Goal: Task Accomplishment & Management: Complete application form

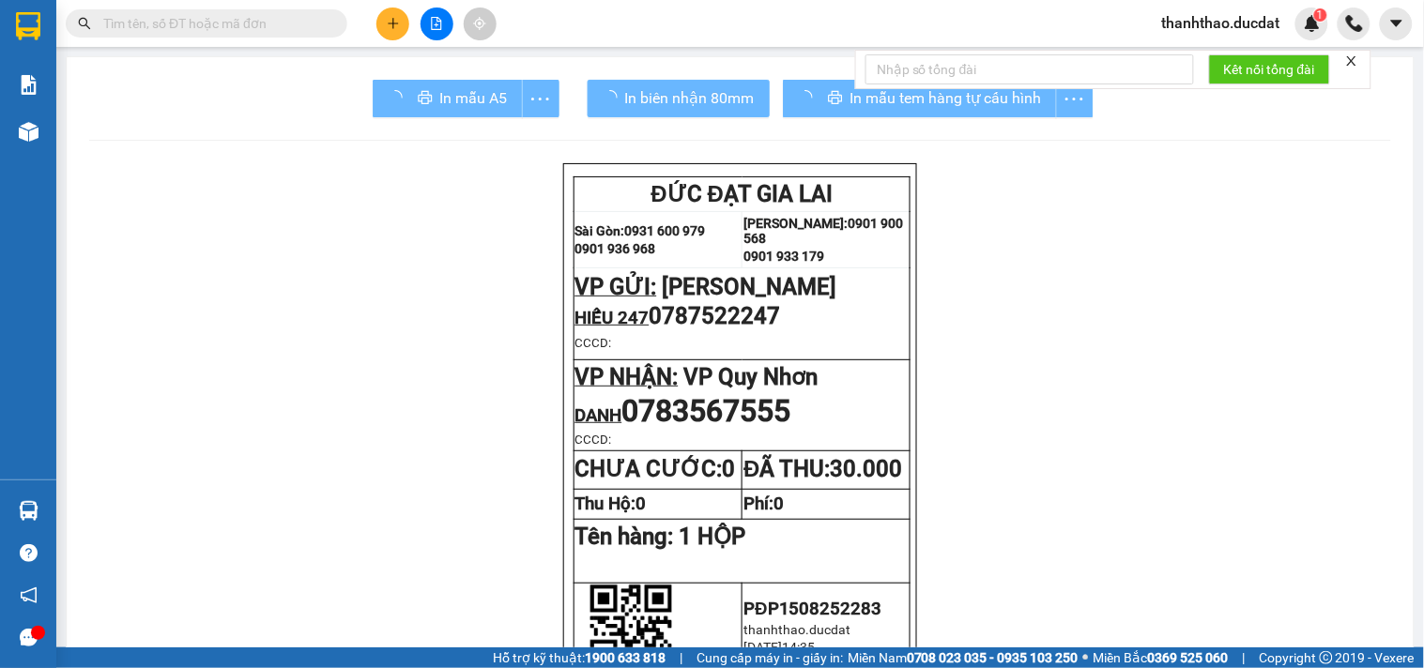
click at [233, 23] on input "text" at bounding box center [214, 23] width 222 height 21
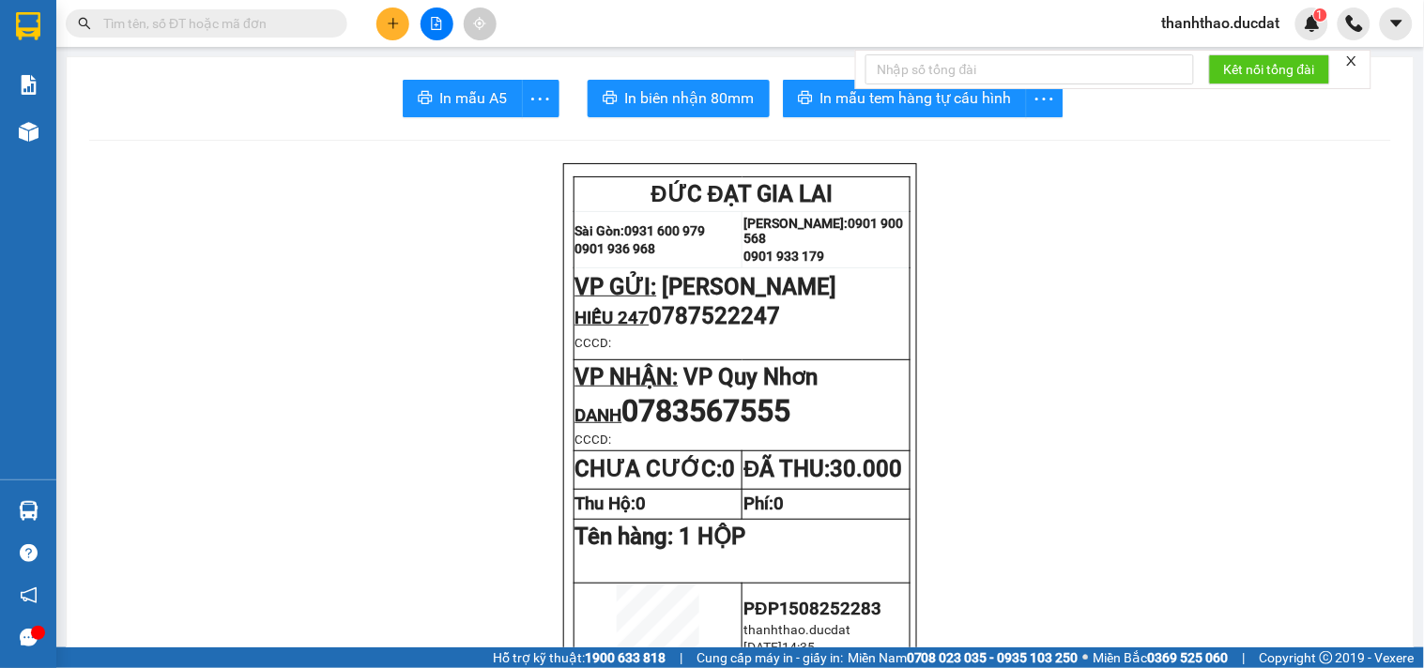
paste input "773537828"
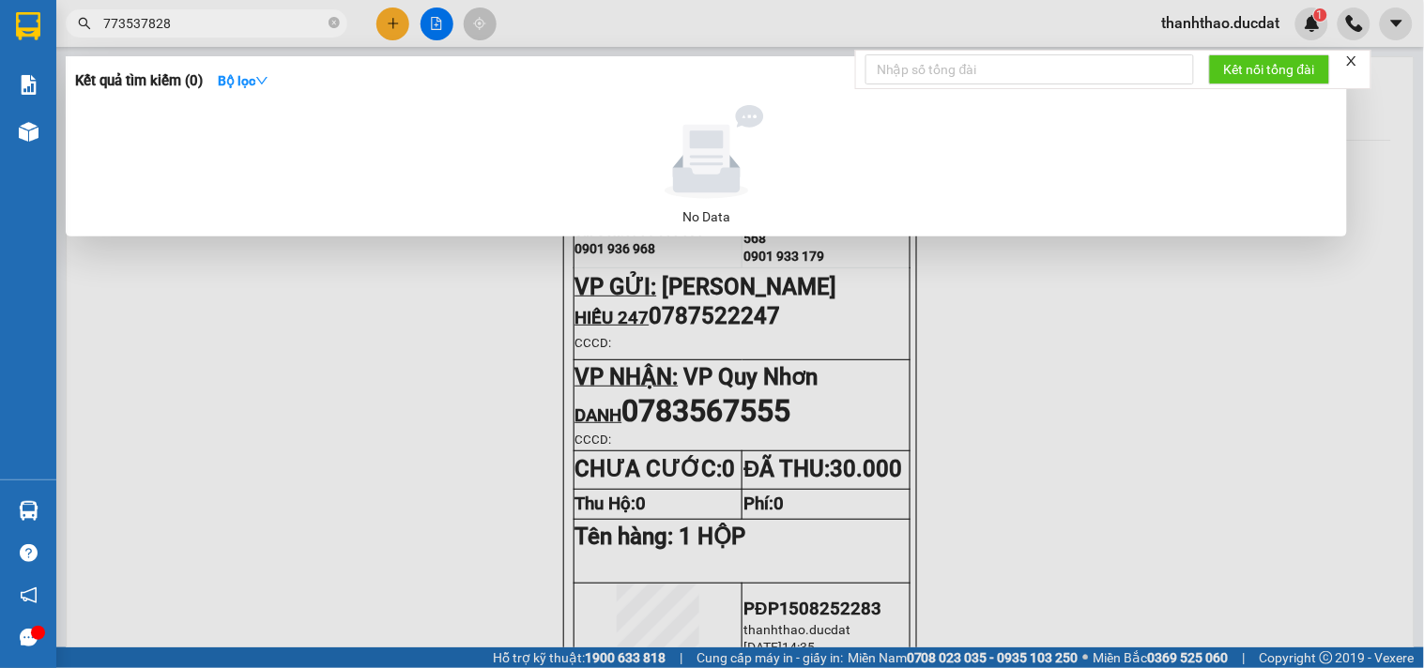
click at [107, 23] on input "773537828" at bounding box center [214, 23] width 222 height 21
click at [107, 16] on input "773537828" at bounding box center [214, 23] width 222 height 21
click at [101, 20] on span "773537828" at bounding box center [207, 23] width 282 height 28
click at [100, 21] on span "773537828" at bounding box center [207, 23] width 282 height 28
drag, startPoint x: 236, startPoint y: 21, endPoint x: 176, endPoint y: 21, distance: 60.1
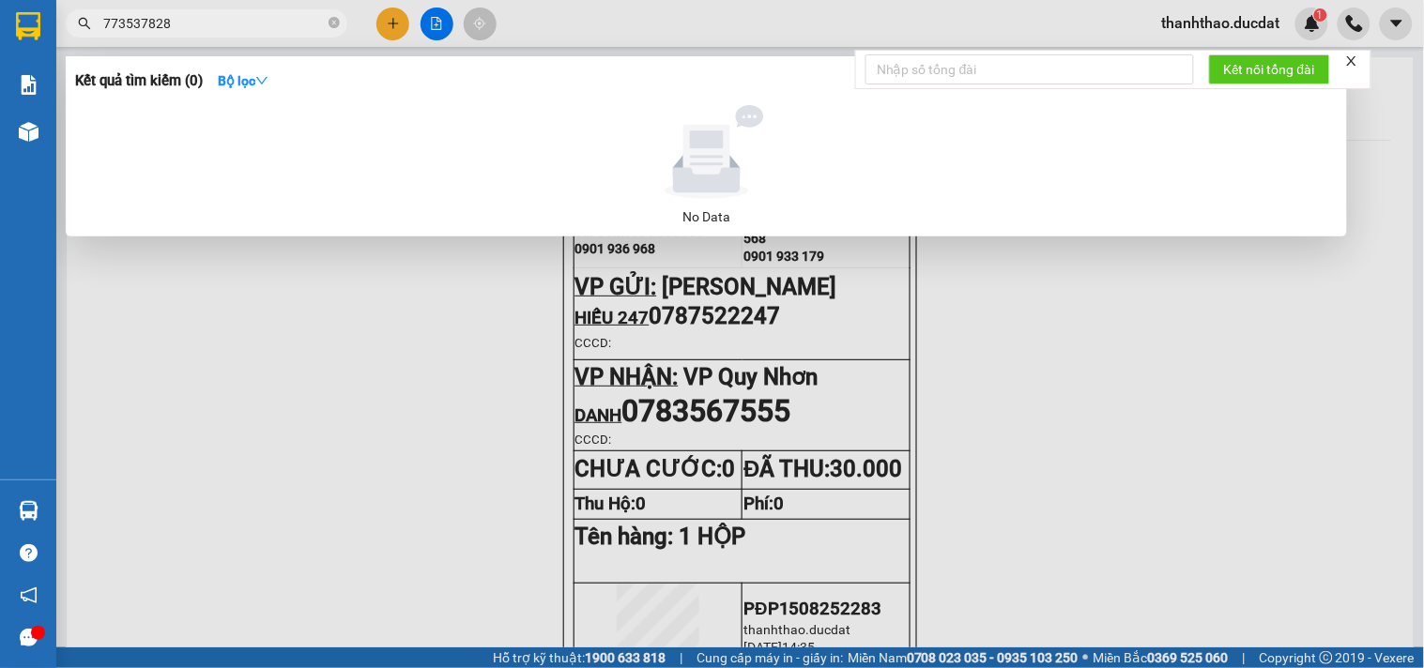
click at [233, 21] on input "773537828" at bounding box center [214, 23] width 222 height 21
click at [100, 20] on span "773537828" at bounding box center [207, 23] width 282 height 28
click at [105, 23] on input "773537828" at bounding box center [214, 23] width 222 height 21
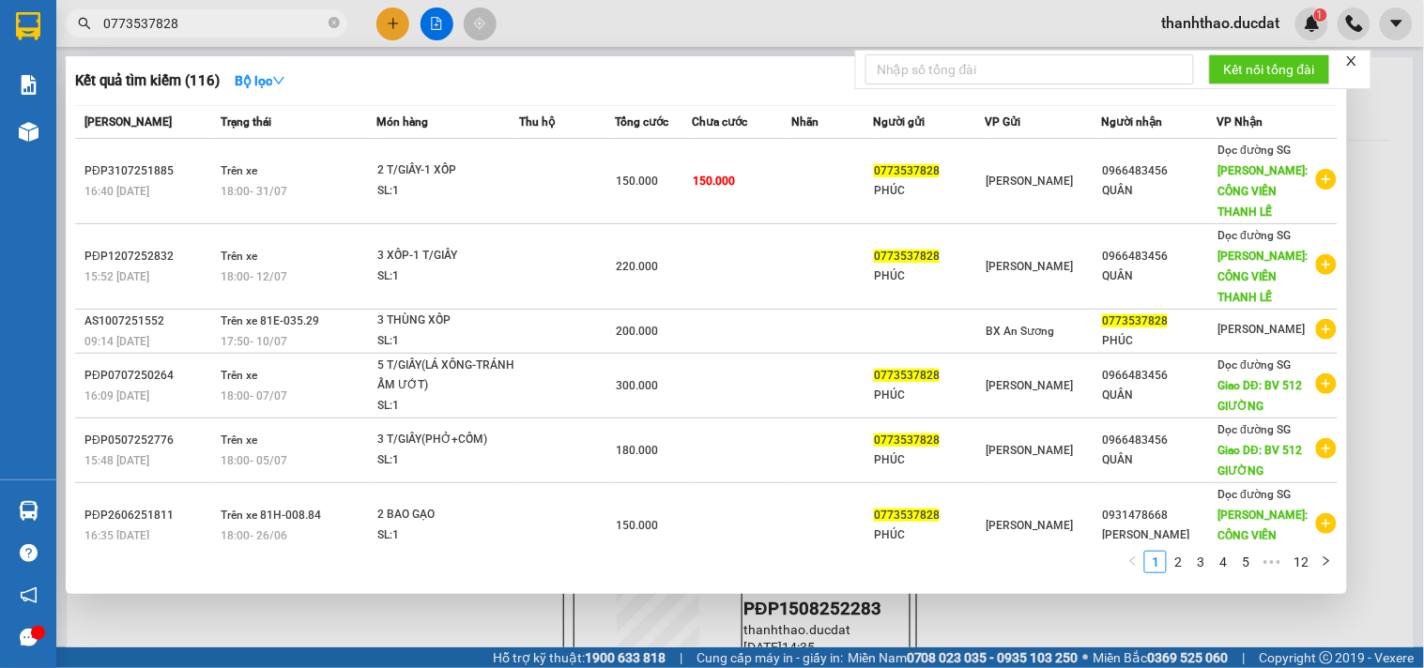
type input "0773537828"
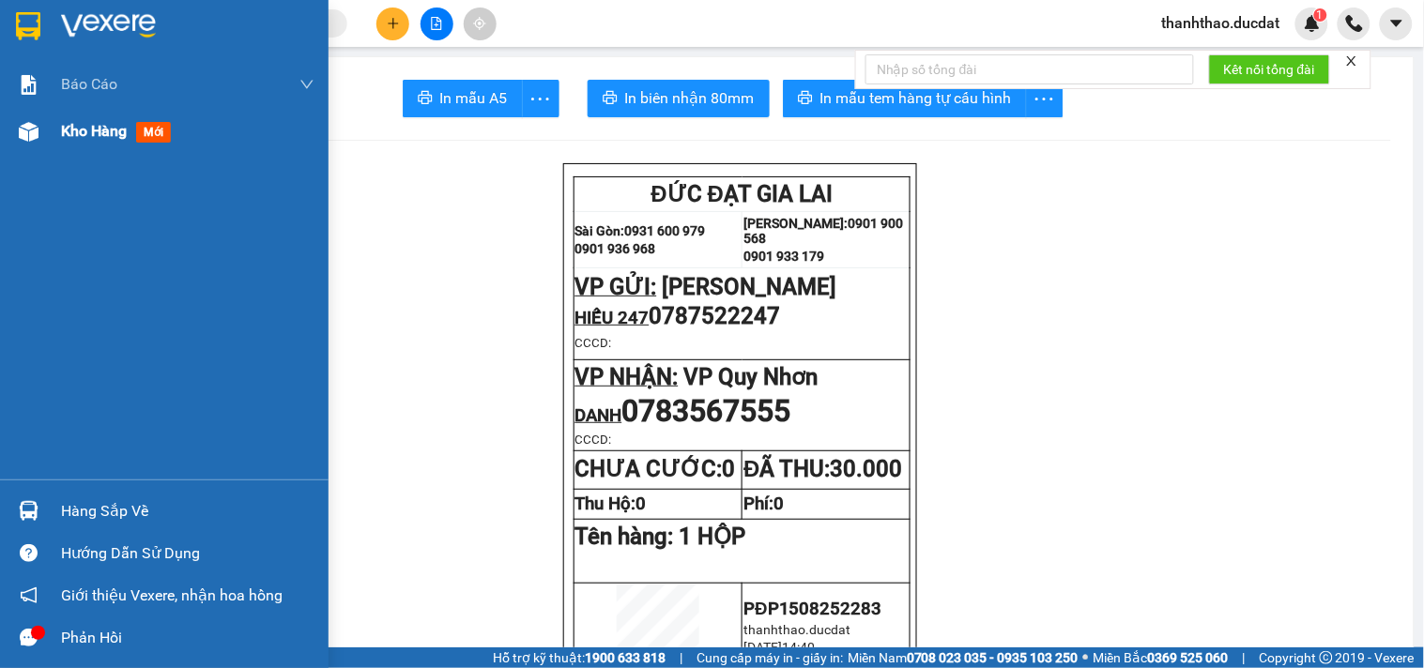
click at [80, 124] on span "Kho hàng" at bounding box center [94, 131] width 66 height 18
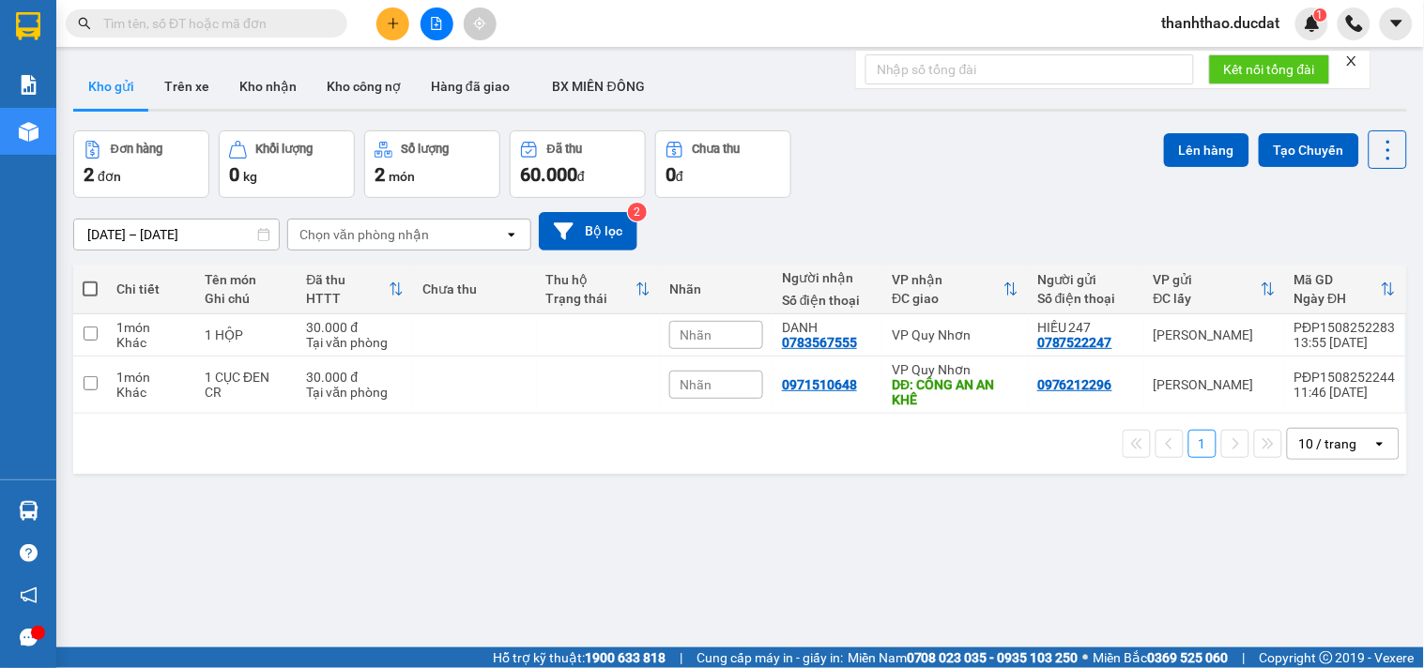
click at [1333, 449] on div "10 / trang" at bounding box center [1328, 444] width 58 height 19
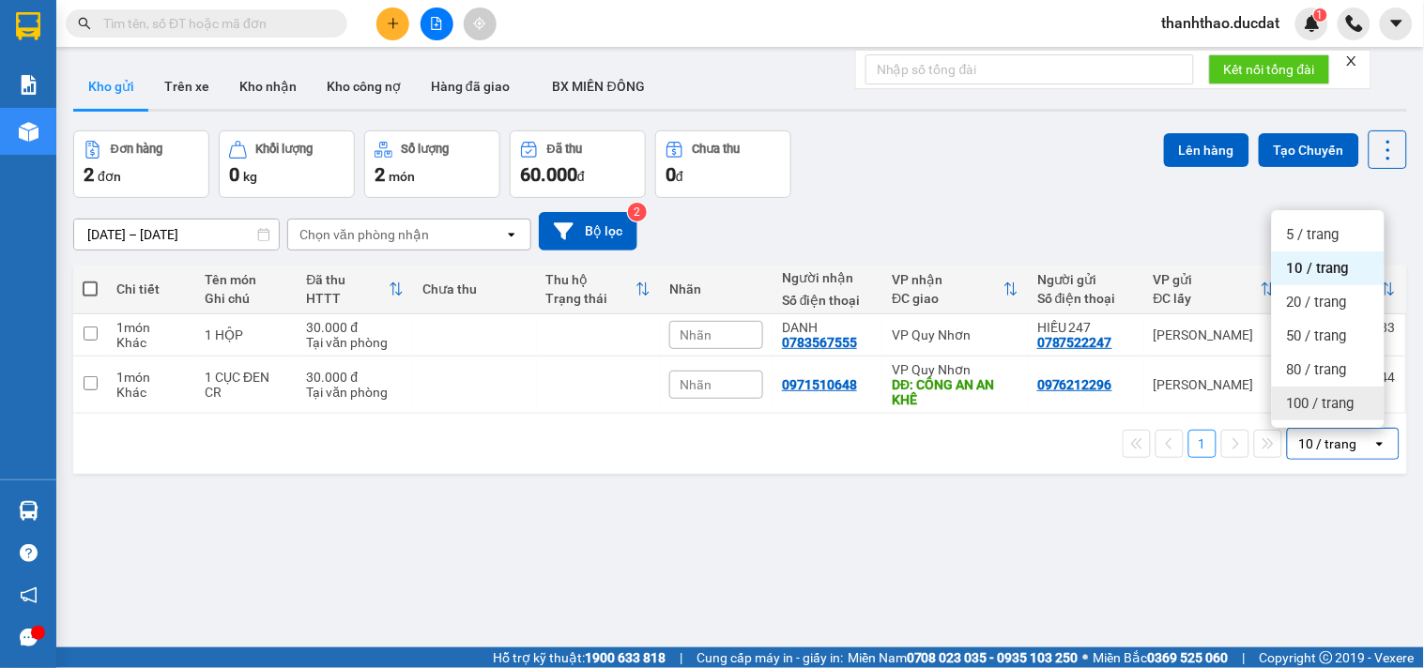
click at [1326, 404] on span "100 / trang" at bounding box center [1321, 403] width 68 height 19
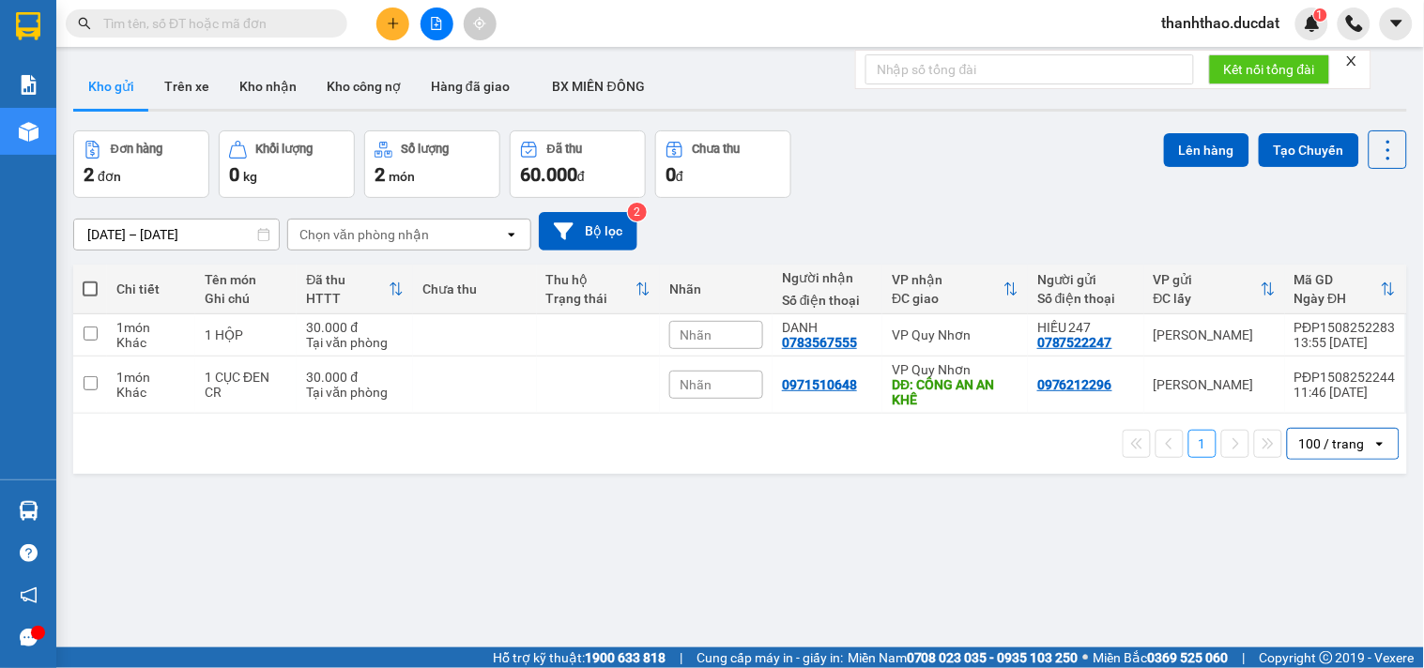
click at [381, 14] on button at bounding box center [392, 24] width 33 height 33
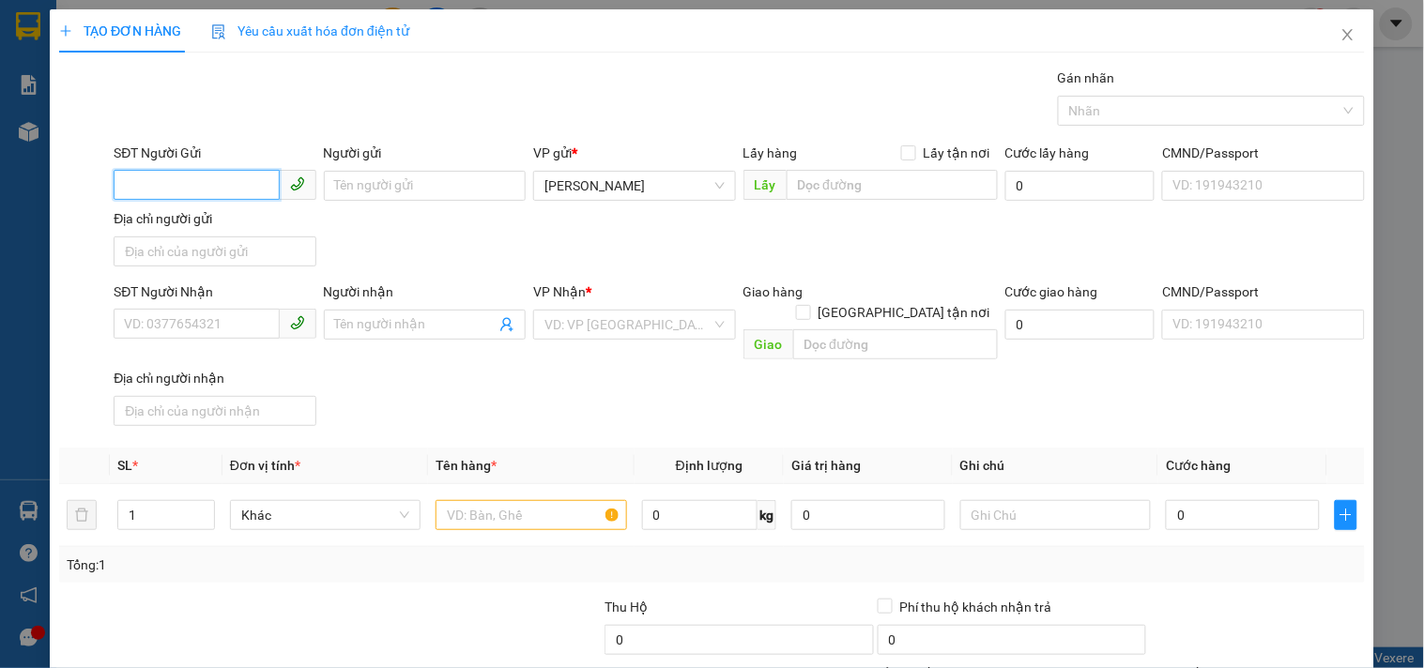
click at [192, 189] on input "SĐT Người Gửi" at bounding box center [196, 185] width 165 height 30
type input "0921027003"
click at [360, 191] on input "Người gửi" at bounding box center [425, 186] width 202 height 30
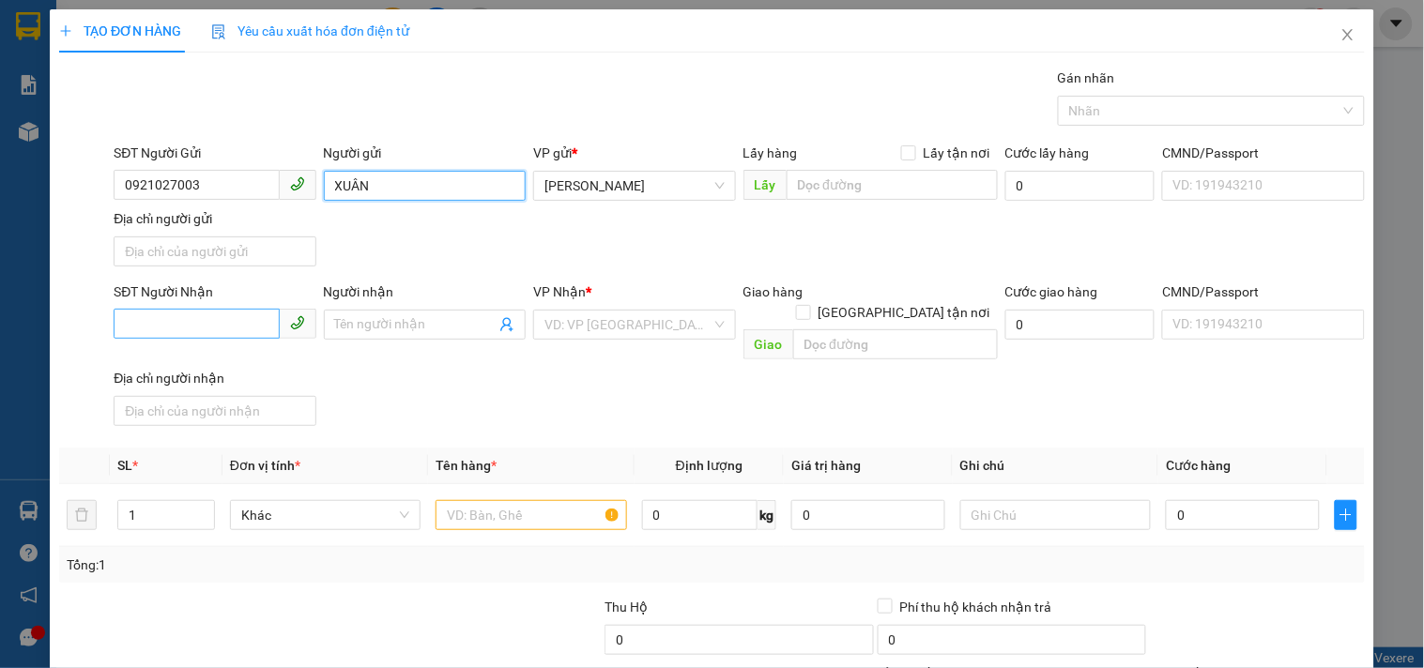
type input "XUÂN"
click at [176, 324] on input "SĐT Người Nhận" at bounding box center [196, 324] width 165 height 30
drag, startPoint x: 195, startPoint y: 169, endPoint x: 0, endPoint y: 213, distance: 200.2
click at [0, 225] on div "TẠO ĐƠN HÀNG Yêu cầu xuất hóa đơn điện tử Transit Pickup Surcharge Ids Transit …" at bounding box center [712, 334] width 1424 height 668
click at [252, 313] on input "SĐT Người Nhận" at bounding box center [196, 324] width 165 height 30
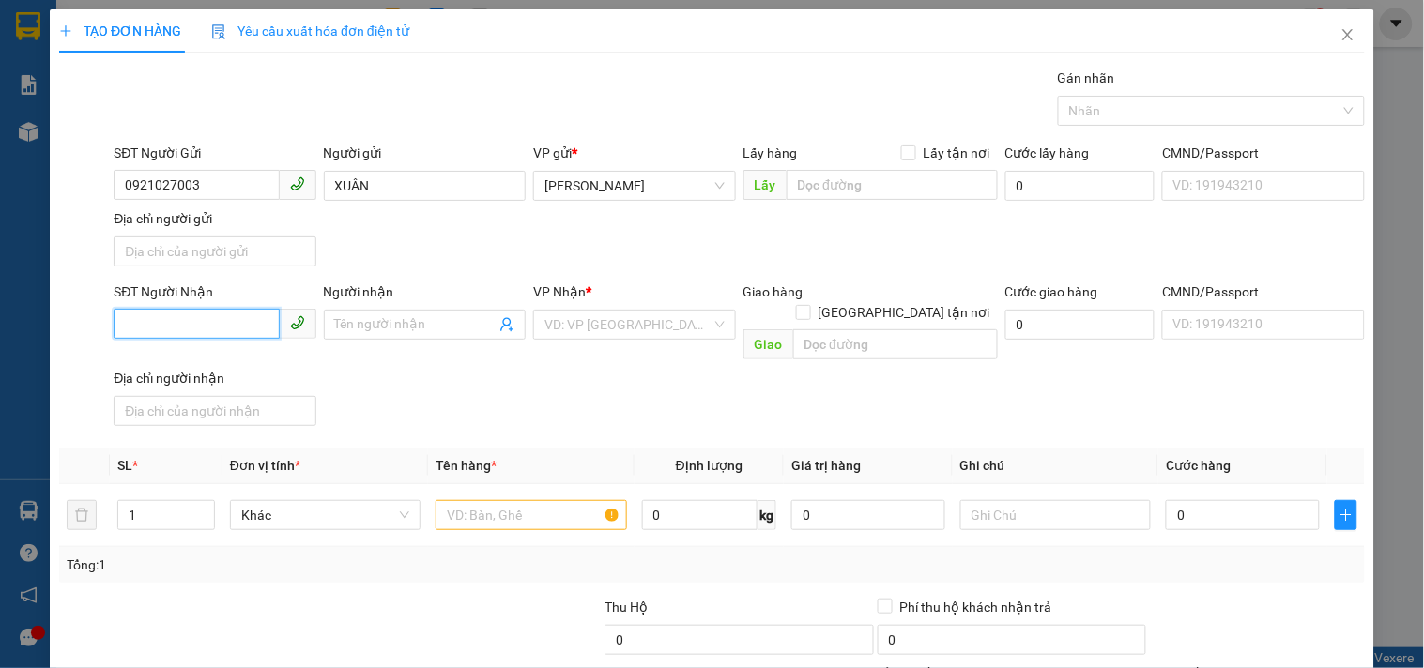
paste input "0921027003"
type input "0921027003"
drag, startPoint x: 389, startPoint y: 192, endPoint x: 62, endPoint y: 268, distance: 335.4
click at [62, 268] on div "SĐT Người Gửi 0921027003 Người gửi XUÂN XUÂN VP gửi * Phan Đình Phùng Lấy hàng …" at bounding box center [712, 208] width 1310 height 131
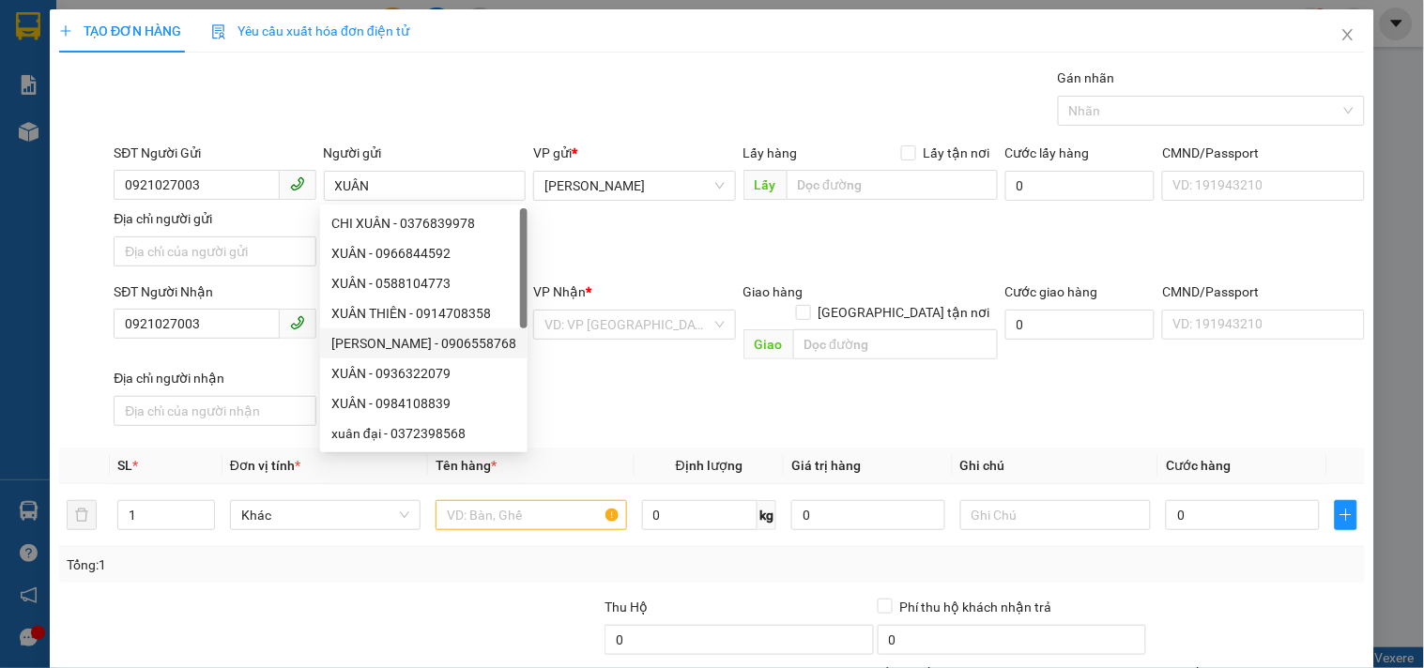
drag, startPoint x: 610, startPoint y: 369, endPoint x: 583, endPoint y: 345, distance: 35.9
click at [592, 353] on div "SĐT Người Nhận 0921027003 Người nhận Tên người nhận VP Nhận * VD: VP Sài Gòn Gi…" at bounding box center [739, 358] width 1259 height 152
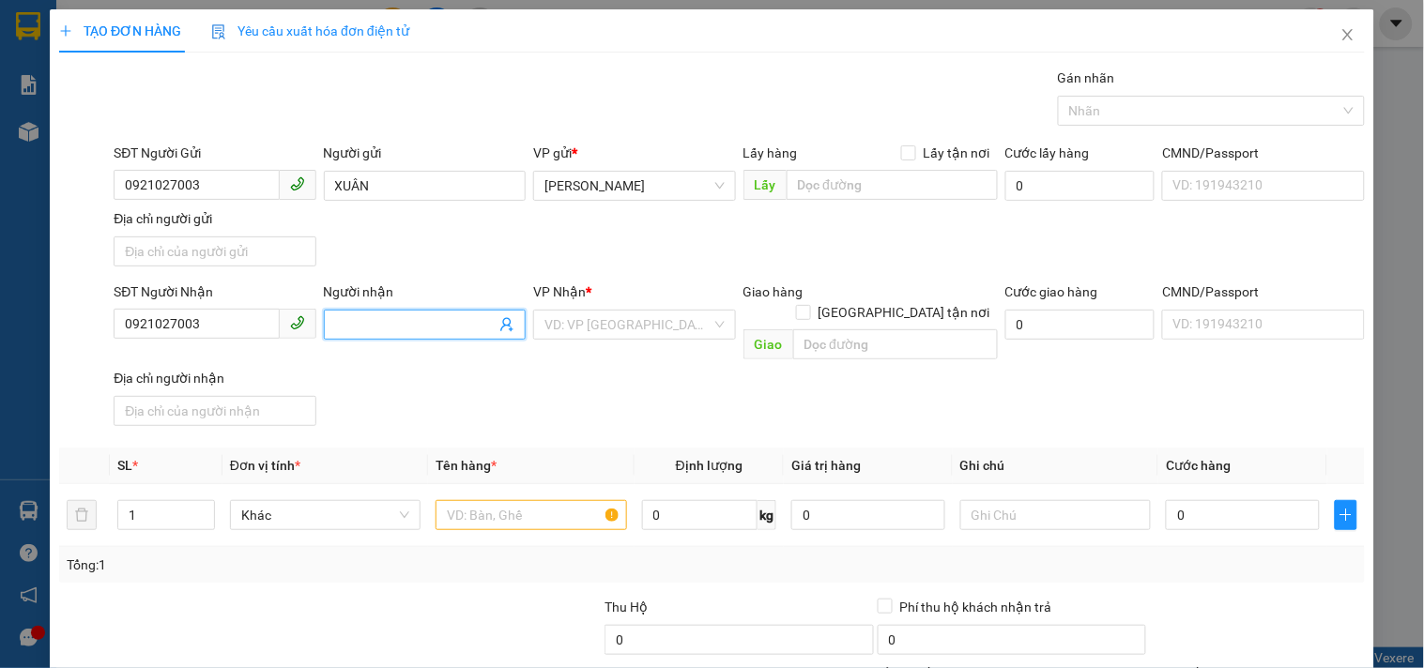
click at [390, 332] on input "Người nhận" at bounding box center [415, 324] width 161 height 21
paste input "XUÂN"
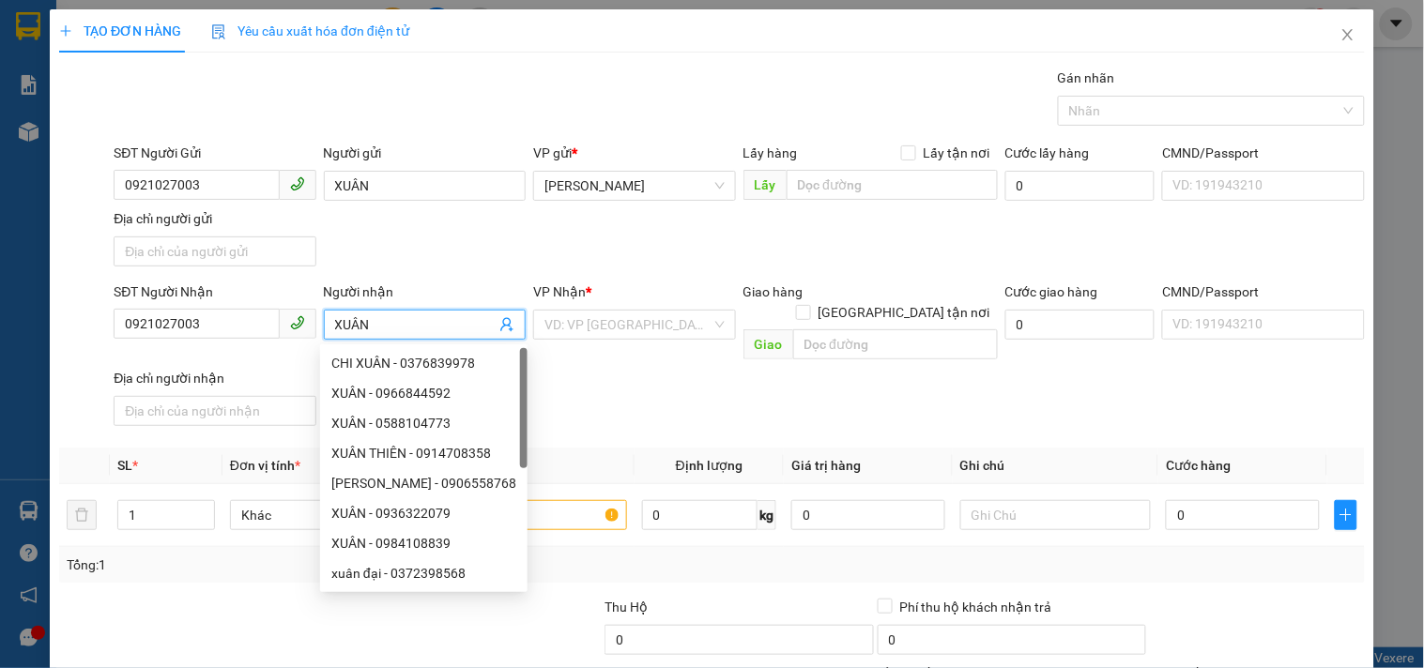
type input "XUÂN"
click at [324, 204] on div "Người gửi XUÂN" at bounding box center [425, 176] width 202 height 66
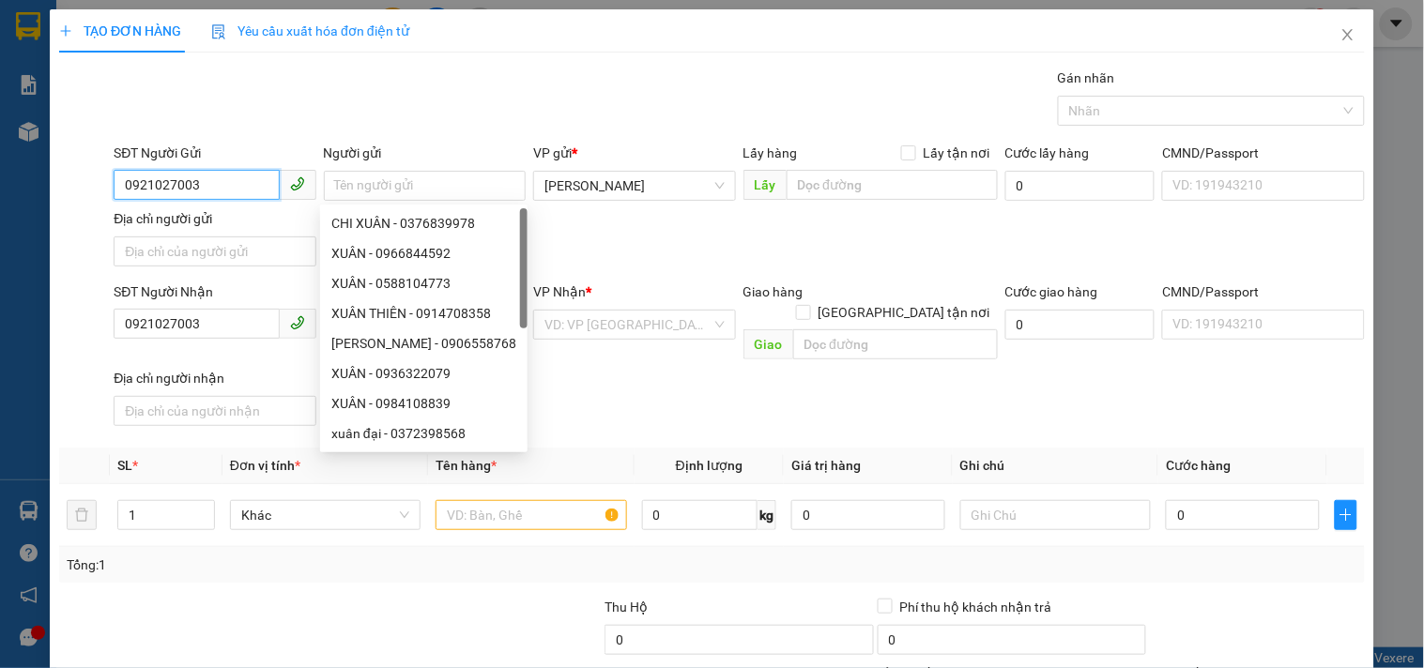
drag, startPoint x: 0, startPoint y: 251, endPoint x: 0, endPoint y: 312, distance: 61.0
click at [0, 312] on div "TẠO ĐƠN HÀNG Yêu cầu xuất hóa đơn điện tử Transit Pickup Surcharge Ids Transit …" at bounding box center [712, 334] width 1424 height 668
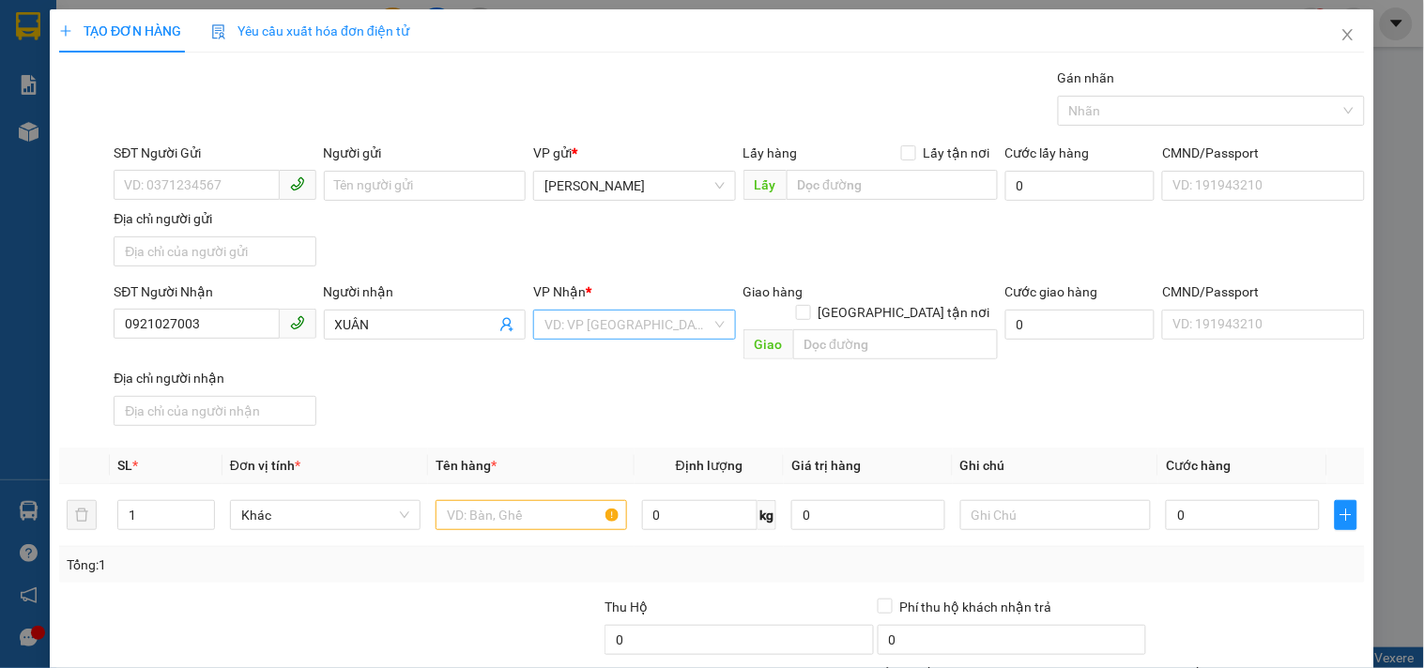
click at [592, 311] on input "search" at bounding box center [627, 325] width 166 height 28
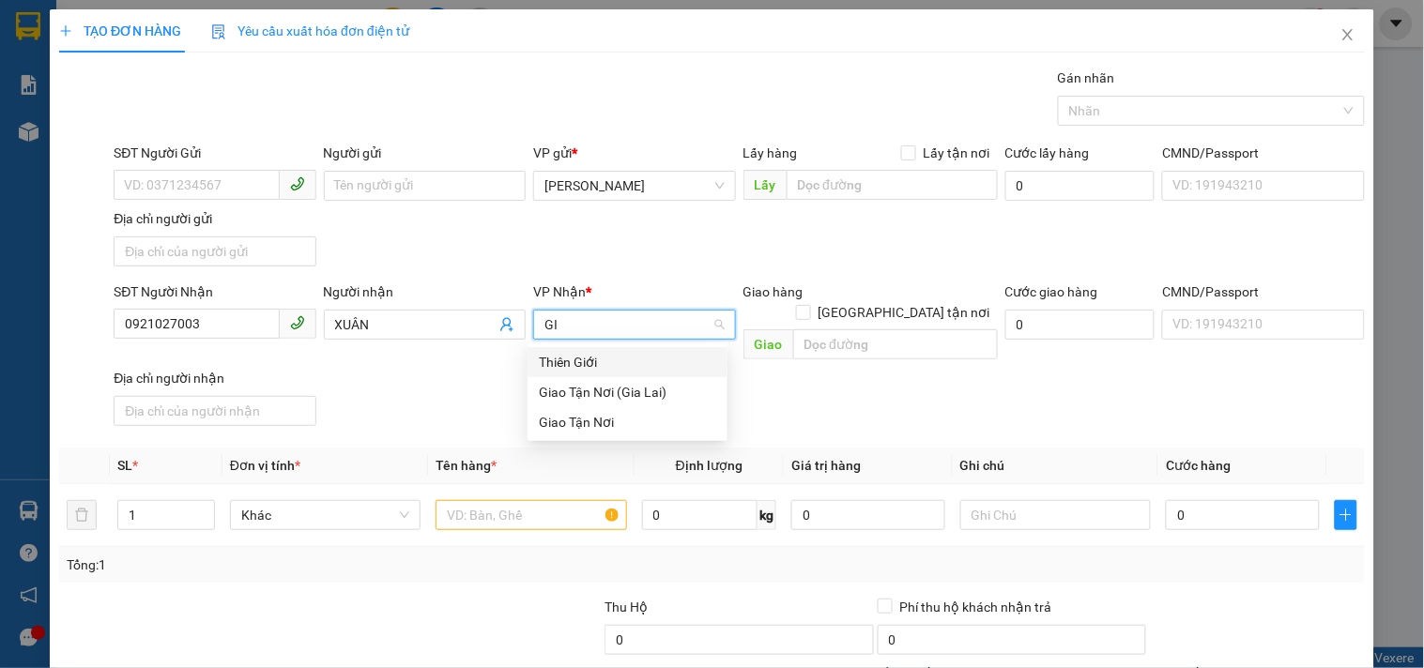
type input "GIA"
click at [625, 386] on div "Giao Tận Nơi" at bounding box center [627, 392] width 177 height 21
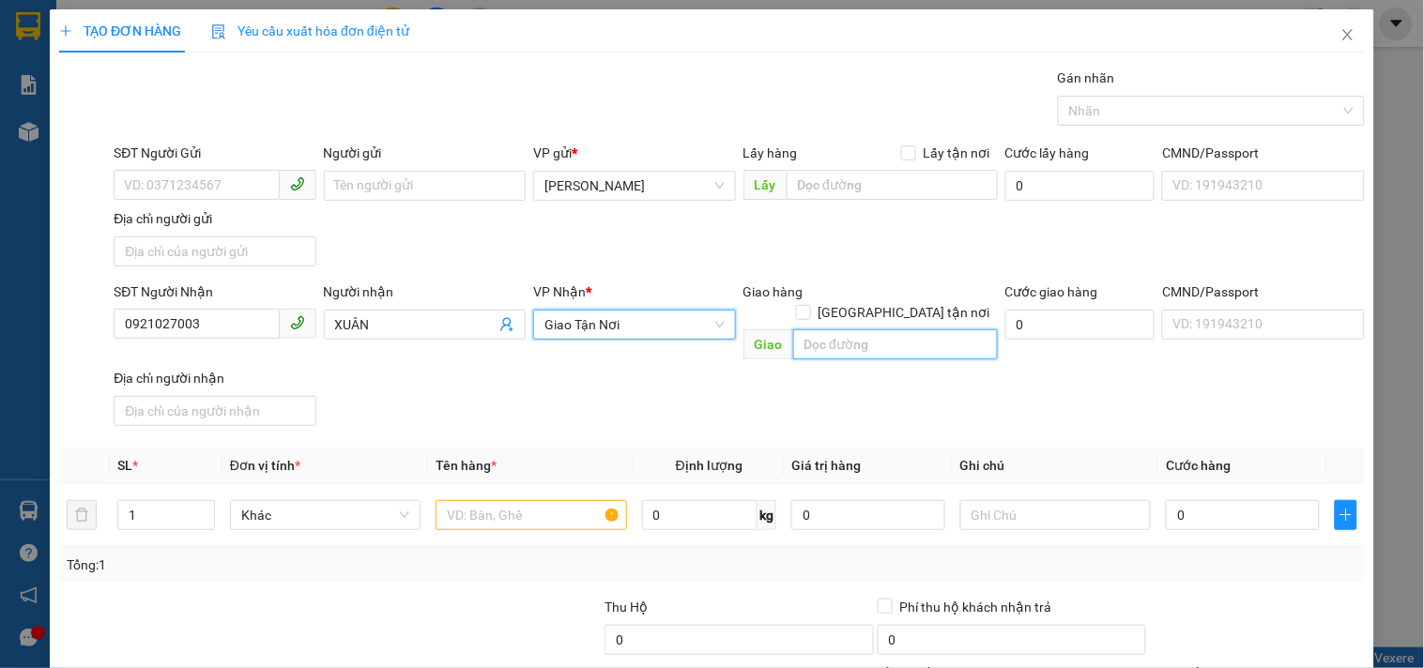
click at [824, 329] on input "text" at bounding box center [895, 344] width 205 height 30
drag, startPoint x: 892, startPoint y: 286, endPoint x: 890, endPoint y: 332, distance: 46.0
click at [809, 305] on input "Giao tận nơi" at bounding box center [802, 311] width 13 height 13
checkbox input "true"
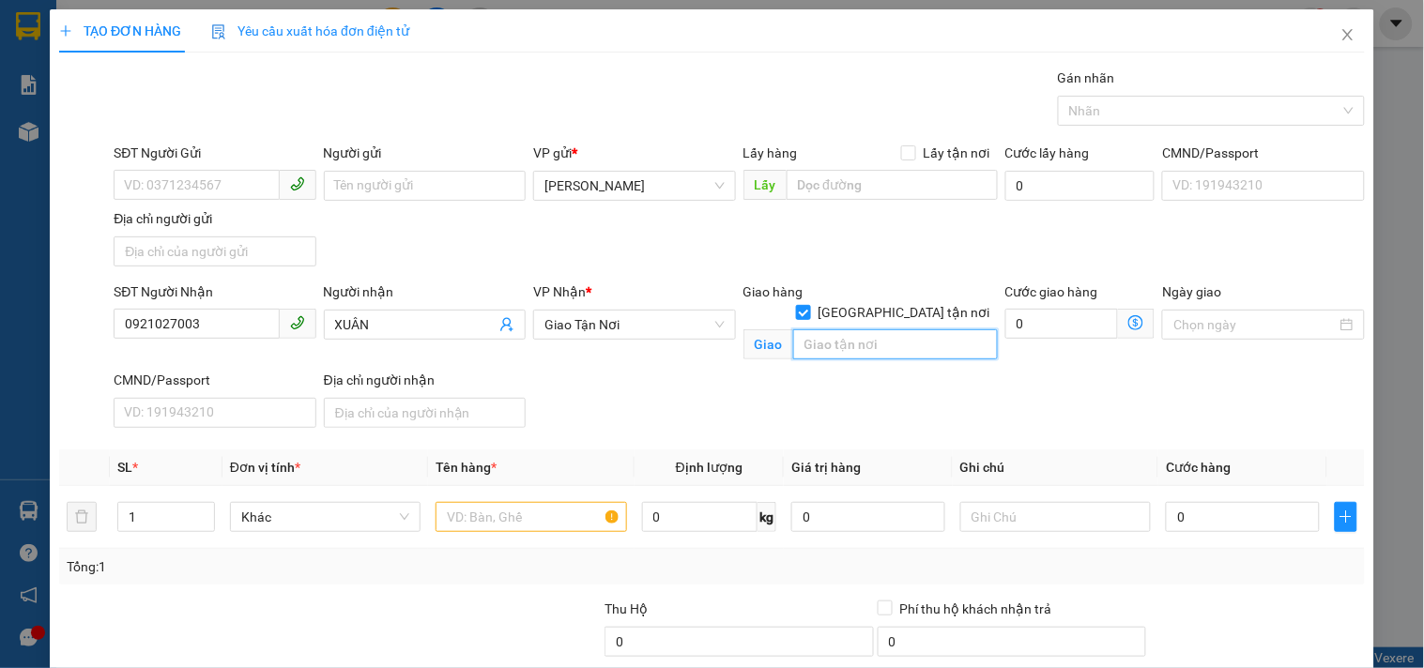
click at [887, 330] on input "text" at bounding box center [895, 344] width 205 height 30
click at [889, 329] on input "86/33/6" at bounding box center [895, 344] width 205 height 30
click at [879, 329] on input "86/33/6" at bounding box center [895, 344] width 205 height 30
click at [904, 329] on input "86/33/6" at bounding box center [895, 344] width 205 height 30
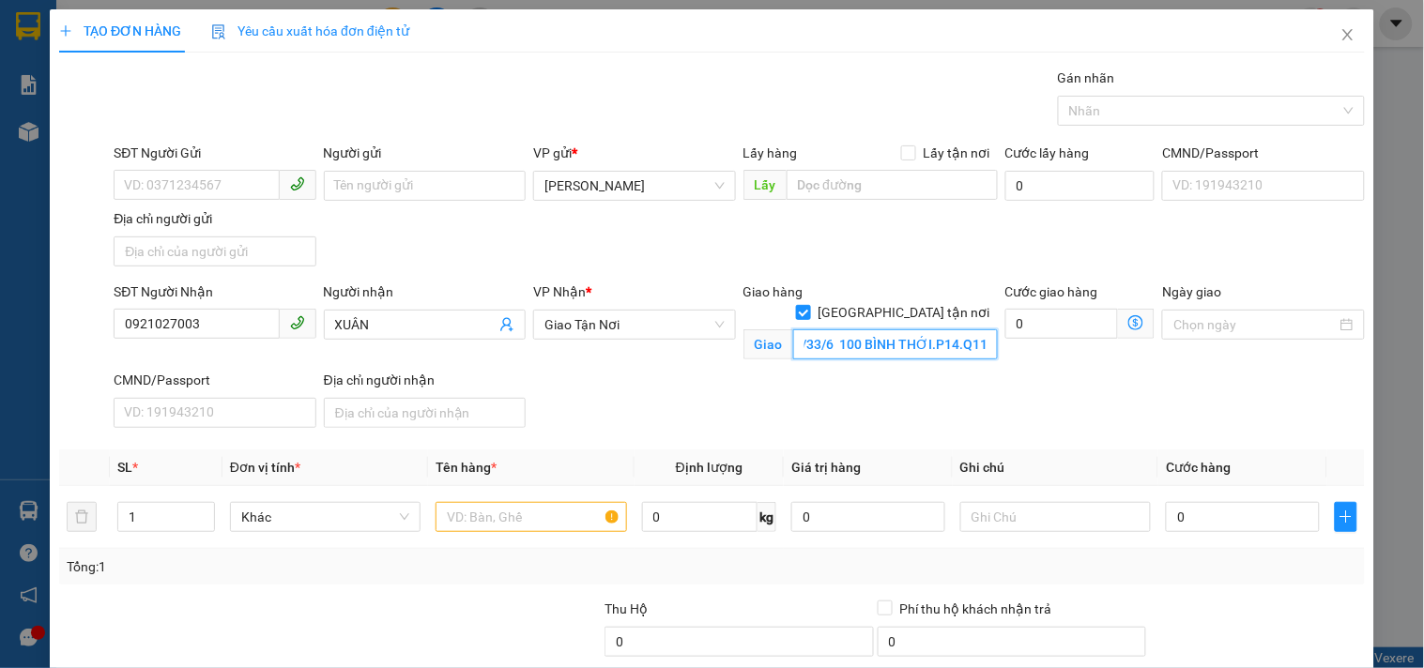
click at [822, 329] on input "86/33/6 100 BÌNH THỚI.P14.Q11" at bounding box center [895, 344] width 205 height 30
click at [850, 354] on div "Giao hàng Giao tận nơi Giao 86/33/6 100 BÌNH THỚI.P14.Q11" at bounding box center [871, 326] width 262 height 88
click at [848, 329] on input "86/33/6 100 BÌNH THỚI.P14.Q11" at bounding box center [895, 344] width 205 height 30
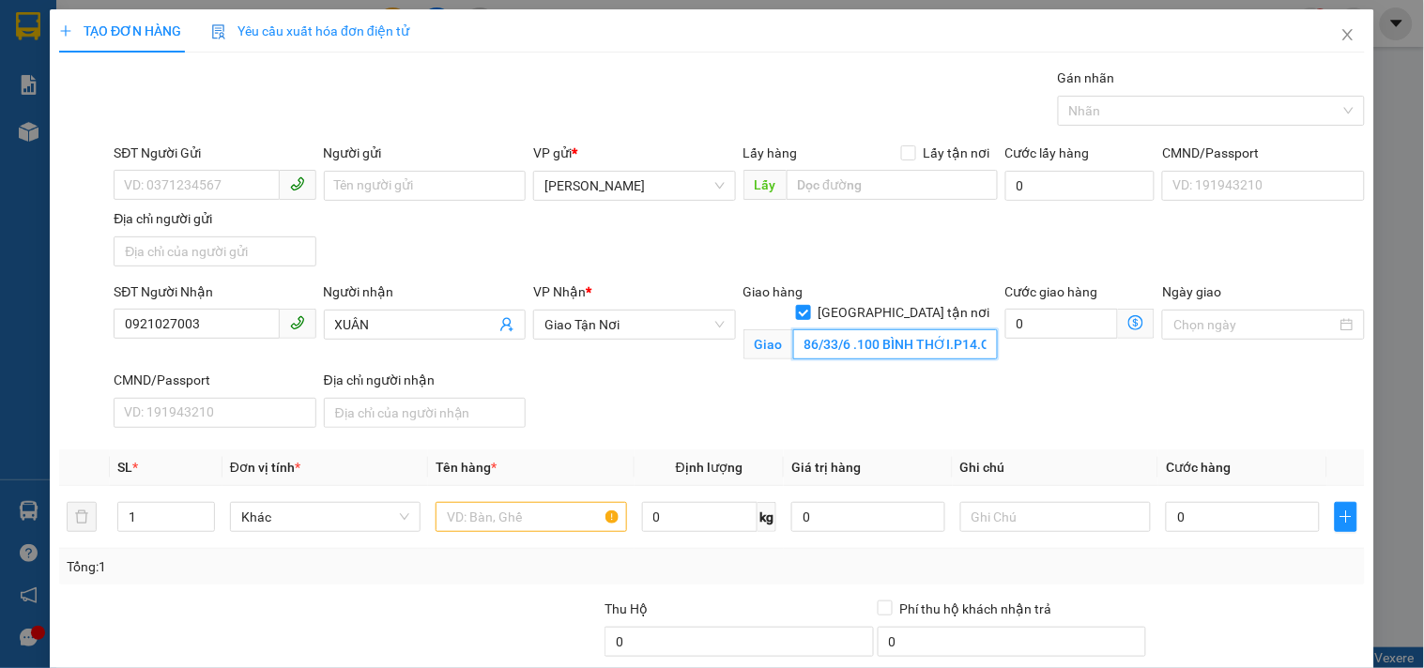
click at [922, 329] on input "86/33/6 .100 BÌNH THỚI.P14.Q11" at bounding box center [895, 344] width 205 height 30
click at [926, 329] on input "86/33/6 .100 BÌNH THỚI.P14.Q11" at bounding box center [895, 344] width 205 height 30
drag, startPoint x: 926, startPoint y: 323, endPoint x: 1042, endPoint y: 334, distance: 116.9
click at [1042, 334] on div "SĐT Người Nhận 0921027003 Người nhận XUÂN VP Nhận * Giao Tận Nơi Giao hàng Gia…" at bounding box center [739, 359] width 1259 height 154
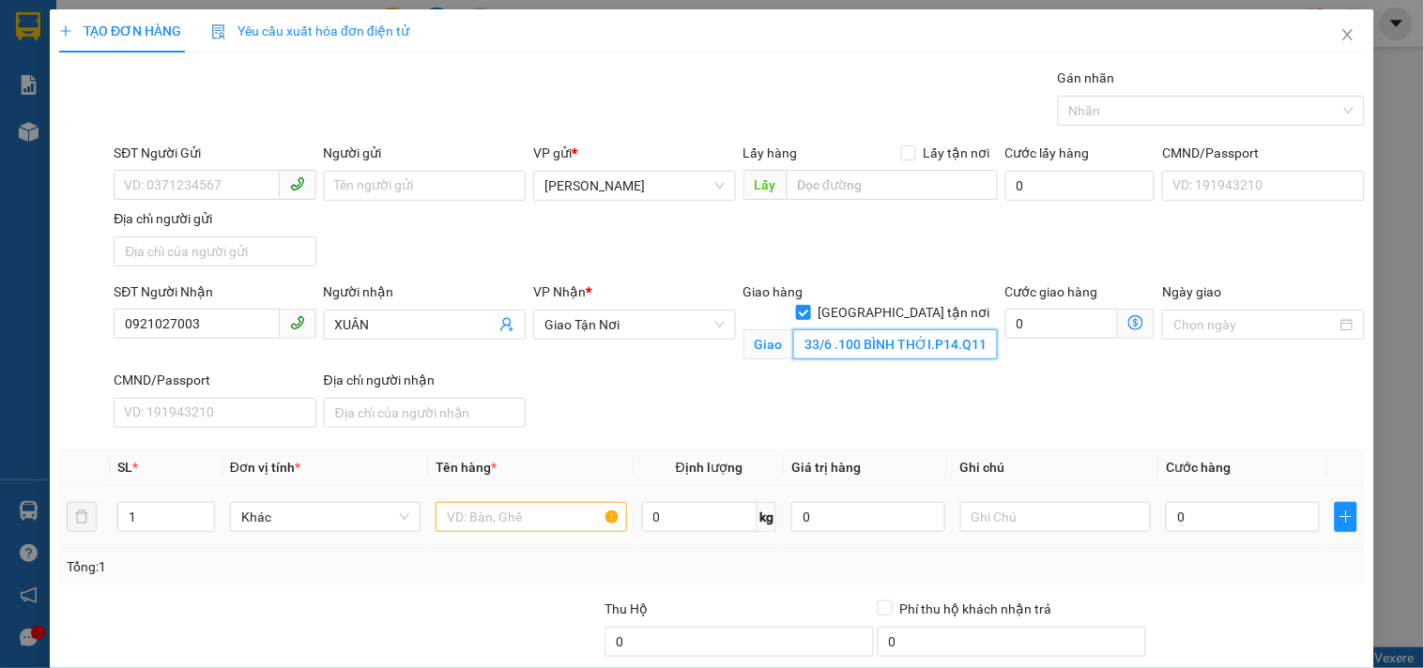
type input "86/33/6 .100 BÌNH THỚI.P14.Q11"
click at [560, 509] on input "text" at bounding box center [531, 517] width 191 height 30
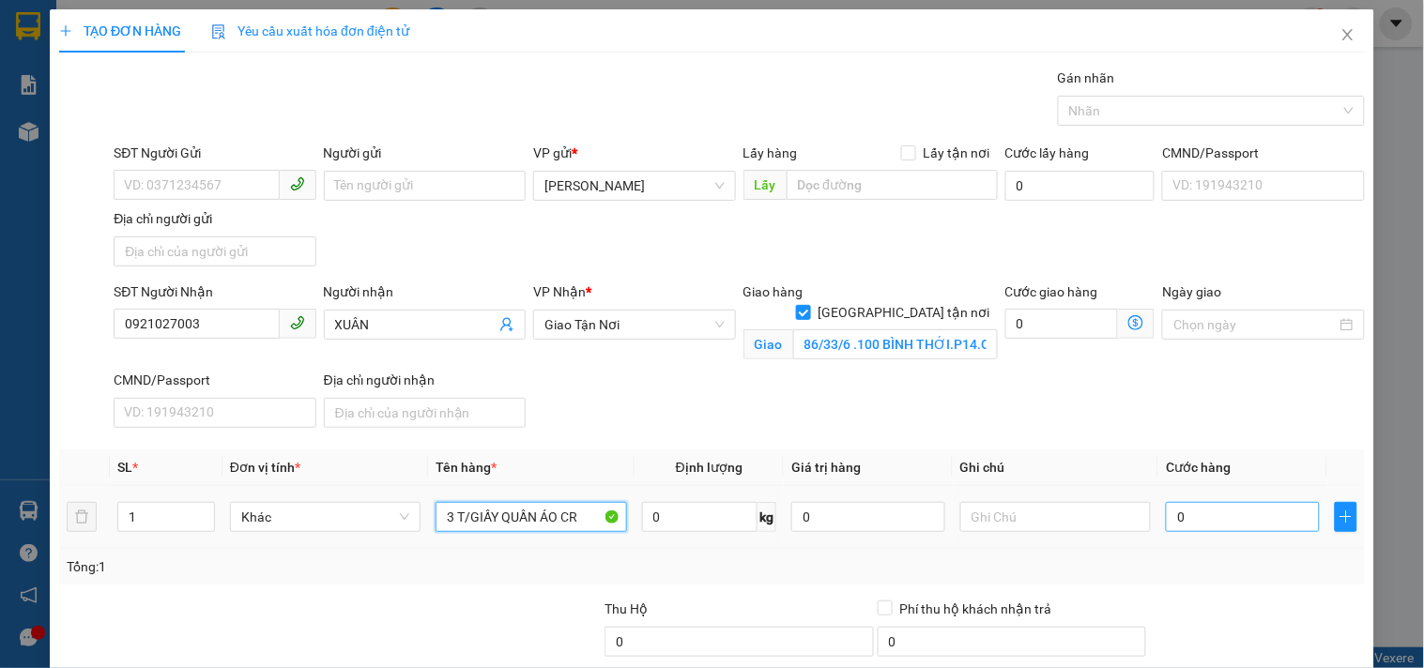
type input "3 T/GIẤY QUẦN ÁO CR"
type input "1"
type input "15"
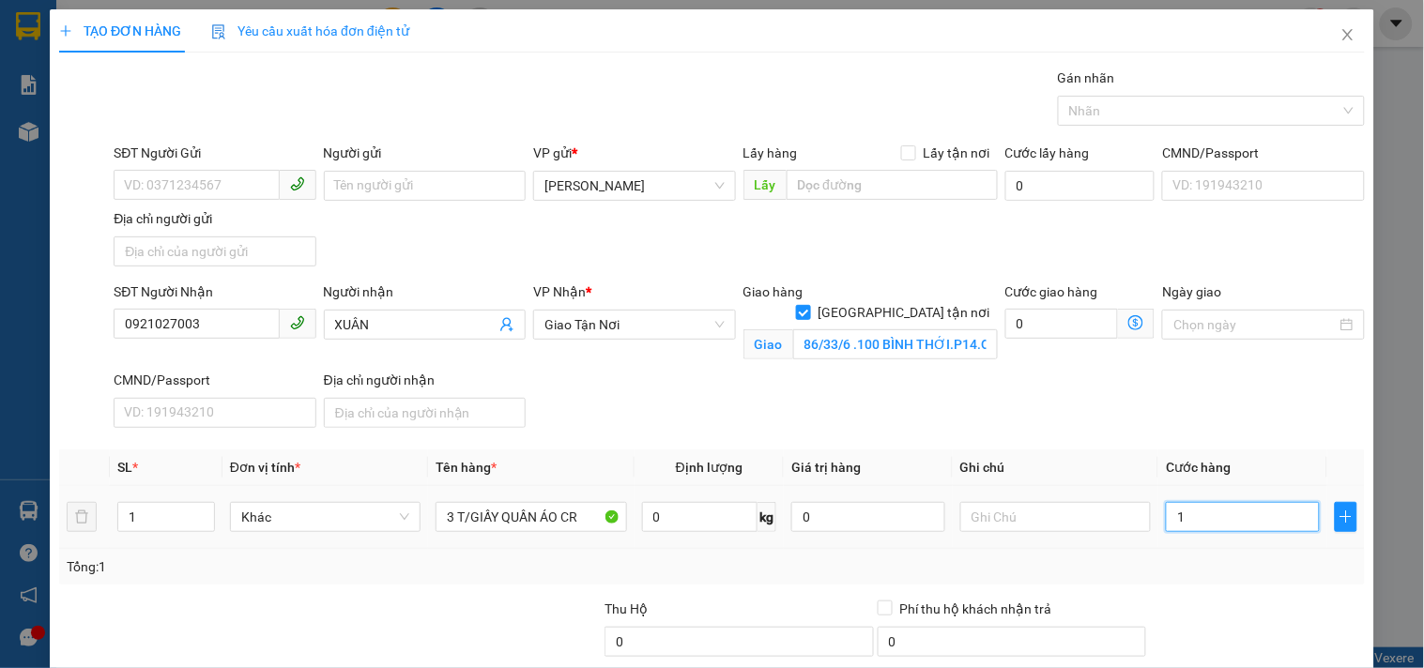
type input "15"
type input "150"
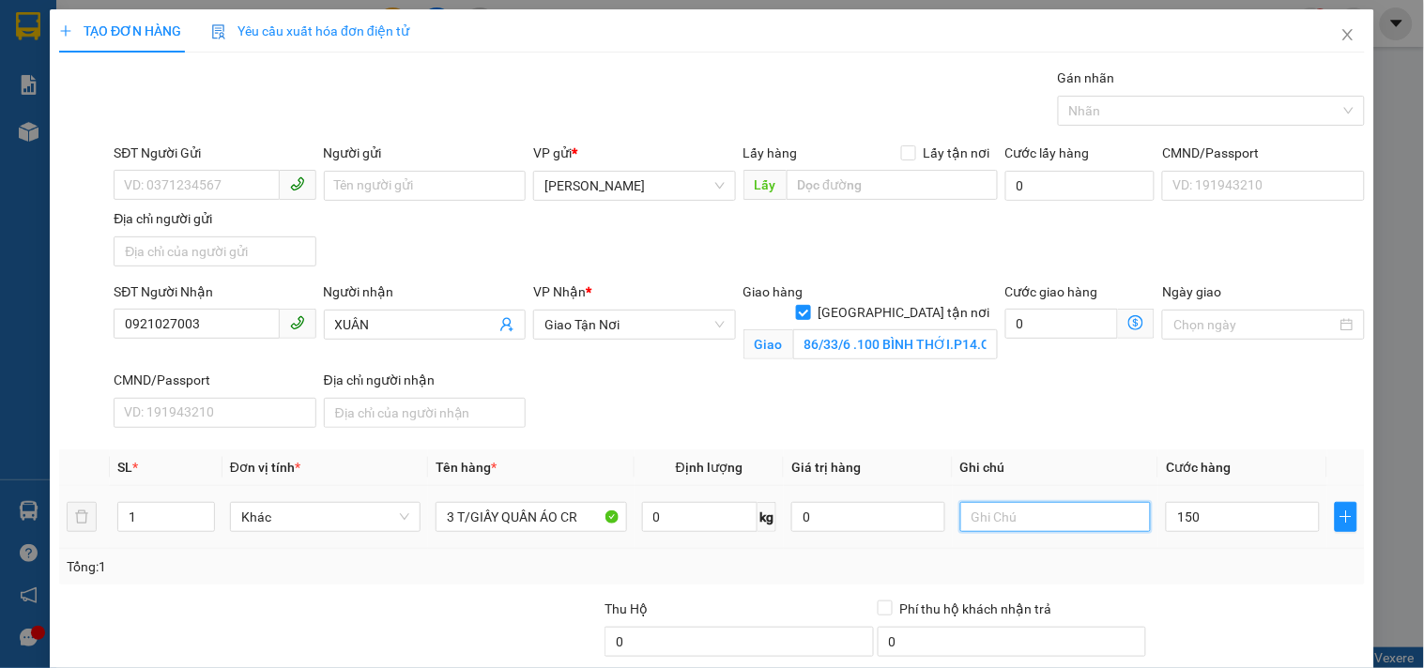
type input "150.000"
drag, startPoint x: 1083, startPoint y: 512, endPoint x: 1099, endPoint y: 488, distance: 28.4
click at [1099, 488] on td at bounding box center [1056, 517] width 206 height 63
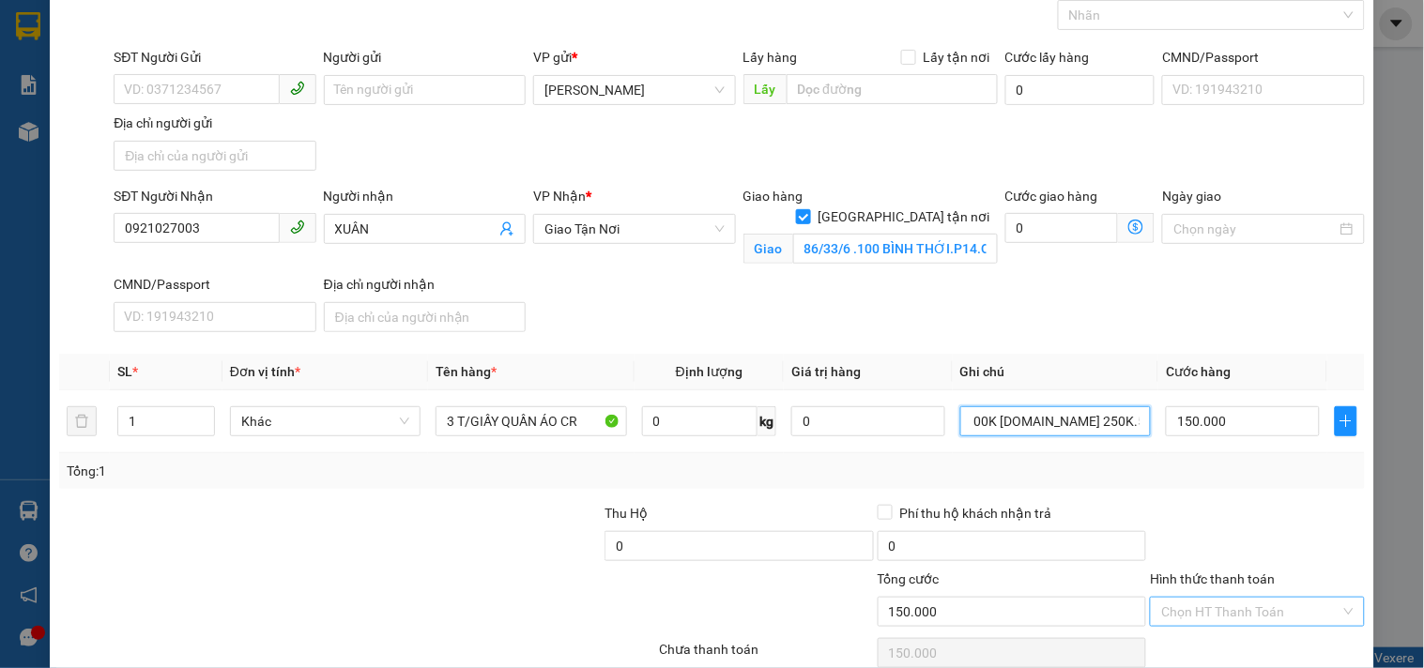
scroll to position [180, 0]
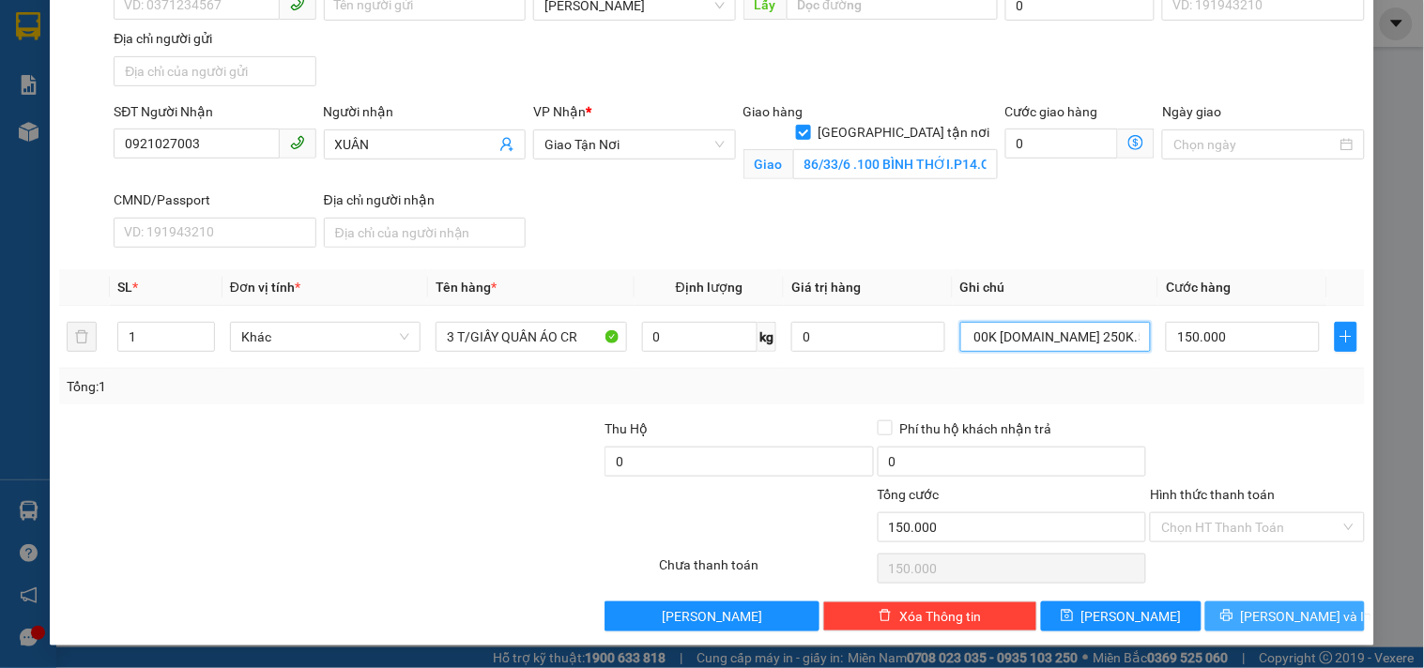
type input "GTN 100K CR.CK 250K.5161-88575"
click at [1309, 613] on button "Lưu và In" at bounding box center [1285, 617] width 160 height 30
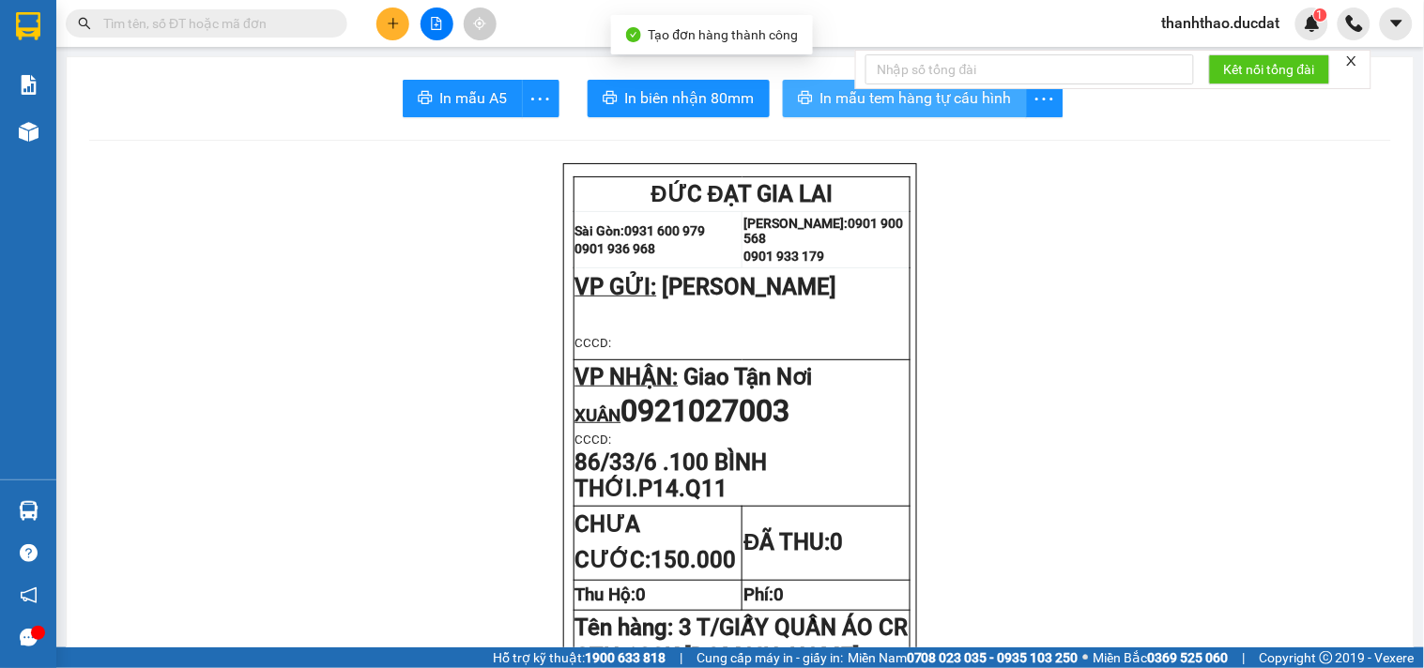
click at [895, 104] on span "In mẫu tem hàng tự cấu hình" at bounding box center [916, 97] width 192 height 23
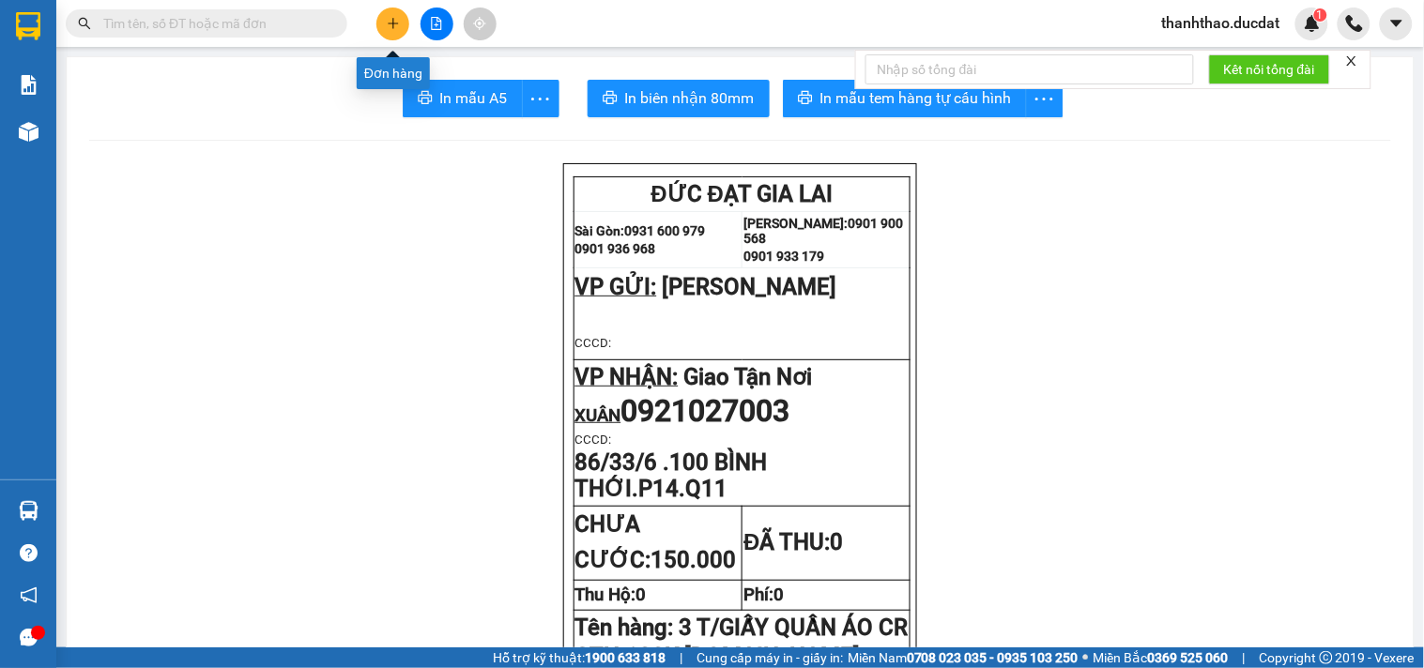
click at [391, 32] on button at bounding box center [392, 24] width 33 height 33
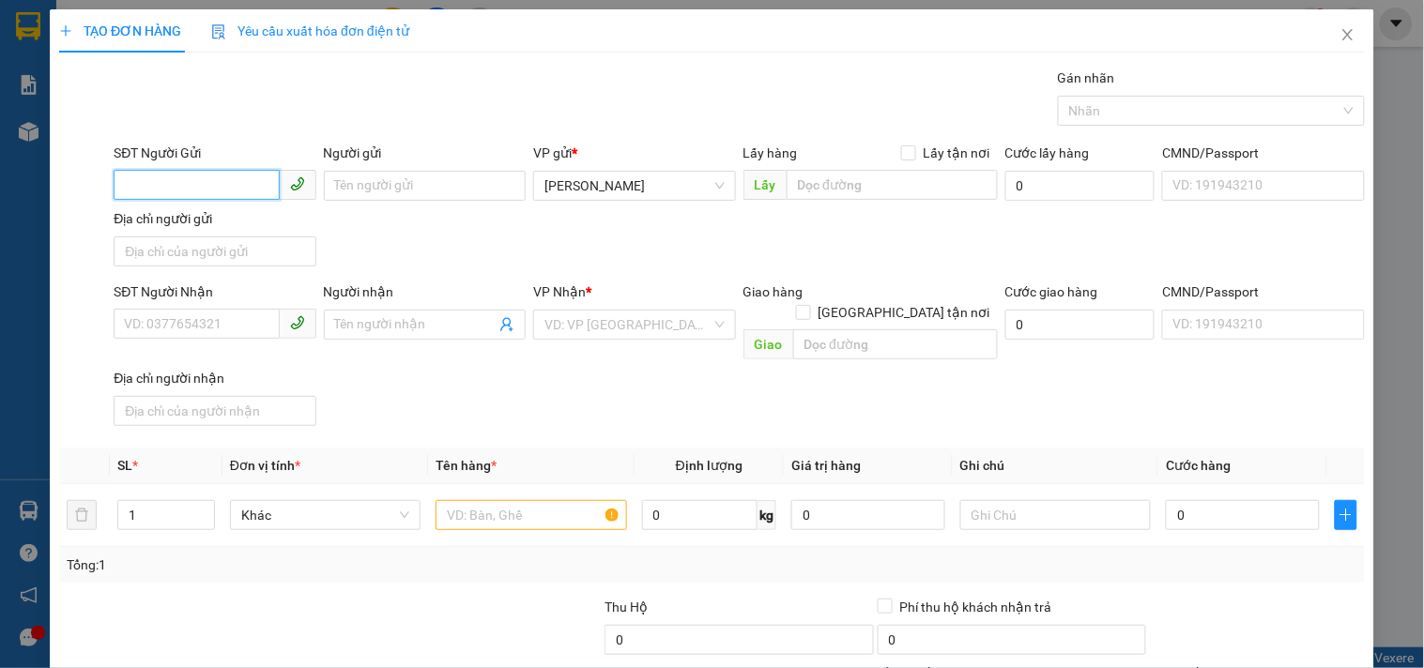
click at [189, 175] on input "SĐT Người Gửi" at bounding box center [196, 185] width 165 height 30
click at [213, 313] on input "SĐT Người Nhận" at bounding box center [196, 324] width 165 height 30
type input "0905301670"
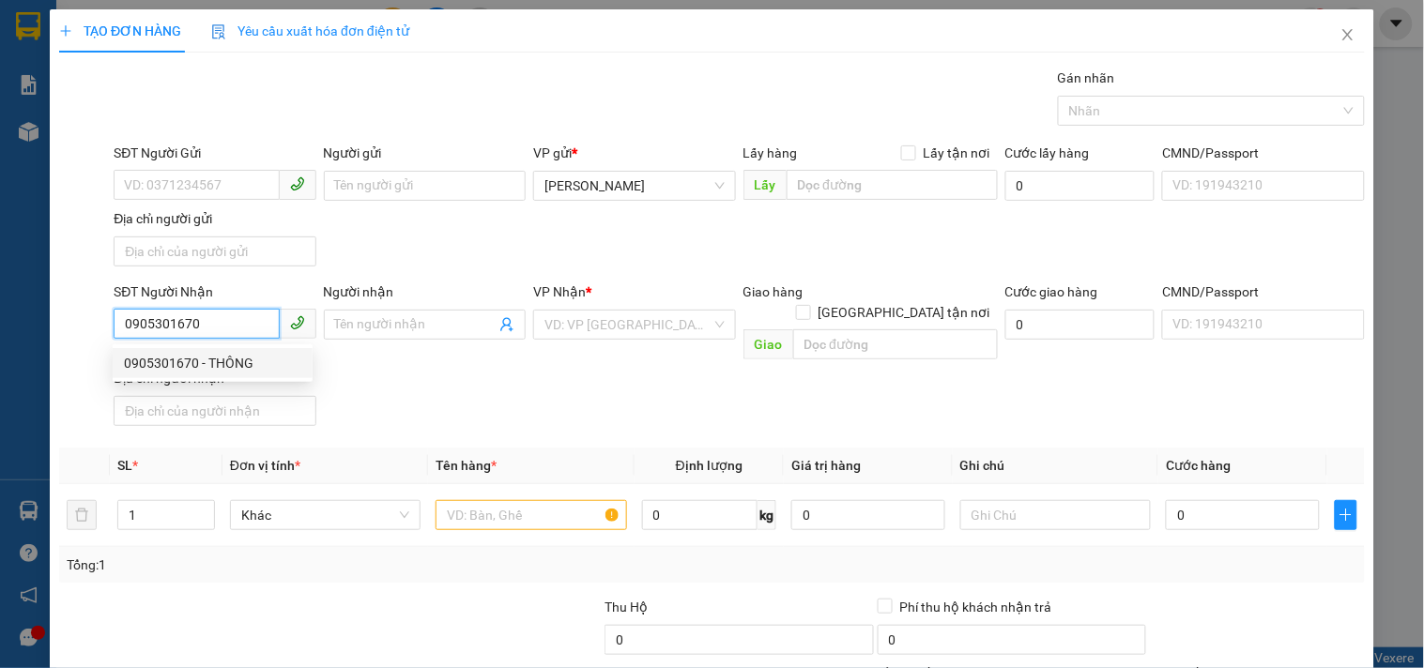
click at [199, 360] on div "0905301670 - THÔNG" at bounding box center [212, 363] width 177 height 21
type input "THÔNG"
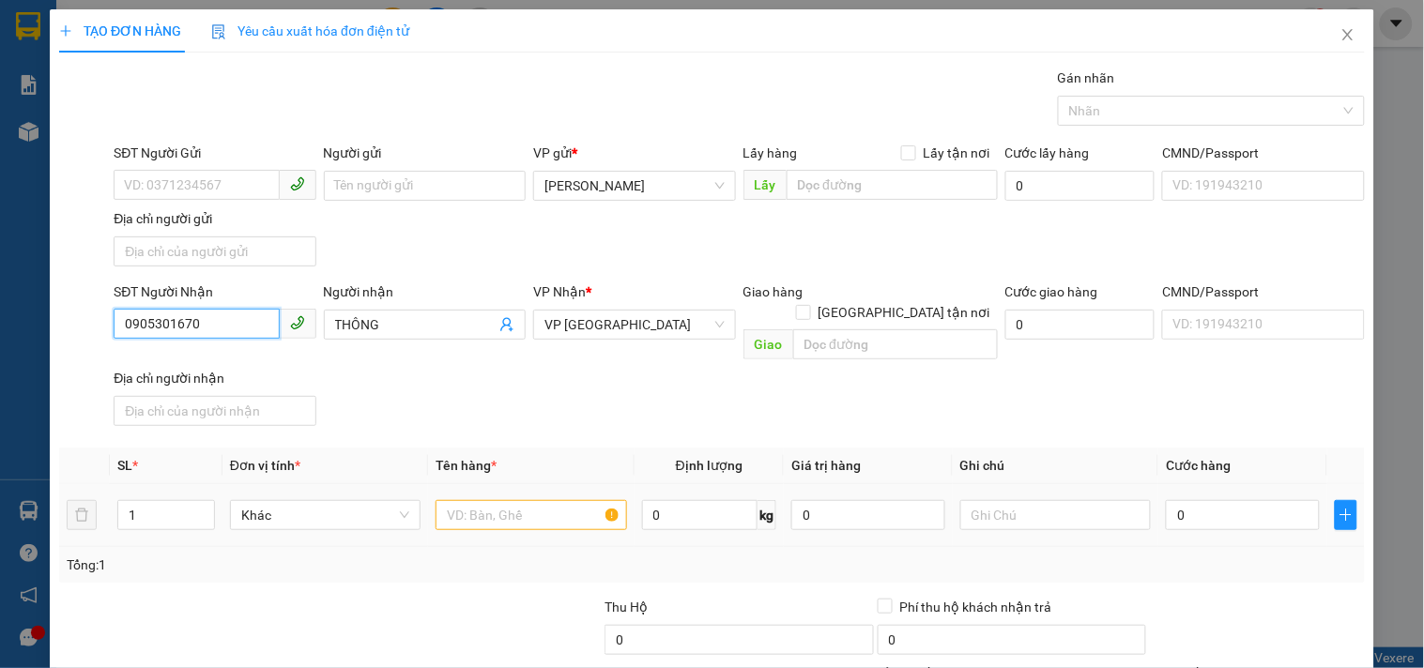
type input "0905301670"
drag, startPoint x: 552, startPoint y: 501, endPoint x: 479, endPoint y: 422, distance: 107.6
click at [499, 484] on td at bounding box center [531, 515] width 206 height 63
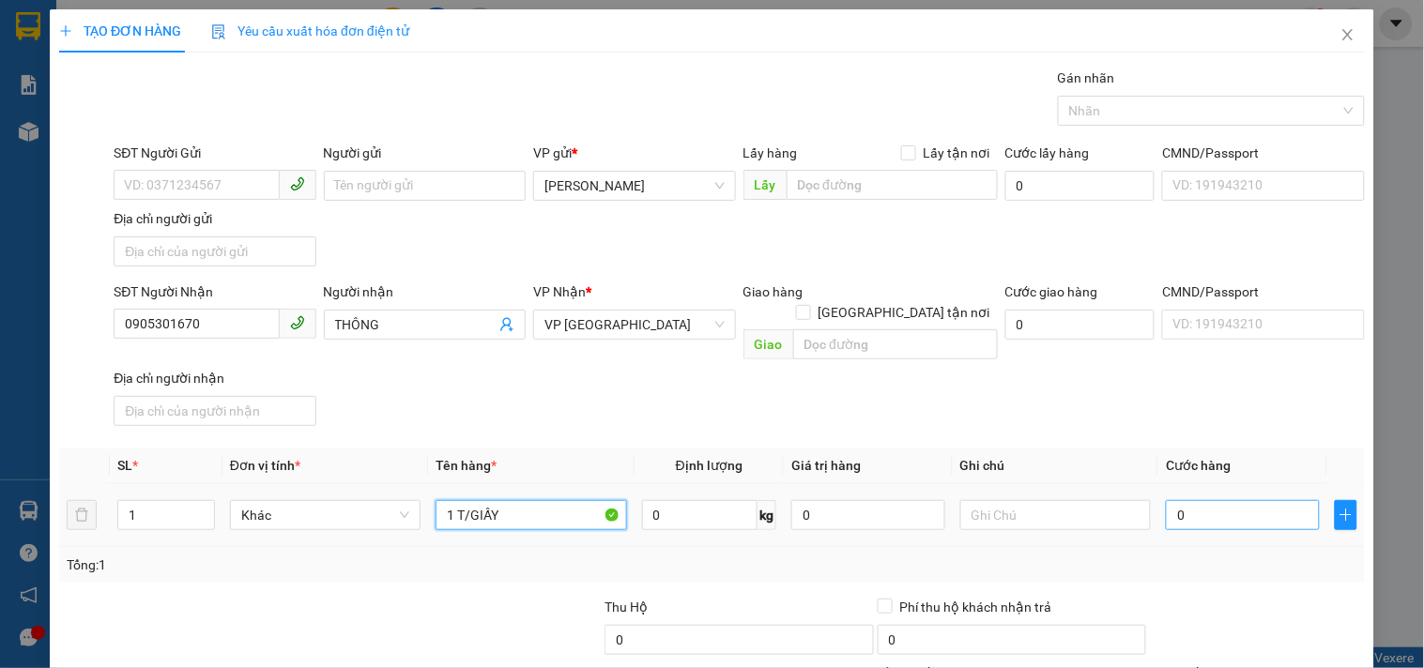
type input "1 T/GIẤY"
type input "5"
type input "50"
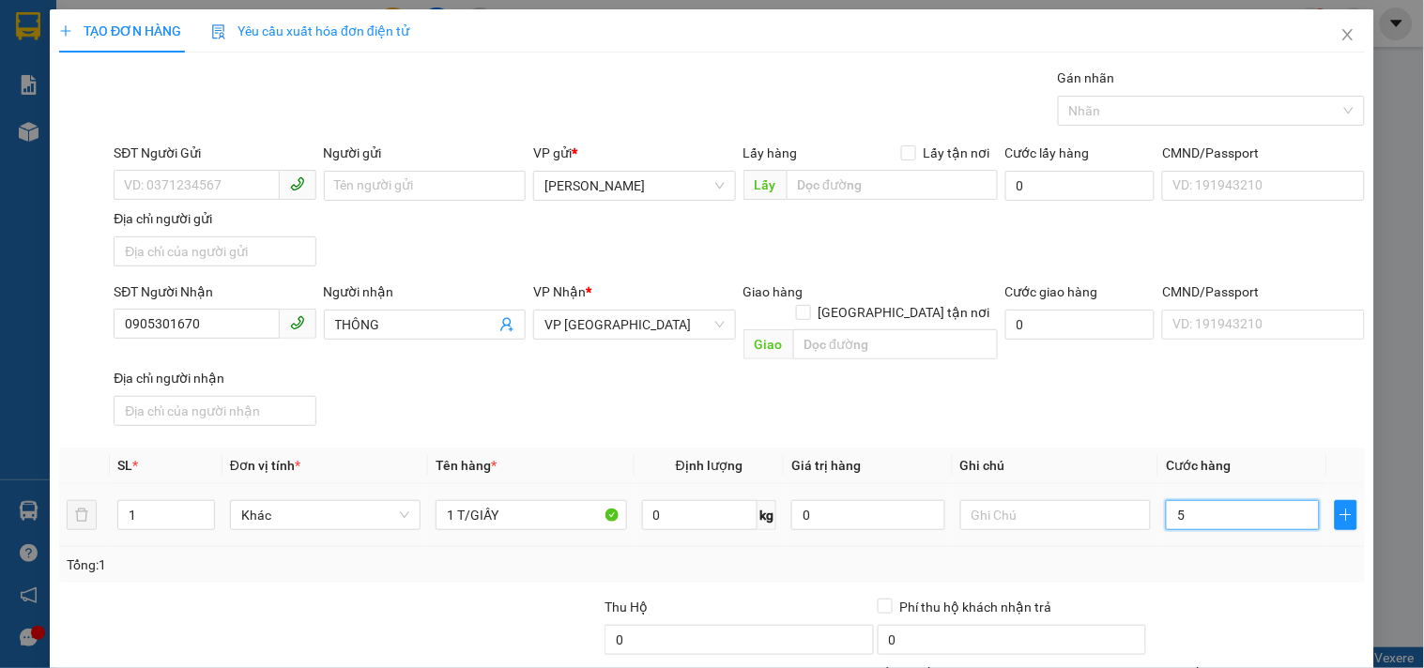
type input "50"
type input "50.000"
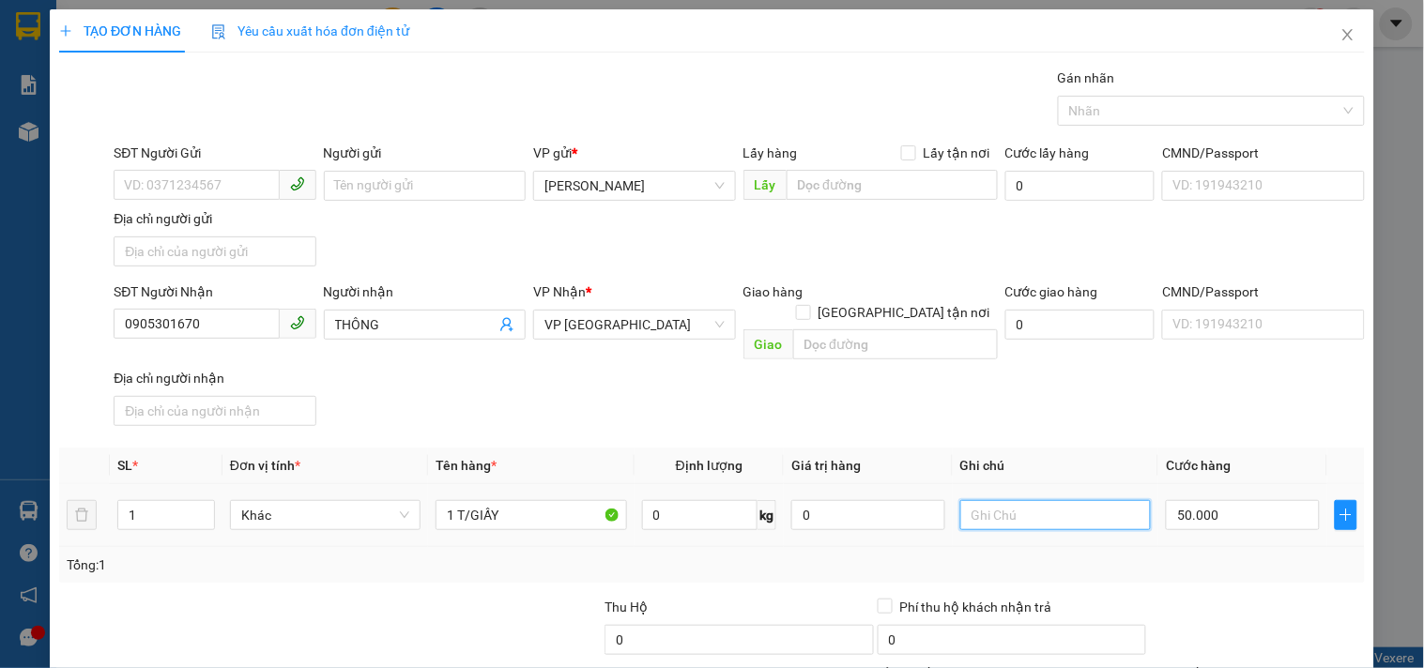
click at [1011, 500] on input "text" at bounding box center [1055, 515] width 191 height 30
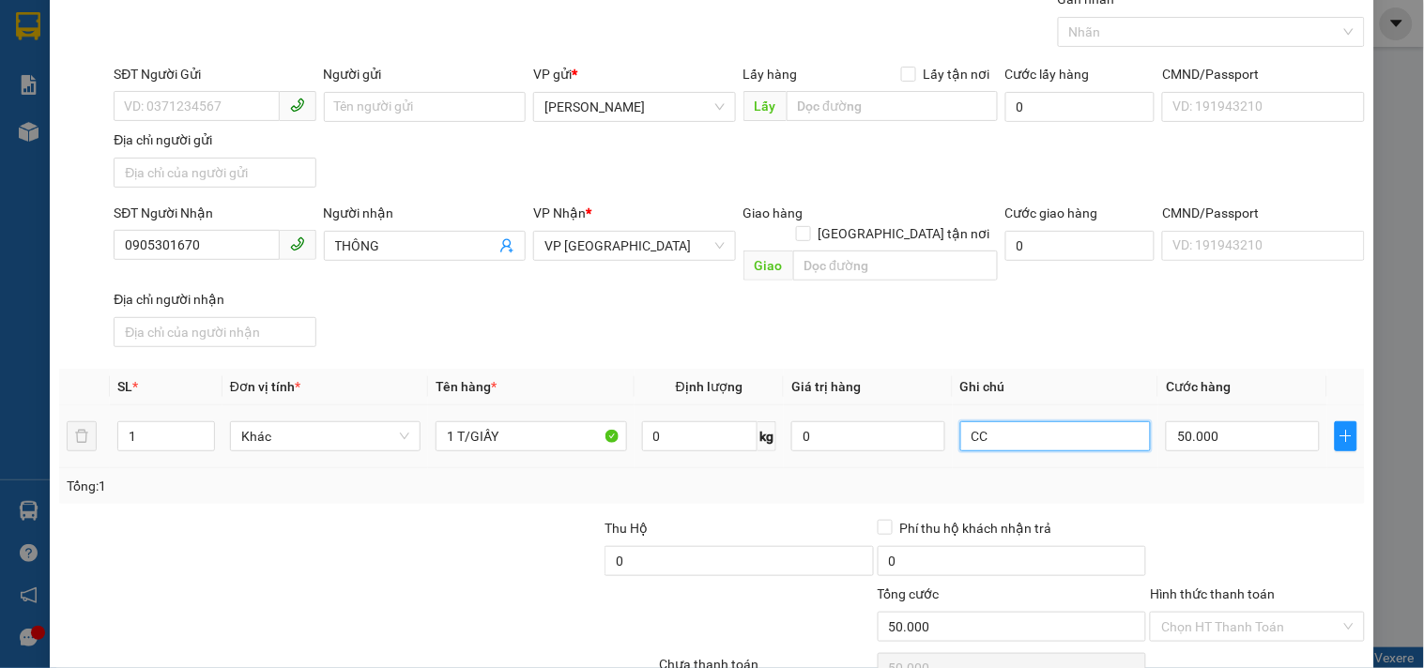
scroll to position [157, 0]
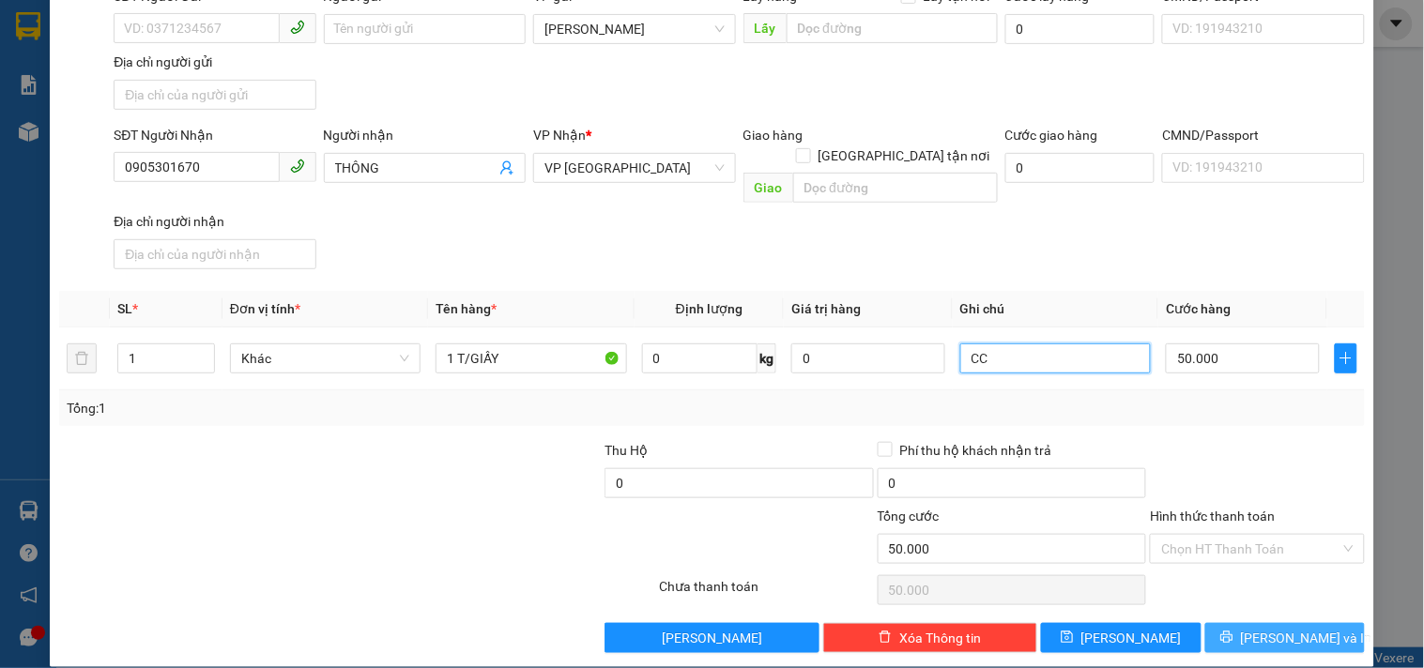
type input "CC"
click at [1262, 628] on span "Lưu và In" at bounding box center [1306, 638] width 131 height 21
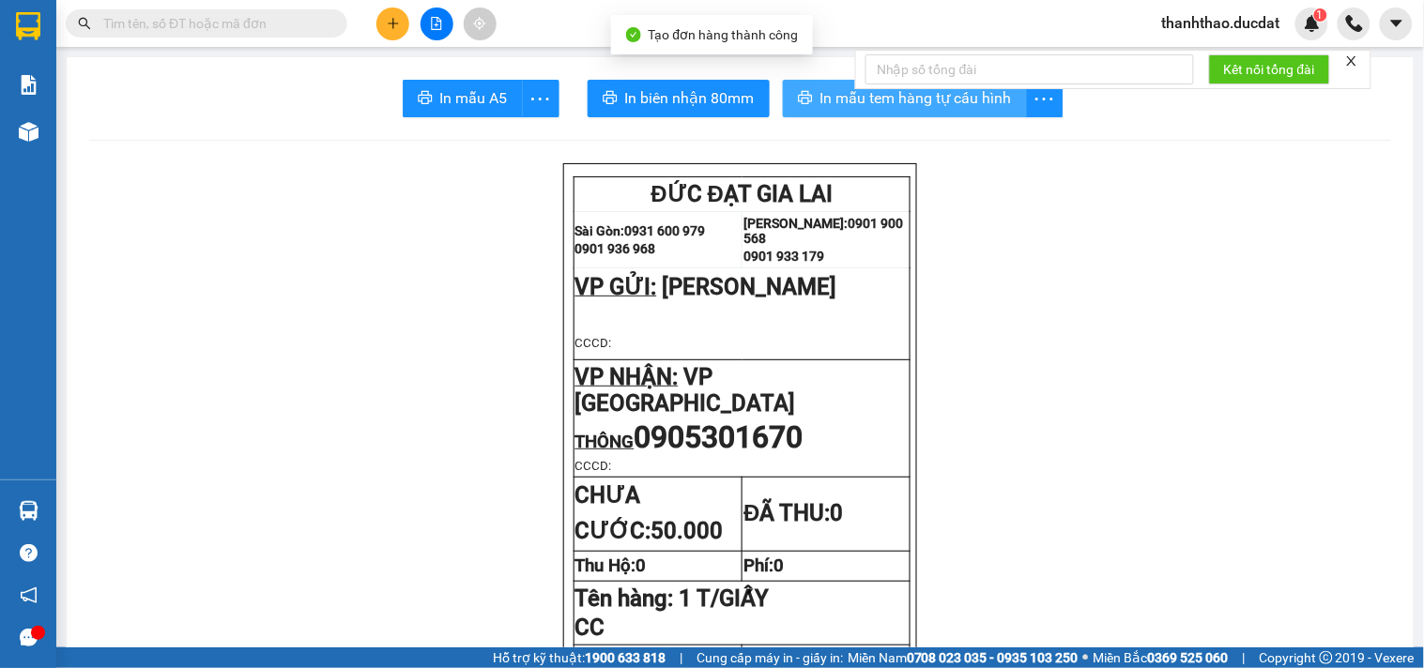
click at [901, 97] on span "In mẫu tem hàng tự cấu hình" at bounding box center [916, 97] width 192 height 23
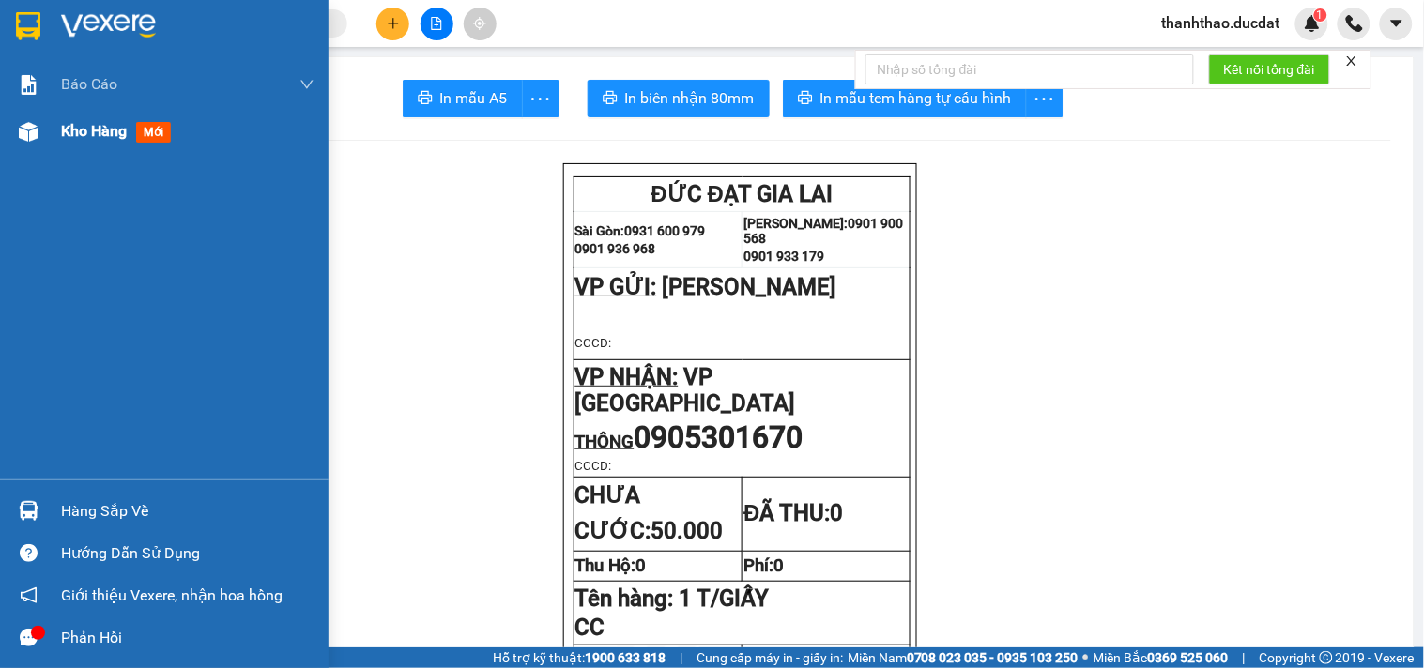
click at [81, 128] on span "Kho hàng" at bounding box center [94, 131] width 66 height 18
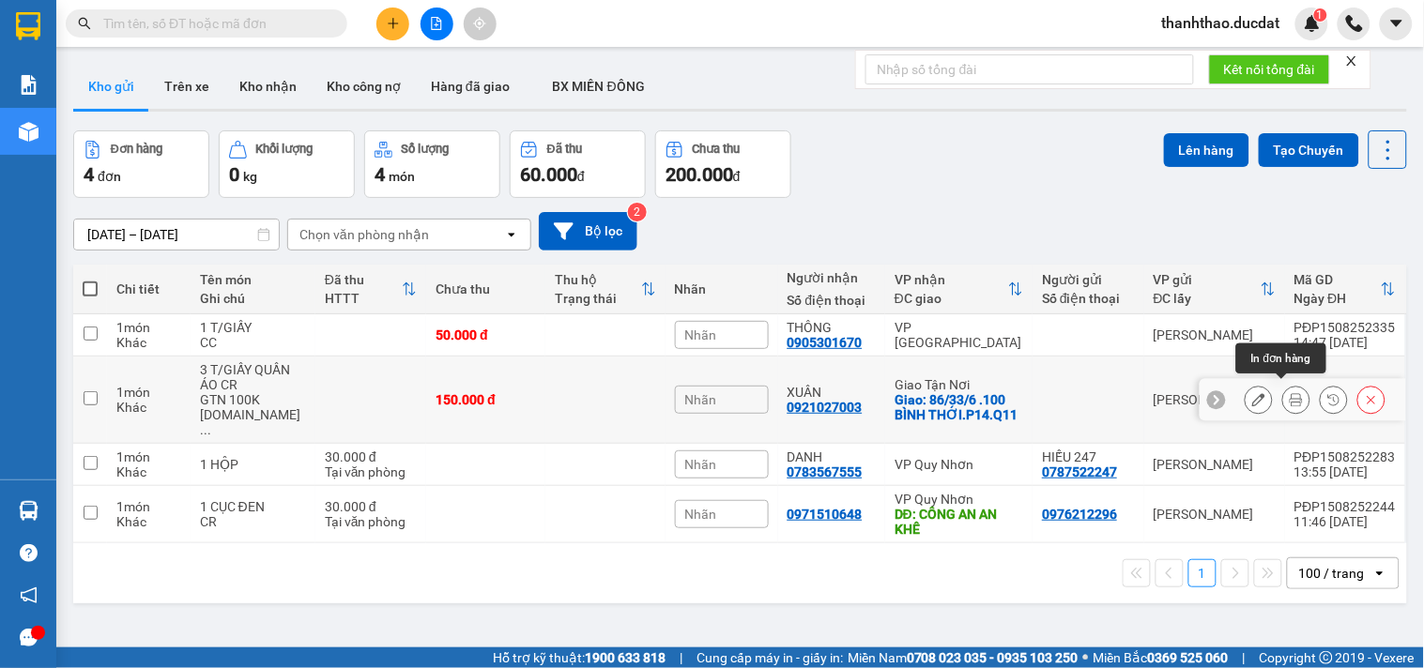
click at [1289, 386] on button at bounding box center [1296, 400] width 26 height 33
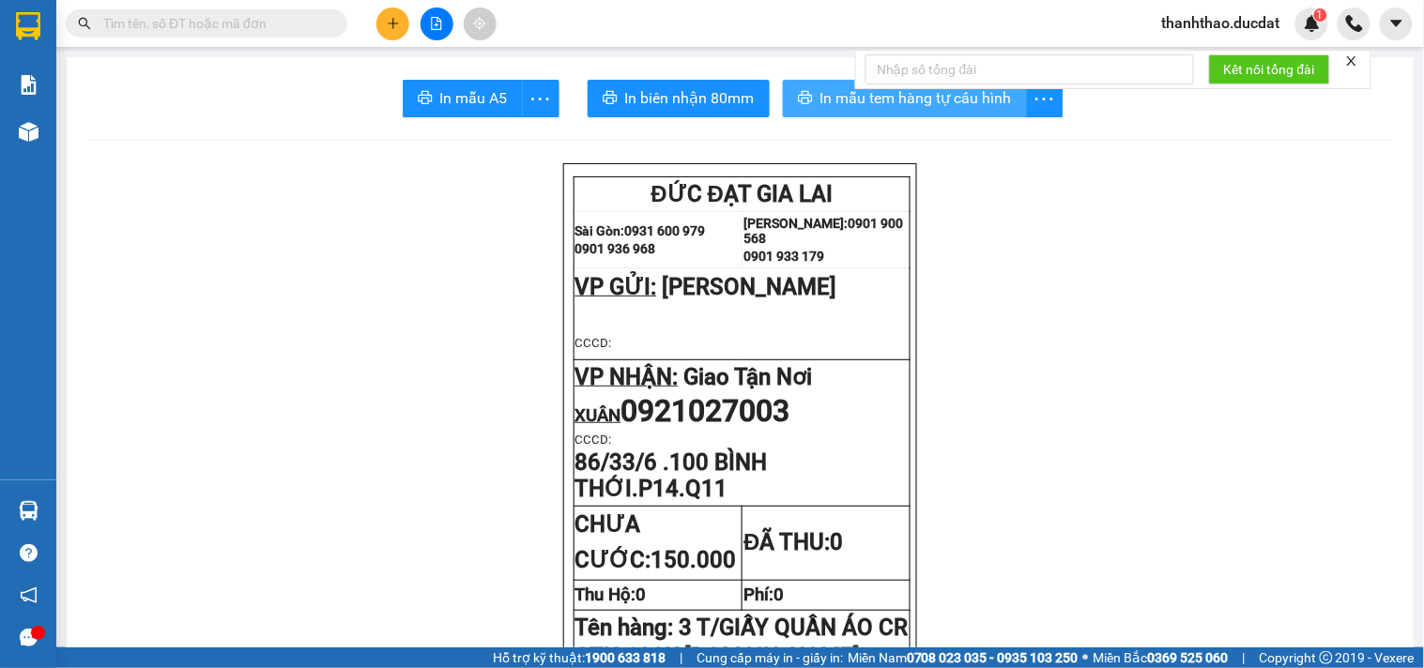
click at [852, 97] on span "In mẫu tem hàng tự cấu hình" at bounding box center [916, 97] width 192 height 23
click at [382, 16] on button at bounding box center [392, 24] width 33 height 33
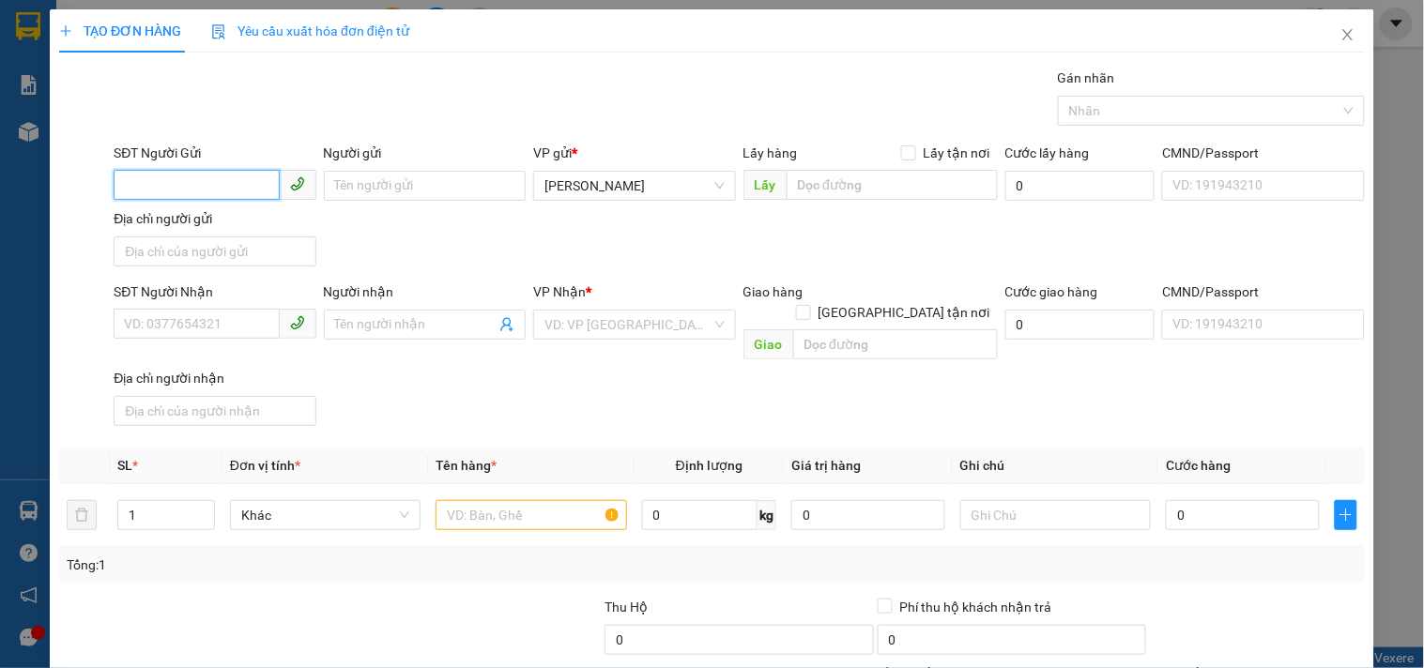
click at [173, 174] on input "SĐT Người Gửi" at bounding box center [196, 185] width 165 height 30
type input "0905616543"
click at [232, 221] on div "0905616543" at bounding box center [212, 223] width 177 height 21
type input "0902832543"
type input "0905616543"
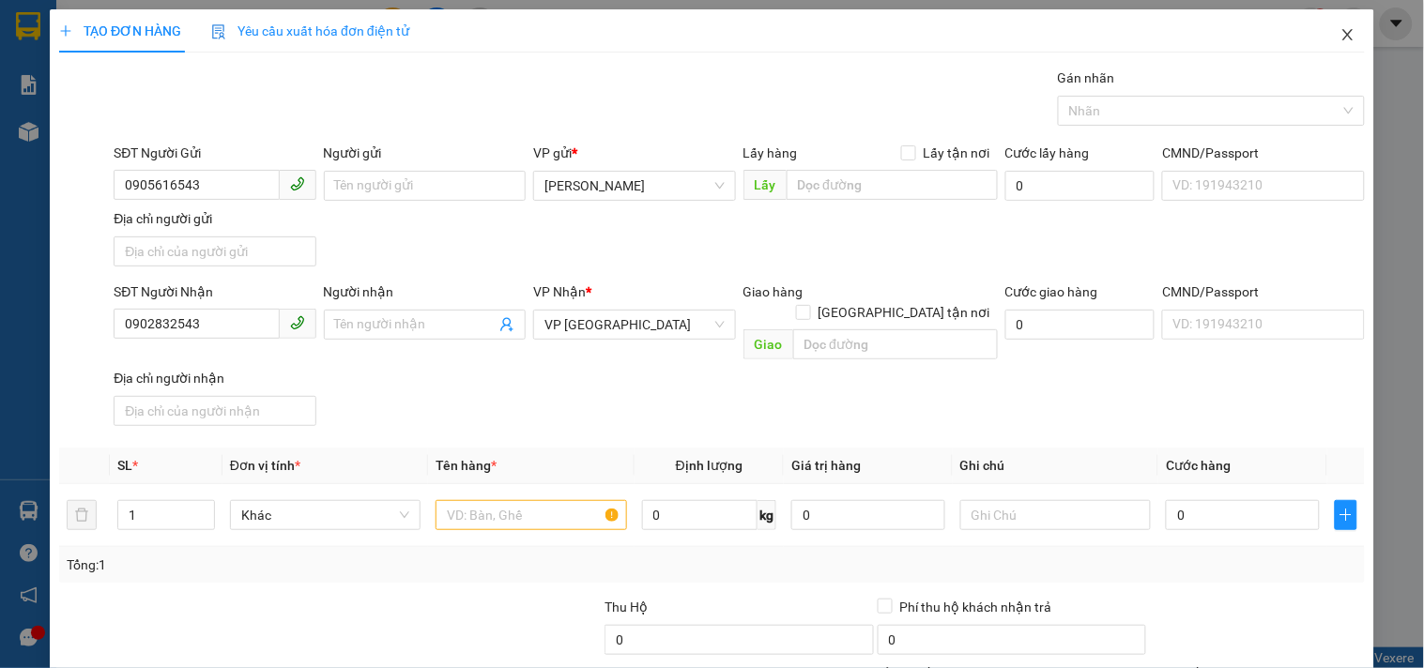
drag, startPoint x: 1337, startPoint y: 38, endPoint x: 1287, endPoint y: 9, distance: 57.2
click at [1341, 38] on icon "close" at bounding box center [1348, 34] width 15 height 15
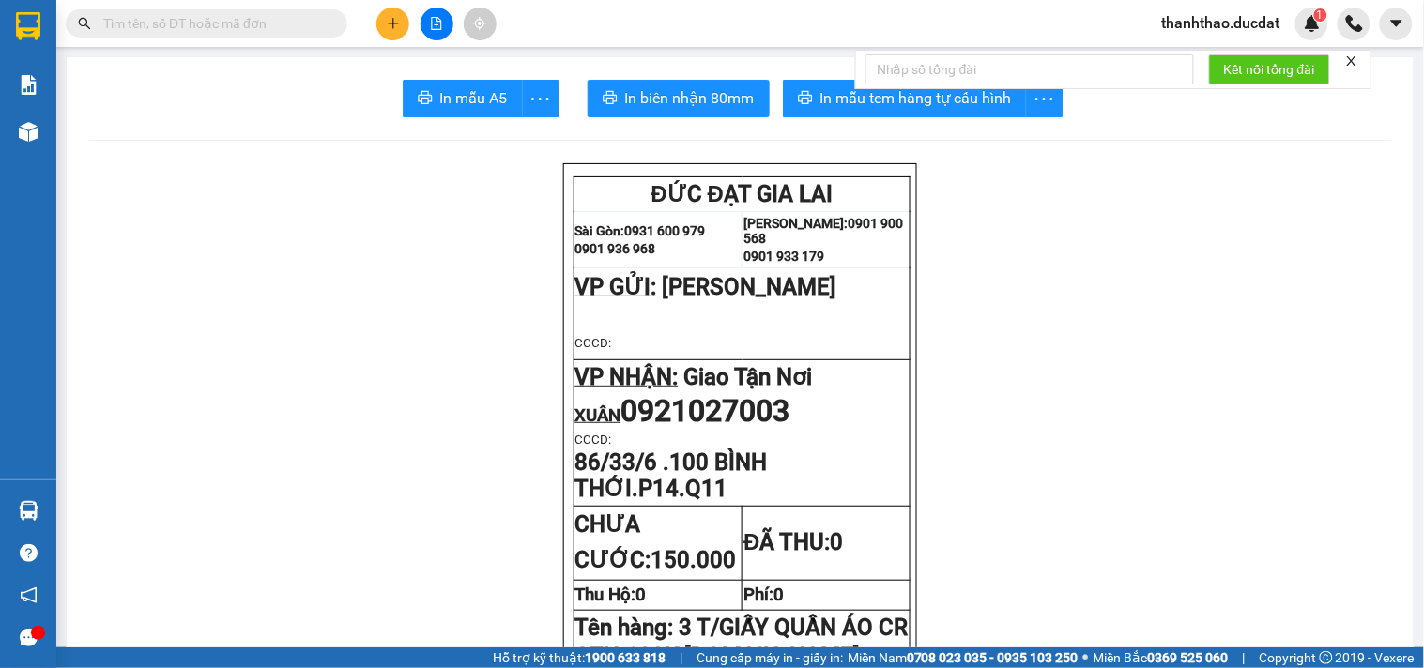
drag, startPoint x: 320, startPoint y: 23, endPoint x: 329, endPoint y: 10, distance: 15.4
click at [319, 19] on input "text" at bounding box center [214, 23] width 222 height 21
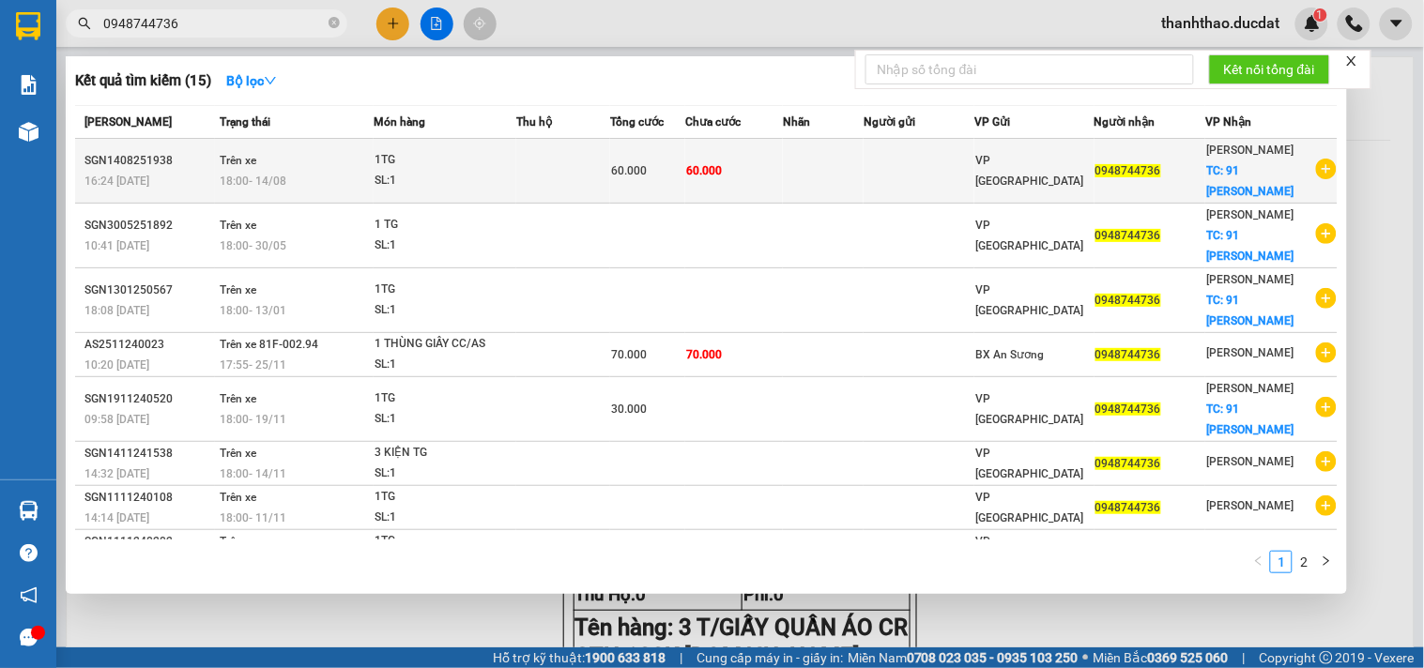
type input "0948744736"
click at [1235, 180] on div "Phan Đình Phùng TC: 91 LÝ CHÍNH THẮNG" at bounding box center [1260, 171] width 108 height 62
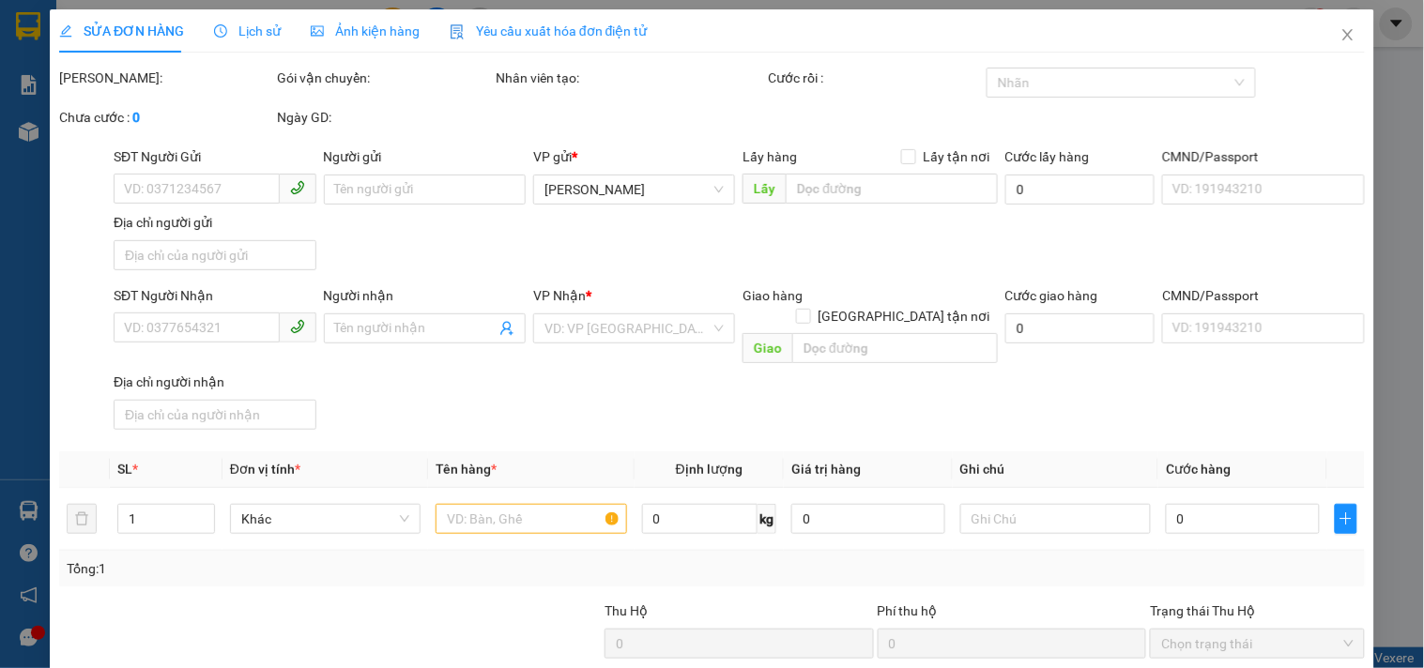
type input "0948744736"
checkbox input "true"
type input "91 LÝ CHÍNH THẮNG"
type input "60.000"
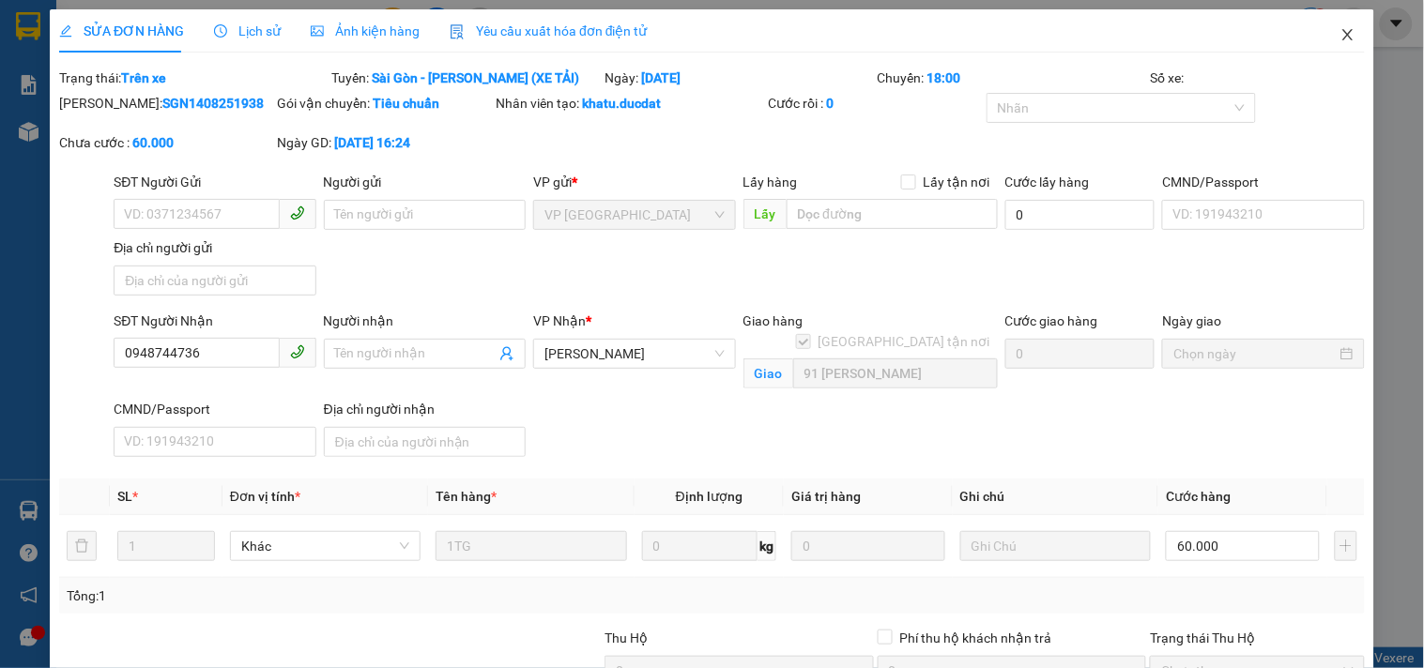
click at [1328, 22] on span "Close" at bounding box center [1348, 35] width 53 height 53
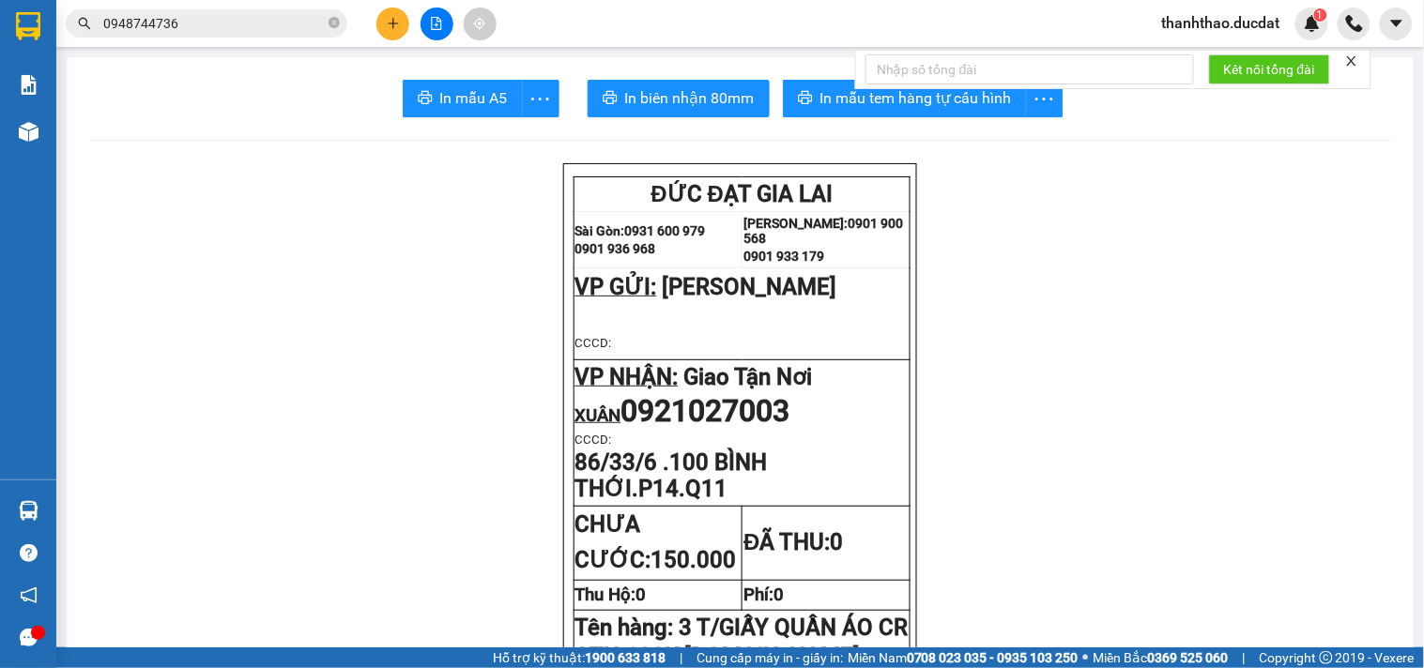
click at [404, 24] on button at bounding box center [392, 24] width 33 height 33
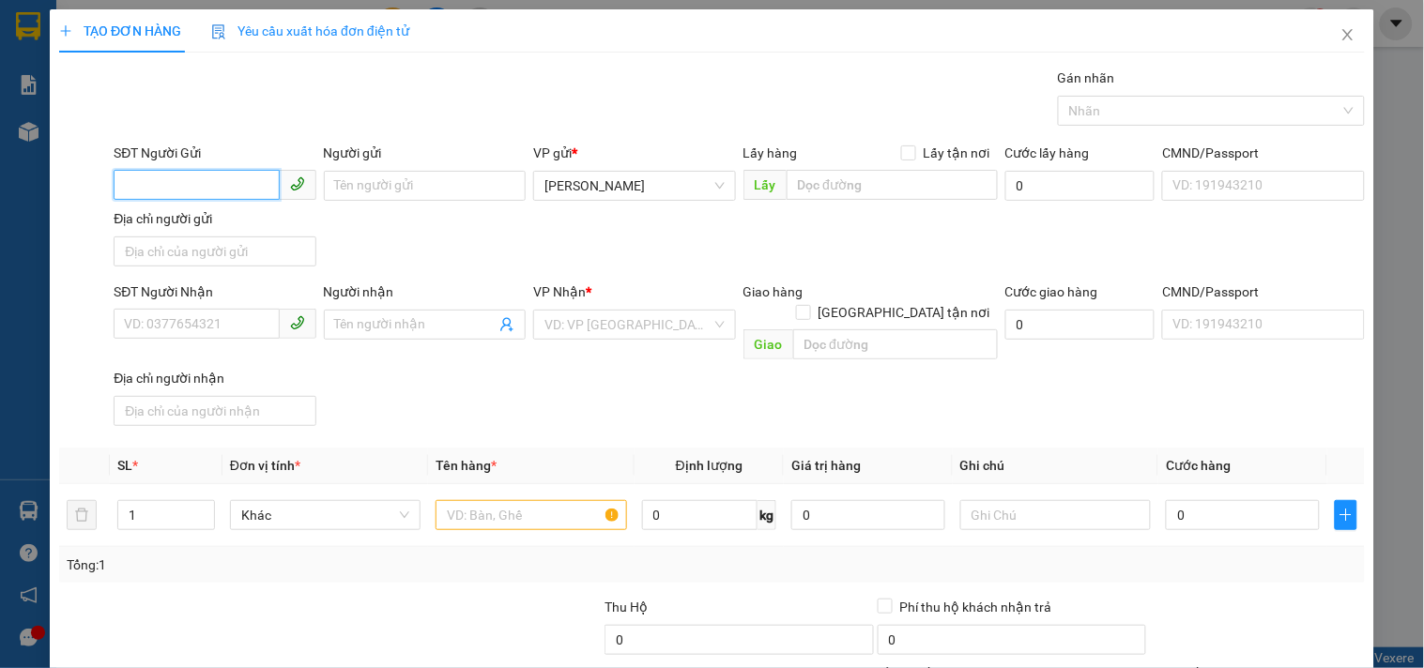
click at [161, 189] on input "SĐT Người Gửi" at bounding box center [196, 185] width 165 height 30
type input "0905616543"
click at [232, 221] on div "0905616543" at bounding box center [212, 223] width 177 height 21
type input "0902832543"
type input "0905616543"
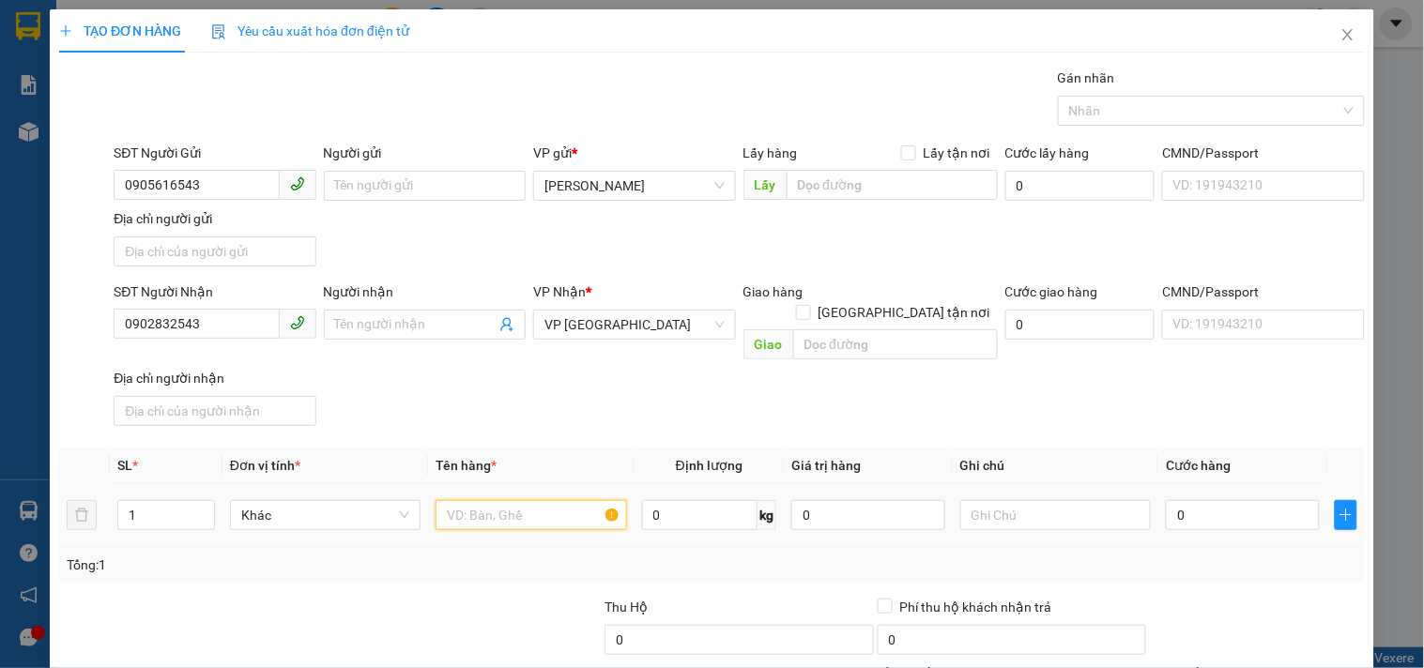
drag, startPoint x: 554, startPoint y: 489, endPoint x: 528, endPoint y: 404, distance: 89.4
click at [547, 500] on input "text" at bounding box center [531, 515] width 191 height 30
type input "2 T/GIẤY TCAY"
drag, startPoint x: 1237, startPoint y: 504, endPoint x: 1223, endPoint y: 494, distance: 17.5
click at [1236, 504] on input "0" at bounding box center [1243, 515] width 154 height 30
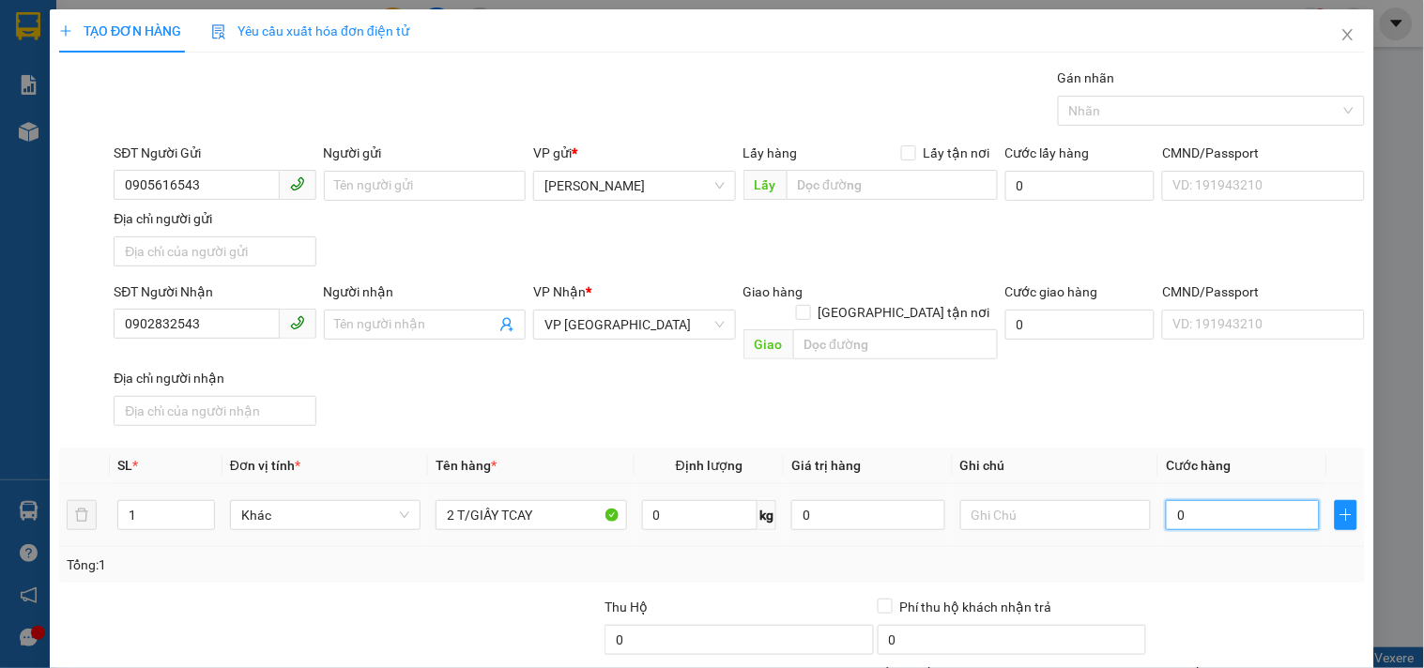
type input "1"
type input "10"
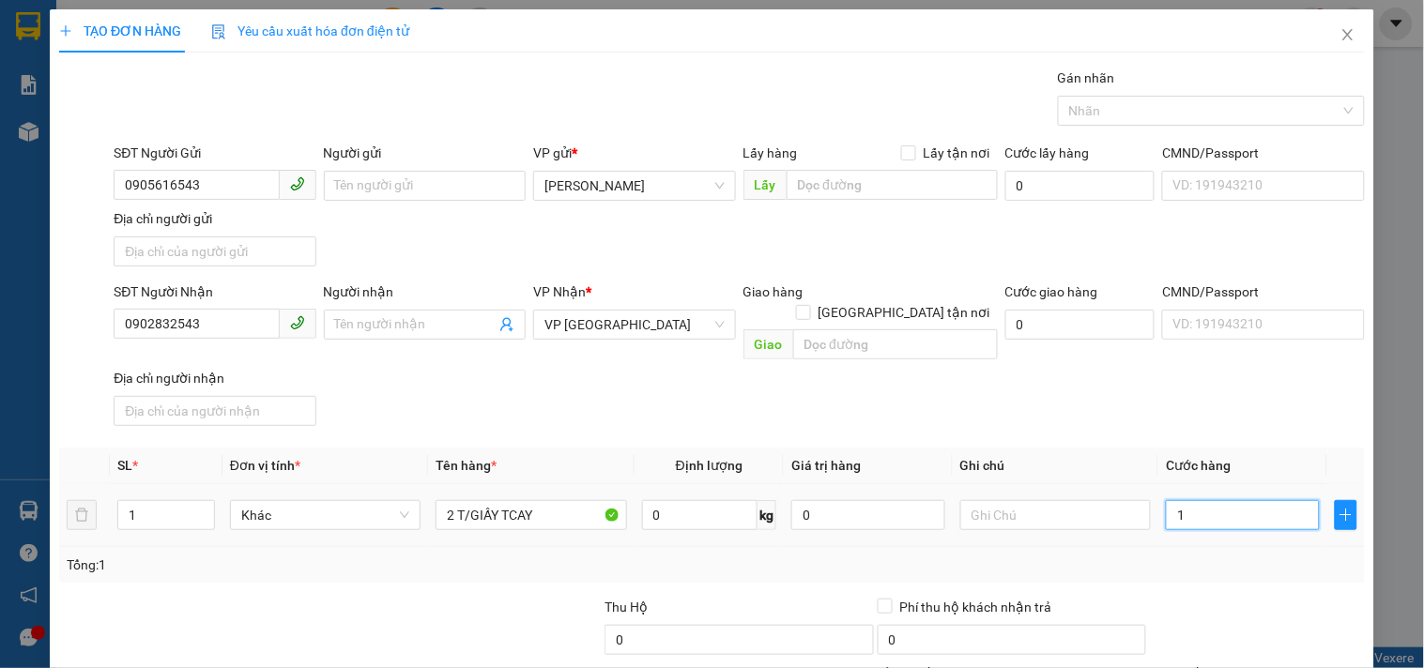
type input "10"
type input "100"
type input "100.000"
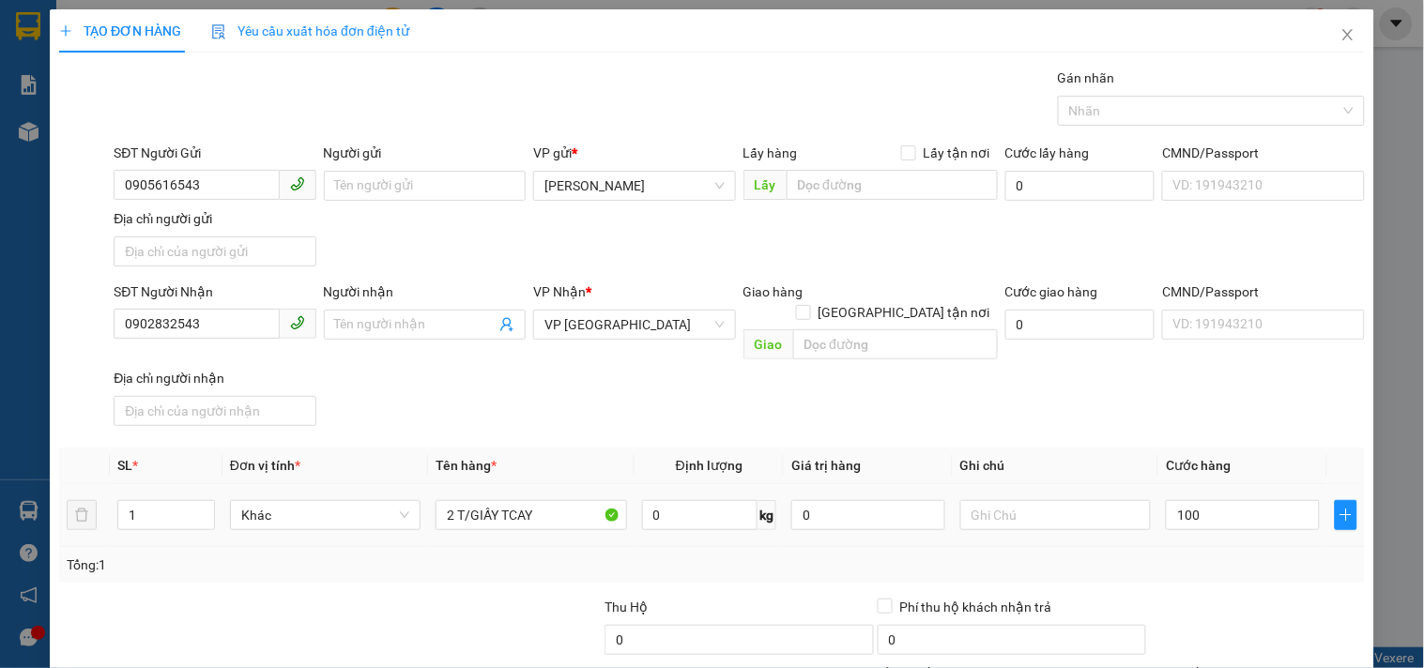
type input "100.000"
click at [1208, 411] on div "SĐT Người Nhận 0902832543 Người nhận Tên người nhận VP Nhận * VP Sài Gòn Giao h…" at bounding box center [739, 358] width 1259 height 152
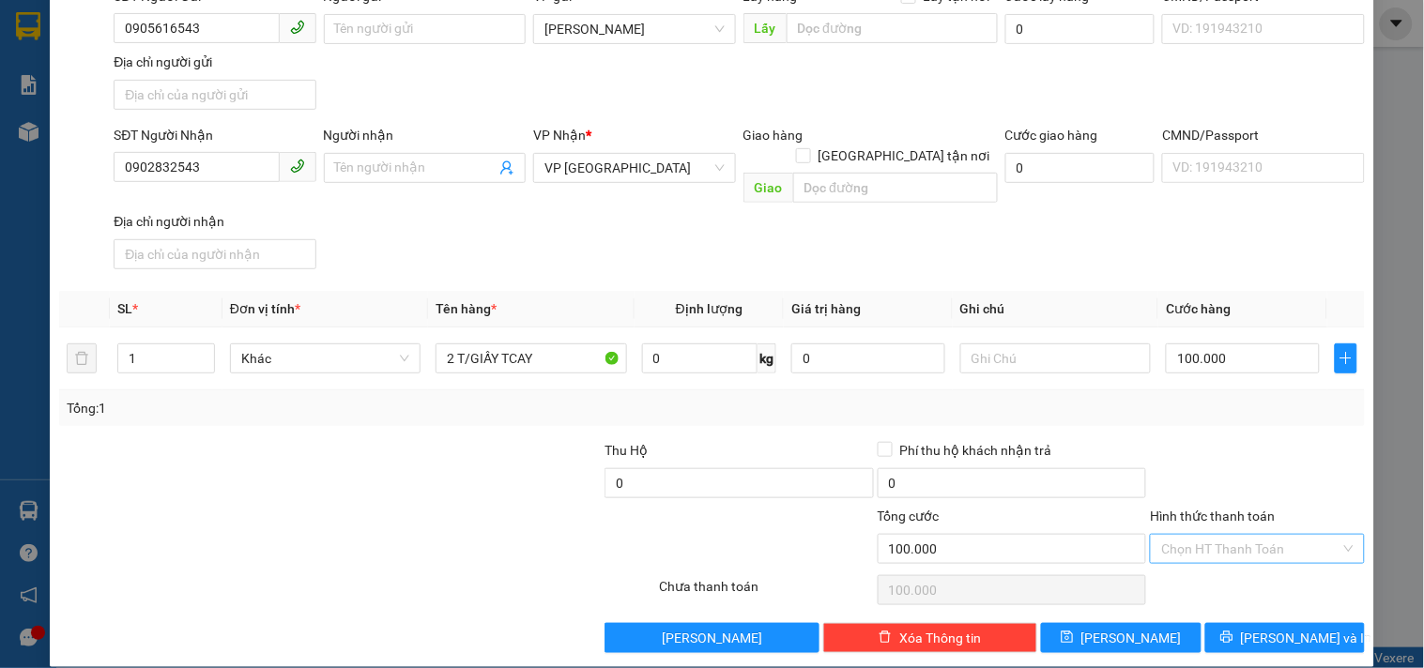
click at [1217, 536] on input "Hình thức thanh toán" at bounding box center [1250, 549] width 178 height 28
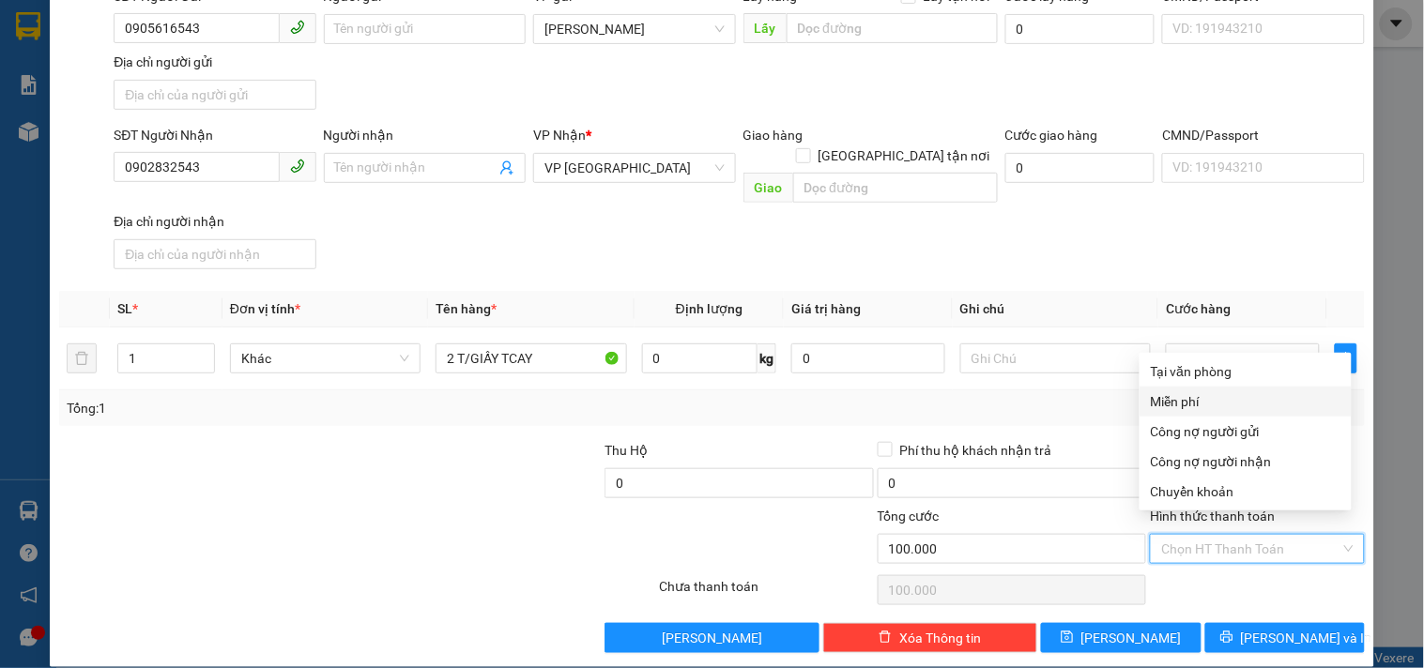
click at [1193, 373] on div "Tại văn phòng" at bounding box center [1246, 371] width 190 height 21
type input "0"
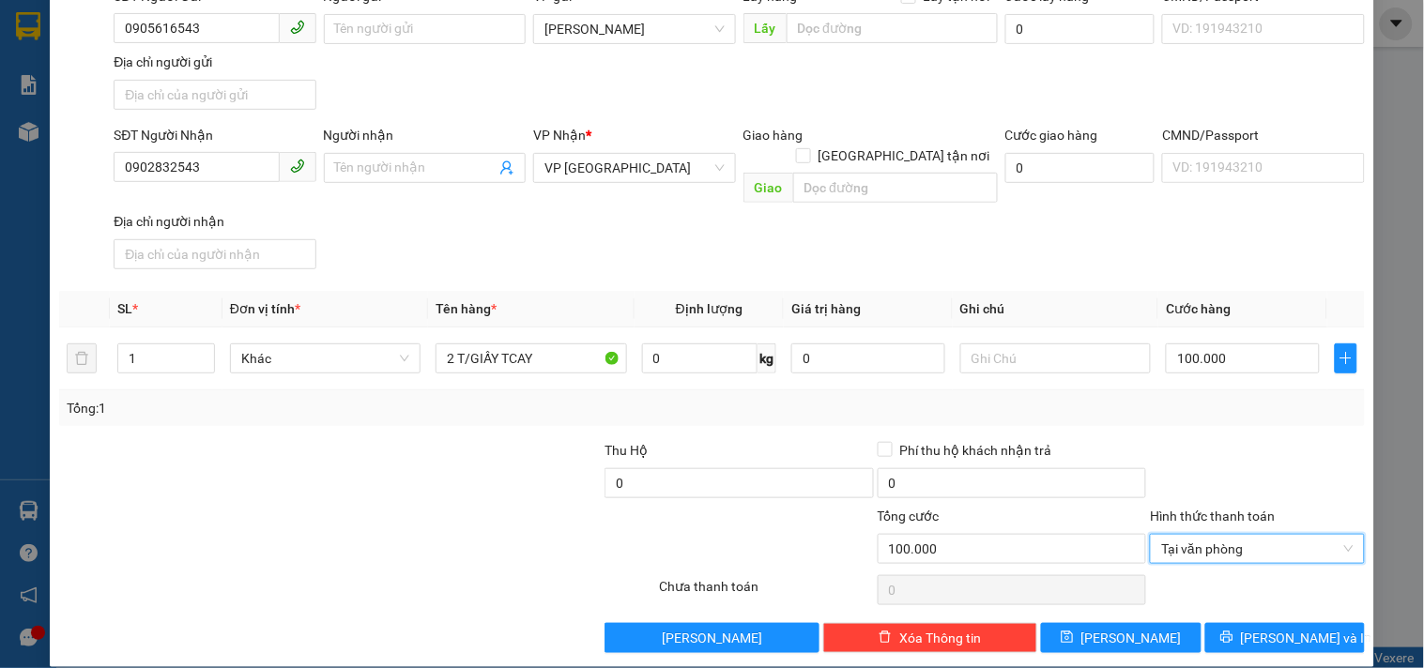
click at [1239, 601] on div "Transit Pickup Surcharge Ids Transit Deliver Surcharge Ids Transit Deliver Surc…" at bounding box center [712, 282] width 1306 height 743
click at [1246, 623] on button "Lưu và In" at bounding box center [1285, 638] width 160 height 30
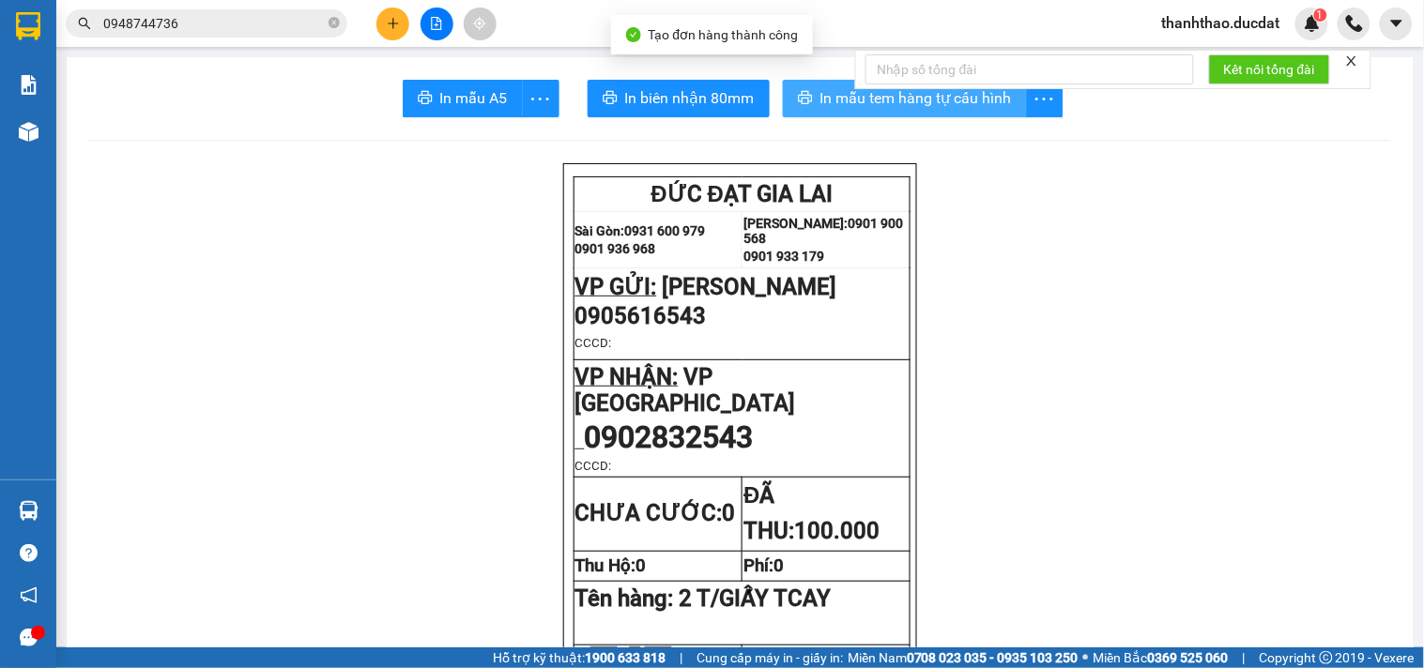
click at [855, 107] on span "In mẫu tem hàng tự cấu hình" at bounding box center [916, 97] width 192 height 23
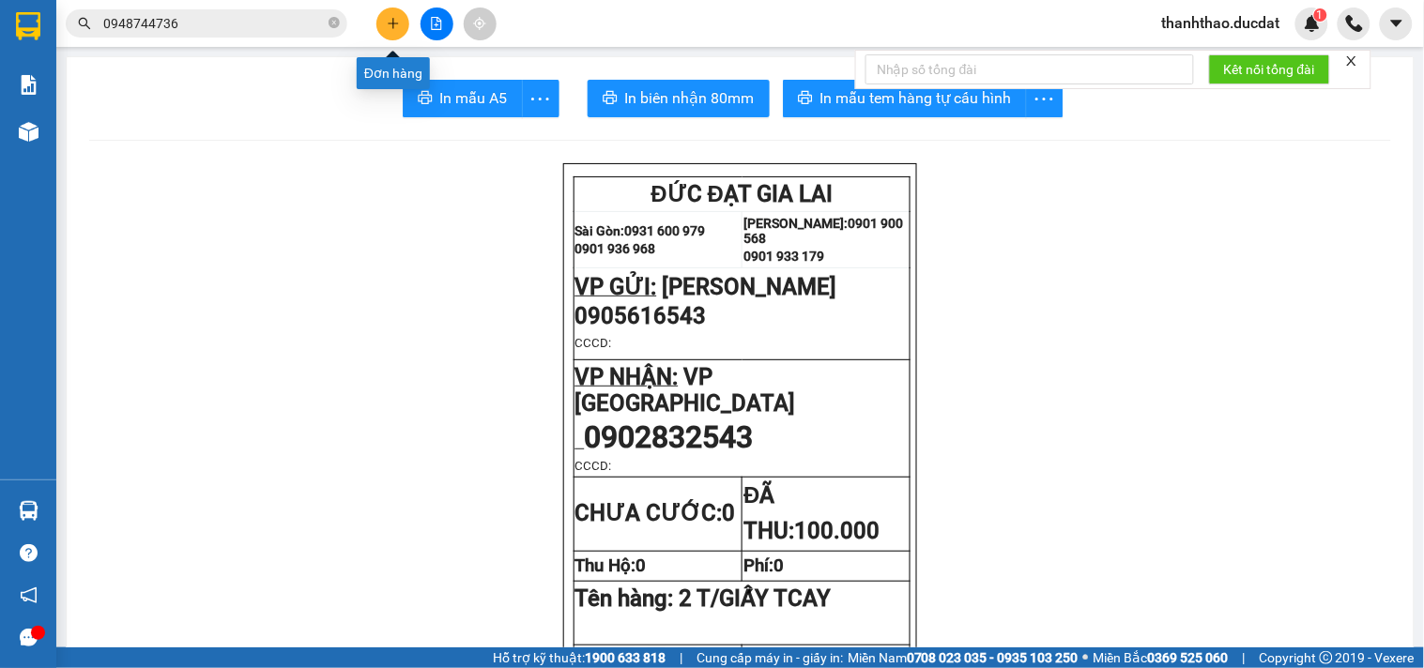
click at [394, 13] on button at bounding box center [392, 24] width 33 height 33
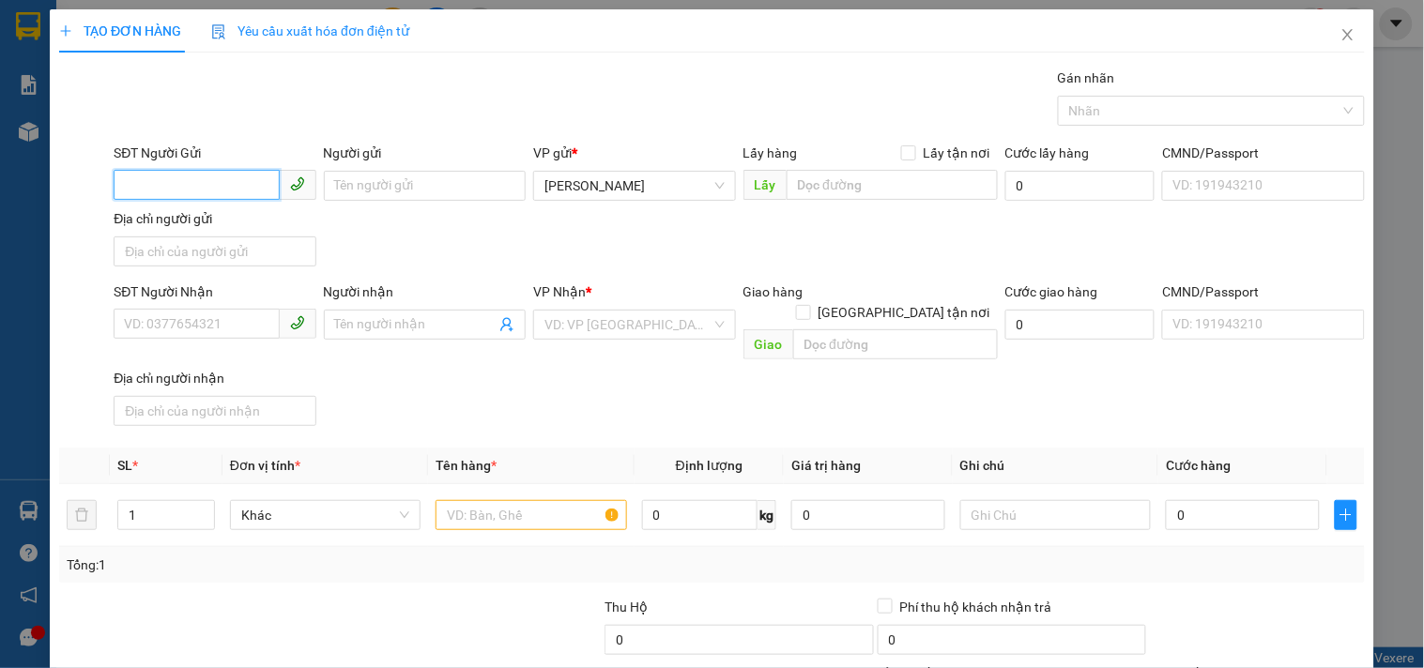
drag, startPoint x: 222, startPoint y: 180, endPoint x: 201, endPoint y: 180, distance: 21.6
click at [204, 180] on input "SĐT Người Gửi" at bounding box center [196, 185] width 165 height 30
type input "0935018013"
click at [192, 217] on div "0935018013 - MUỘI" at bounding box center [212, 223] width 177 height 21
type input "MUỘI"
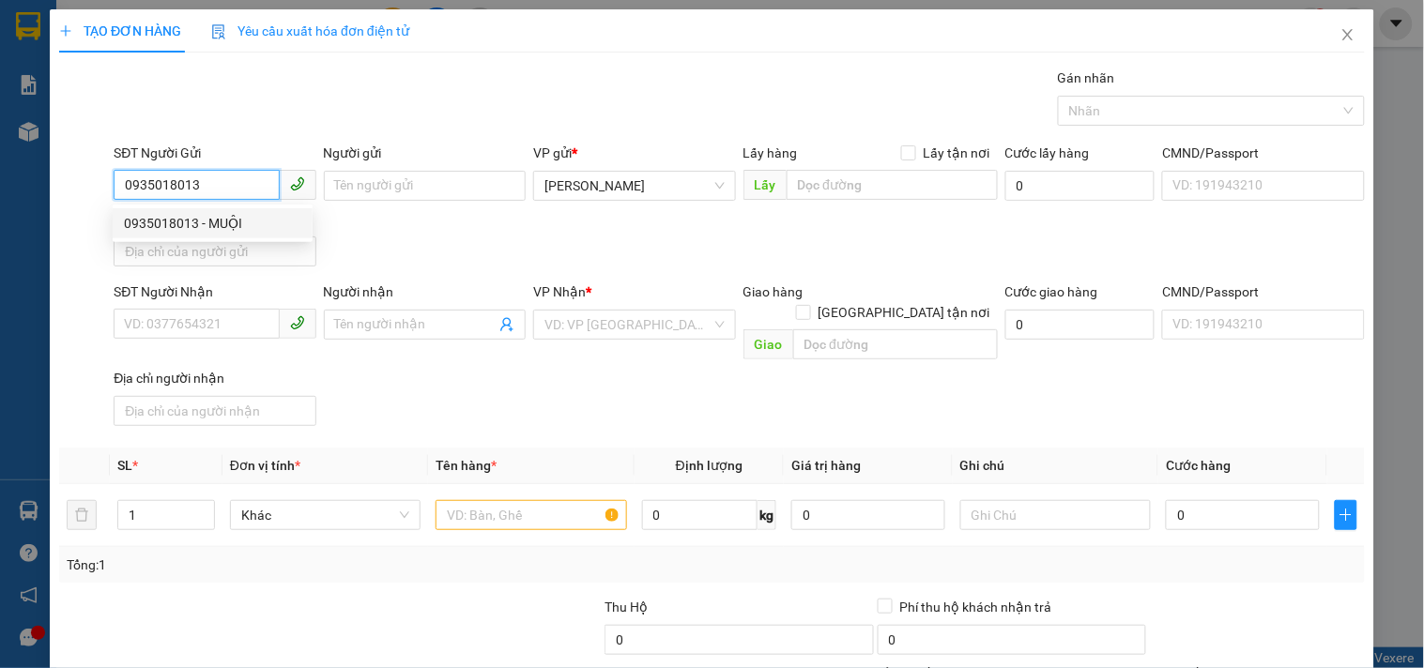
type input "0336083985"
type input "THẢO"
type input "0935018013"
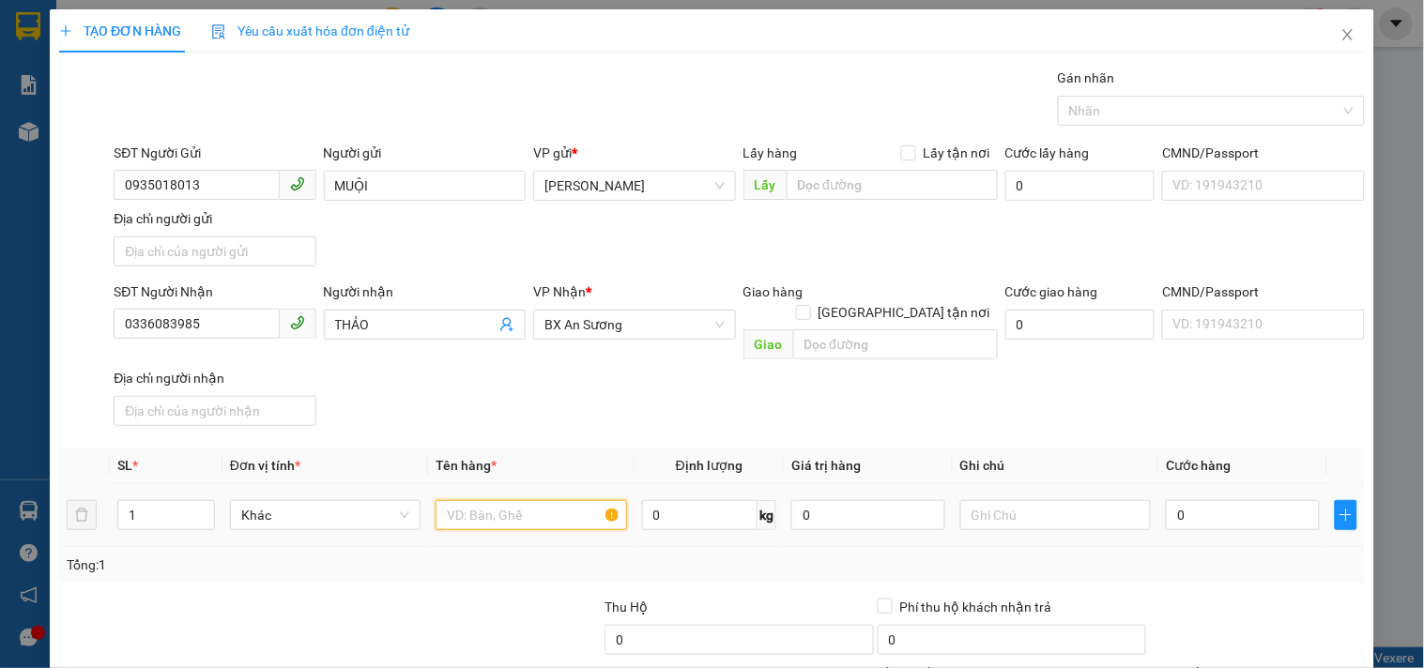
click at [539, 507] on input "text" at bounding box center [531, 515] width 191 height 30
type input "7 CỤC ĐEN"
click at [1166, 500] on input "0" at bounding box center [1243, 515] width 154 height 30
type input "4"
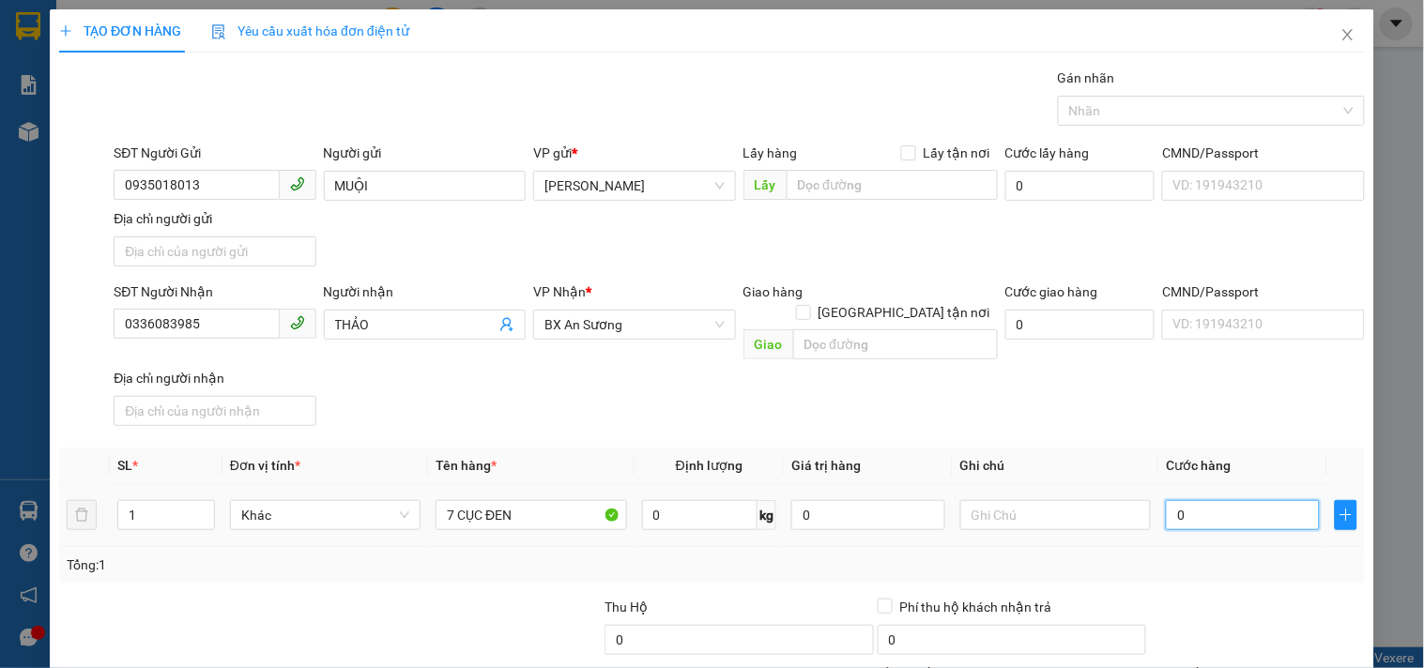
type input "4"
type input "49"
type input "490"
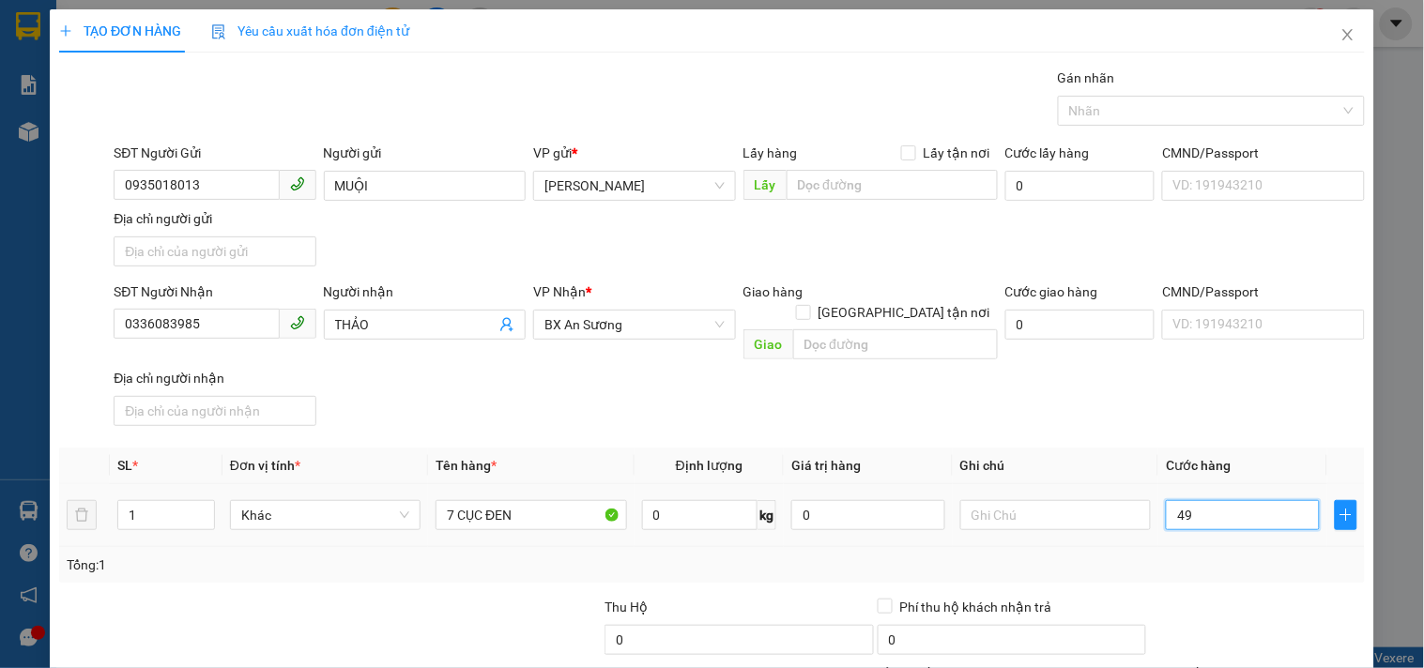
type input "490"
type input "490.000"
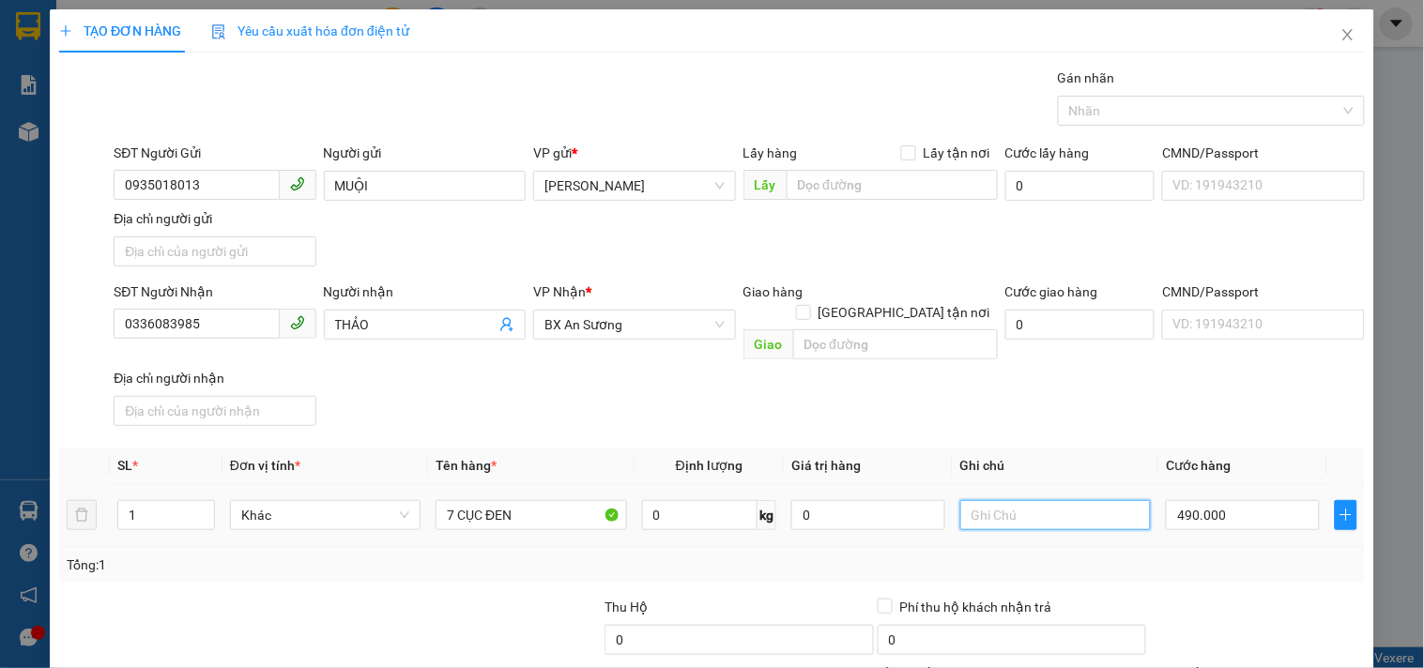
click at [1078, 500] on input "text" at bounding box center [1055, 515] width 191 height 30
type input "CC"
click at [209, 330] on input "0336083985" at bounding box center [196, 324] width 165 height 30
click at [209, 329] on input "0336083985" at bounding box center [196, 324] width 165 height 30
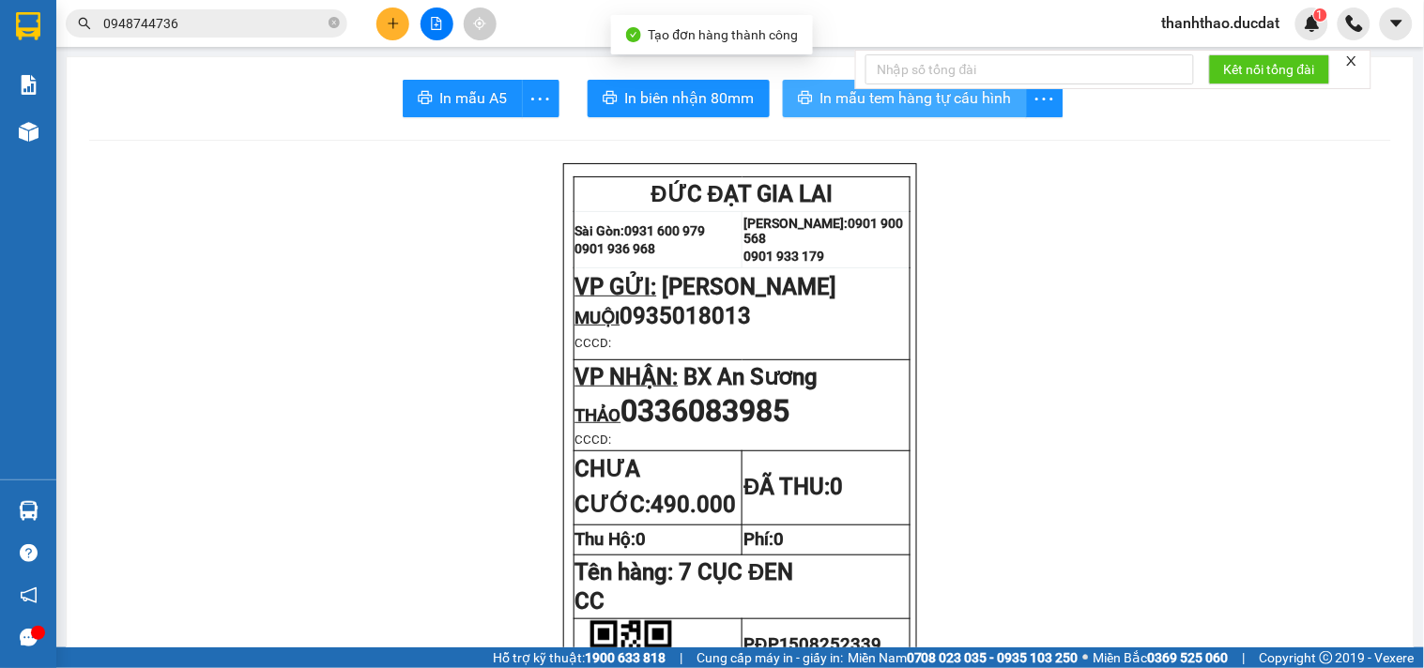
click at [808, 100] on button "In mẫu tem hàng tự cấu hình" at bounding box center [905, 99] width 244 height 38
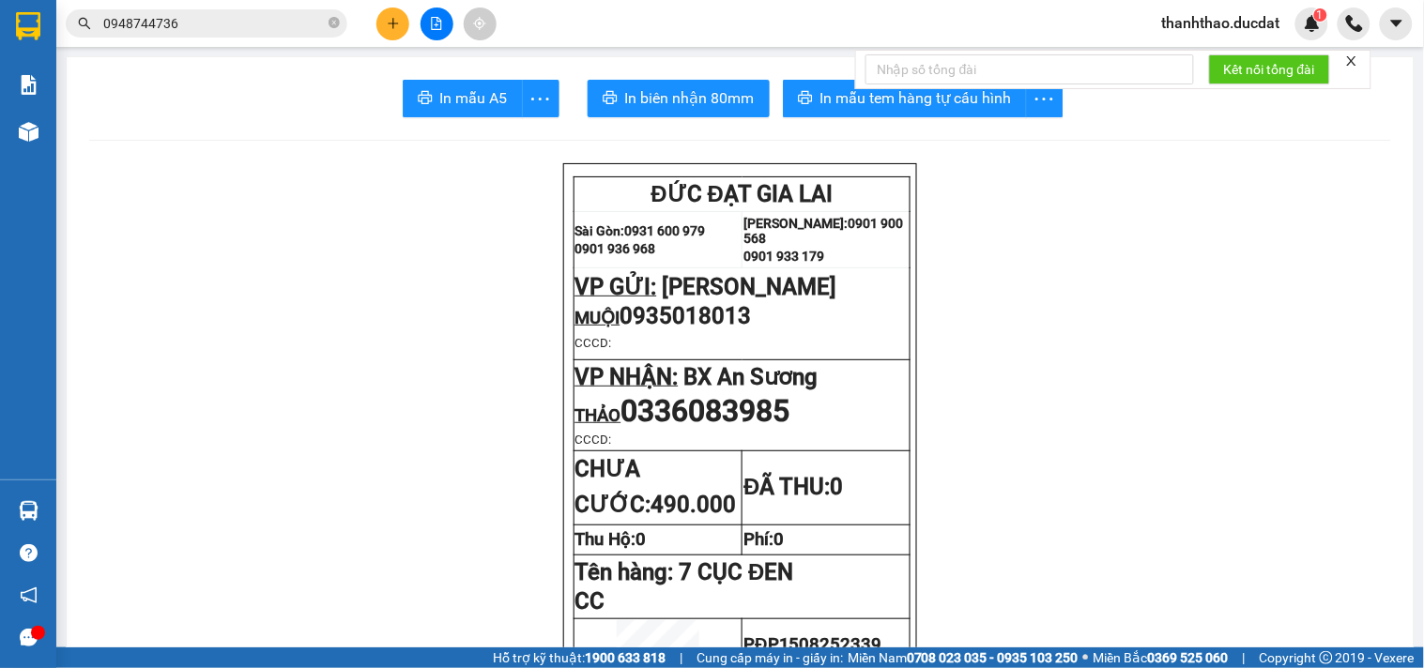
click at [383, 21] on button at bounding box center [392, 24] width 33 height 33
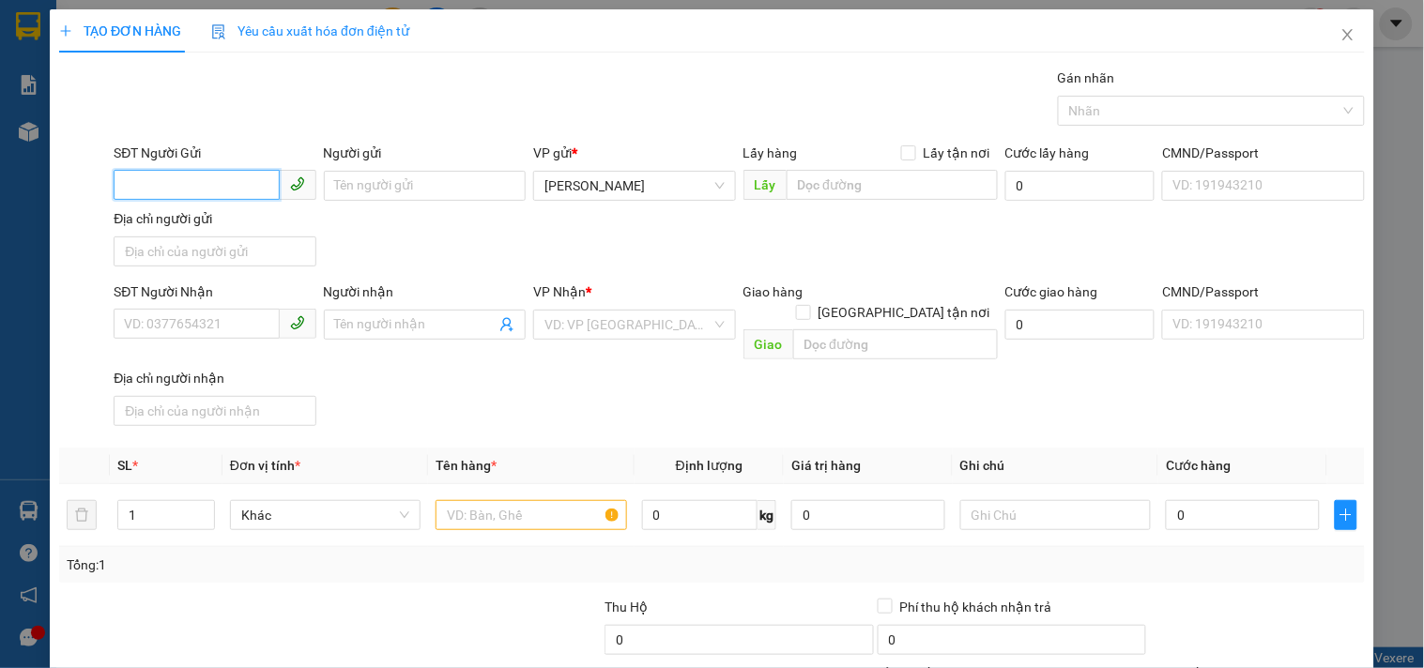
click at [181, 182] on input "SĐT Người Gửi" at bounding box center [196, 185] width 165 height 30
type input "0396519582"
click at [345, 192] on input "Người gửi" at bounding box center [425, 186] width 202 height 30
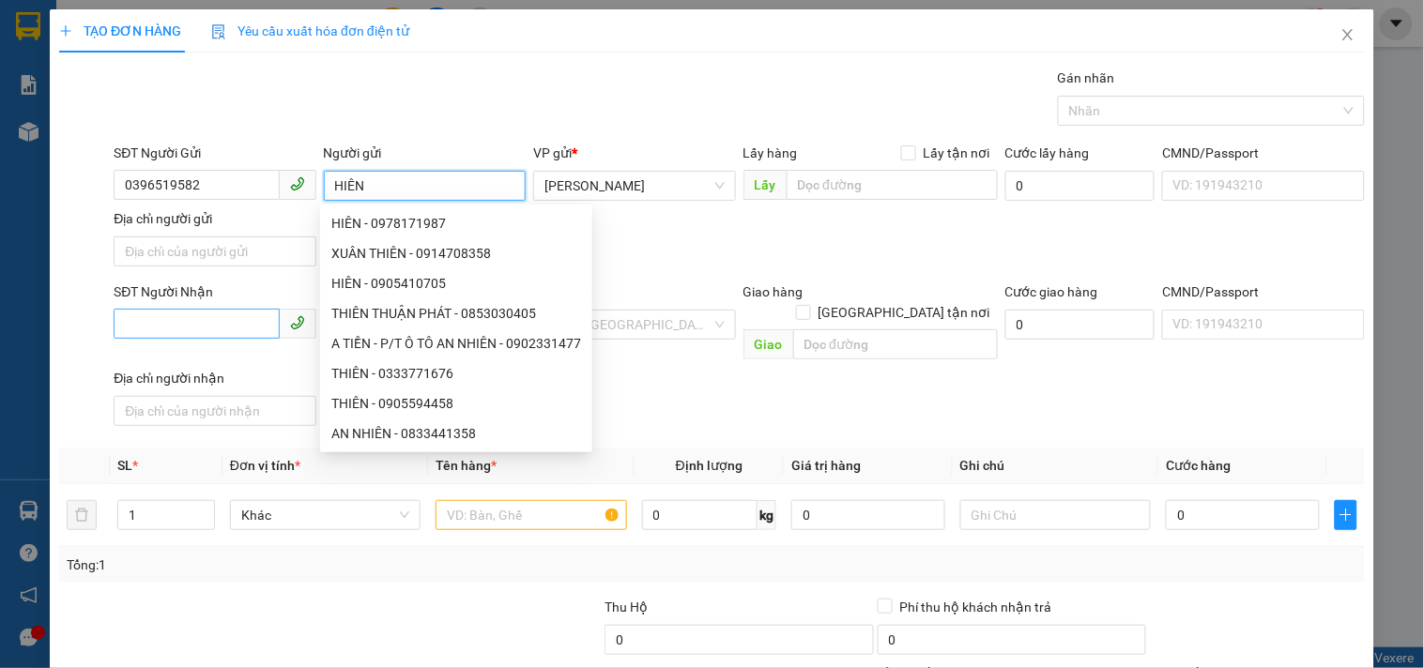
type input "HIÊN"
click at [176, 324] on input "SĐT Người Nhận" at bounding box center [196, 324] width 165 height 30
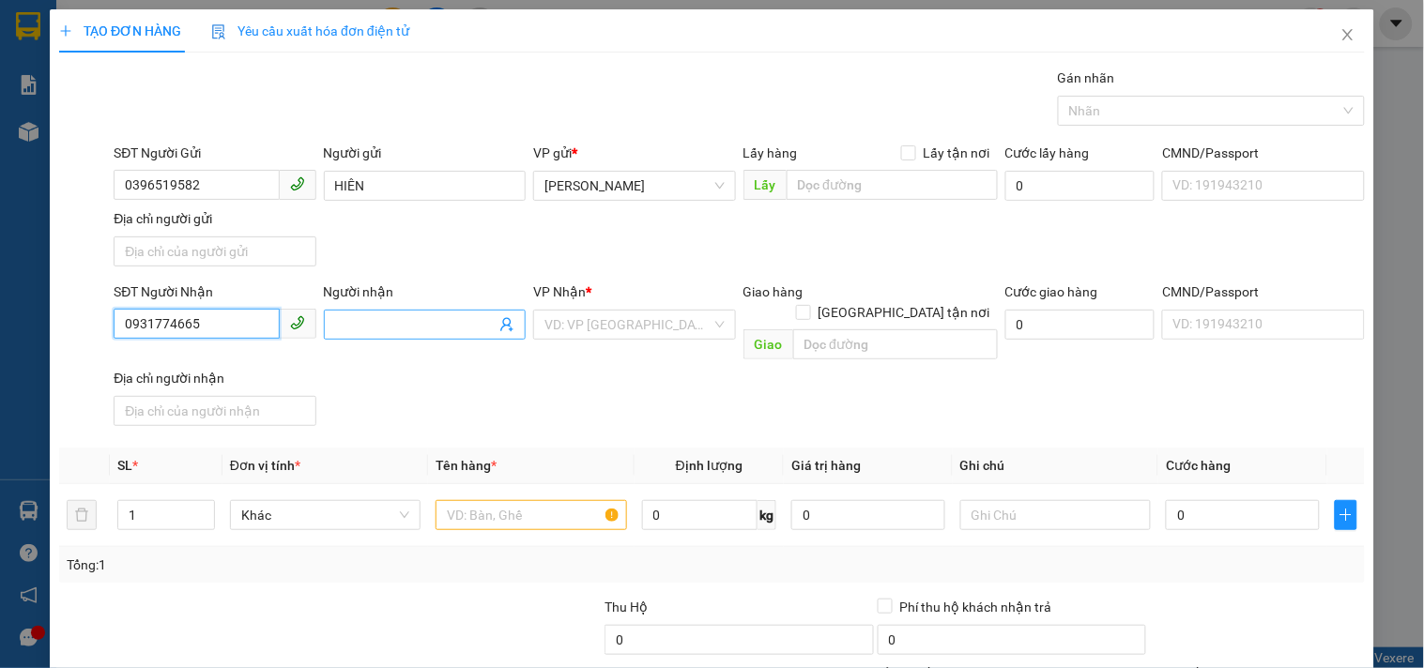
type input "0931774665"
click at [382, 316] on input "Người nhận" at bounding box center [415, 324] width 161 height 21
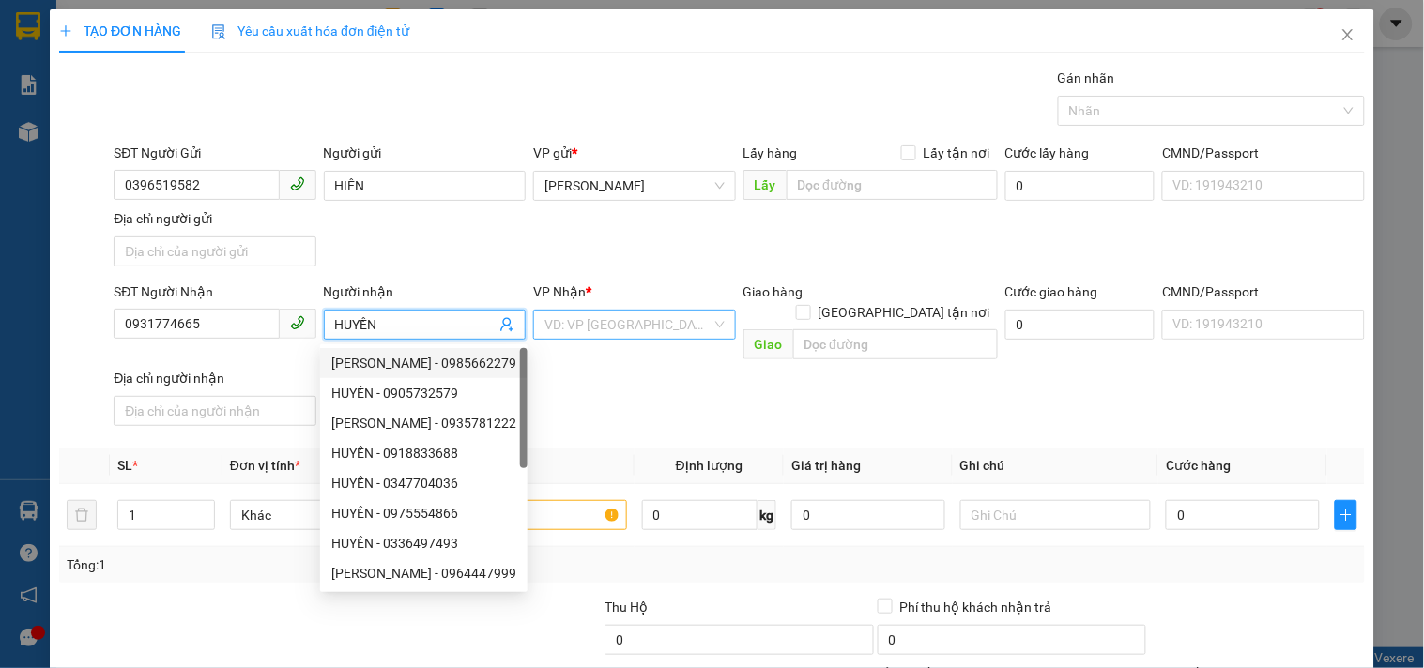
type input "HUYỀN"
click at [576, 332] on input "search" at bounding box center [627, 325] width 166 height 28
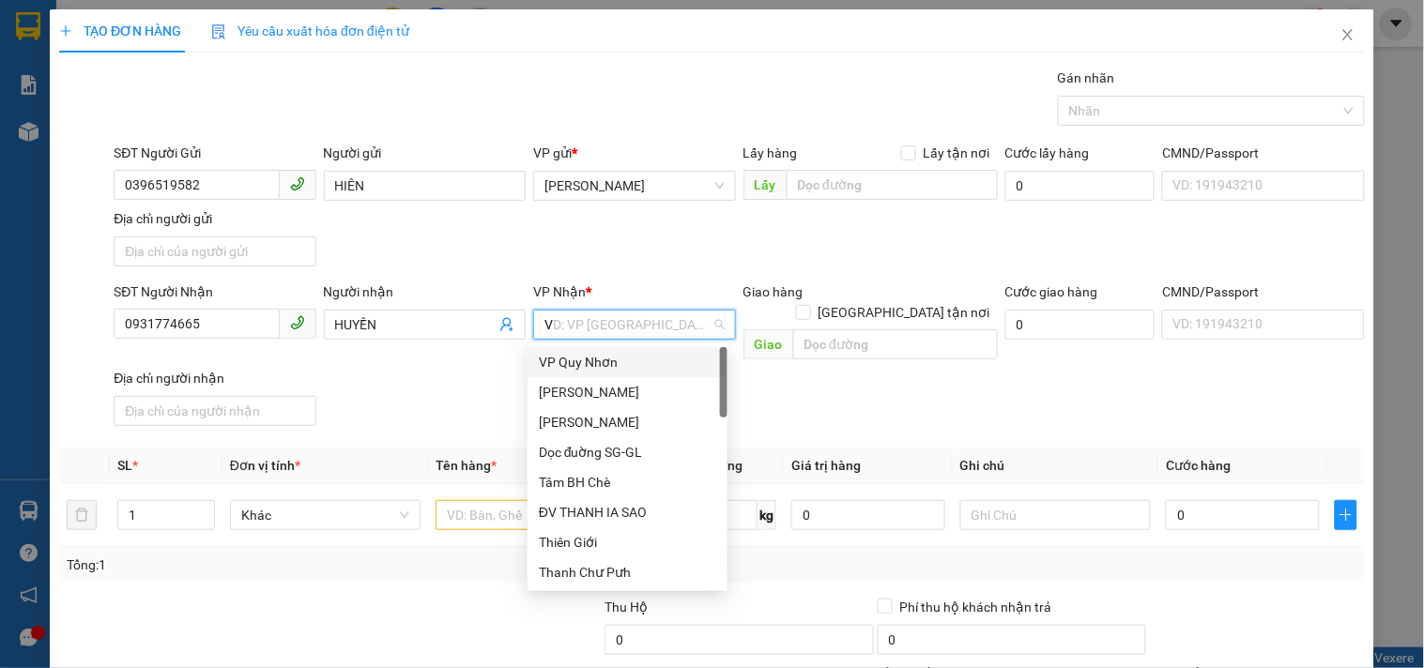
type input "VP"
click at [575, 452] on div "VP Đà Nẵng" at bounding box center [627, 452] width 177 height 21
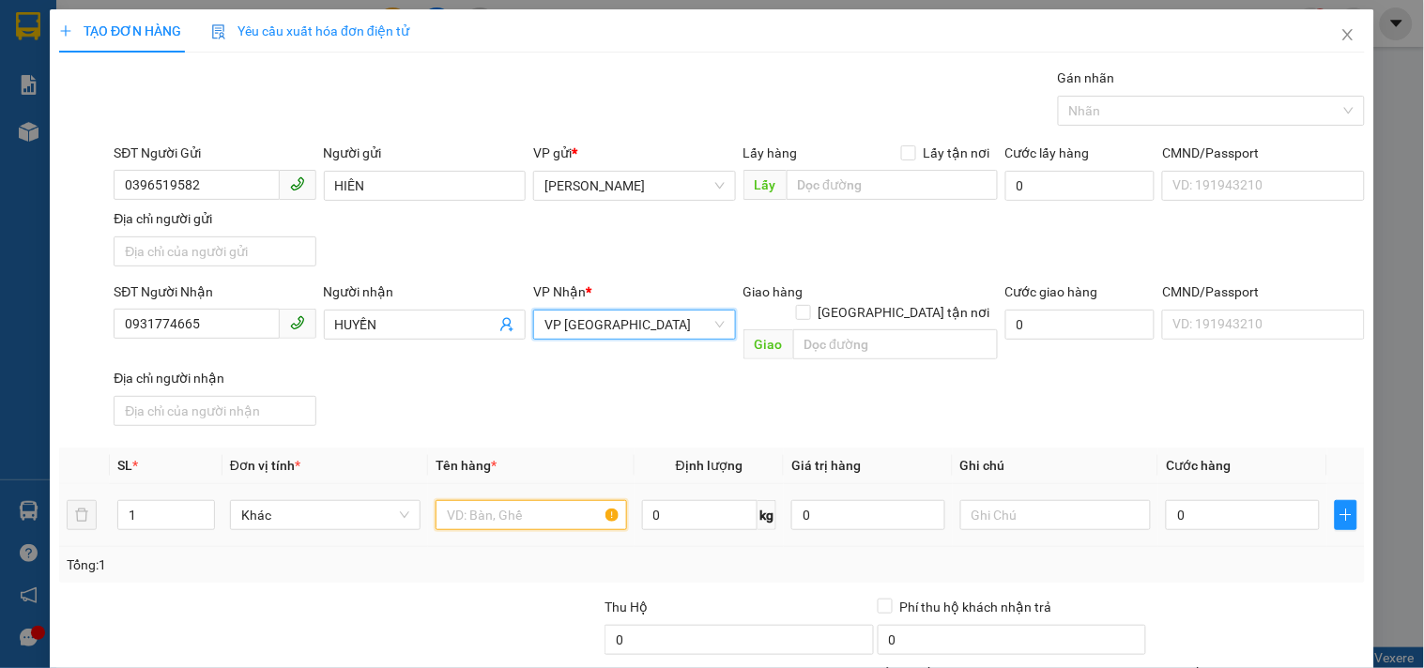
click at [496, 500] on input "text" at bounding box center [531, 515] width 191 height 30
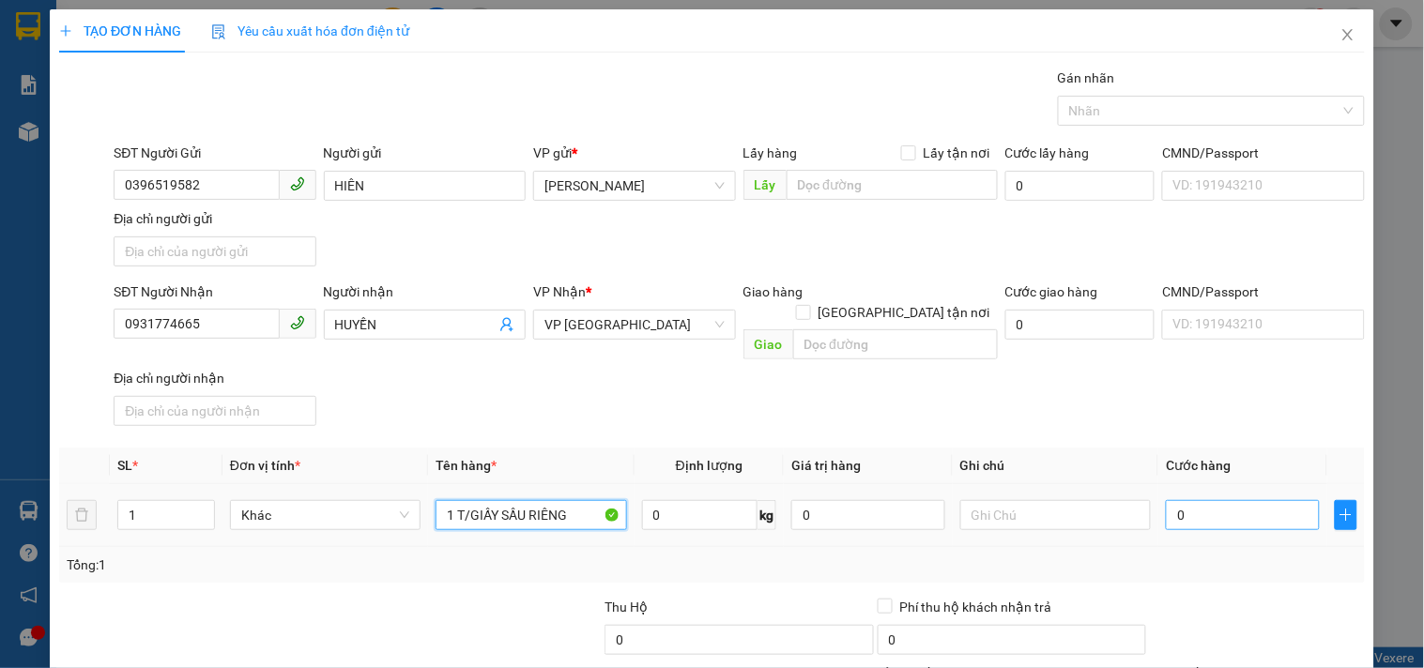
type input "1 T/GIẤY SẦU RIÊNG"
drag, startPoint x: 1179, startPoint y: 504, endPoint x: 1168, endPoint y: 500, distance: 11.9
click at [1180, 504] on input "0" at bounding box center [1243, 515] width 154 height 30
type input "4"
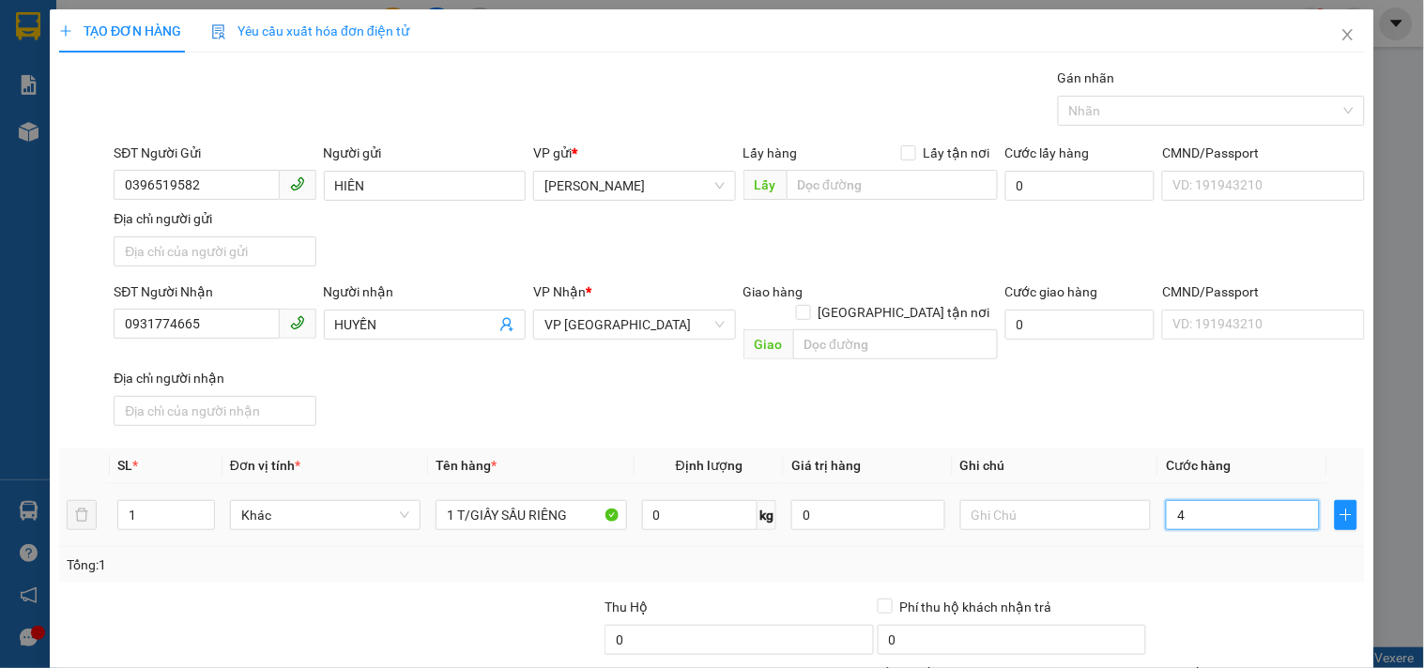
type input "4"
type input "40"
type input "40.000"
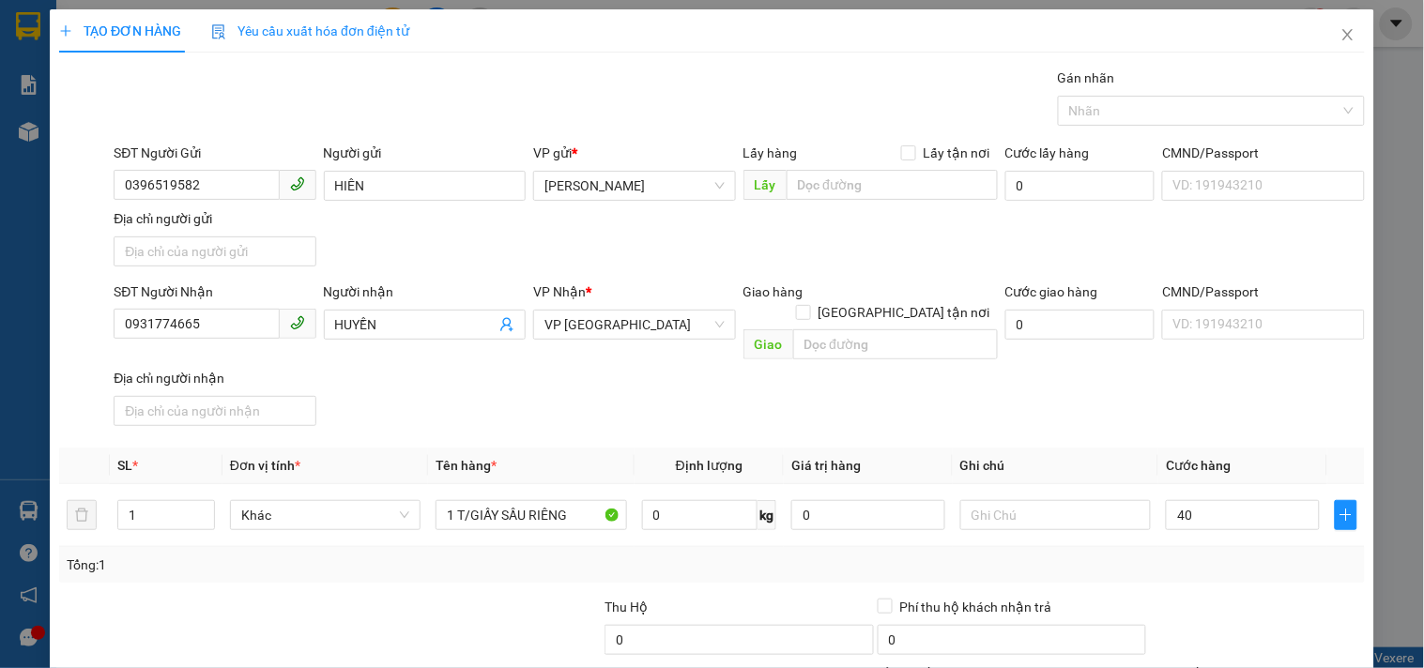
type input "40.000"
click at [1149, 425] on div "Transit Pickup Surcharge Ids Transit Deliver Surcharge Ids Transit Deliver Surc…" at bounding box center [712, 439] width 1306 height 743
click at [1223, 518] on div "Tại văn phòng" at bounding box center [1246, 528] width 190 height 21
type input "0"
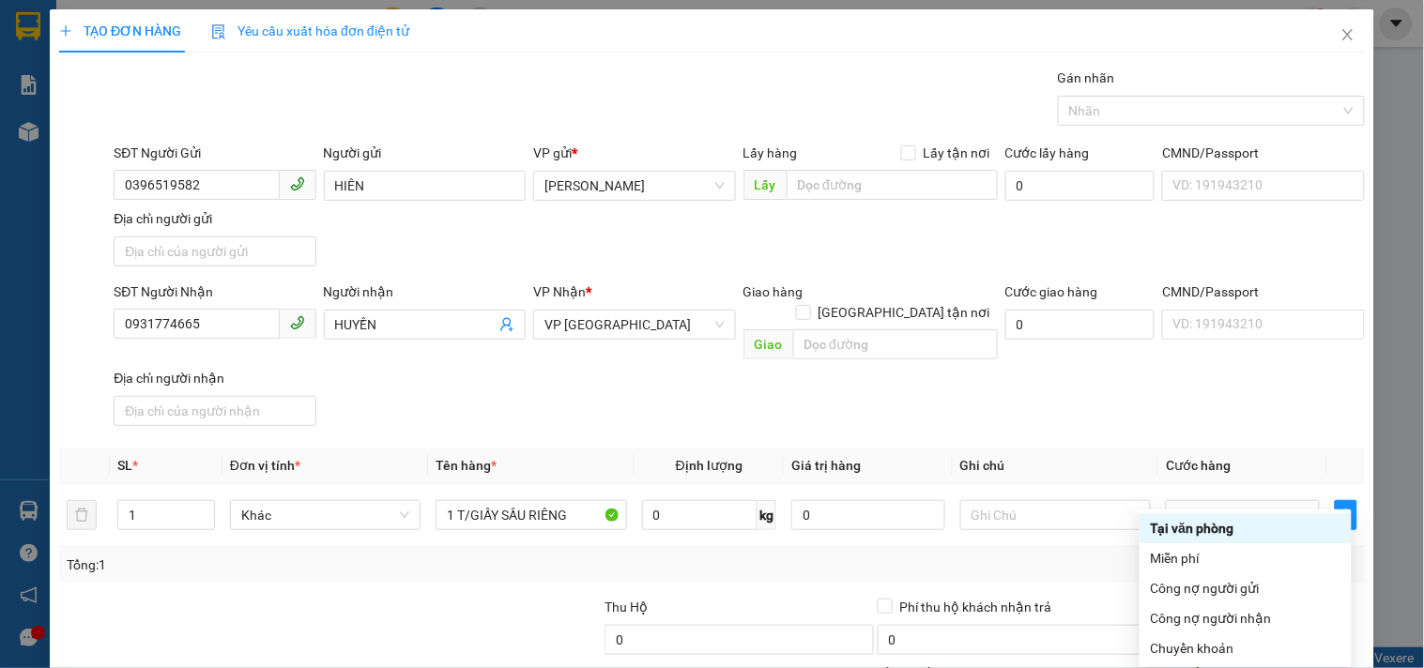
click at [1194, 518] on div "Tại văn phòng" at bounding box center [1246, 528] width 190 height 21
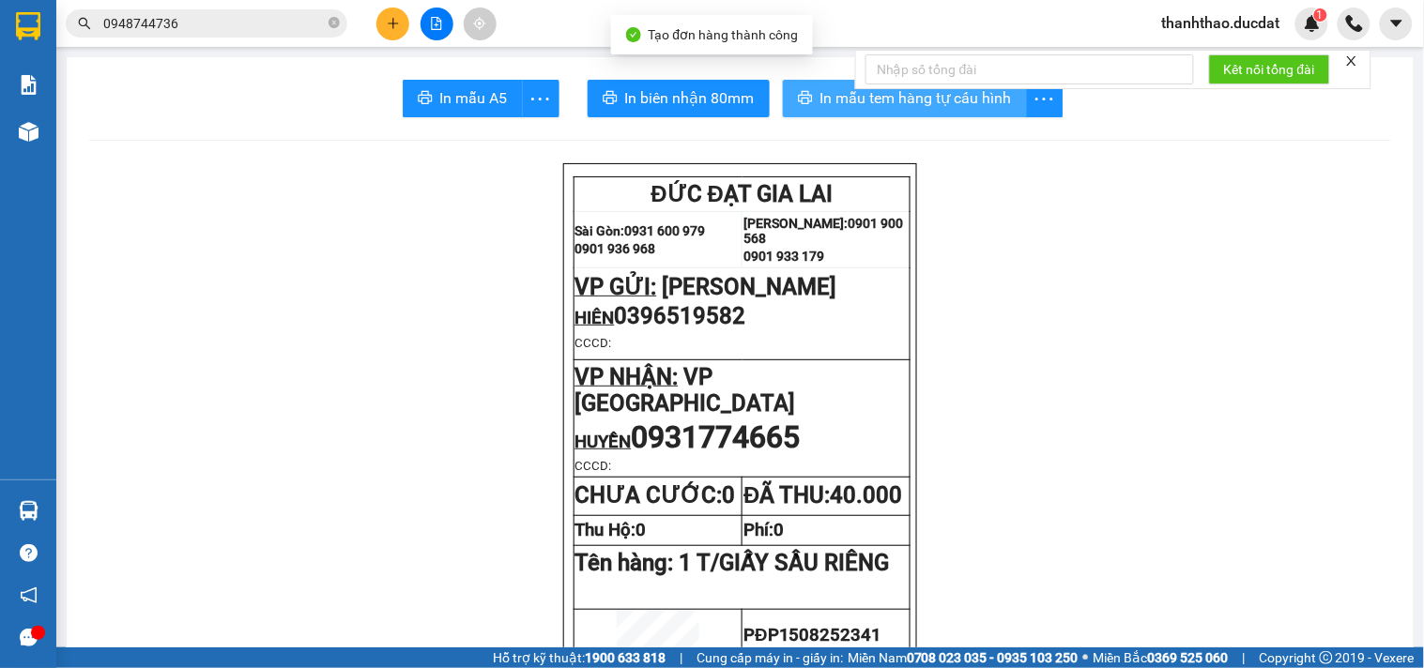
click at [866, 99] on span "In mẫu tem hàng tự cấu hình" at bounding box center [916, 97] width 192 height 23
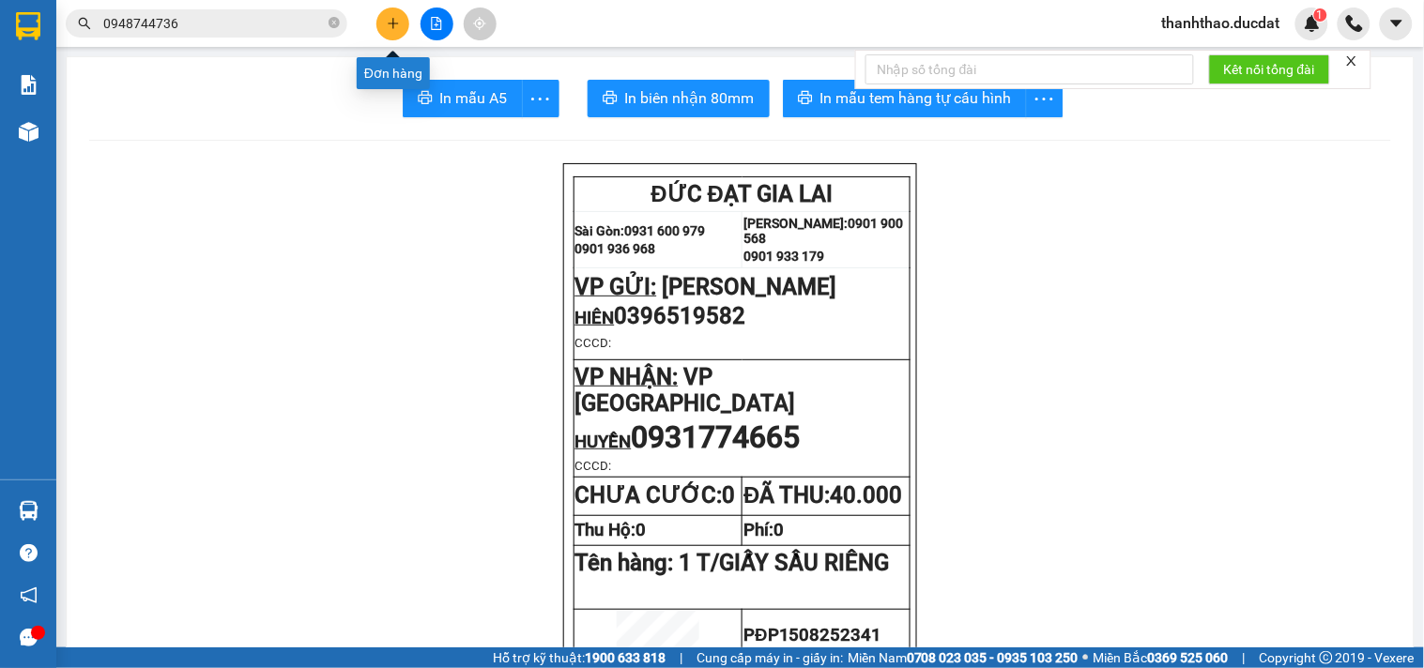
click at [397, 13] on button at bounding box center [392, 24] width 33 height 33
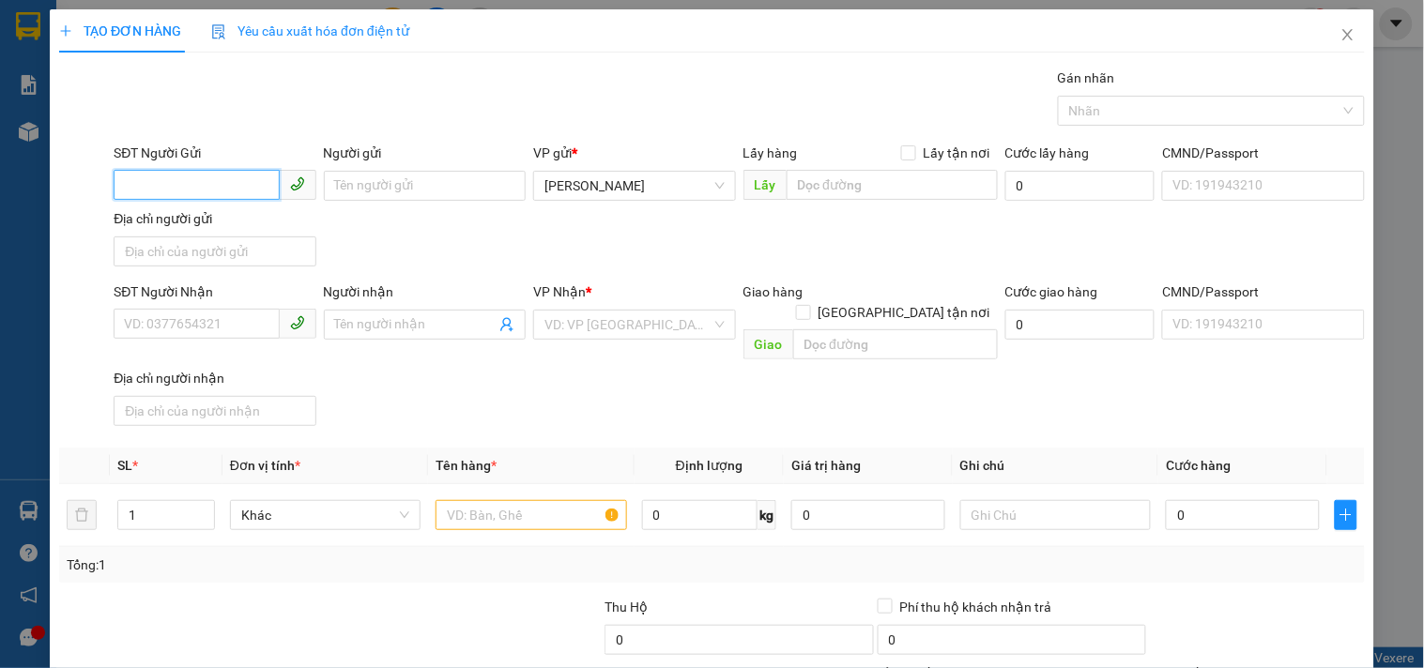
click at [225, 186] on input "SĐT Người Gửi" at bounding box center [196, 185] width 165 height 30
type input "0946781933"
click at [266, 230] on div "0946781933 - THÀNH" at bounding box center [212, 223] width 177 height 21
type input "THÀNH"
type input "0975372634"
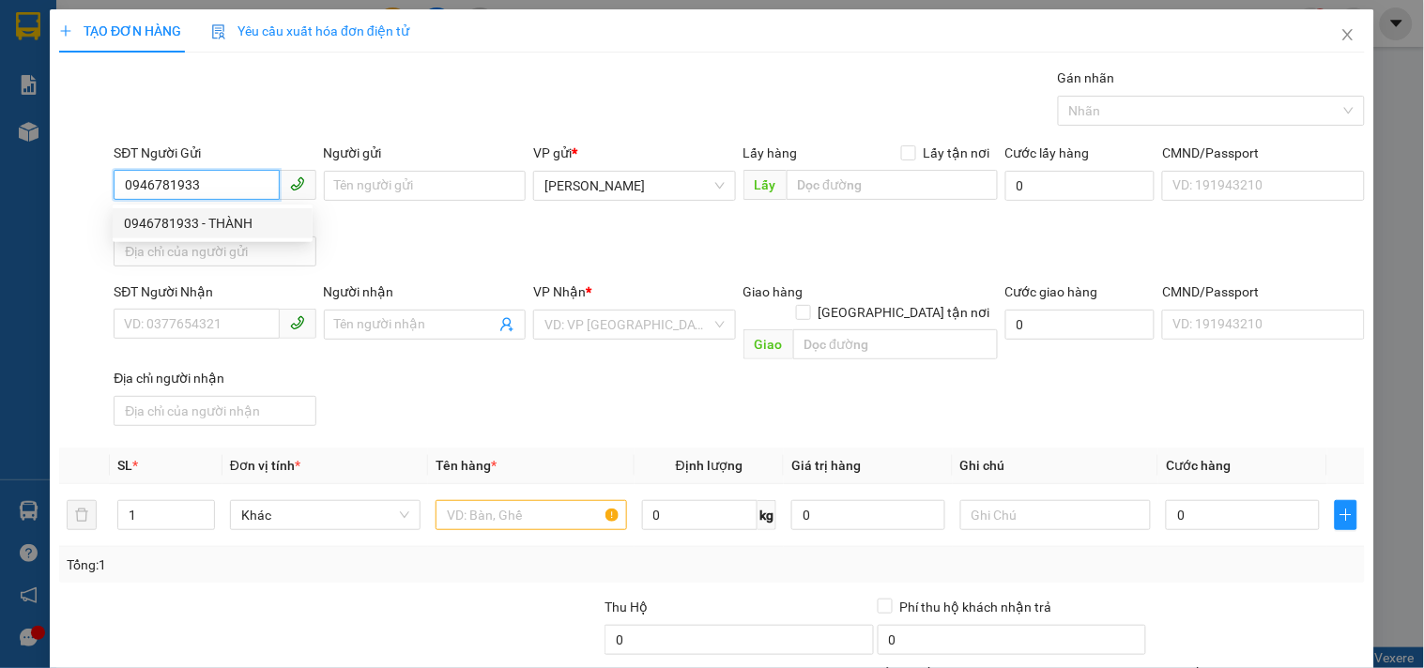
type input "TÂN"
type input "0946781933"
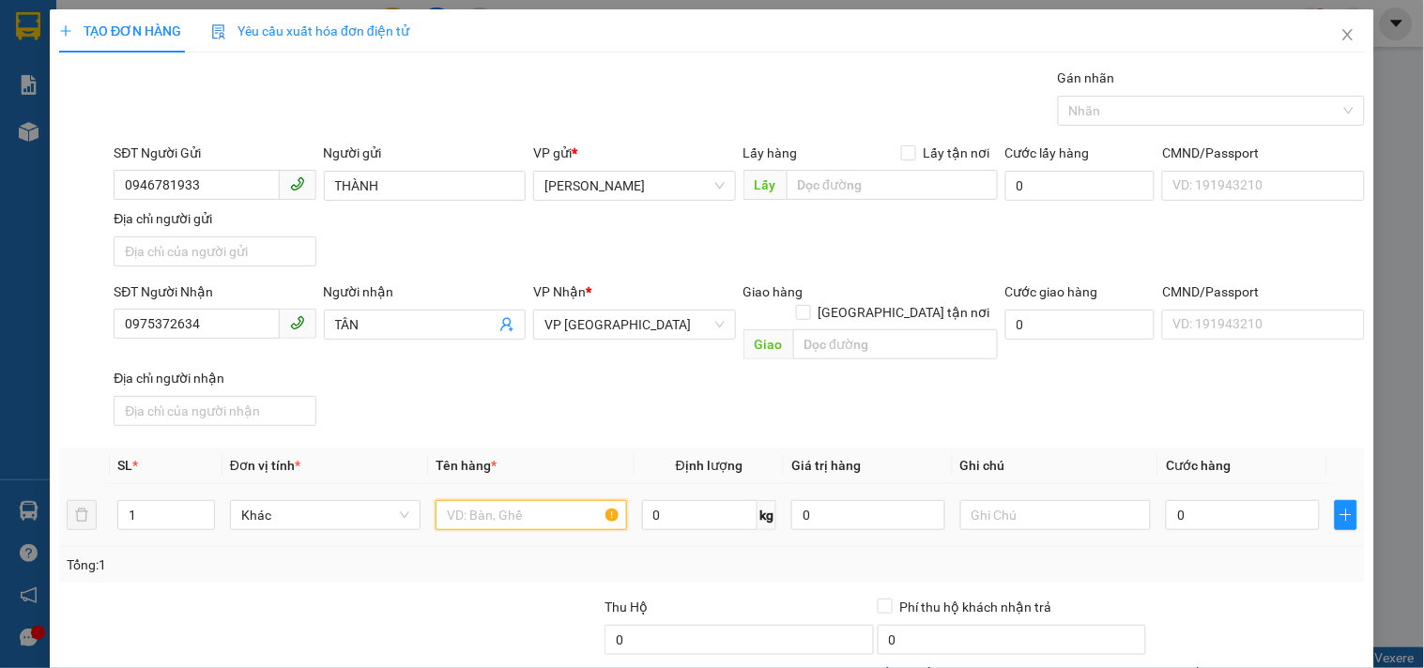
click at [502, 500] on input "text" at bounding box center [531, 515] width 191 height 30
type input "1 VALY XANH-1 XỐP"
click at [1193, 500] on input "0" at bounding box center [1243, 515] width 154 height 30
type input "1"
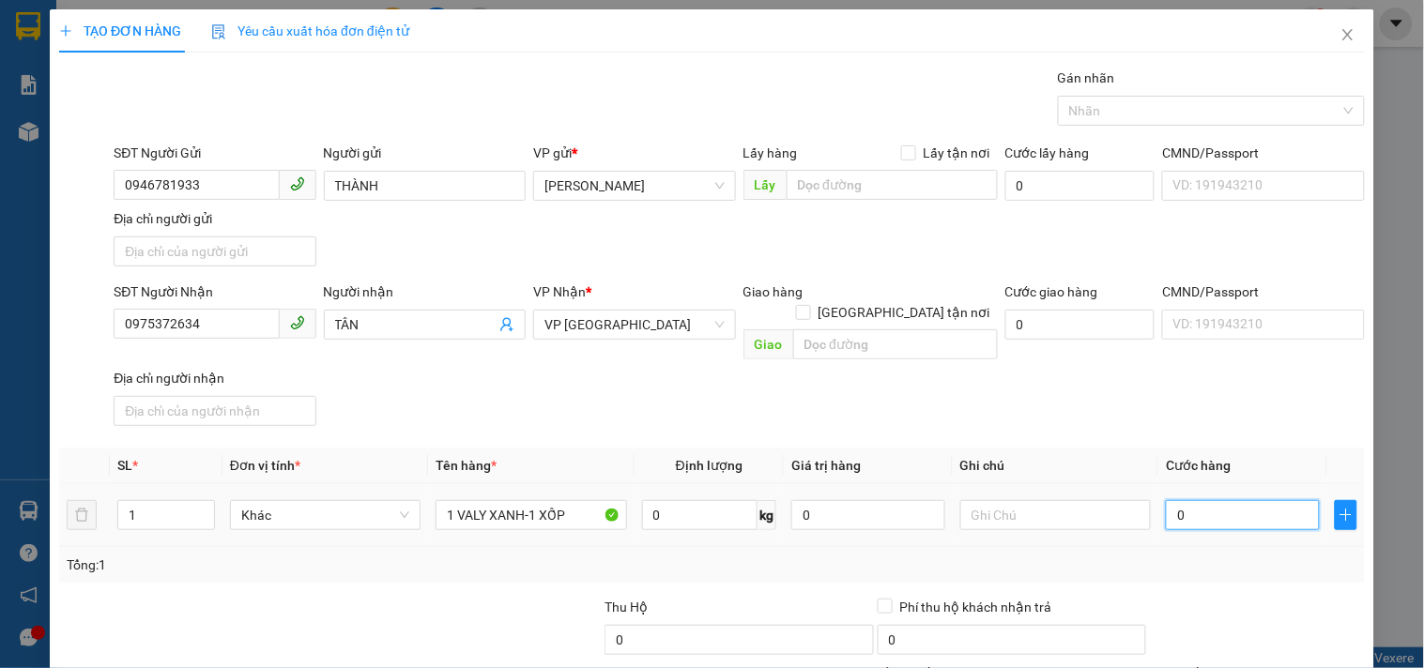
type input "1"
type input "10"
type input "100"
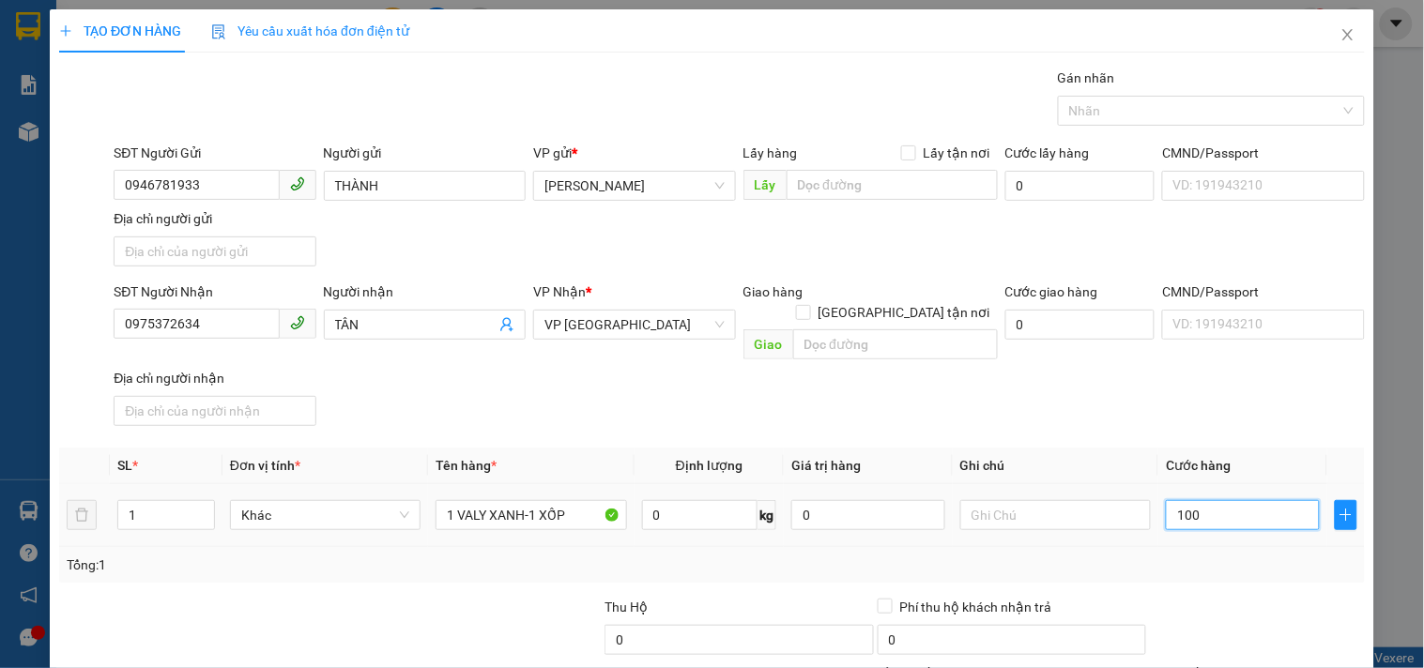
type input "100"
type input "100.000"
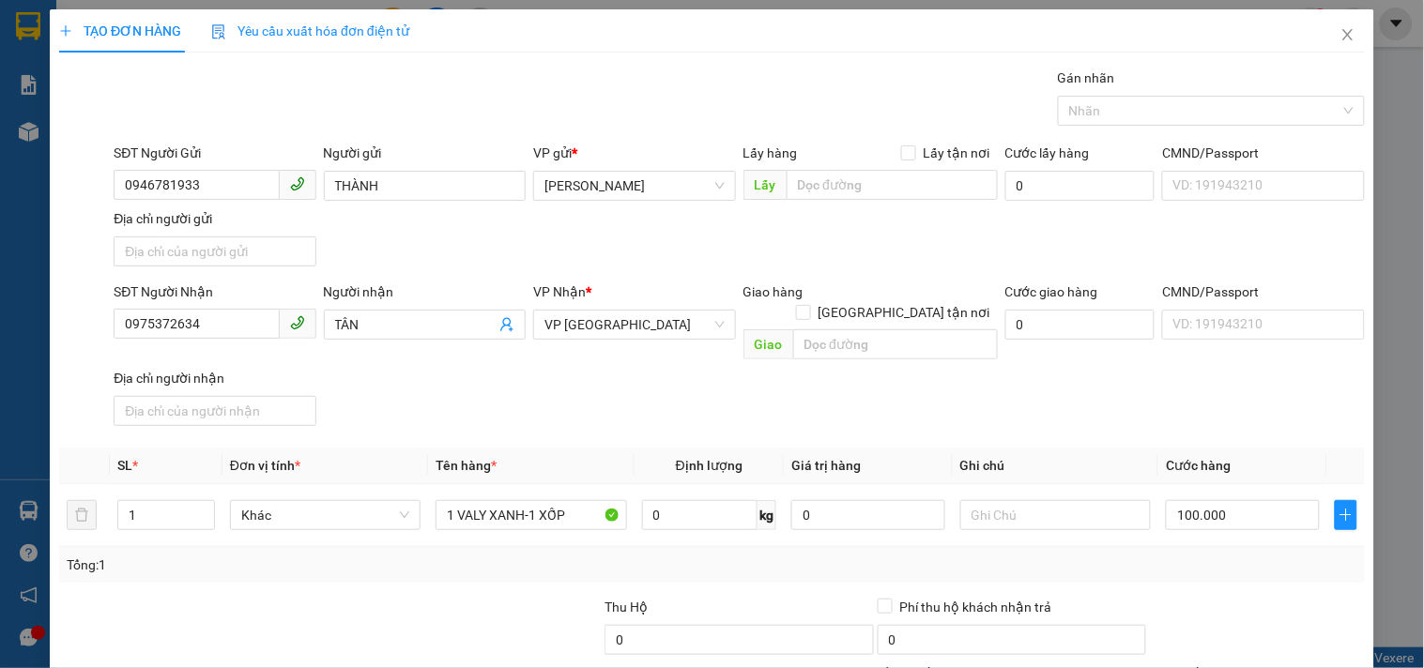
click at [1208, 414] on div "Transit Pickup Surcharge Ids Transit Deliver Surcharge Ids Transit Deliver Surc…" at bounding box center [712, 439] width 1306 height 743
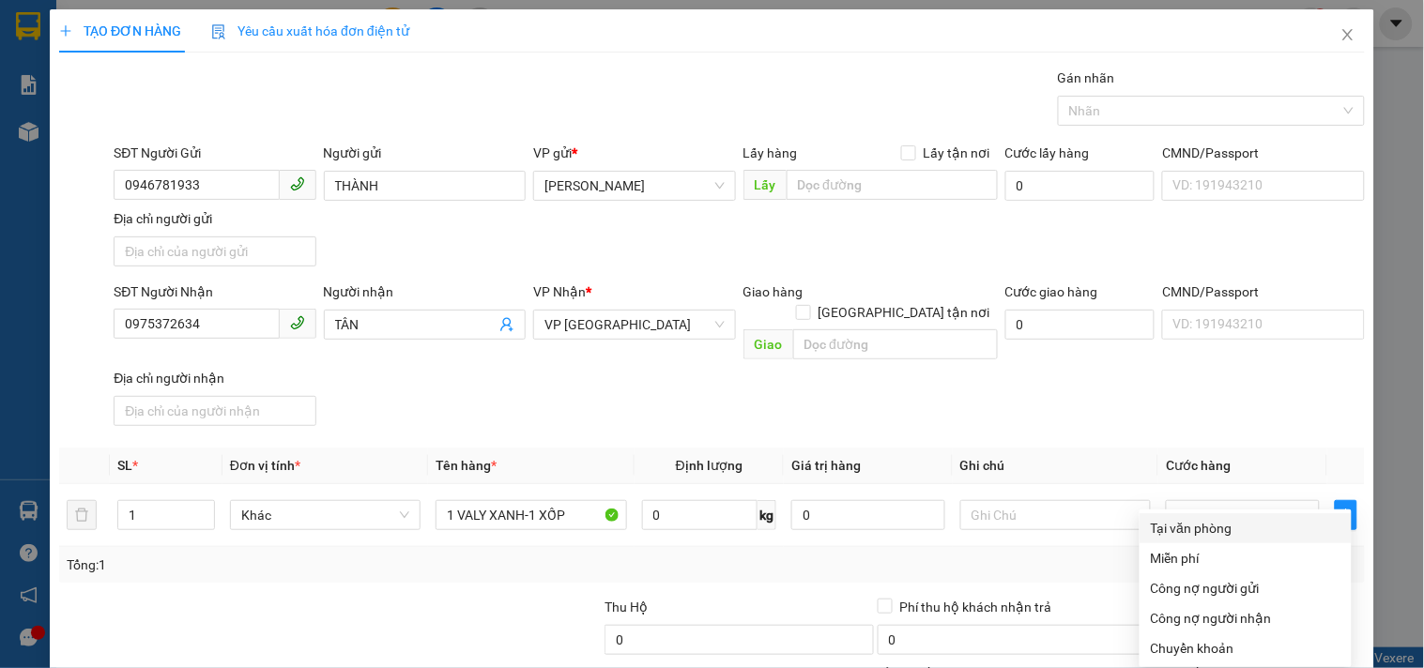
click at [1205, 518] on div "Tại văn phòng" at bounding box center [1246, 528] width 190 height 21
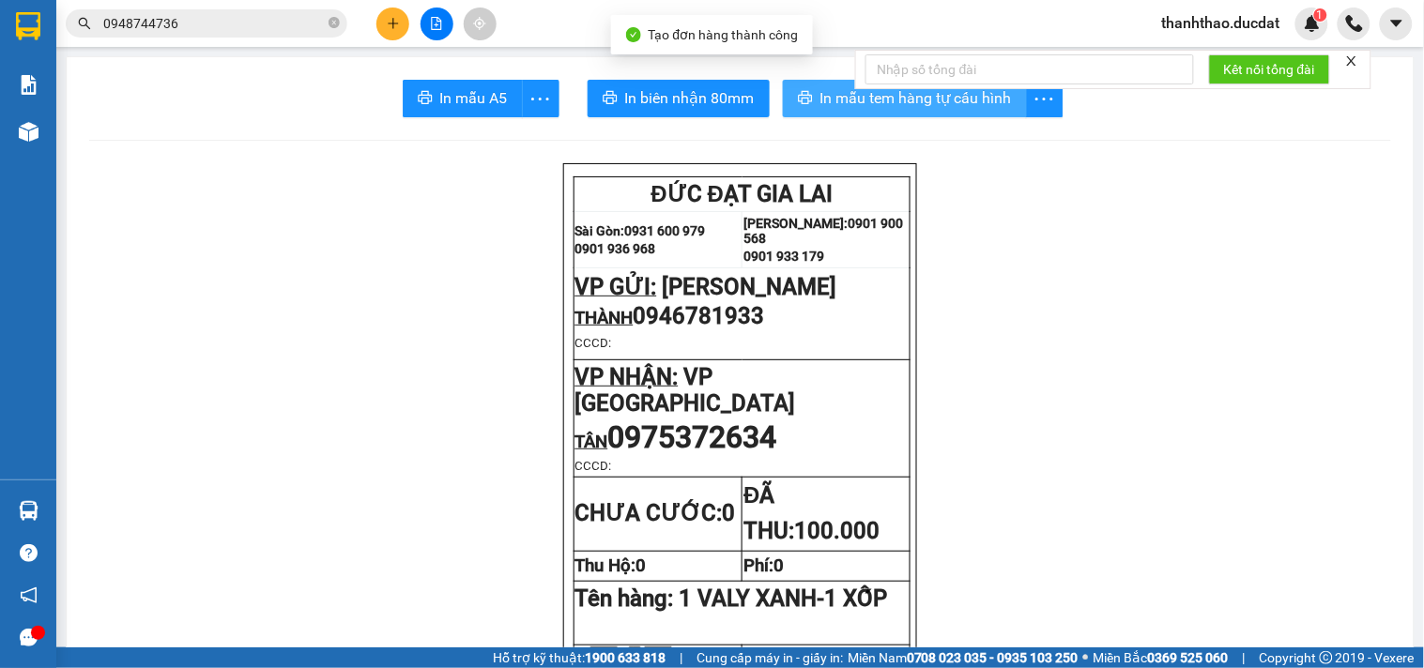
click at [828, 85] on button "In mẫu tem hàng tự cấu hình" at bounding box center [905, 99] width 244 height 38
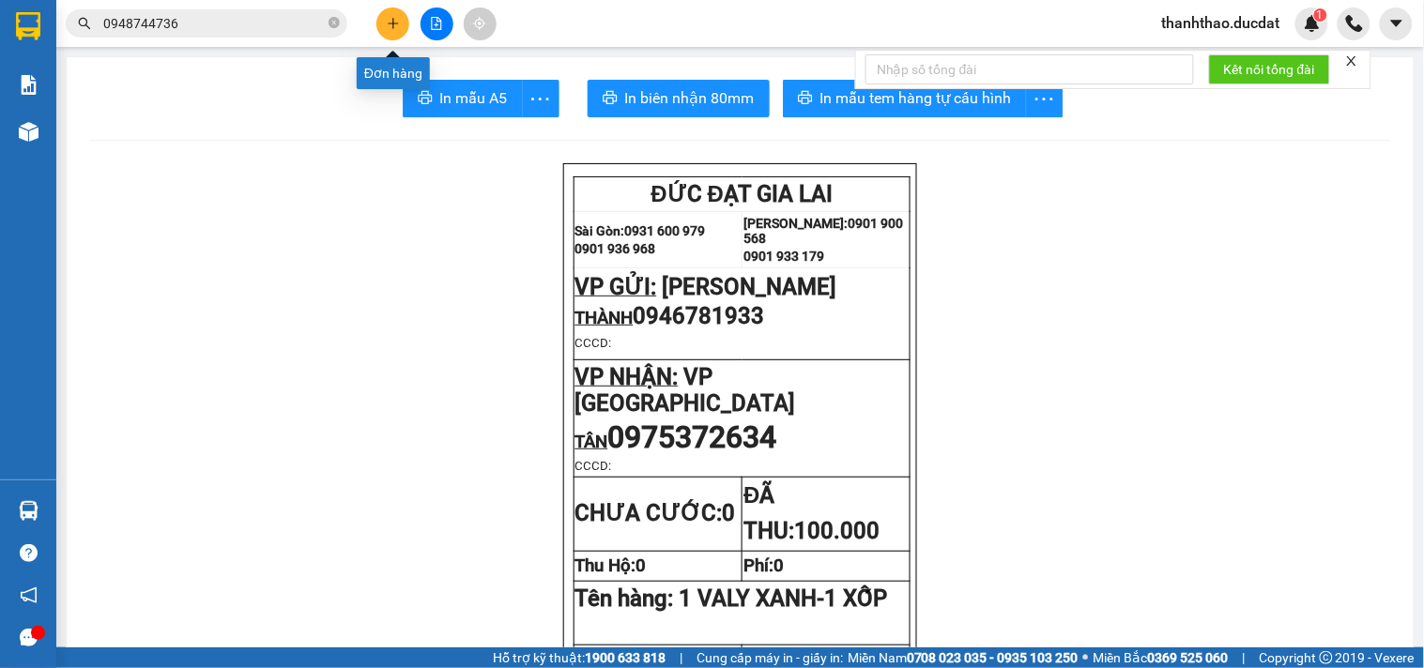
click at [387, 26] on icon "plus" at bounding box center [393, 23] width 13 height 13
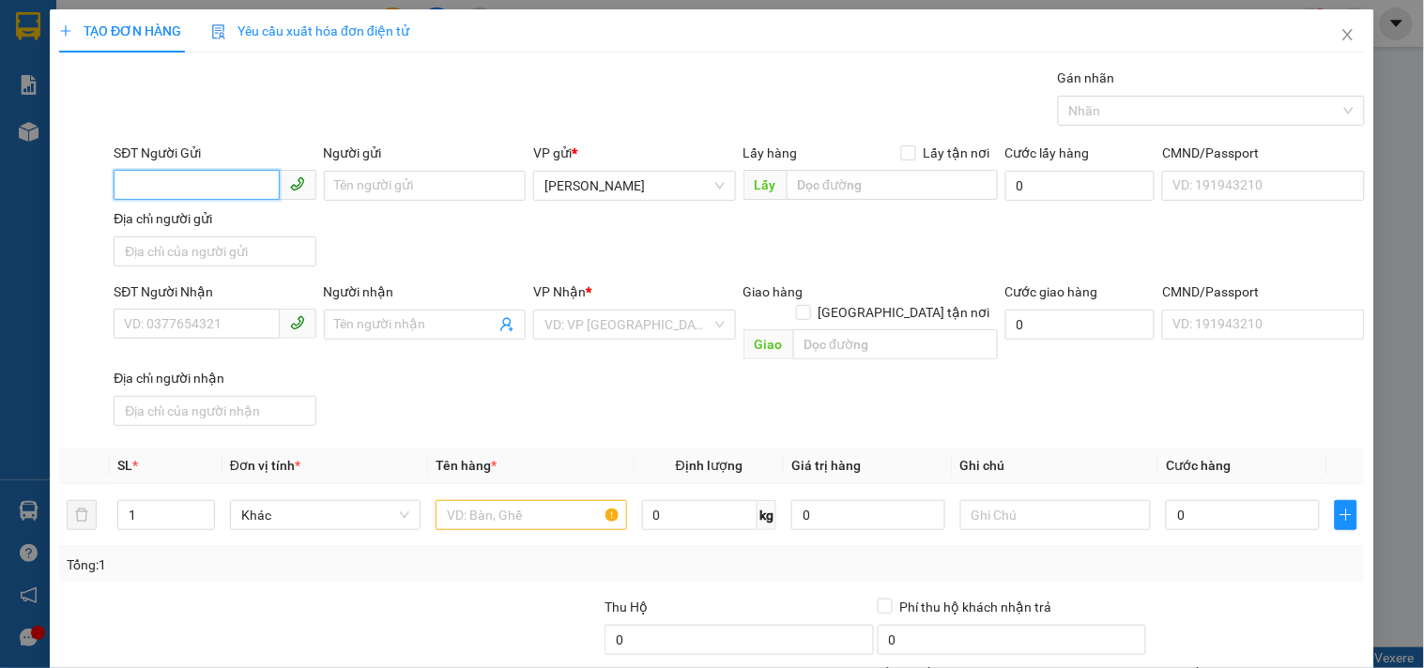
click at [245, 178] on input "SĐT Người Gửi" at bounding box center [196, 185] width 165 height 30
type input "0385937945"
click at [176, 225] on div "0385937945 - CHÍ" at bounding box center [212, 223] width 177 height 21
type input "CHÍ"
type input "0989765617"
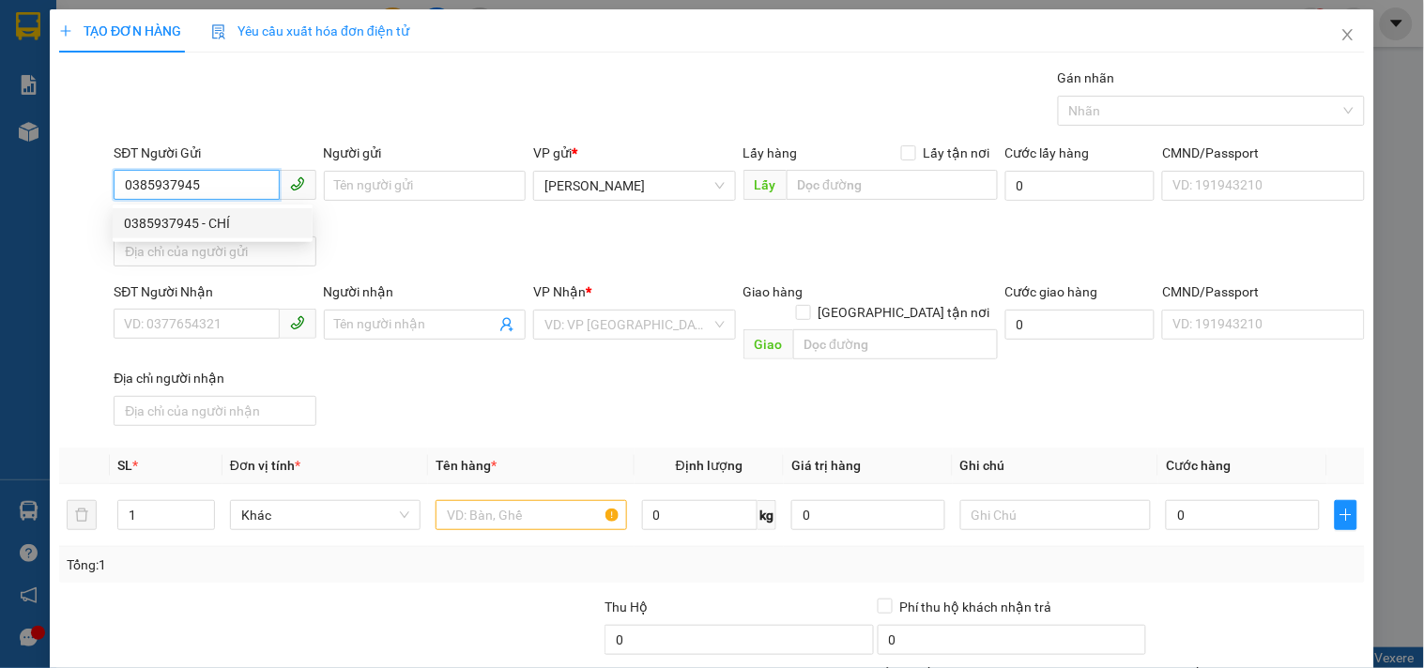
type input "HOÀNG"
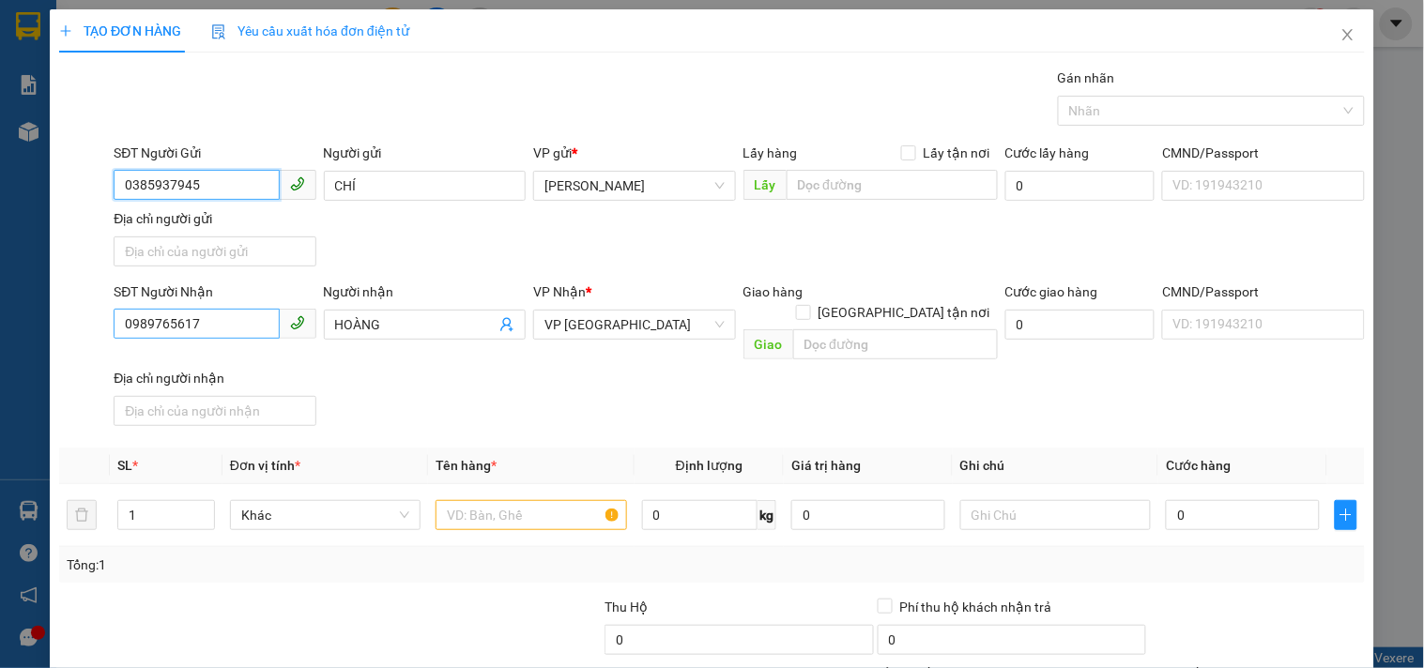
type input "0385937945"
drag, startPoint x: 220, startPoint y: 321, endPoint x: 0, endPoint y: 269, distance: 225.7
click at [0, 269] on div "TẠO ĐƠN HÀNG Yêu cầu xuất hóa đơn điện tử Transit Pickup Surcharge Ids Transit …" at bounding box center [712, 334] width 1424 height 668
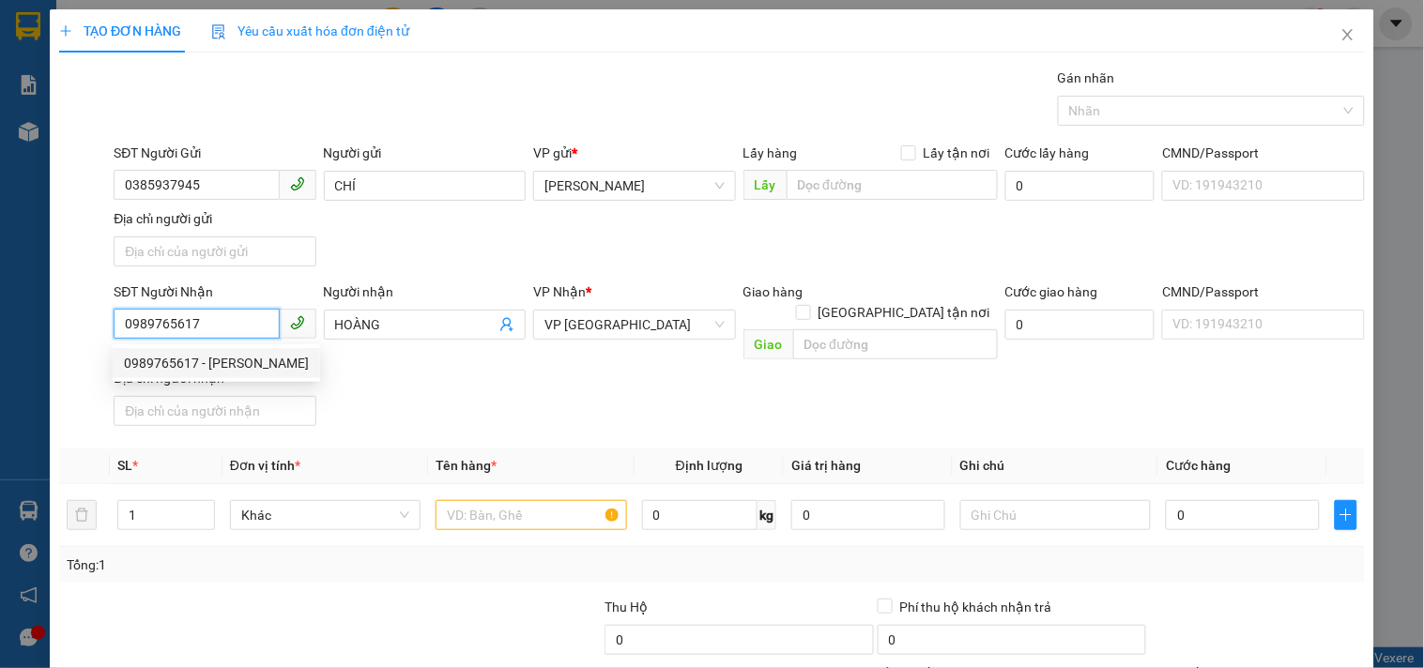
click at [150, 368] on div "0989765617 - HOÀNG" at bounding box center [216, 363] width 185 height 21
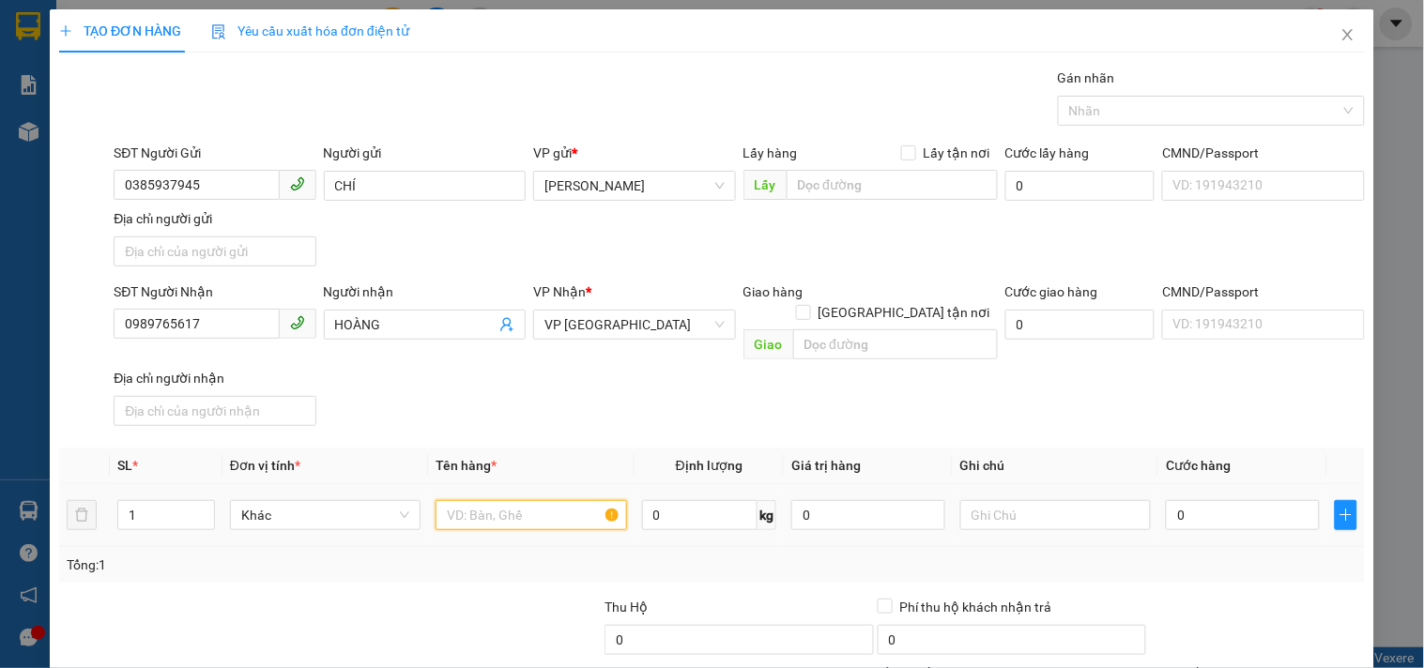
drag, startPoint x: 539, startPoint y: 498, endPoint x: 528, endPoint y: 489, distance: 14.1
click at [540, 500] on input "text" at bounding box center [531, 515] width 191 height 30
type input "1 T/GIẤY(LÁ THUỐC)"
click at [1217, 500] on input "0" at bounding box center [1243, 515] width 154 height 30
type input "4"
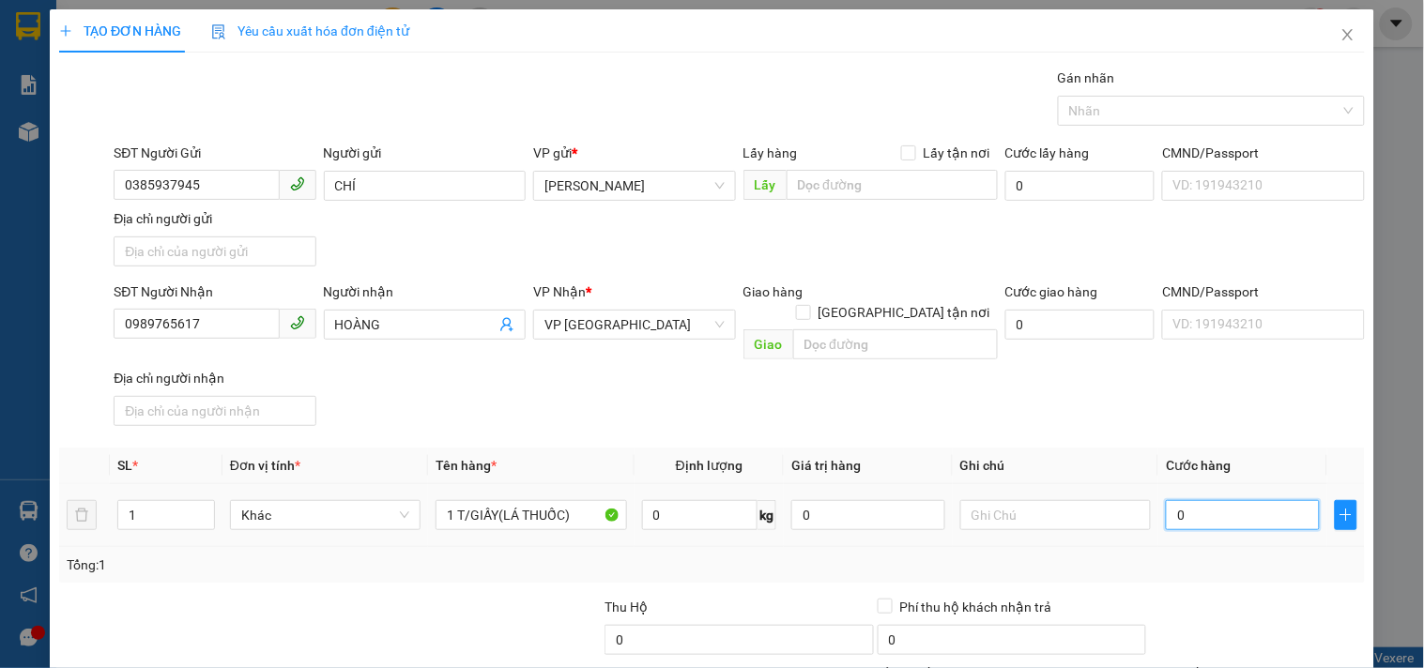
type input "4"
type input "40"
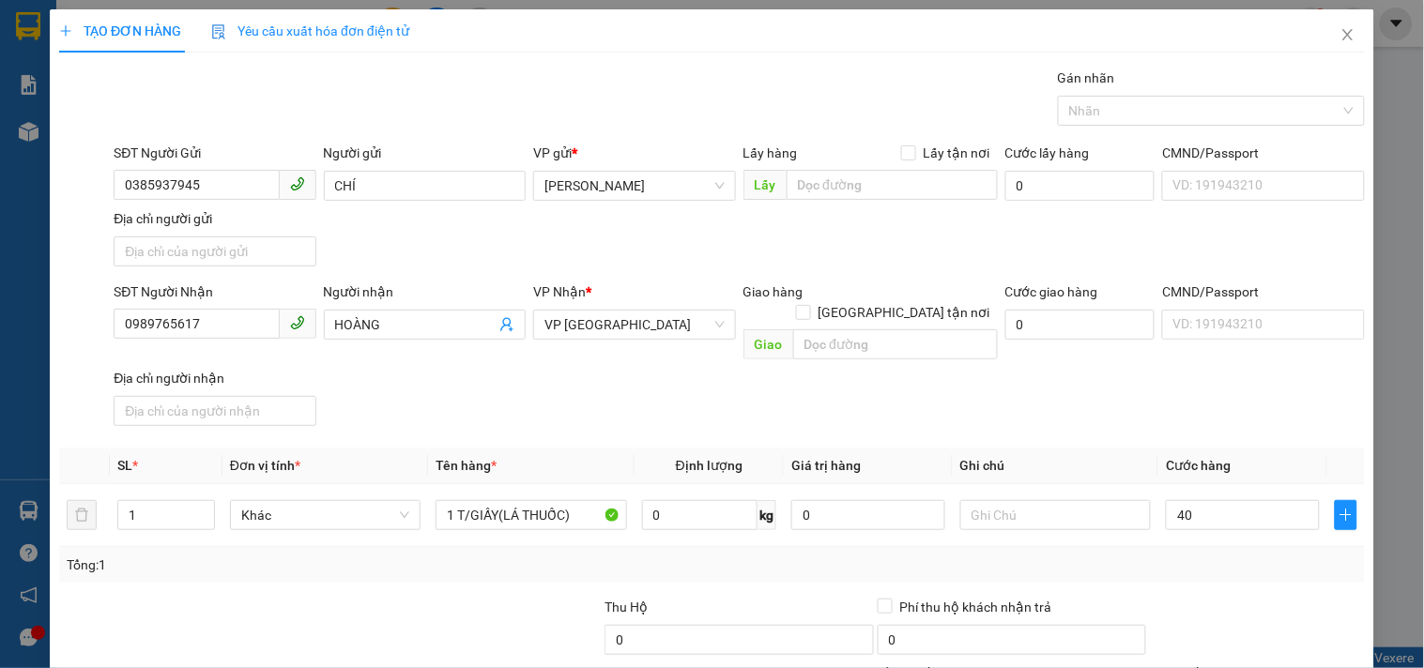
type input "40.000"
click at [1265, 377] on div "SĐT Người Nhận 0989765617 Người nhận HOÀNG VP Nhận * VP Đà Nẵng Giao hàng Giao …" at bounding box center [739, 358] width 1259 height 152
drag, startPoint x: 1218, startPoint y: 529, endPoint x: 1215, endPoint y: 512, distance: 17.1
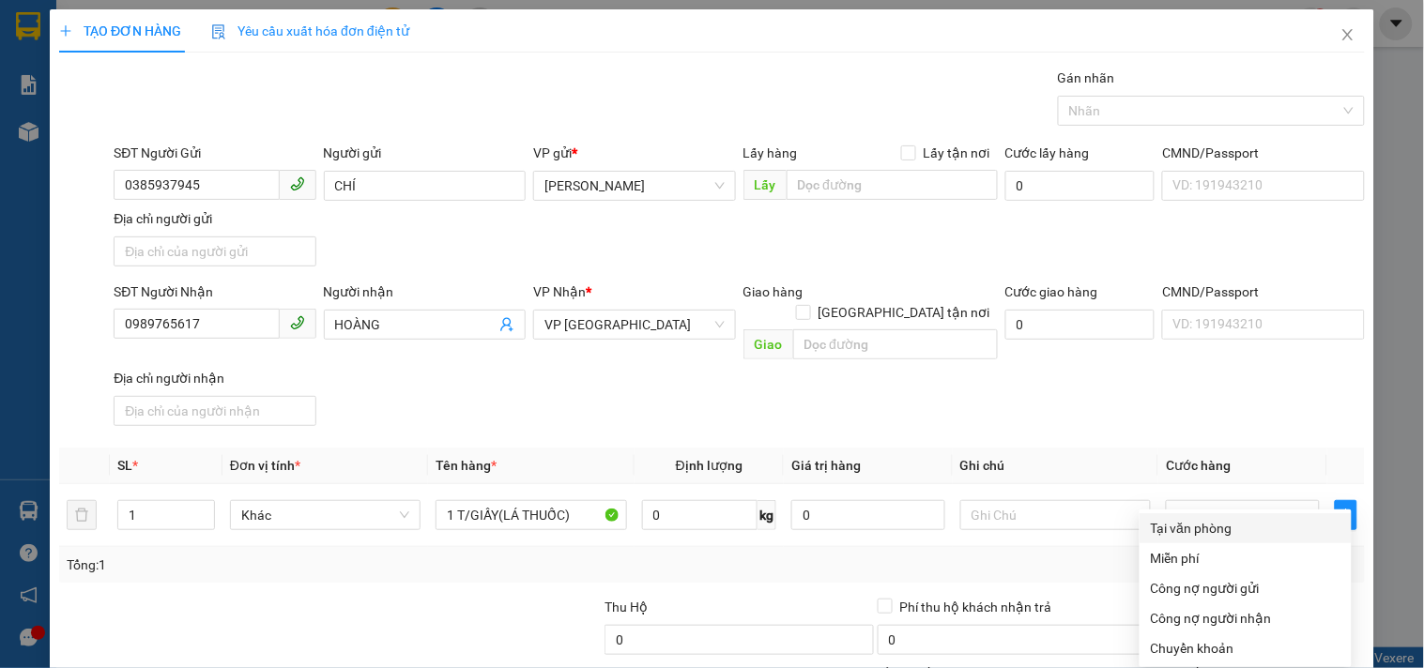
click at [1208, 518] on div "Tại văn phòng" at bounding box center [1246, 528] width 190 height 21
type input "0"
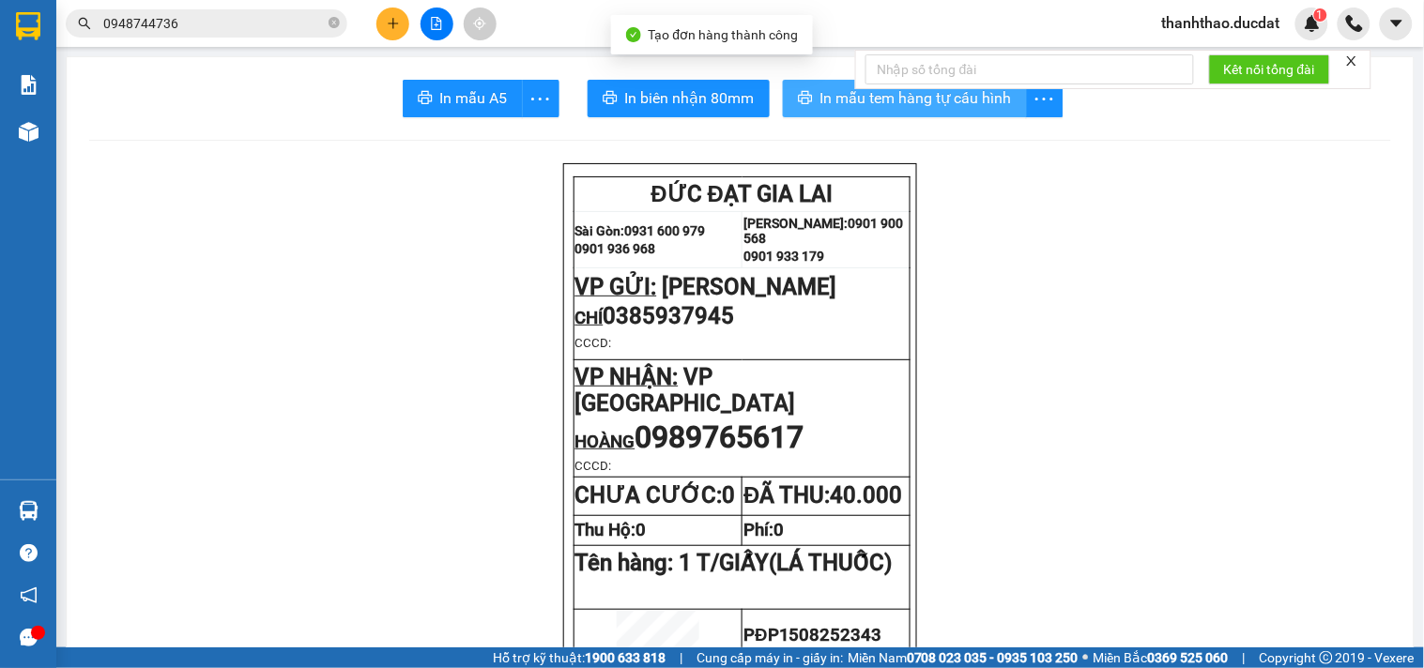
click at [901, 106] on span "In mẫu tem hàng tự cấu hình" at bounding box center [916, 97] width 192 height 23
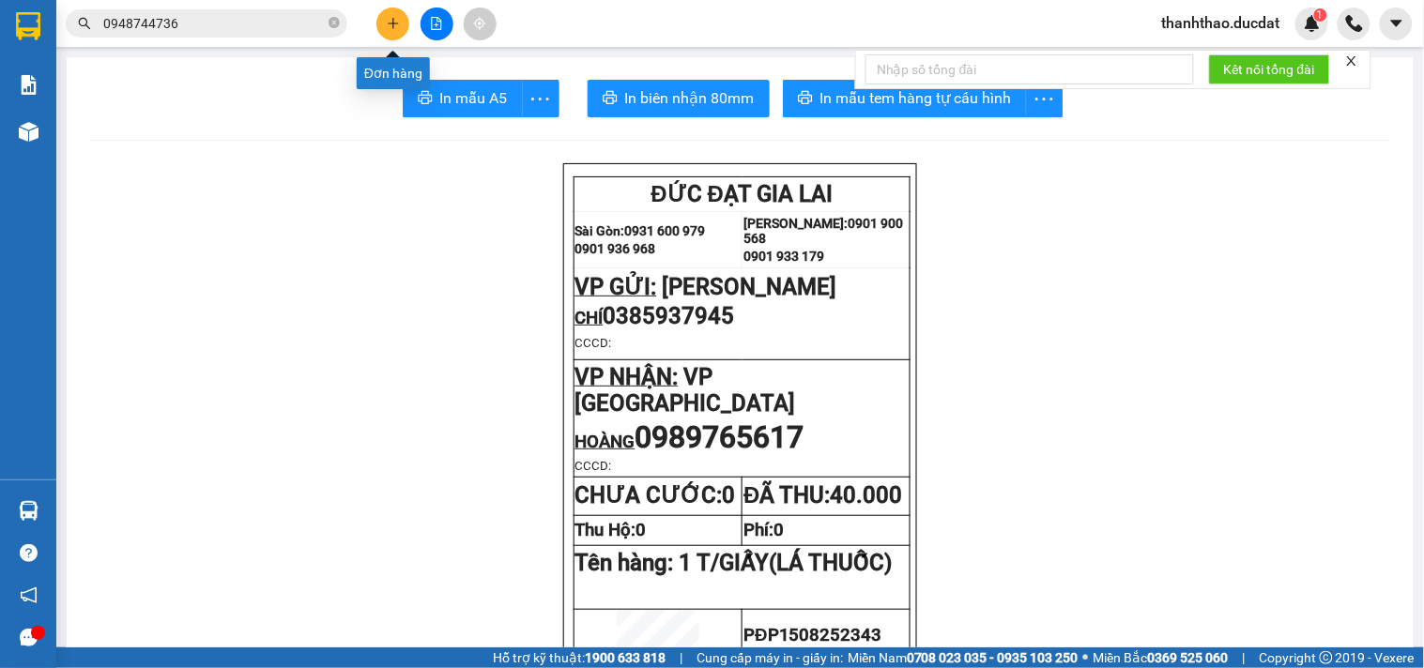
click at [397, 16] on button at bounding box center [392, 24] width 33 height 33
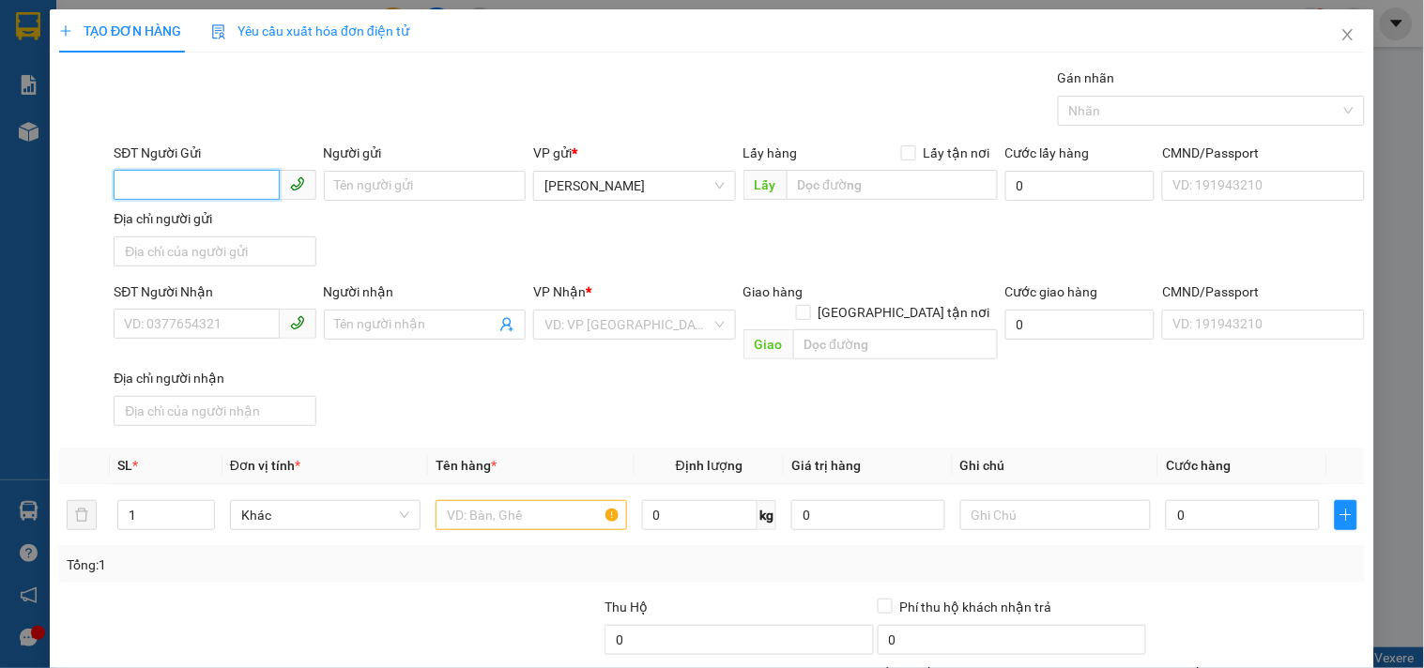
click at [222, 172] on input "SĐT Người Gửi" at bounding box center [196, 185] width 165 height 30
type input "0983624677"
click at [220, 216] on div "0983624677 - NGỌC" at bounding box center [212, 223] width 177 height 21
type input "NGỌC"
type input "0913455039"
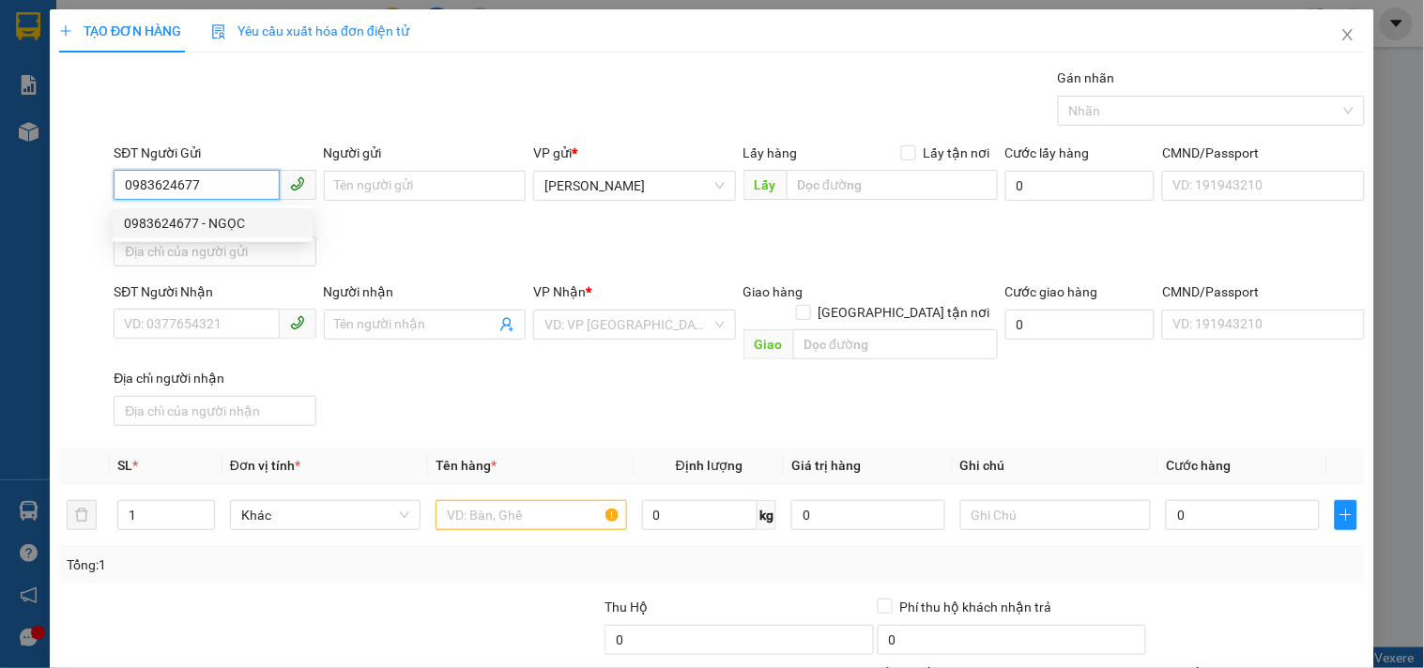
type input "CHIẾN"
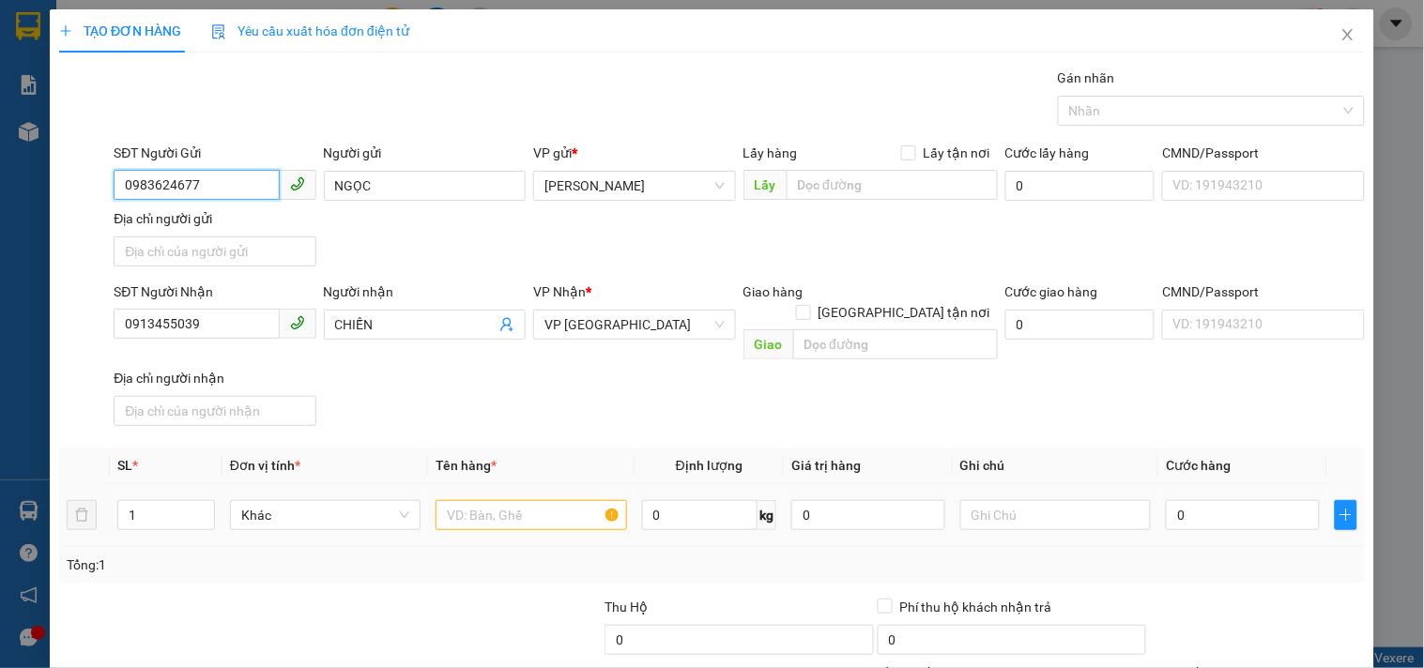
type input "0983624677"
click at [499, 508] on input "text" at bounding box center [531, 515] width 191 height 30
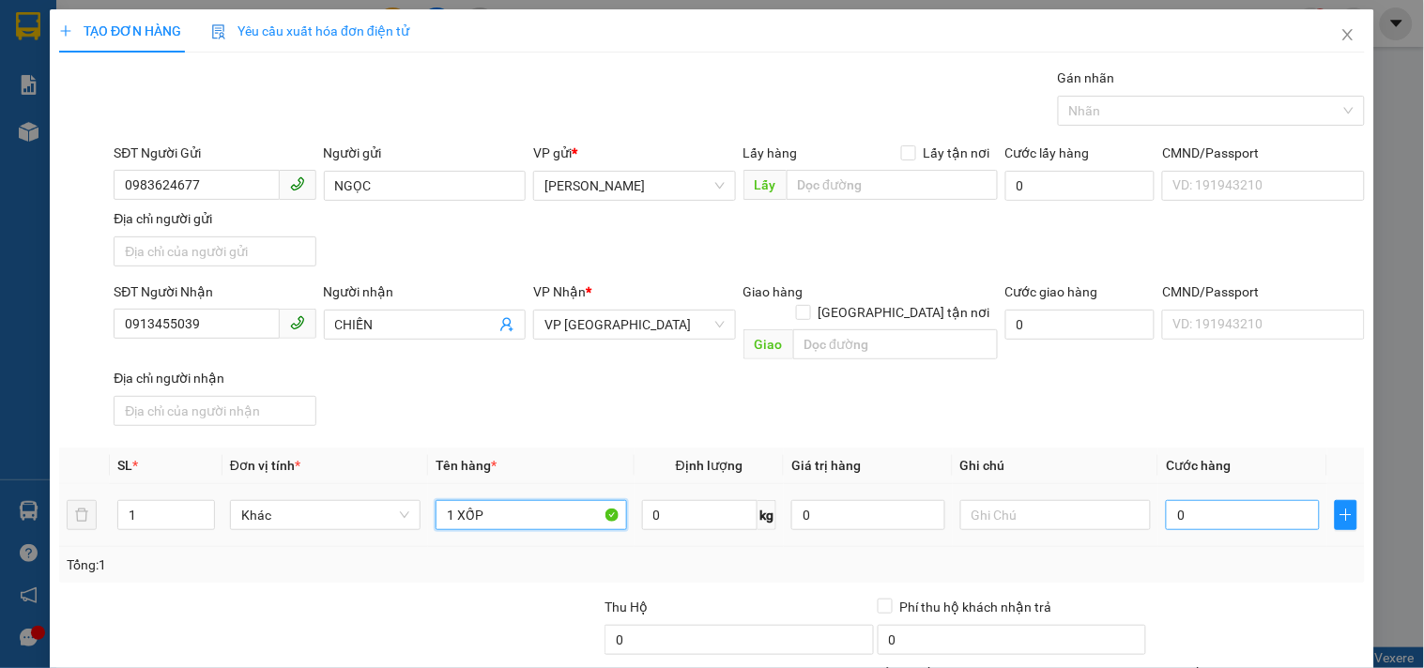
type input "1 XỐP"
click at [1187, 500] on input "0" at bounding box center [1243, 515] width 154 height 30
type input "6"
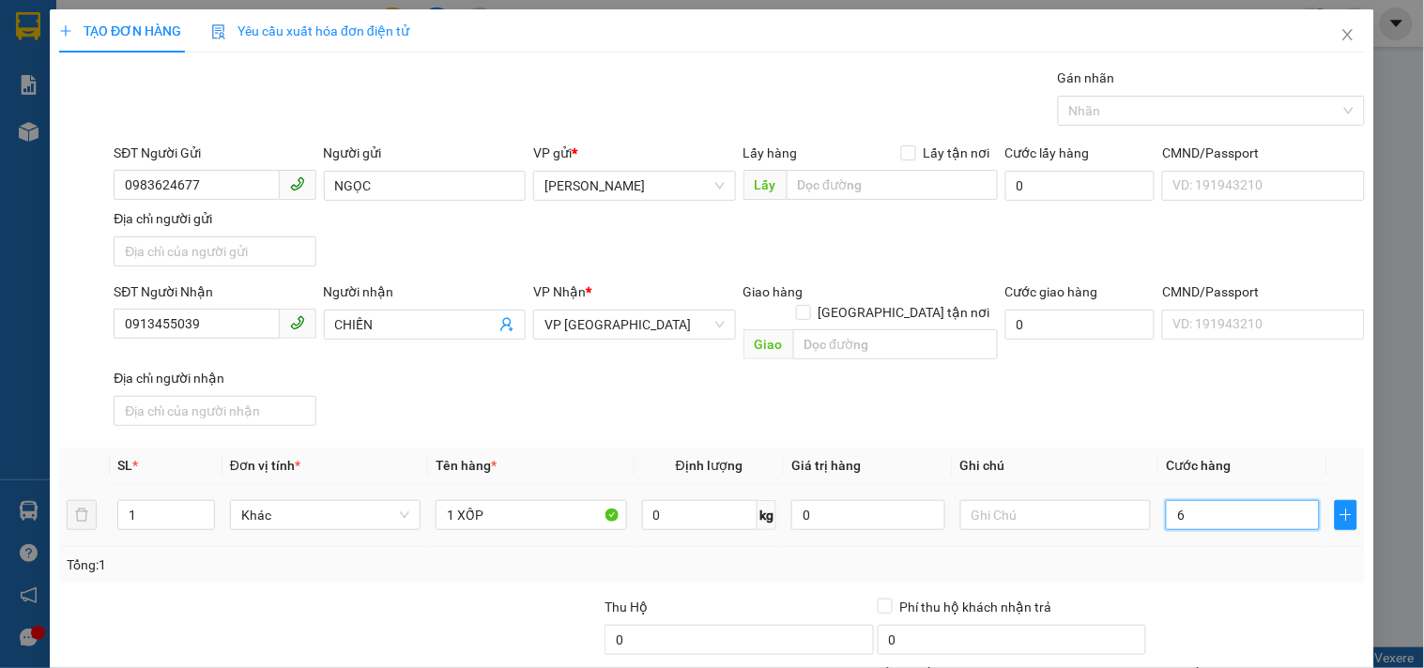
type input "60"
type input "60.000"
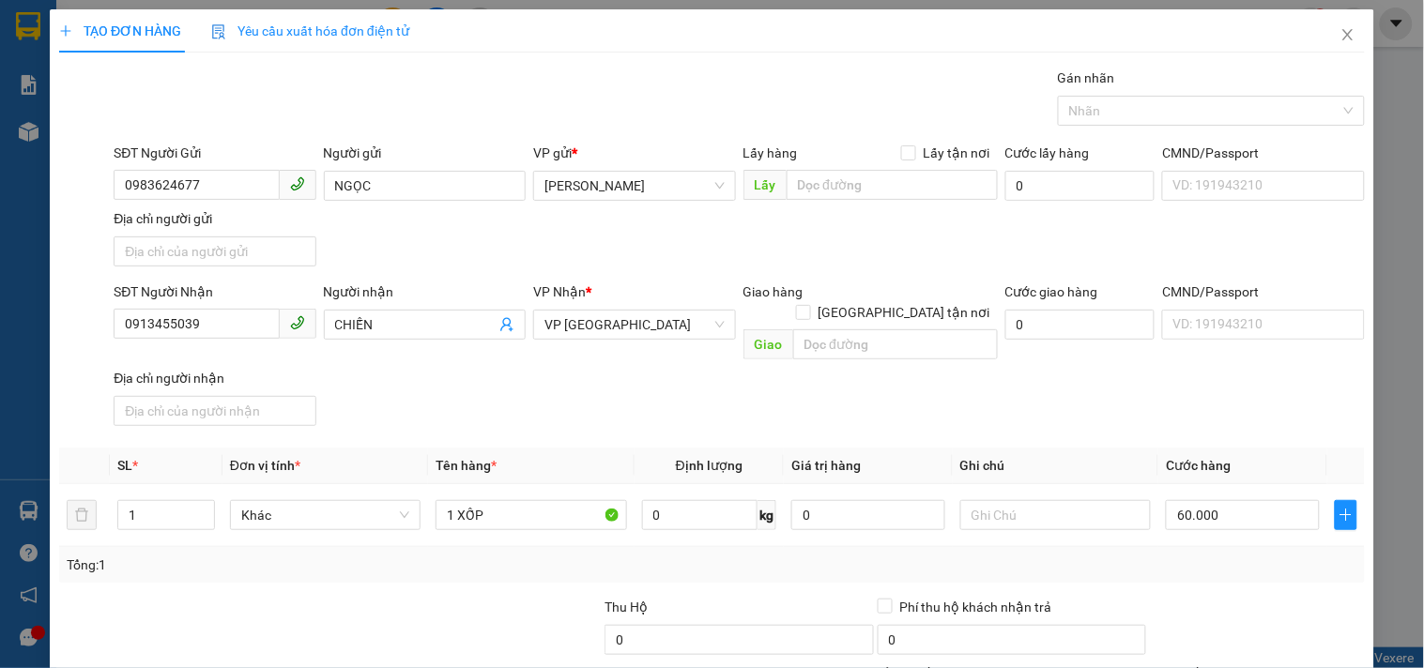
click at [1125, 378] on div "SĐT Người Nhận 0913455039 Người nhận CHIẾN VP Nhận * VP Sài Gòn Giao hàng Giao …" at bounding box center [739, 358] width 1259 height 152
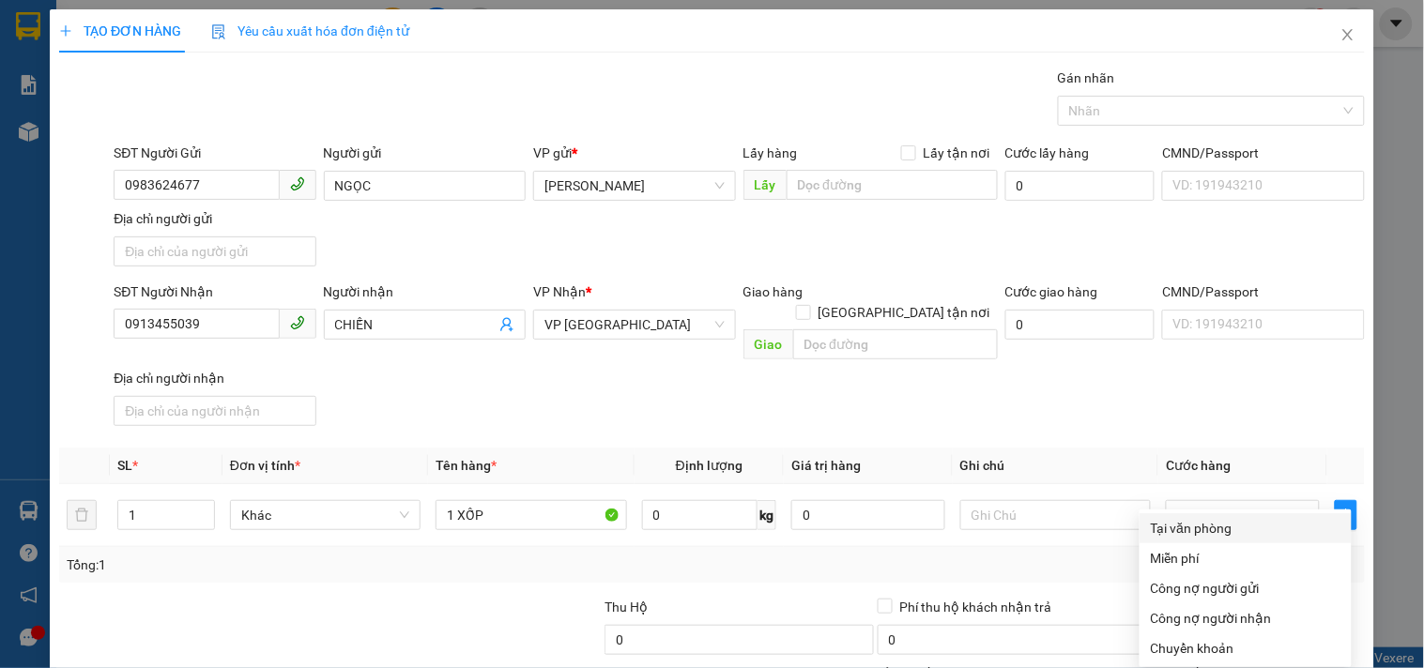
click at [1200, 518] on div "Tại văn phòng" at bounding box center [1246, 528] width 190 height 21
type input "0"
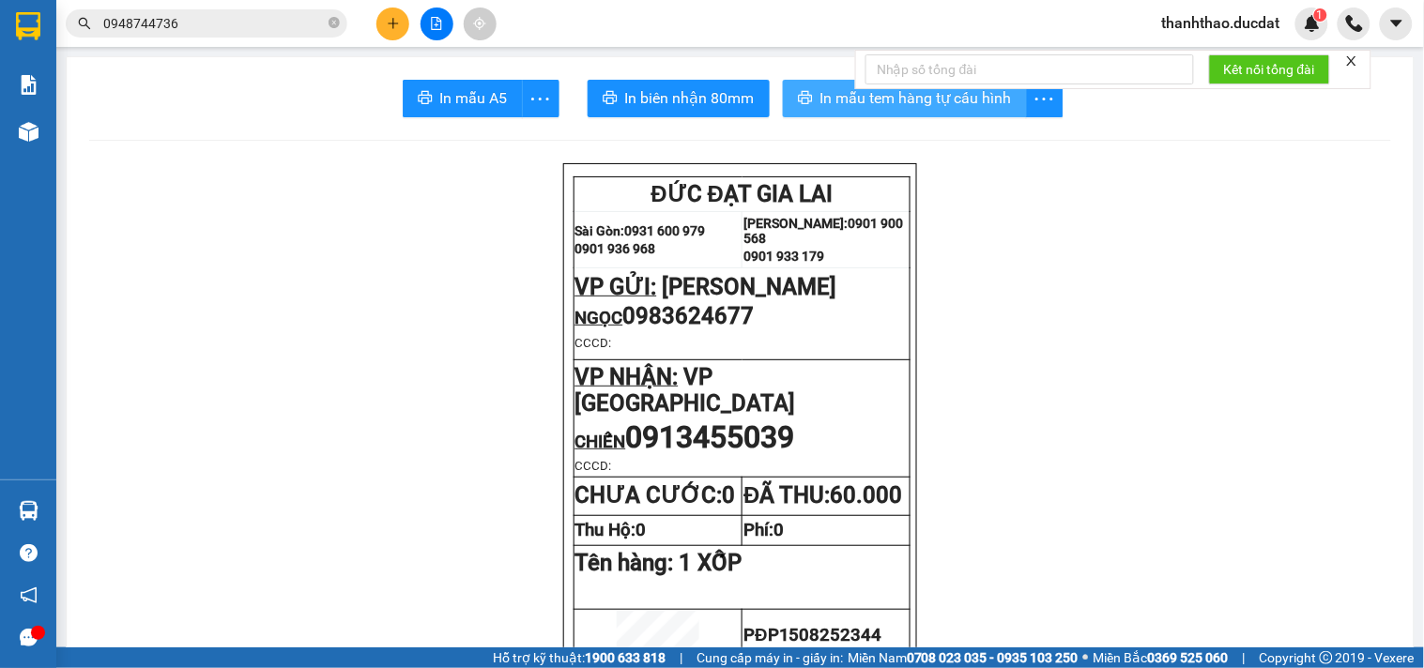
click at [843, 100] on span "In mẫu tem hàng tự cấu hình" at bounding box center [916, 97] width 192 height 23
click at [398, 14] on button at bounding box center [392, 24] width 33 height 33
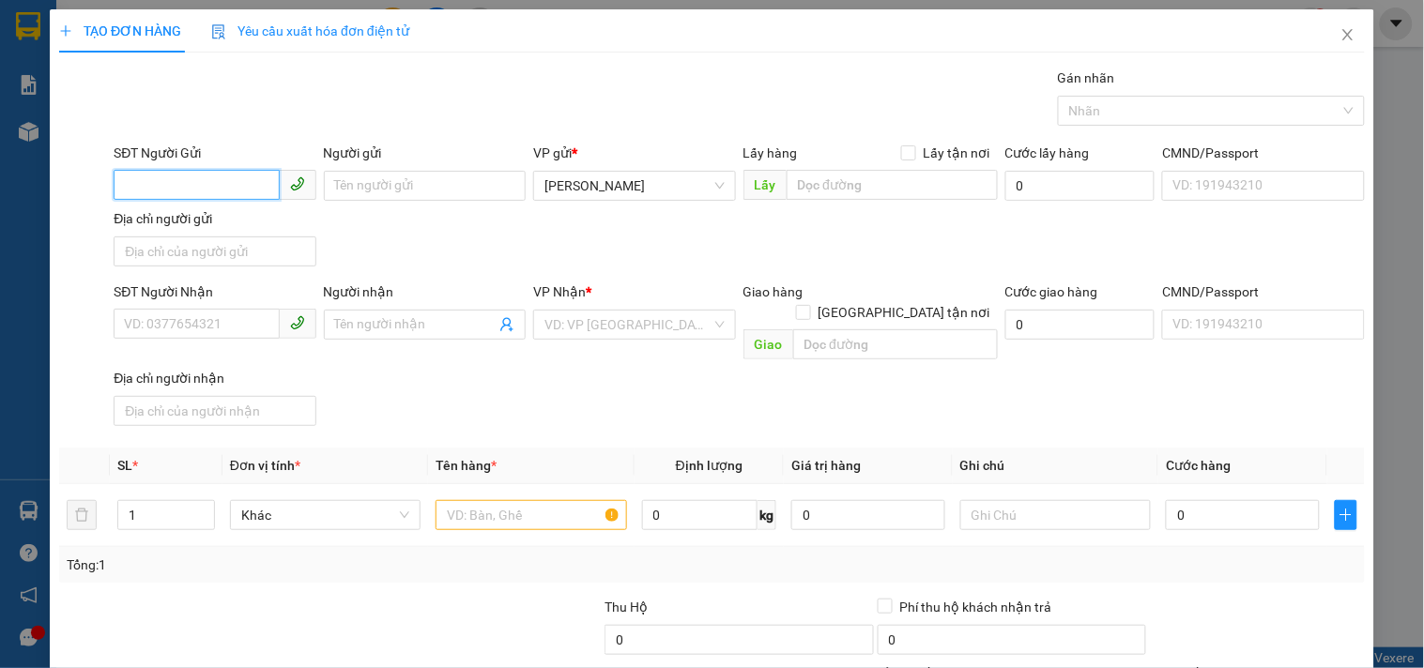
click at [170, 178] on input "SĐT Người Gửi" at bounding box center [196, 185] width 165 height 30
type input "0973243359"
click at [279, 221] on div "0973243359" at bounding box center [212, 223] width 177 height 21
type input "0329676459"
type input "0973243359"
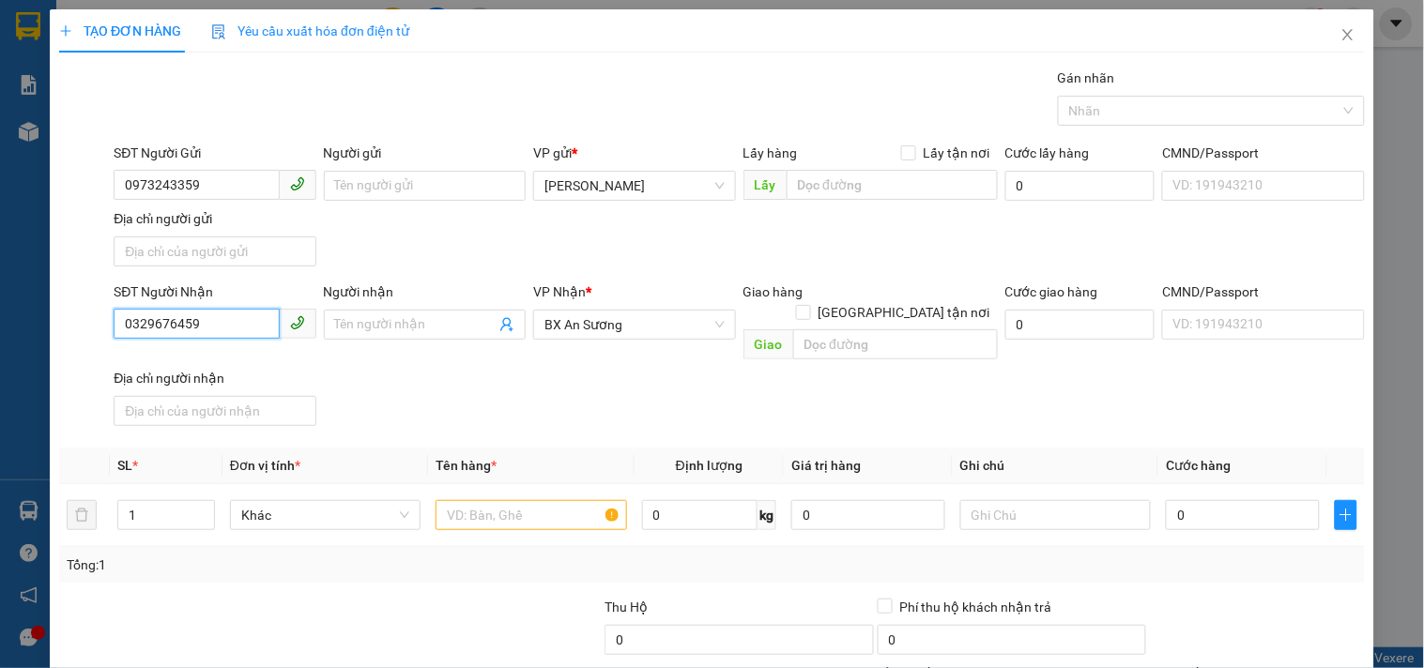
drag, startPoint x: 217, startPoint y: 323, endPoint x: 0, endPoint y: 282, distance: 220.7
click at [0, 285] on div "TẠO ĐƠN HÀNG Yêu cầu xuất hóa đơn điện tử Transit Pickup Surcharge Ids Transit …" at bounding box center [712, 334] width 1424 height 668
type input "0333771676"
click at [225, 364] on div "0333771676 - THIÊN" at bounding box center [212, 363] width 177 height 21
type input "THIÊN"
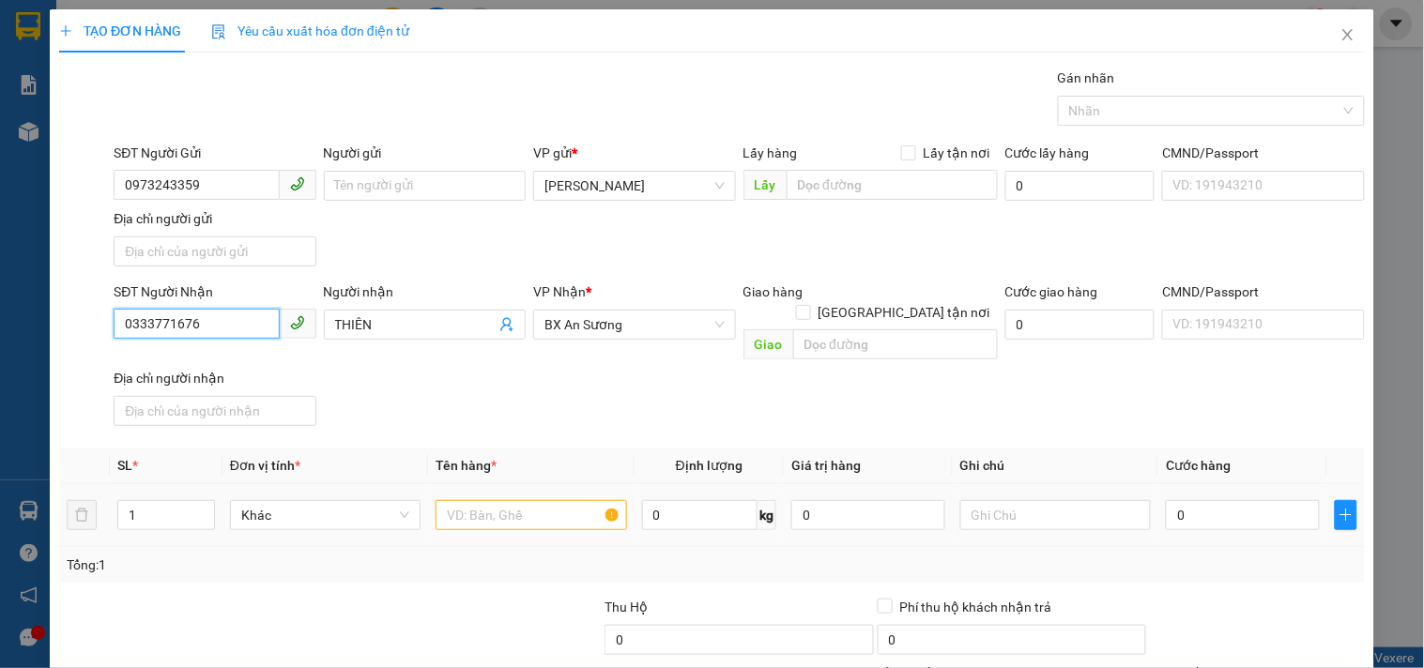
type input "0333771676"
click at [536, 500] on input "text" at bounding box center [531, 515] width 191 height 30
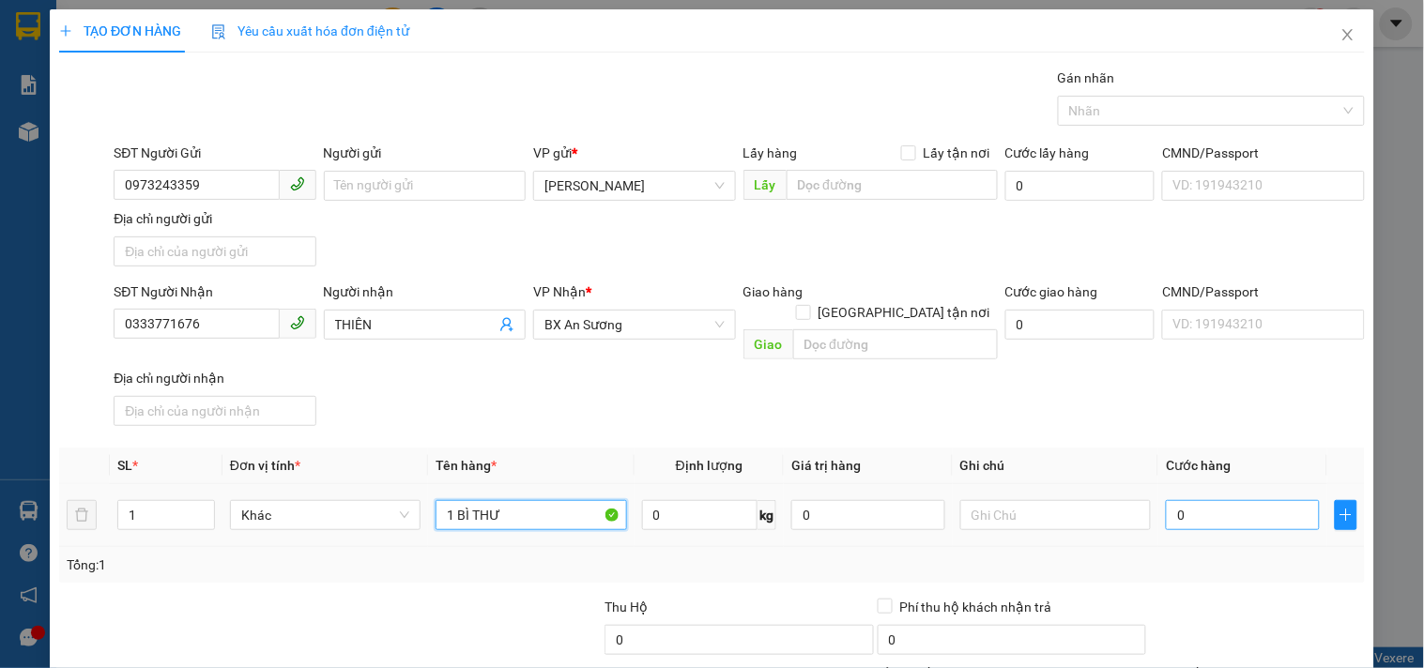
type input "1 BÌ THƯ"
click at [1208, 500] on input "0" at bounding box center [1243, 515] width 154 height 30
type input "3"
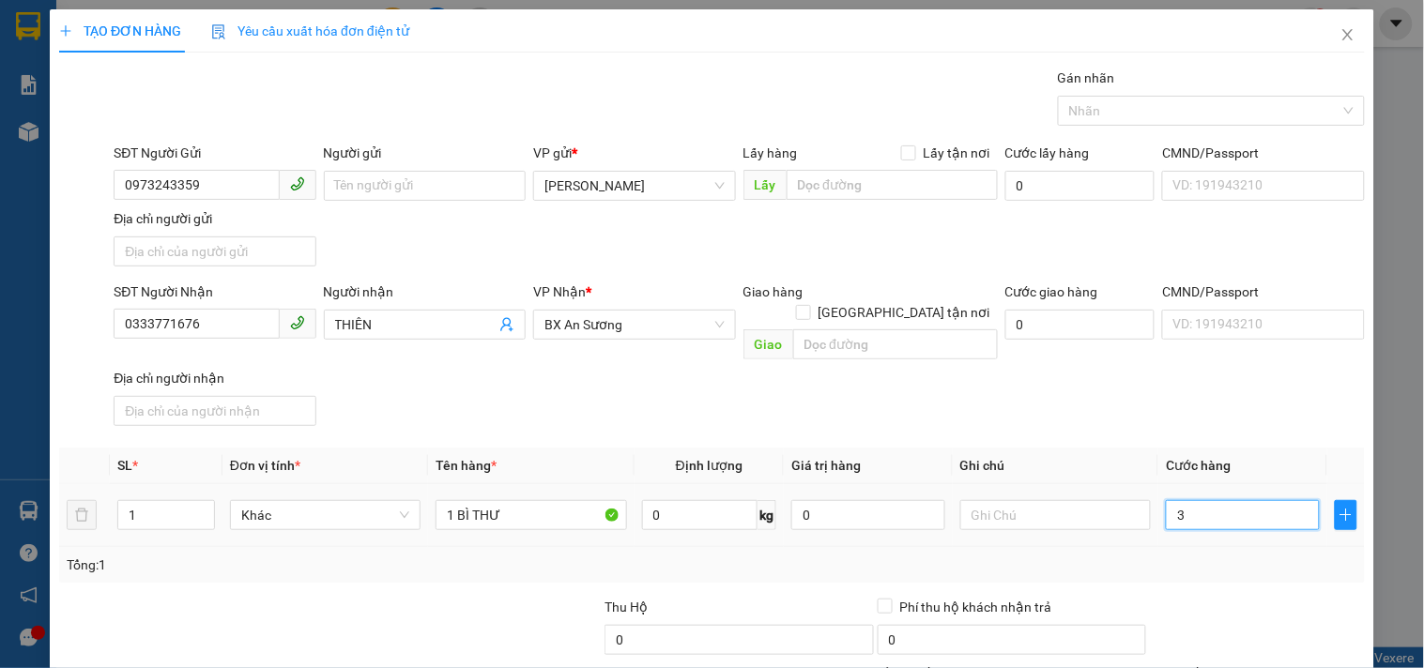
type input "30"
type input "30.000"
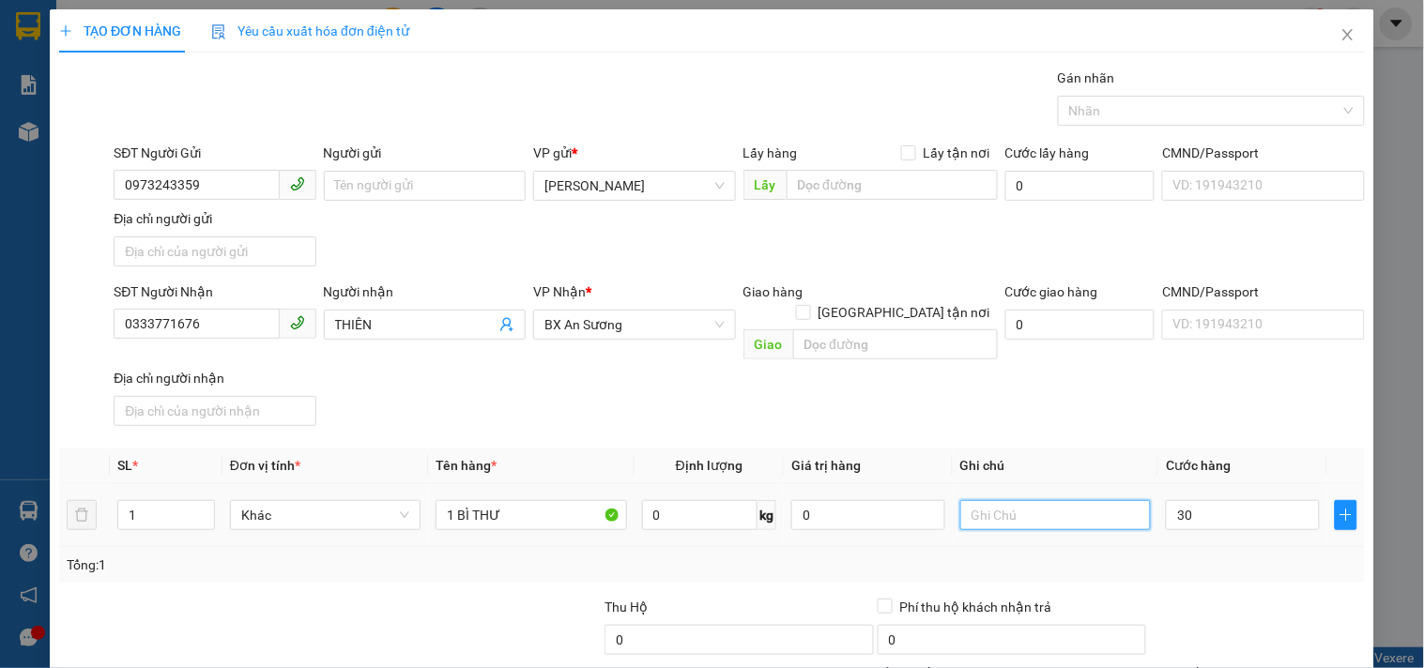
type input "30.000"
click at [1070, 500] on input "text" at bounding box center [1055, 515] width 191 height 30
type input "CC"
click at [239, 316] on input "0333771676" at bounding box center [196, 324] width 165 height 30
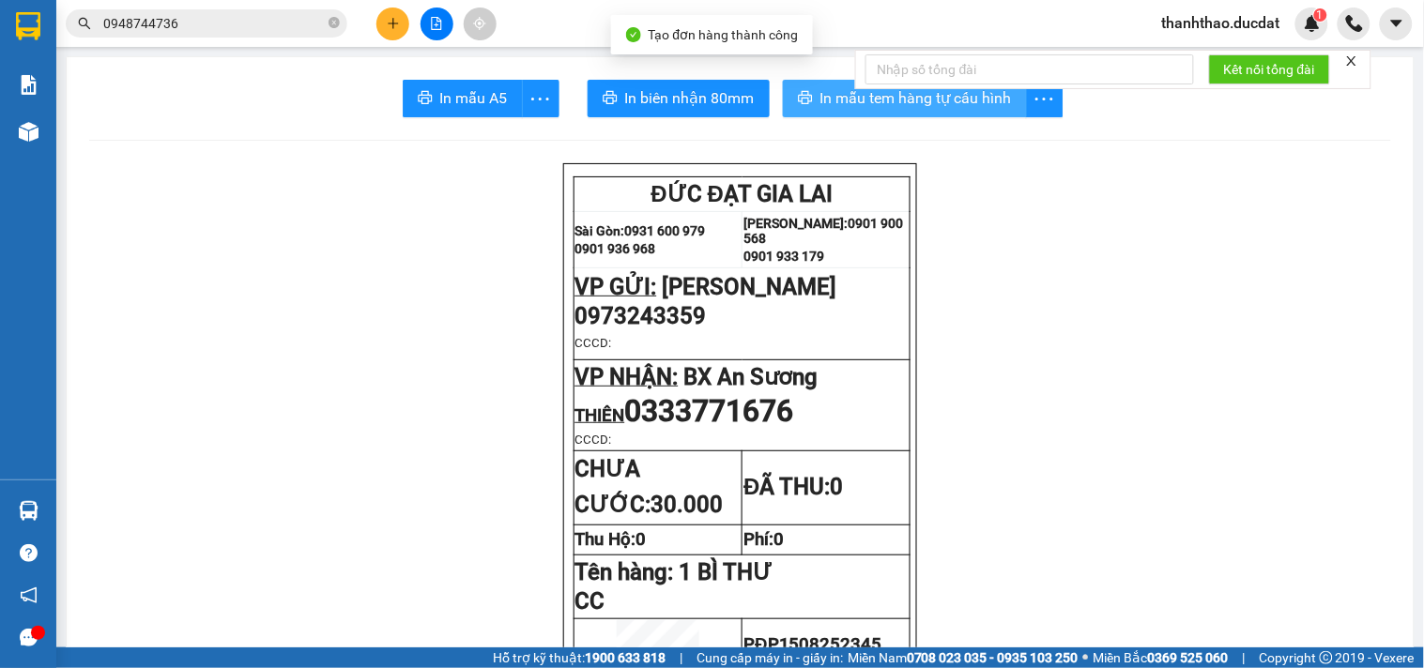
click at [798, 92] on icon "printer" at bounding box center [805, 97] width 14 height 13
click at [375, 23] on div at bounding box center [436, 24] width 141 height 33
click at [391, 28] on icon "plus" at bounding box center [393, 23] width 13 height 13
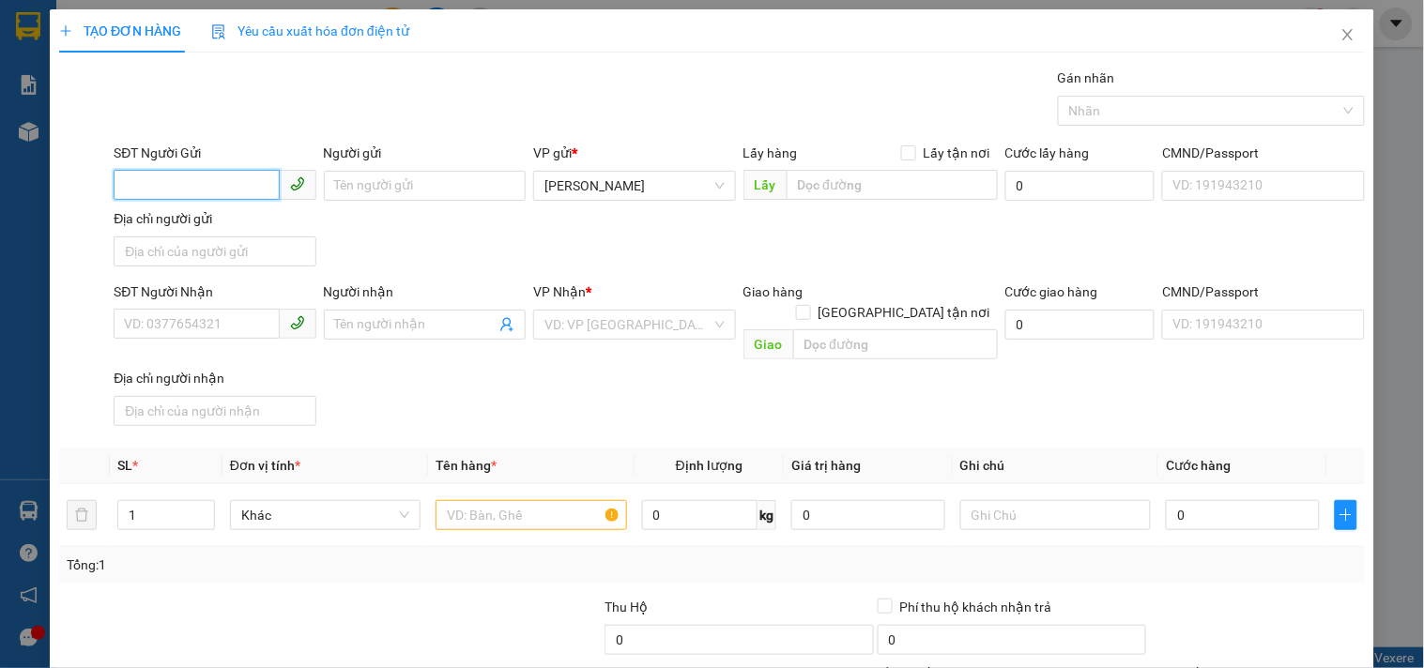
drag, startPoint x: 237, startPoint y: 180, endPoint x: 219, endPoint y: 172, distance: 19.7
click at [236, 175] on input "SĐT Người Gửi" at bounding box center [196, 185] width 165 height 30
type input "0937005789"
click at [368, 179] on input "Người gửi" at bounding box center [425, 186] width 202 height 30
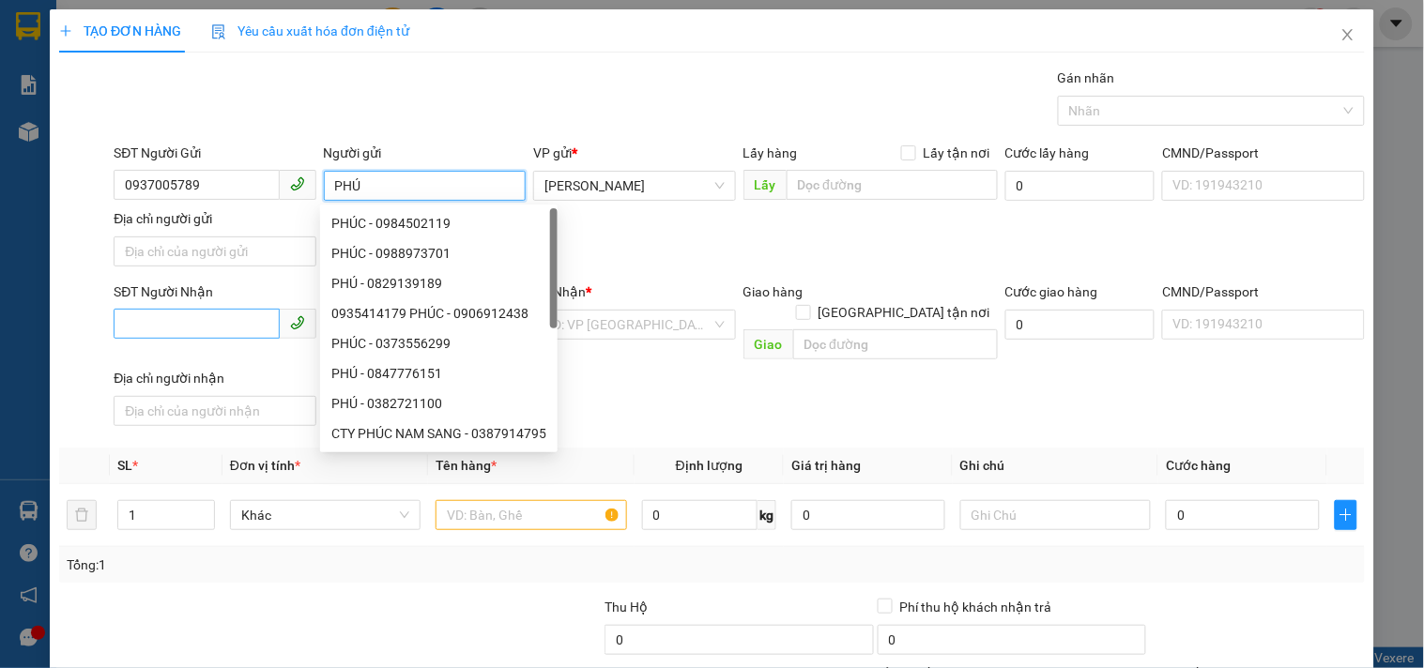
type input "PHÚ"
drag, startPoint x: 223, startPoint y: 321, endPoint x: 192, endPoint y: 276, distance: 55.2
click at [223, 319] on input "SĐT Người Nhận" at bounding box center [196, 324] width 165 height 30
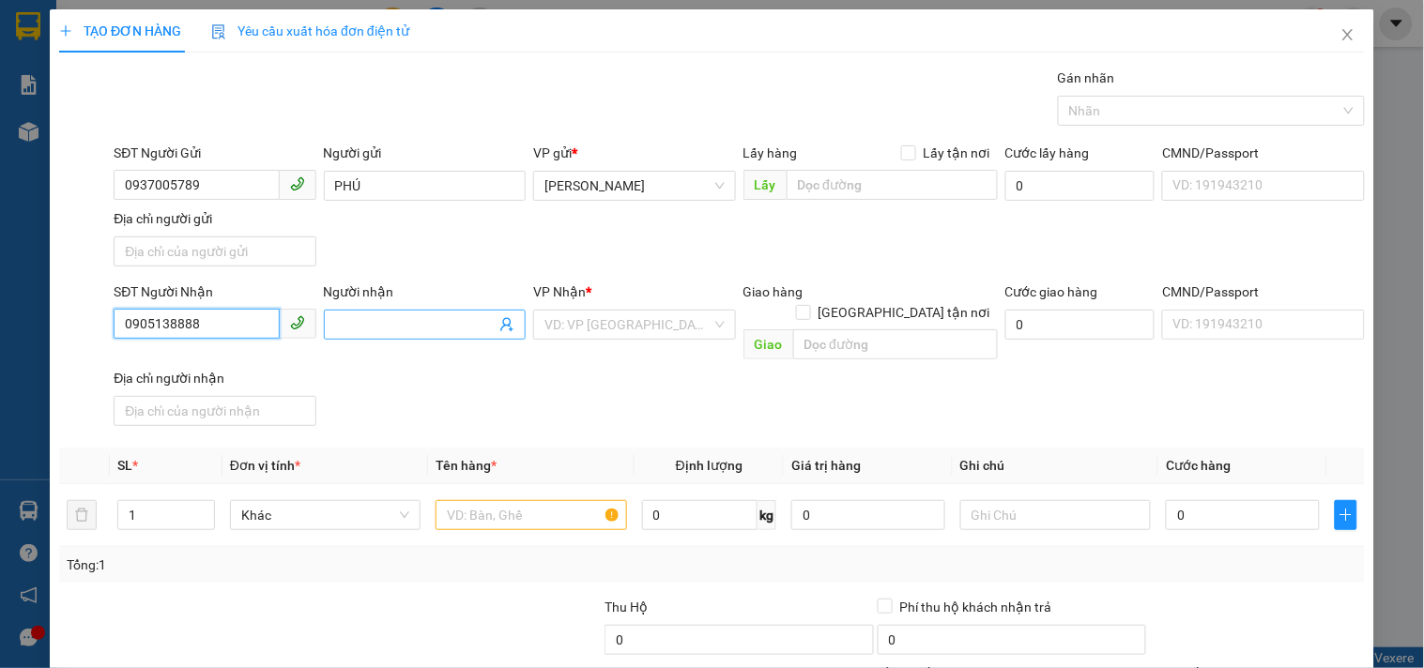
type input "0905138888"
click at [370, 333] on input "Người nhận" at bounding box center [415, 324] width 161 height 21
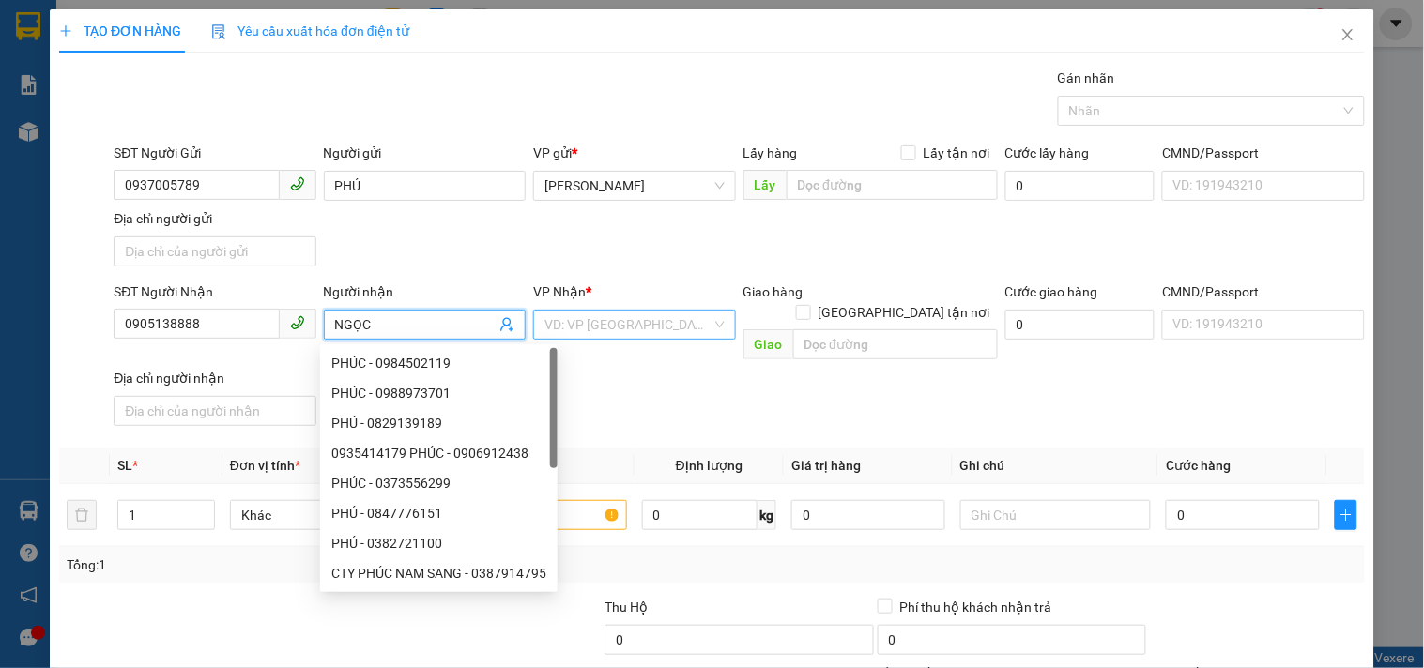
type input "NGỌC"
click at [634, 321] on input "search" at bounding box center [627, 325] width 166 height 28
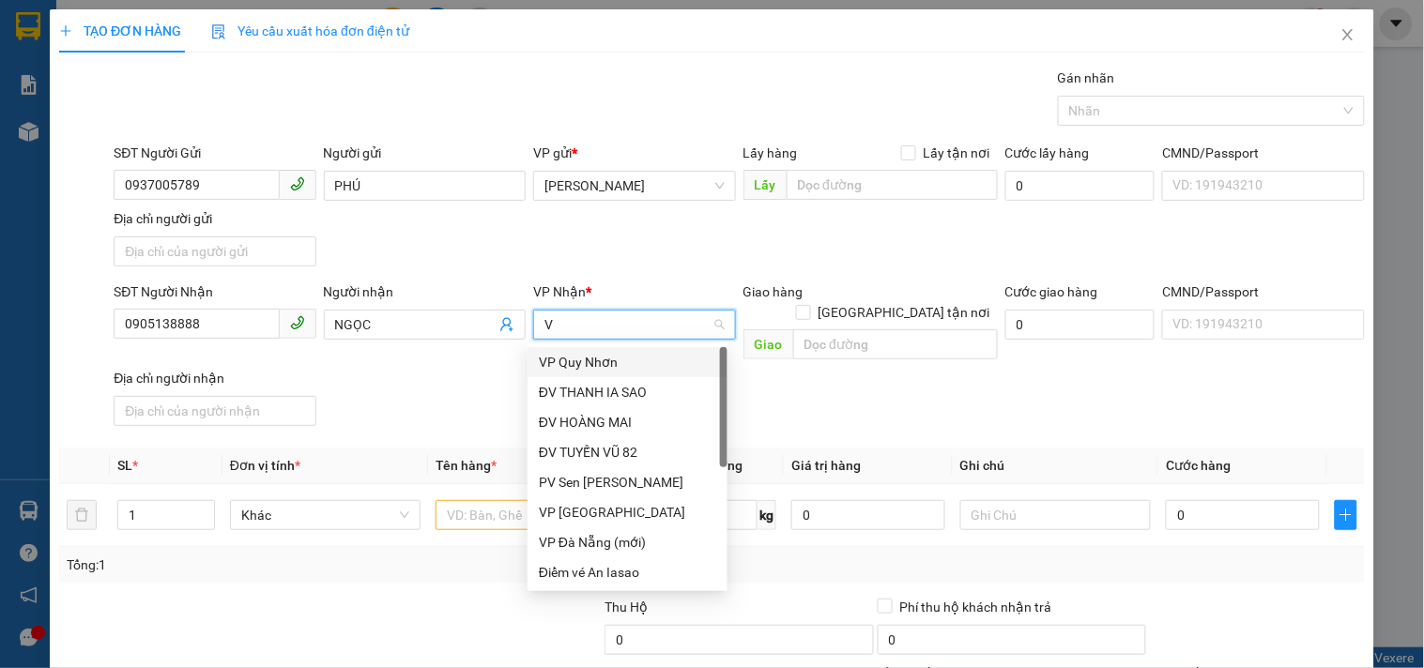
type input "VP"
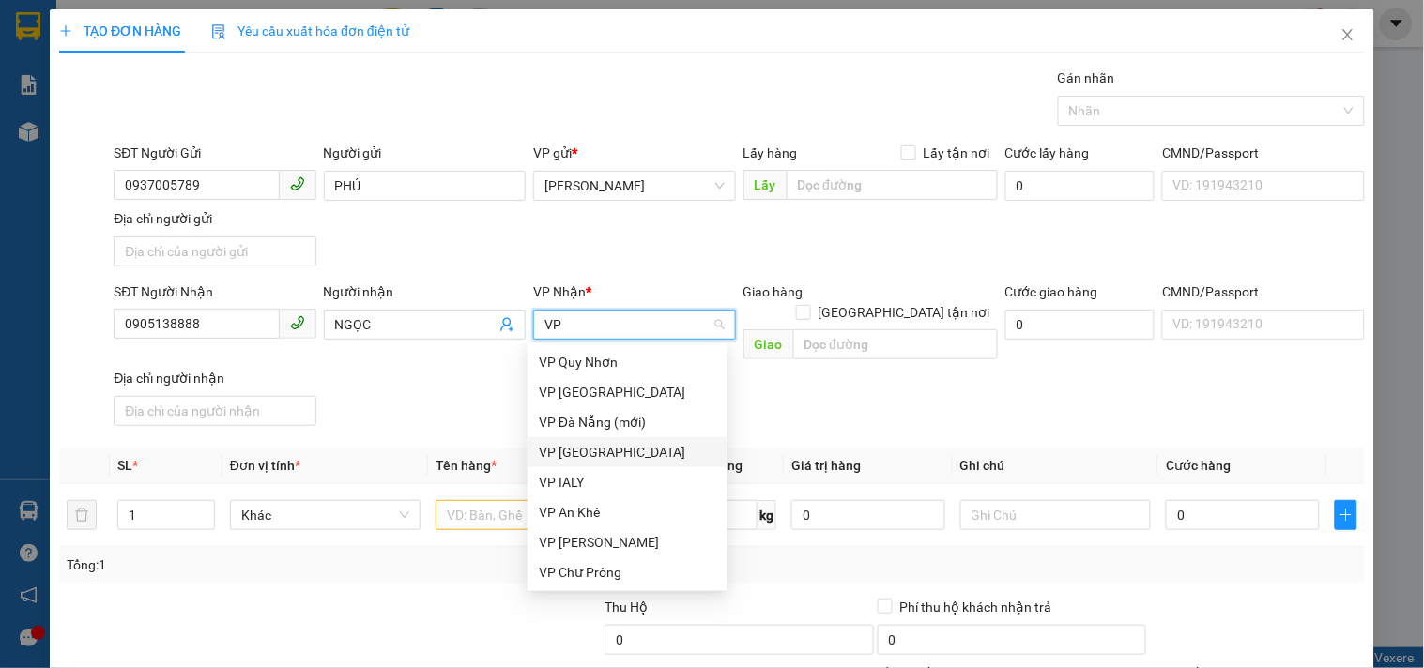
click at [610, 438] on div "VP Đà Nẵng" at bounding box center [628, 452] width 200 height 30
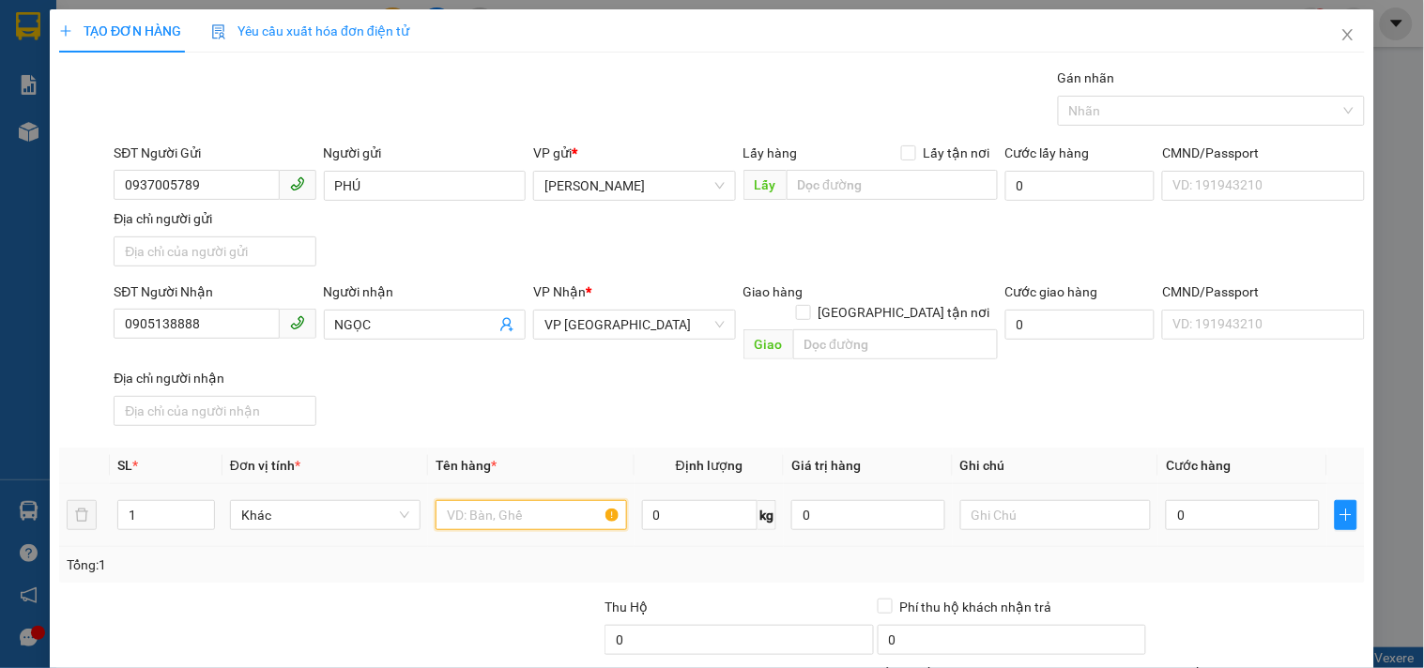
click at [498, 500] on input "text" at bounding box center [531, 515] width 191 height 30
type input "1 XỐP"
type input "5"
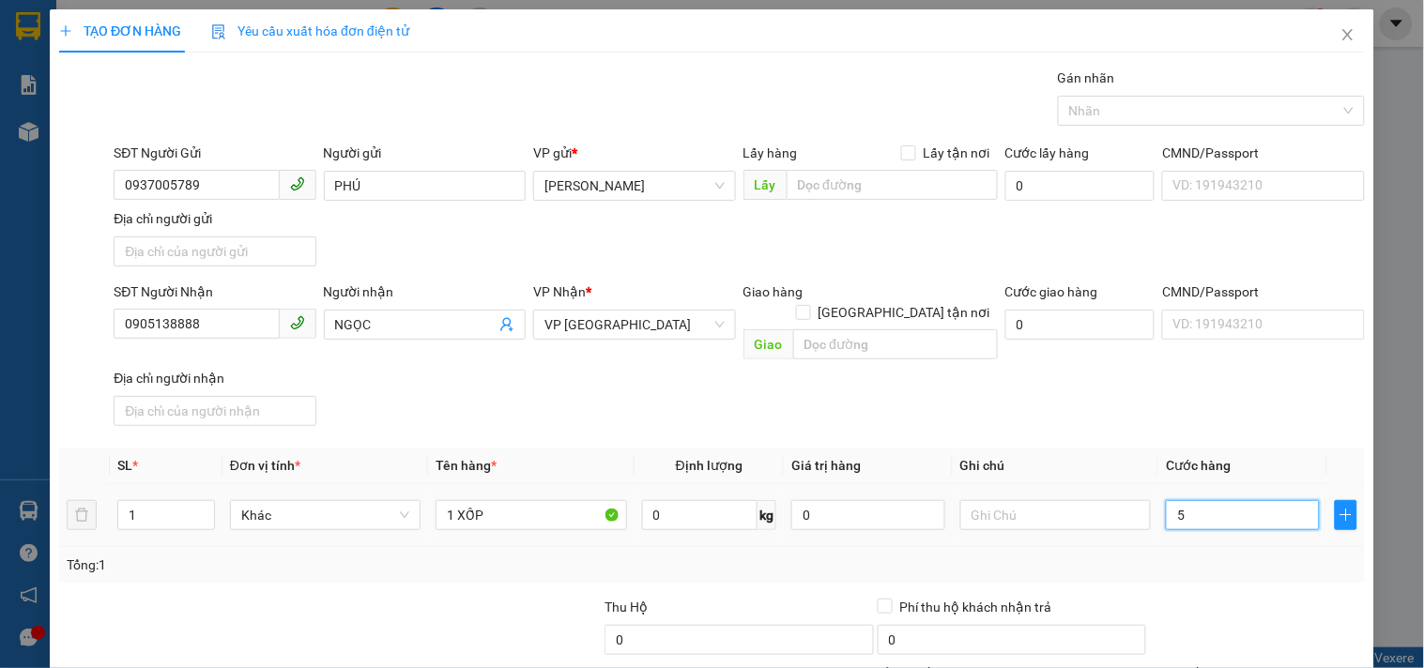
type input "50"
type input "50.000"
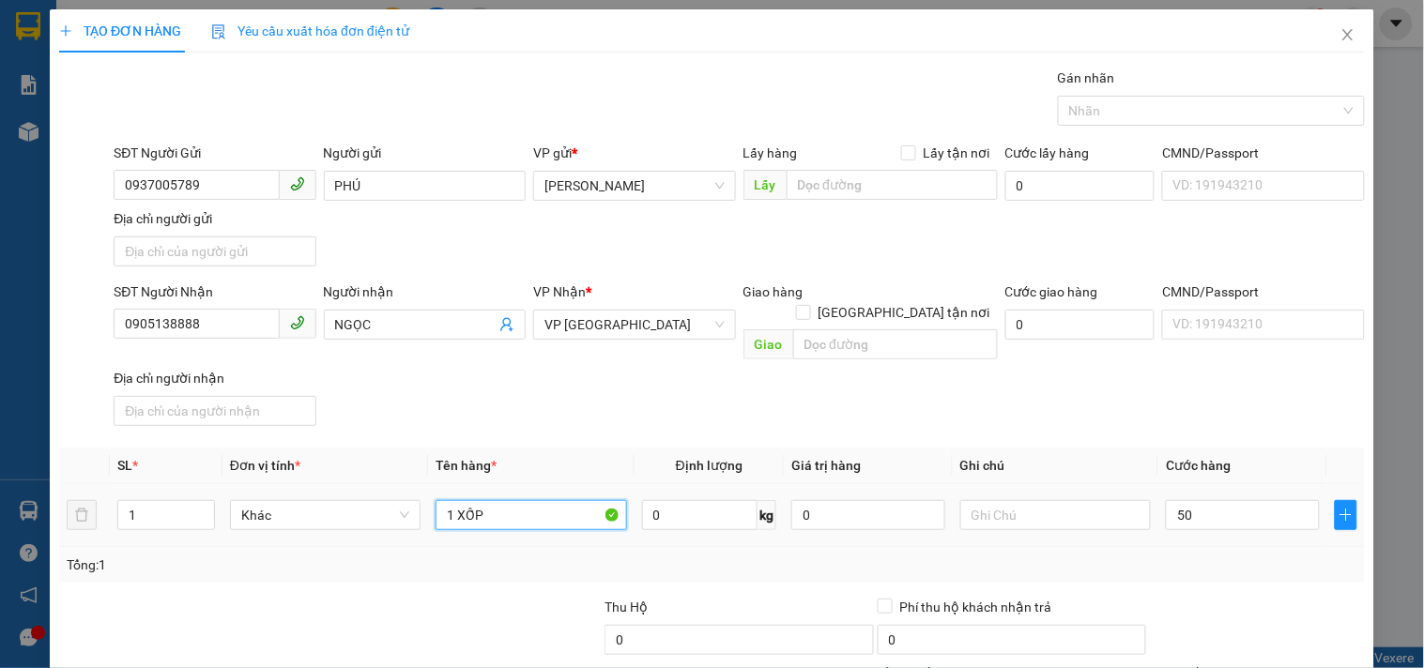
type input "50.000"
click at [514, 500] on input "1 XỐP" at bounding box center [531, 515] width 191 height 30
type input "1 XỐP SẦU RIÊNG"
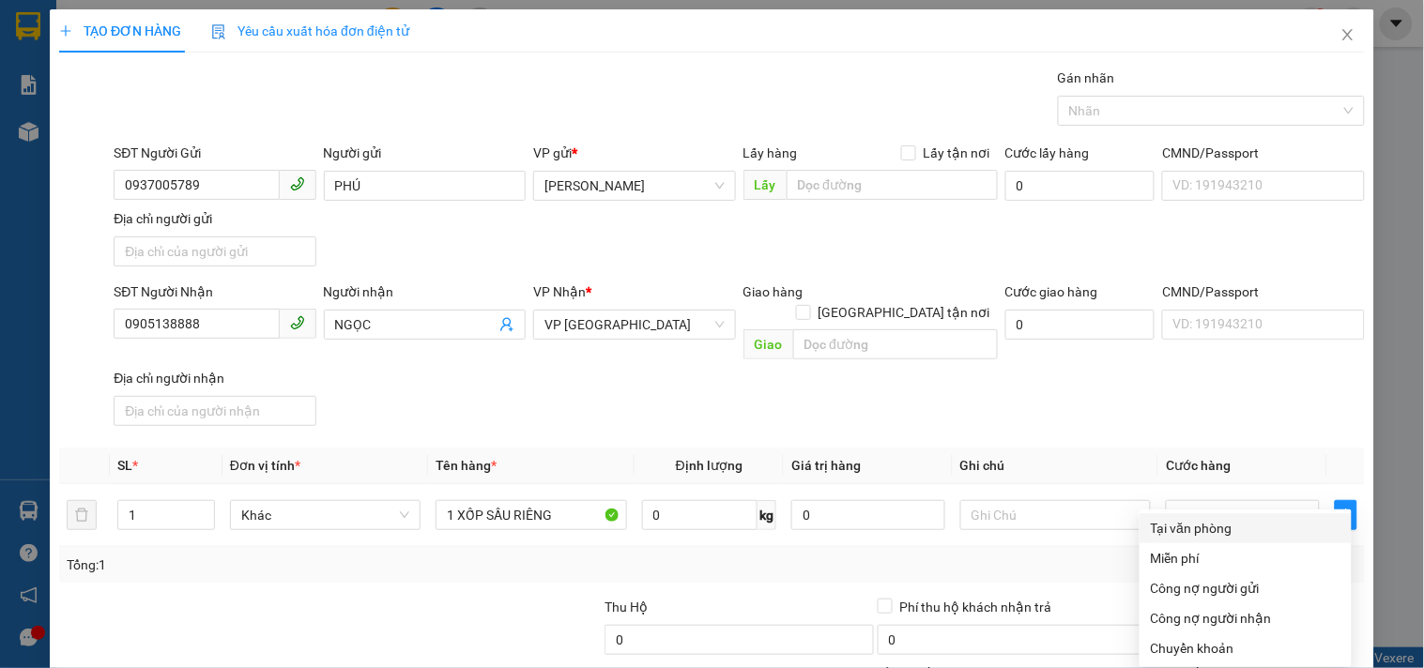
click at [1234, 518] on div "Tại văn phòng" at bounding box center [1246, 528] width 190 height 21
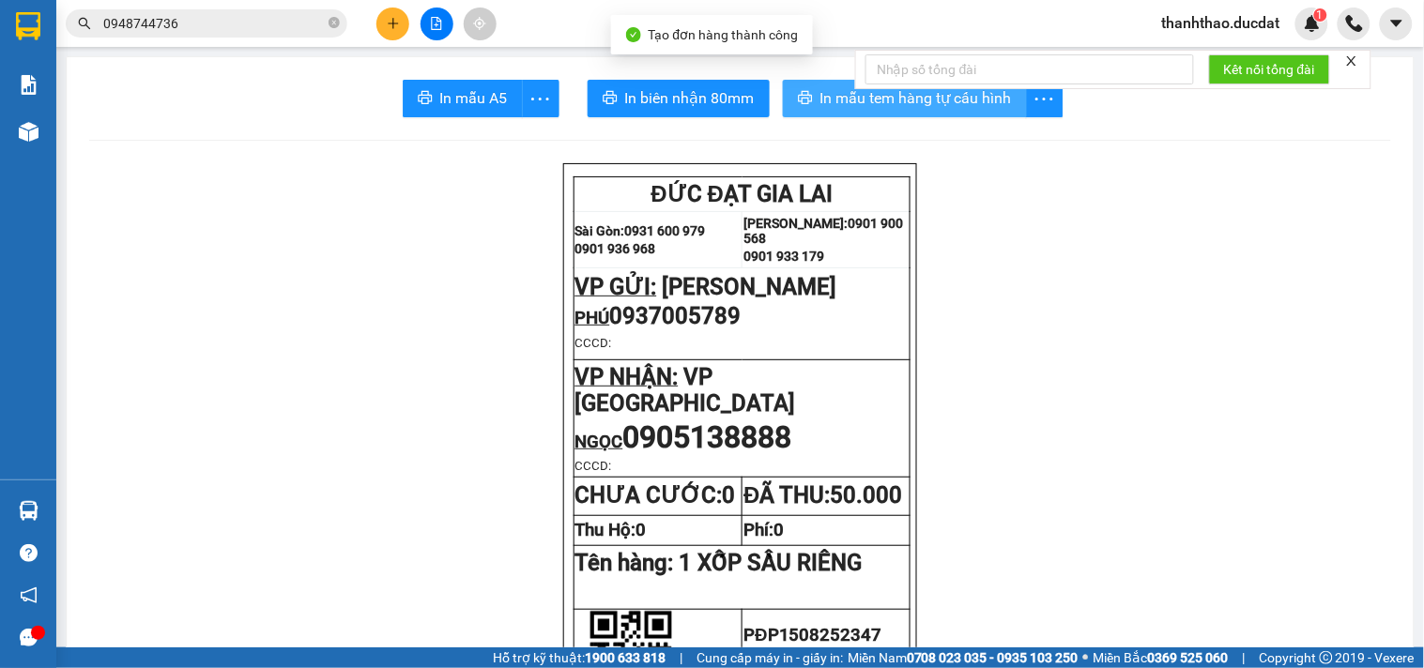
click at [810, 88] on button "In mẫu tem hàng tự cấu hình" at bounding box center [905, 99] width 244 height 38
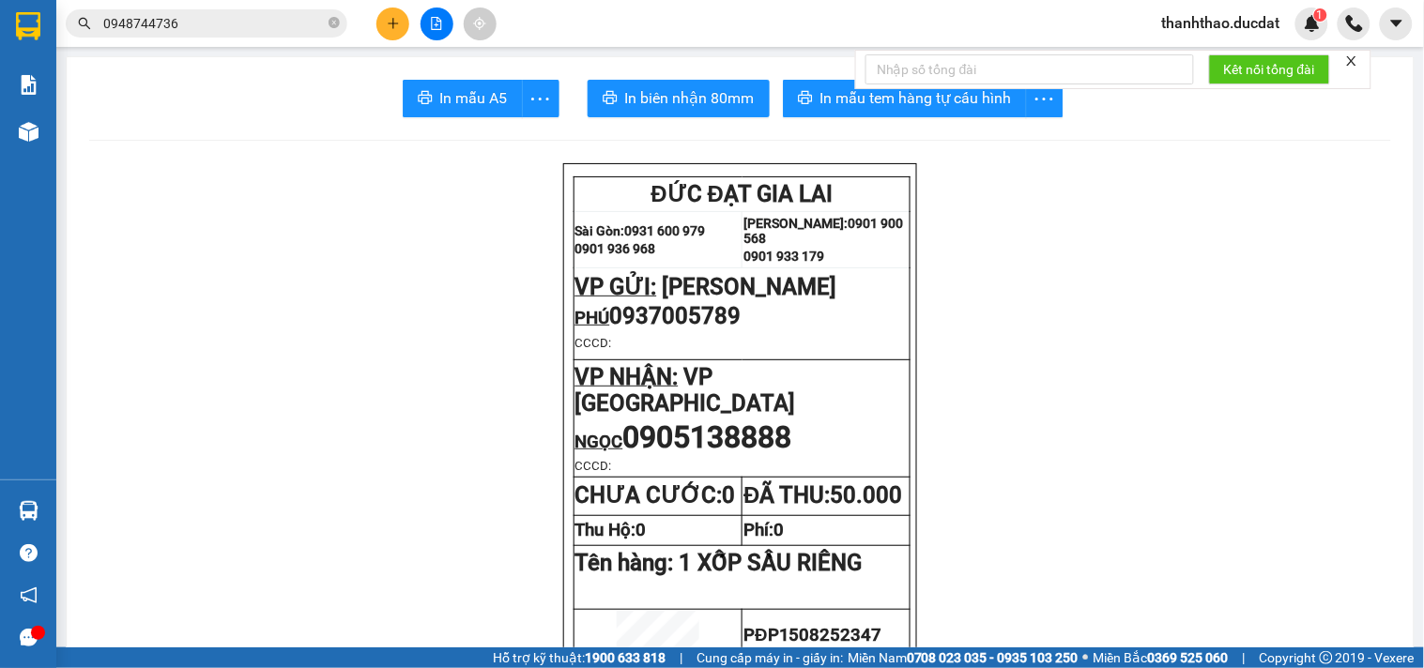
click at [381, 26] on button at bounding box center [392, 24] width 33 height 33
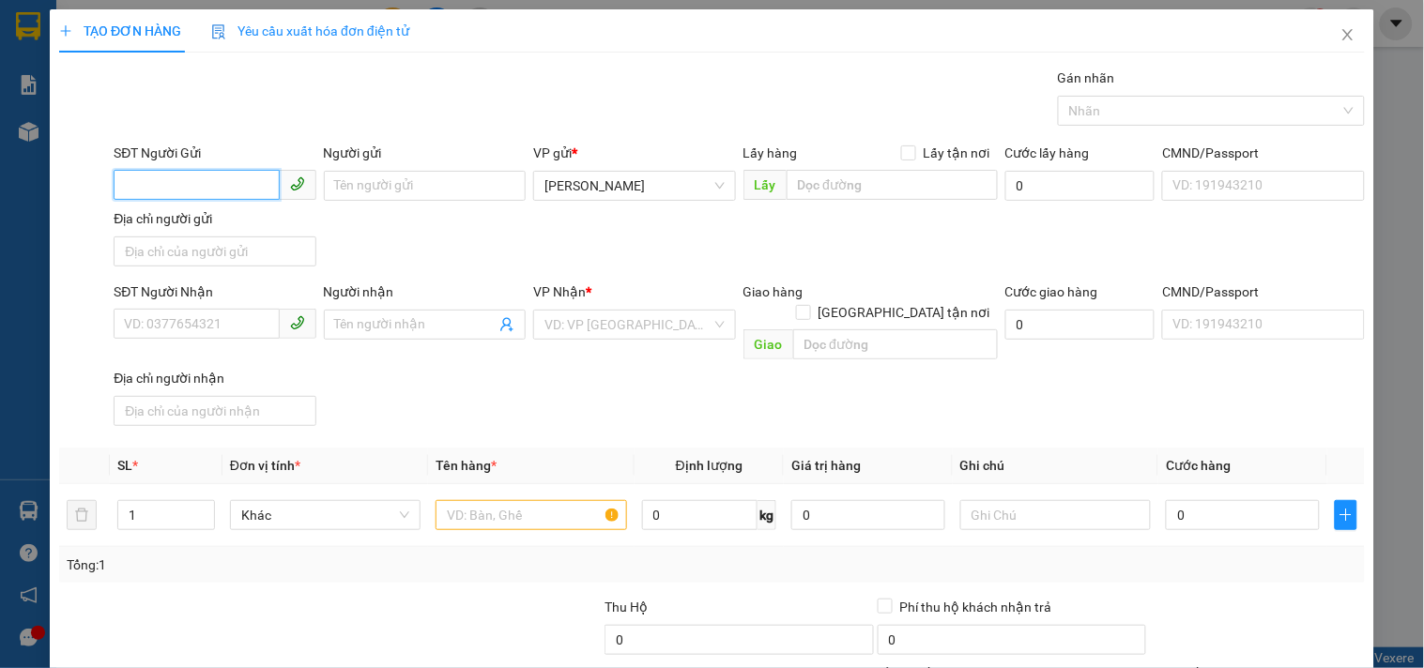
click at [247, 192] on input "SĐT Người Gửi" at bounding box center [196, 185] width 165 height 30
type input "0905152210"
click at [249, 229] on div "0905152210" at bounding box center [212, 223] width 177 height 21
type input "0837052036"
type input "H' BƯNH"
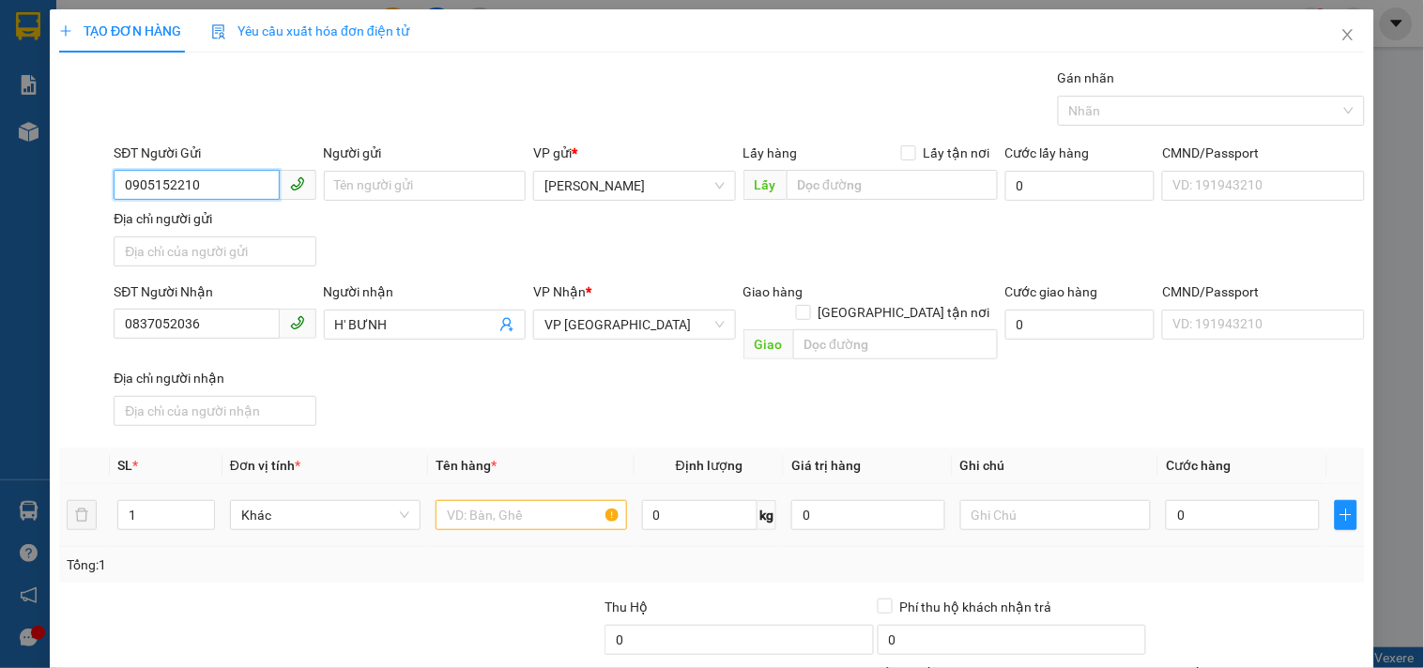
type input "0905152210"
click at [502, 500] on input "text" at bounding box center [531, 515] width 191 height 30
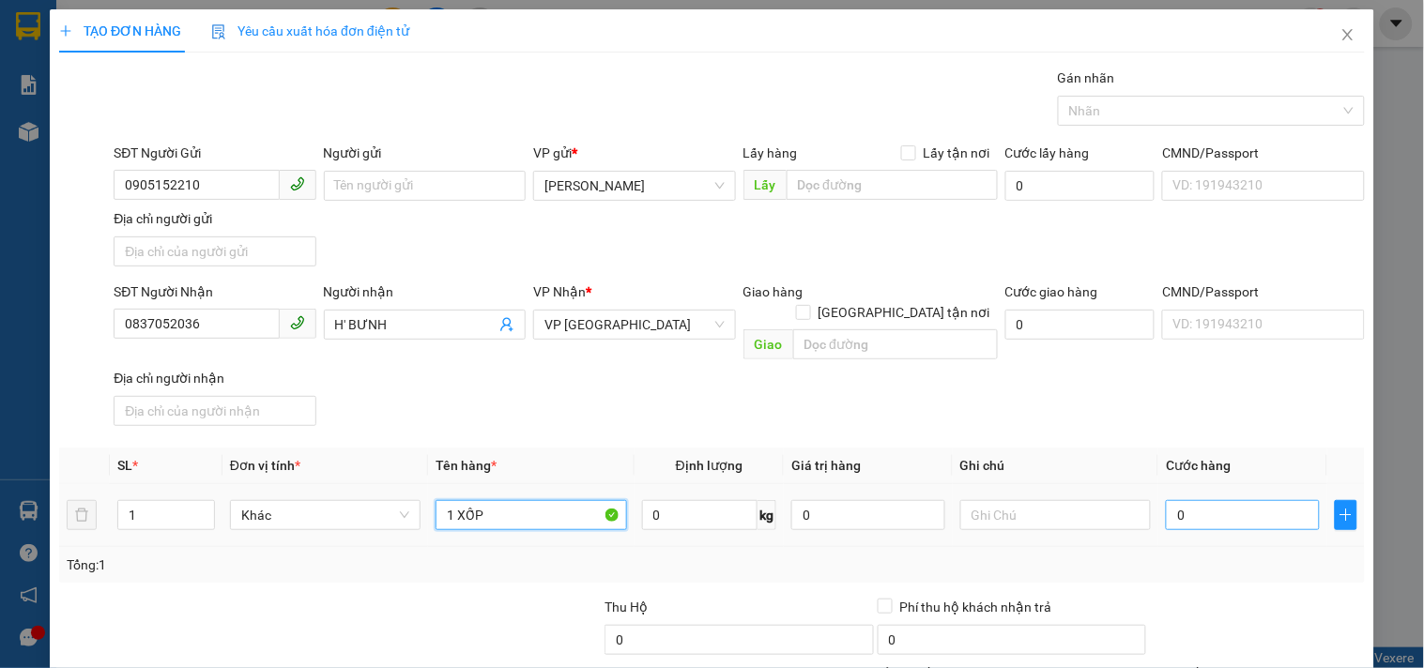
type input "1 XỐP"
click at [1218, 500] on input "0" at bounding box center [1243, 515] width 154 height 30
type input "4"
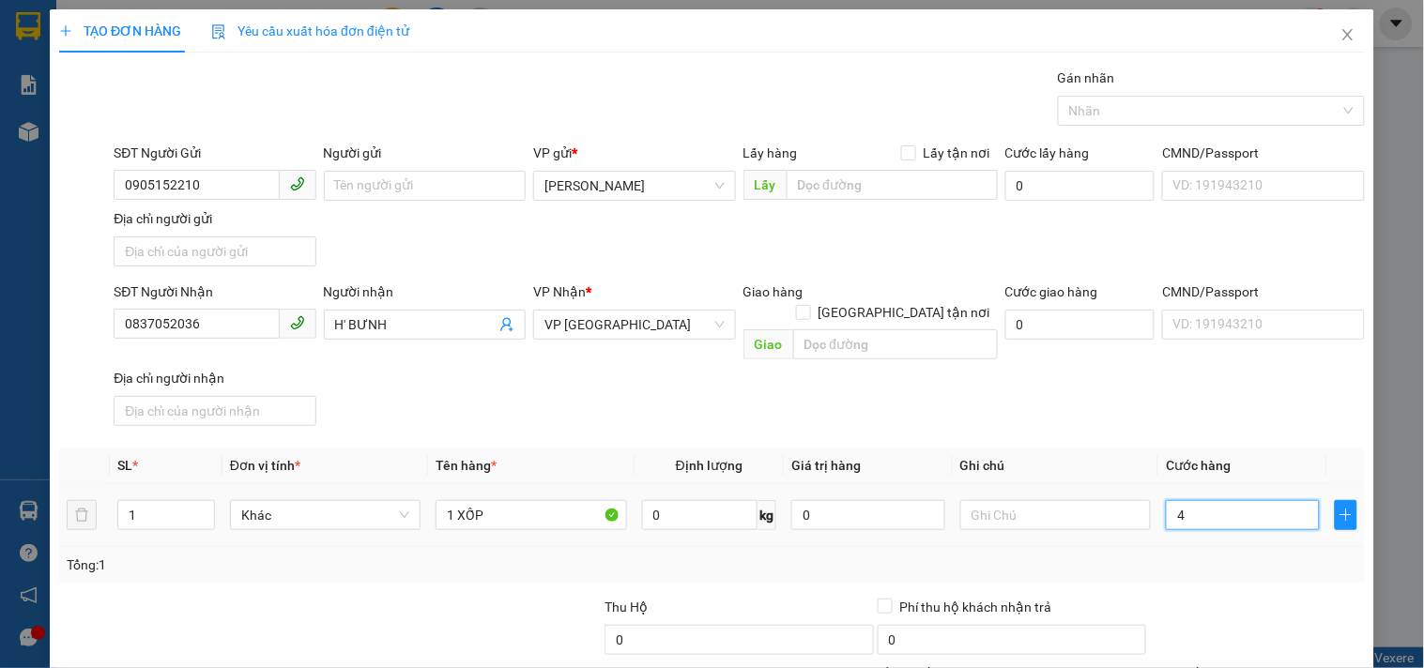
type input "40"
type input "40.000"
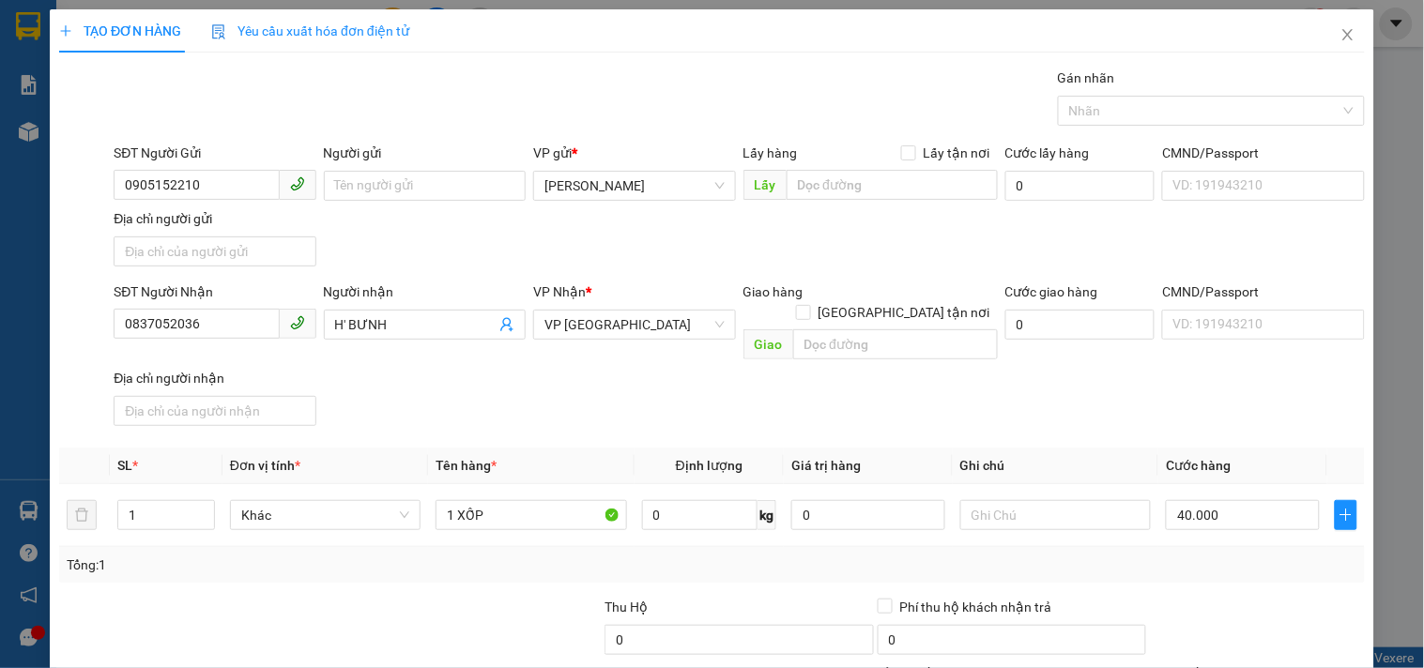
click at [1115, 385] on div "SĐT Người Nhận 0837052036 Người nhận H' BƯNH VP Nhận * VP Đà Nẵng Giao hàng Gia…" at bounding box center [739, 358] width 1259 height 152
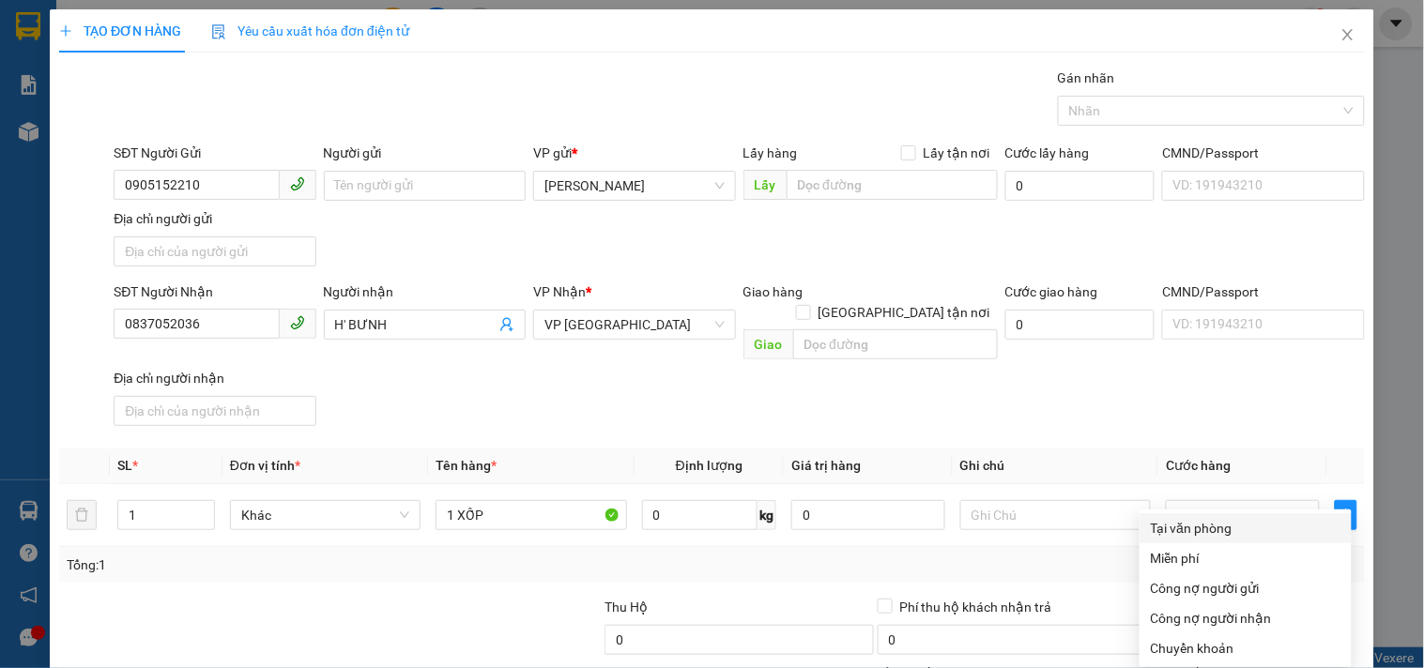
click at [1194, 518] on div "Tại văn phòng" at bounding box center [1246, 528] width 190 height 21
type input "0"
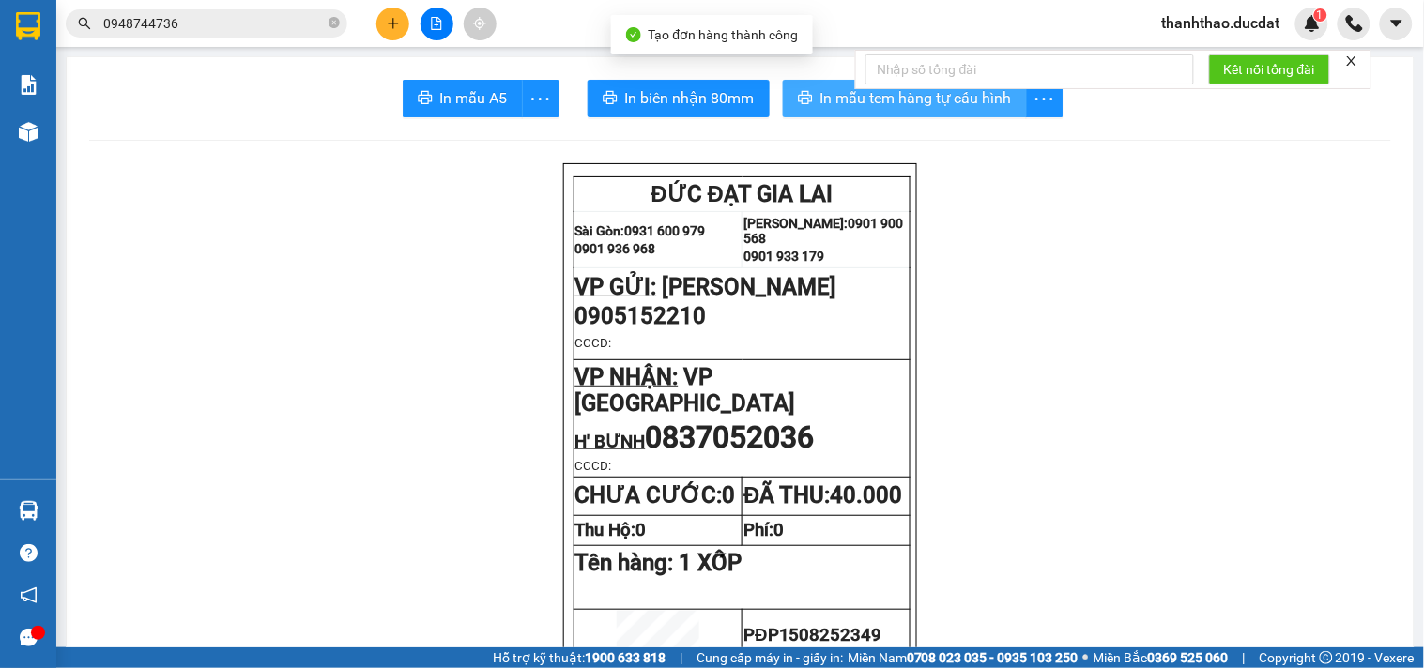
click at [884, 100] on span "In mẫu tem hàng tự cấu hình" at bounding box center [916, 97] width 192 height 23
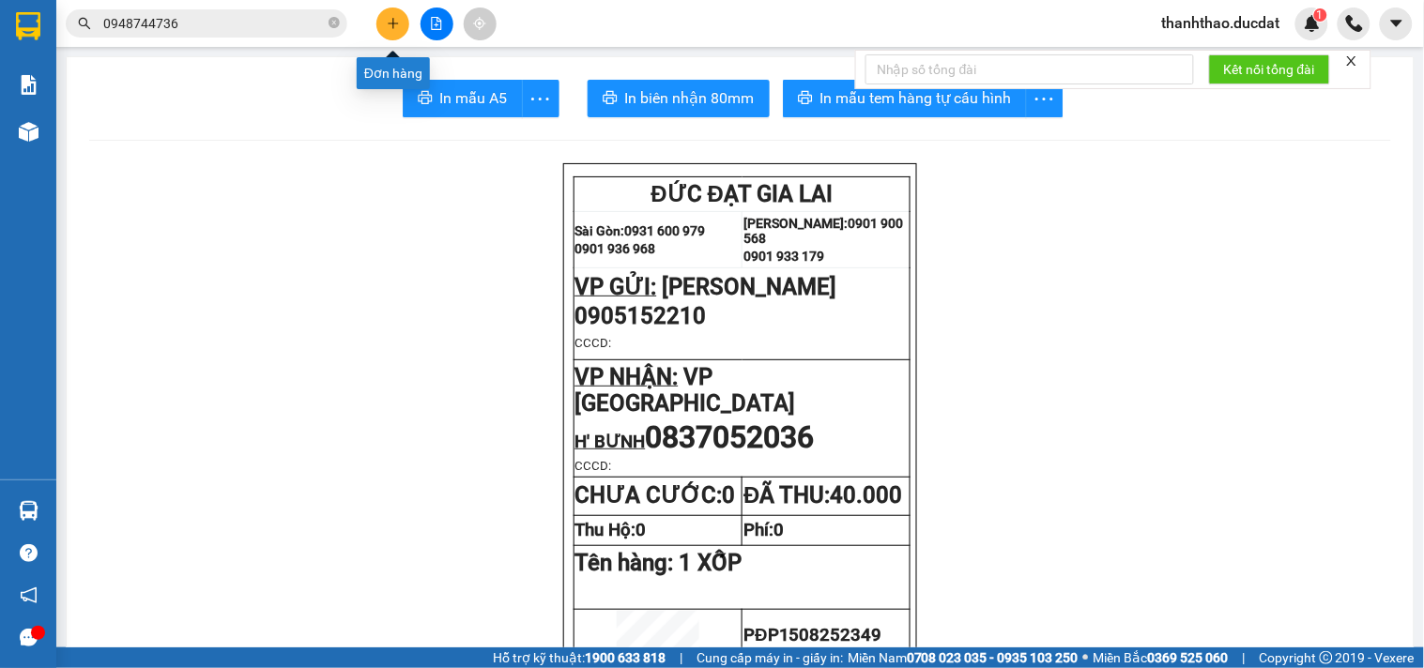
click at [386, 8] on button at bounding box center [392, 24] width 33 height 33
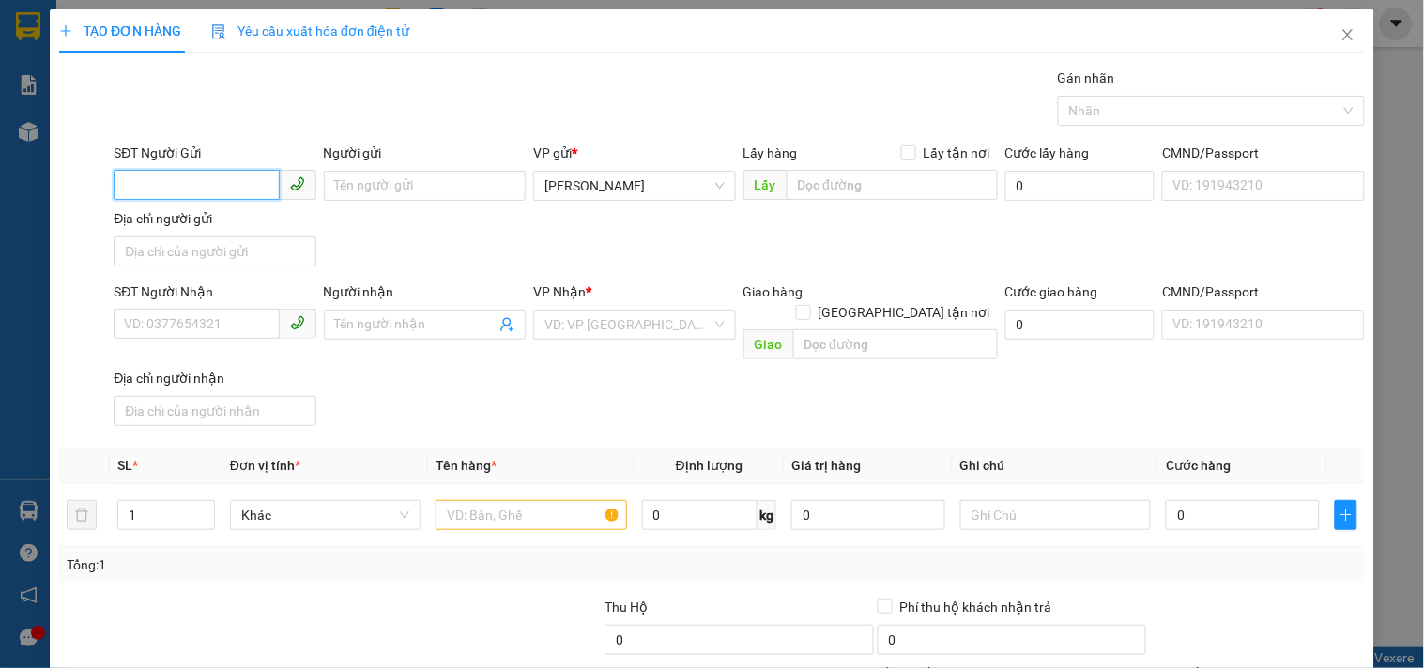
click at [207, 181] on input "SĐT Người Gửi" at bounding box center [196, 185] width 165 height 30
type input "0845208181"
click at [253, 231] on div "0845208181 - LINH" at bounding box center [212, 223] width 177 height 21
type input "LINH"
type input "0828408181"
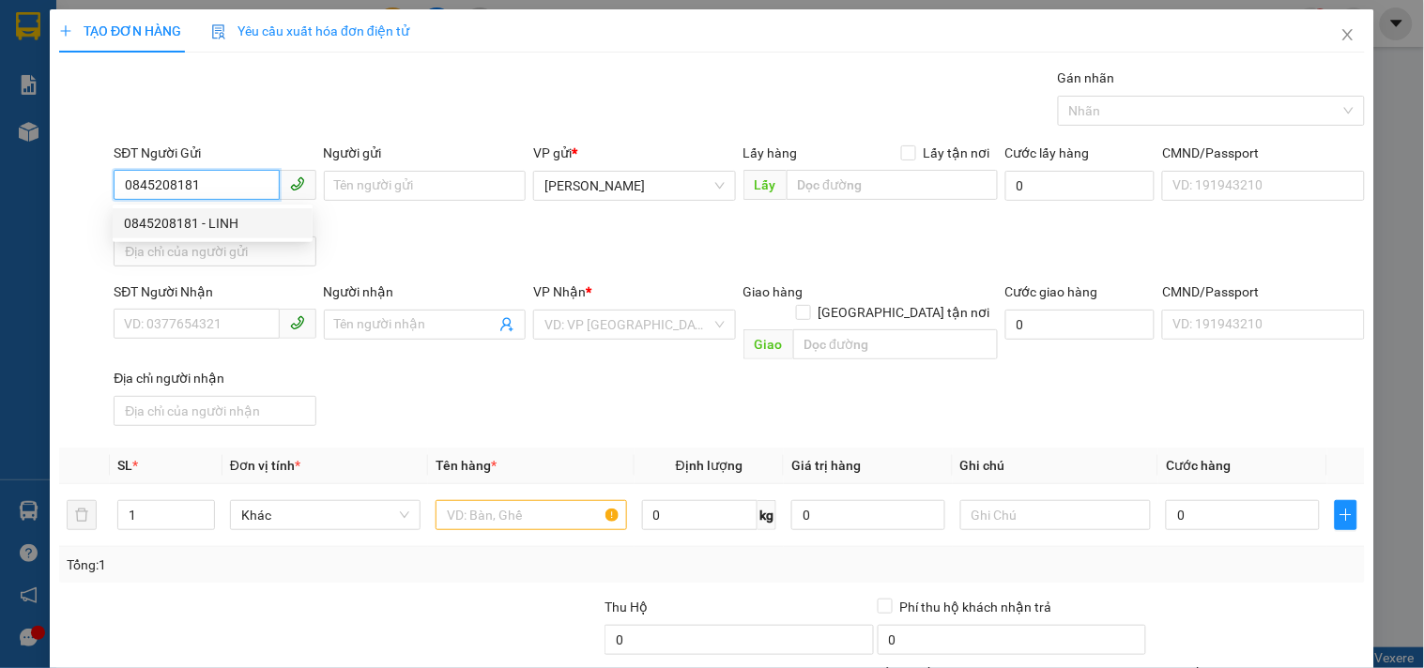
type input "TÙNG"
type input "0845208181"
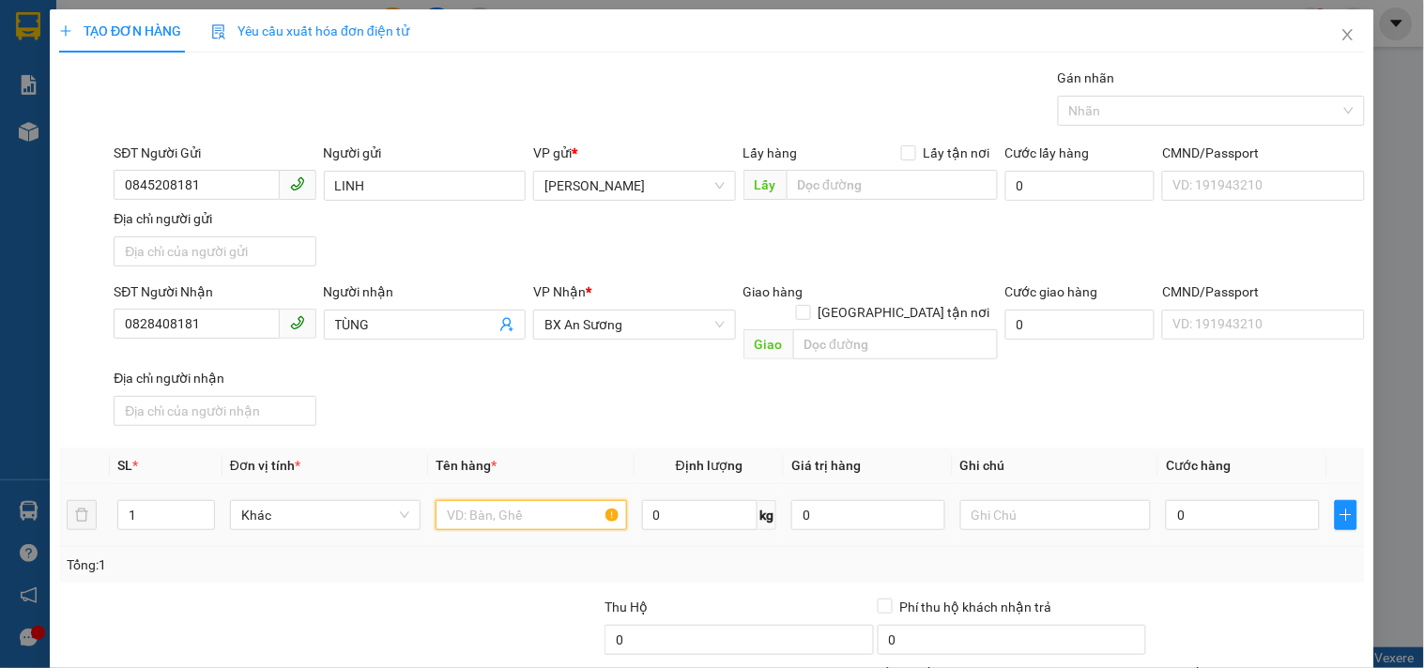
click at [523, 500] on input "text" at bounding box center [531, 515] width 191 height 30
type input "1 KIỆN T/GIẤY"
click at [1196, 500] on input "0" at bounding box center [1243, 515] width 154 height 30
click at [1185, 408] on div "SĐT Người Nhận 0828408181 Người nhận TÙNG VP Nhận * BX An Sương Giao hàng Giao …" at bounding box center [739, 358] width 1259 height 152
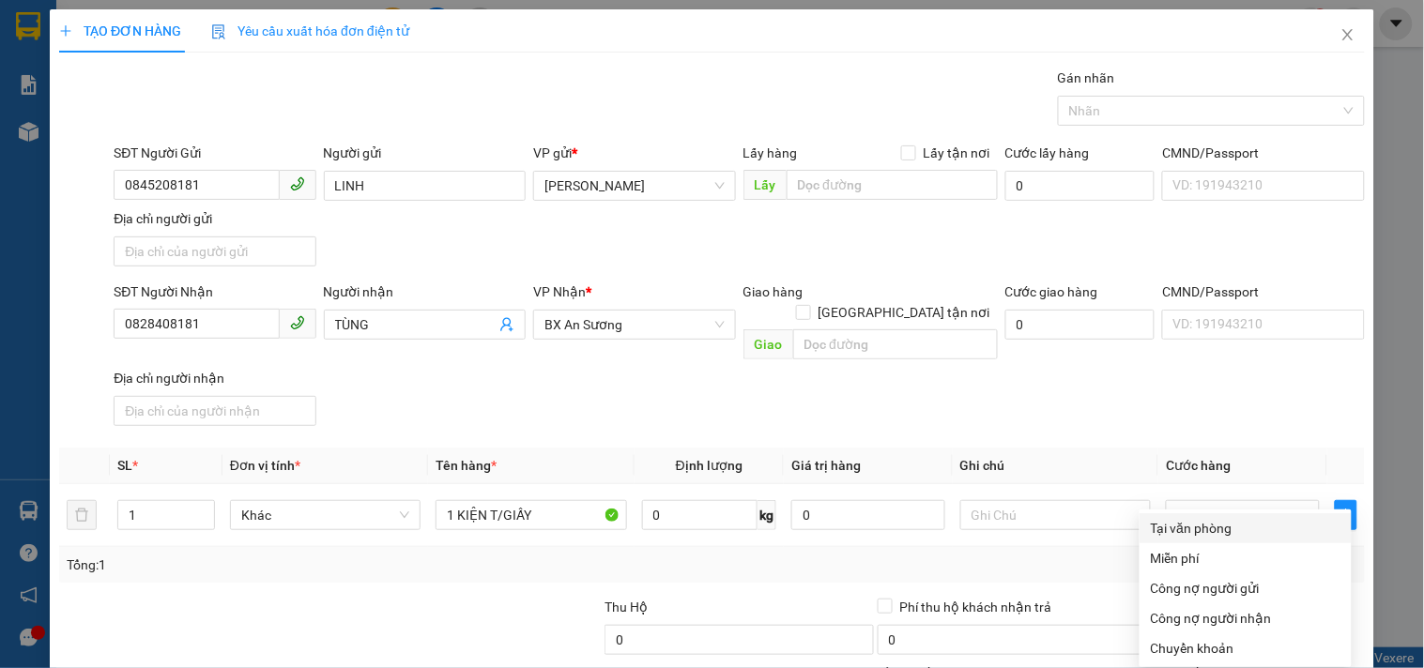
click at [1189, 518] on div "Tại văn phòng" at bounding box center [1246, 528] width 190 height 21
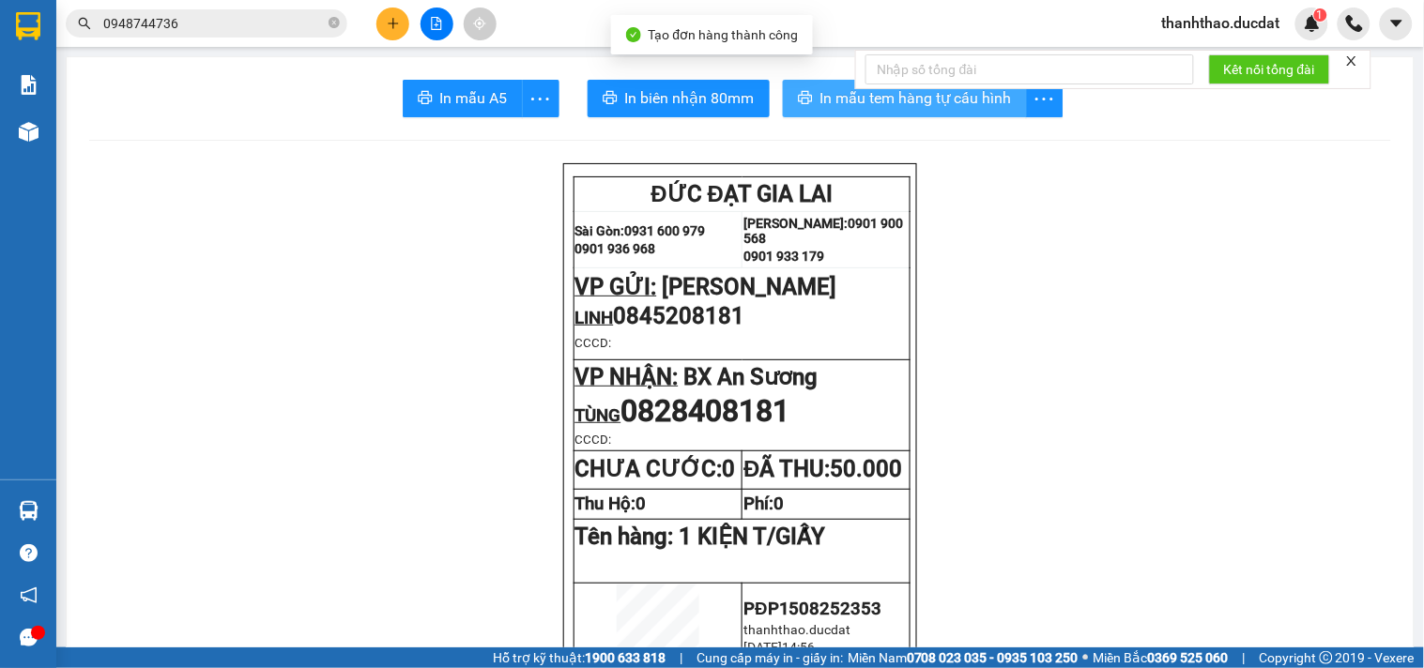
click at [951, 96] on span "In mẫu tem hàng tự cấu hình" at bounding box center [916, 97] width 192 height 23
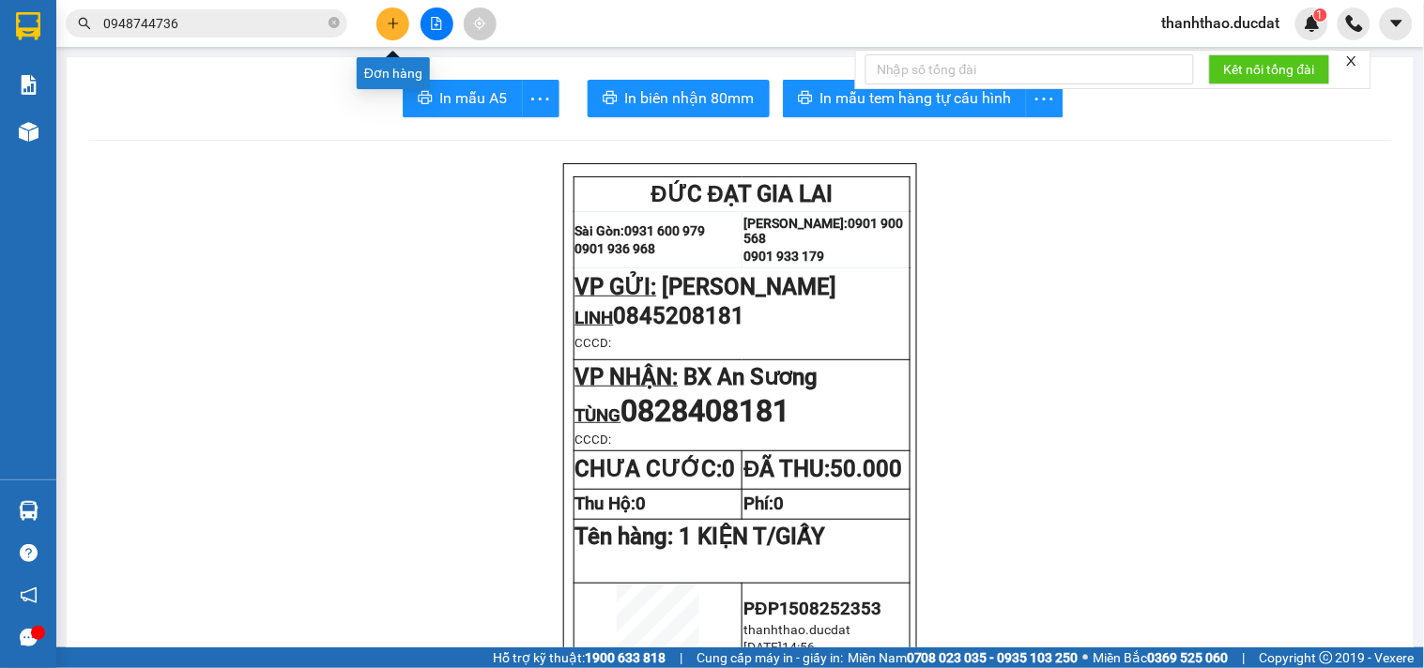
click at [391, 21] on icon "plus" at bounding box center [393, 23] width 13 height 13
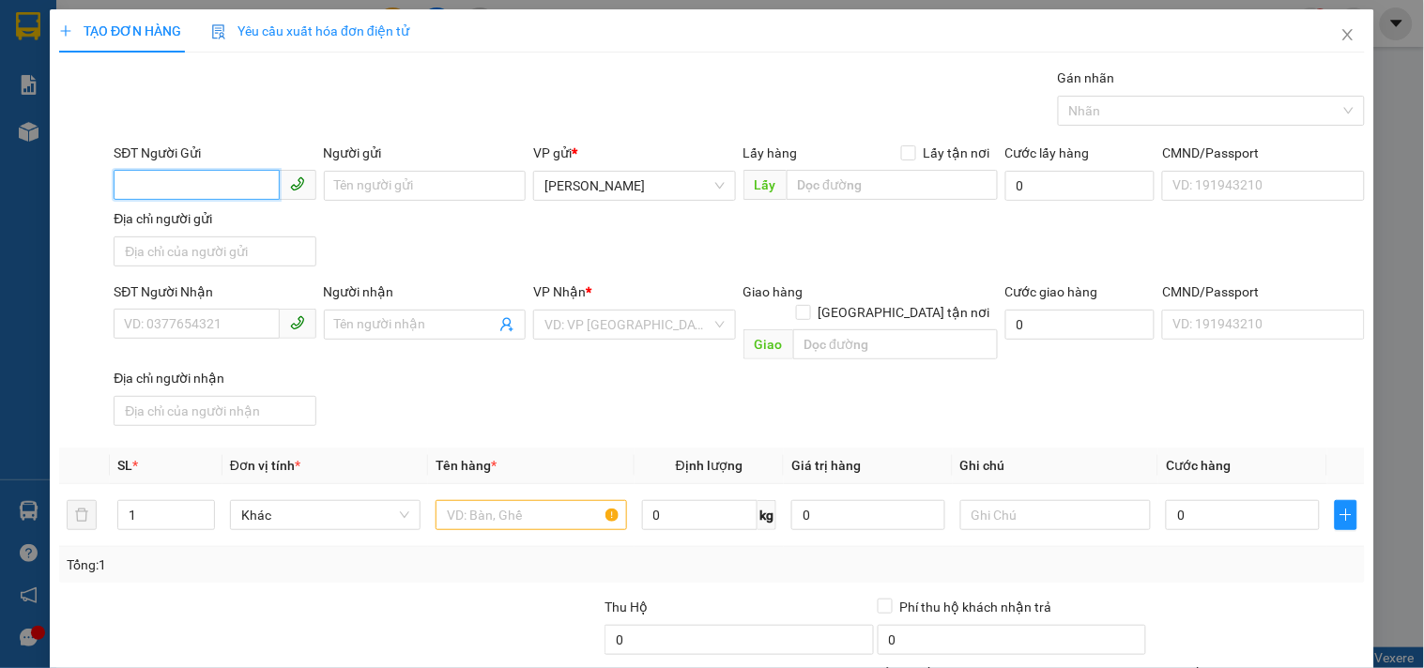
click at [232, 178] on input "SĐT Người Gửi" at bounding box center [196, 185] width 165 height 30
click at [382, 182] on input "Người gửi" at bounding box center [425, 186] width 202 height 30
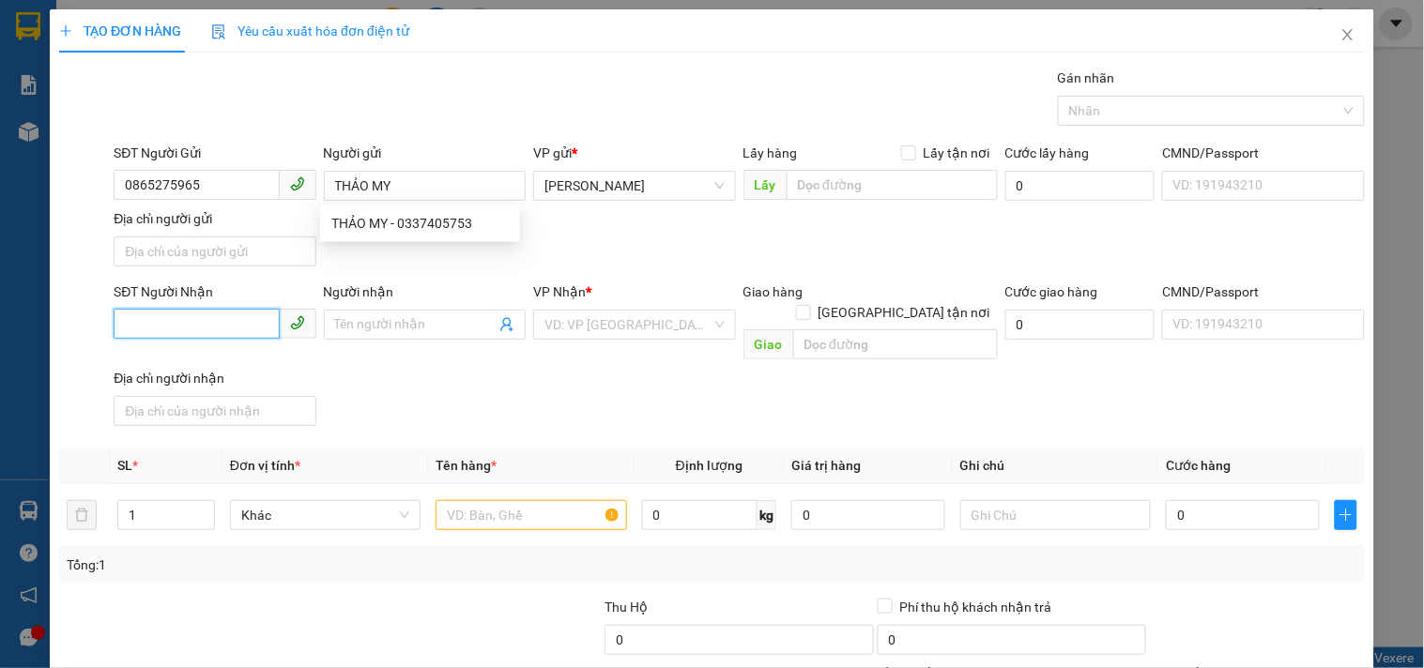
click at [208, 323] on input "SĐT Người Nhận" at bounding box center [196, 324] width 165 height 30
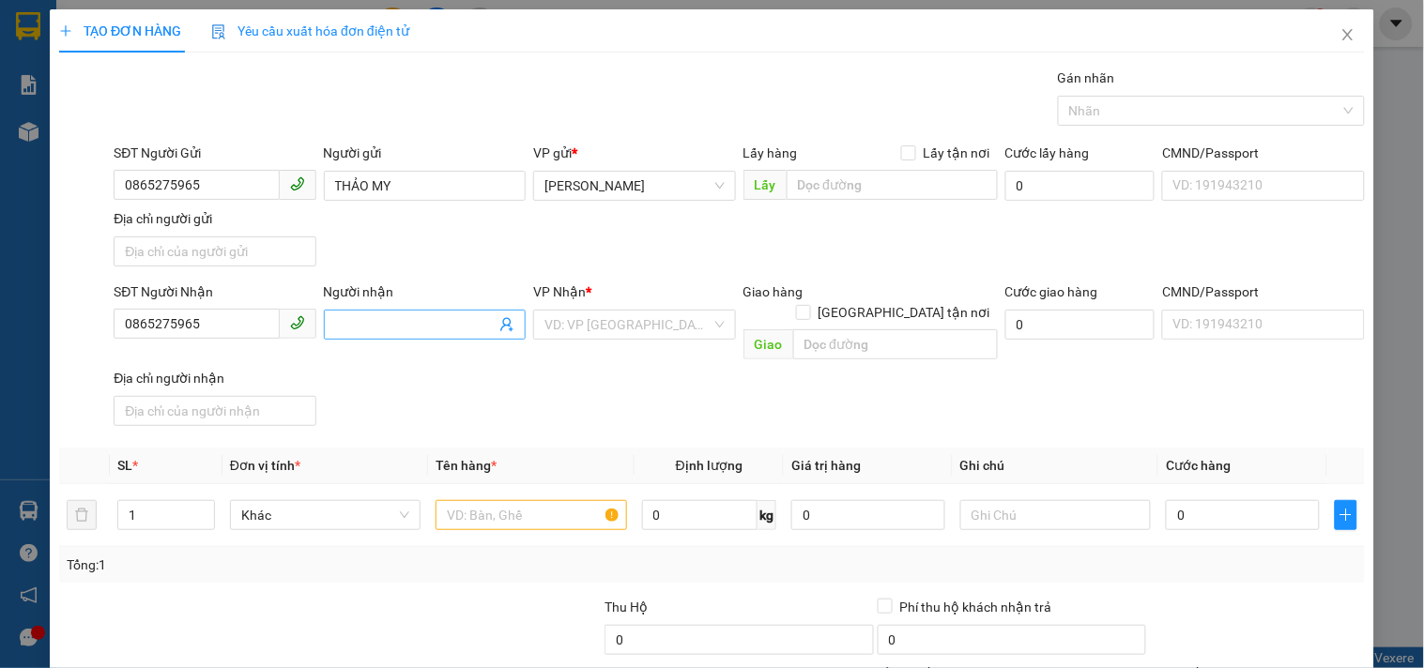
click at [437, 325] on input "Người nhận" at bounding box center [415, 324] width 161 height 21
click at [535, 327] on div "VD: VP Sài Gòn" at bounding box center [634, 325] width 202 height 30
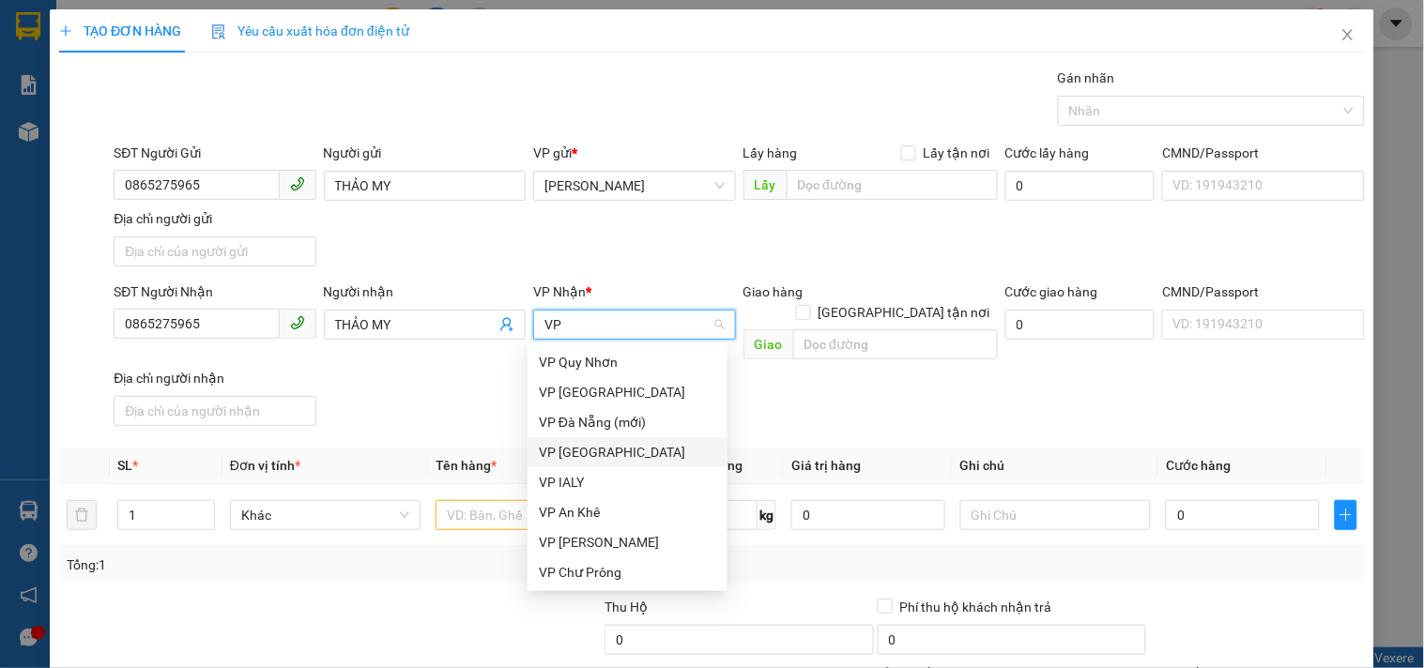
click at [604, 444] on div "VP Đà Nẵng" at bounding box center [627, 452] width 177 height 21
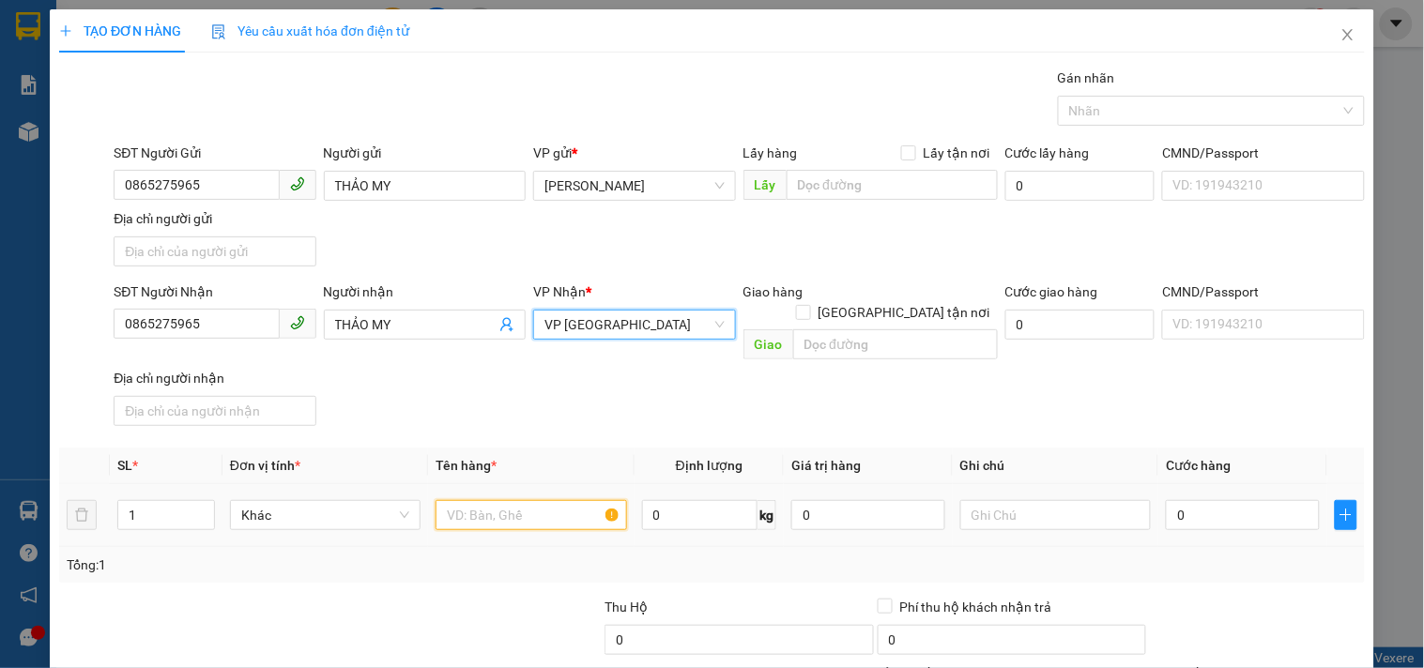
click at [484, 500] on input "text" at bounding box center [531, 515] width 191 height 30
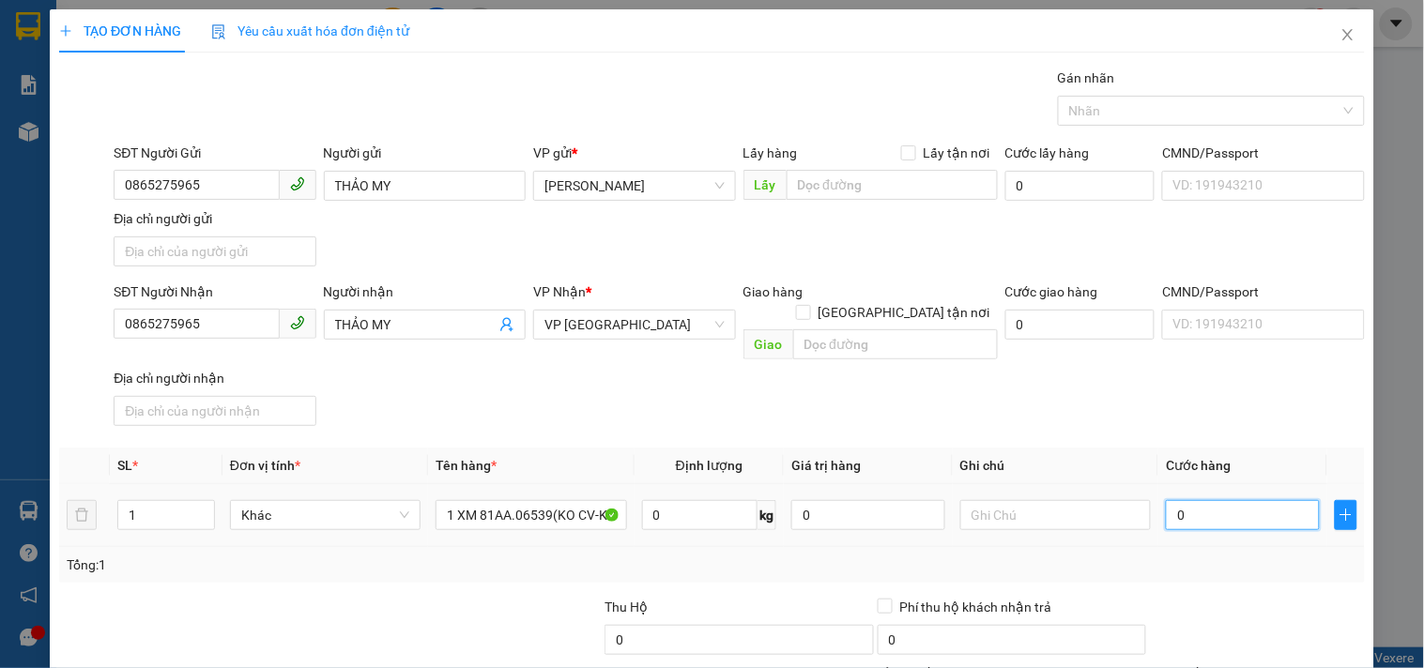
click at [1233, 500] on input "0" at bounding box center [1243, 515] width 154 height 30
click at [1072, 500] on input "text" at bounding box center [1055, 515] width 191 height 30
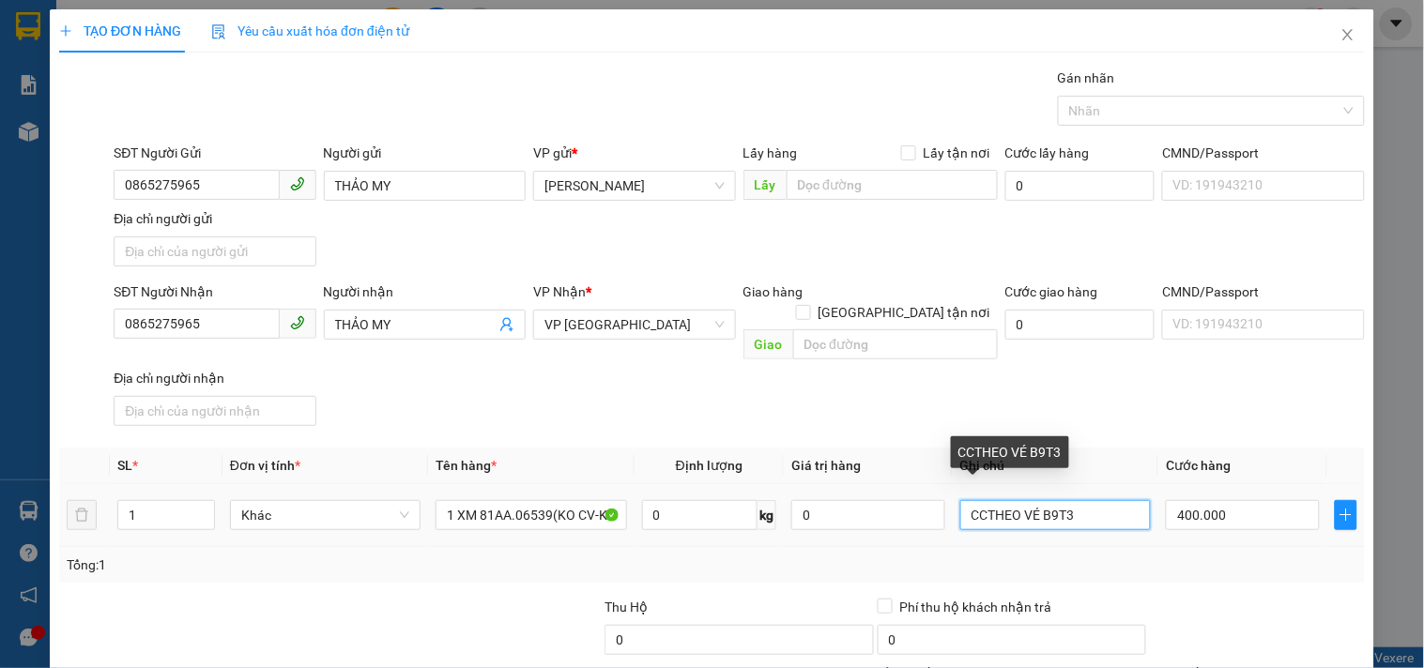
click at [977, 500] on input "CCTHEO VÉ B9T3" at bounding box center [1055, 515] width 191 height 30
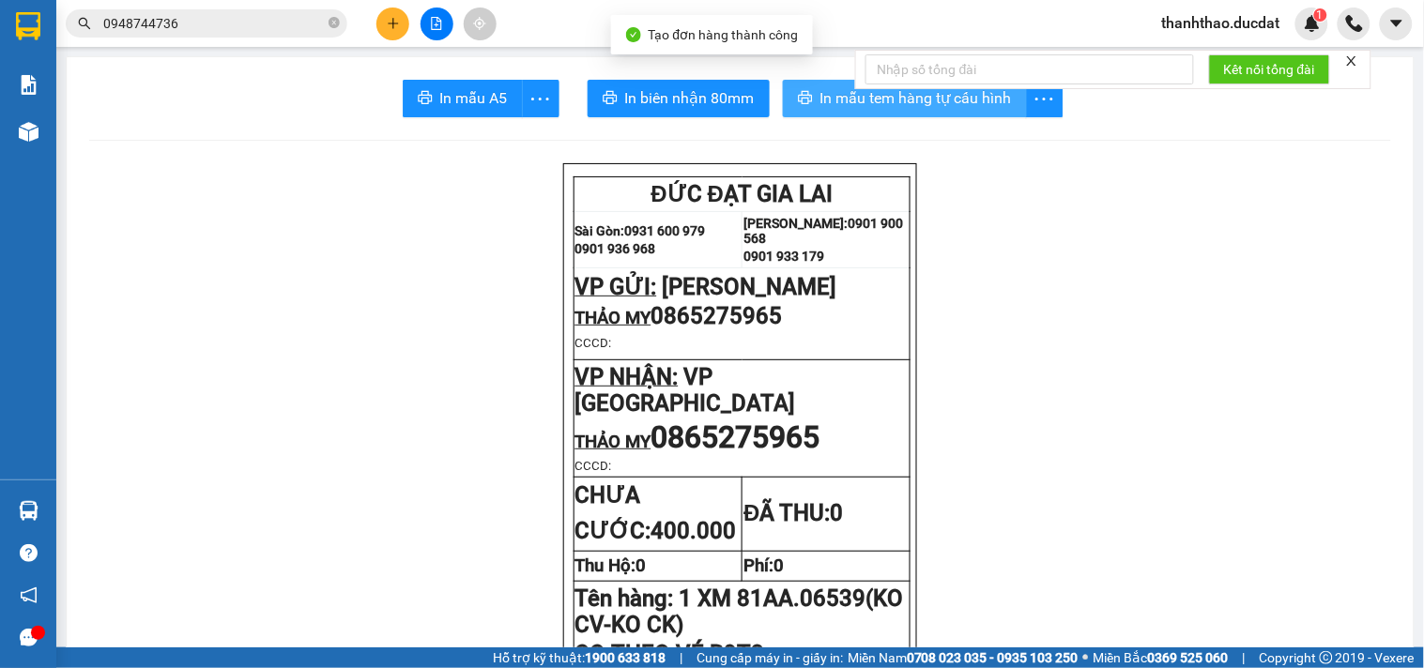
click at [820, 104] on span "In mẫu tem hàng tự cấu hình" at bounding box center [916, 97] width 192 height 23
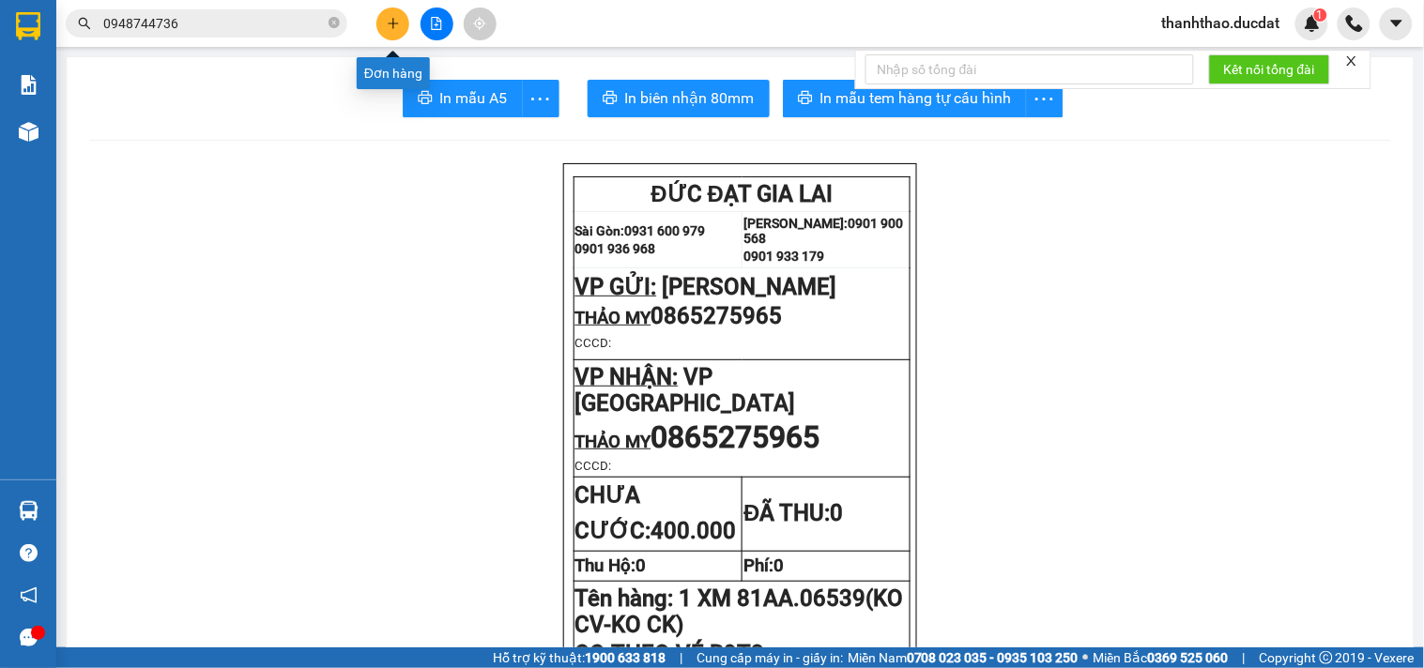
click at [395, 19] on icon "plus" at bounding box center [393, 23] width 13 height 13
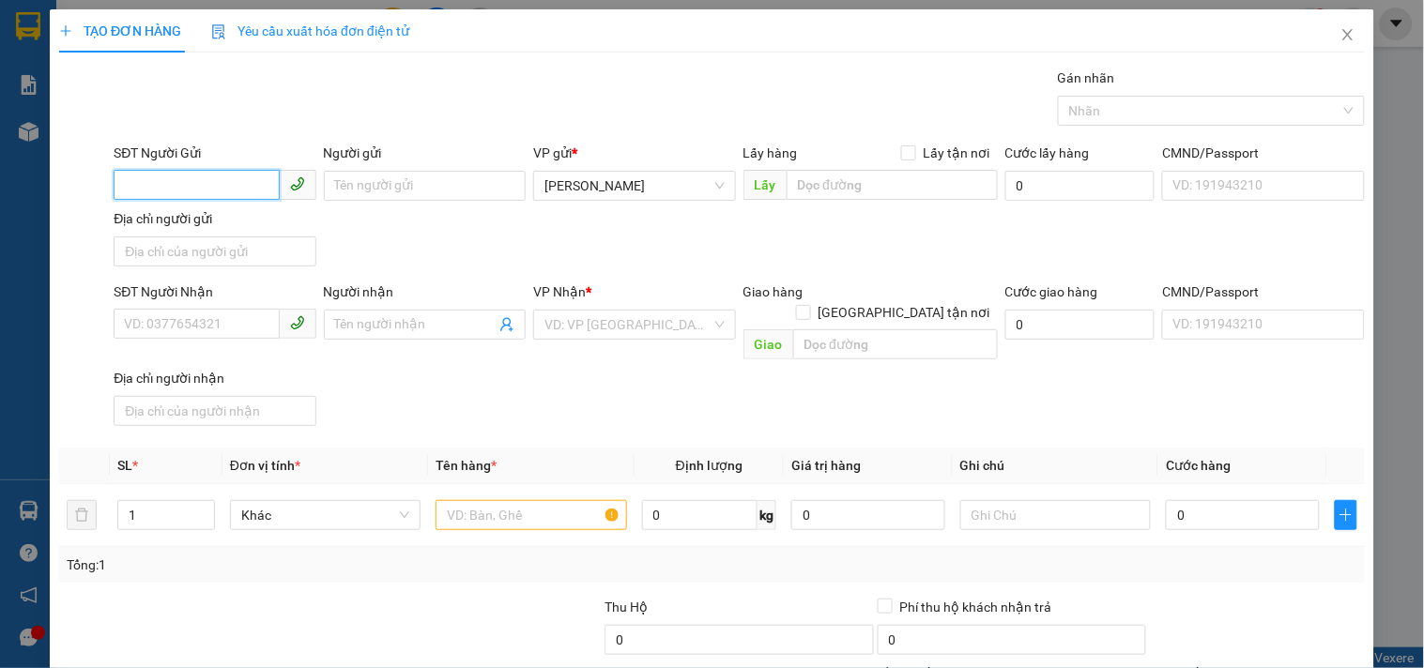
click at [229, 180] on input "SĐT Người Gửi" at bounding box center [196, 185] width 165 height 30
click at [242, 223] on div "0978345044 - HOÀNG ANH" at bounding box center [229, 223] width 211 height 21
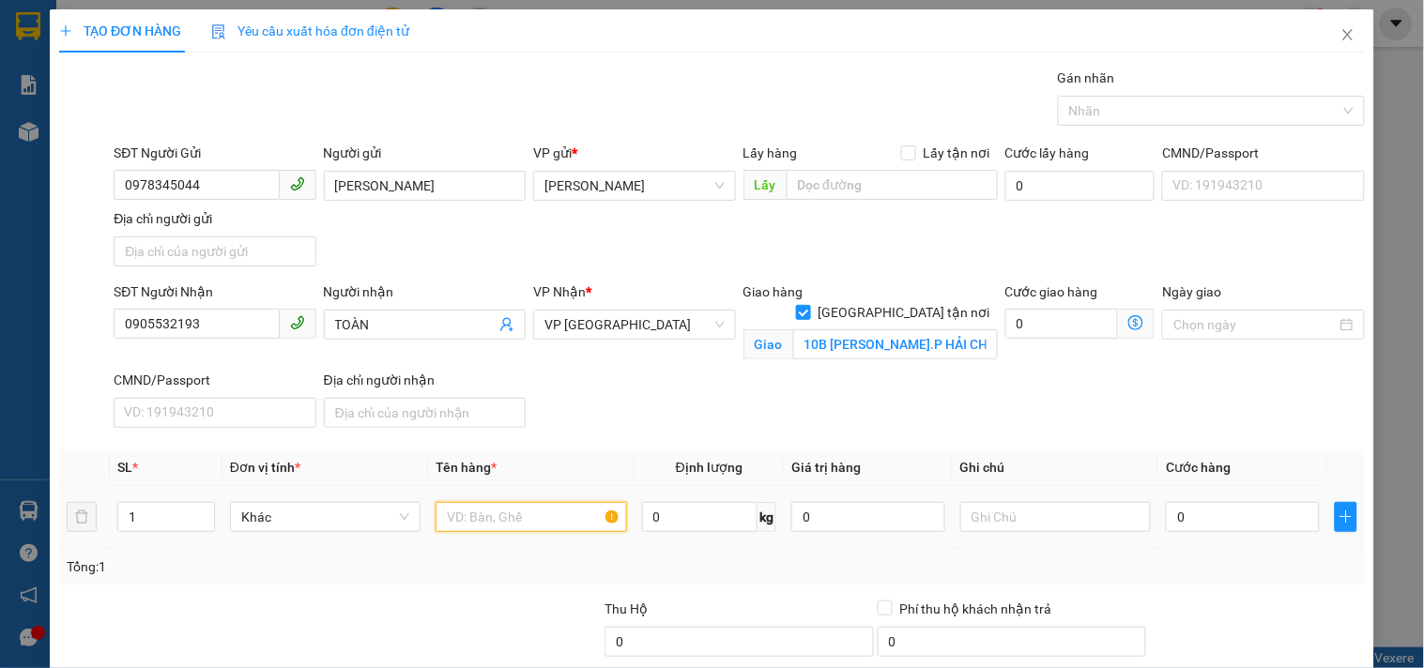
drag, startPoint x: 574, startPoint y: 516, endPoint x: 536, endPoint y: 528, distance: 39.2
click at [536, 528] on input "text" at bounding box center [531, 517] width 191 height 30
click at [1207, 518] on input "0" at bounding box center [1243, 517] width 154 height 30
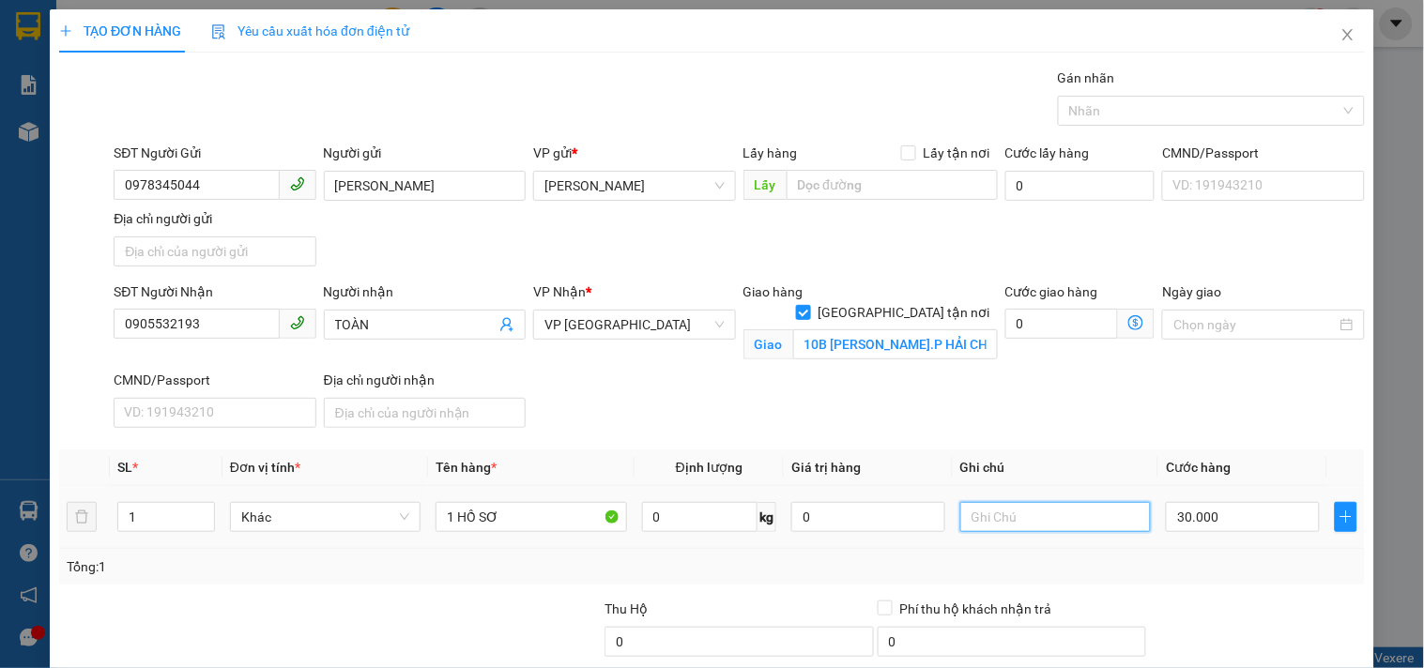
click at [1045, 530] on input "text" at bounding box center [1055, 517] width 191 height 30
click at [1010, 502] on input "GTN 70K CR" at bounding box center [1055, 517] width 191 height 30
drag, startPoint x: 1264, startPoint y: 532, endPoint x: 1237, endPoint y: 419, distance: 116.6
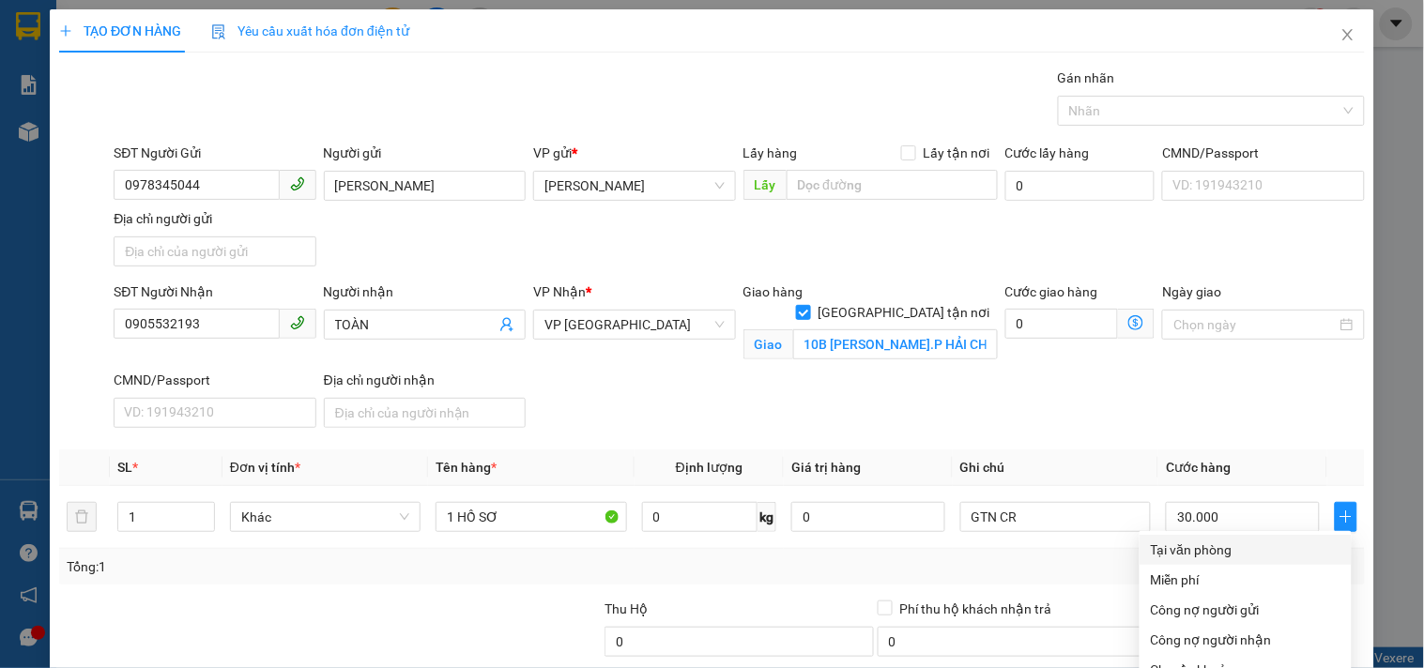
click at [1234, 540] on div "Tại văn phòng" at bounding box center [1246, 550] width 190 height 21
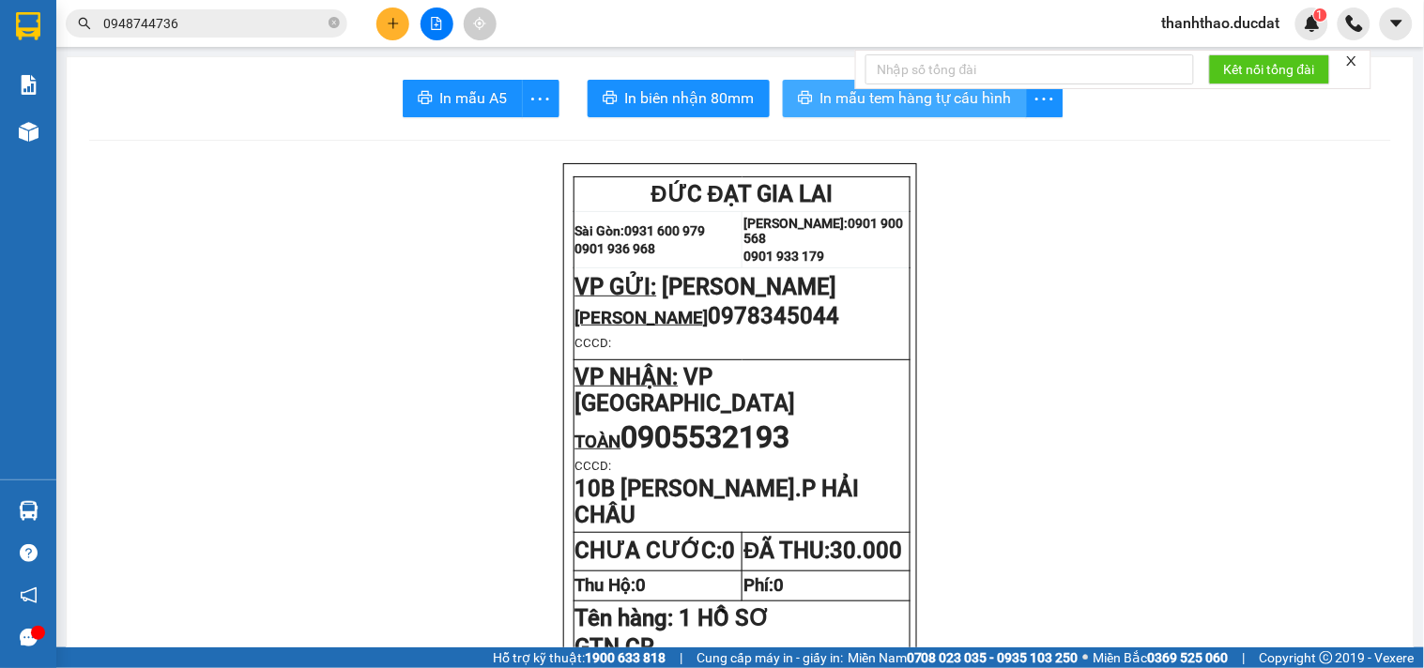
click at [836, 100] on span "In mẫu tem hàng tự cấu hình" at bounding box center [916, 97] width 192 height 23
click at [406, 21] on button at bounding box center [392, 24] width 33 height 33
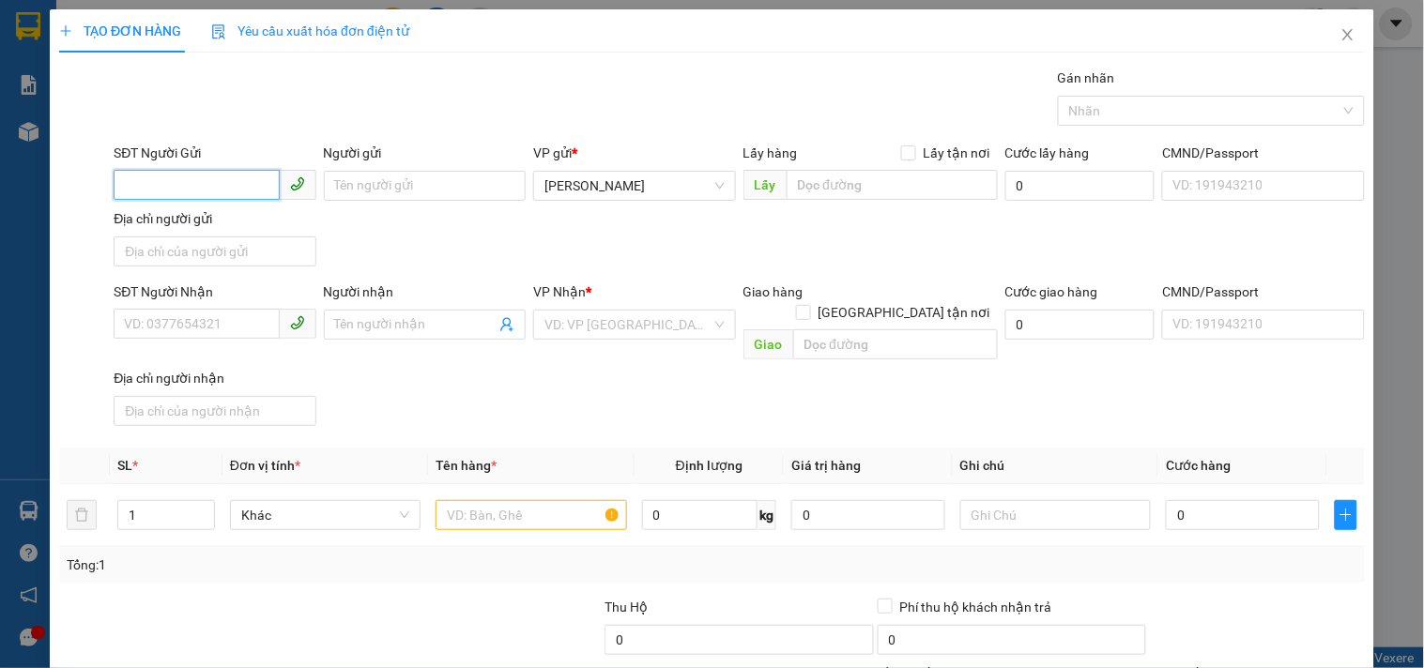
drag, startPoint x: 182, startPoint y: 189, endPoint x: 188, endPoint y: 197, distance: 10.2
click at [185, 193] on input "SĐT Người Gửi" at bounding box center [196, 185] width 165 height 30
click at [286, 213] on div "0989696319 - HỢP" at bounding box center [212, 223] width 177 height 21
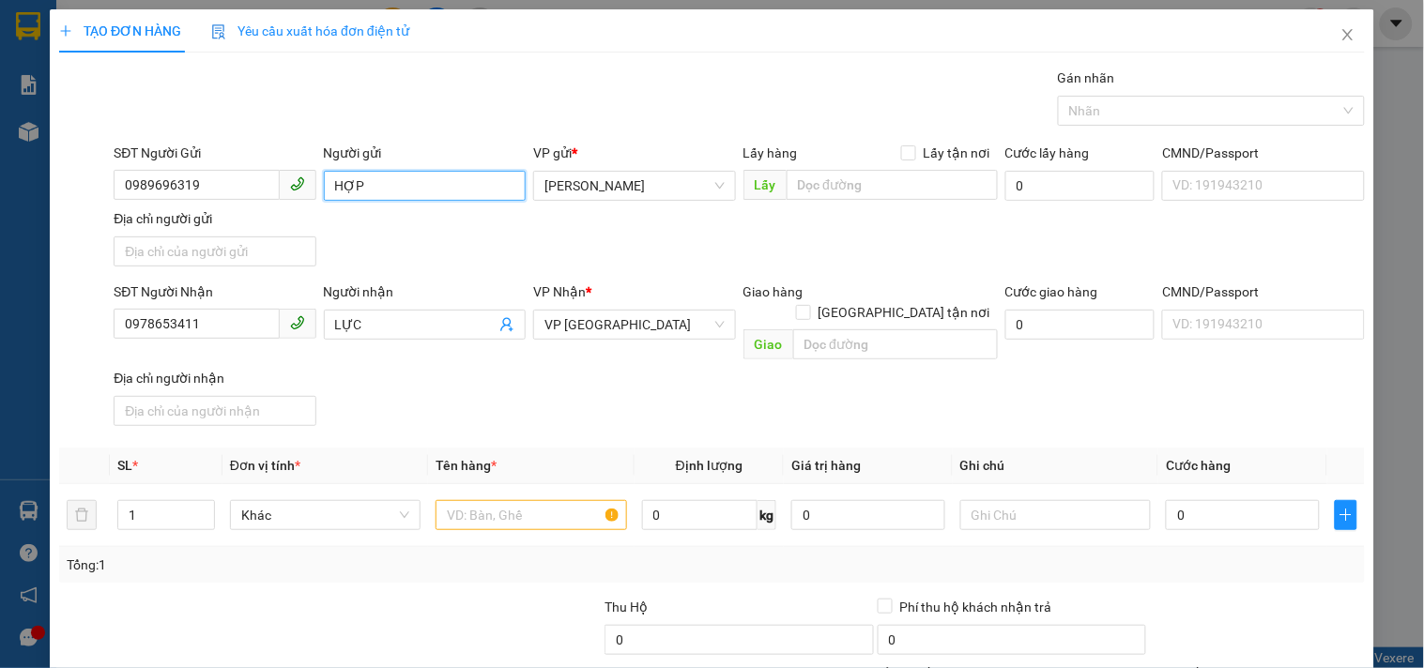
drag, startPoint x: 432, startPoint y: 176, endPoint x: 0, endPoint y: 200, distance: 432.5
click at [0, 219] on div "TẠO ĐƠN HÀNG Yêu cầu xuất hóa đơn điện tử Transit Pickup Surcharge Ids Transit …" at bounding box center [712, 334] width 1424 height 668
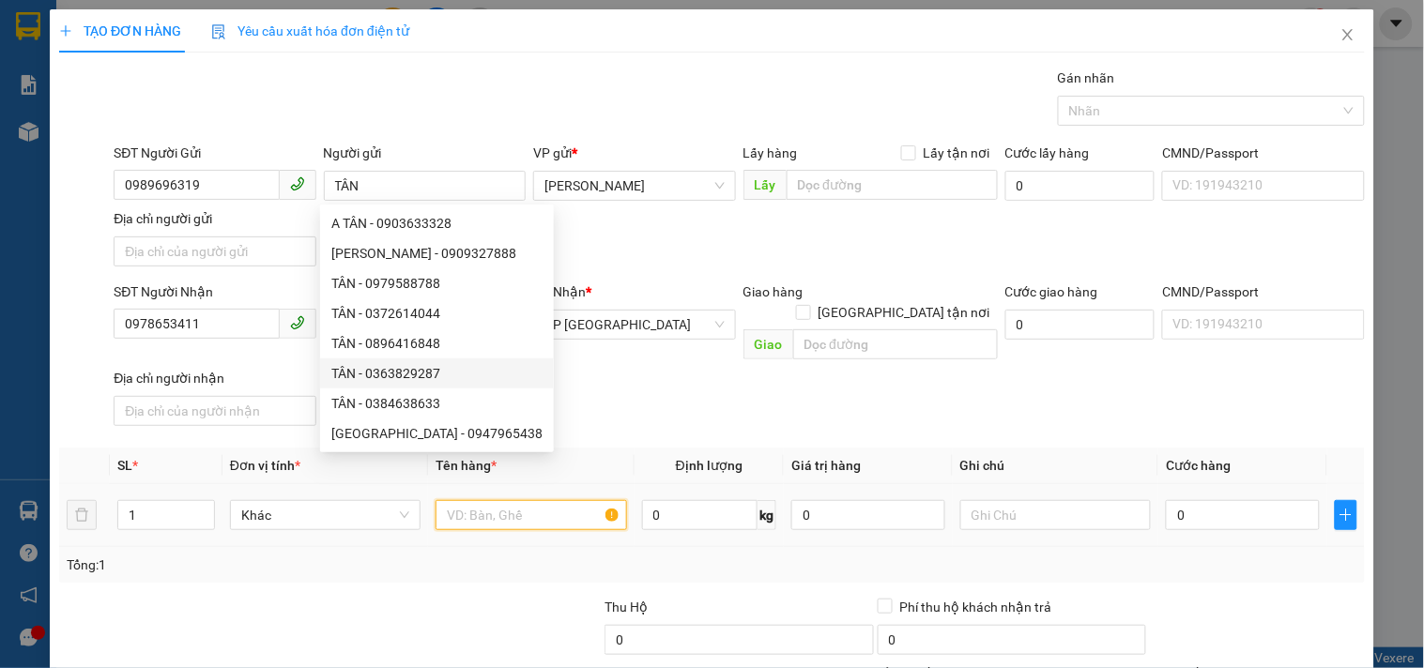
click at [545, 505] on input "text" at bounding box center [531, 515] width 191 height 30
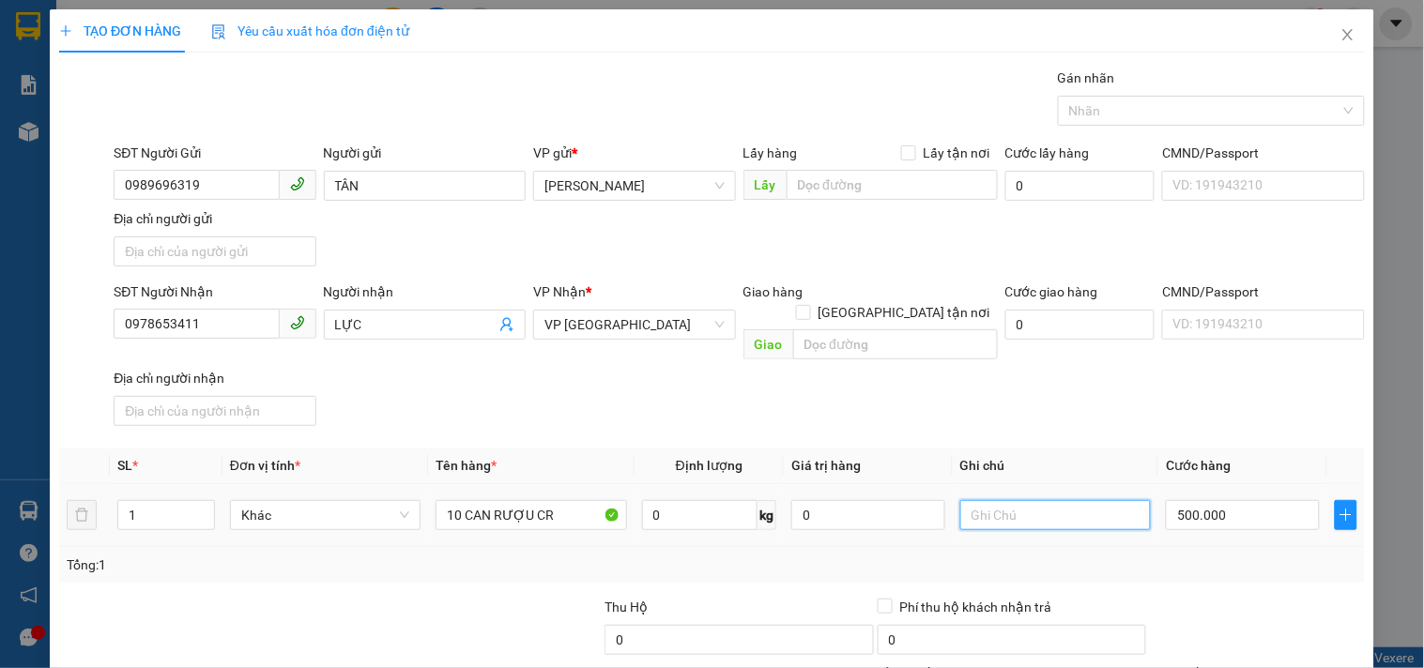
click at [1090, 500] on input "text" at bounding box center [1055, 515] width 191 height 30
click at [1094, 547] on div "Tổng: 1" at bounding box center [712, 565] width 1306 height 36
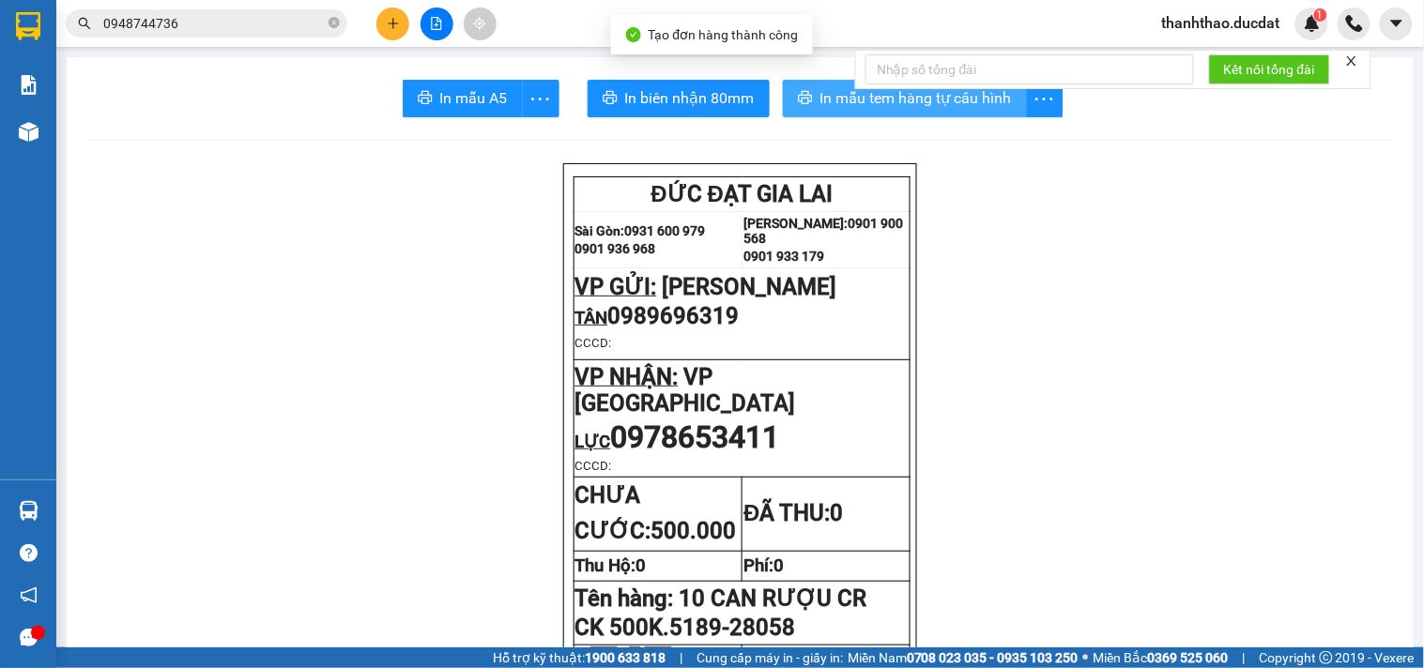
click at [832, 95] on span "In mẫu tem hàng tự cấu hình" at bounding box center [916, 97] width 192 height 23
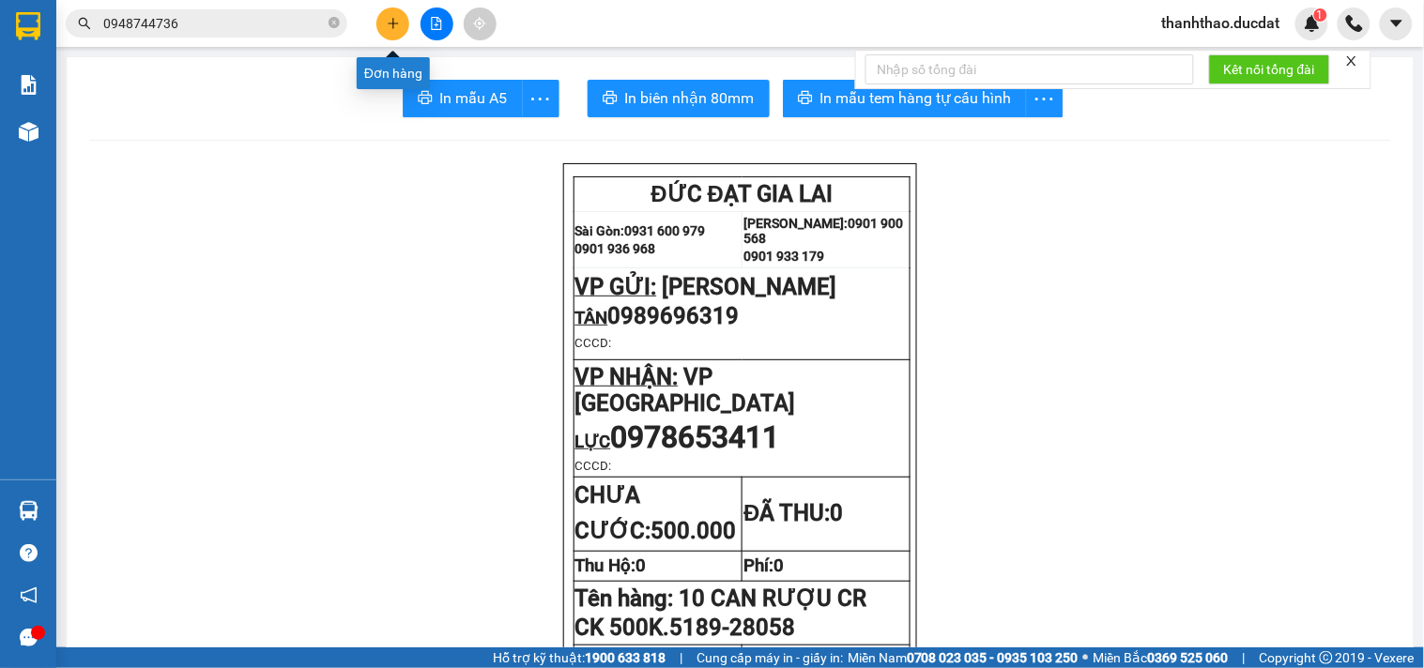
click at [387, 19] on icon "plus" at bounding box center [393, 23] width 13 height 13
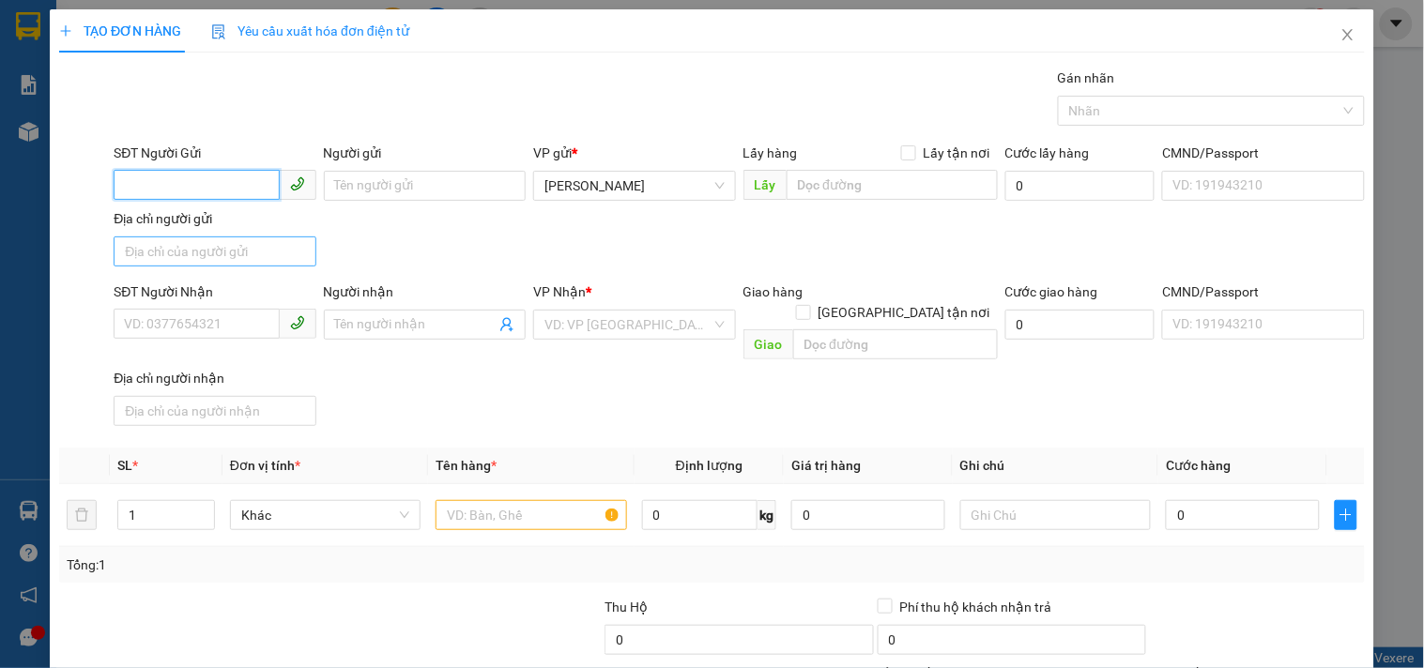
drag, startPoint x: 236, startPoint y: 176, endPoint x: 204, endPoint y: 245, distance: 75.6
click at [204, 245] on div "SĐT Người Gửi VD: 0371234567 Người gửi Tên người gửi VP gửi * Phan Đình Phùng L…" at bounding box center [739, 208] width 1259 height 131
click at [228, 225] on div "0332247779 - CƯỜNG" at bounding box center [212, 223] width 177 height 21
click at [529, 500] on input "text" at bounding box center [531, 515] width 191 height 30
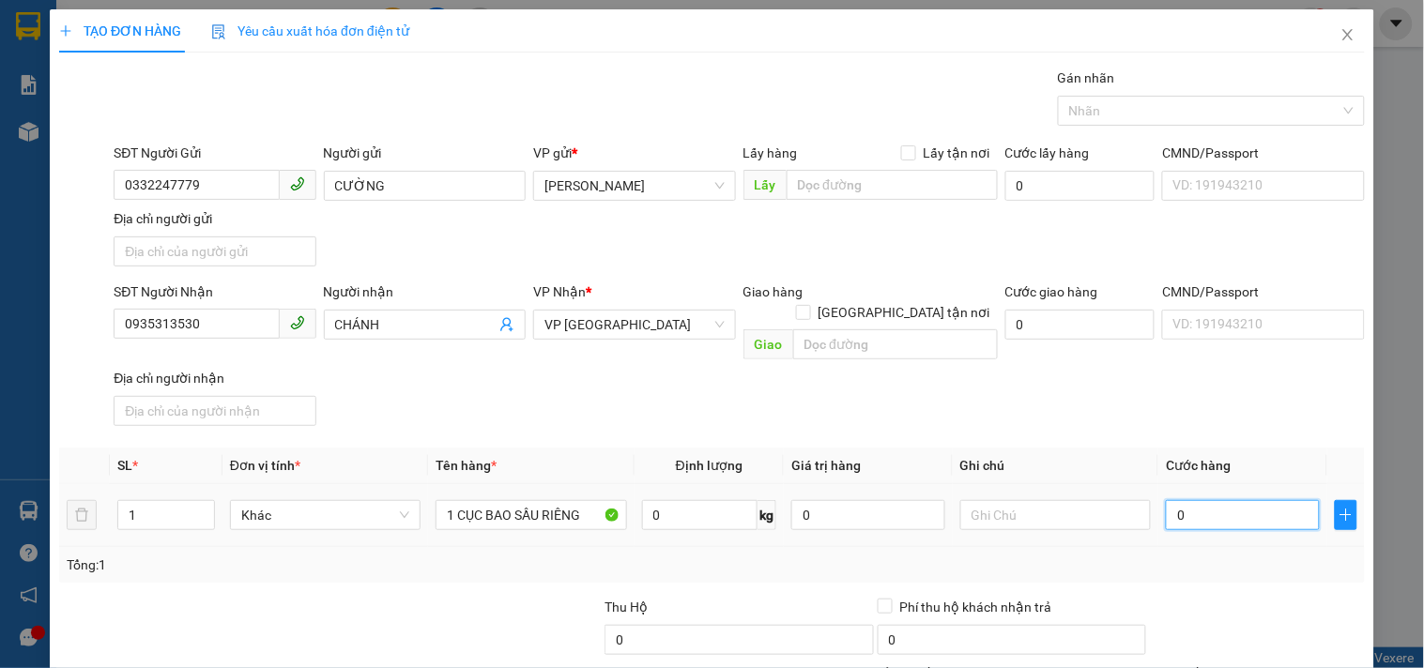
click at [1225, 500] on input "0" at bounding box center [1243, 515] width 154 height 30
click at [1181, 405] on div "SĐT Người Nhận 0935313530 Người nhận CHÁNH VP Nhận * VP Đà Nẵng Giao hàng Giao …" at bounding box center [739, 358] width 1259 height 152
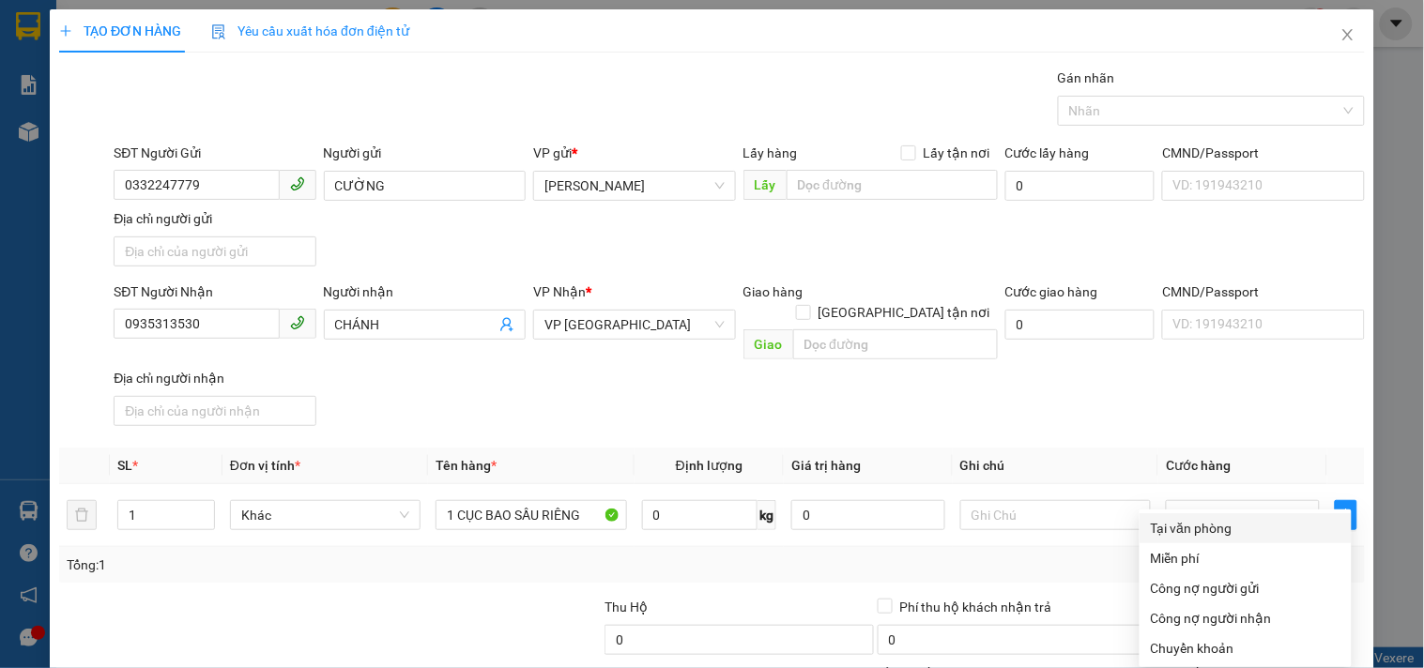
click at [1180, 518] on div "Tại văn phòng" at bounding box center [1246, 528] width 190 height 21
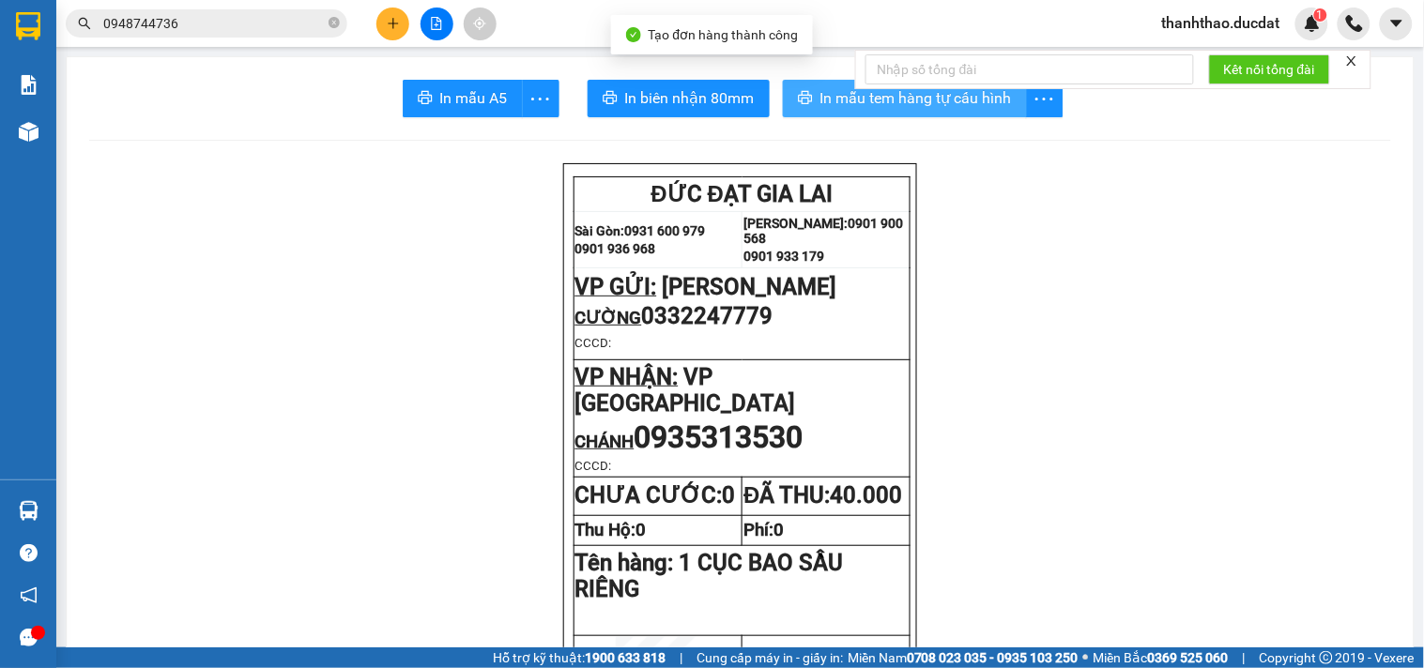
click at [799, 97] on icon "printer" at bounding box center [805, 97] width 14 height 13
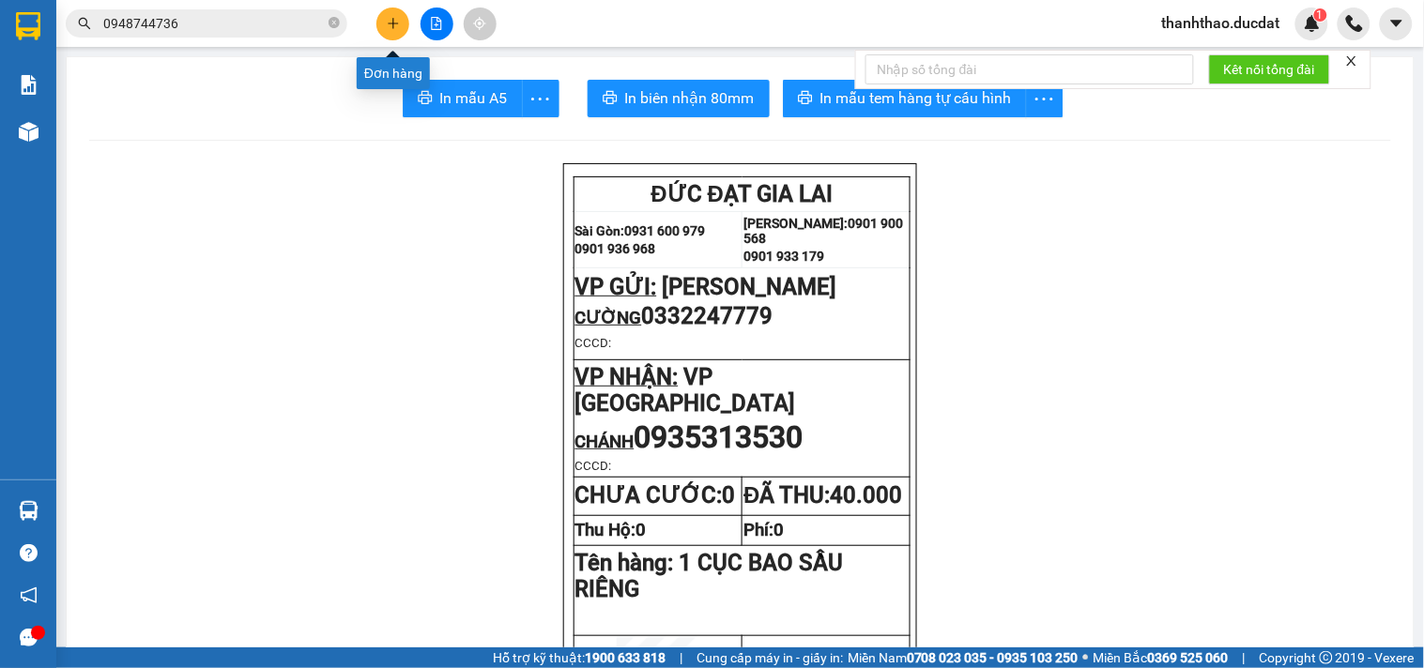
click at [392, 11] on button at bounding box center [392, 24] width 33 height 33
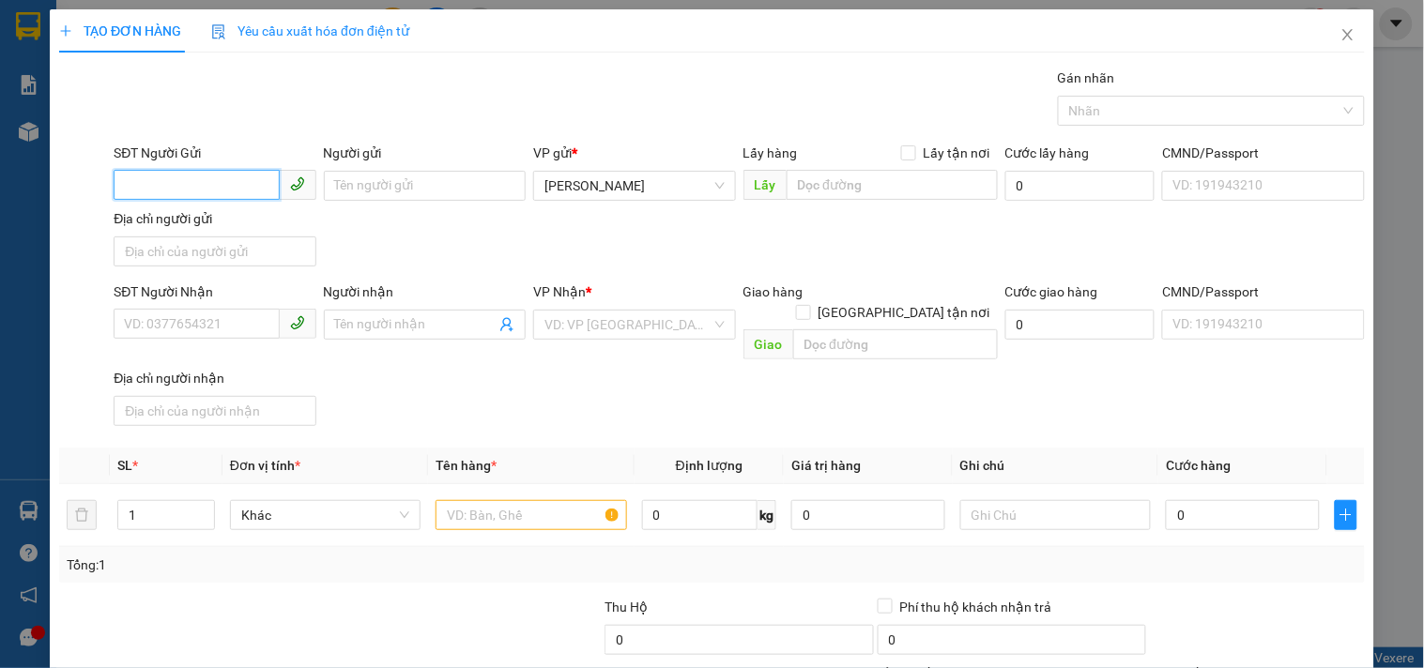
click at [137, 180] on input "SĐT Người Gửi" at bounding box center [196, 185] width 165 height 30
click at [217, 217] on div "0868335781 - OLV" at bounding box center [212, 223] width 177 height 21
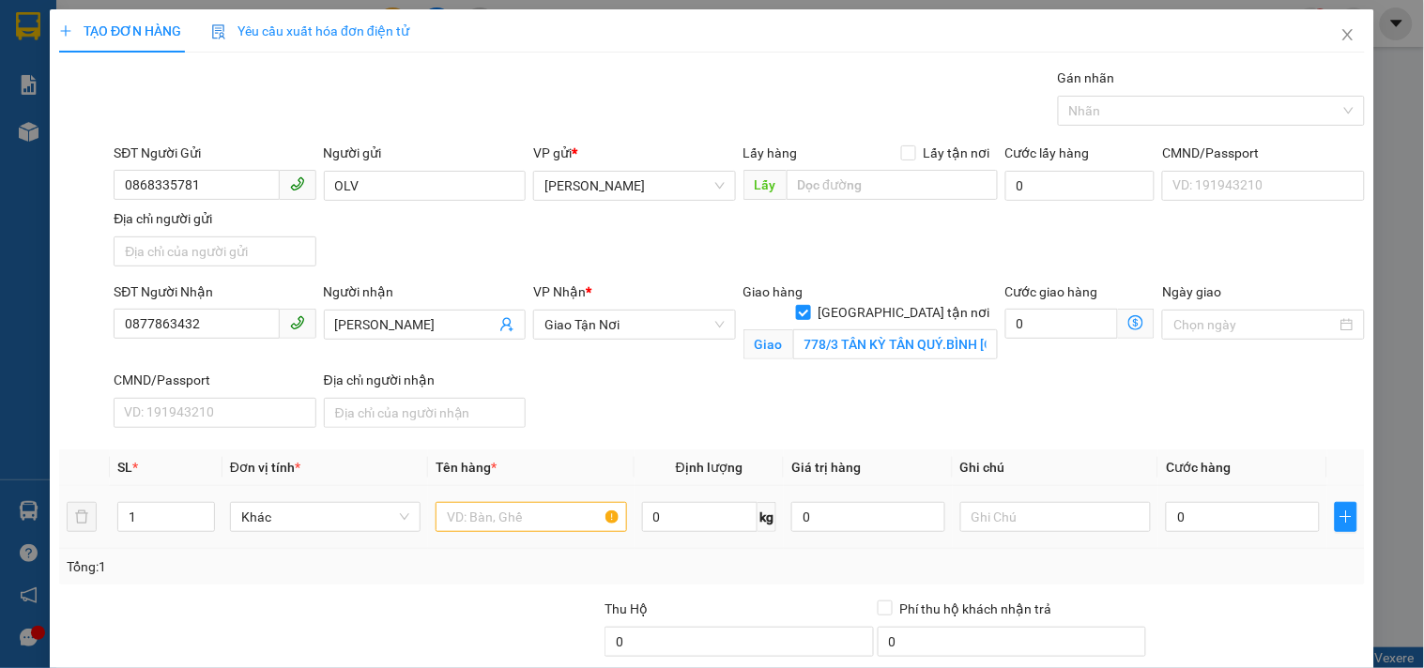
click at [568, 484] on th "Tên hàng *" at bounding box center [531, 468] width 206 height 37
click at [545, 529] on input "text" at bounding box center [531, 517] width 191 height 30
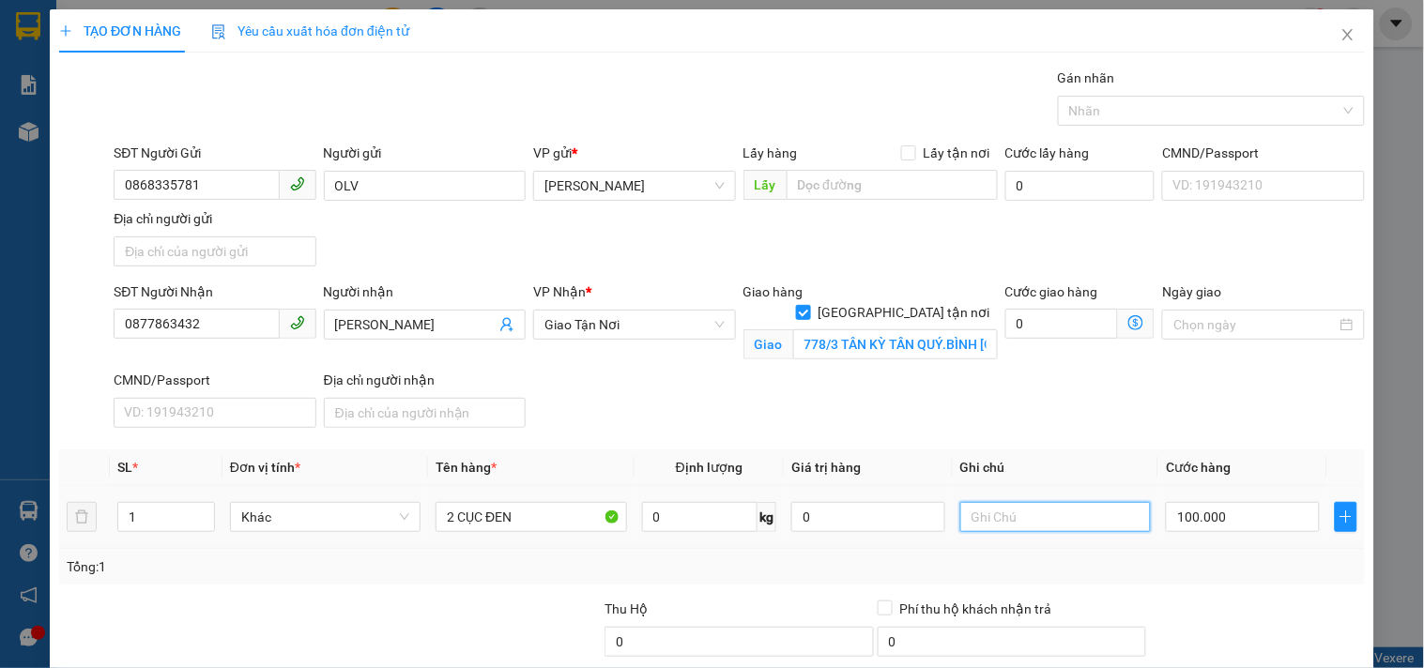
click at [1037, 523] on input "text" at bounding box center [1055, 517] width 191 height 30
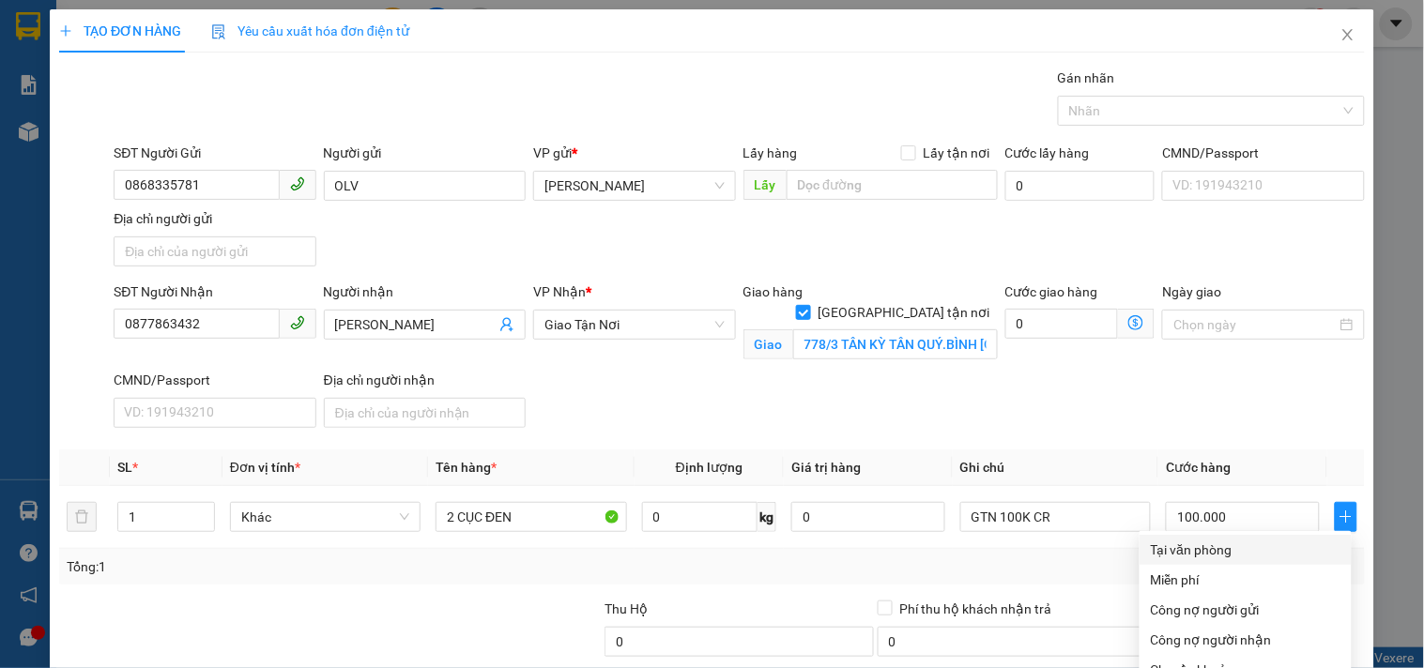
click at [1187, 540] on div "Tại văn phòng" at bounding box center [1246, 550] width 190 height 21
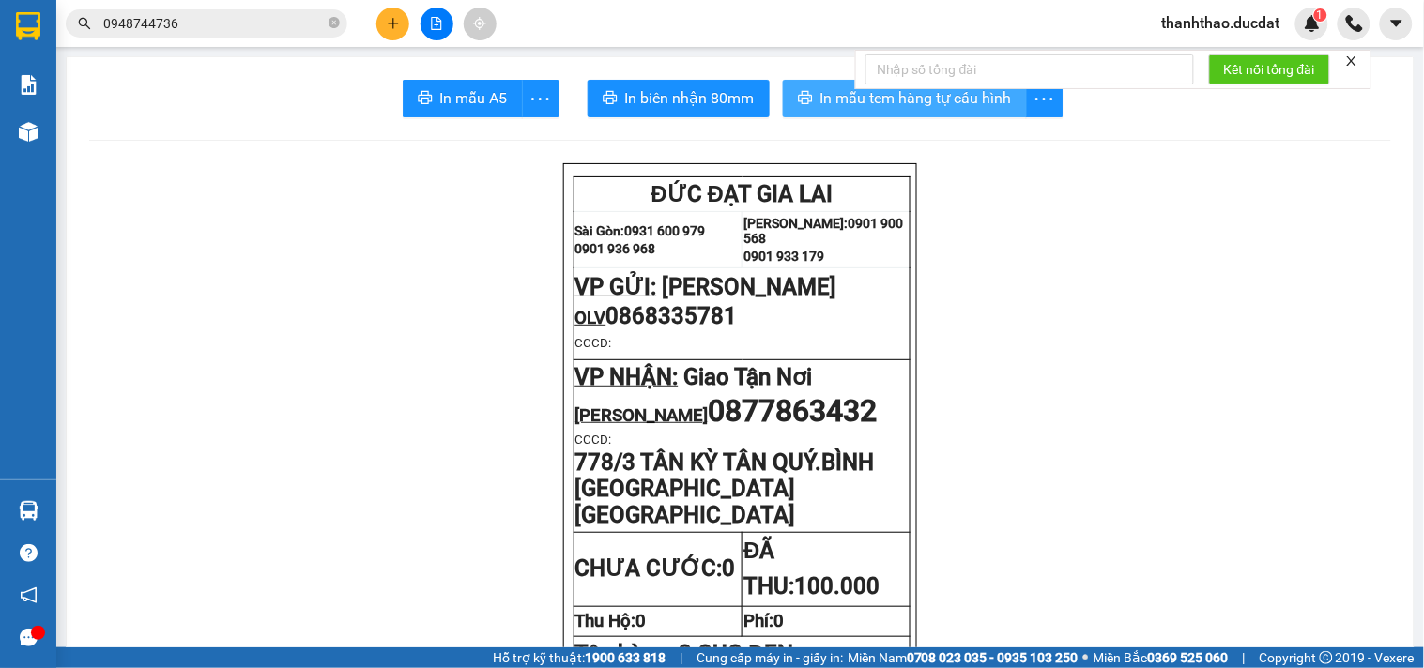
click at [834, 88] on span "In mẫu tem hàng tự cấu hình" at bounding box center [916, 97] width 192 height 23
click at [378, 12] on div at bounding box center [436, 24] width 141 height 33
click at [391, 29] on icon "plus" at bounding box center [393, 23] width 13 height 13
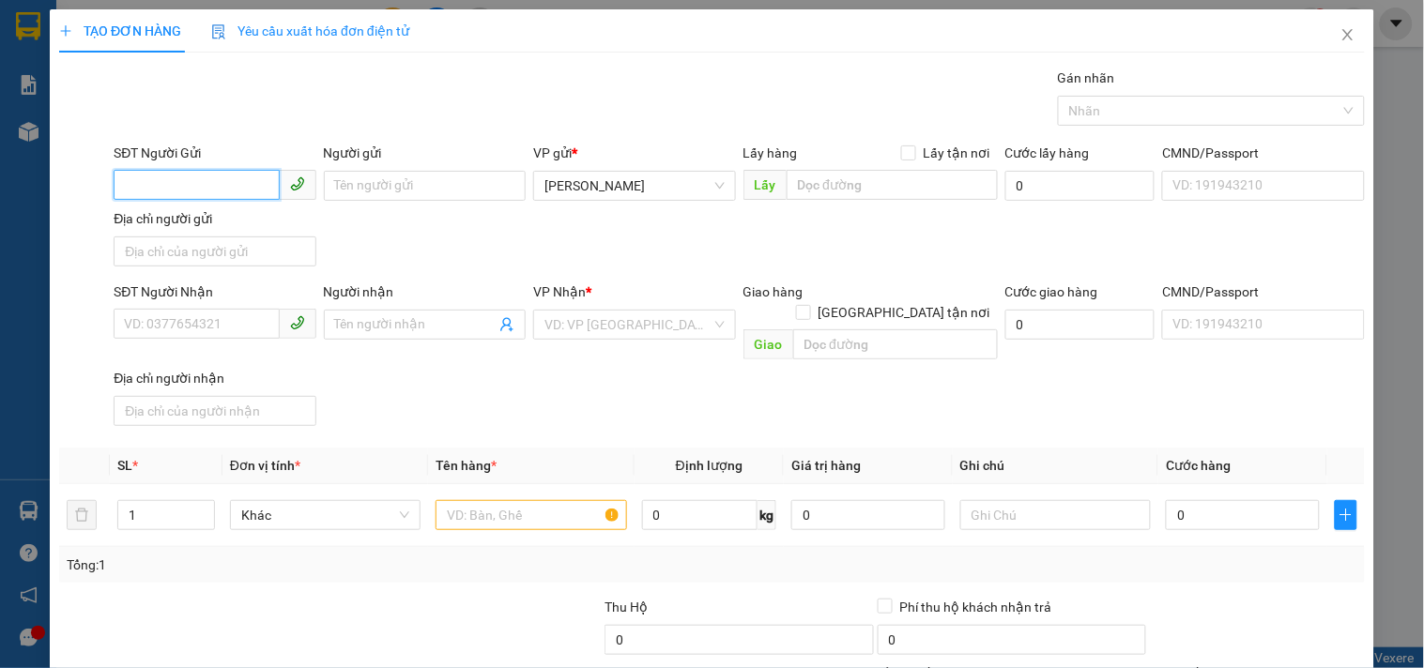
click at [203, 179] on input "SĐT Người Gửi" at bounding box center [196, 185] width 165 height 30
click at [231, 211] on div "0906891727" at bounding box center [213, 223] width 200 height 30
click at [456, 500] on input "text" at bounding box center [531, 515] width 191 height 30
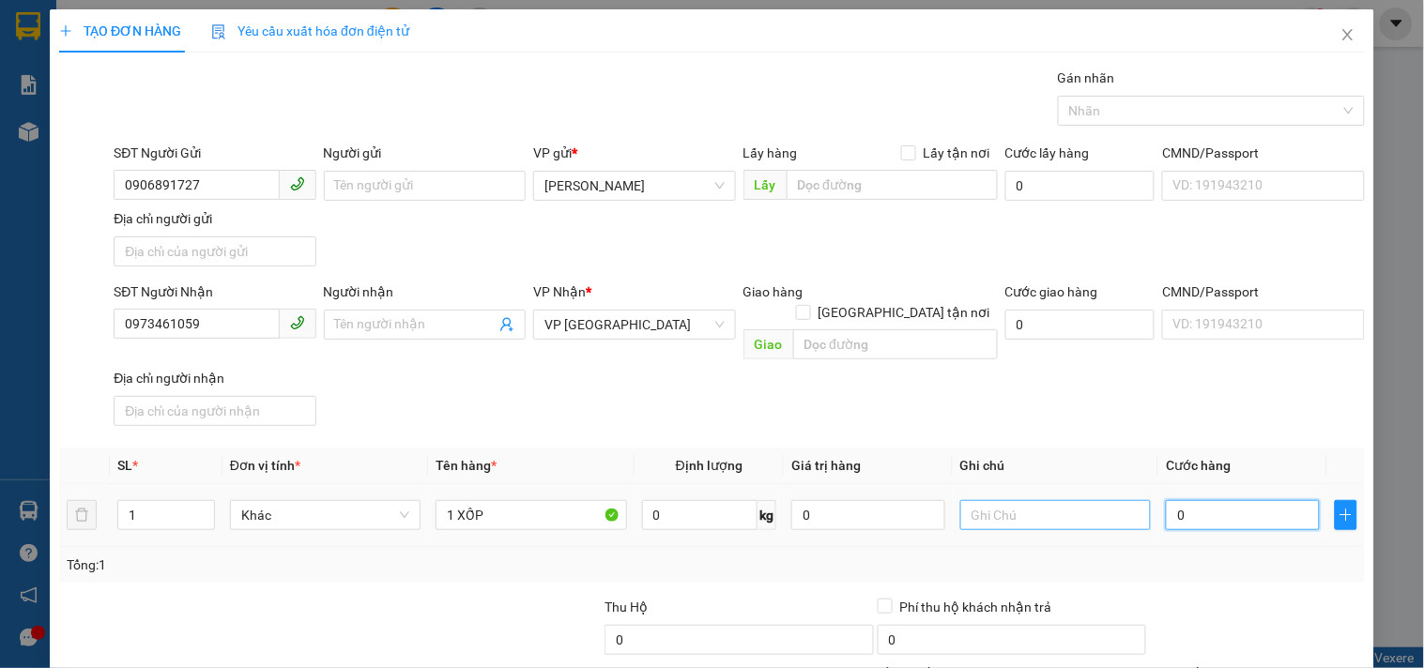
drag, startPoint x: 1199, startPoint y: 498, endPoint x: 1112, endPoint y: 480, distance: 88.4
click at [1198, 500] on input "0" at bounding box center [1243, 515] width 154 height 30
click at [1189, 422] on div "Transit Pickup Surcharge Ids Transit Deliver Surcharge Ids Transit Deliver Surc…" at bounding box center [712, 439] width 1306 height 743
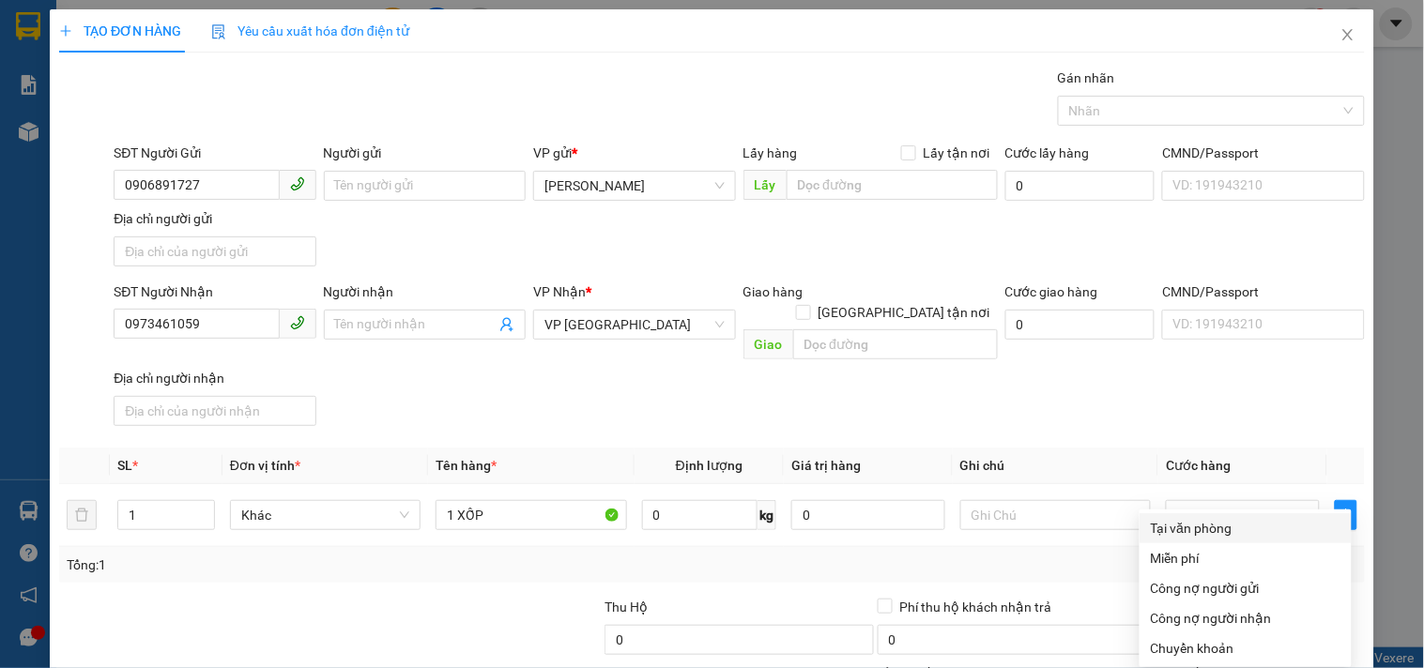
click at [1205, 518] on div "Tại văn phòng" at bounding box center [1246, 528] width 190 height 21
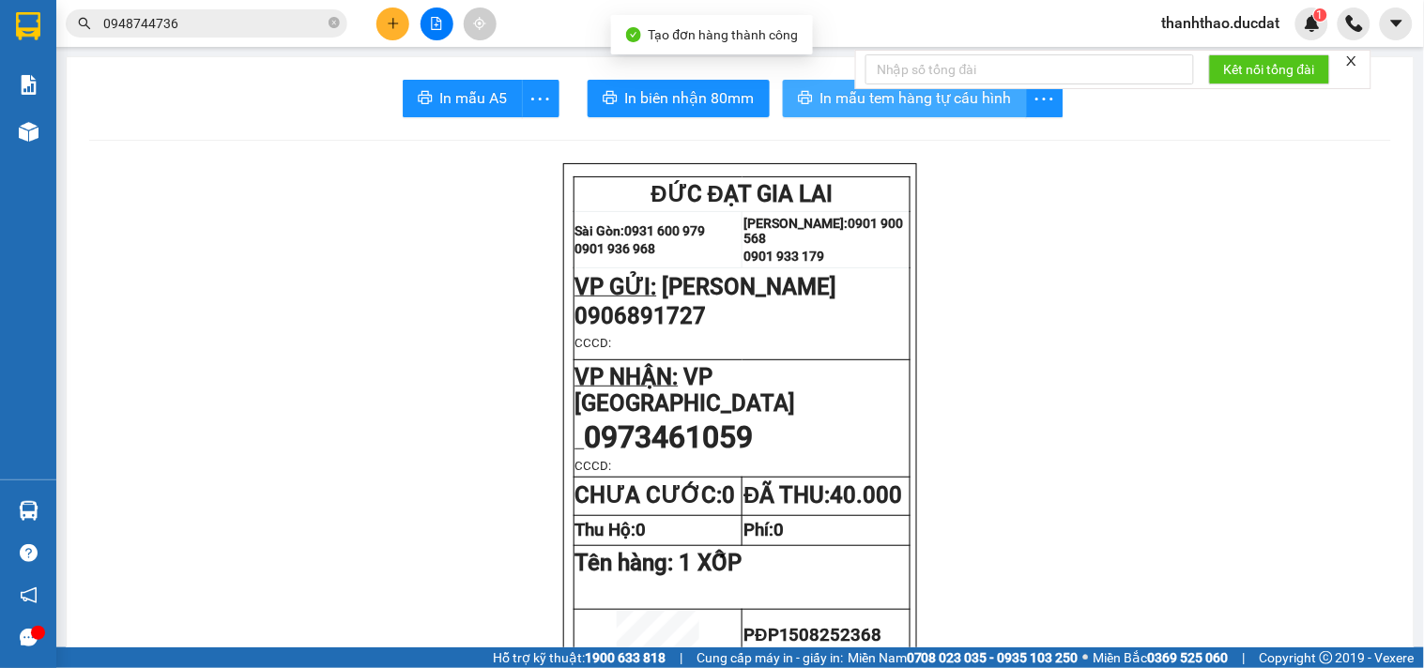
click at [827, 91] on span "In mẫu tem hàng tự cấu hình" at bounding box center [916, 97] width 192 height 23
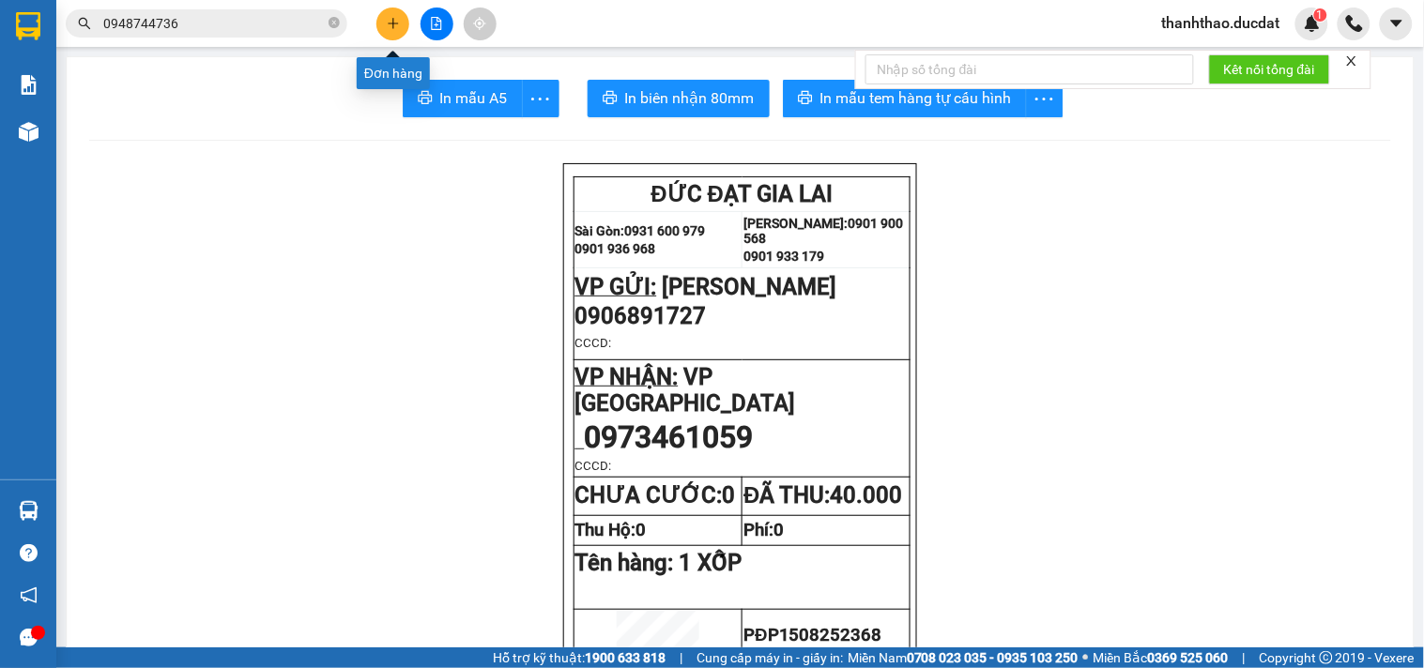
click at [400, 20] on button at bounding box center [392, 24] width 33 height 33
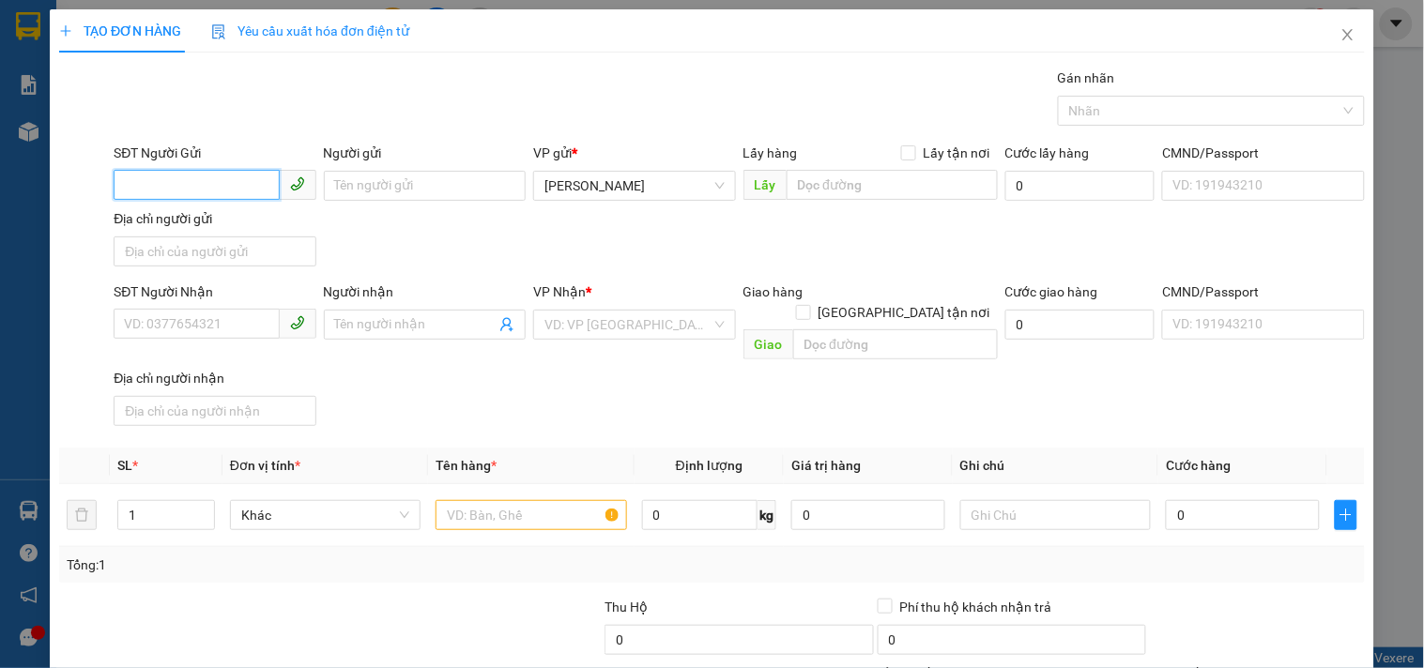
click at [218, 176] on input "SĐT Người Gửi" at bounding box center [196, 185] width 165 height 30
click at [250, 217] on div "0906891727" at bounding box center [212, 223] width 177 height 21
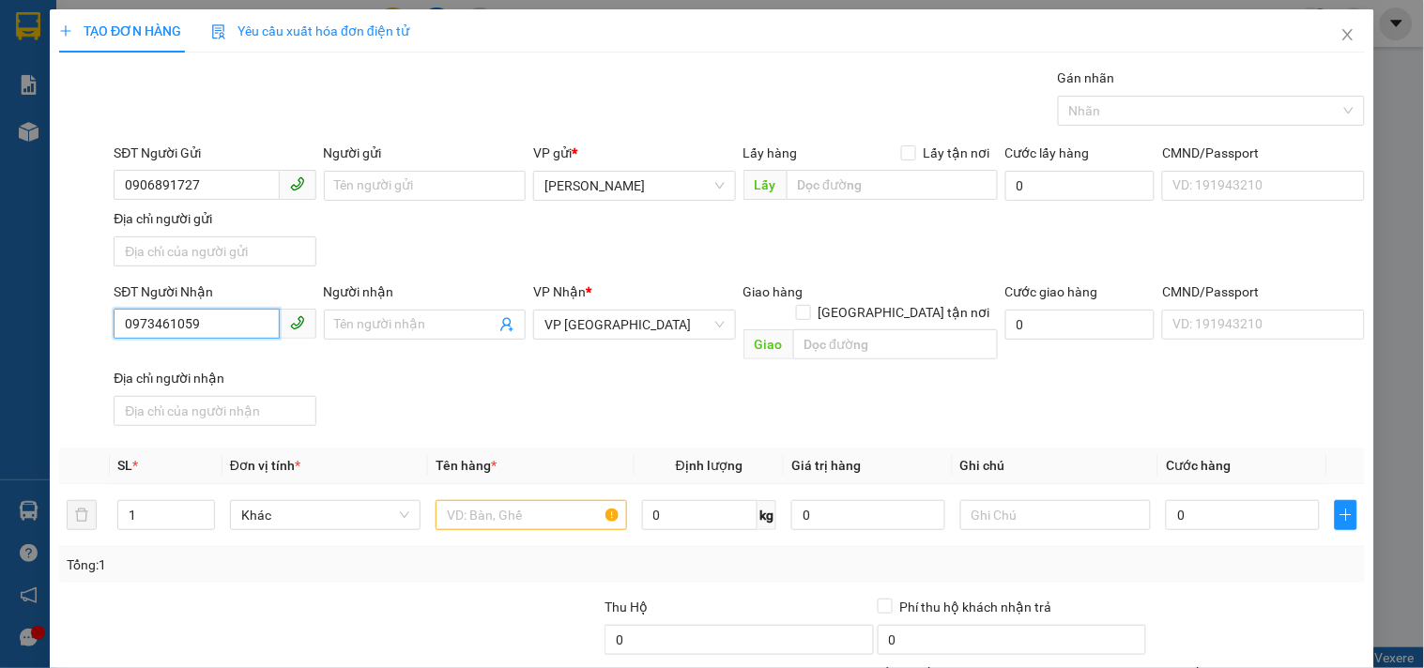
drag, startPoint x: 228, startPoint y: 326, endPoint x: 6, endPoint y: 260, distance: 232.0
click at [6, 260] on div "TẠO ĐƠN HÀNG Yêu cầu xuất hóa đơn điện tử Transit Pickup Surcharge Ids Transit …" at bounding box center [712, 334] width 1424 height 668
click at [205, 341] on div "SĐT Người Nhận 0398633396" at bounding box center [215, 315] width 202 height 66
click at [207, 332] on input "0398633396" at bounding box center [196, 324] width 165 height 30
click at [223, 358] on div "0398633396" at bounding box center [212, 363] width 177 height 21
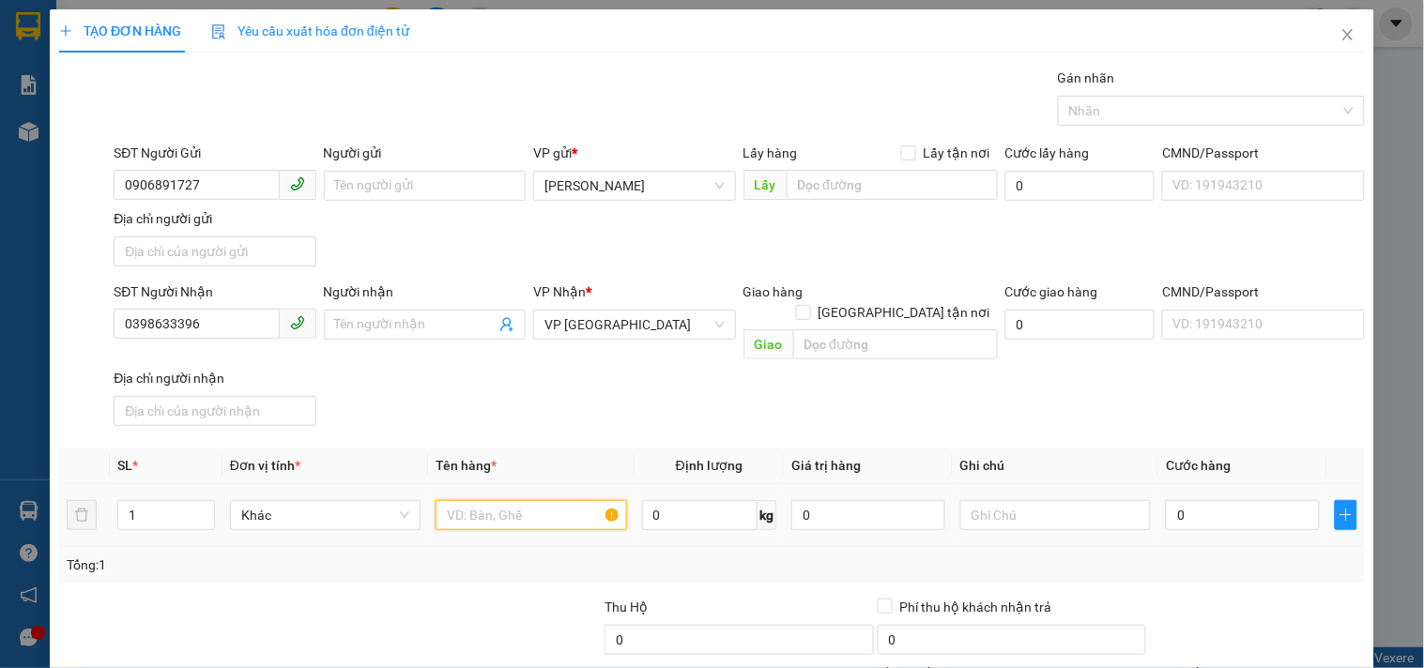
click at [485, 500] on input "text" at bounding box center [531, 515] width 191 height 30
click at [1162, 406] on div "SĐT Người Nhận 0398633396 Người nhận Tên người nhận VP Nhận * VP Sài Gòn Giao h…" at bounding box center [739, 358] width 1259 height 152
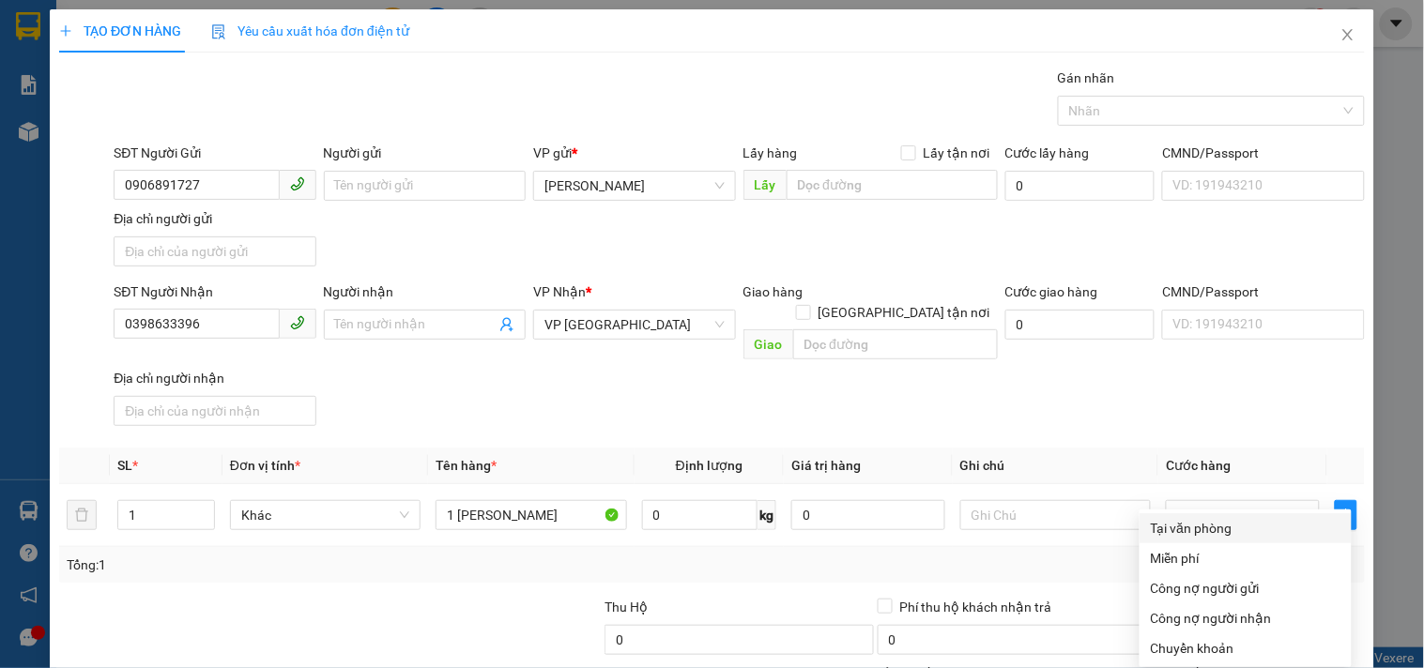
click at [1185, 518] on div "Tại văn phòng" at bounding box center [1246, 528] width 190 height 21
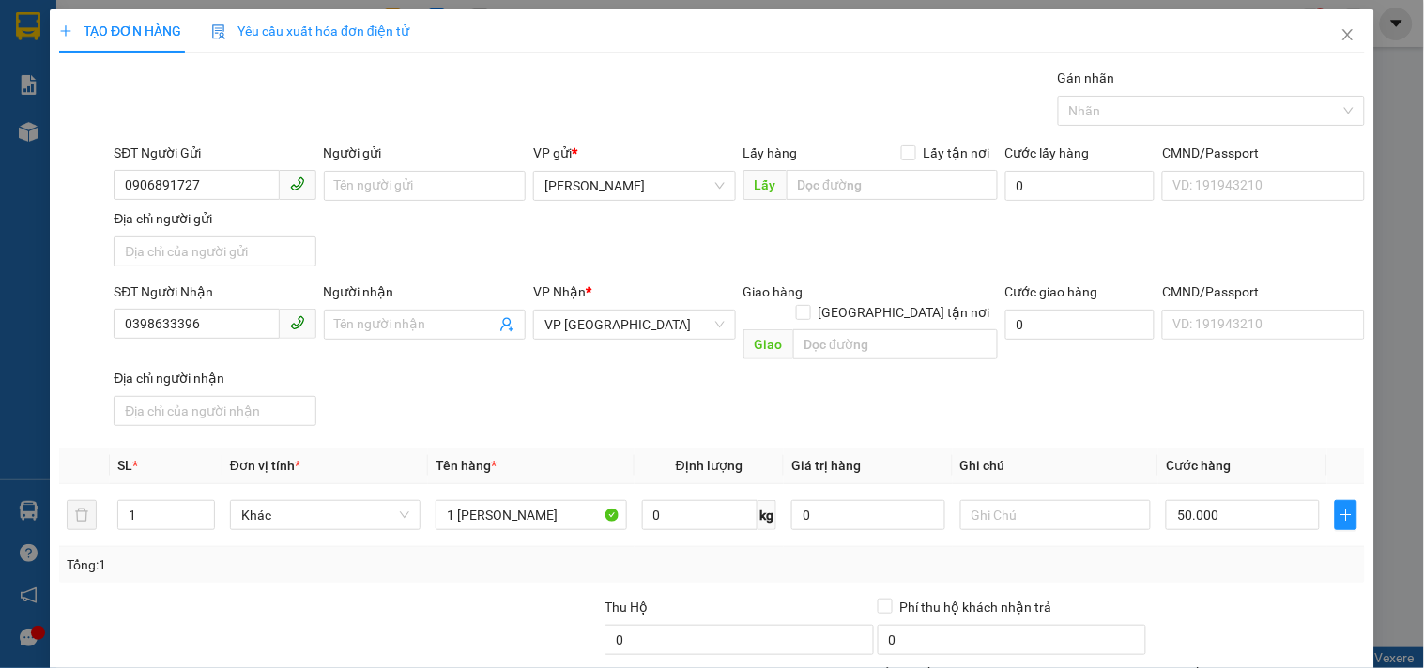
drag, startPoint x: 1234, startPoint y: 608, endPoint x: 1181, endPoint y: 537, distance: 89.2
click at [1220, 596] on div "Transit Pickup Surcharge Ids Transit Deliver Surcharge Ids Transit Deliver Surc…" at bounding box center [712, 439] width 1306 height 743
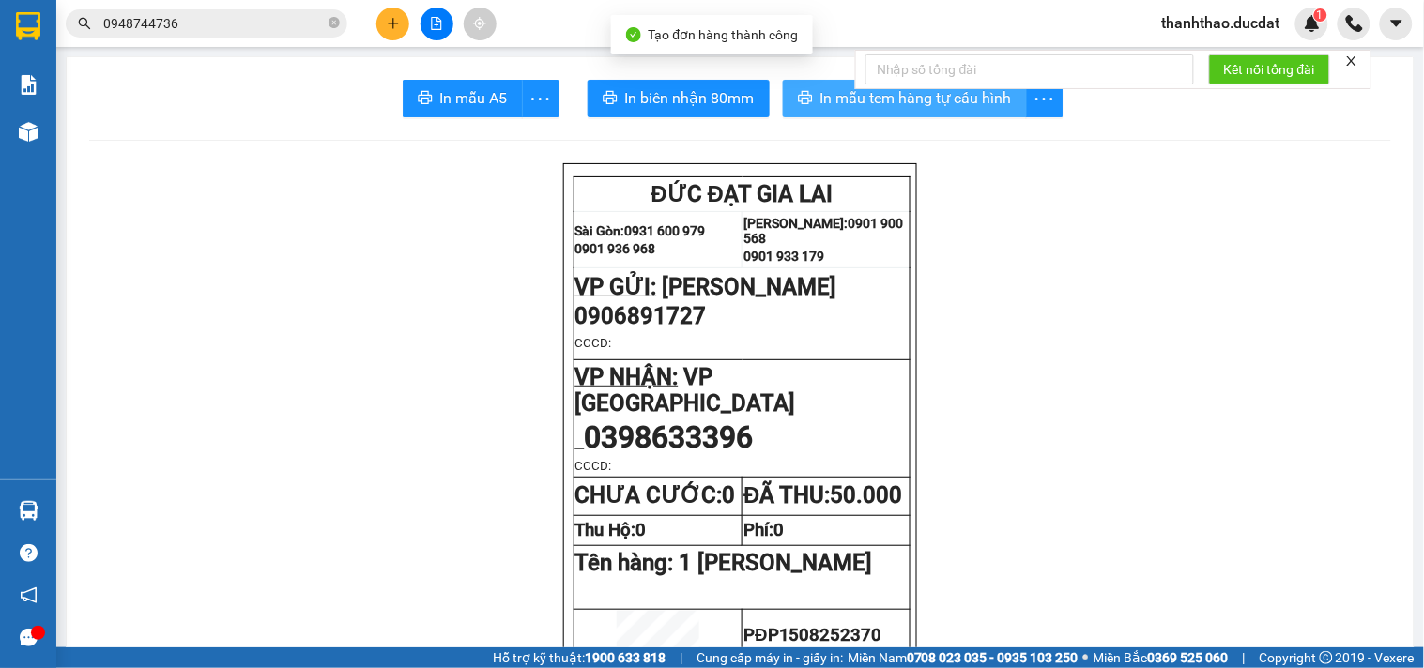
click at [820, 98] on span "In mẫu tem hàng tự cấu hình" at bounding box center [916, 97] width 192 height 23
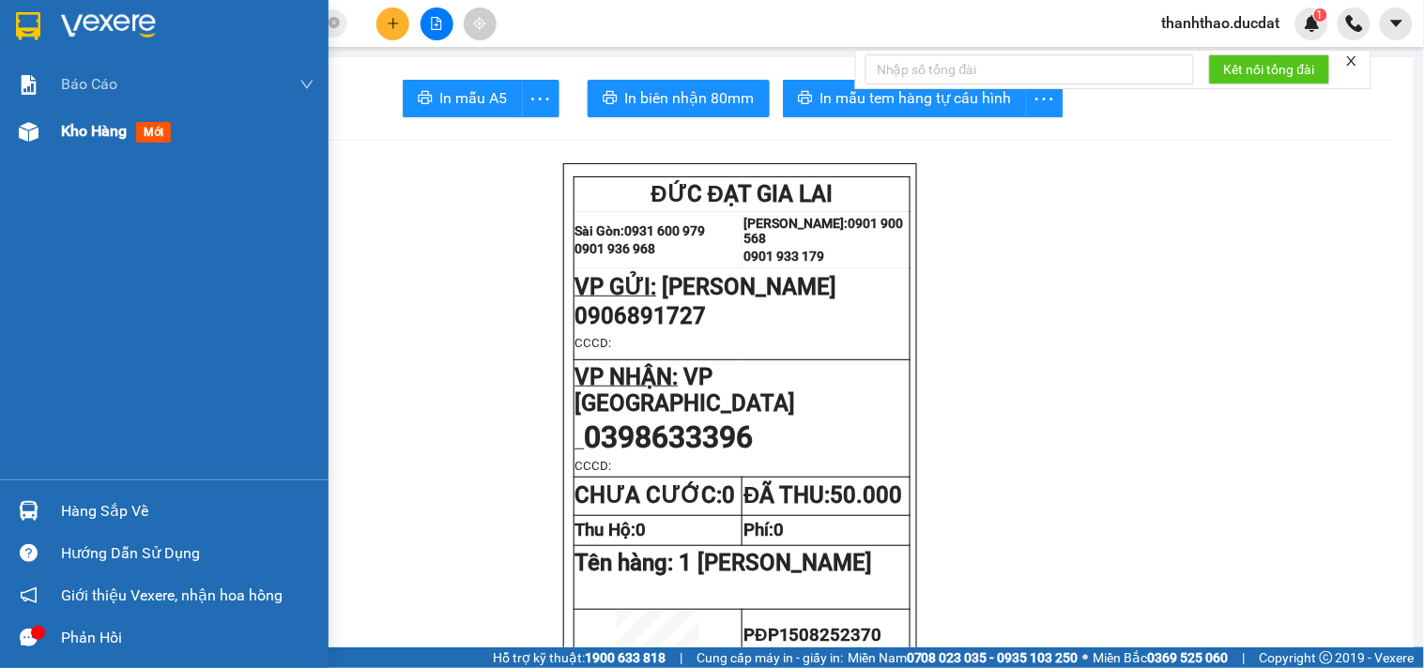
click at [67, 134] on span "Kho hàng" at bounding box center [94, 131] width 66 height 18
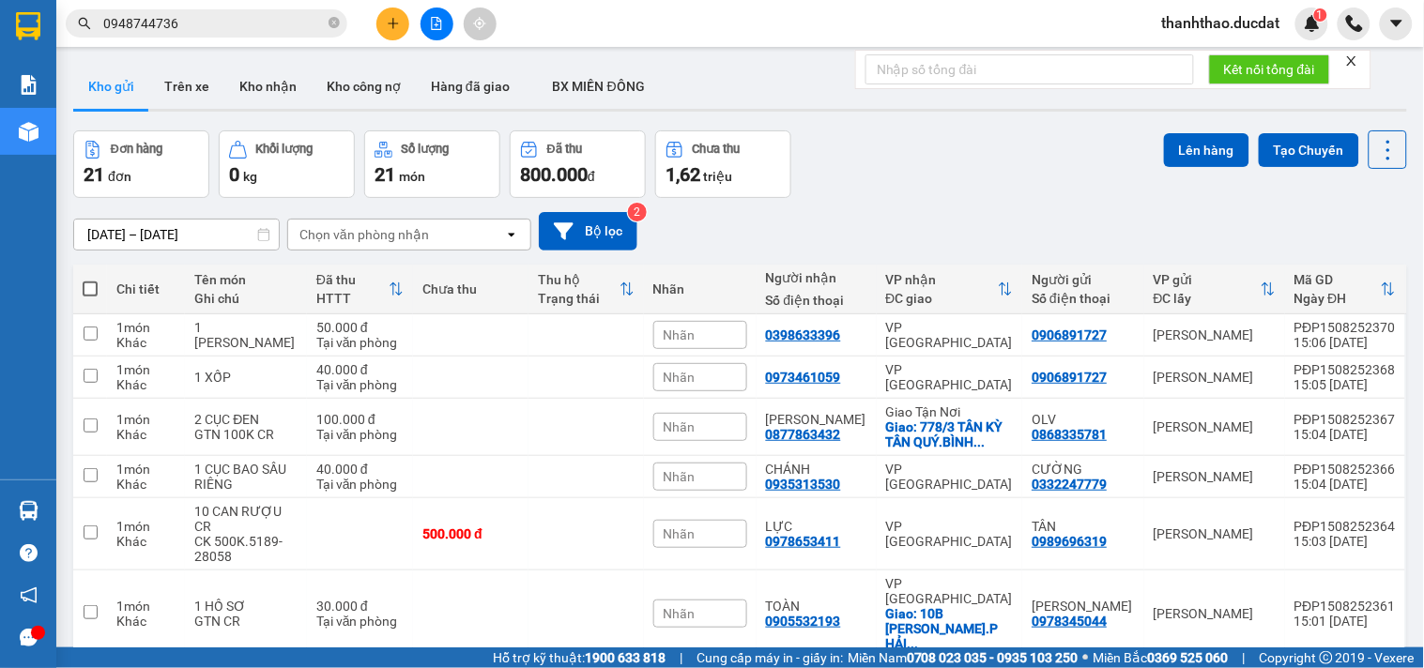
click at [1000, 131] on div "Đơn hàng 21 đơn Khối lượng 0 kg Số lượng 21 món Đã thu 800.000 đ Chưa thu 1,62 …" at bounding box center [740, 164] width 1334 height 68
click at [394, 30] on button at bounding box center [392, 24] width 33 height 33
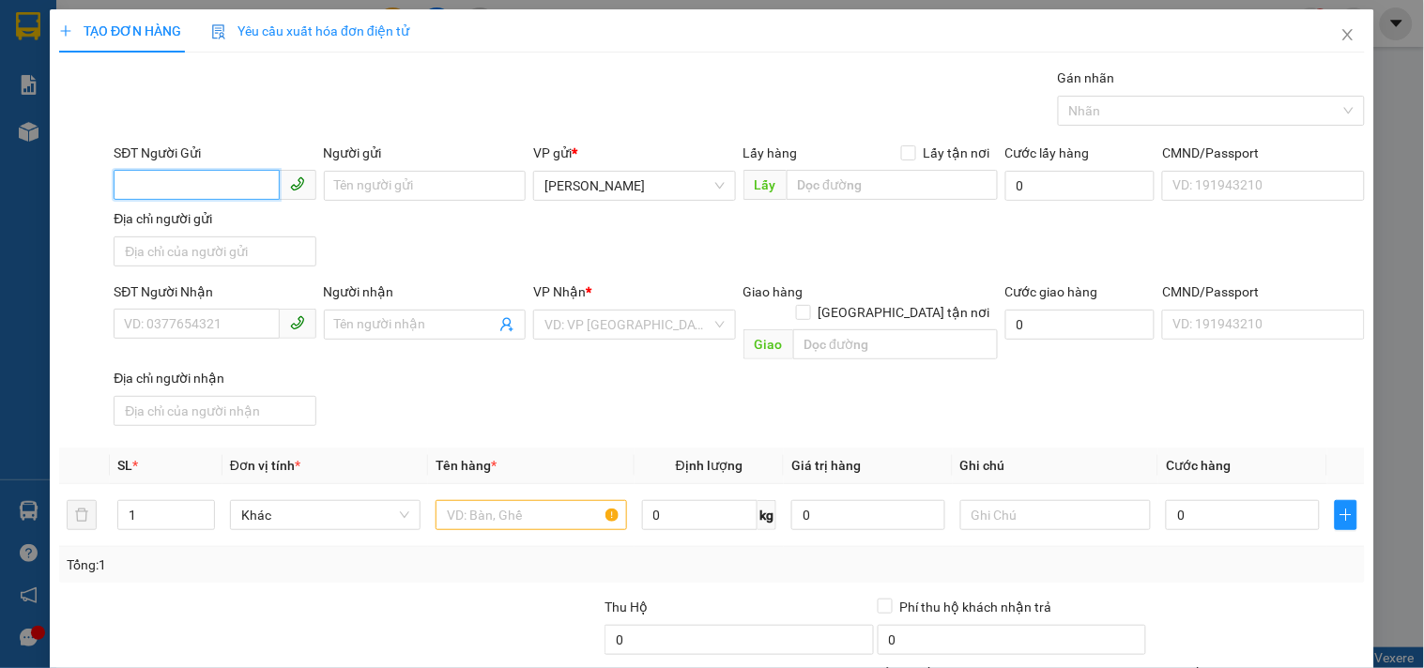
click at [192, 175] on input "SĐT Người Gửi" at bounding box center [196, 185] width 165 height 30
click at [416, 179] on input "Người gửi" at bounding box center [425, 186] width 202 height 30
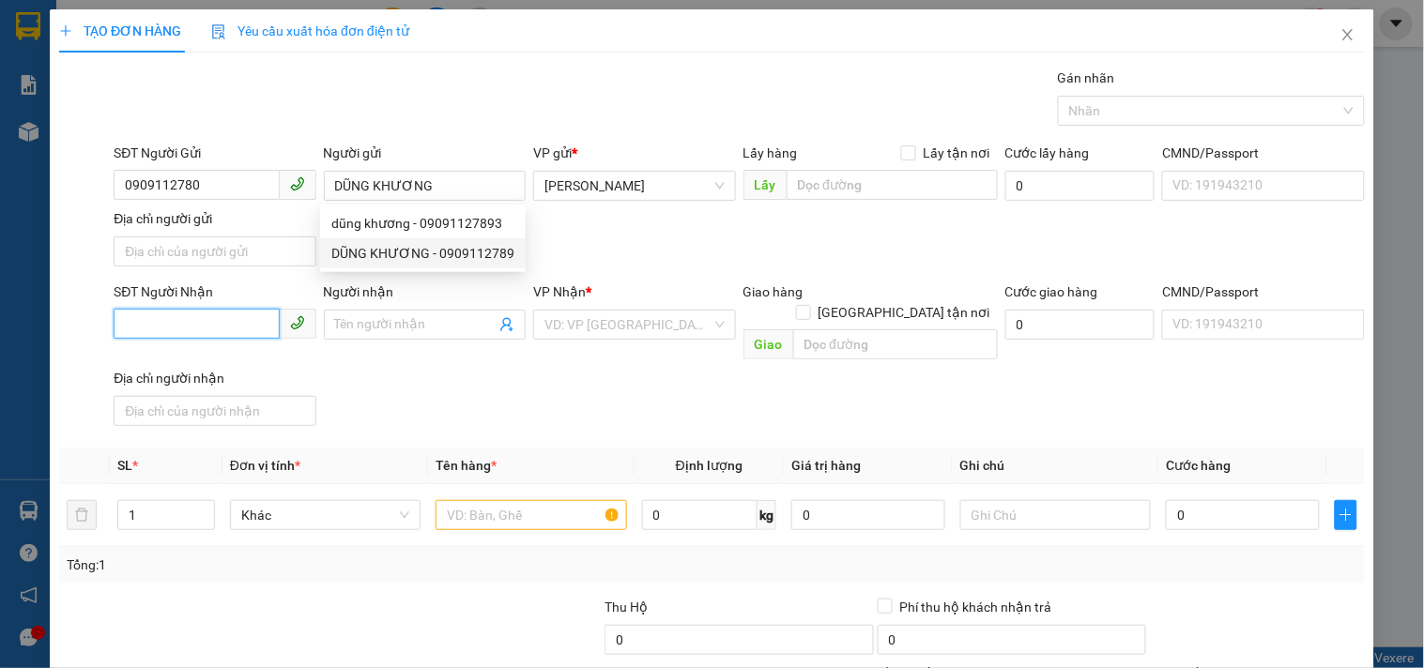
click at [246, 331] on input "SĐT Người Nhận" at bounding box center [196, 324] width 165 height 30
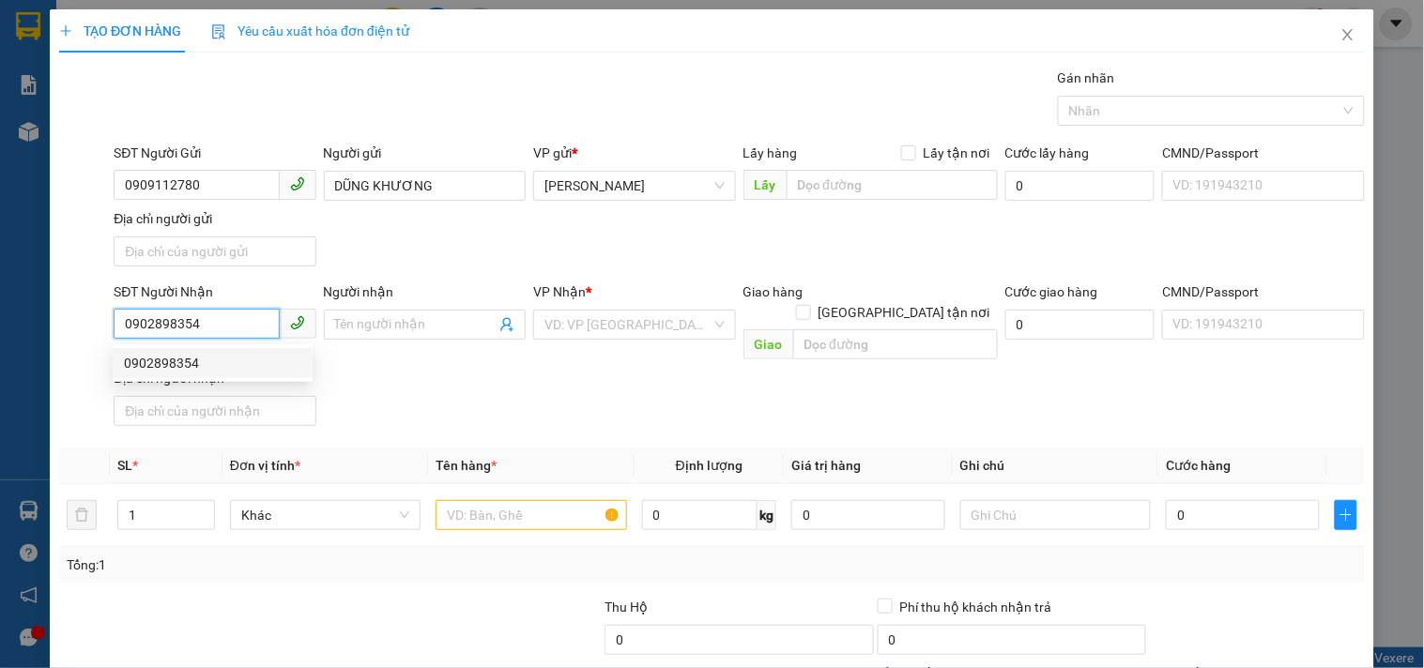
click at [208, 358] on div "0902898354" at bounding box center [212, 363] width 177 height 21
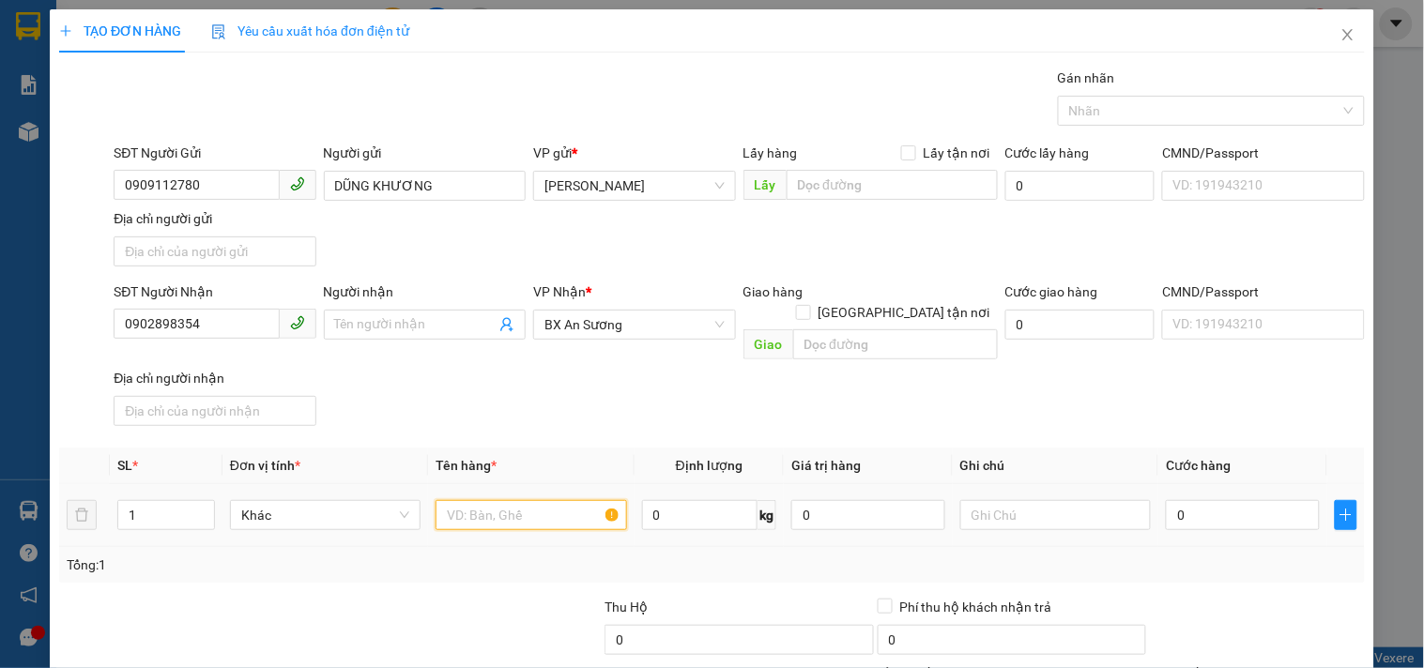
click at [488, 503] on input "text" at bounding box center [531, 515] width 191 height 30
click at [1260, 504] on input "0" at bounding box center [1243, 515] width 154 height 30
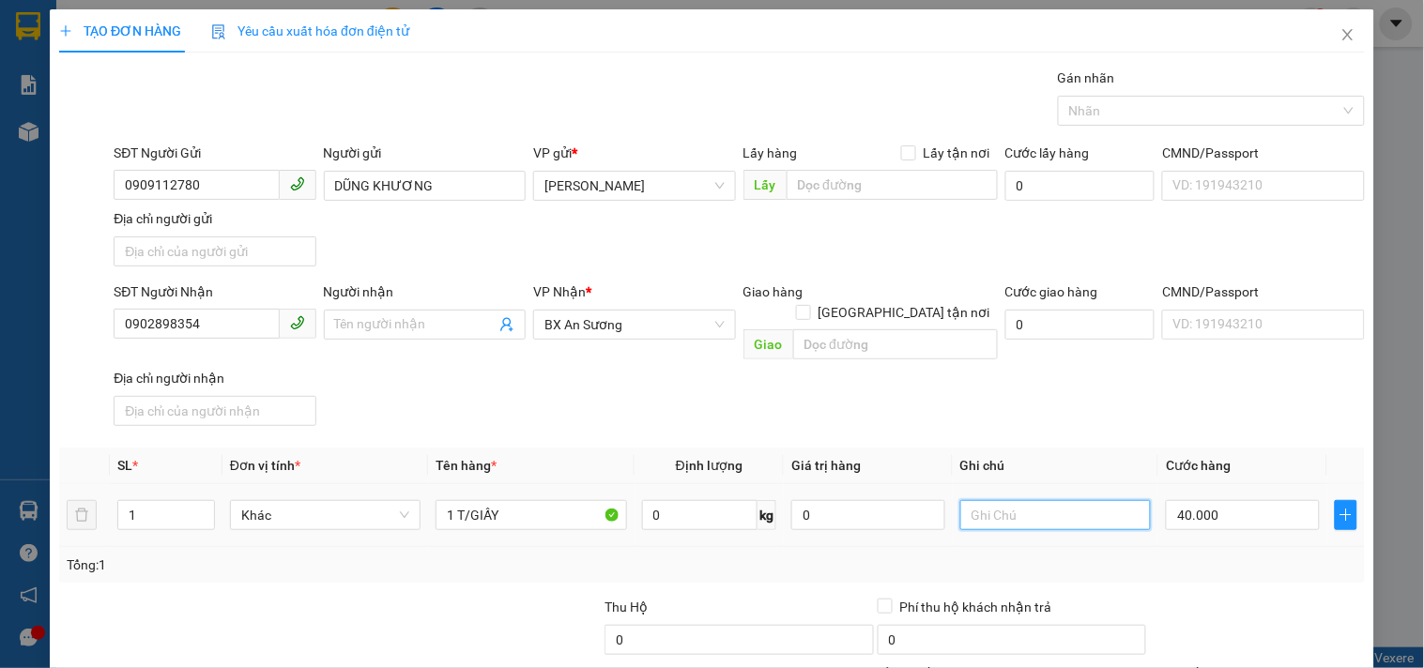
click at [1055, 500] on input "text" at bounding box center [1055, 515] width 191 height 30
drag, startPoint x: 245, startPoint y: 331, endPoint x: 0, endPoint y: 369, distance: 247.9
click at [0, 369] on div "TẠO ĐƠN HÀNG Yêu cầu xuất hóa đơn điện tử Transit Pickup Surcharge Ids Transit …" at bounding box center [712, 334] width 1424 height 668
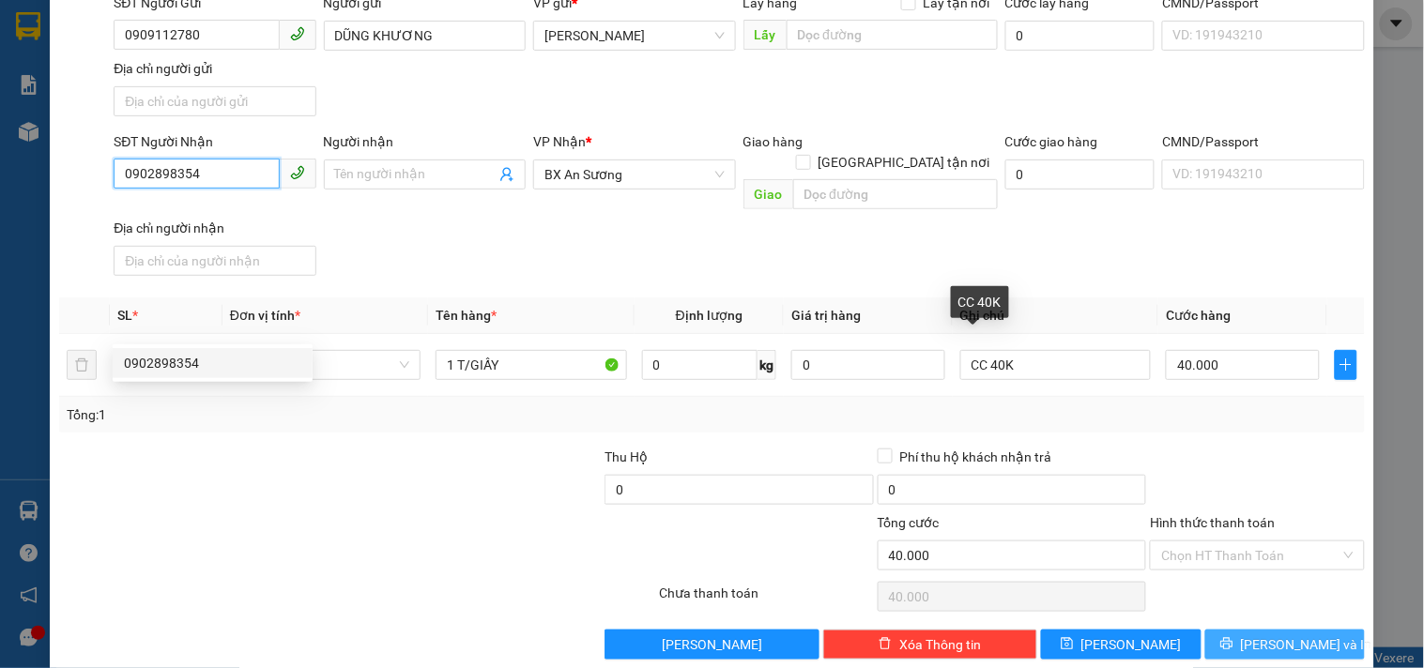
scroll to position [157, 0]
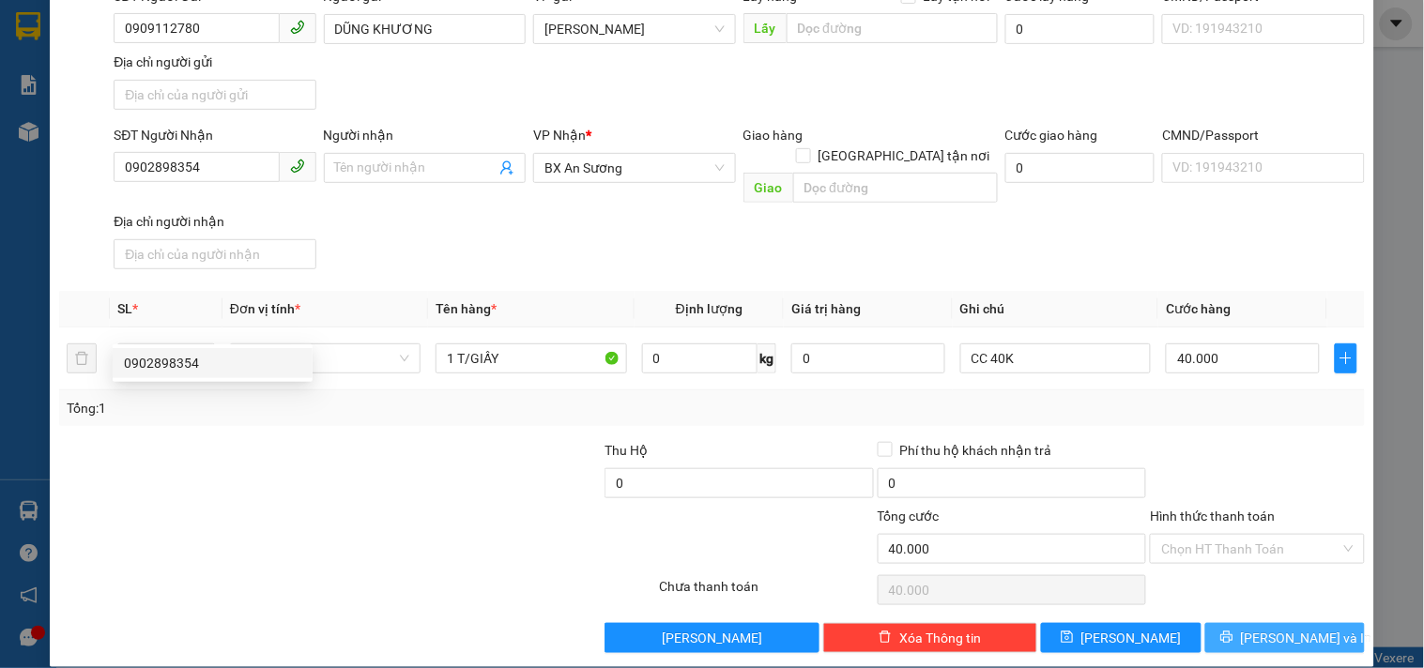
click at [1234, 631] on icon "printer" at bounding box center [1226, 637] width 13 height 13
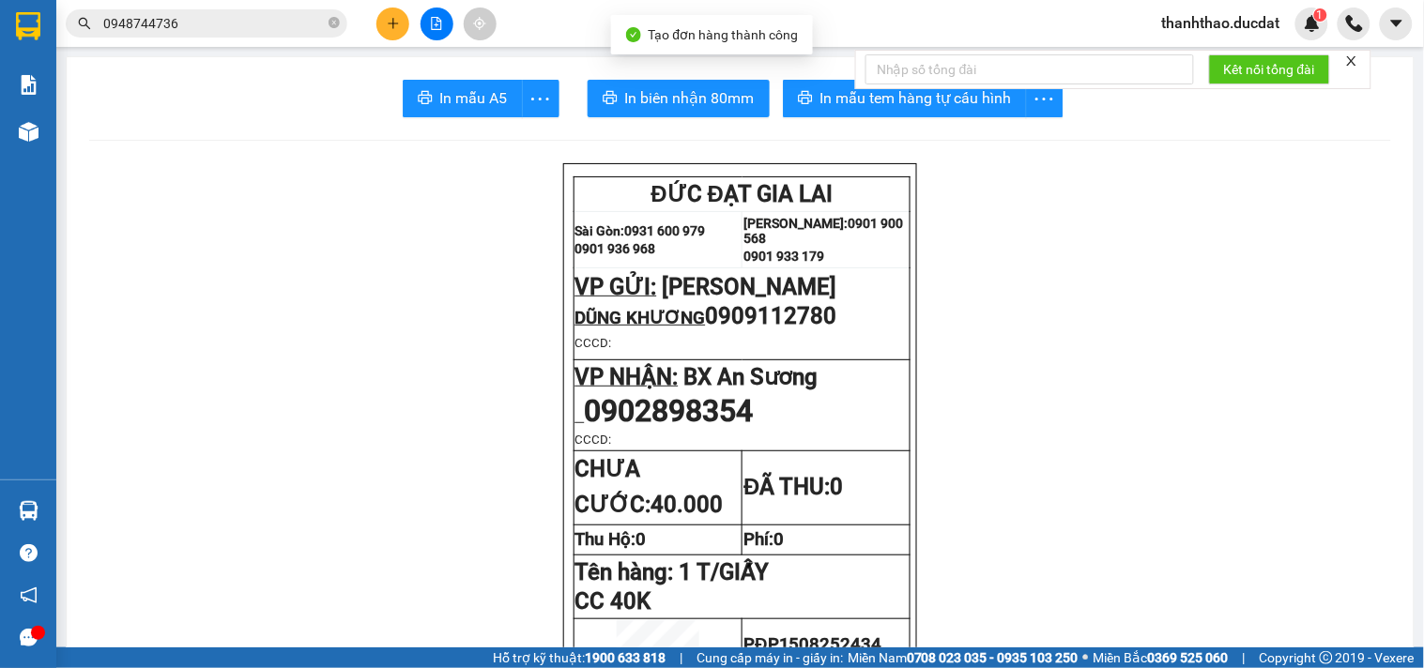
click at [856, 89] on div "Kết nối tổng đài" at bounding box center [1113, 69] width 516 height 39
click at [862, 80] on form "Kết nối tổng đài" at bounding box center [1113, 69] width 516 height 39
click at [840, 97] on span "In mẫu tem hàng tự cấu hình" at bounding box center [916, 97] width 192 height 23
click at [391, 21] on icon "plus" at bounding box center [393, 23] width 13 height 13
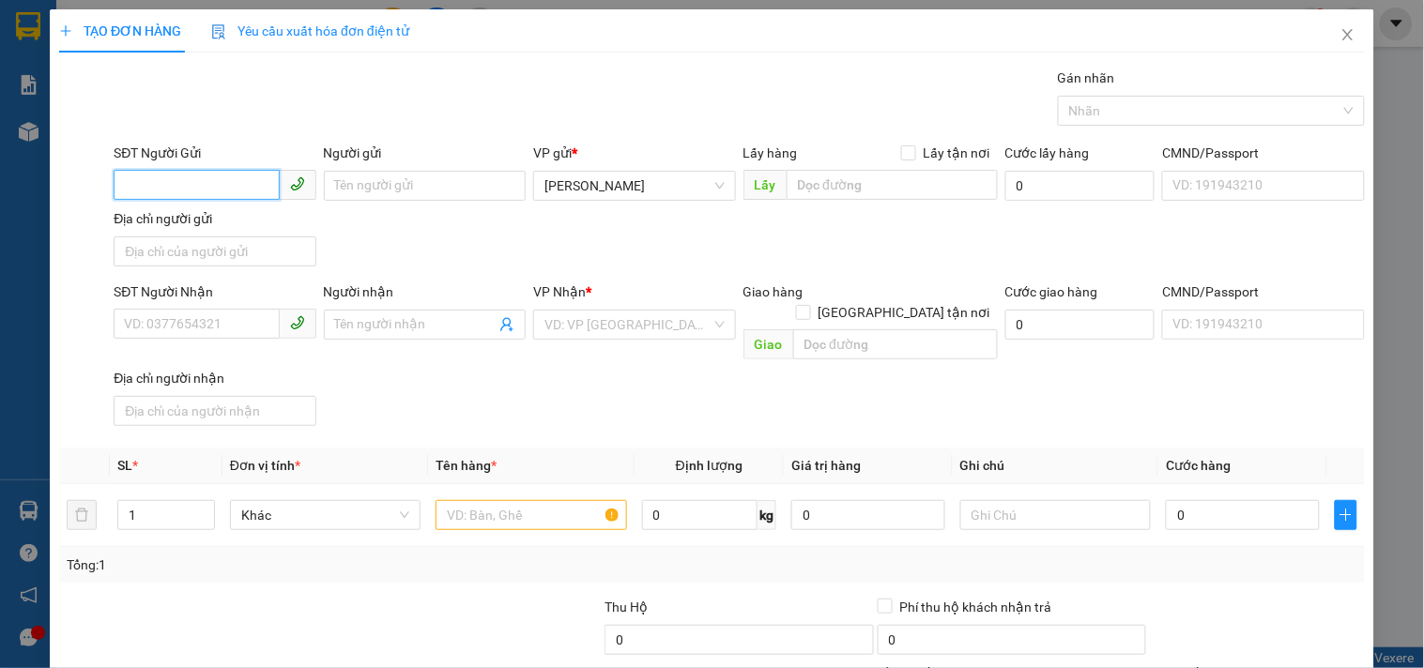
click at [161, 184] on input "SĐT Người Gửi" at bounding box center [196, 185] width 165 height 30
click at [469, 191] on input "Người gửi" at bounding box center [425, 186] width 202 height 30
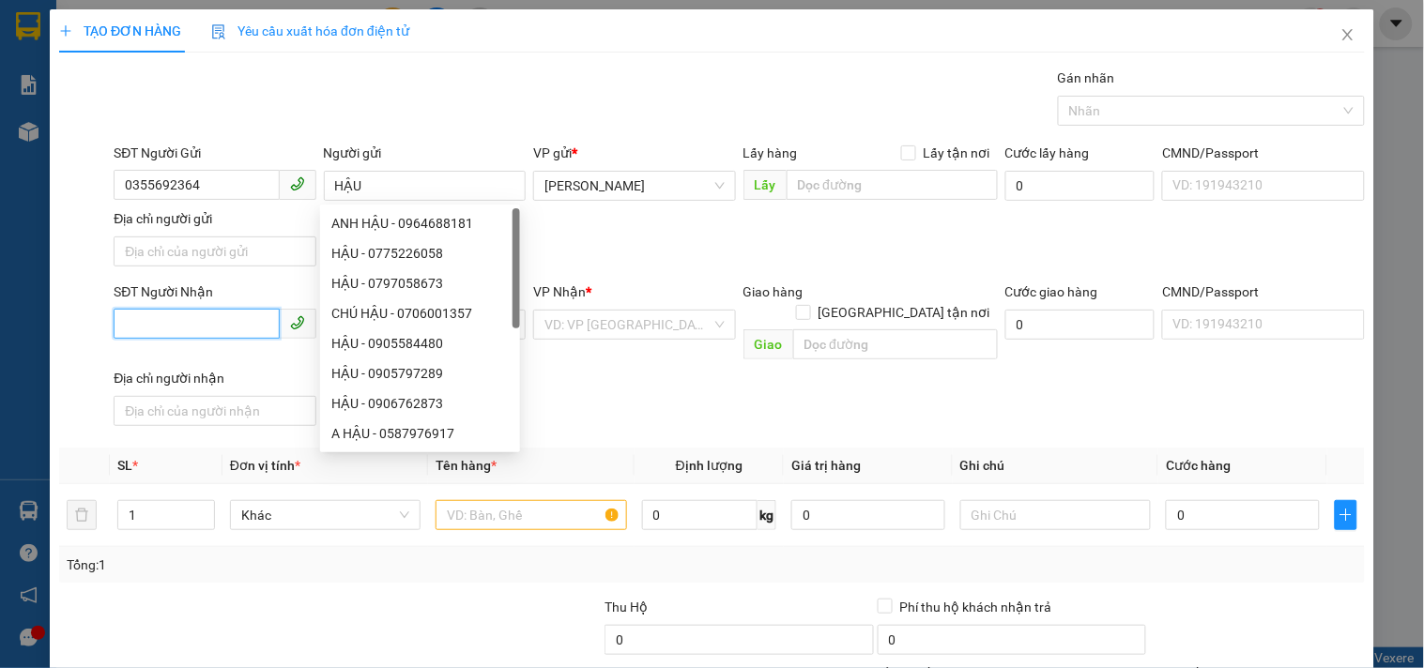
click at [186, 314] on input "SĐT Người Nhận" at bounding box center [196, 324] width 165 height 30
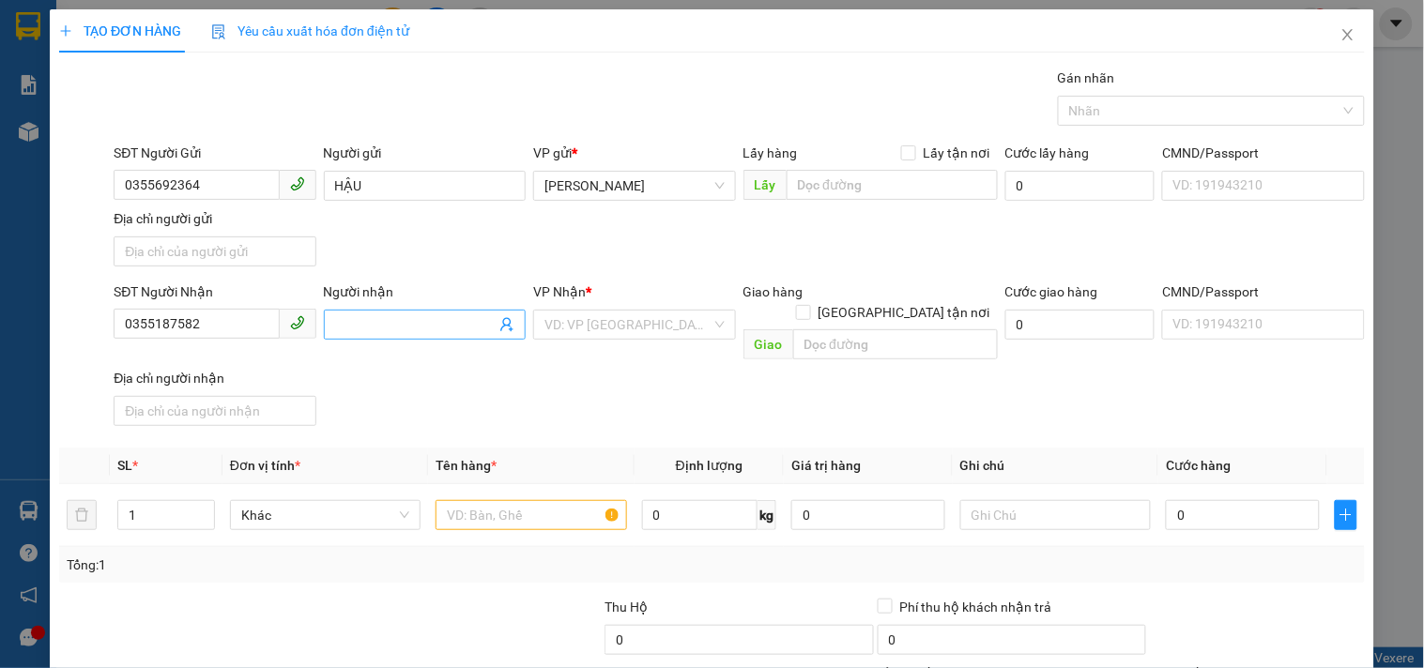
click at [353, 319] on input "Người nhận" at bounding box center [415, 324] width 161 height 21
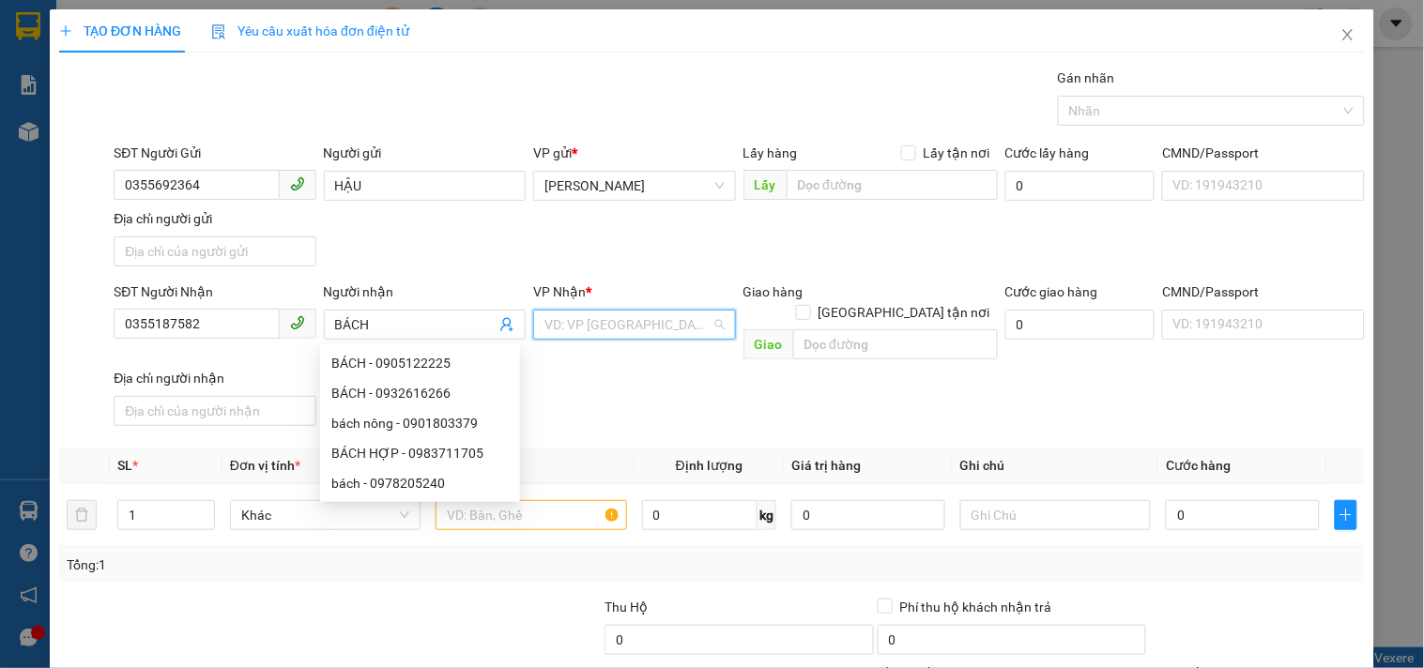
click at [683, 334] on input "search" at bounding box center [627, 325] width 166 height 28
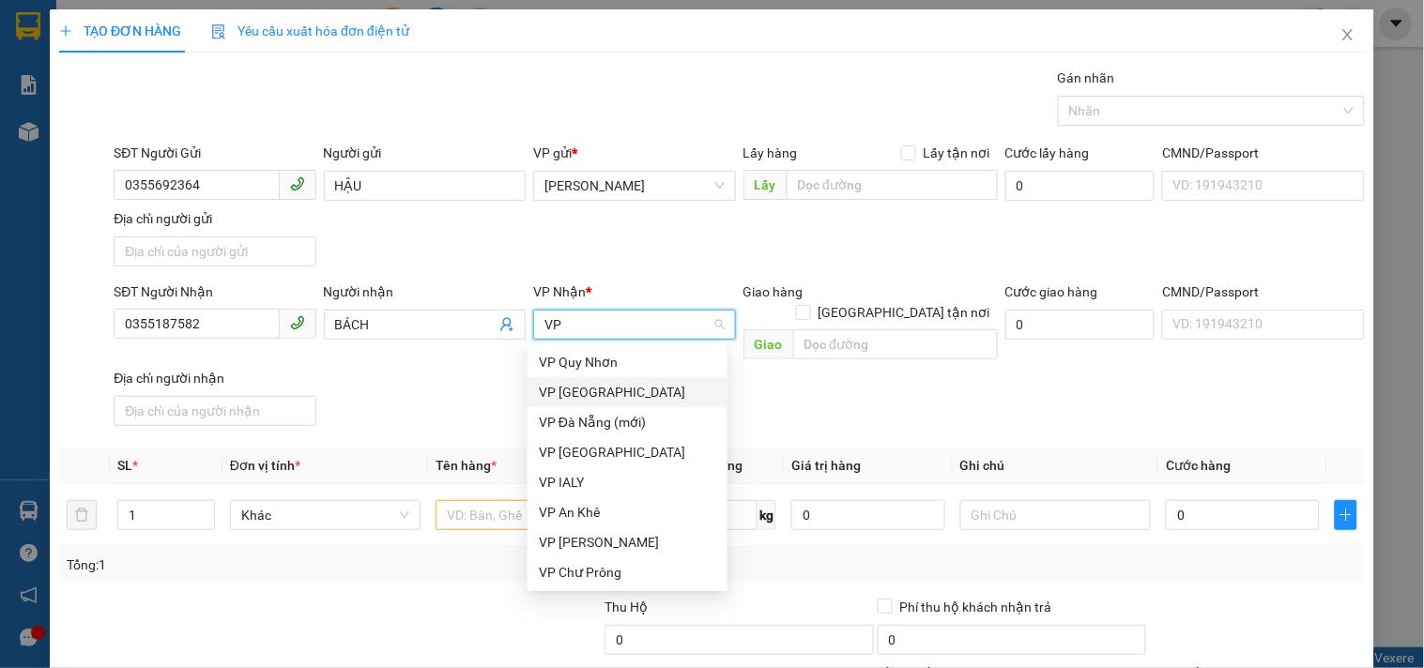
click at [573, 387] on div "VP Sài Gòn" at bounding box center [627, 392] width 177 height 21
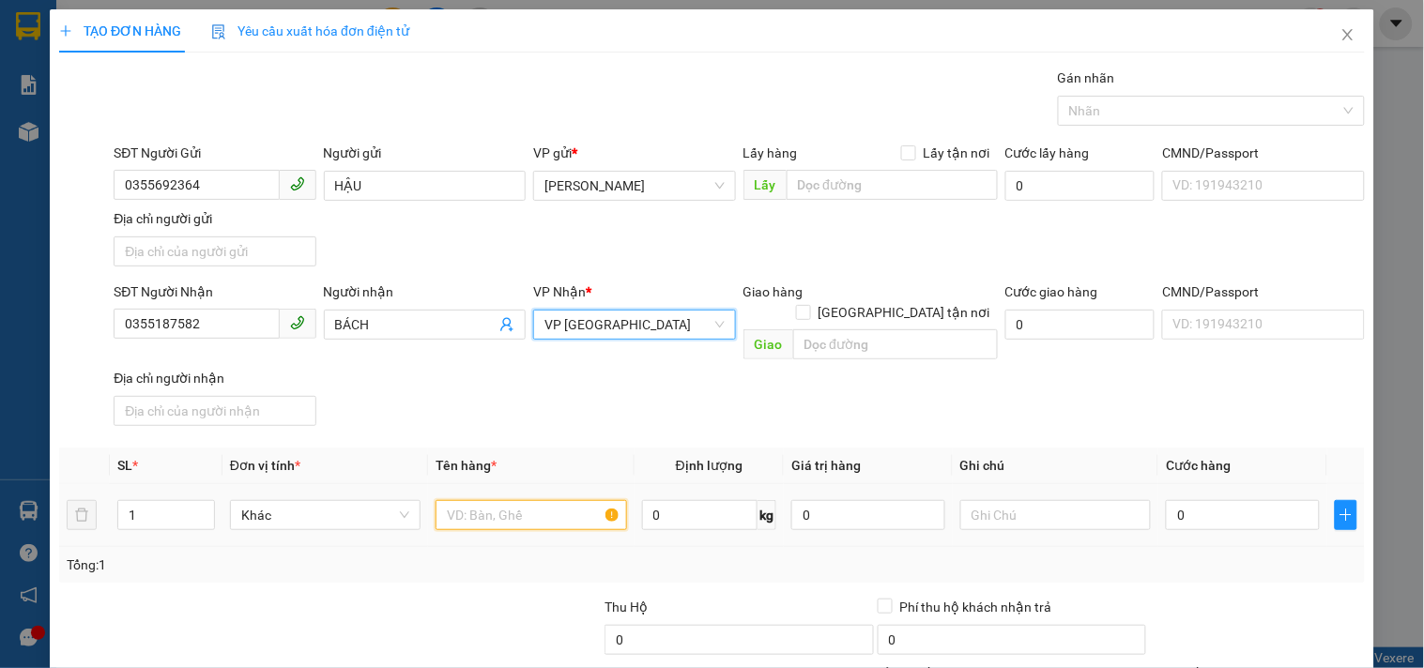
drag, startPoint x: 535, startPoint y: 498, endPoint x: 526, endPoint y: 505, distance: 12.0
click at [531, 500] on input "text" at bounding box center [531, 515] width 191 height 30
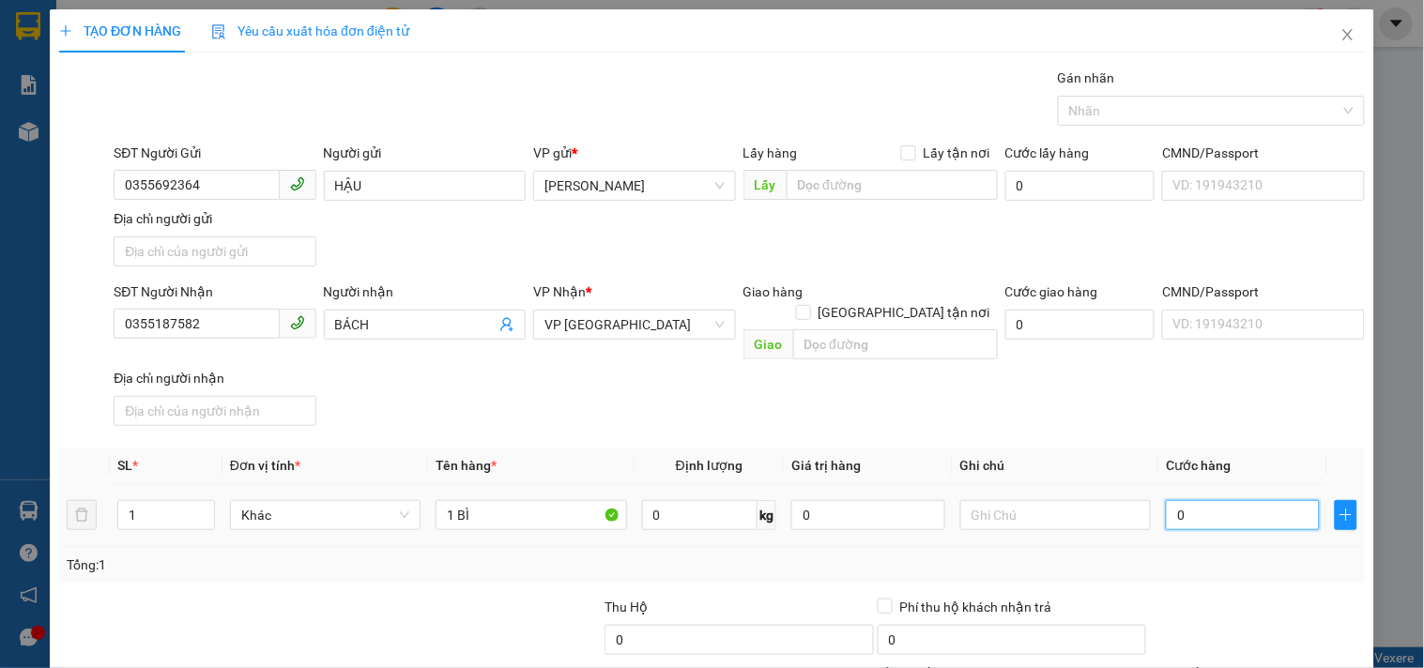
click at [1206, 508] on input "0" at bounding box center [1243, 515] width 154 height 30
click at [504, 500] on input "1 BÌ" at bounding box center [531, 515] width 191 height 30
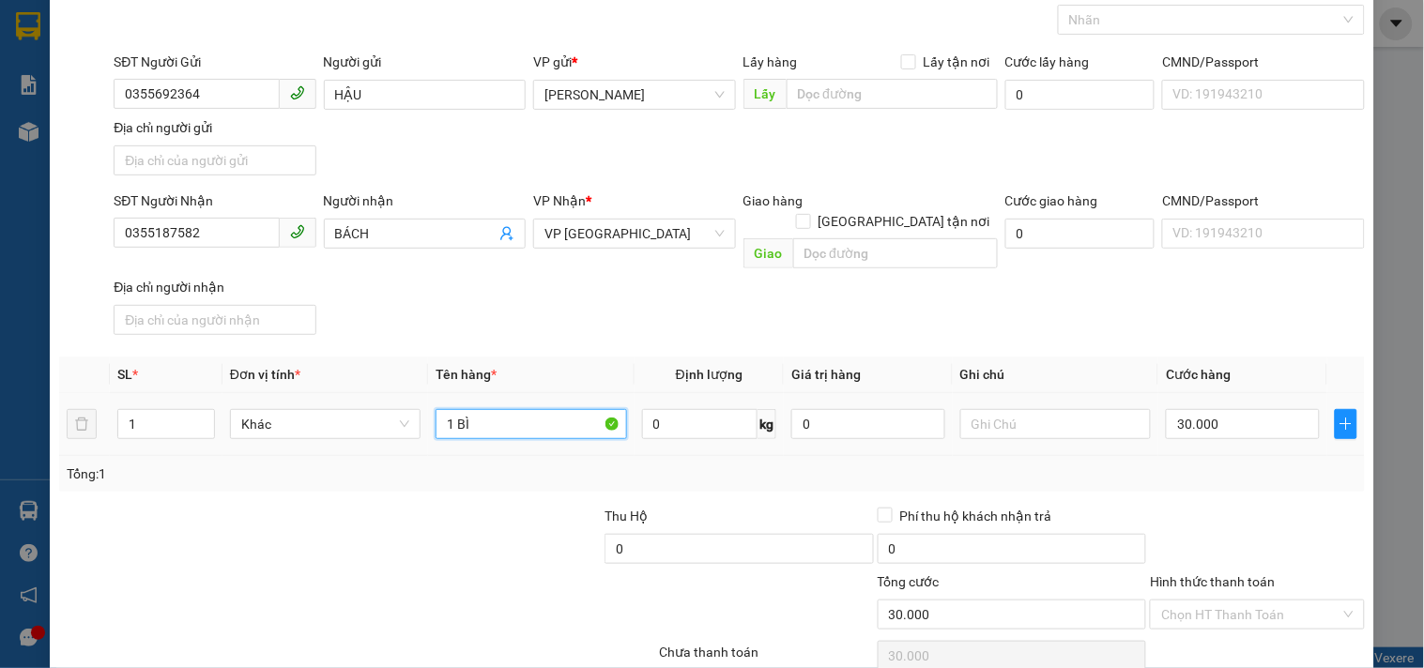
scroll to position [157, 0]
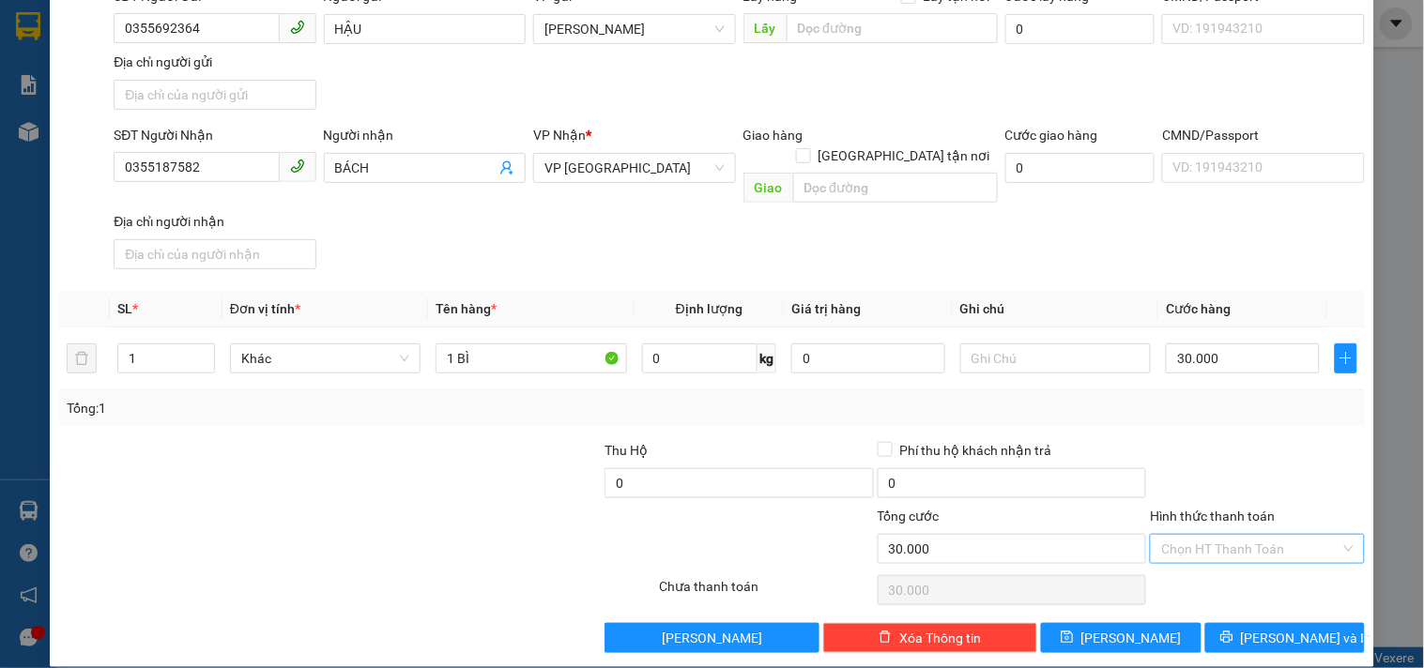
click at [1193, 537] on input "Hình thức thanh toán" at bounding box center [1250, 549] width 178 height 28
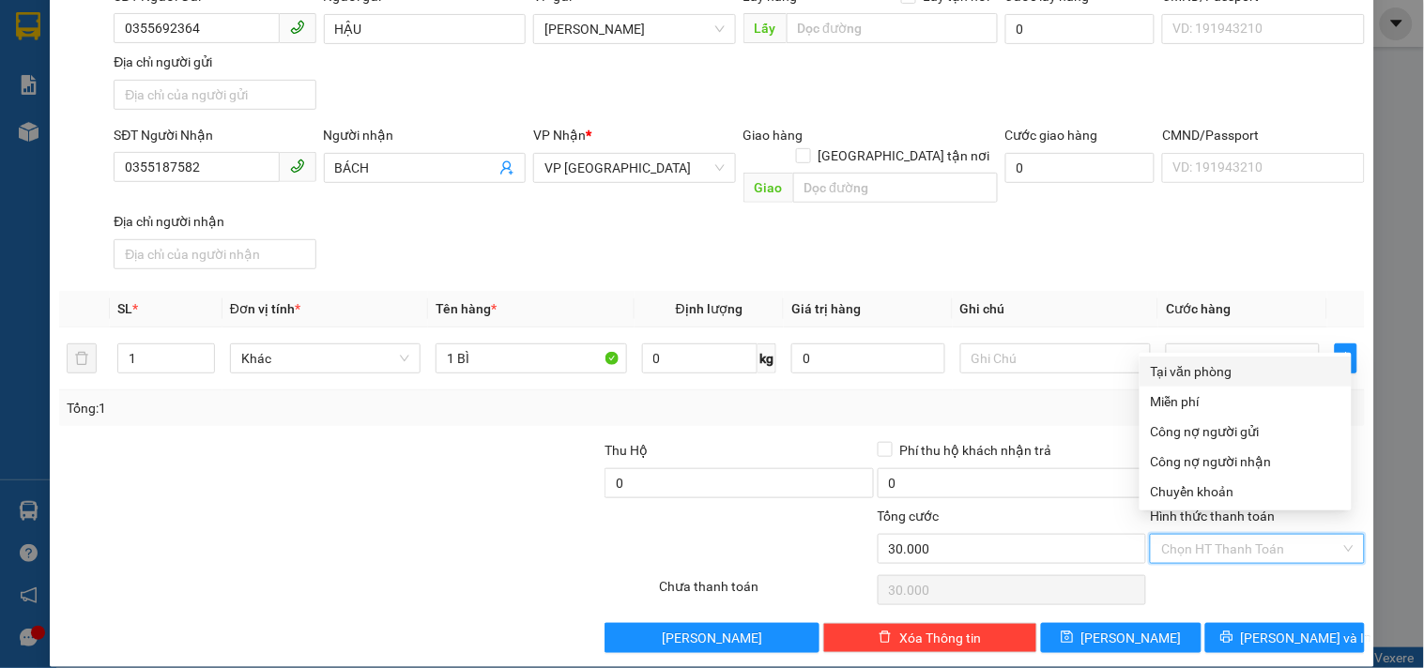
click at [1196, 364] on div "Tại văn phòng" at bounding box center [1246, 371] width 190 height 21
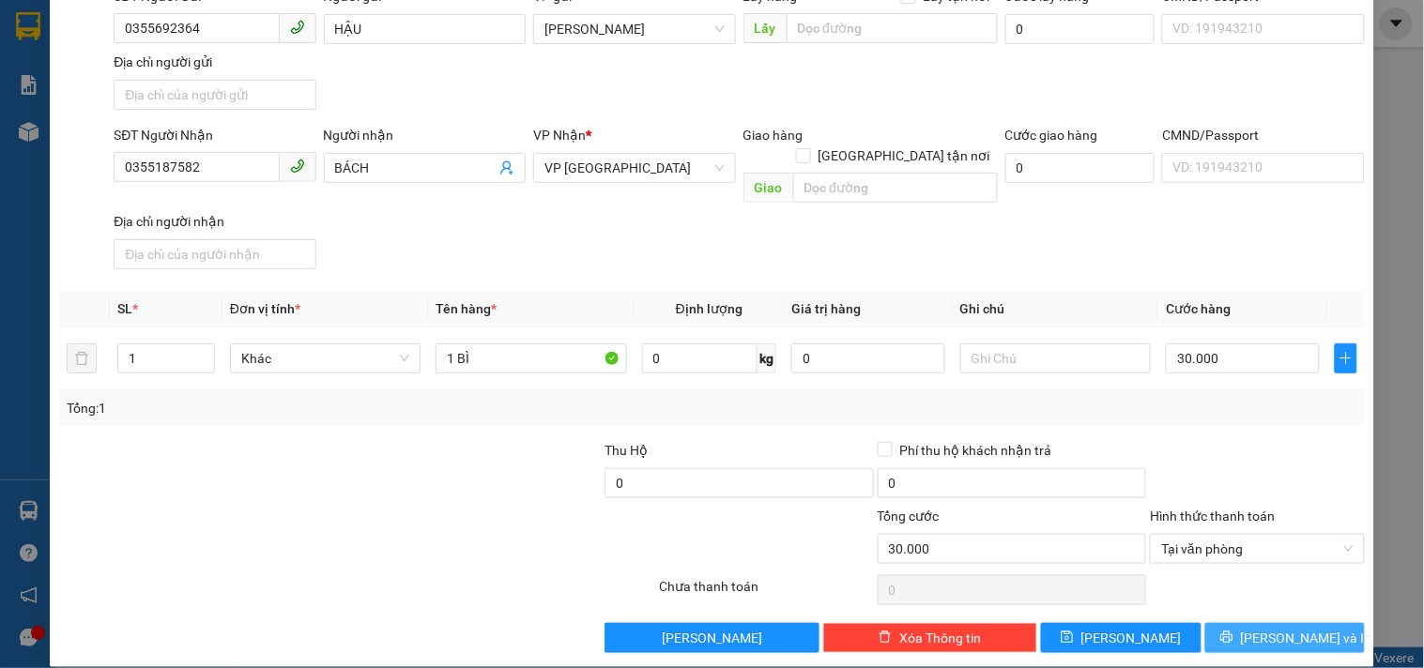
click at [1228, 623] on button "Lưu và In" at bounding box center [1285, 638] width 160 height 30
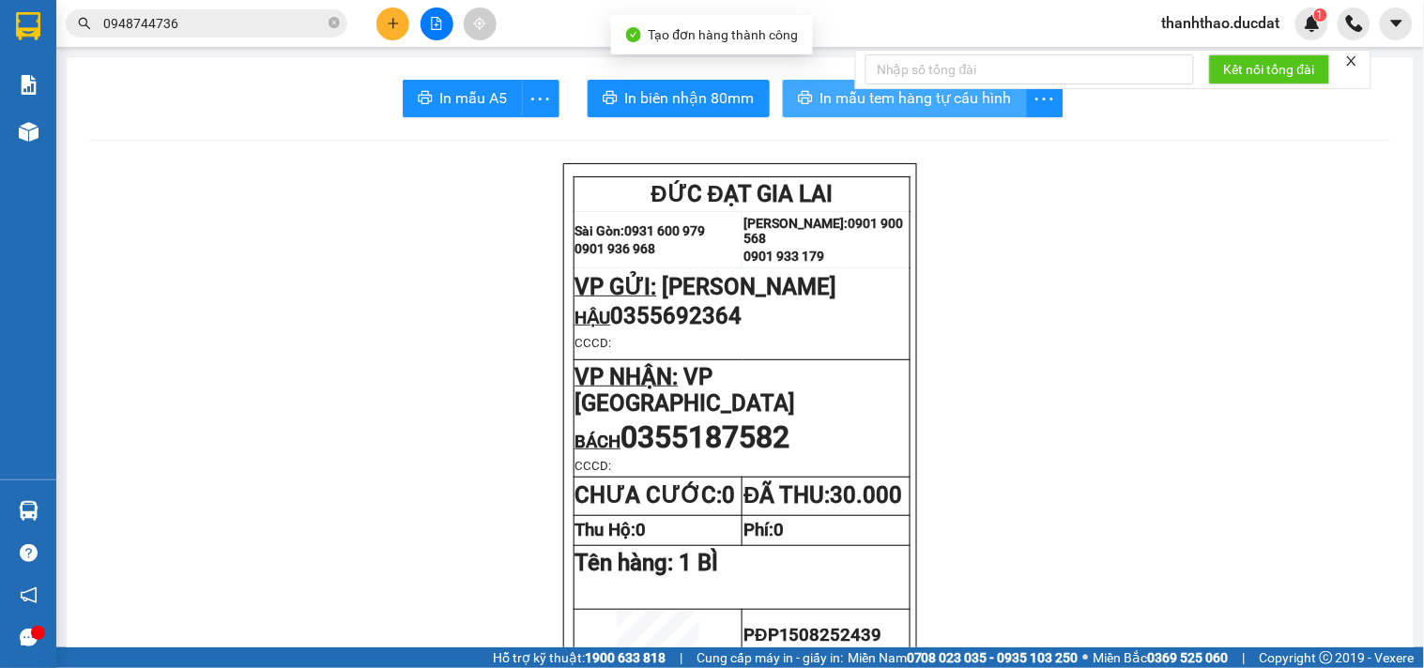
click at [828, 108] on span "In mẫu tem hàng tự cấu hình" at bounding box center [916, 97] width 192 height 23
click at [385, 20] on button at bounding box center [392, 24] width 33 height 33
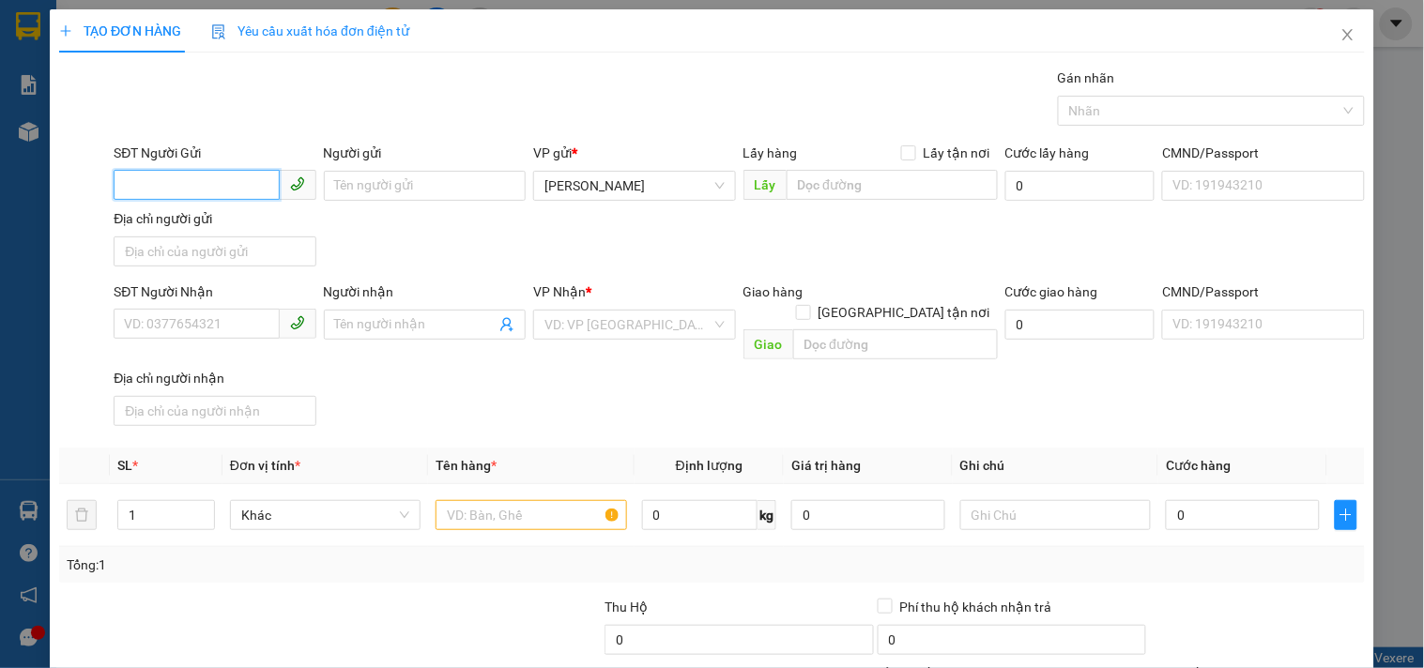
click at [185, 190] on input "SĐT Người Gửi" at bounding box center [196, 185] width 165 height 30
click at [378, 190] on input "Người gửi" at bounding box center [425, 186] width 202 height 30
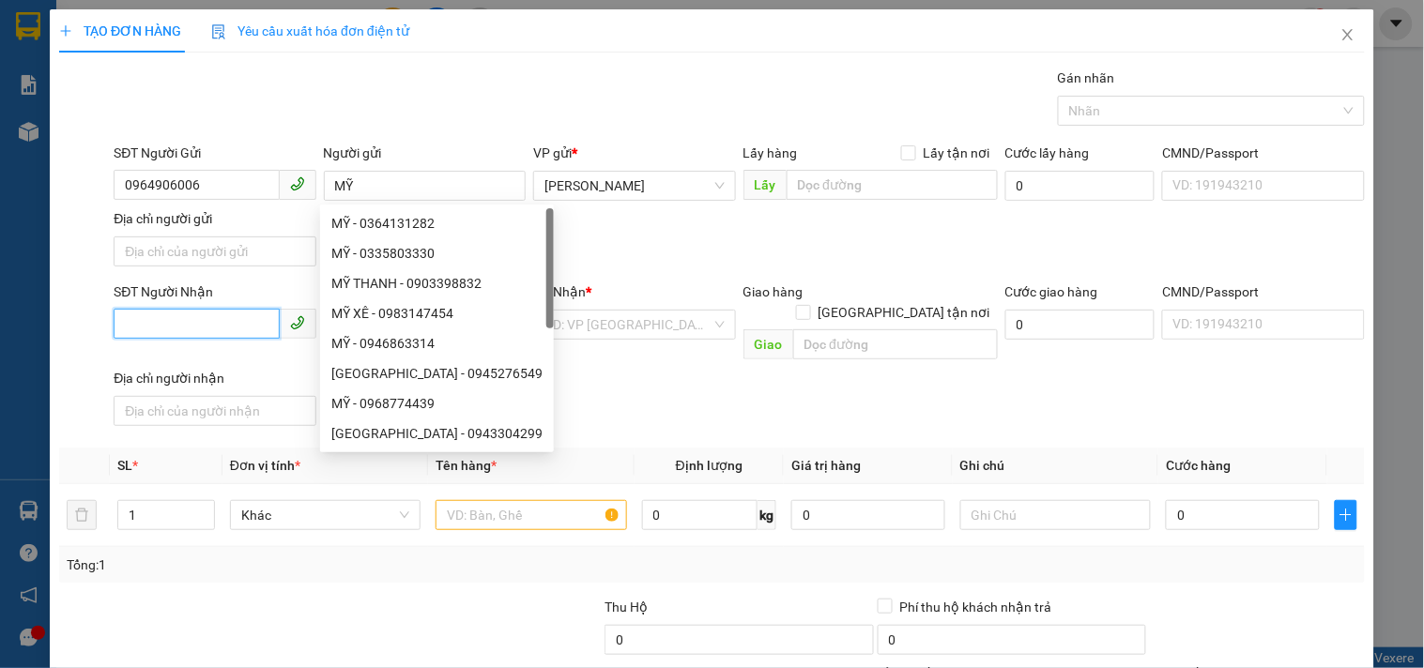
click at [181, 325] on input "SĐT Người Nhận" at bounding box center [196, 324] width 165 height 30
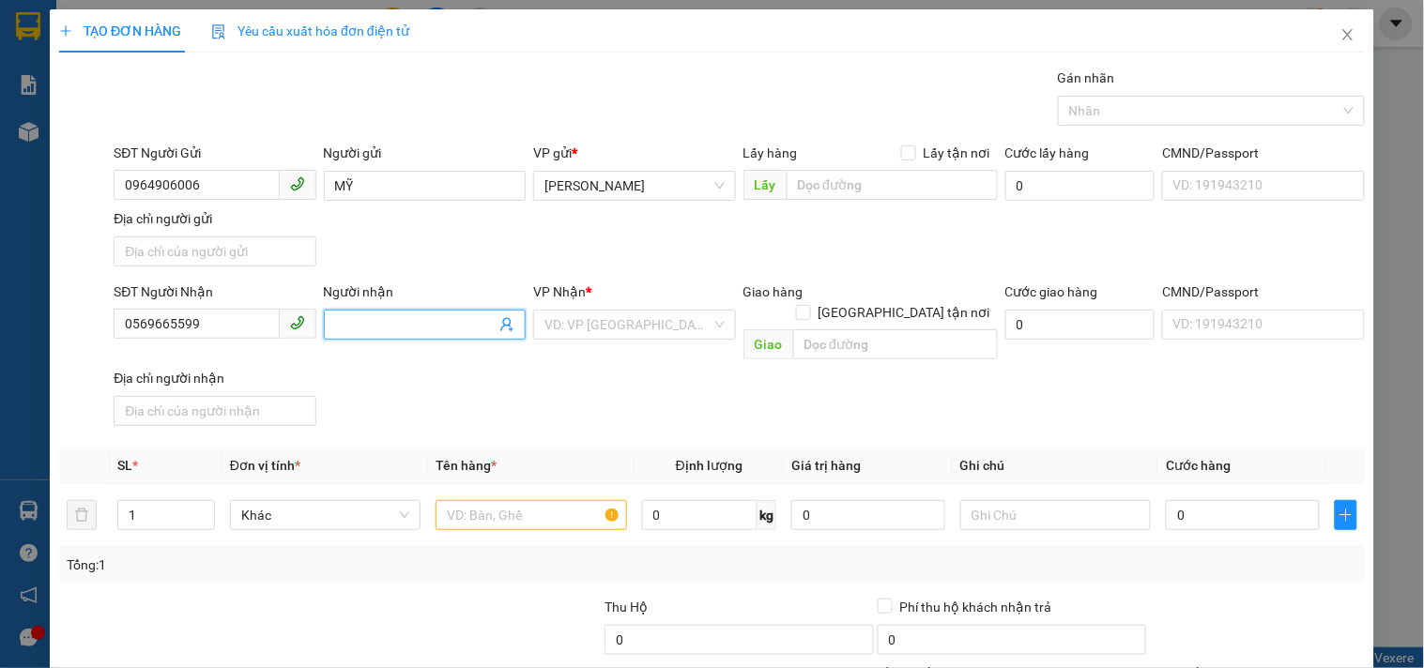
click at [387, 320] on input "Người nhận" at bounding box center [415, 324] width 161 height 21
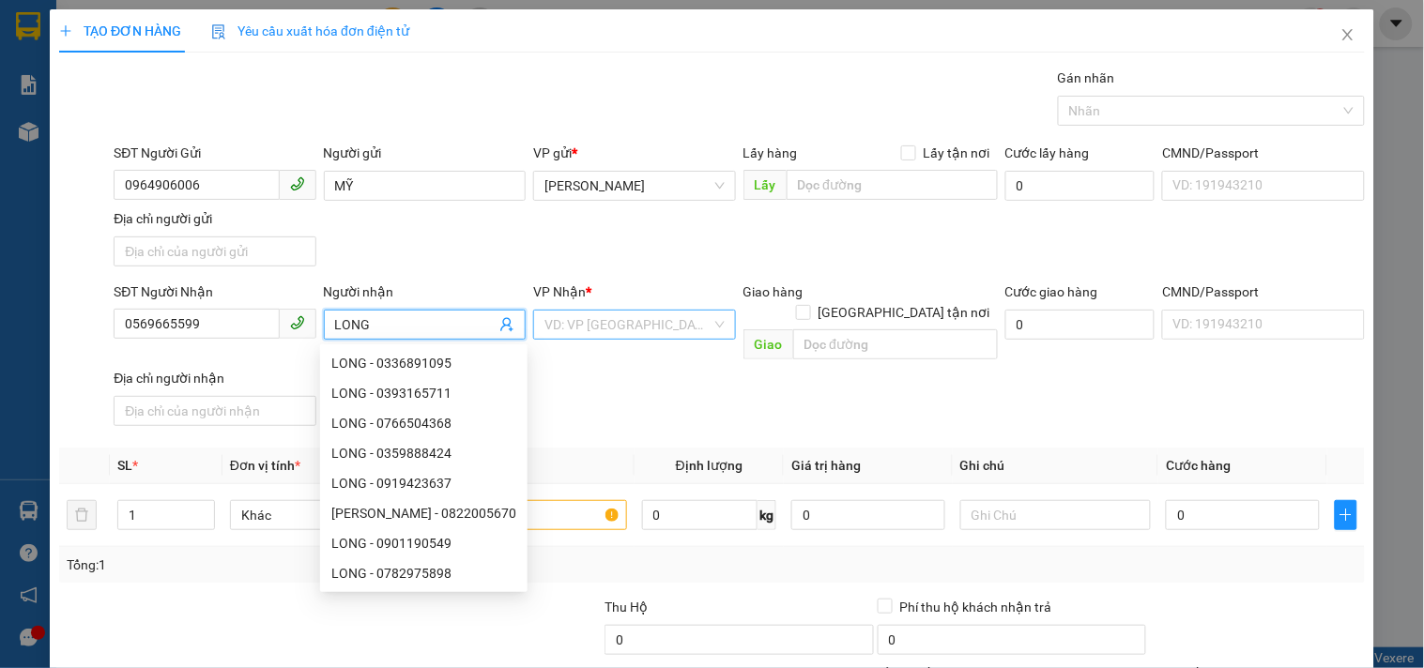
click at [605, 332] on input "search" at bounding box center [627, 325] width 166 height 28
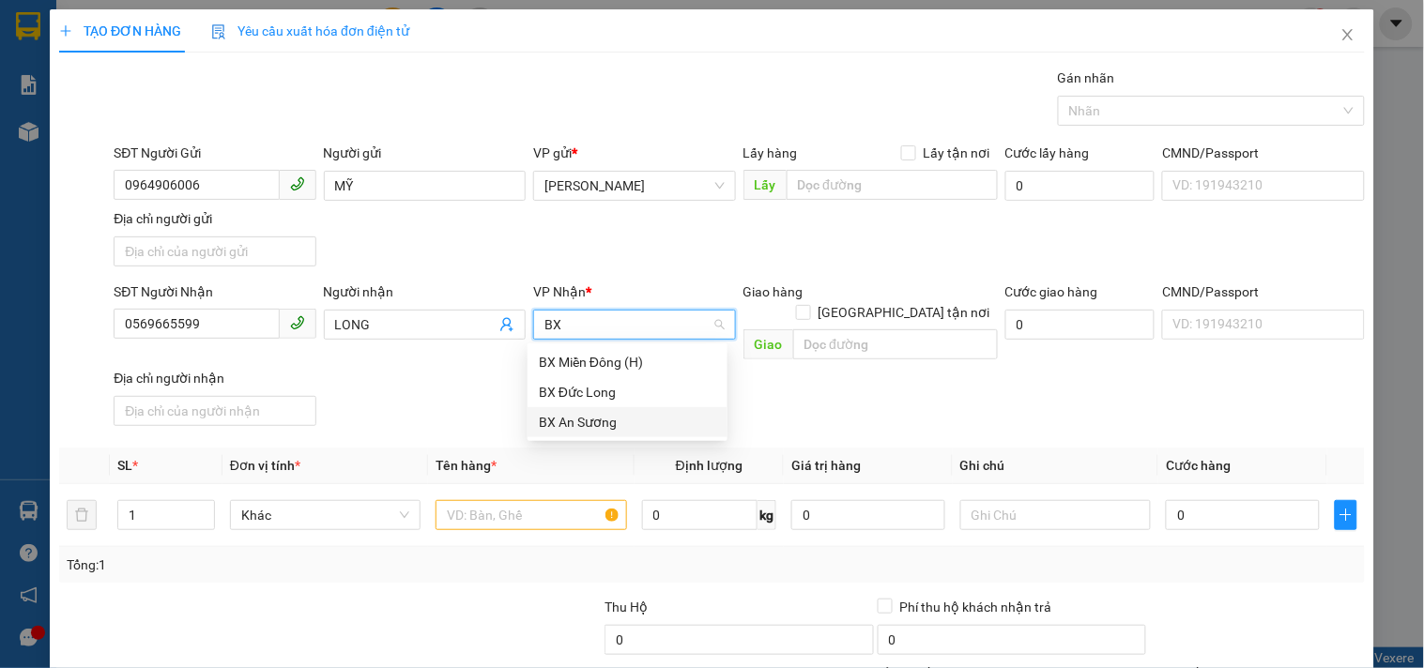
click at [651, 424] on div "BX An Sương" at bounding box center [627, 422] width 177 height 21
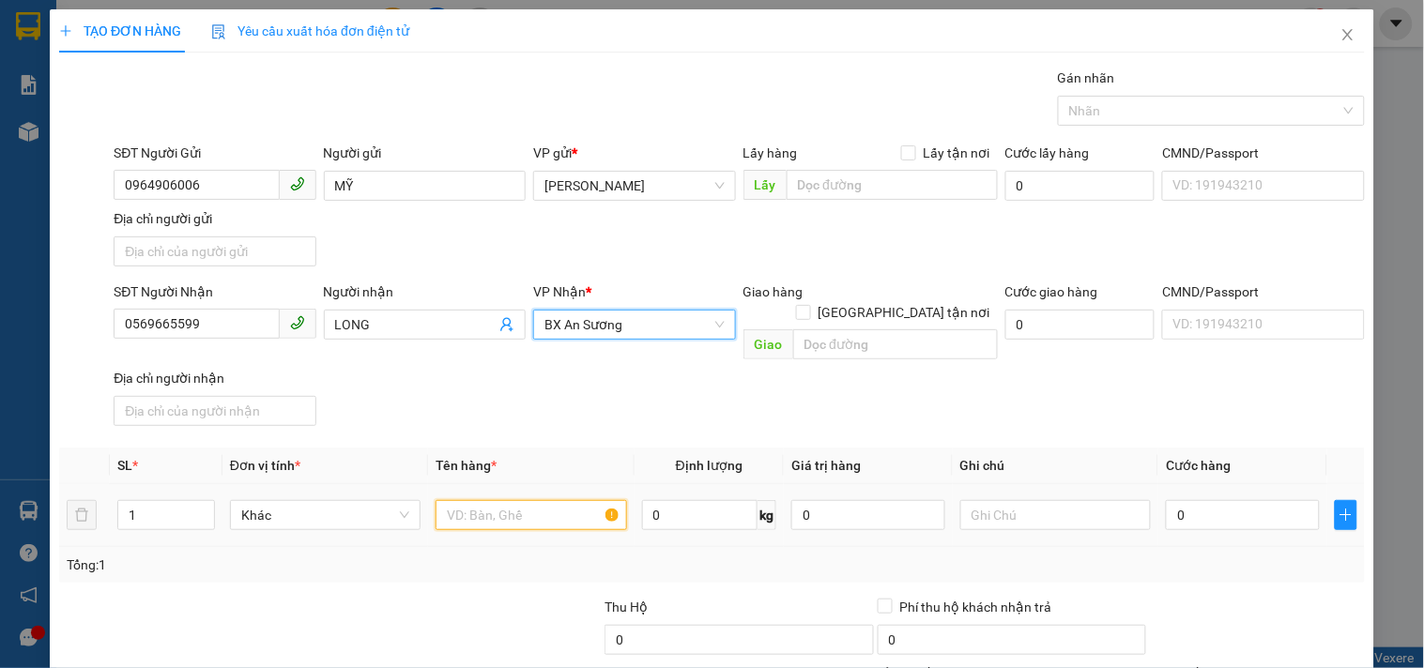
click at [467, 500] on input "text" at bounding box center [531, 515] width 191 height 30
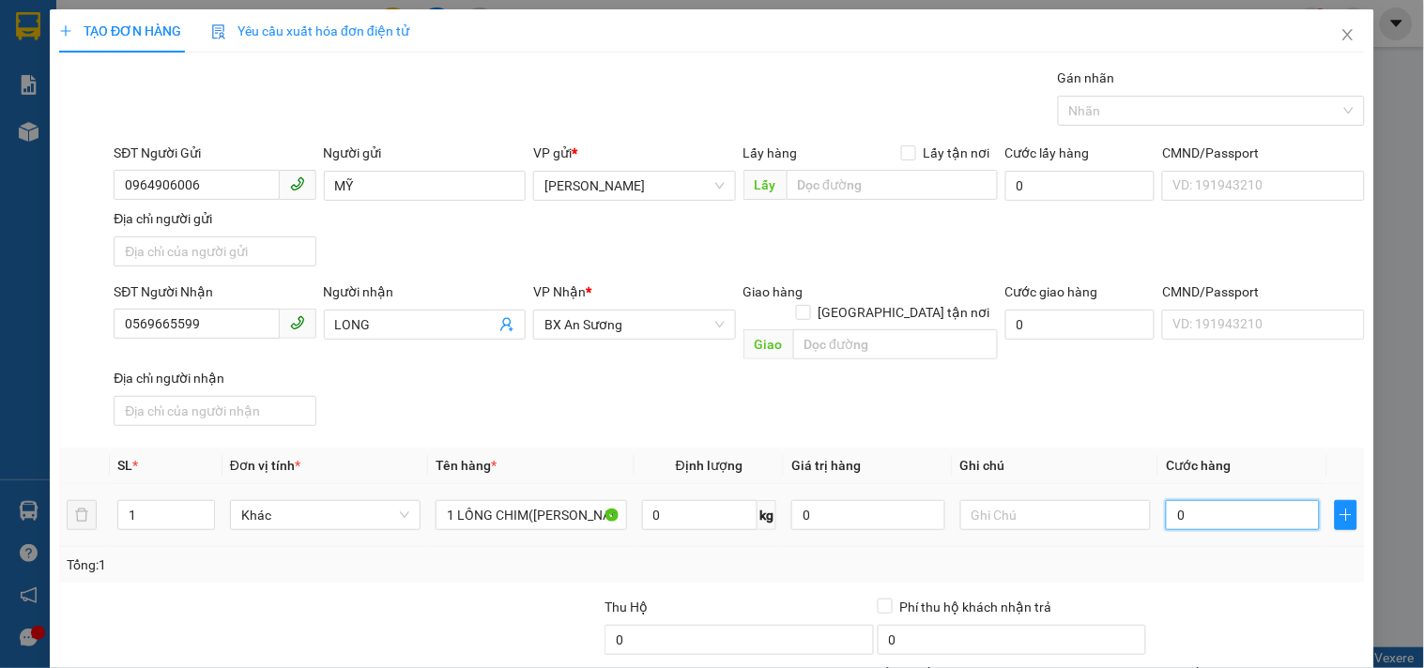
drag, startPoint x: 1220, startPoint y: 502, endPoint x: 1155, endPoint y: 504, distance: 65.7
click at [1218, 501] on input "0" at bounding box center [1243, 515] width 154 height 30
click at [1156, 391] on div "SĐT Người Nhận 0569665599 Người nhận LONG VP Nhận * BX An Sương Giao hàng Giao …" at bounding box center [739, 358] width 1259 height 152
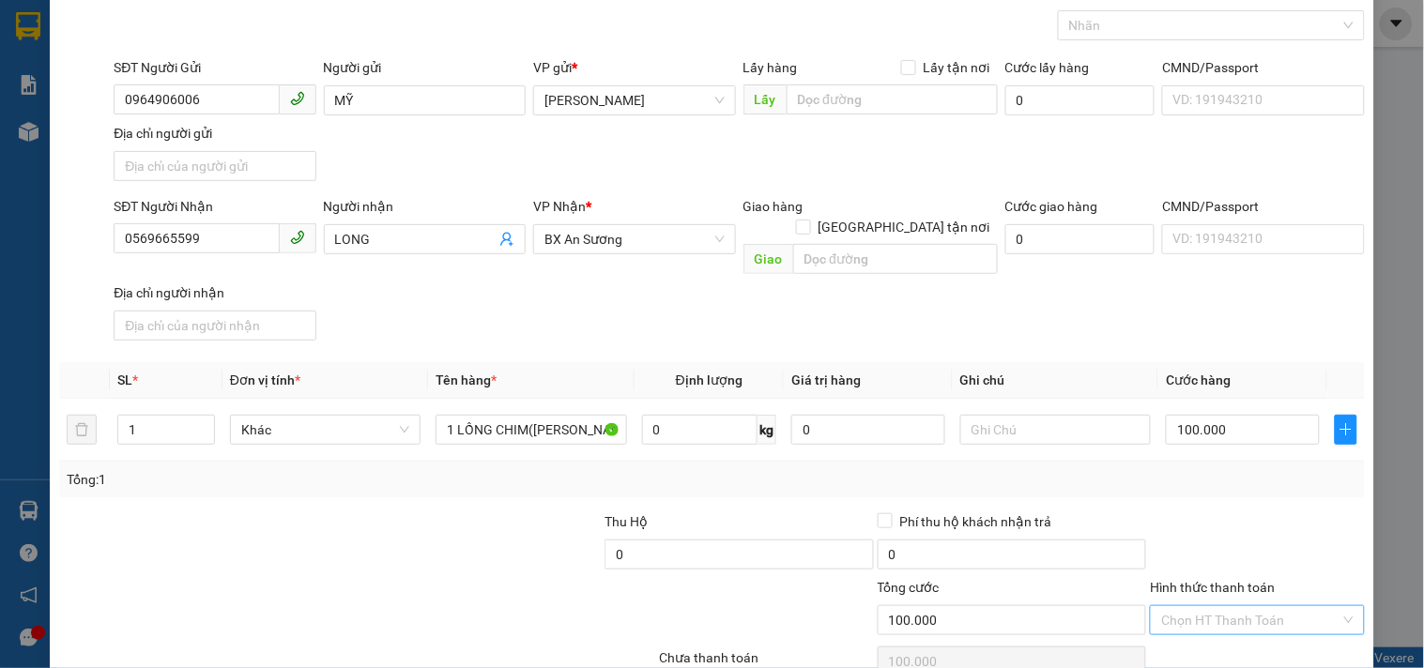
scroll to position [157, 0]
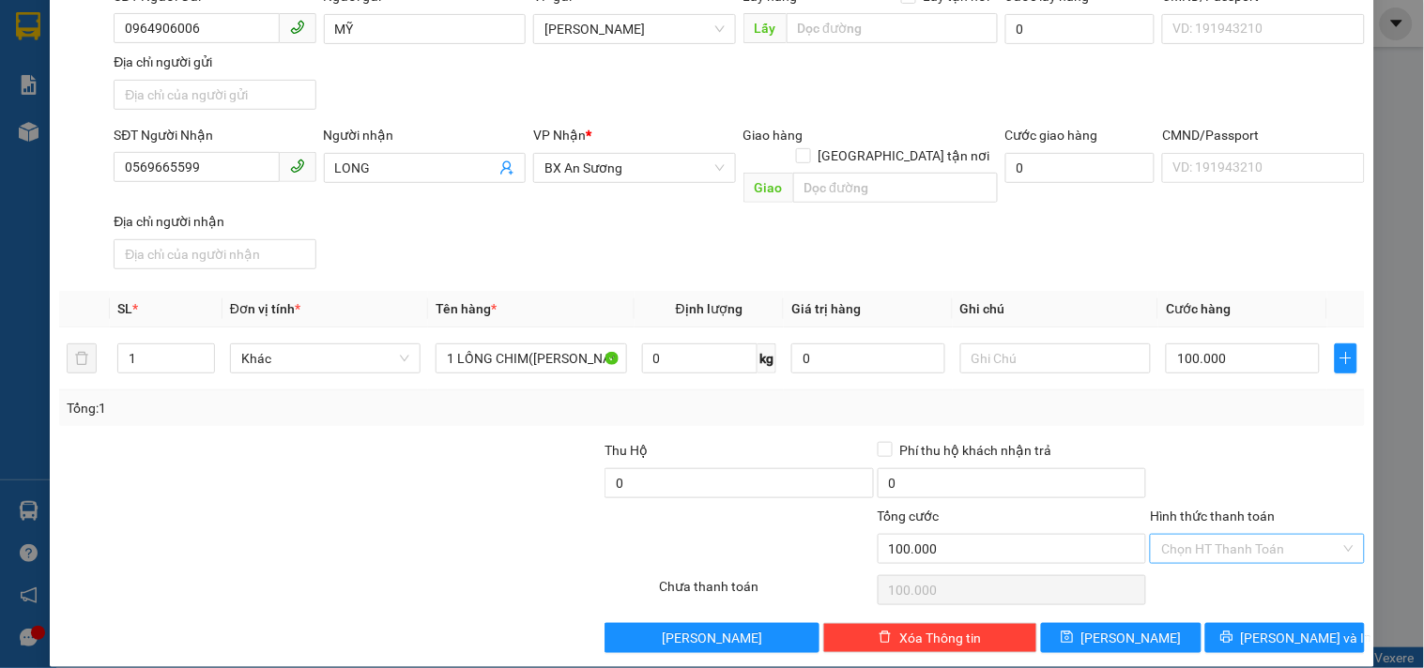
click at [1282, 535] on input "Hình thức thanh toán" at bounding box center [1250, 549] width 178 height 28
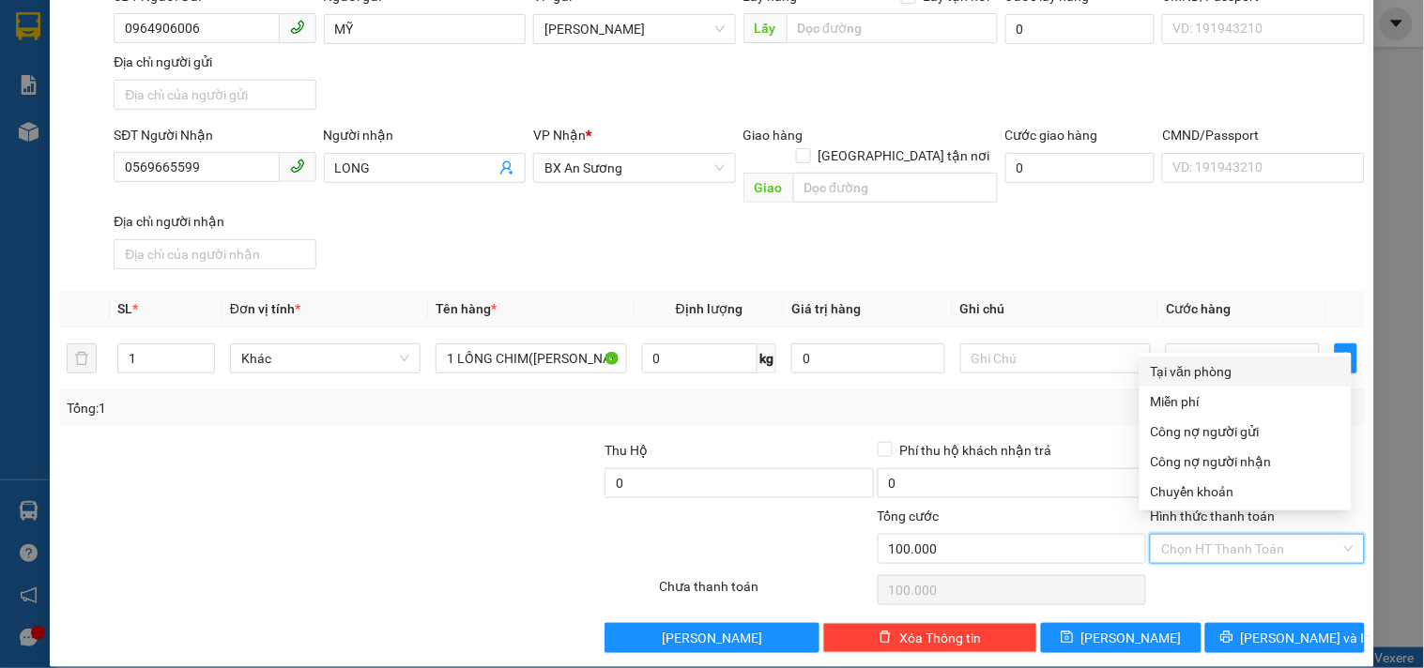
click at [1218, 374] on div "Tại văn phòng" at bounding box center [1246, 371] width 190 height 21
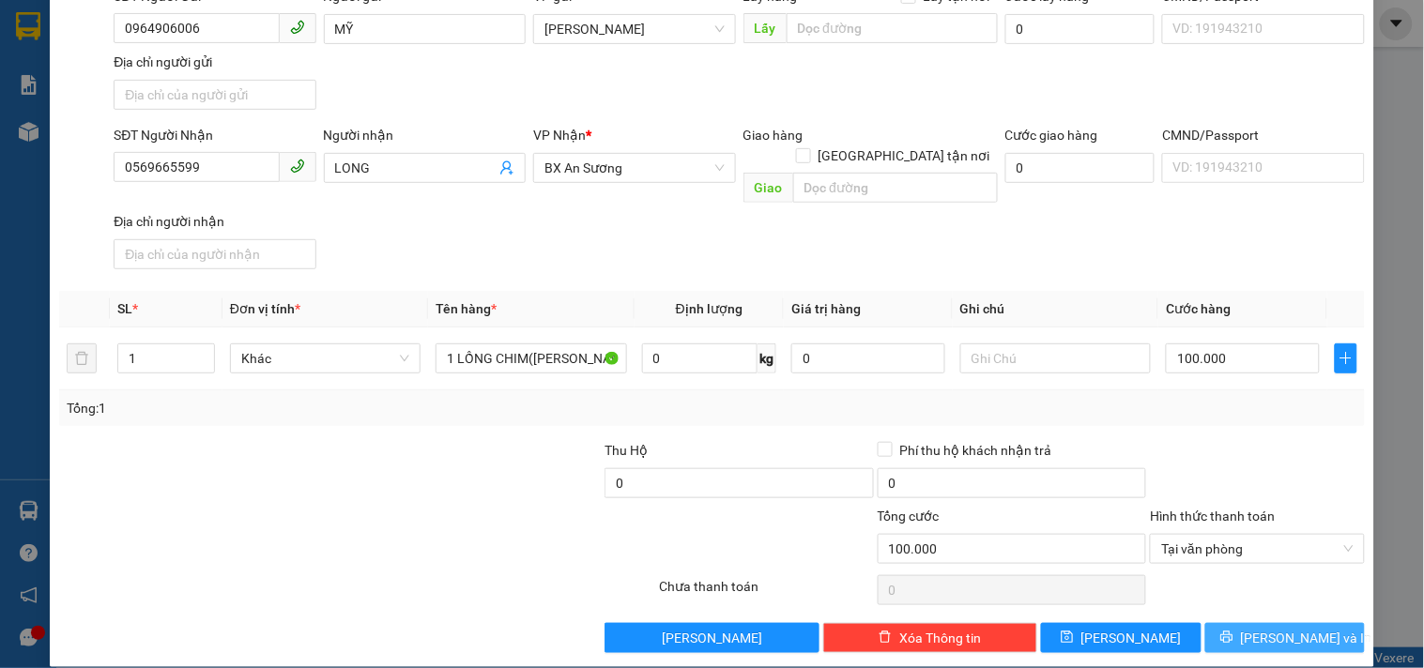
drag, startPoint x: 1235, startPoint y: 623, endPoint x: 1179, endPoint y: 573, distance: 75.8
click at [1232, 623] on button "Lưu và In" at bounding box center [1285, 638] width 160 height 30
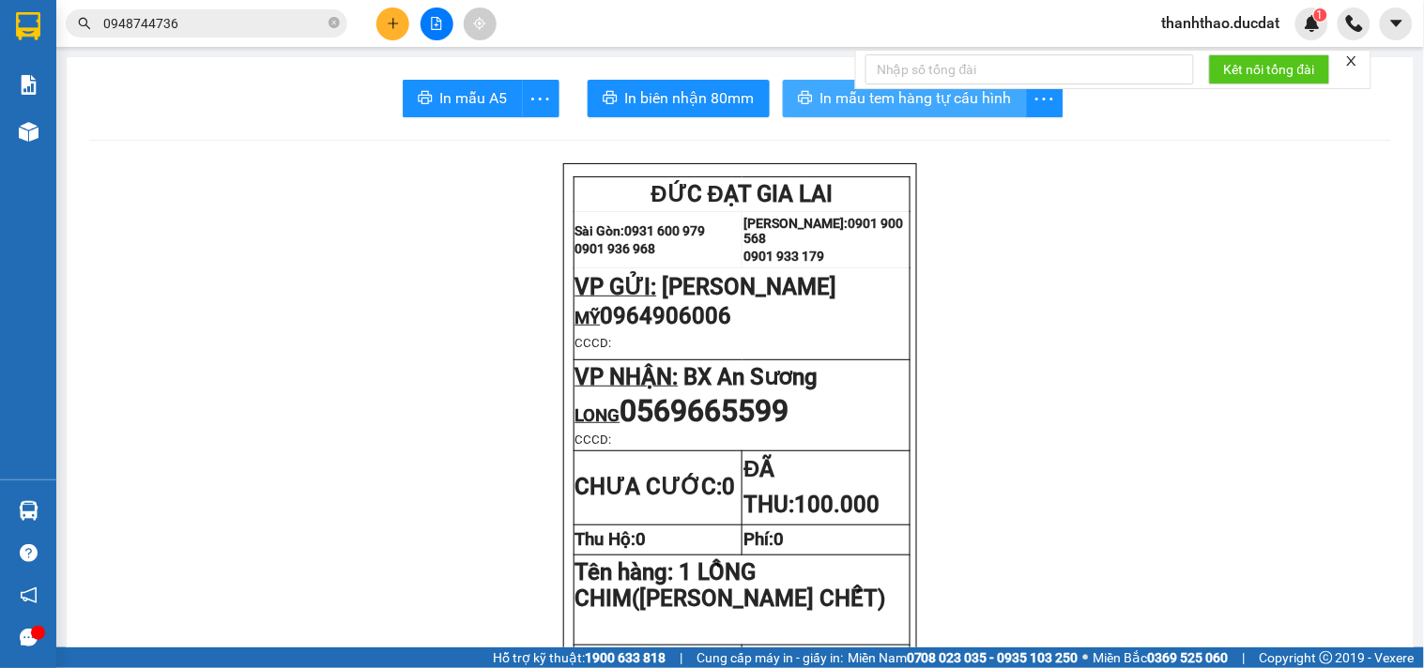
click at [822, 97] on span "In mẫu tem hàng tự cấu hình" at bounding box center [916, 97] width 192 height 23
click at [398, 21] on icon "plus" at bounding box center [393, 23] width 13 height 13
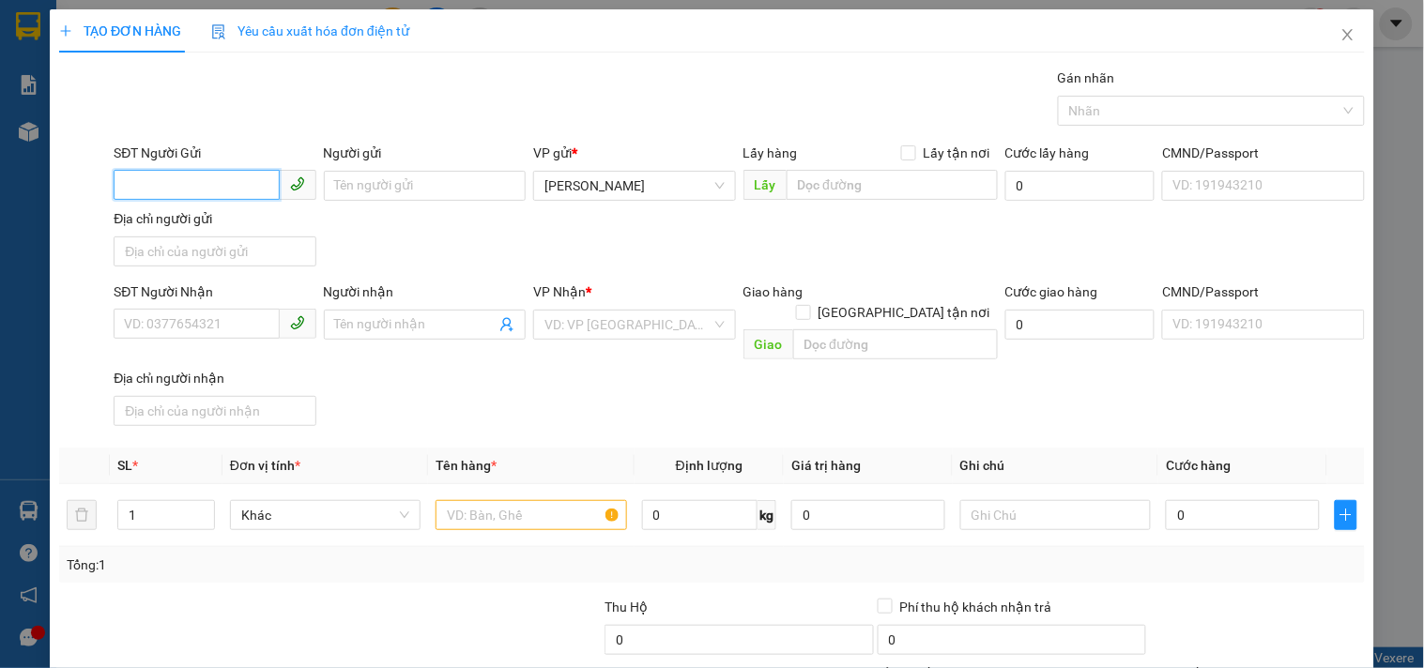
click at [152, 171] on input "SĐT Người Gửi" at bounding box center [196, 185] width 165 height 30
click at [230, 221] on div "0868685379" at bounding box center [212, 223] width 177 height 21
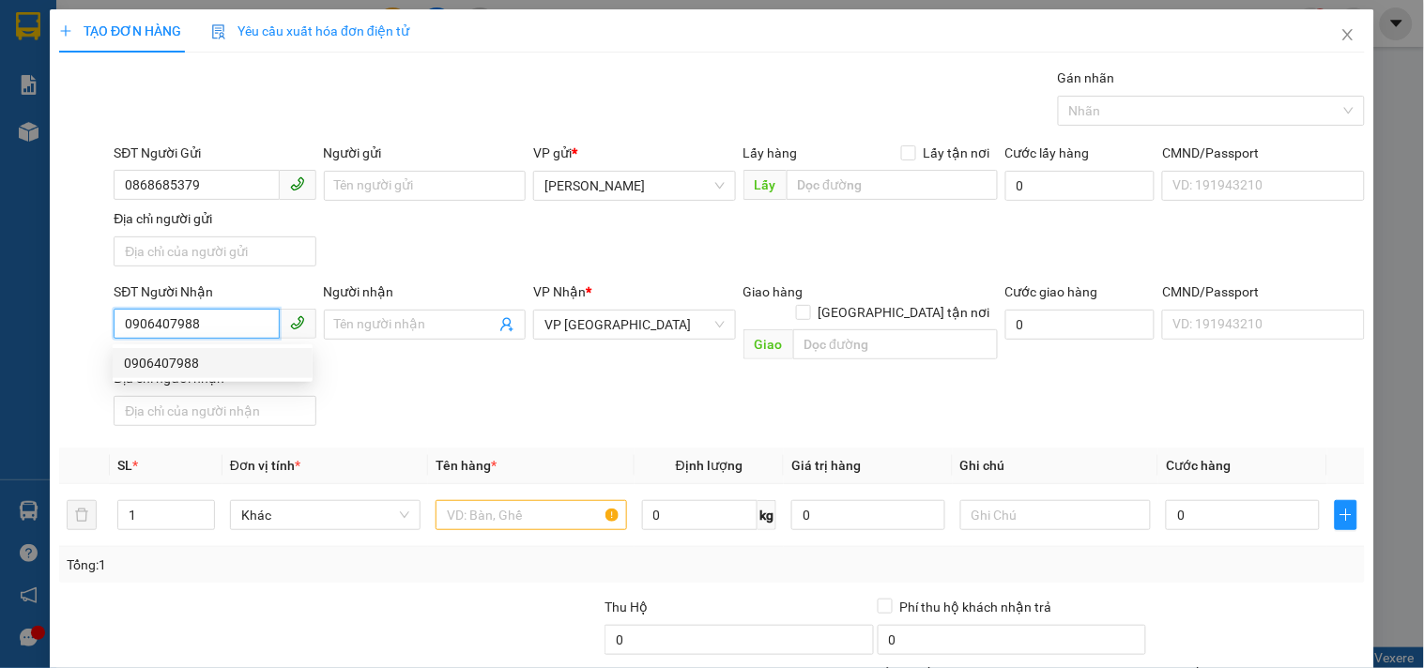
click at [213, 322] on input "0906407988" at bounding box center [196, 324] width 165 height 30
drag, startPoint x: 203, startPoint y: 317, endPoint x: 0, endPoint y: 330, distance: 203.2
click at [0, 330] on div "TẠO ĐƠN HÀNG Yêu cầu xuất hóa đơn điện tử Transit Pickup Surcharge Ids Transit …" at bounding box center [712, 334] width 1424 height 668
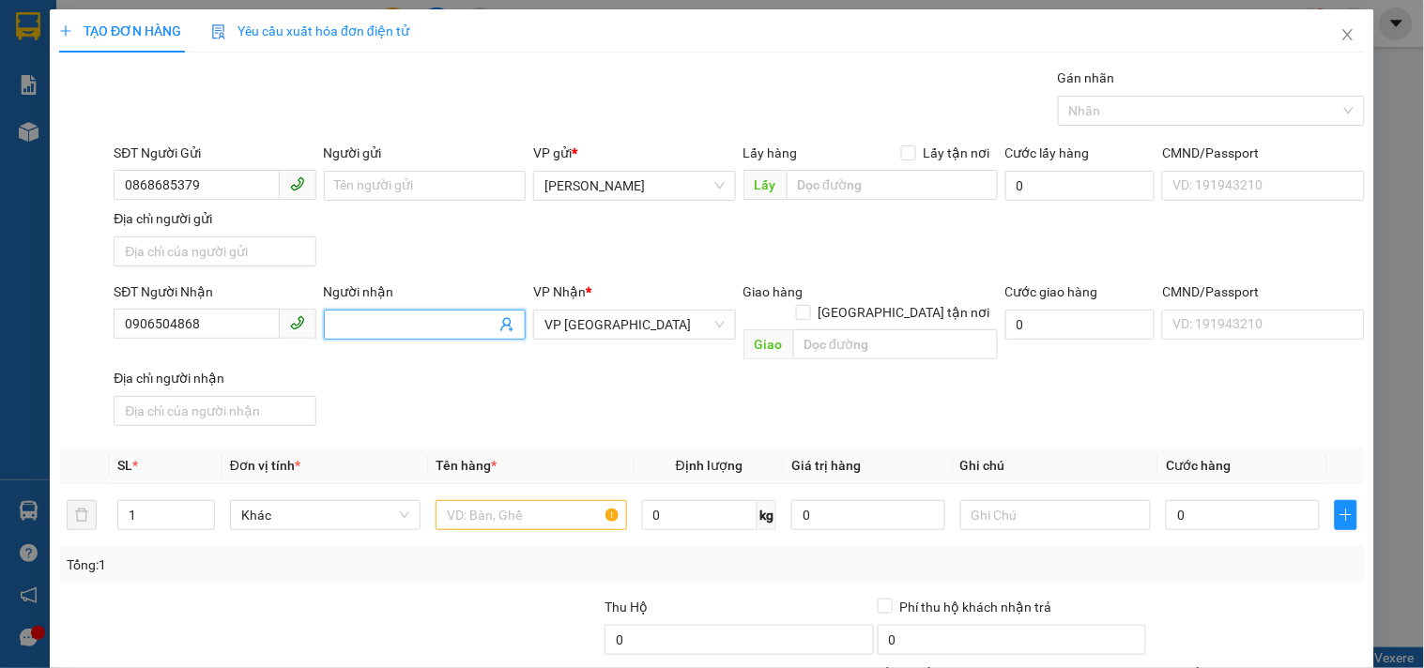
click at [401, 329] on input "Người nhận" at bounding box center [415, 324] width 161 height 21
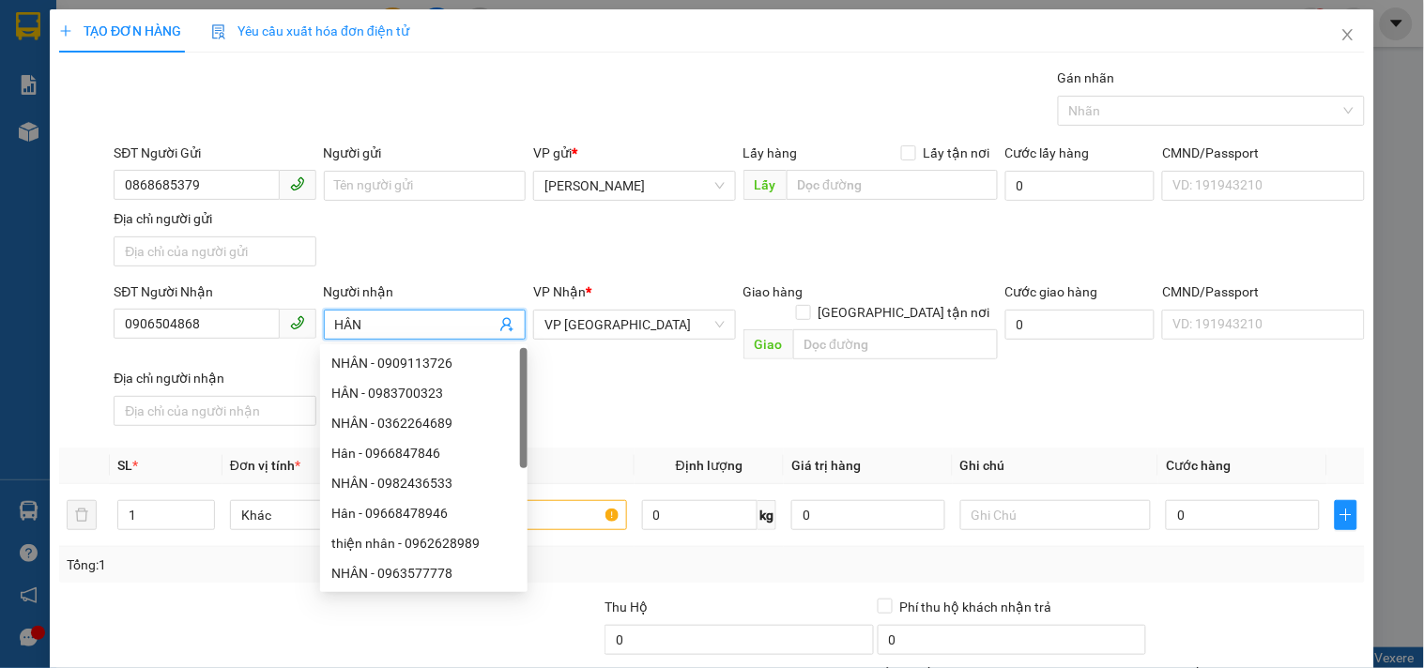
click at [602, 299] on div "VP Nhận *" at bounding box center [634, 292] width 202 height 21
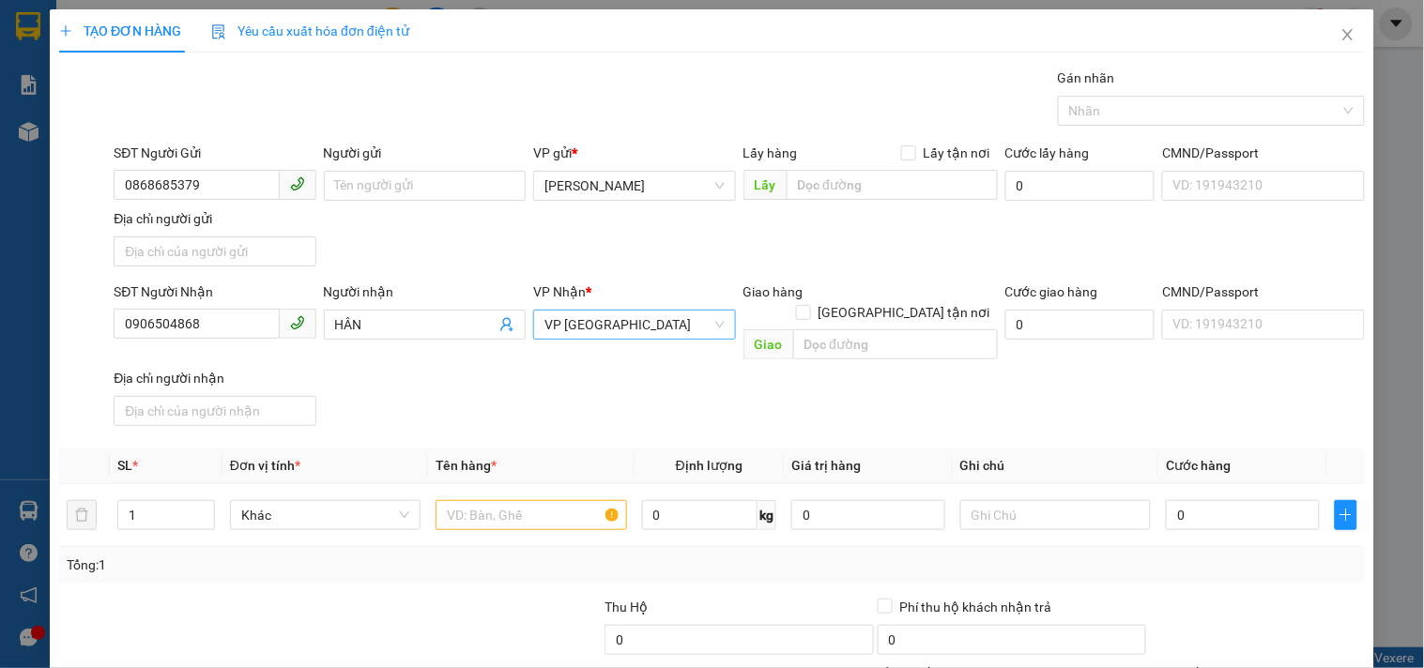
click at [601, 312] on span "VP Đà Nẵng" at bounding box center [633, 325] width 179 height 28
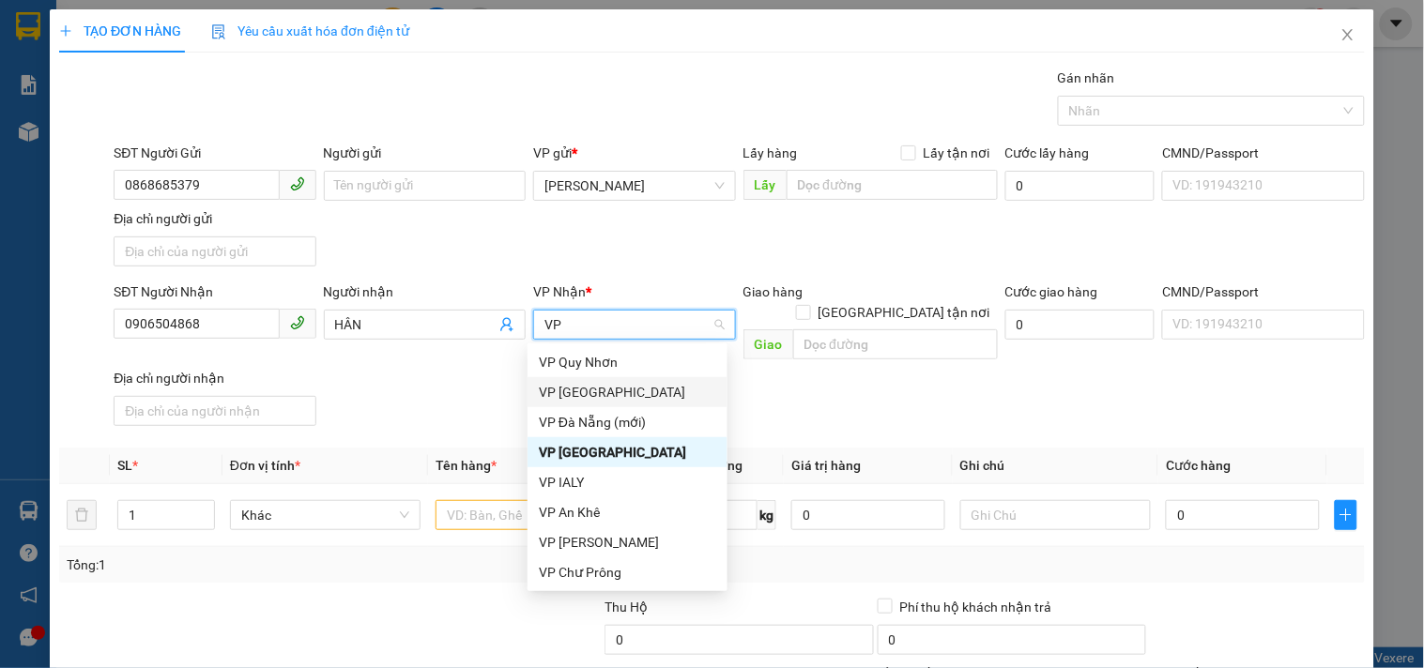
drag, startPoint x: 599, startPoint y: 392, endPoint x: 552, endPoint y: 510, distance: 126.4
click at [598, 392] on div "VP Sài Gòn" at bounding box center [627, 392] width 177 height 21
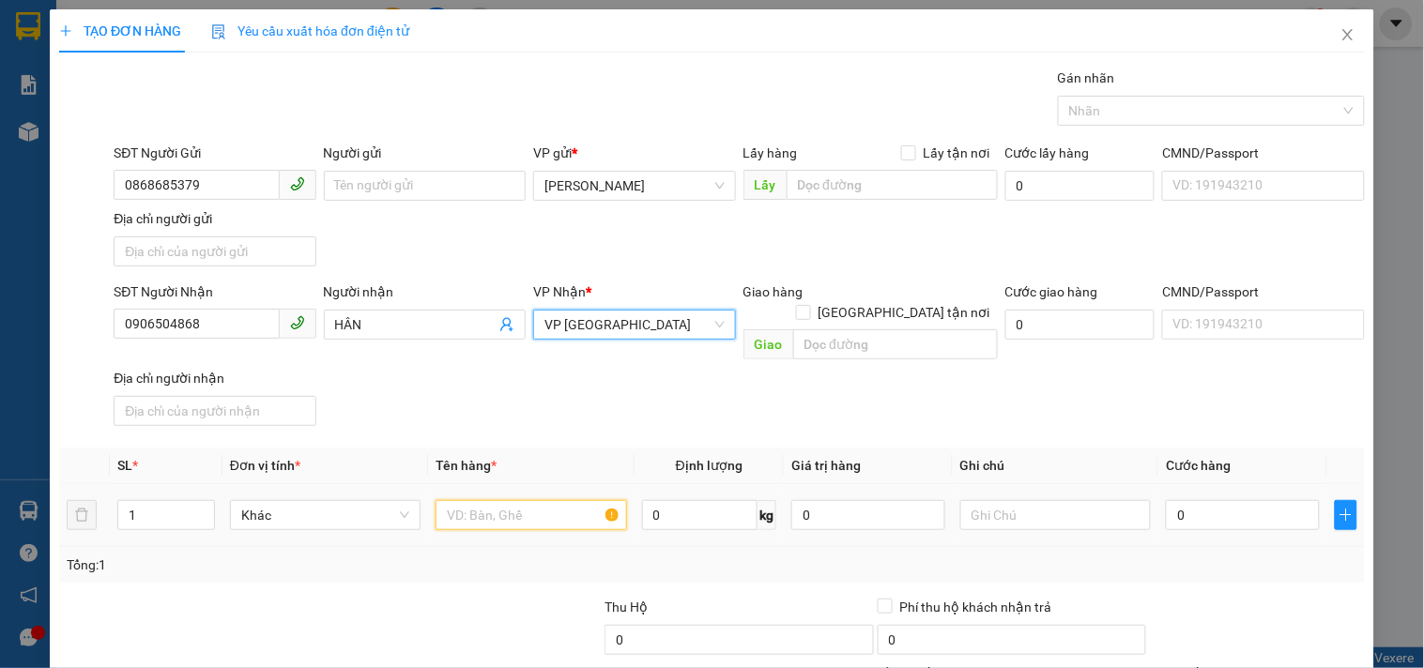
drag, startPoint x: 537, startPoint y: 500, endPoint x: 528, endPoint y: 475, distance: 27.0
click at [536, 500] on input "text" at bounding box center [531, 515] width 191 height 30
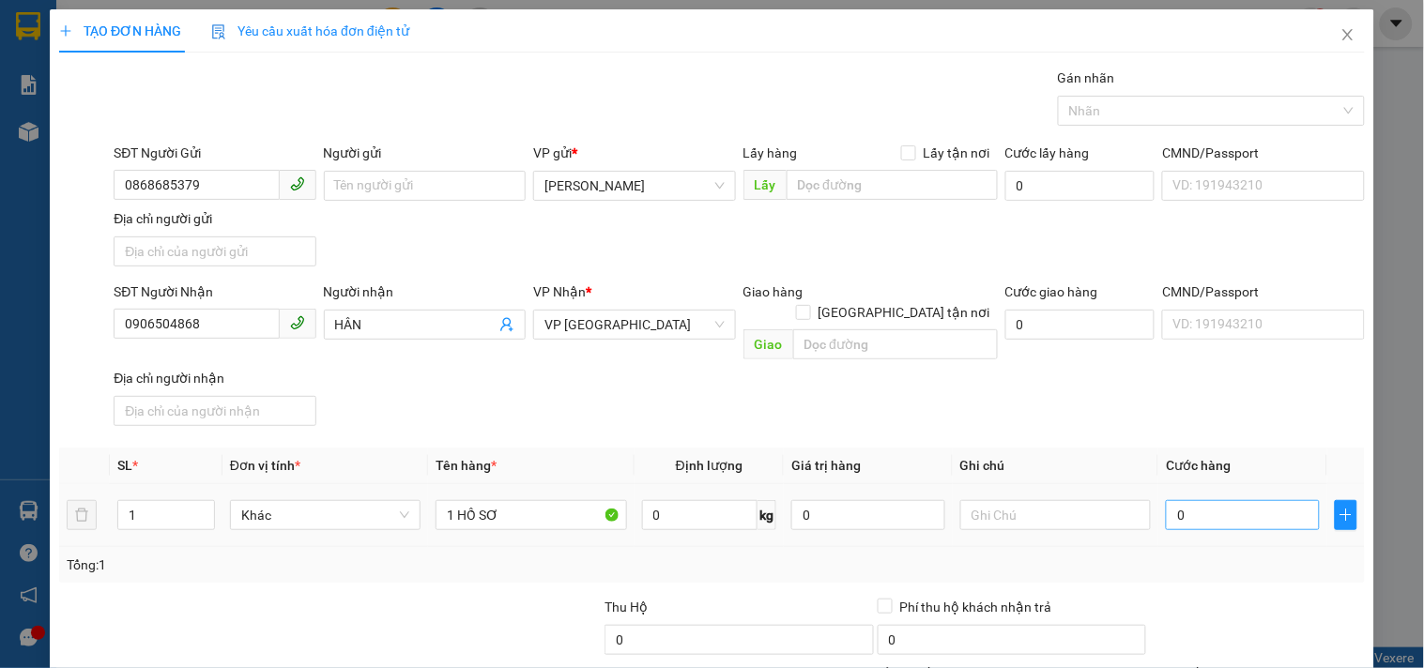
drag, startPoint x: 1217, startPoint y: 476, endPoint x: 1211, endPoint y: 488, distance: 13.4
click at [1212, 497] on div "0" at bounding box center [1243, 516] width 154 height 38
click at [1081, 402] on div "SĐT Người Nhận 0906504868 Người nhận HÂN VP Nhận * VP Sài Gòn Giao hàng Giao tậ…" at bounding box center [739, 358] width 1259 height 152
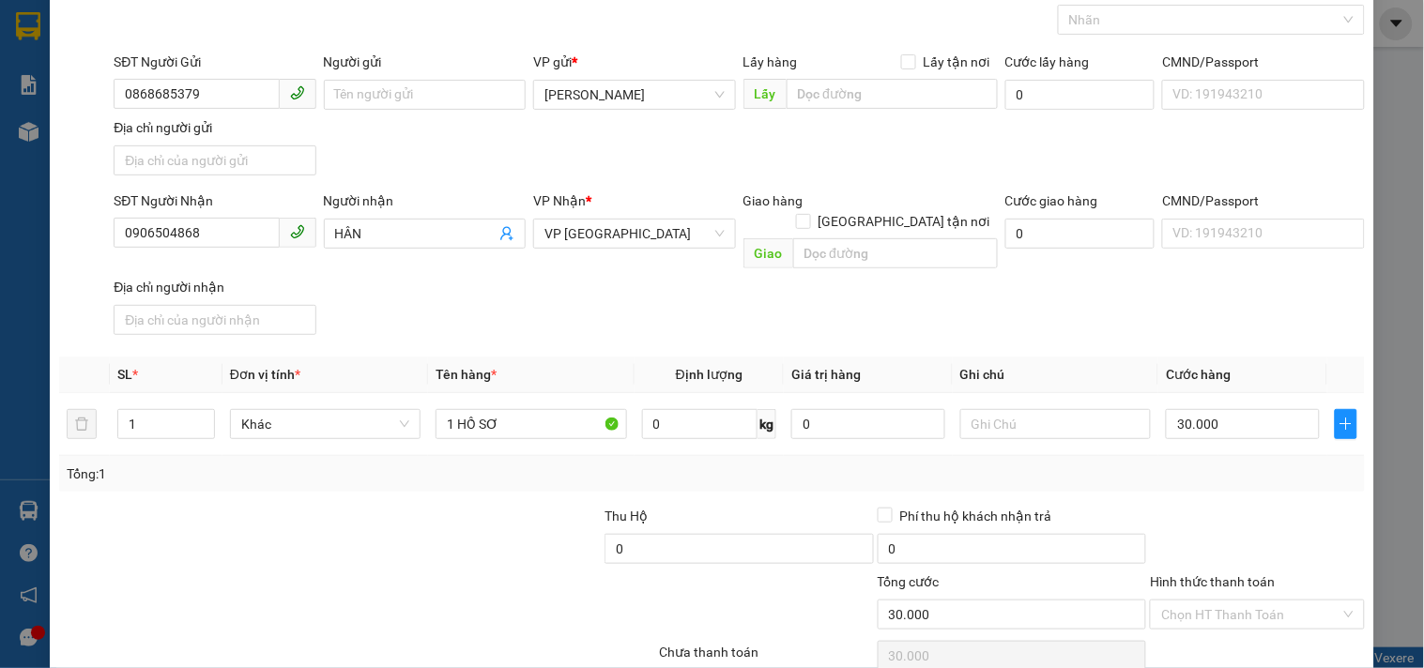
scroll to position [157, 0]
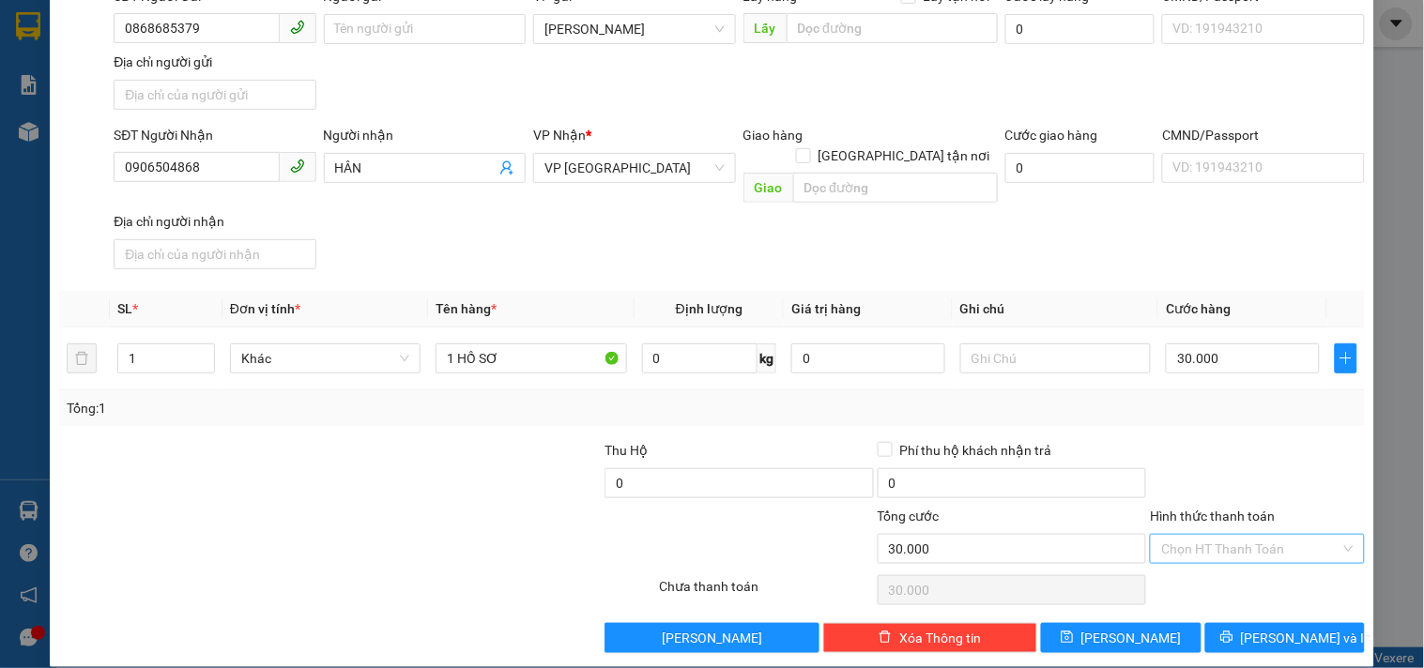
click at [1234, 535] on input "Hình thức thanh toán" at bounding box center [1250, 549] width 178 height 28
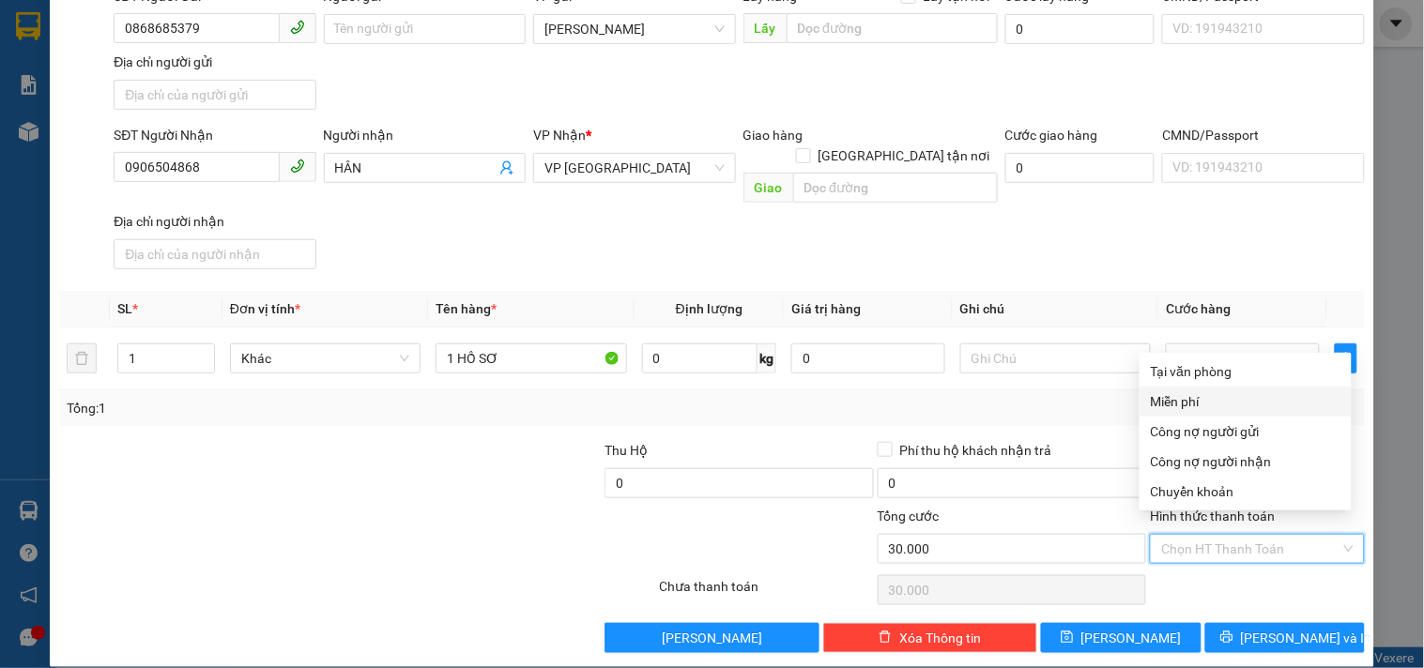
click at [1203, 379] on div "Tại văn phòng" at bounding box center [1246, 371] width 190 height 21
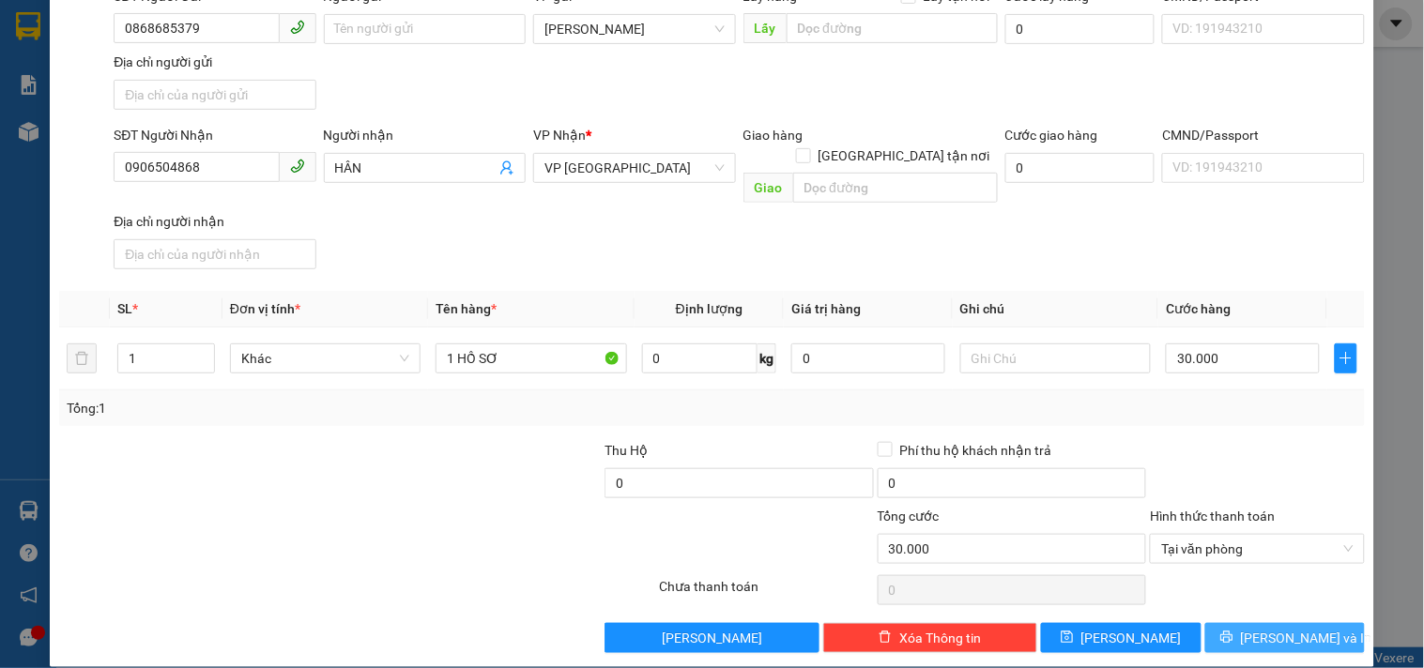
click at [1241, 627] on button "Lưu và In" at bounding box center [1285, 638] width 160 height 30
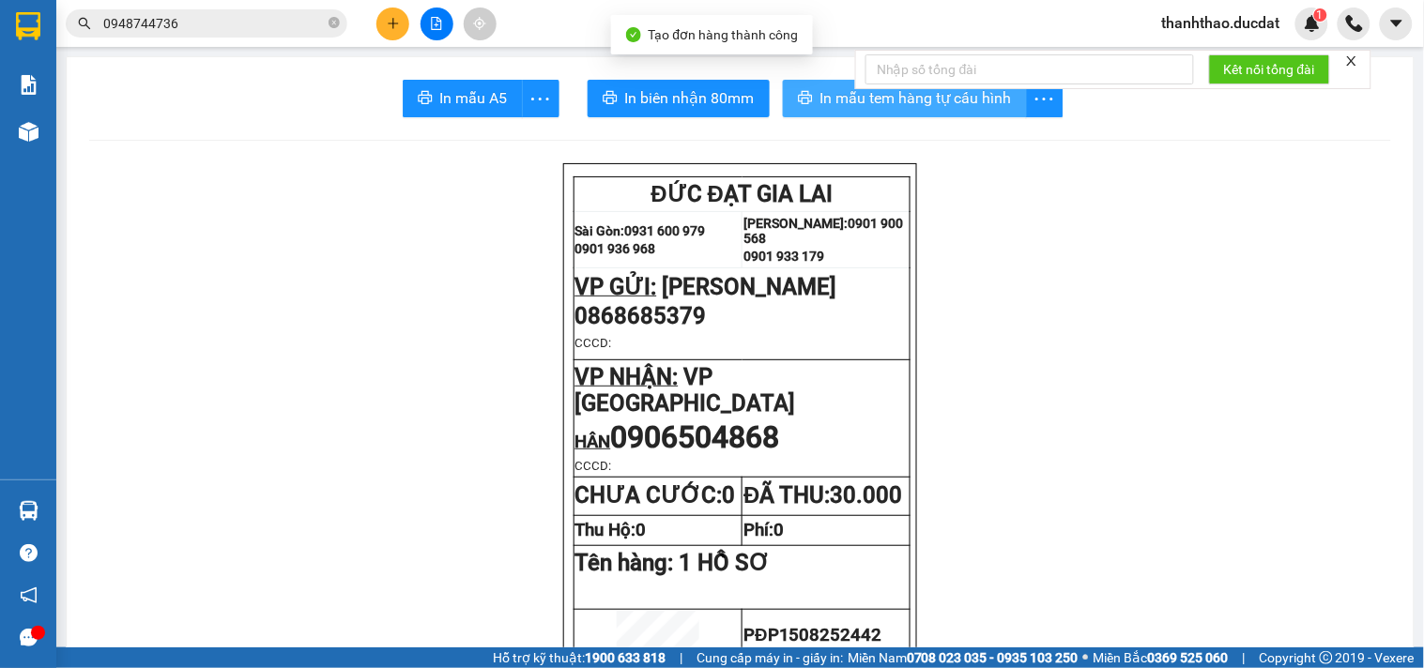
click at [820, 105] on span "In mẫu tem hàng tự cấu hình" at bounding box center [916, 97] width 192 height 23
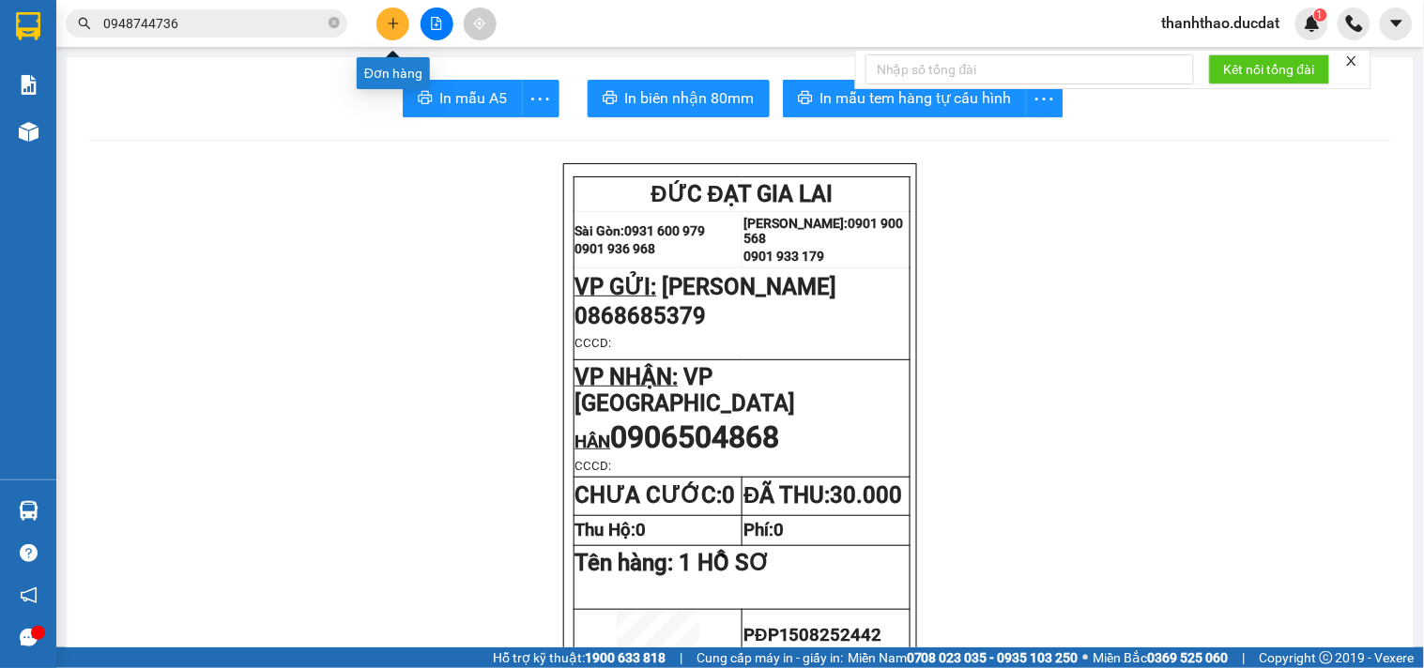
click at [399, 20] on icon "plus" at bounding box center [393, 23] width 13 height 13
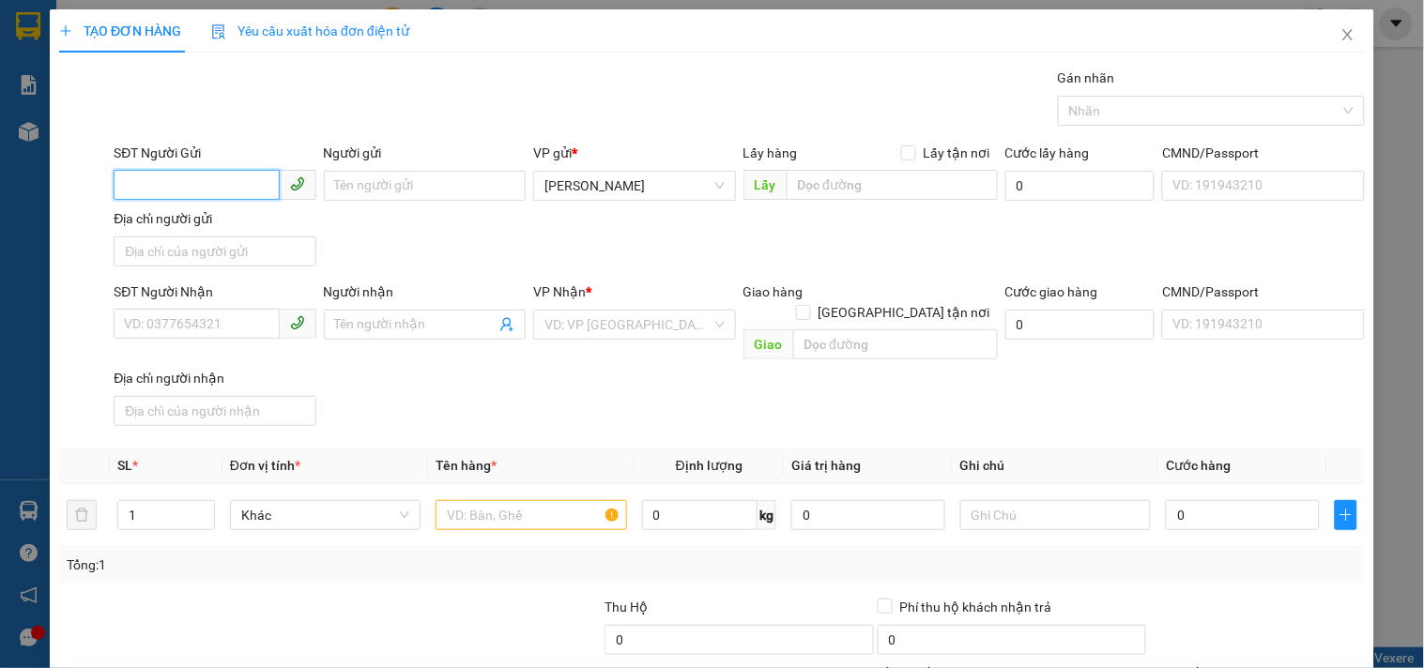
drag, startPoint x: 268, startPoint y: 172, endPoint x: 255, endPoint y: 184, distance: 17.9
click at [258, 181] on input "SĐT Người Gửi" at bounding box center [196, 185] width 165 height 30
click at [228, 218] on div "0357189921 - THÚY" at bounding box center [212, 223] width 177 height 21
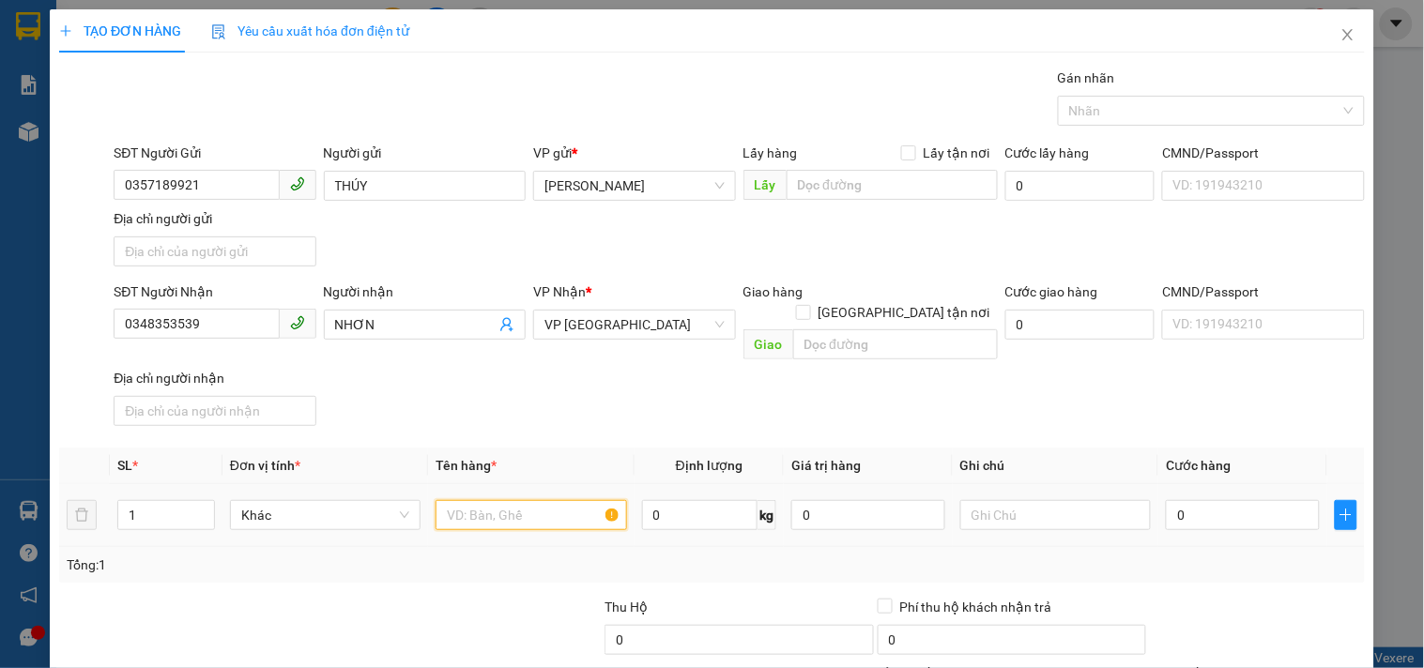
click at [524, 500] on input "text" at bounding box center [531, 515] width 191 height 30
click at [1179, 500] on input "0" at bounding box center [1243, 515] width 154 height 30
click at [1064, 363] on div "SĐT Người Nhận 0348353539 Người nhận NHƠN VP Nhận * VP Sài Gòn Giao hàng Giao t…" at bounding box center [739, 358] width 1259 height 152
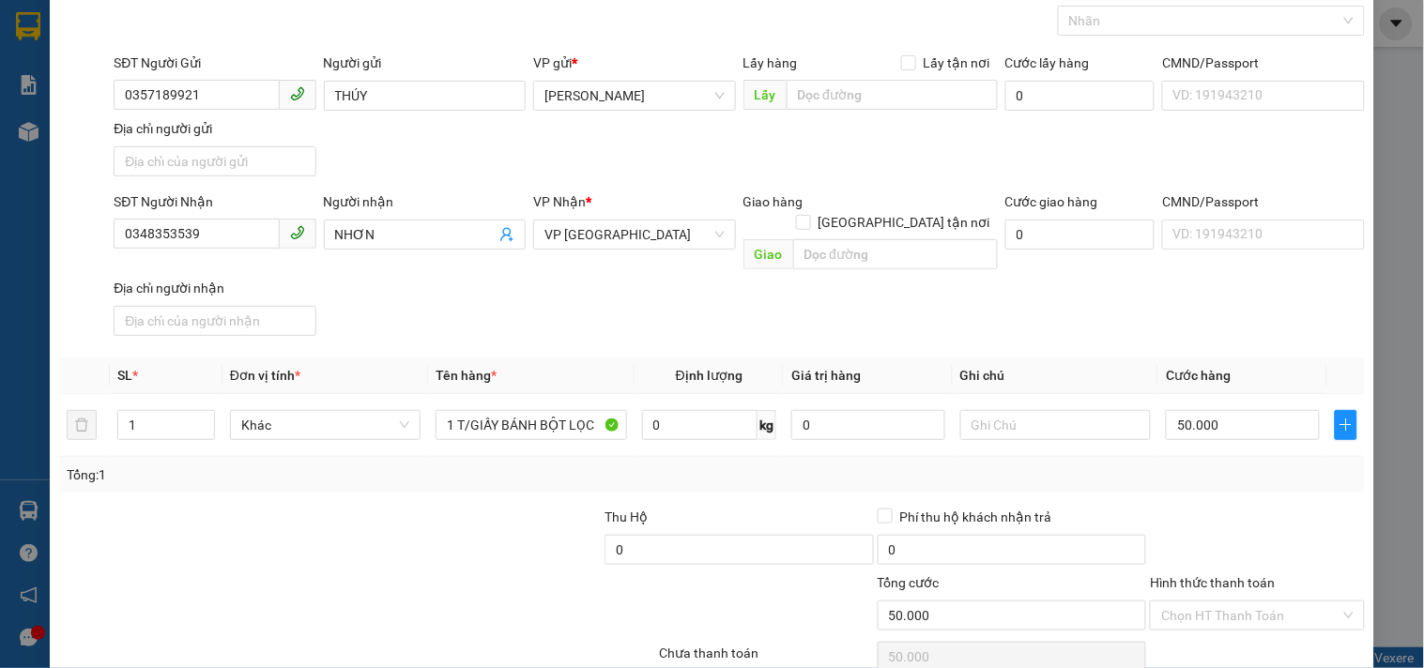
scroll to position [157, 0]
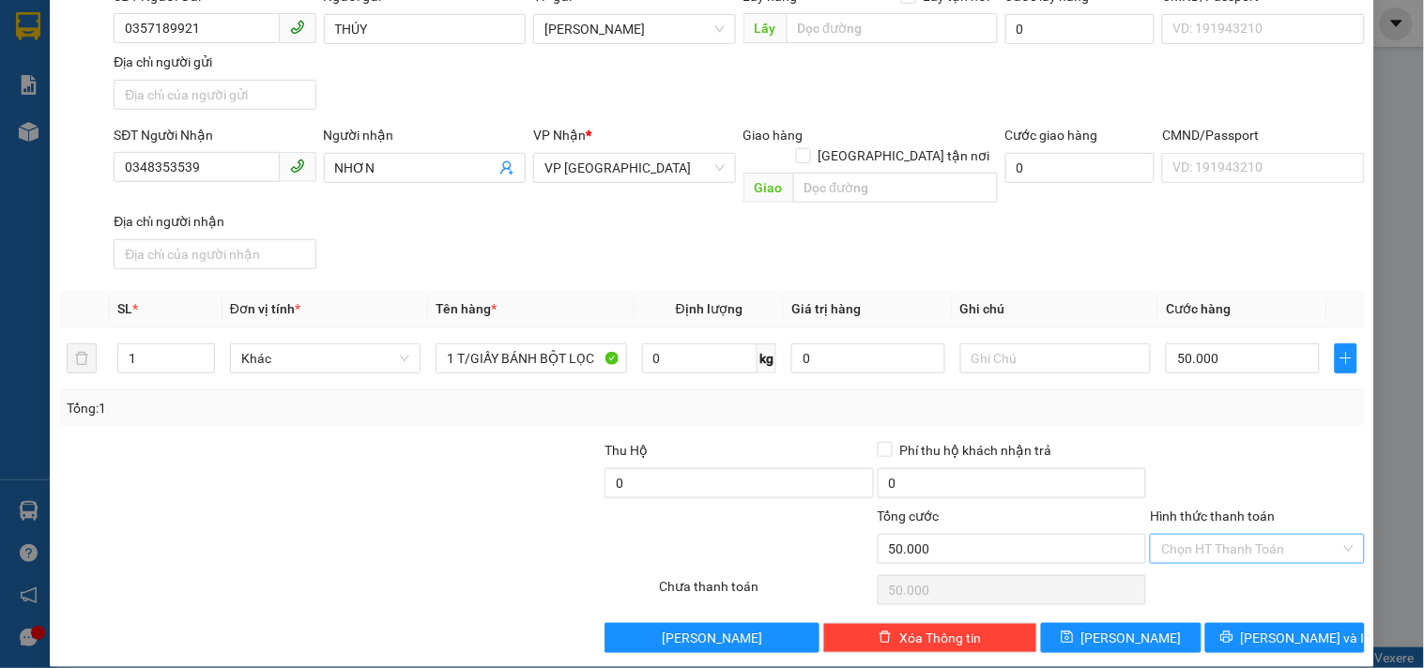
drag, startPoint x: 1184, startPoint y: 530, endPoint x: 1183, endPoint y: 510, distance: 20.7
click at [1184, 535] on input "Hình thức thanh toán" at bounding box center [1250, 549] width 178 height 28
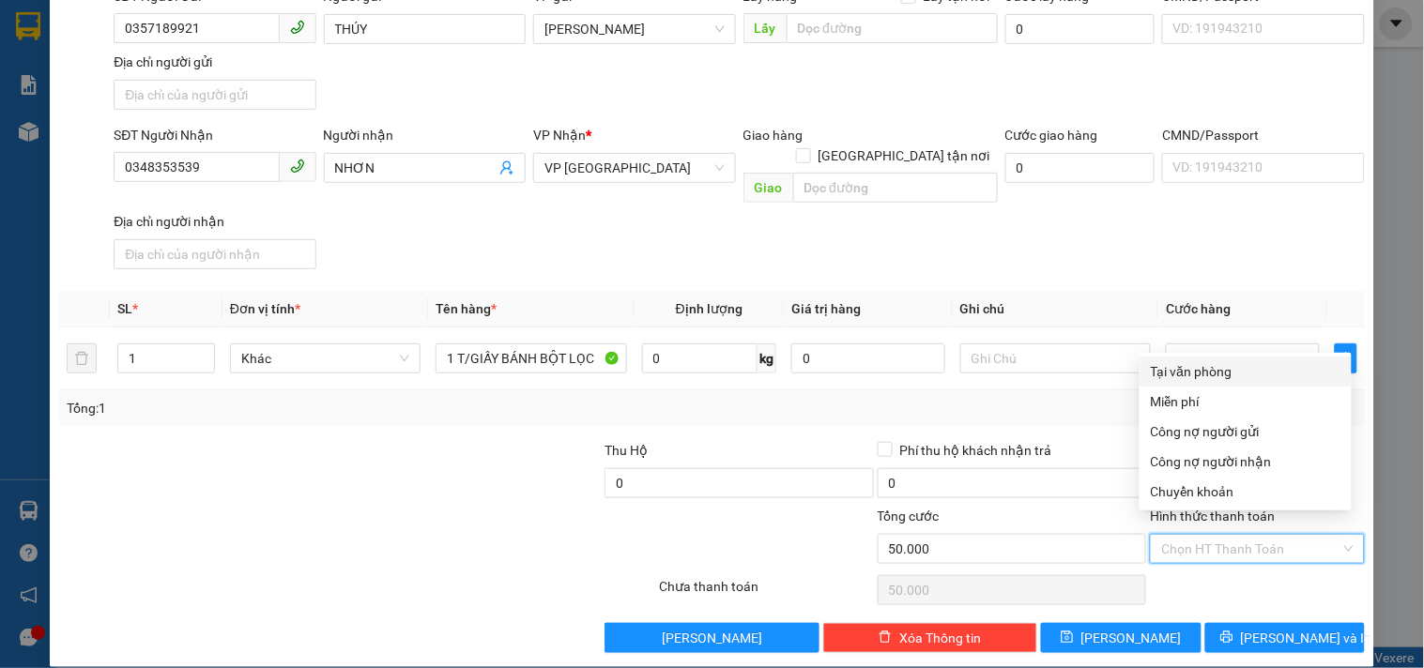
click at [1183, 367] on div "Tại văn phòng" at bounding box center [1246, 371] width 190 height 21
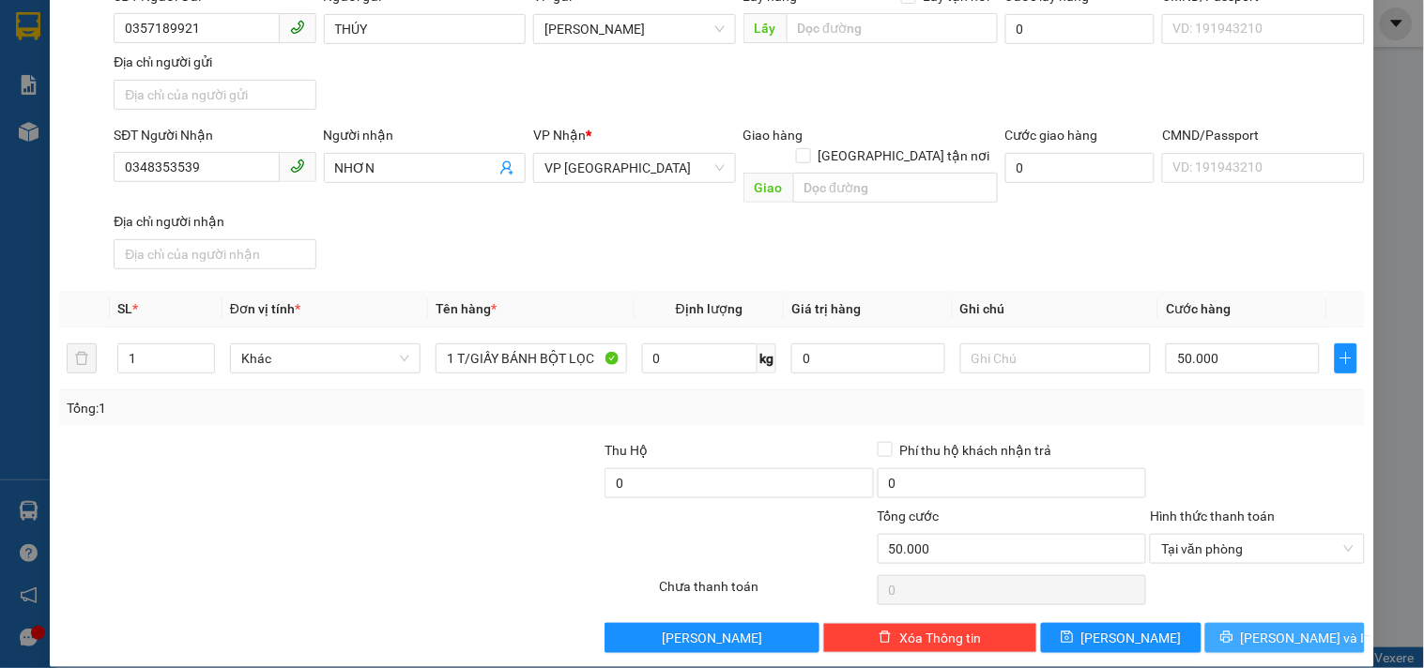
drag, startPoint x: 1232, startPoint y: 608, endPoint x: 1213, endPoint y: 556, distance: 55.8
click at [1231, 623] on button "Lưu và In" at bounding box center [1285, 638] width 160 height 30
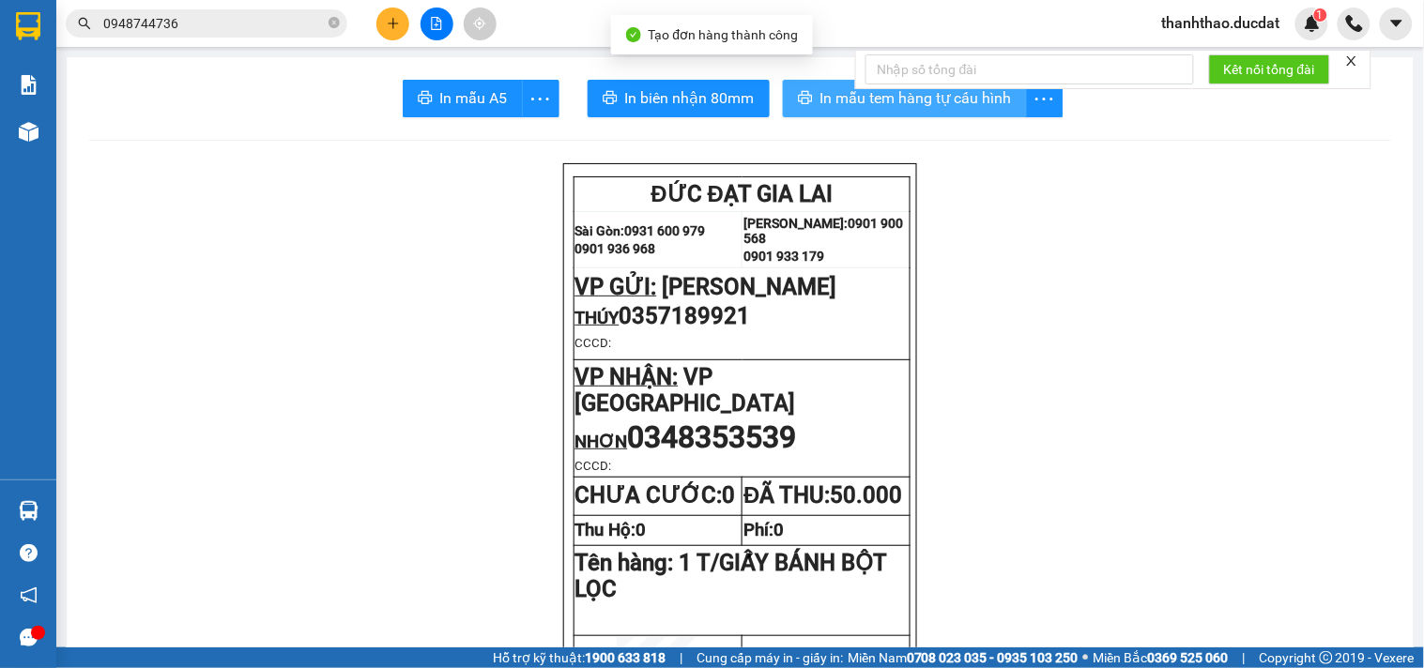
click at [856, 98] on span "In mẫu tem hàng tự cấu hình" at bounding box center [916, 97] width 192 height 23
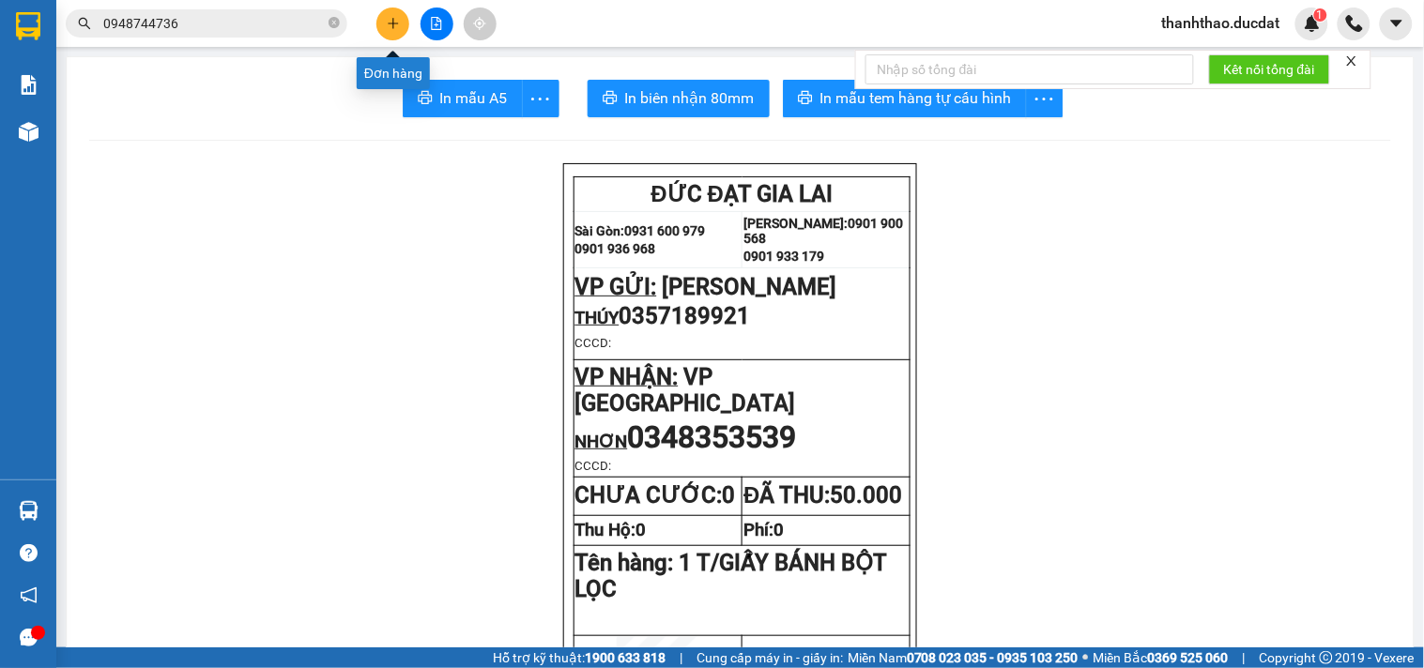
click at [390, 33] on button at bounding box center [392, 24] width 33 height 33
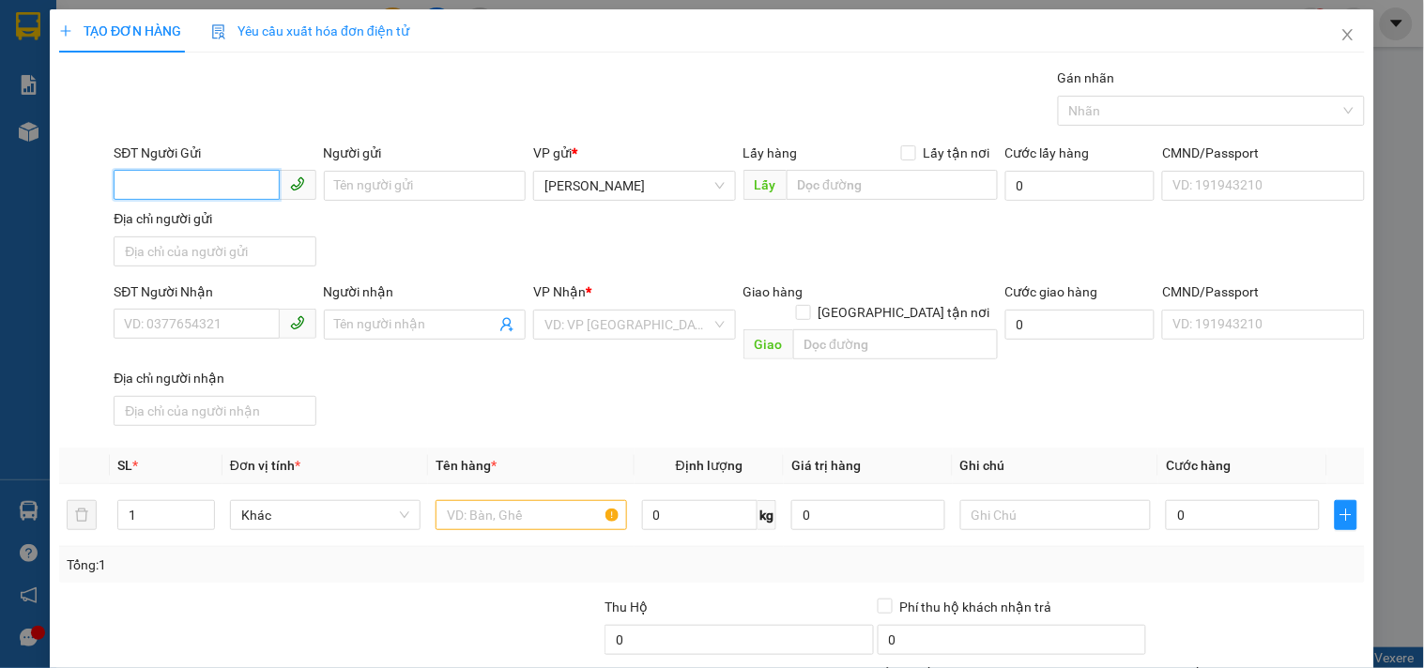
click at [238, 185] on input "SĐT Người Gửi" at bounding box center [196, 185] width 165 height 30
drag, startPoint x: 377, startPoint y: 185, endPoint x: 333, endPoint y: 184, distance: 44.1
click at [348, 185] on input "Người gửi" at bounding box center [425, 186] width 202 height 30
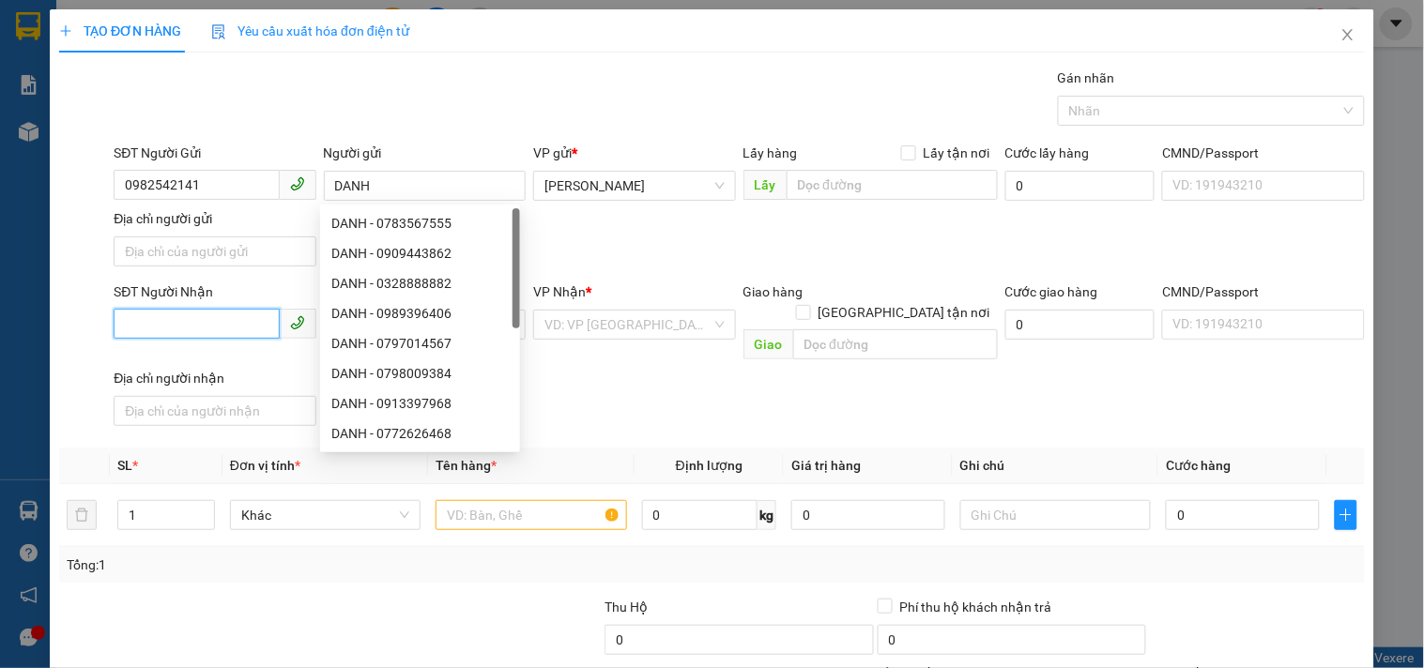
click at [207, 325] on input "SĐT Người Nhận" at bounding box center [196, 324] width 165 height 30
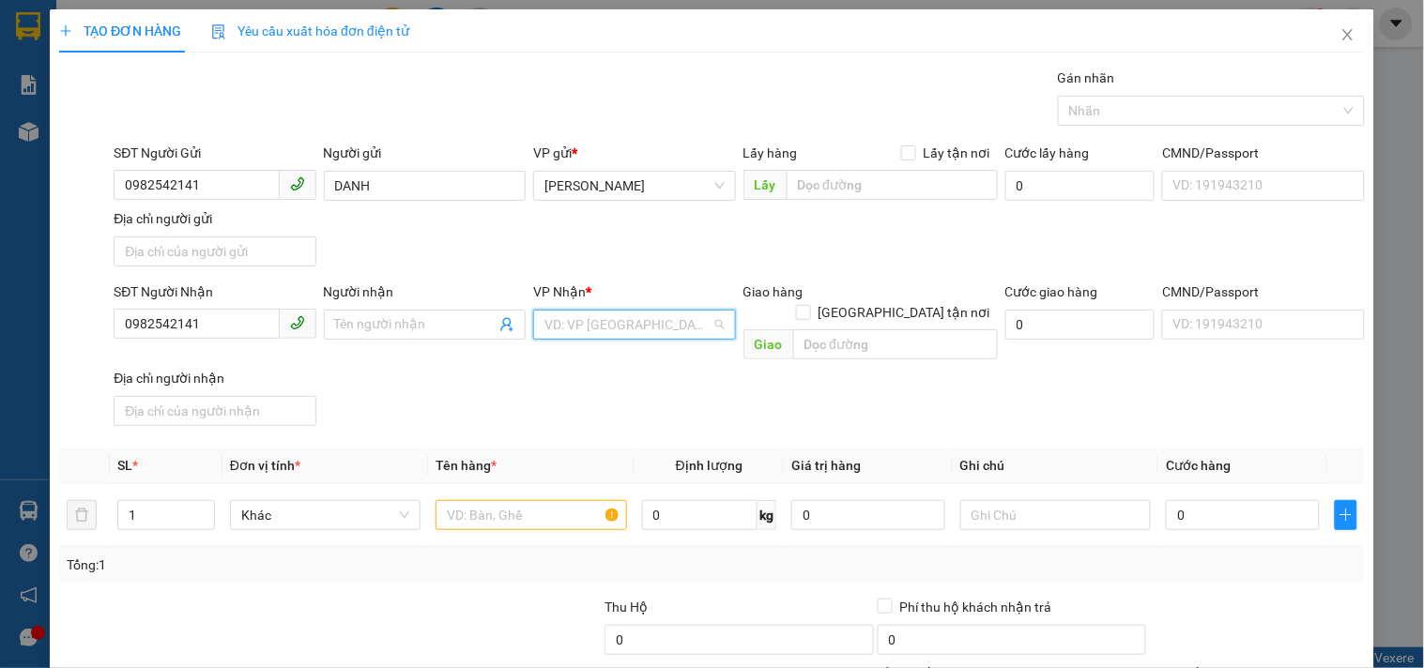
click at [598, 317] on input "search" at bounding box center [627, 325] width 166 height 28
click at [611, 388] on div "Giao Tận Nơi" at bounding box center [627, 392] width 177 height 21
click at [809, 305] on input "Giao tận nơi" at bounding box center [802, 311] width 13 height 13
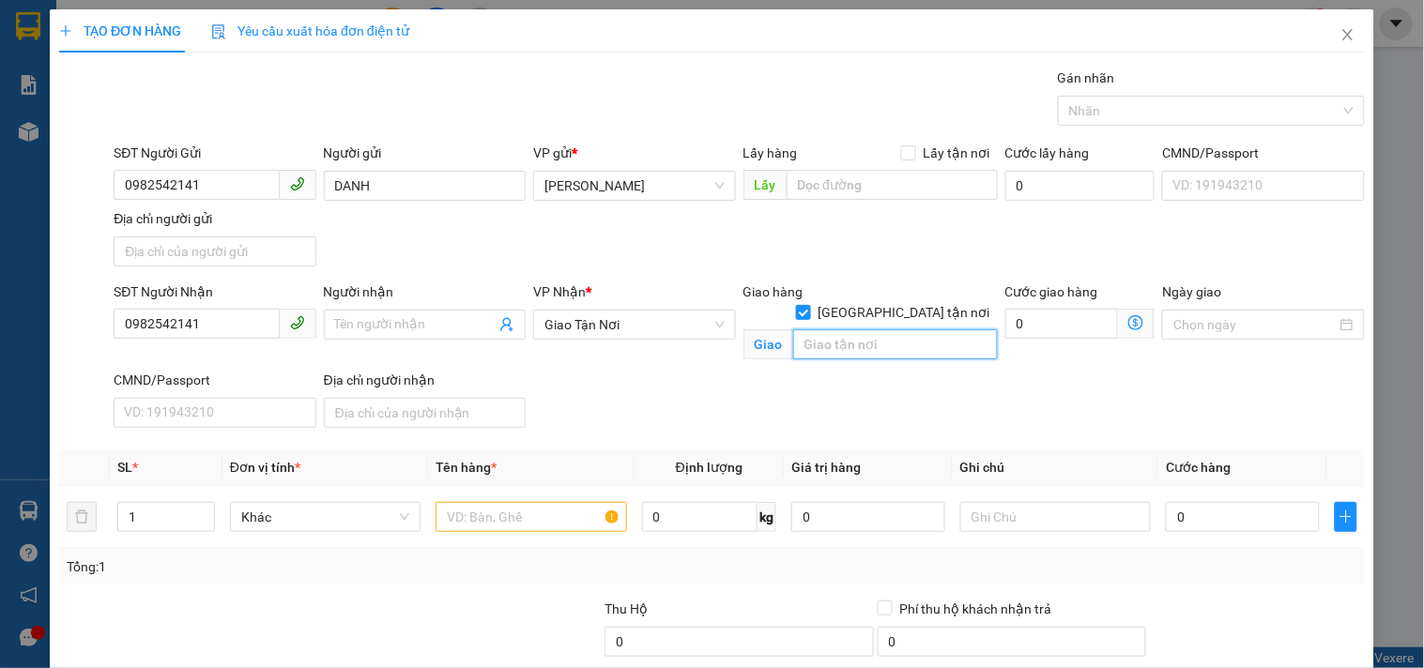
click at [880, 329] on input "text" at bounding box center [895, 344] width 205 height 30
click at [510, 507] on input "text" at bounding box center [531, 517] width 191 height 30
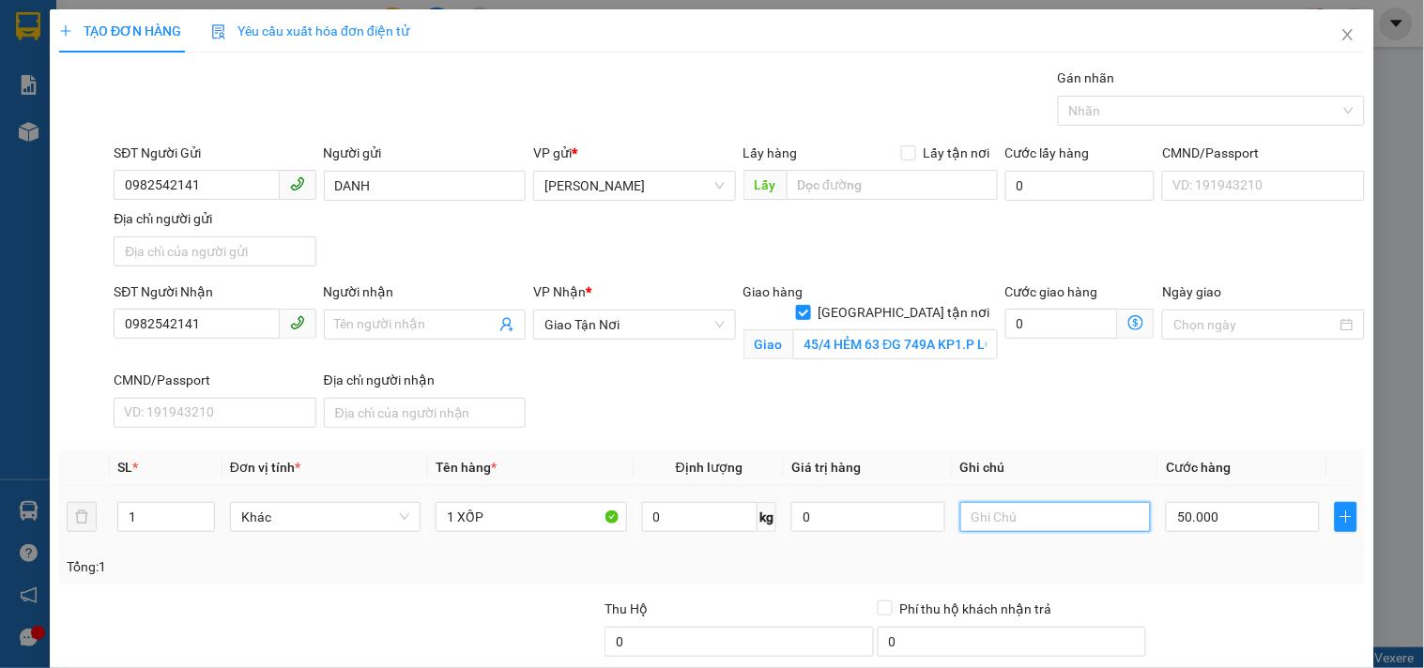
click at [1059, 521] on input "text" at bounding box center [1055, 517] width 191 height 30
click at [961, 331] on input "45/4 HẺM 63 ĐG 749A KP1.P LONG NGUYÊN" at bounding box center [895, 344] width 205 height 30
click at [973, 329] on input "45/4 HẺM 63 ĐG 749A KP1.P LONG NGUYÊN" at bounding box center [895, 344] width 205 height 30
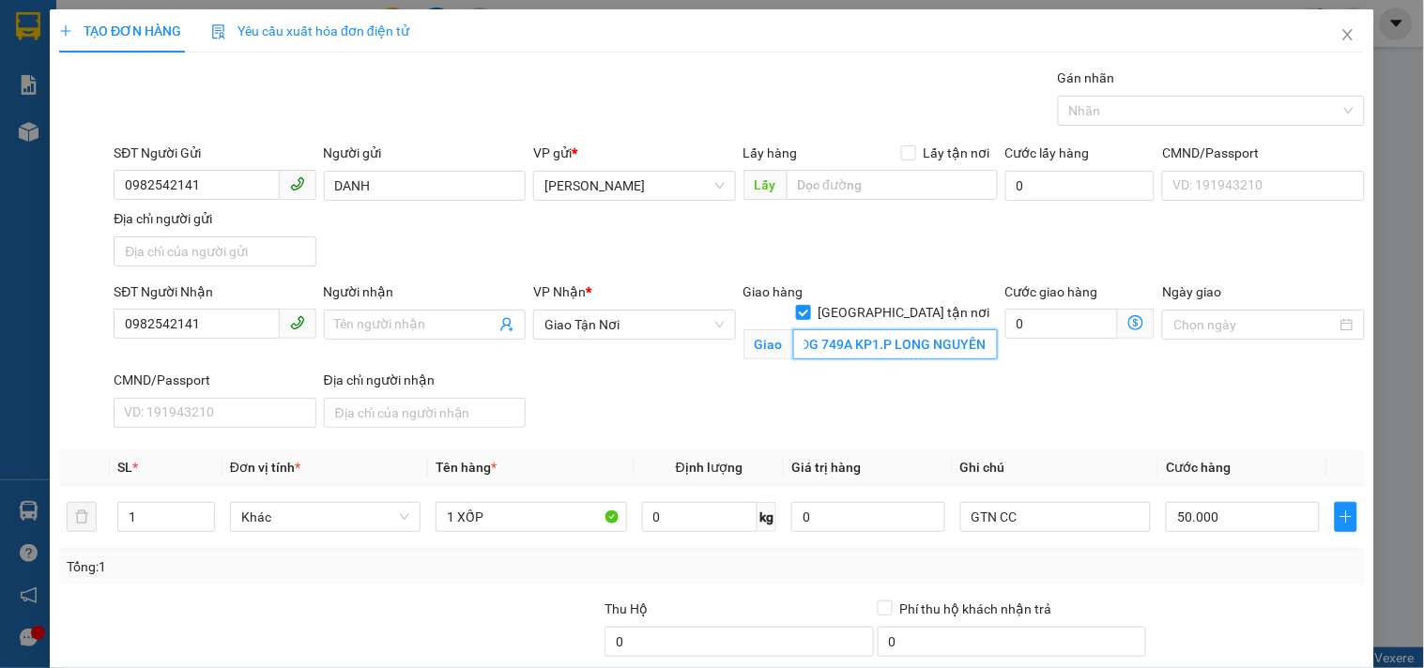
drag, startPoint x: 967, startPoint y: 319, endPoint x: 1134, endPoint y: 293, distance: 169.2
click at [1134, 293] on div "SĐT Người Nhận 0982542141 Người nhận Tên người nhận VP Nhận * Giao Tận Nơi Gia…" at bounding box center [739, 359] width 1259 height 154
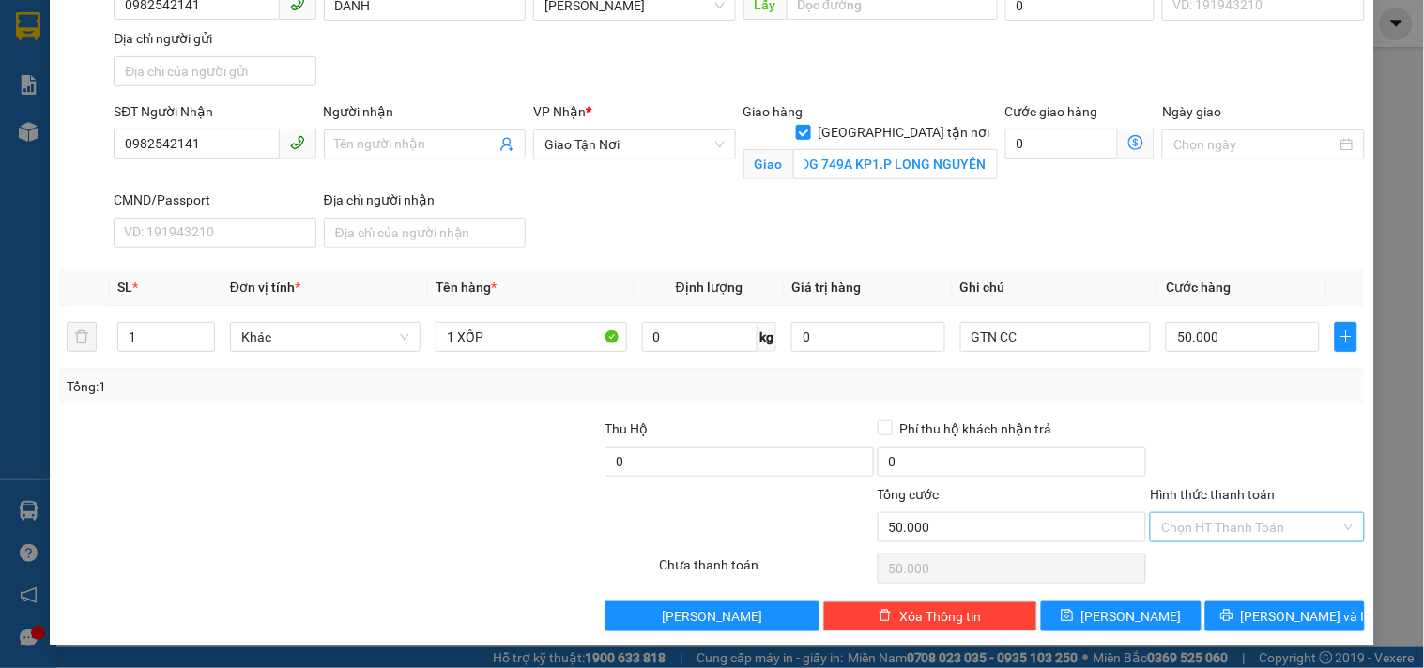
scroll to position [0, 0]
click at [1175, 528] on input "Hình thức thanh toán" at bounding box center [1250, 527] width 178 height 28
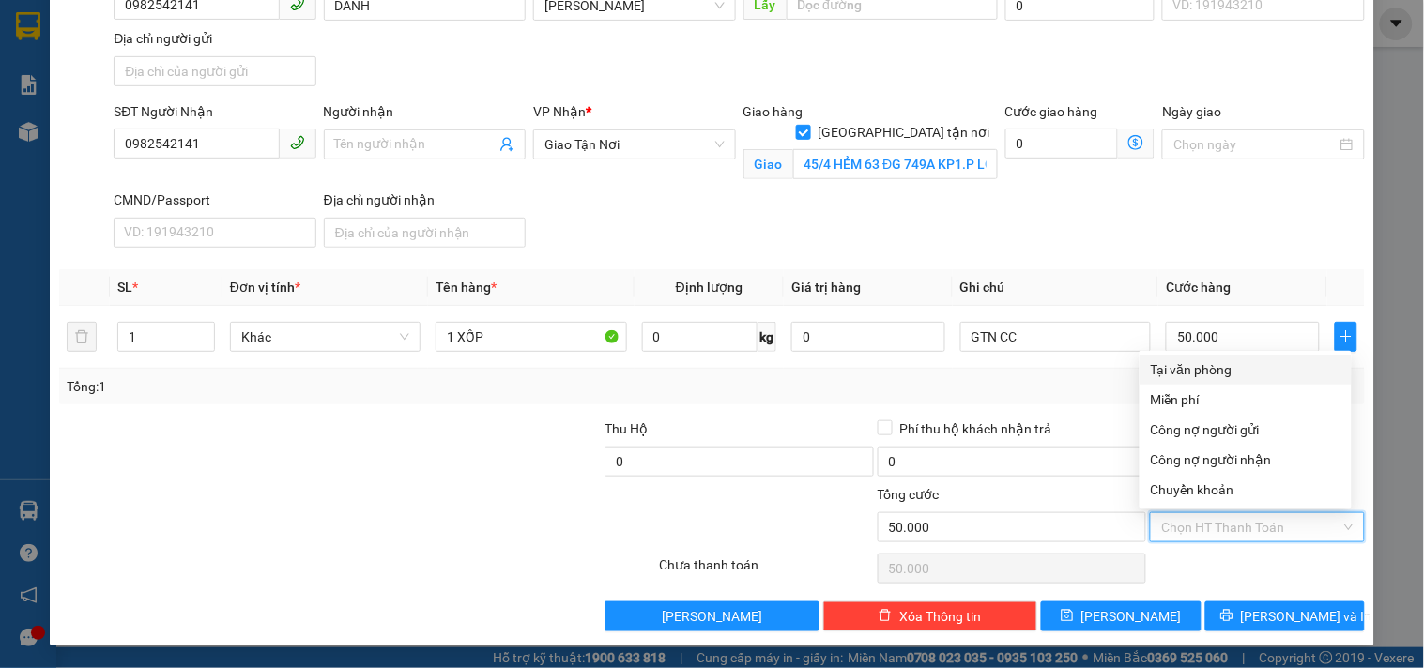
click at [1176, 369] on div "Tại văn phòng" at bounding box center [1246, 370] width 190 height 21
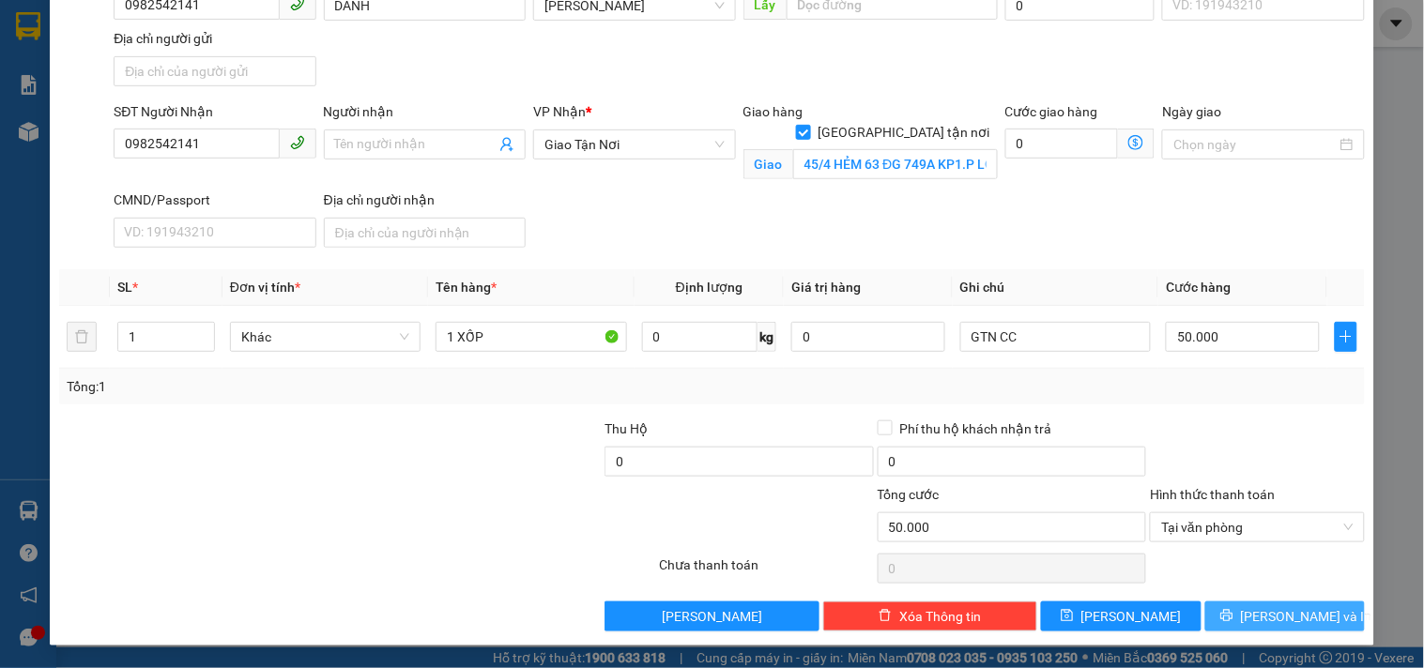
click at [1228, 616] on button "Lưu và In" at bounding box center [1285, 617] width 160 height 30
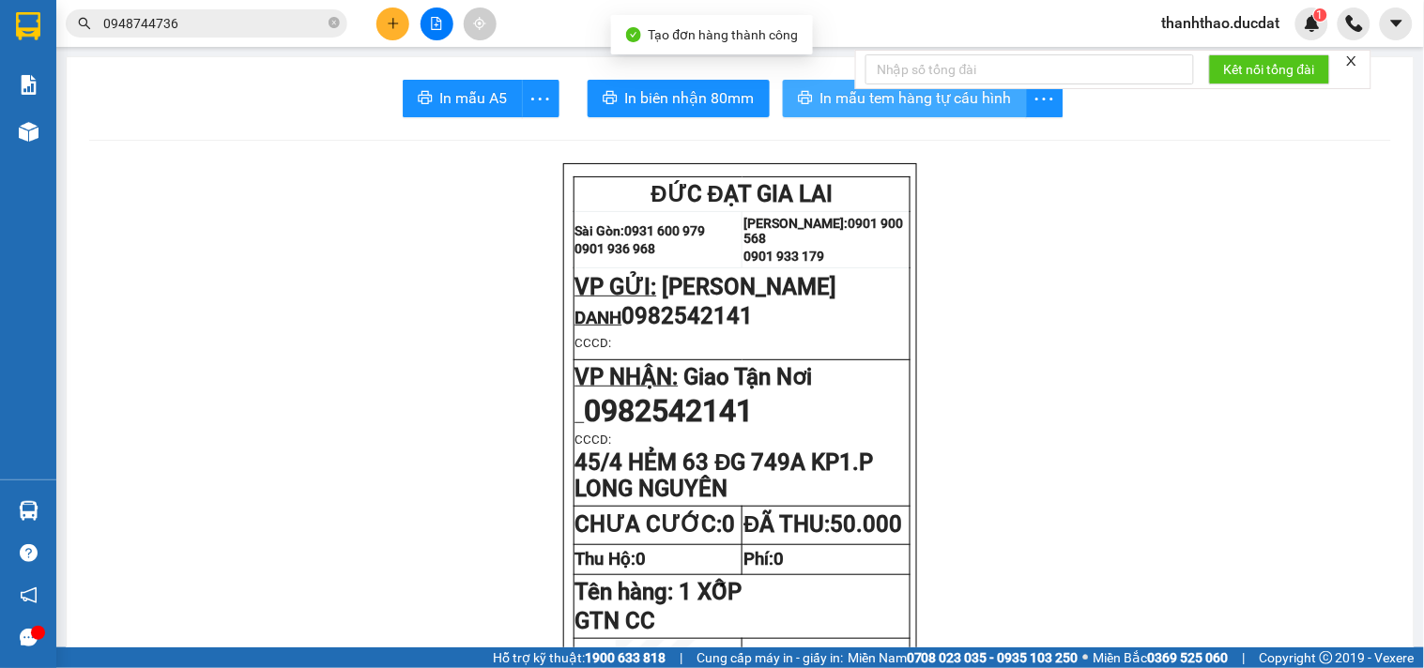
click at [783, 91] on button "In mẫu tem hàng tự cấu hình" at bounding box center [905, 99] width 244 height 38
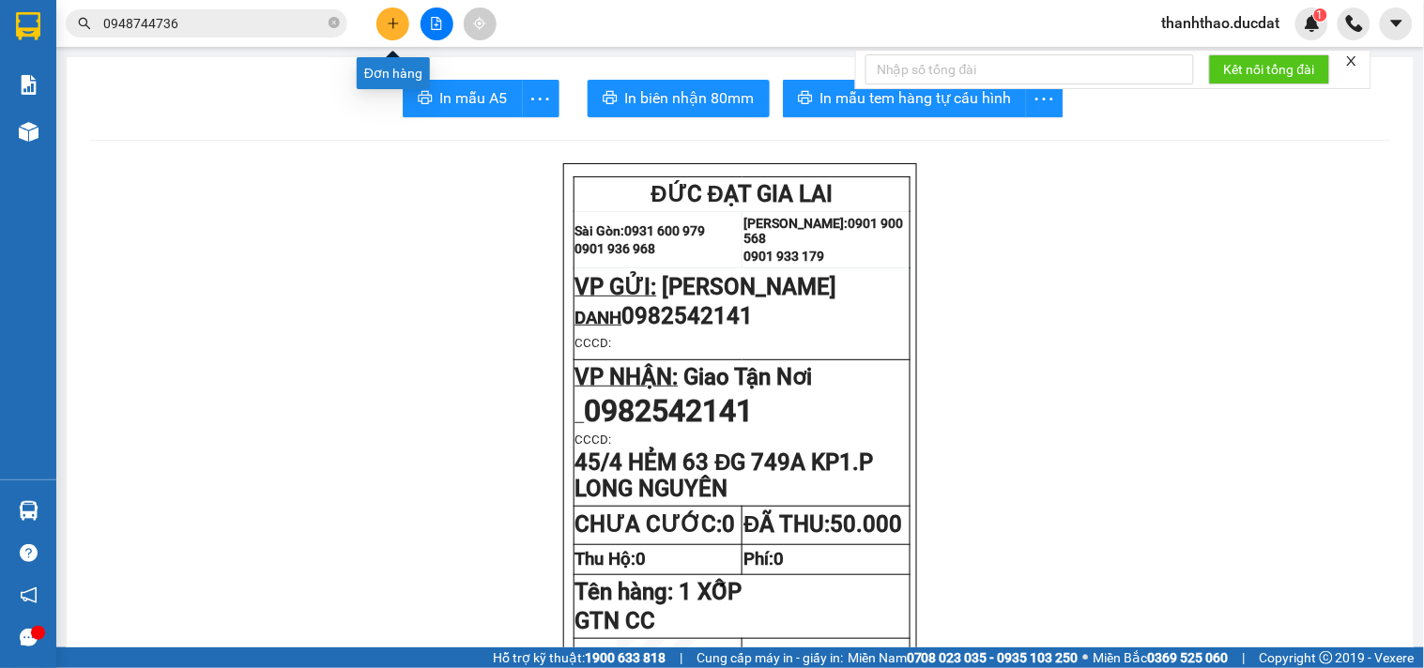
click at [387, 31] on button at bounding box center [392, 24] width 33 height 33
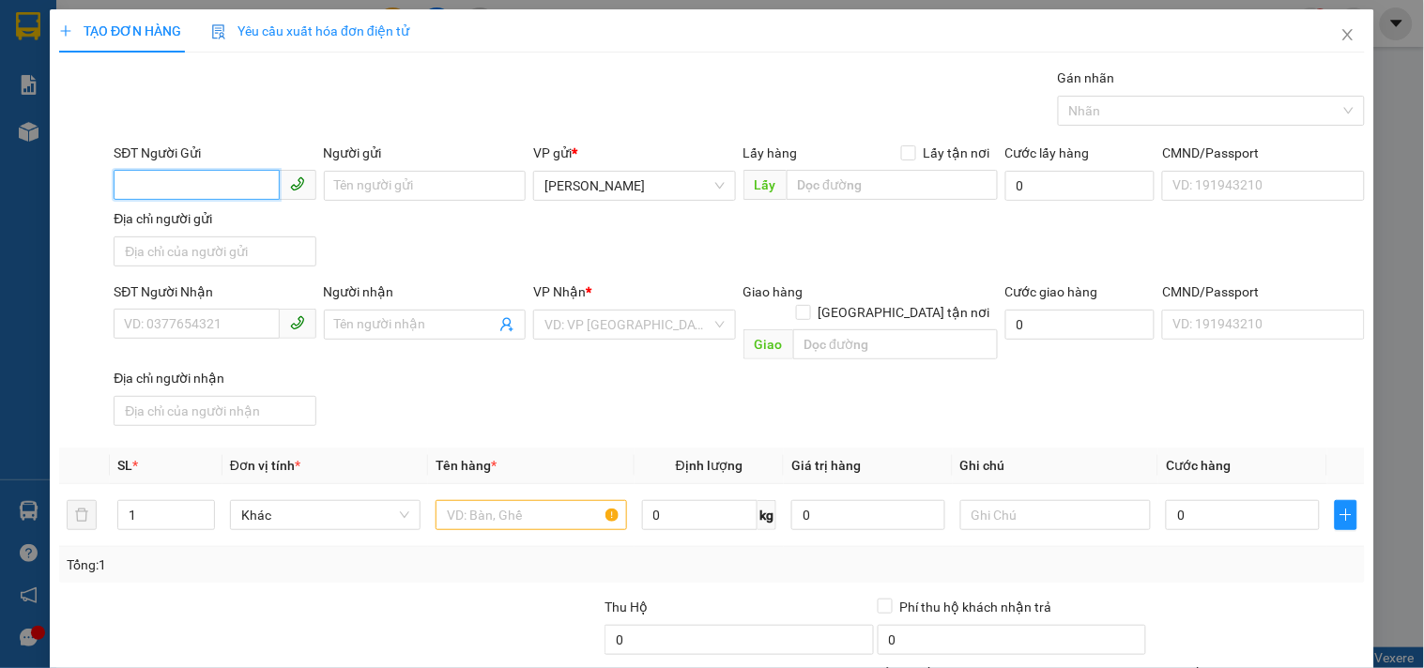
click at [166, 193] on input "SĐT Người Gửi" at bounding box center [196, 185] width 165 height 30
click at [176, 220] on div "0854877289 - HÒA" at bounding box center [212, 223] width 177 height 21
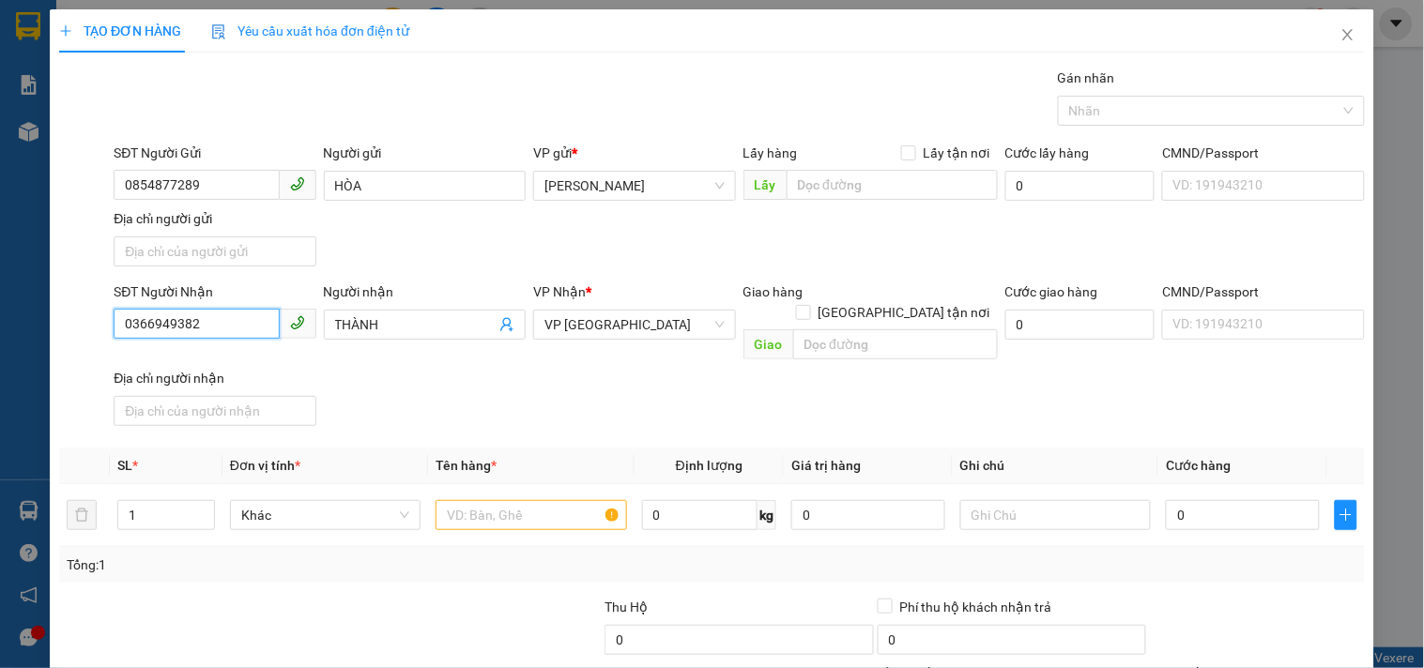
drag, startPoint x: 239, startPoint y: 334, endPoint x: 0, endPoint y: 325, distance: 239.6
click at [0, 325] on div "TẠO ĐƠN HÀNG Yêu cầu xuất hóa đơn điện tử Transit Pickup Surcharge Ids Transit …" at bounding box center [712, 334] width 1424 height 668
click at [195, 353] on div "0854877289 - HÒA" at bounding box center [212, 363] width 177 height 21
click at [503, 500] on input "text" at bounding box center [531, 515] width 191 height 30
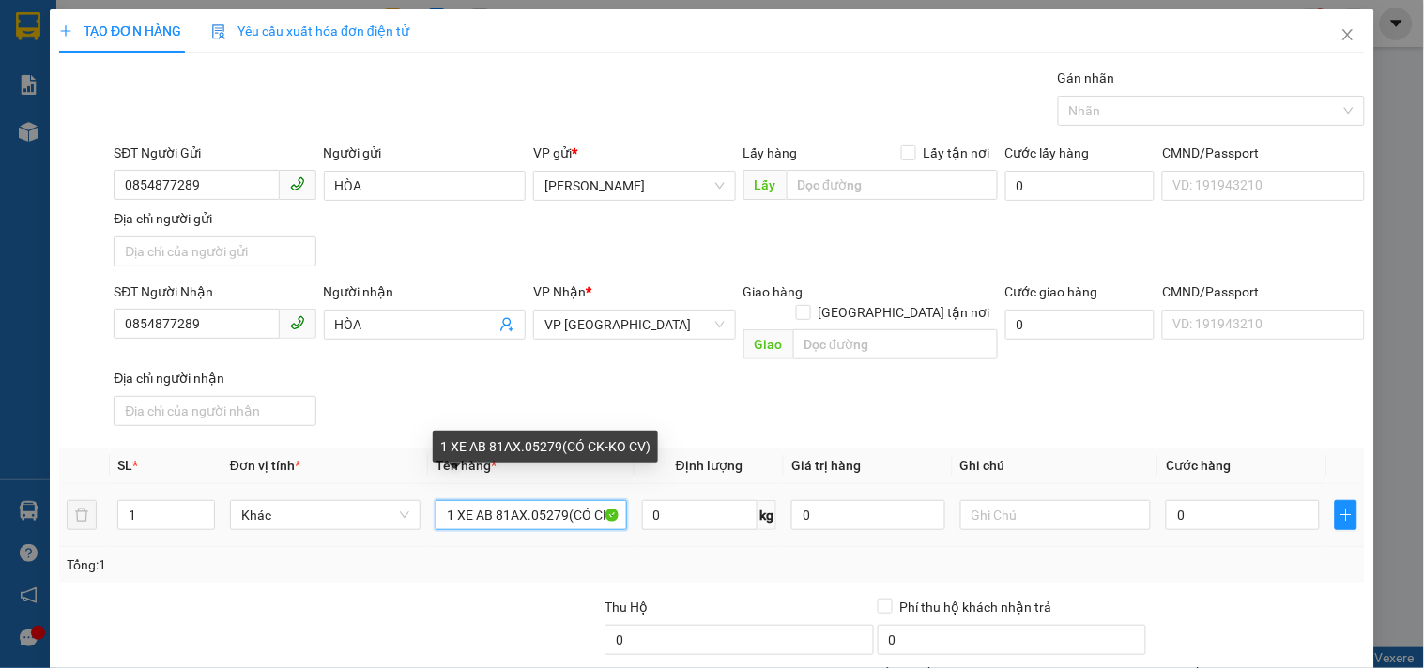
click at [577, 500] on input "1 XE AB 81AX.05279(CÓ CK-KO CV)" at bounding box center [531, 515] width 191 height 30
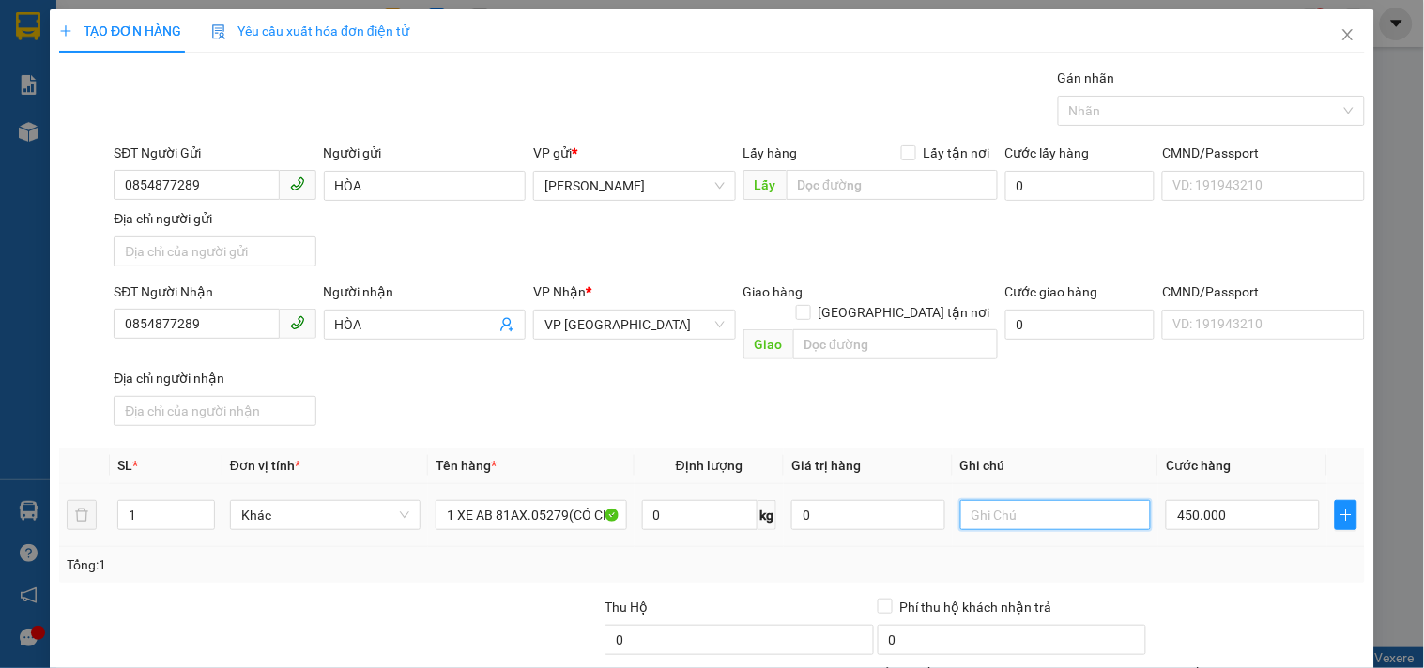
click at [1092, 500] on input "text" at bounding box center [1055, 515] width 191 height 30
click at [1015, 500] on input "THEO VÉB10T3" at bounding box center [1055, 515] width 191 height 30
click at [1101, 500] on input "THEO VÉ B10T3" at bounding box center [1055, 515] width 191 height 30
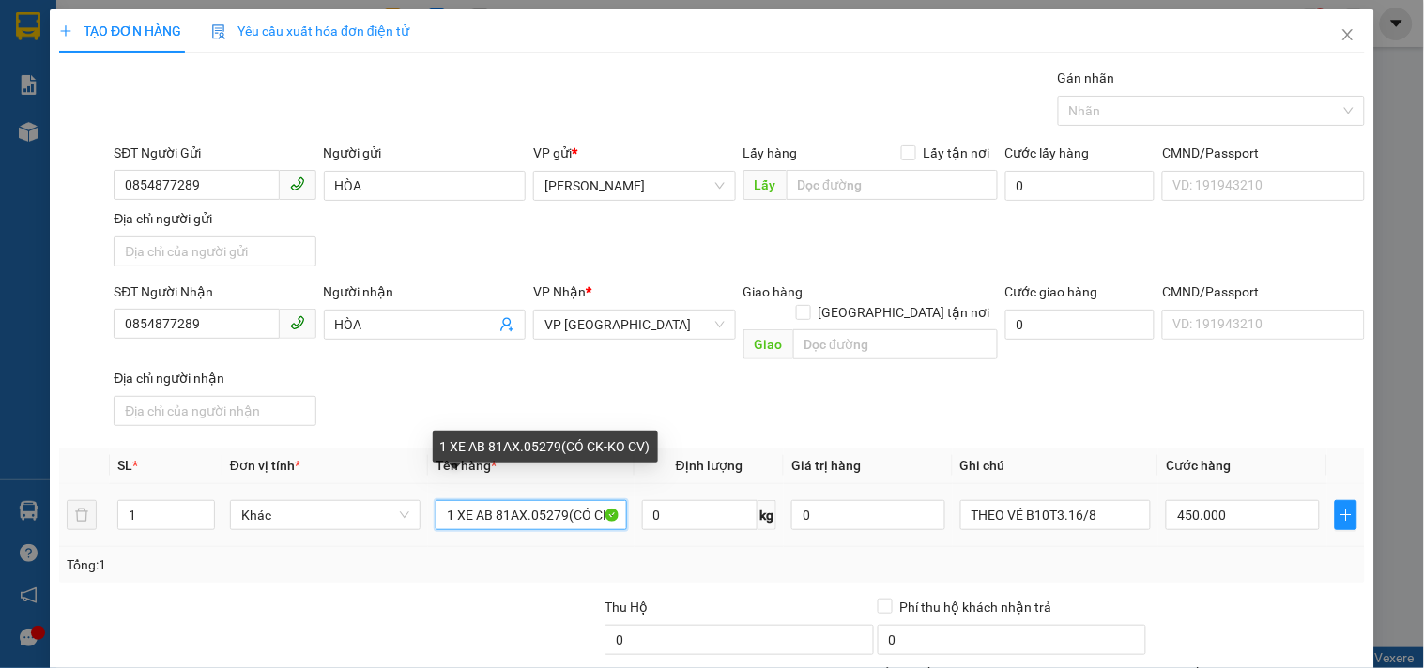
click at [569, 500] on input "1 XE AB 81AX.05279(CÓ CK-KO CV)" at bounding box center [531, 515] width 191 height 30
drag, startPoint x: 574, startPoint y: 492, endPoint x: 687, endPoint y: 481, distance: 114.1
click at [687, 484] on tr "1 Khác 1 XE AB 81AX.05279(CÓ CK-KO CV) 0 kg 0 THEO VÉ B10T3.16/8 450.000" at bounding box center [712, 515] width 1306 height 63
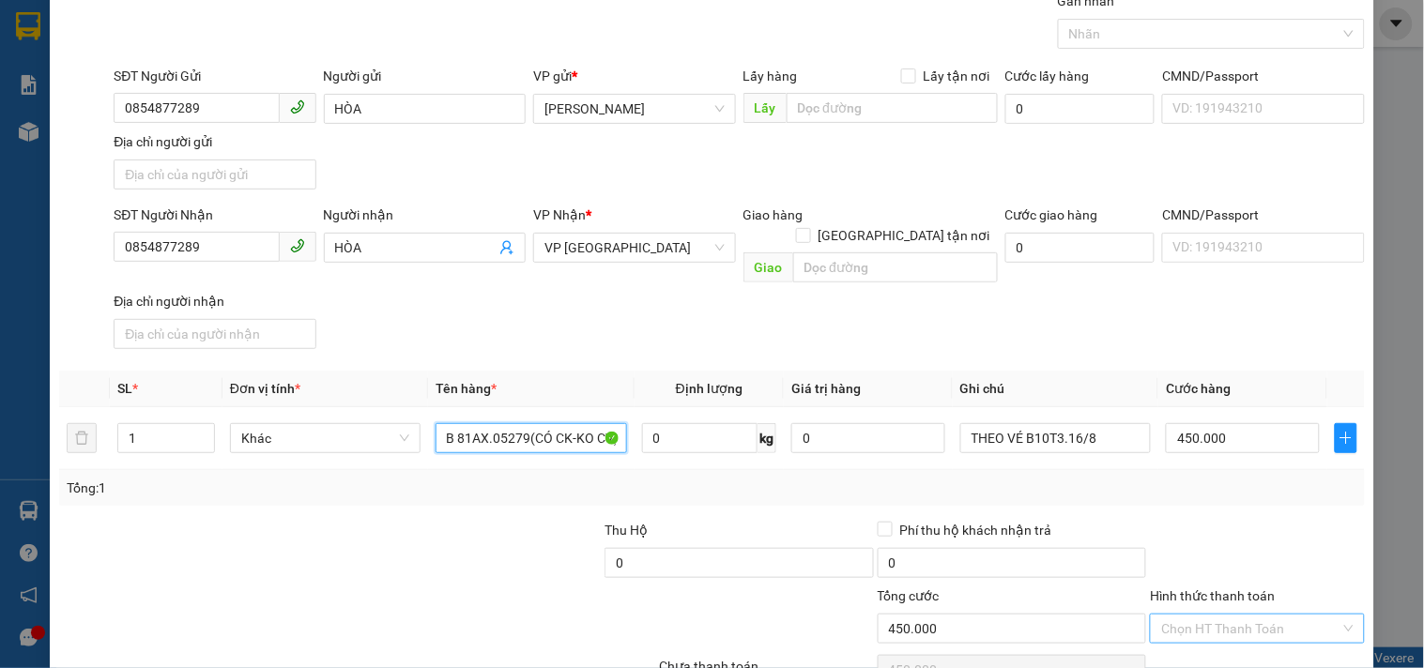
scroll to position [157, 0]
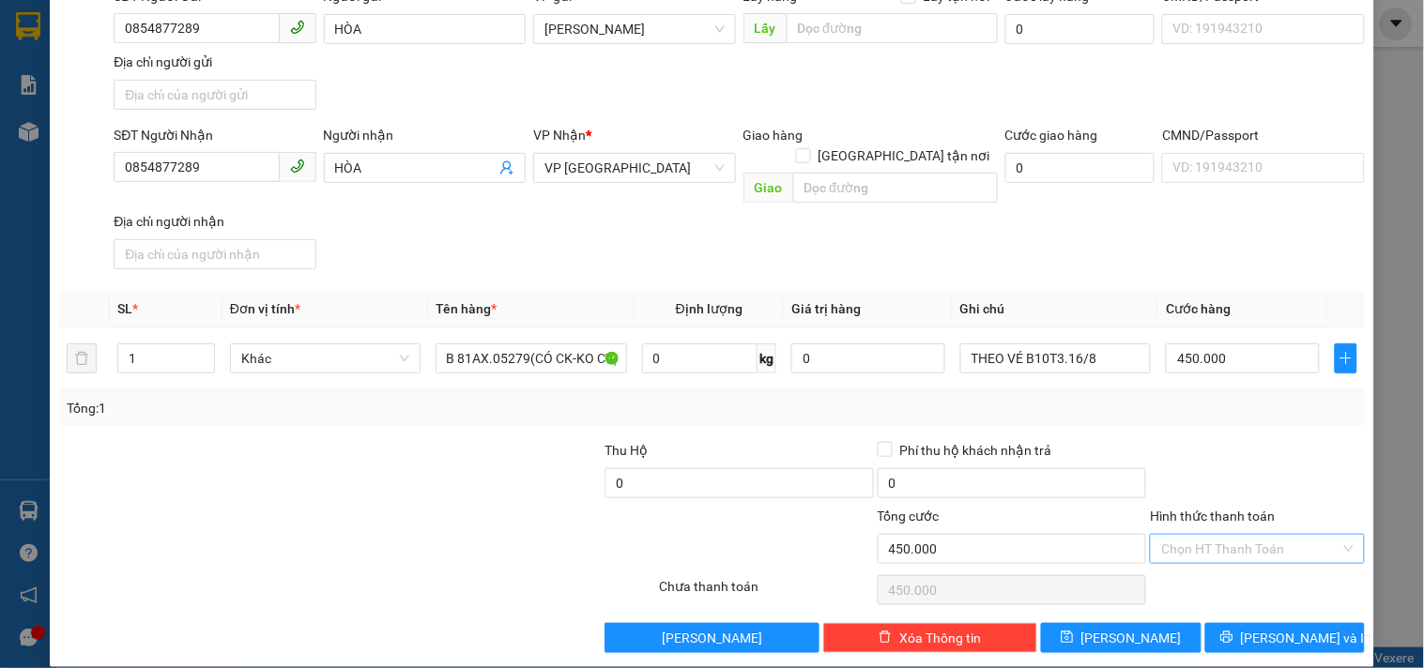
click at [1245, 535] on input "Hình thức thanh toán" at bounding box center [1250, 549] width 178 height 28
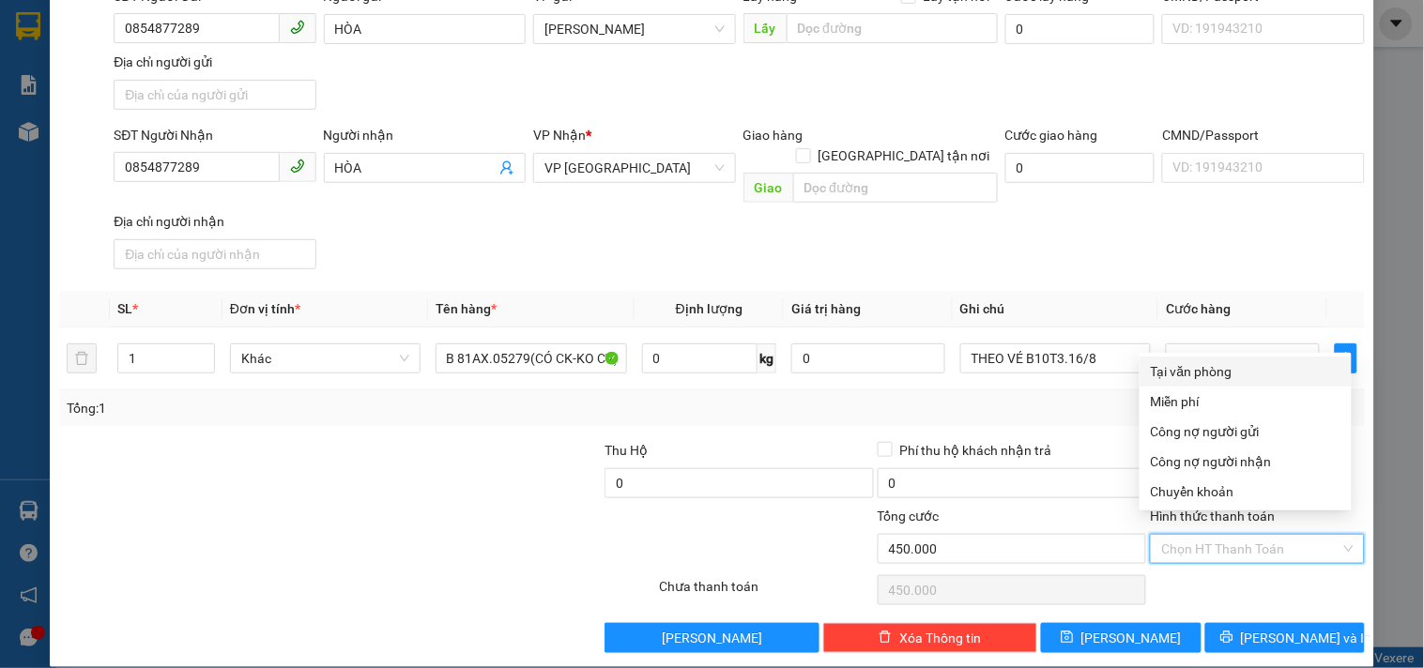
scroll to position [0, 0]
click at [1206, 380] on div "Tại văn phòng" at bounding box center [1246, 371] width 190 height 21
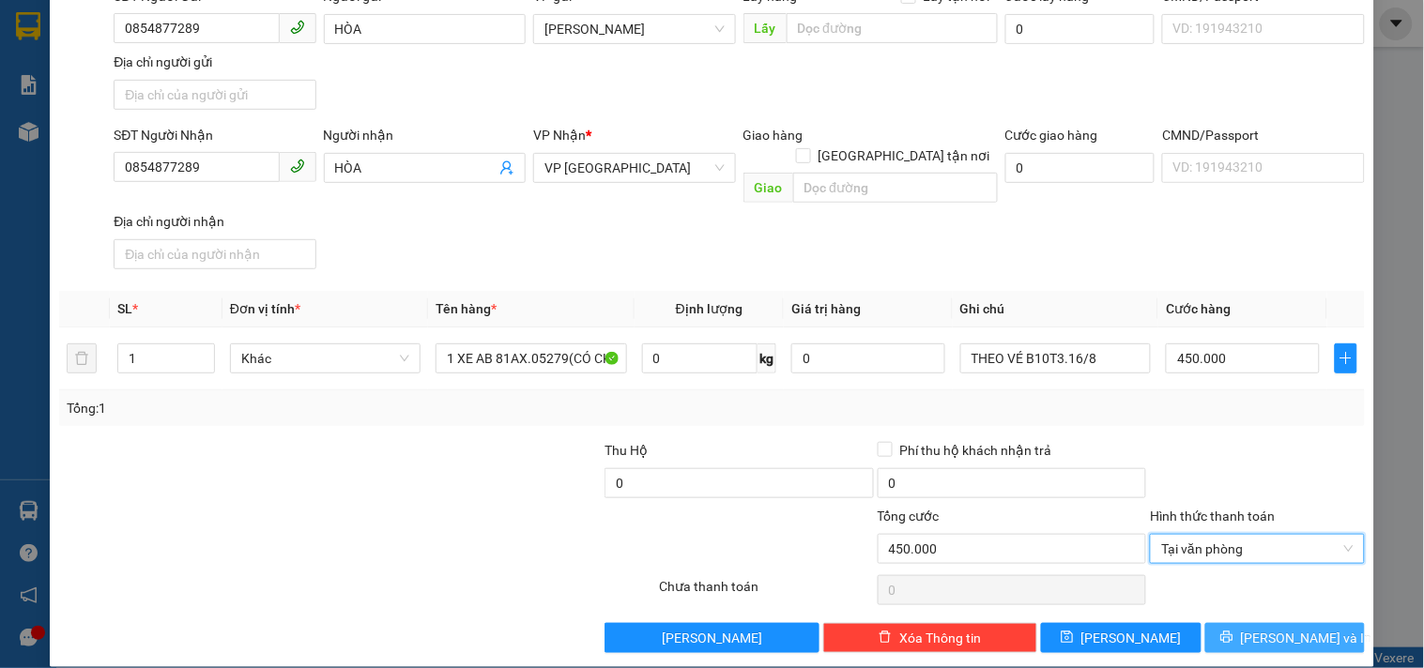
click at [1234, 631] on span "printer" at bounding box center [1226, 638] width 13 height 15
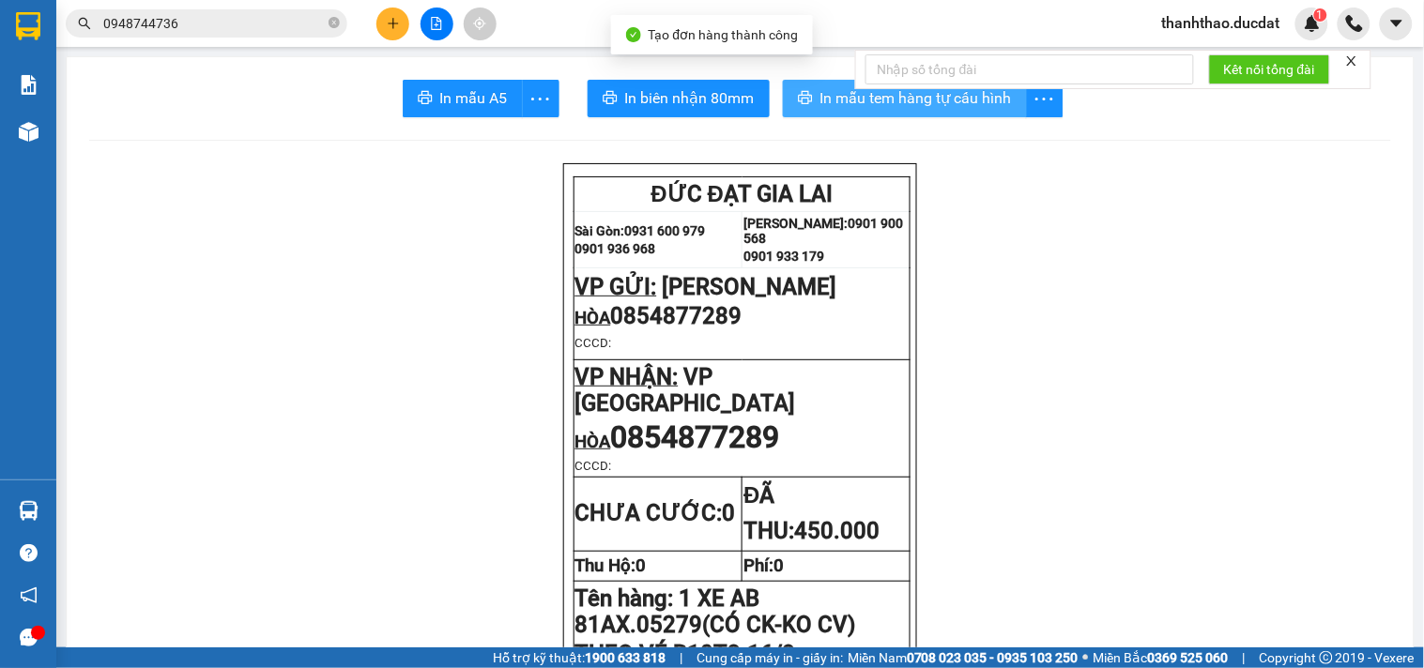
click at [828, 84] on button "In mẫu tem hàng tự cấu hình" at bounding box center [905, 99] width 244 height 38
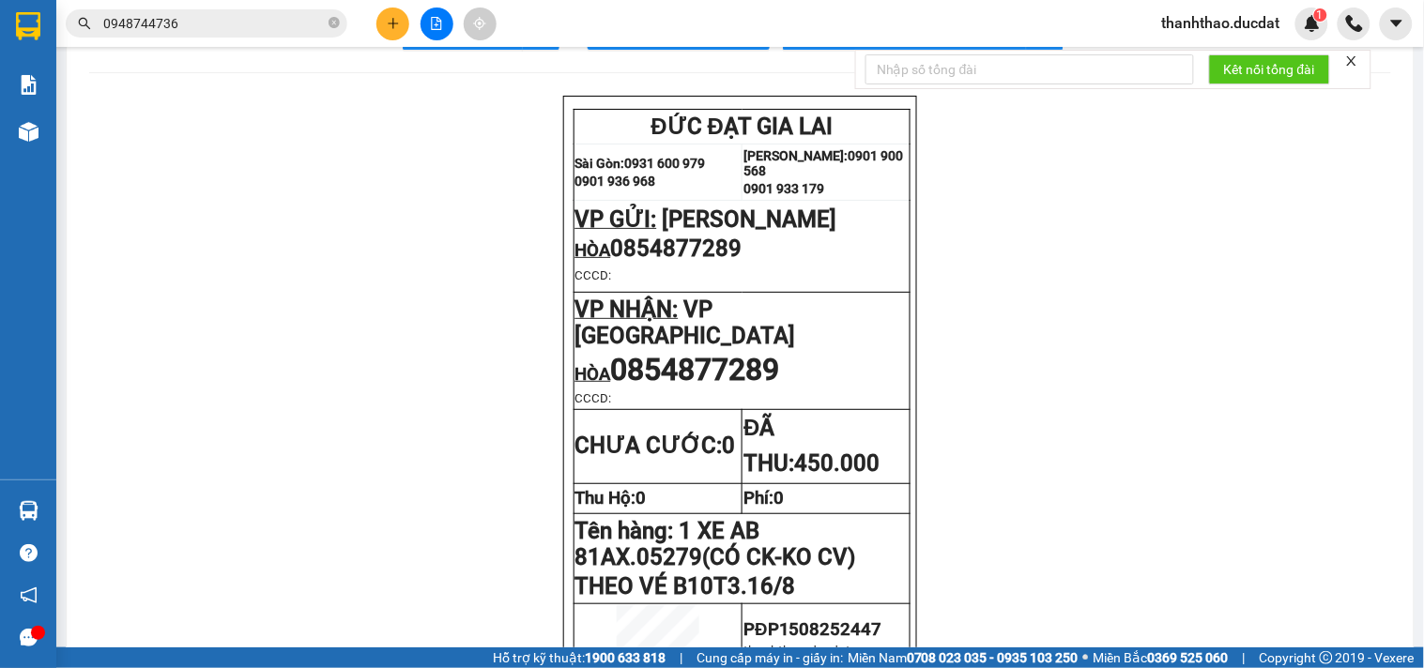
scroll to position [104, 0]
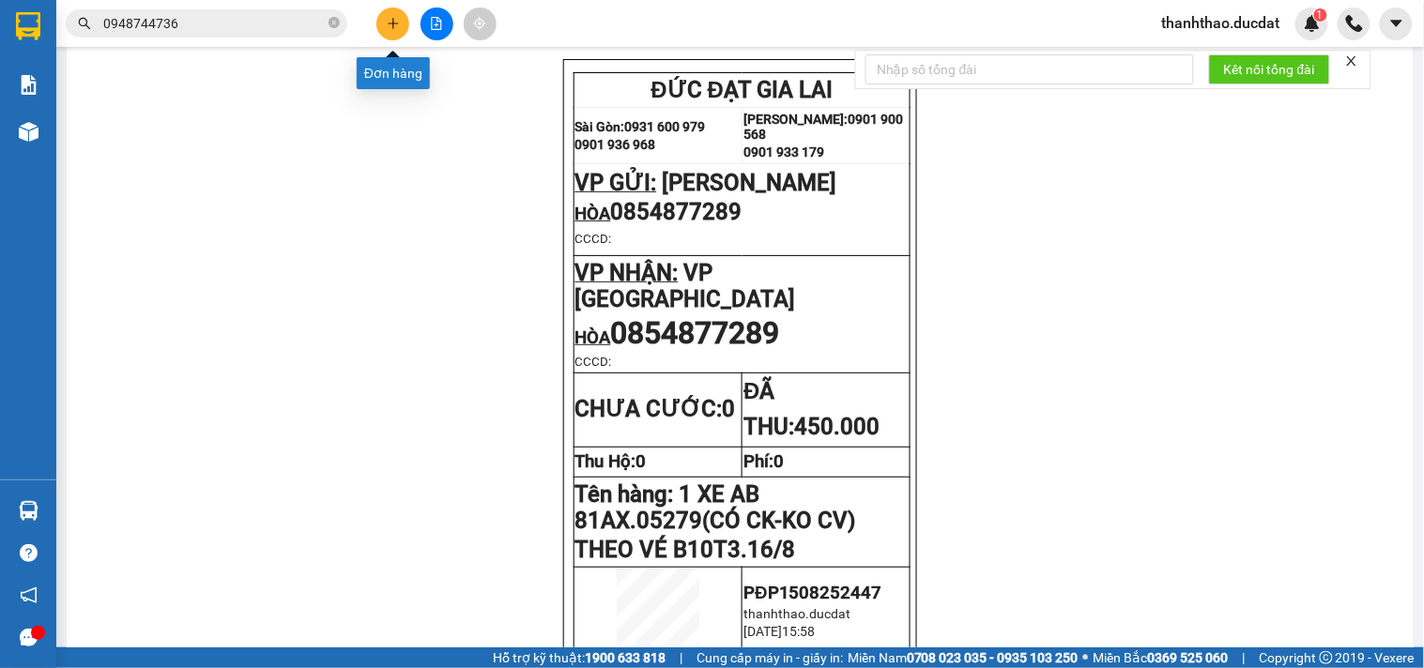
click at [390, 13] on button at bounding box center [392, 24] width 33 height 33
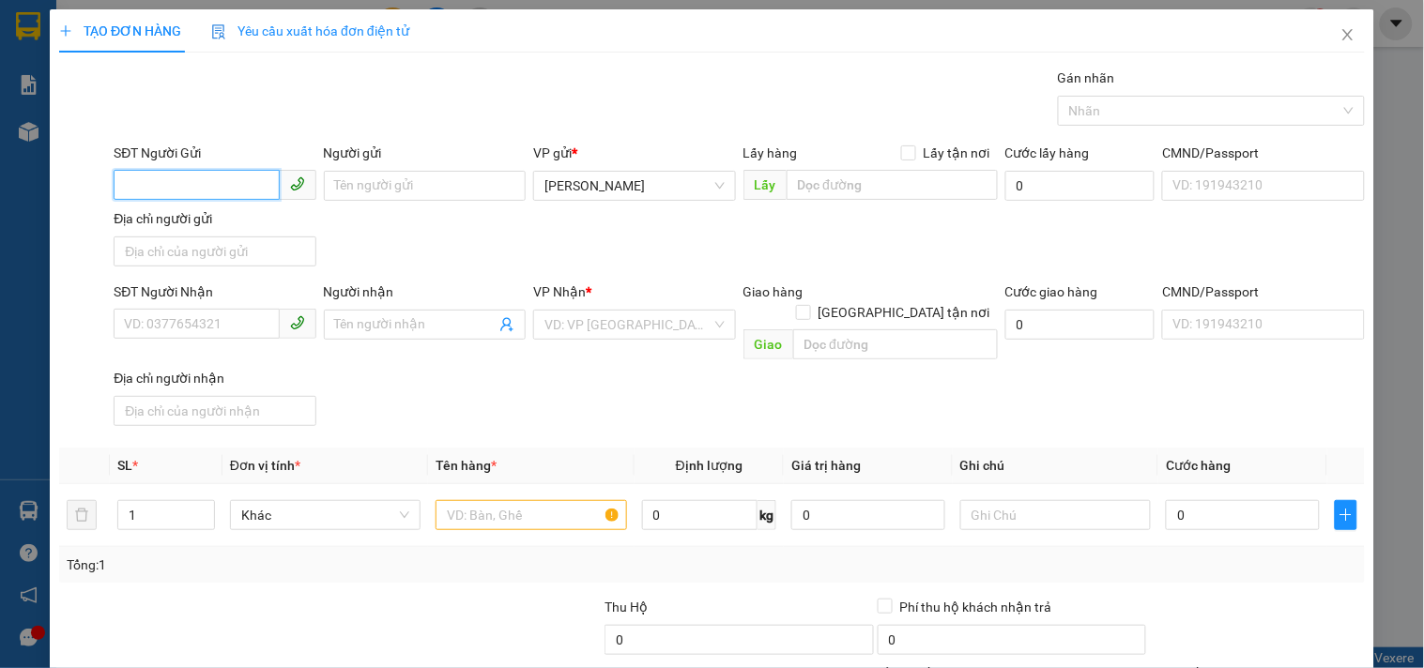
click at [244, 193] on input "SĐT Người Gửi" at bounding box center [196, 185] width 165 height 30
click at [192, 223] on div "0965642036 - ĐĂNG" at bounding box center [212, 223] width 177 height 21
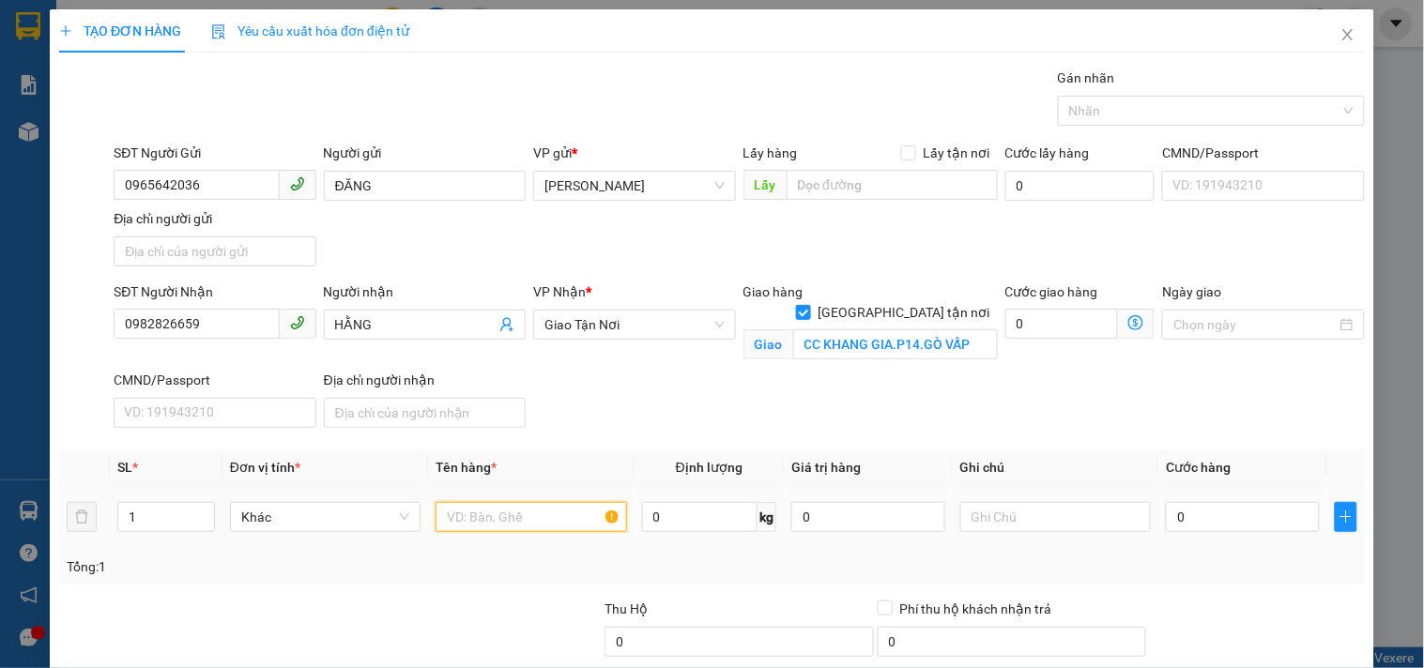
click at [556, 522] on input "text" at bounding box center [531, 517] width 191 height 30
click at [1221, 522] on input "0" at bounding box center [1243, 517] width 154 height 30
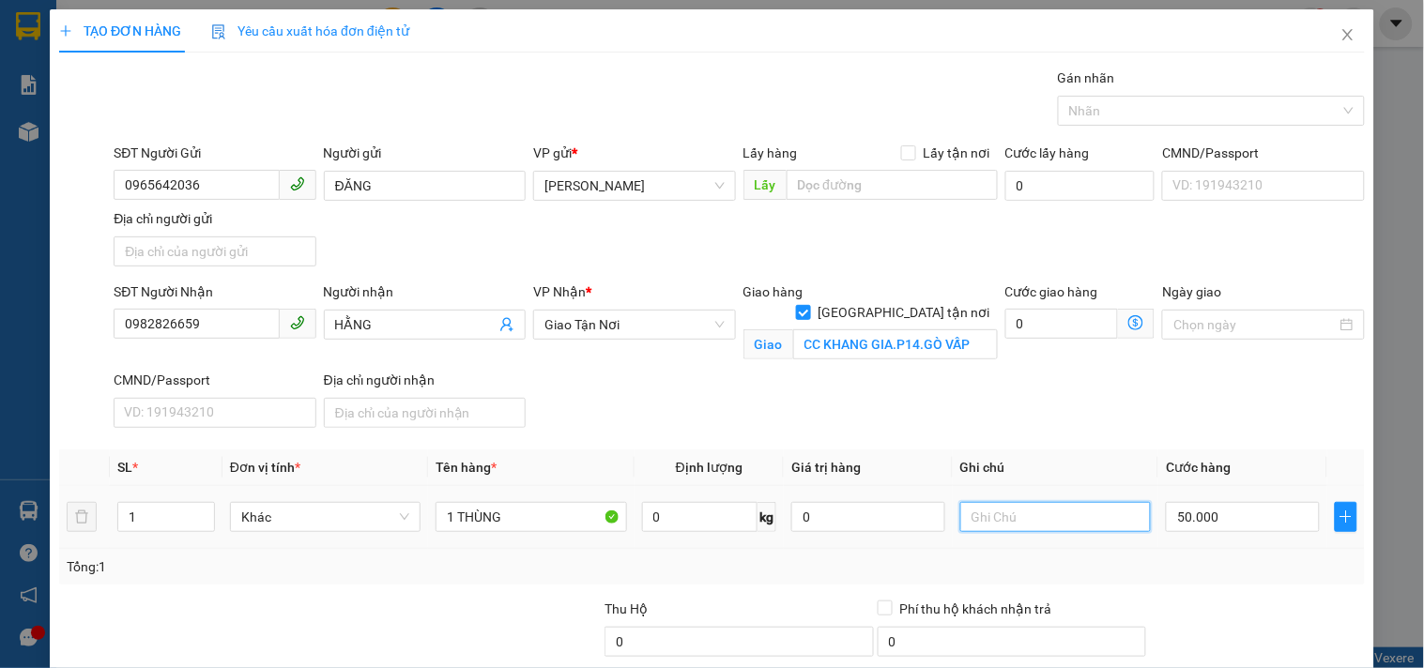
click at [1001, 510] on input "text" at bounding box center [1055, 517] width 191 height 30
click at [1001, 519] on input "GTN 80 CR" at bounding box center [1055, 517] width 191 height 30
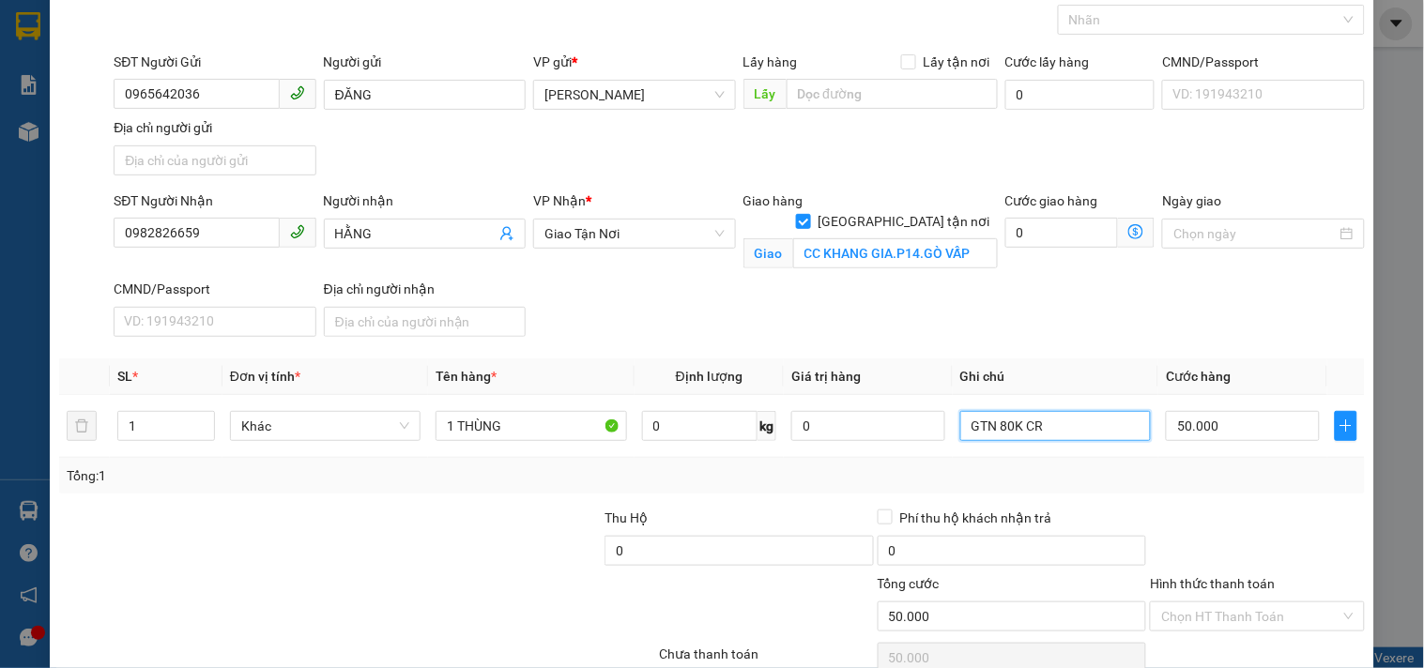
scroll to position [180, 0]
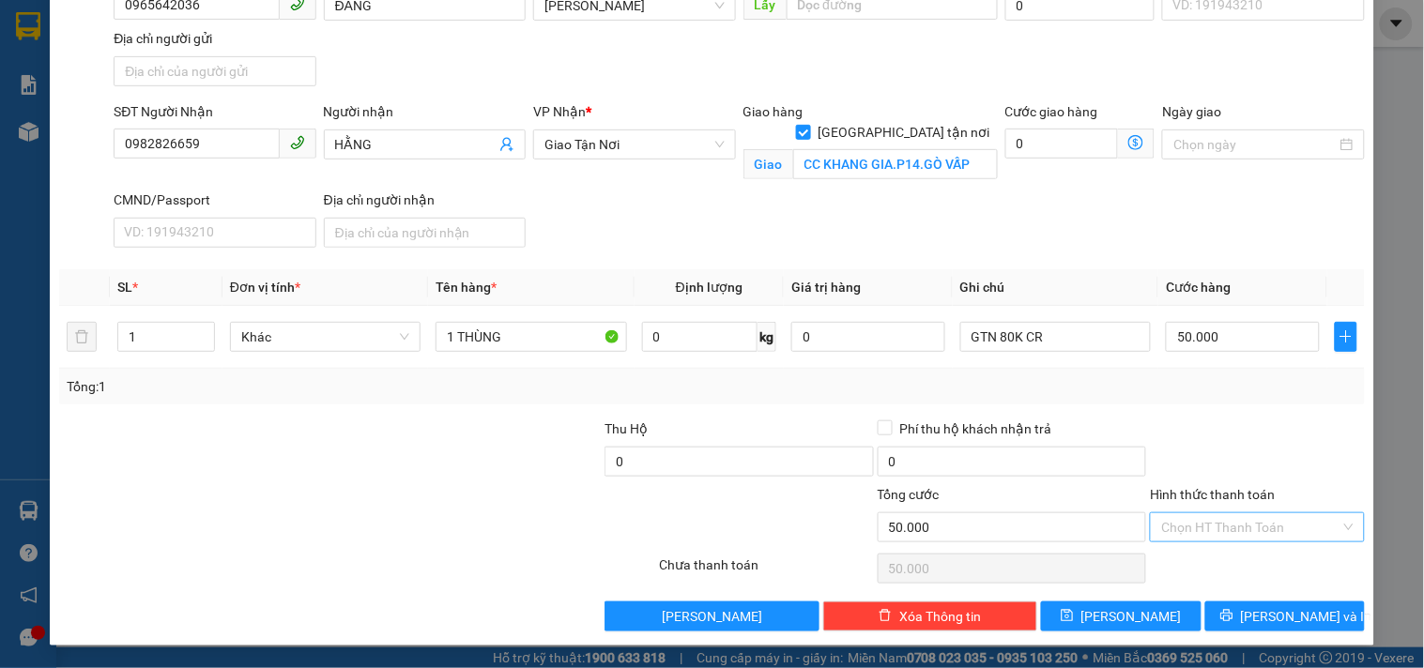
drag, startPoint x: 1305, startPoint y: 526, endPoint x: 1303, endPoint y: 512, distance: 14.2
click at [1303, 513] on div "Chọn HT Thanh Toán" at bounding box center [1257, 528] width 214 height 30
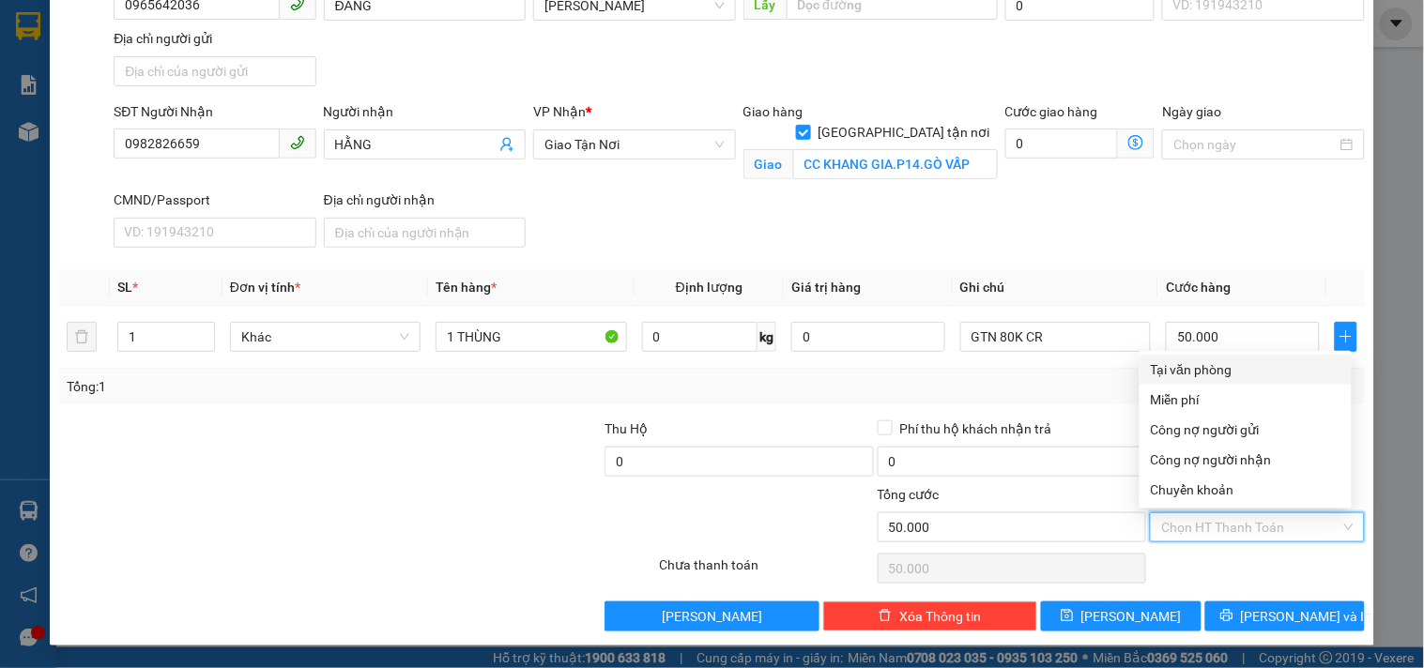
click at [1260, 375] on div "Tại văn phòng" at bounding box center [1246, 370] width 190 height 21
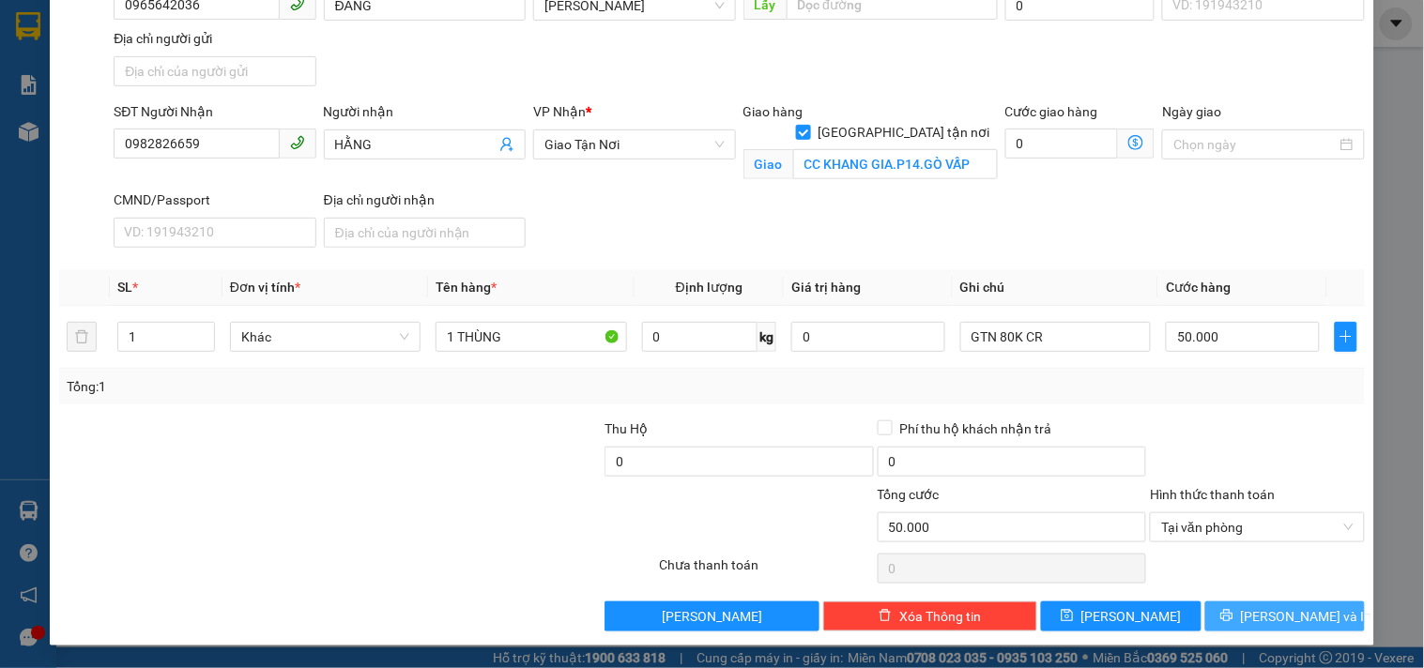
click at [1287, 622] on span "Lưu và In" at bounding box center [1306, 616] width 131 height 21
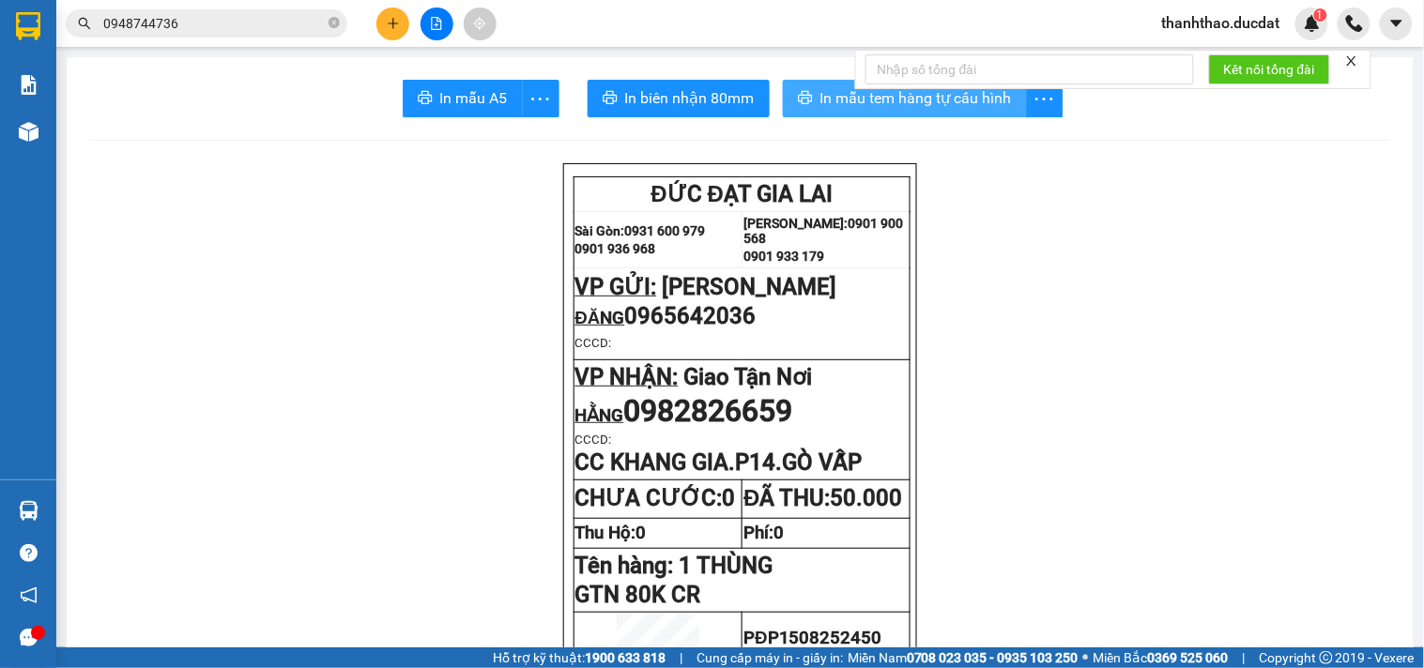
click at [838, 100] on span "In mẫu tem hàng tự cấu hình" at bounding box center [916, 97] width 192 height 23
click at [387, 29] on icon "plus" at bounding box center [393, 23] width 13 height 13
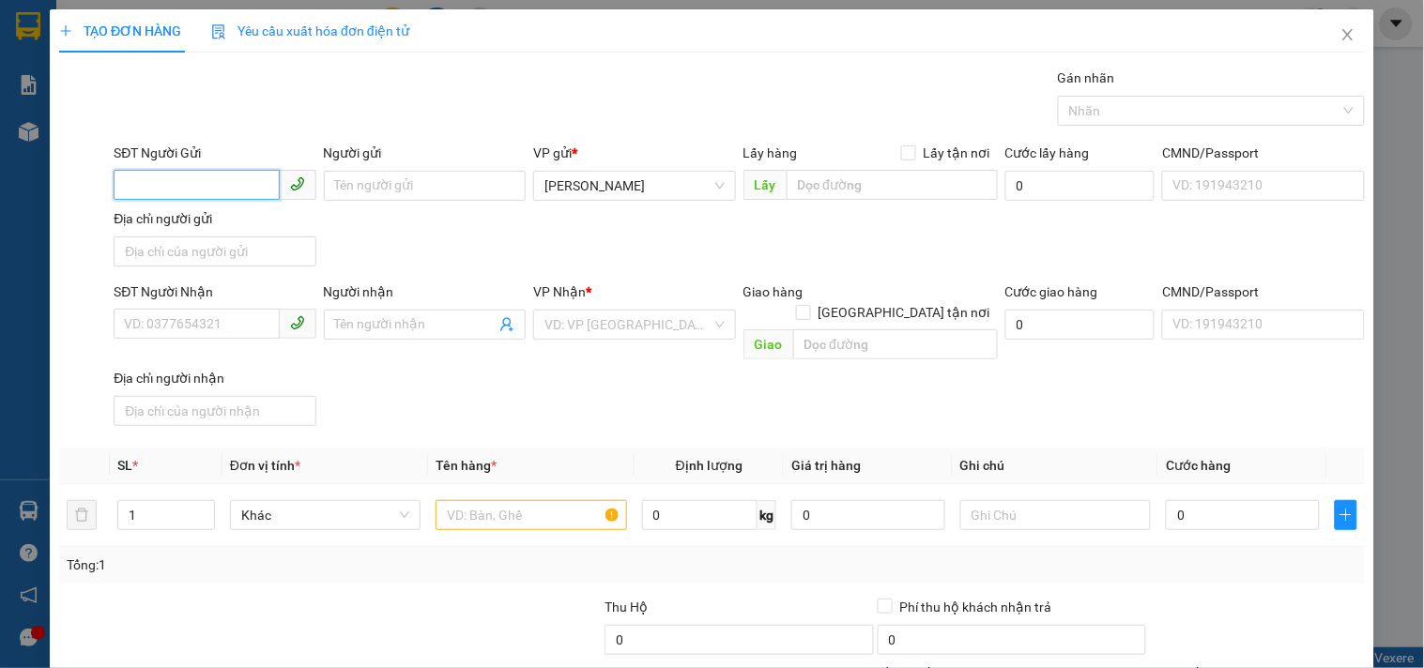
click at [232, 186] on input "SĐT Người Gửi" at bounding box center [196, 185] width 165 height 30
click at [420, 180] on input "Người gửi" at bounding box center [425, 186] width 202 height 30
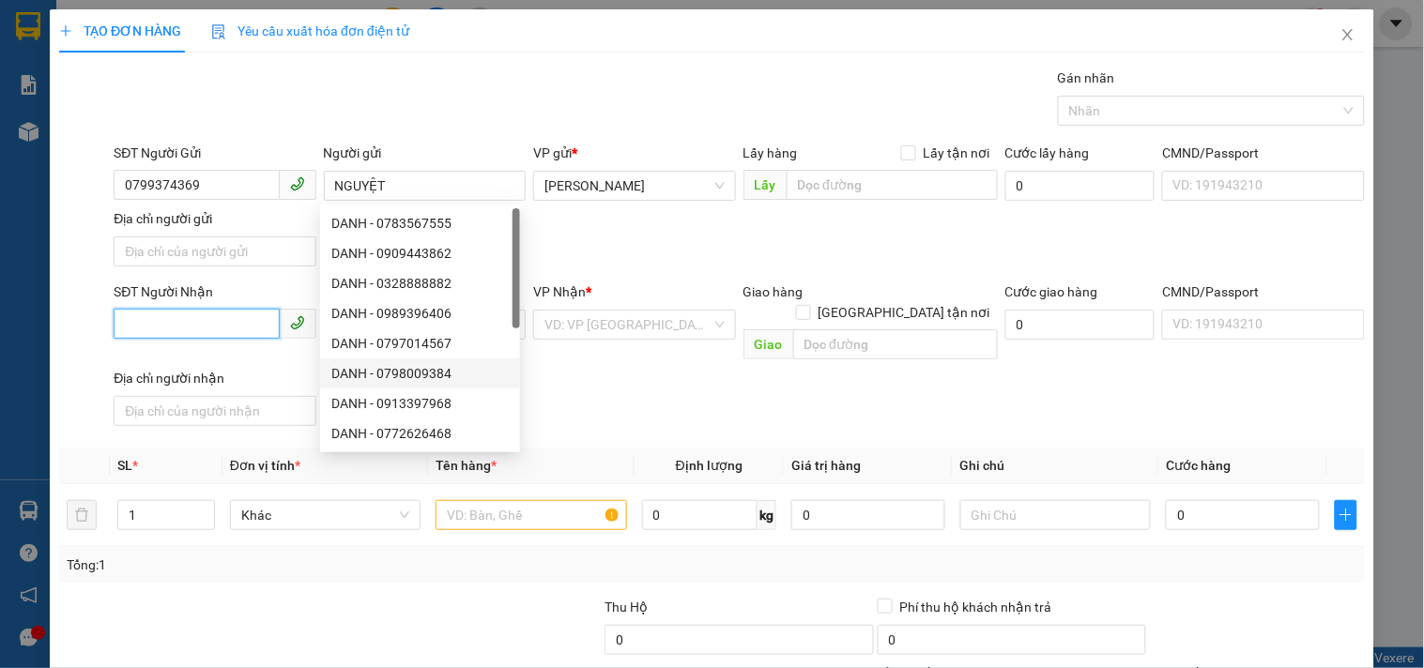
click at [245, 326] on input "SĐT Người Nhận" at bounding box center [196, 324] width 165 height 30
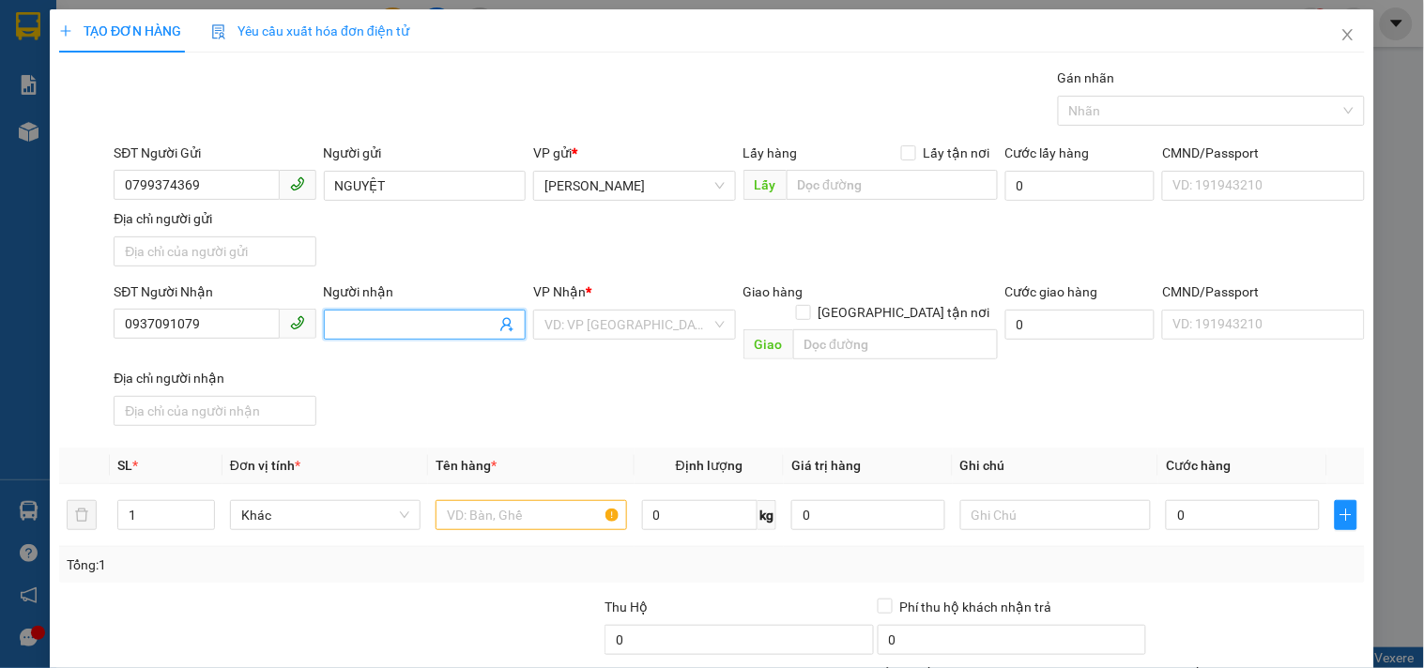
click at [415, 329] on input "Người nhận" at bounding box center [415, 324] width 161 height 21
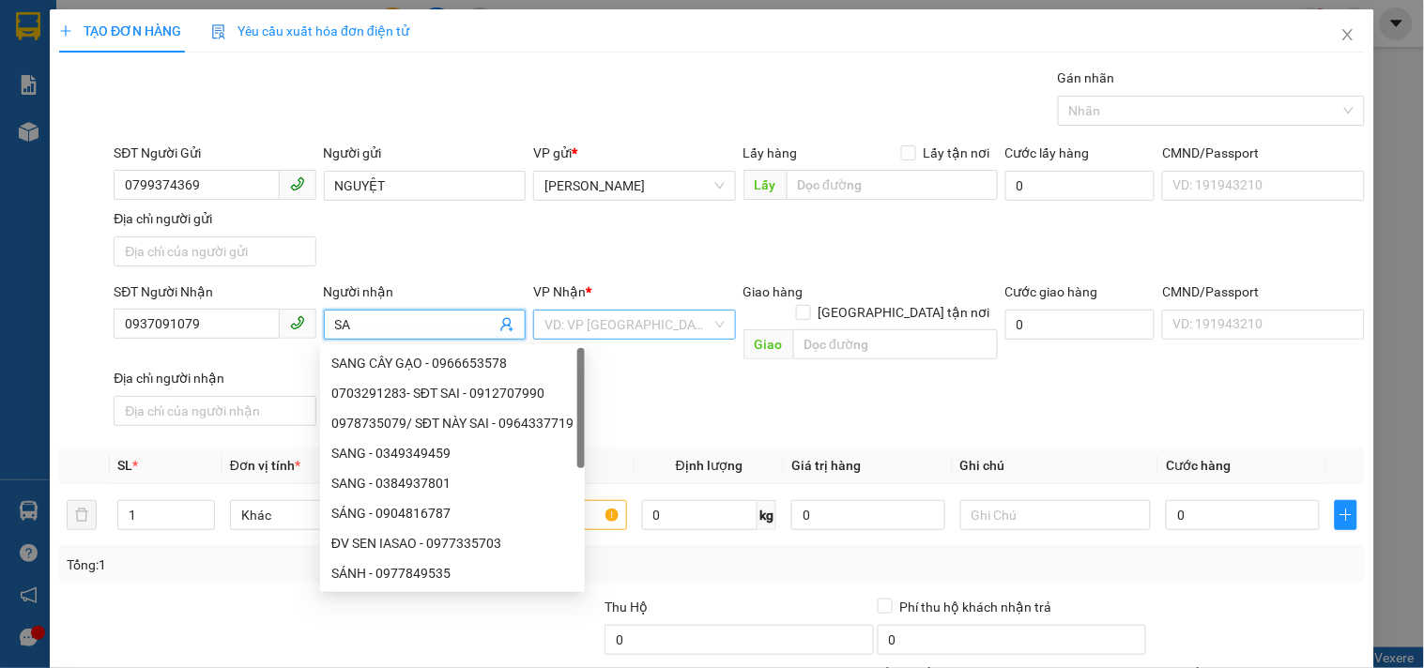
click at [570, 329] on input "search" at bounding box center [627, 325] width 166 height 28
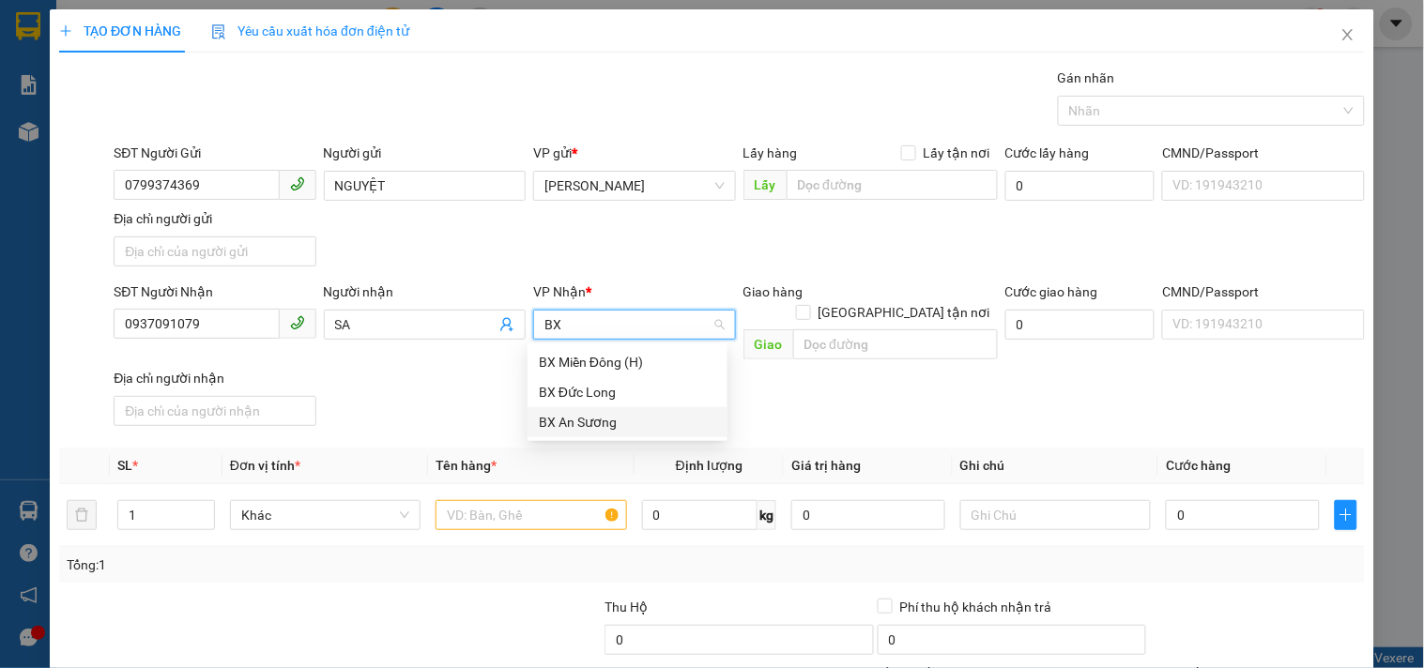
click at [583, 427] on div "BX An Sương" at bounding box center [627, 422] width 177 height 21
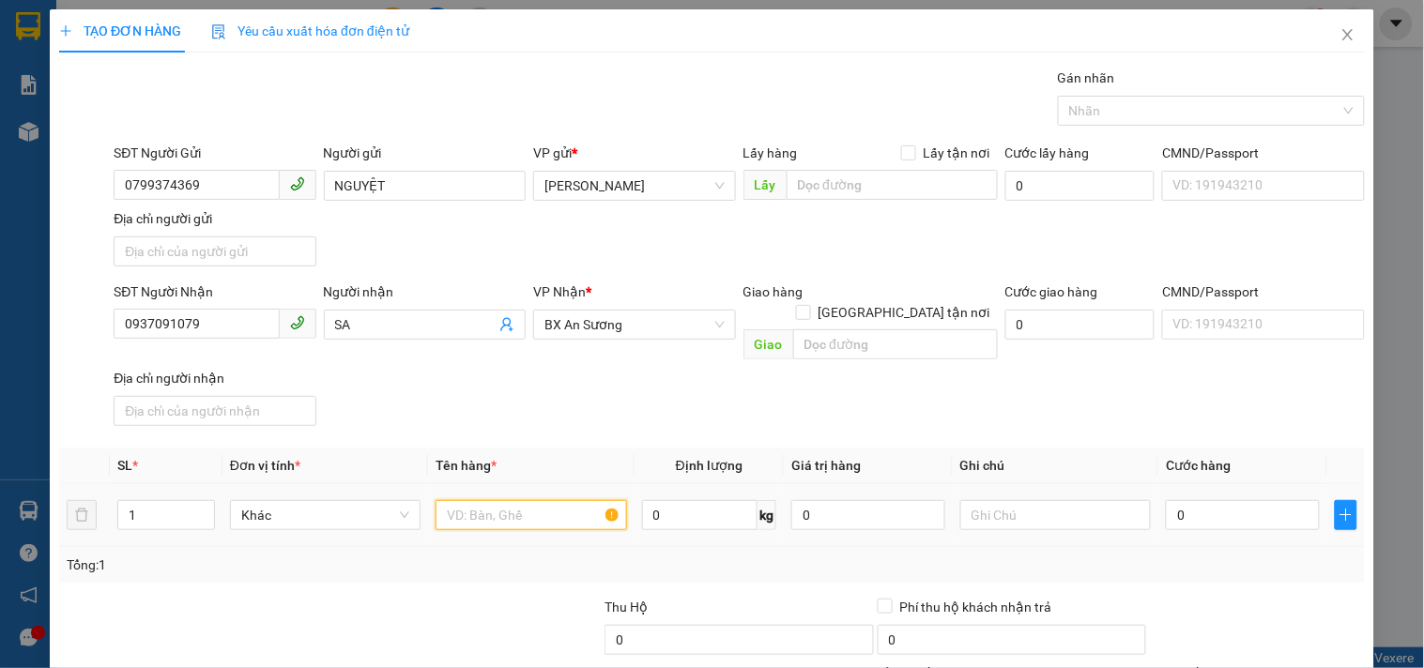
click at [549, 500] on input "text" at bounding box center [531, 515] width 191 height 30
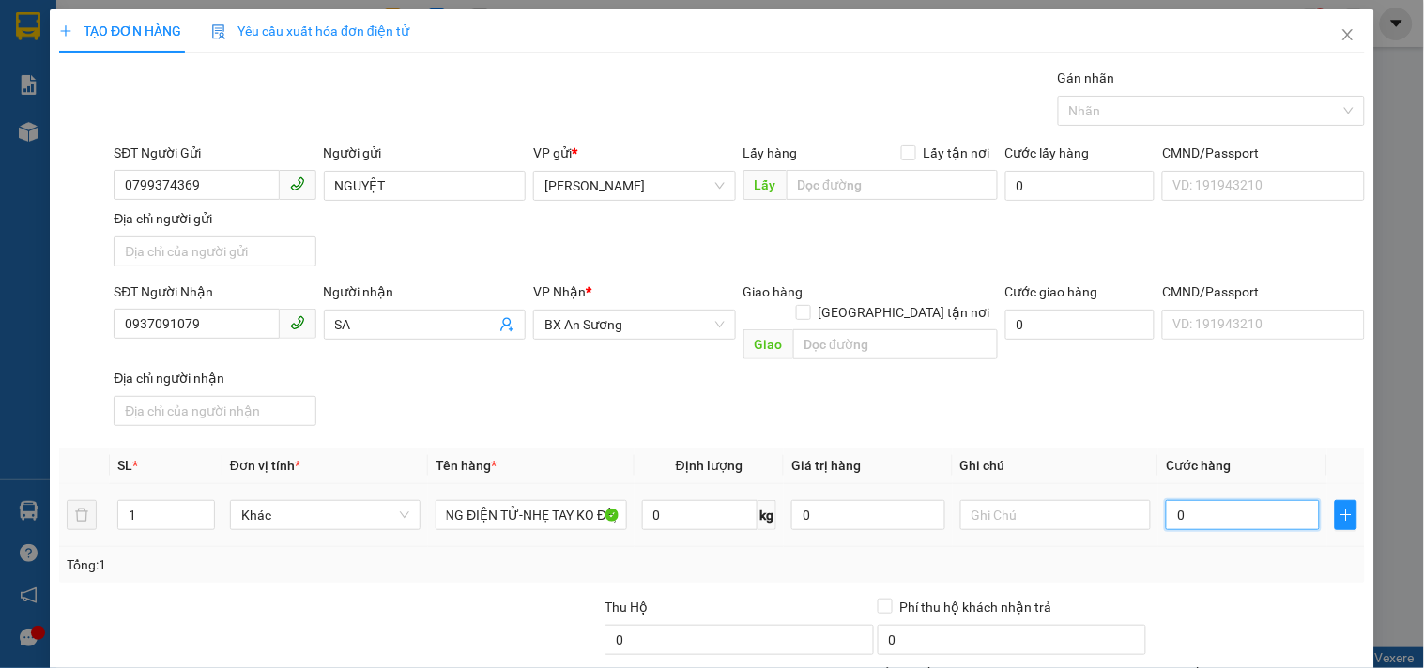
click at [1202, 500] on input "0" at bounding box center [1243, 515] width 154 height 30
click at [1113, 419] on div "Transit Pickup Surcharge Ids Transit Deliver Surcharge Ids Transit Deliver Surc…" at bounding box center [712, 439] width 1306 height 743
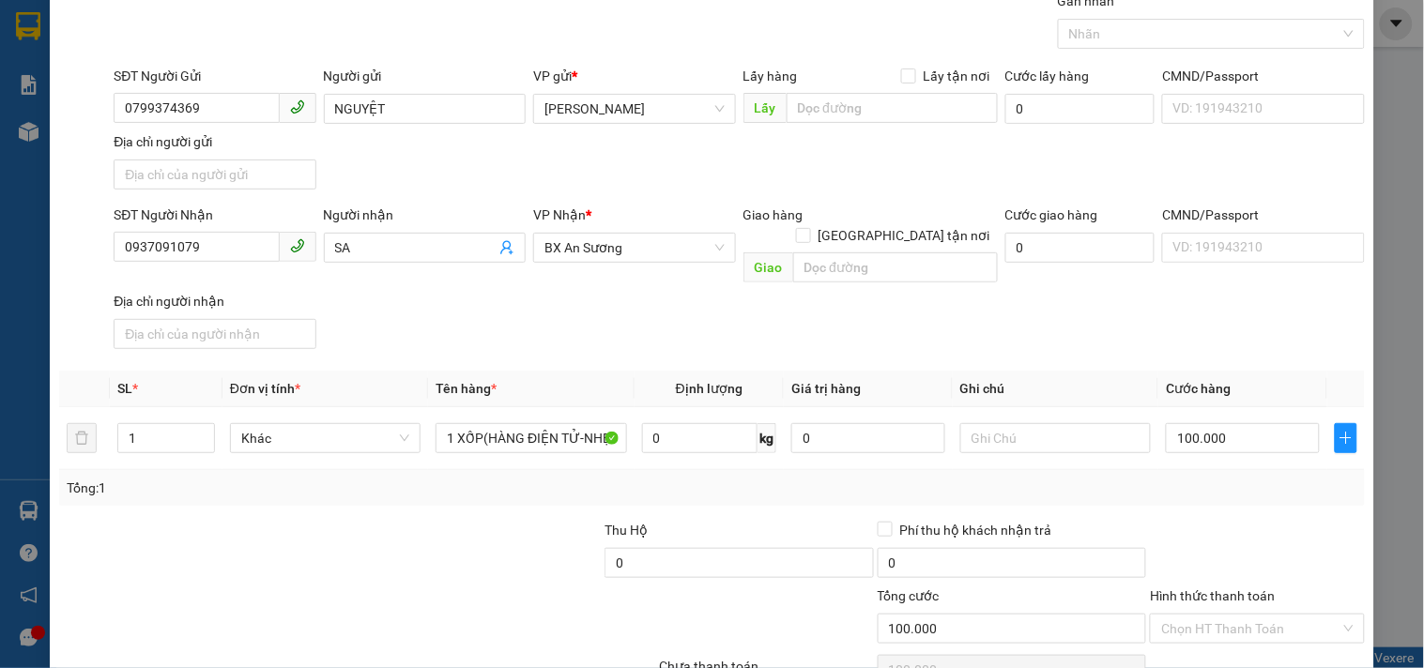
scroll to position [157, 0]
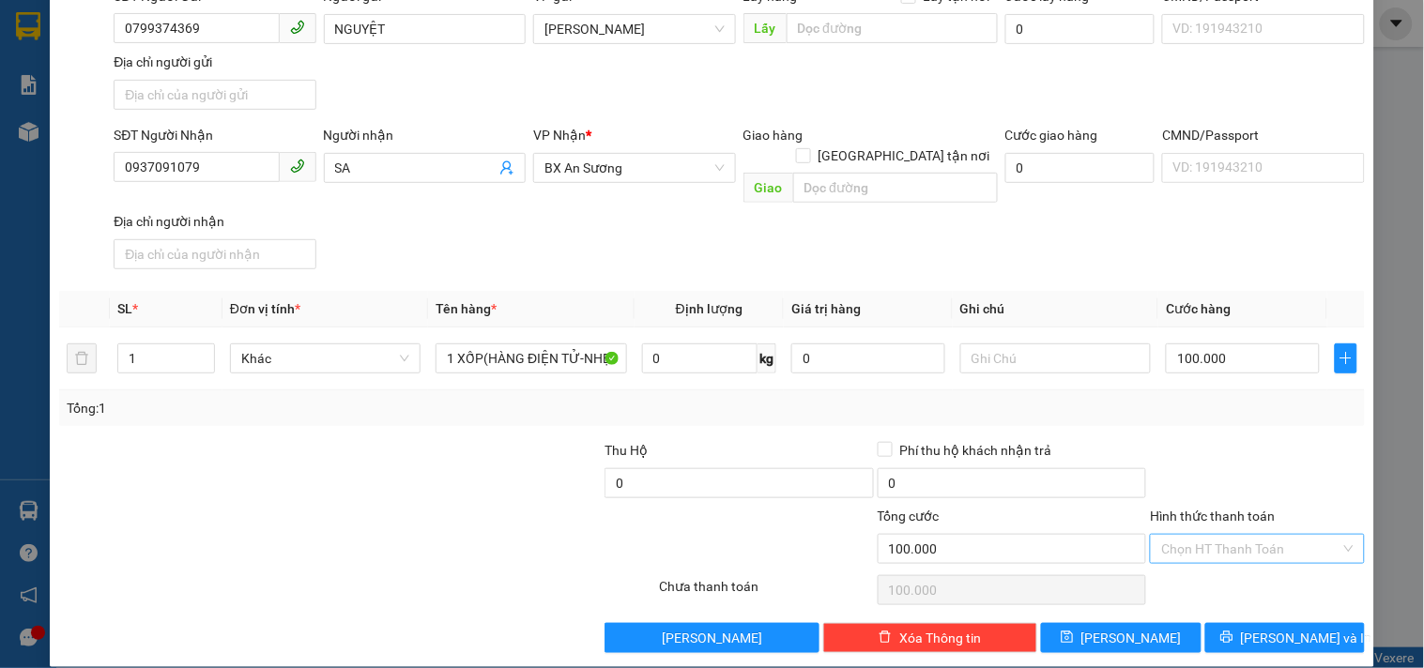
click at [1205, 535] on input "Hình thức thanh toán" at bounding box center [1250, 549] width 178 height 28
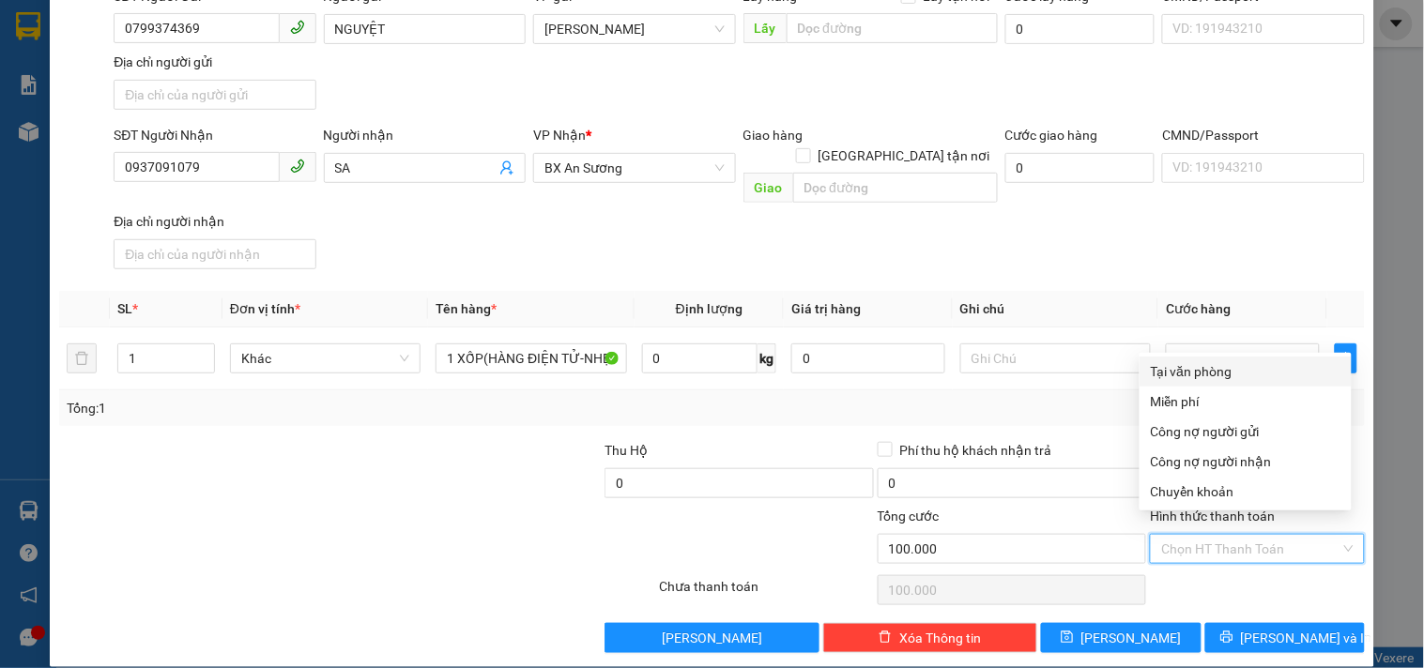
click at [1192, 370] on div "Tại văn phòng" at bounding box center [1246, 371] width 190 height 21
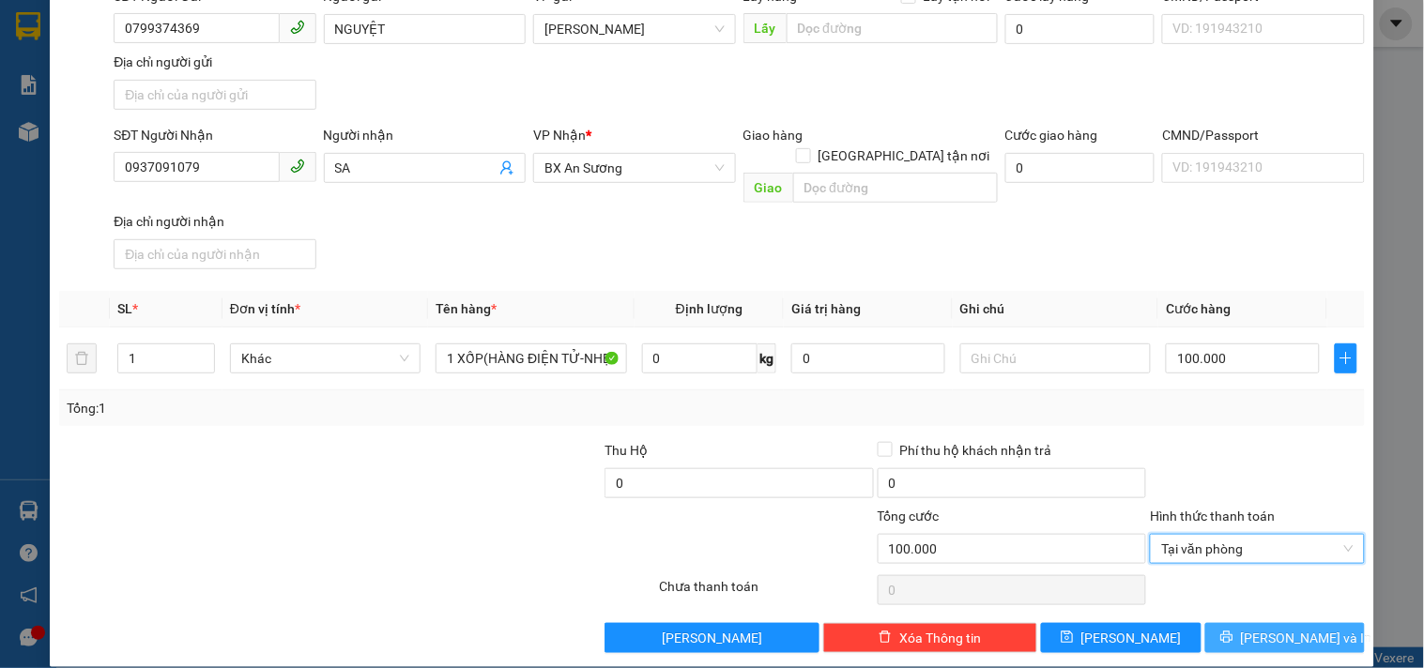
click at [1231, 623] on button "Lưu và In" at bounding box center [1285, 638] width 160 height 30
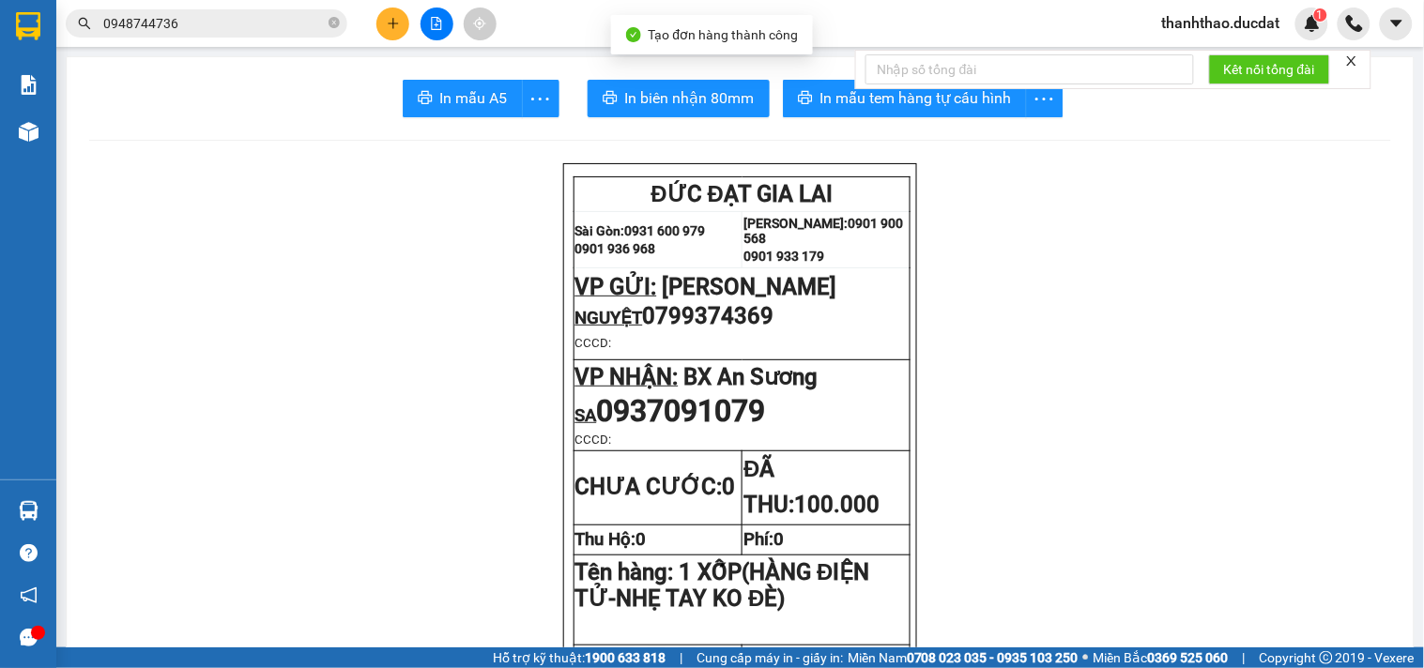
click at [865, 89] on div "Kết nối tổng đài" at bounding box center [1113, 69] width 516 height 39
click at [810, 100] on button "In mẫu tem hàng tự cấu hình" at bounding box center [905, 99] width 244 height 38
click at [389, 24] on icon "plus" at bounding box center [393, 23] width 13 height 13
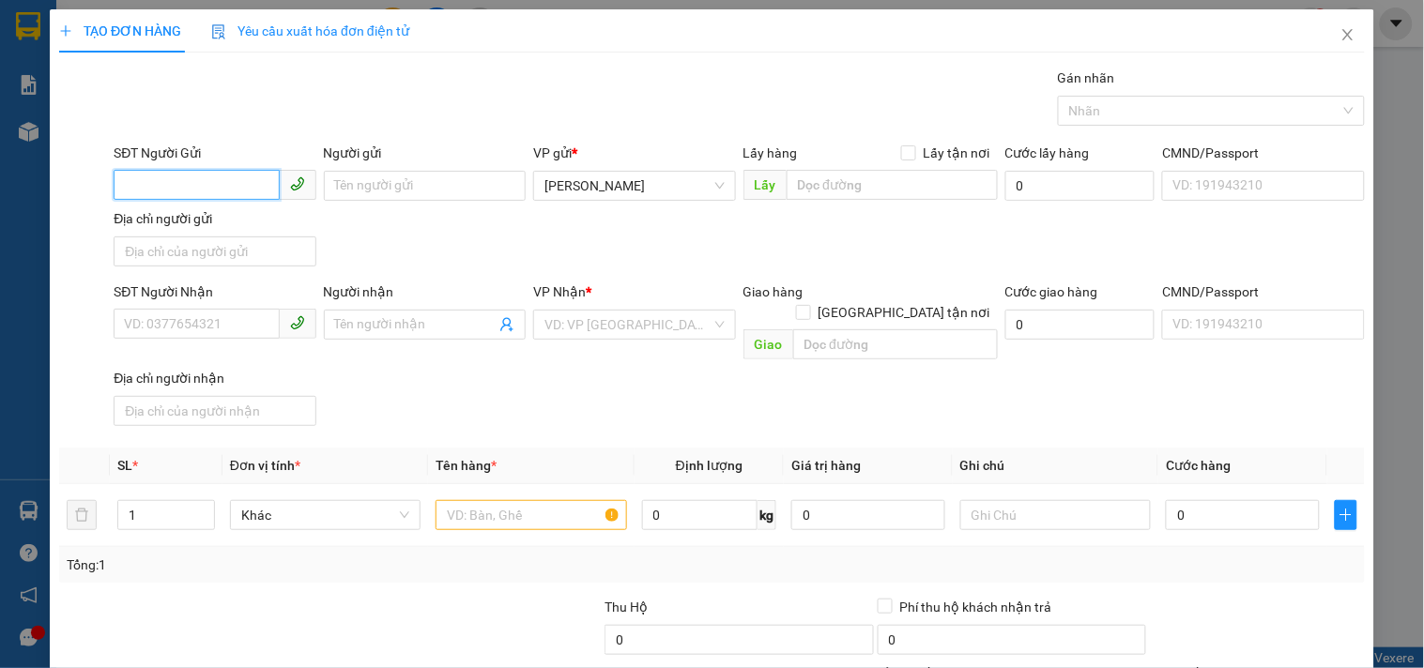
drag, startPoint x: 238, startPoint y: 188, endPoint x: 165, endPoint y: 185, distance: 72.3
click at [228, 185] on input "SĐT Người Gửi" at bounding box center [196, 185] width 165 height 30
click at [207, 227] on div "0972781268 - PHỤC" at bounding box center [212, 223] width 177 height 21
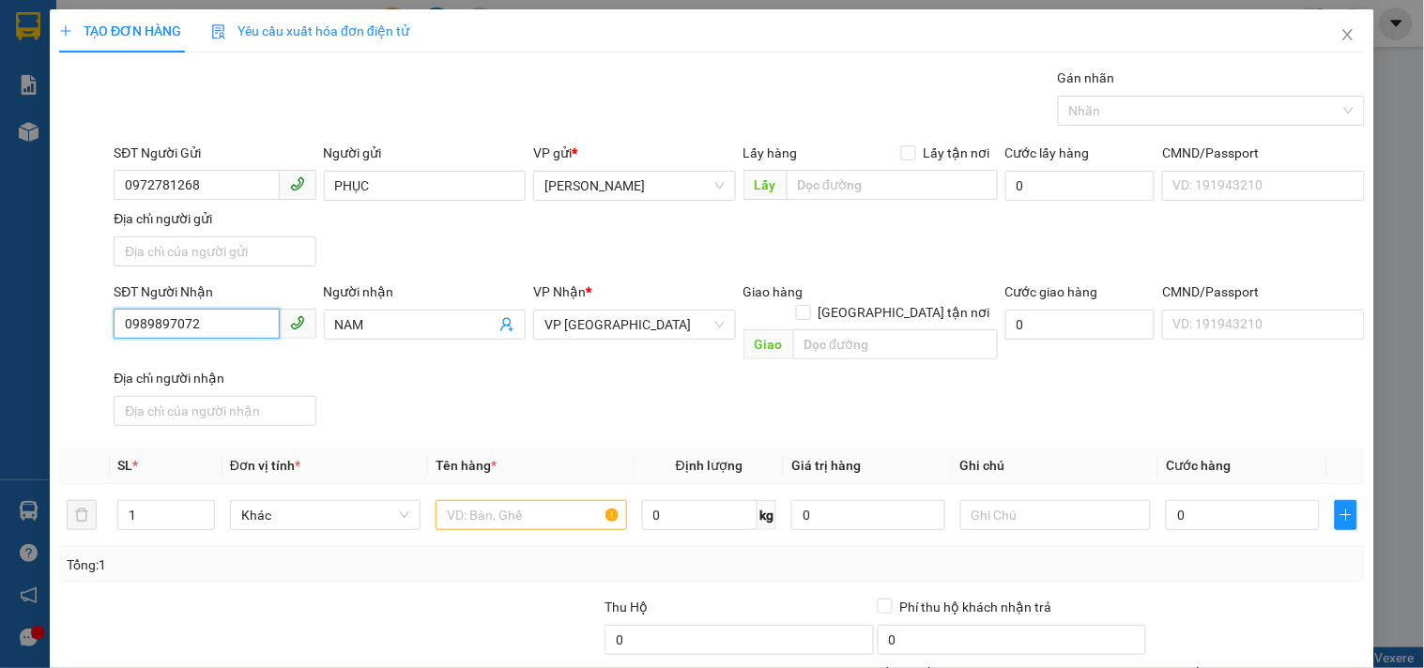
drag, startPoint x: 240, startPoint y: 331, endPoint x: 3, endPoint y: 299, distance: 239.8
click at [0, 302] on div "TẠO ĐƠN HÀNG Yêu cầu xuất hóa đơn điện tử Transit Pickup Surcharge Ids Transit …" at bounding box center [712, 334] width 1424 height 668
click at [172, 359] on div "0776126681 - HẢO" at bounding box center [212, 363] width 177 height 21
click at [521, 500] on input "text" at bounding box center [531, 515] width 191 height 30
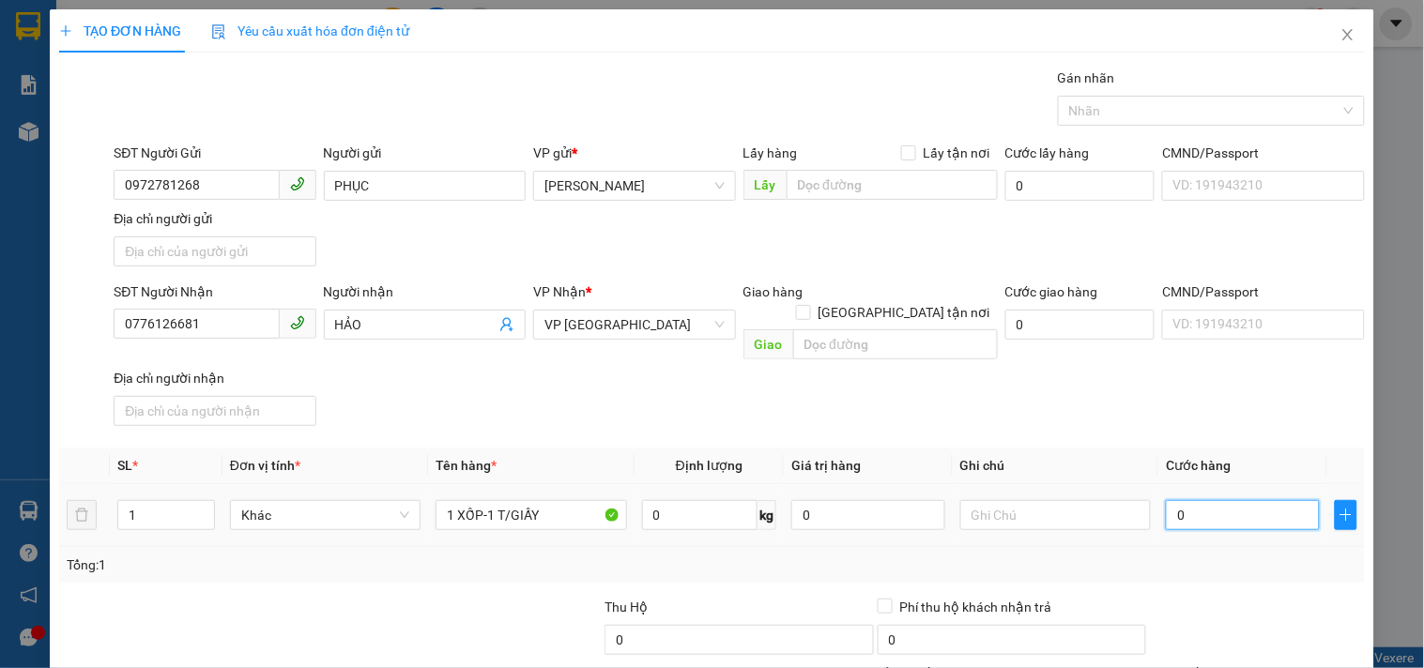
drag, startPoint x: 1179, startPoint y: 499, endPoint x: 1096, endPoint y: 475, distance: 87.0
click at [1177, 500] on input "0" at bounding box center [1243, 515] width 154 height 30
click at [1162, 426] on div "Transit Pickup Surcharge Ids Transit Deliver Surcharge Ids Transit Deliver Surc…" at bounding box center [712, 439] width 1306 height 743
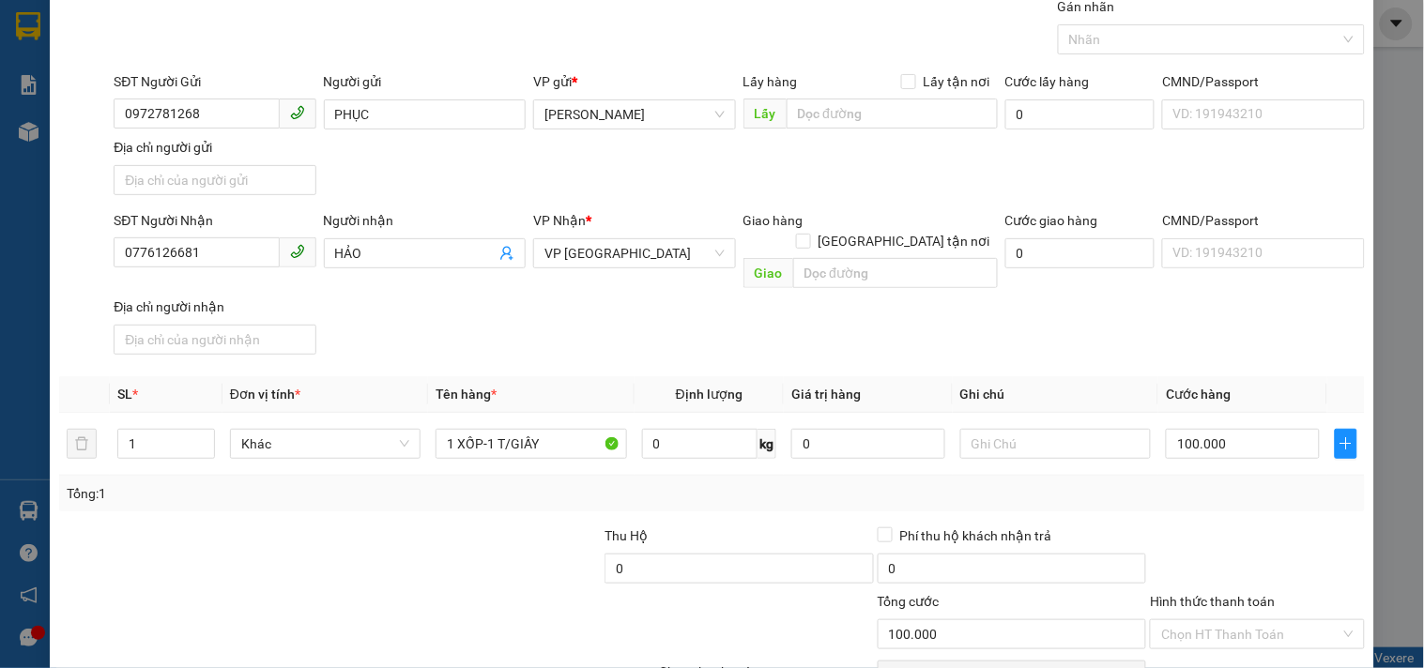
scroll to position [157, 0]
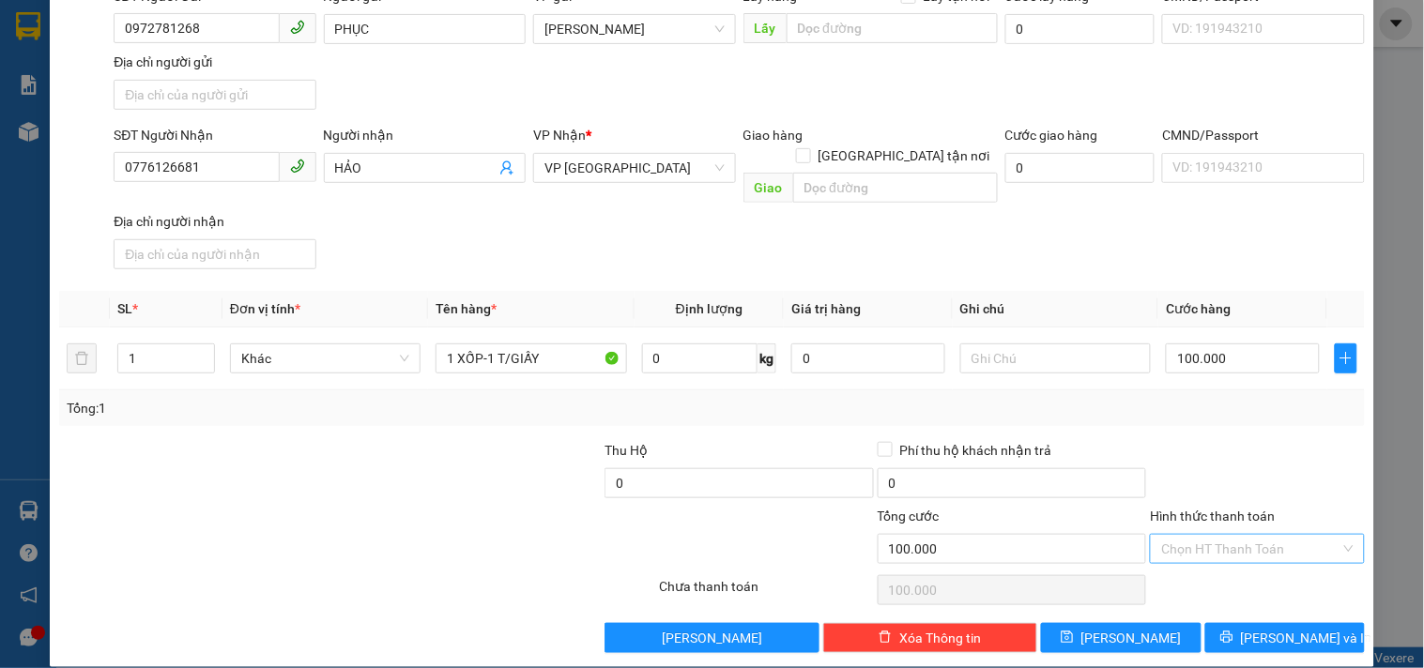
click at [1215, 535] on input "Hình thức thanh toán" at bounding box center [1250, 549] width 178 height 28
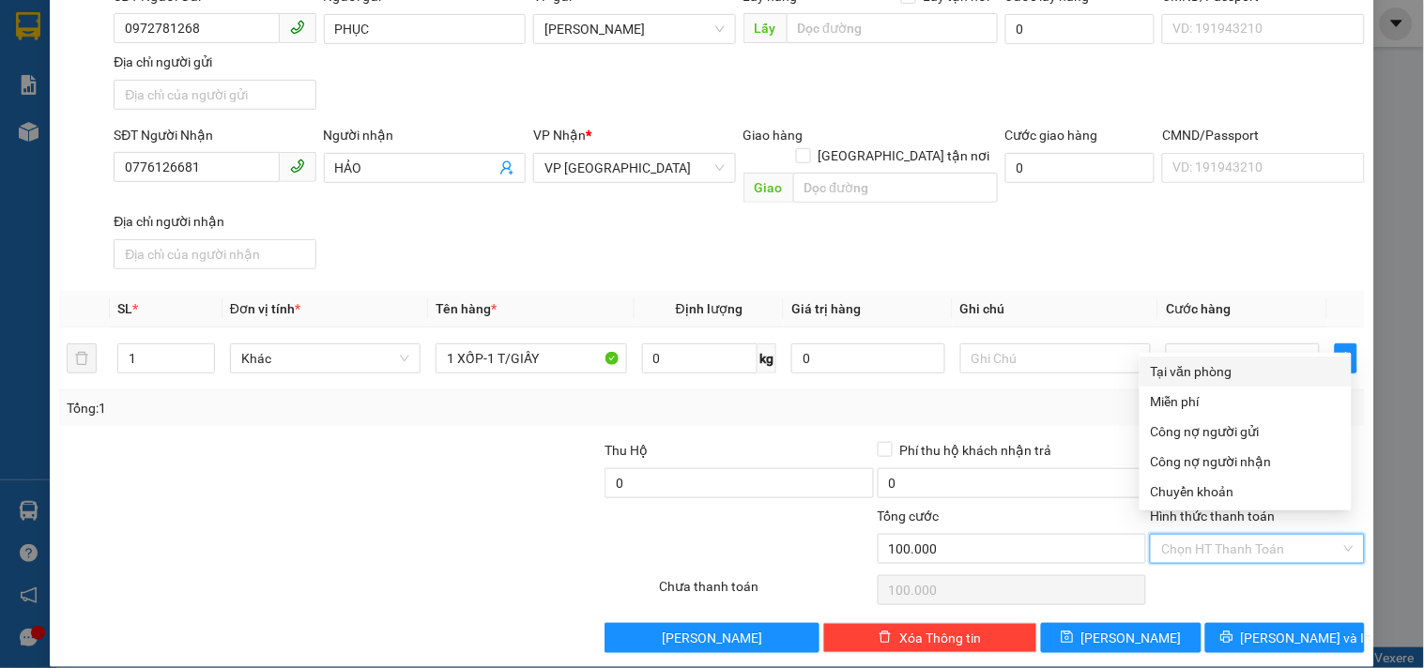
drag, startPoint x: 1205, startPoint y: 373, endPoint x: 1212, endPoint y: 492, distance: 119.4
click at [1204, 373] on div "Tại văn phòng" at bounding box center [1246, 371] width 190 height 21
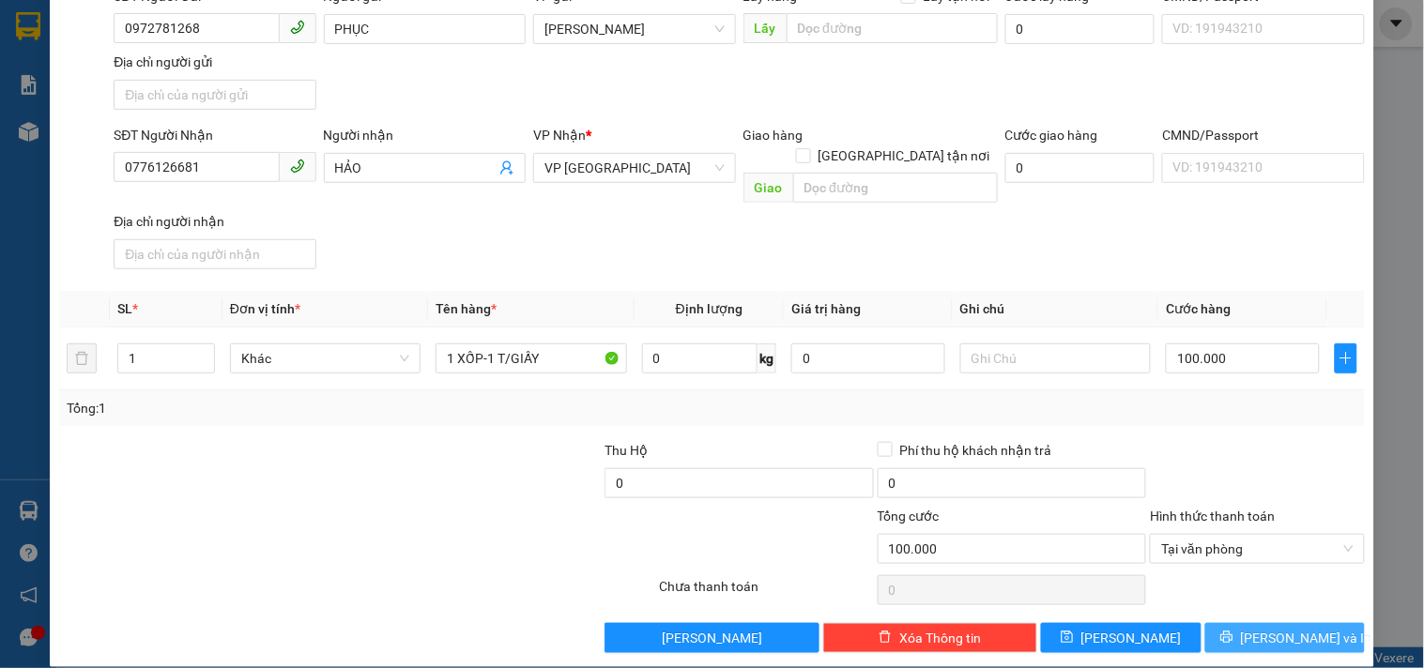
click at [1226, 623] on button "Lưu và In" at bounding box center [1285, 638] width 160 height 30
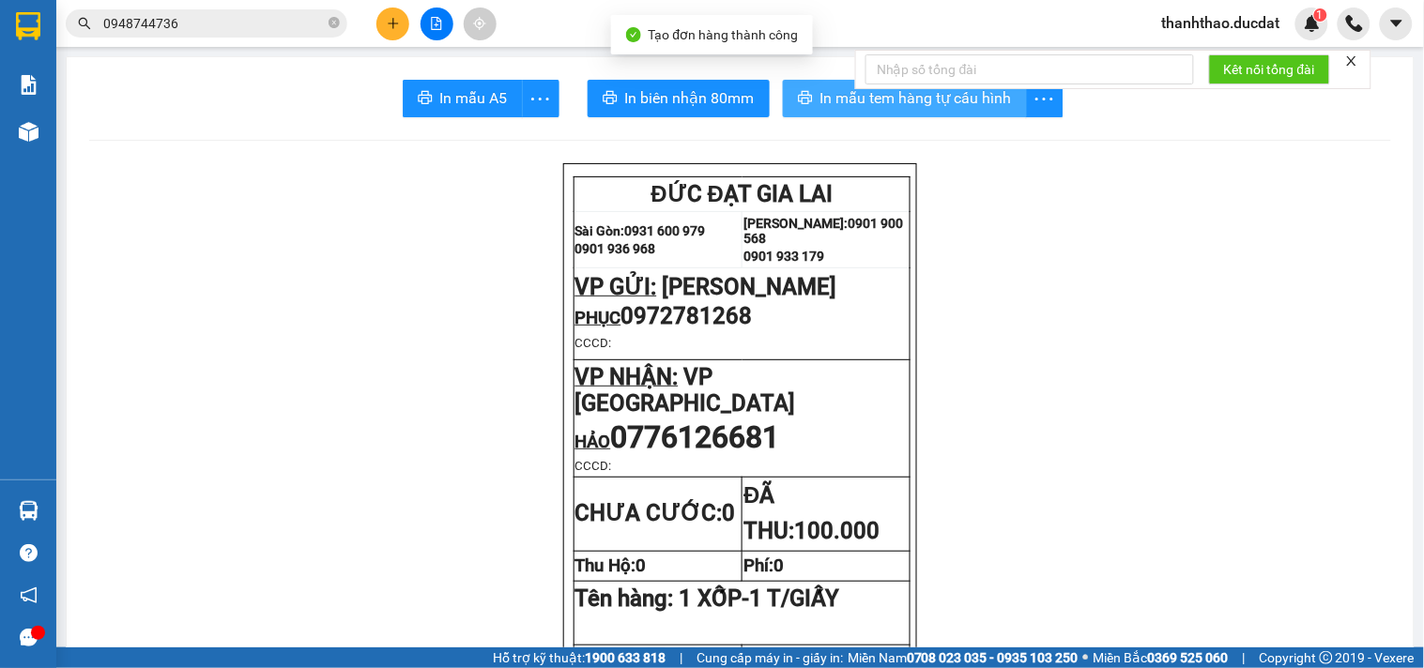
click at [899, 104] on span "In mẫu tem hàng tự cấu hình" at bounding box center [916, 97] width 192 height 23
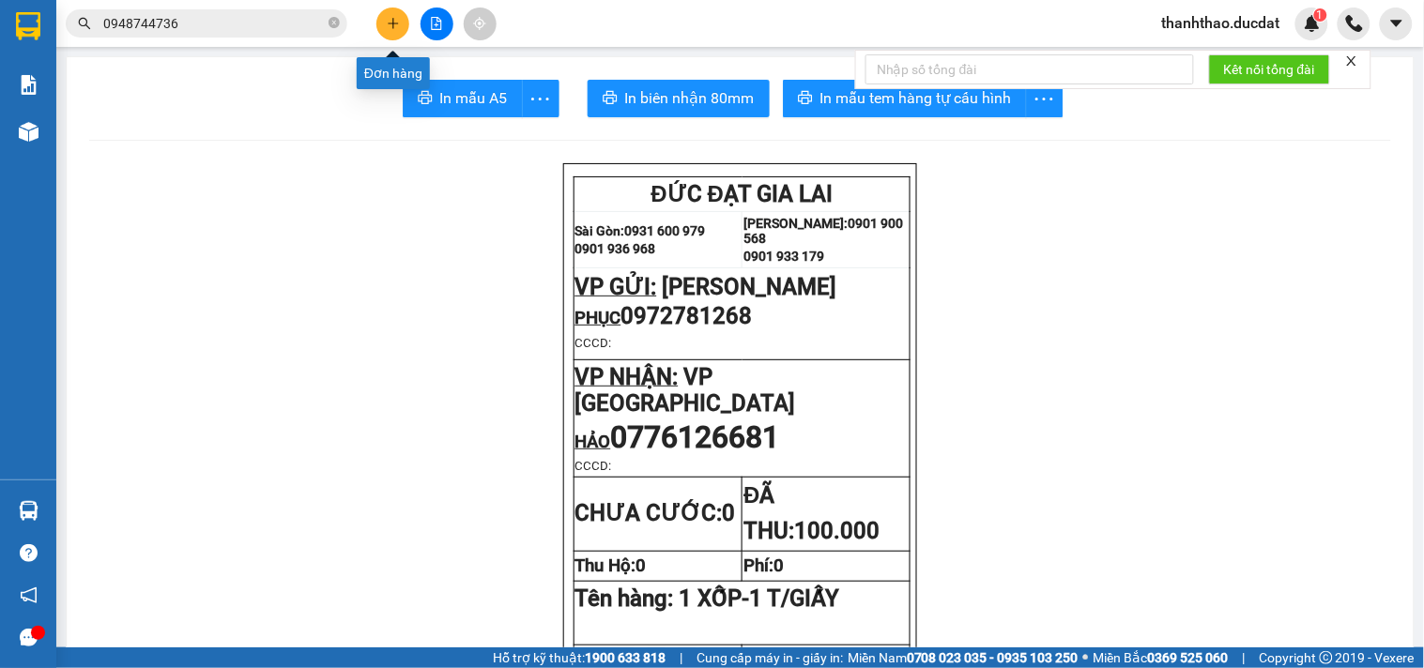
click at [391, 22] on icon "plus" at bounding box center [393, 23] width 13 height 13
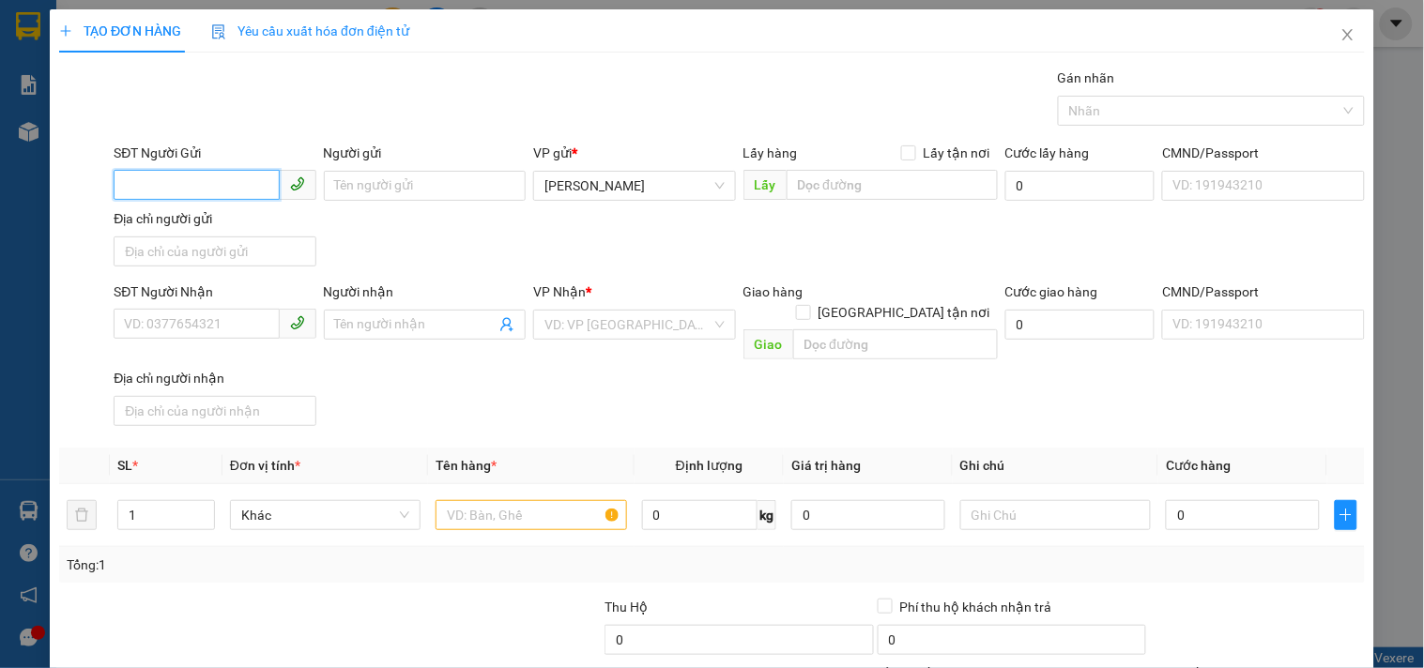
click at [213, 175] on input "SĐT Người Gửi" at bounding box center [196, 185] width 165 height 30
click at [201, 217] on div "0343782567 - LƯƠNG" at bounding box center [212, 223] width 177 height 21
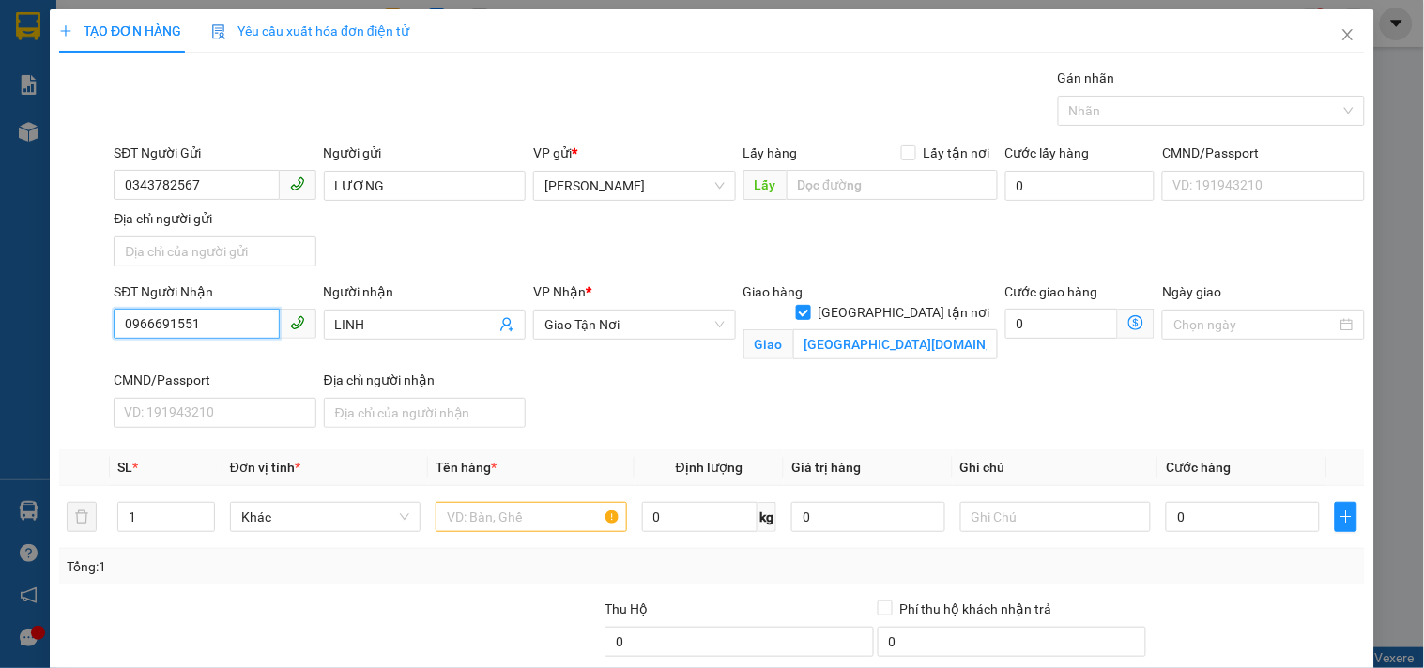
drag, startPoint x: 200, startPoint y: 323, endPoint x: 64, endPoint y: 270, distance: 145.9
click at [64, 270] on form "SĐT Người Gửi 0343782567 Người gửi LƯƠNG VP gửi * Phan Đình Phùng Lấy hàng Lấy …" at bounding box center [712, 289] width 1306 height 293
click at [391, 320] on input "LINH" at bounding box center [415, 324] width 161 height 21
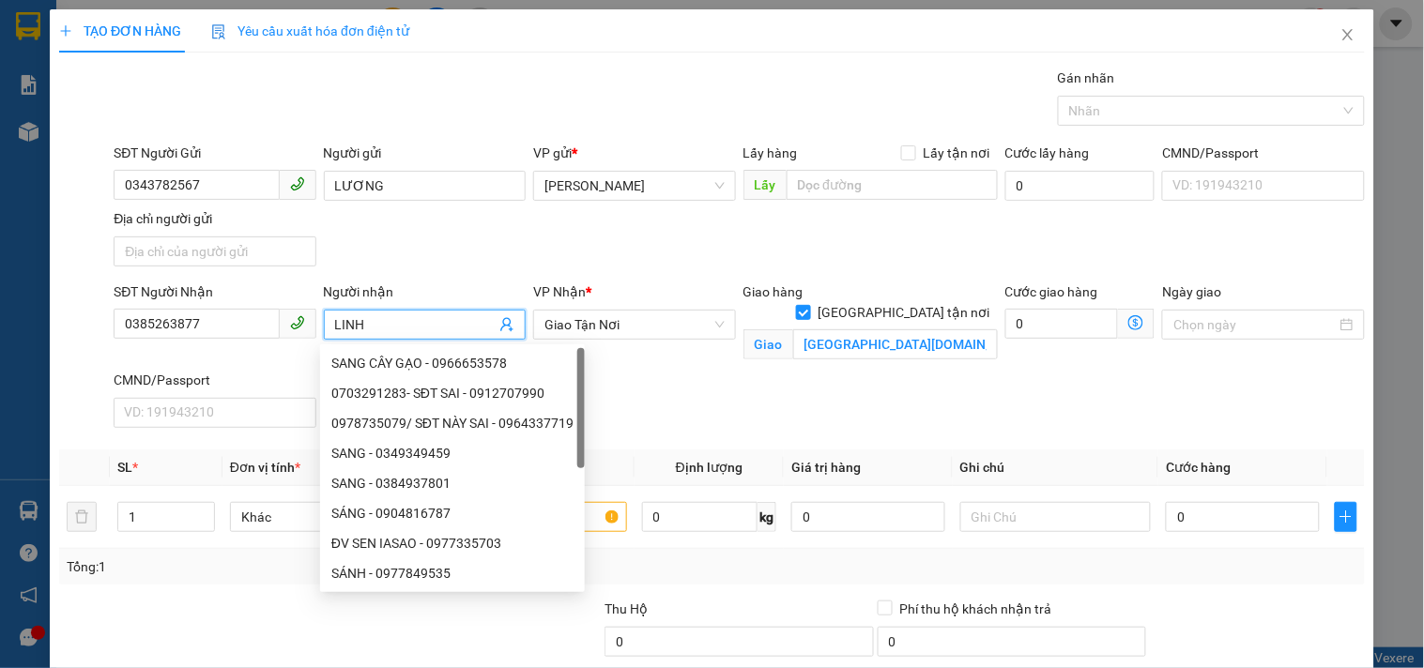
drag, startPoint x: 391, startPoint y: 320, endPoint x: 0, endPoint y: 263, distance: 394.7
click at [0, 265] on div "TẠO ĐƠN HÀNG Yêu cầu xuất hóa đơn điện tử Transit Pickup Surcharge Ids Transit …" at bounding box center [712, 334] width 1424 height 668
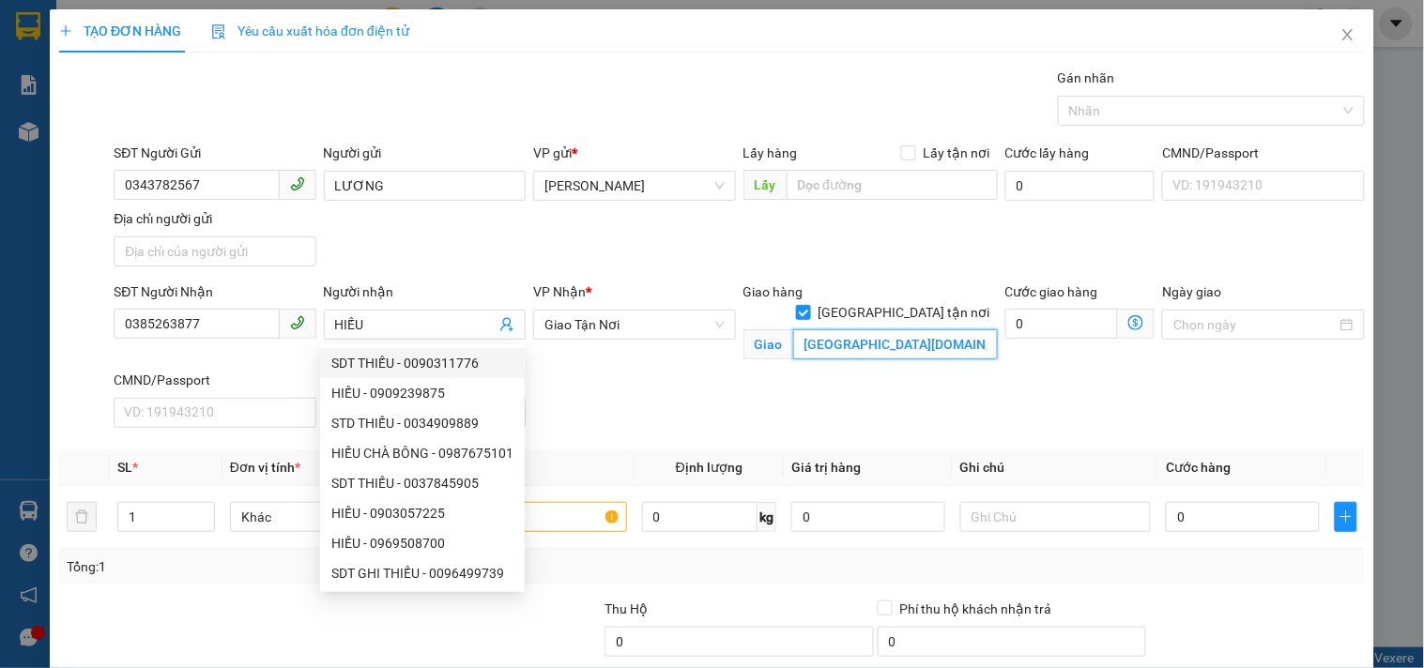
click at [879, 329] on input "VINHOMES CENTRAL PARK.KP 25.THẠNH MỸ TÂY.BÌNH THẠNH" at bounding box center [895, 344] width 205 height 30
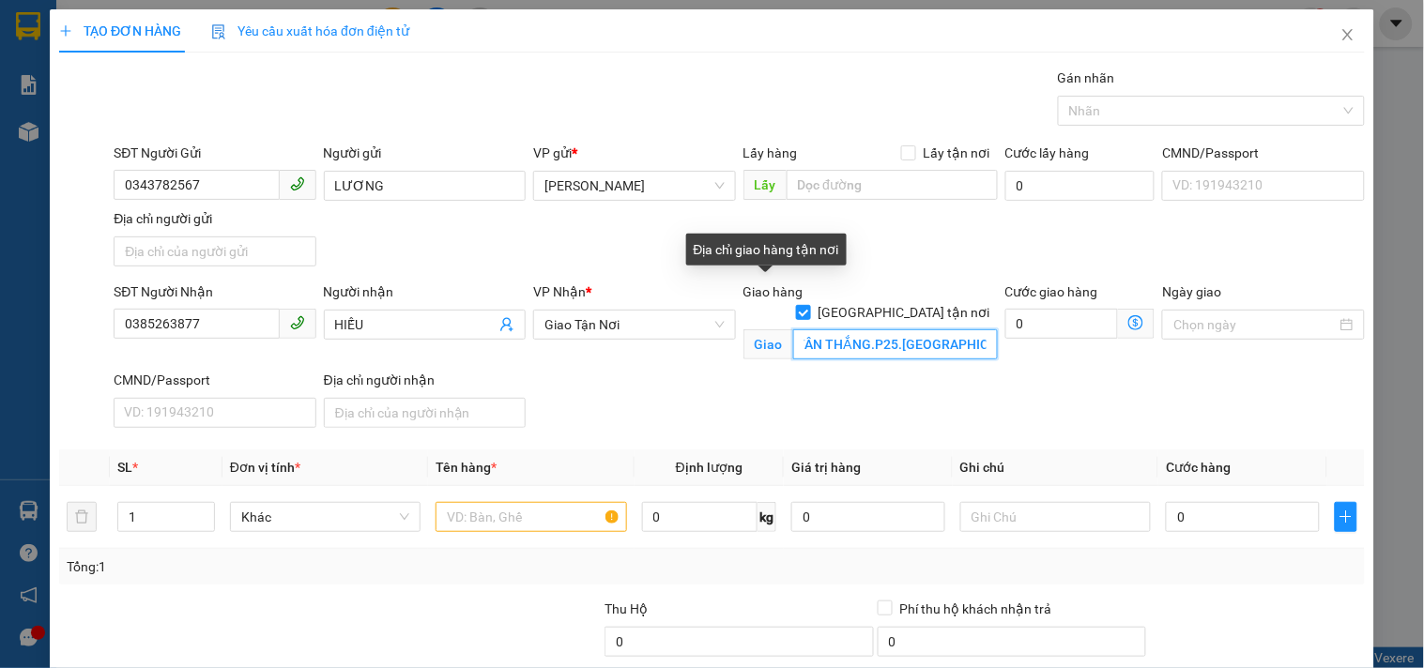
scroll to position [0, 161]
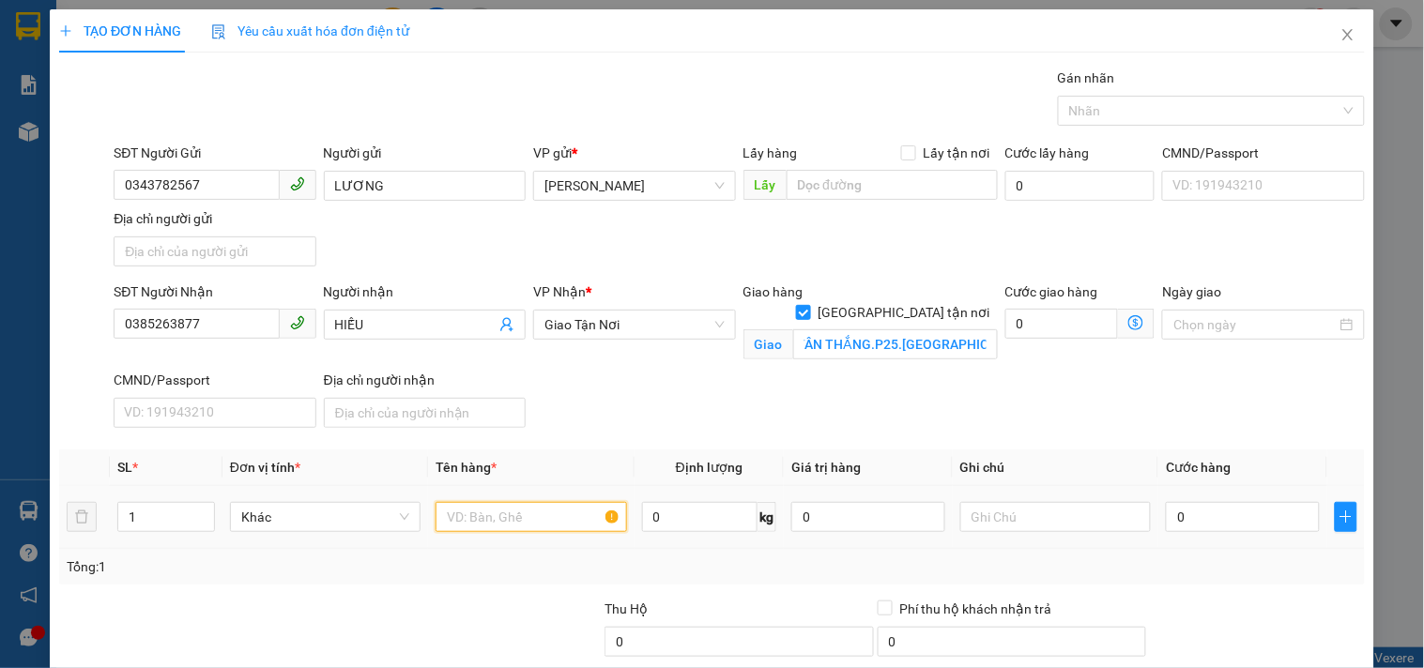
click at [517, 505] on input "text" at bounding box center [531, 517] width 191 height 30
click at [1199, 507] on input "0" at bounding box center [1243, 517] width 154 height 30
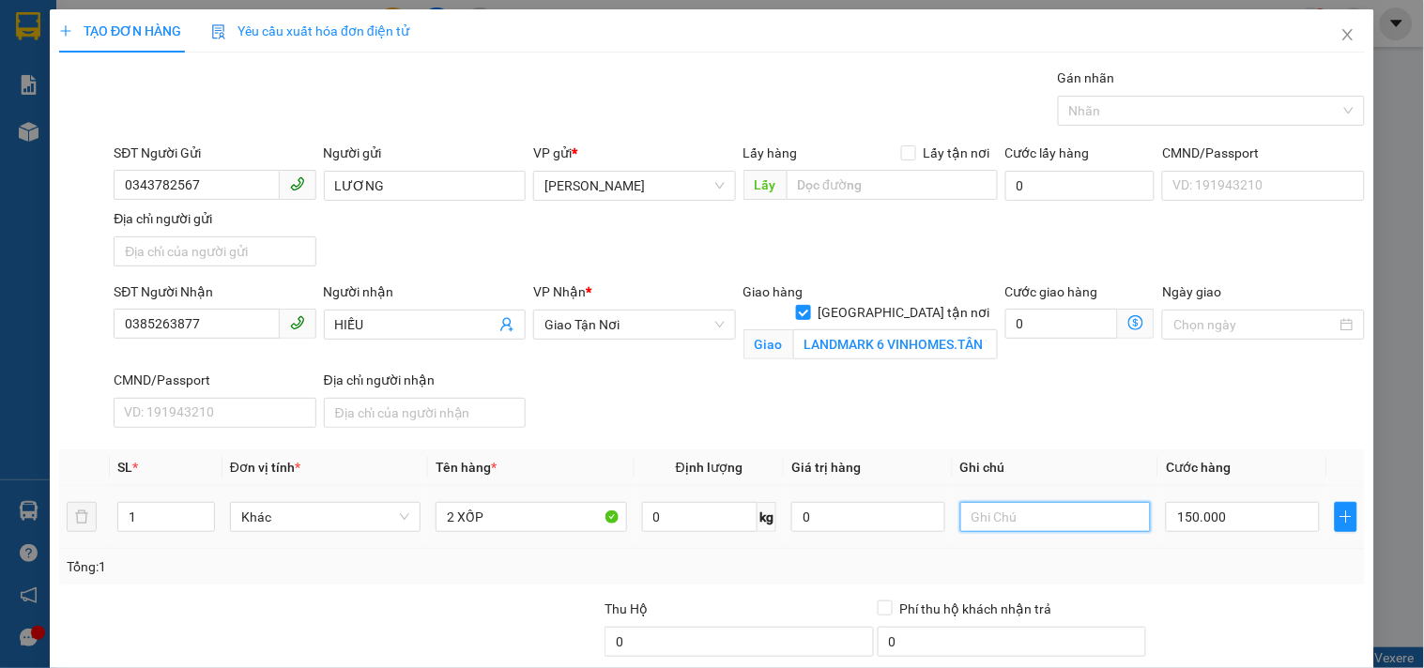
drag, startPoint x: 1062, startPoint y: 517, endPoint x: 1046, endPoint y: 508, distance: 18.5
click at [1057, 516] on input "text" at bounding box center [1055, 517] width 191 height 30
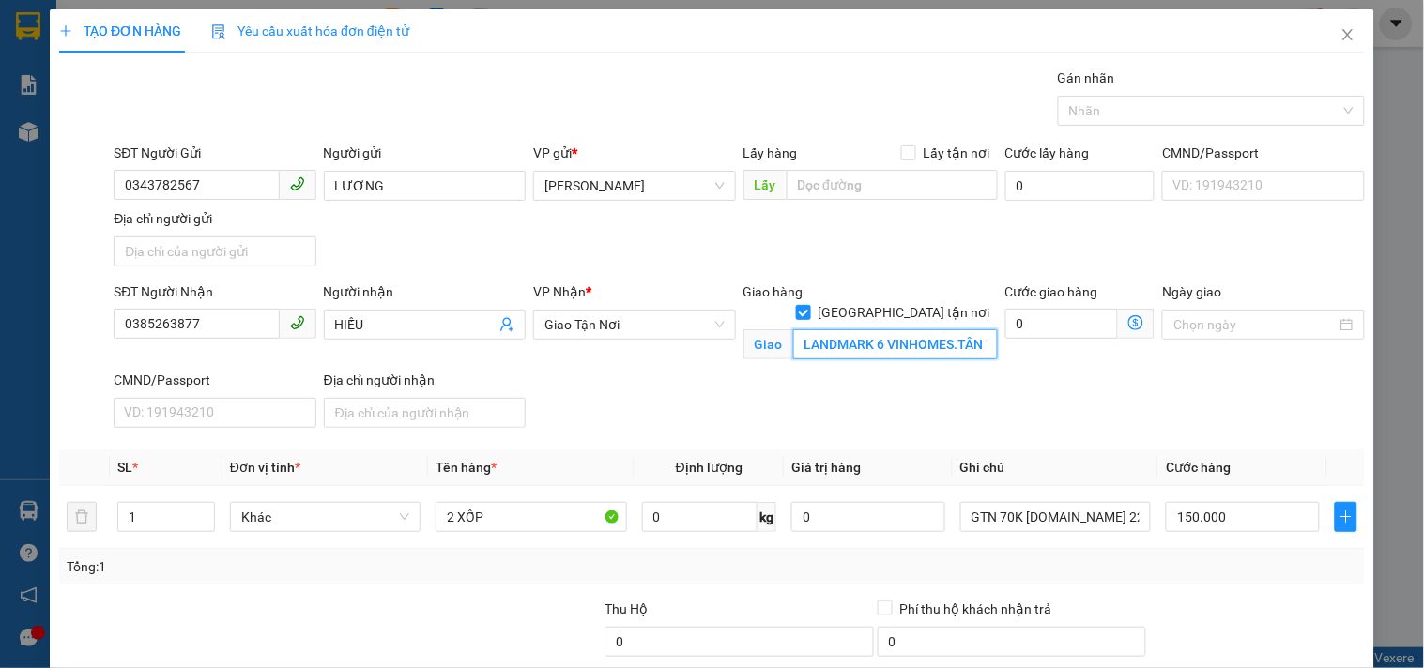
click at [899, 329] on input "LANDMARK 6 VINHOMES.TÂN THẮNG.P25.BÌNH THẠNH" at bounding box center [895, 344] width 205 height 30
click at [905, 329] on input "LANDMARK 6 VINHOMES.TÂN THẮNG.P25.BÌNH THẠNH" at bounding box center [895, 344] width 205 height 30
drag, startPoint x: 905, startPoint y: 329, endPoint x: 1194, endPoint y: 279, distance: 293.4
click at [1194, 279] on form "SĐT Người Gửi 0343782567 Người gửi LƯƠNG VP gửi * Phan Đình Phùng Lấy hàng Lấy …" at bounding box center [712, 289] width 1306 height 293
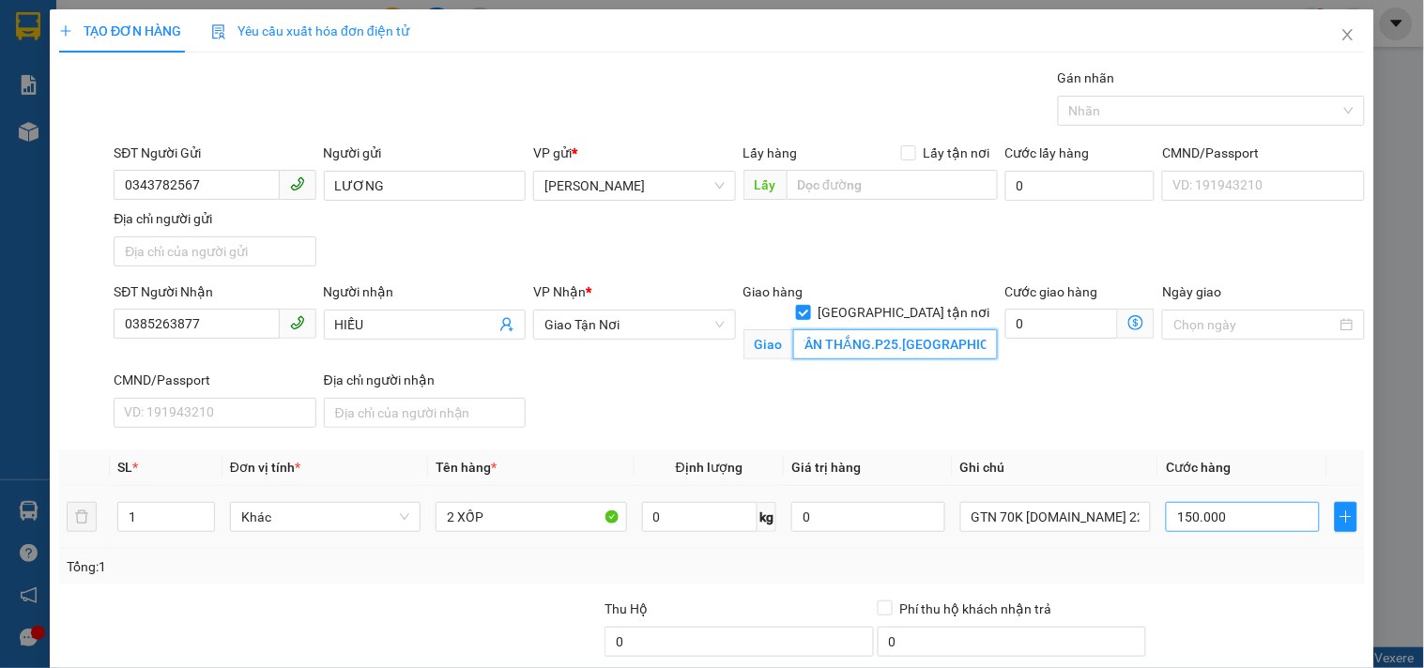
scroll to position [180, 0]
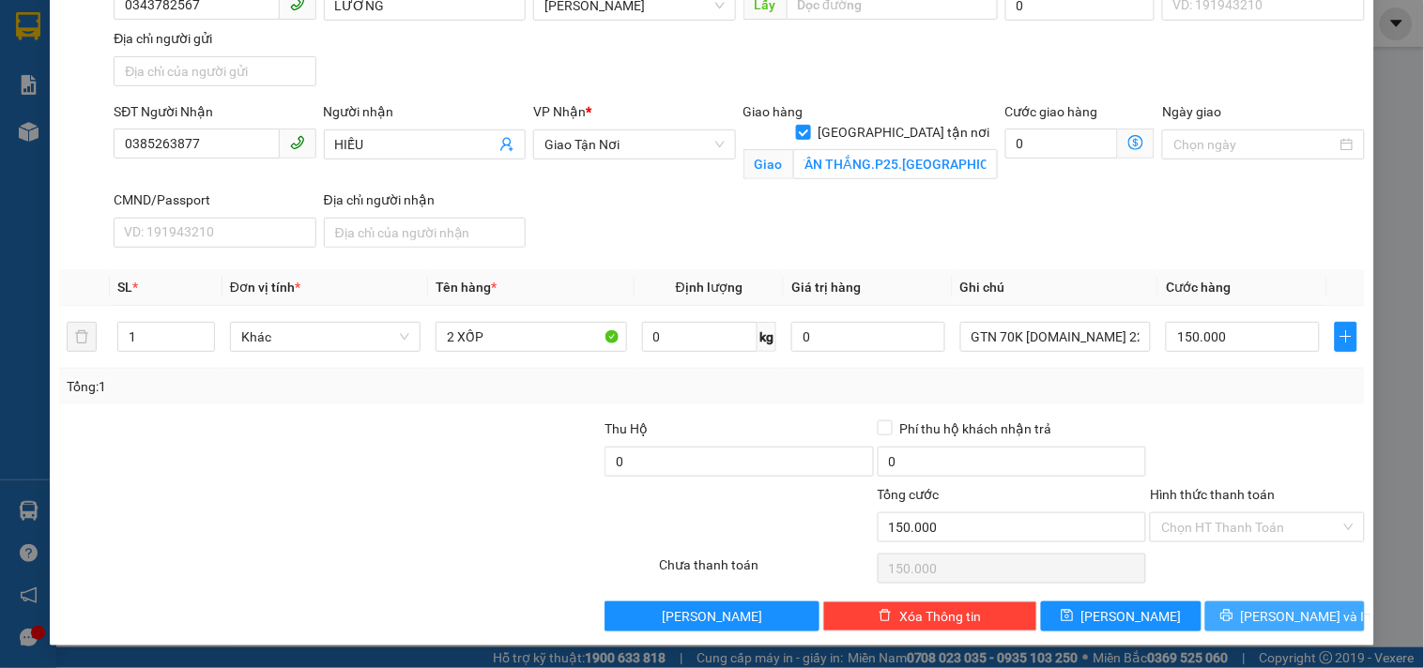
click at [1261, 605] on button "Lưu và In" at bounding box center [1285, 617] width 160 height 30
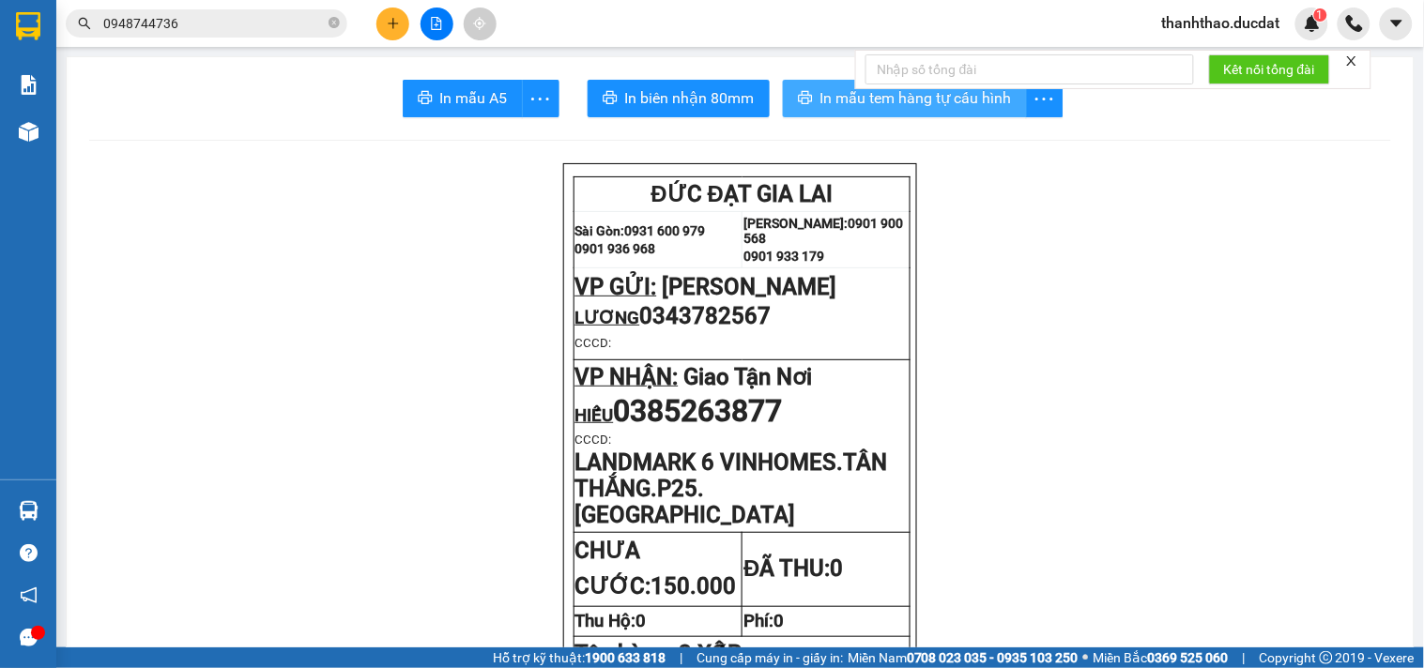
click at [837, 108] on span "In mẫu tem hàng tự cấu hình" at bounding box center [916, 97] width 192 height 23
click at [390, 22] on icon "plus" at bounding box center [393, 23] width 13 height 13
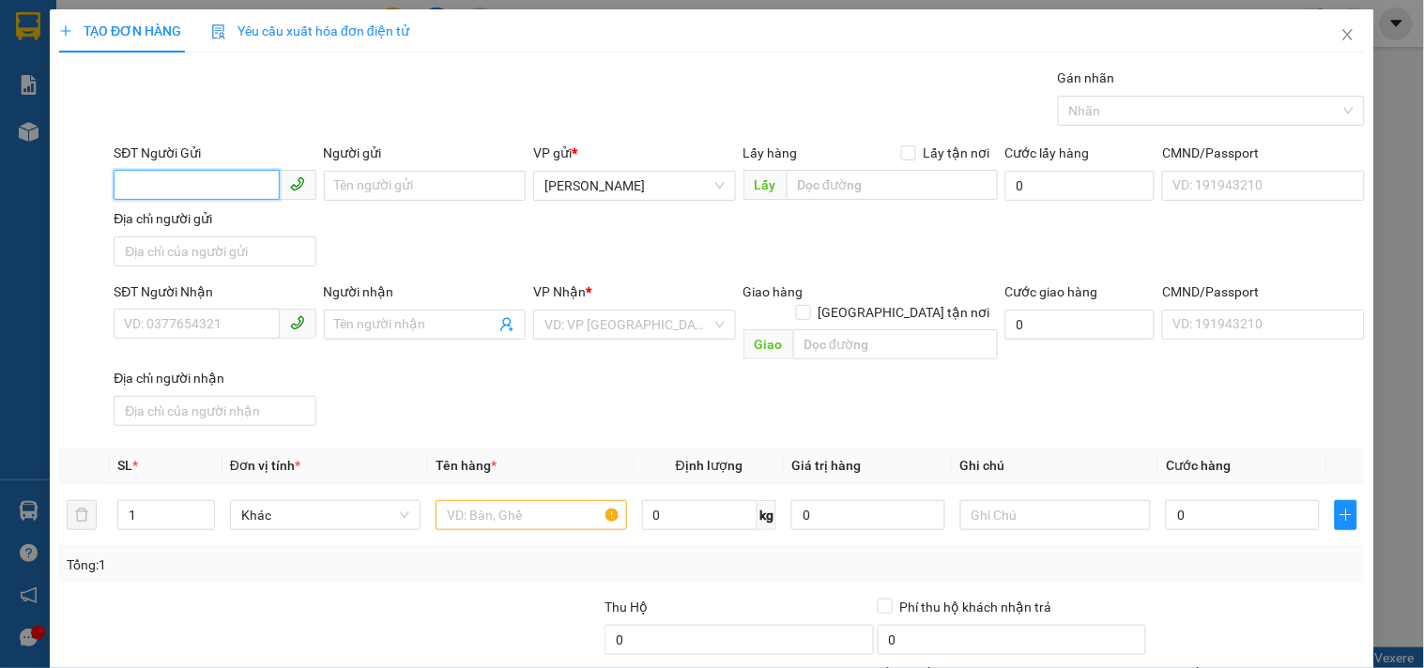
drag, startPoint x: 227, startPoint y: 180, endPoint x: 139, endPoint y: 197, distance: 89.8
click at [165, 193] on input "SĐT Người Gửi" at bounding box center [196, 185] width 165 height 30
click at [216, 217] on div "0944146809 - LỜI" at bounding box center [212, 223] width 177 height 21
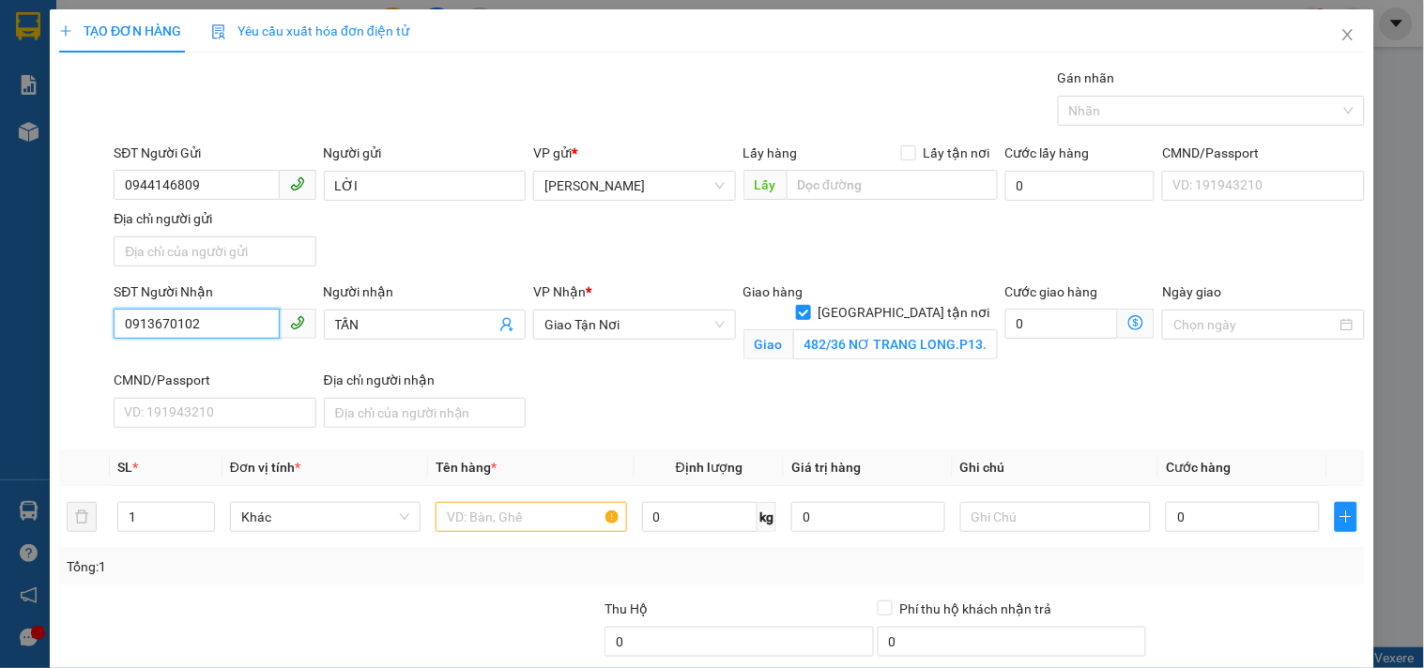
drag, startPoint x: 246, startPoint y: 317, endPoint x: 12, endPoint y: 142, distance: 292.3
click at [3, 148] on div "TẠO ĐƠN HÀNG Yêu cầu xuất hóa đơn điện tử Transit Pickup Surcharge Ids Transit …" at bounding box center [712, 334] width 1424 height 668
click at [408, 336] on span "TẤN" at bounding box center [425, 325] width 202 height 30
drag, startPoint x: 389, startPoint y: 335, endPoint x: 186, endPoint y: 332, distance: 202.8
click at [186, 332] on div "SĐT Người Nhận 0982067348 Người nhận TẤN TẤN VP Nhận * Giao Tận Nơi Giao hàng …" at bounding box center [739, 359] width 1259 height 154
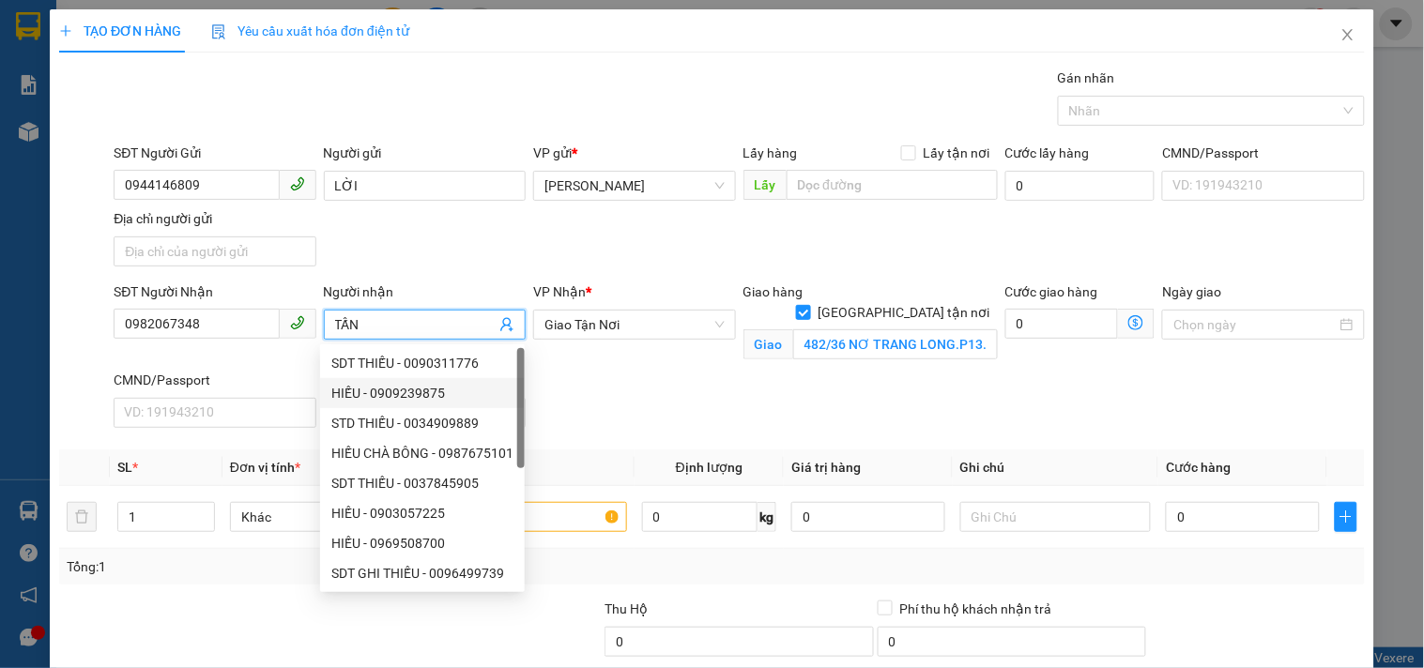
drag, startPoint x: 378, startPoint y: 319, endPoint x: 0, endPoint y: 295, distance: 379.1
click at [0, 295] on div "TẠO ĐƠN HÀNG Yêu cầu xuất hóa đơn điện tử Transit Pickup Surcharge Ids Transit …" at bounding box center [712, 334] width 1424 height 668
drag, startPoint x: 582, startPoint y: 334, endPoint x: 560, endPoint y: 330, distance: 21.9
click at [575, 333] on span "Giao Tận Nơi" at bounding box center [633, 325] width 179 height 28
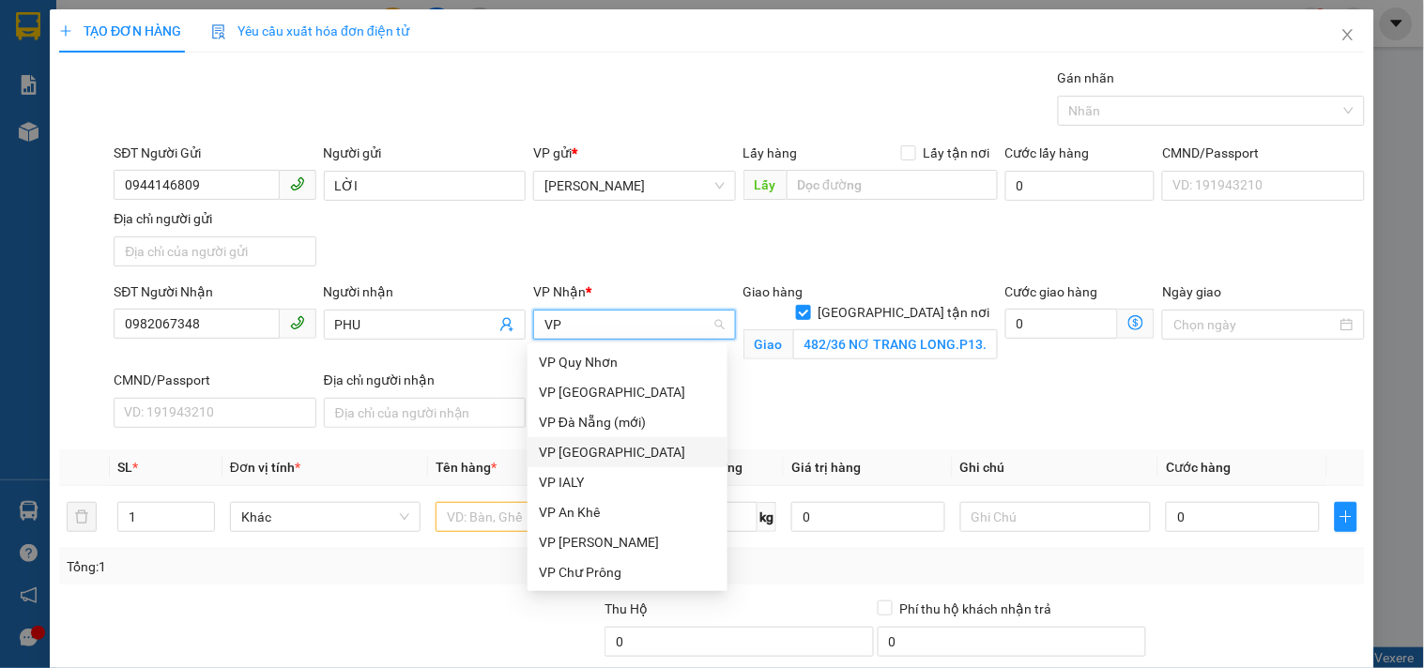
click at [576, 447] on div "VP Đà Nẵng" at bounding box center [627, 452] width 177 height 21
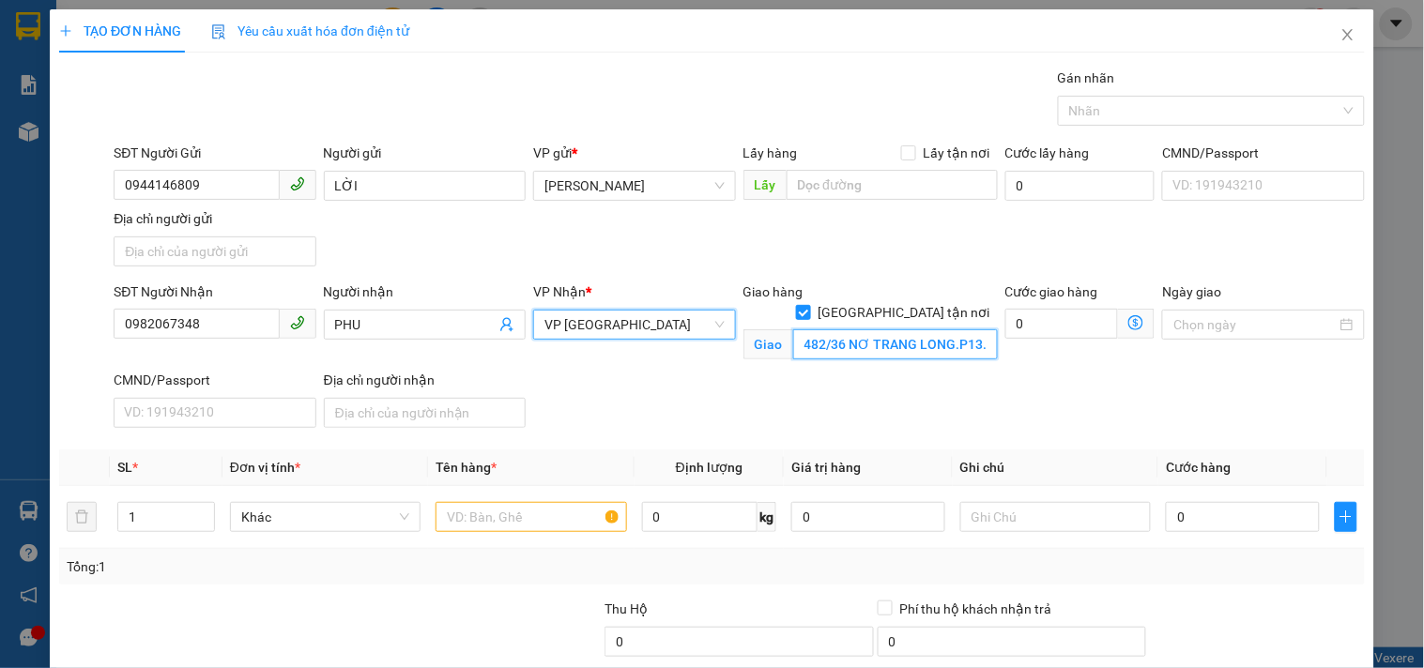
click at [915, 329] on input "482/36 NƠ TRANG LONG.P13.BÌNH THẠNH" at bounding box center [895, 344] width 205 height 30
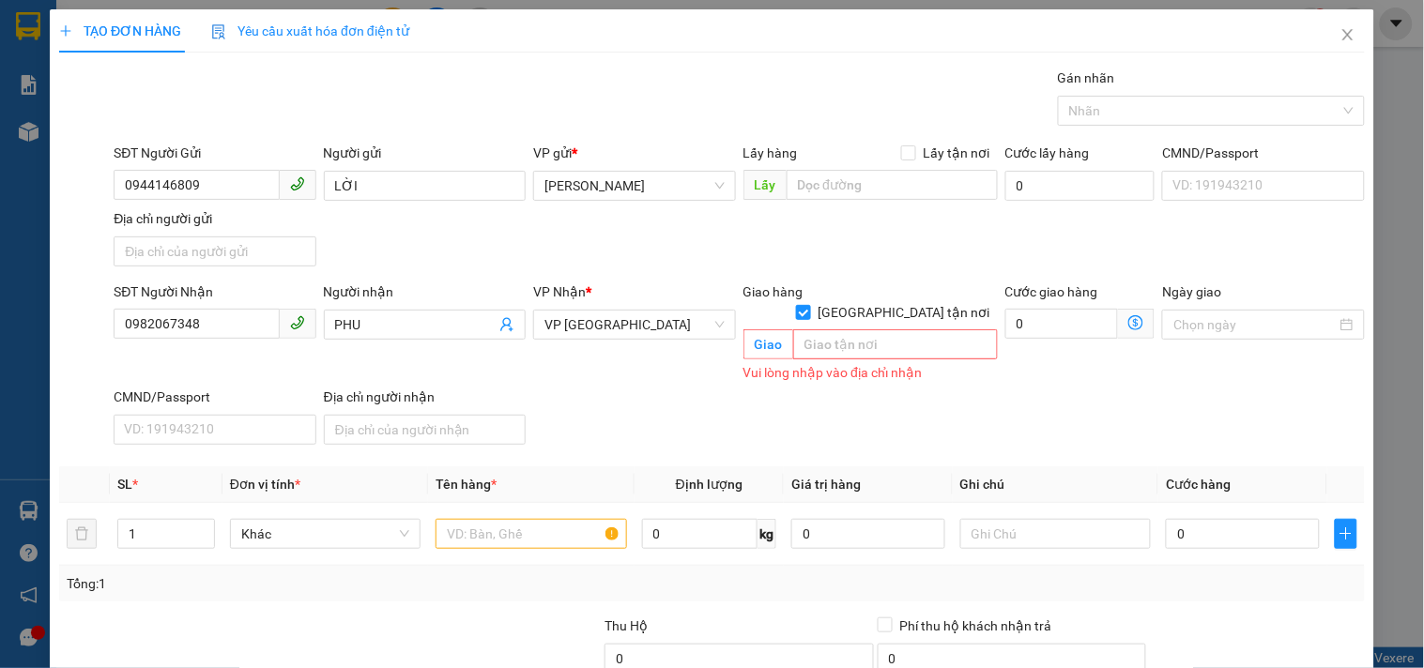
click at [809, 305] on input "Giao tận nơi" at bounding box center [802, 311] width 13 height 13
click at [496, 519] on input "text" at bounding box center [531, 534] width 191 height 30
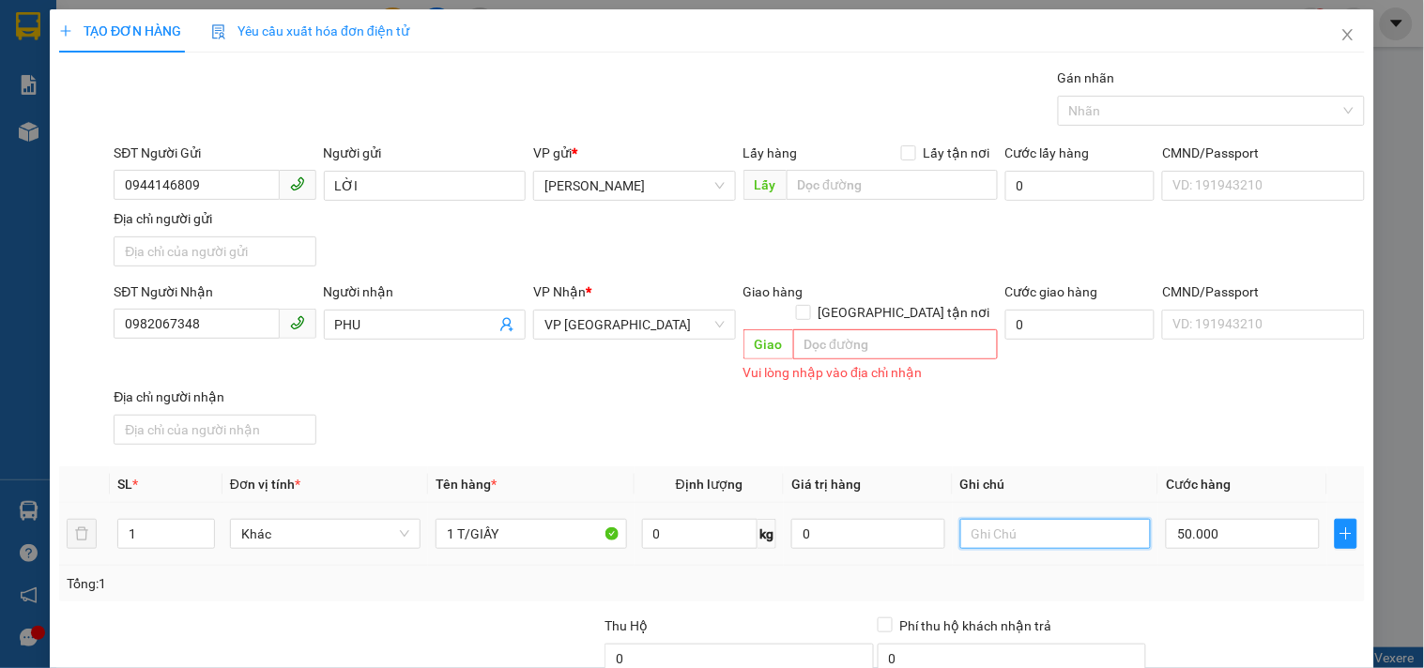
click at [1075, 519] on input "text" at bounding box center [1055, 534] width 191 height 30
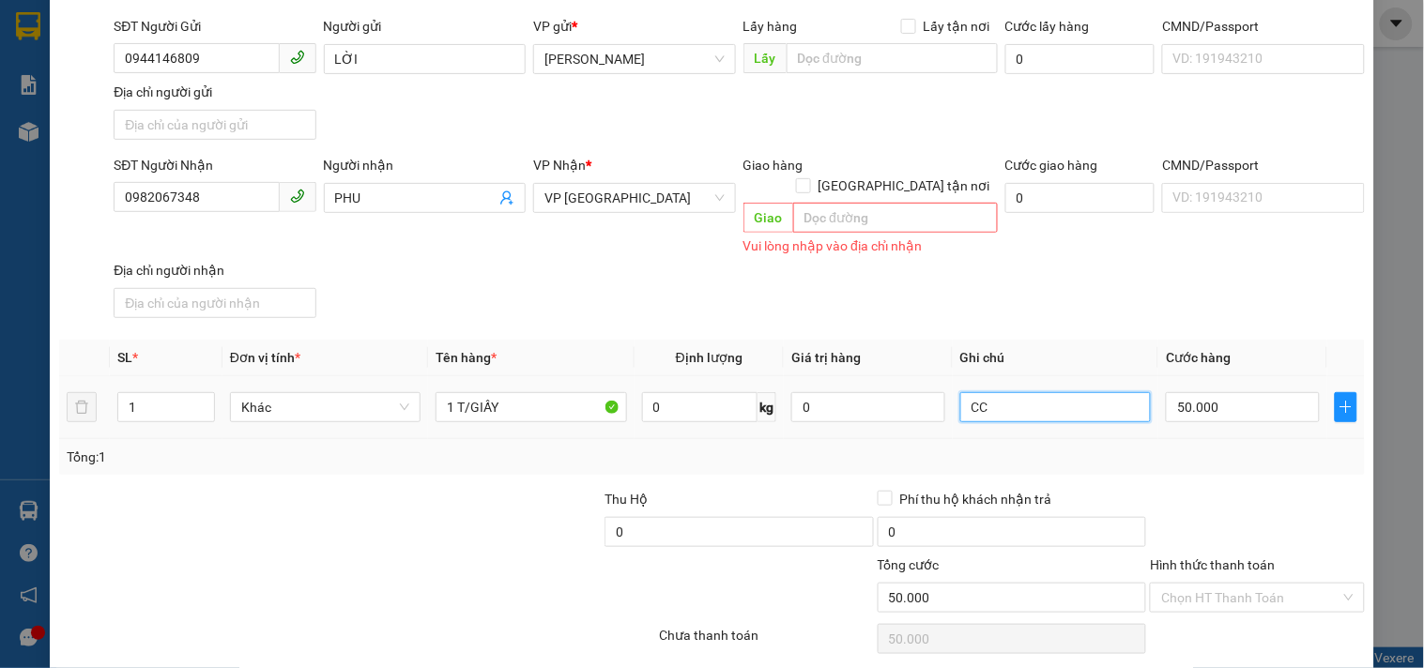
scroll to position [176, 0]
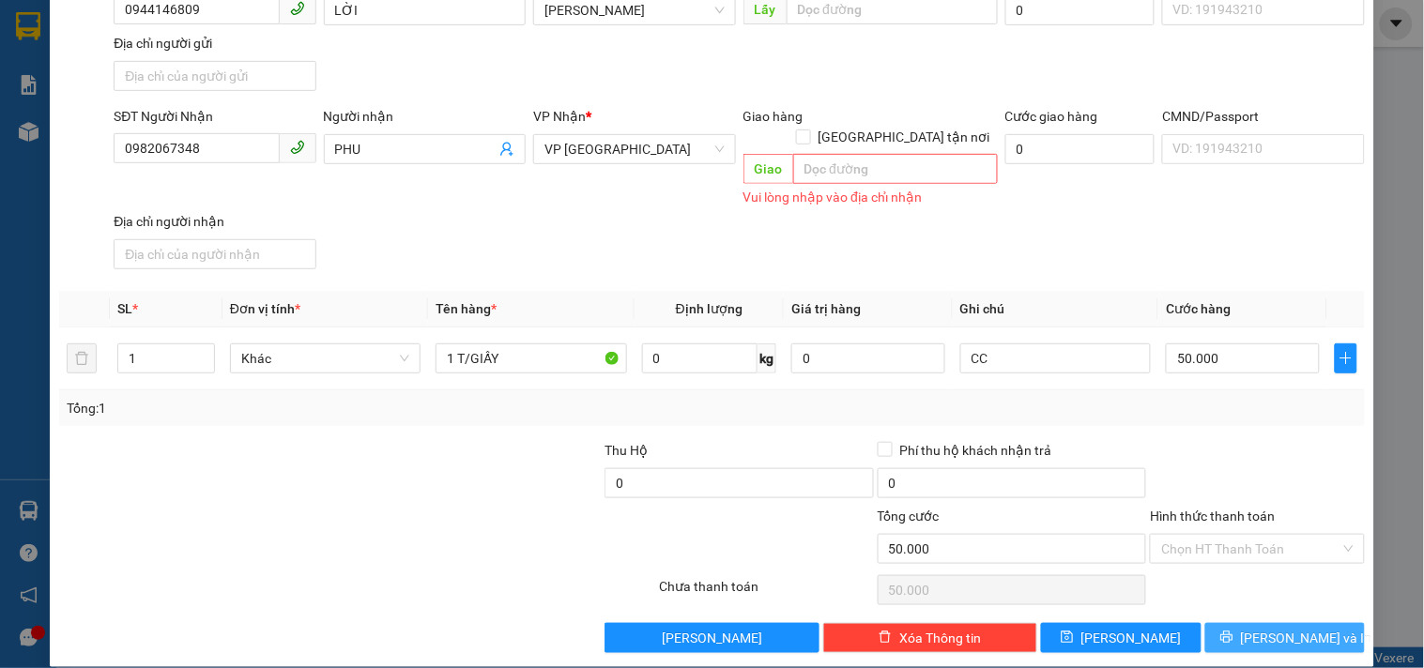
click at [1272, 628] on span "Lưu và In" at bounding box center [1306, 638] width 131 height 21
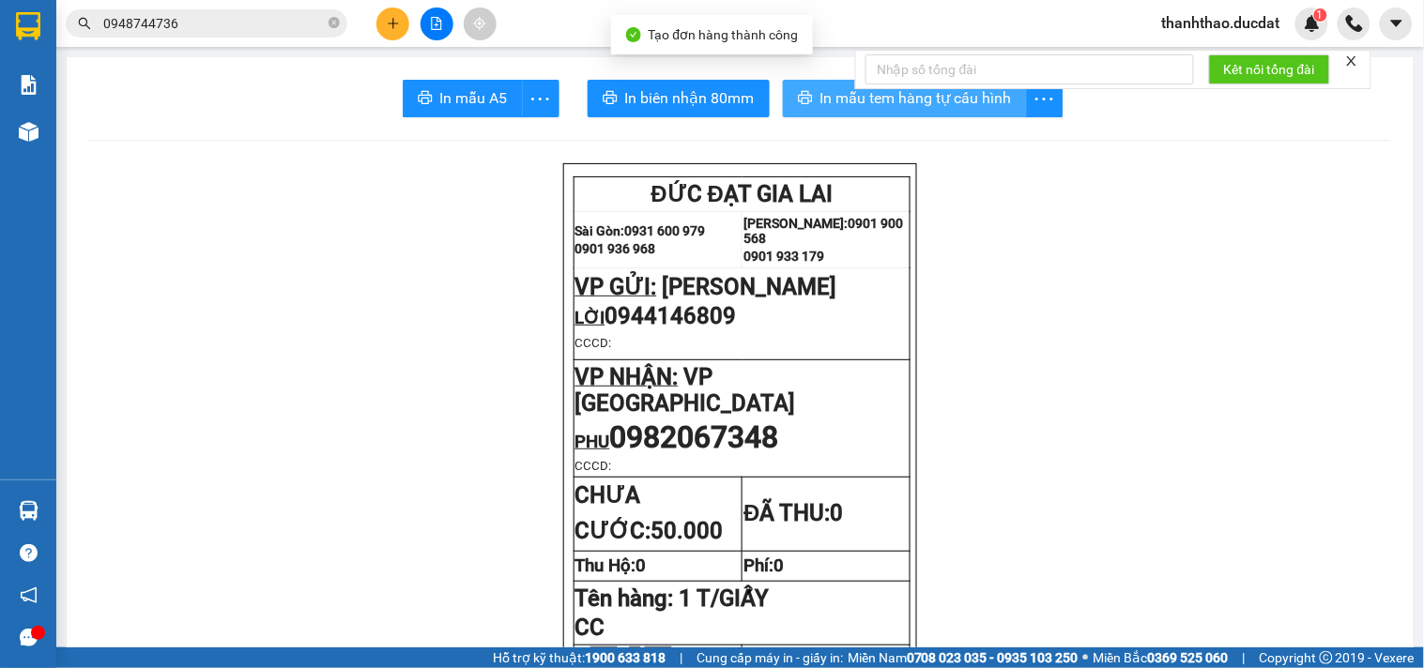
click at [800, 91] on icon "printer" at bounding box center [805, 97] width 15 height 15
click at [387, 23] on icon "plus" at bounding box center [393, 23] width 13 height 13
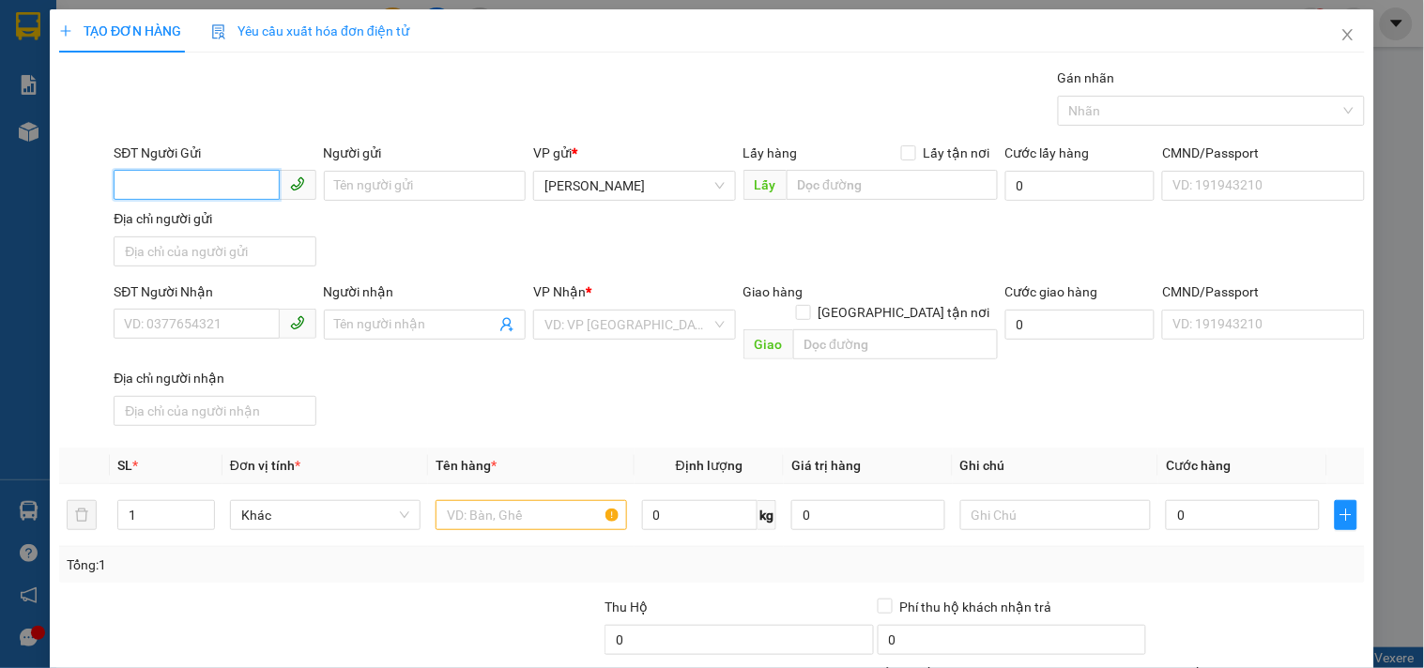
click at [193, 181] on input "SĐT Người Gửi" at bounding box center [196, 185] width 165 height 30
click at [208, 218] on div "0935368636 - VÂN" at bounding box center [212, 223] width 177 height 21
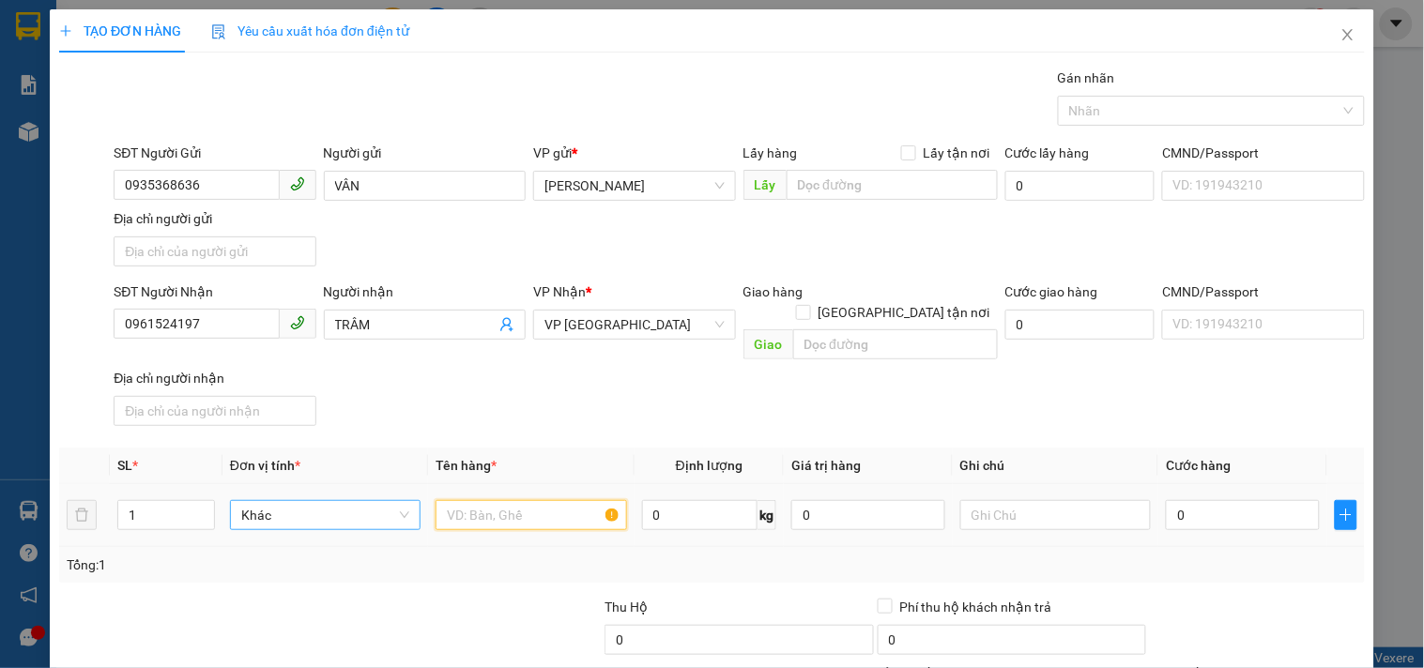
drag, startPoint x: 465, startPoint y: 486, endPoint x: 391, endPoint y: 486, distance: 73.2
click at [415, 486] on tr "1 Khác 0 kg 0 0" at bounding box center [712, 515] width 1306 height 63
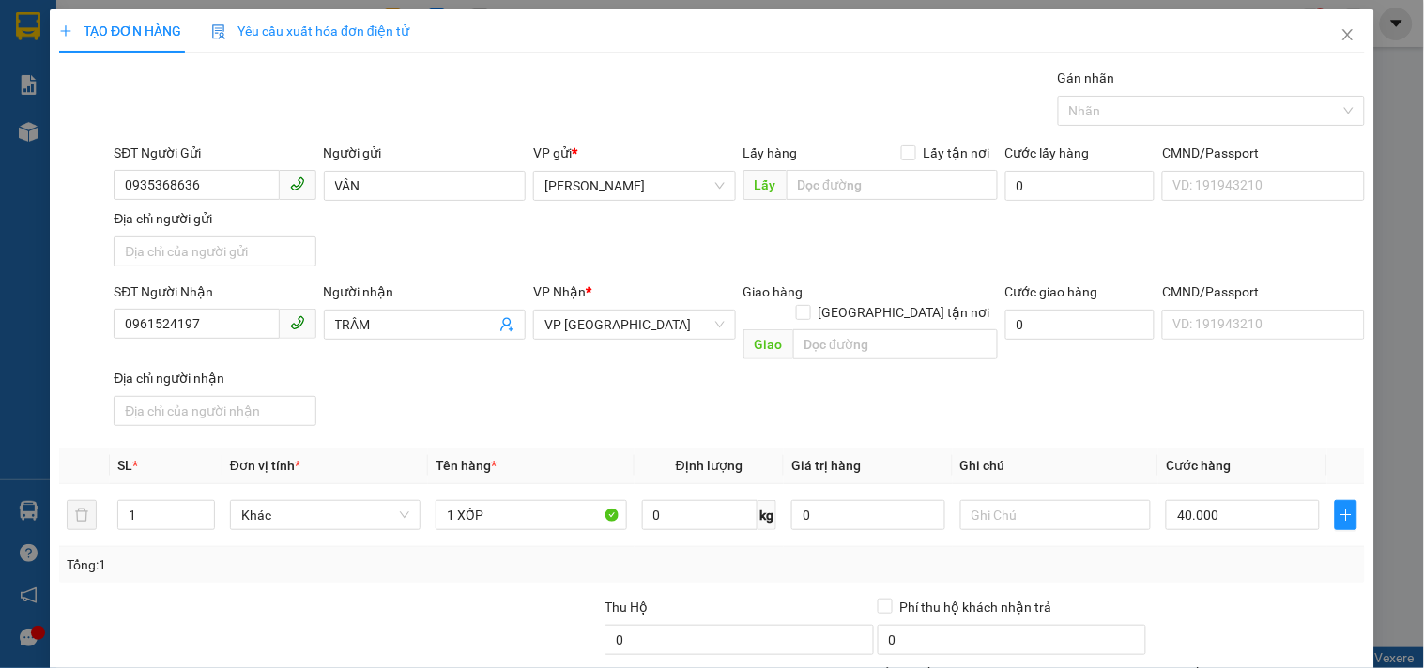
click at [1071, 414] on div "Transit Pickup Surcharge Ids Transit Deliver Surcharge Ids Transit Deliver Surc…" at bounding box center [712, 439] width 1306 height 743
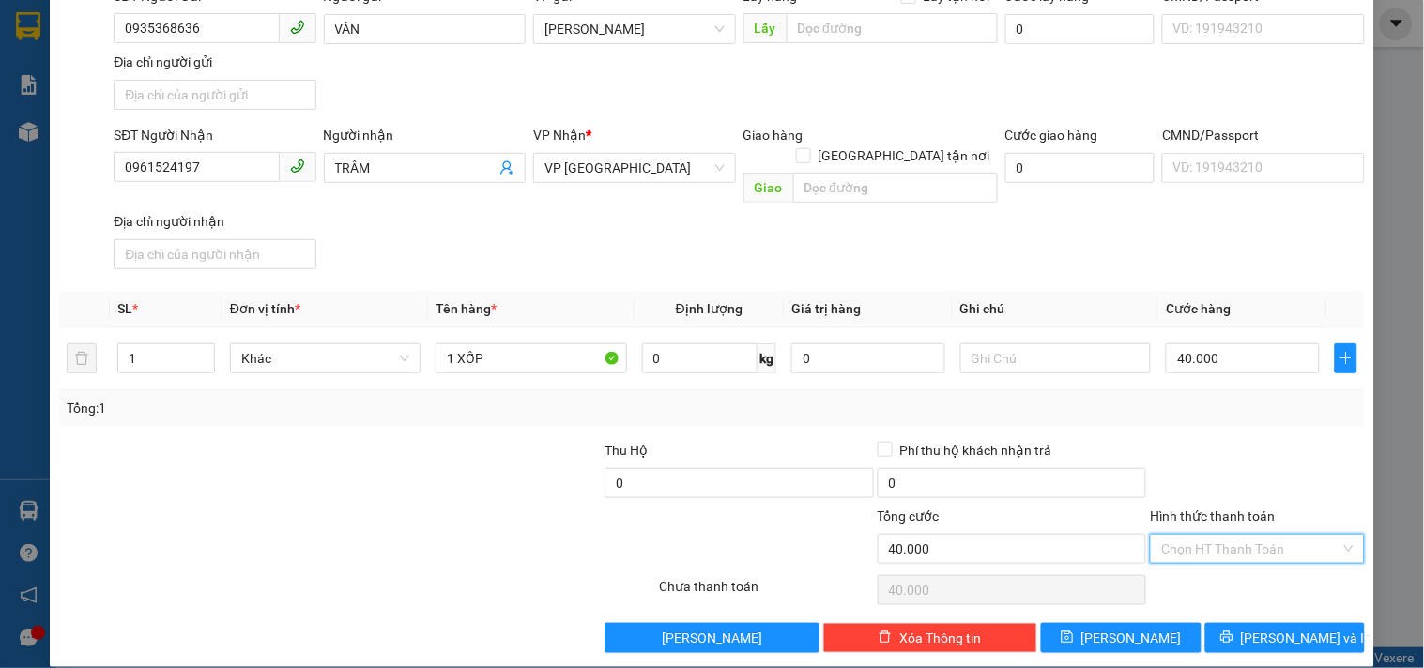
click at [1184, 535] on input "Hình thức thanh toán" at bounding box center [1250, 549] width 178 height 28
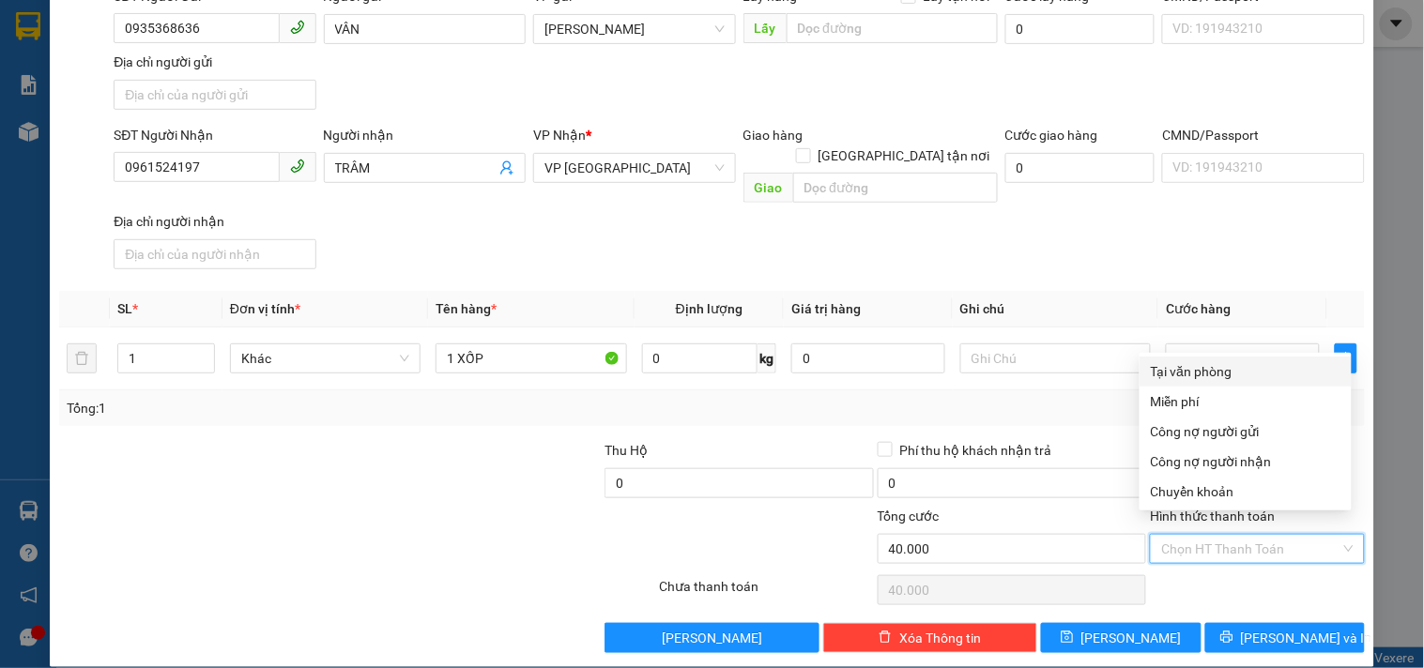
click at [1185, 372] on div "Tại văn phòng" at bounding box center [1246, 371] width 190 height 21
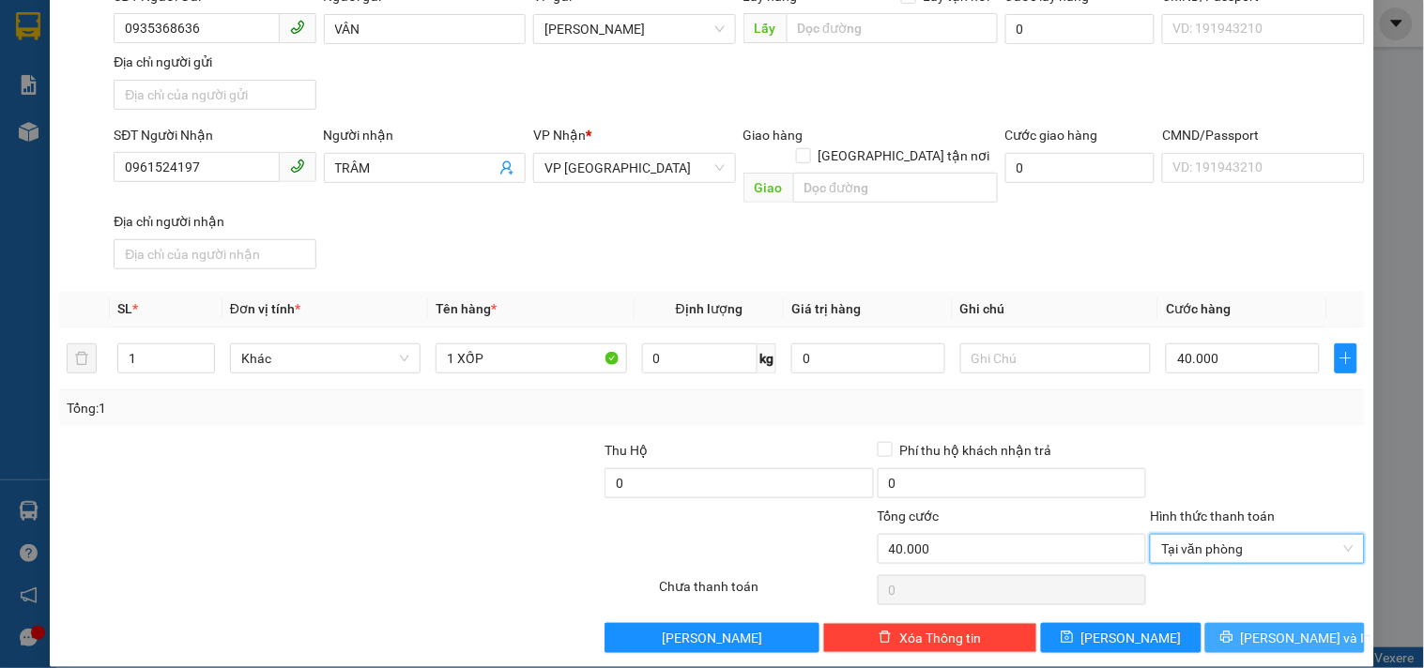
click at [1234, 631] on icon "printer" at bounding box center [1226, 637] width 13 height 13
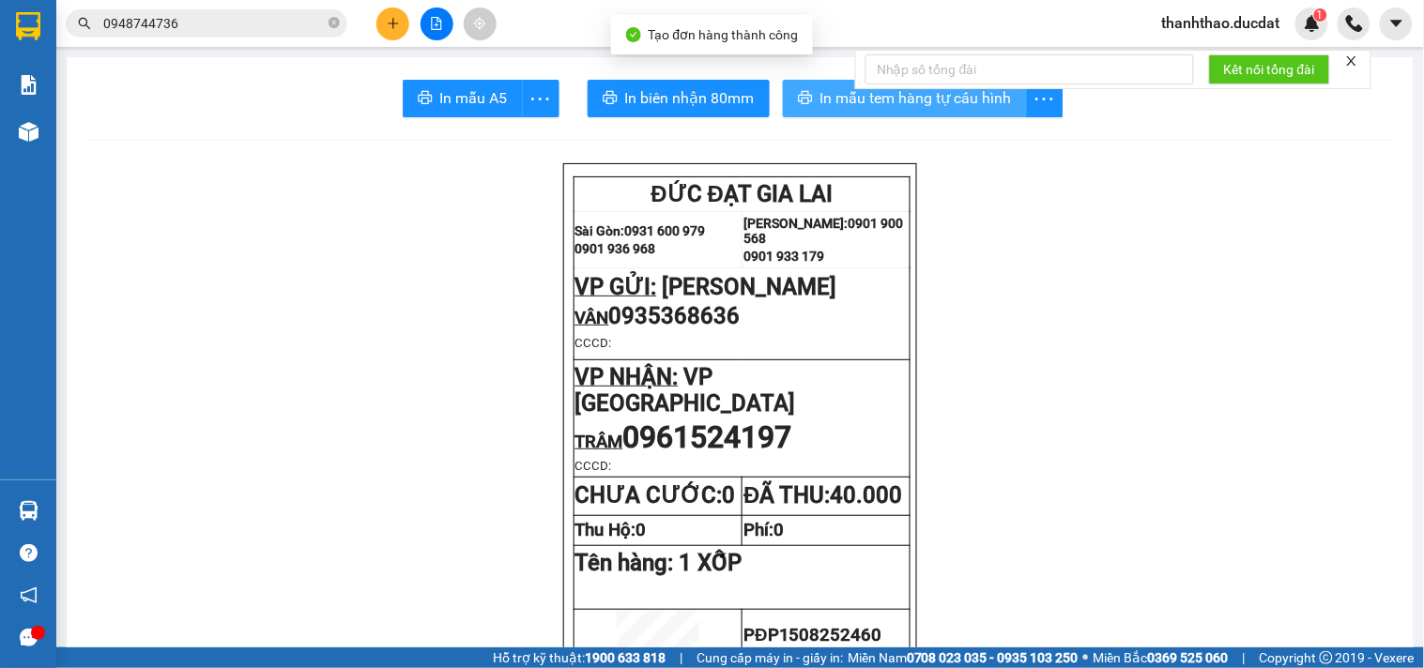
click at [807, 94] on button "In mẫu tem hàng tự cấu hình" at bounding box center [905, 99] width 244 height 38
click at [406, 23] on button at bounding box center [392, 24] width 33 height 33
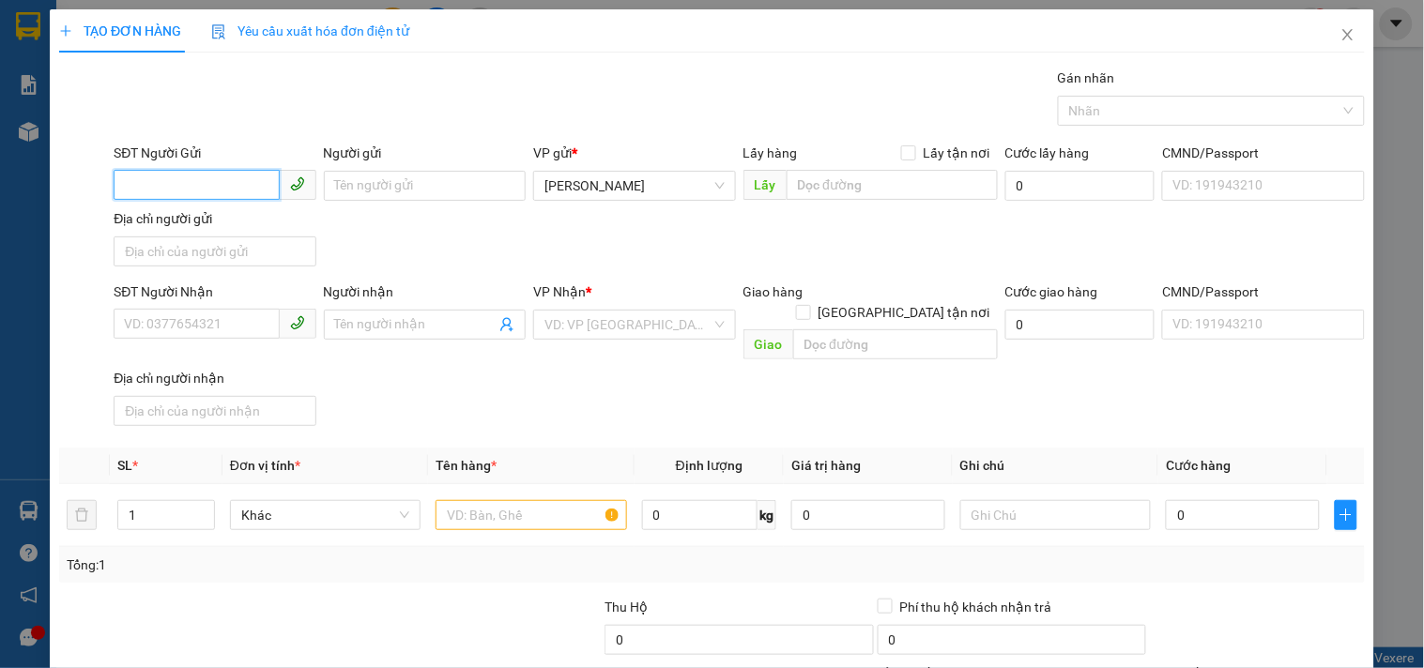
click at [222, 190] on input "SĐT Người Gửi" at bounding box center [196, 185] width 165 height 30
click at [239, 218] on div "0972180599 - BẢO" at bounding box center [212, 223] width 177 height 21
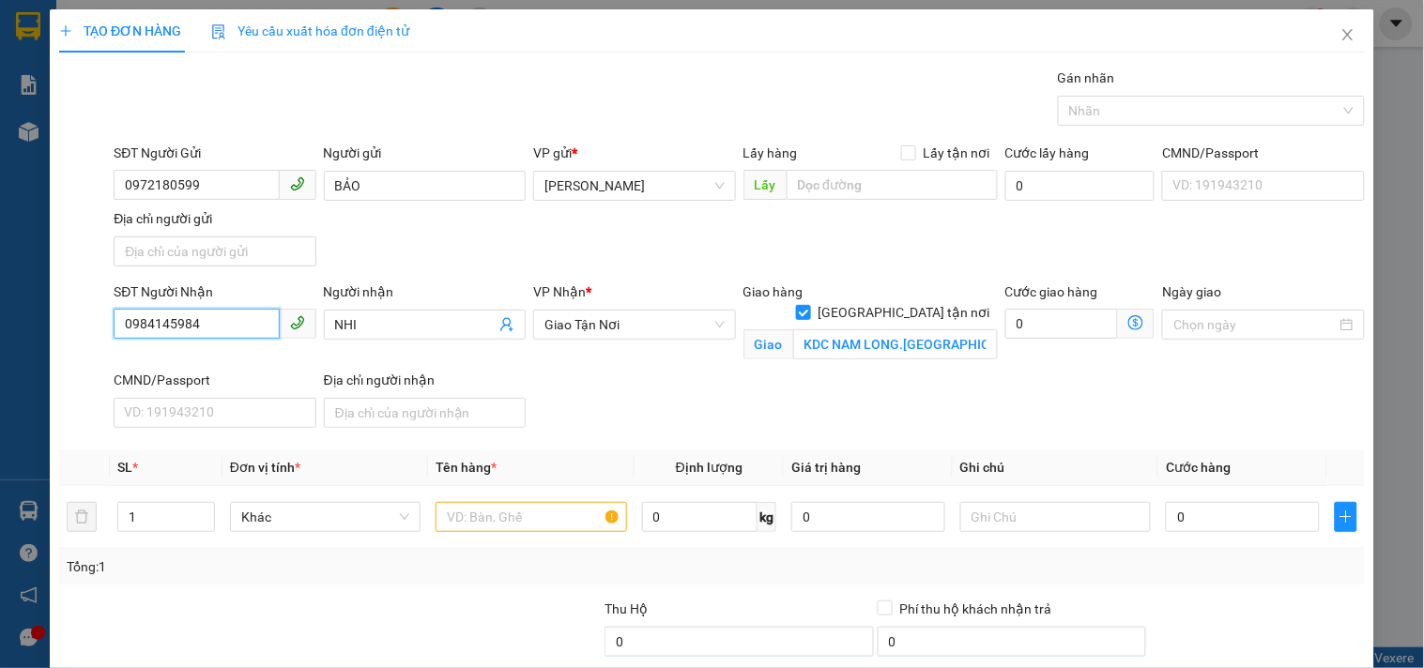
drag, startPoint x: 213, startPoint y: 329, endPoint x: 0, endPoint y: 273, distance: 220.4
click at [0, 273] on div "TẠO ĐƠN HÀNG Yêu cầu xuất hóa đơn điện tử Transit Pickup Surcharge Ids Transit …" at bounding box center [712, 334] width 1424 height 668
click at [362, 324] on input "NHI" at bounding box center [415, 324] width 161 height 21
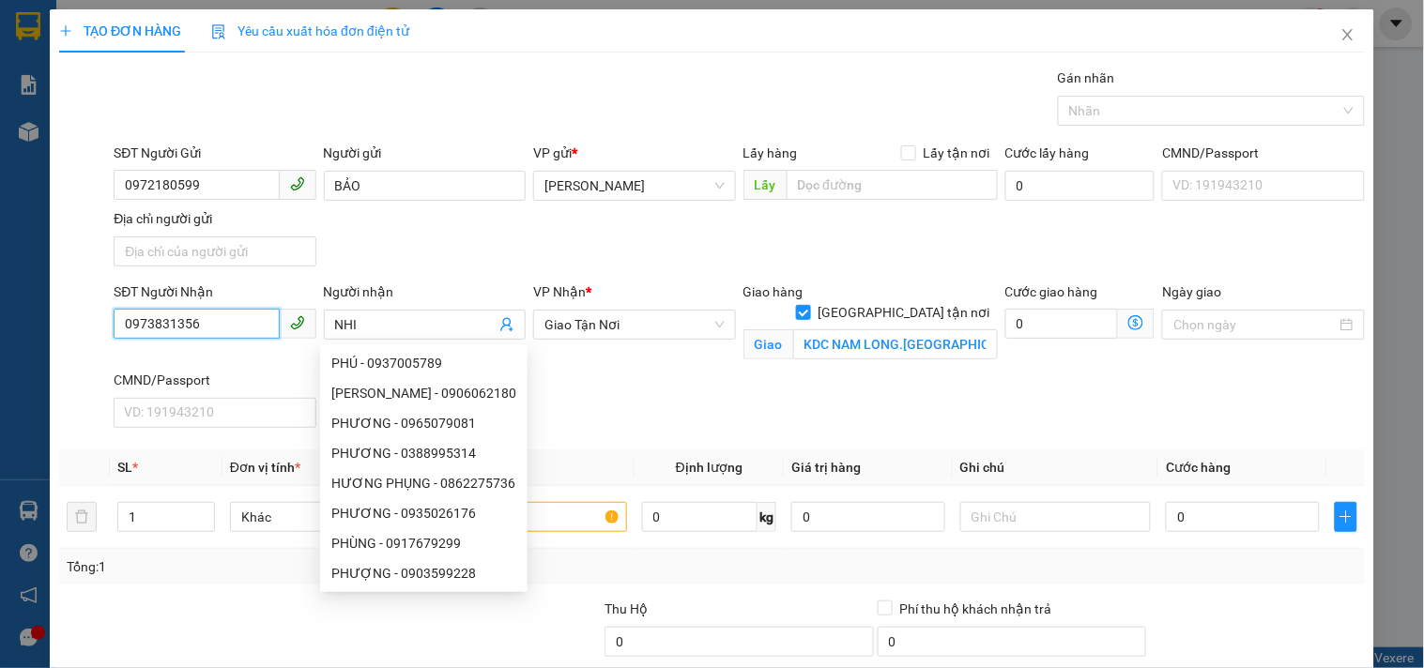
drag, startPoint x: 175, startPoint y: 345, endPoint x: 0, endPoint y: 379, distance: 177.8
click at [0, 379] on div "TẠO ĐƠN HÀNG Yêu cầu xuất hóa đơn điện tử Transit Pickup Surcharge Ids Transit …" at bounding box center [712, 334] width 1424 height 668
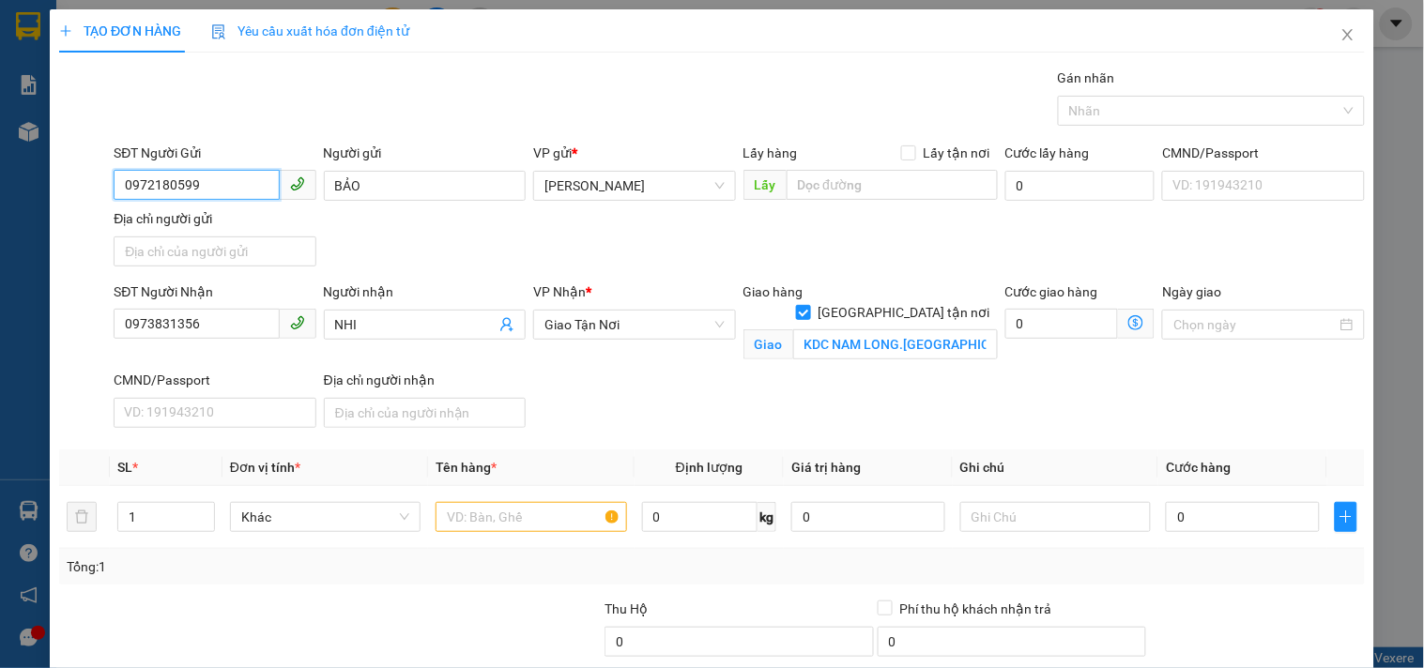
click at [0, 222] on div "TẠO ĐƠN HÀNG Yêu cầu xuất hóa đơn điện tử Transit Pickup Surcharge Ids Transit …" at bounding box center [712, 334] width 1424 height 668
paste input "3831356"
click at [211, 222] on div "0973831356 - HIỆP" at bounding box center [212, 223] width 177 height 21
drag, startPoint x: 230, startPoint y: 327, endPoint x: 0, endPoint y: 270, distance: 236.8
click at [0, 272] on div "TẠO ĐƠN HÀNG Yêu cầu xuất hóa đơn điện tử Transit Pickup Surcharge Ids Transit …" at bounding box center [712, 334] width 1424 height 668
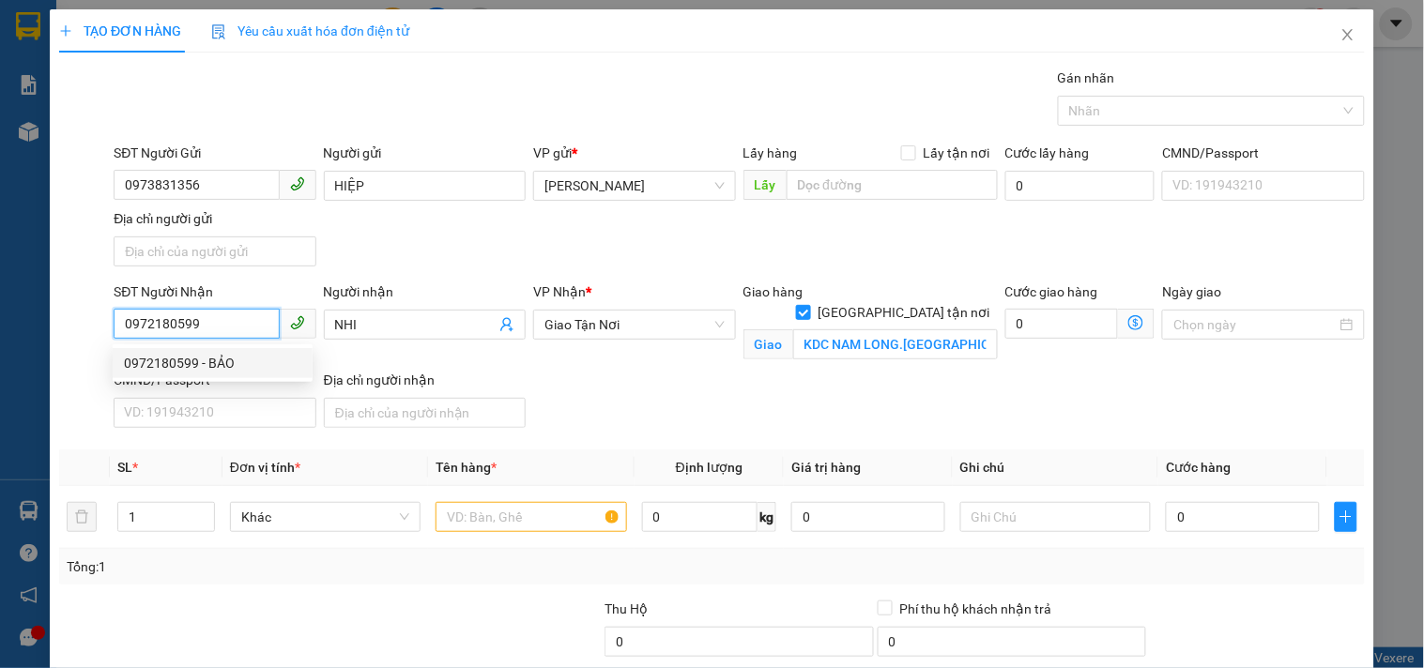
click at [213, 363] on div "0972180599 - BẢO" at bounding box center [212, 363] width 177 height 21
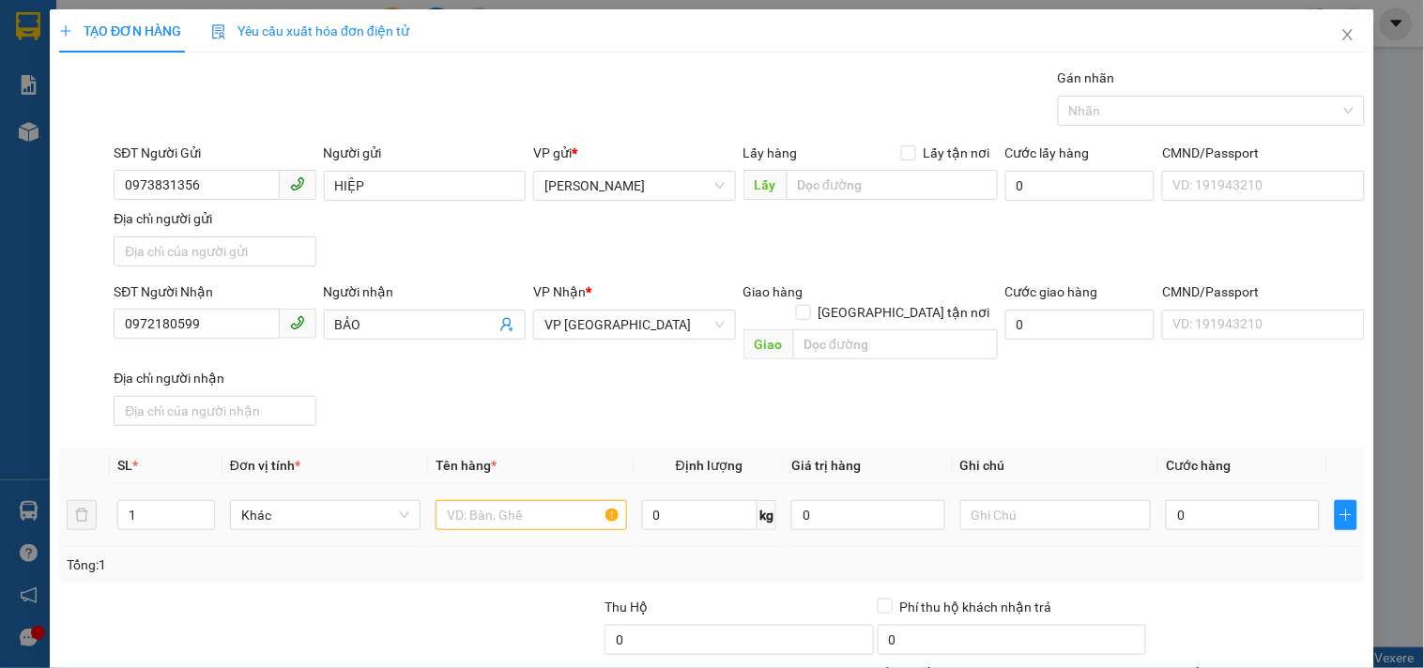
drag, startPoint x: 540, startPoint y: 477, endPoint x: 524, endPoint y: 473, distance: 16.4
click at [531, 497] on div at bounding box center [531, 516] width 191 height 38
click at [536, 500] on input "text" at bounding box center [531, 515] width 191 height 30
click at [1187, 502] on input "0" at bounding box center [1243, 515] width 154 height 30
click at [1011, 504] on input "text" at bounding box center [1055, 515] width 191 height 30
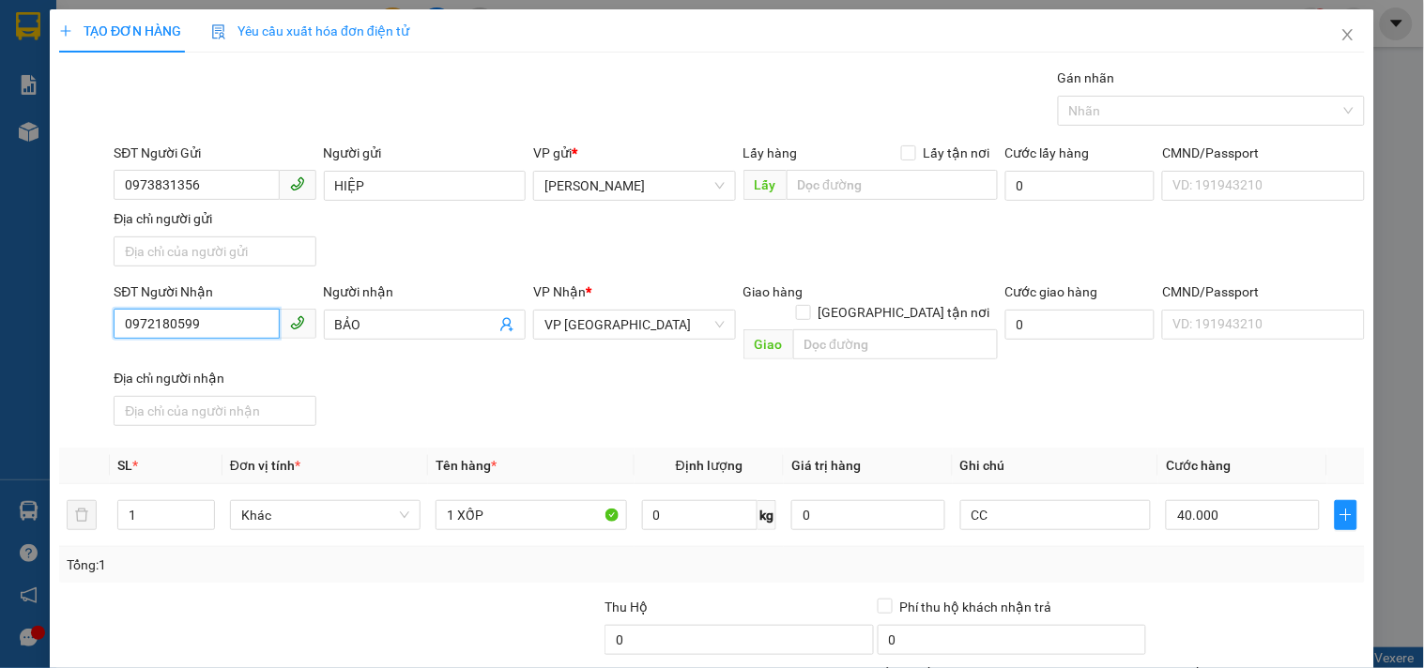
click at [222, 329] on input "0972180599" at bounding box center [196, 324] width 165 height 30
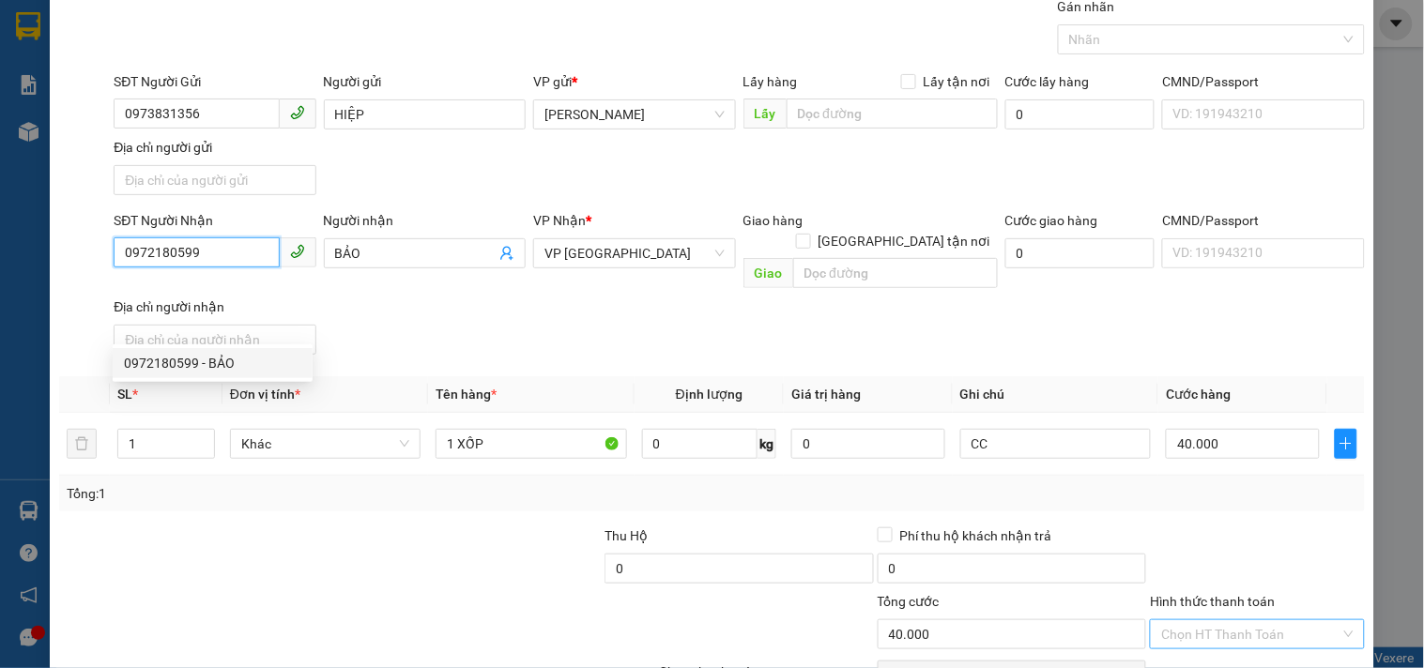
scroll to position [157, 0]
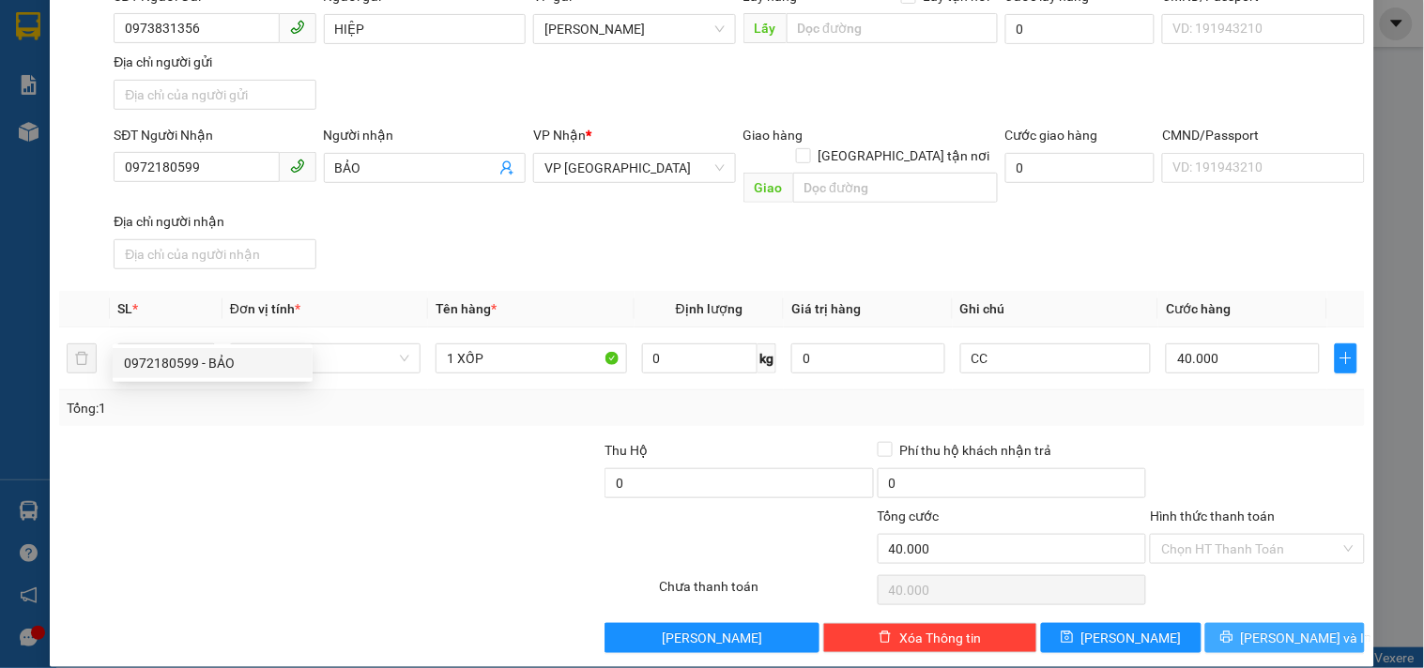
click at [1262, 623] on button "Lưu và In" at bounding box center [1285, 638] width 160 height 30
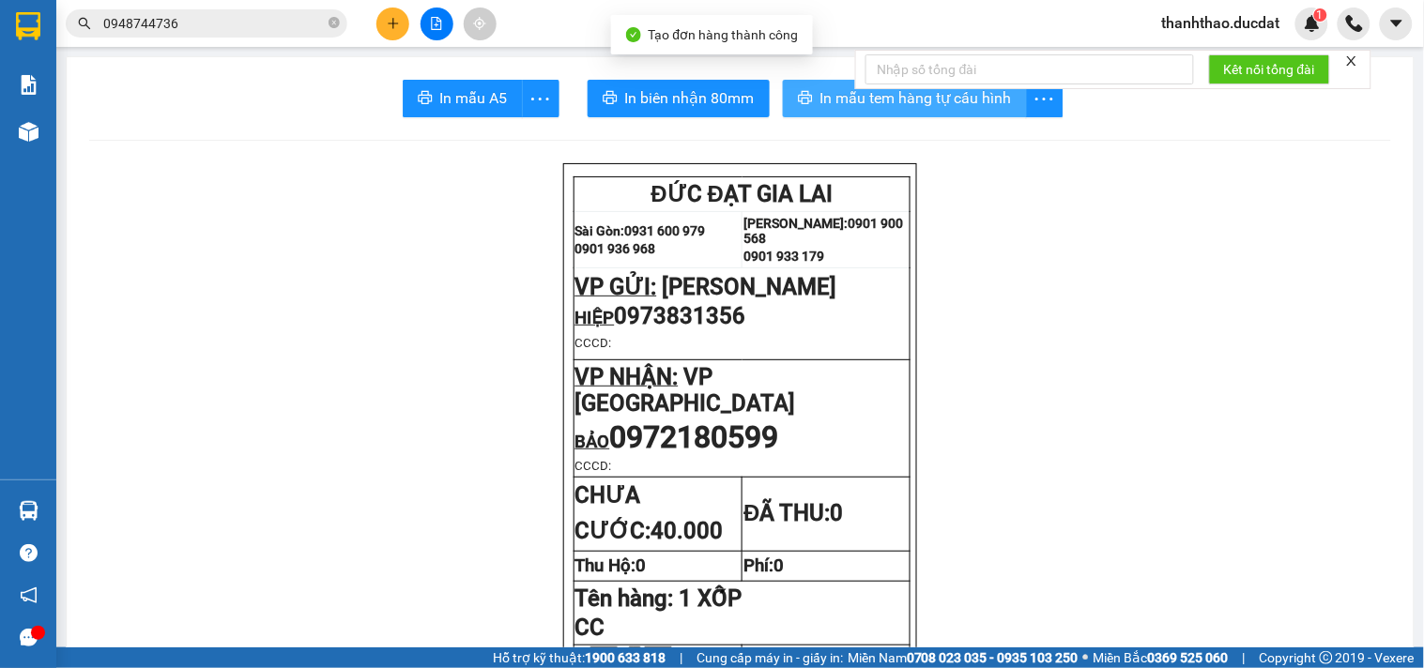
click at [839, 90] on span "In mẫu tem hàng tự cấu hình" at bounding box center [916, 97] width 192 height 23
click at [401, 15] on button at bounding box center [392, 24] width 33 height 33
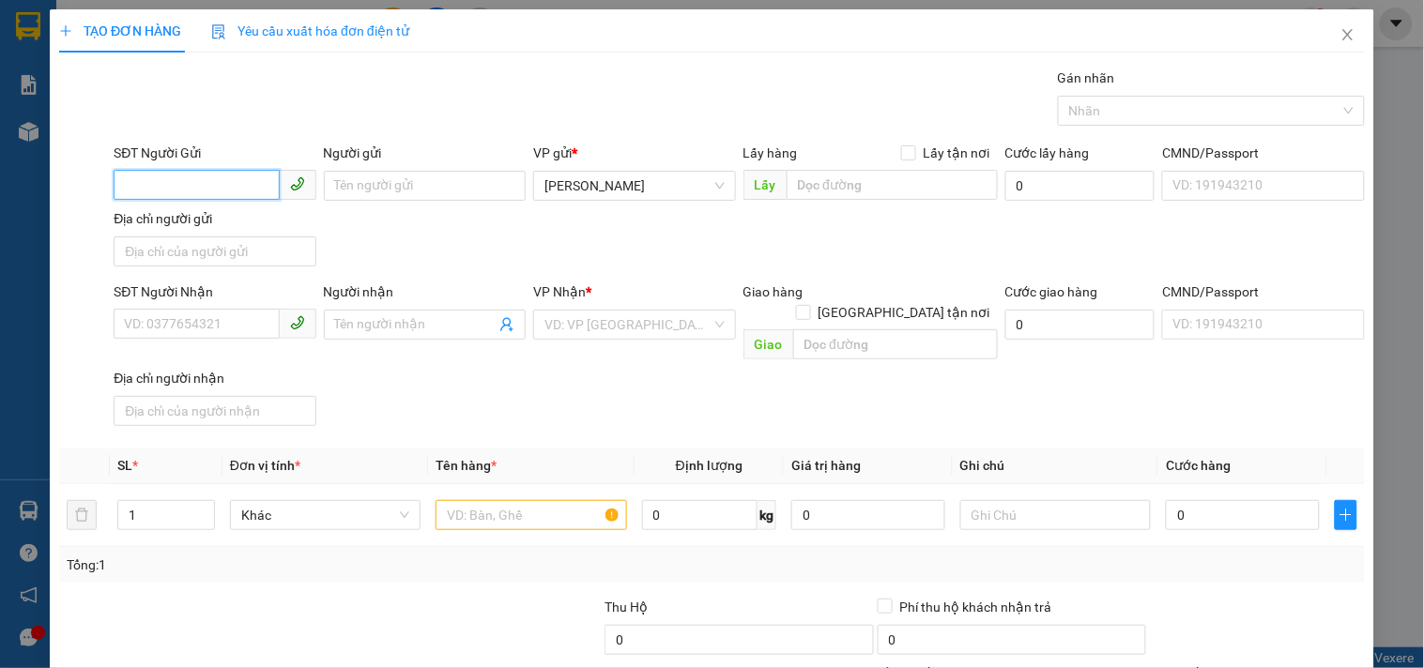
click at [221, 191] on input "SĐT Người Gửi" at bounding box center [196, 185] width 165 height 30
drag, startPoint x: 419, startPoint y: 186, endPoint x: 410, endPoint y: 179, distance: 10.7
click at [419, 182] on input "Người gửi" at bounding box center [425, 186] width 202 height 30
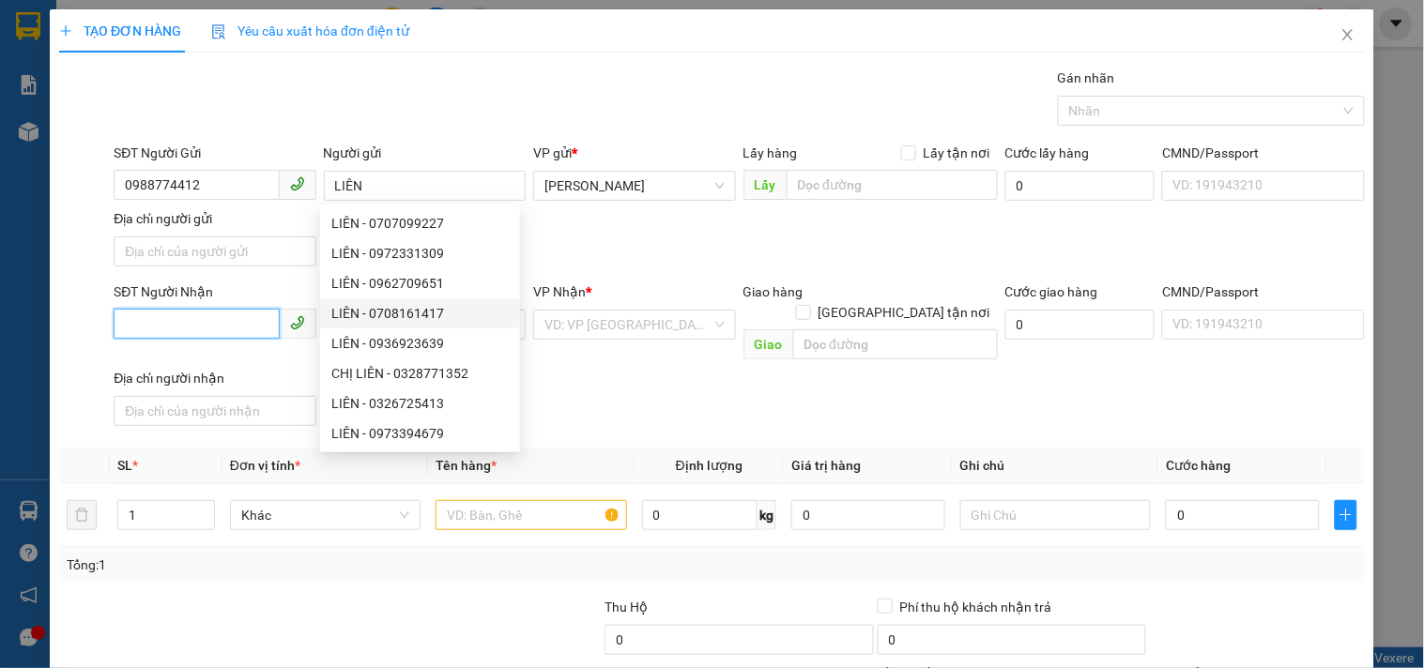
click at [246, 322] on input "SĐT Người Nhận" at bounding box center [196, 324] width 165 height 30
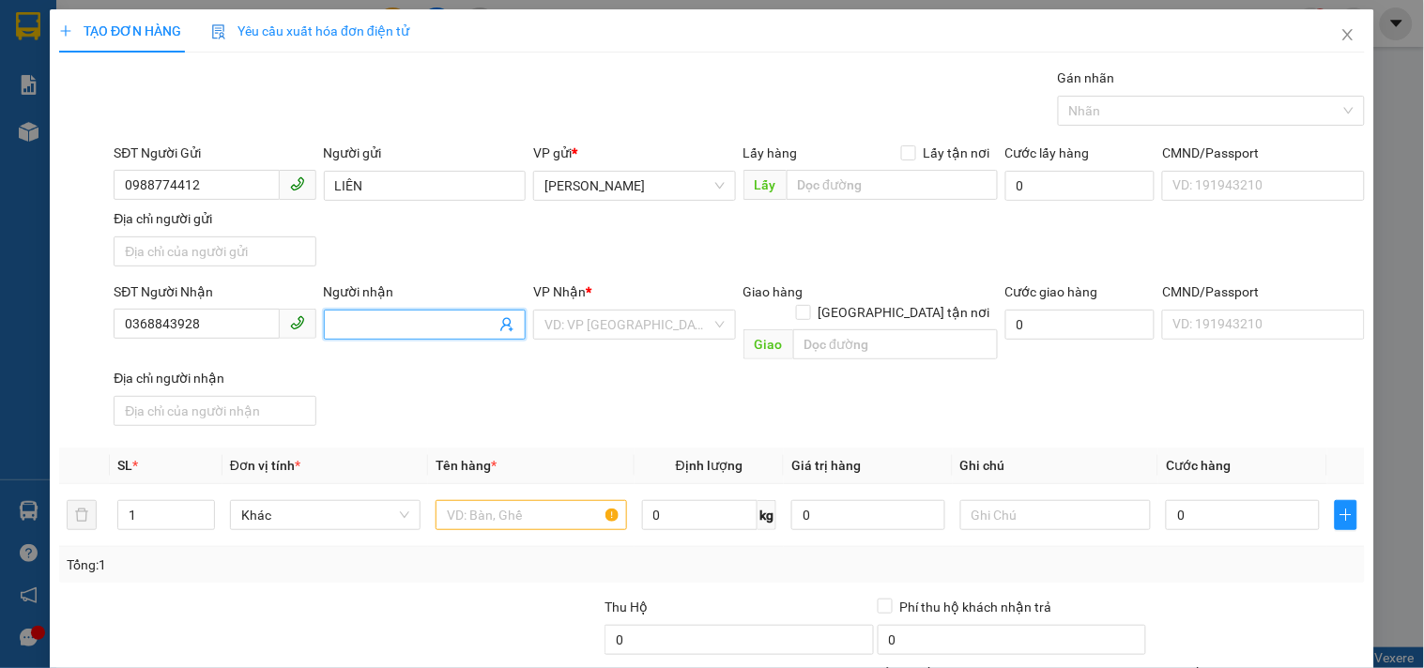
click at [394, 322] on input "Người nhận" at bounding box center [415, 324] width 161 height 21
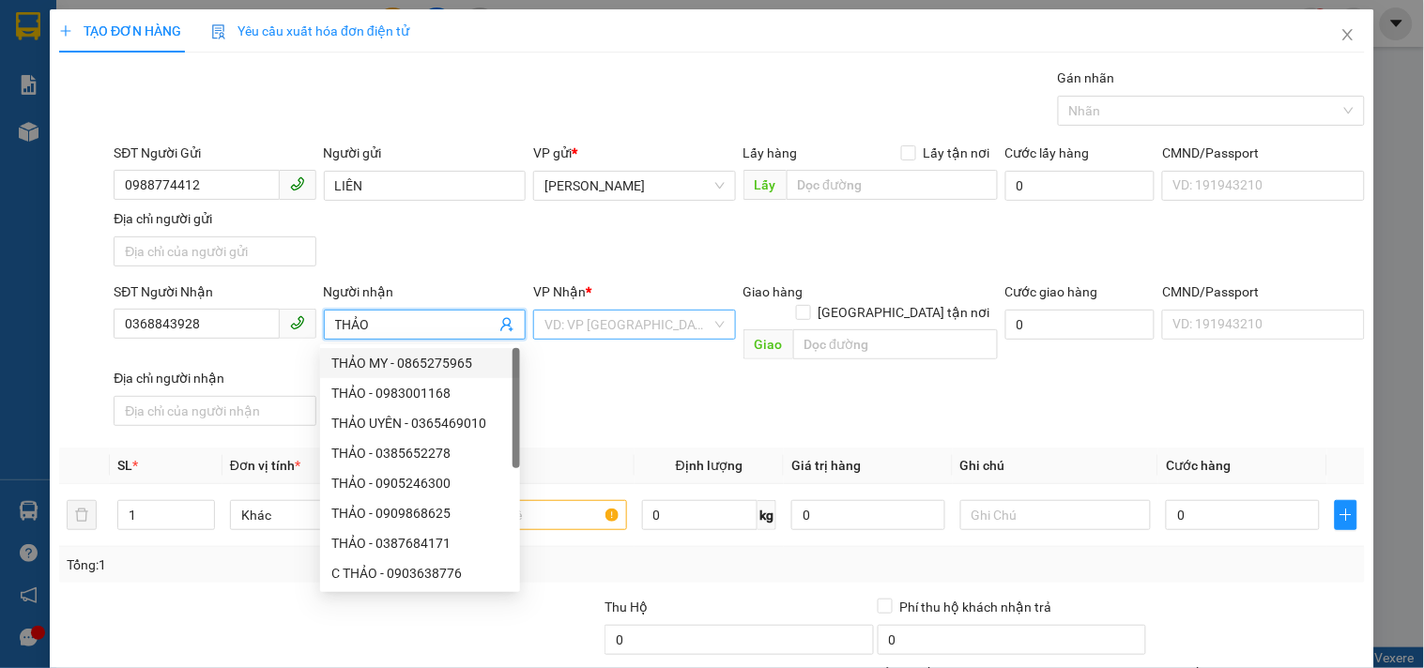
click at [621, 314] on input "search" at bounding box center [627, 325] width 166 height 28
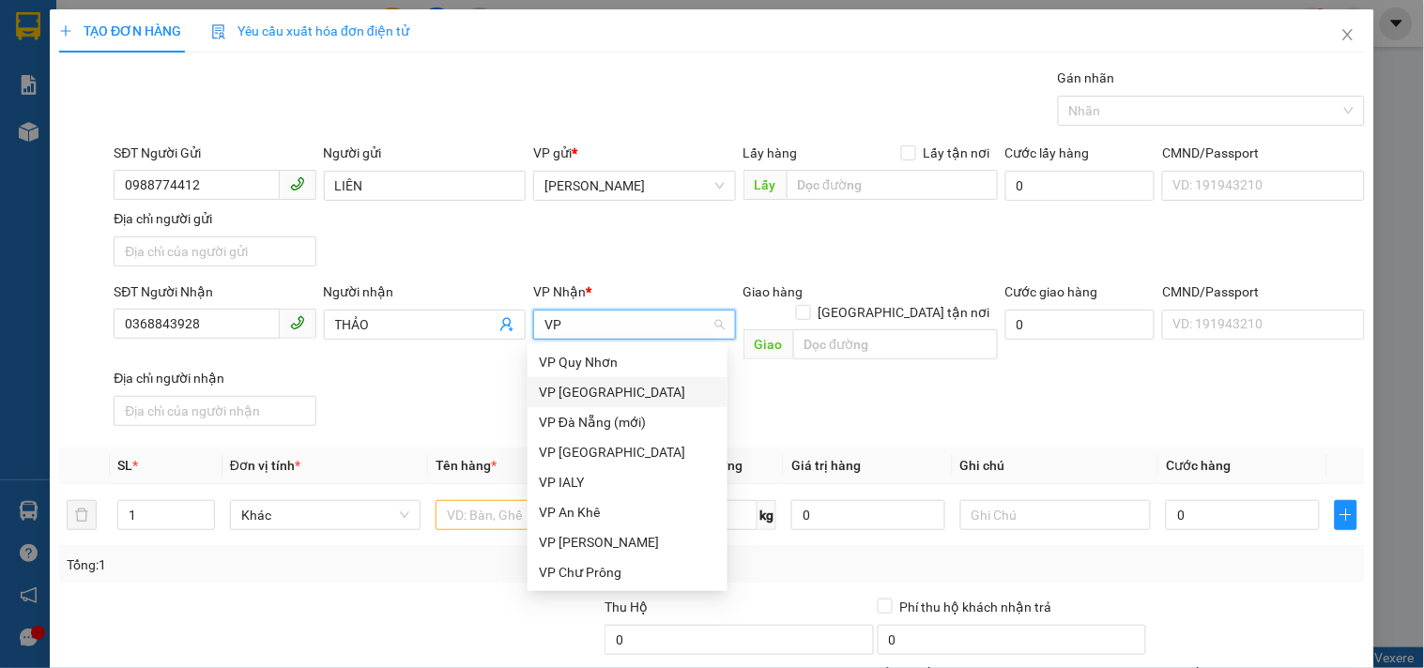
click at [616, 400] on div "VP Sài Gòn" at bounding box center [627, 392] width 177 height 21
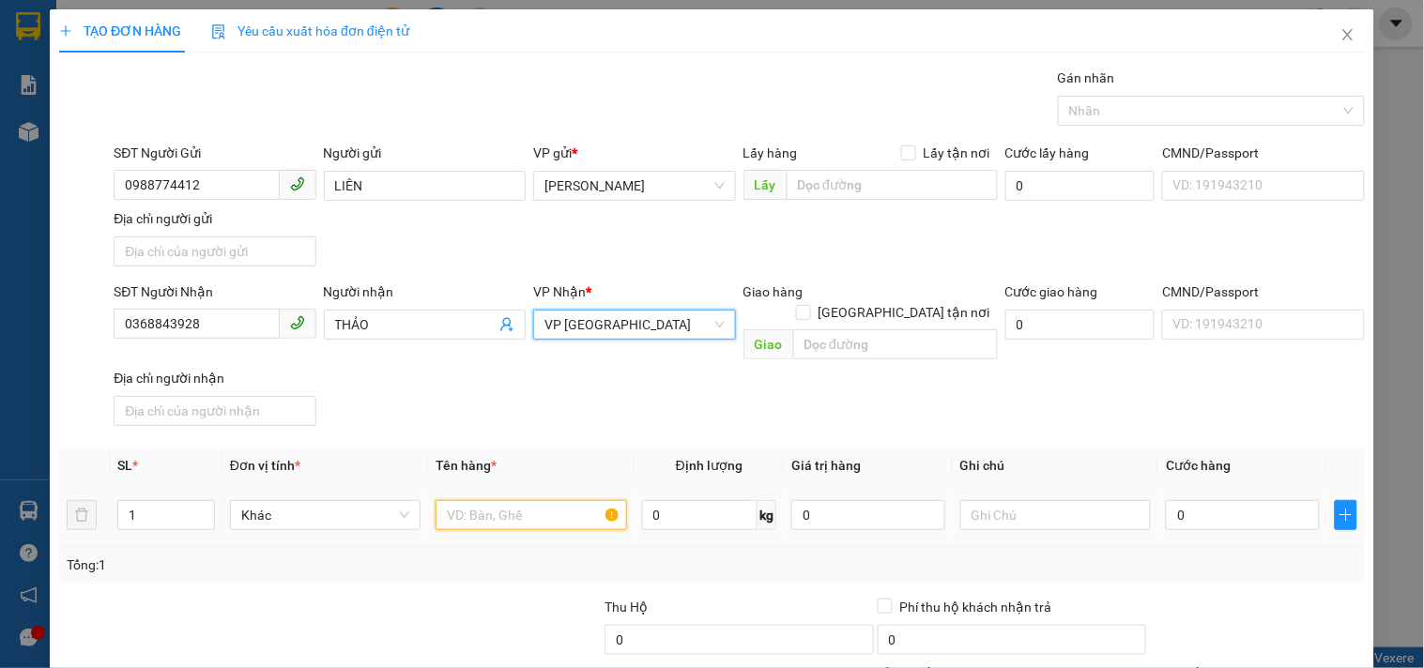
click at [490, 500] on input "text" at bounding box center [531, 515] width 191 height 30
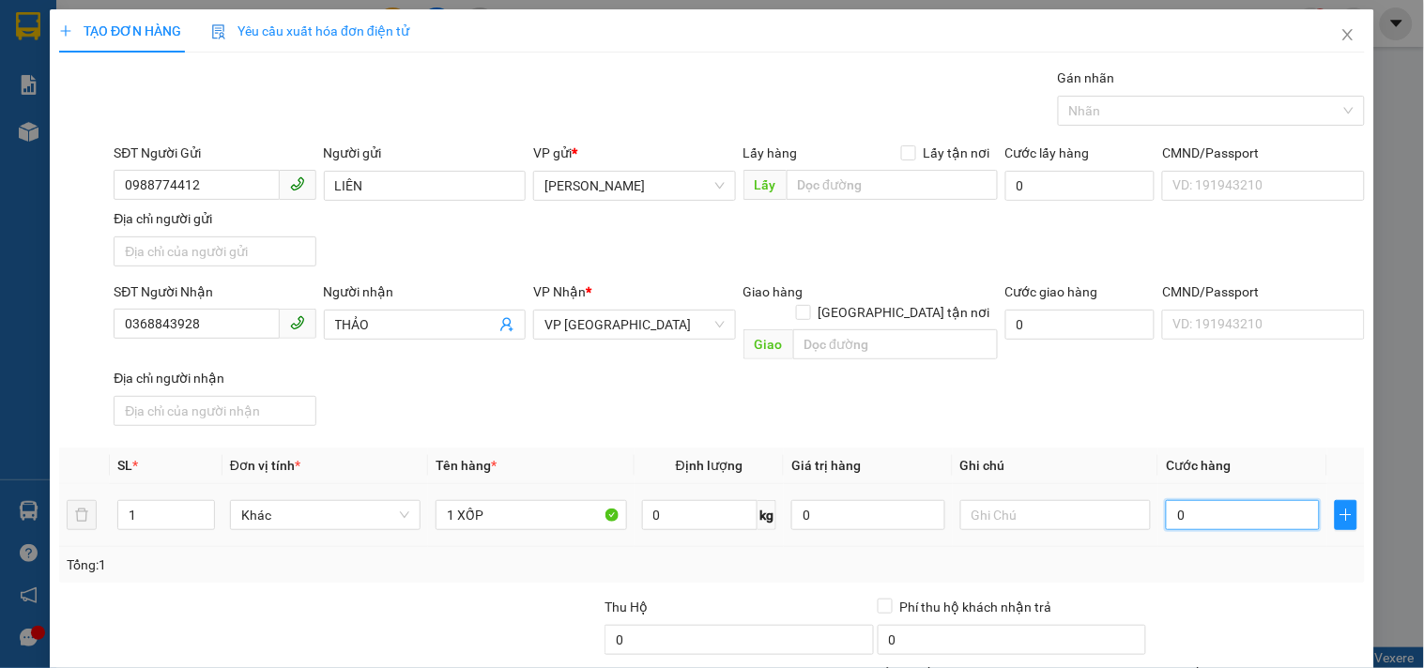
click at [1188, 500] on input "0" at bounding box center [1243, 515] width 154 height 30
click at [1058, 500] on input "text" at bounding box center [1055, 515] width 191 height 30
click at [248, 333] on input "0368843928" at bounding box center [196, 324] width 165 height 30
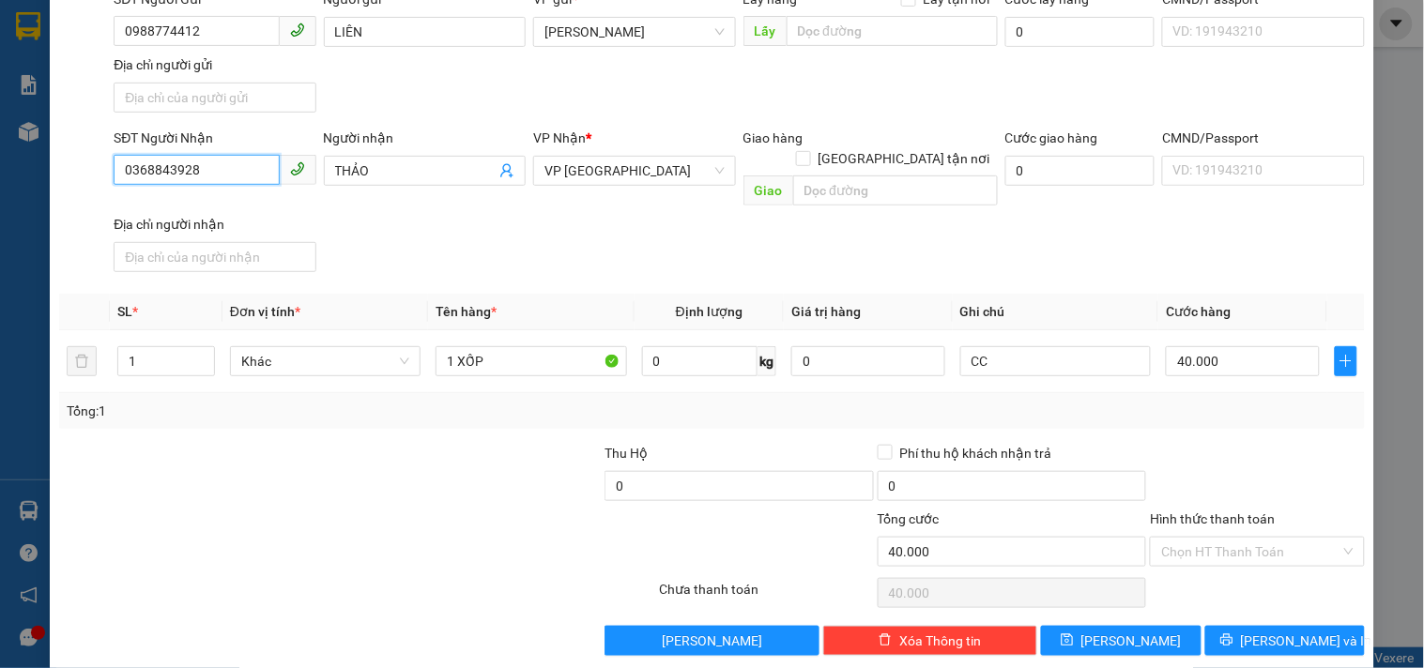
scroll to position [157, 0]
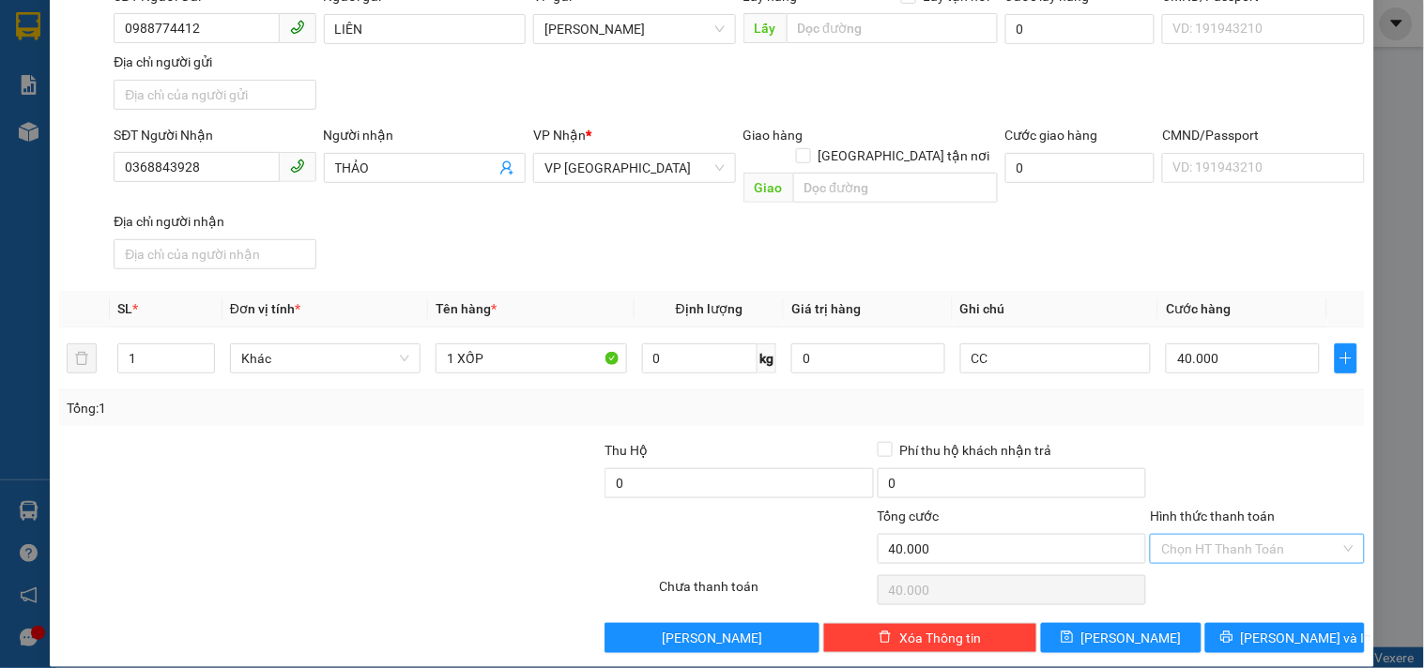
click at [1208, 535] on input "Hình thức thanh toán" at bounding box center [1250, 549] width 178 height 28
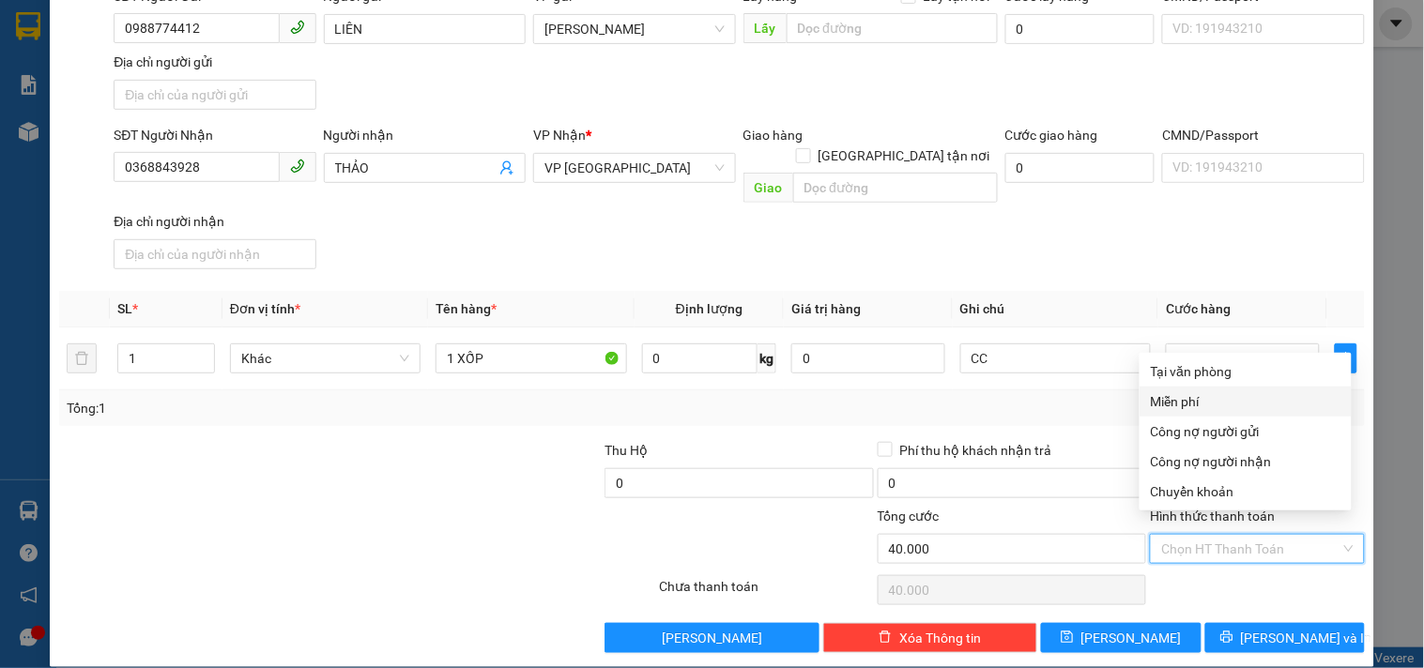
click at [1085, 291] on th "Ghi chú" at bounding box center [1056, 309] width 206 height 37
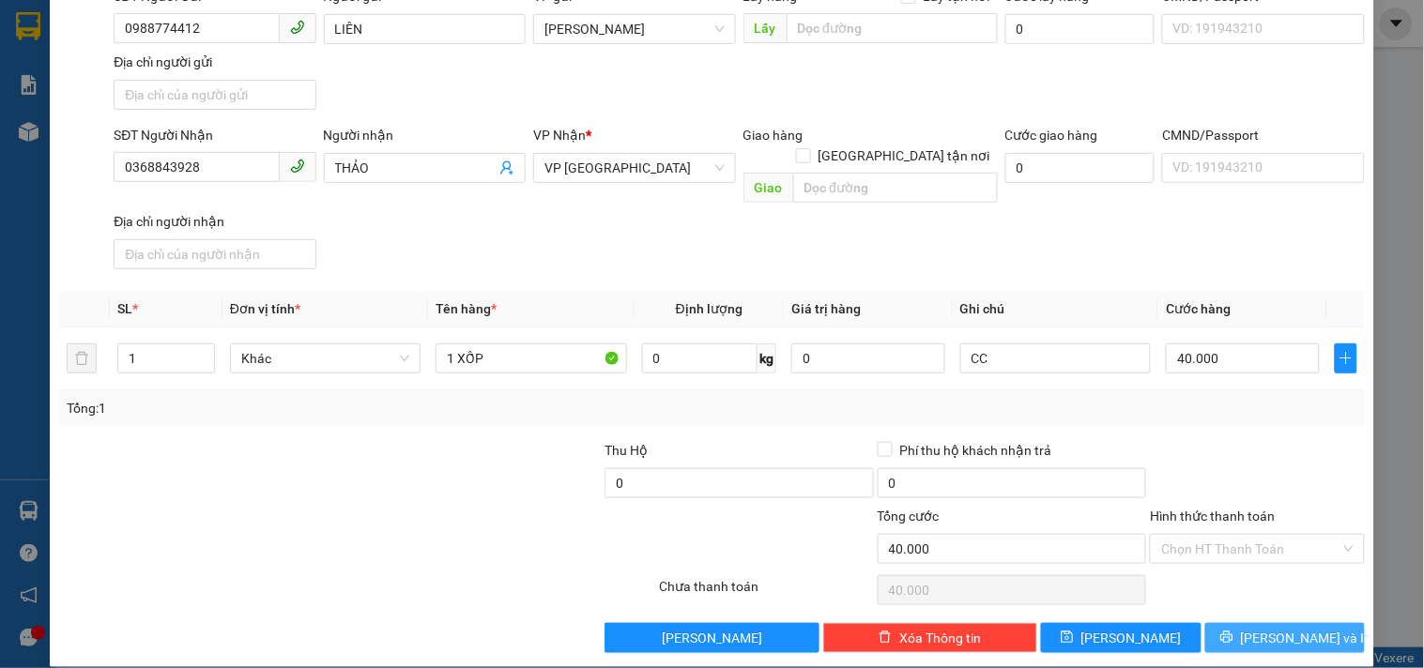
click at [1240, 630] on button "Lưu và In" at bounding box center [1285, 638] width 160 height 30
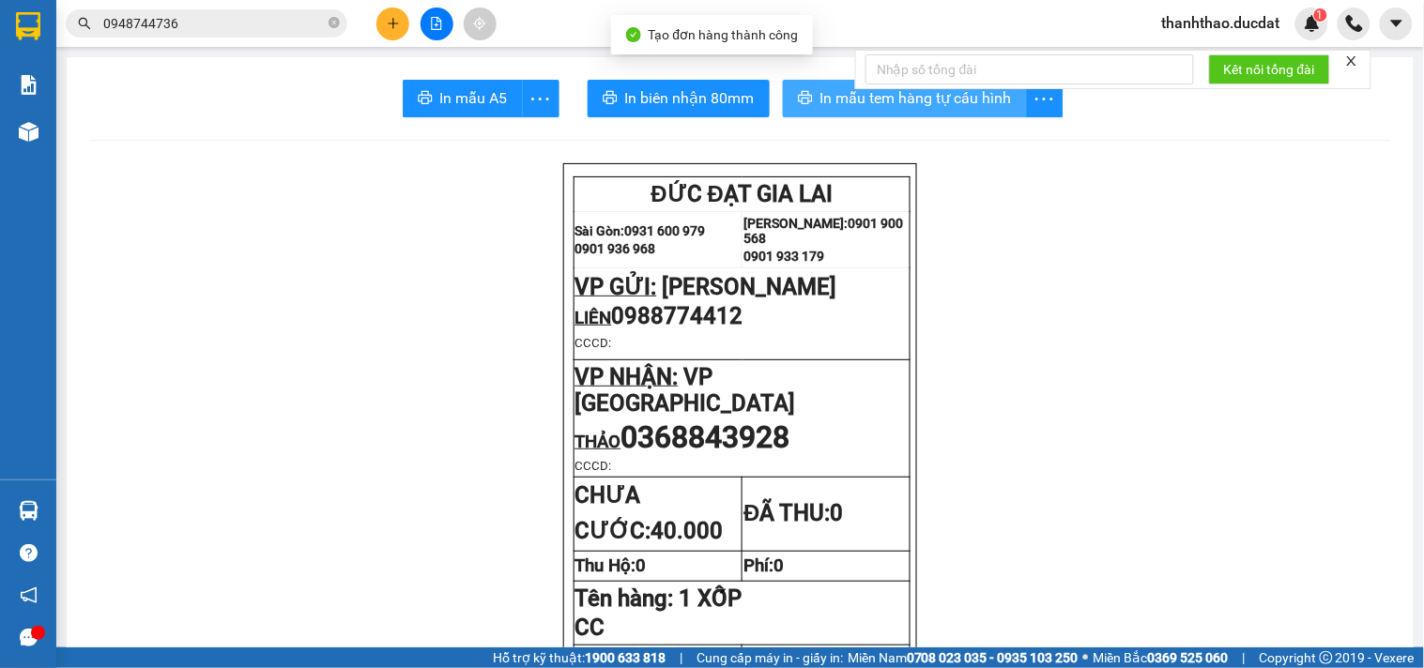
click at [820, 92] on span "In mẫu tem hàng tự cấu hình" at bounding box center [916, 97] width 192 height 23
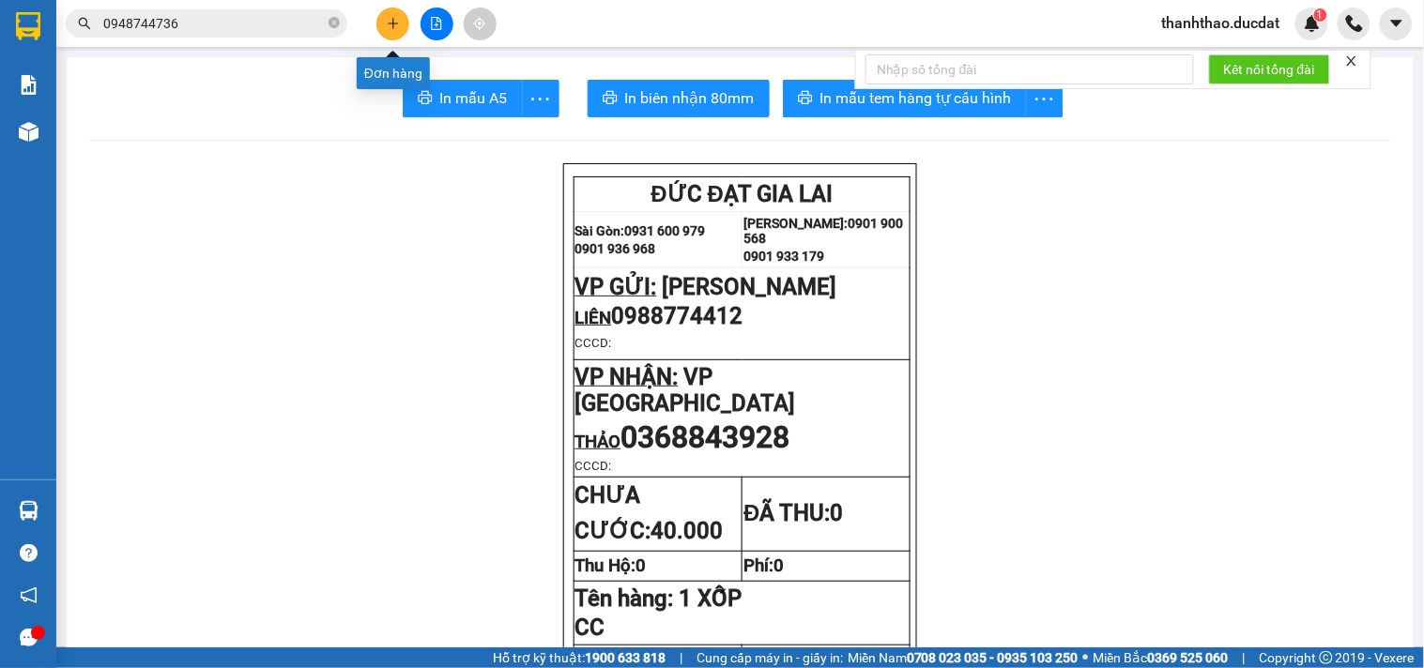
click at [388, 26] on icon "plus" at bounding box center [393, 23] width 13 height 13
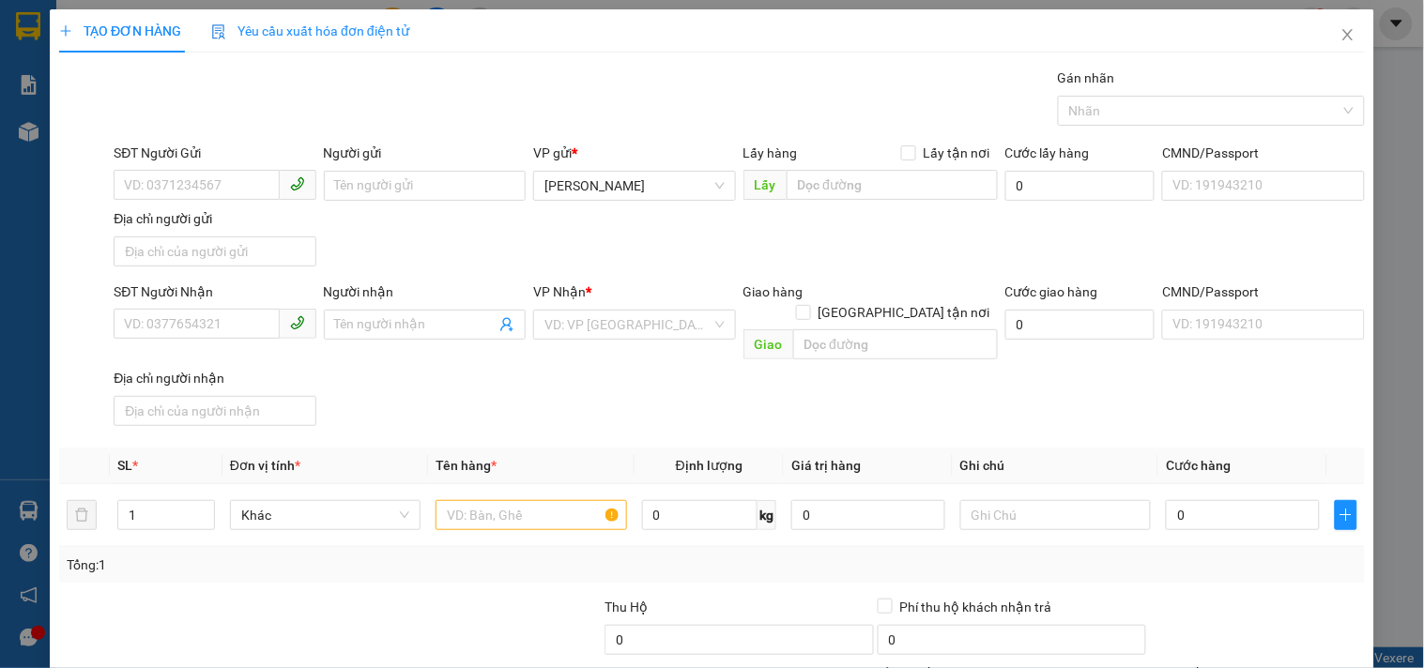
click at [199, 163] on div "SĐT Người Gửi" at bounding box center [215, 157] width 202 height 28
drag, startPoint x: 180, startPoint y: 174, endPoint x: 165, endPoint y: 174, distance: 15.0
click at [173, 174] on input "SĐT Người Gửi" at bounding box center [196, 185] width 165 height 30
drag, startPoint x: 238, startPoint y: 186, endPoint x: 0, endPoint y: 209, distance: 239.6
click at [0, 210] on div "TẠO ĐƠN HÀNG Yêu cầu xuất hóa đơn điện tử Transit Pickup Surcharge Ids Transit …" at bounding box center [712, 334] width 1424 height 668
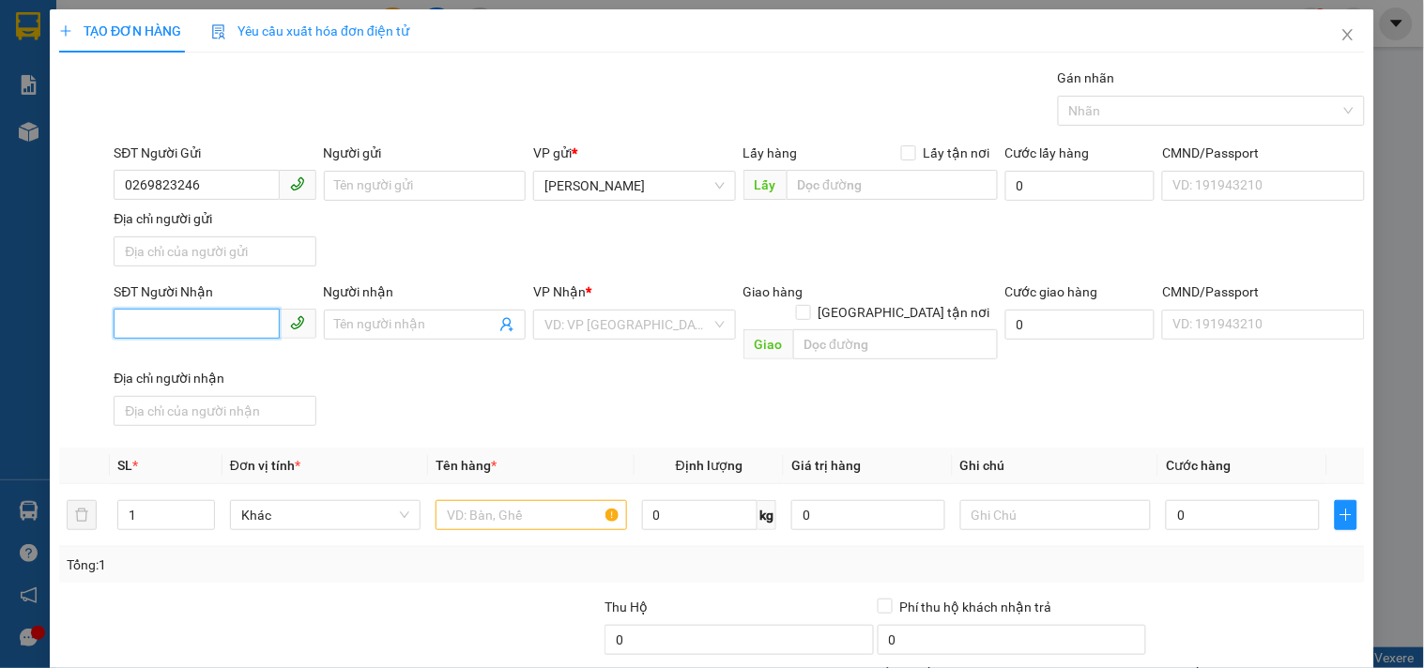
click at [210, 314] on input "SĐT Người Nhận" at bounding box center [196, 324] width 165 height 30
click at [173, 349] on div "0906957379 - CHÍNH" at bounding box center [213, 363] width 200 height 30
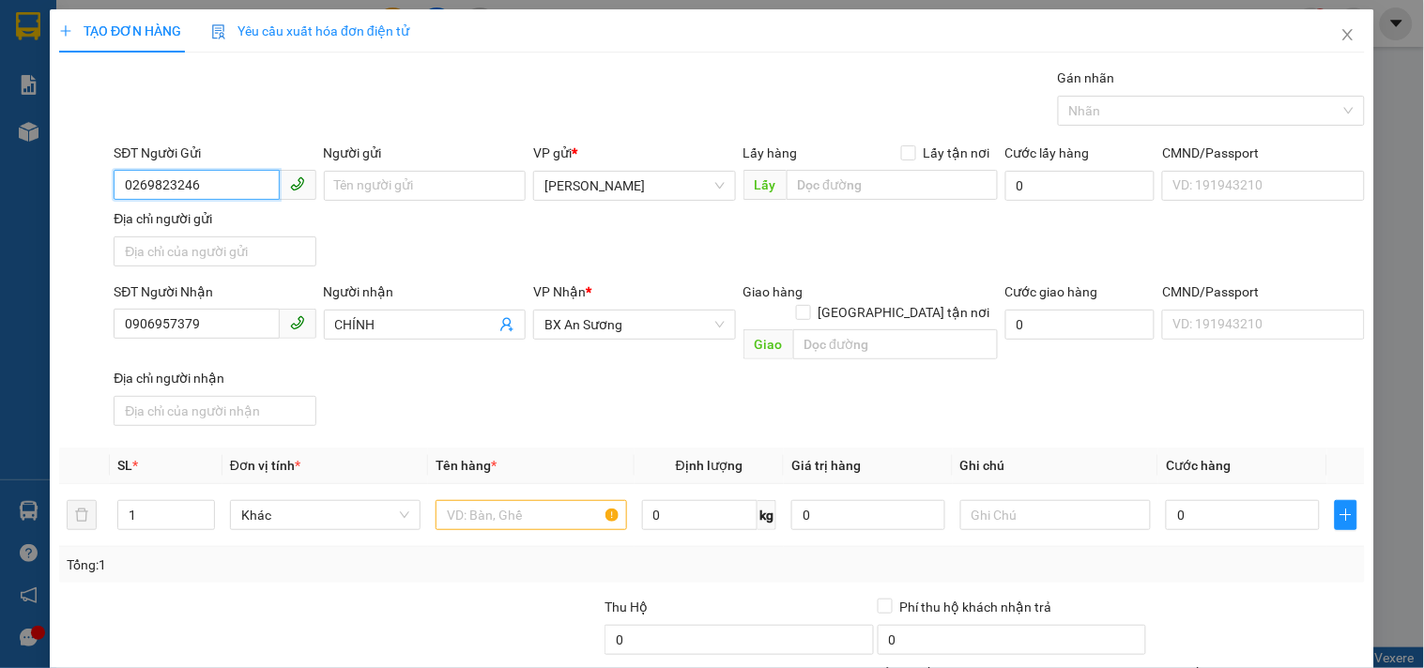
click at [152, 181] on input "0269823246" at bounding box center [196, 185] width 165 height 30
click at [269, 228] on div "02693823246" at bounding box center [212, 223] width 177 height 21
click at [513, 497] on div at bounding box center [531, 516] width 191 height 38
click at [514, 497] on div at bounding box center [531, 516] width 191 height 38
click at [513, 500] on input "text" at bounding box center [531, 515] width 191 height 30
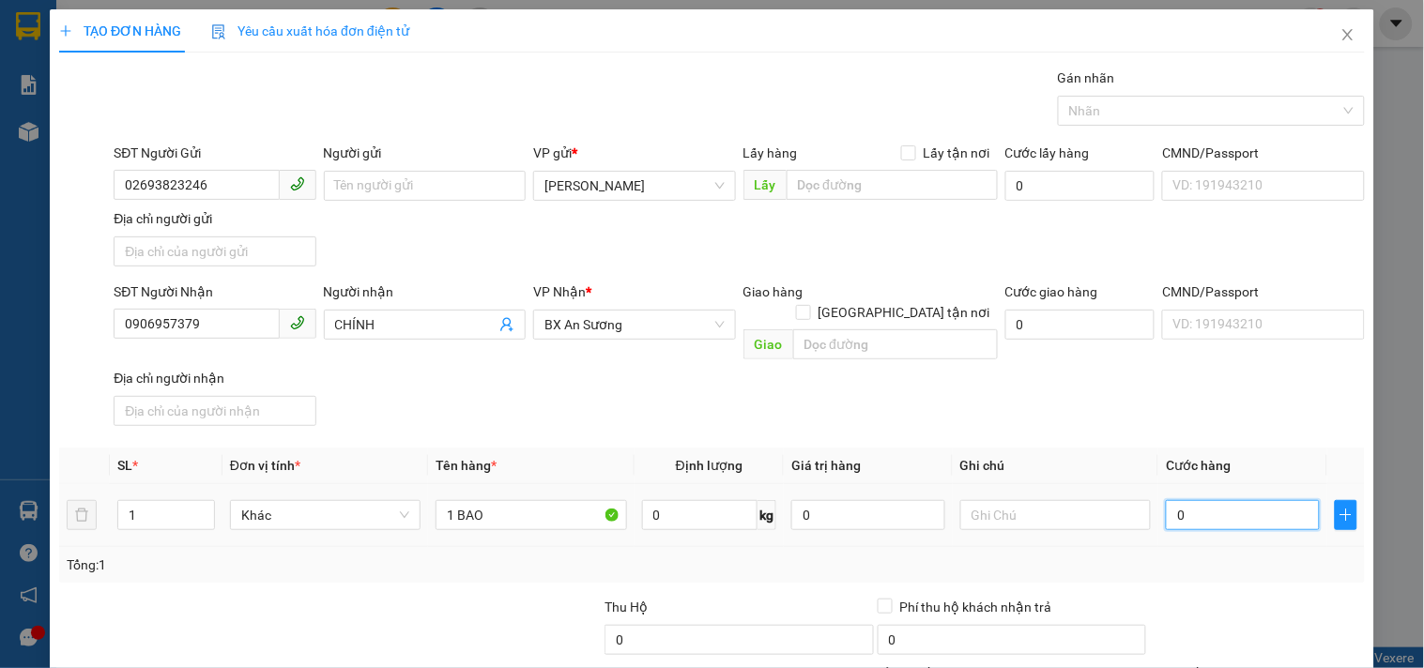
drag, startPoint x: 1233, startPoint y: 496, endPoint x: 1181, endPoint y: 481, distance: 53.8
click at [1230, 500] on input "0" at bounding box center [1243, 515] width 154 height 30
click at [1039, 502] on input "text" at bounding box center [1055, 515] width 191 height 30
click at [209, 316] on input "0906957379" at bounding box center [196, 324] width 165 height 30
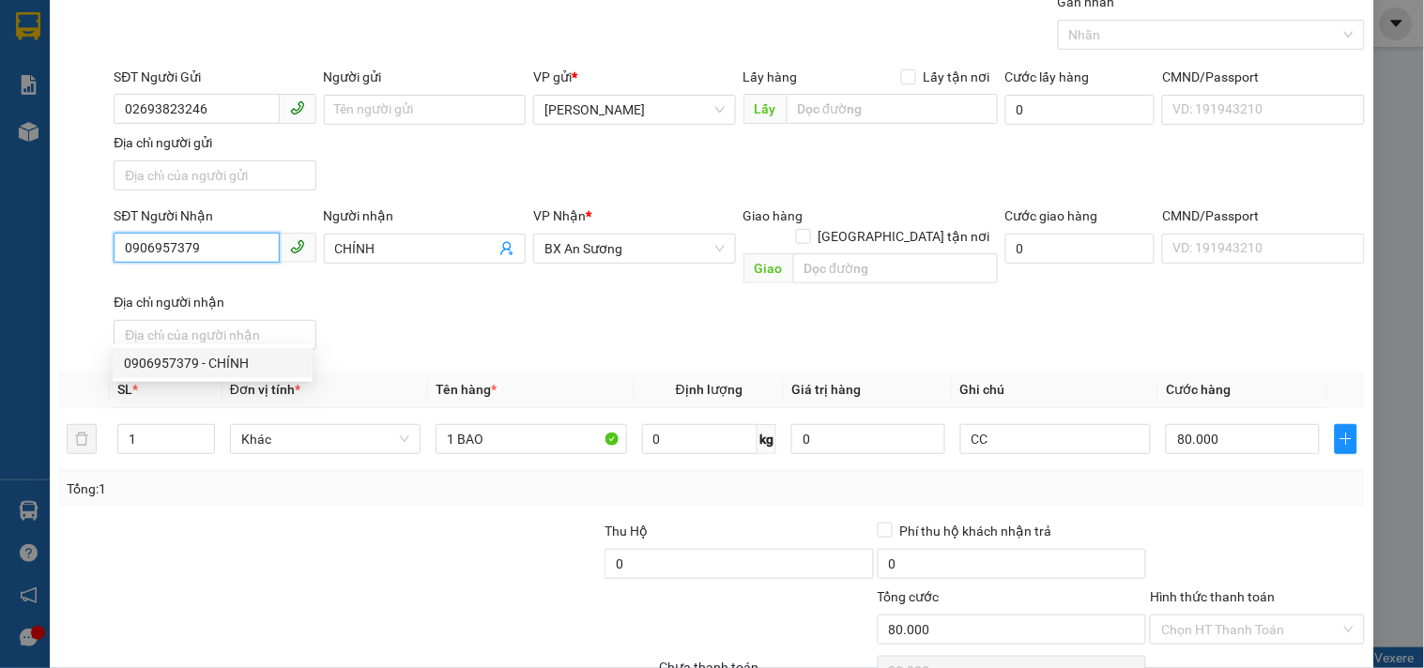
scroll to position [157, 0]
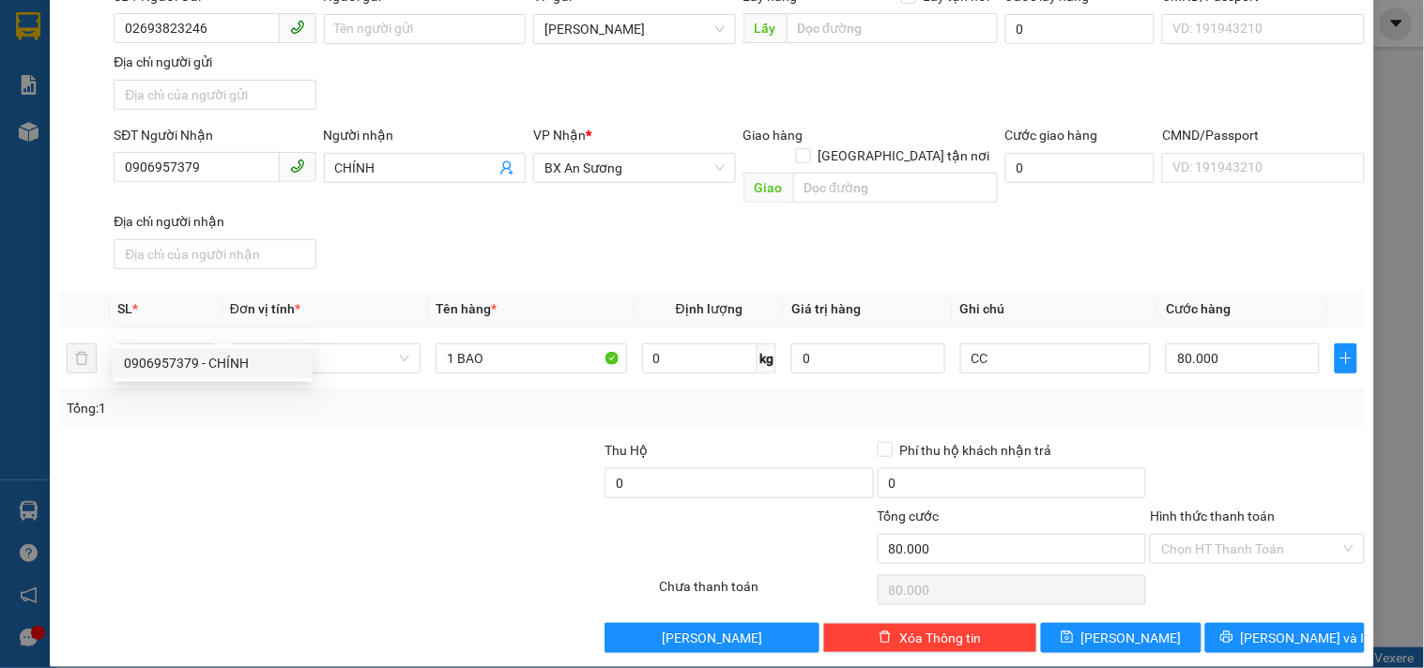
click at [1253, 598] on div "Transit Pickup Surcharge Ids Transit Deliver Surcharge Ids Transit Deliver Surc…" at bounding box center [712, 282] width 1306 height 743
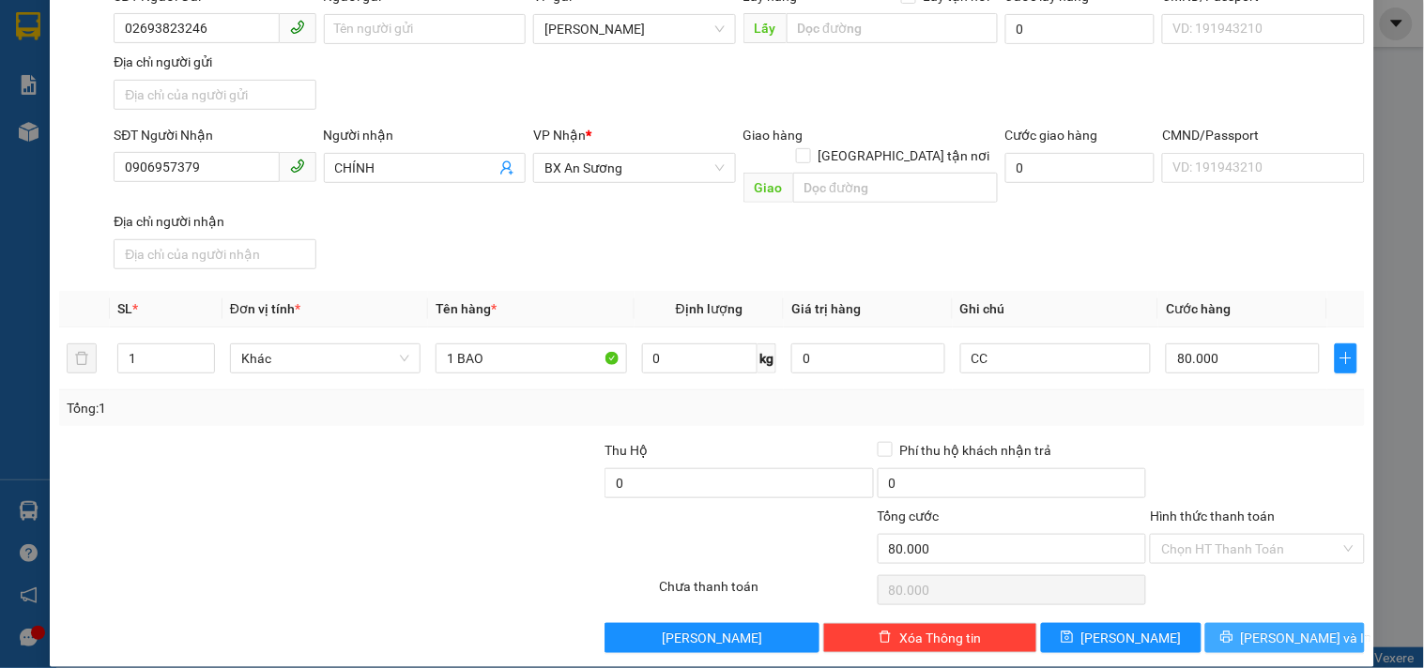
click at [1253, 623] on button "Lưu và In" at bounding box center [1285, 638] width 160 height 30
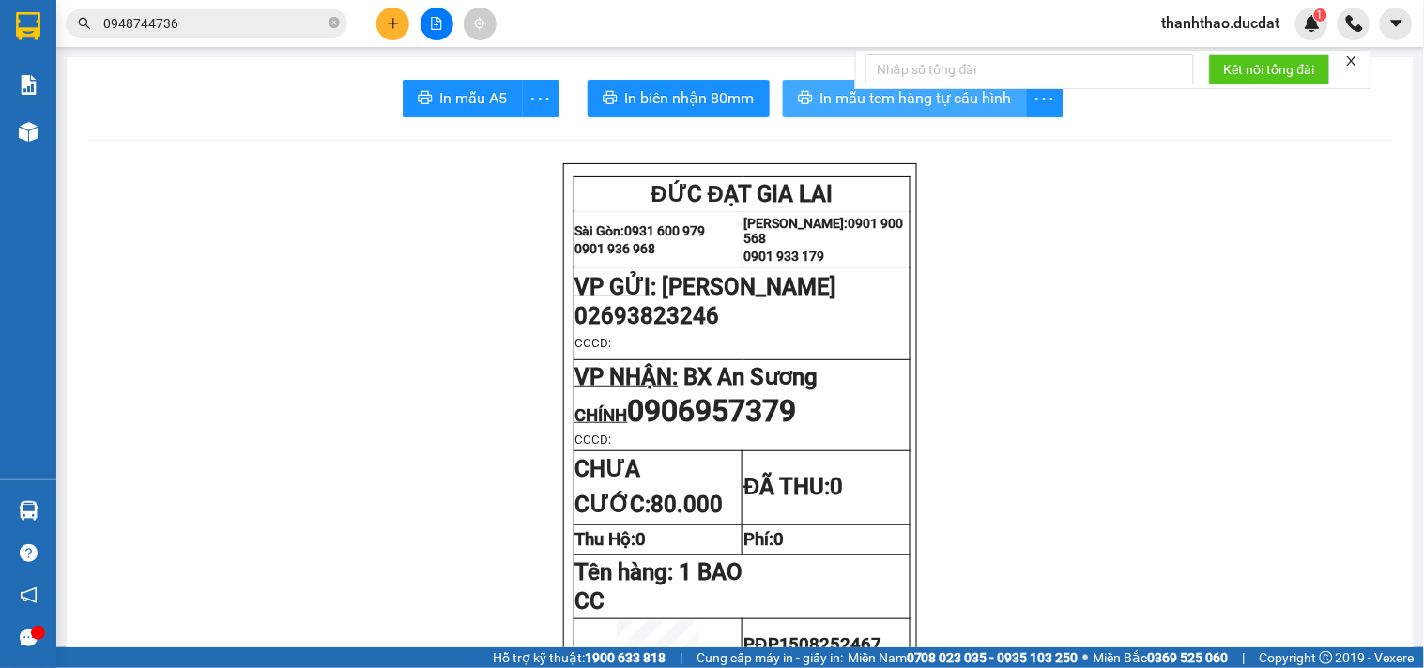
click at [856, 105] on span "In mẫu tem hàng tự cấu hình" at bounding box center [916, 97] width 192 height 23
click at [406, 21] on button at bounding box center [392, 24] width 33 height 33
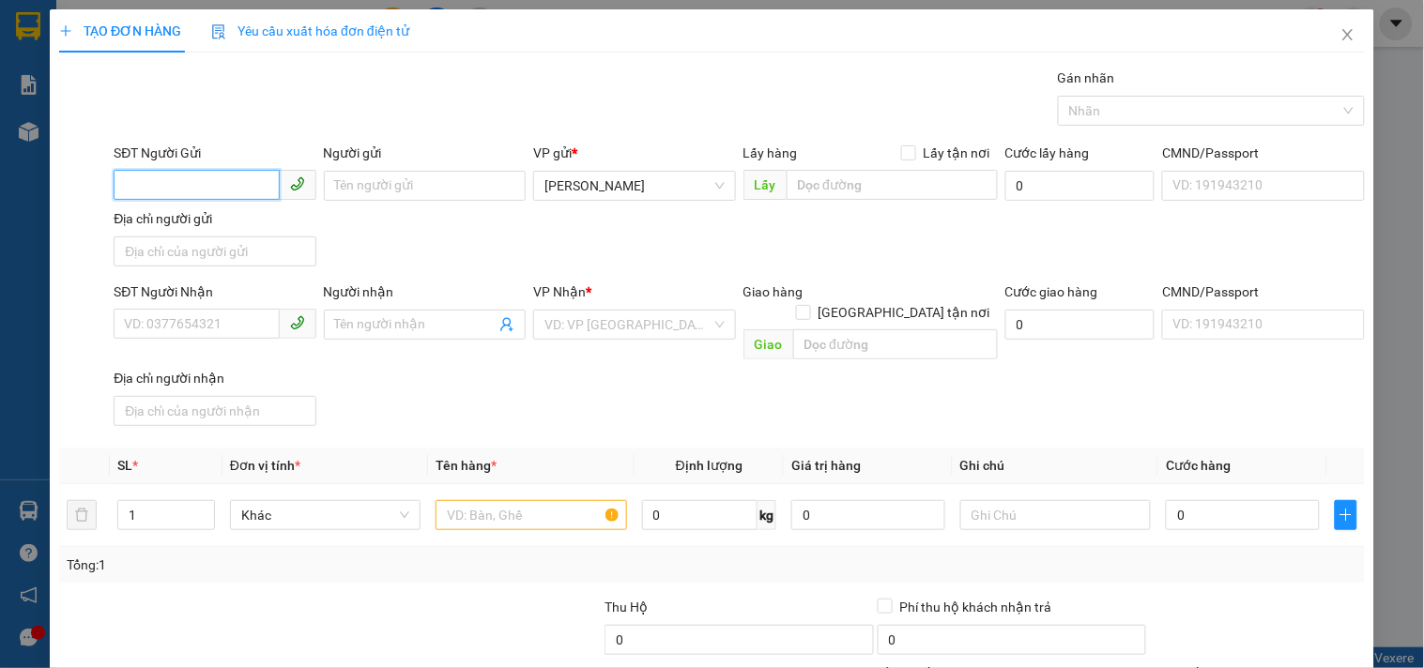
drag, startPoint x: 238, startPoint y: 190, endPoint x: 212, endPoint y: 190, distance: 25.3
click at [212, 190] on input "SĐT Người Gửi" at bounding box center [196, 185] width 165 height 30
click at [358, 197] on input "Người gửi" at bounding box center [425, 186] width 202 height 30
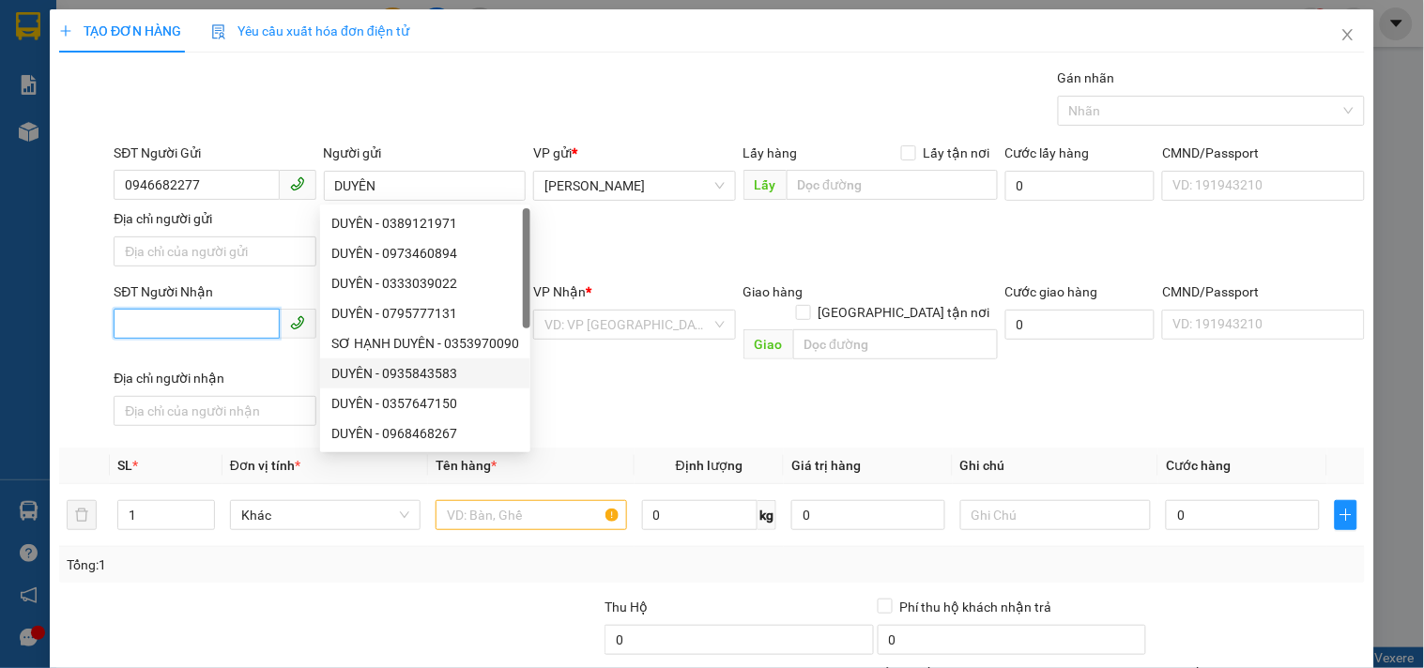
click at [223, 333] on input "SĐT Người Nhận" at bounding box center [196, 324] width 165 height 30
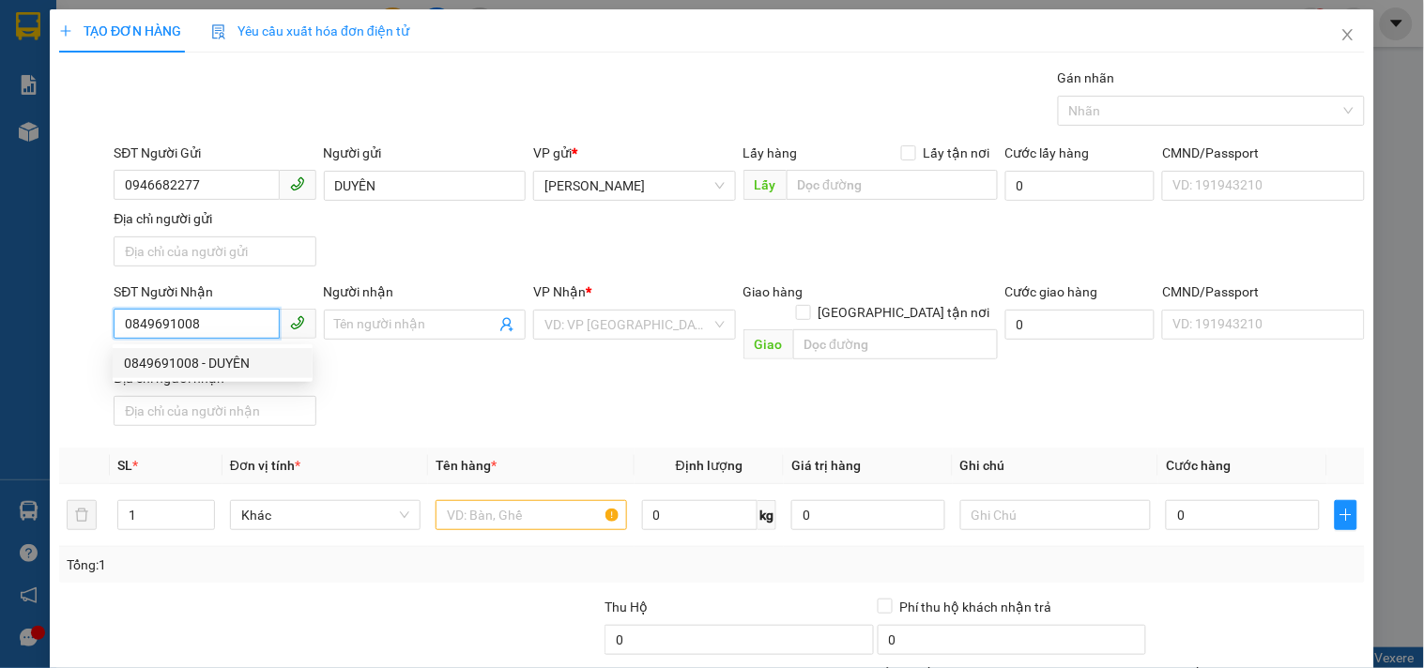
click at [217, 360] on div "0849691008 - DUYÊN" at bounding box center [212, 363] width 177 height 21
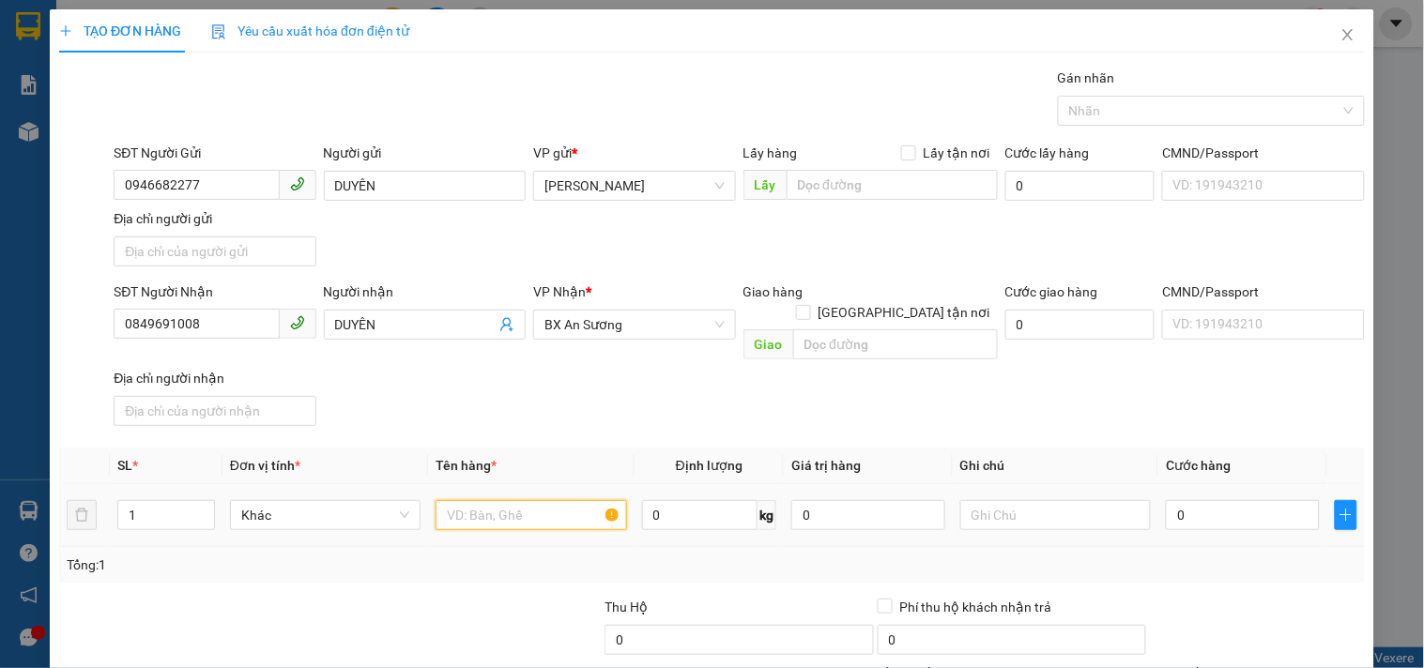
click at [475, 500] on input "text" at bounding box center [531, 515] width 191 height 30
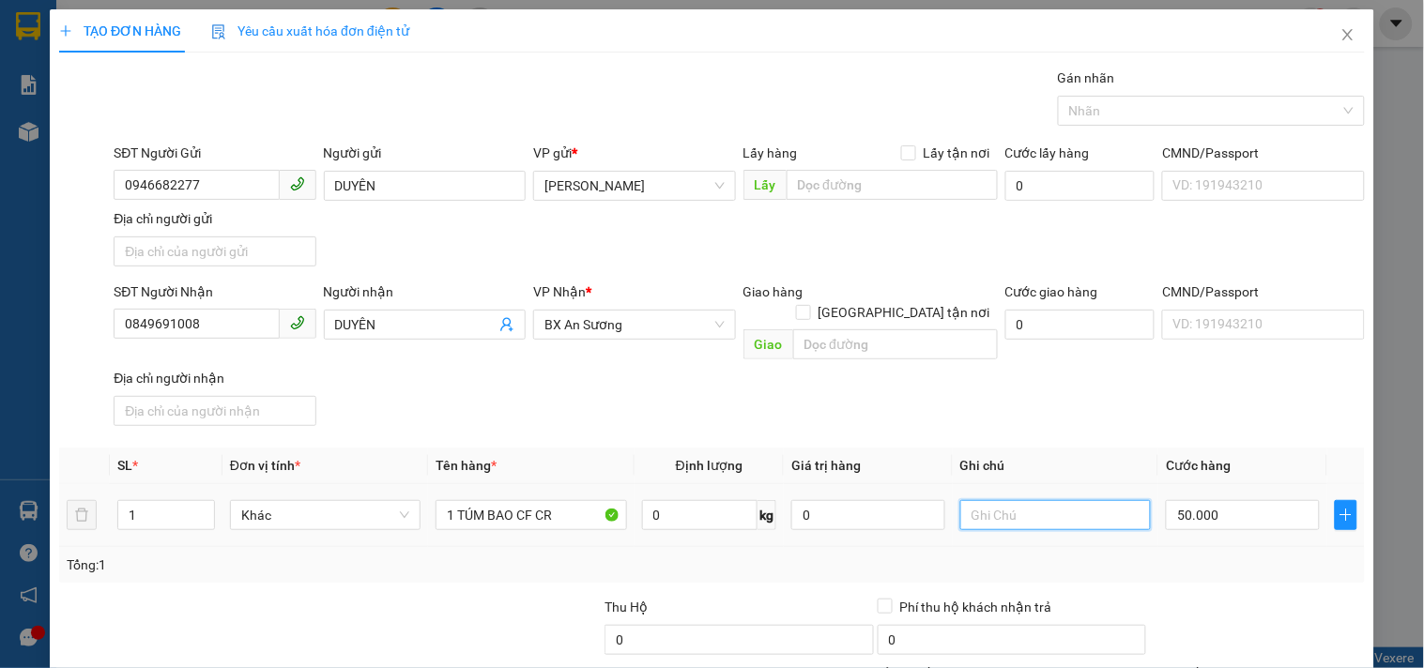
click at [1019, 500] on input "text" at bounding box center [1055, 515] width 191 height 30
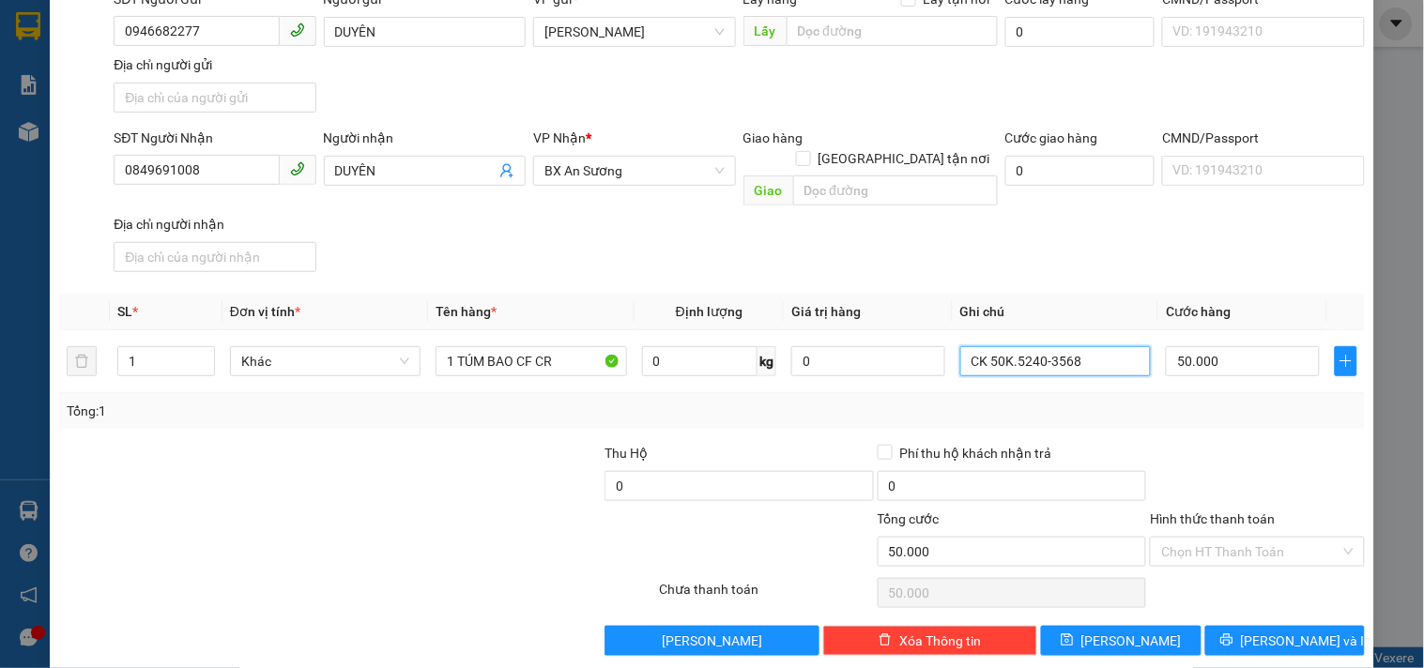
scroll to position [157, 0]
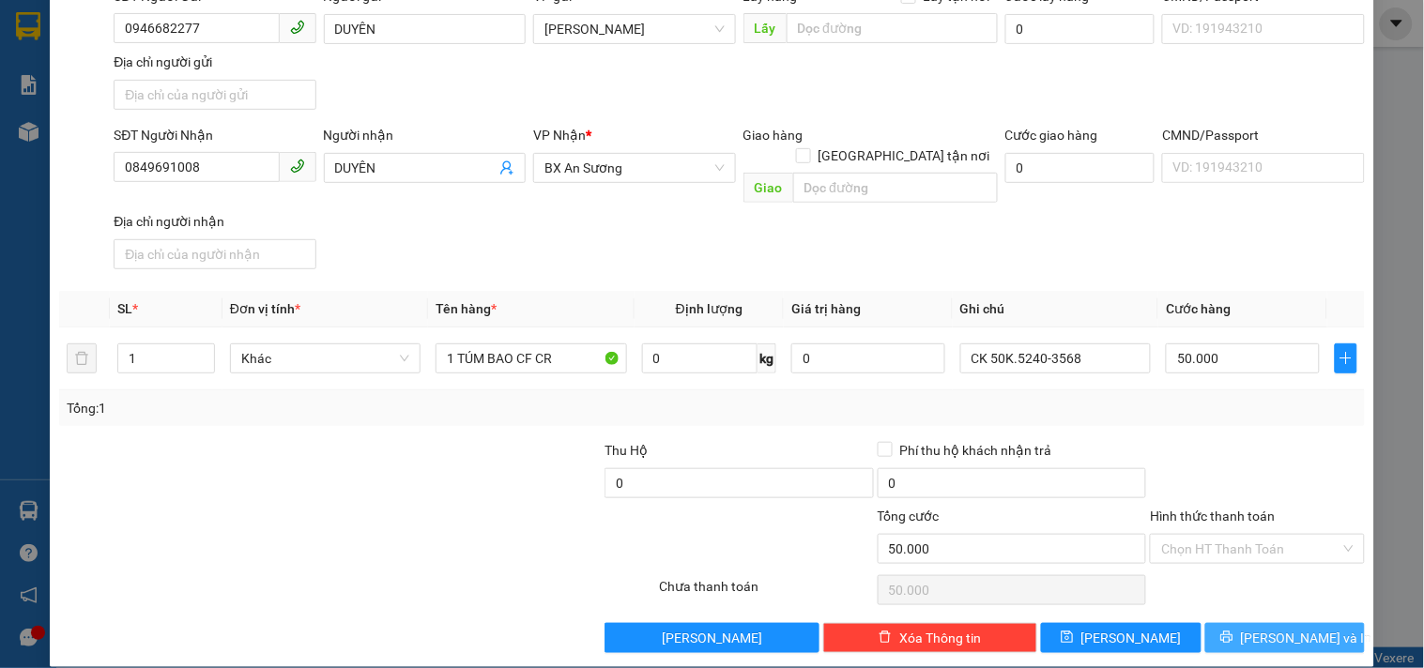
click at [1234, 631] on icon "printer" at bounding box center [1226, 637] width 13 height 13
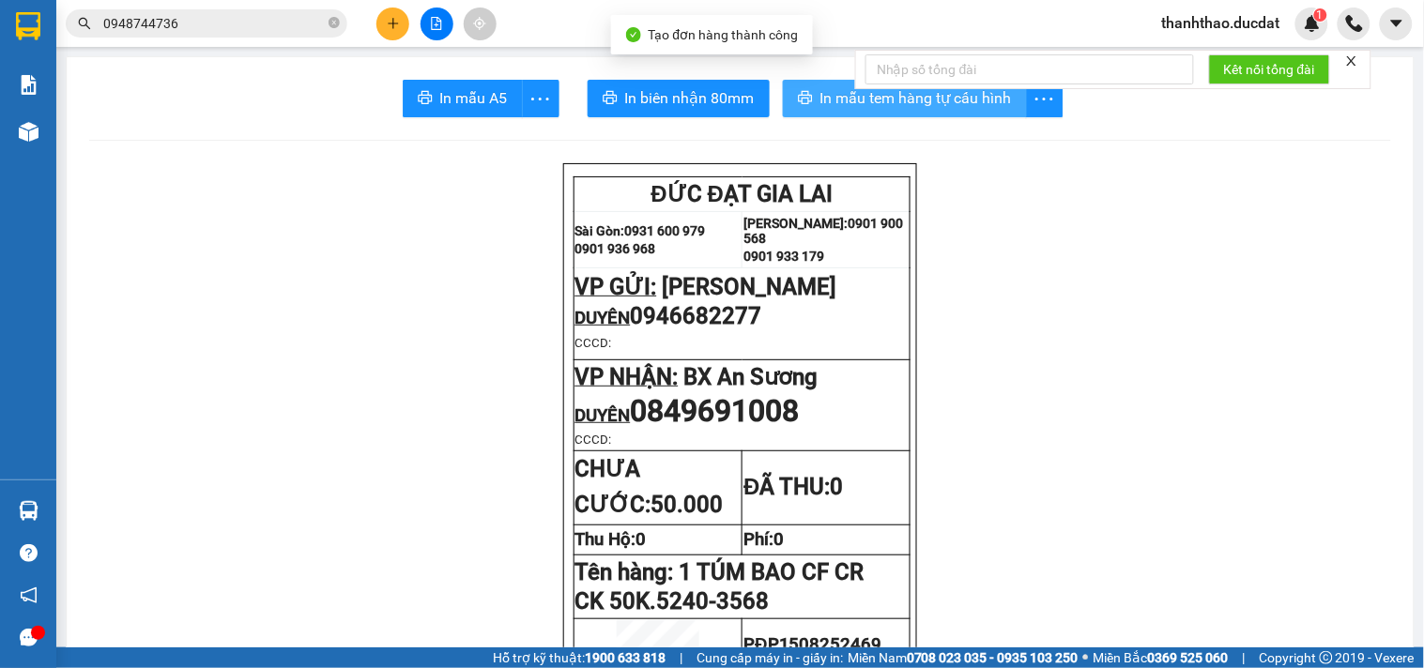
click at [820, 91] on span "In mẫu tem hàng tự cấu hình" at bounding box center [916, 97] width 192 height 23
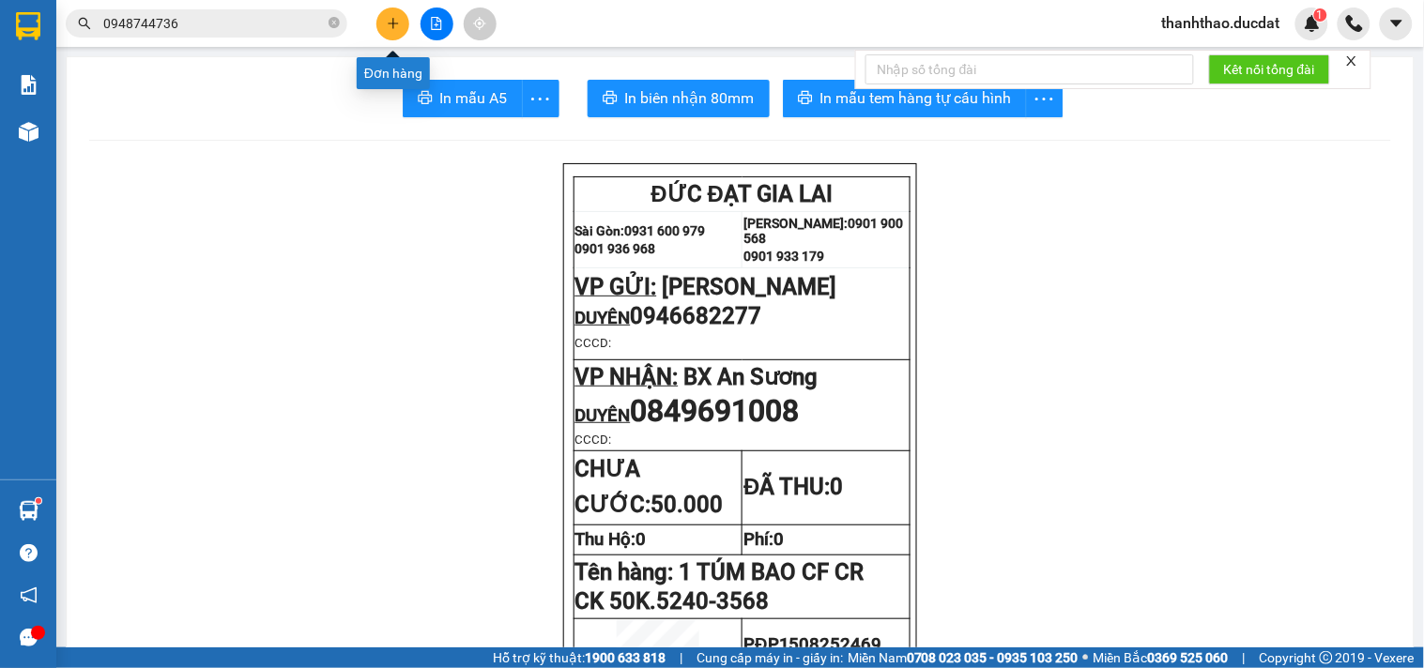
click at [391, 22] on icon "plus" at bounding box center [393, 23] width 13 height 13
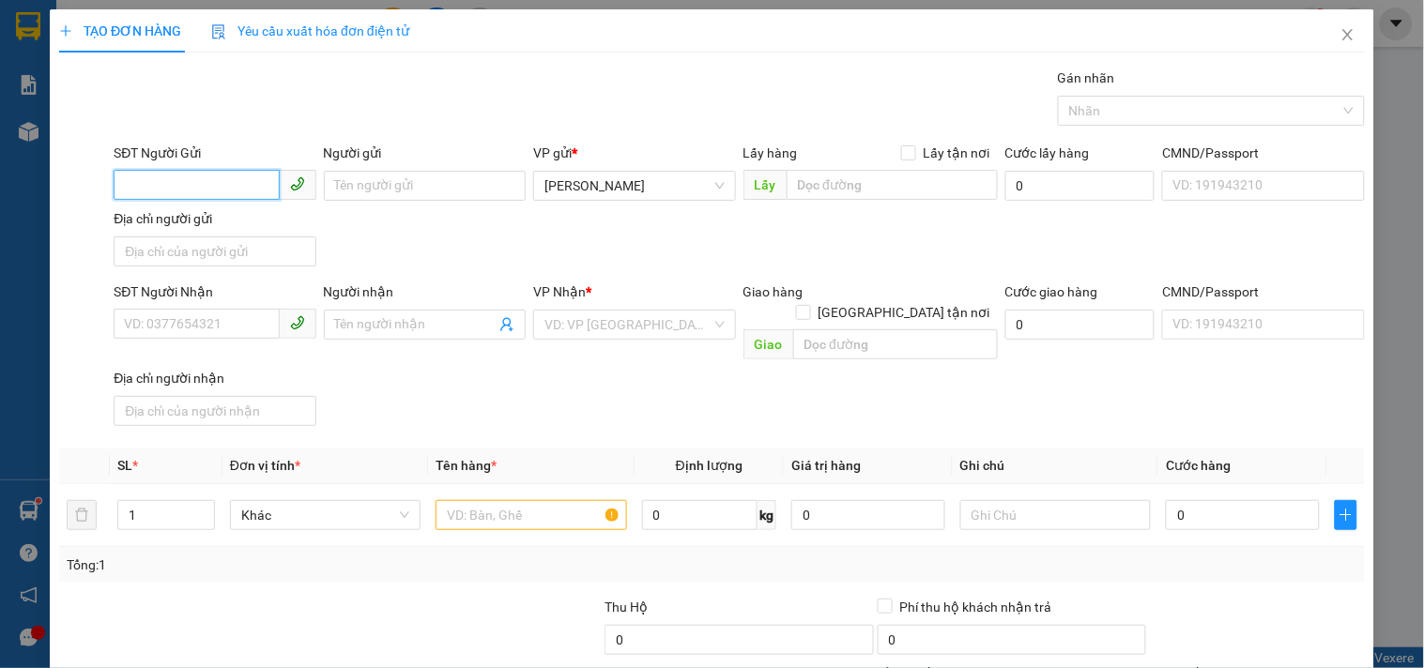
click at [194, 179] on input "SĐT Người Gửi" at bounding box center [196, 185] width 165 height 30
click at [207, 214] on div "0988203136 - THƯ" at bounding box center [212, 223] width 177 height 21
click at [494, 502] on input "text" at bounding box center [531, 515] width 191 height 30
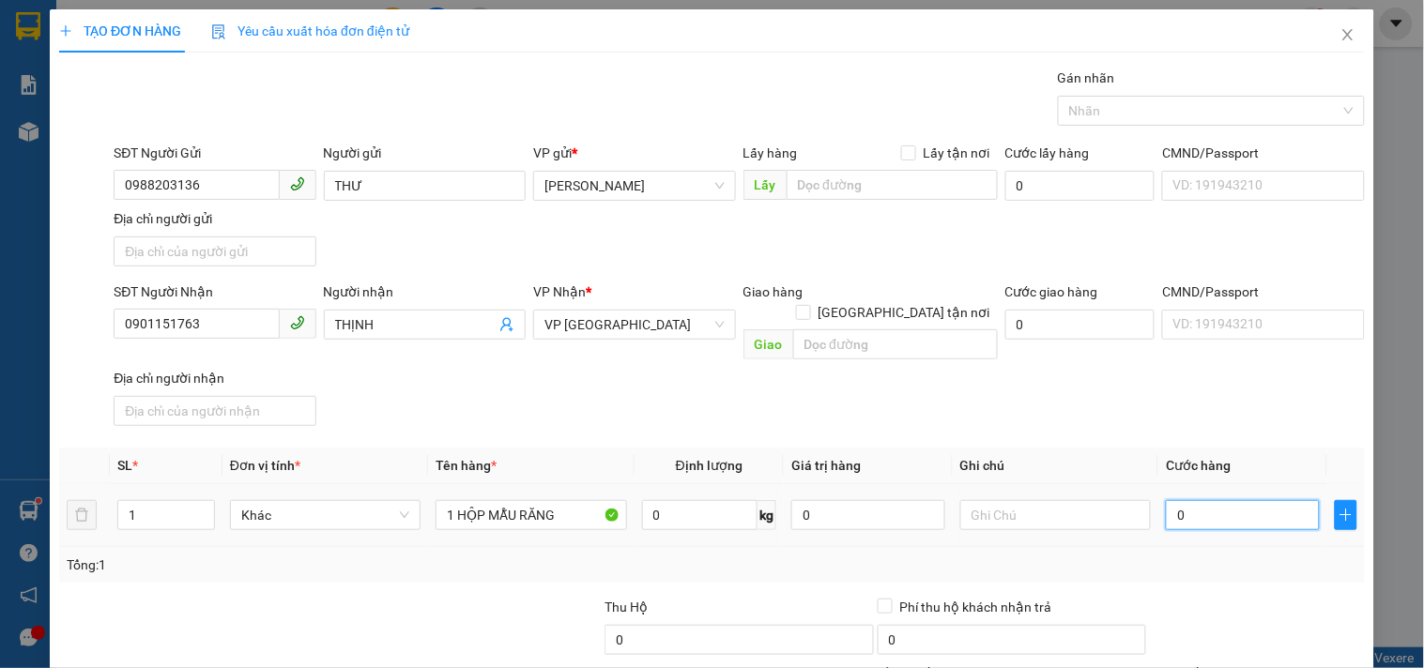
drag, startPoint x: 1168, startPoint y: 495, endPoint x: 523, endPoint y: 161, distance: 725.9
click at [1166, 500] on input "0" at bounding box center [1243, 515] width 154 height 30
click at [1160, 390] on div "SĐT Người Nhận 0901151763 Người nhận THỊNH VP Nhận * VP Đà Nẵng Giao hàng Giao …" at bounding box center [739, 358] width 1259 height 152
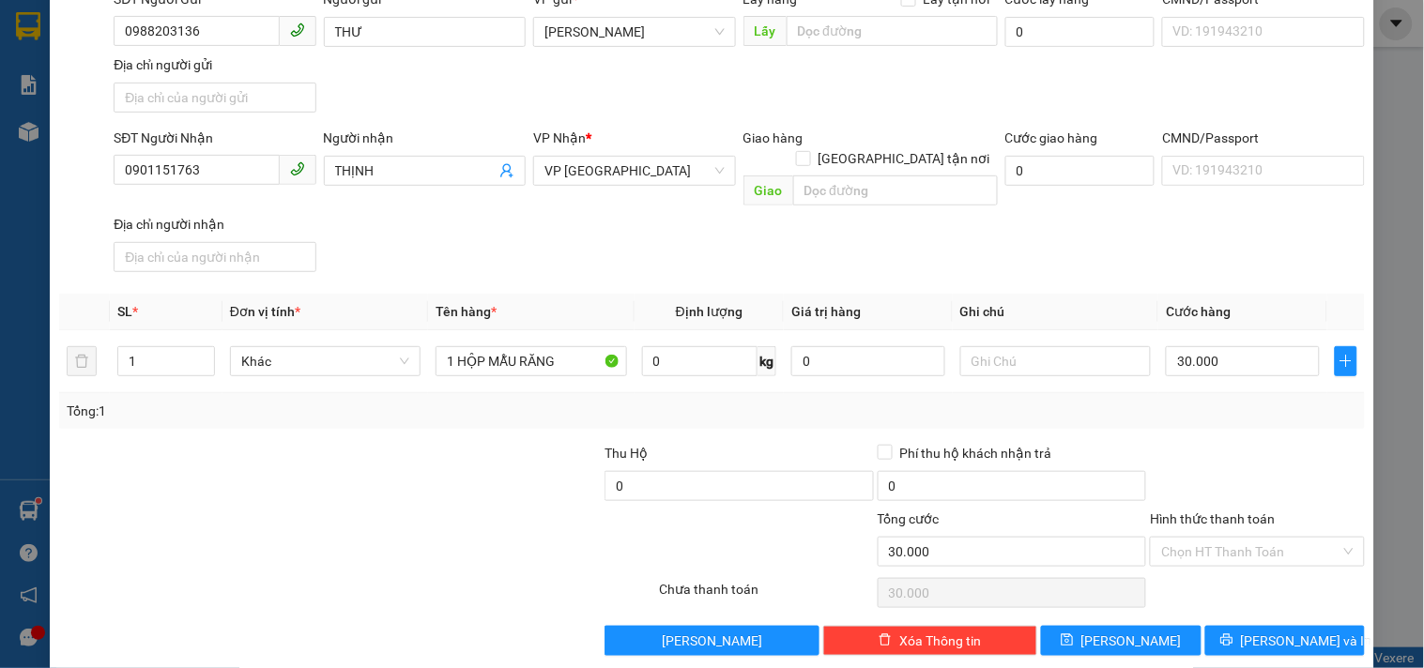
scroll to position [157, 0]
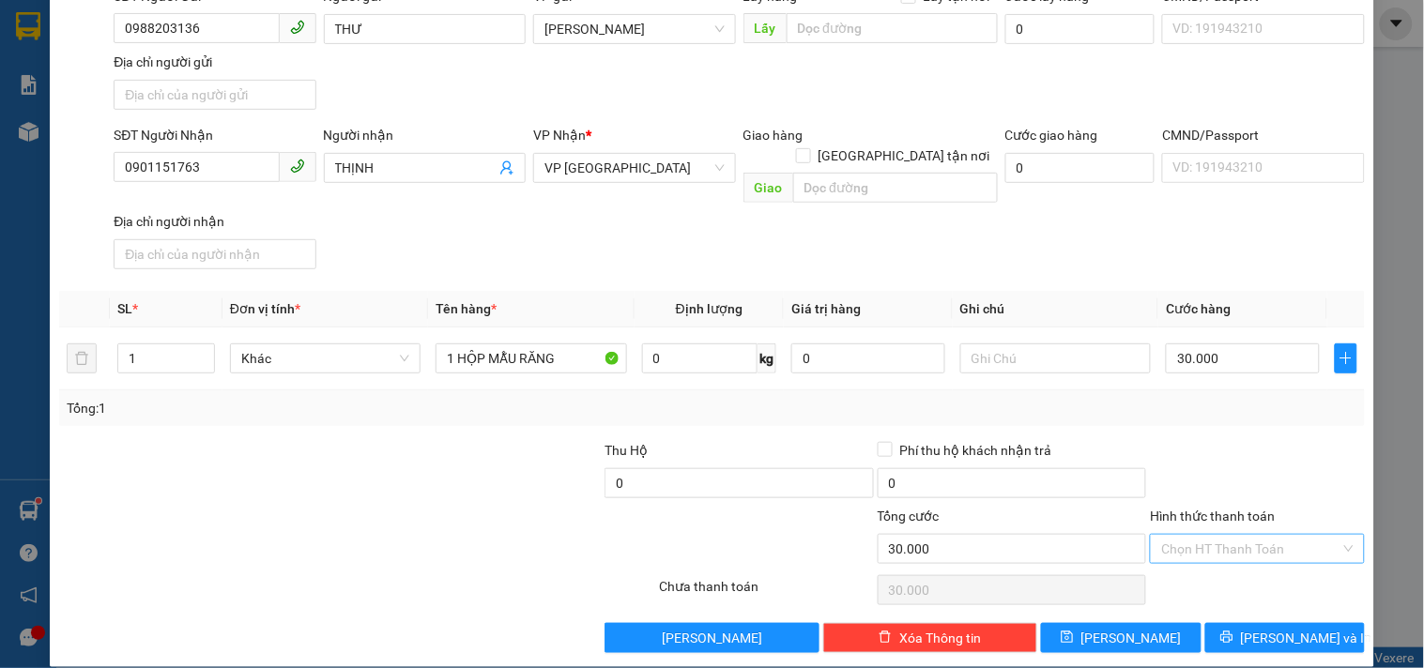
click at [1224, 535] on input "Hình thức thanh toán" at bounding box center [1250, 549] width 178 height 28
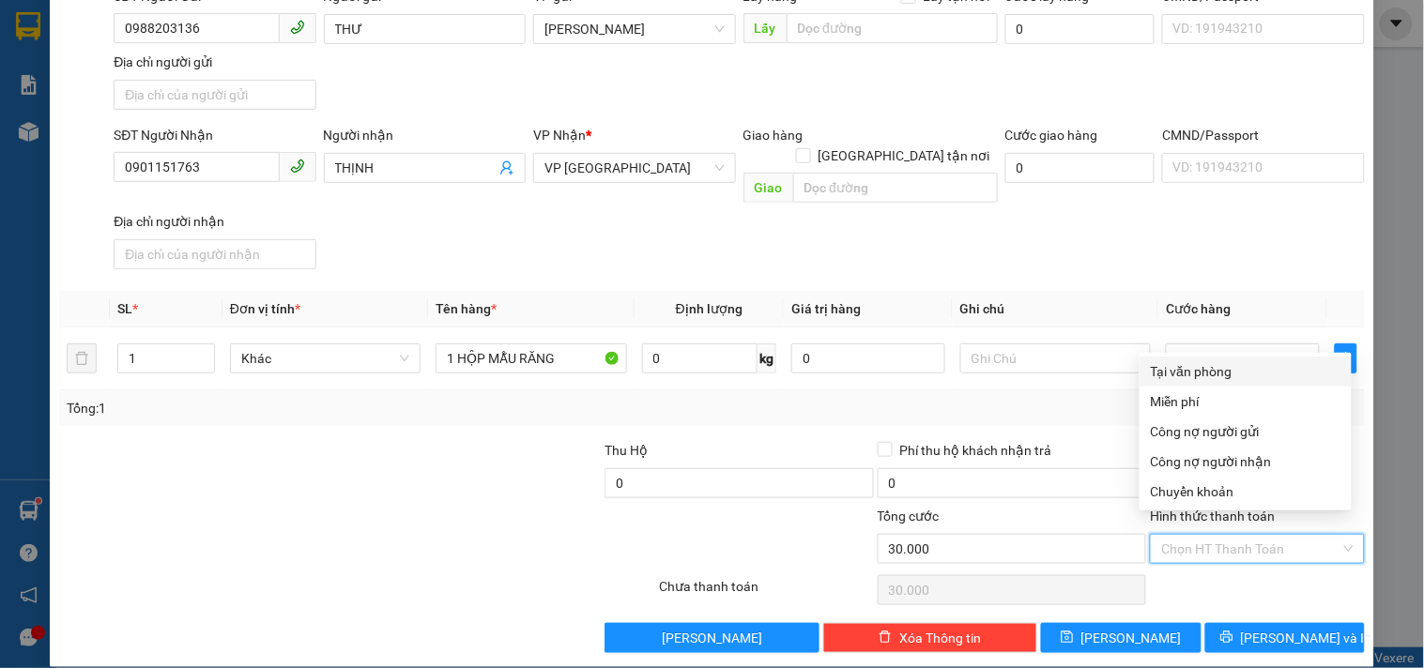
click at [1215, 376] on div "Tại văn phòng" at bounding box center [1246, 371] width 190 height 21
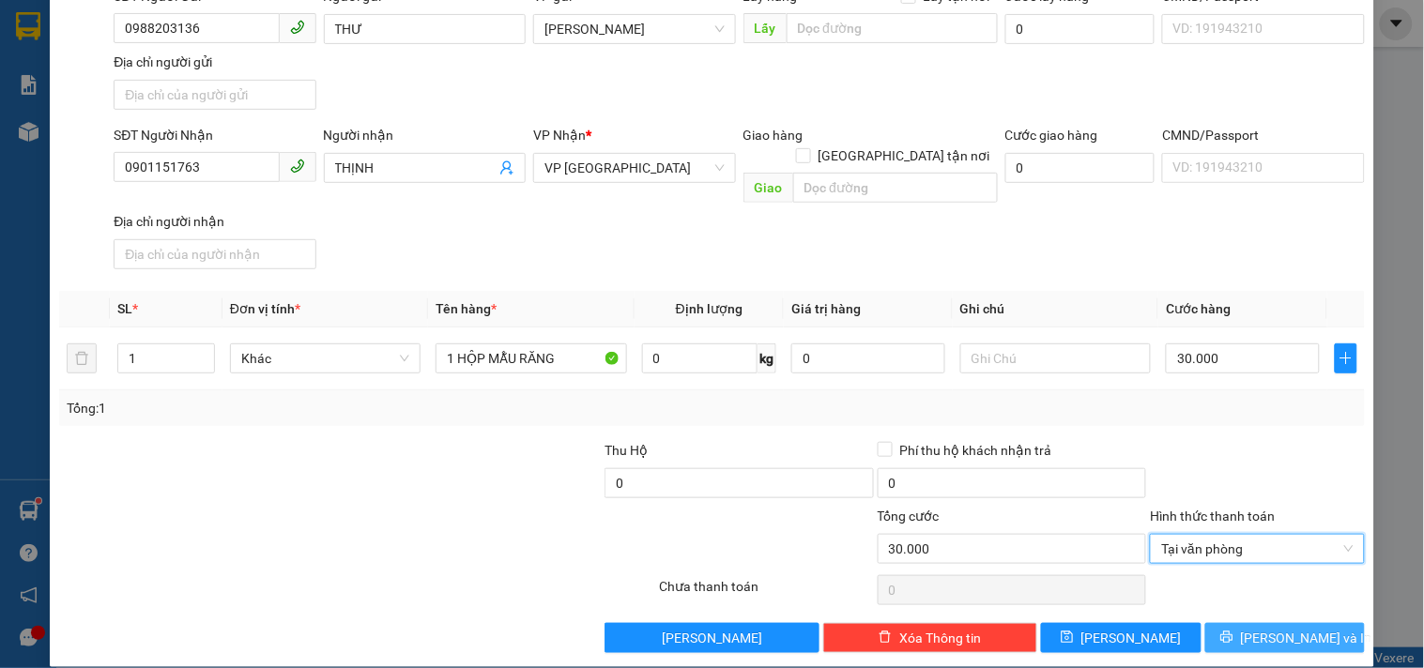
click at [1233, 623] on button "Lưu và In" at bounding box center [1285, 638] width 160 height 30
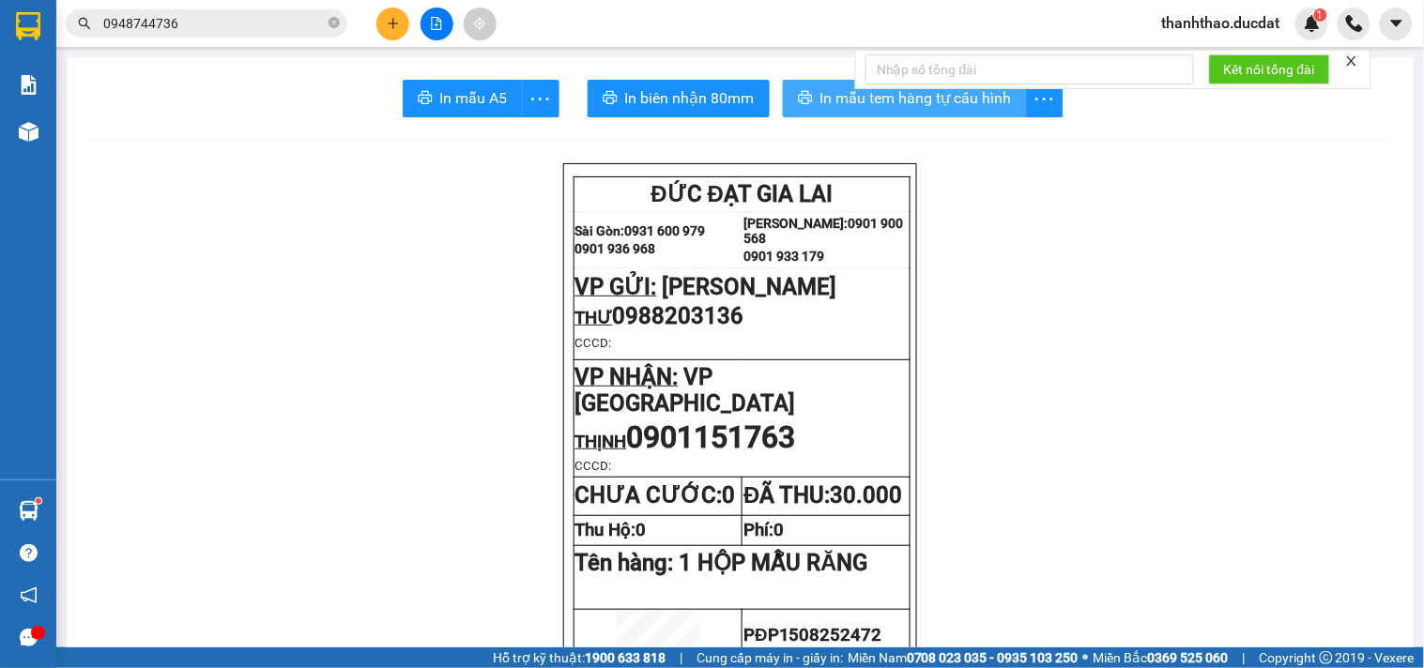
click at [902, 101] on span "In mẫu tem hàng tự cấu hình" at bounding box center [916, 97] width 192 height 23
click at [389, 30] on button at bounding box center [392, 24] width 33 height 33
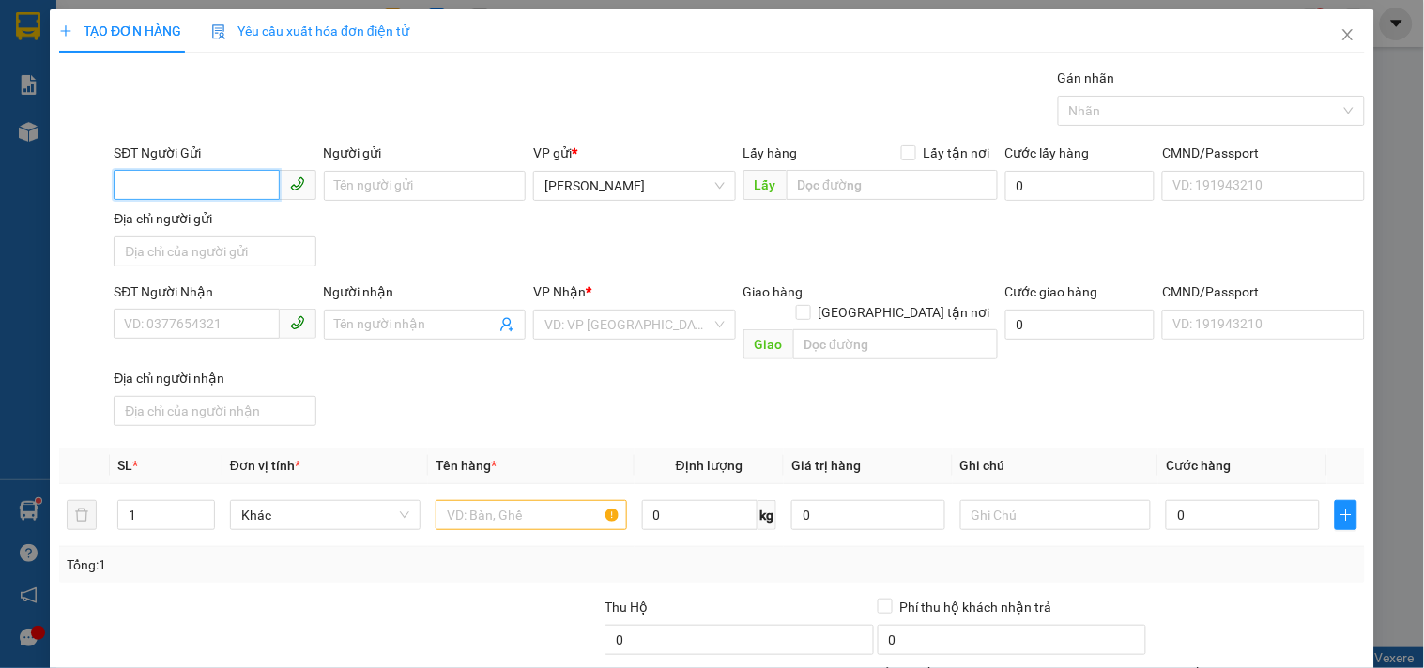
click at [240, 180] on input "SĐT Người Gửi" at bounding box center [196, 185] width 165 height 30
click at [469, 178] on input "Người gửi" at bounding box center [425, 186] width 202 height 30
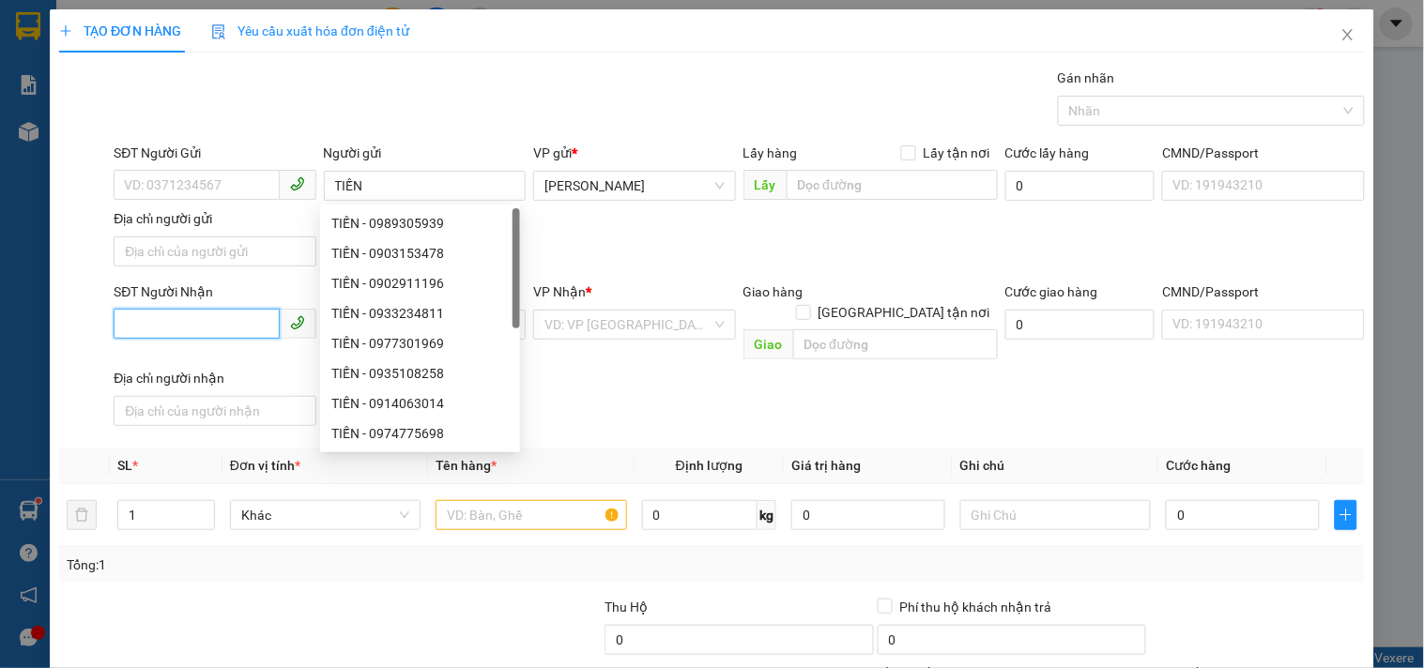
click at [232, 316] on input "SĐT Người Nhận" at bounding box center [196, 324] width 165 height 30
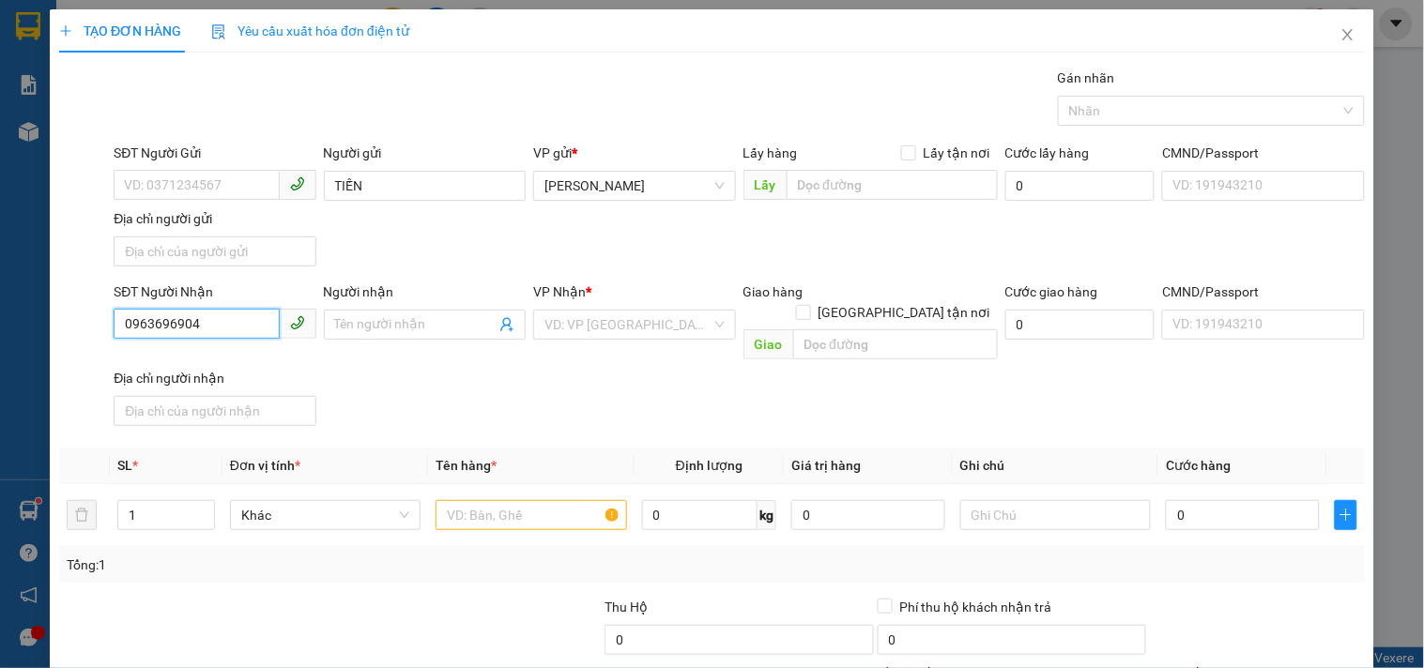
drag, startPoint x: 241, startPoint y: 319, endPoint x: 126, endPoint y: 321, distance: 115.5
click at [126, 321] on input "0963696904" at bounding box center [196, 324] width 165 height 30
click at [173, 362] on div "0963969604" at bounding box center [212, 363] width 177 height 21
click at [543, 500] on input "text" at bounding box center [531, 515] width 191 height 30
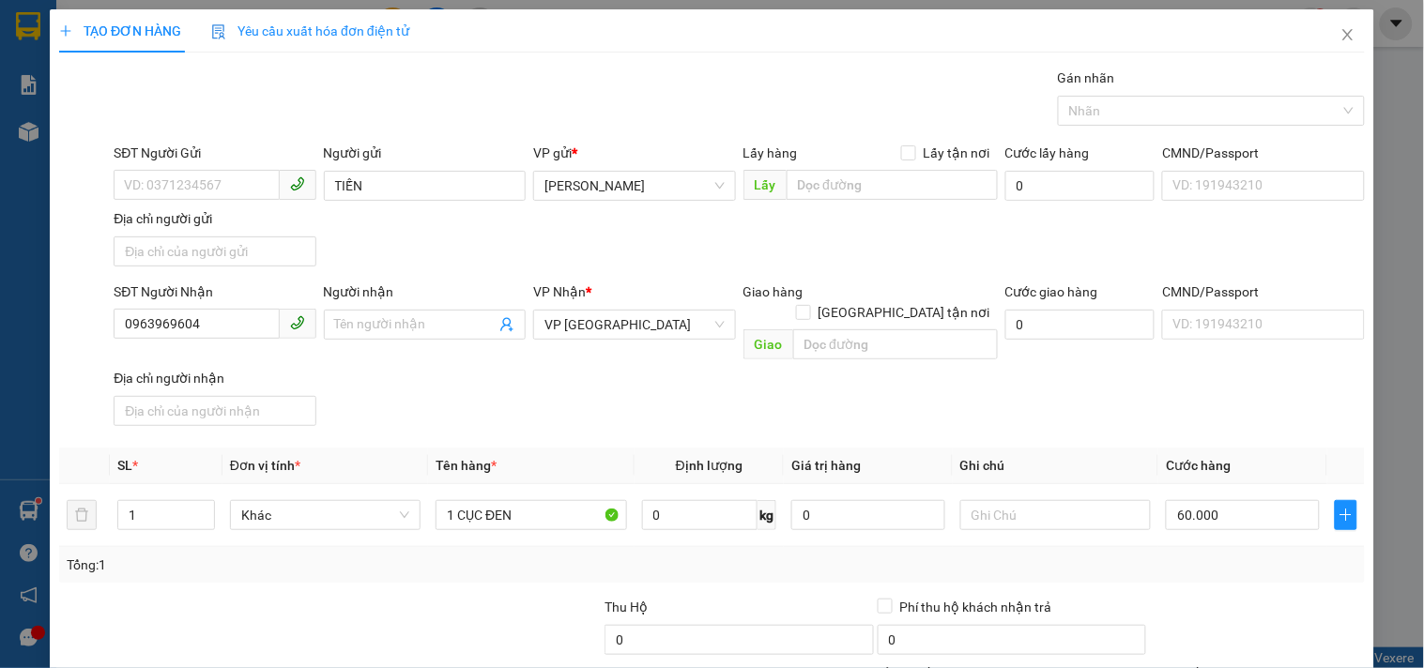
click at [1196, 391] on div "SĐT Người Nhận 0963969604 Người nhận Tên người nhận VP Nhận * VP Sài Gòn Giao h…" at bounding box center [739, 358] width 1259 height 152
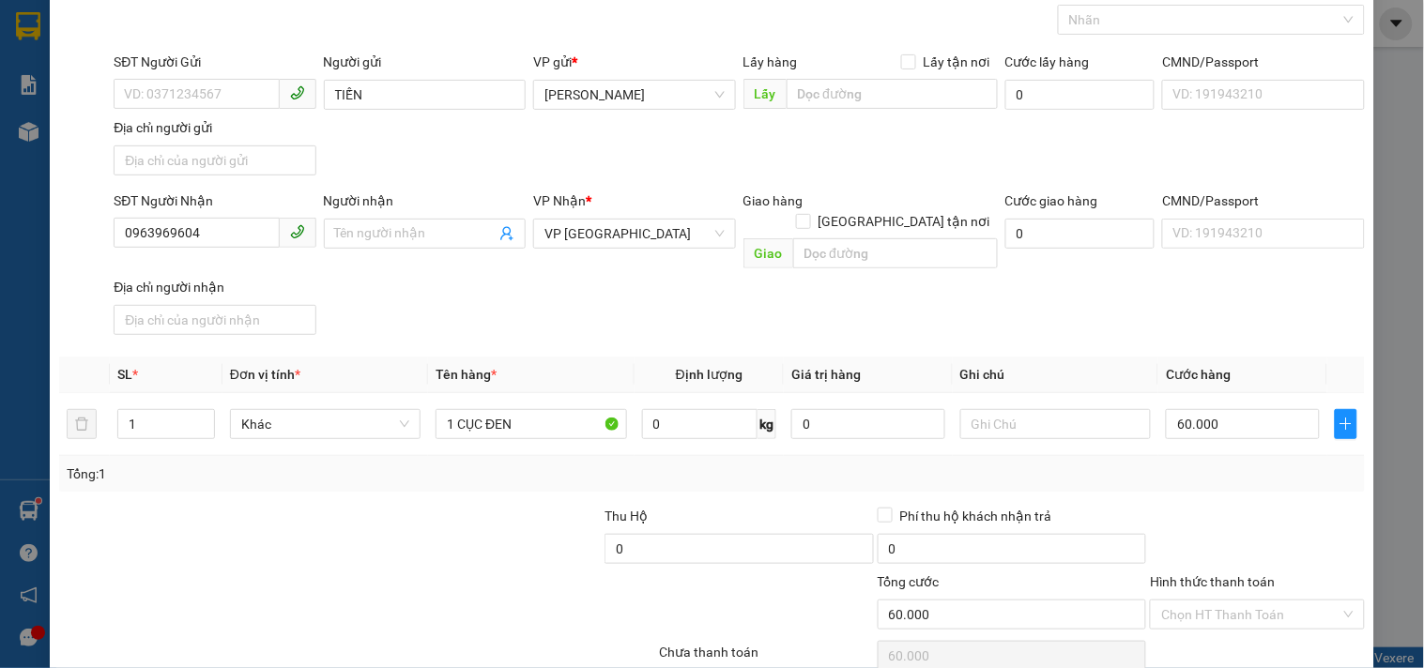
scroll to position [157, 0]
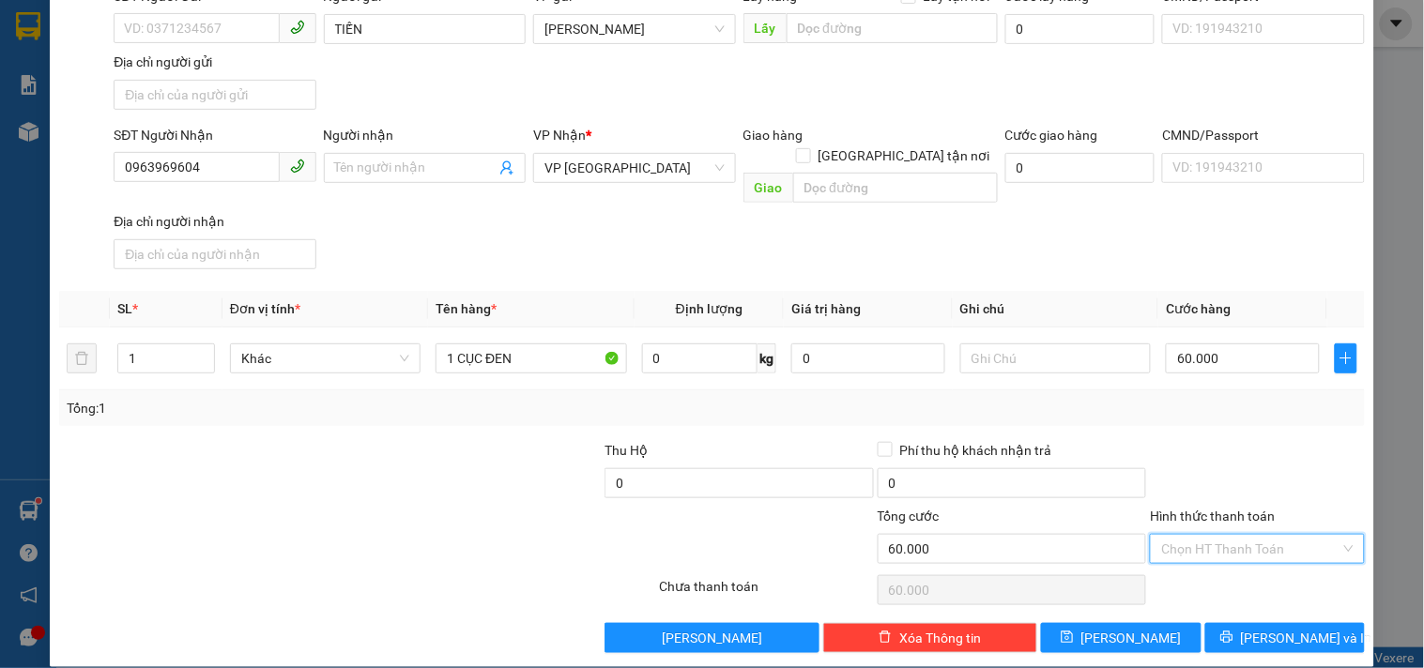
drag, startPoint x: 1240, startPoint y: 535, endPoint x: 1214, endPoint y: 416, distance: 122.1
click at [1239, 535] on input "Hình thức thanh toán" at bounding box center [1250, 549] width 178 height 28
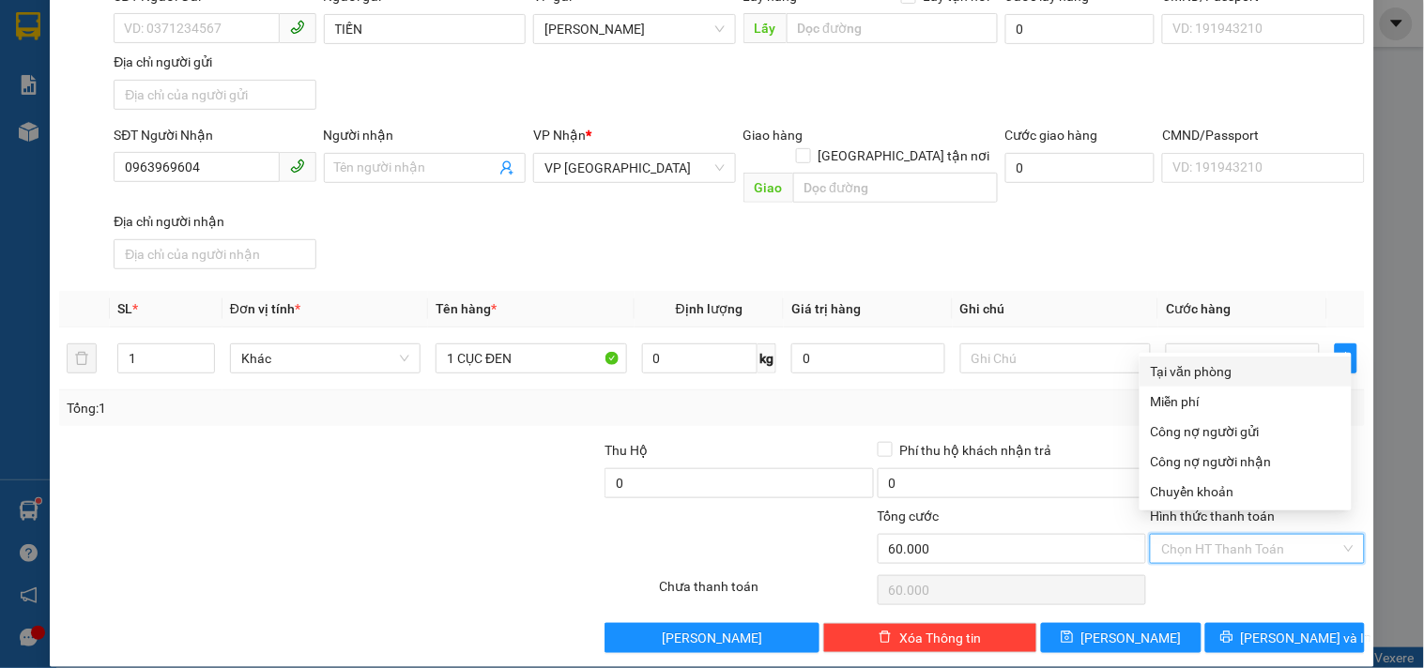
click at [1211, 369] on div "Tại văn phòng" at bounding box center [1246, 371] width 190 height 21
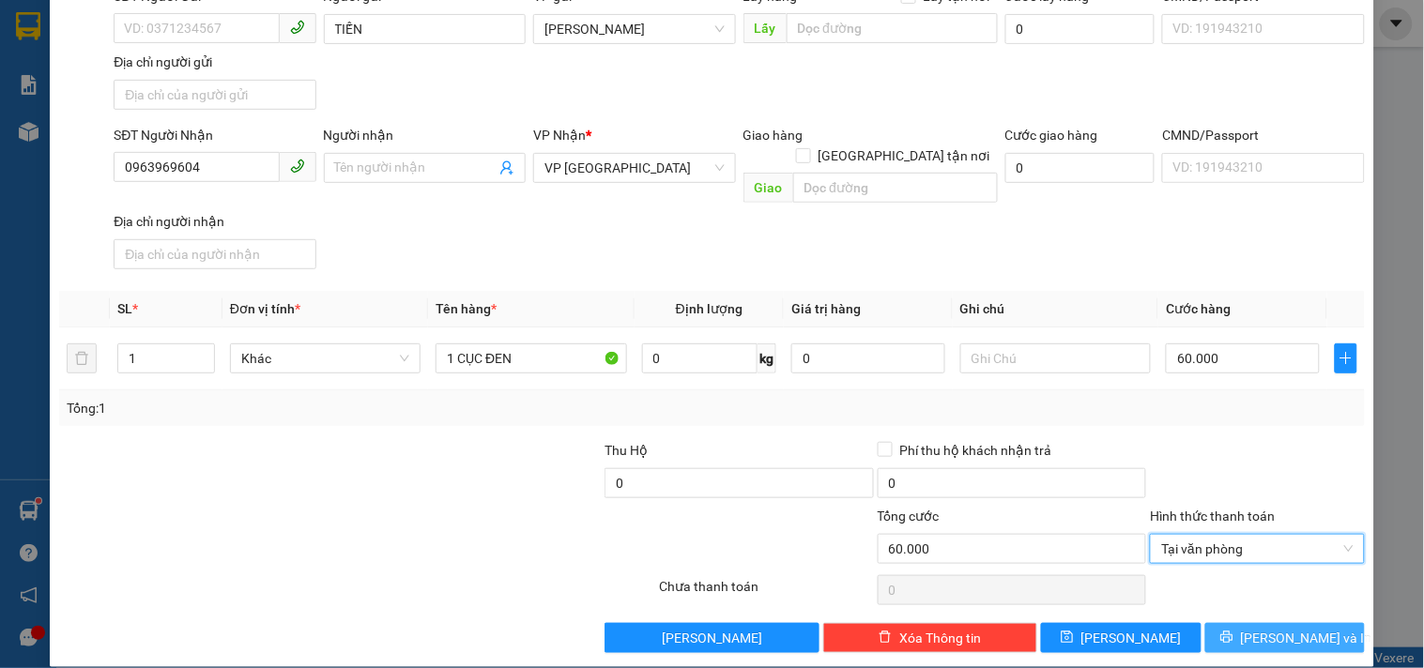
drag, startPoint x: 1223, startPoint y: 613, endPoint x: 1114, endPoint y: 489, distance: 165.0
click at [1223, 623] on button "Lưu và In" at bounding box center [1285, 638] width 160 height 30
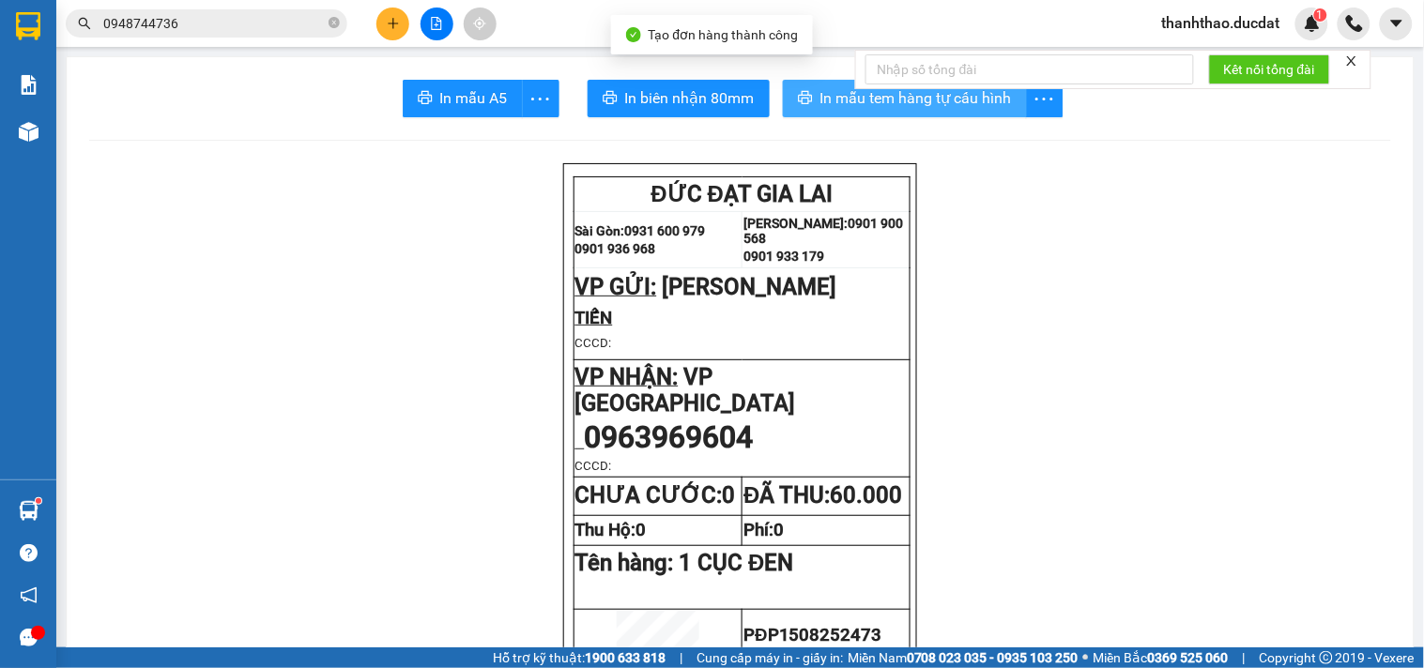
click at [846, 89] on span "In mẫu tem hàng tự cấu hình" at bounding box center [916, 97] width 192 height 23
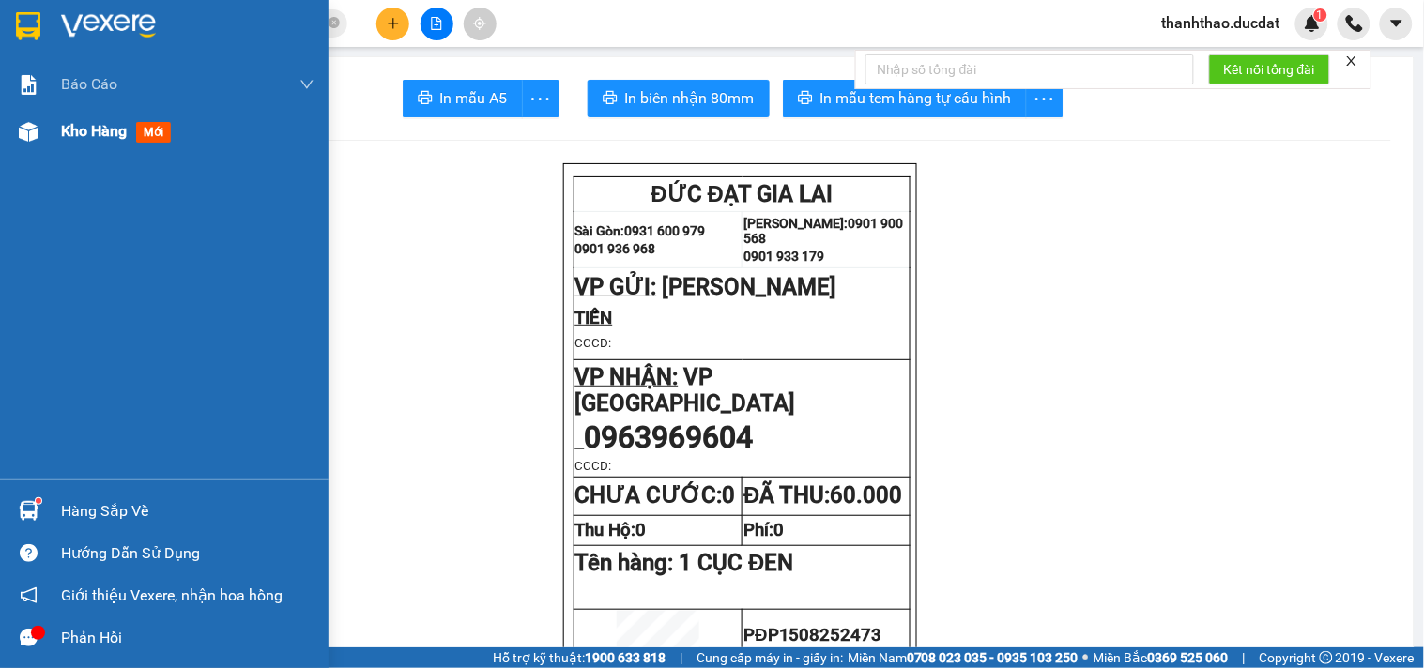
click at [86, 132] on span "Kho hàng" at bounding box center [94, 131] width 66 height 18
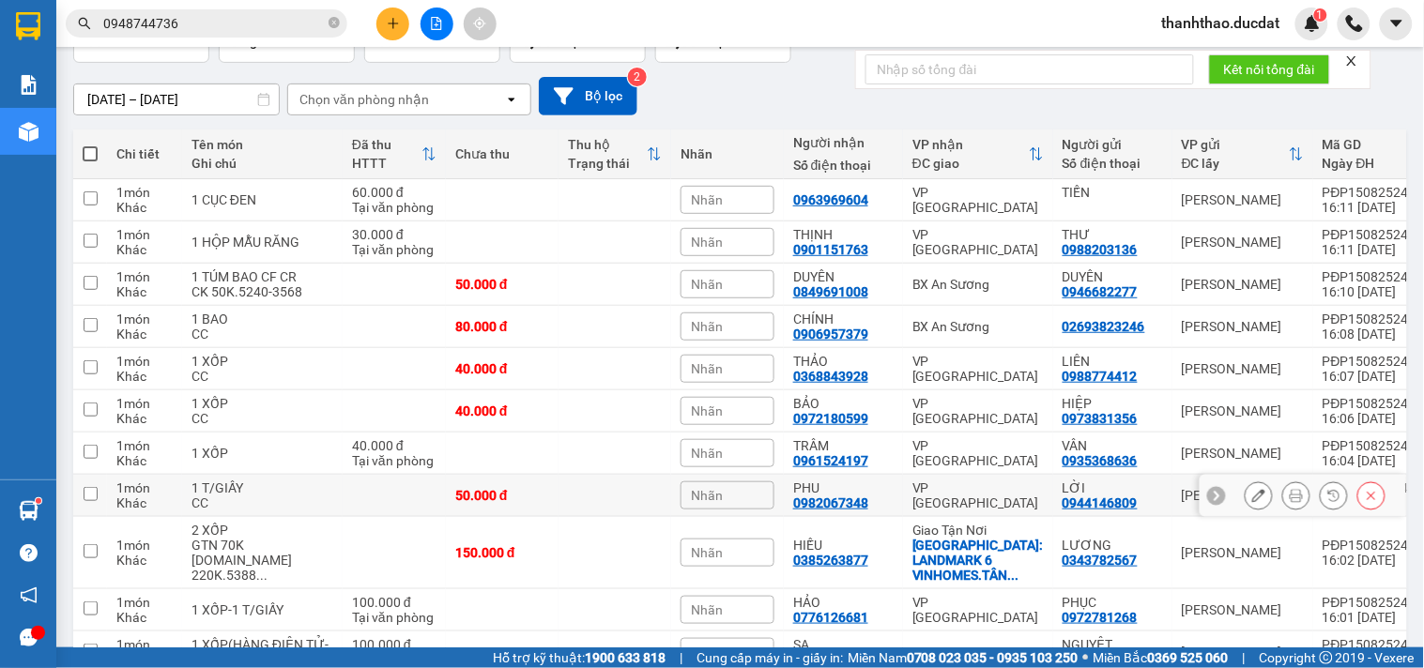
scroll to position [104, 0]
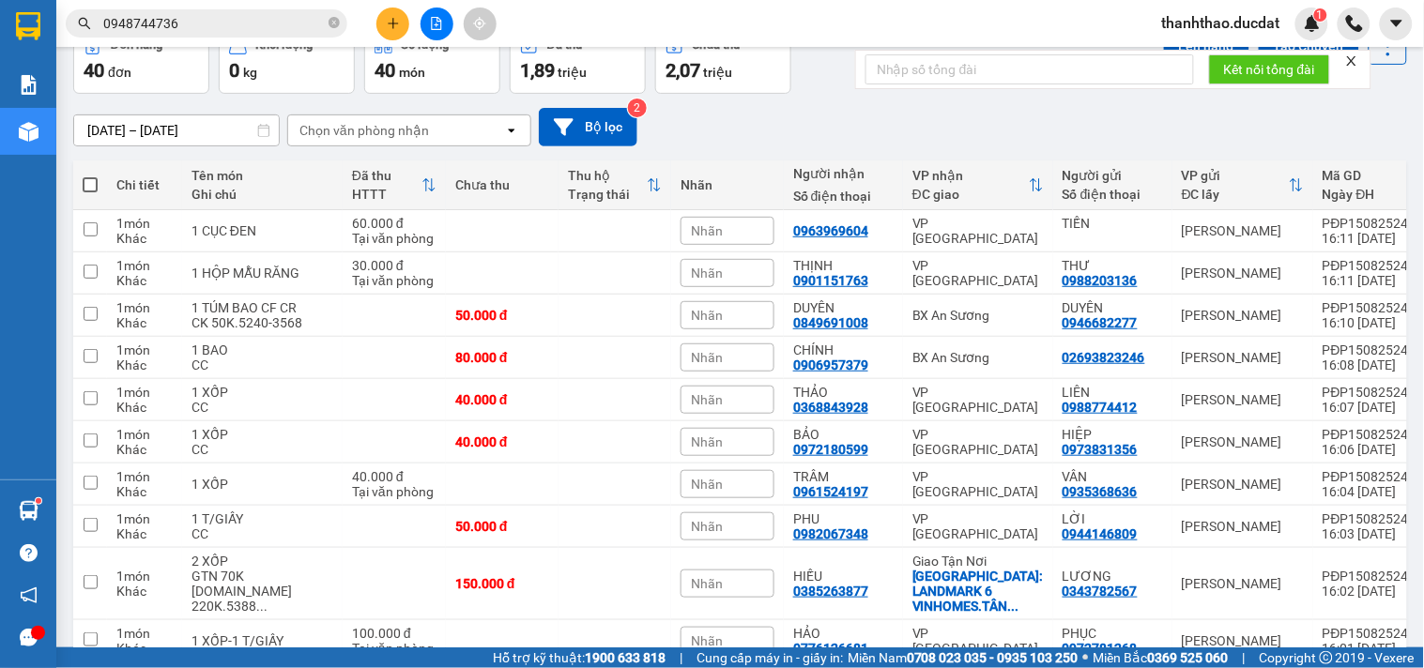
click at [358, 144] on div "Chọn văn phòng nhận" at bounding box center [396, 130] width 216 height 30
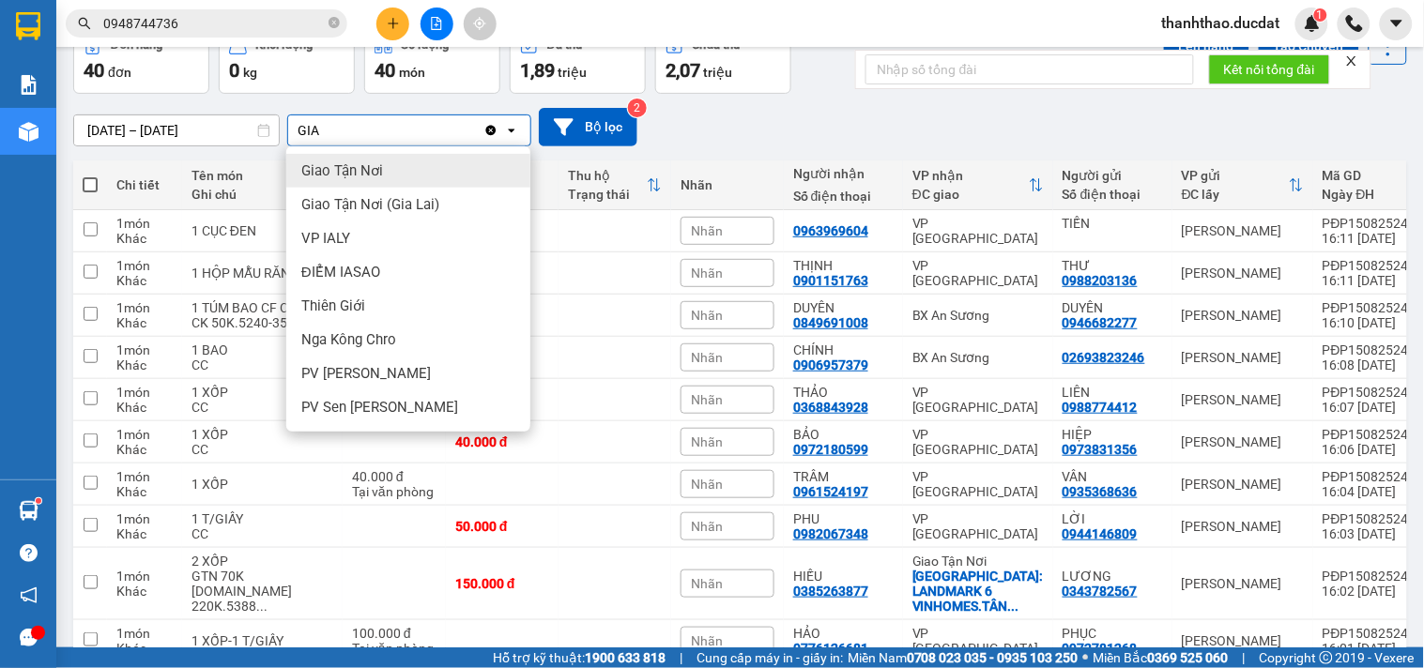
click at [362, 161] on span "Giao Tận Nơi" at bounding box center [342, 170] width 82 height 19
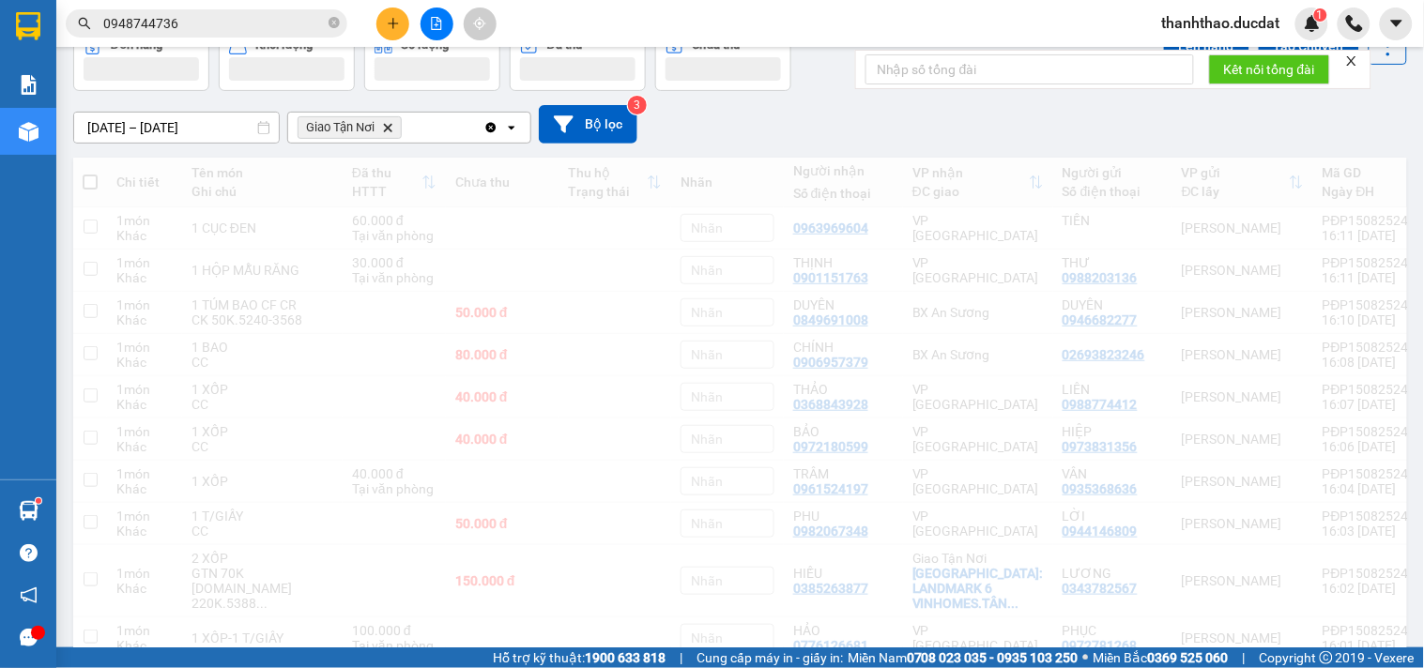
scroll to position [86, 0]
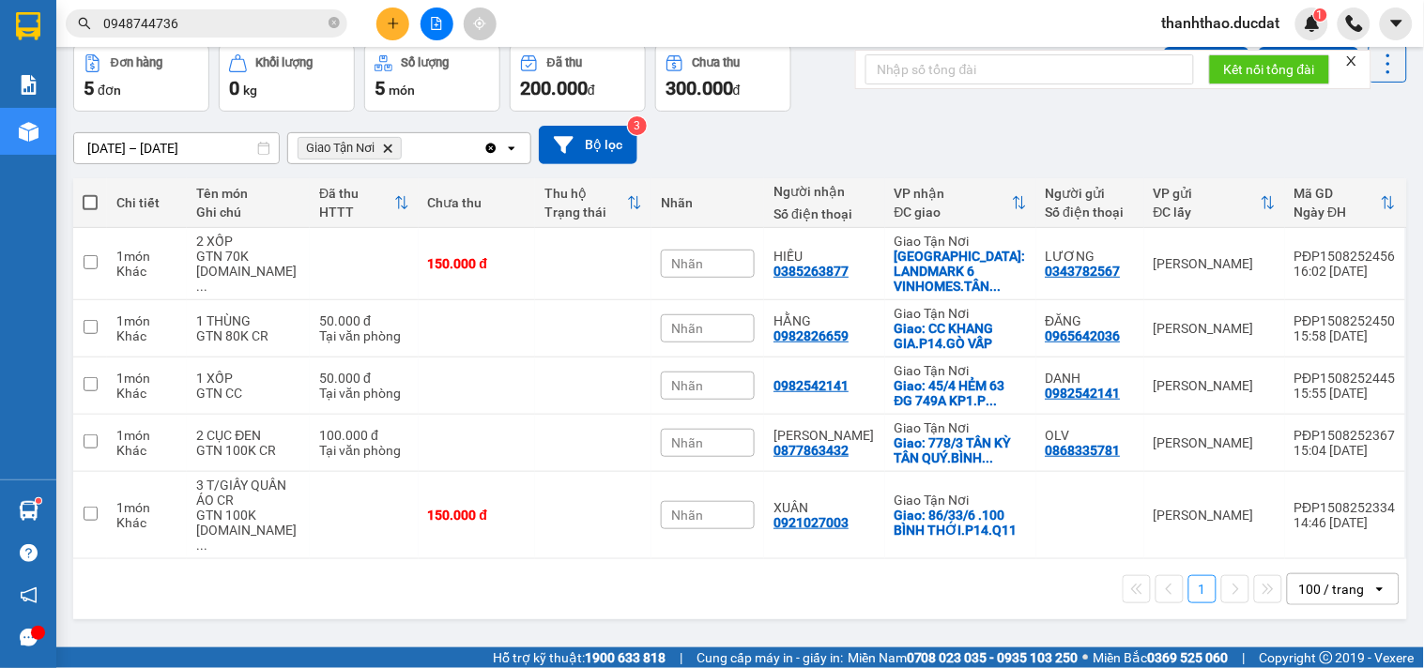
click at [483, 148] on icon "Clear all" at bounding box center [490, 148] width 15 height 15
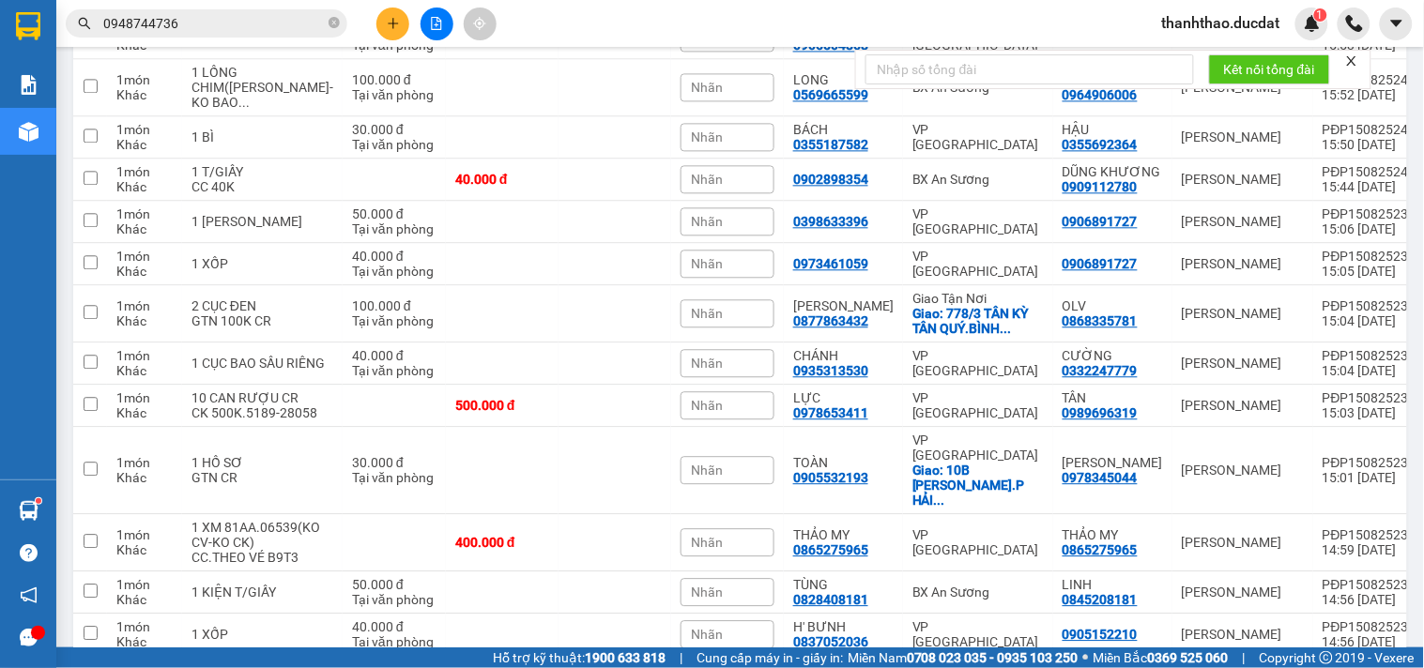
scroll to position [1023, 0]
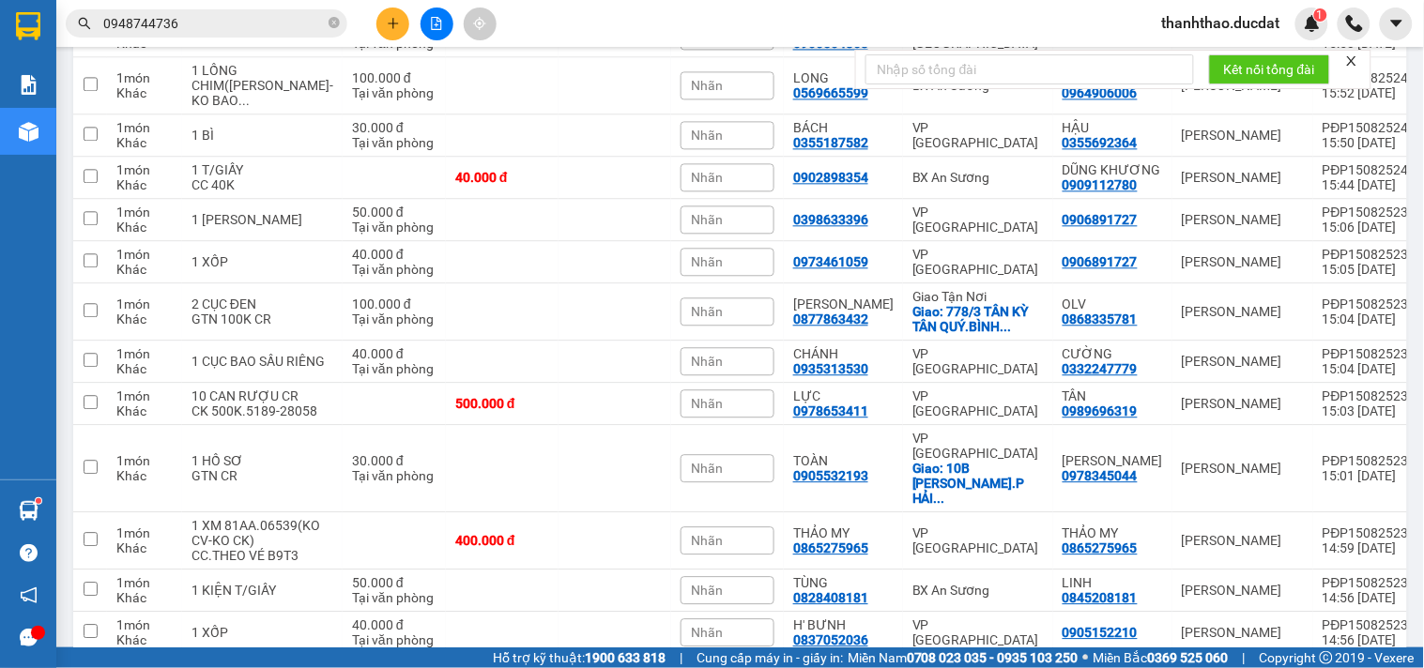
click at [391, 19] on icon "plus" at bounding box center [393, 23] width 13 height 13
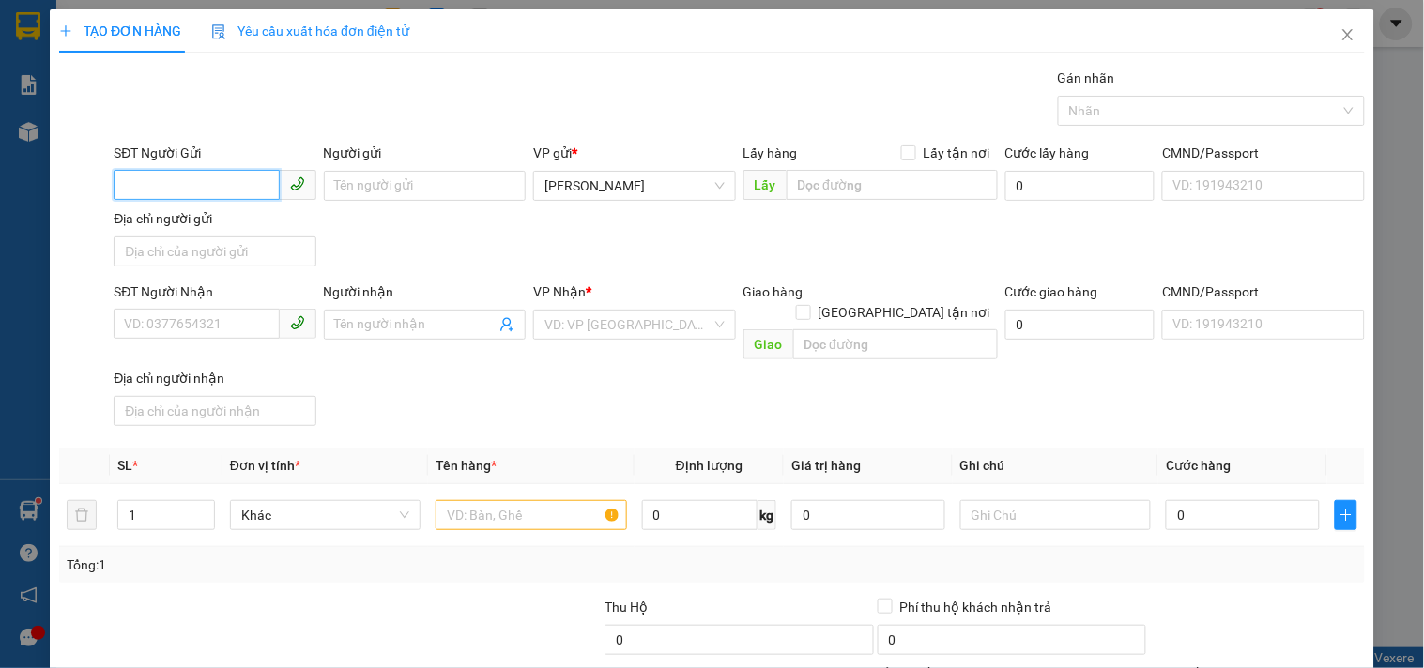
drag, startPoint x: 198, startPoint y: 180, endPoint x: 183, endPoint y: 207, distance: 30.3
click at [197, 180] on input "SĐT Người Gửi" at bounding box center [196, 185] width 165 height 30
click at [195, 205] on div "0386406840 0386406840 - THOA" at bounding box center [213, 224] width 200 height 38
click at [429, 176] on input "Người gửi" at bounding box center [425, 186] width 202 height 30
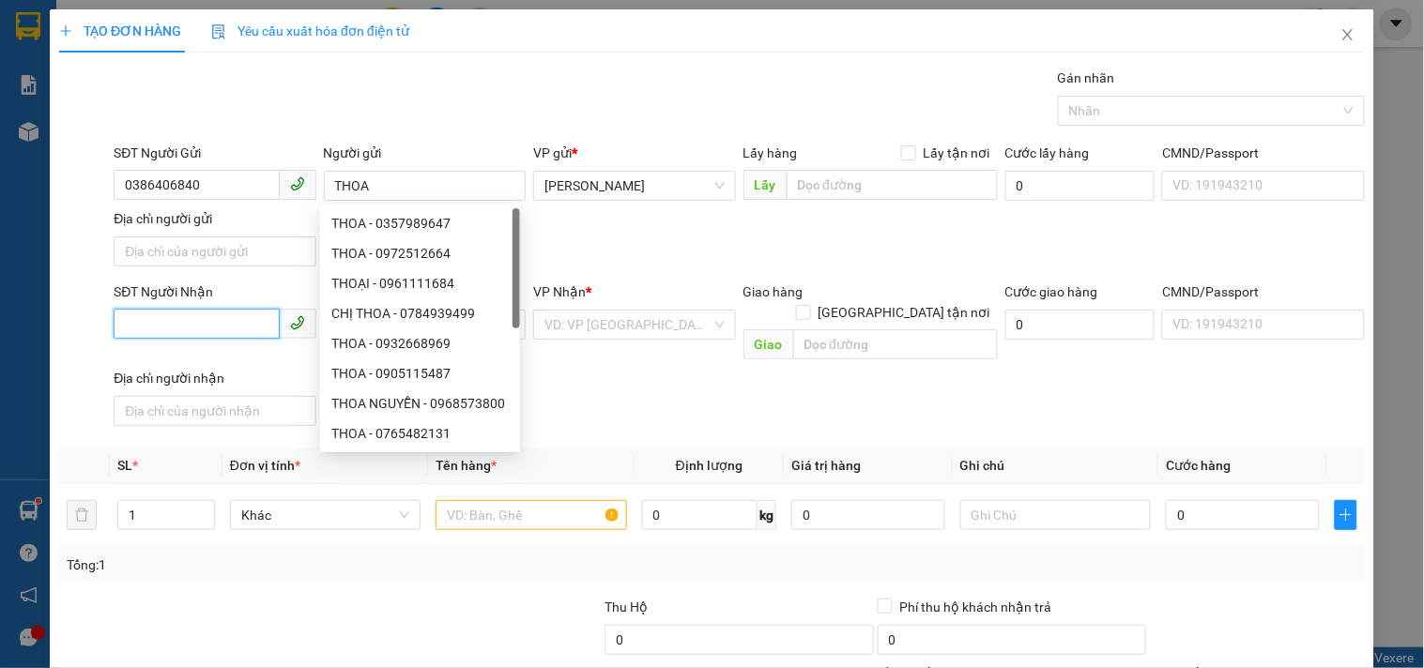
drag, startPoint x: 173, startPoint y: 319, endPoint x: 161, endPoint y: 313, distance: 13.9
click at [169, 319] on input "SĐT Người Nhận" at bounding box center [196, 324] width 165 height 30
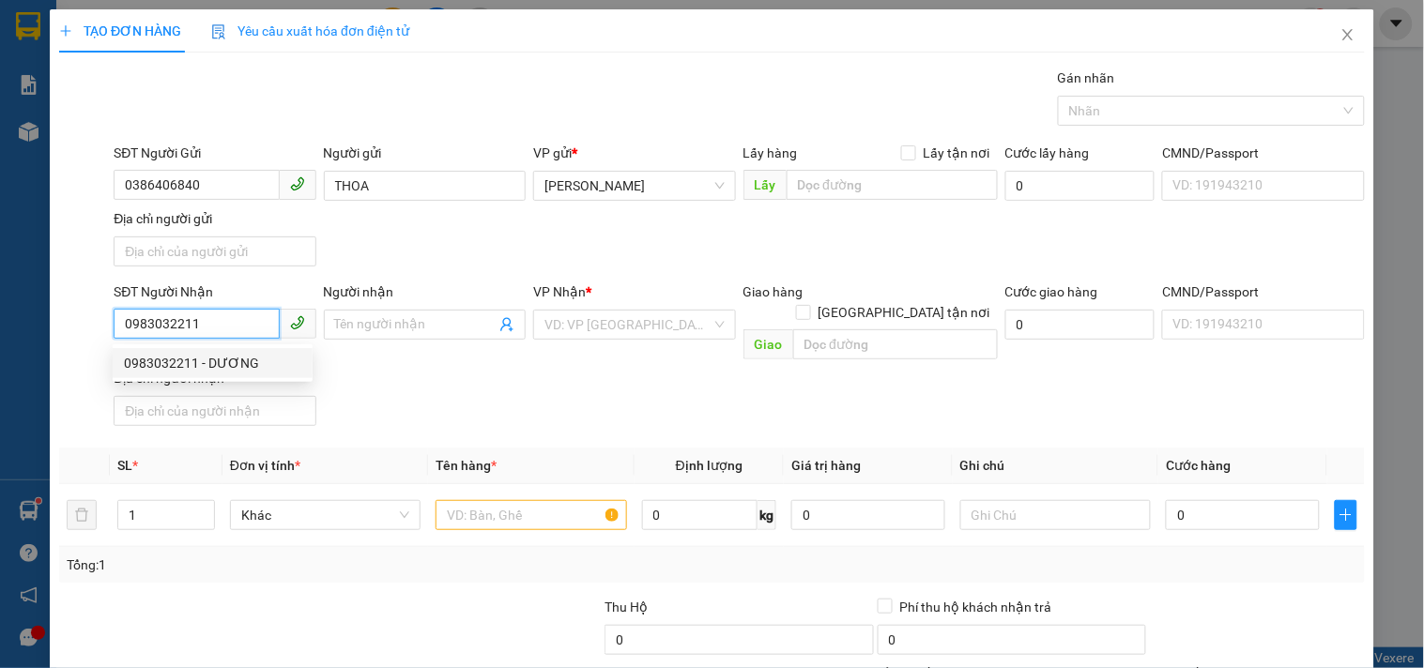
drag, startPoint x: 218, startPoint y: 360, endPoint x: 529, endPoint y: 298, distance: 317.8
click at [217, 360] on div "0983032211 - DƯƠNG" at bounding box center [212, 363] width 177 height 21
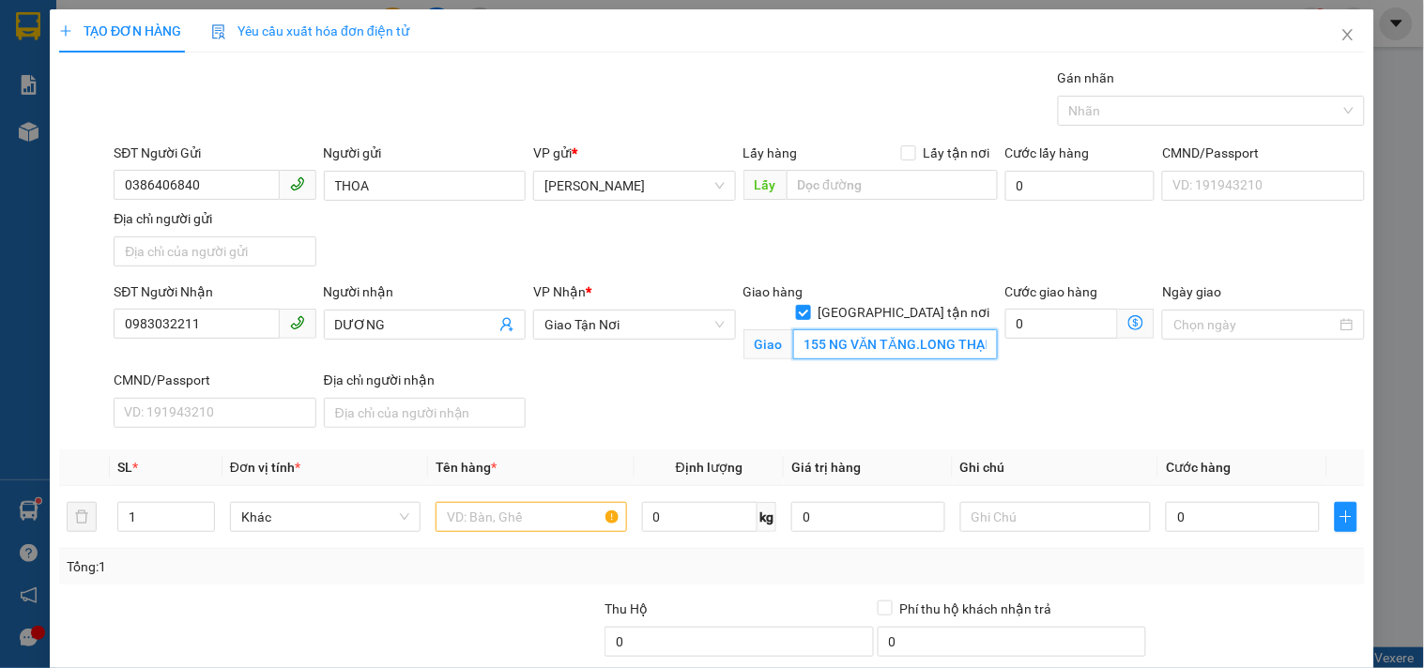
click at [857, 329] on input "155 NG VĂN TĂNG.LONG THẠNH MỸ.THỦ ĐỨC" at bounding box center [895, 344] width 205 height 30
click at [550, 516] on input "text" at bounding box center [531, 517] width 191 height 30
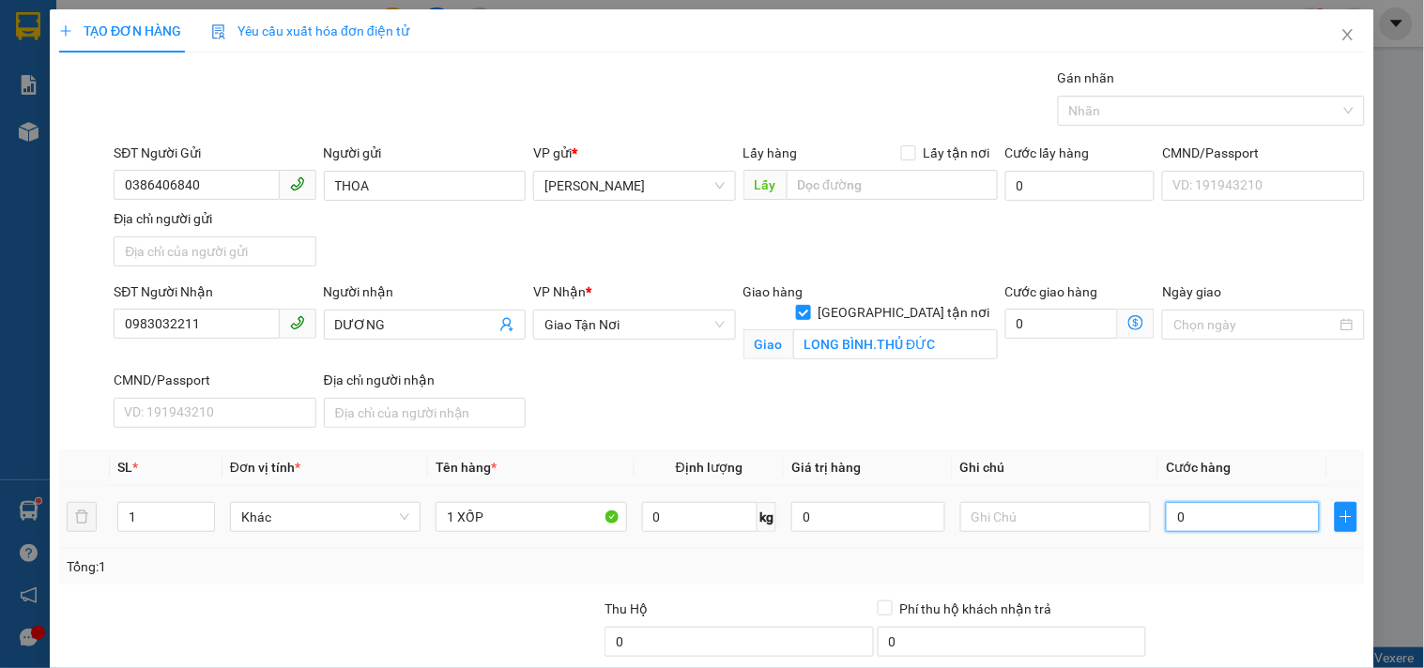
click at [1200, 518] on input "0" at bounding box center [1243, 517] width 154 height 30
click at [1096, 512] on input "text" at bounding box center [1055, 517] width 191 height 30
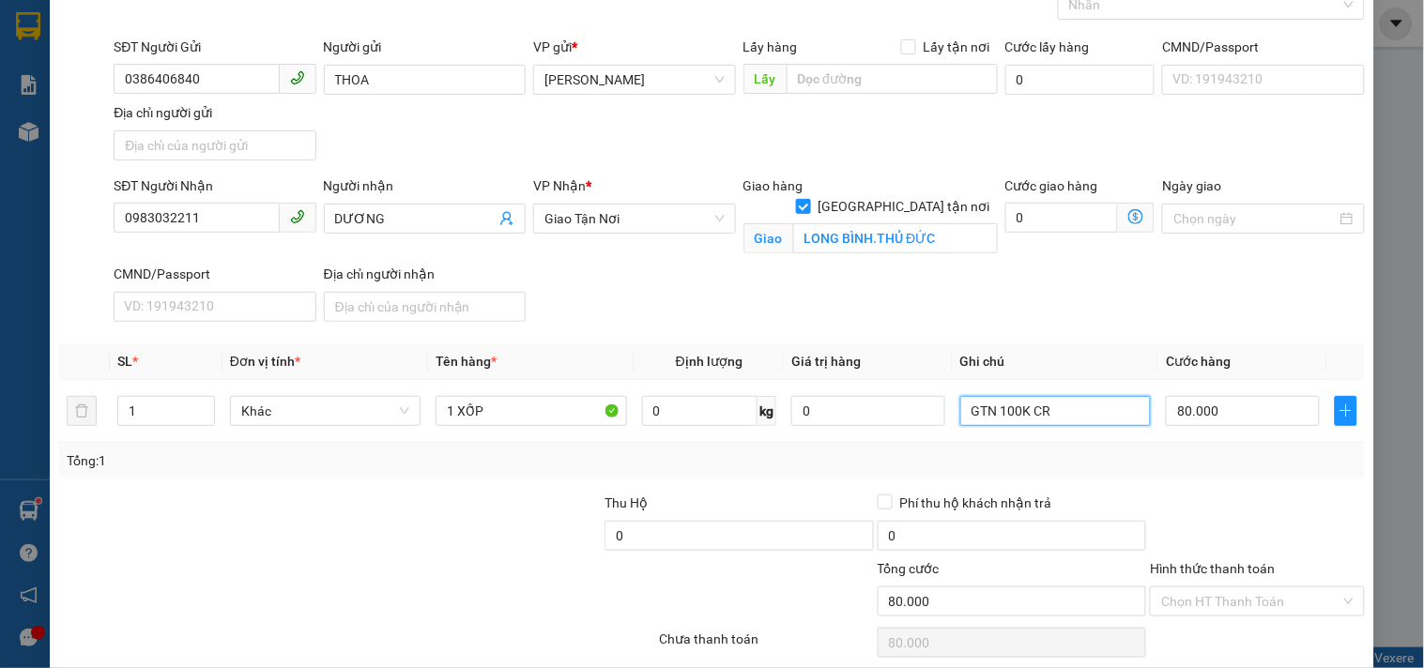
scroll to position [180, 0]
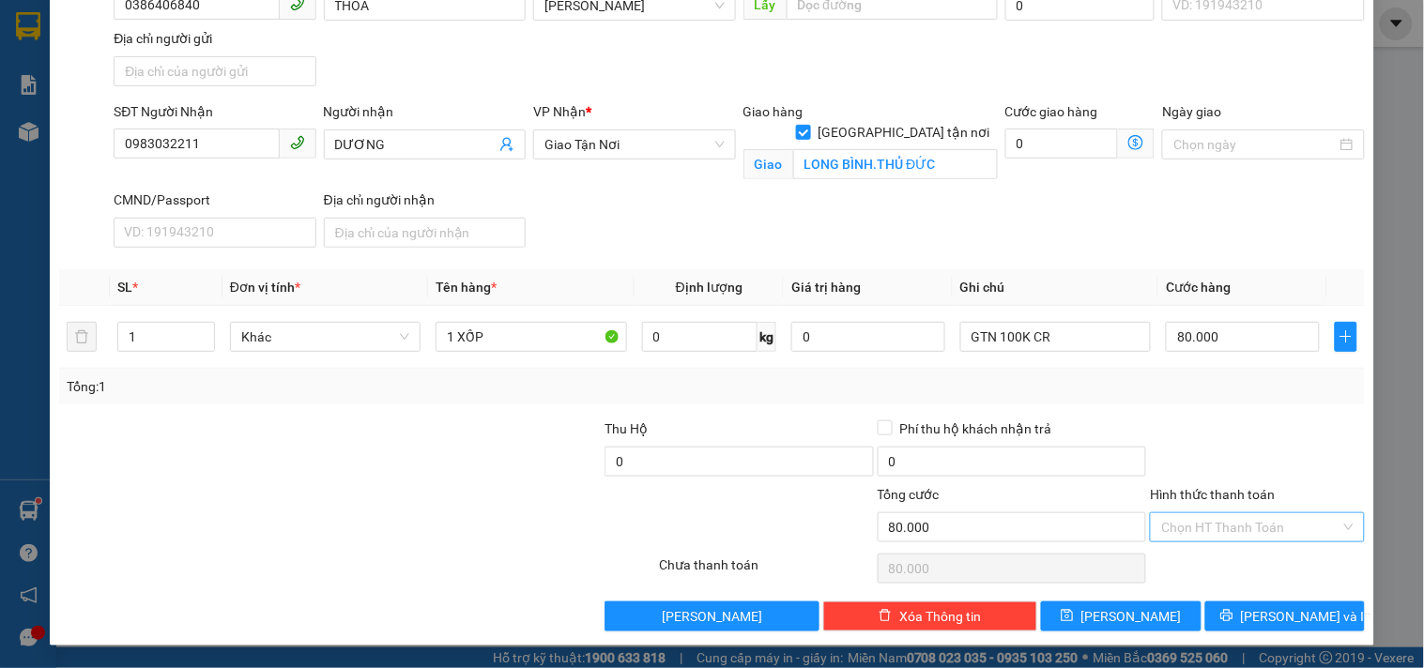
click at [1211, 528] on input "Hình thức thanh toán" at bounding box center [1250, 527] width 178 height 28
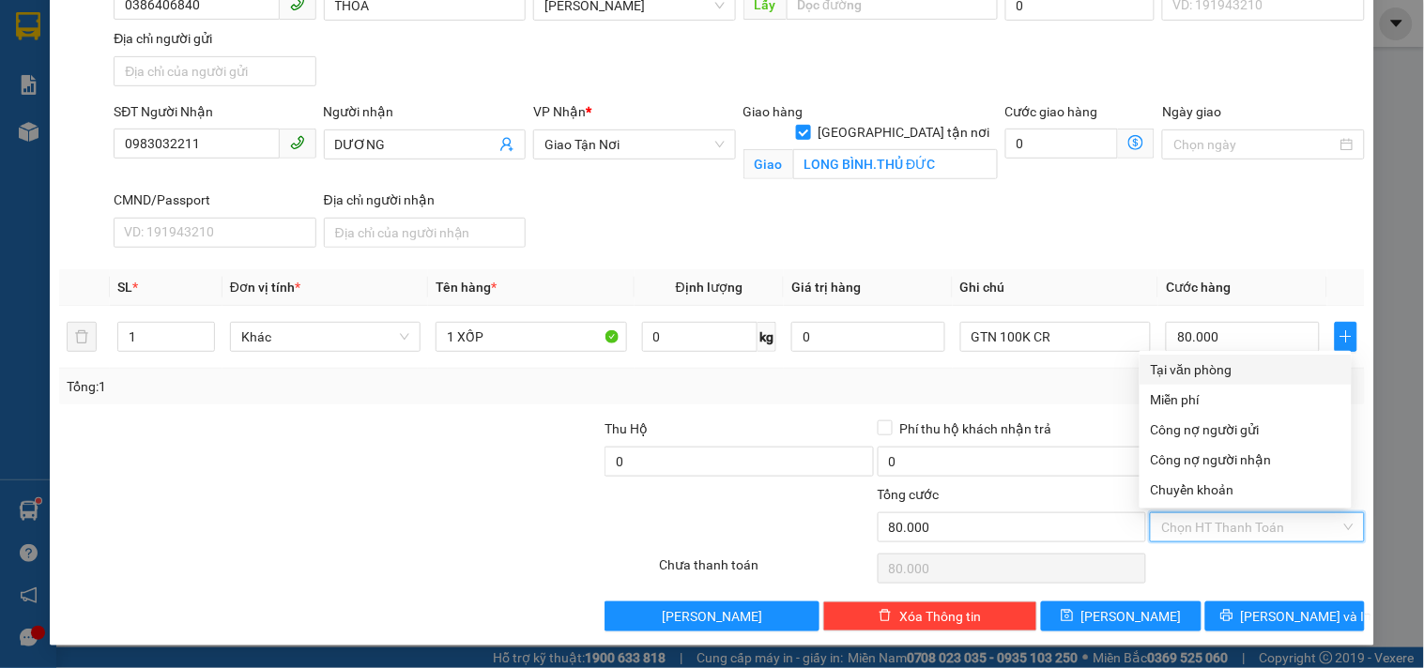
click at [1206, 366] on div "Tại văn phòng" at bounding box center [1246, 370] width 190 height 21
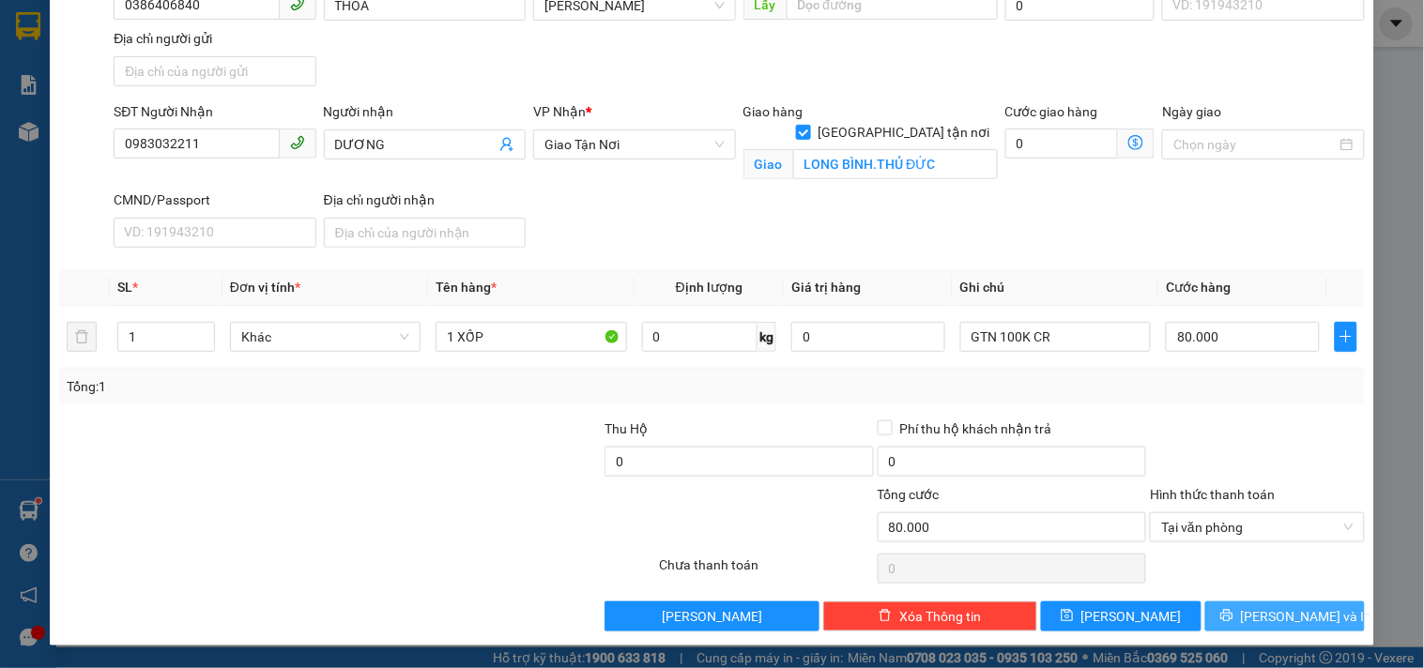
click at [1252, 620] on button "Lưu và In" at bounding box center [1285, 617] width 160 height 30
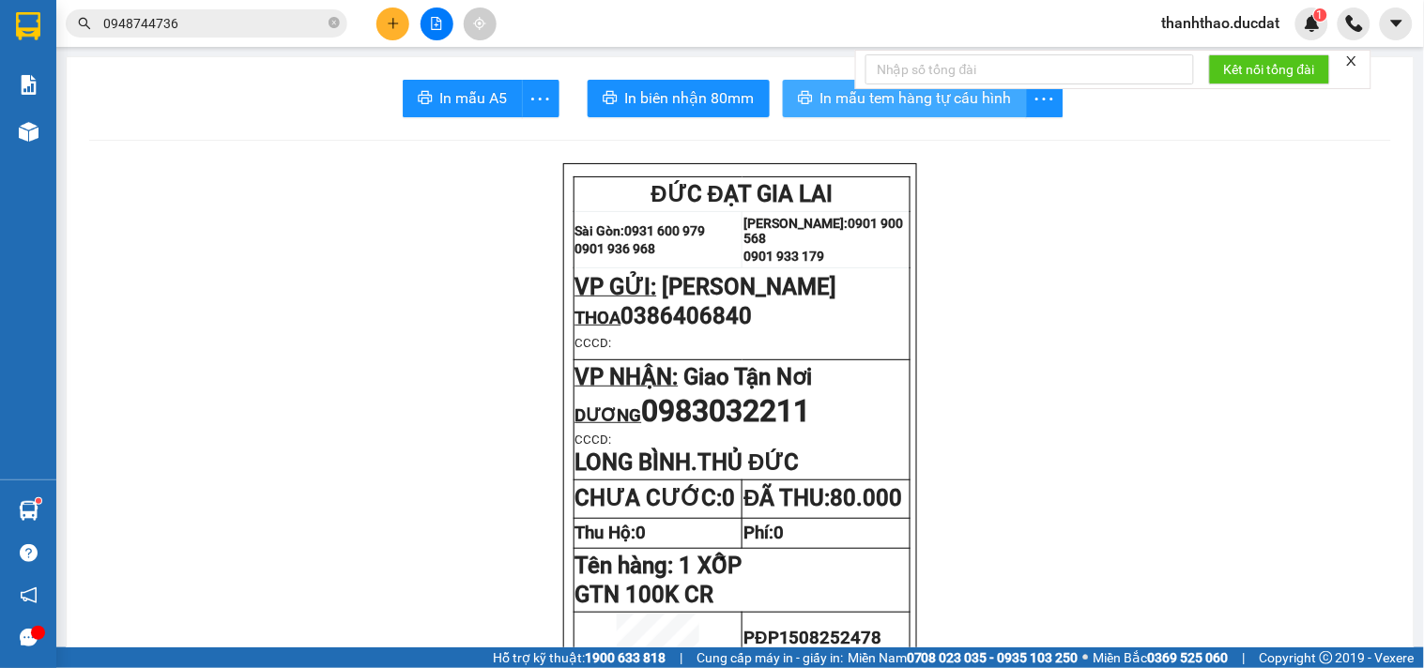
click at [836, 99] on span "In mẫu tem hàng tự cấu hình" at bounding box center [916, 97] width 192 height 23
click at [395, 29] on icon "plus" at bounding box center [393, 23] width 13 height 13
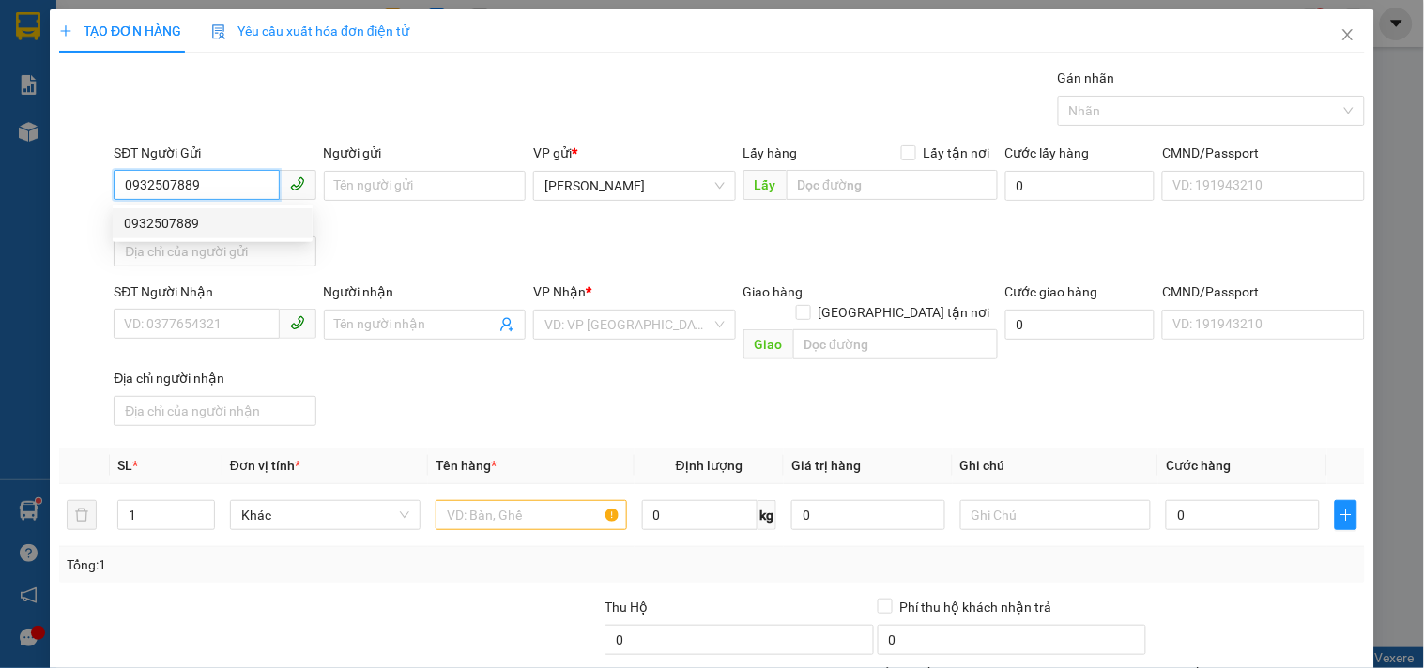
click at [207, 220] on div "0932507889" at bounding box center [212, 223] width 177 height 21
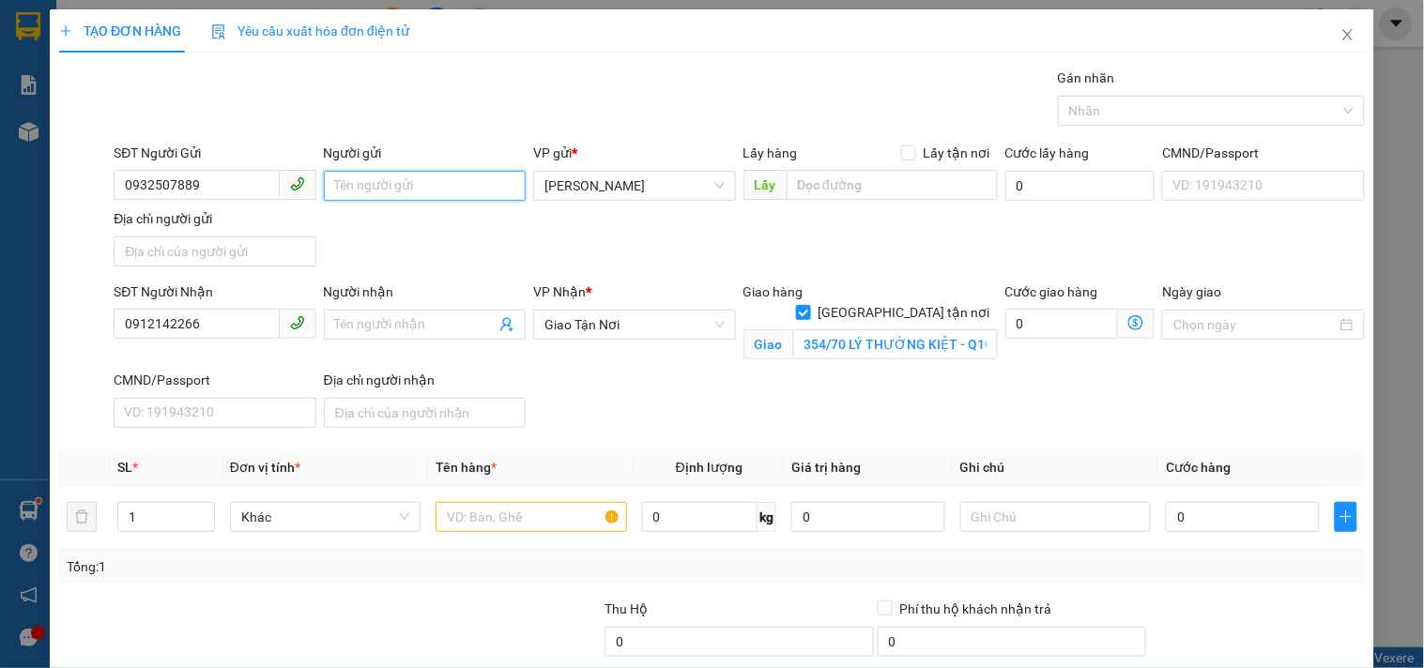
click at [413, 192] on input "Người gửi" at bounding box center [425, 186] width 202 height 30
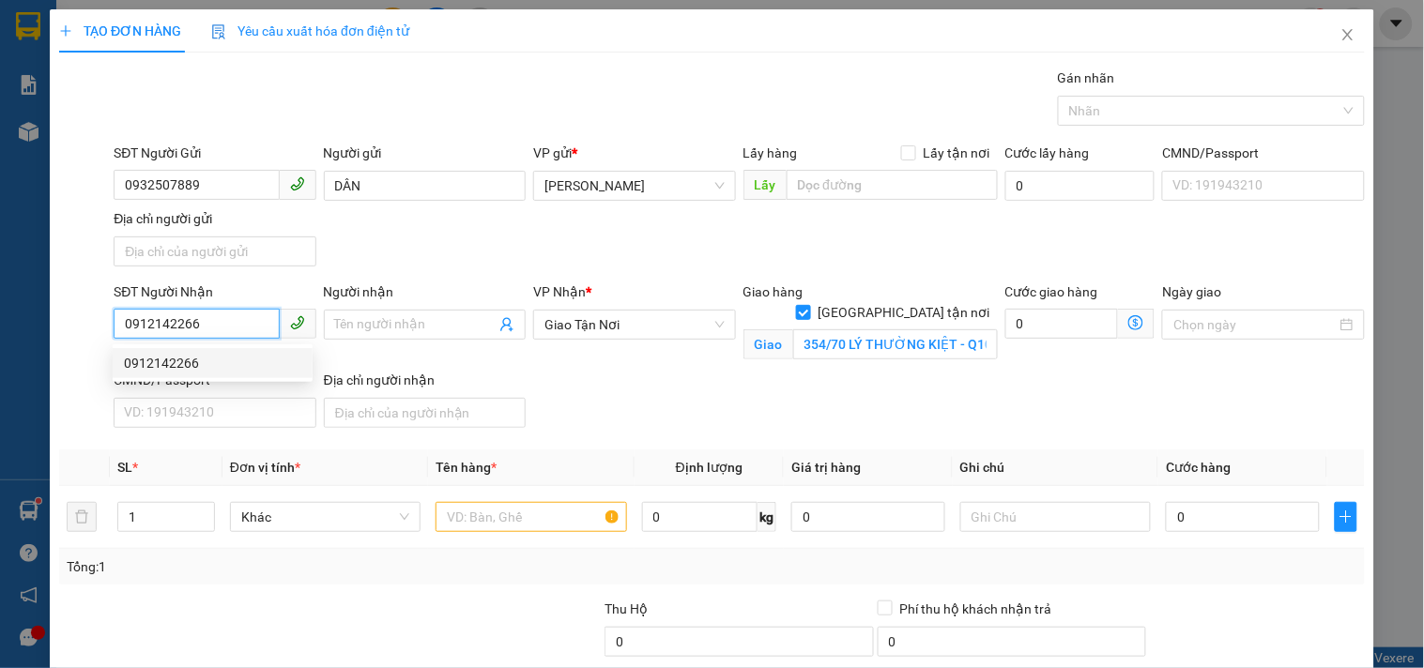
drag, startPoint x: 231, startPoint y: 324, endPoint x: 0, endPoint y: 299, distance: 232.3
click at [0, 299] on div "TẠO ĐƠN HÀNG Yêu cầu xuất hóa đơn điện tử Transit Pickup Surcharge Ids Transit …" at bounding box center [712, 334] width 1424 height 668
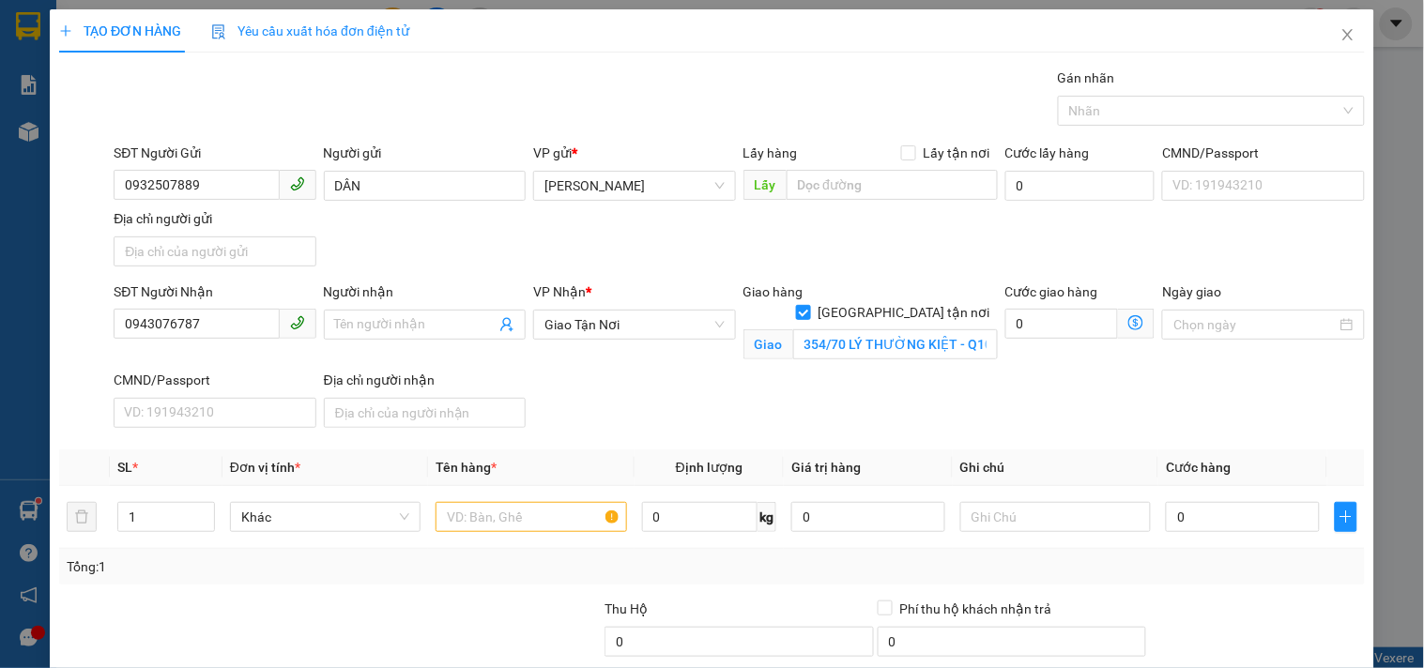
drag, startPoint x: 375, startPoint y: 325, endPoint x: 336, endPoint y: 362, distance: 54.4
click at [375, 352] on div "Người nhận Tên người nhận" at bounding box center [424, 326] width 209 height 88
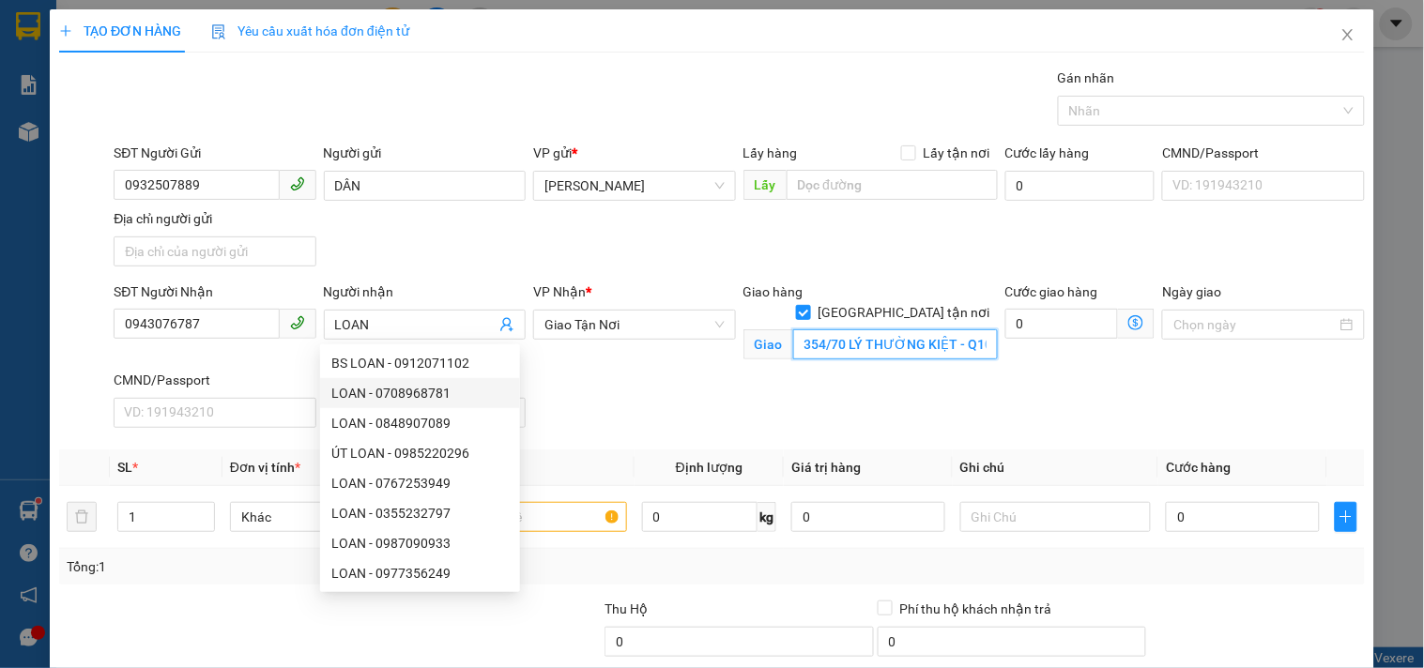
click at [814, 333] on input "354/70 LÝ THƯỜNG KIỆT - Q10" at bounding box center [895, 344] width 205 height 30
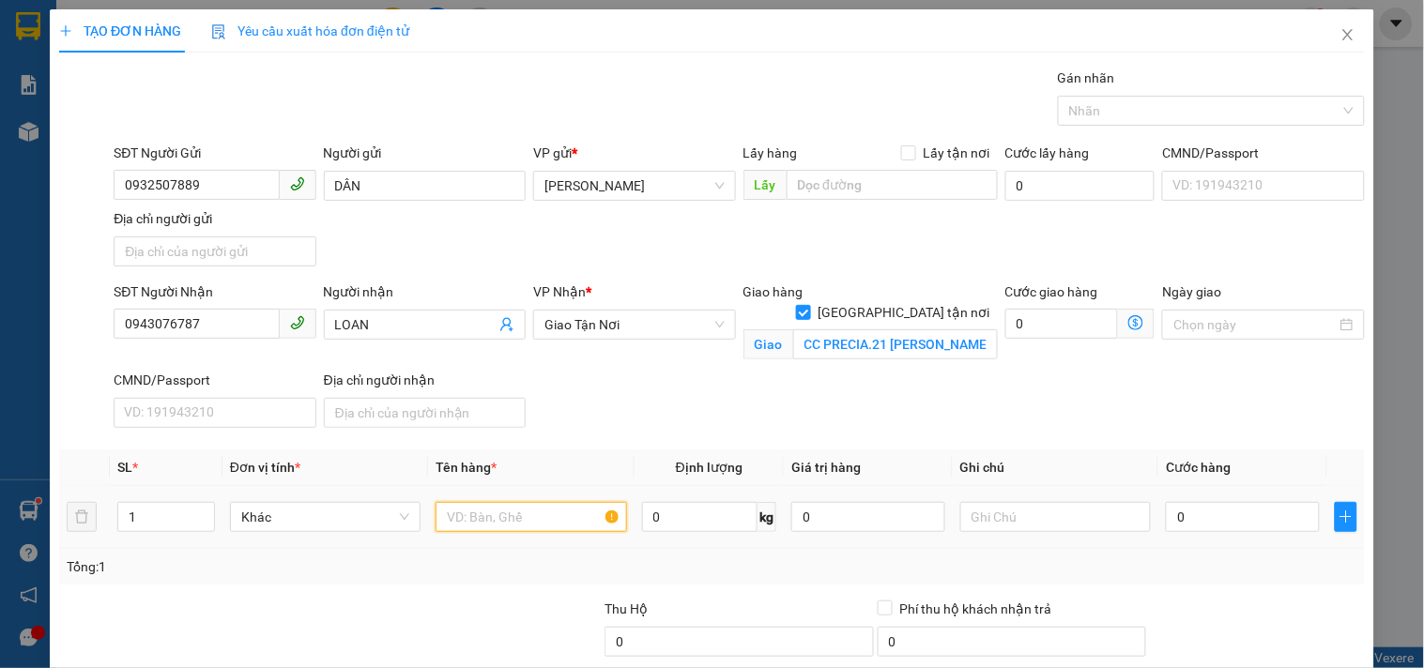
click at [480, 511] on input "text" at bounding box center [531, 517] width 191 height 30
click at [1174, 511] on input "0" at bounding box center [1243, 517] width 154 height 30
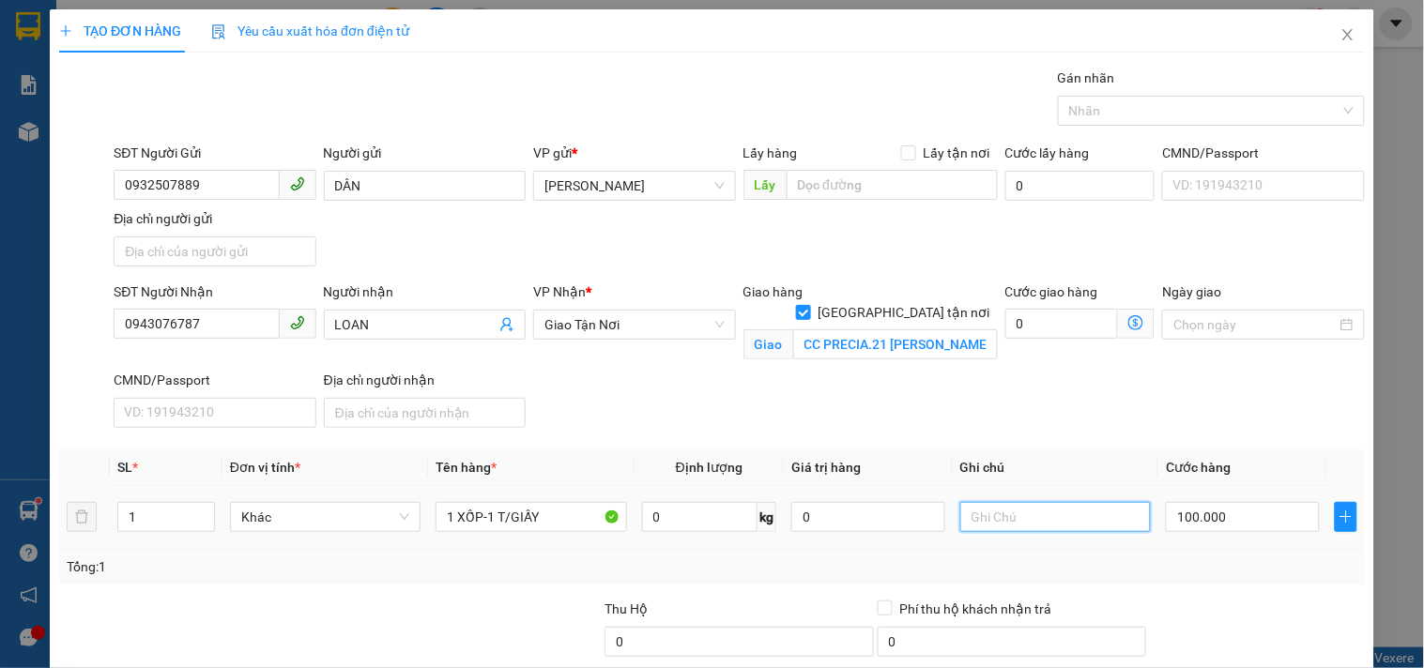
drag, startPoint x: 1073, startPoint y: 513, endPoint x: 1067, endPoint y: 496, distance: 18.7
click at [1070, 508] on input "text" at bounding box center [1055, 517] width 191 height 30
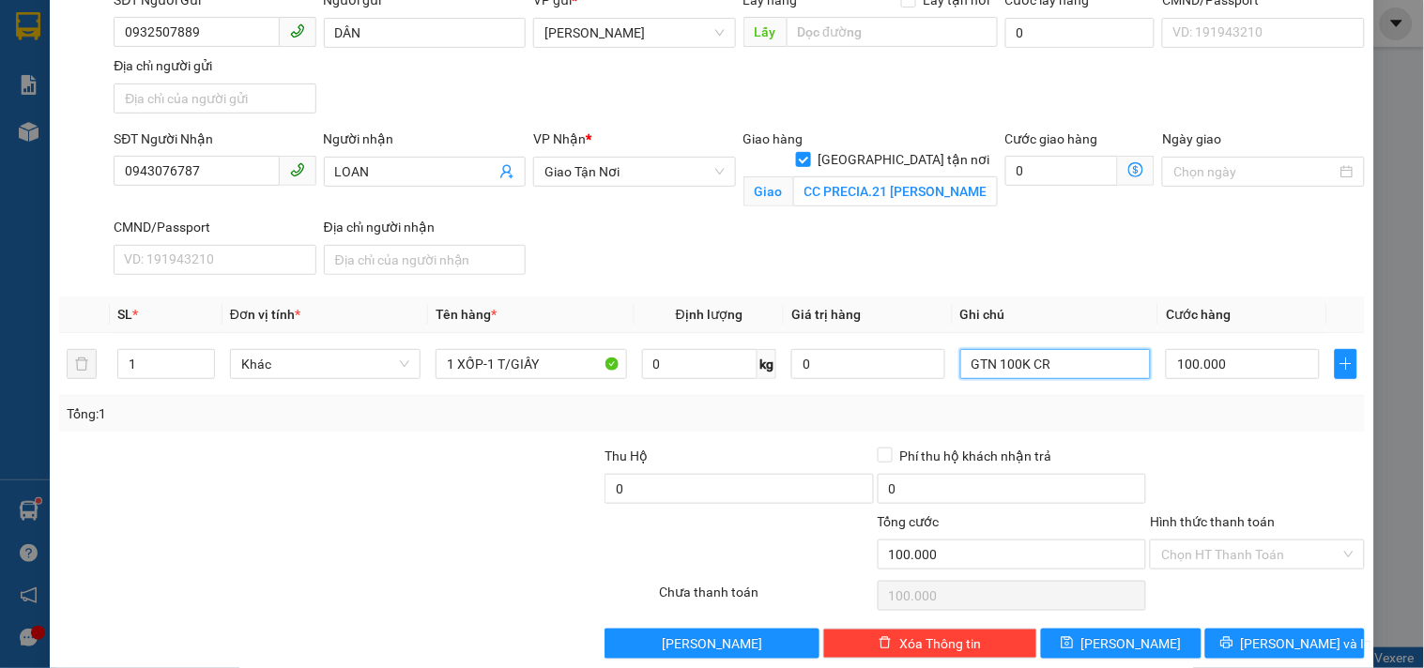
scroll to position [180, 0]
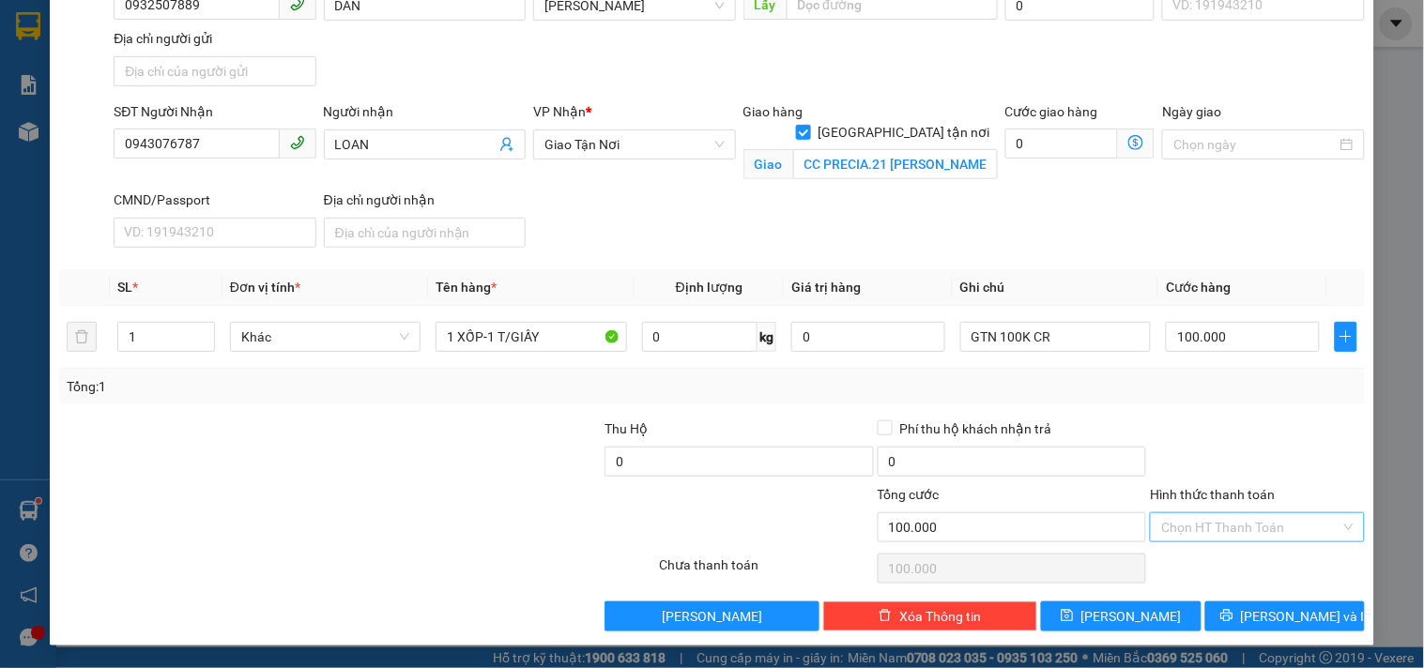
click at [1195, 524] on input "Hình thức thanh toán" at bounding box center [1250, 527] width 178 height 28
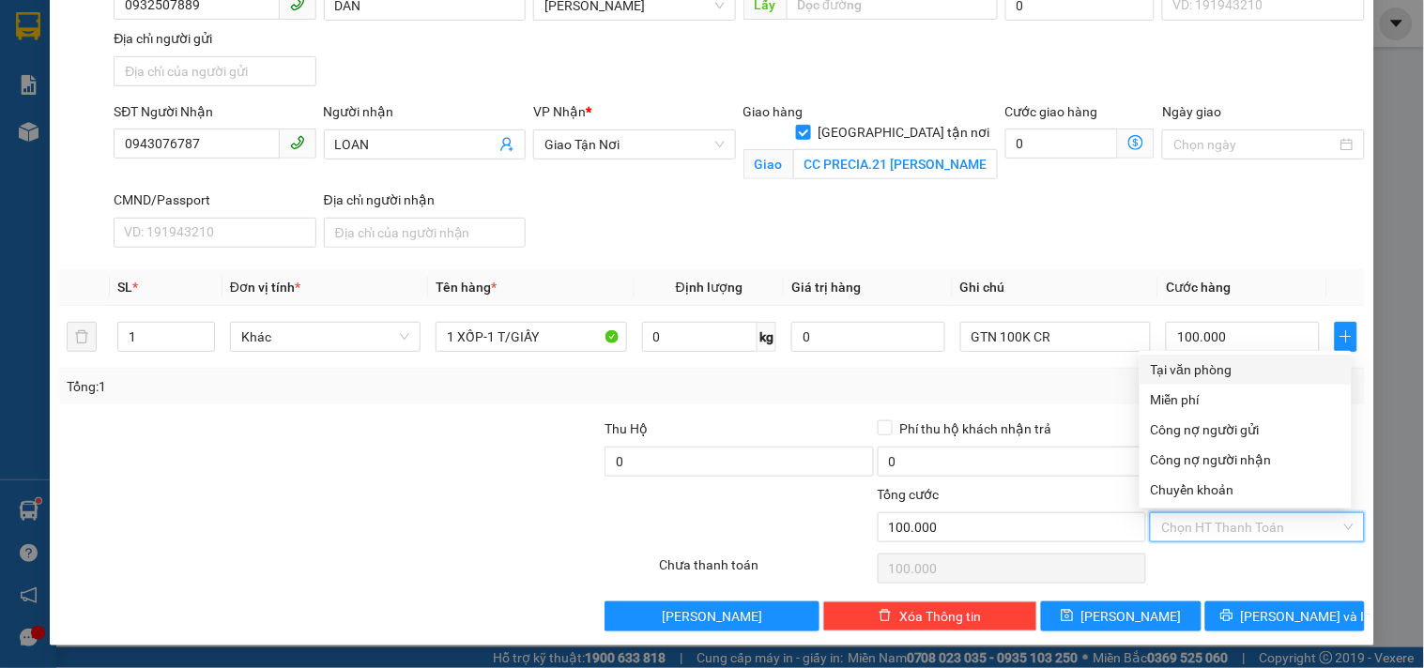
click at [1230, 370] on div "Tại văn phòng" at bounding box center [1246, 370] width 190 height 21
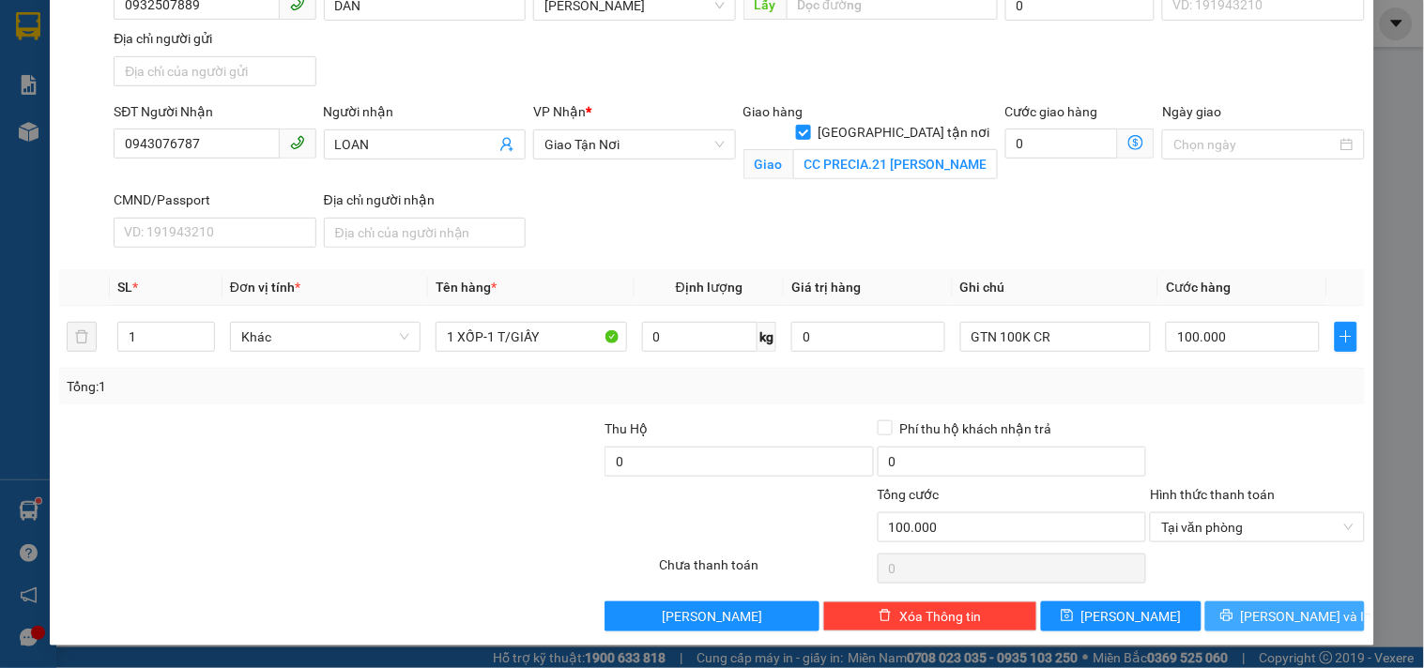
click at [1234, 620] on icon "printer" at bounding box center [1226, 615] width 13 height 13
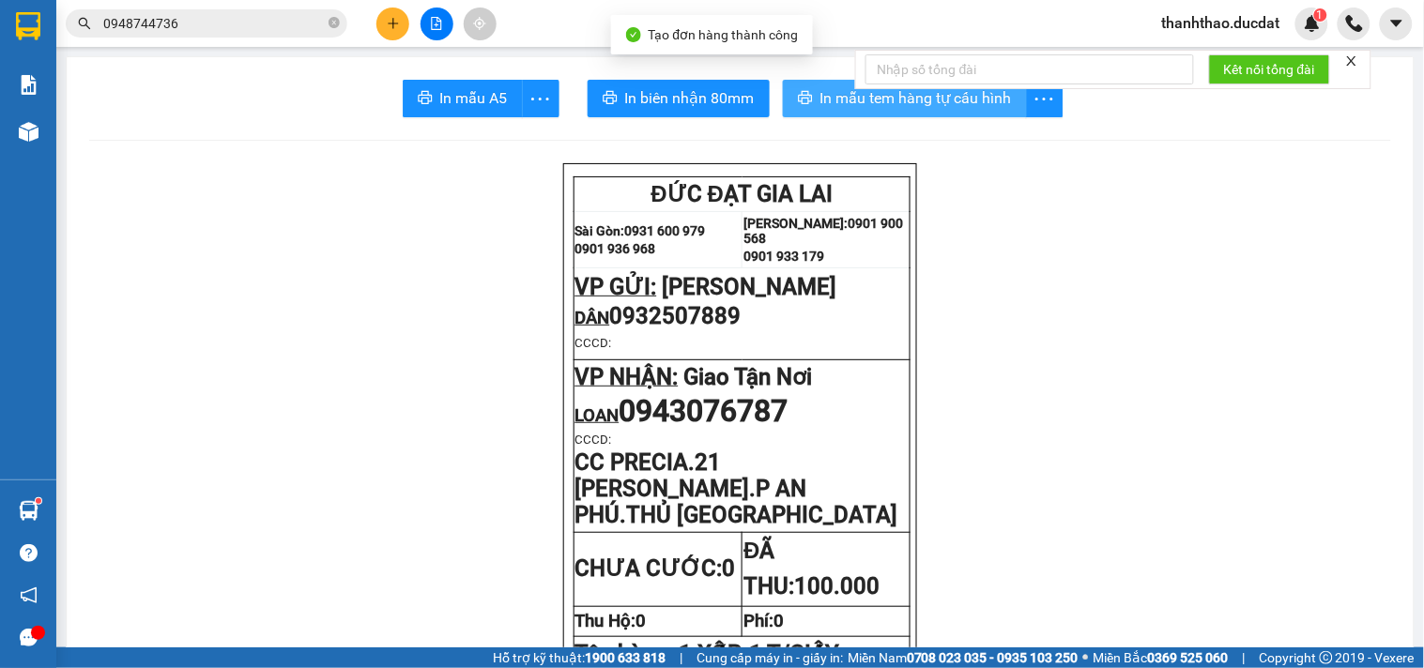
click at [810, 94] on button "In mẫu tem hàng tự cấu hình" at bounding box center [905, 99] width 244 height 38
click at [397, 14] on button at bounding box center [392, 24] width 33 height 33
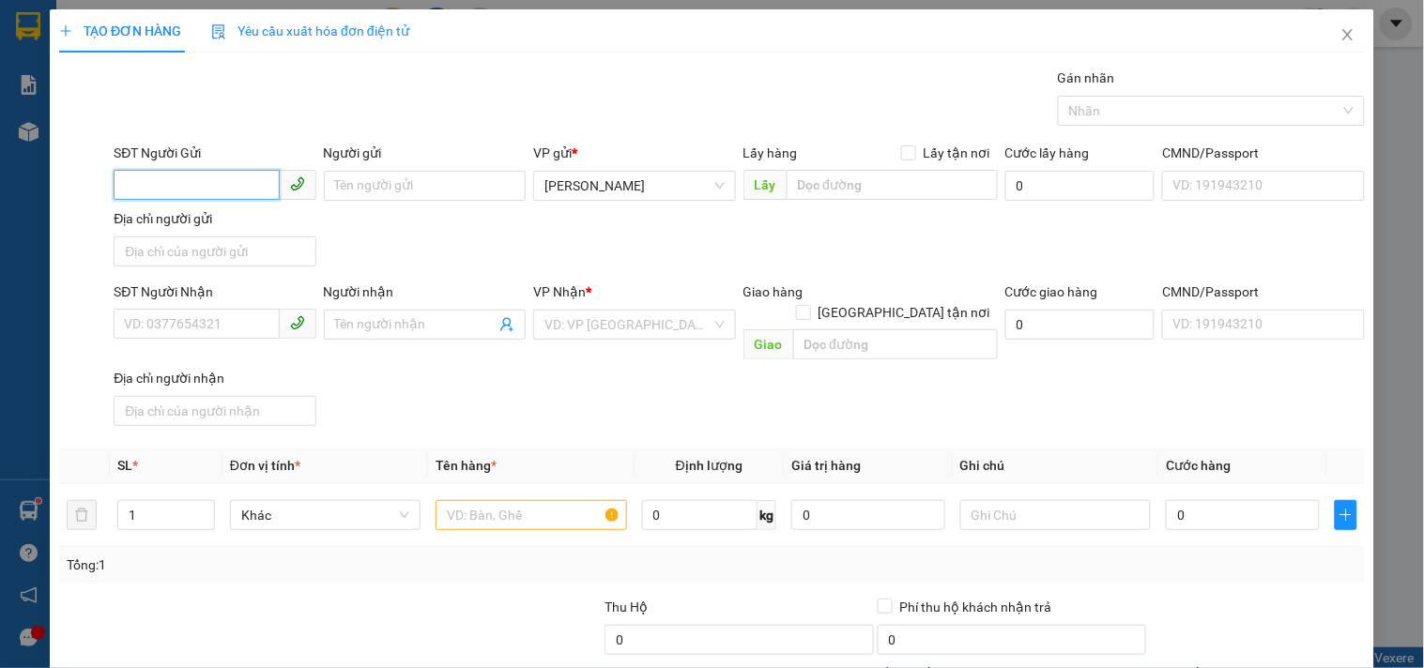
click at [217, 190] on input "SĐT Người Gửi" at bounding box center [196, 185] width 165 height 30
click at [207, 216] on div "0967366536 - QUANG" at bounding box center [212, 223] width 177 height 21
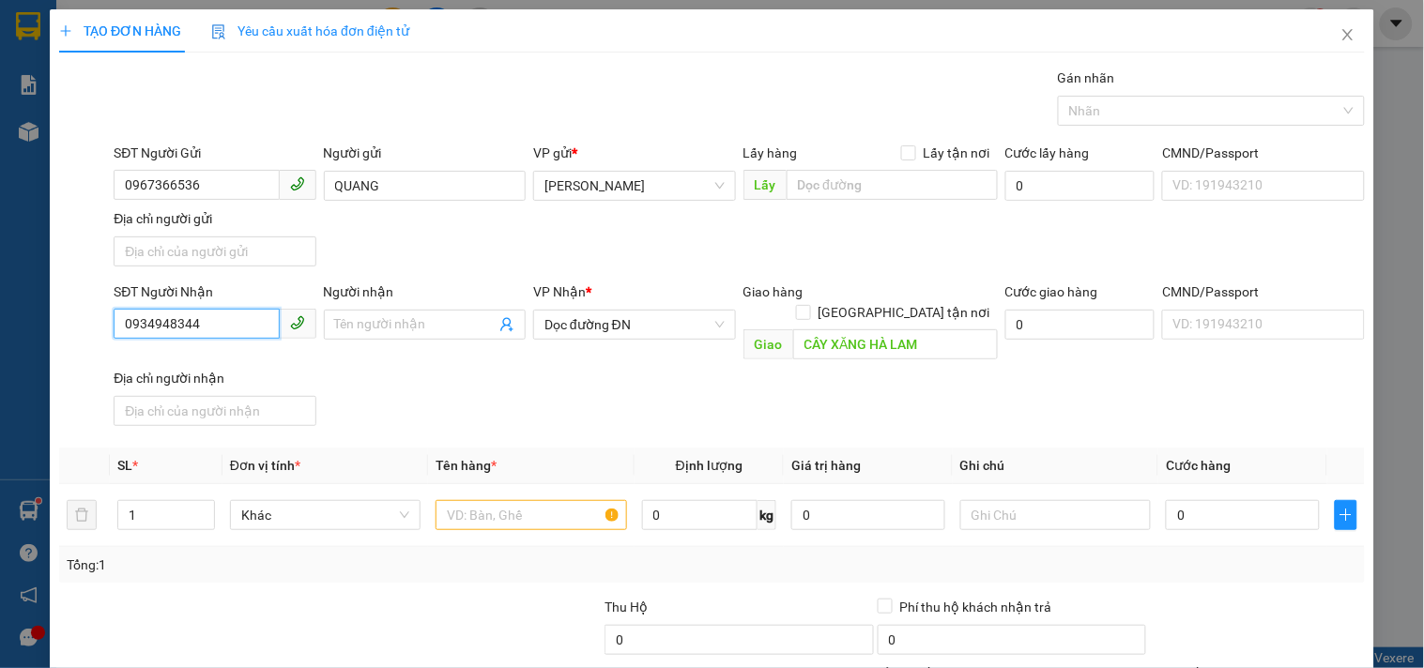
drag, startPoint x: 226, startPoint y: 325, endPoint x: 0, endPoint y: 394, distance: 236.7
click at [0, 386] on div "TẠO ĐƠN HÀNG Yêu cầu xuất hóa đơn điện tử Transit Pickup Surcharge Ids Transit …" at bounding box center [712, 334] width 1424 height 668
click at [357, 334] on input "Người nhận" at bounding box center [415, 324] width 161 height 21
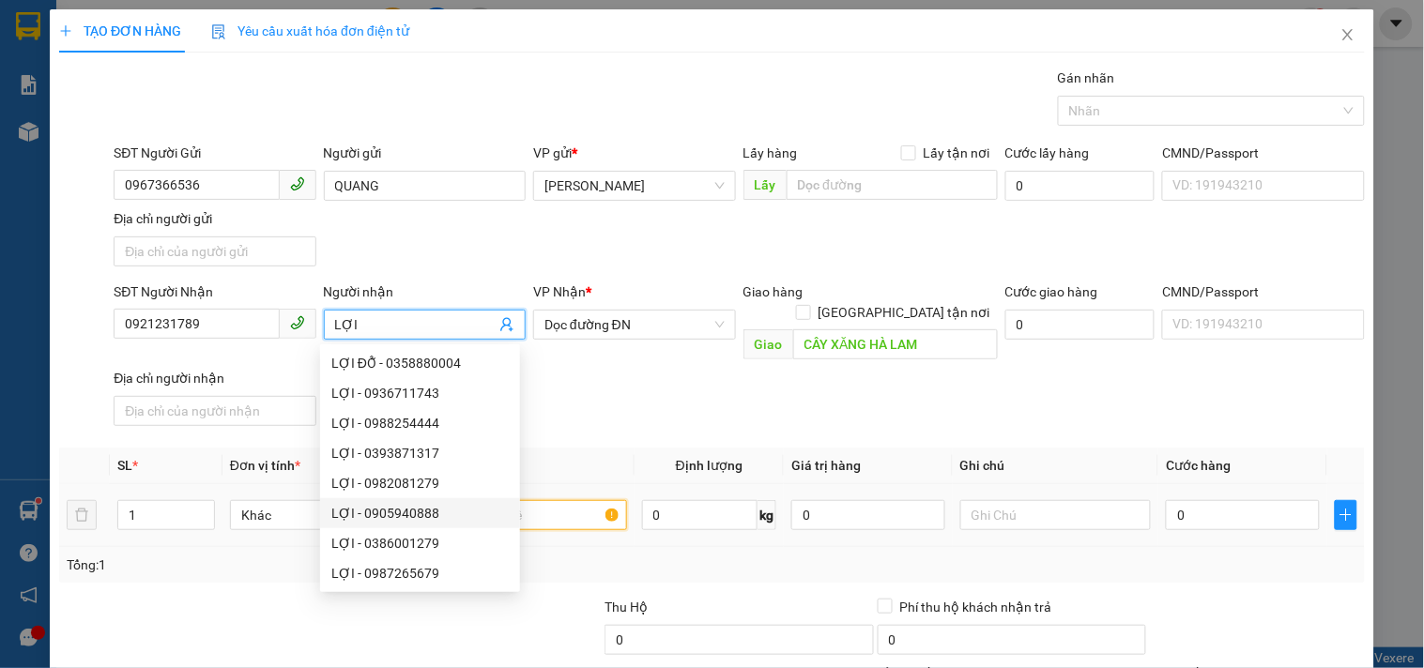
click at [574, 500] on input "text" at bounding box center [531, 515] width 191 height 30
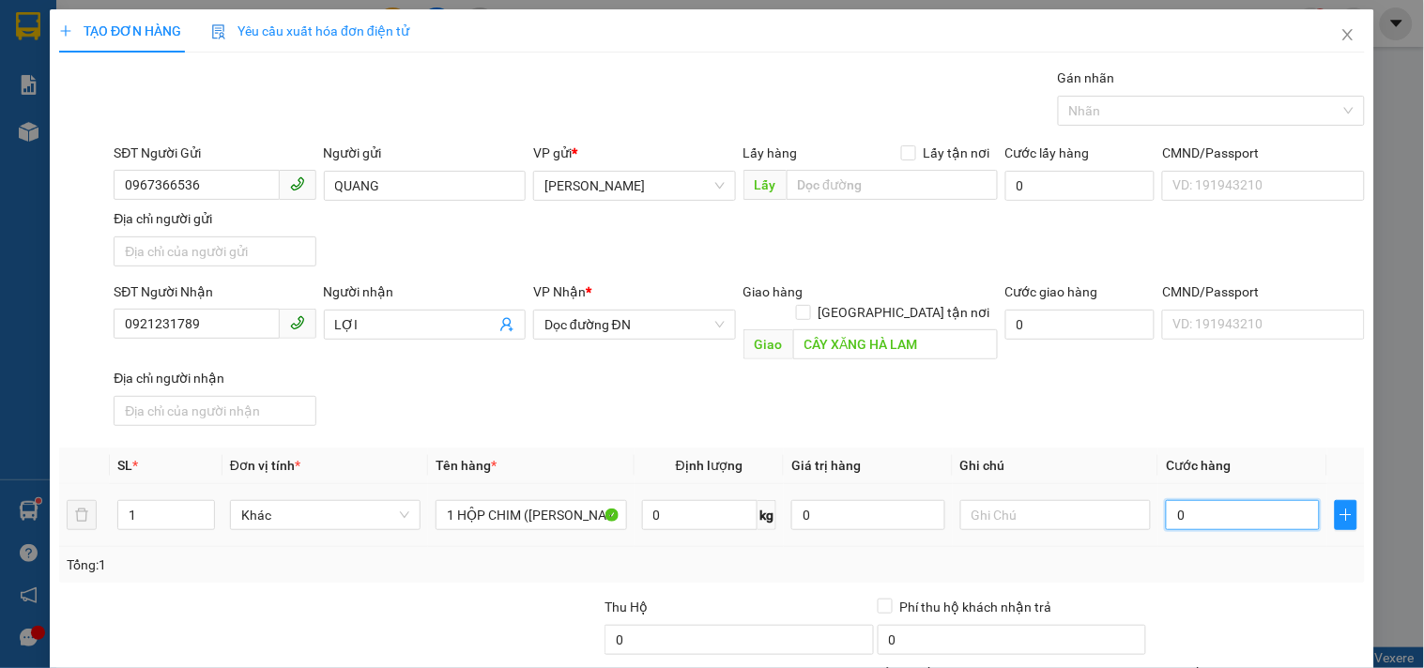
click at [1196, 500] on input "0" at bounding box center [1243, 515] width 154 height 30
drag, startPoint x: 1162, startPoint y: 416, endPoint x: 1159, endPoint y: 402, distance: 14.4
click at [1158, 405] on div "Transit Pickup Surcharge Ids Transit Deliver Surcharge Ids Transit Deliver Surc…" at bounding box center [712, 439] width 1306 height 743
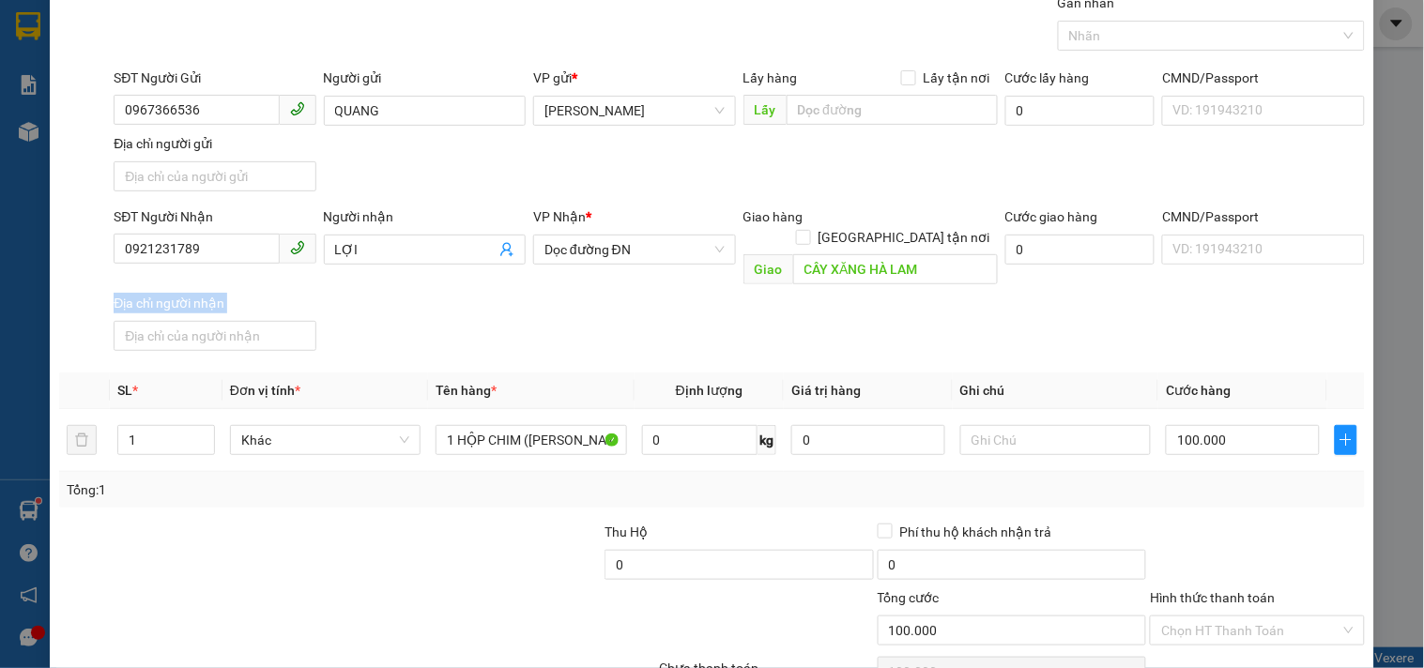
scroll to position [157, 0]
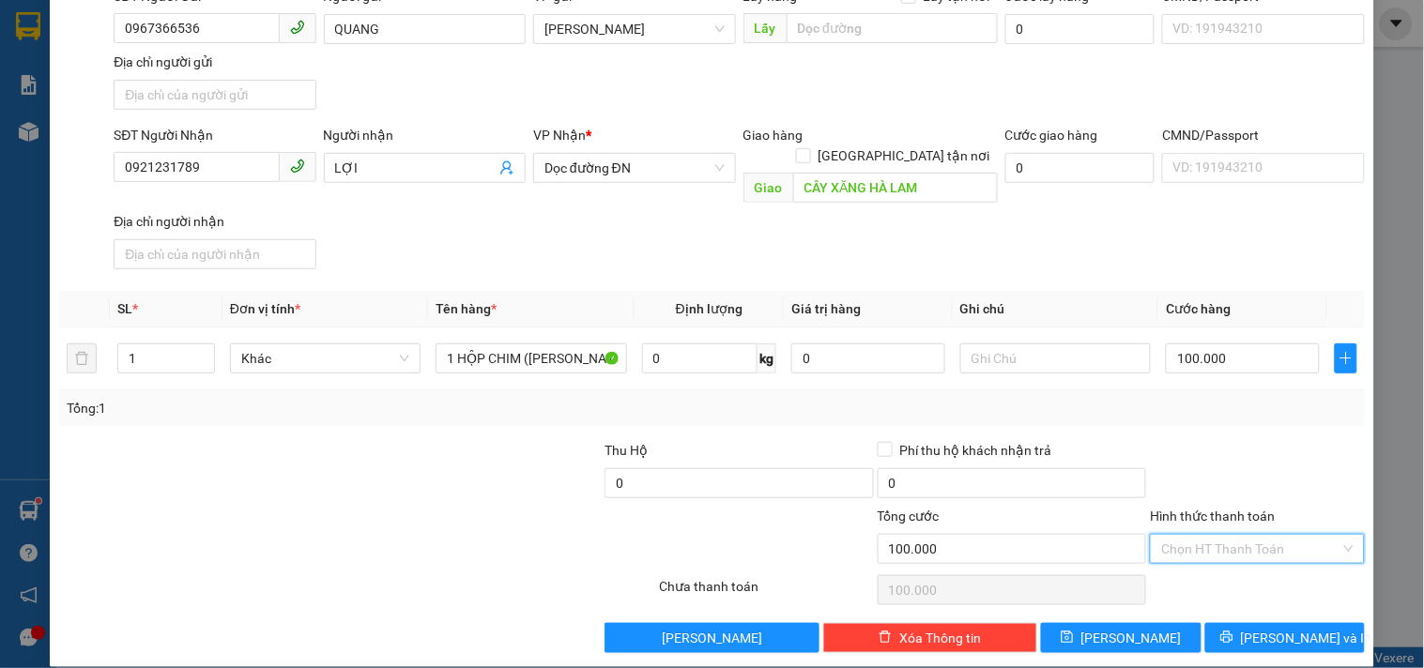
click at [1218, 538] on input "Hình thức thanh toán" at bounding box center [1250, 549] width 178 height 28
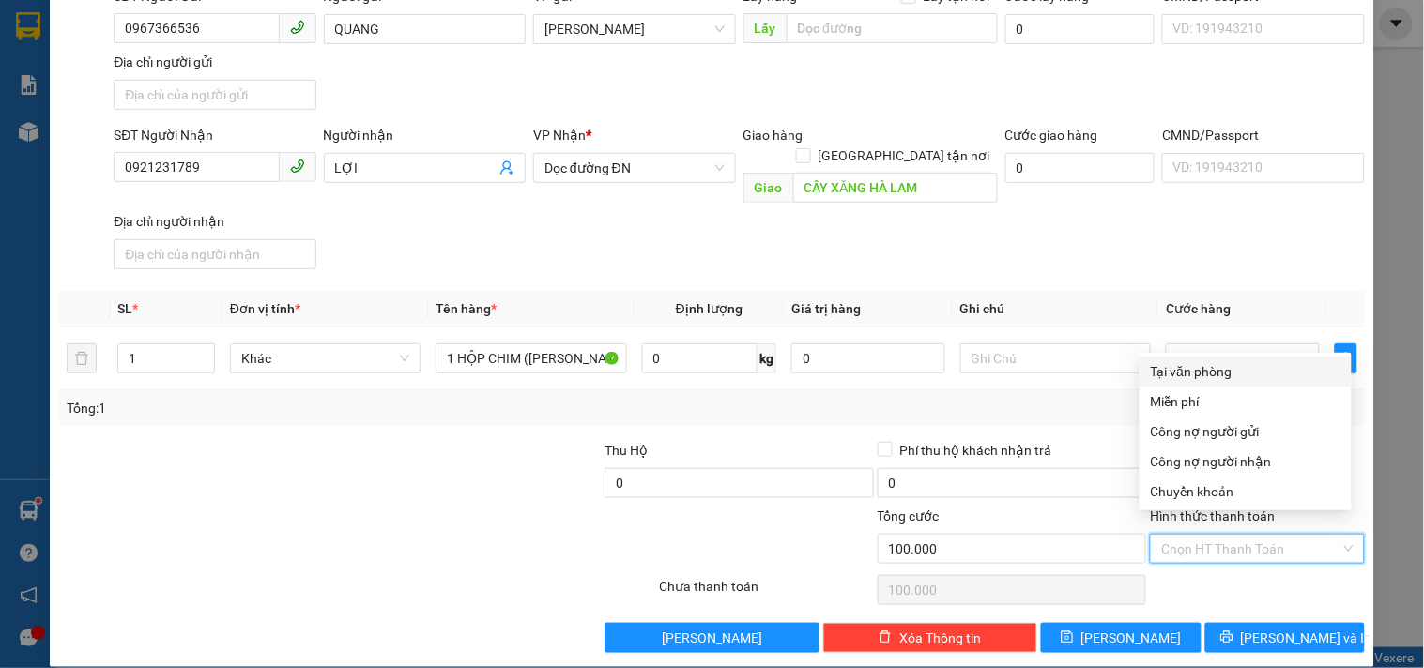
click at [1217, 371] on div "Tại văn phòng" at bounding box center [1246, 371] width 190 height 21
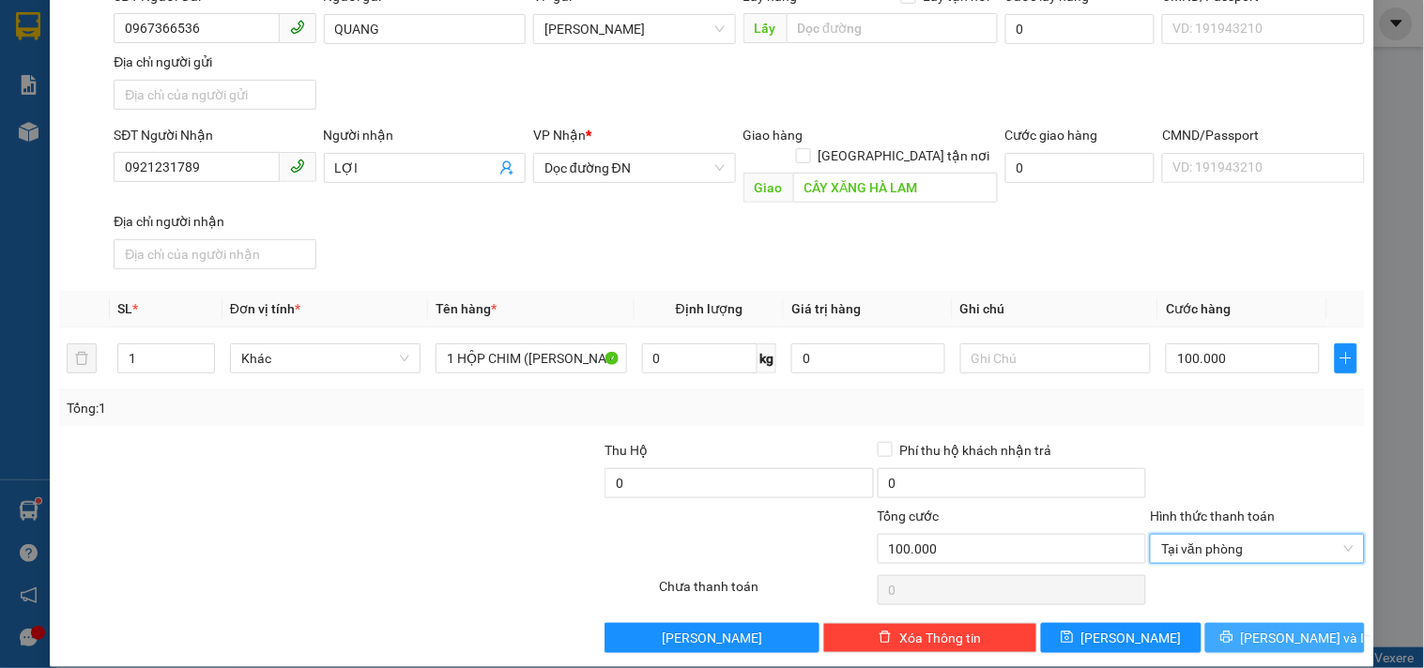
click at [1234, 631] on icon "printer" at bounding box center [1226, 637] width 13 height 13
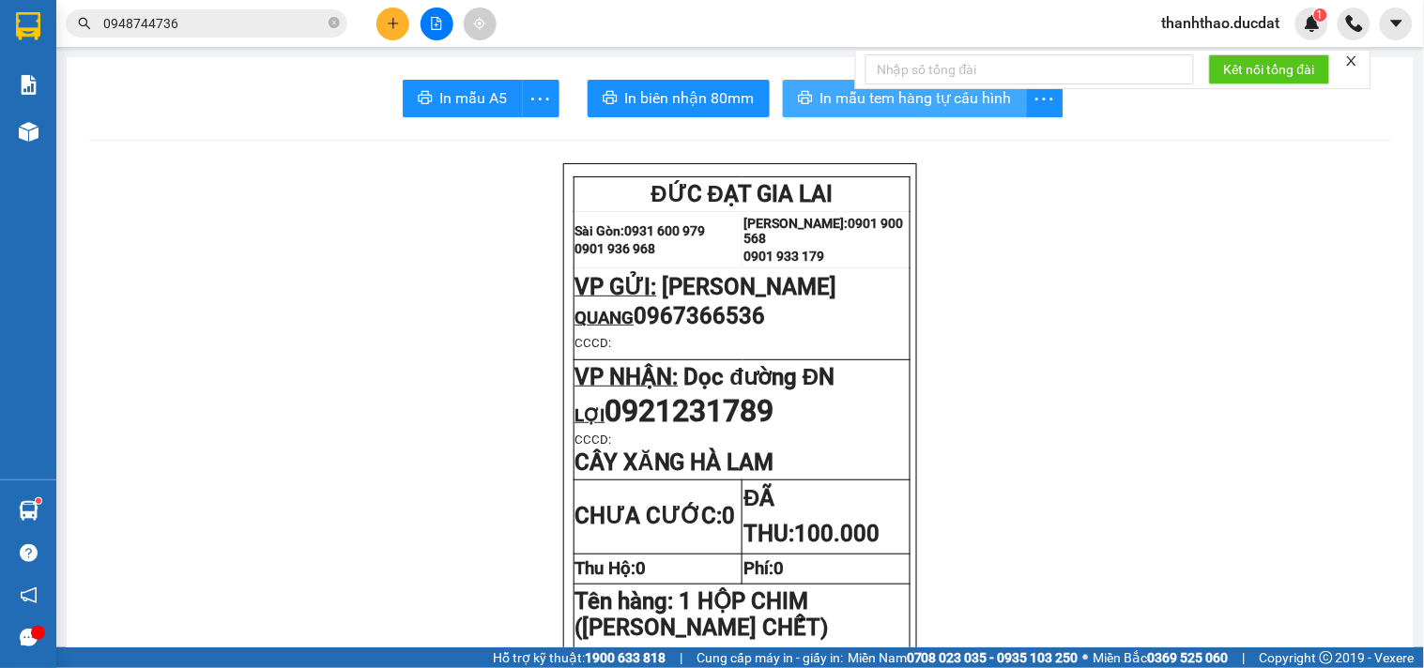
click at [850, 107] on span "In mẫu tem hàng tự cấu hình" at bounding box center [916, 97] width 192 height 23
click at [392, 22] on icon "plus" at bounding box center [392, 23] width 1 height 10
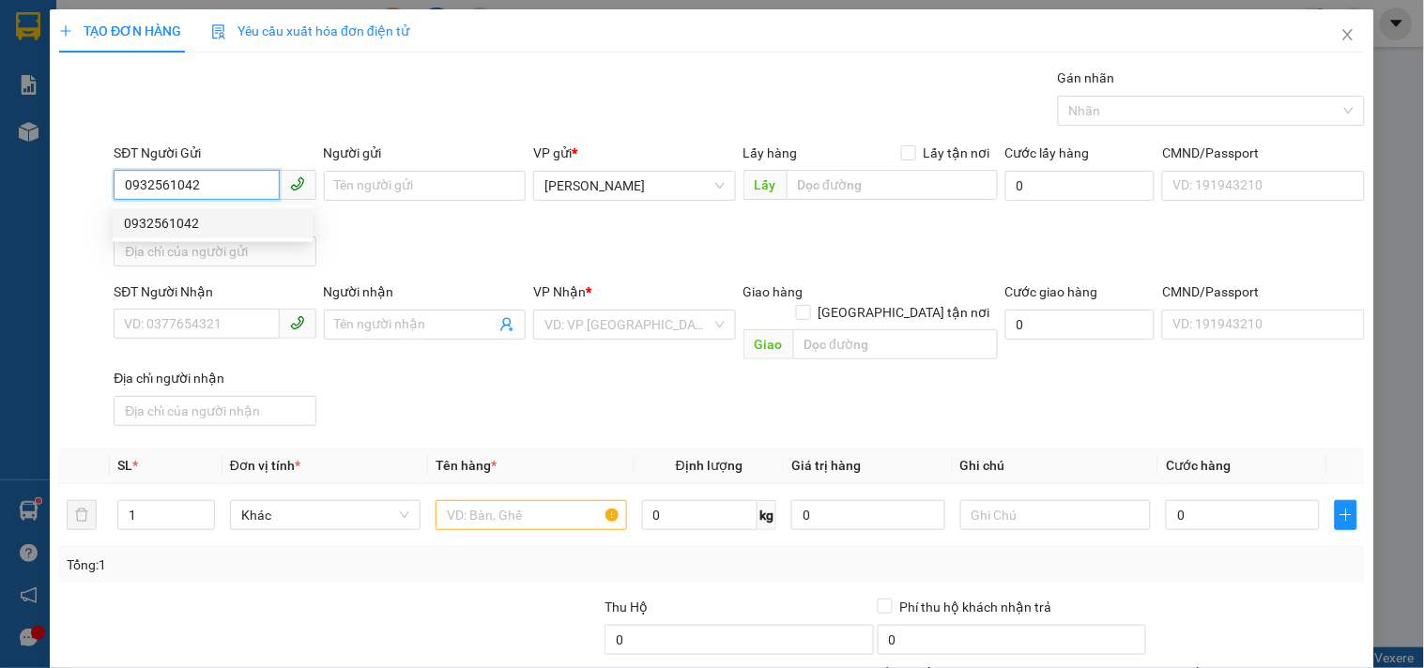
click at [184, 232] on div "0932561042" at bounding box center [212, 223] width 177 height 21
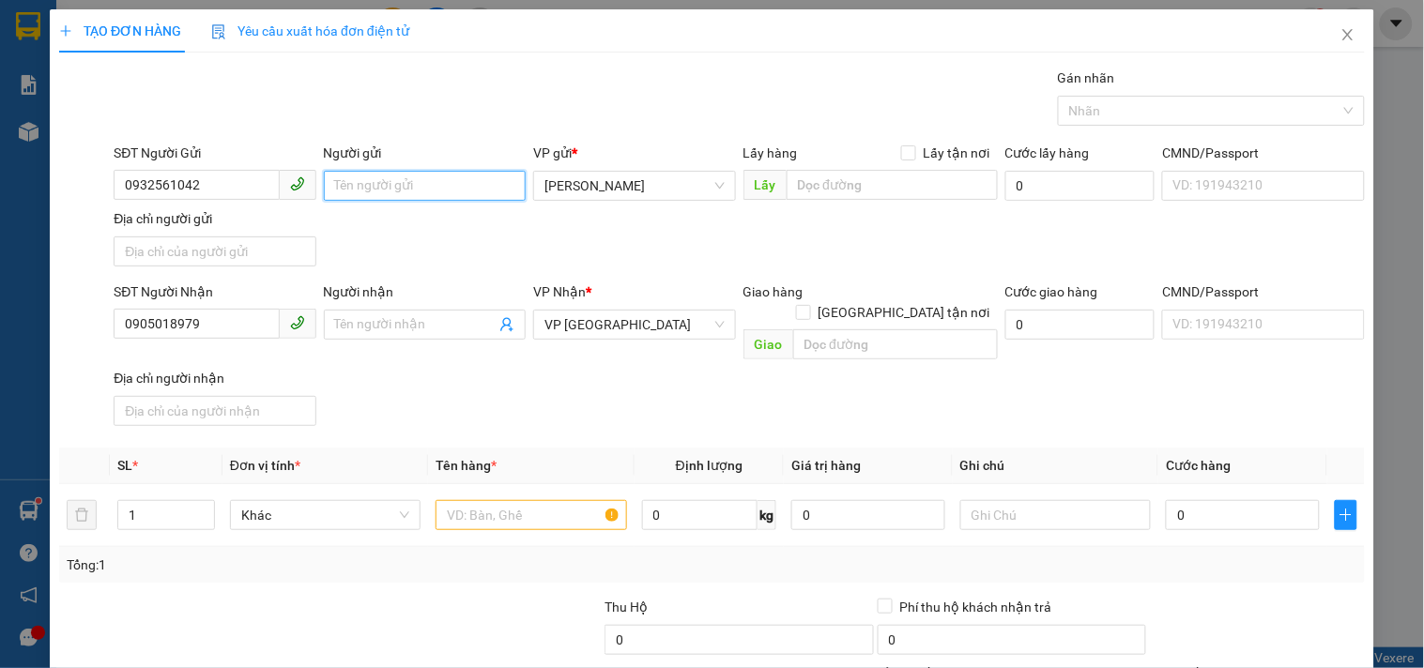
click at [427, 188] on input "Người gửi" at bounding box center [425, 186] width 202 height 30
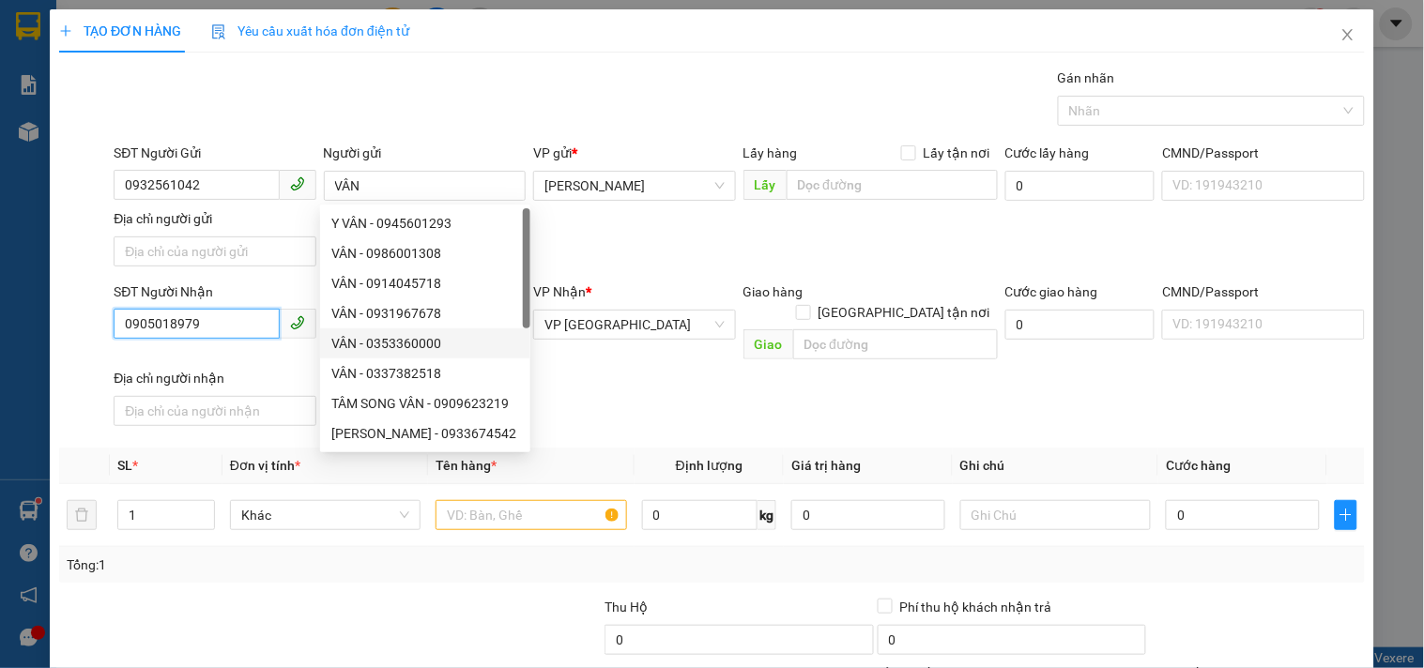
click at [222, 329] on input "0905018979" at bounding box center [196, 324] width 165 height 30
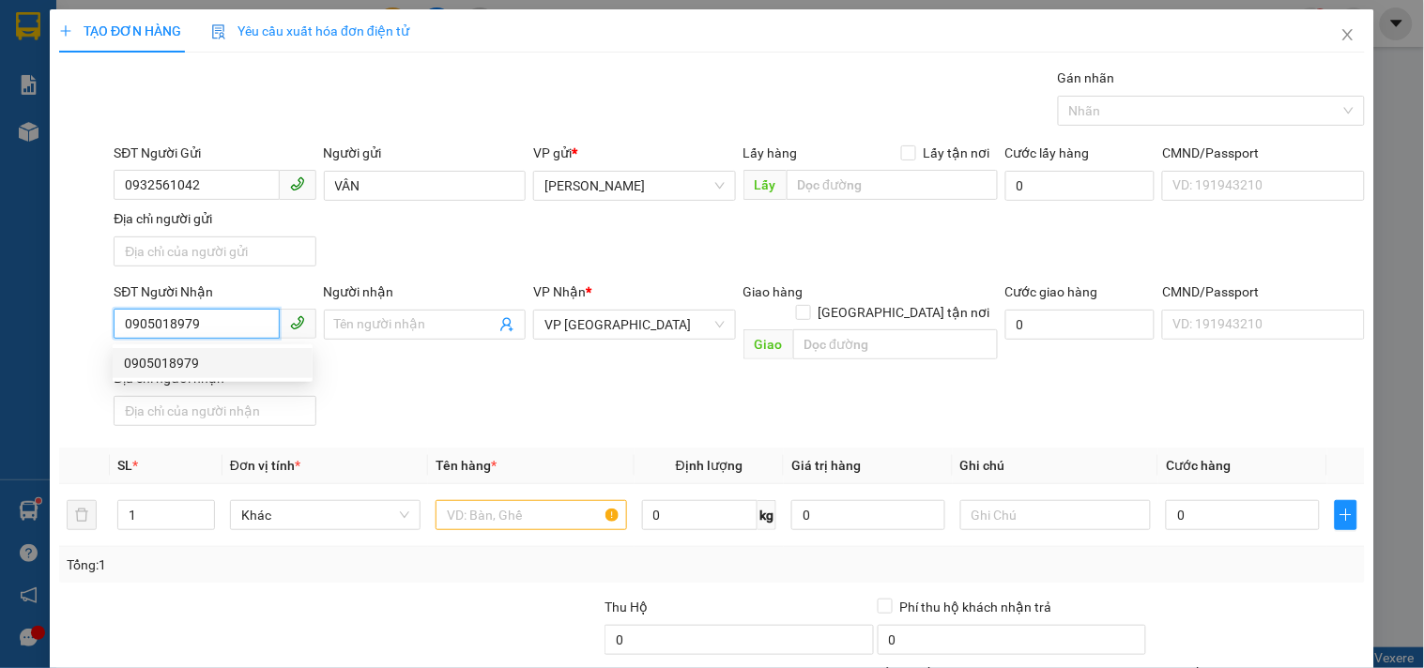
drag, startPoint x: 222, startPoint y: 329, endPoint x: 0, endPoint y: 401, distance: 233.6
click at [0, 395] on div "TẠO ĐƠN HÀNG Yêu cầu xuất hóa đơn điện tử Transit Pickup Surcharge Ids Transit …" at bounding box center [712, 334] width 1424 height 668
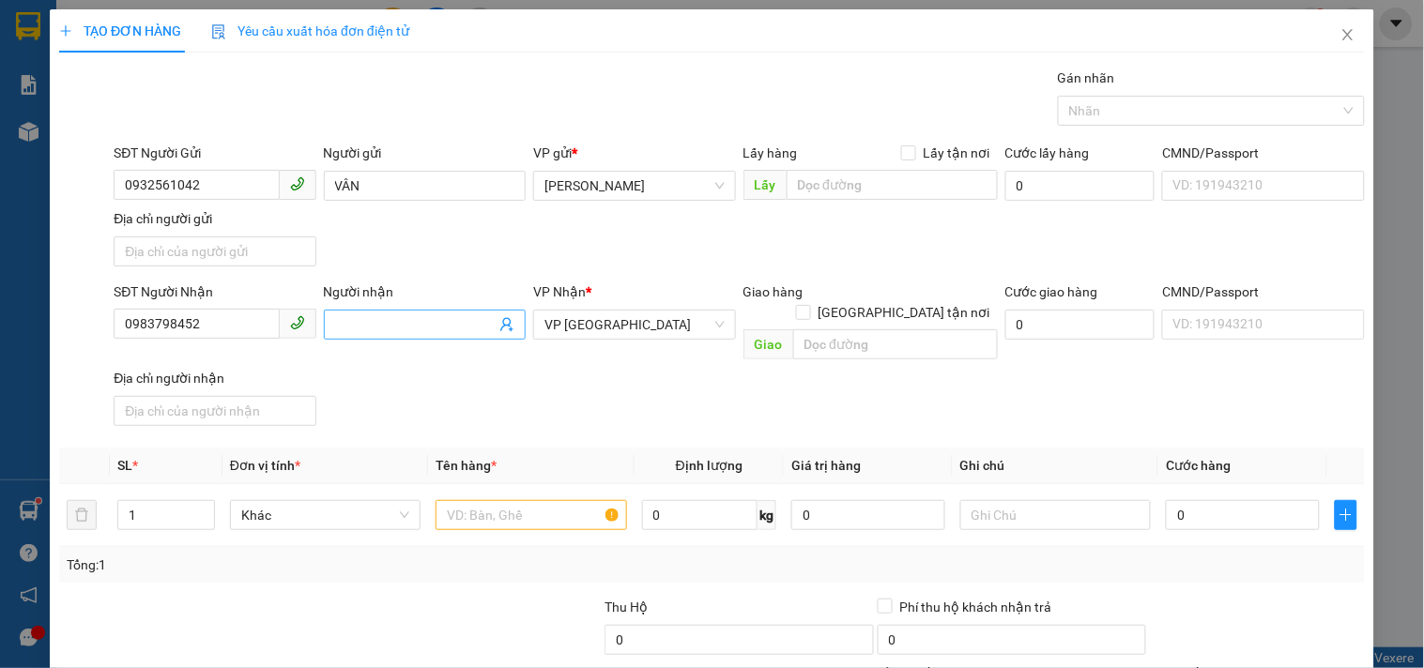
click at [353, 327] on input "Người nhận" at bounding box center [415, 324] width 161 height 21
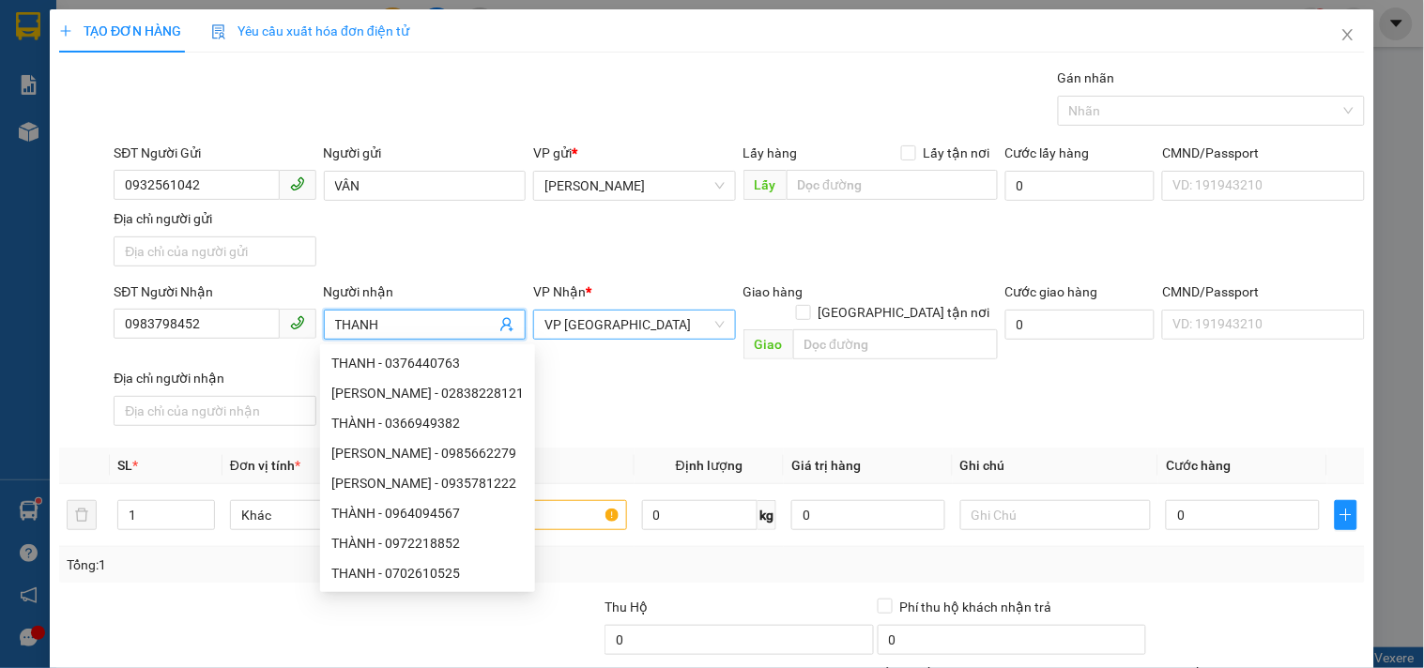
click at [674, 326] on span "VP Sài Gòn" at bounding box center [633, 325] width 179 height 28
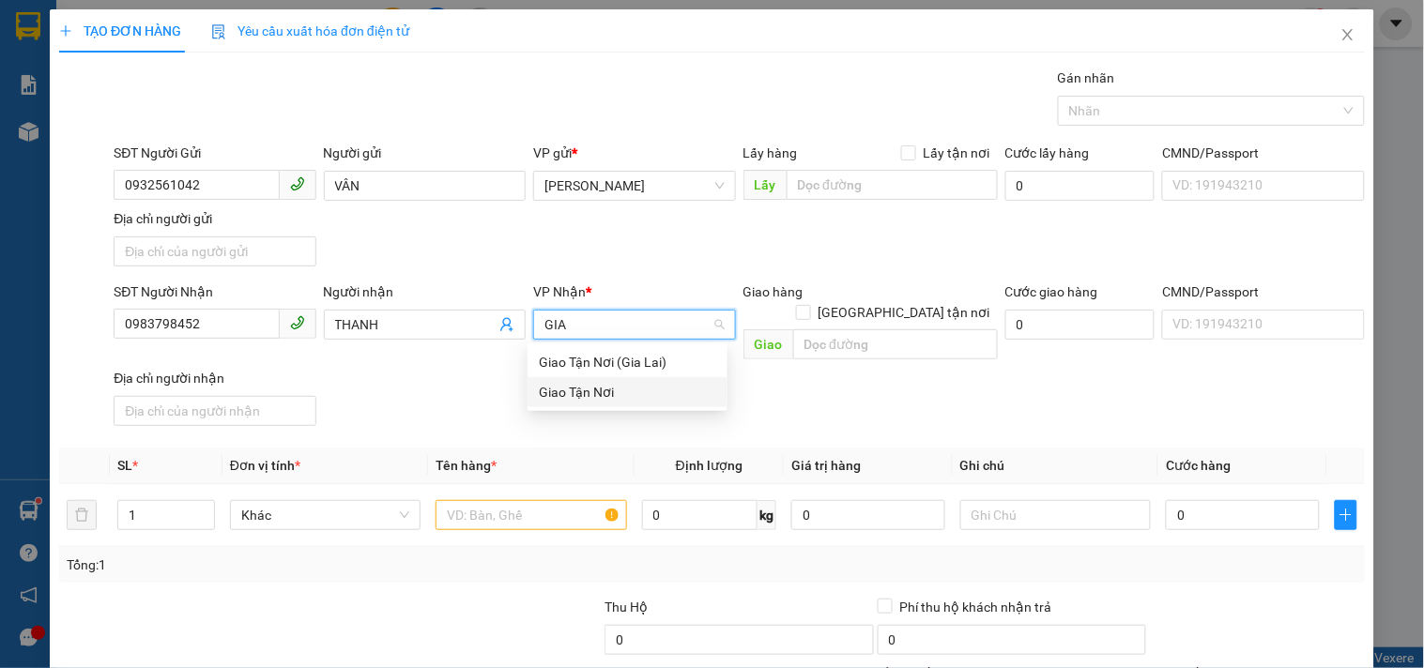
click at [626, 395] on div "Giao Tận Nơi" at bounding box center [627, 392] width 177 height 21
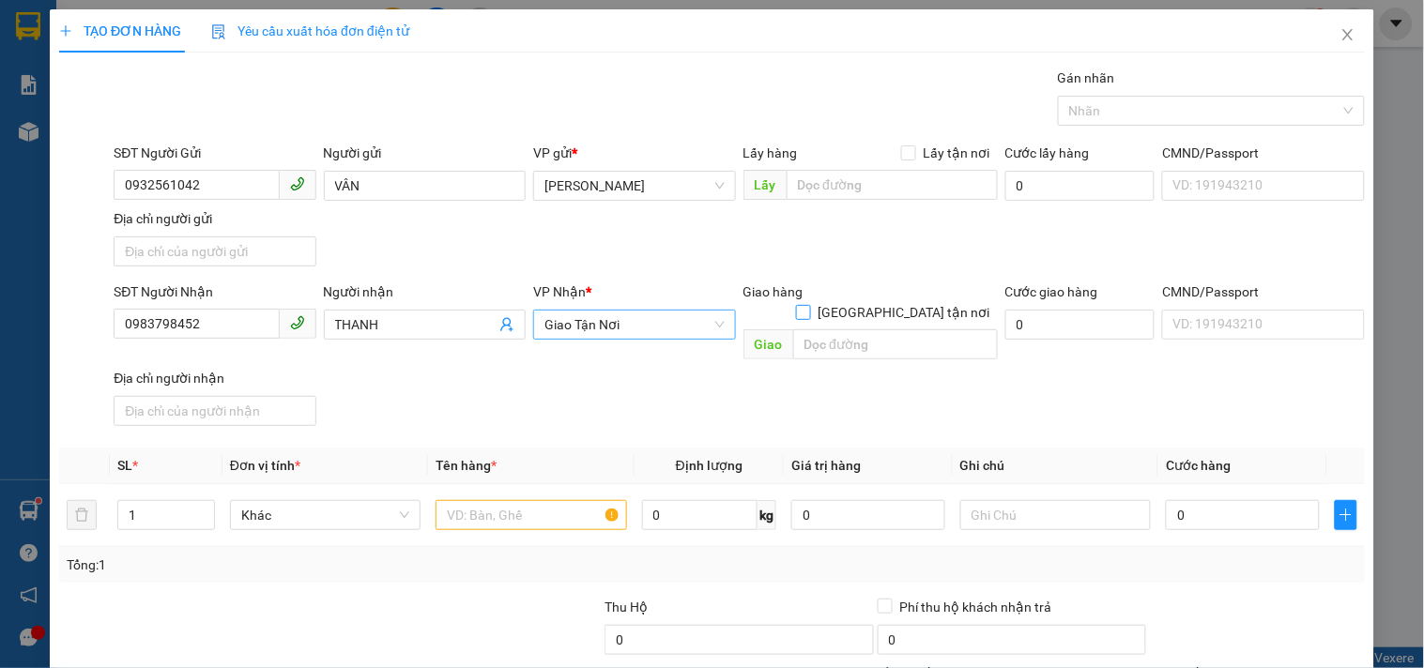
click at [809, 305] on input "Giao tận nơi" at bounding box center [802, 311] width 13 height 13
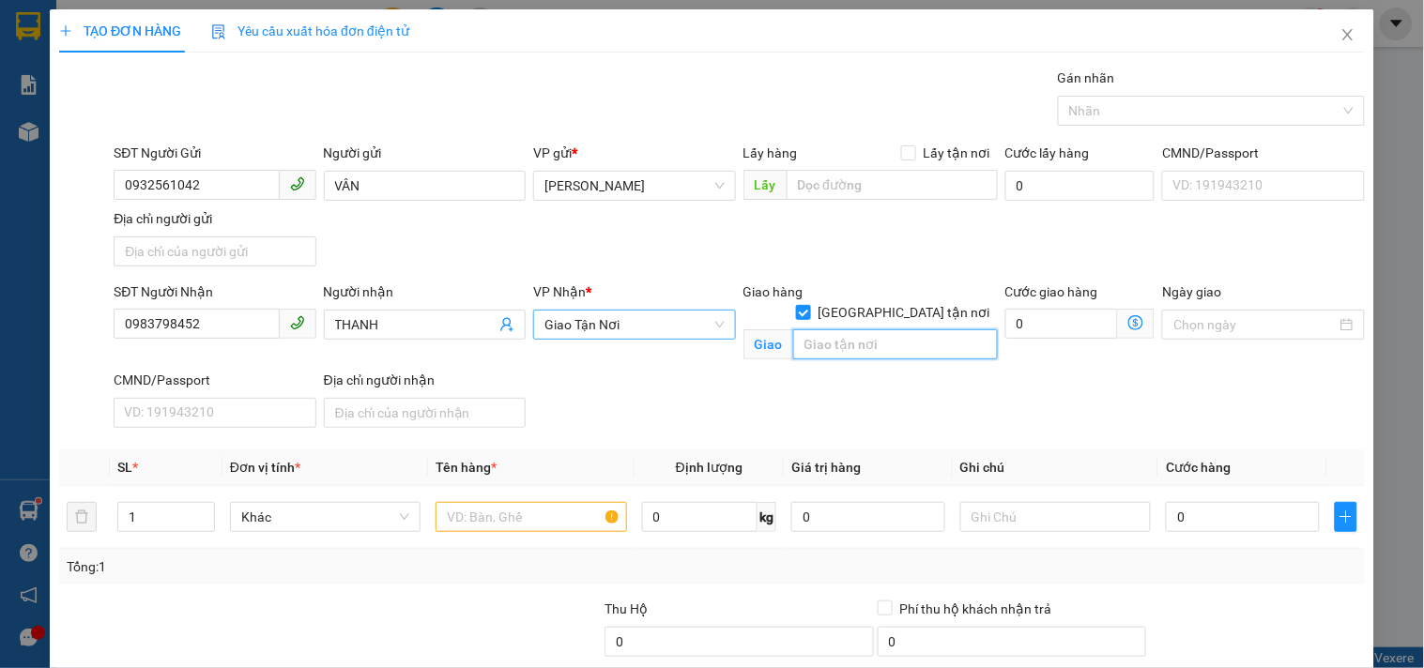
click at [882, 329] on input "text" at bounding box center [895, 344] width 205 height 30
click at [554, 513] on input "text" at bounding box center [531, 517] width 191 height 30
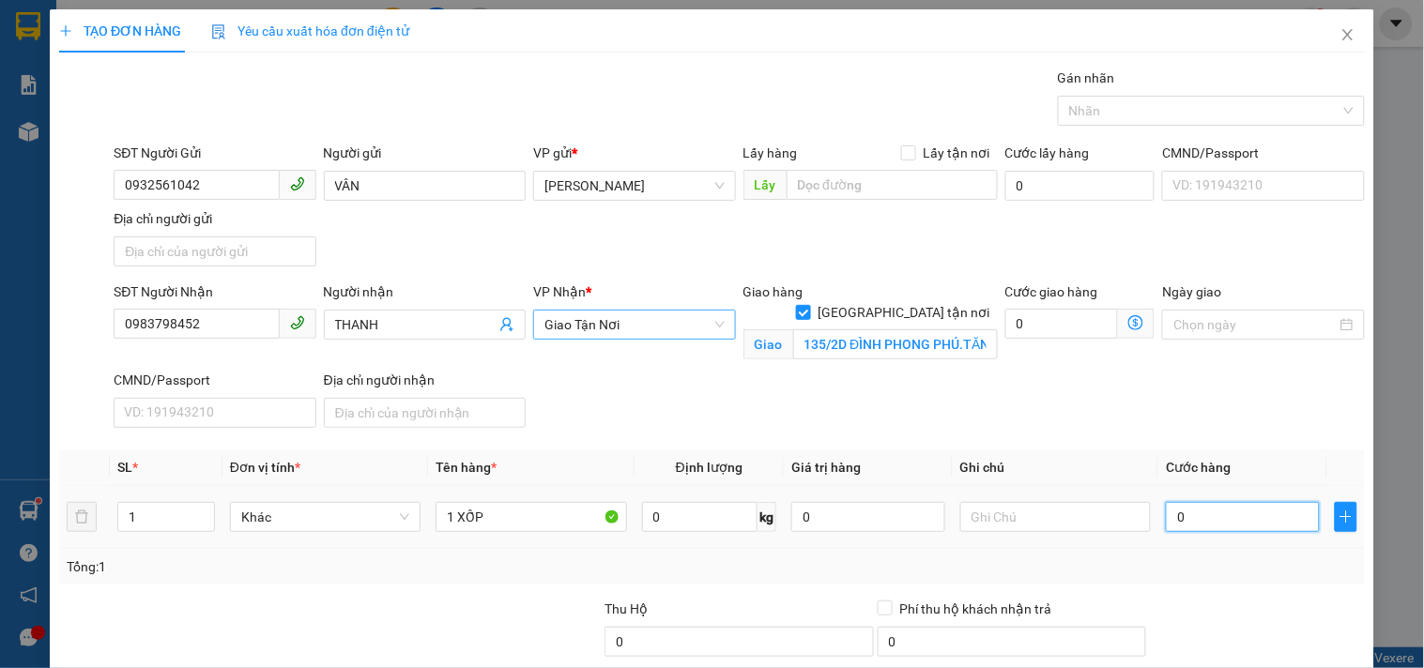
click at [1225, 516] on input "0" at bounding box center [1243, 517] width 154 height 30
click at [1021, 520] on input "text" at bounding box center [1055, 517] width 191 height 30
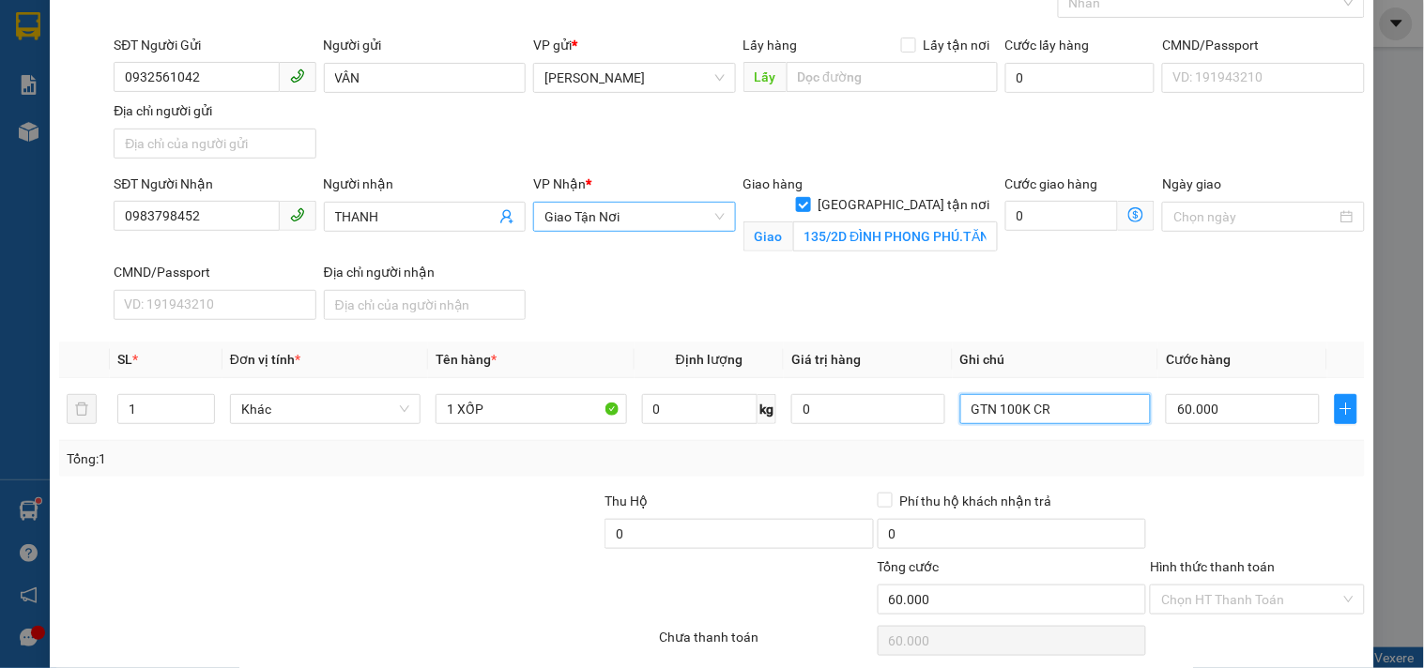
scroll to position [180, 0]
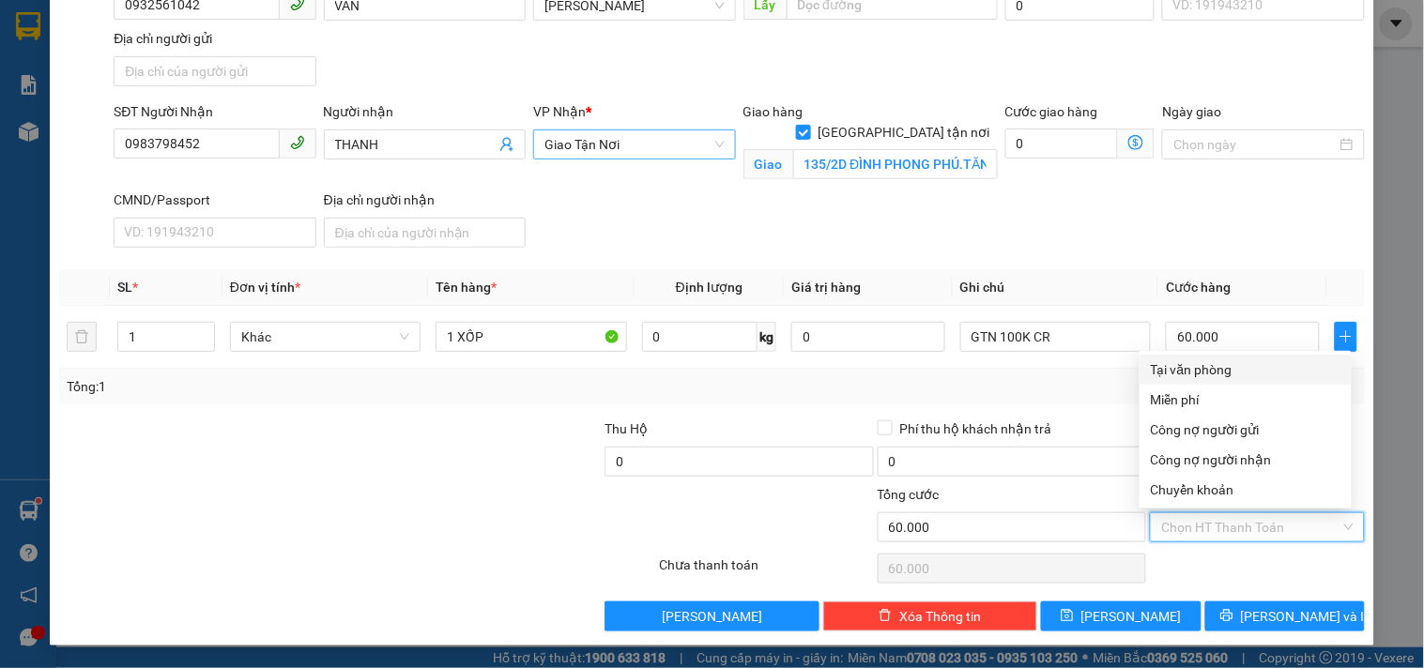
click at [1211, 527] on input "Hình thức thanh toán" at bounding box center [1250, 527] width 178 height 28
click at [1208, 366] on div "Tại văn phòng" at bounding box center [1246, 370] width 190 height 21
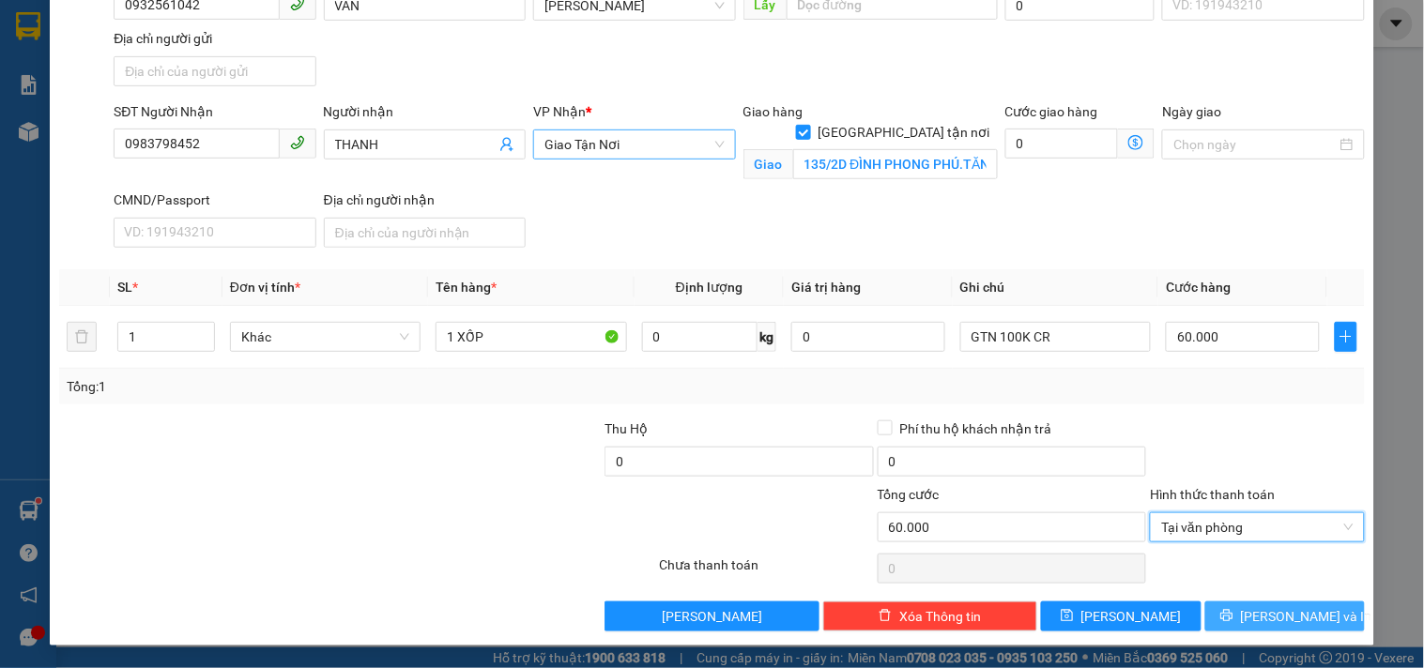
click at [1233, 621] on icon "printer" at bounding box center [1226, 616] width 12 height 12
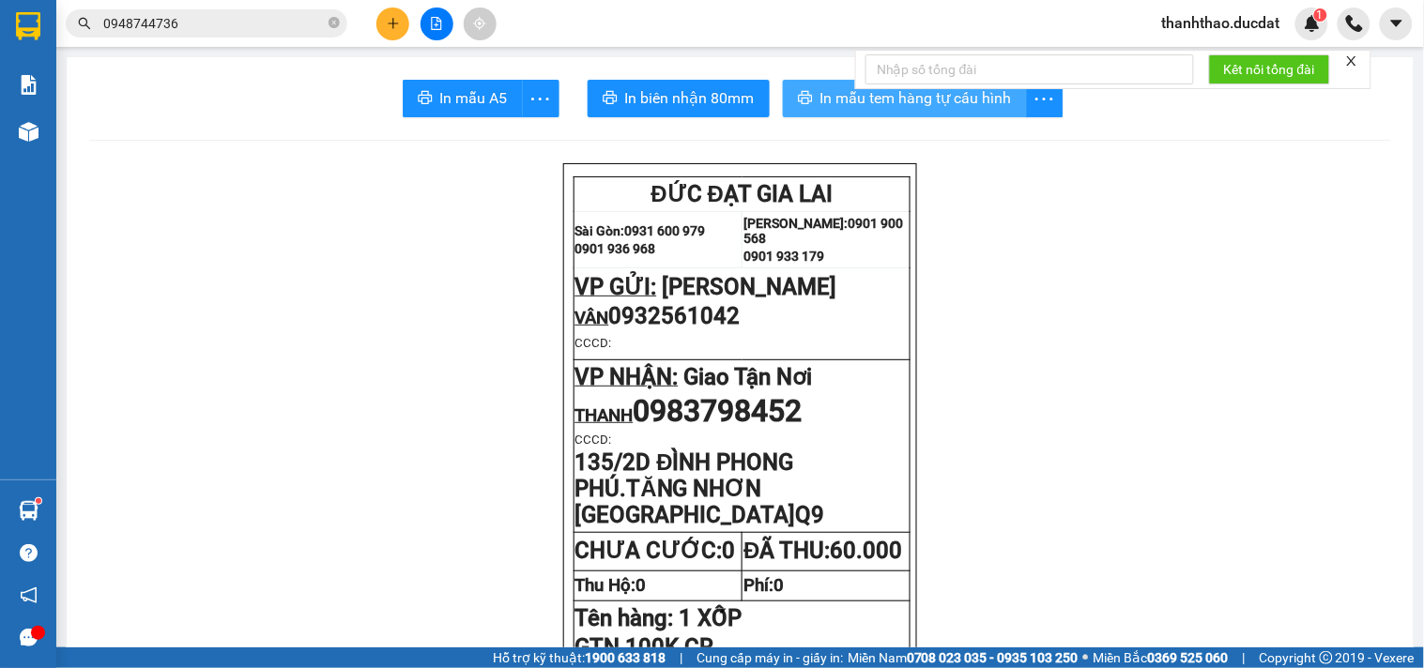
click at [823, 82] on button "In mẫu tem hàng tự cấu hình" at bounding box center [905, 99] width 244 height 38
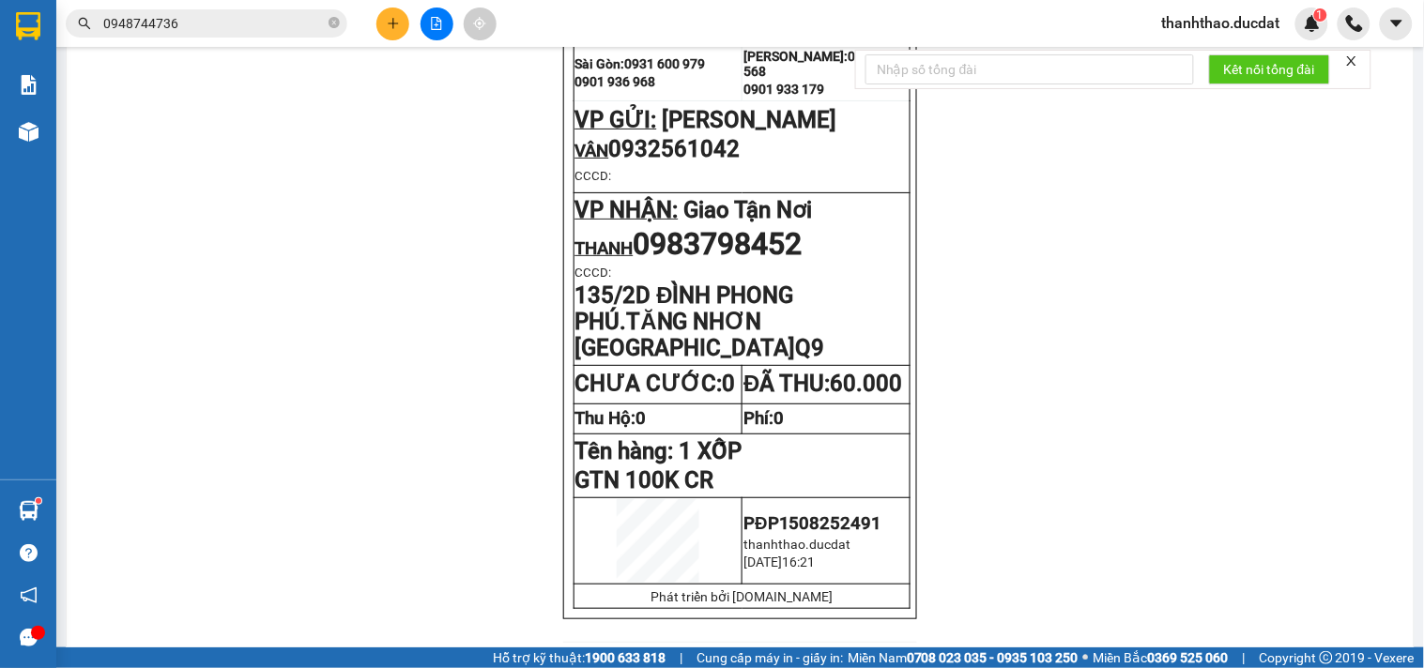
scroll to position [208, 0]
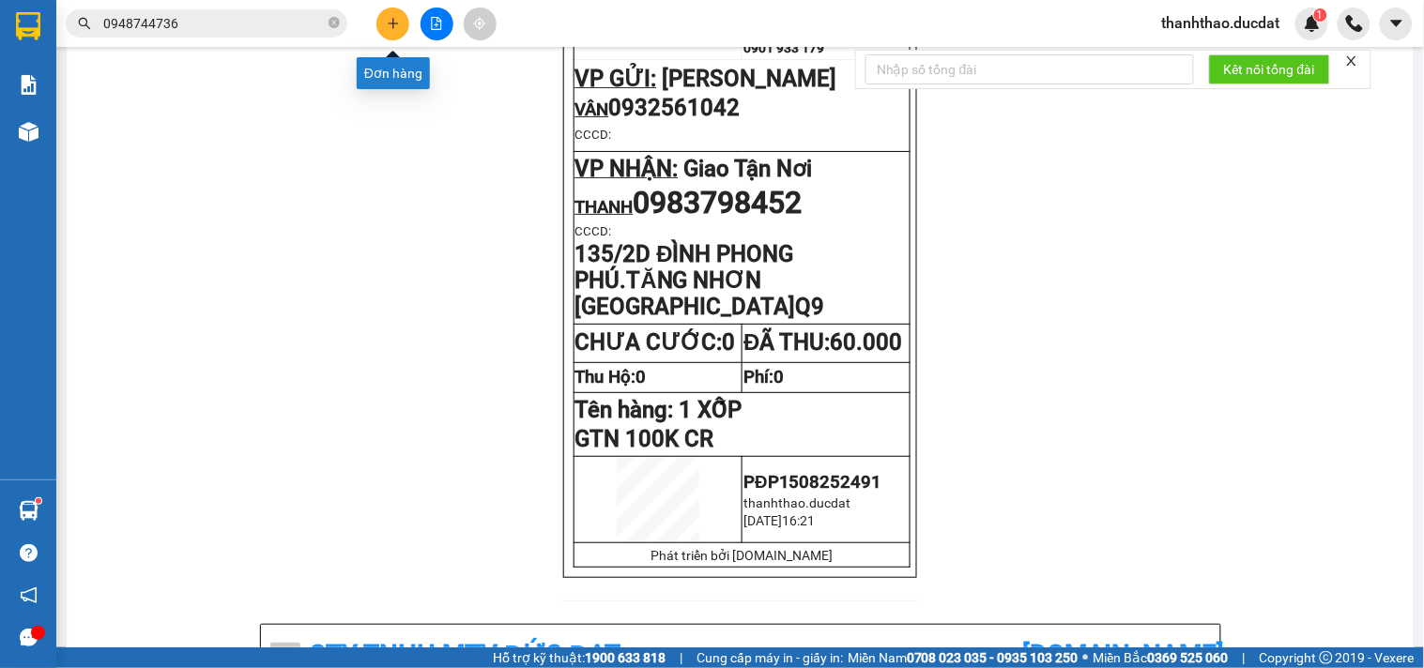
click at [394, 24] on icon "plus" at bounding box center [393, 23] width 13 height 13
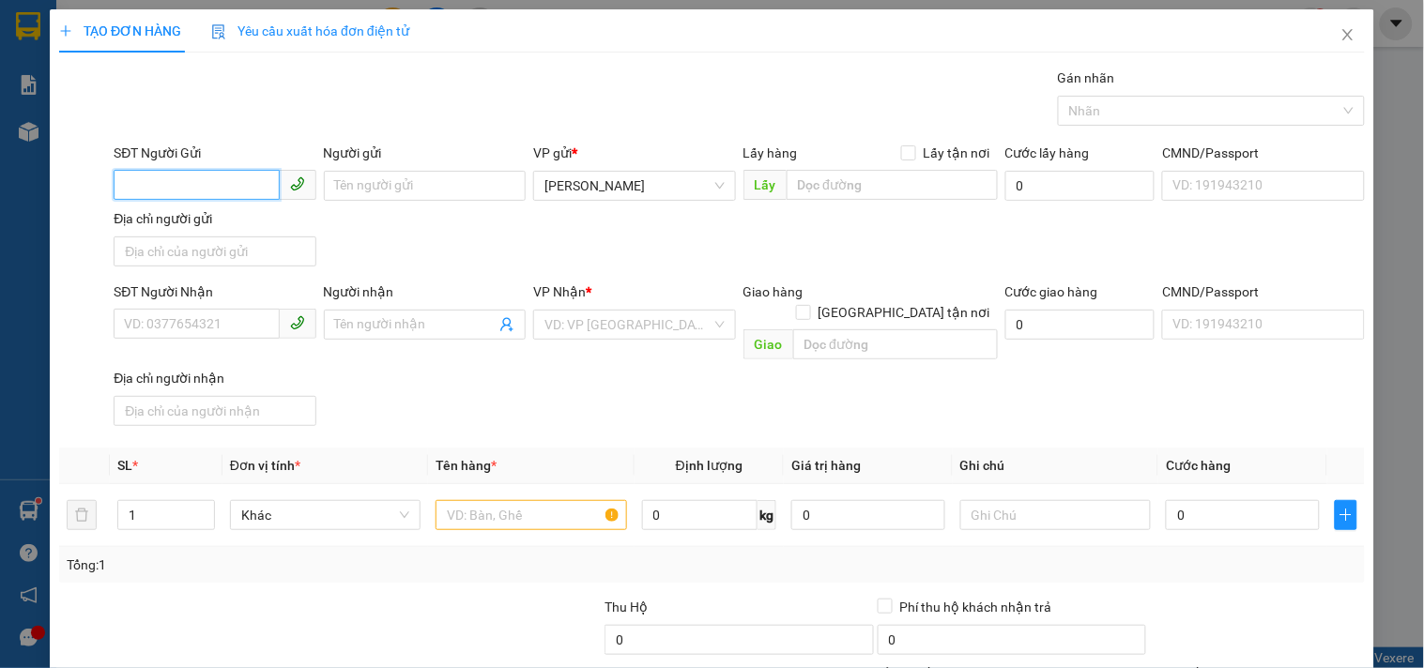
click at [211, 176] on input "SĐT Người Gửi" at bounding box center [196, 185] width 165 height 30
click at [207, 227] on div "0983447844 - VINH" at bounding box center [212, 223] width 177 height 21
drag, startPoint x: 588, startPoint y: 491, endPoint x: 576, endPoint y: 489, distance: 11.4
click at [584, 500] on input "text" at bounding box center [531, 515] width 191 height 30
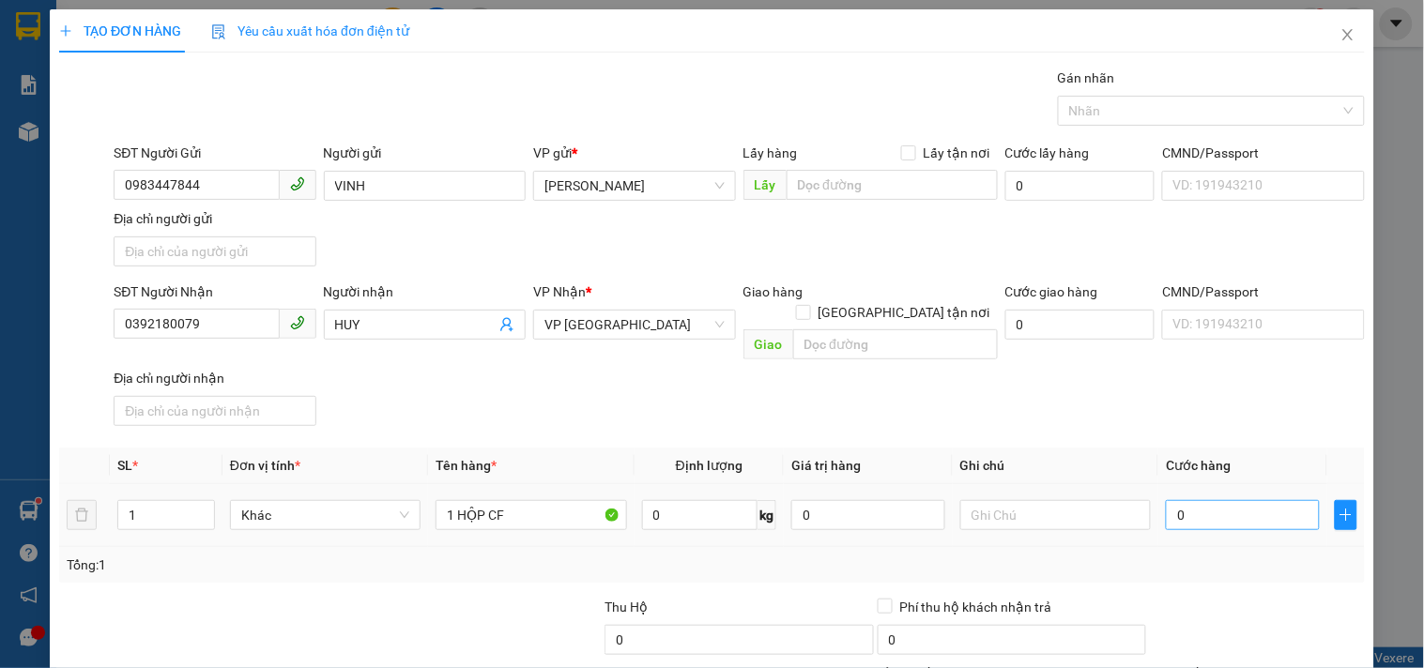
drag, startPoint x: 1237, startPoint y: 513, endPoint x: 1189, endPoint y: 495, distance: 51.1
click at [1208, 500] on div "0" at bounding box center [1243, 516] width 154 height 38
click at [1181, 500] on input "0" at bounding box center [1243, 515] width 154 height 30
click at [1051, 500] on input "text" at bounding box center [1055, 515] width 191 height 30
click at [257, 334] on input "0392180079" at bounding box center [196, 324] width 165 height 30
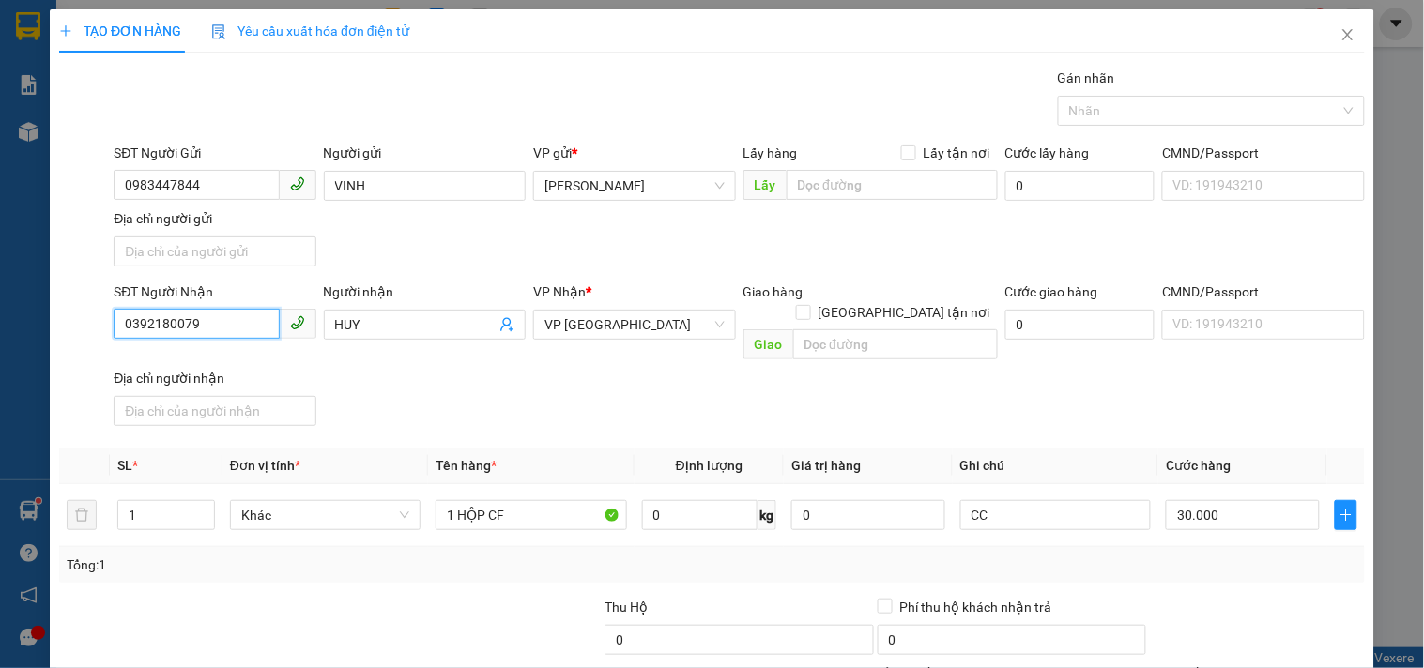
click at [257, 334] on input "0392180079" at bounding box center [196, 324] width 165 height 30
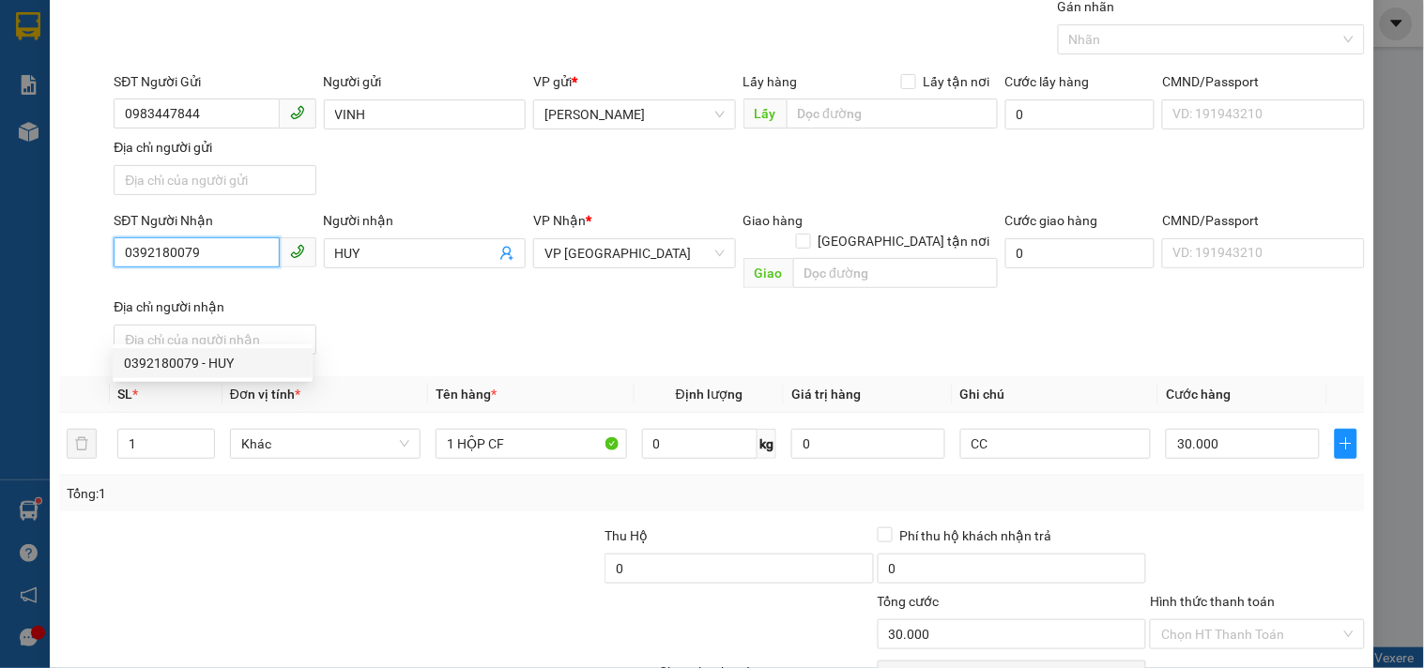
scroll to position [157, 0]
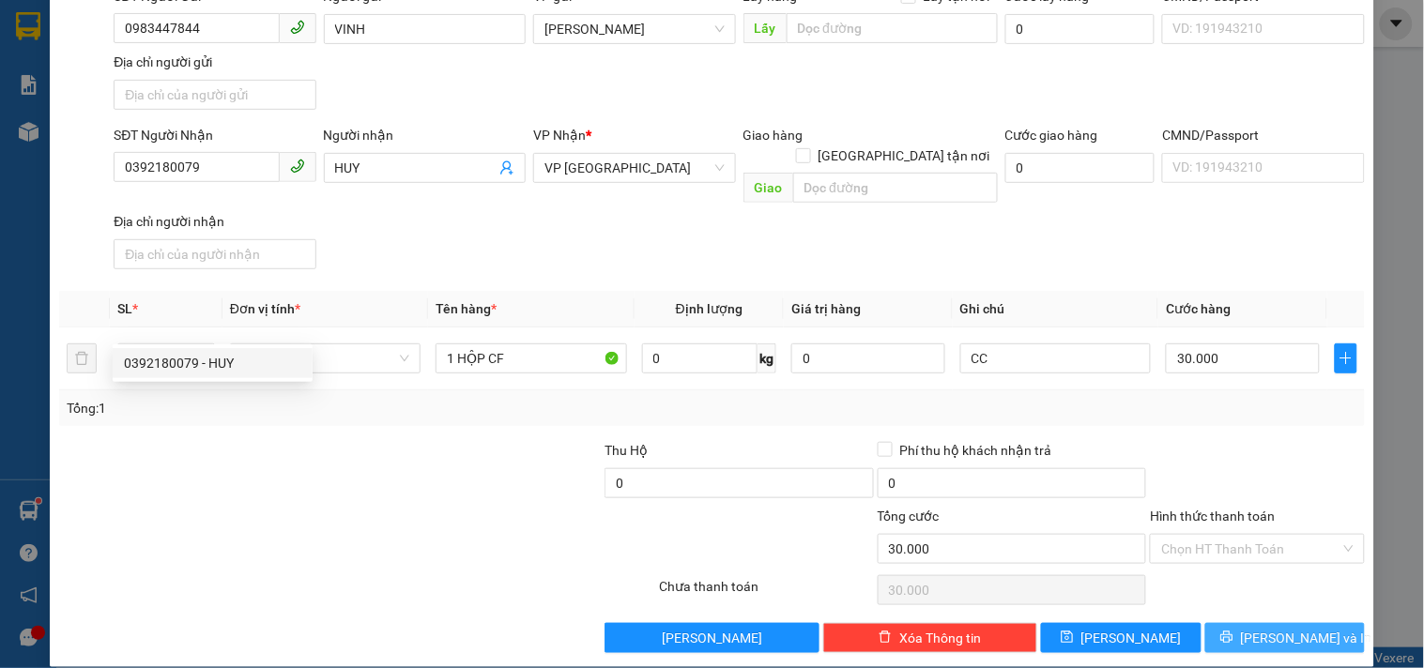
click at [1224, 623] on button "Lưu và In" at bounding box center [1285, 638] width 160 height 30
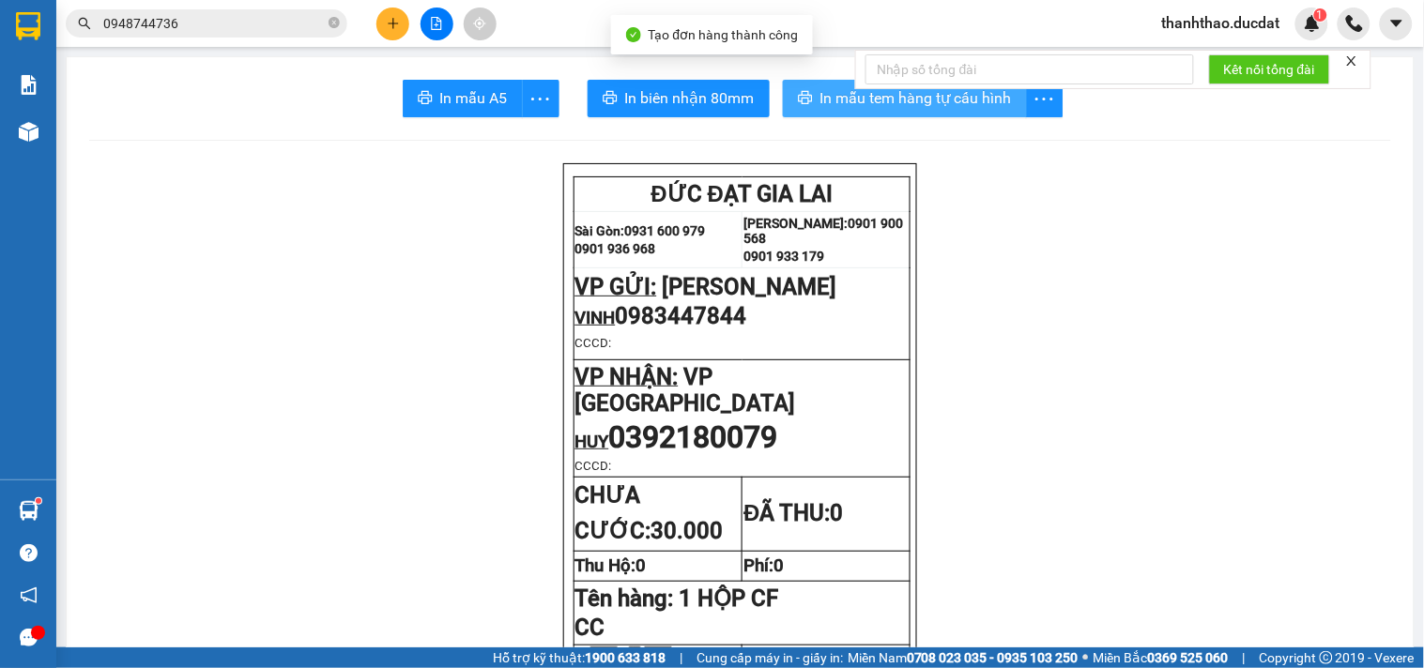
click at [798, 99] on icon "printer" at bounding box center [805, 97] width 14 height 13
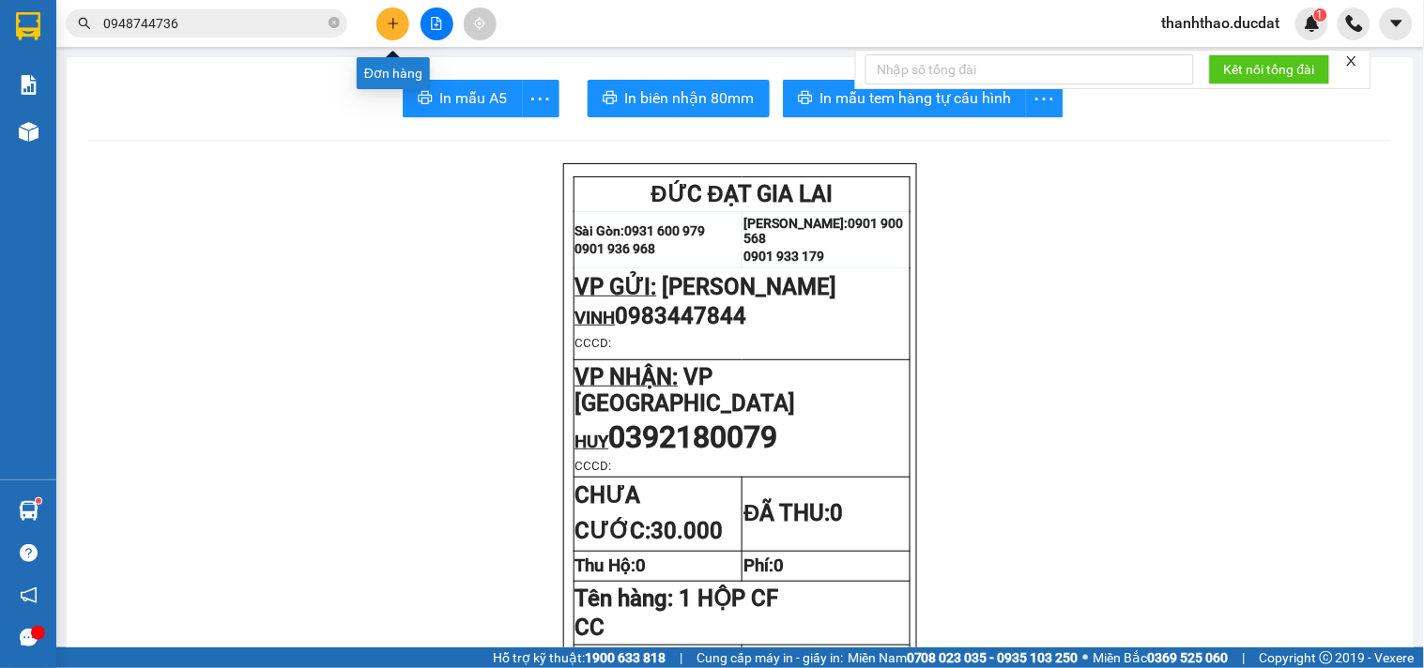
click at [383, 23] on button at bounding box center [392, 24] width 33 height 33
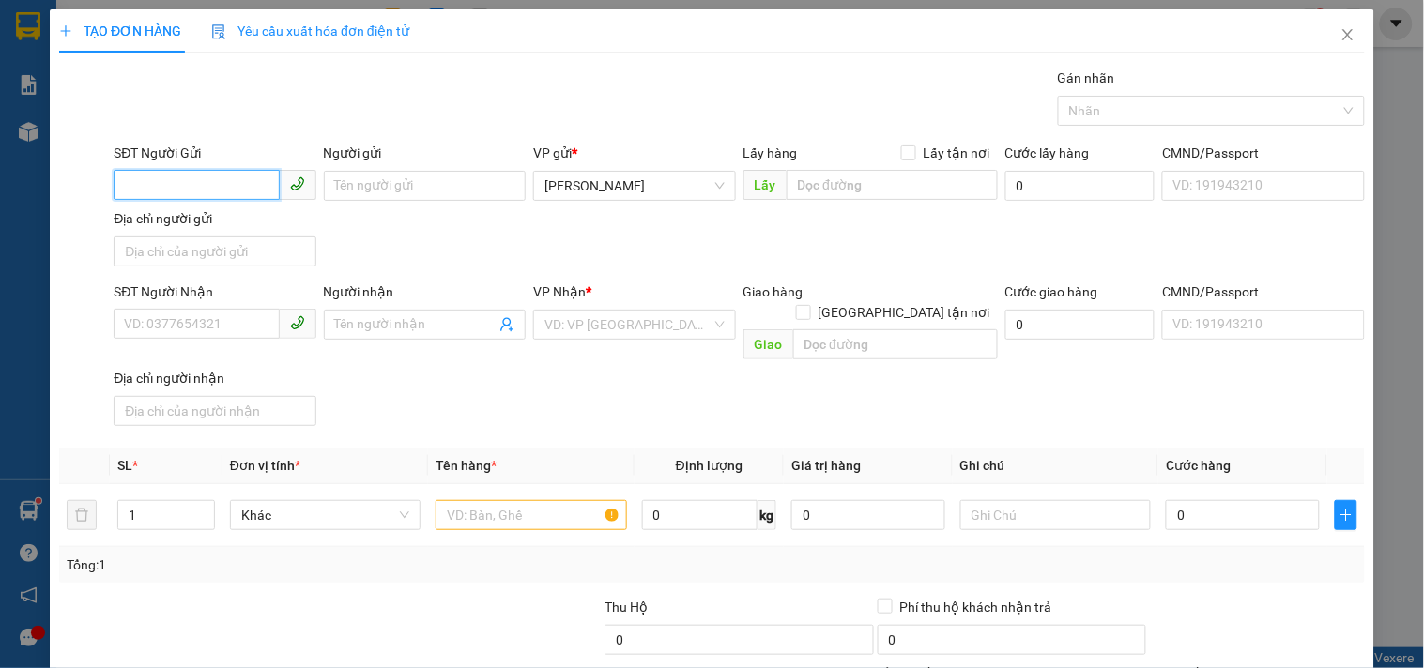
drag, startPoint x: 158, startPoint y: 191, endPoint x: 146, endPoint y: 183, distance: 14.3
click at [146, 183] on input "SĐT Người Gửi" at bounding box center [196, 185] width 165 height 30
click at [226, 220] on div "0905543558 - HƯƠNG" at bounding box center [212, 223] width 177 height 21
click at [470, 500] on input "text" at bounding box center [531, 515] width 191 height 30
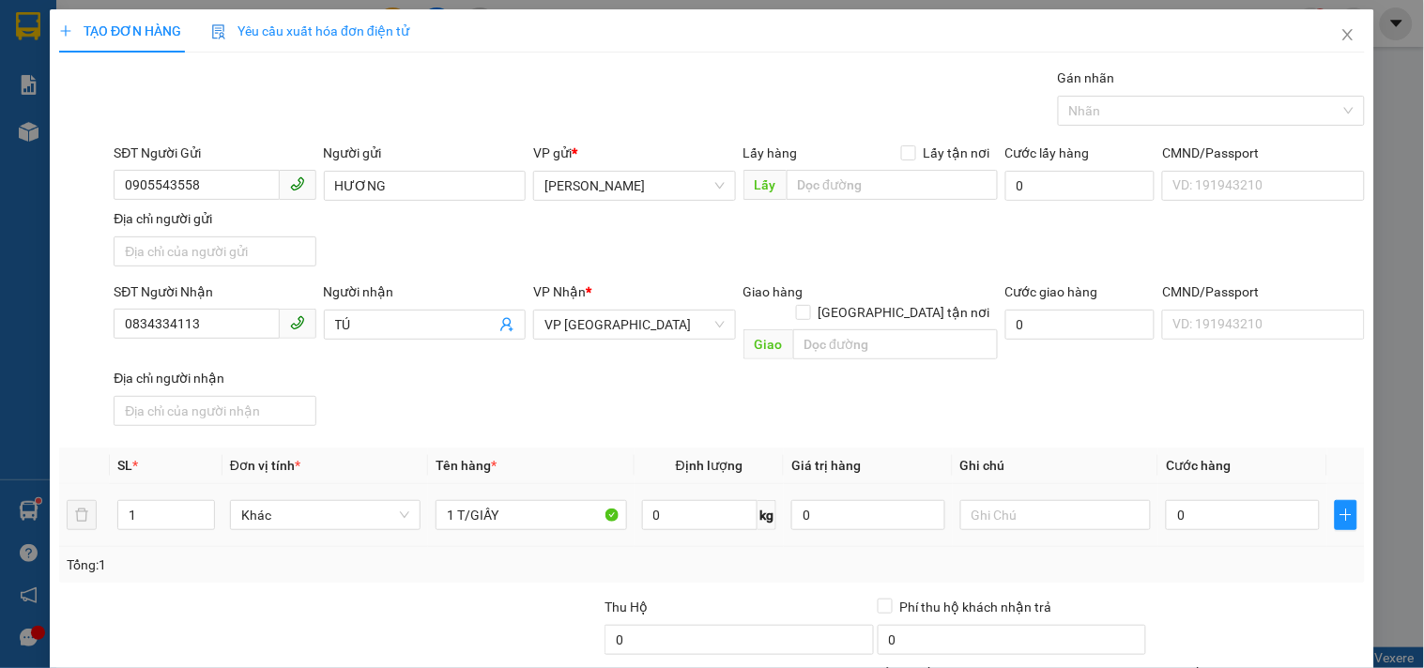
click at [1193, 513] on td "0" at bounding box center [1242, 515] width 169 height 63
drag, startPoint x: 1194, startPoint y: 503, endPoint x: 1168, endPoint y: 492, distance: 28.6
click at [1193, 502] on input "0" at bounding box center [1243, 515] width 154 height 30
click at [1087, 500] on input "text" at bounding box center [1055, 515] width 191 height 30
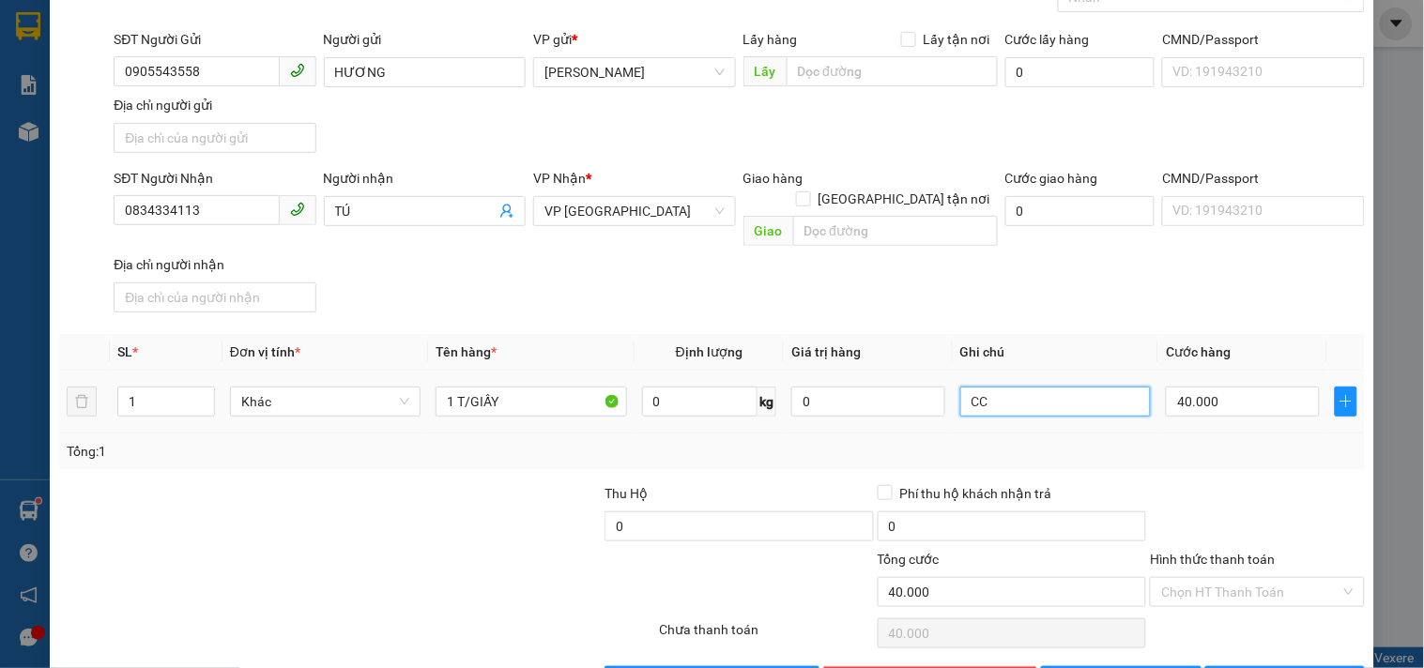
scroll to position [157, 0]
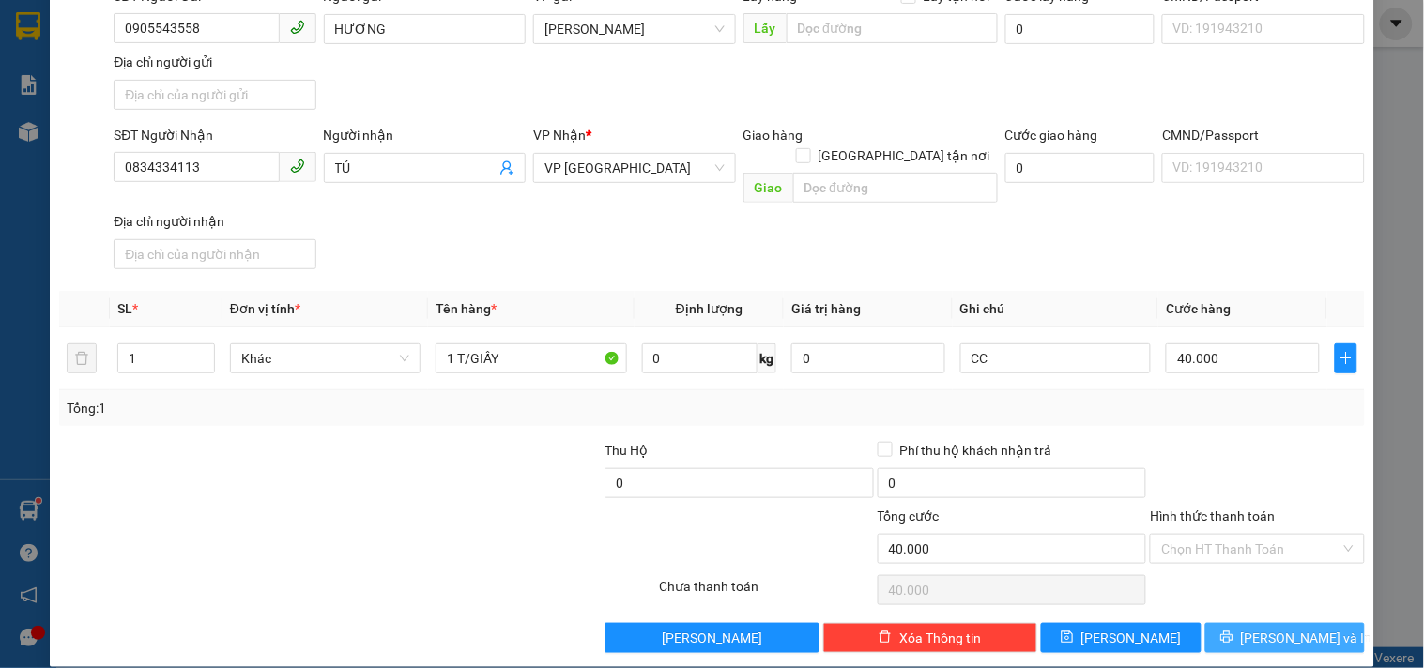
click at [1260, 628] on span "Lưu và In" at bounding box center [1306, 638] width 131 height 21
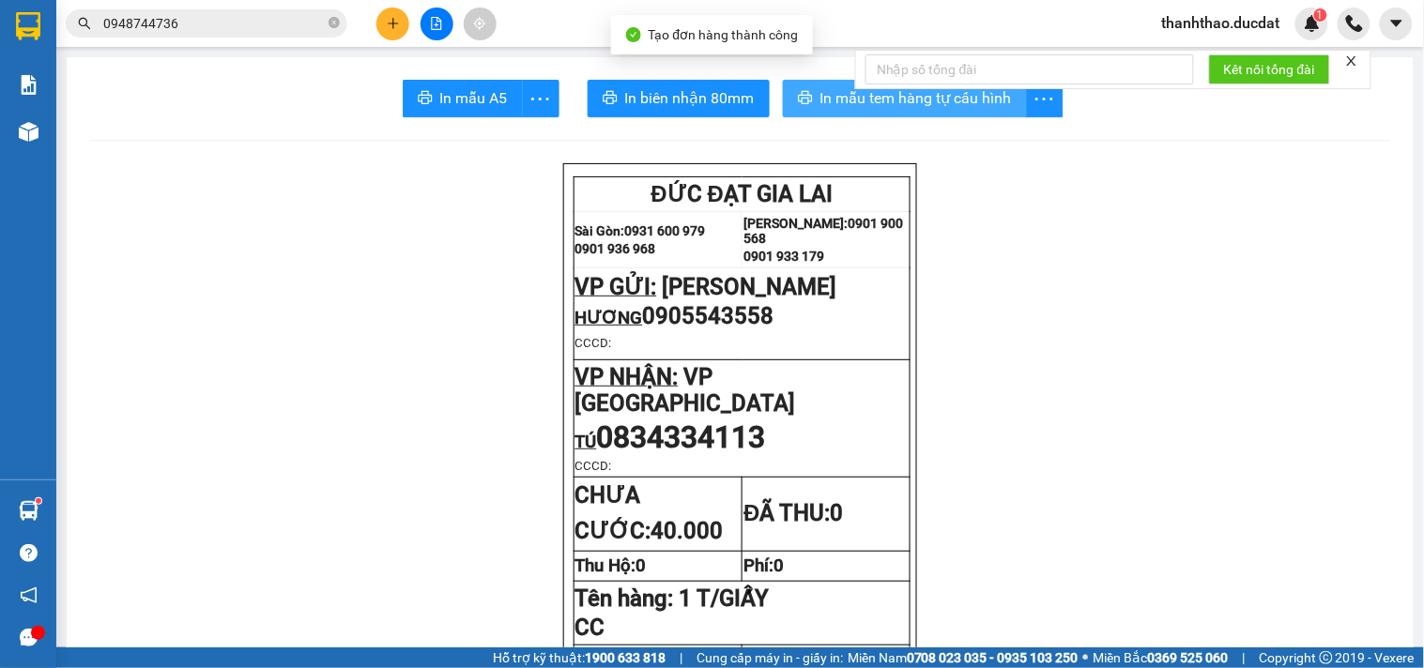
click at [842, 100] on span "In mẫu tem hàng tự cấu hình" at bounding box center [916, 97] width 192 height 23
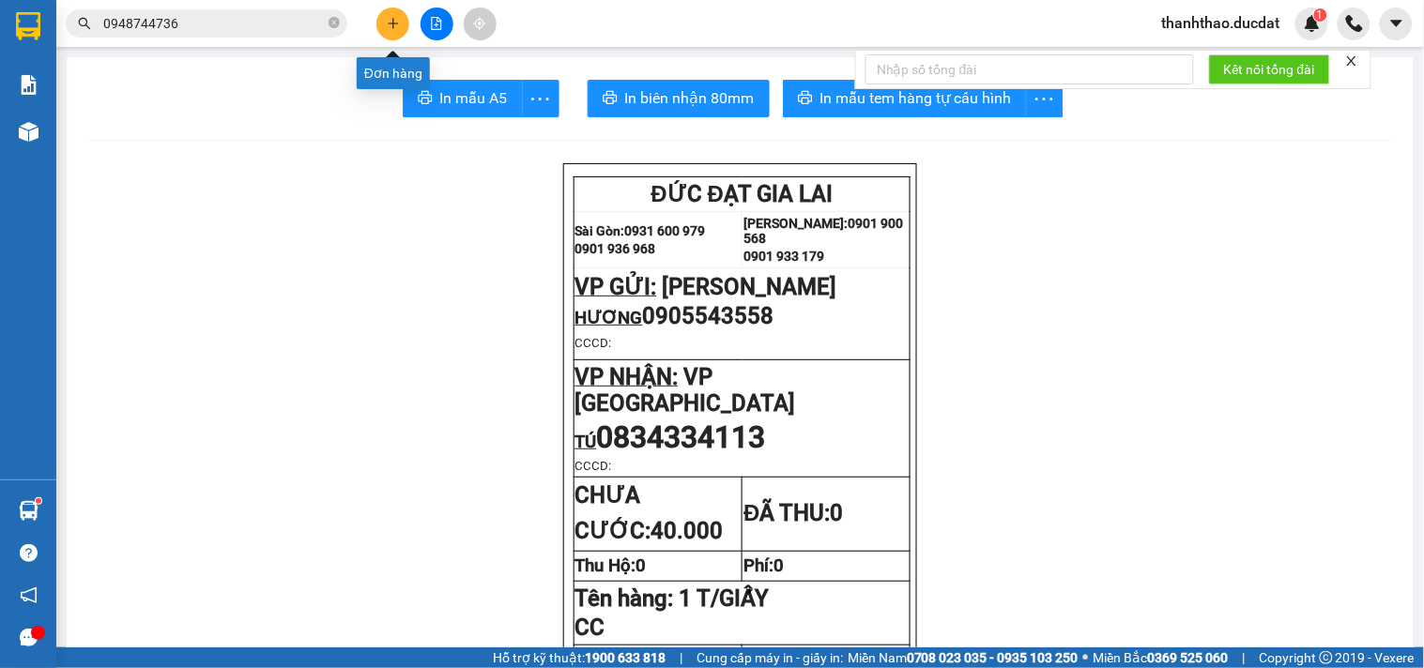
click at [379, 21] on button at bounding box center [392, 24] width 33 height 33
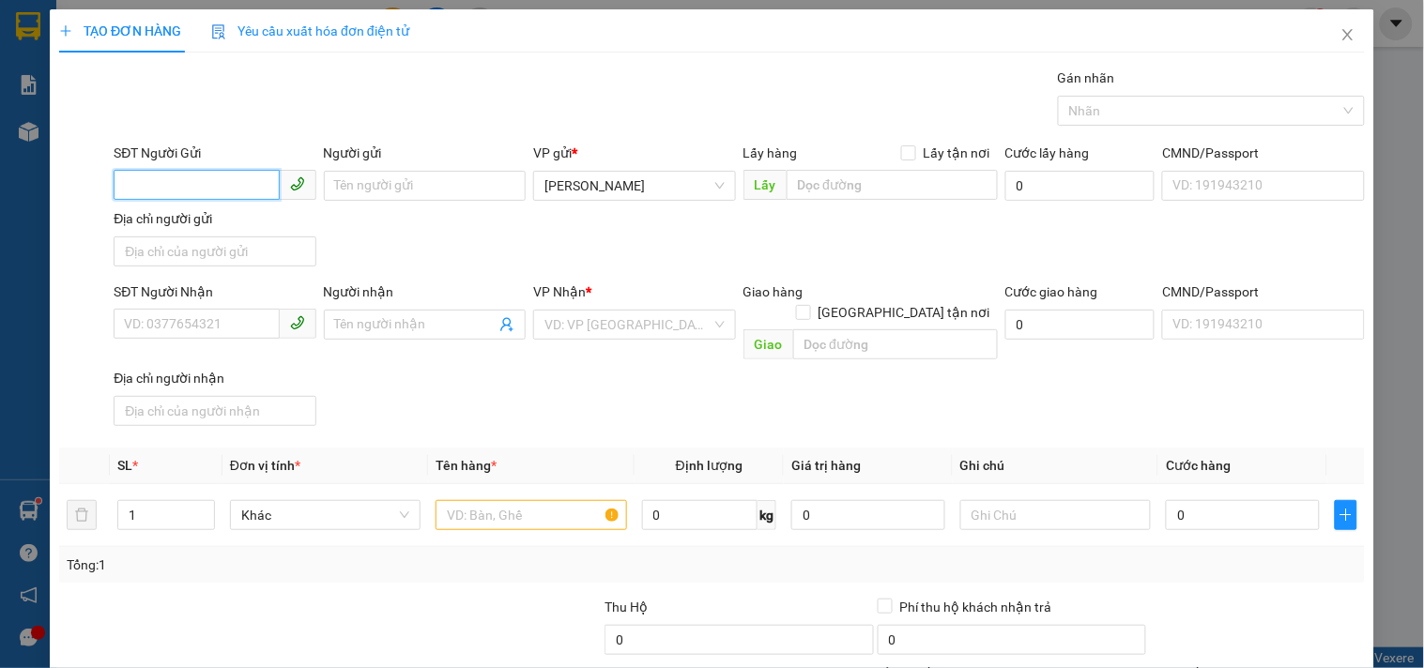
click at [207, 186] on input "SĐT Người Gửi" at bounding box center [196, 185] width 165 height 30
click at [219, 228] on div "0898686468 - CƯỜNG GARA" at bounding box center [216, 223] width 185 height 21
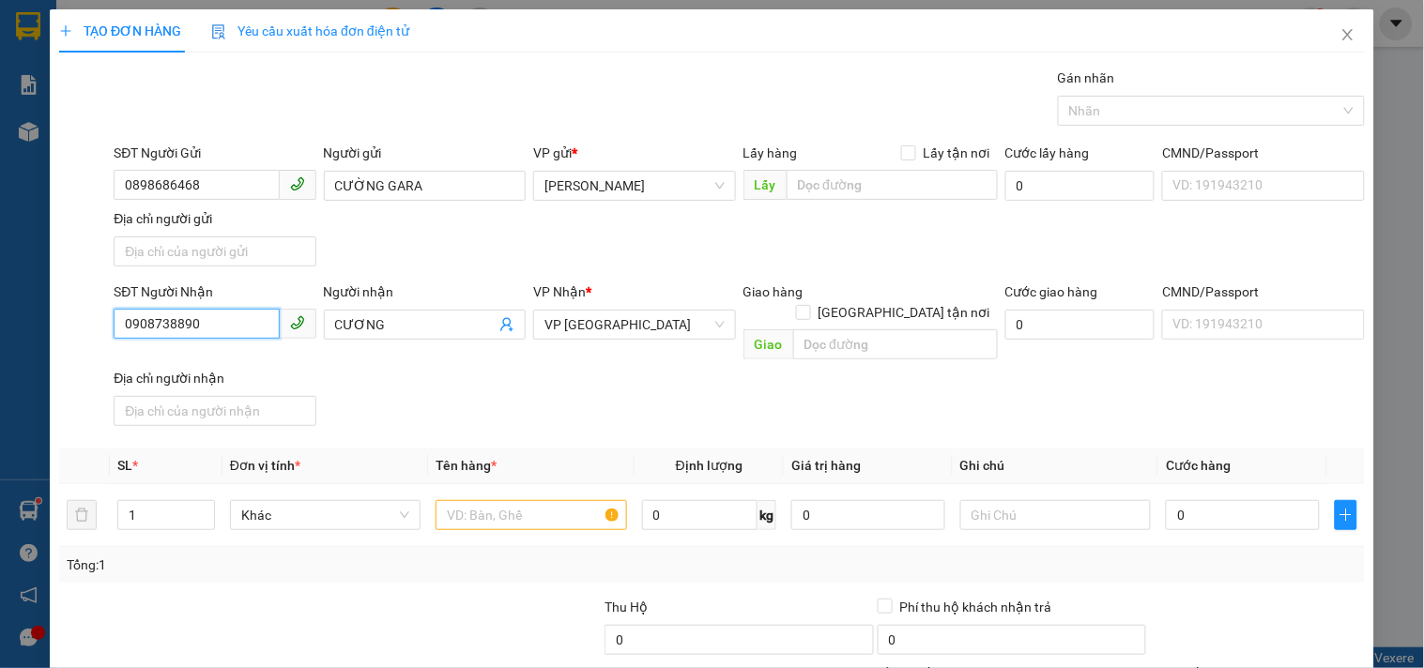
drag, startPoint x: 223, startPoint y: 322, endPoint x: 0, endPoint y: 266, distance: 230.4
click at [0, 268] on div "TẠO ĐƠN HÀNG Yêu cầu xuất hóa đơn điện tử Transit Pickup Surcharge Ids Transit …" at bounding box center [712, 334] width 1424 height 668
click at [203, 363] on div "0792050191 - DINH" at bounding box center [212, 363] width 177 height 21
click at [574, 500] on input "text" at bounding box center [531, 515] width 191 height 30
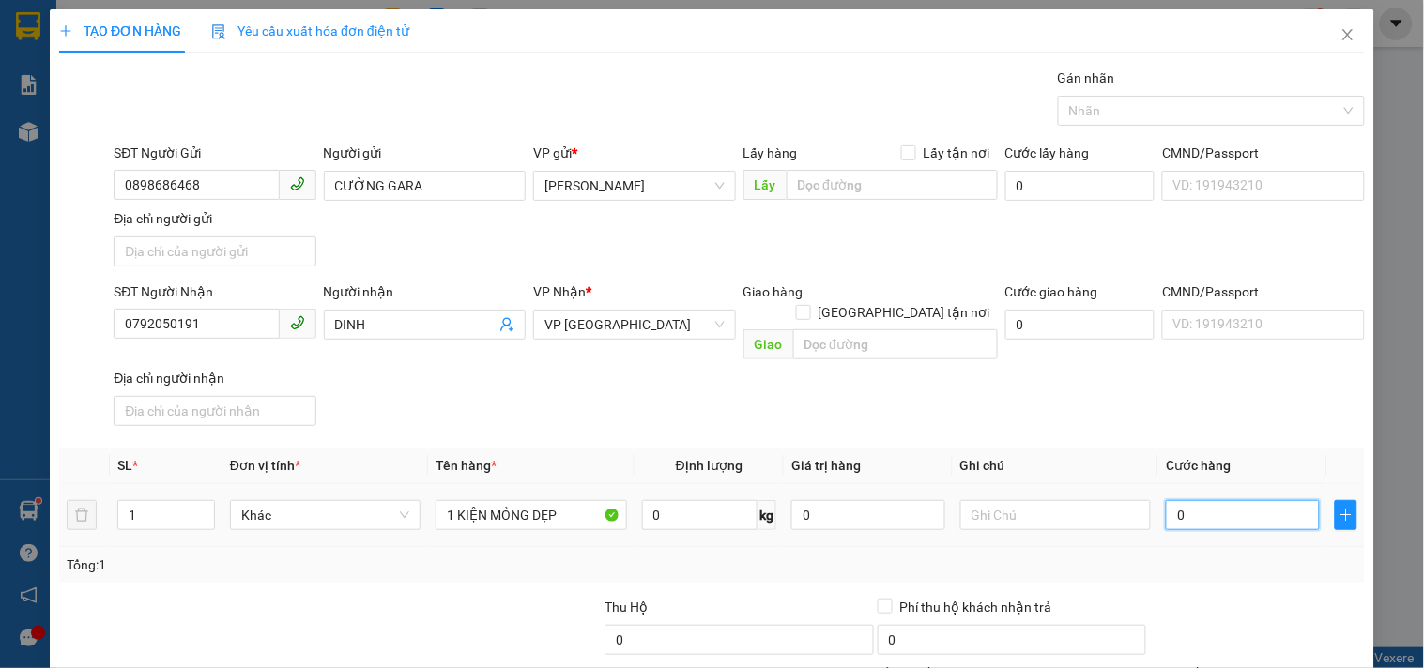
click at [1183, 500] on input "0" at bounding box center [1243, 515] width 154 height 30
click at [1058, 500] on input "text" at bounding box center [1055, 515] width 191 height 30
click at [225, 316] on input "0792050191" at bounding box center [196, 324] width 165 height 30
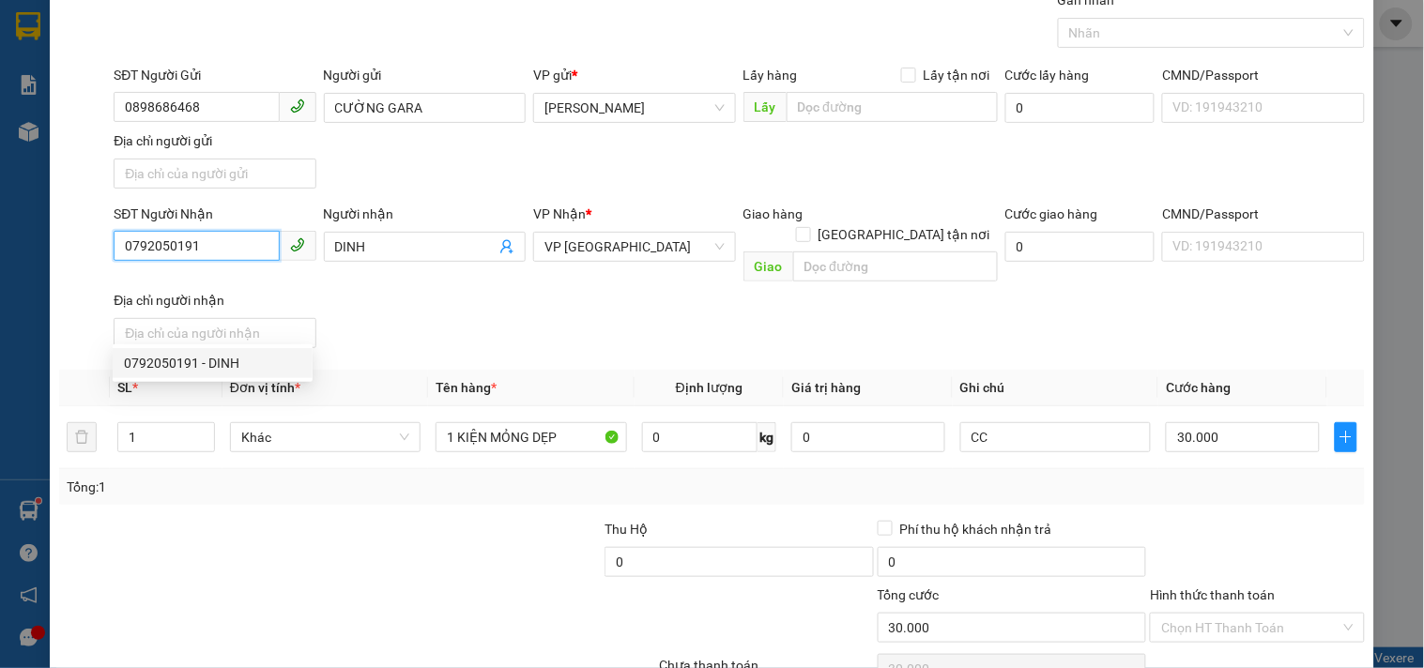
scroll to position [157, 0]
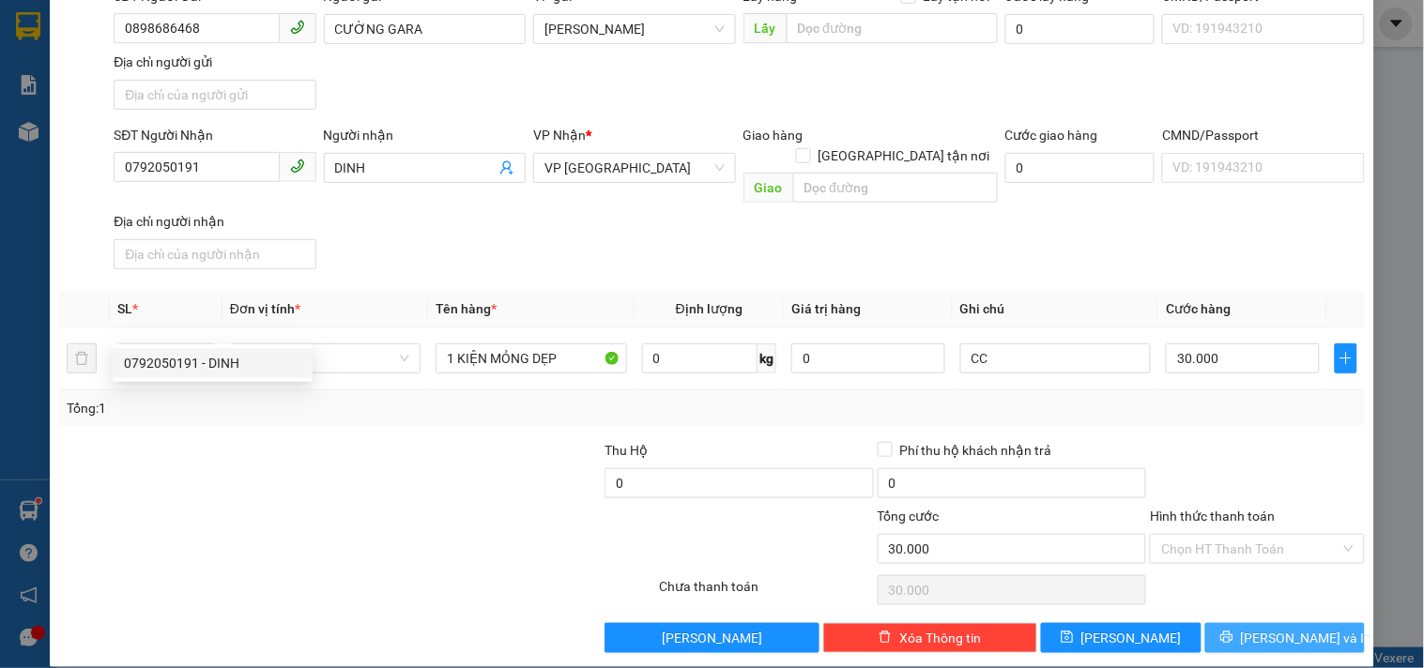
click at [1249, 623] on button "Lưu và In" at bounding box center [1285, 638] width 160 height 30
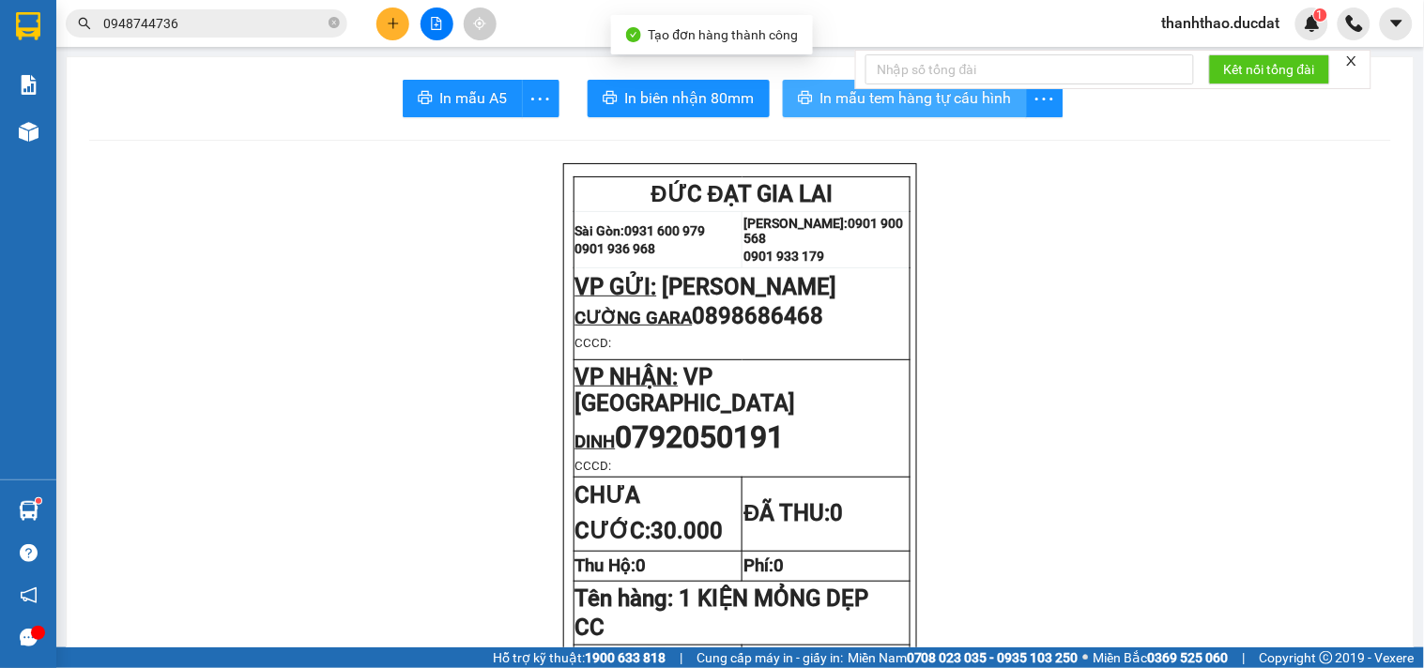
click at [822, 90] on span "In mẫu tem hàng tự cấu hình" at bounding box center [916, 97] width 192 height 23
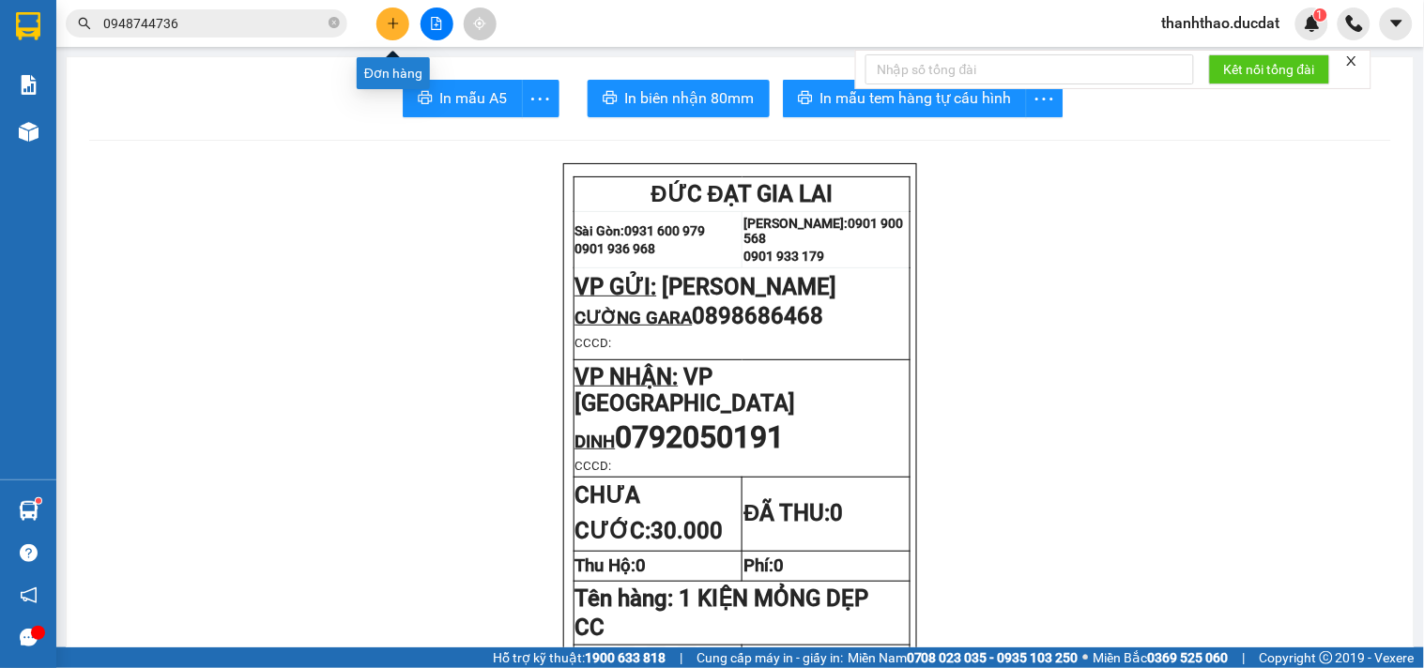
click at [391, 26] on icon "plus" at bounding box center [393, 23] width 13 height 13
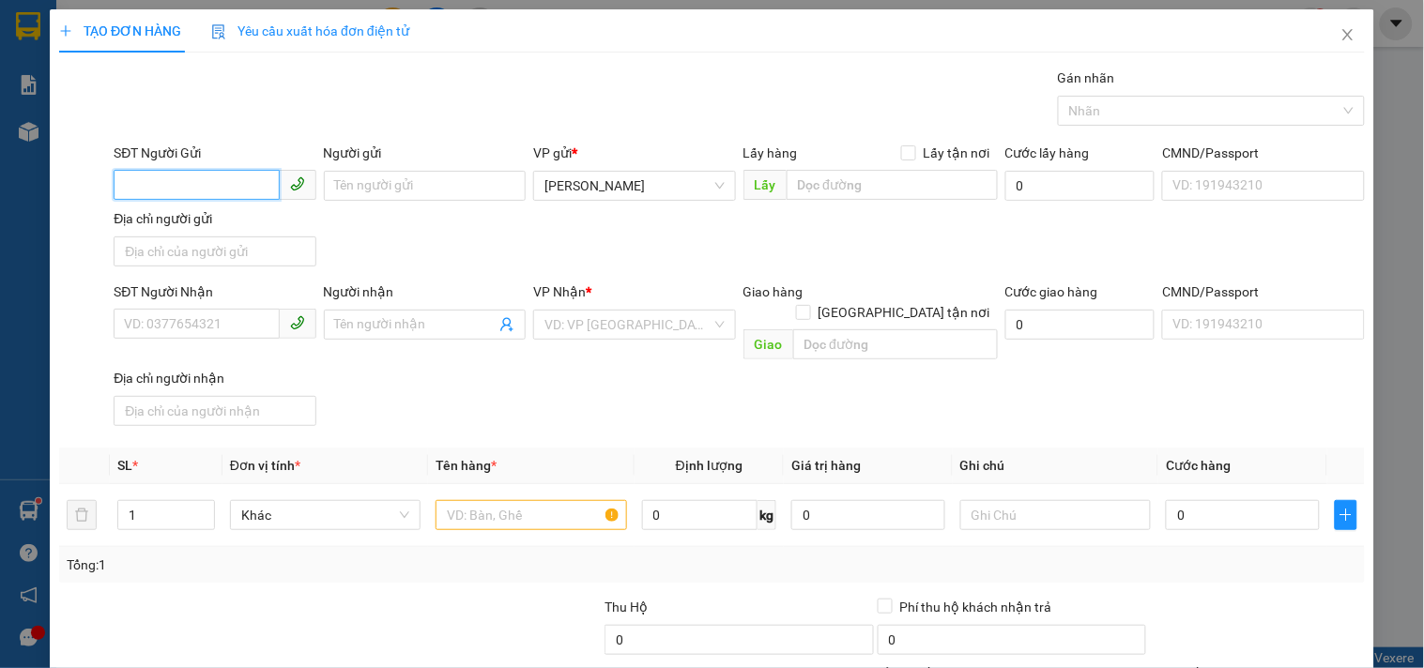
click at [203, 178] on input "SĐT Người Gửi" at bounding box center [196, 185] width 165 height 30
click at [237, 225] on div "0898686468 - CƯỜNG GARA" at bounding box center [216, 223] width 185 height 21
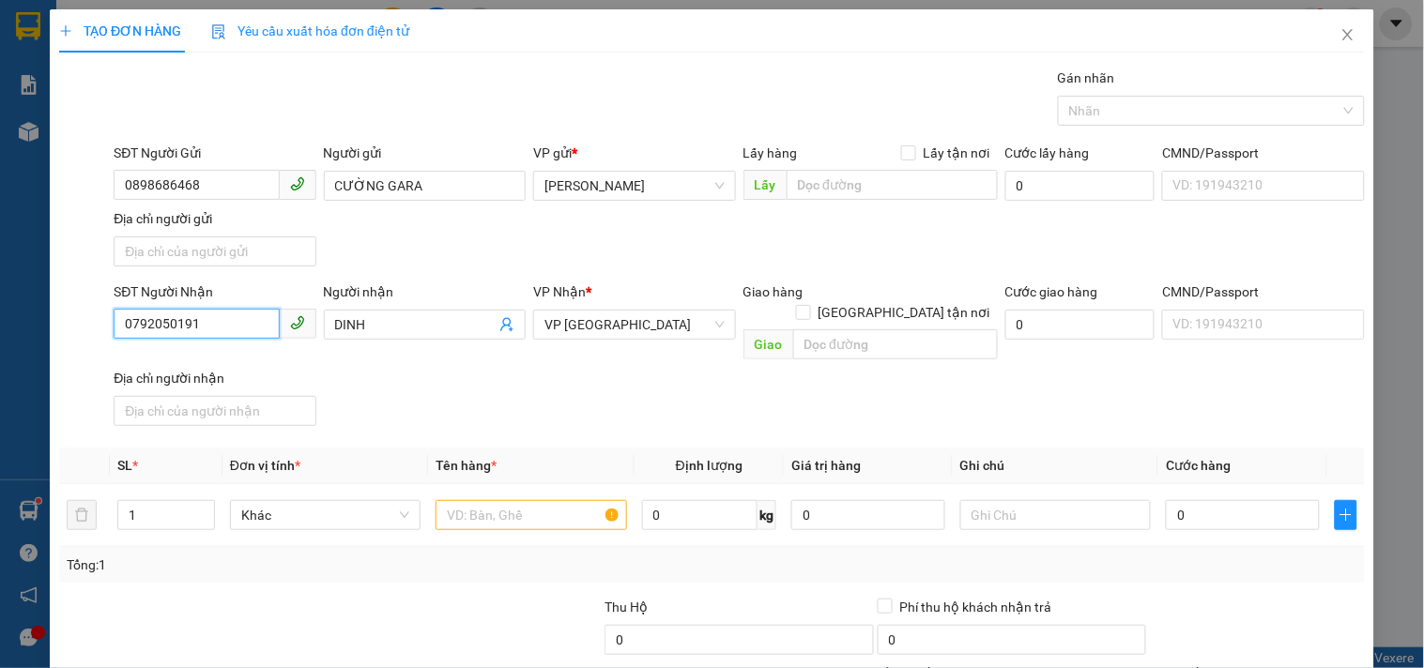
drag, startPoint x: 248, startPoint y: 330, endPoint x: 0, endPoint y: 299, distance: 249.9
click at [0, 299] on div "TẠO ĐƠN HÀNG Yêu cầu xuất hóa đơn điện tử Transit Pickup Surcharge Ids Transit …" at bounding box center [712, 334] width 1424 height 668
click at [174, 366] on div "0961321588 - NHÂN" at bounding box center [212, 363] width 177 height 21
click at [499, 500] on input "text" at bounding box center [531, 515] width 191 height 30
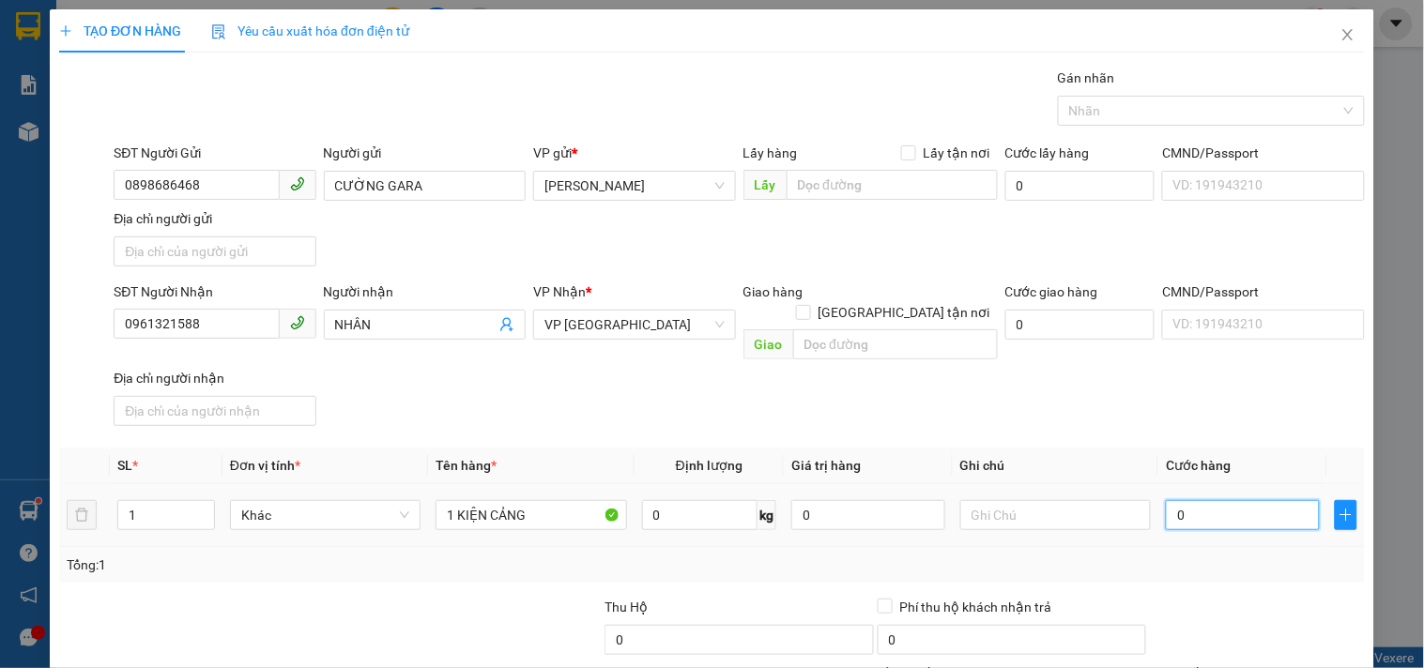
drag, startPoint x: 498, startPoint y: 491, endPoint x: 1209, endPoint y: 507, distance: 711.7
click at [1209, 507] on input "0" at bounding box center [1243, 515] width 154 height 30
click at [1044, 500] on input "text" at bounding box center [1055, 515] width 191 height 30
click at [225, 326] on input "0961321588" at bounding box center [196, 324] width 165 height 30
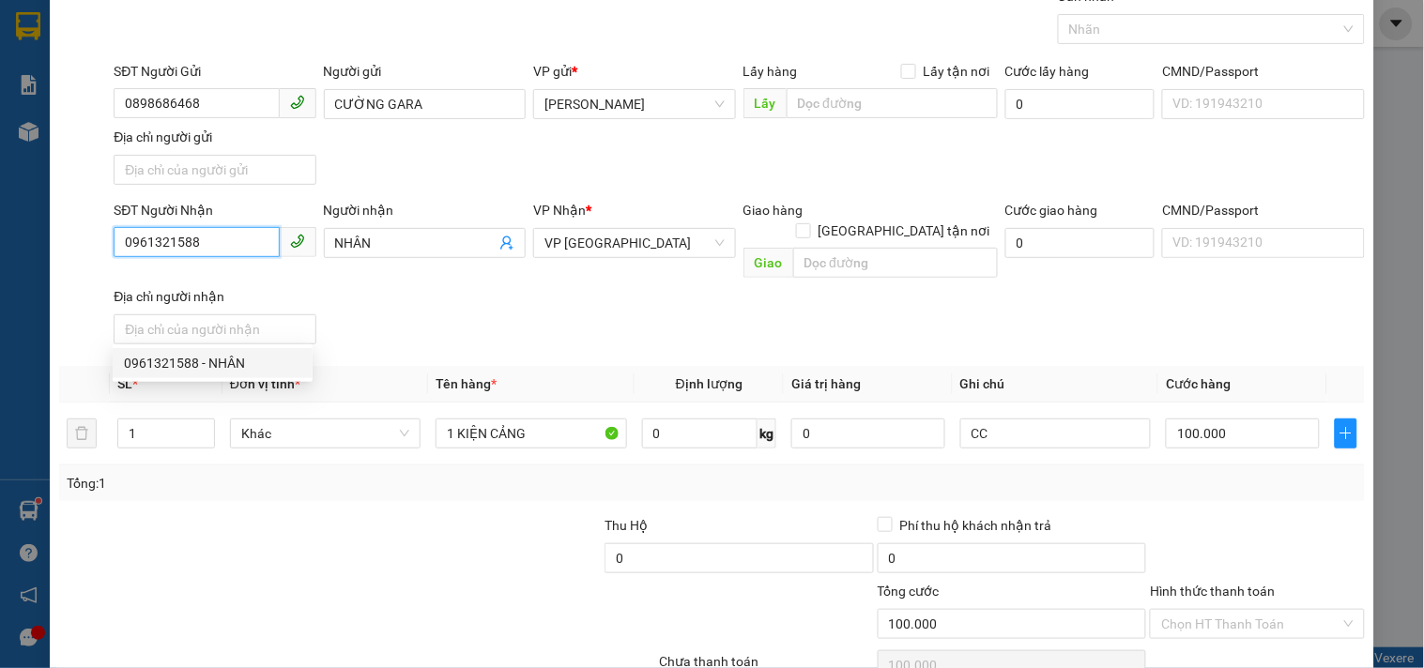
scroll to position [157, 0]
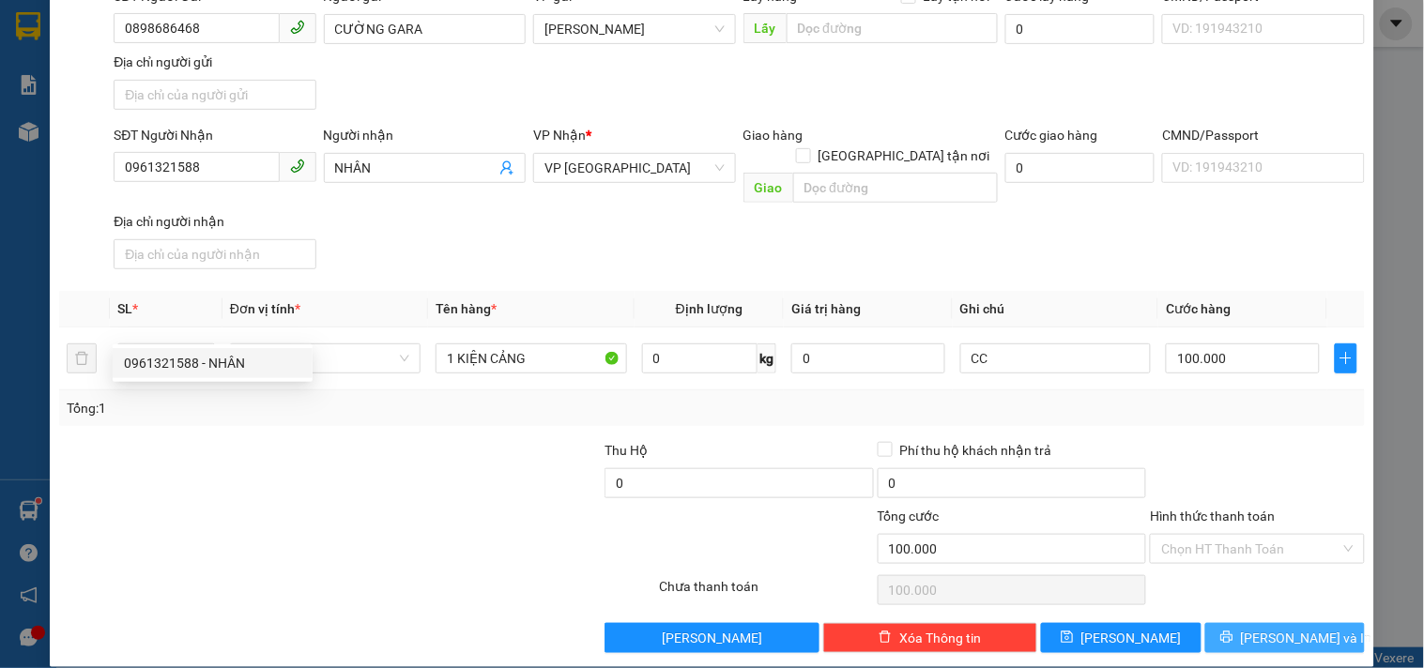
click at [1221, 623] on button "Lưu và In" at bounding box center [1285, 638] width 160 height 30
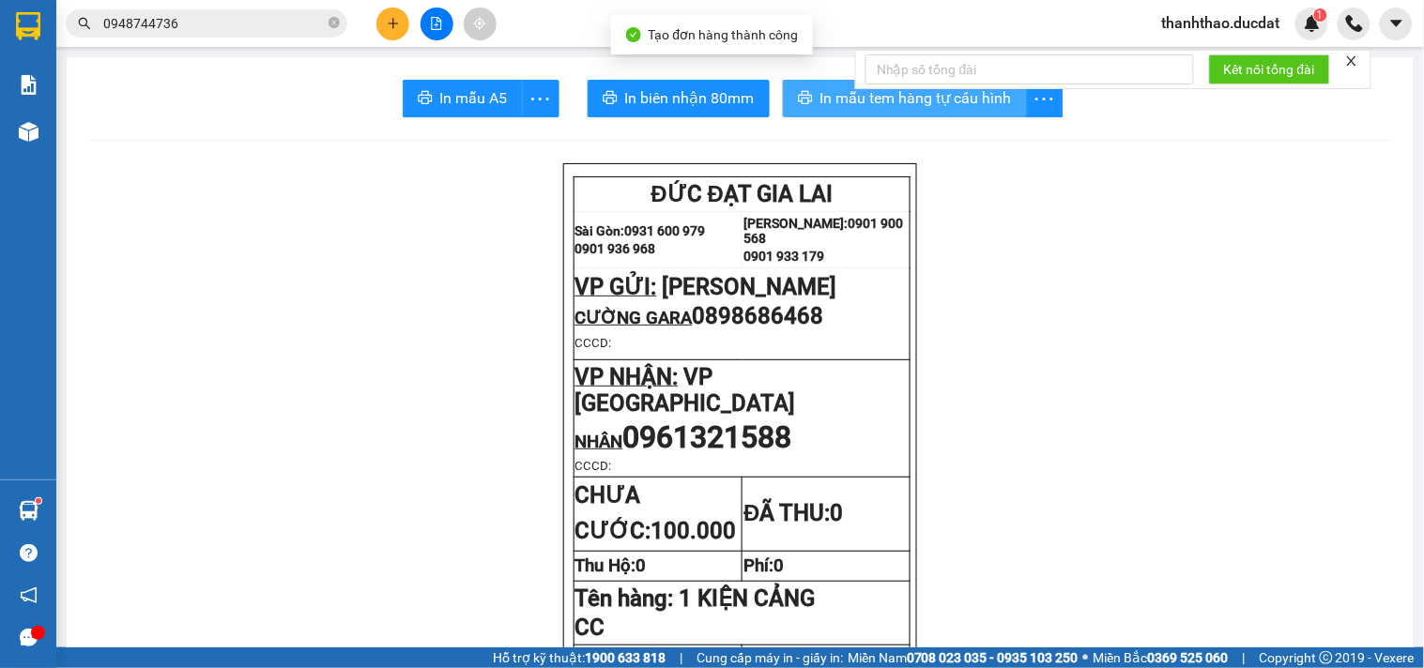
click at [807, 100] on button "In mẫu tem hàng tự cấu hình" at bounding box center [905, 99] width 244 height 38
click at [401, 19] on button at bounding box center [392, 24] width 33 height 33
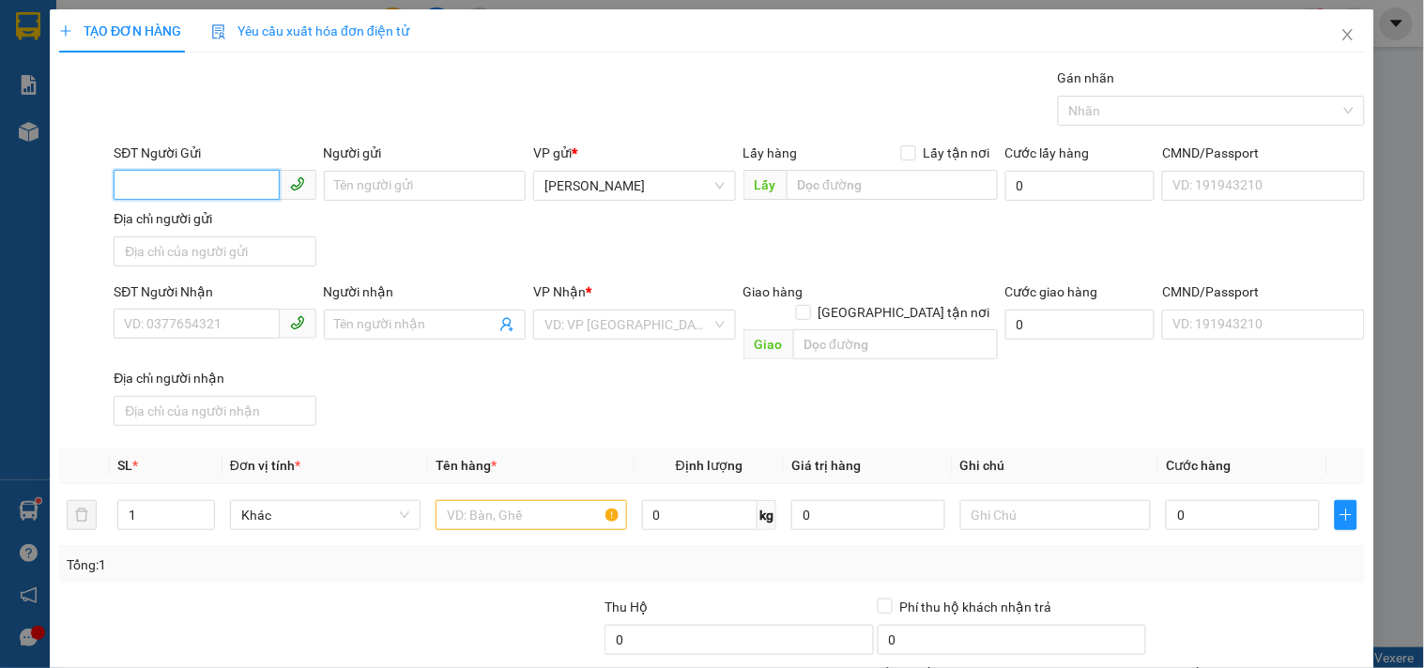
click at [156, 175] on input "SĐT Người Gửi" at bounding box center [196, 185] width 165 height 30
click at [251, 226] on div "0868922992 - NK BIG" at bounding box center [212, 223] width 177 height 21
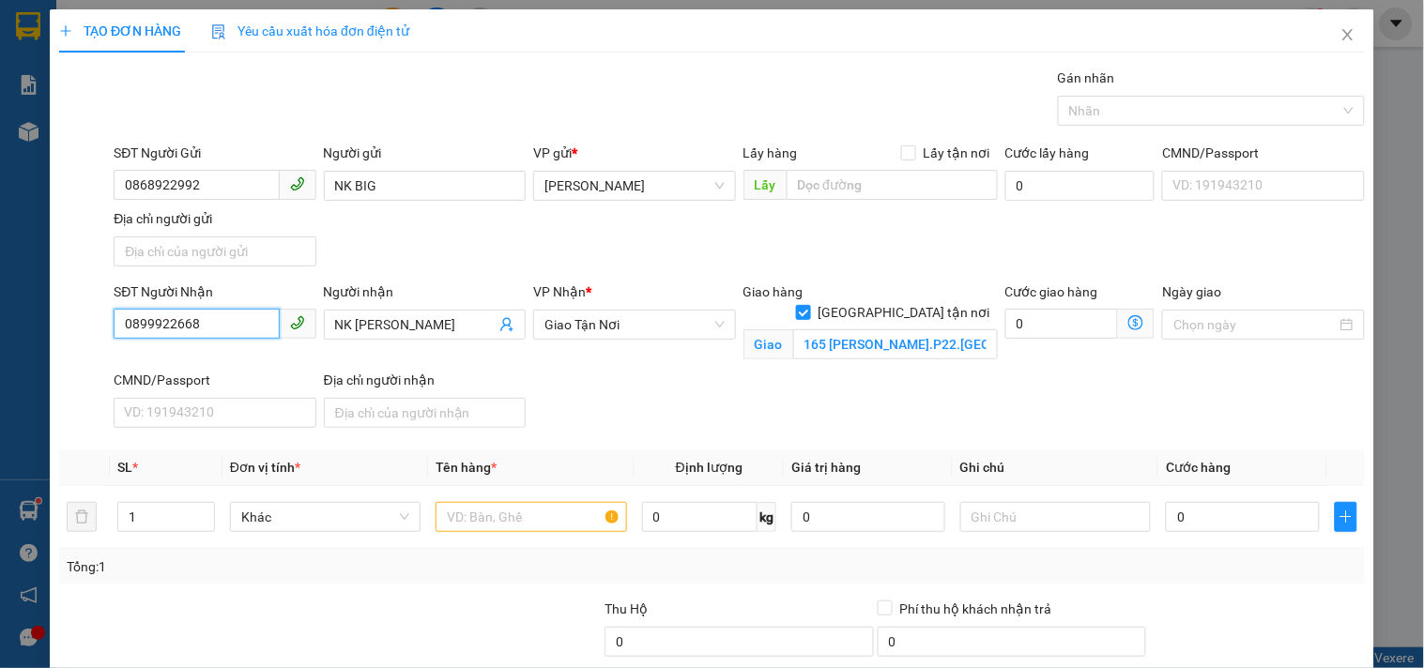
click at [233, 327] on input "0899922668" at bounding box center [196, 324] width 165 height 30
click at [179, 353] on div "0938264510" at bounding box center [212, 363] width 177 height 21
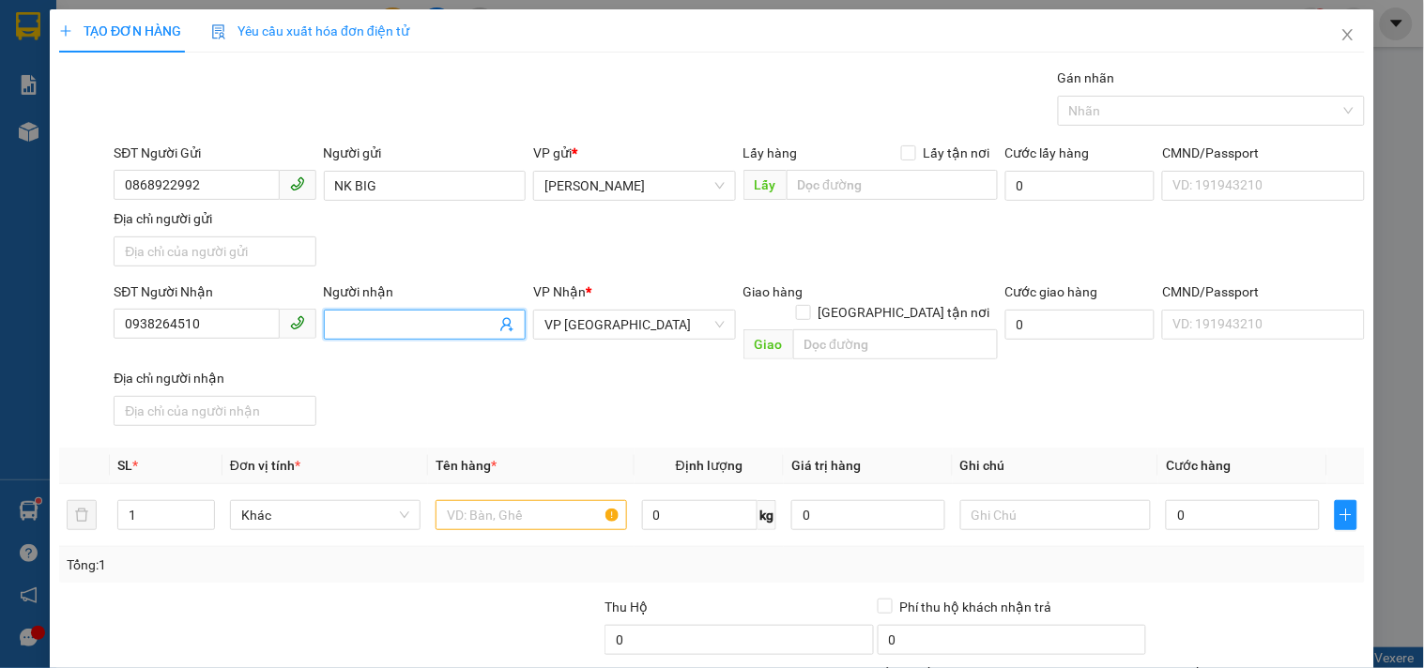
click at [419, 330] on input "Người nhận" at bounding box center [415, 324] width 161 height 21
click at [559, 500] on input "text" at bounding box center [531, 515] width 191 height 30
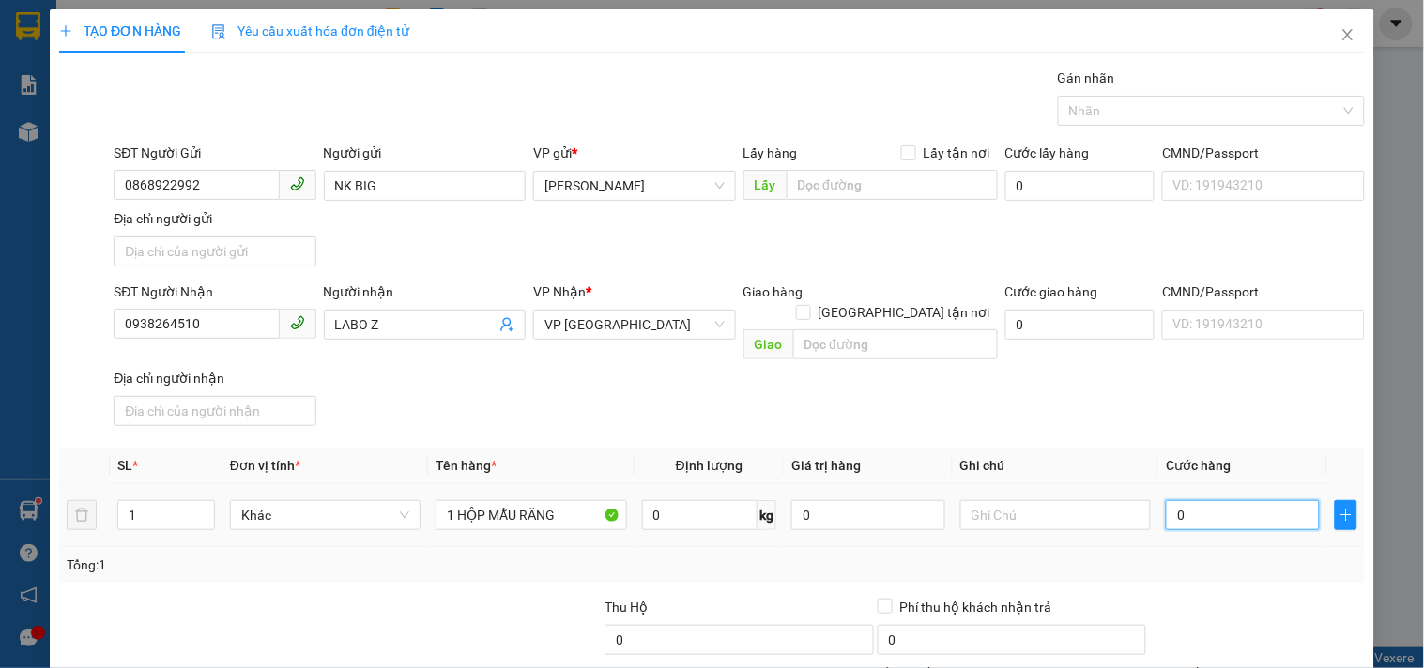
click at [1193, 500] on input "0" at bounding box center [1243, 515] width 154 height 30
click at [1172, 458] on span "Cước hàng" at bounding box center [1198, 465] width 65 height 15
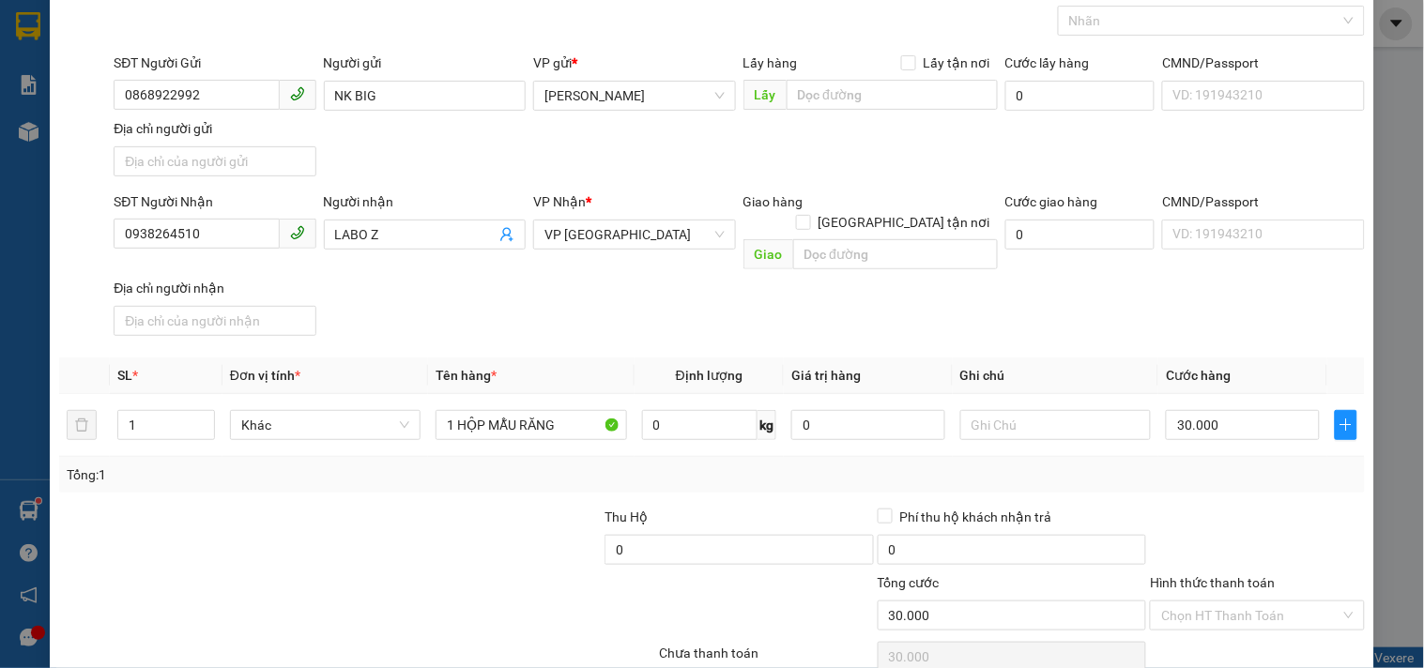
scroll to position [157, 0]
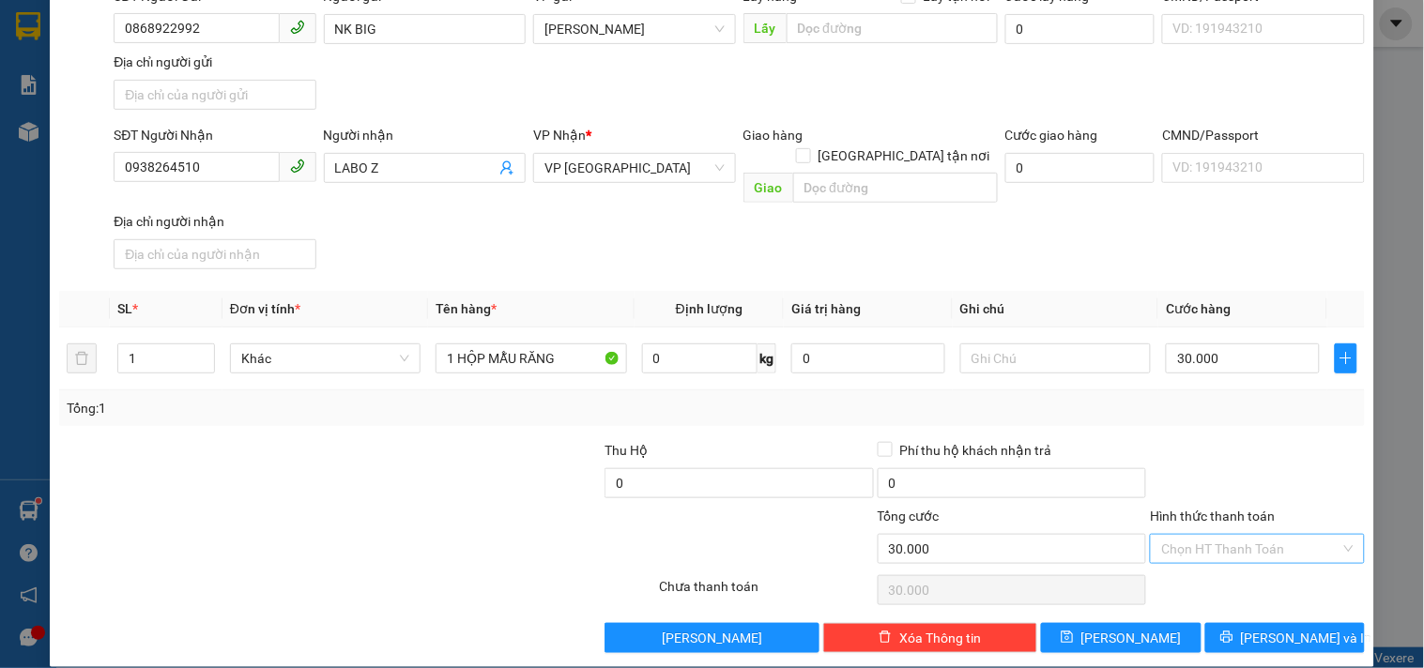
click at [1211, 535] on input "Hình thức thanh toán" at bounding box center [1250, 549] width 178 height 28
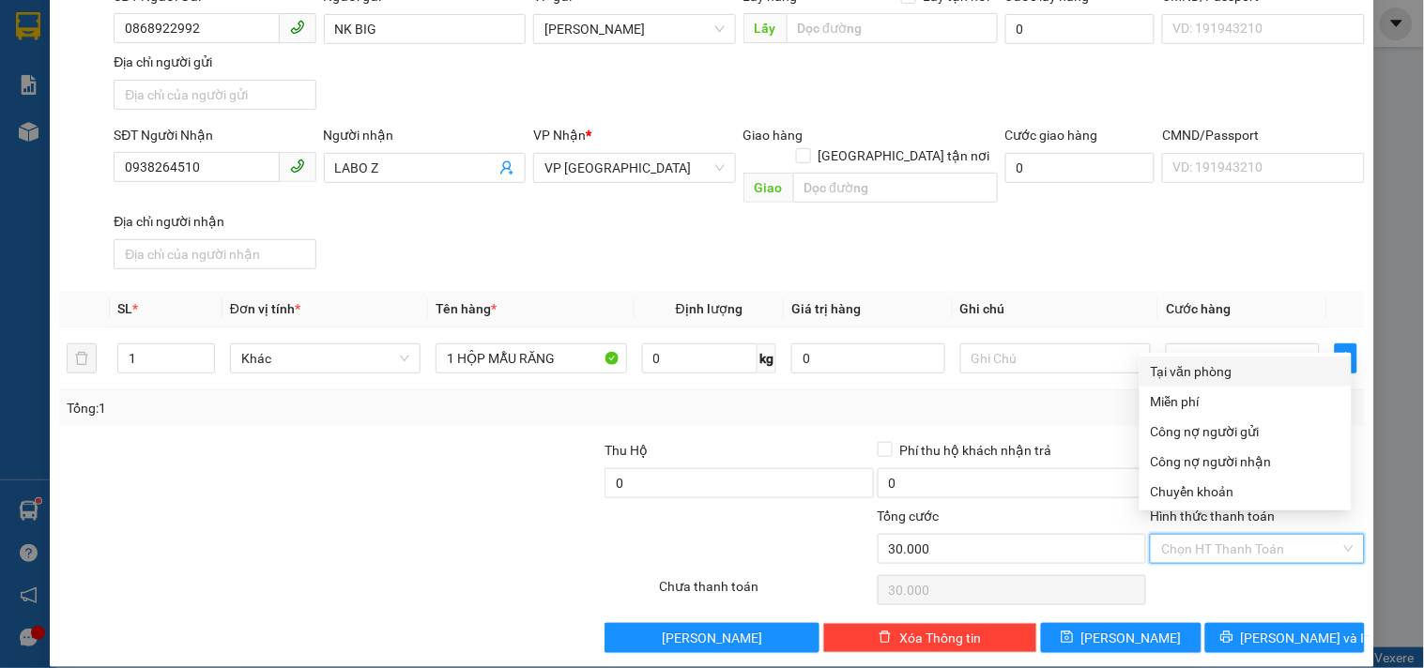
click at [1202, 373] on div "Tại văn phòng" at bounding box center [1246, 371] width 190 height 21
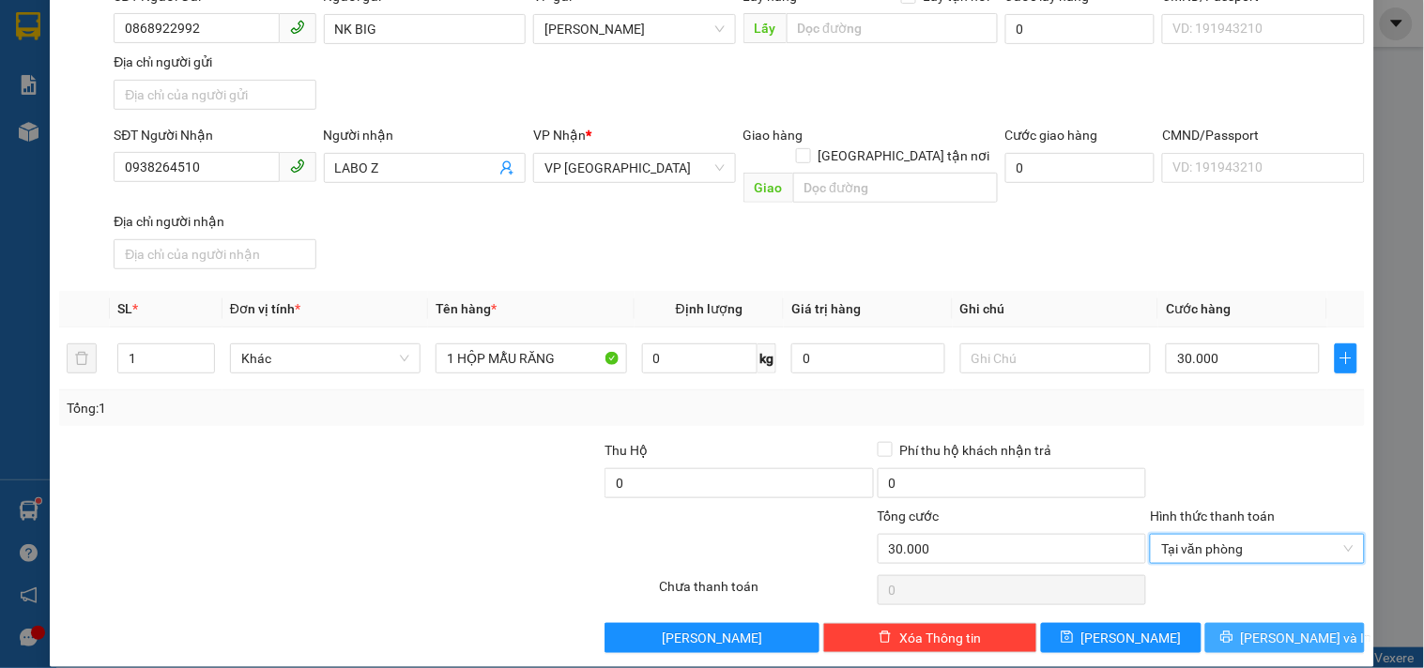
click at [1234, 631] on icon "printer" at bounding box center [1226, 637] width 13 height 13
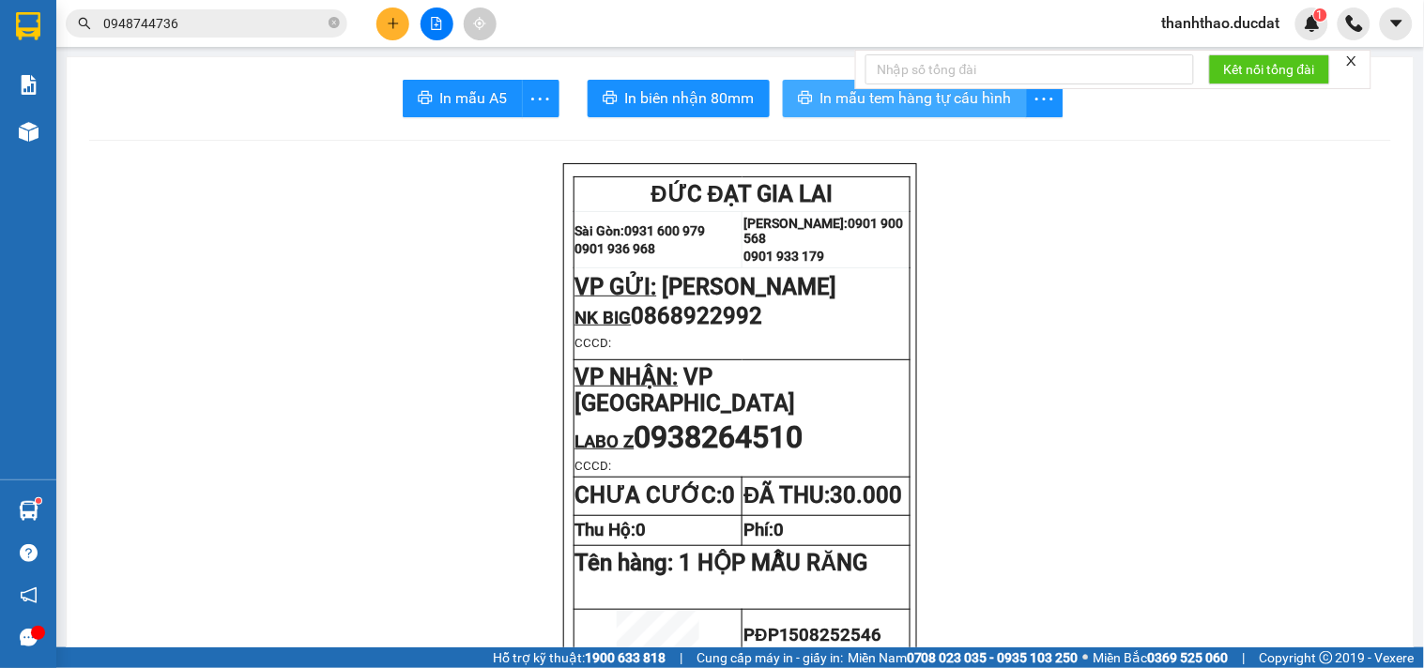
click at [826, 92] on span "In mẫu tem hàng tự cấu hình" at bounding box center [916, 97] width 192 height 23
click at [398, 28] on icon "plus" at bounding box center [393, 23] width 13 height 13
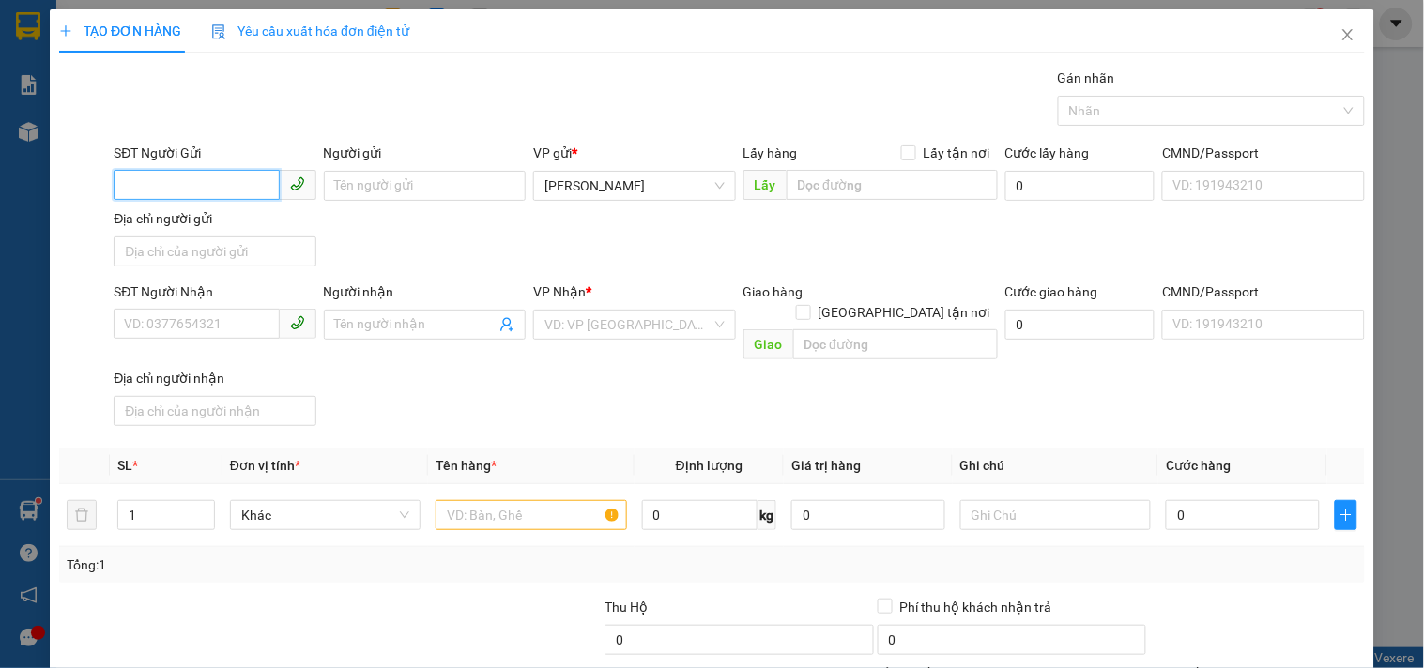
click at [216, 189] on input "SĐT Người Gửi" at bounding box center [196, 185] width 165 height 30
click at [183, 222] on div "0978561270 - ÁNH" at bounding box center [212, 223] width 177 height 21
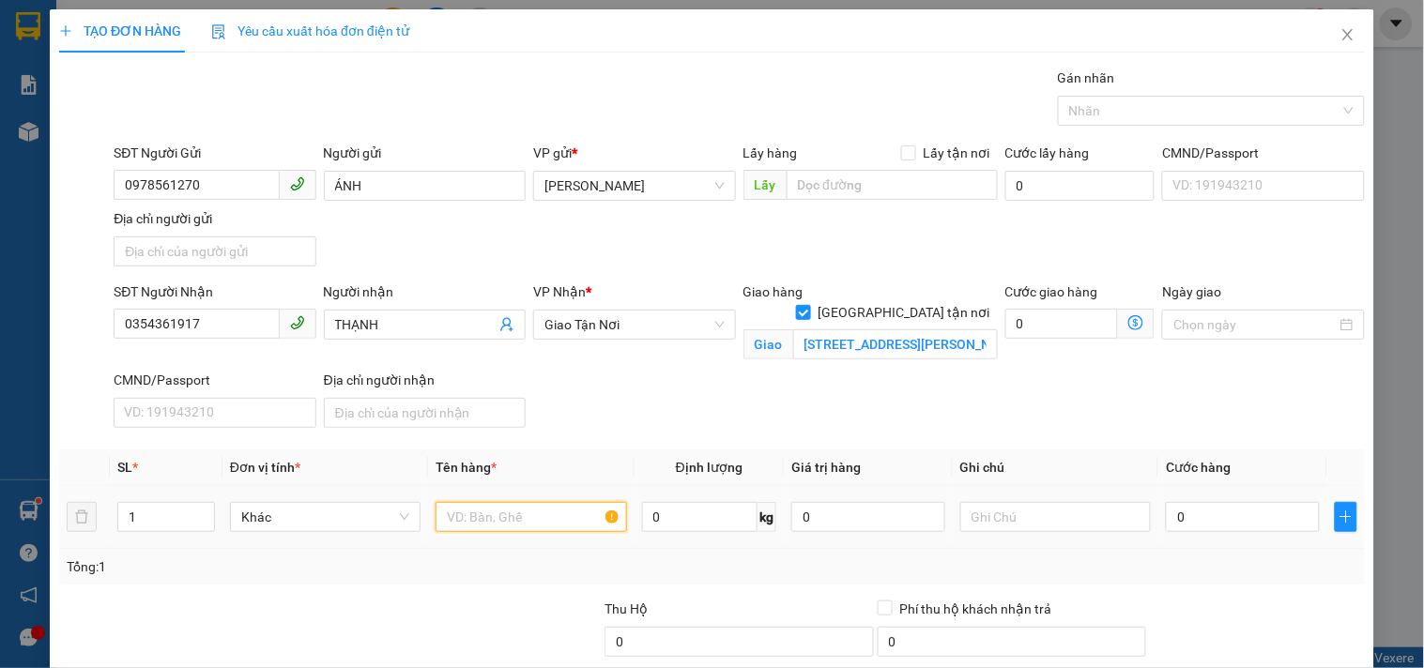
click at [551, 509] on input "text" at bounding box center [531, 517] width 191 height 30
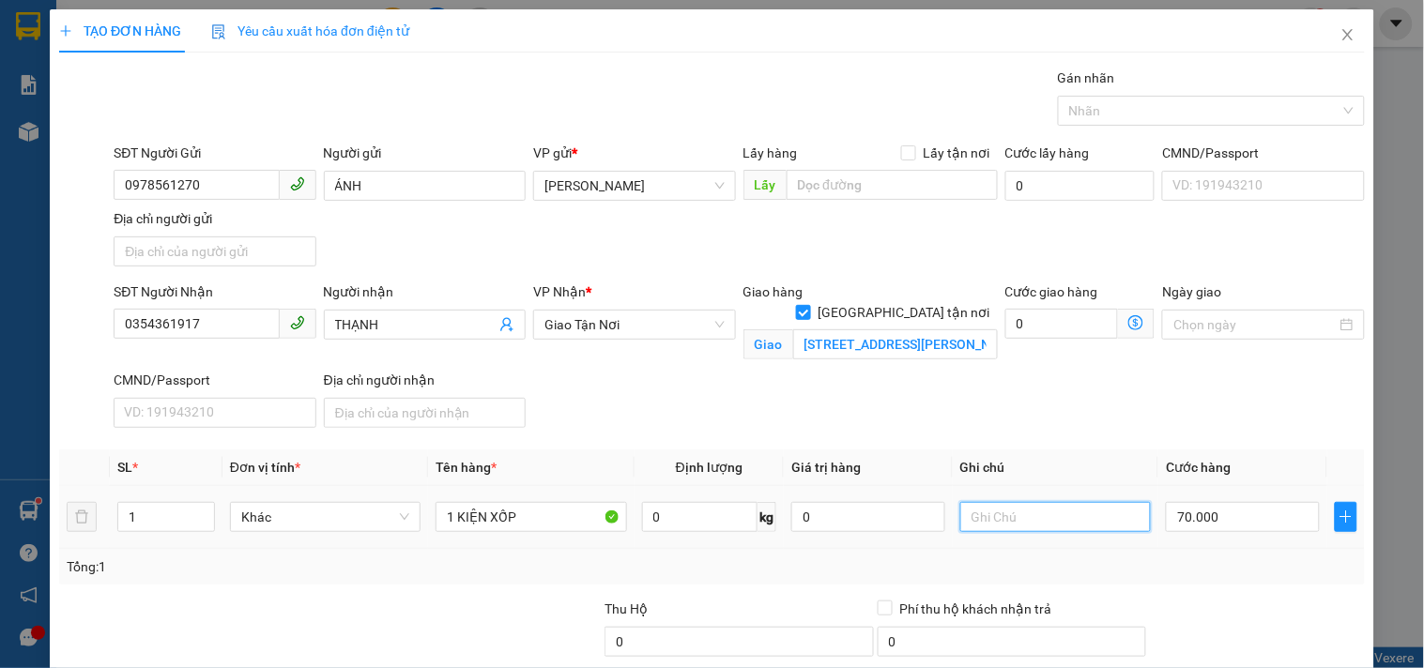
drag, startPoint x: 1008, startPoint y: 528, endPoint x: 969, endPoint y: 510, distance: 43.3
click at [1008, 524] on input "text" at bounding box center [1055, 517] width 191 height 30
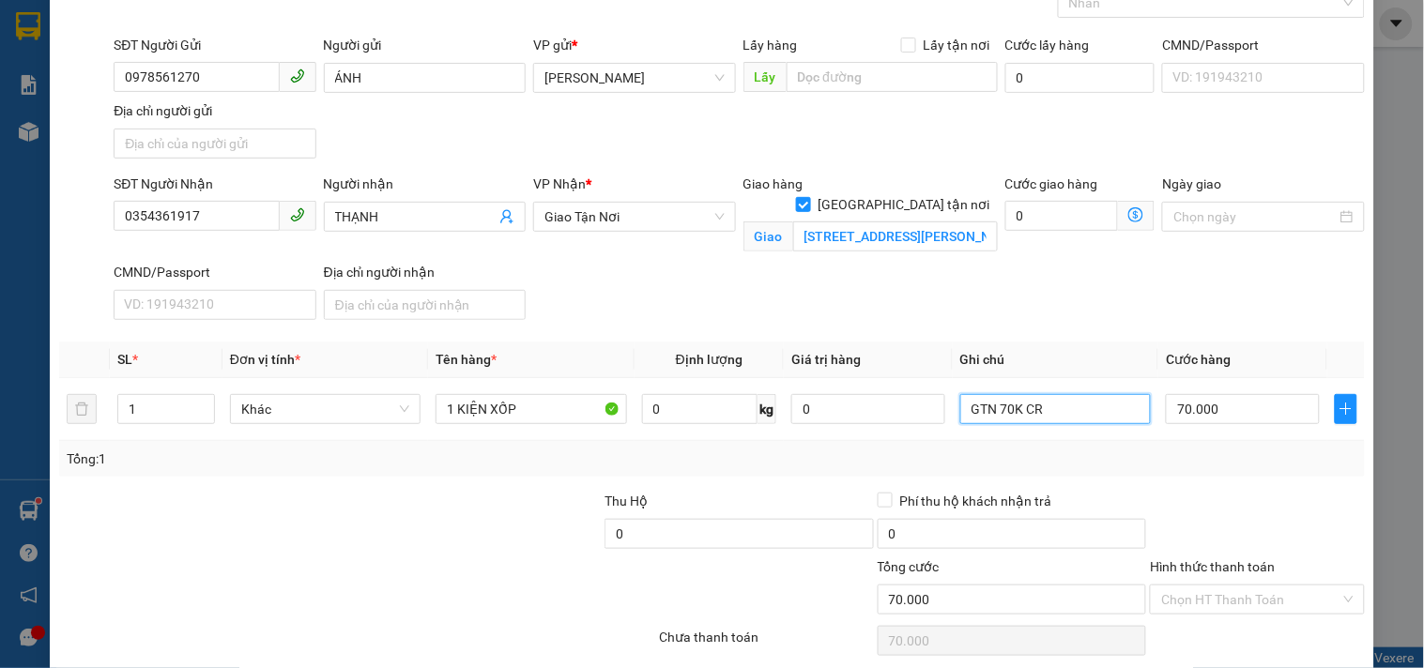
scroll to position [180, 0]
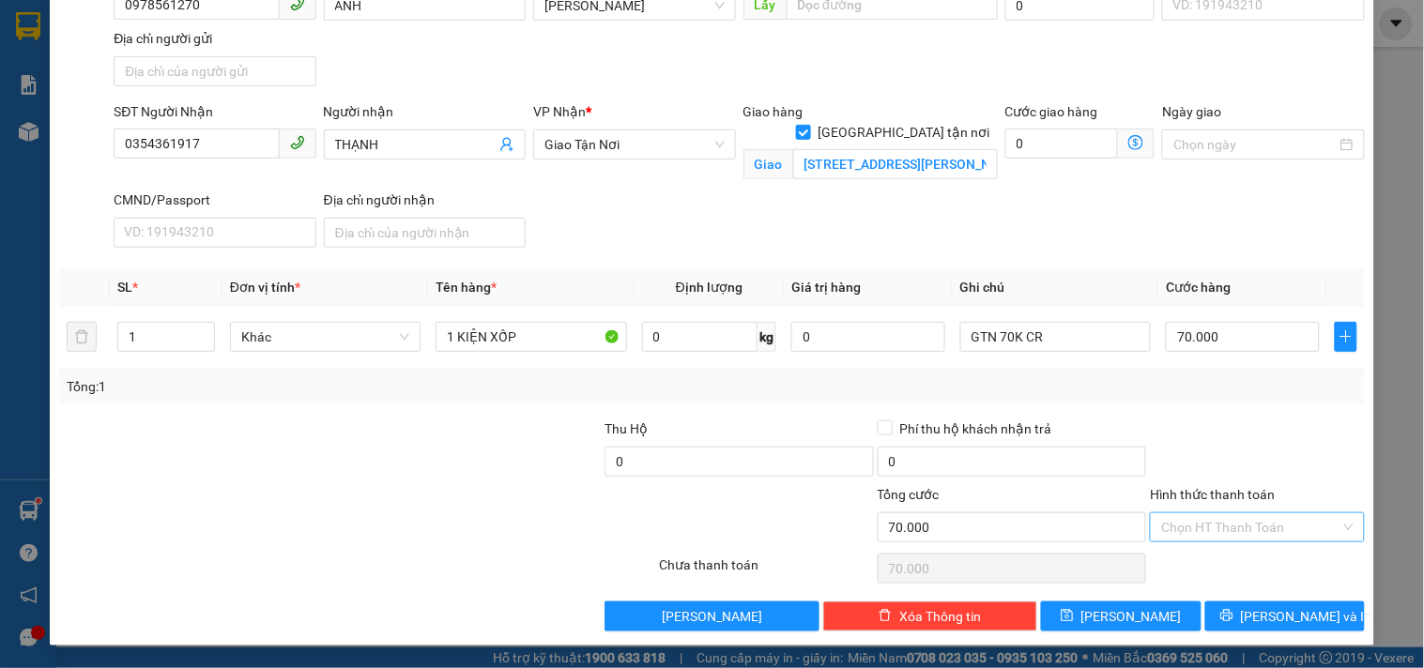
click at [1245, 529] on input "Hình thức thanh toán" at bounding box center [1250, 527] width 178 height 28
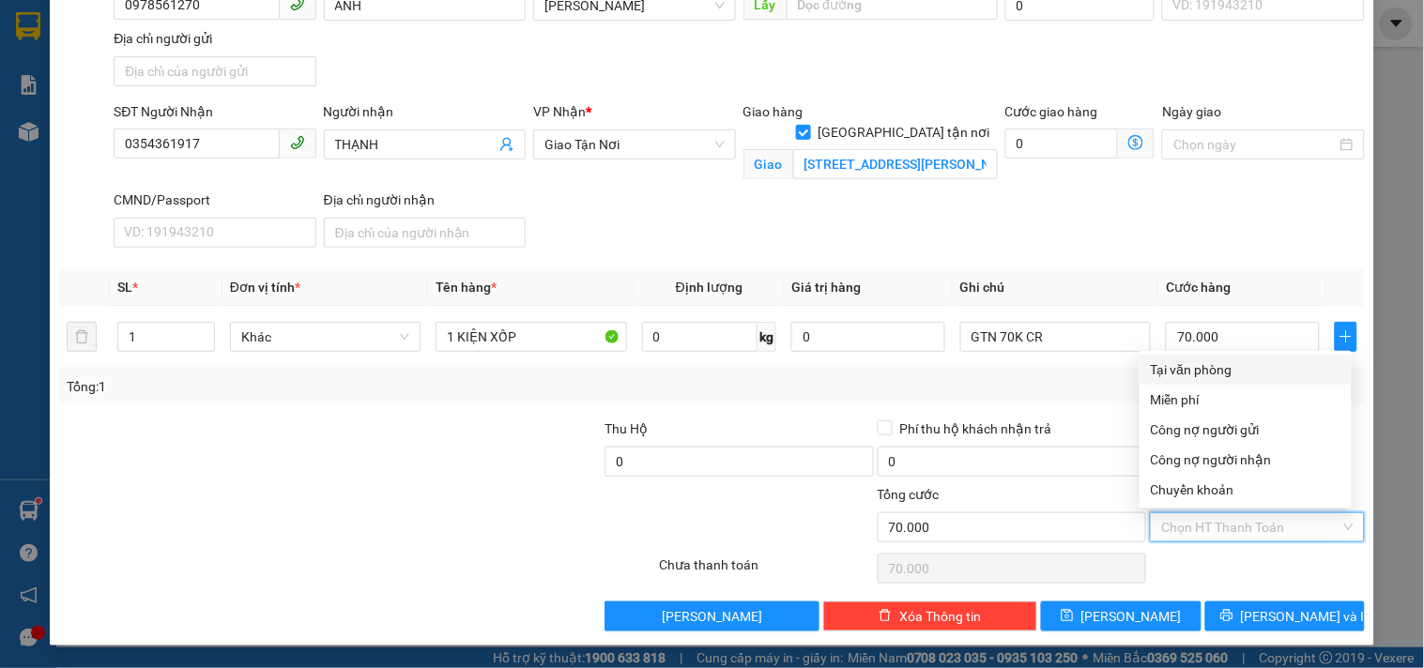
click at [1235, 374] on div "Tại văn phòng" at bounding box center [1246, 370] width 190 height 21
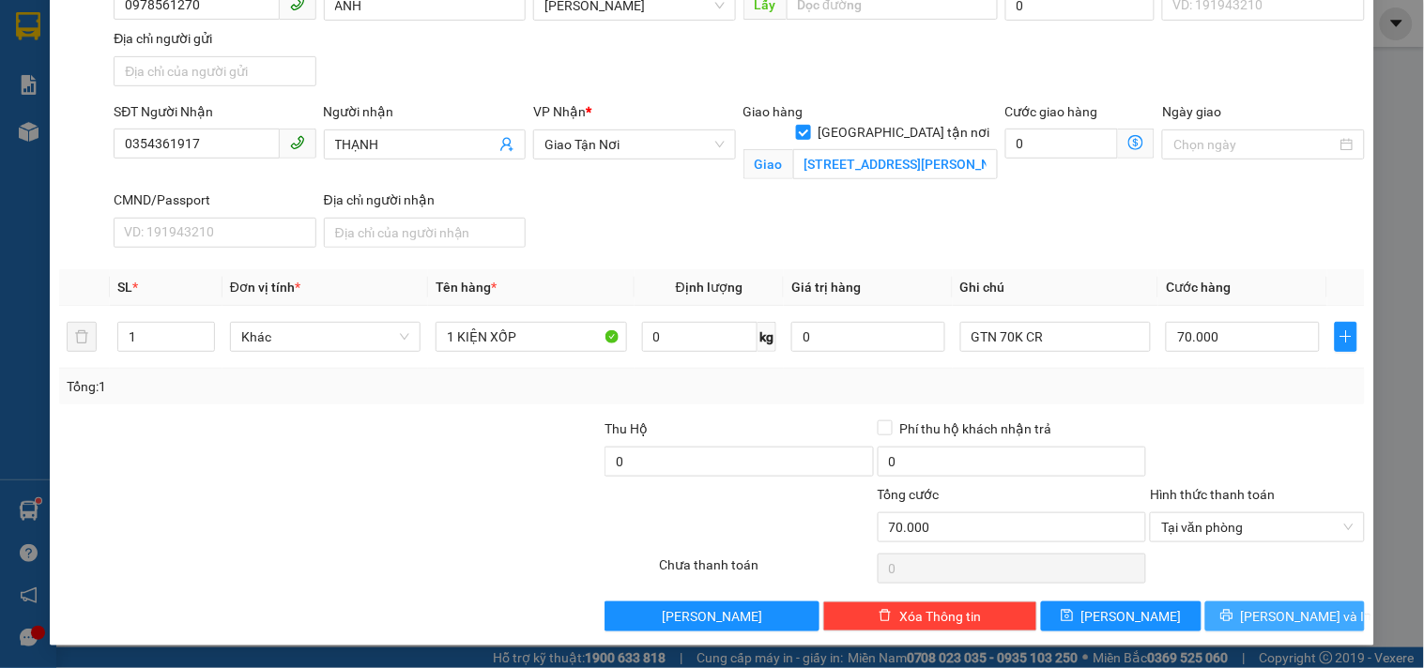
click at [1252, 617] on button "Lưu và In" at bounding box center [1285, 617] width 160 height 30
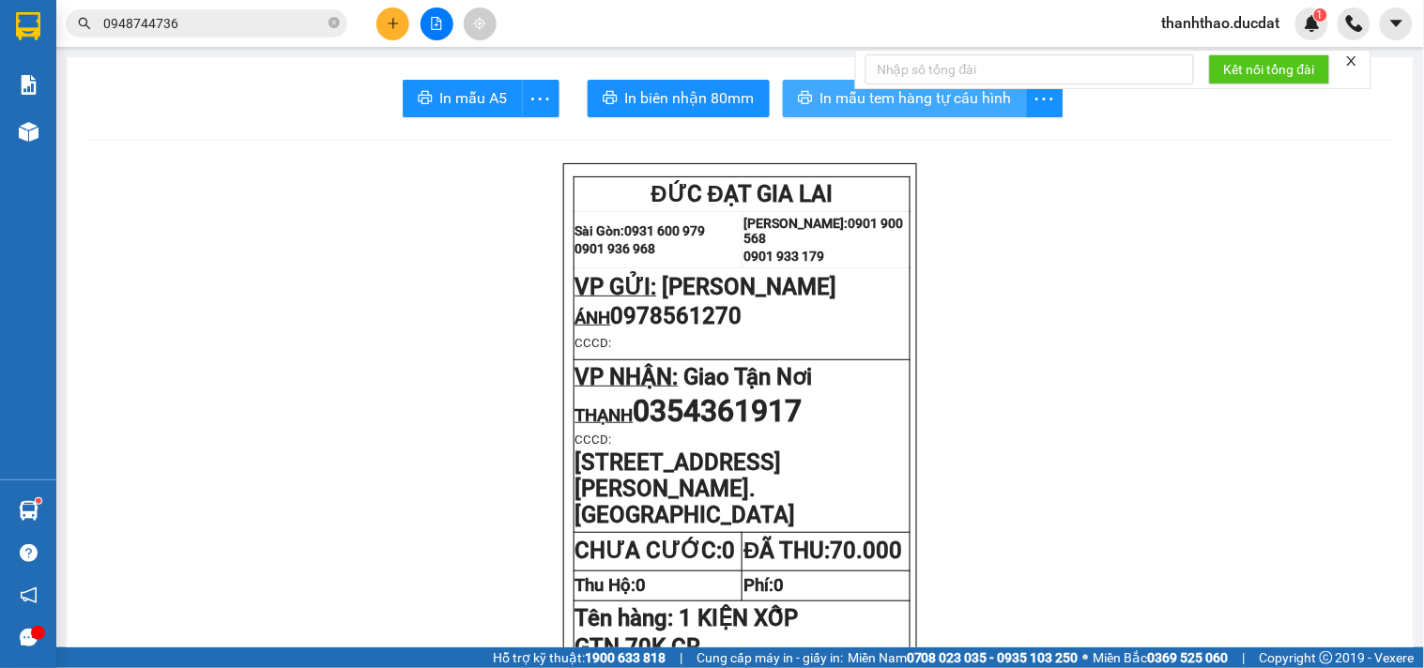
click at [798, 97] on icon "printer" at bounding box center [805, 97] width 14 height 13
click at [829, 98] on span "In mẫu tem hàng tự cấu hình" at bounding box center [916, 97] width 192 height 23
click at [391, 19] on icon "plus" at bounding box center [393, 23] width 13 height 13
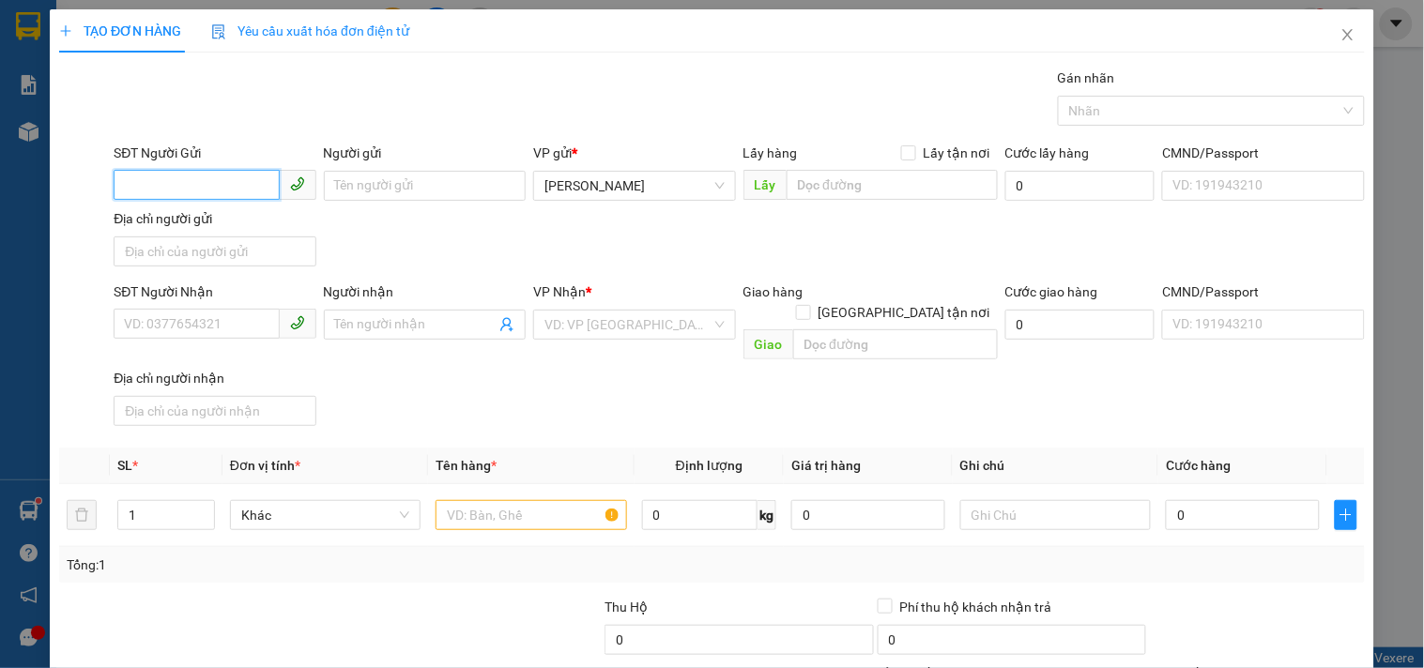
click at [209, 173] on input "SĐT Người Gửi" at bounding box center [196, 185] width 165 height 30
click at [232, 223] on div "0969979134" at bounding box center [212, 223] width 177 height 21
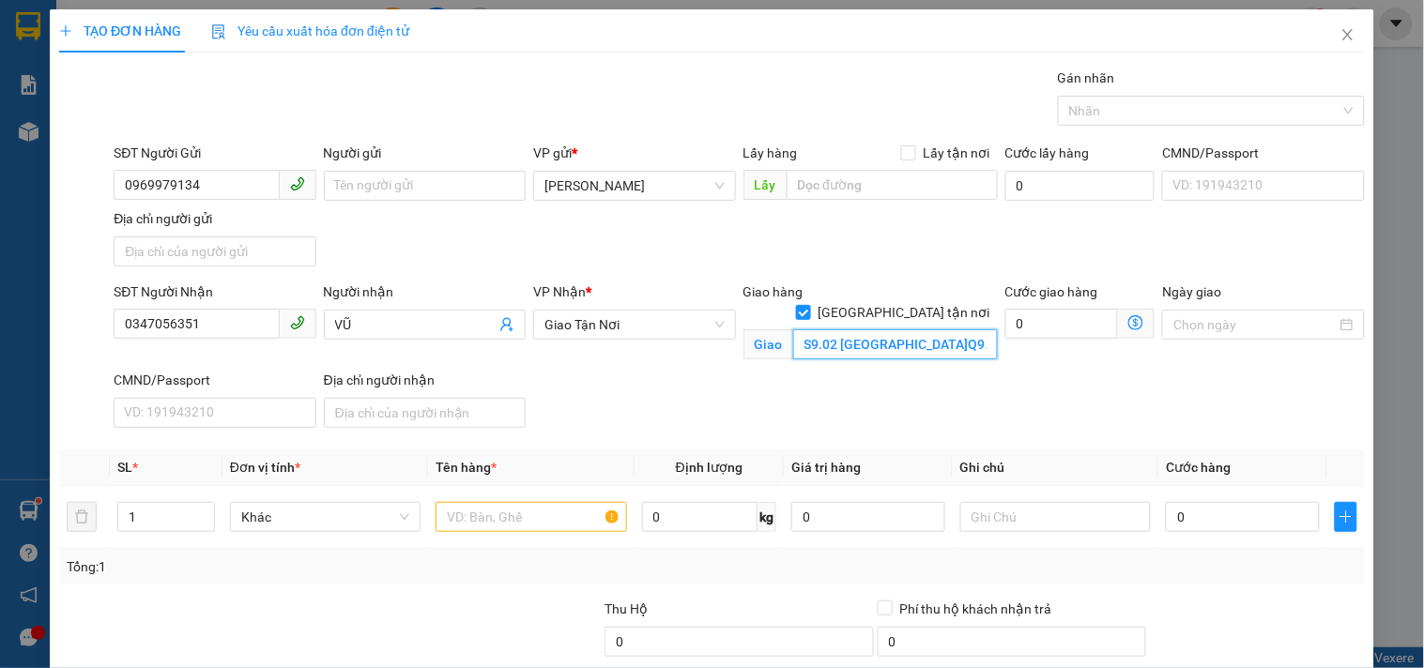
click at [834, 331] on input "S9.02 VINHOMES GRAND PARK.Q9.THỦ ĐỨC" at bounding box center [895, 344] width 205 height 30
click at [831, 329] on input "S9.02 VINHOMES GRAND PARK.Q9.THỦ ĐỨC" at bounding box center [895, 344] width 205 height 30
drag, startPoint x: 827, startPoint y: 321, endPoint x: 640, endPoint y: 321, distance: 186.8
click at [640, 321] on div "SĐT Người Nhận 0347056351 Người nhận VŨ VP Nhận * Giao Tận Nơi Giao hàng Giao …" at bounding box center [739, 359] width 1259 height 154
drag, startPoint x: 569, startPoint y: 516, endPoint x: 543, endPoint y: 502, distance: 29.8
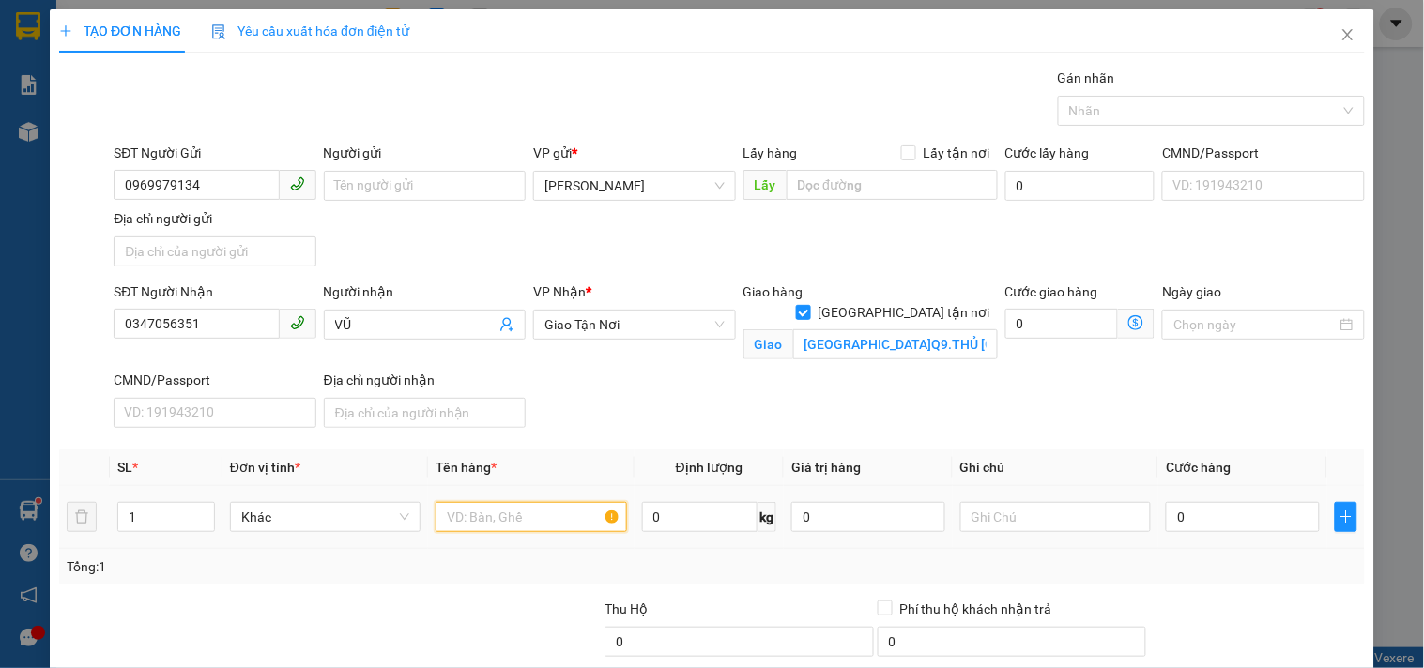
click at [560, 504] on input "text" at bounding box center [531, 517] width 191 height 30
drag, startPoint x: 1213, startPoint y: 507, endPoint x: 1193, endPoint y: 507, distance: 19.7
click at [1211, 507] on input "0" at bounding box center [1243, 517] width 154 height 30
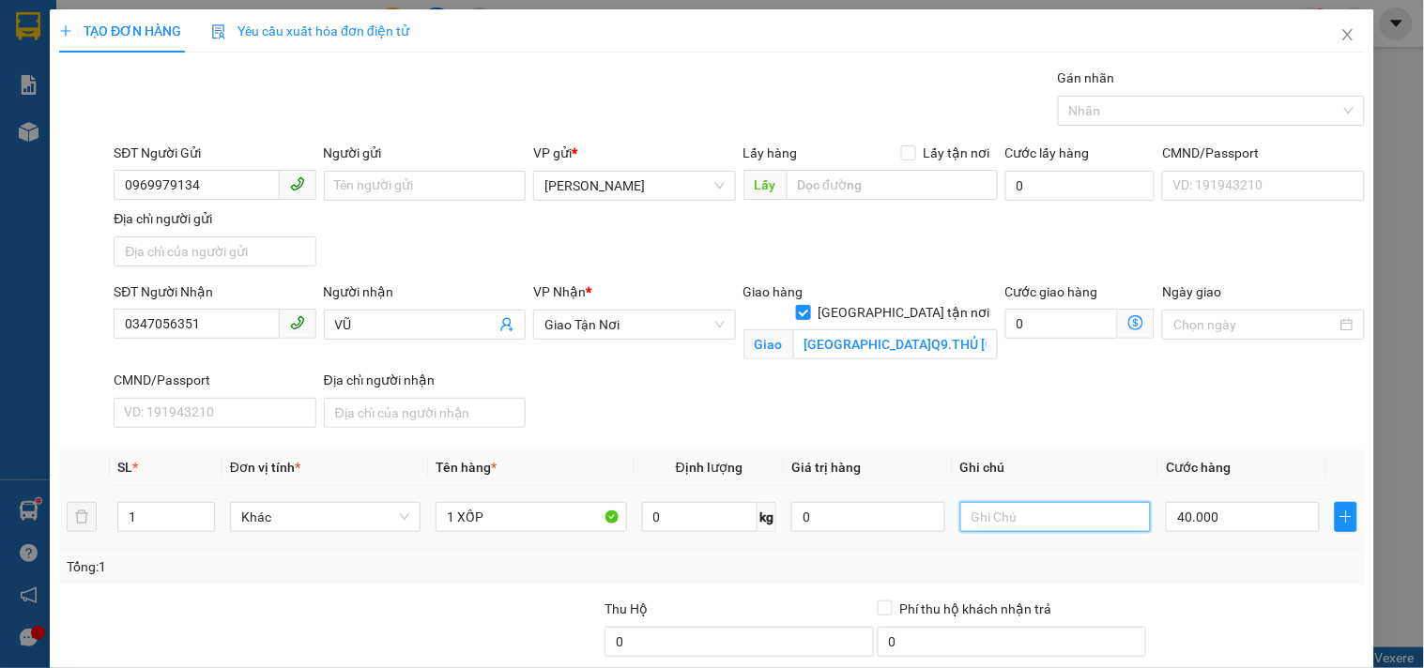
drag, startPoint x: 1062, startPoint y: 511, endPoint x: 1053, endPoint y: 502, distance: 11.9
click at [1057, 510] on input "text" at bounding box center [1055, 517] width 191 height 30
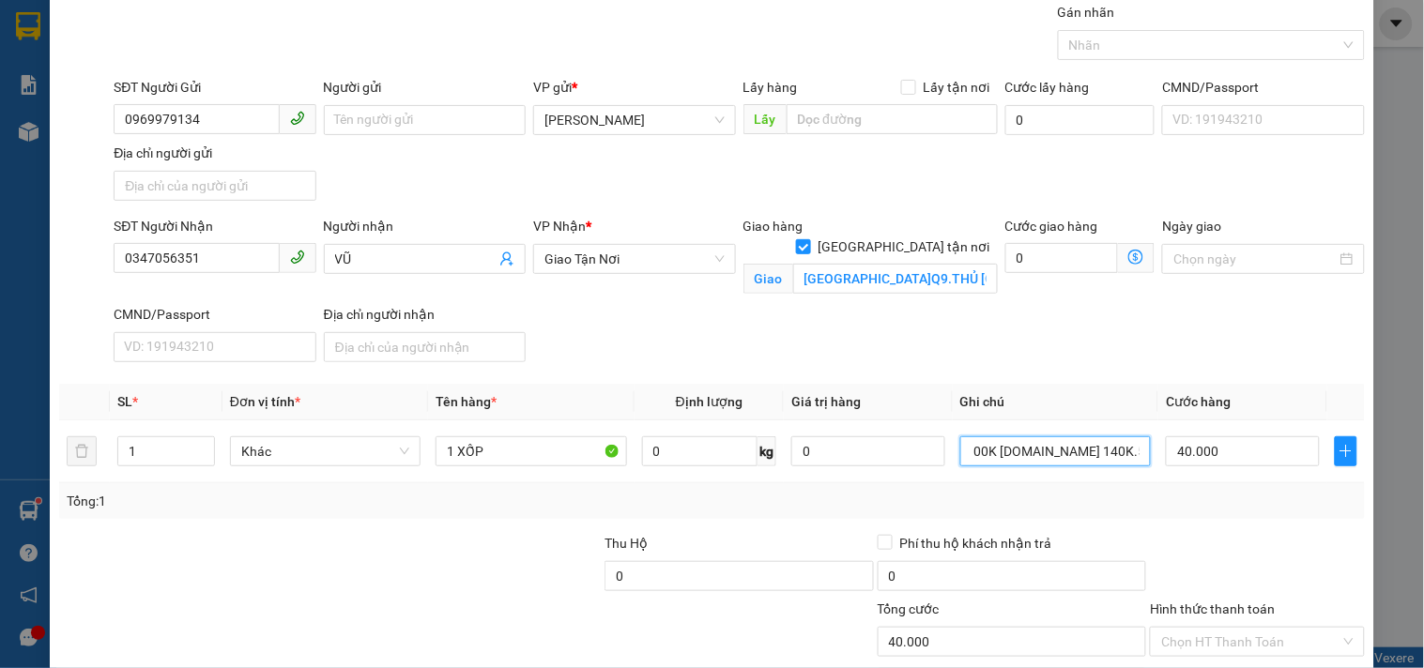
scroll to position [180, 0]
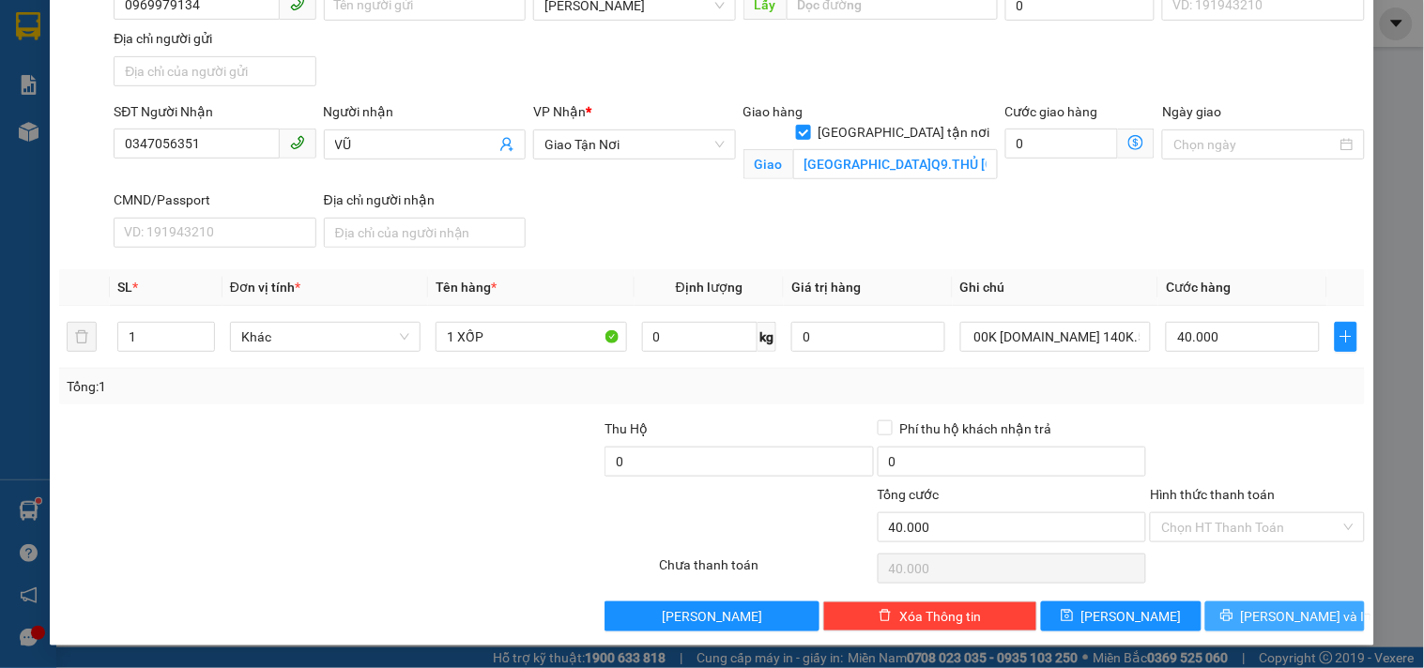
click at [1234, 610] on icon "printer" at bounding box center [1226, 615] width 13 height 13
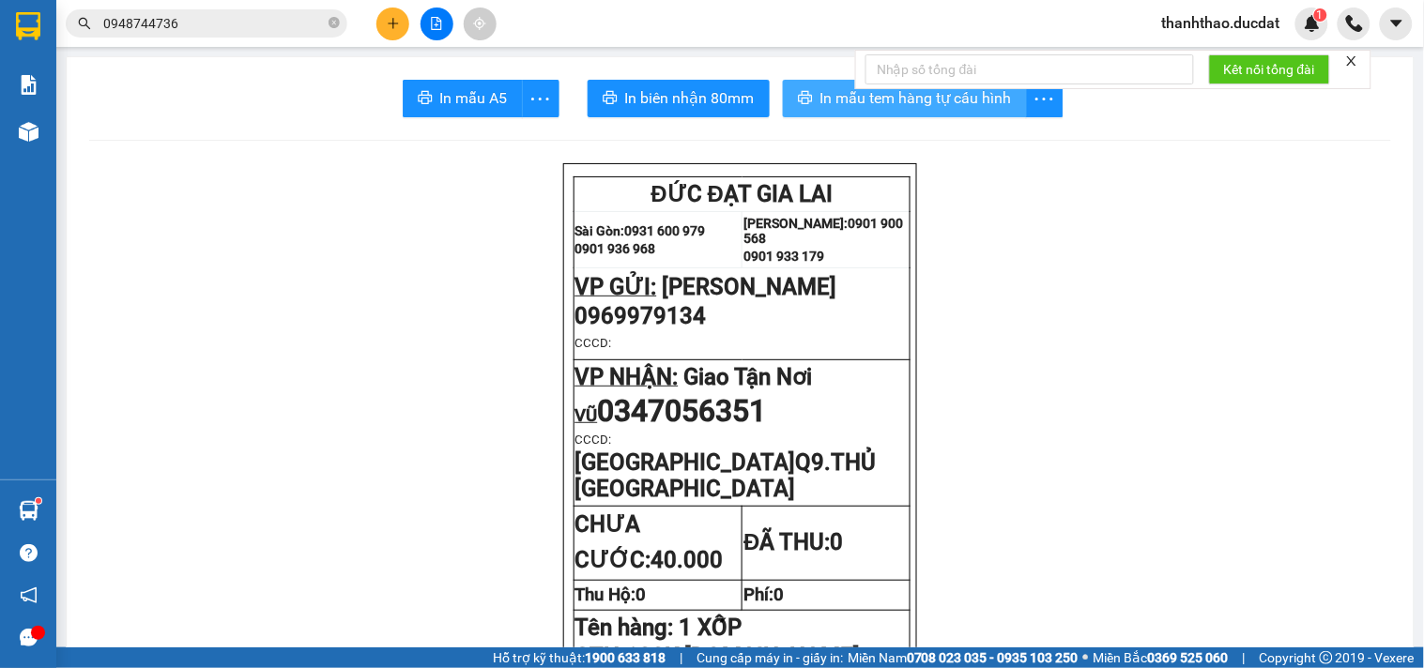
click at [805, 100] on button "In mẫu tem hàng tự cấu hình" at bounding box center [905, 99] width 244 height 38
click at [391, 14] on button at bounding box center [392, 24] width 33 height 33
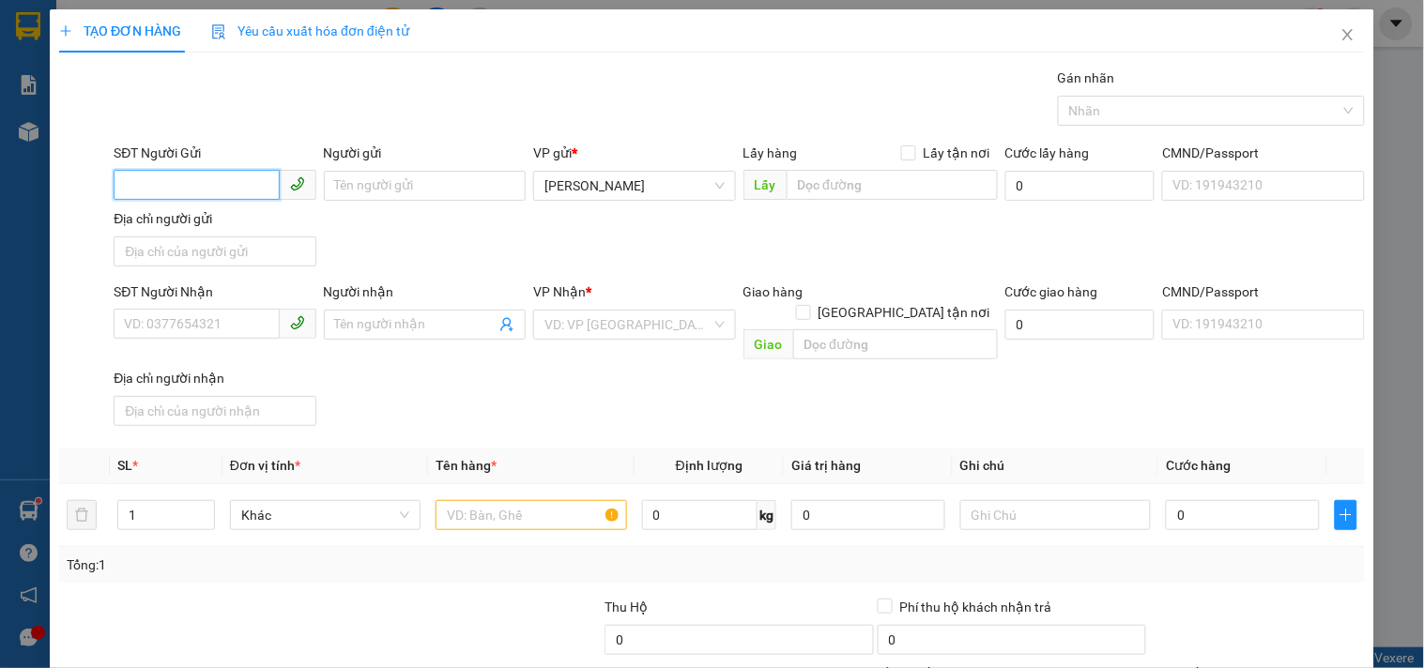
click at [199, 183] on input "SĐT Người Gửi" at bounding box center [196, 185] width 165 height 30
click at [192, 230] on div "0845003379" at bounding box center [212, 223] width 177 height 21
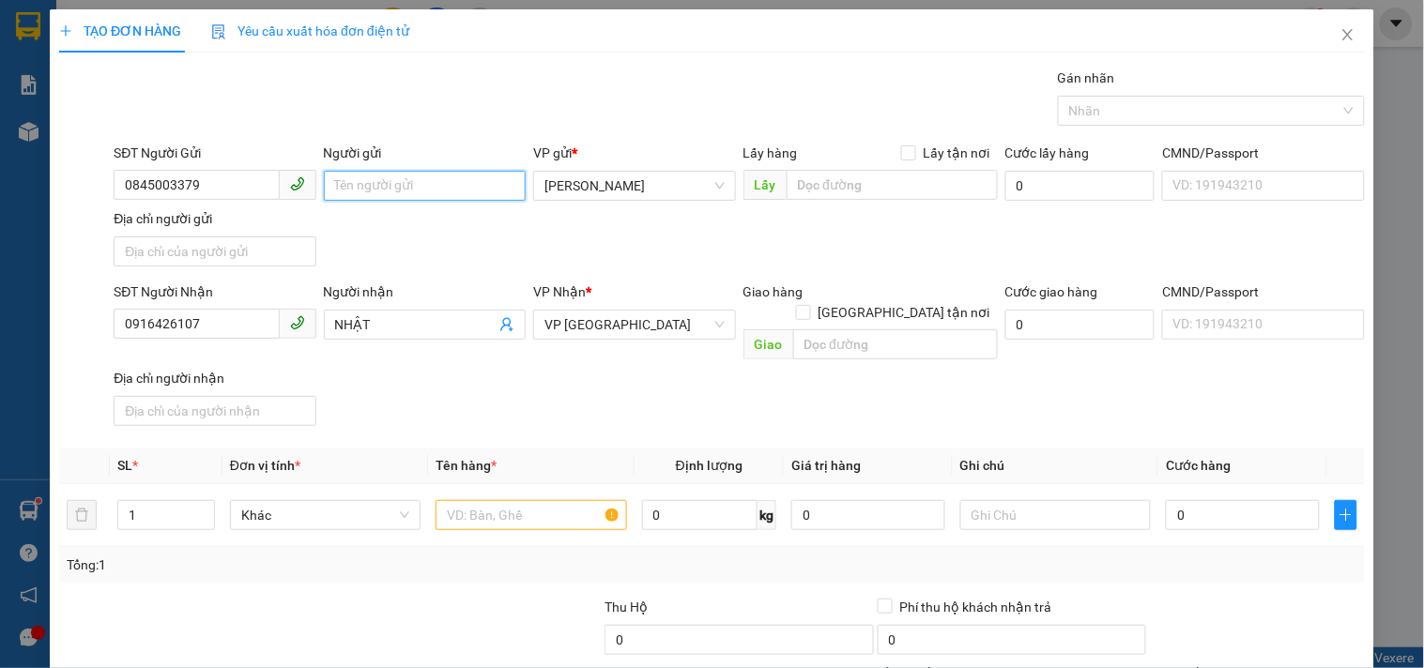
drag, startPoint x: 498, startPoint y: 193, endPoint x: 435, endPoint y: 169, distance: 67.5
click at [490, 191] on input "Người gửi" at bounding box center [425, 186] width 202 height 30
click at [483, 500] on input "text" at bounding box center [531, 515] width 191 height 30
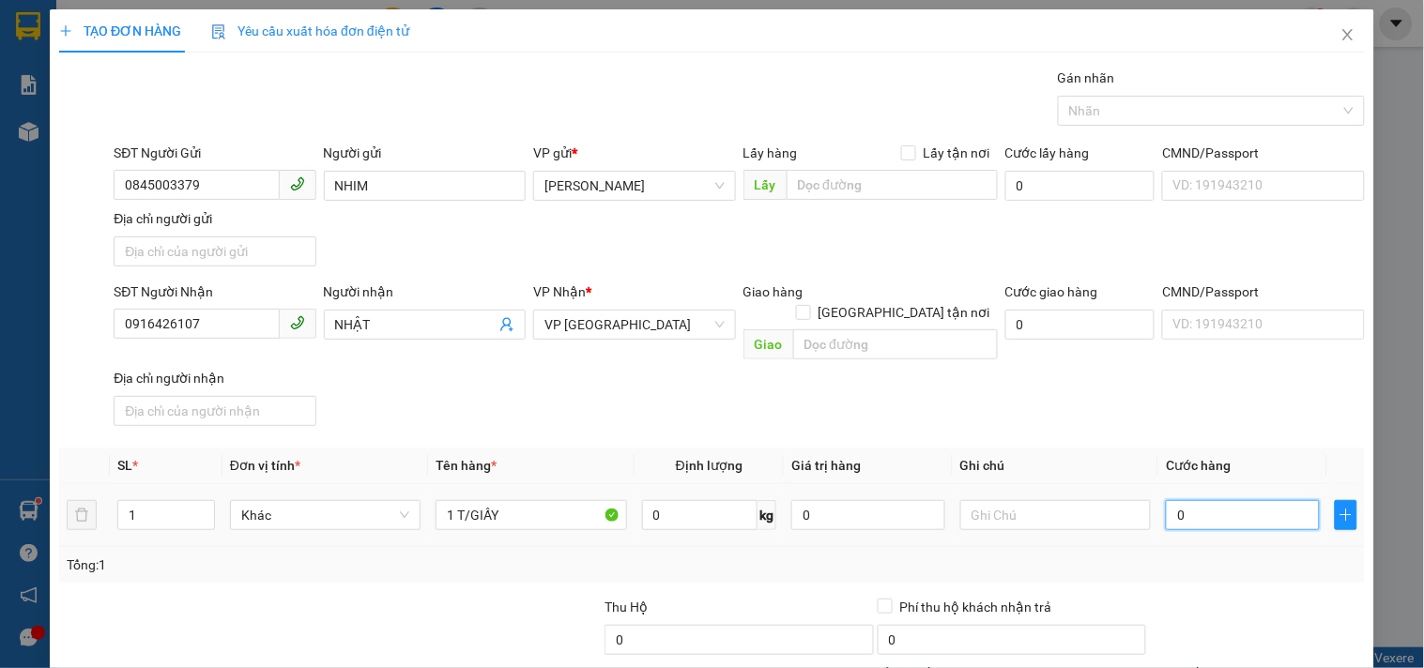
click at [1241, 500] on input "0" at bounding box center [1243, 515] width 154 height 30
click at [1054, 336] on input "0" at bounding box center [1080, 325] width 150 height 30
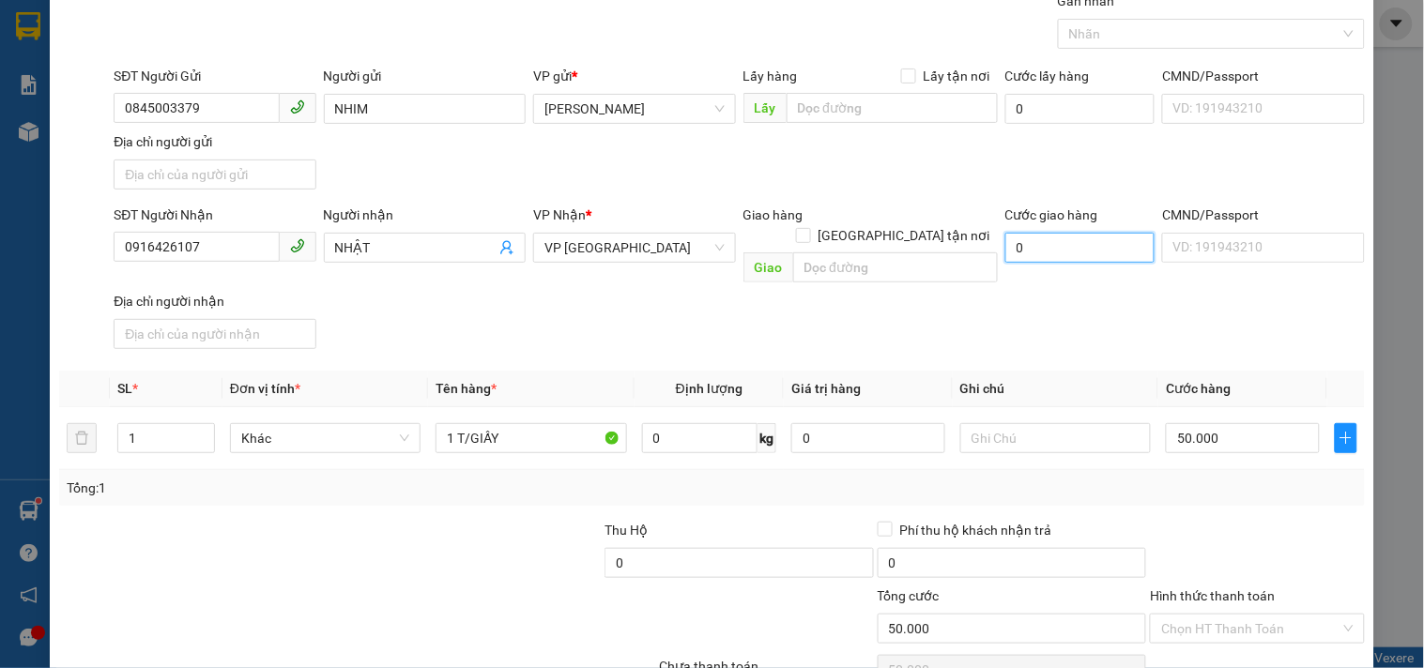
scroll to position [157, 0]
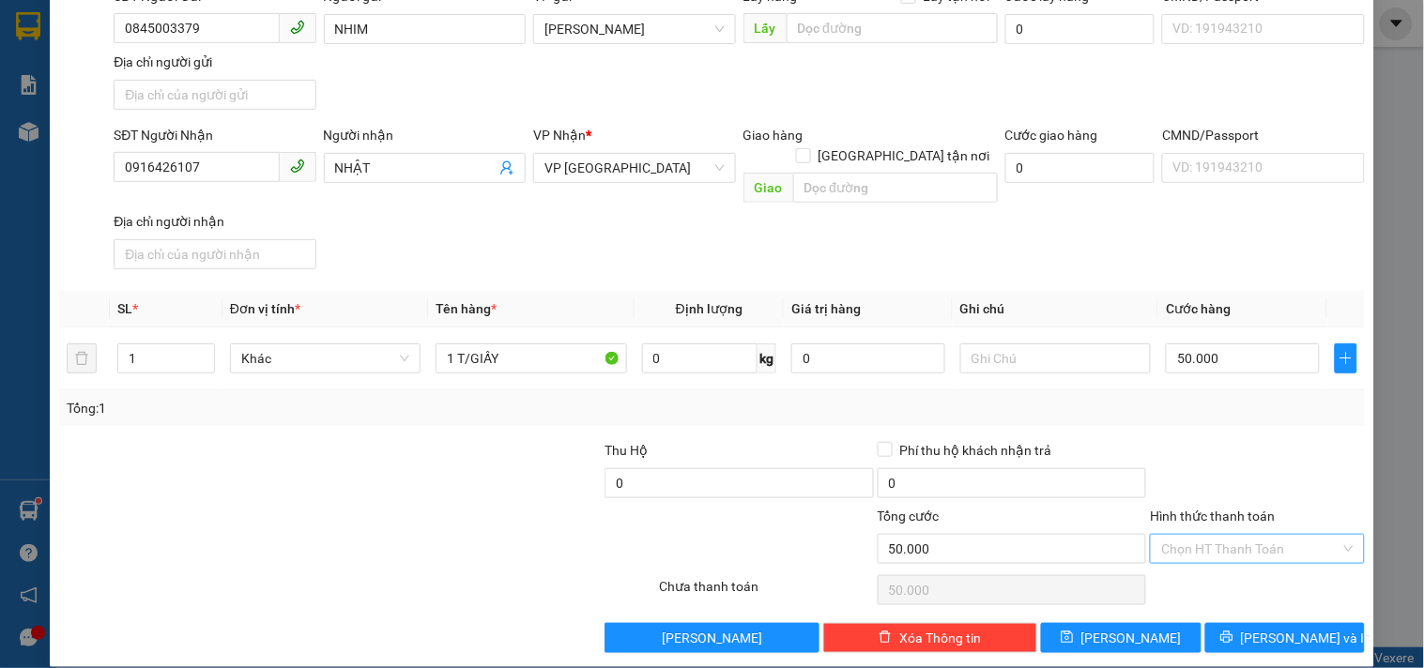
drag, startPoint x: 1240, startPoint y: 536, endPoint x: 1240, endPoint y: 516, distance: 19.7
click at [1240, 535] on input "Hình thức thanh toán" at bounding box center [1250, 549] width 178 height 28
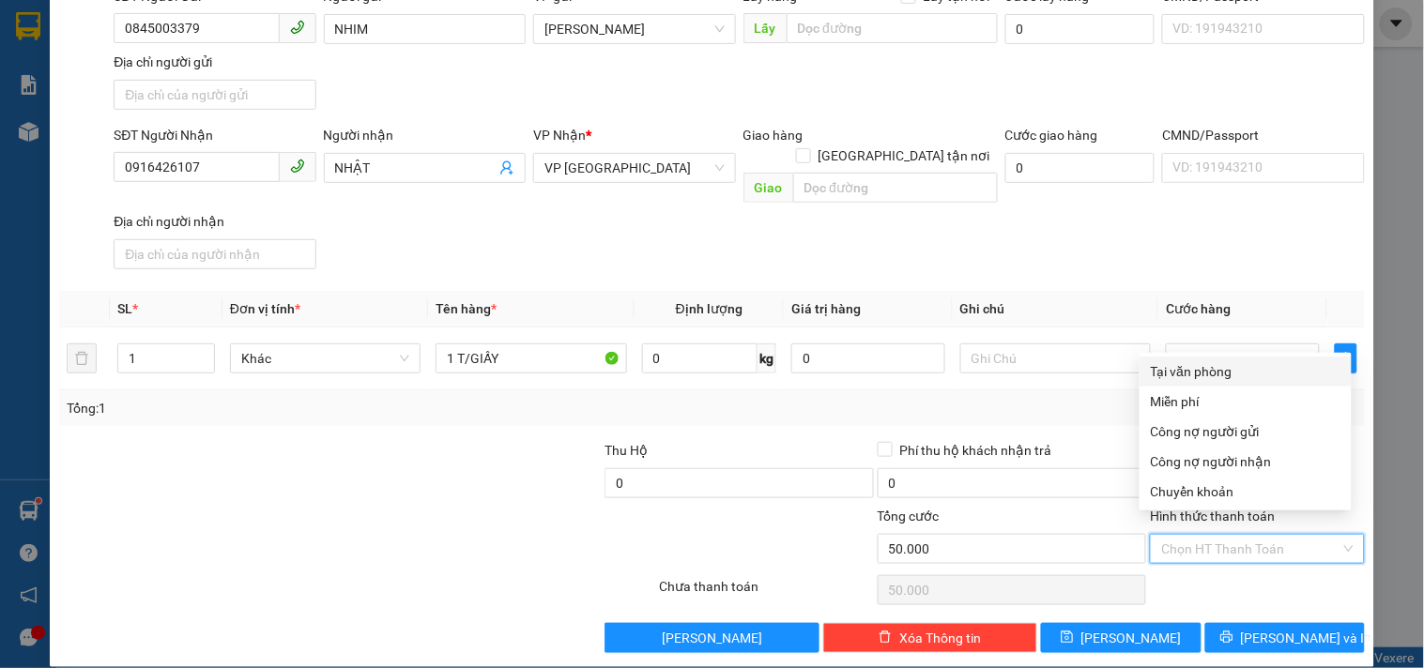
click at [1245, 380] on div "Tại văn phòng" at bounding box center [1246, 371] width 190 height 21
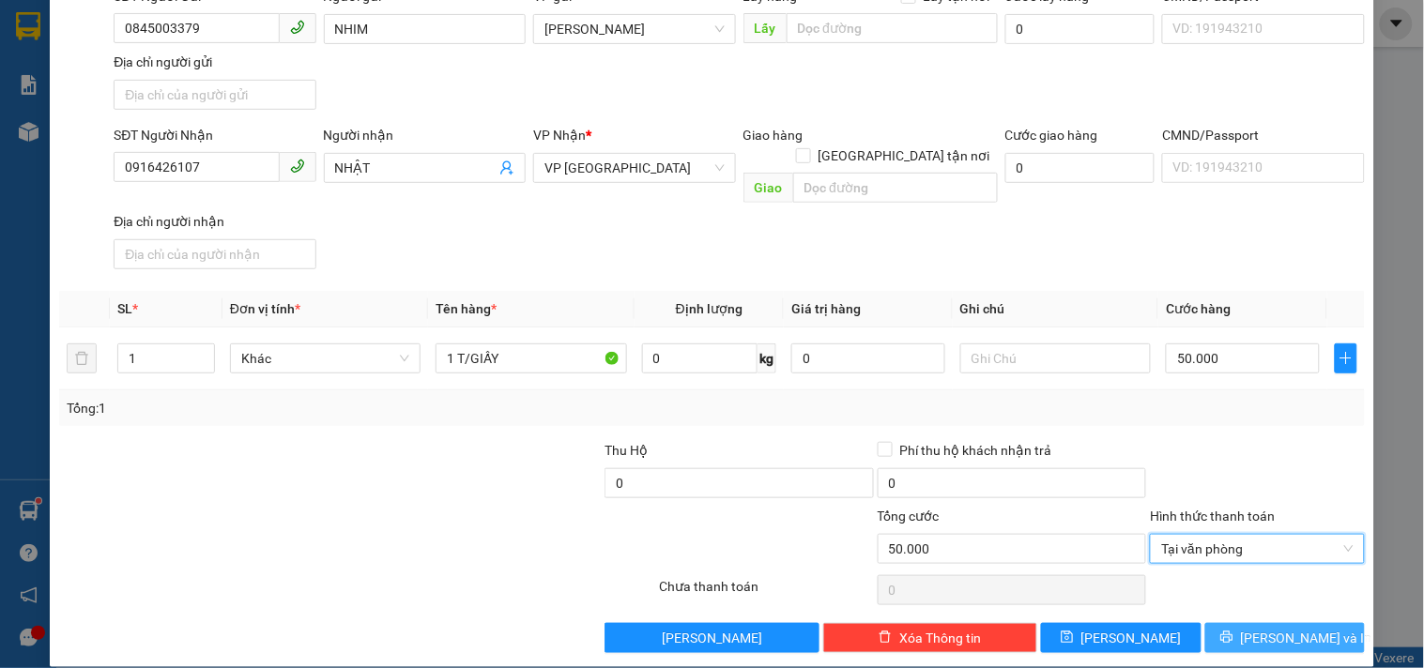
click at [1261, 628] on span "Lưu và In" at bounding box center [1306, 638] width 131 height 21
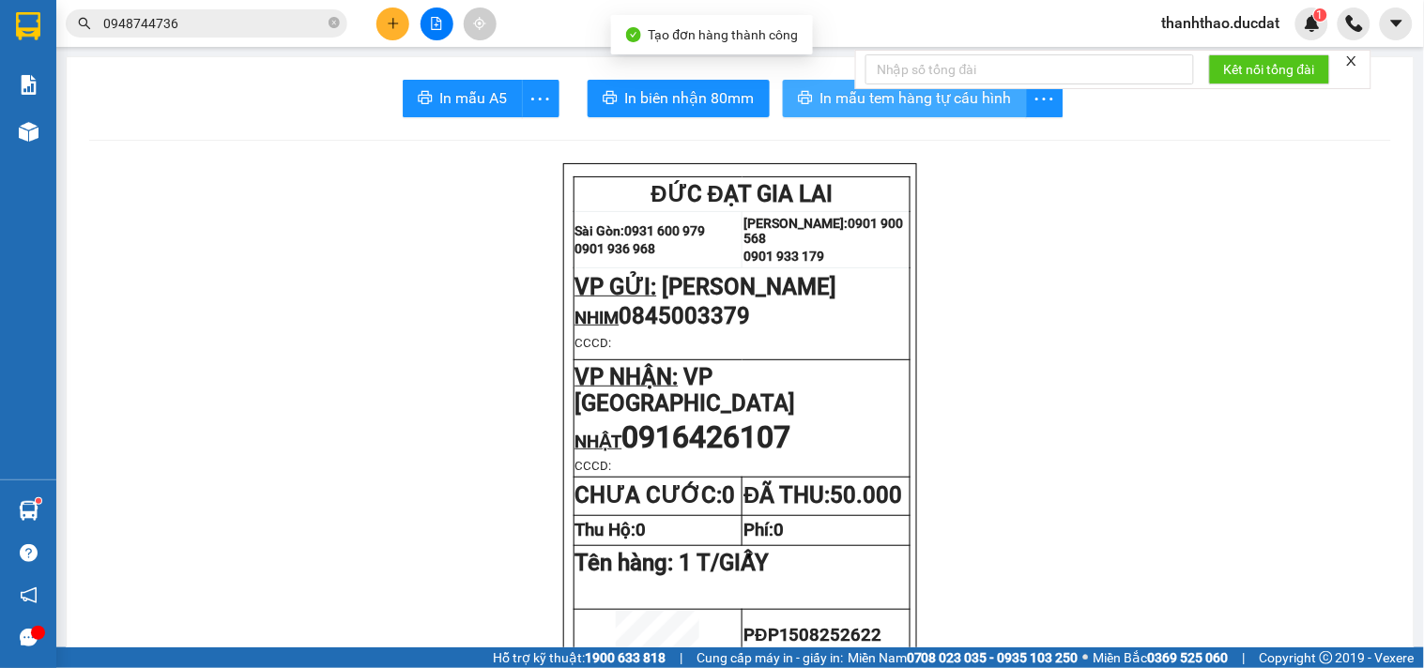
click at [839, 92] on span "In mẫu tem hàng tự cấu hình" at bounding box center [916, 97] width 192 height 23
click at [400, 25] on button at bounding box center [392, 24] width 33 height 33
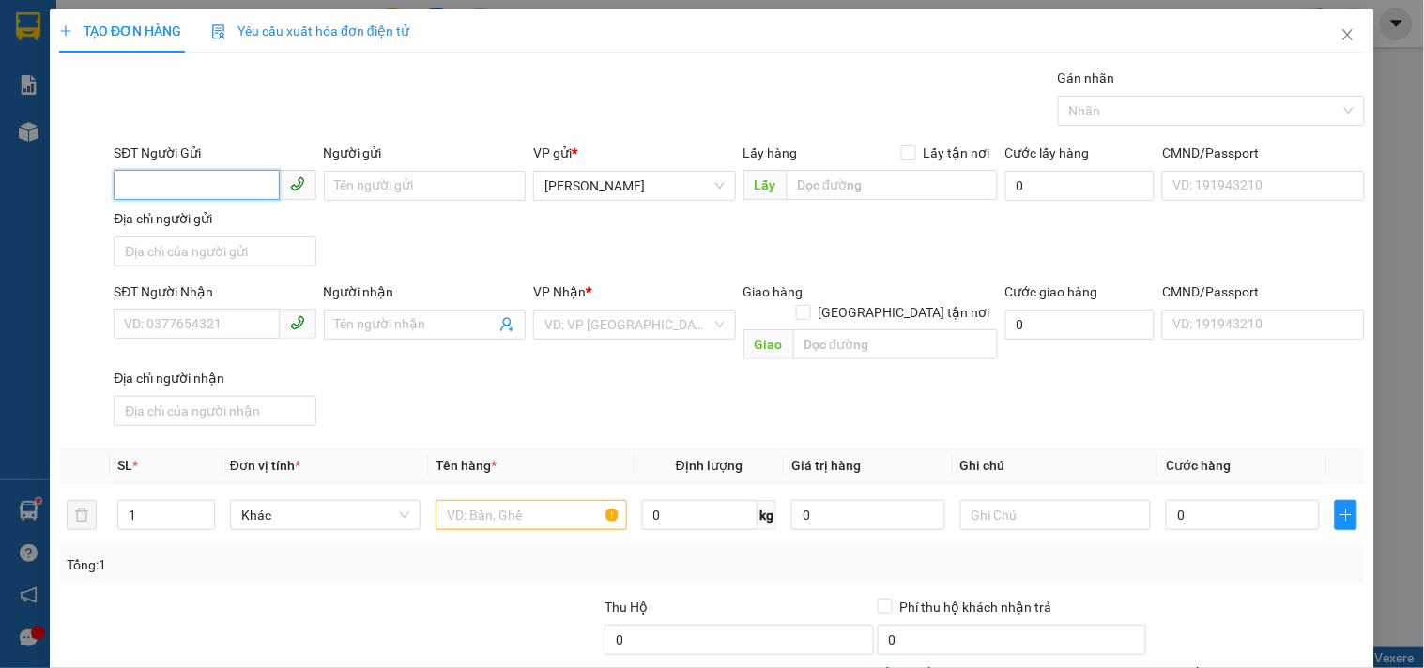
click at [237, 176] on input "SĐT Người Gửi" at bounding box center [196, 185] width 165 height 30
click at [171, 220] on div "0987407495 - THÀNH" at bounding box center [212, 223] width 177 height 21
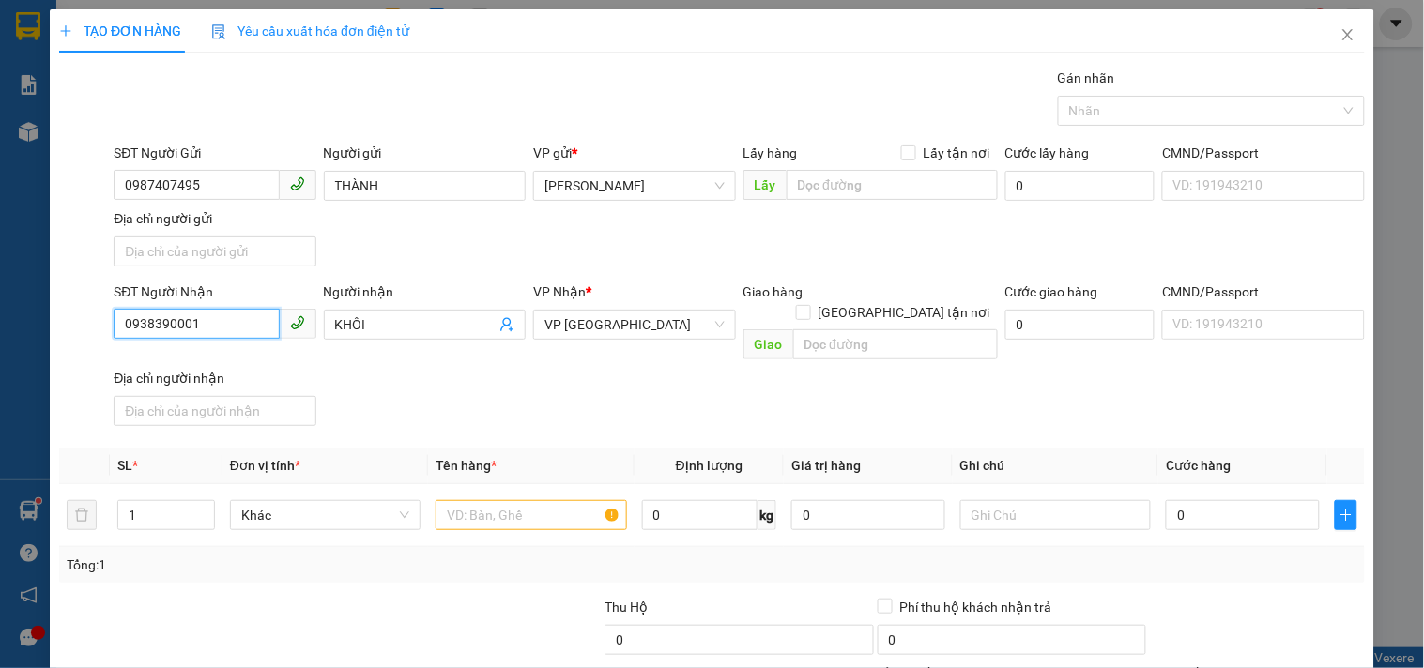
drag, startPoint x: 255, startPoint y: 317, endPoint x: 0, endPoint y: 166, distance: 296.7
click at [0, 189] on div "TẠO ĐƠN HÀNG Yêu cầu xuất hóa đơn điện tử Transit Pickup Surcharge Ids Transit …" at bounding box center [712, 334] width 1424 height 668
click at [269, 366] on div "0907060183" at bounding box center [212, 363] width 177 height 21
drag, startPoint x: 426, startPoint y: 321, endPoint x: 378, endPoint y: 315, distance: 48.2
click at [420, 320] on input "Người nhận" at bounding box center [415, 324] width 161 height 21
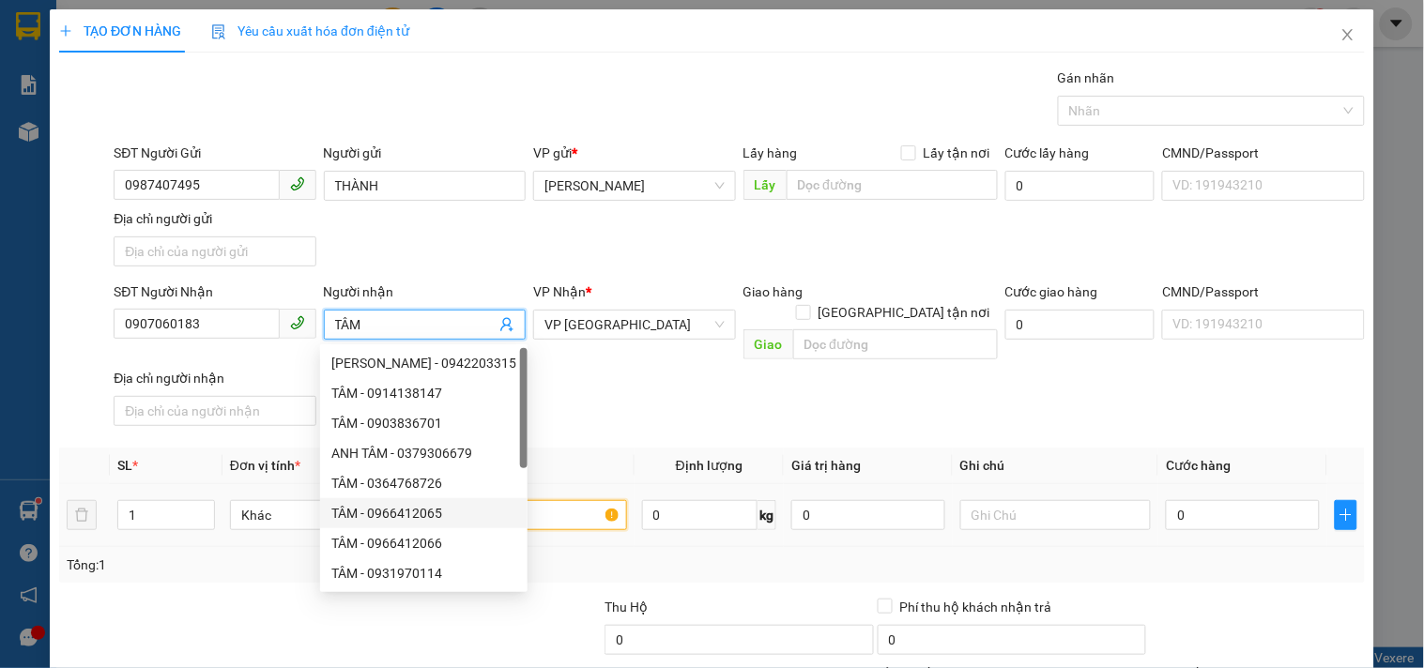
click at [558, 500] on input "text" at bounding box center [531, 515] width 191 height 30
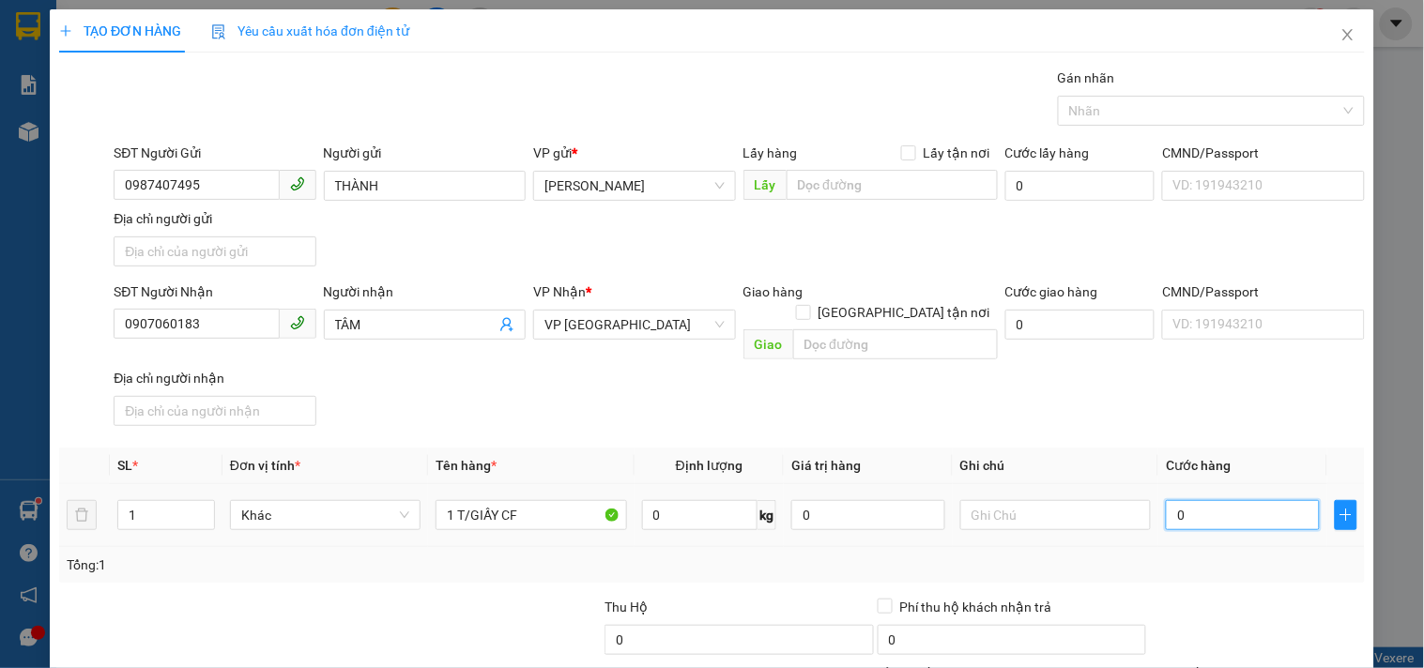
click at [1192, 503] on input "0" at bounding box center [1243, 515] width 154 height 30
click at [1141, 390] on div "SĐT Người Nhận 0907060183 Người nhận TÂM VP Nhận * VP Sài Gòn Giao hàng Giao tậ…" at bounding box center [739, 358] width 1259 height 152
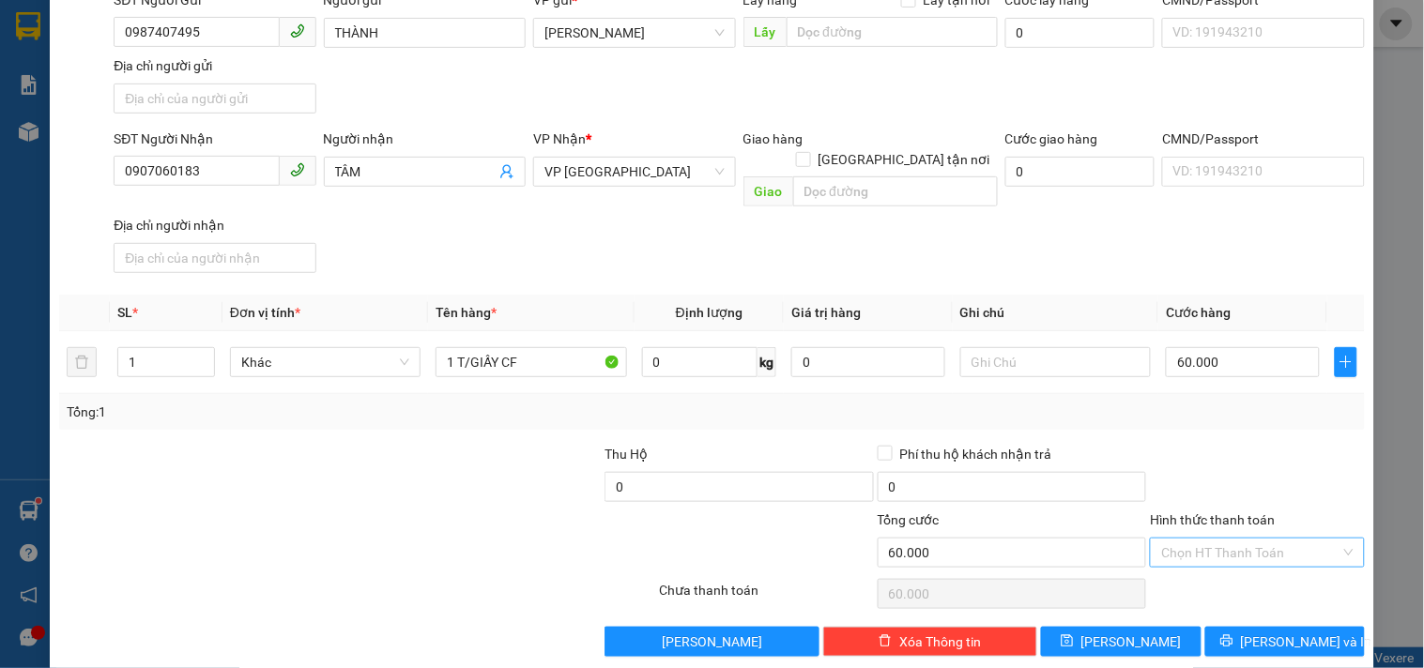
scroll to position [157, 0]
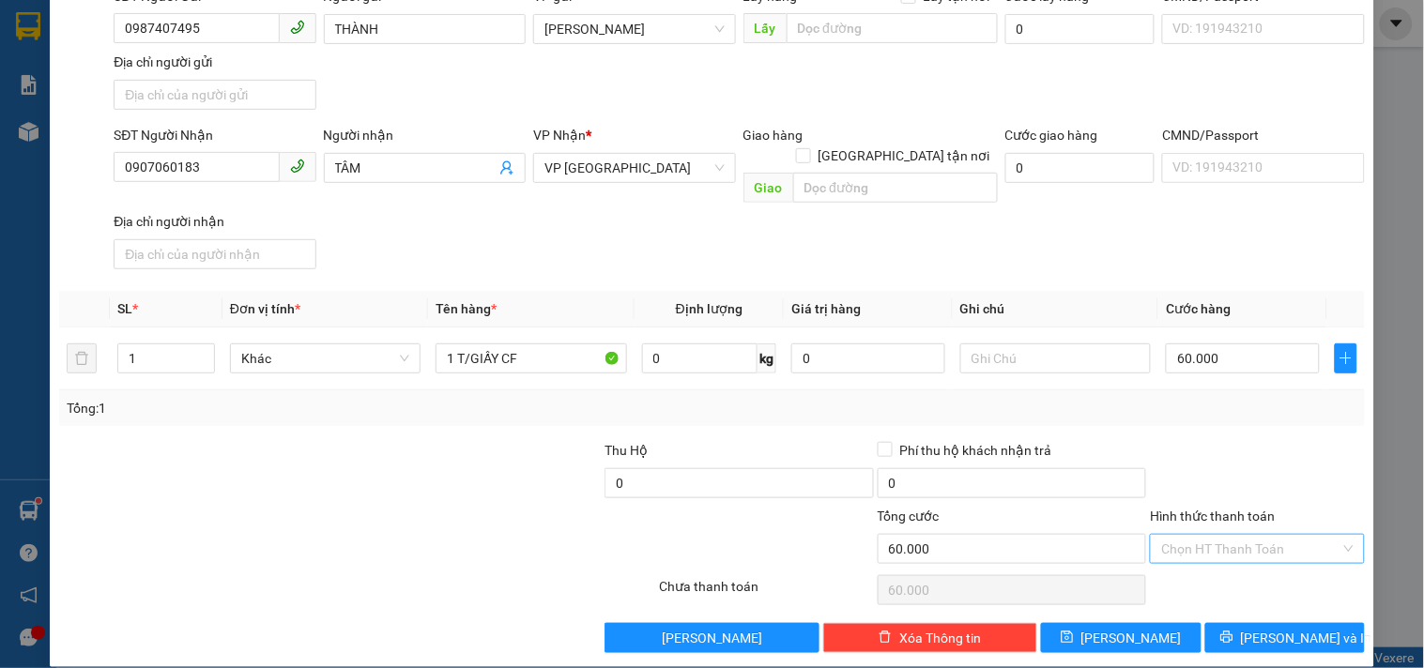
click at [1203, 535] on input "Hình thức thanh toán" at bounding box center [1250, 549] width 178 height 28
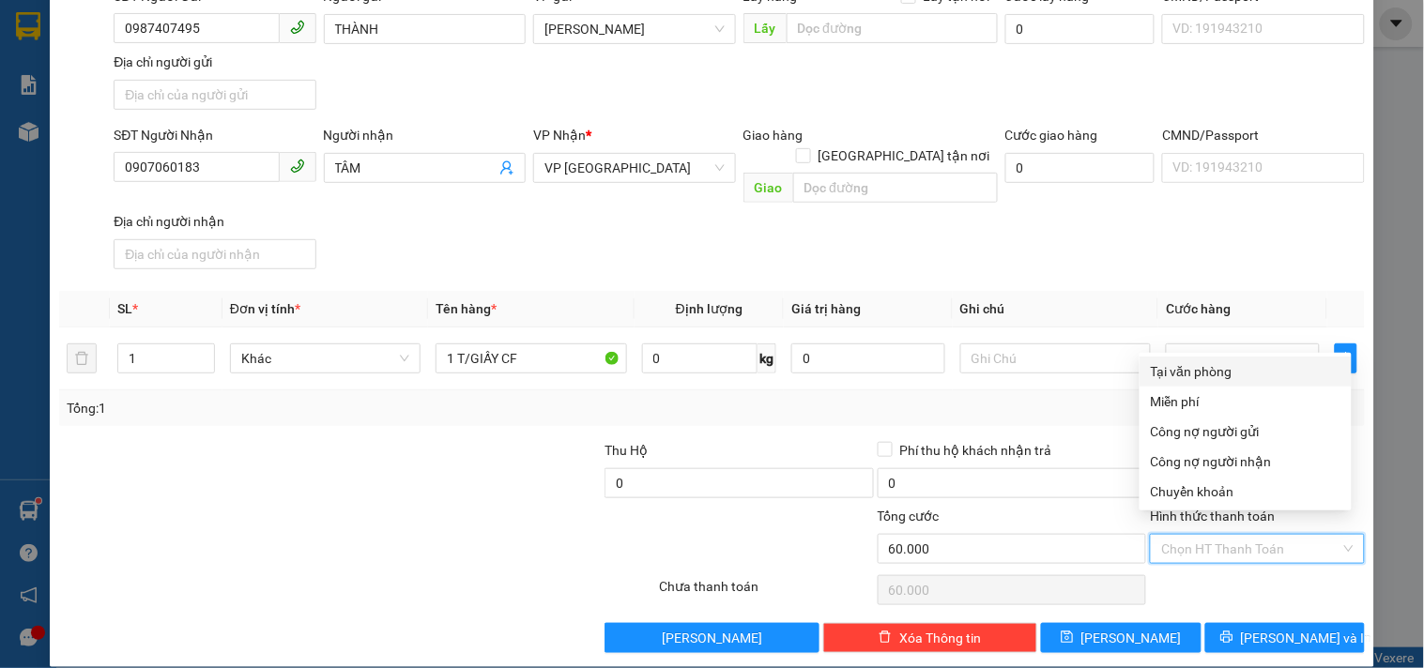
click at [1209, 382] on div "Tại văn phòng" at bounding box center [1246, 372] width 212 height 30
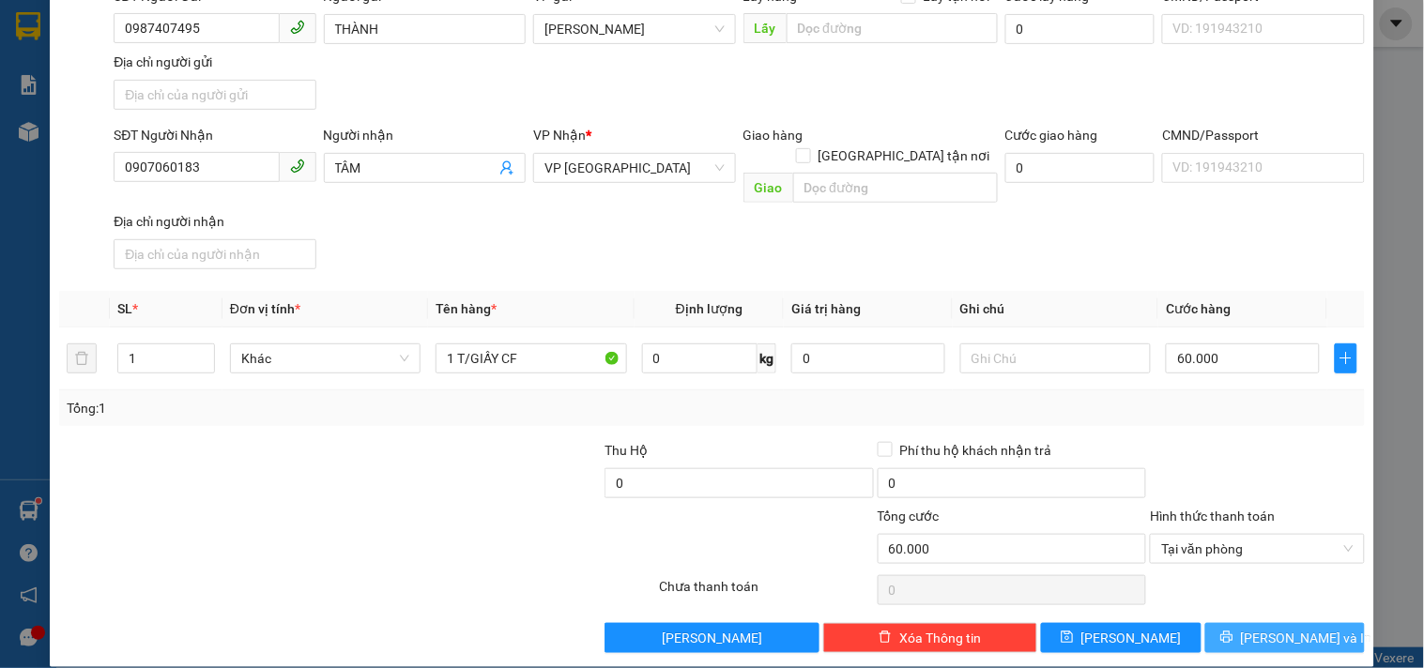
click at [1205, 623] on button "Lưu và In" at bounding box center [1285, 638] width 160 height 30
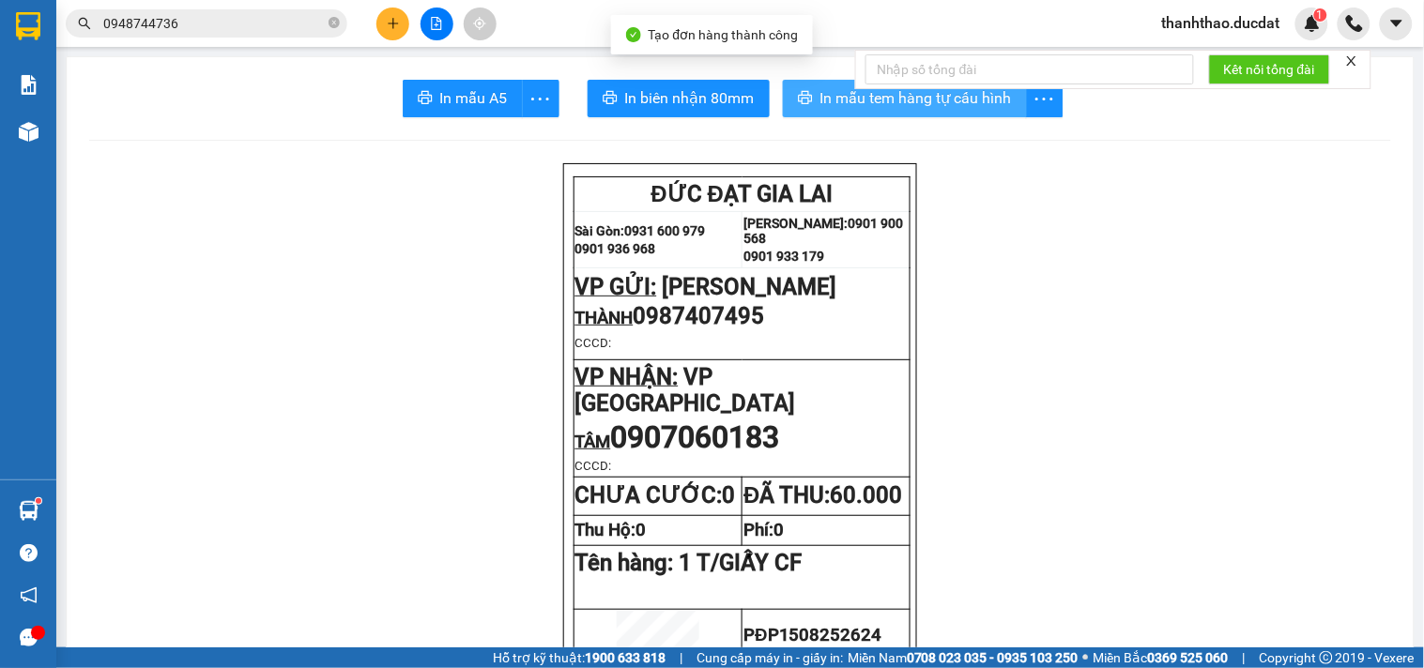
click at [820, 106] on span "In mẫu tem hàng tự cấu hình" at bounding box center [916, 97] width 192 height 23
click at [391, 20] on icon "plus" at bounding box center [393, 23] width 13 height 13
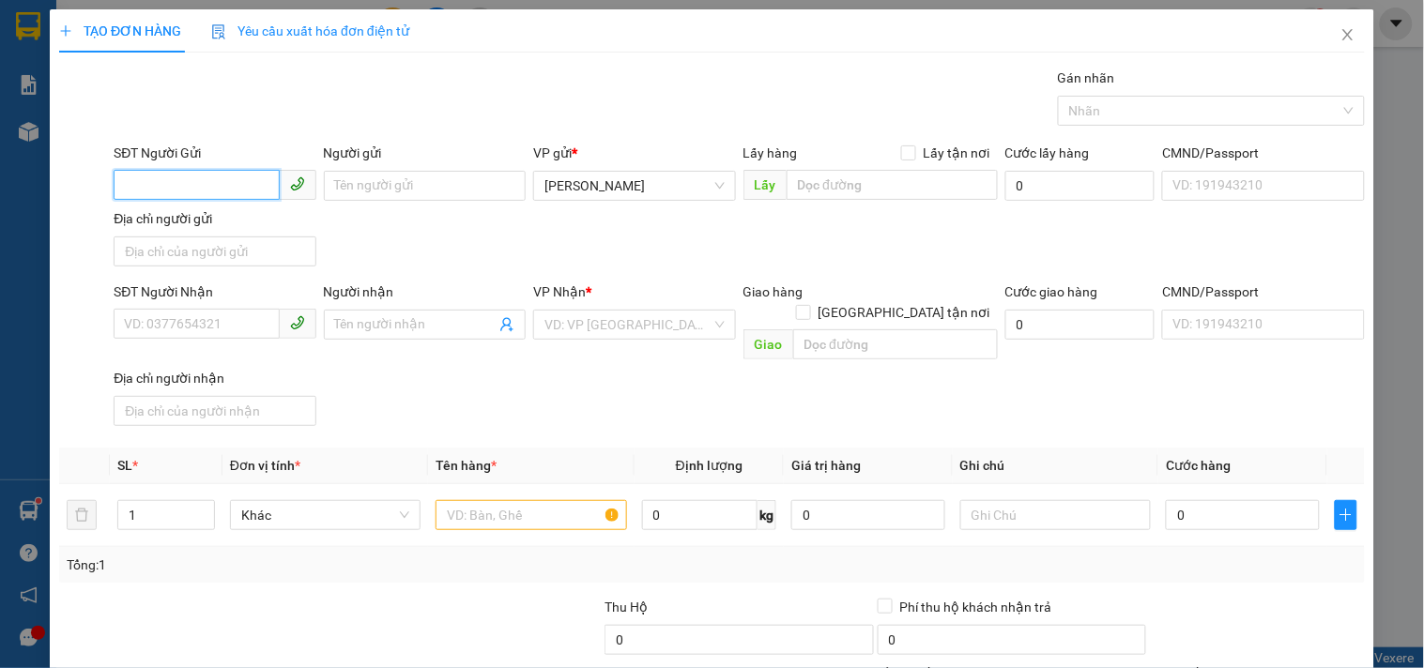
click at [199, 192] on input "SĐT Người Gửi" at bounding box center [196, 185] width 165 height 30
click at [160, 225] on div "0914033844 - NHI" at bounding box center [212, 223] width 177 height 21
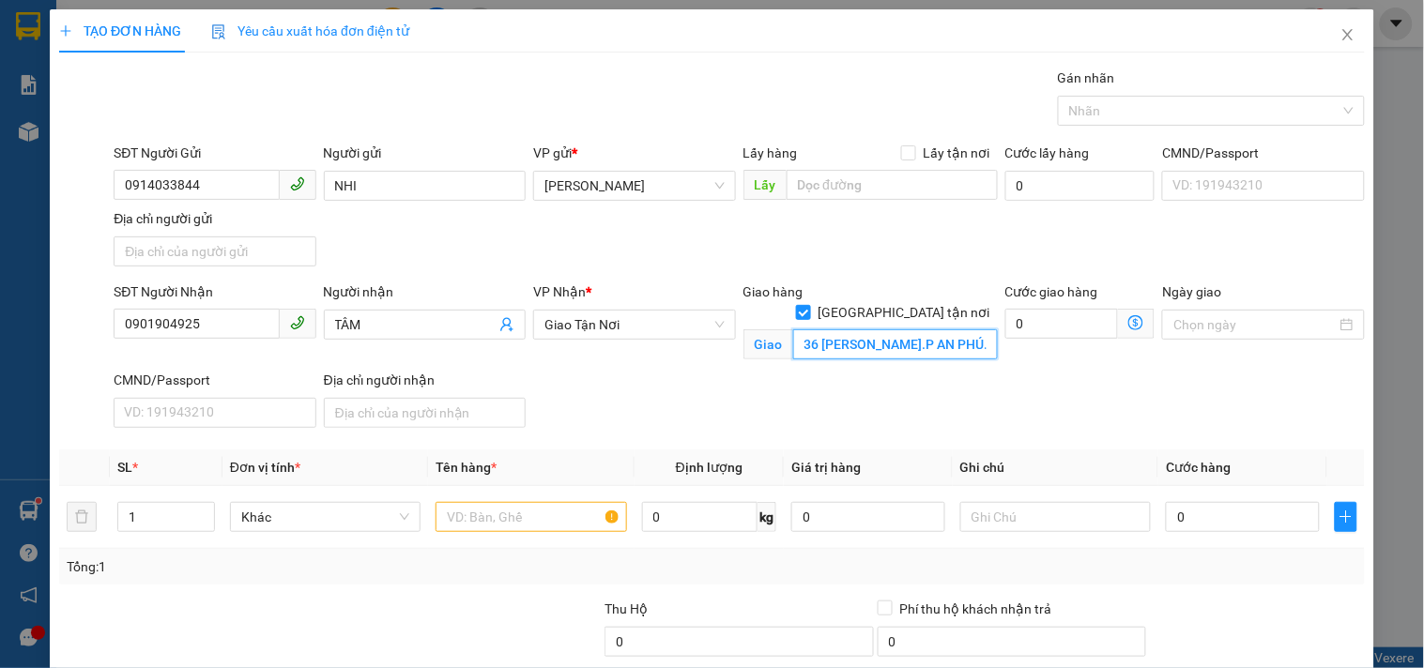
click at [856, 330] on input "36 MAI CHÍ THỌ.P AN PHÚ.THỦ ĐỨC" at bounding box center [895, 344] width 205 height 30
click at [874, 329] on input "36 MAI CHÍ THỌ.P AN PHÚ.THỦ ĐỨC" at bounding box center [895, 344] width 205 height 30
drag, startPoint x: 984, startPoint y: 317, endPoint x: 1046, endPoint y: 305, distance: 63.1
click at [1046, 305] on div "SĐT Người Nhận 0901904925 Người nhận TÂM VP Nhận * Giao Tận Nơi Giao hàng Giao…" at bounding box center [739, 359] width 1259 height 154
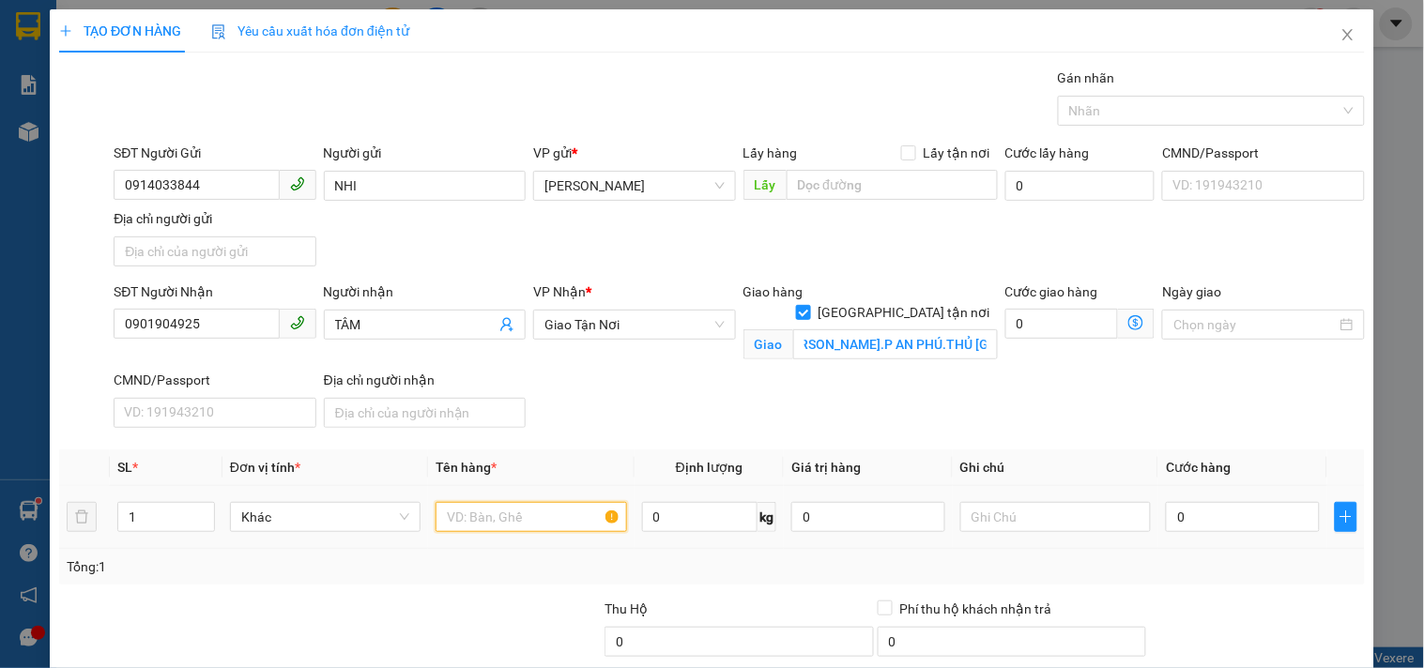
scroll to position [0, 0]
drag, startPoint x: 564, startPoint y: 513, endPoint x: 536, endPoint y: 489, distance: 36.7
click at [561, 513] on input "text" at bounding box center [531, 517] width 191 height 30
drag, startPoint x: 1226, startPoint y: 511, endPoint x: 950, endPoint y: 435, distance: 286.3
click at [1225, 511] on input "0" at bounding box center [1243, 517] width 154 height 30
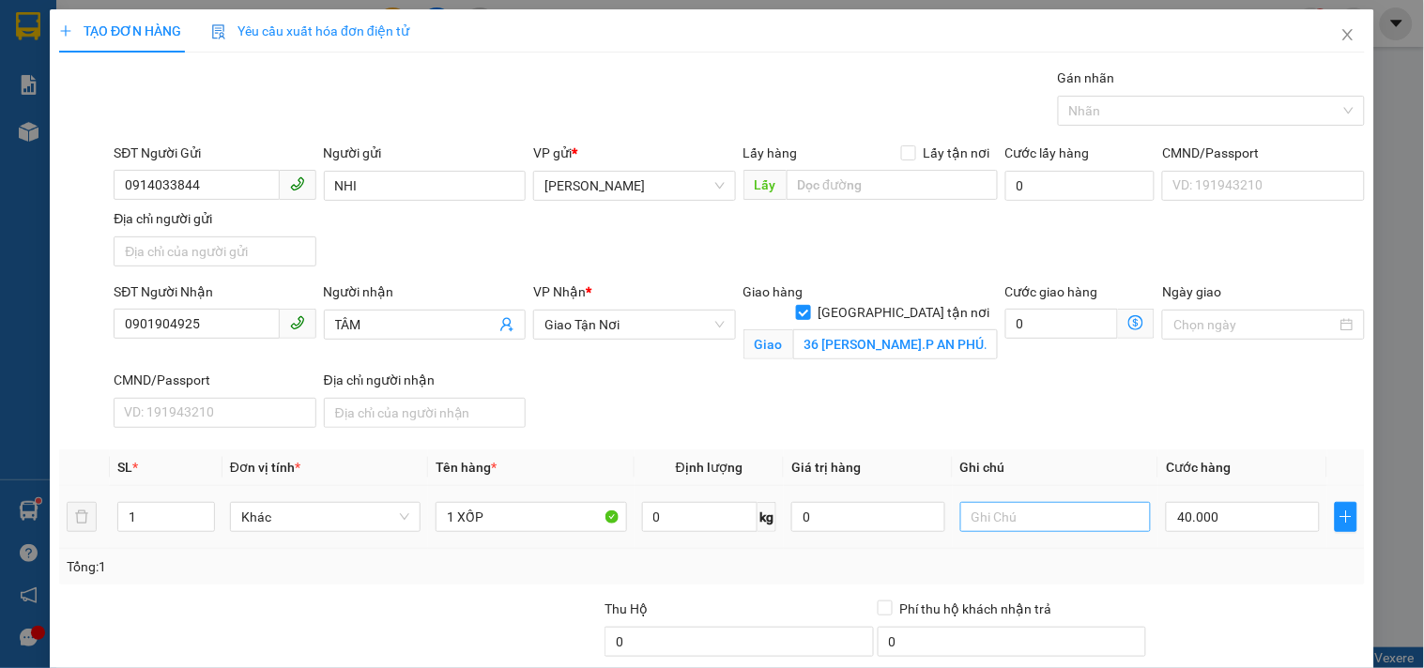
drag, startPoint x: 1065, startPoint y: 433, endPoint x: 1044, endPoint y: 503, distance: 73.4
click at [1058, 428] on div "SĐT Người Nhận 0901904925 Người nhận TÂM VP Nhận * Giao Tận Nơi Giao hàng Giao…" at bounding box center [739, 359] width 1259 height 154
drag, startPoint x: 1035, startPoint y: 513, endPoint x: 997, endPoint y: 504, distance: 39.6
click at [1034, 513] on input "text" at bounding box center [1055, 517] width 191 height 30
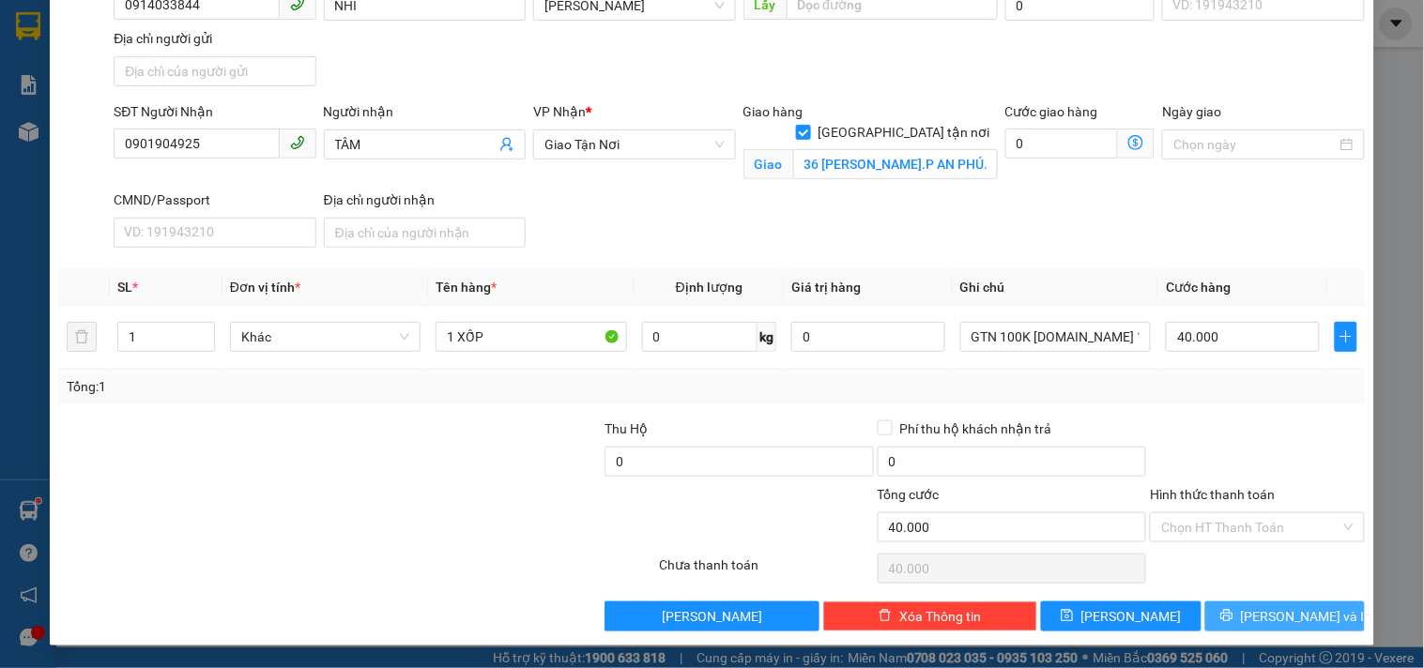
click at [1251, 607] on button "Lưu và In" at bounding box center [1285, 617] width 160 height 30
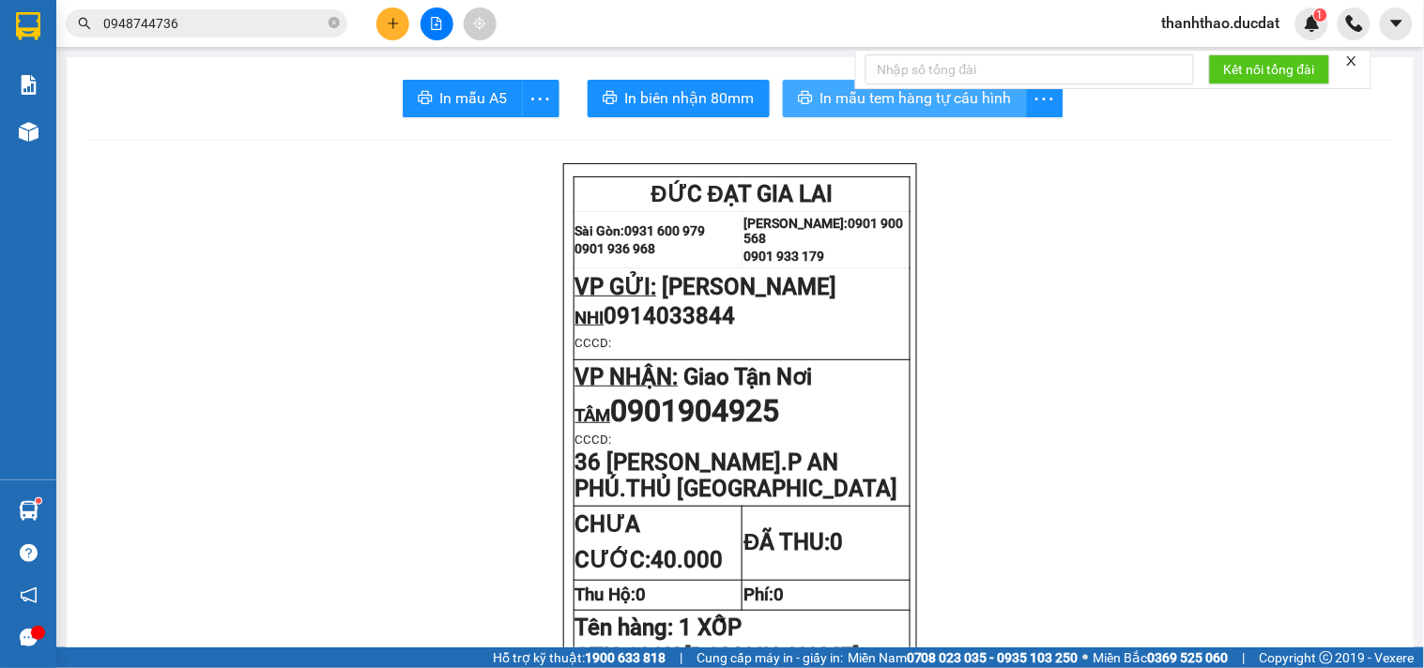
click at [847, 90] on span "In mẫu tem hàng tự cấu hình" at bounding box center [916, 97] width 192 height 23
click at [391, 19] on icon "plus" at bounding box center [393, 23] width 13 height 13
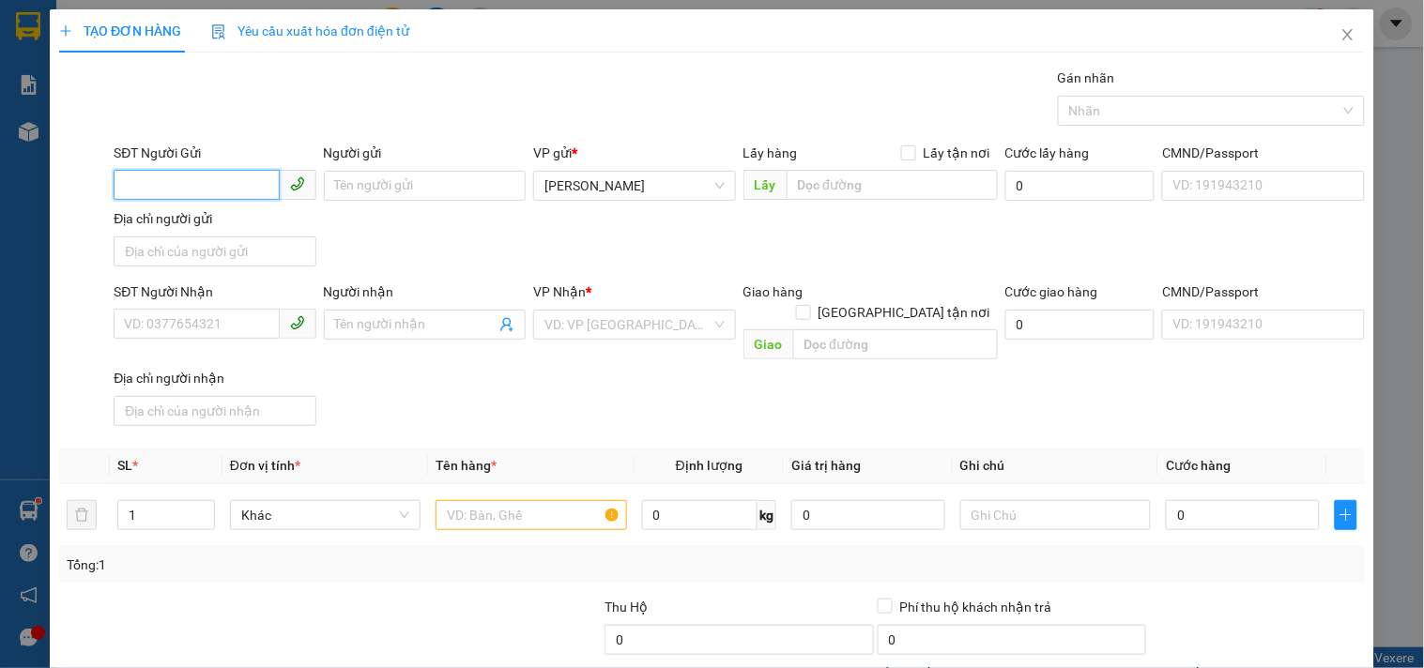
click at [231, 188] on input "SĐT Người Gửi" at bounding box center [196, 185] width 165 height 30
click at [219, 218] on div "0372494479 - TRUNG" at bounding box center [212, 223] width 177 height 21
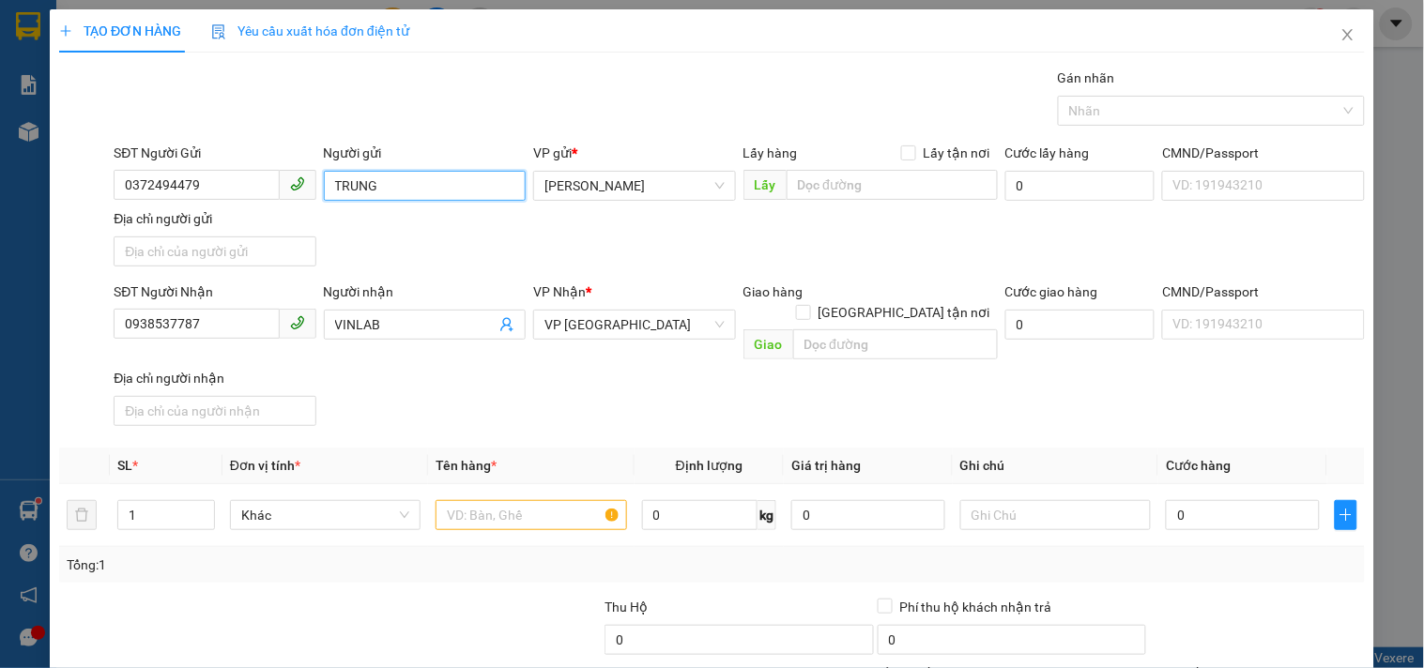
drag, startPoint x: 80, startPoint y: 185, endPoint x: 0, endPoint y: 137, distance: 93.1
click at [0, 181] on div "TẠO ĐƠN HÀNG Yêu cầu xuất hóa đơn điện tử Transit Pickup Surcharge Ids Transit …" at bounding box center [712, 334] width 1424 height 668
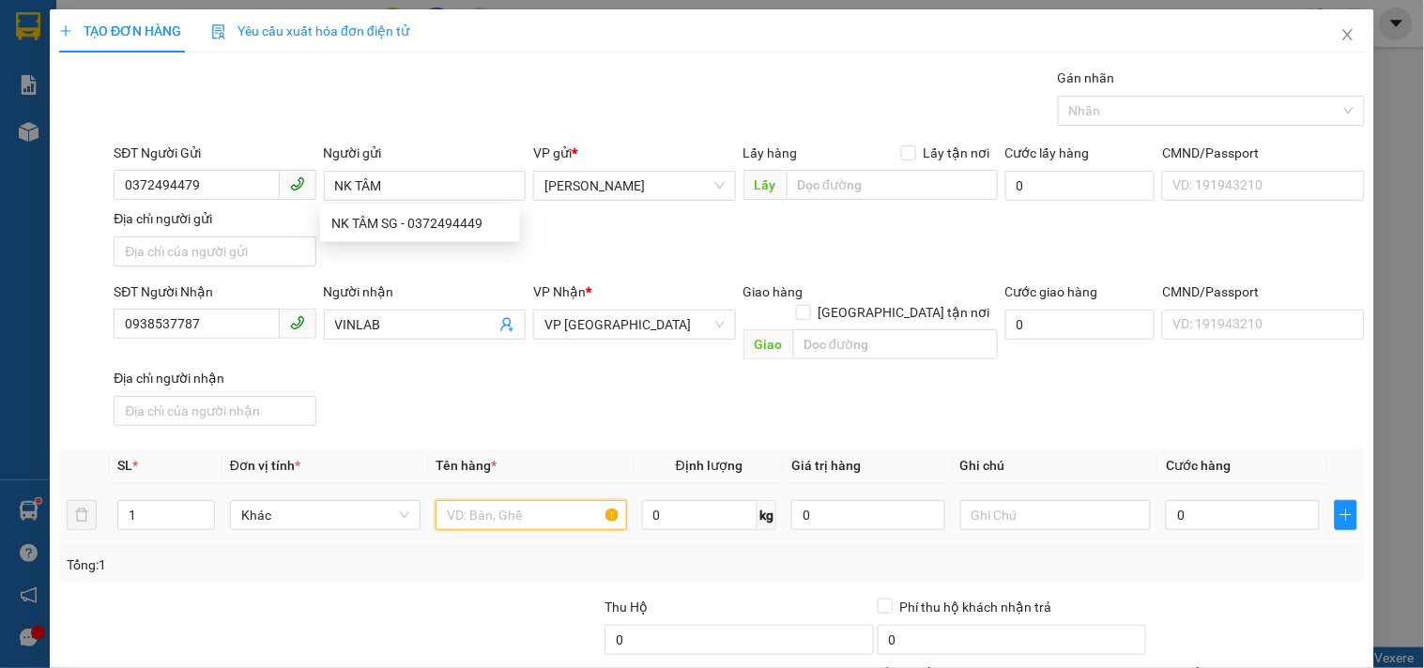
click at [524, 500] on input "text" at bounding box center [531, 515] width 191 height 30
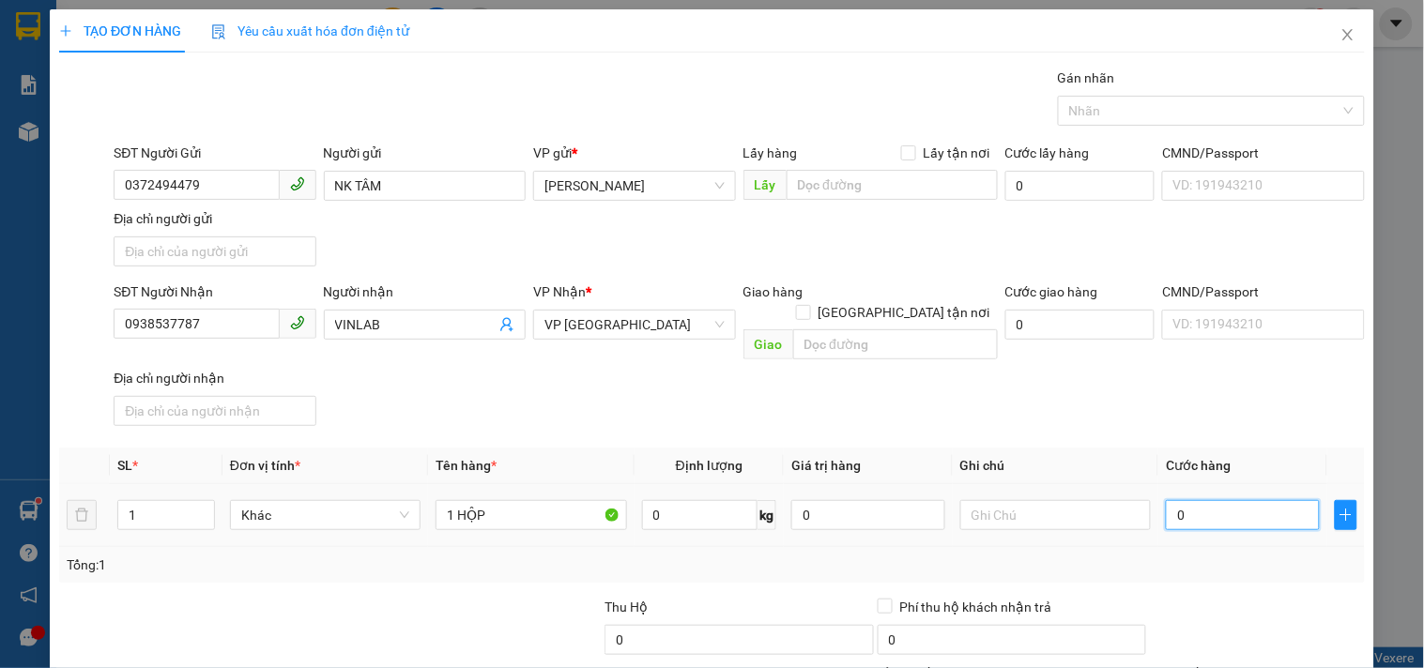
drag, startPoint x: 1173, startPoint y: 496, endPoint x: 1153, endPoint y: 472, distance: 31.3
click at [1174, 500] on input "0" at bounding box center [1243, 515] width 154 height 30
click at [1166, 458] on span "Cước hàng" at bounding box center [1198, 465] width 65 height 15
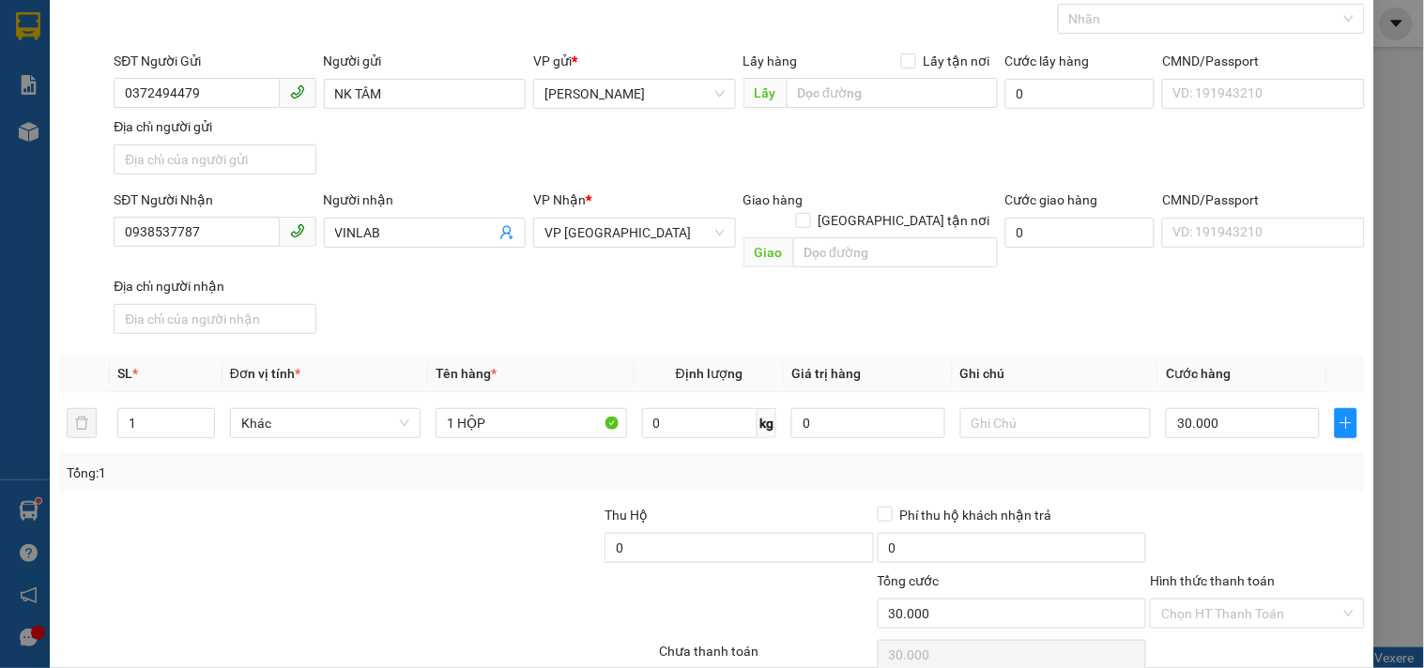
scroll to position [157, 0]
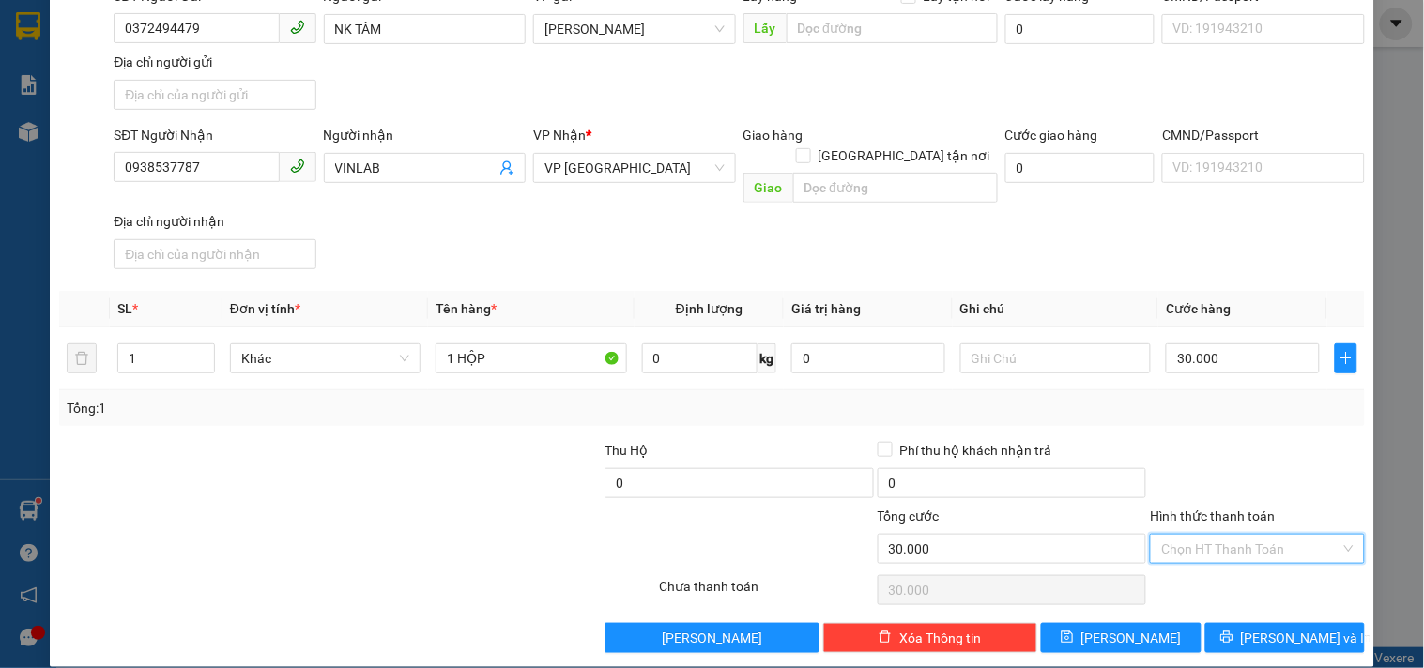
drag, startPoint x: 1184, startPoint y: 533, endPoint x: 1179, endPoint y: 416, distance: 117.4
click at [1184, 535] on input "Hình thức thanh toán" at bounding box center [1250, 549] width 178 height 28
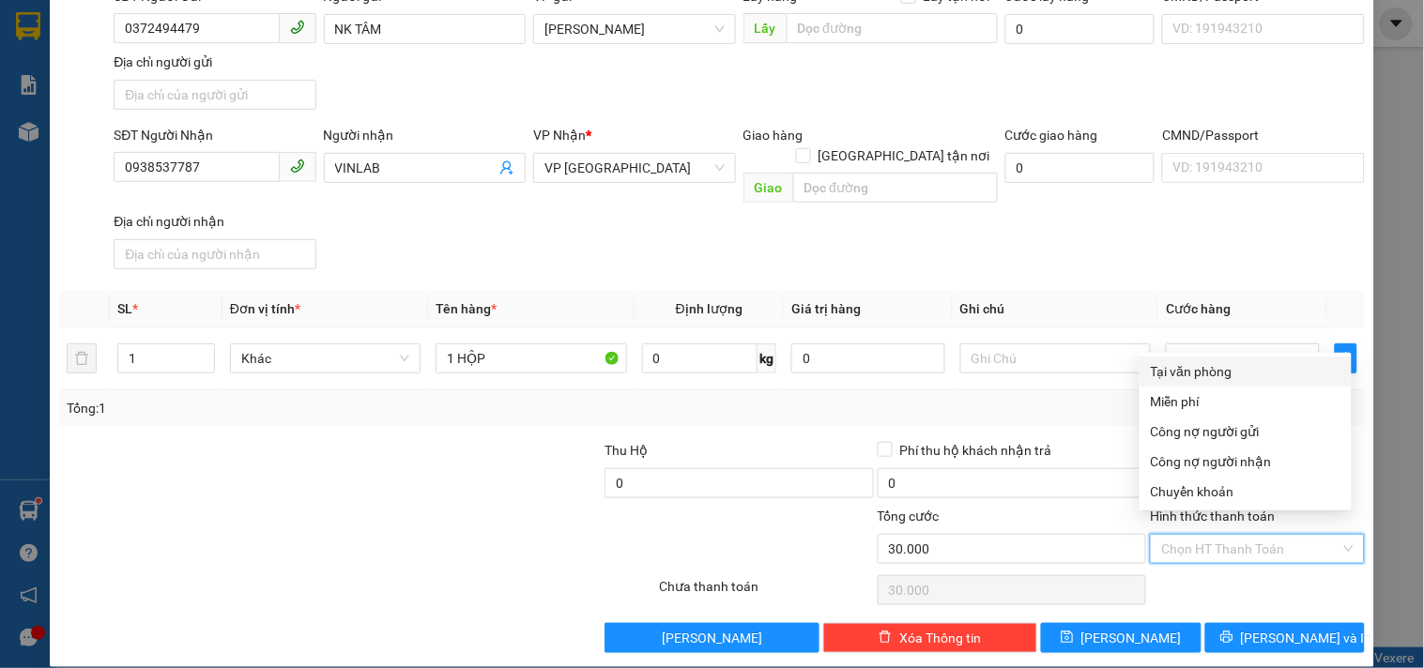
click at [1180, 361] on div "Tại văn phòng" at bounding box center [1246, 371] width 190 height 21
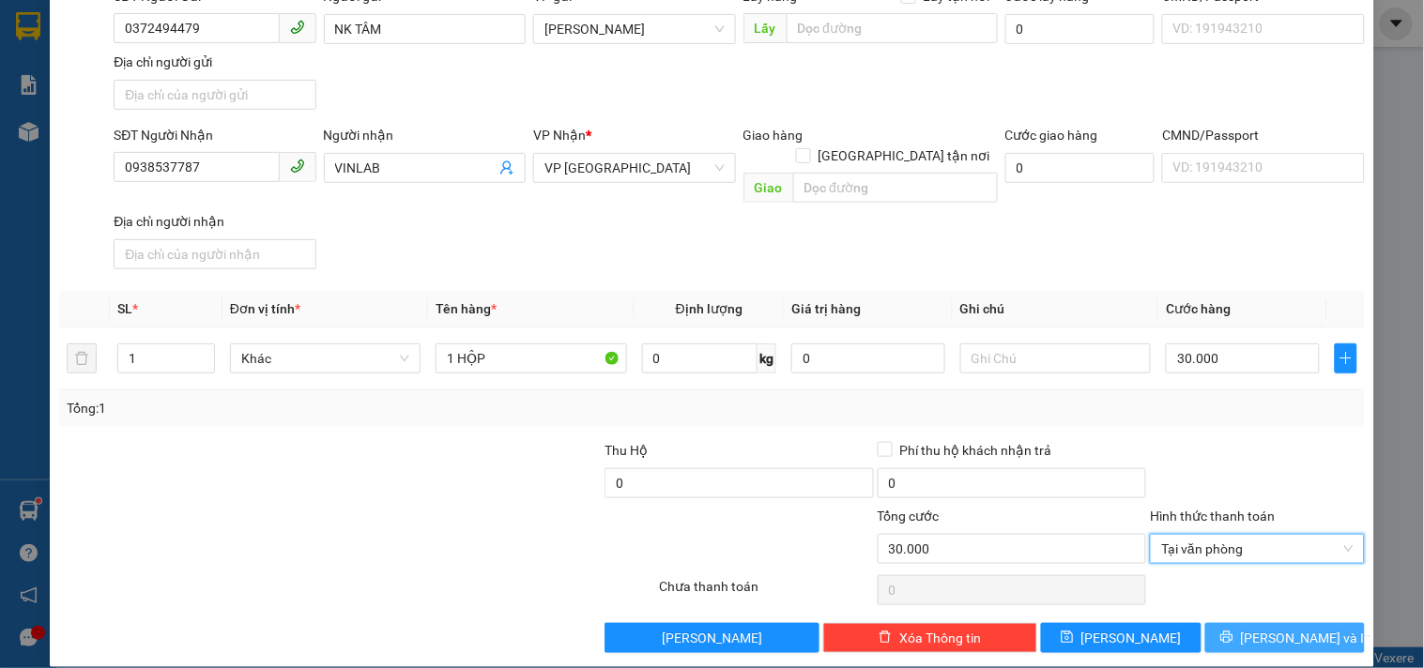
click at [1224, 627] on button "Lưu và In" at bounding box center [1285, 638] width 160 height 30
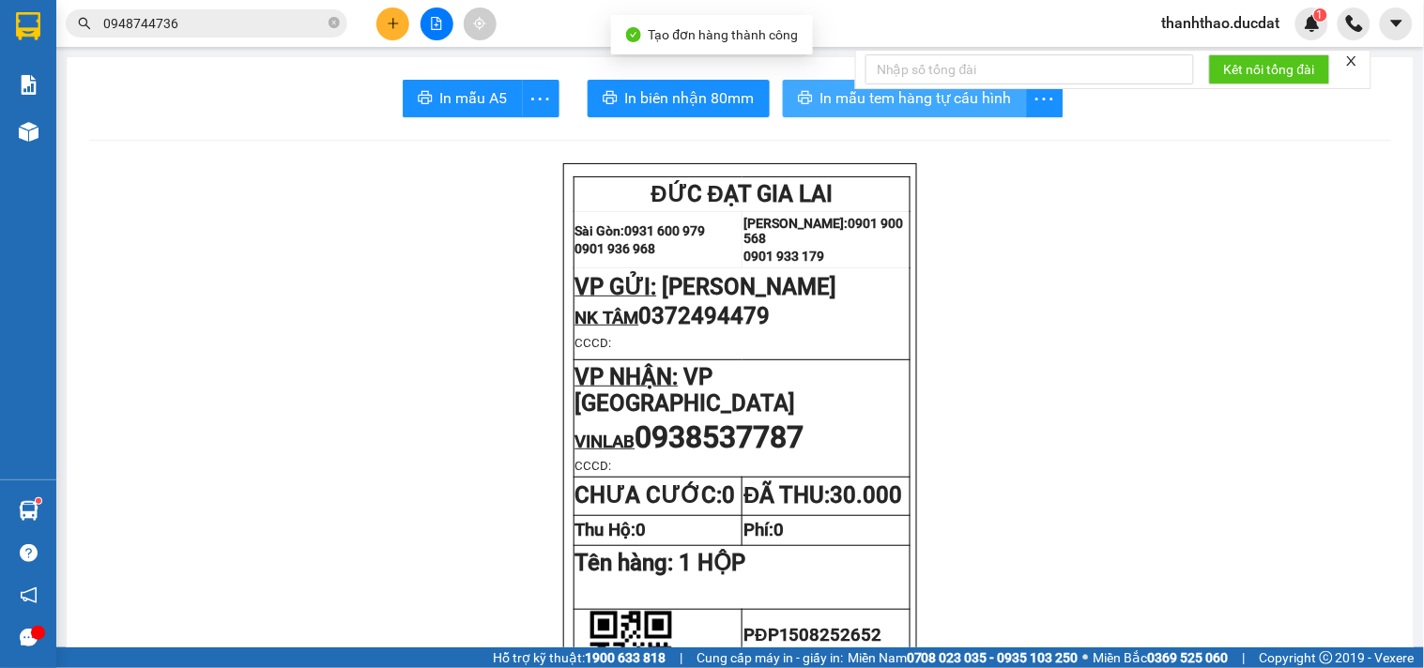
click at [822, 95] on span "In mẫu tem hàng tự cấu hình" at bounding box center [916, 97] width 192 height 23
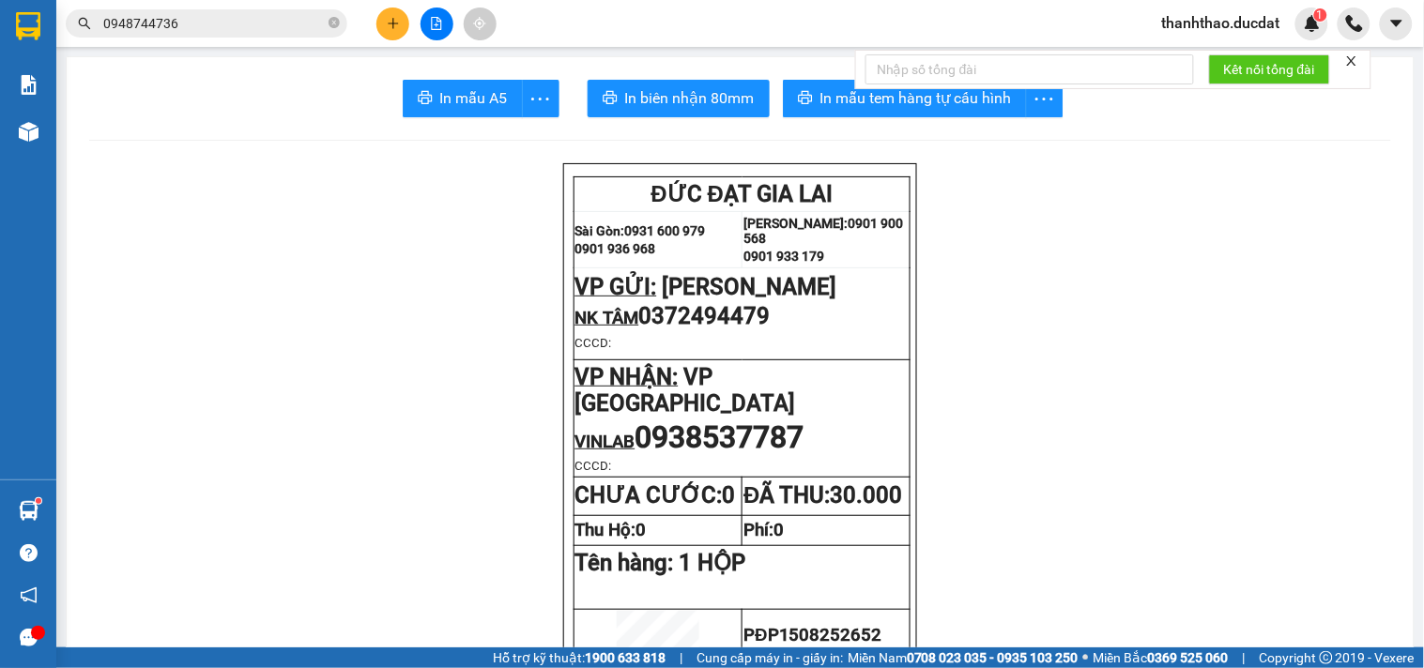
click at [389, 17] on icon "plus" at bounding box center [393, 23] width 13 height 13
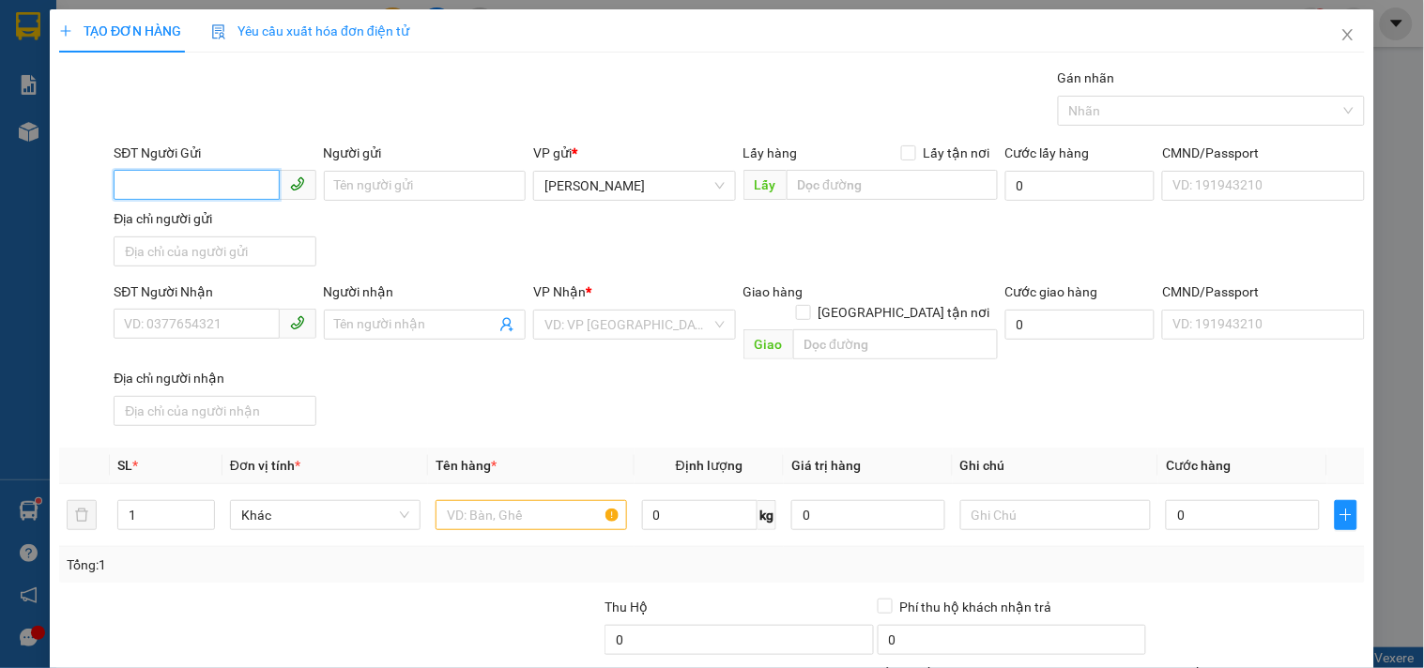
drag, startPoint x: 225, startPoint y: 176, endPoint x: 211, endPoint y: 179, distance: 14.4
click at [220, 176] on input "SĐT Người Gửi" at bounding box center [196, 185] width 165 height 30
click at [227, 225] on div "0977990009 - VINH" at bounding box center [212, 223] width 177 height 21
click at [489, 500] on input "text" at bounding box center [531, 515] width 191 height 30
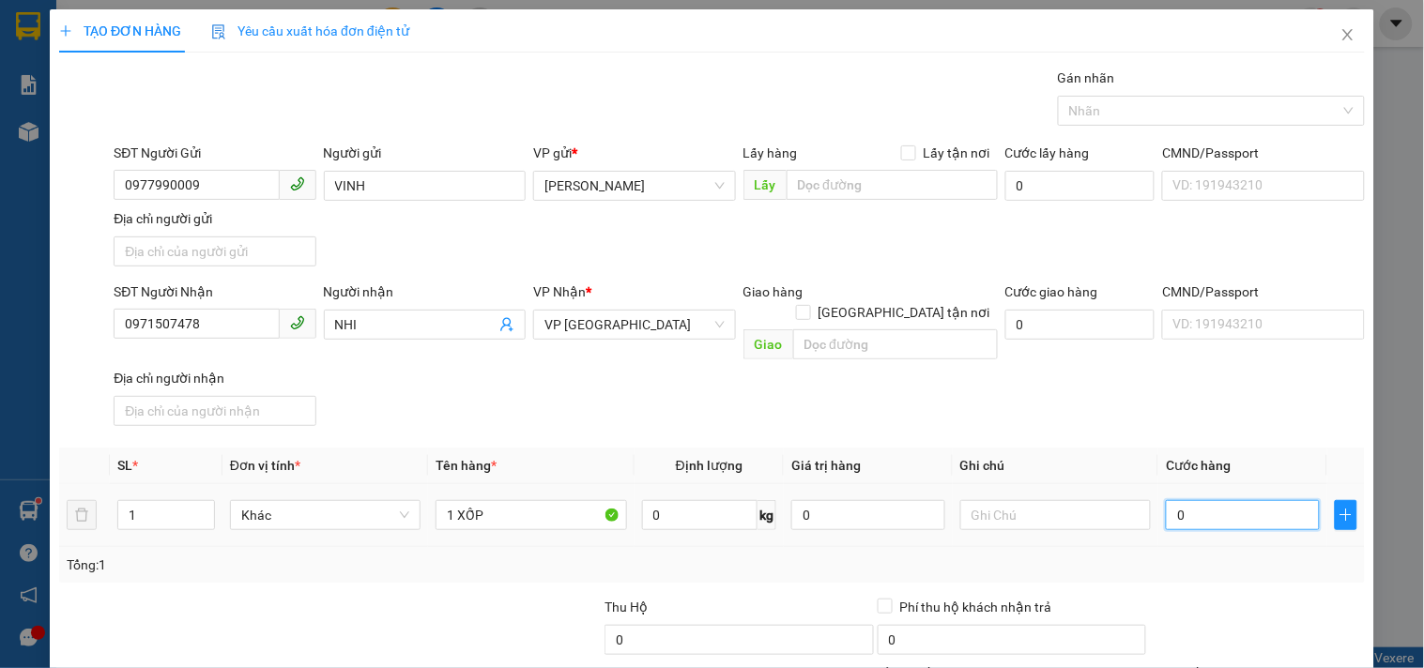
click at [1234, 500] on input "0" at bounding box center [1243, 515] width 154 height 30
click at [1244, 404] on div "SĐT Người Nhận 0971507478 Người nhận NHI VP Nhận * VP Đà Nẵng Giao hàng Giao tậ…" at bounding box center [739, 358] width 1259 height 152
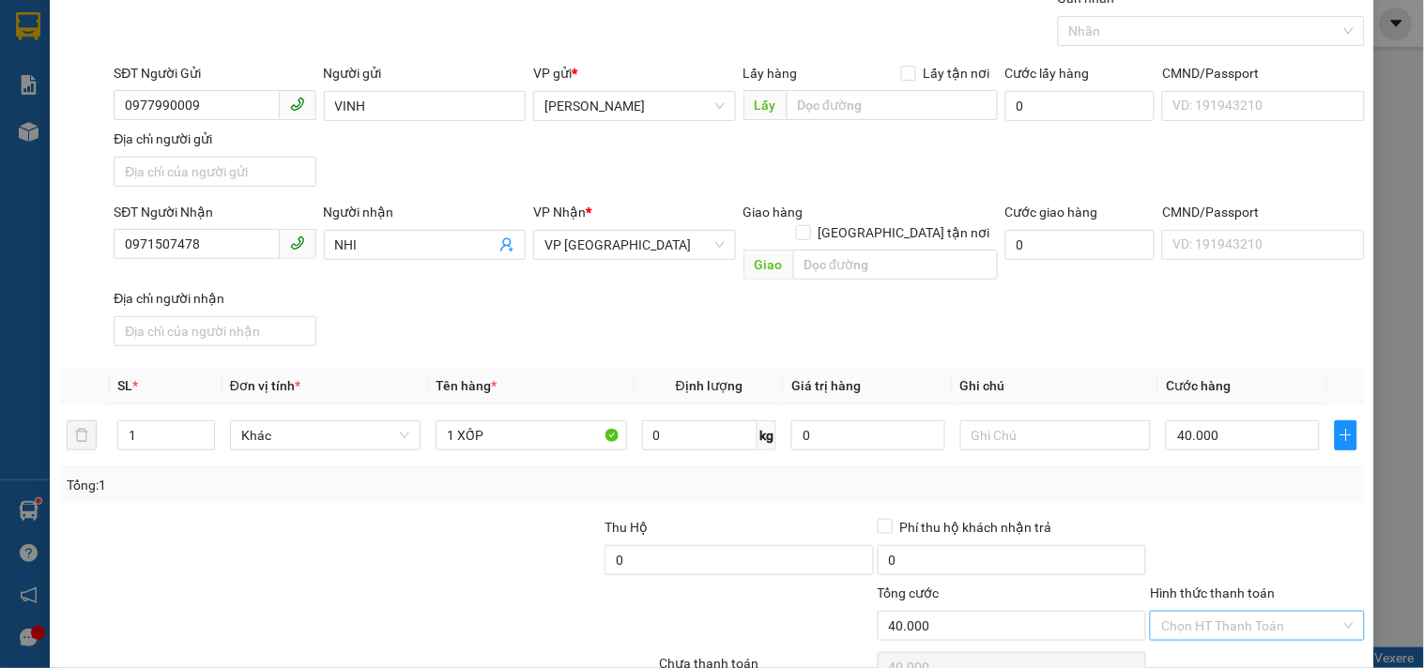
scroll to position [157, 0]
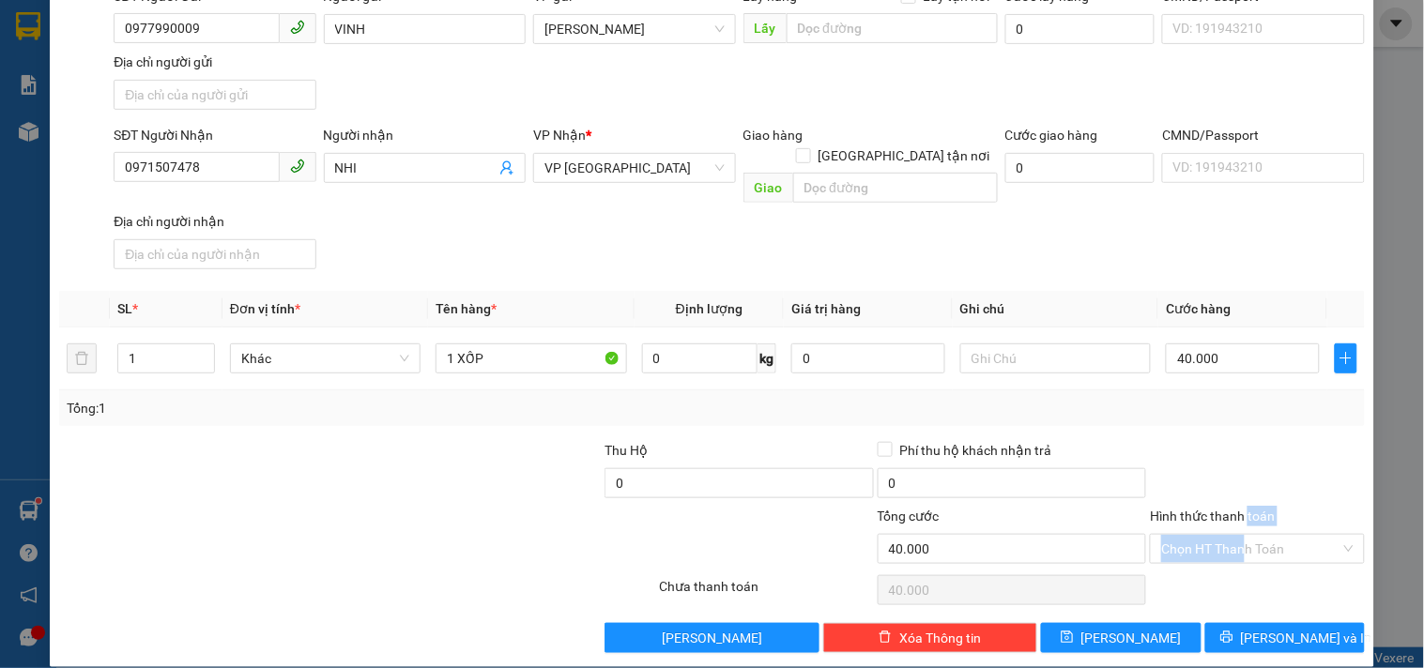
drag, startPoint x: 1233, startPoint y: 511, endPoint x: 1220, endPoint y: 494, distance: 20.8
click at [1233, 513] on div "Hình thức thanh toán Chọn HT Thanh Toán" at bounding box center [1257, 539] width 214 height 66
click at [1218, 535] on input "Hình thức thanh toán" at bounding box center [1250, 549] width 178 height 28
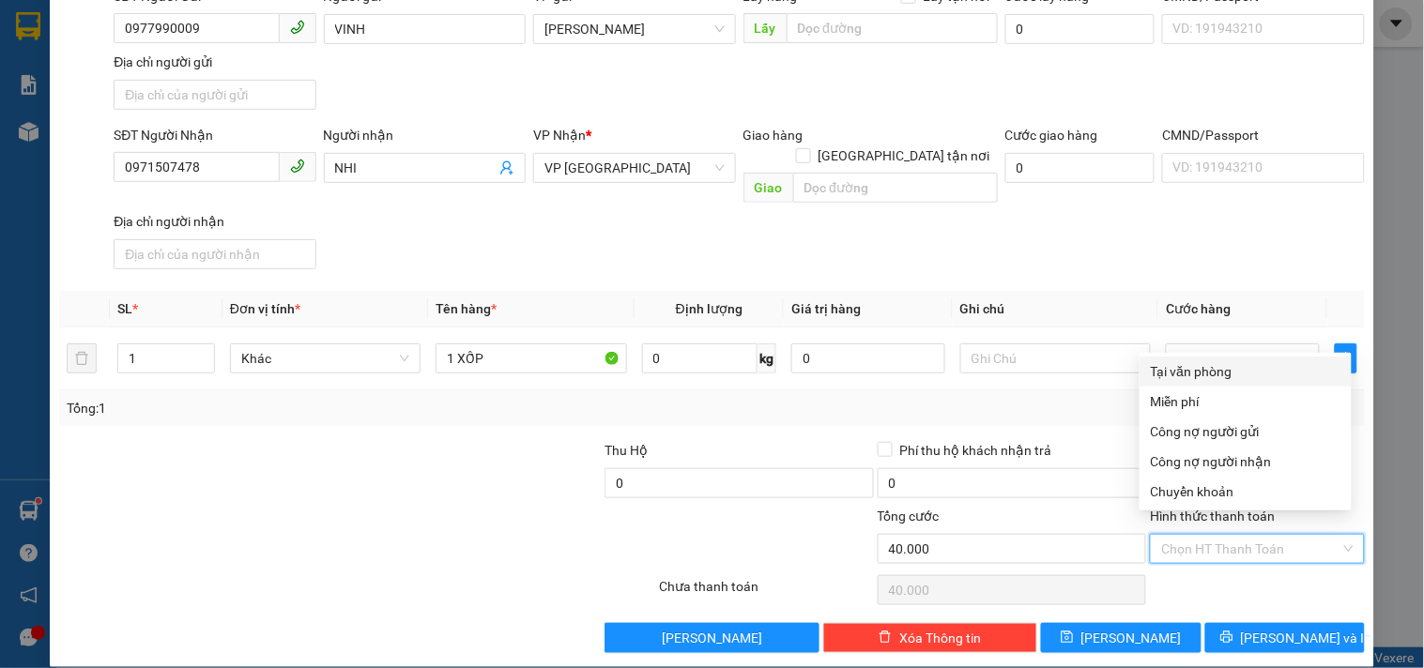
click at [1214, 374] on div "Tại văn phòng" at bounding box center [1246, 371] width 190 height 21
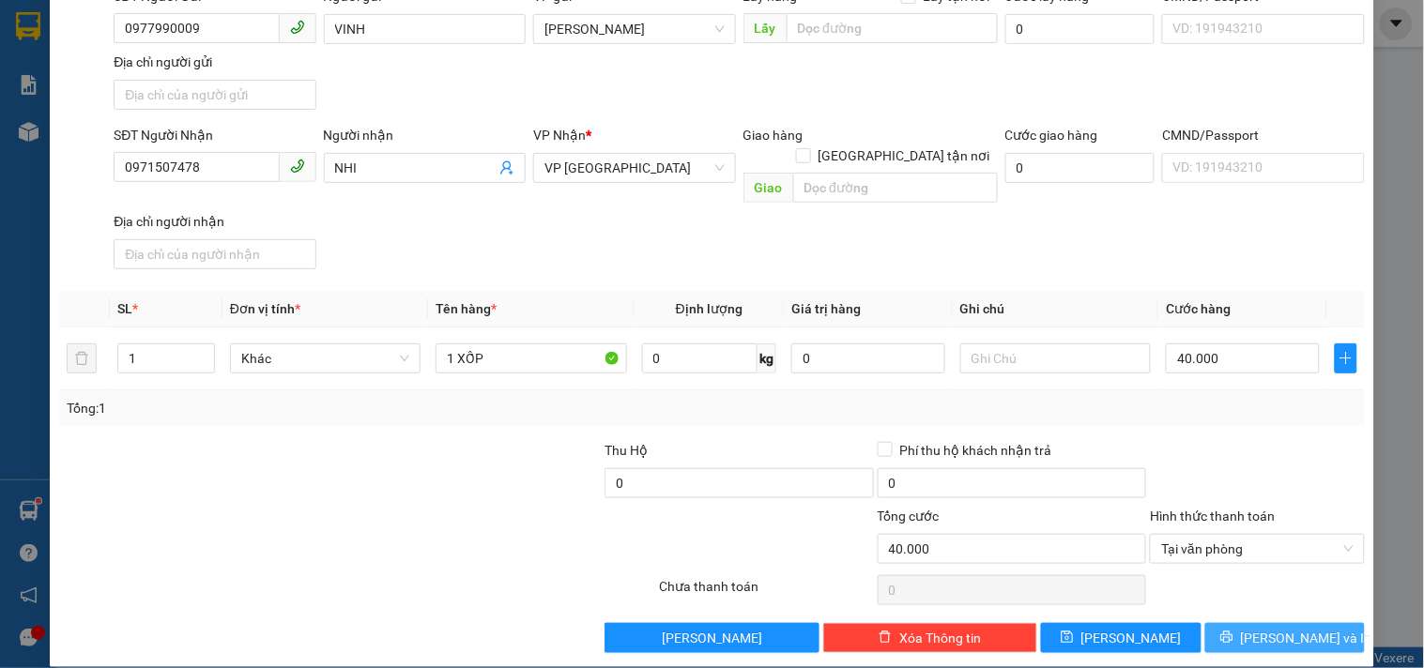
drag, startPoint x: 1269, startPoint y: 615, endPoint x: 1245, endPoint y: 574, distance: 48.0
click at [1268, 628] on span "Lưu và In" at bounding box center [1306, 638] width 131 height 21
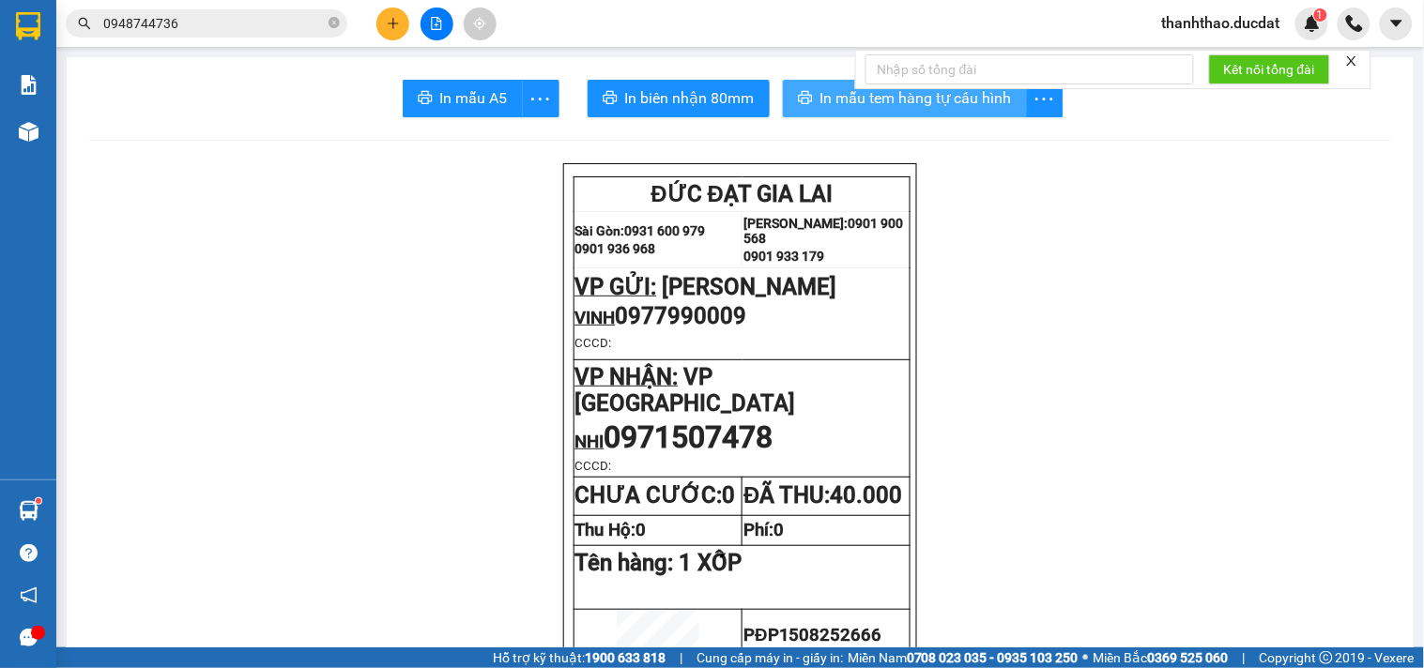
click at [888, 98] on span "In mẫu tem hàng tự cấu hình" at bounding box center [916, 97] width 192 height 23
click at [391, 29] on icon "plus" at bounding box center [393, 23] width 13 height 13
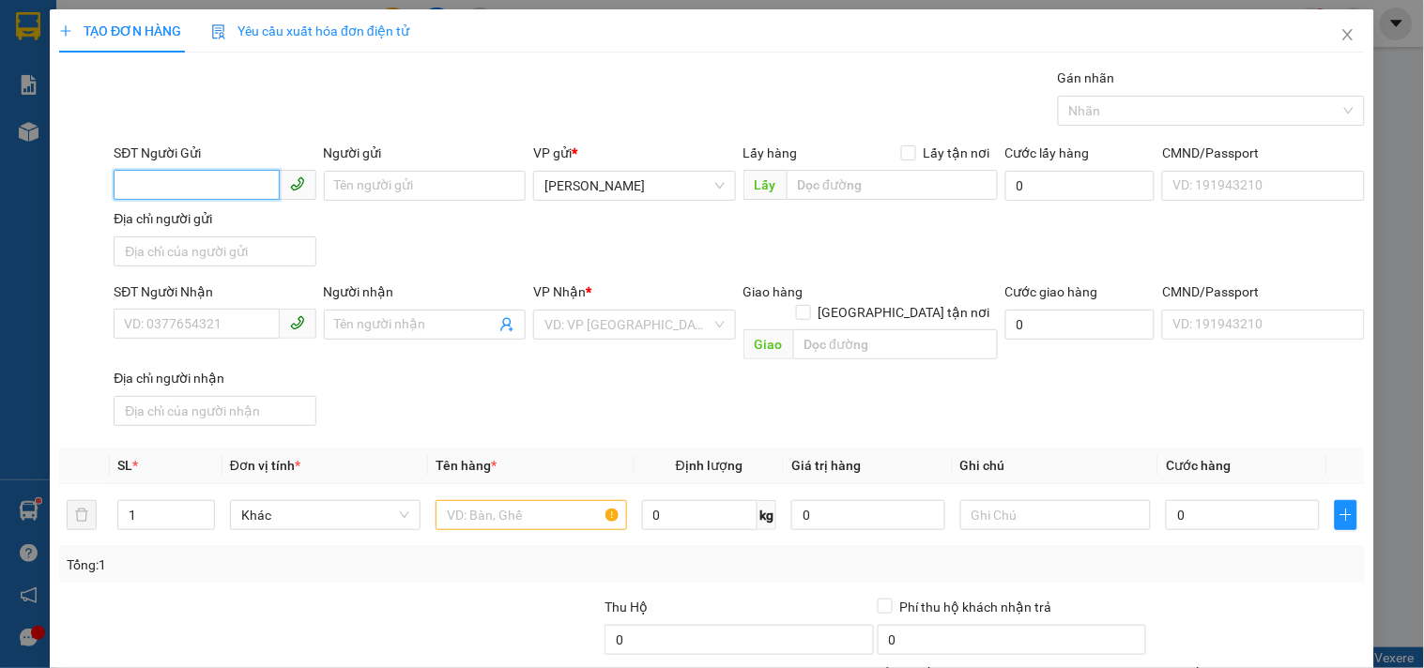
drag, startPoint x: 261, startPoint y: 173, endPoint x: 244, endPoint y: 163, distance: 19.3
click at [253, 172] on input "SĐT Người Gửi" at bounding box center [196, 185] width 165 height 30
click at [335, 175] on input "Người gửi" at bounding box center [425, 186] width 202 height 30
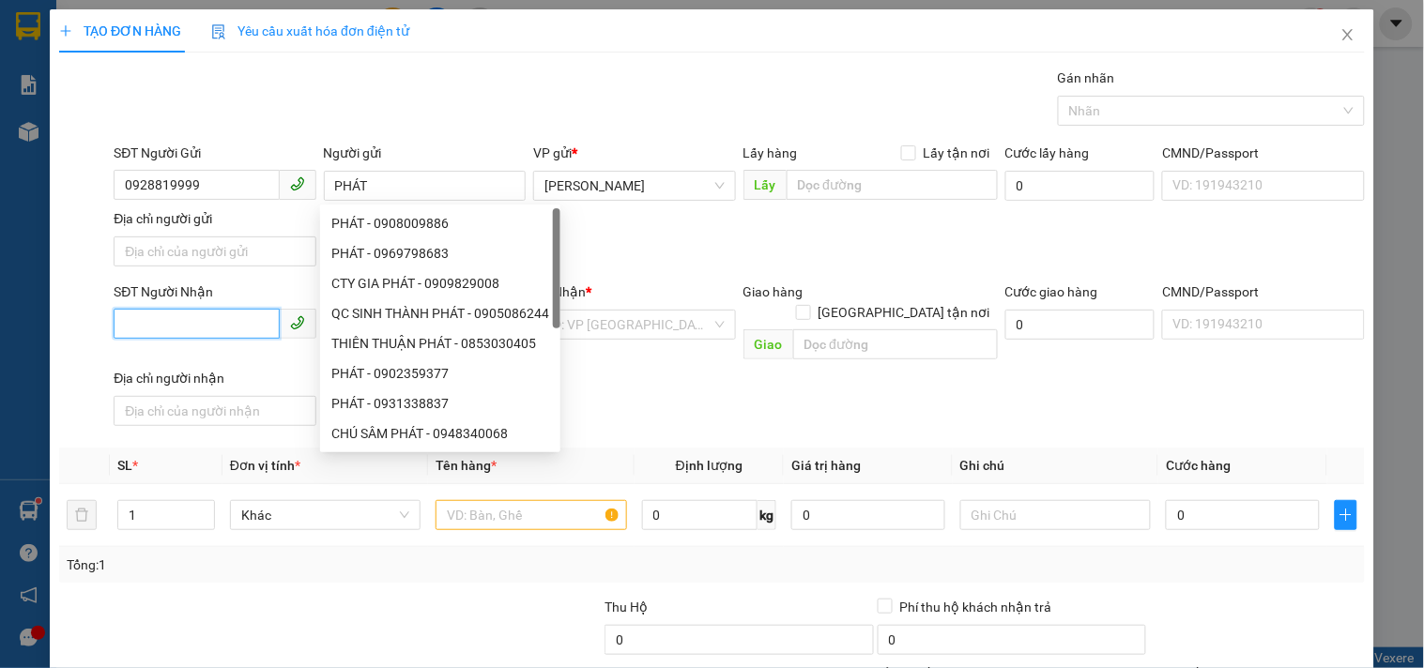
click at [254, 317] on input "SĐT Người Nhận" at bounding box center [196, 324] width 165 height 30
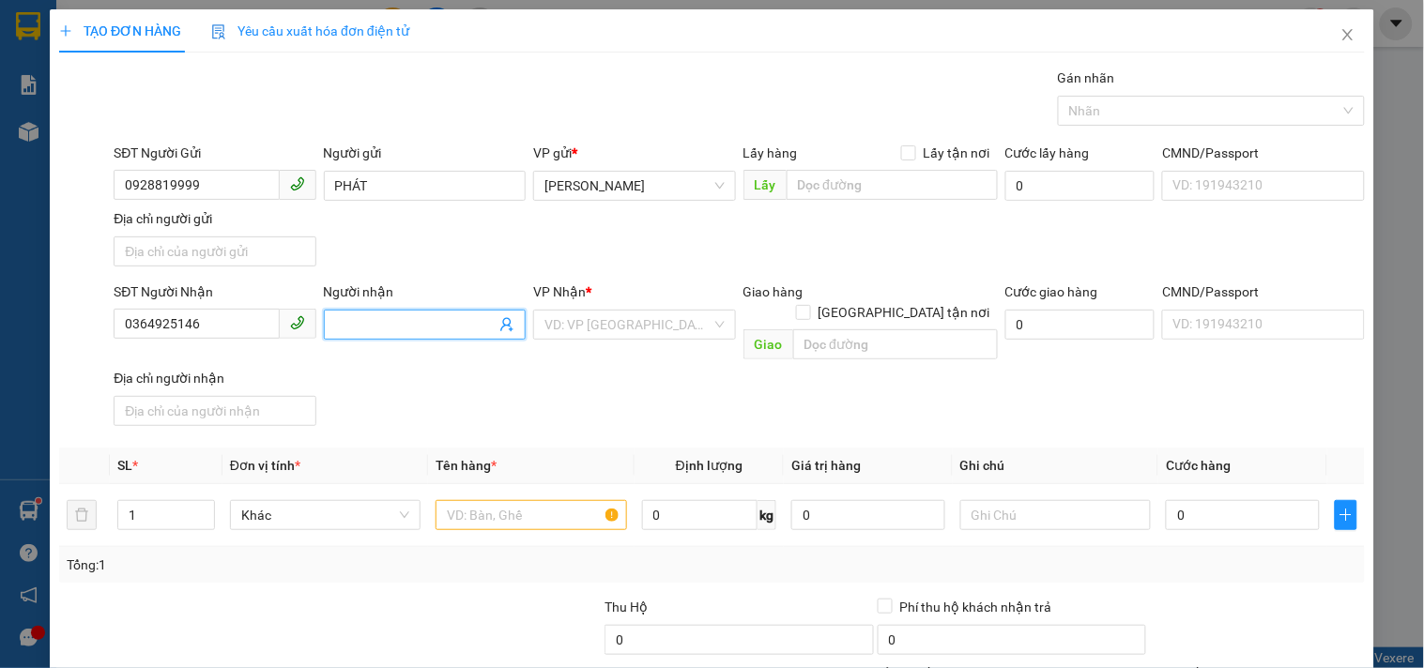
click at [407, 323] on input "Người nhận" at bounding box center [415, 324] width 161 height 21
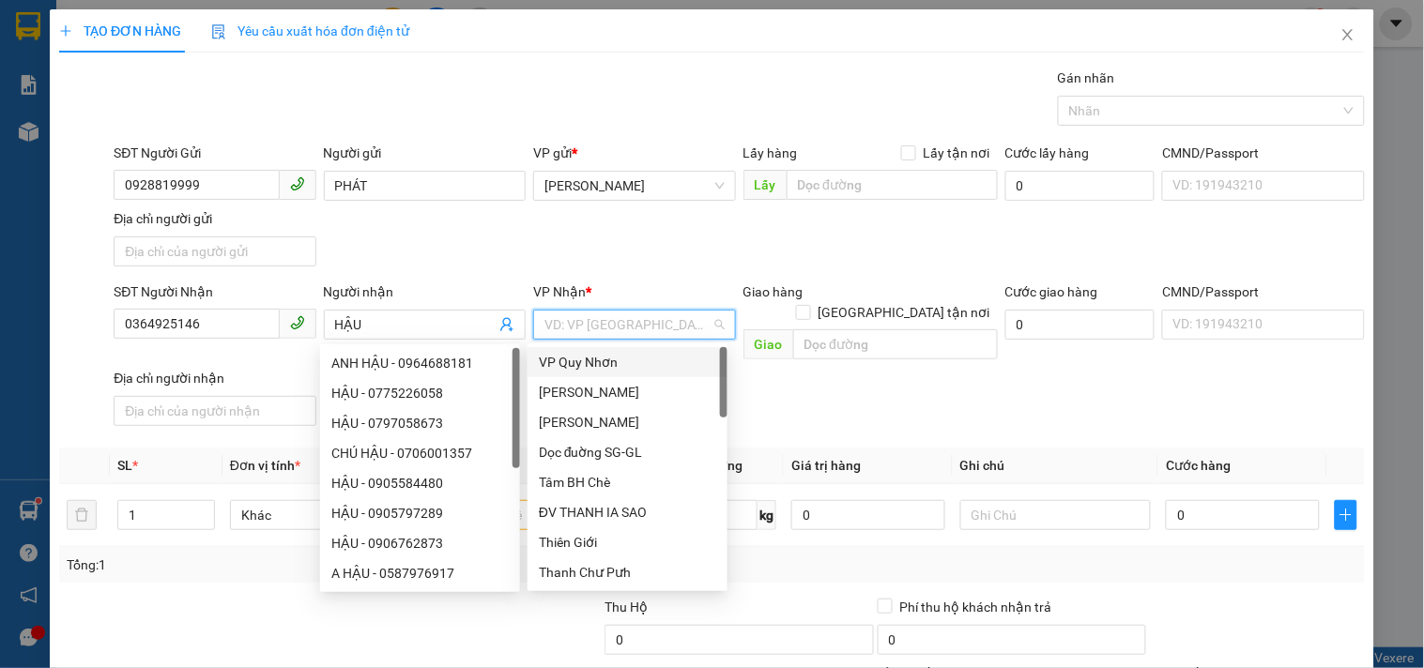
click at [636, 324] on input "search" at bounding box center [627, 325] width 166 height 28
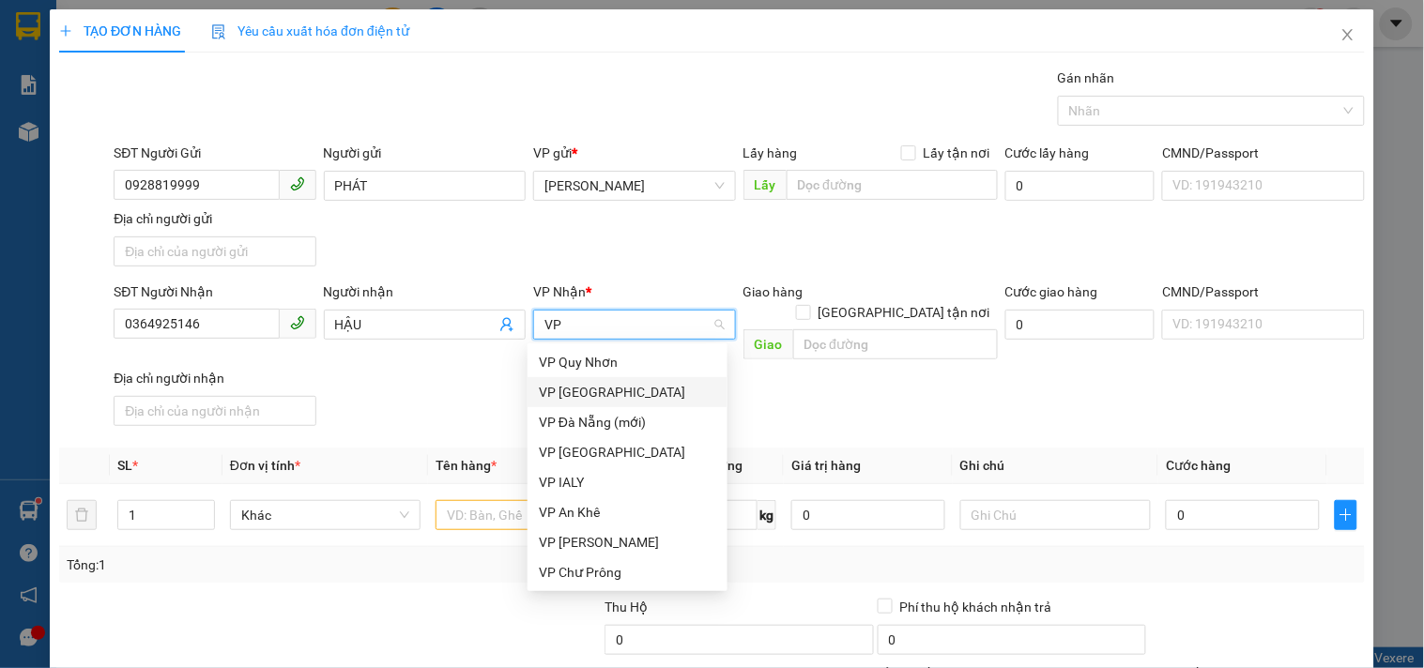
click at [640, 390] on div "VP Sài Gòn" at bounding box center [627, 392] width 177 height 21
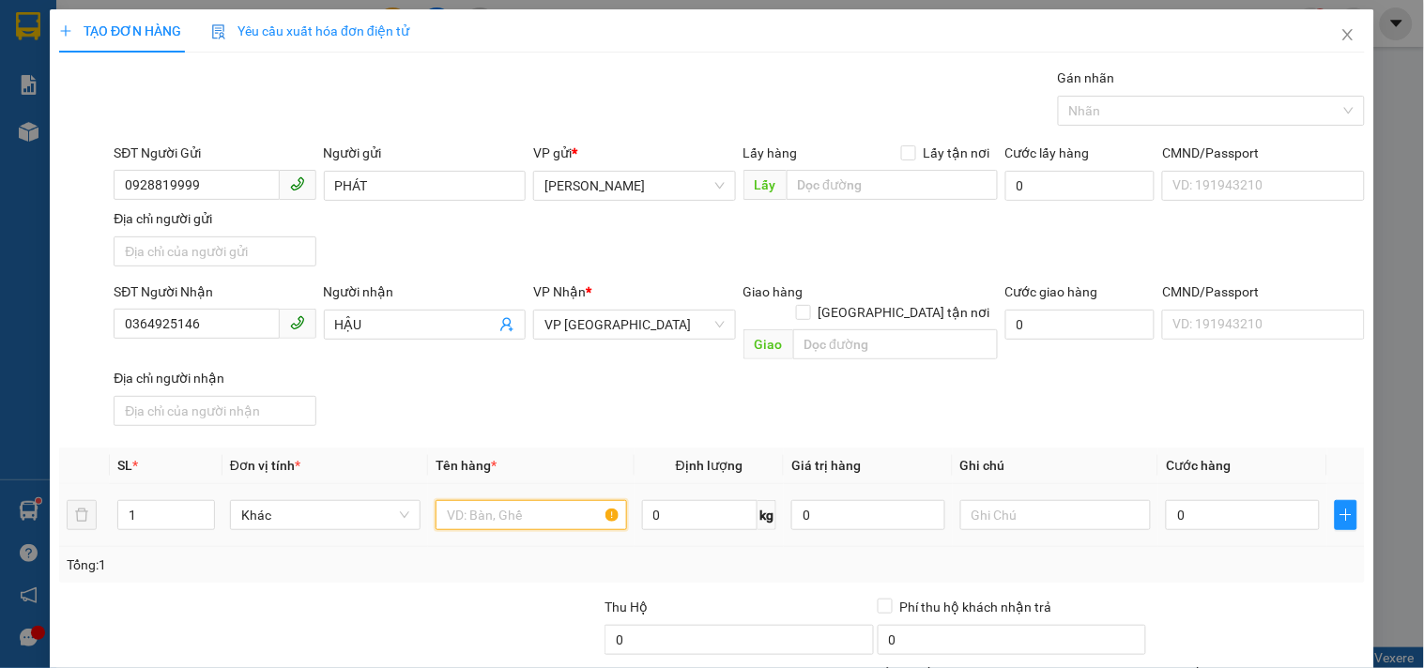
drag, startPoint x: 544, startPoint y: 494, endPoint x: 511, endPoint y: 477, distance: 37.8
click at [523, 500] on input "text" at bounding box center [531, 515] width 191 height 30
drag, startPoint x: 1200, startPoint y: 509, endPoint x: 1180, endPoint y: 490, distance: 27.2
click at [1200, 507] on input "0" at bounding box center [1243, 515] width 154 height 30
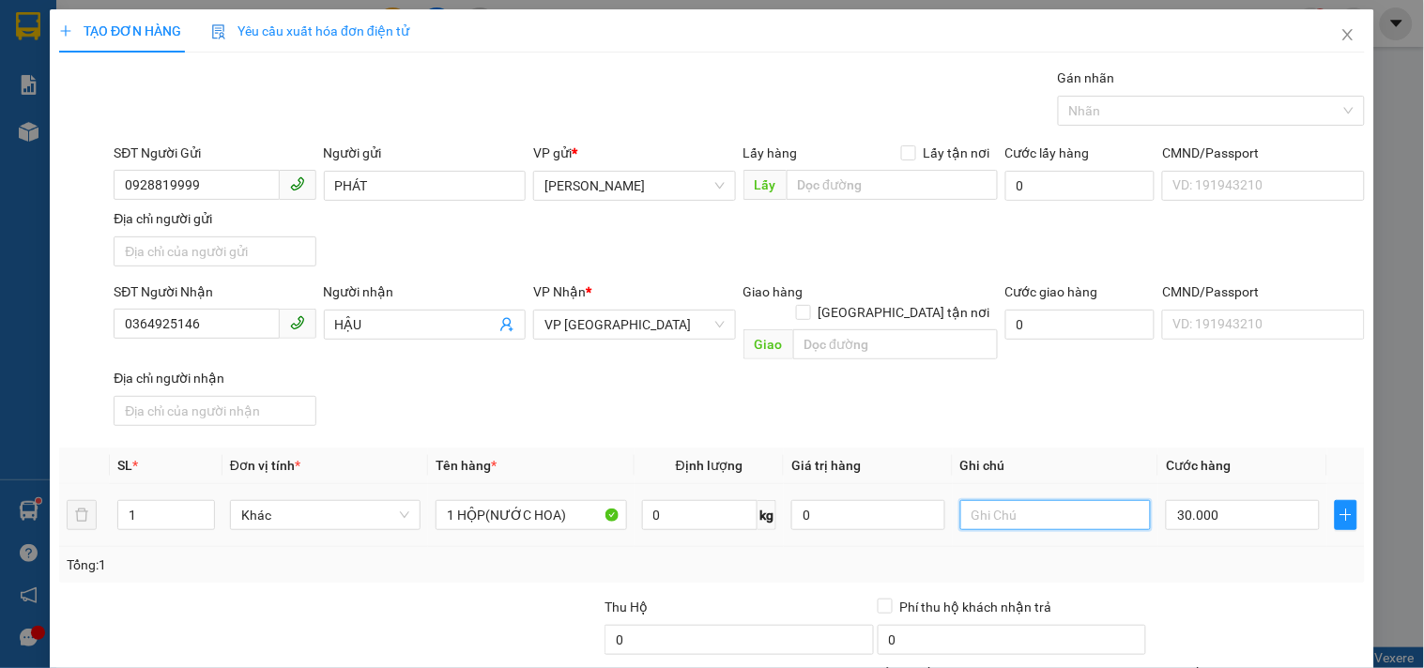
click at [1108, 505] on input "text" at bounding box center [1055, 515] width 191 height 30
click at [249, 325] on input "0364925146" at bounding box center [196, 324] width 165 height 30
click at [251, 325] on input "0364925146" at bounding box center [196, 324] width 165 height 30
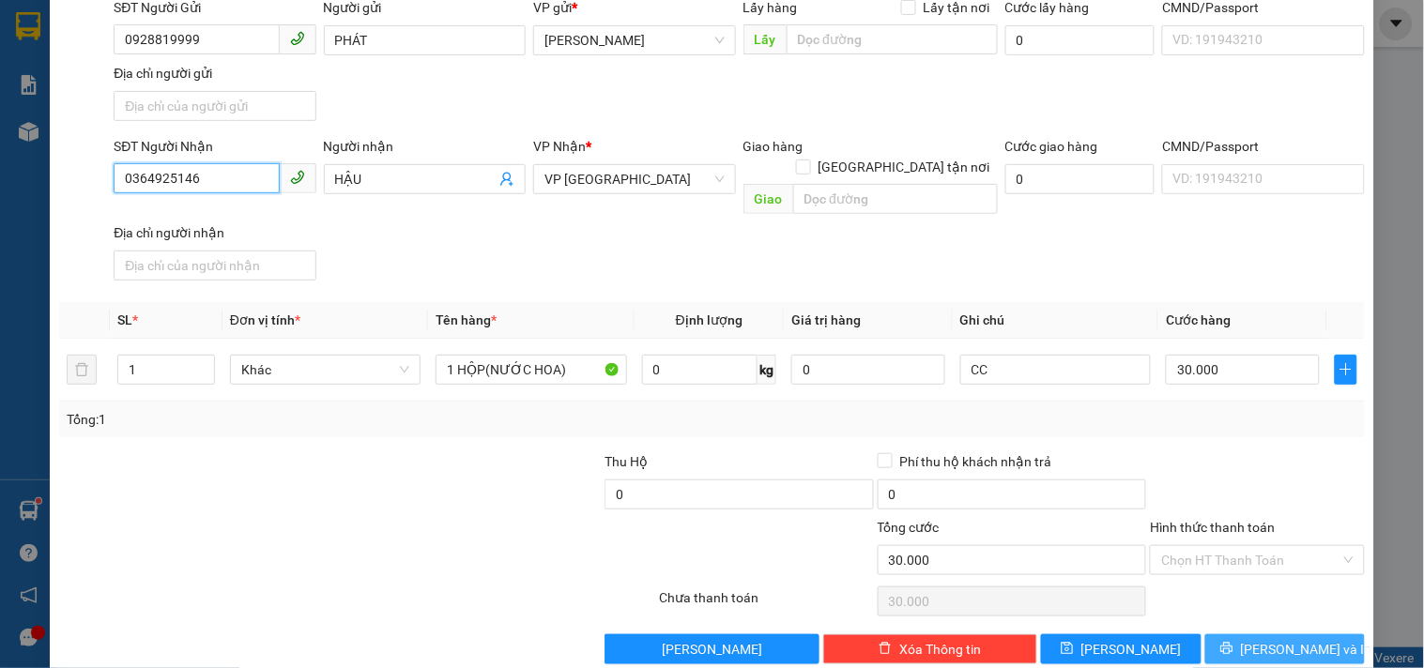
scroll to position [157, 0]
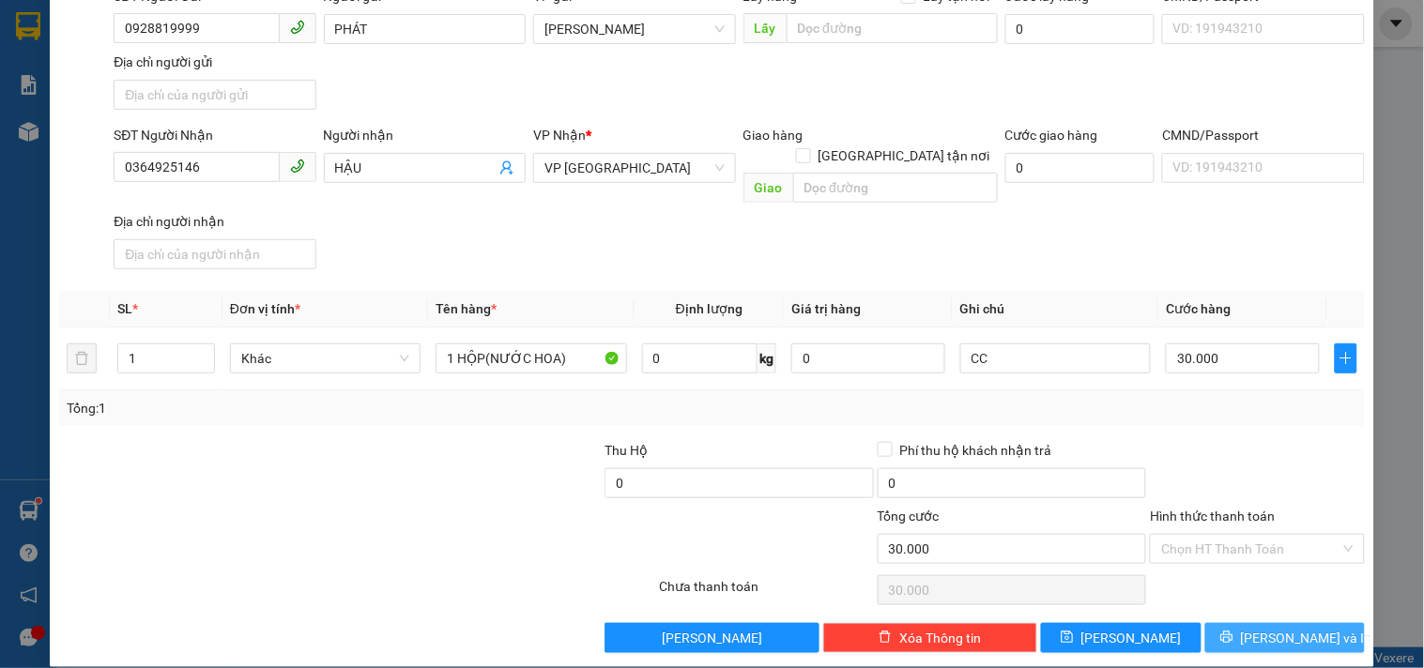
drag, startPoint x: 1268, startPoint y: 608, endPoint x: 1256, endPoint y: 560, distance: 49.4
click at [1267, 628] on span "Lưu và In" at bounding box center [1306, 638] width 131 height 21
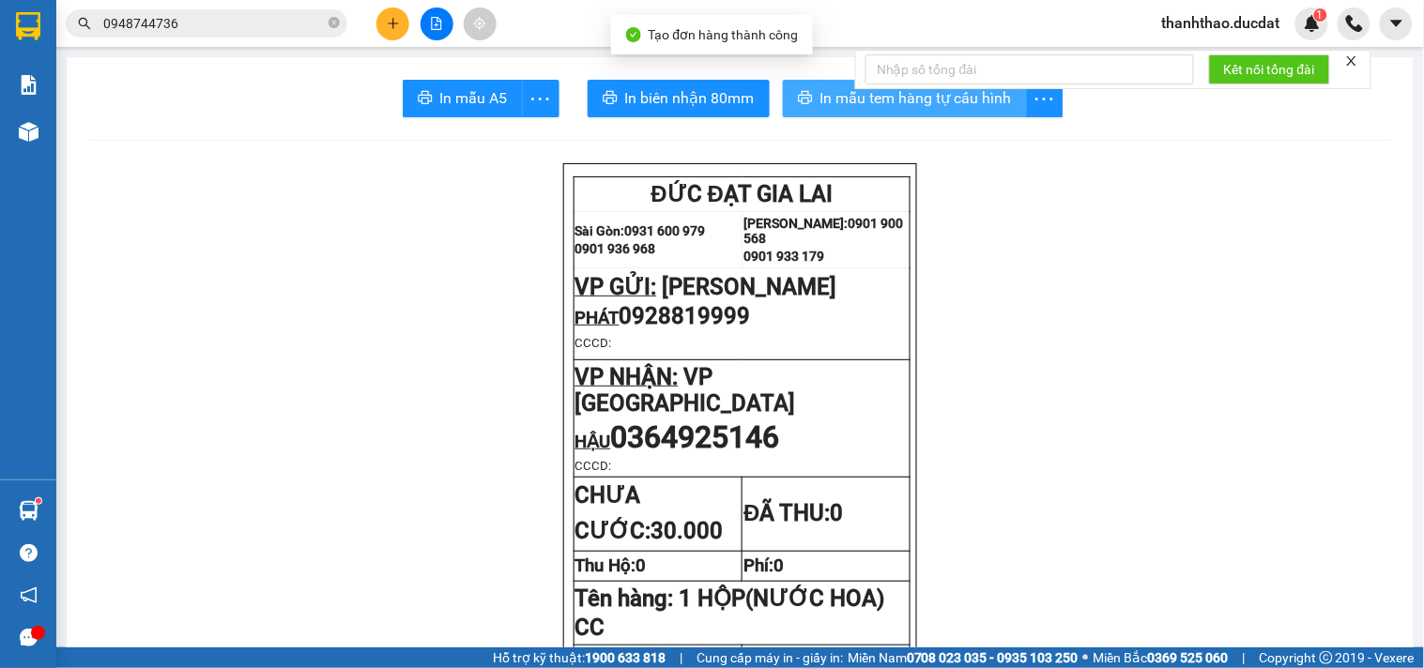
click at [820, 100] on span "In mẫu tem hàng tự cấu hình" at bounding box center [916, 97] width 192 height 23
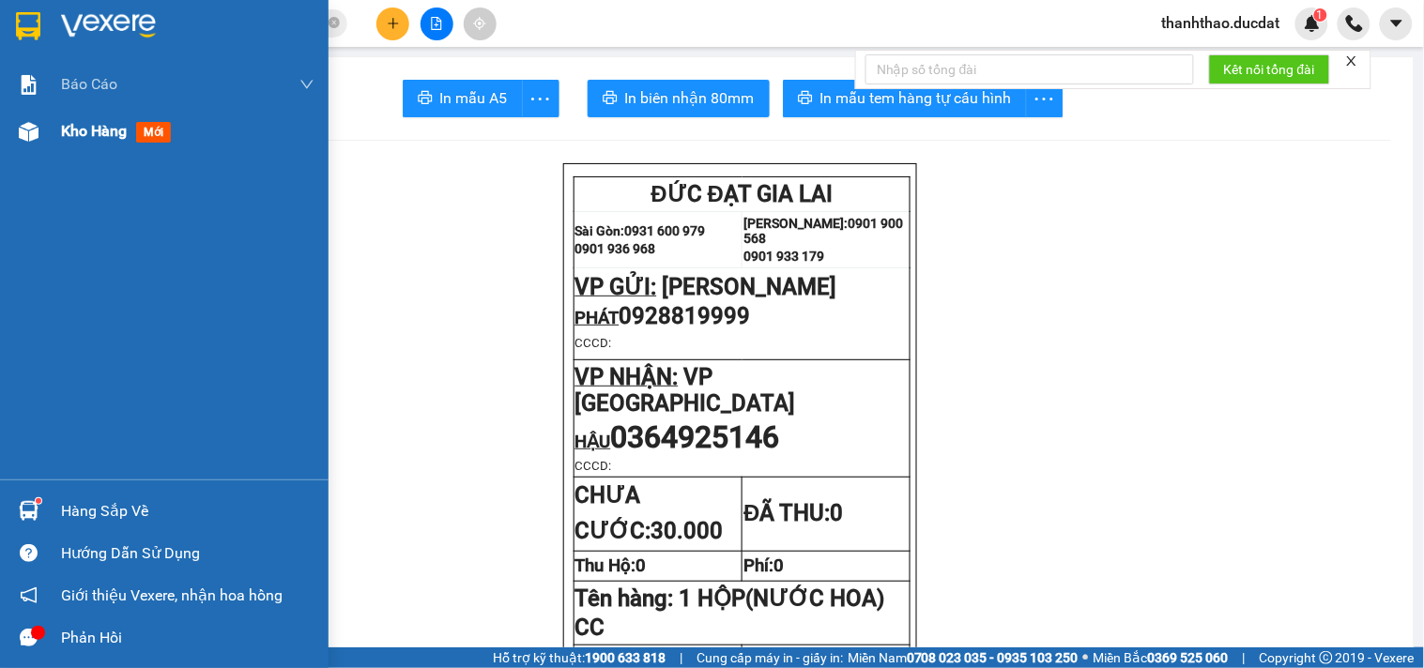
click at [83, 126] on span "Kho hàng" at bounding box center [94, 131] width 66 height 18
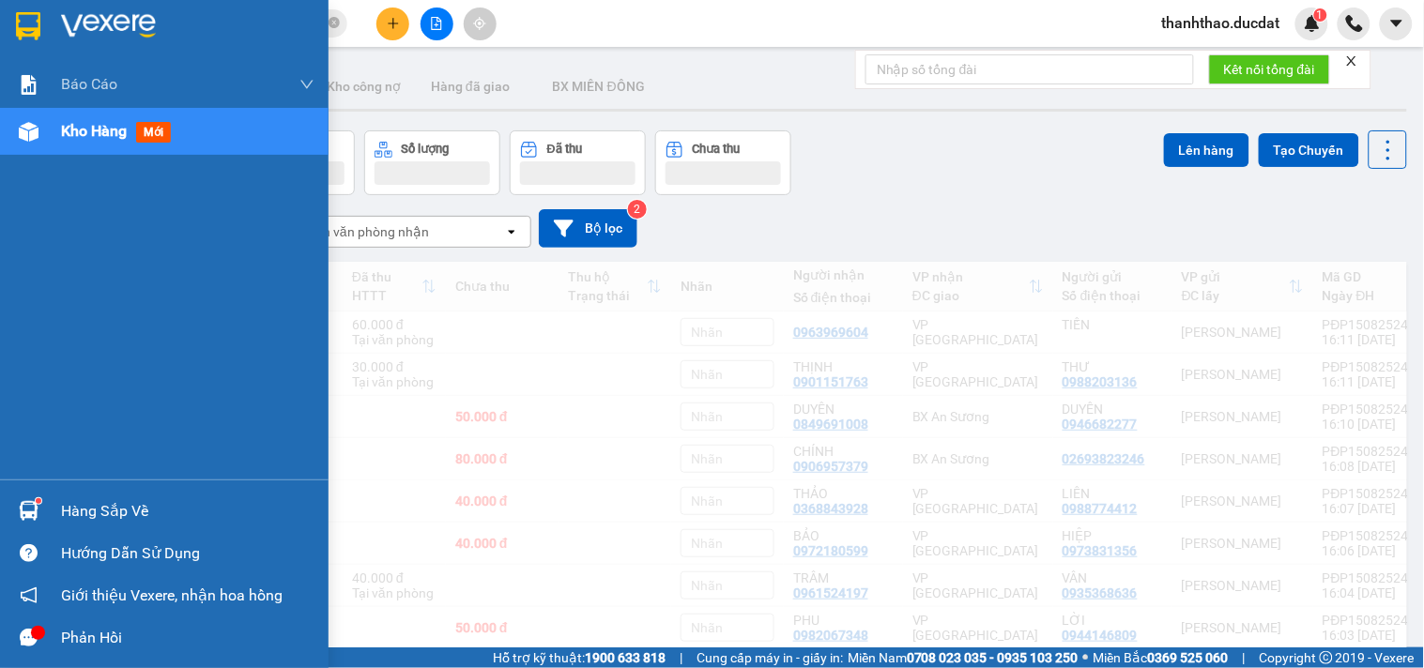
click at [79, 138] on span "Kho hàng" at bounding box center [94, 131] width 66 height 18
click at [430, 236] on div "Chọn văn phòng nhận" at bounding box center [396, 232] width 216 height 30
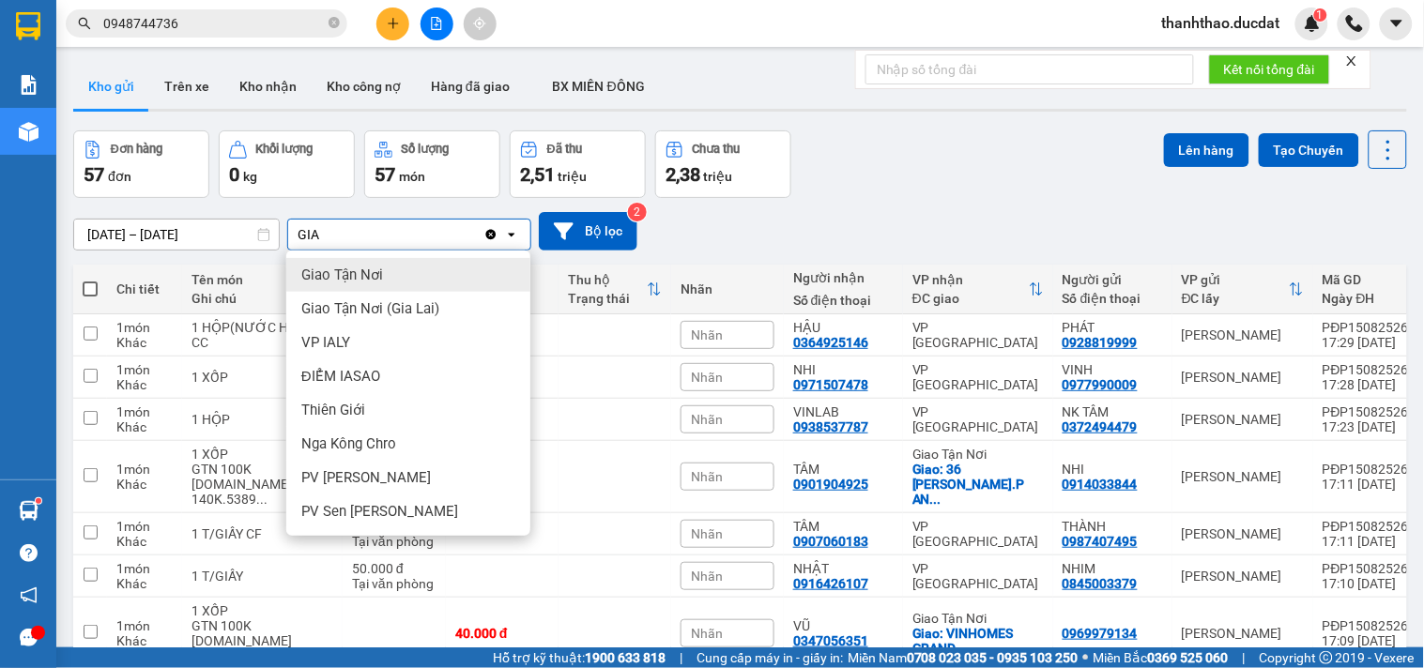
click at [408, 278] on div "Giao Tận Nơi" at bounding box center [408, 275] width 244 height 34
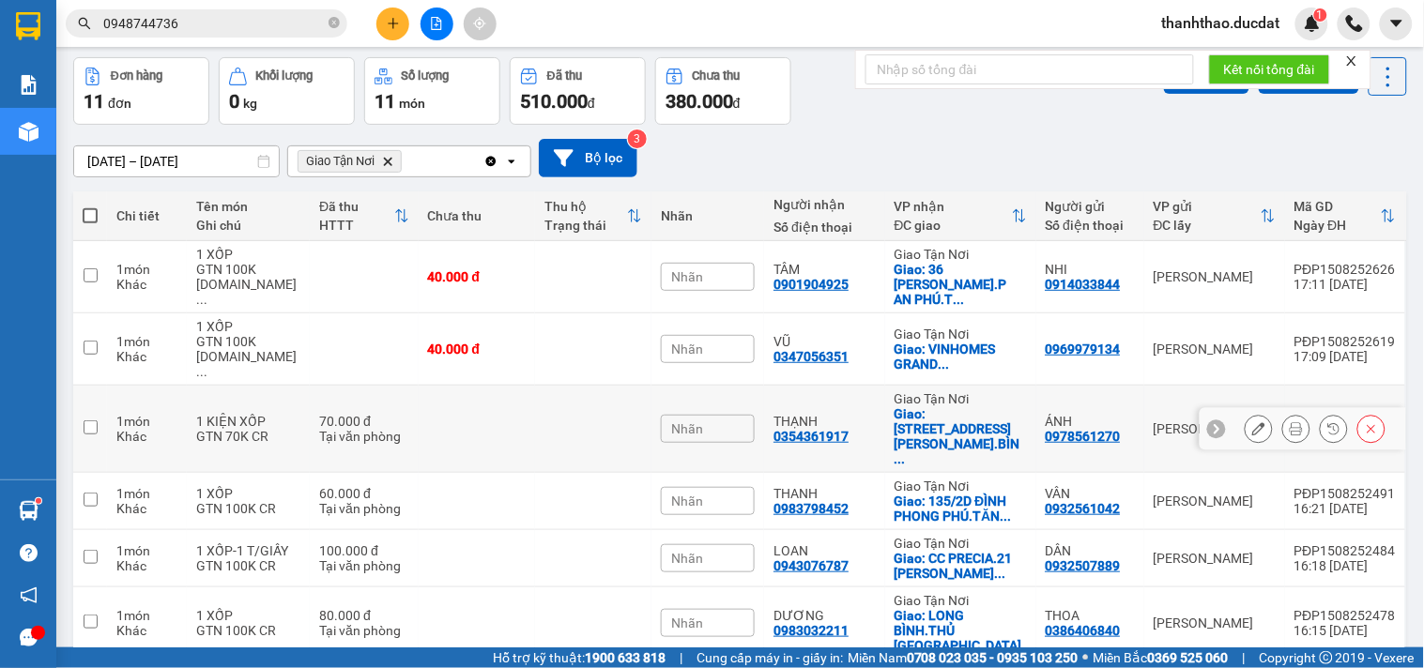
scroll to position [104, 0]
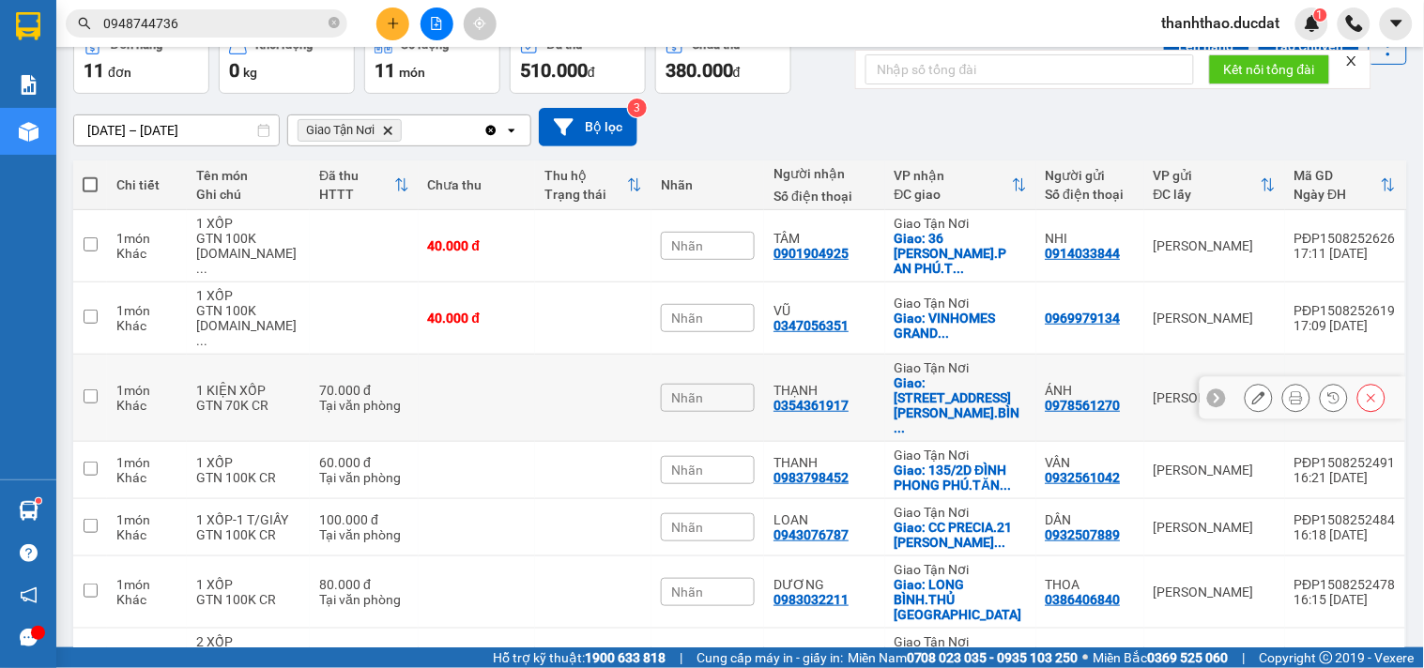
click at [437, 359] on td at bounding box center [477, 398] width 116 height 87
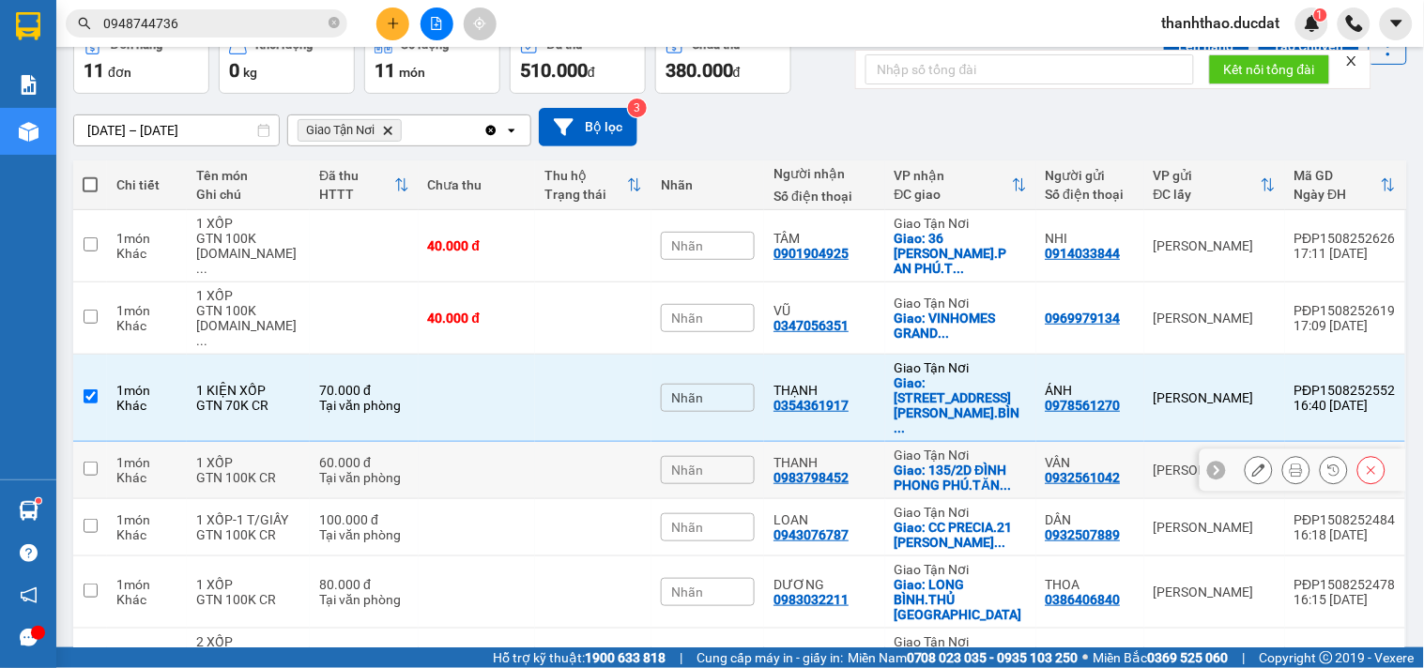
click at [449, 442] on td at bounding box center [477, 470] width 116 height 57
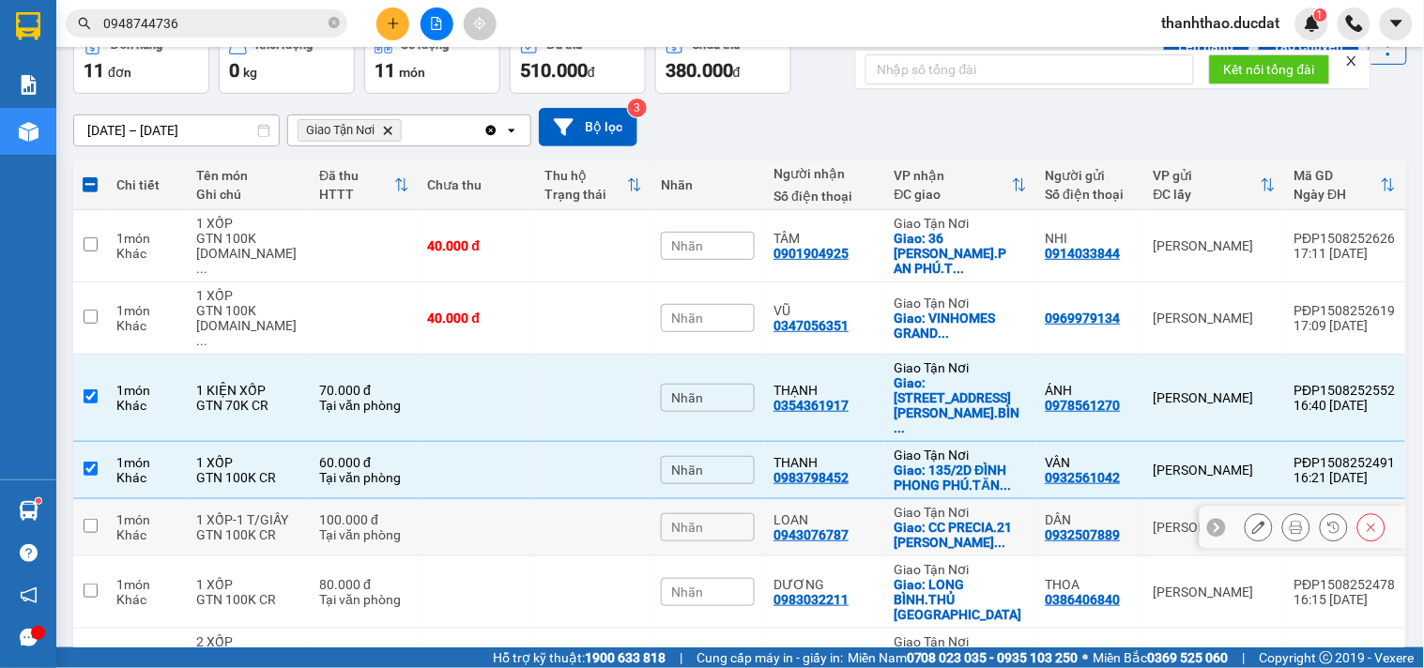
click at [423, 499] on td at bounding box center [477, 527] width 116 height 57
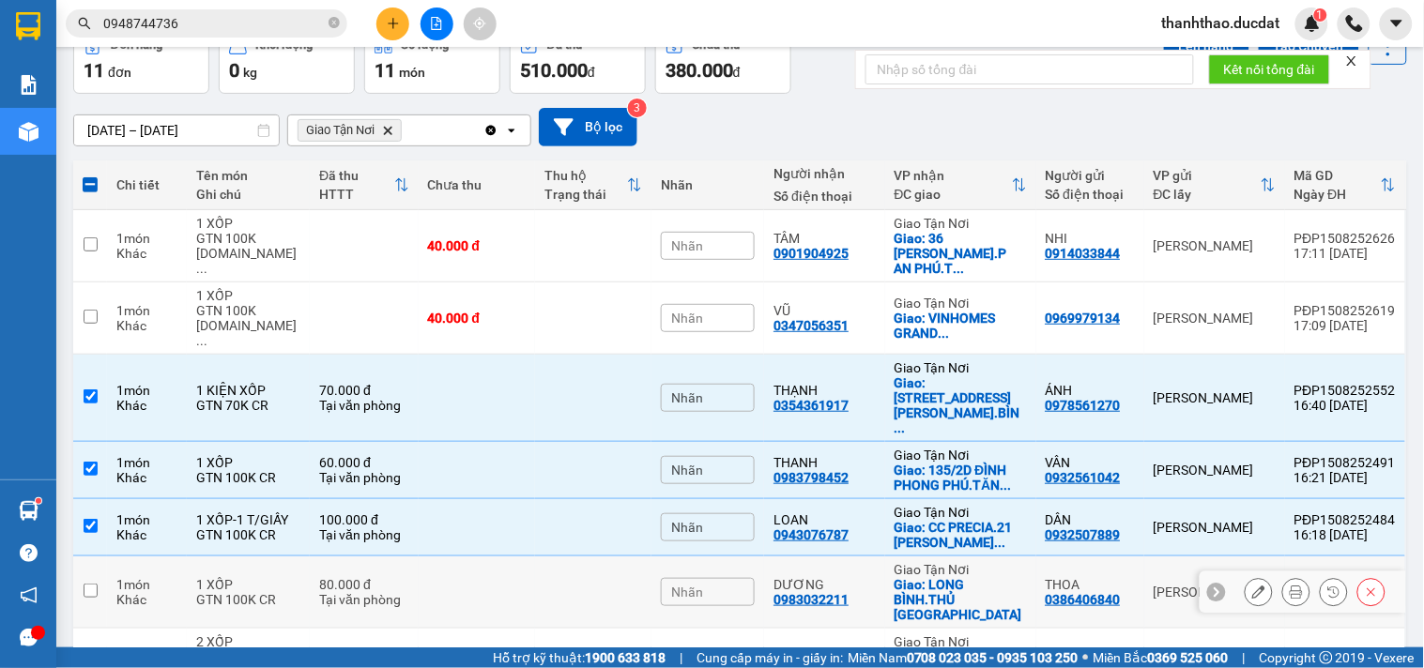
click at [507, 557] on td at bounding box center [477, 593] width 116 height 72
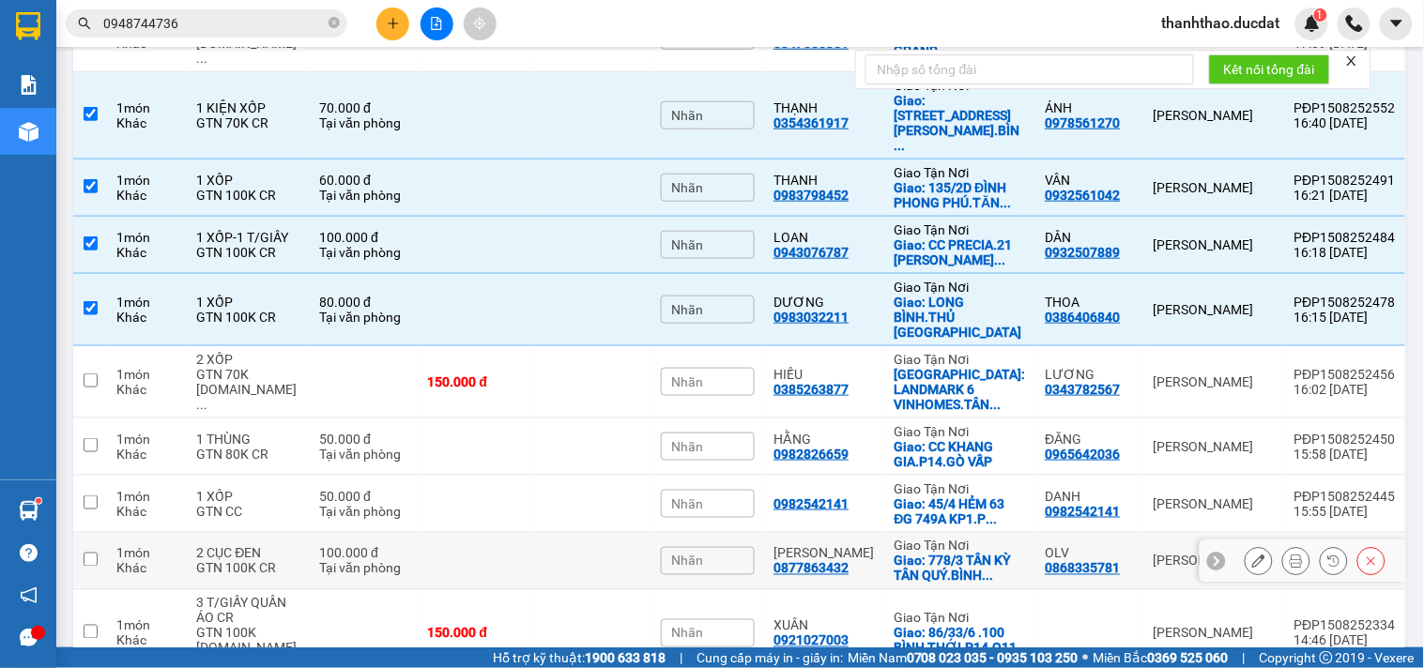
scroll to position [390, 0]
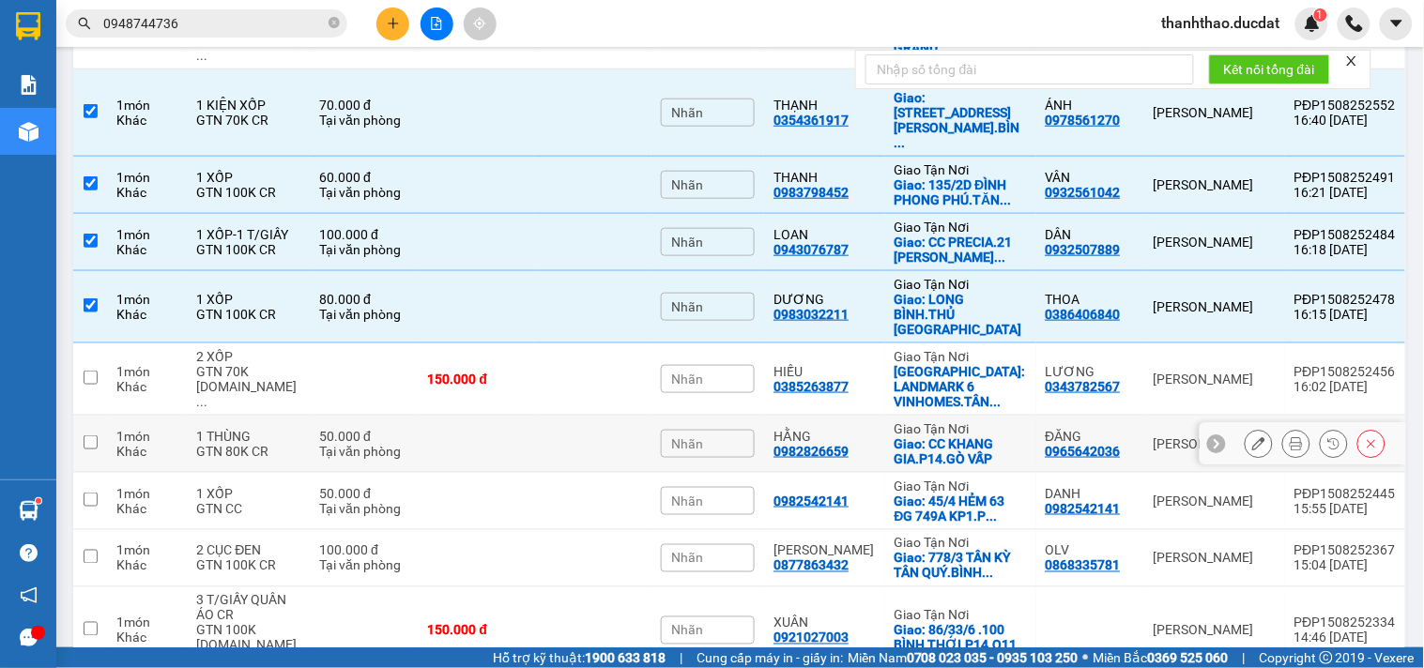
click at [437, 416] on td at bounding box center [477, 444] width 116 height 57
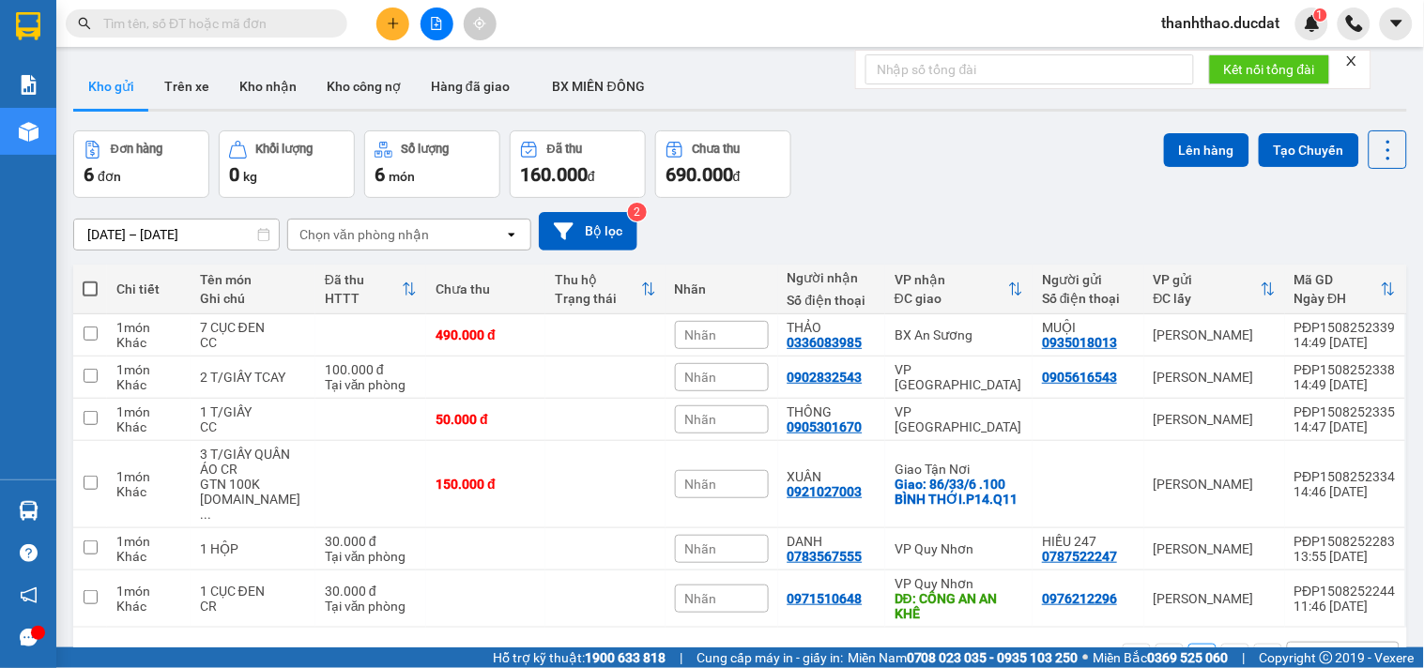
click at [208, 16] on input "text" at bounding box center [214, 23] width 222 height 21
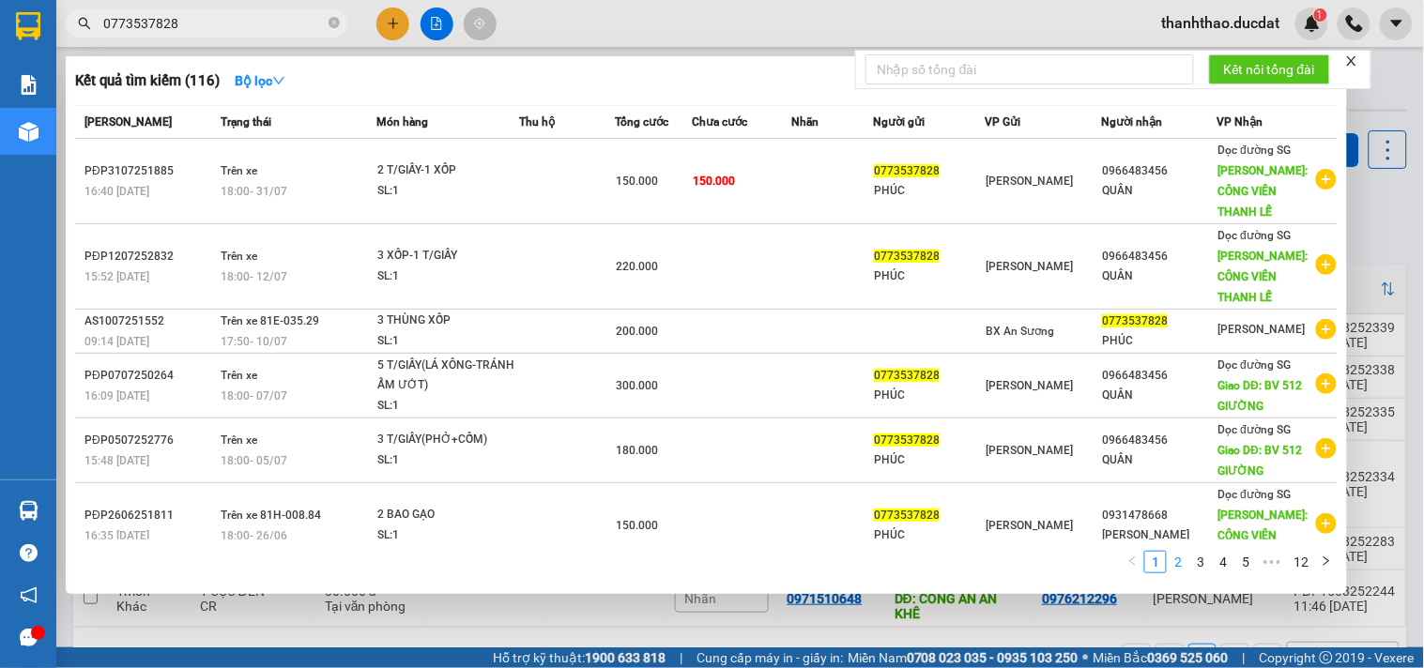
type input "0773537828"
click at [1183, 566] on link "2" at bounding box center [1178, 562] width 21 height 21
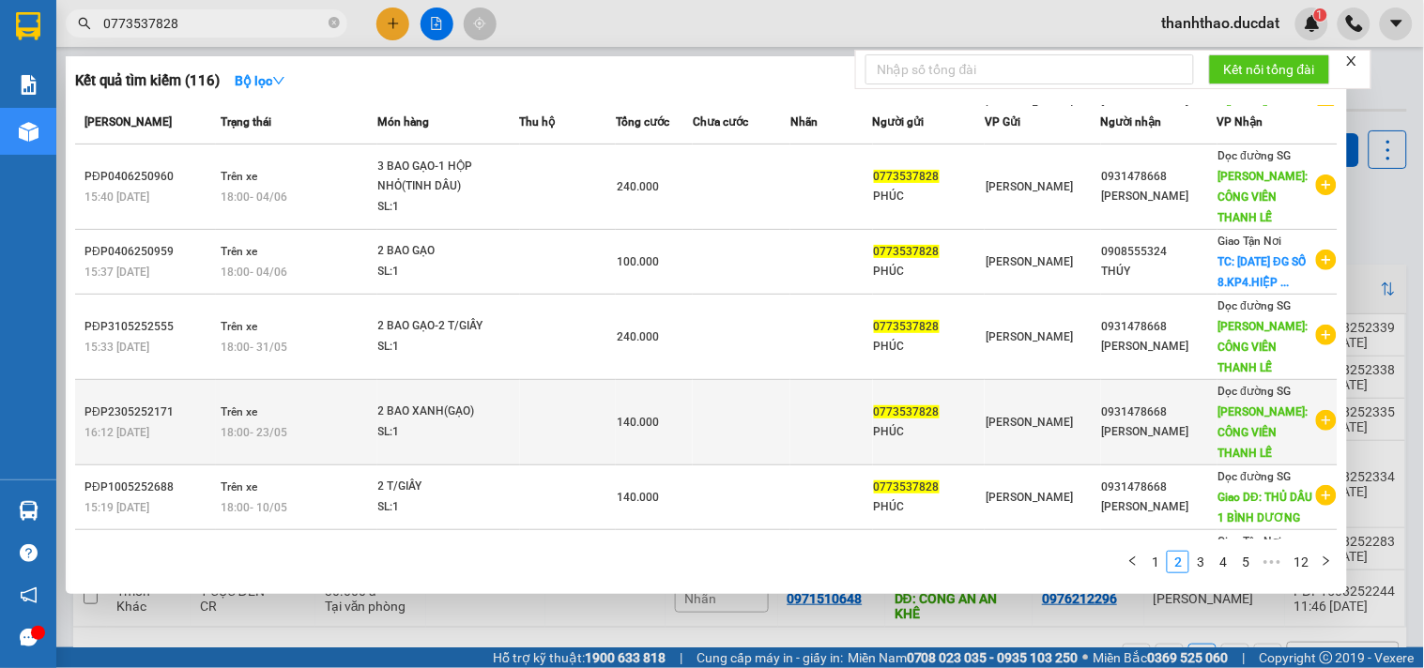
scroll to position [270, 0]
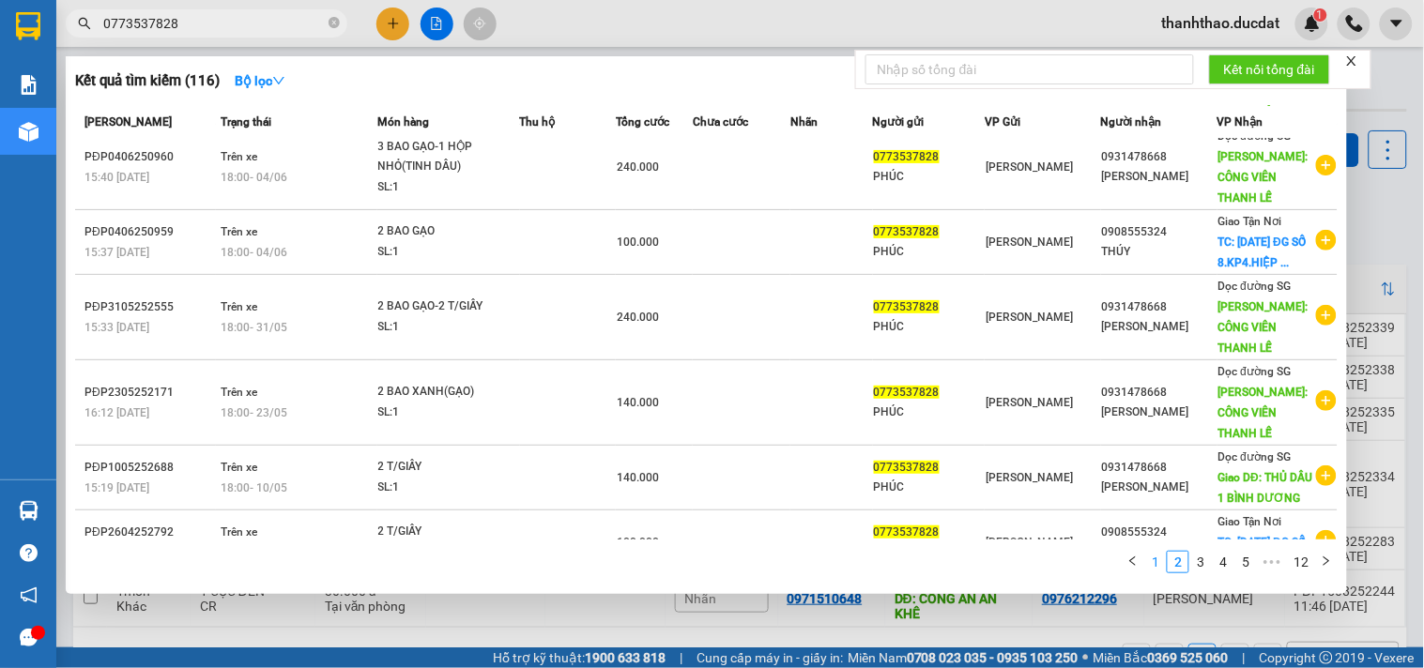
click at [1156, 559] on link "1" at bounding box center [1155, 562] width 21 height 21
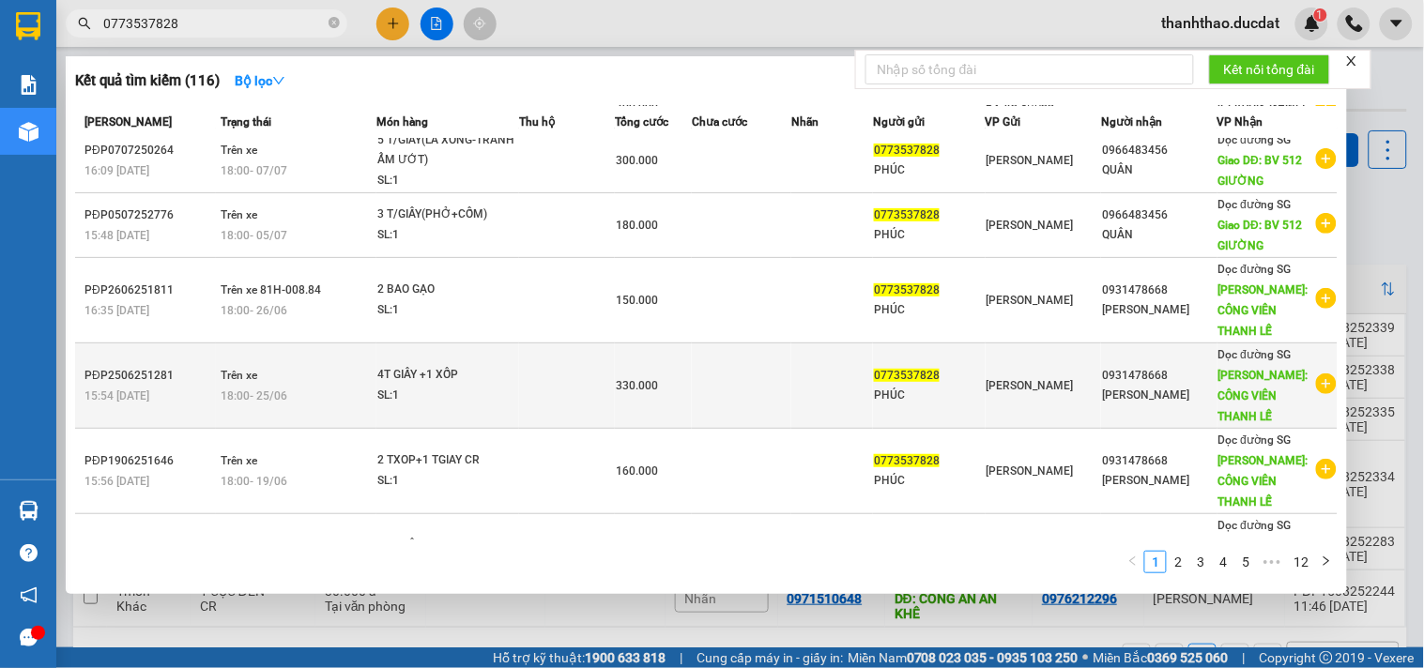
scroll to position [230, 0]
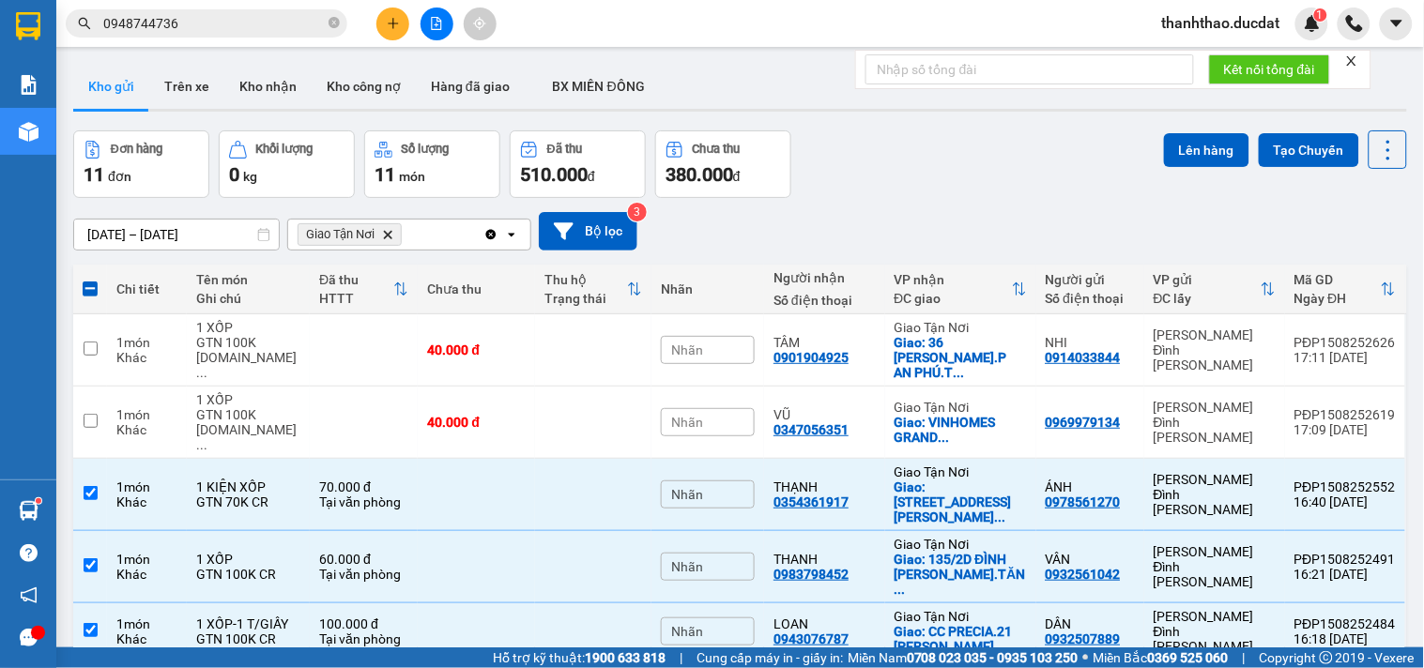
scroll to position [390, 0]
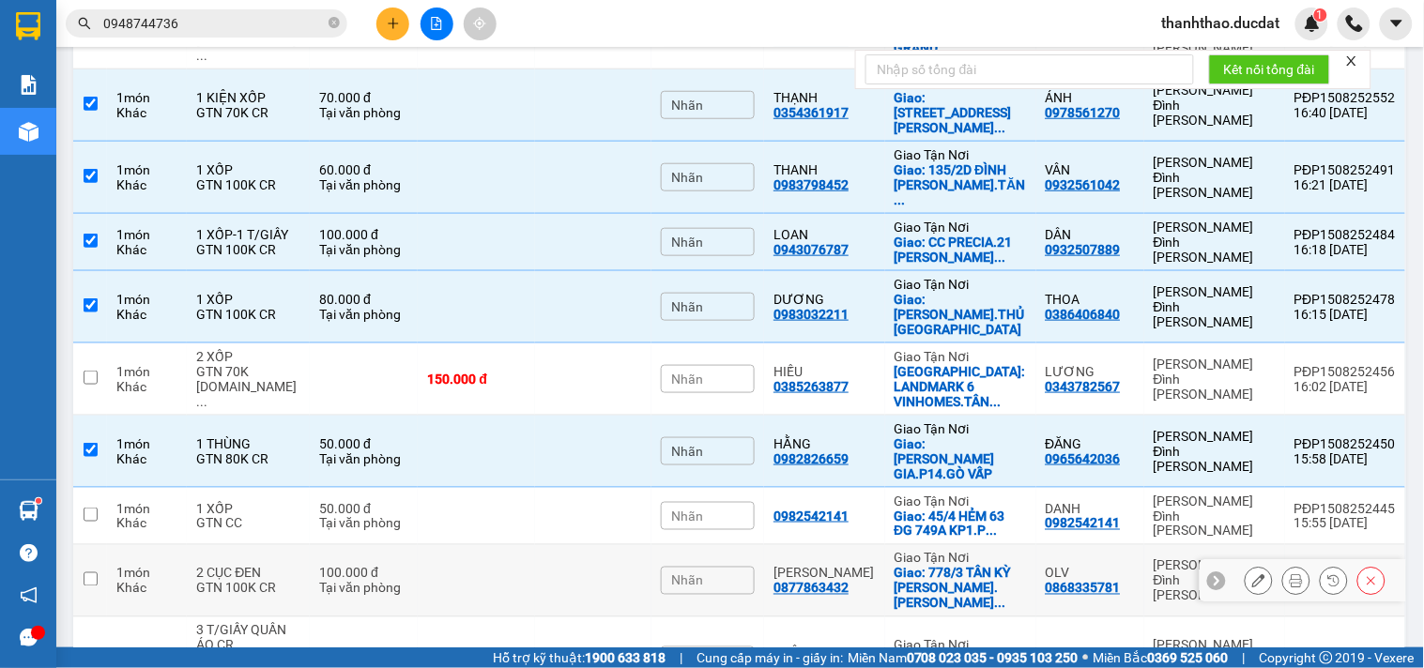
click at [398, 566] on div "100.000 đ" at bounding box center [363, 573] width 89 height 15
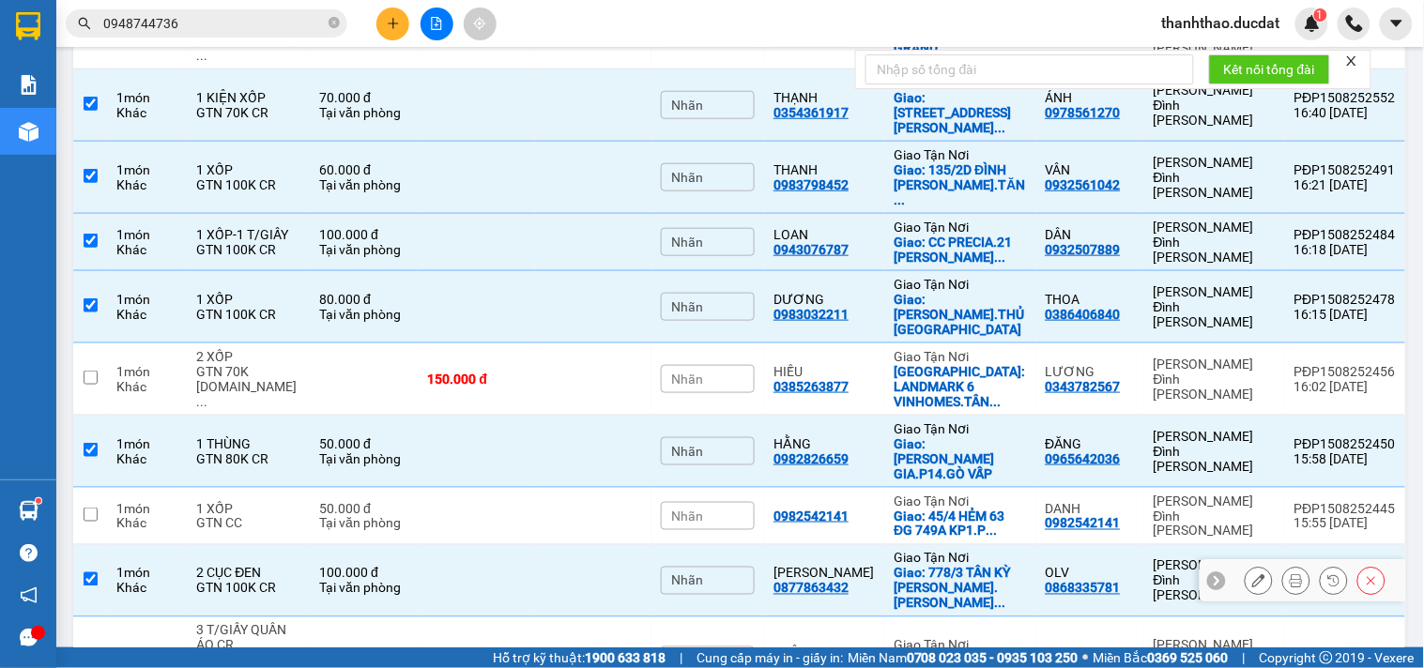
click at [418, 545] on td at bounding box center [476, 581] width 116 height 72
checkbox input "false"
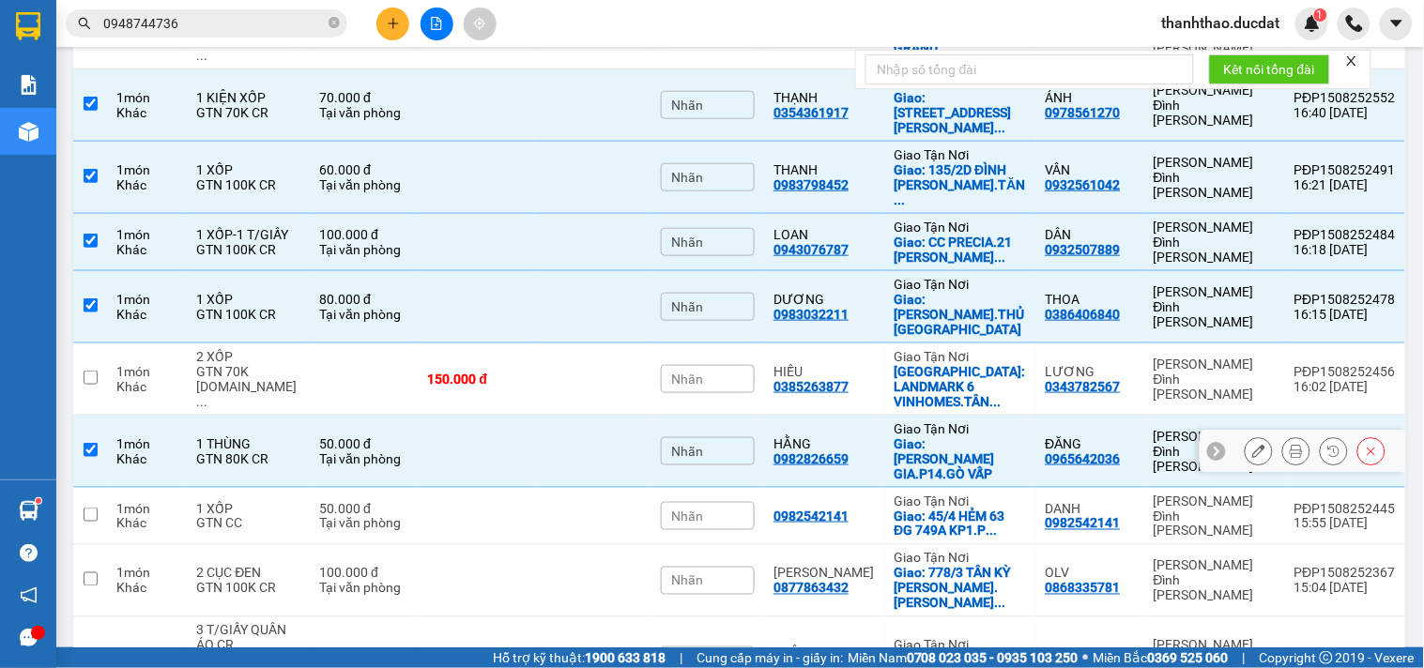
click at [442, 416] on td at bounding box center [476, 452] width 116 height 72
checkbox input "false"
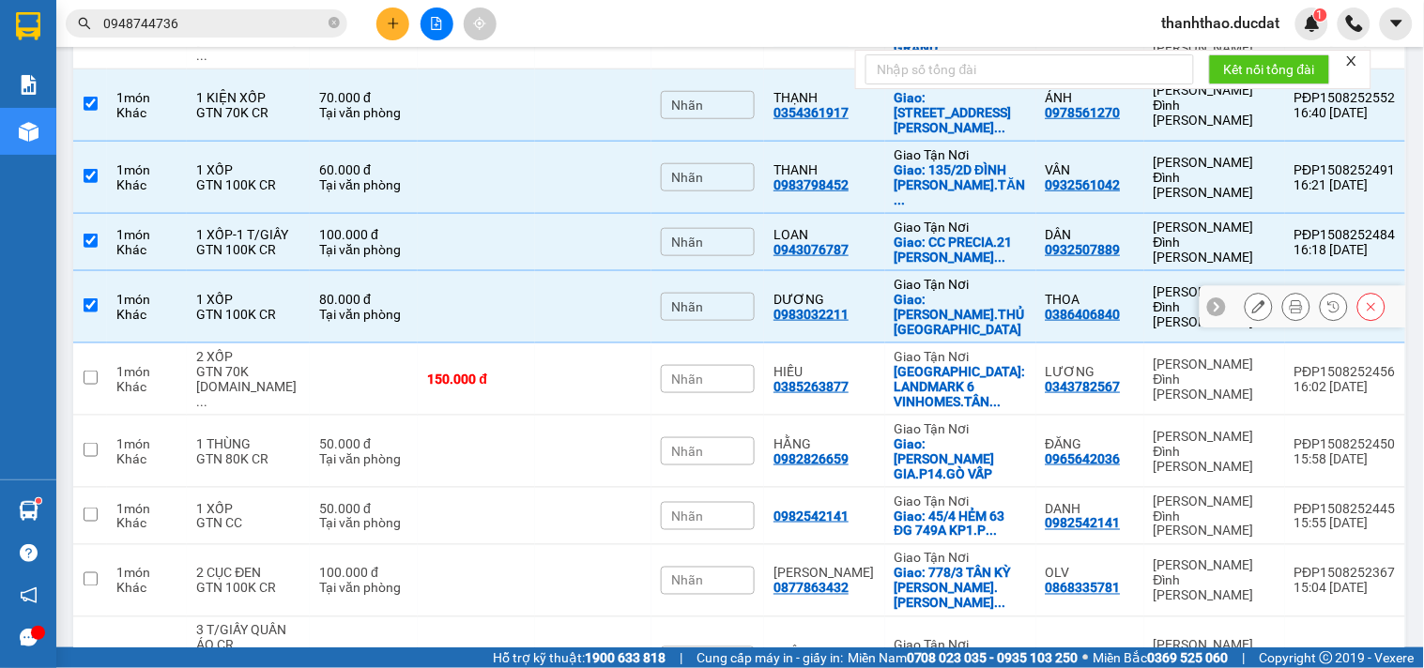
drag, startPoint x: 444, startPoint y: 251, endPoint x: 448, endPoint y: 225, distance: 25.6
click at [444, 271] on td at bounding box center [476, 307] width 116 height 72
checkbox input "false"
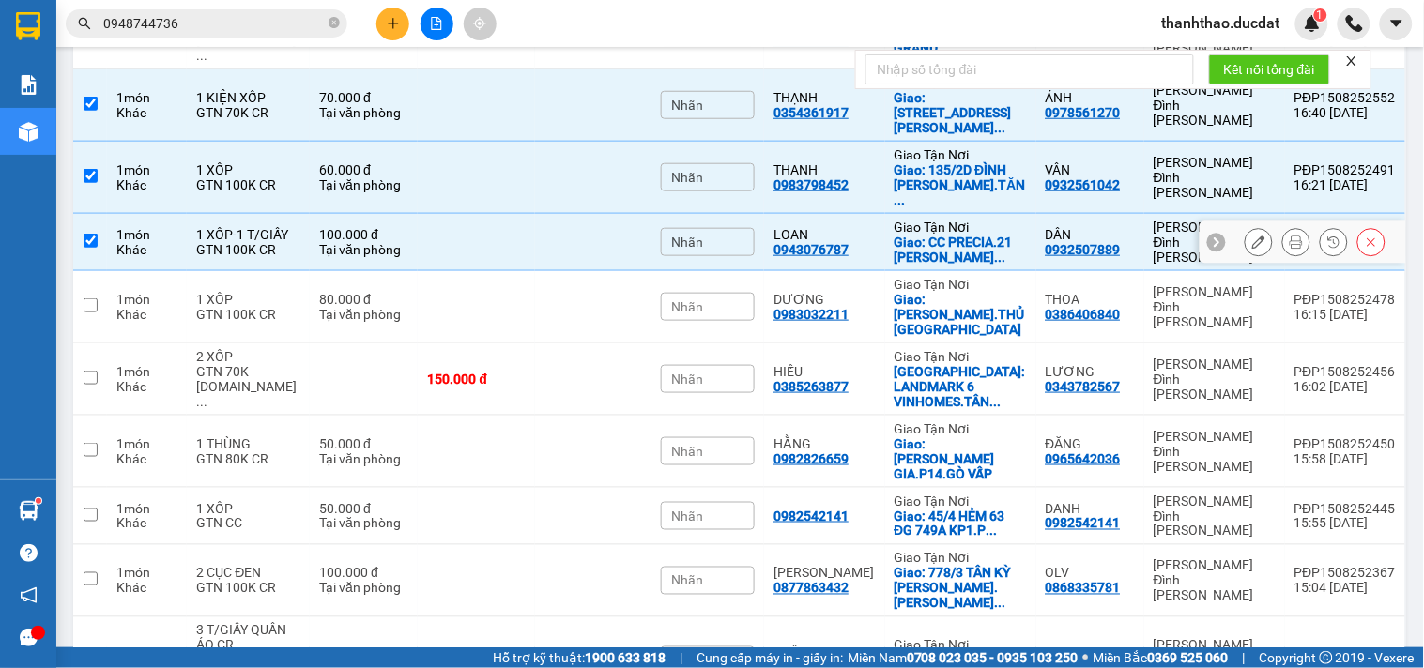
click at [382, 242] on div "Tại văn phòng" at bounding box center [363, 249] width 89 height 15
checkbox input "false"
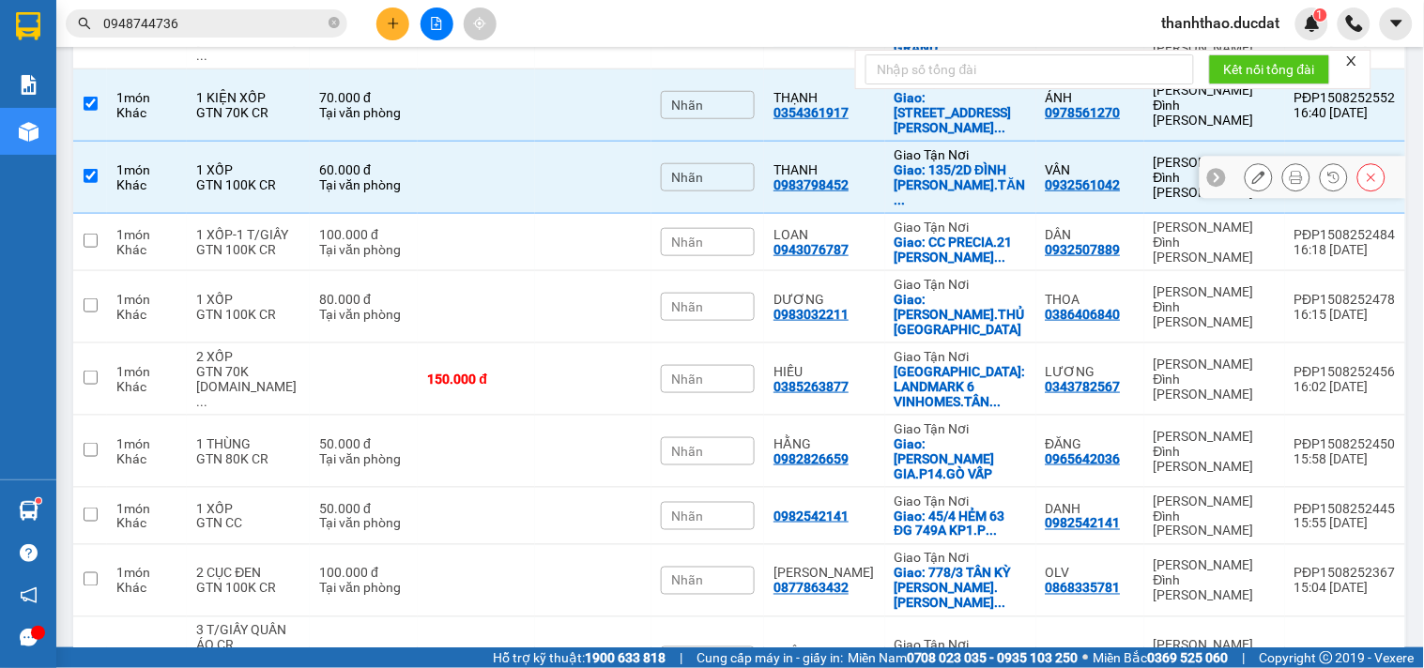
click at [392, 142] on td "60.000 đ Tại văn phòng" at bounding box center [364, 178] width 108 height 72
checkbox input "false"
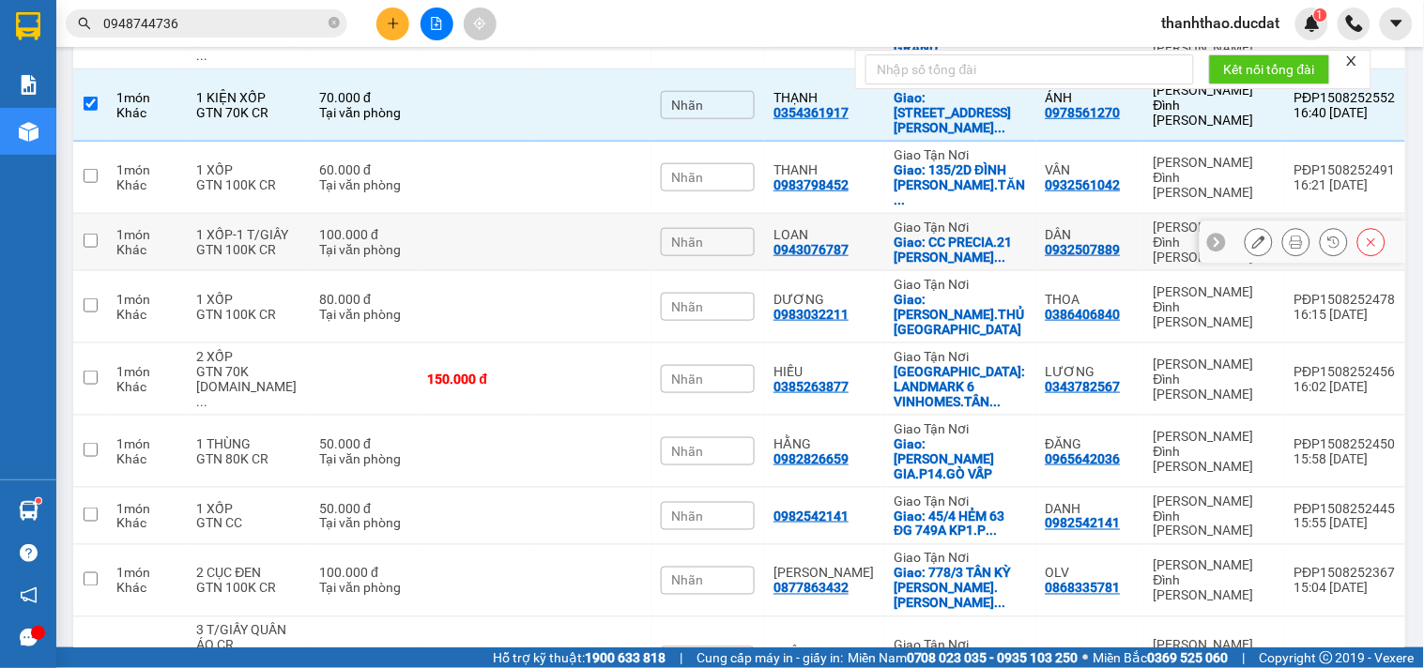
scroll to position [285, 0]
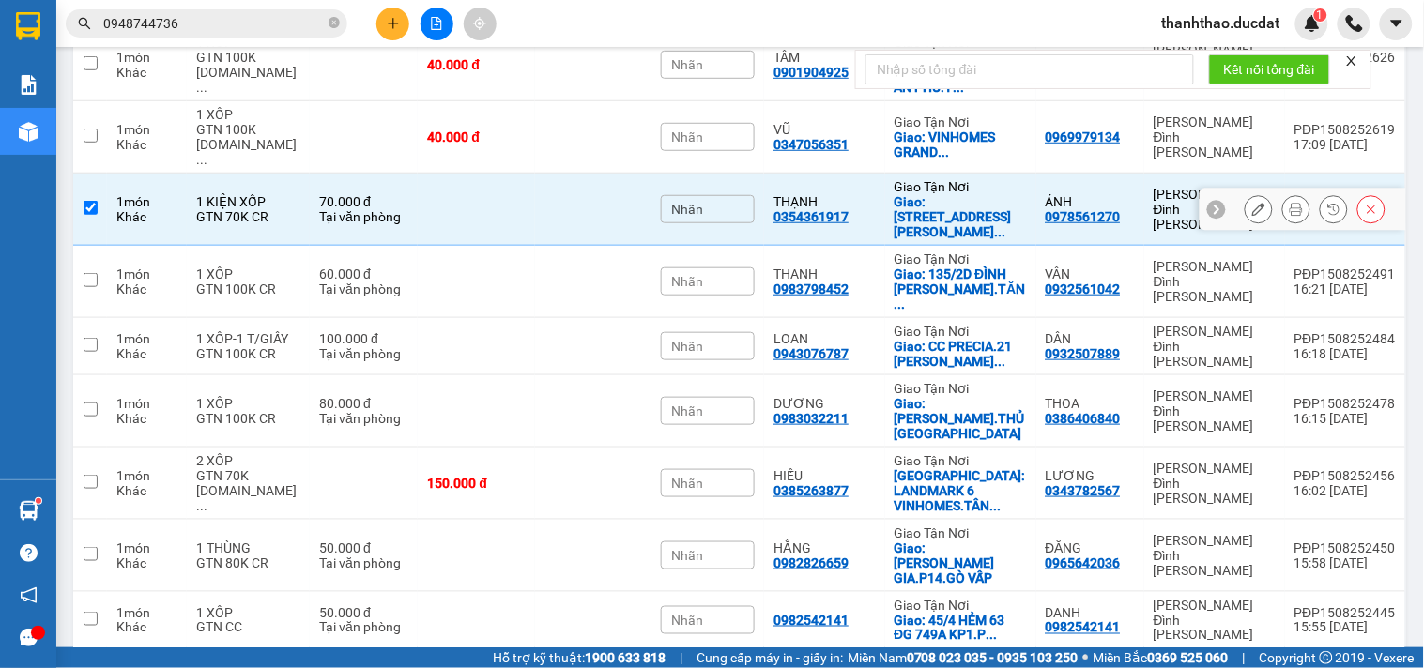
click at [397, 188] on td "70.000 đ Tại văn phòng" at bounding box center [364, 210] width 108 height 72
checkbox input "false"
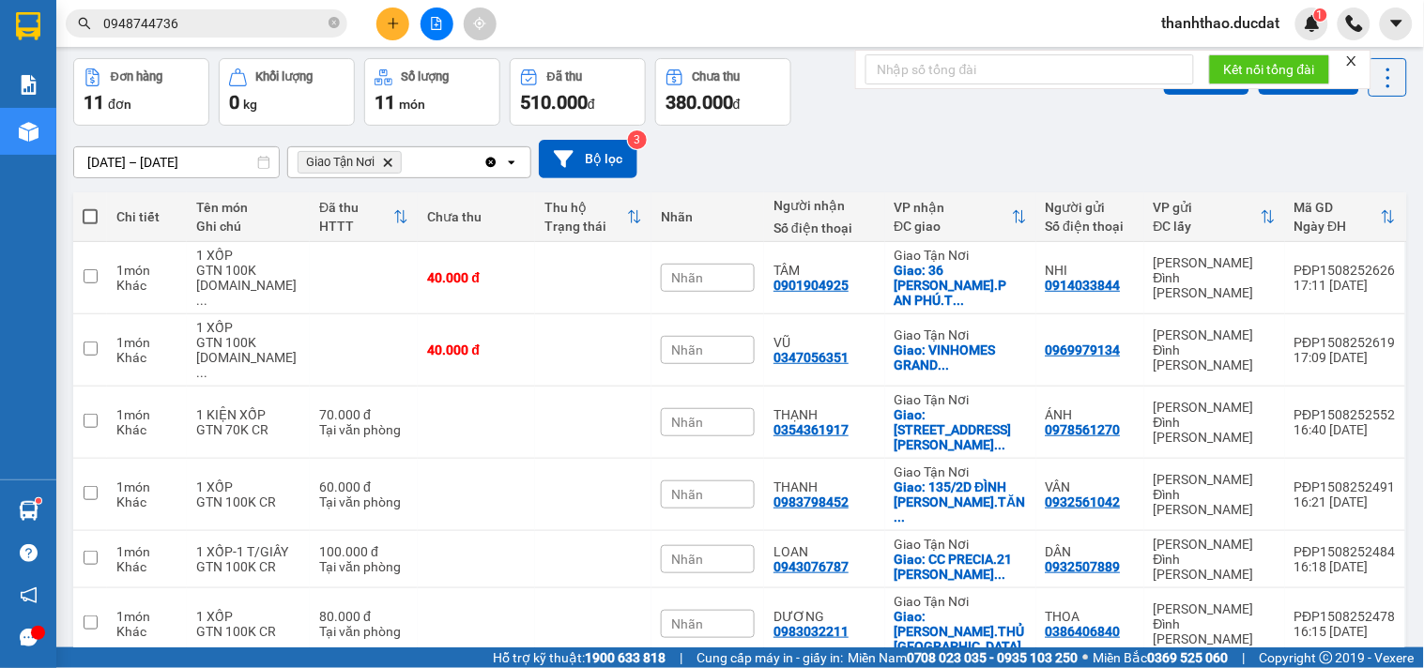
scroll to position [0, 0]
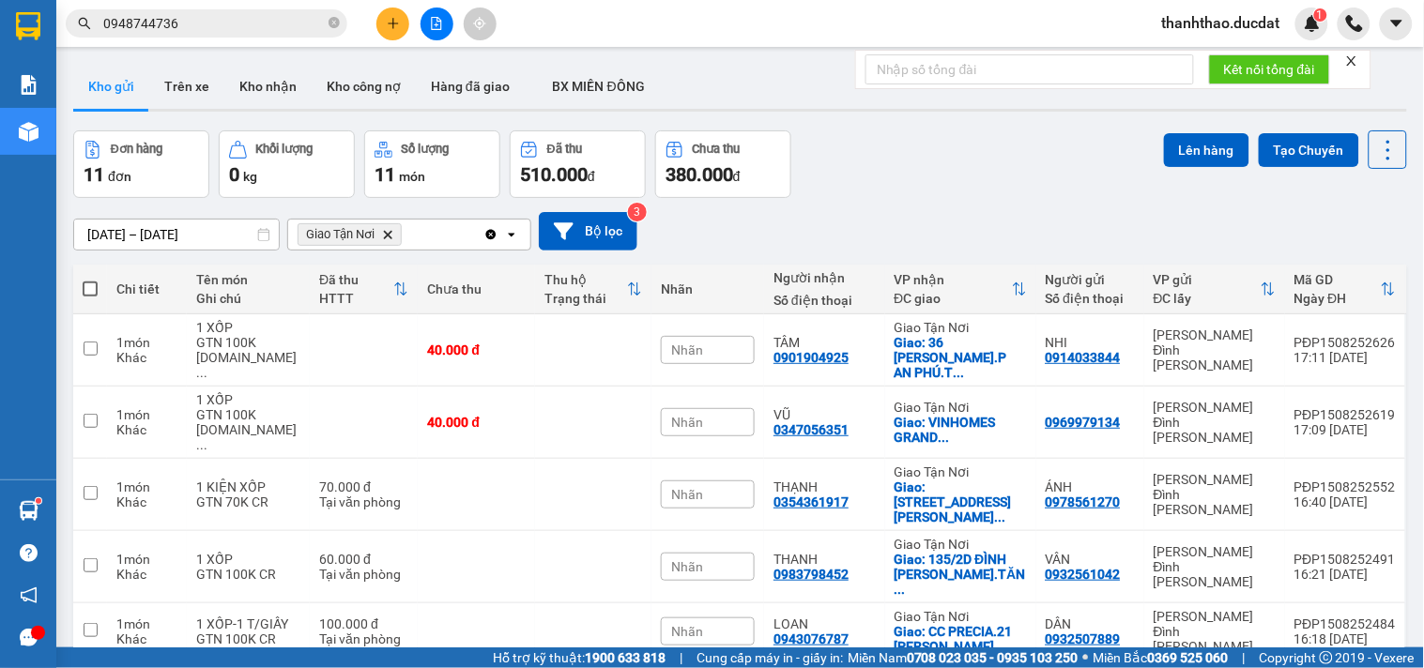
click at [490, 236] on icon "Clear all" at bounding box center [490, 234] width 15 height 15
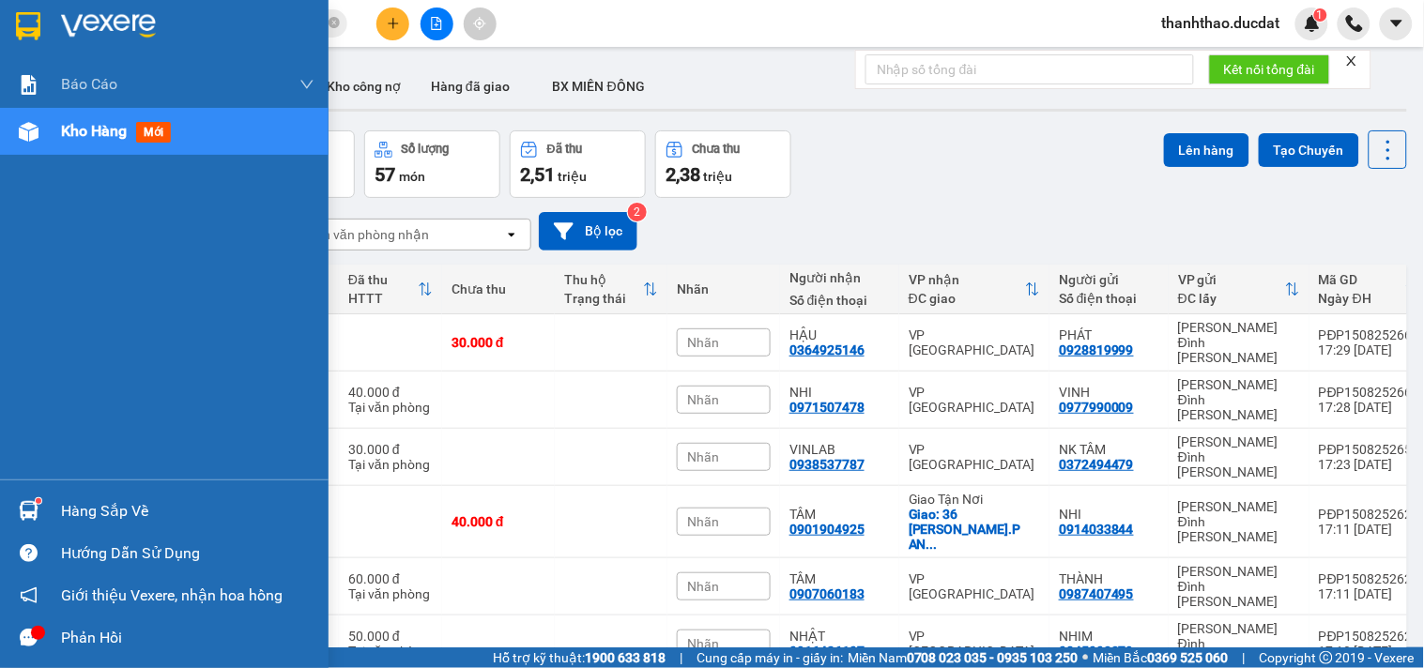
click at [82, 133] on span "Kho hàng" at bounding box center [94, 131] width 66 height 18
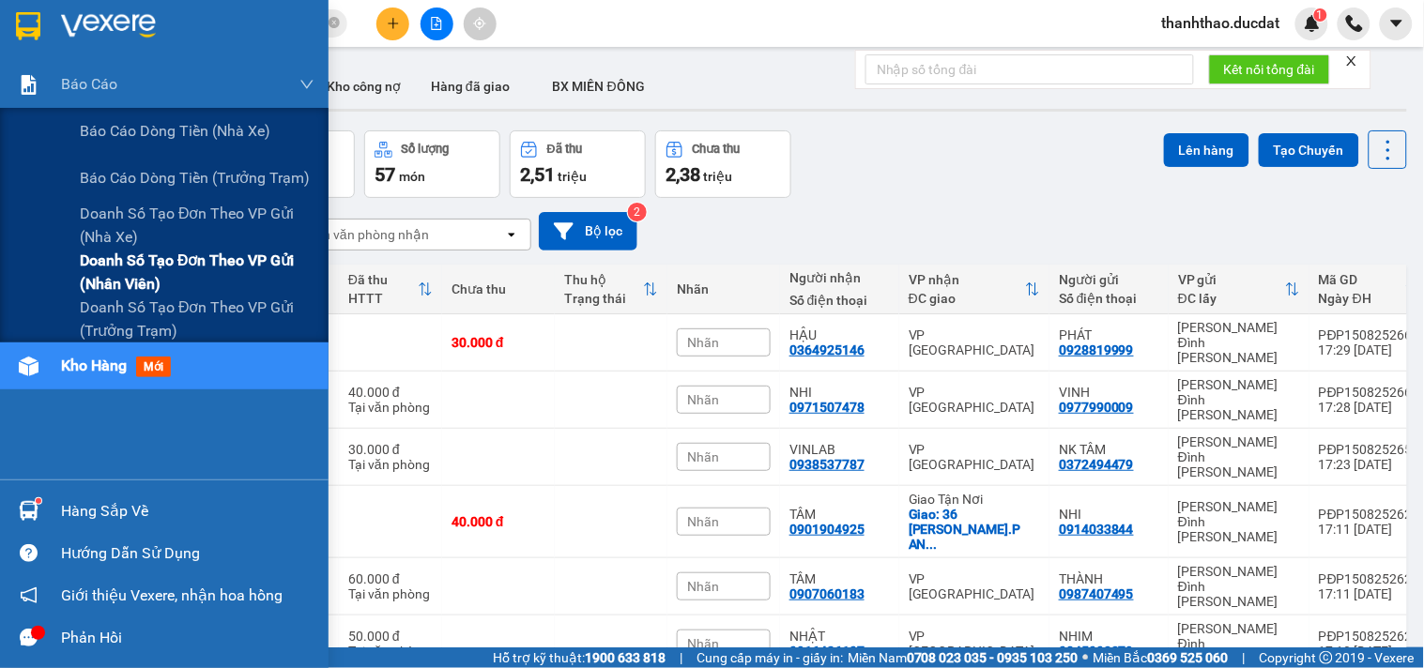
click at [145, 272] on span "Doanh số tạo đơn theo VP gửi (nhân viên)" at bounding box center [197, 272] width 235 height 47
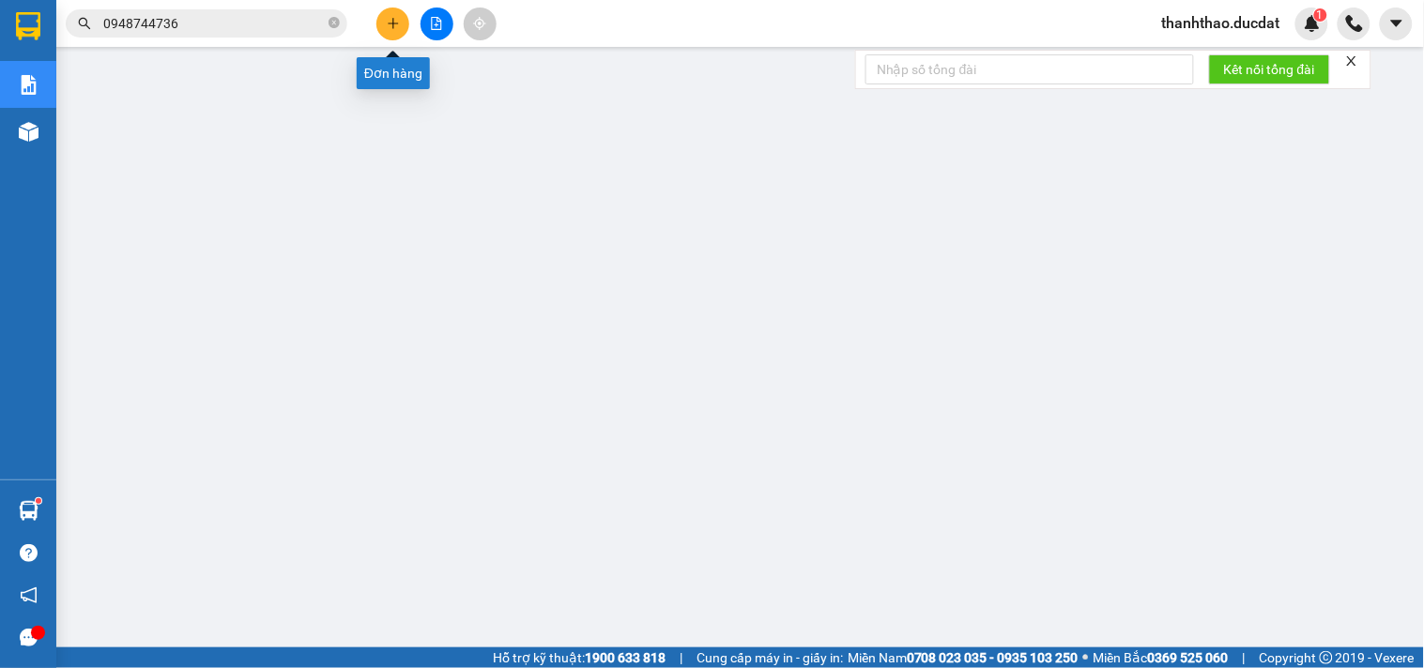
click at [392, 23] on icon "plus" at bounding box center [393, 23] width 10 height 1
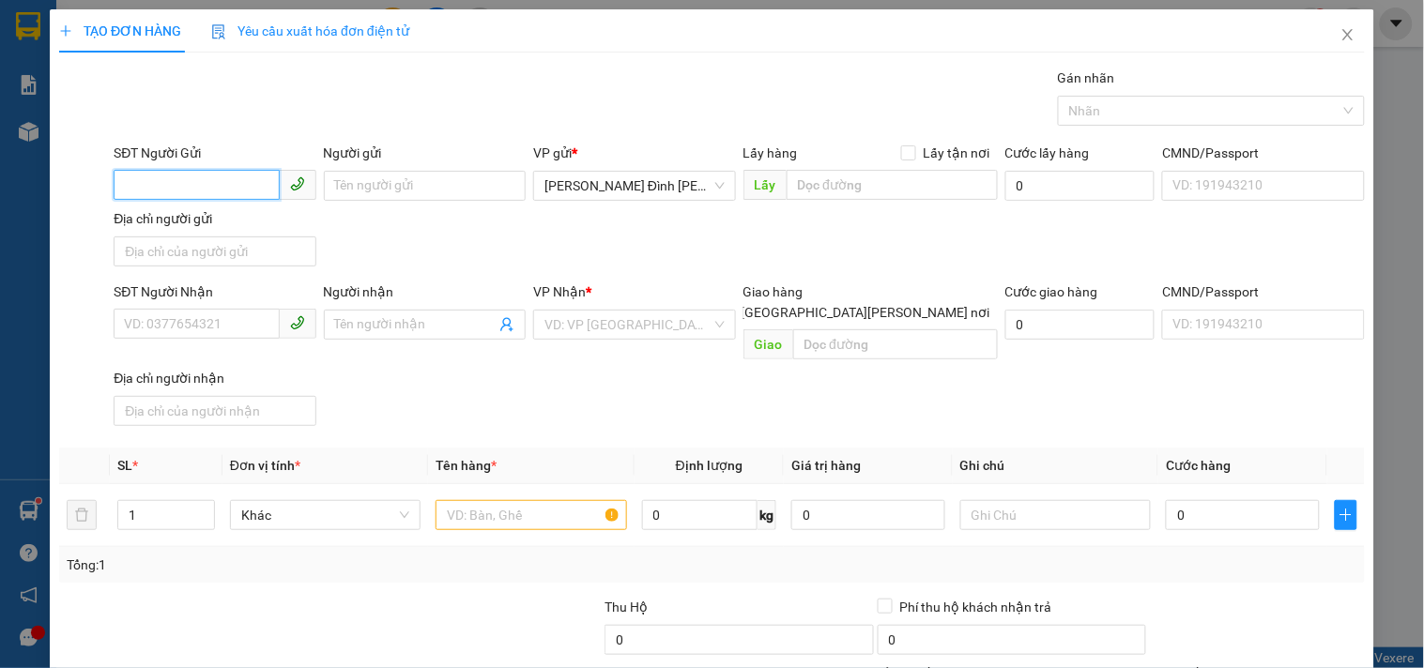
click at [207, 178] on input "SĐT Người Gửi" at bounding box center [196, 185] width 165 height 30
type input "0914033755"
click at [212, 216] on div "0914033755" at bounding box center [212, 223] width 177 height 21
type input "0933568553"
type input "HẰNG"
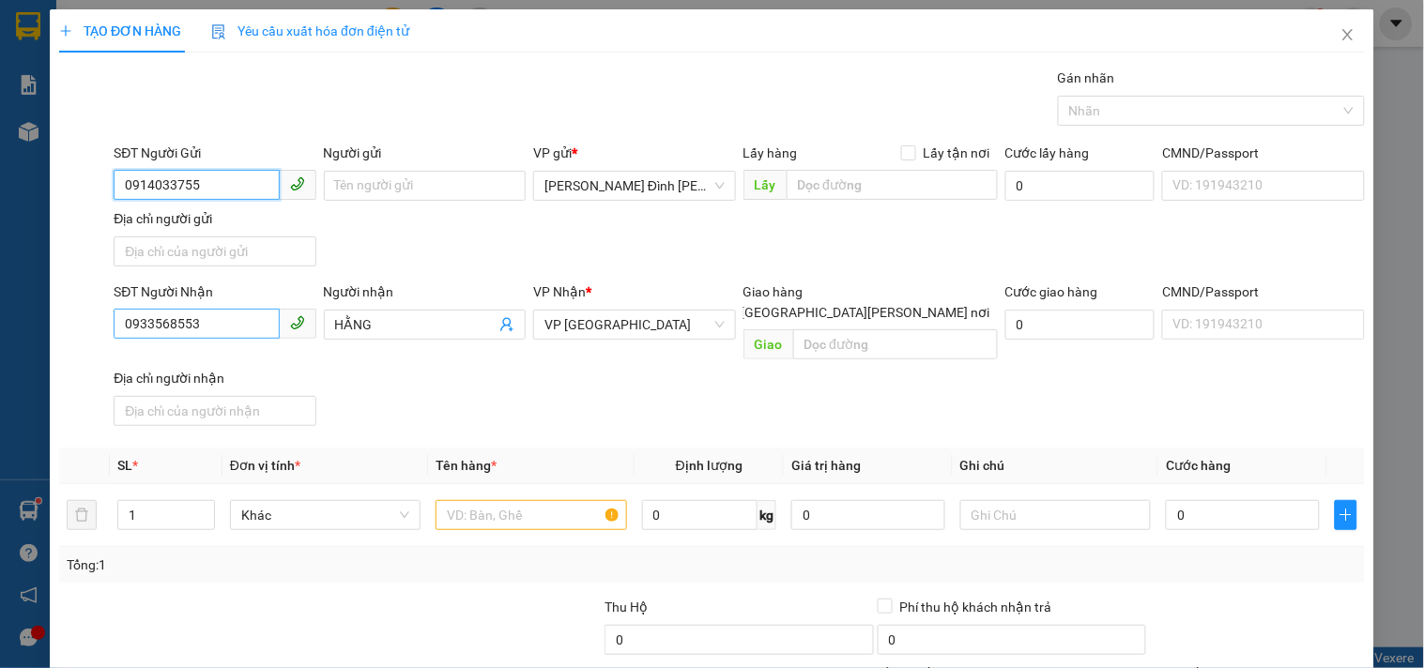
type input "0914033755"
click at [209, 316] on input "0933568553" at bounding box center [196, 324] width 165 height 30
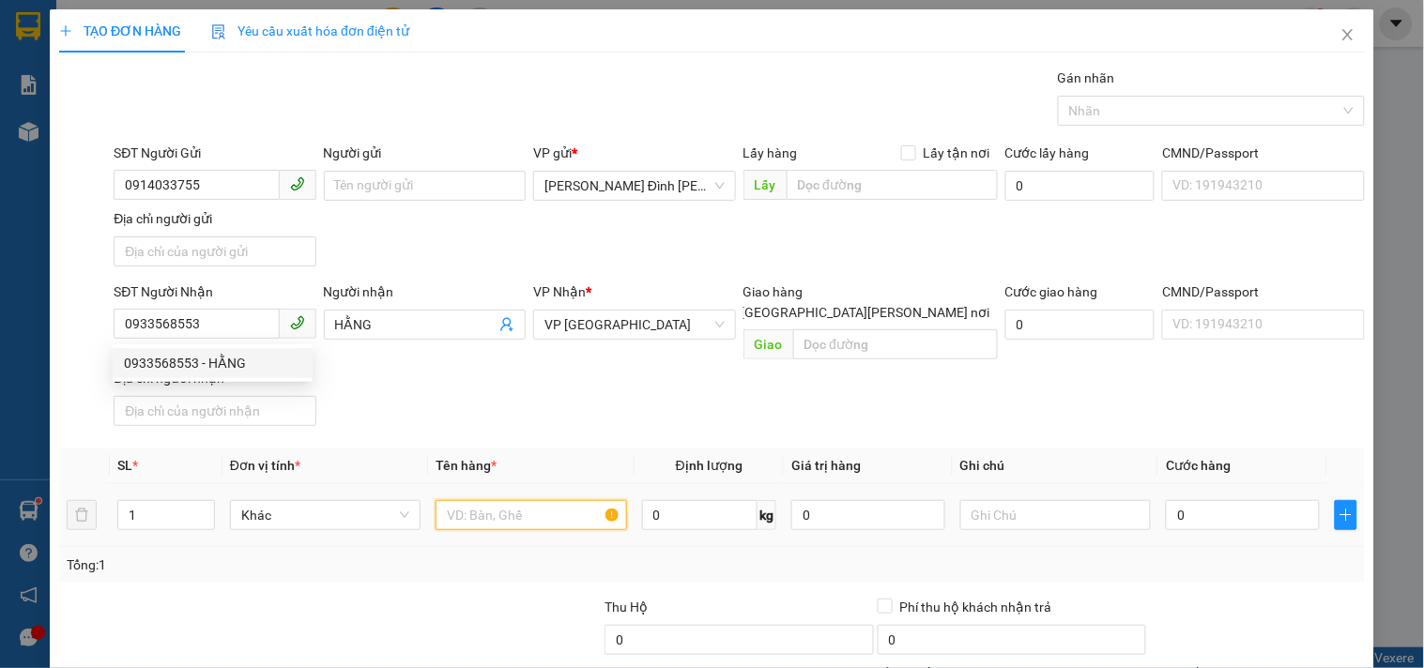
click at [516, 503] on input "text" at bounding box center [531, 515] width 191 height 30
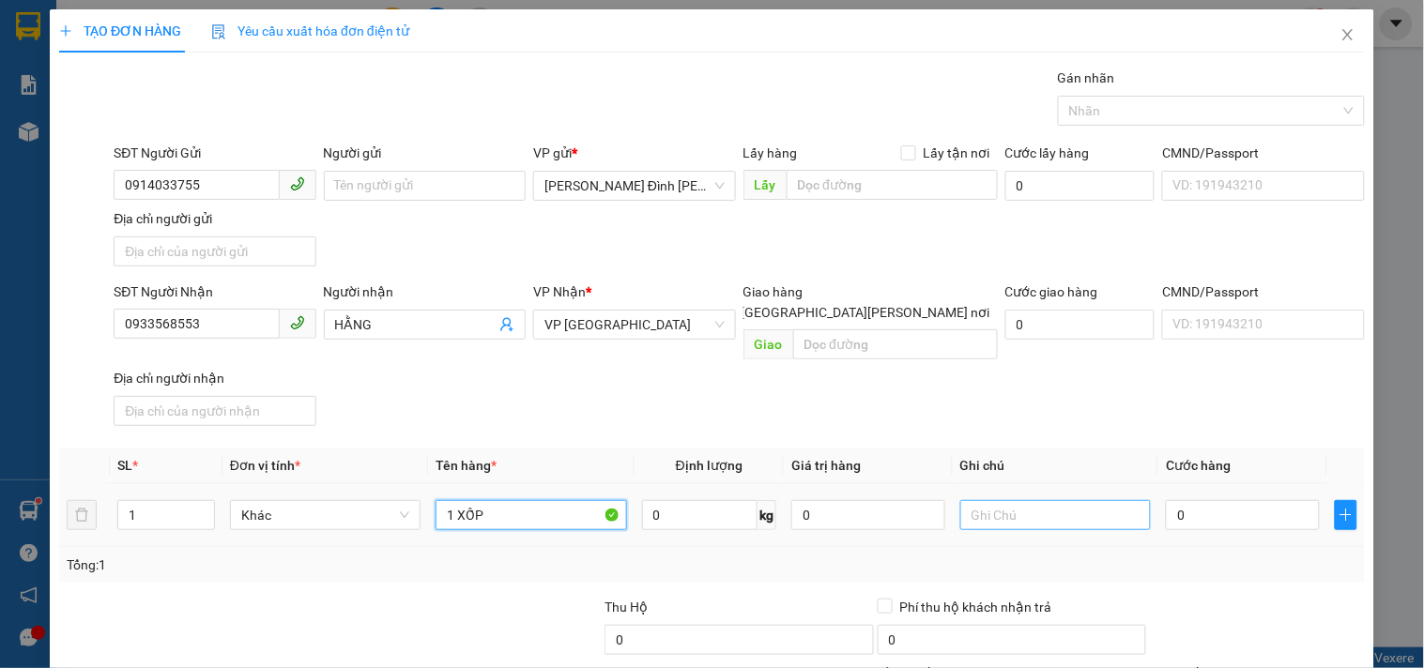
type input "1 XỐP"
click at [1051, 500] on input "text" at bounding box center [1055, 515] width 191 height 30
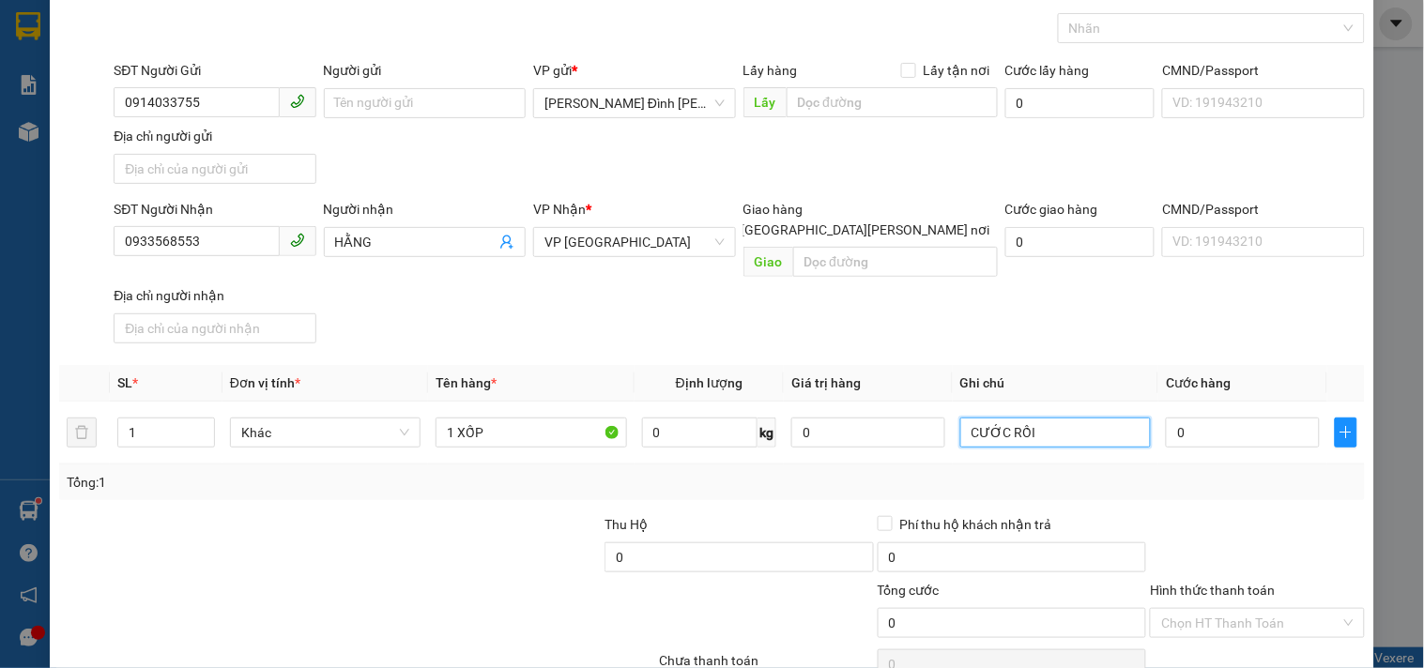
scroll to position [157, 0]
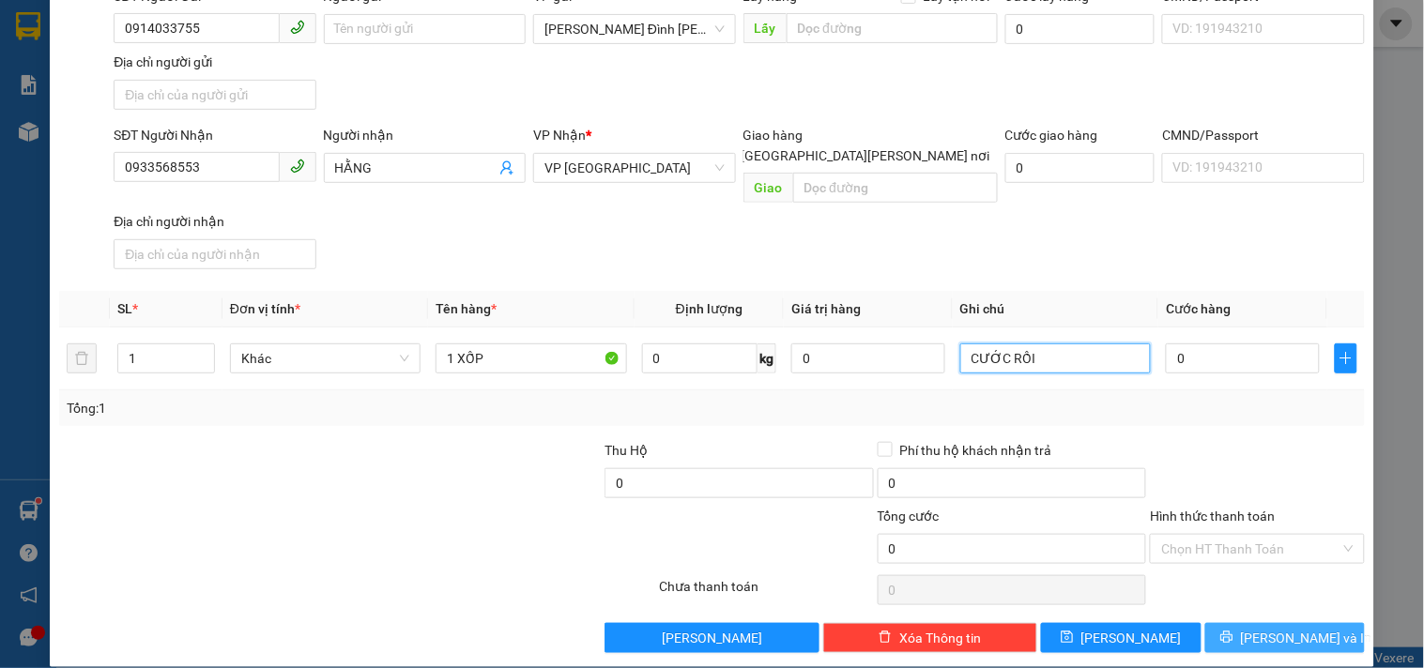
type input "CƯỚC RỒI"
click at [1209, 623] on button "Lưu và In" at bounding box center [1285, 638] width 160 height 30
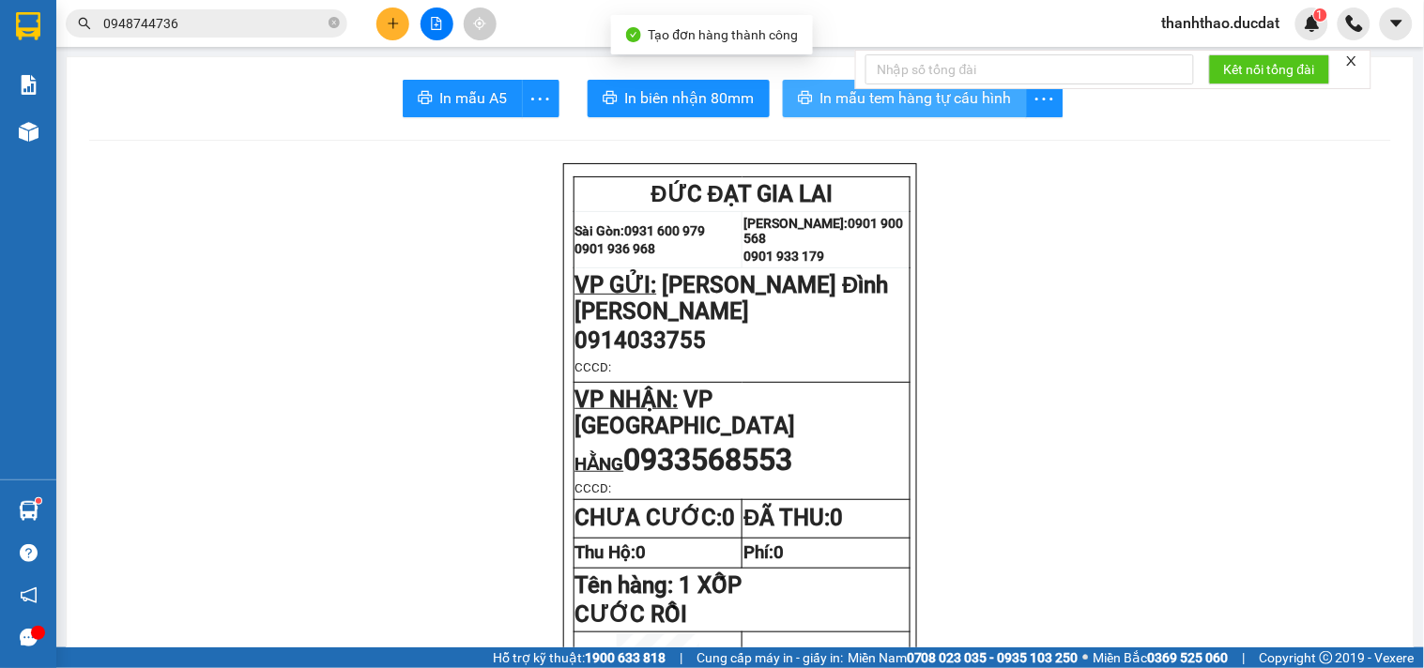
click at [822, 98] on span "In mẫu tem hàng tự cấu hình" at bounding box center [916, 97] width 192 height 23
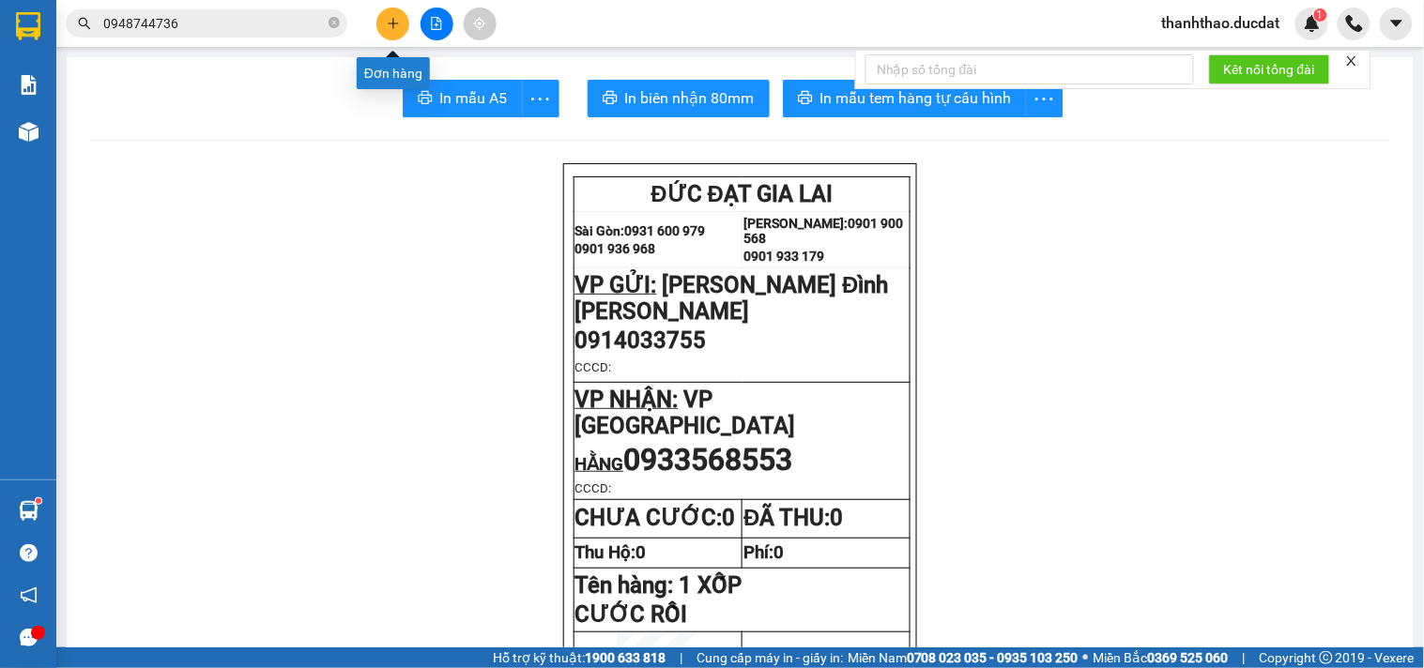
click at [398, 26] on icon "plus" at bounding box center [393, 23] width 13 height 13
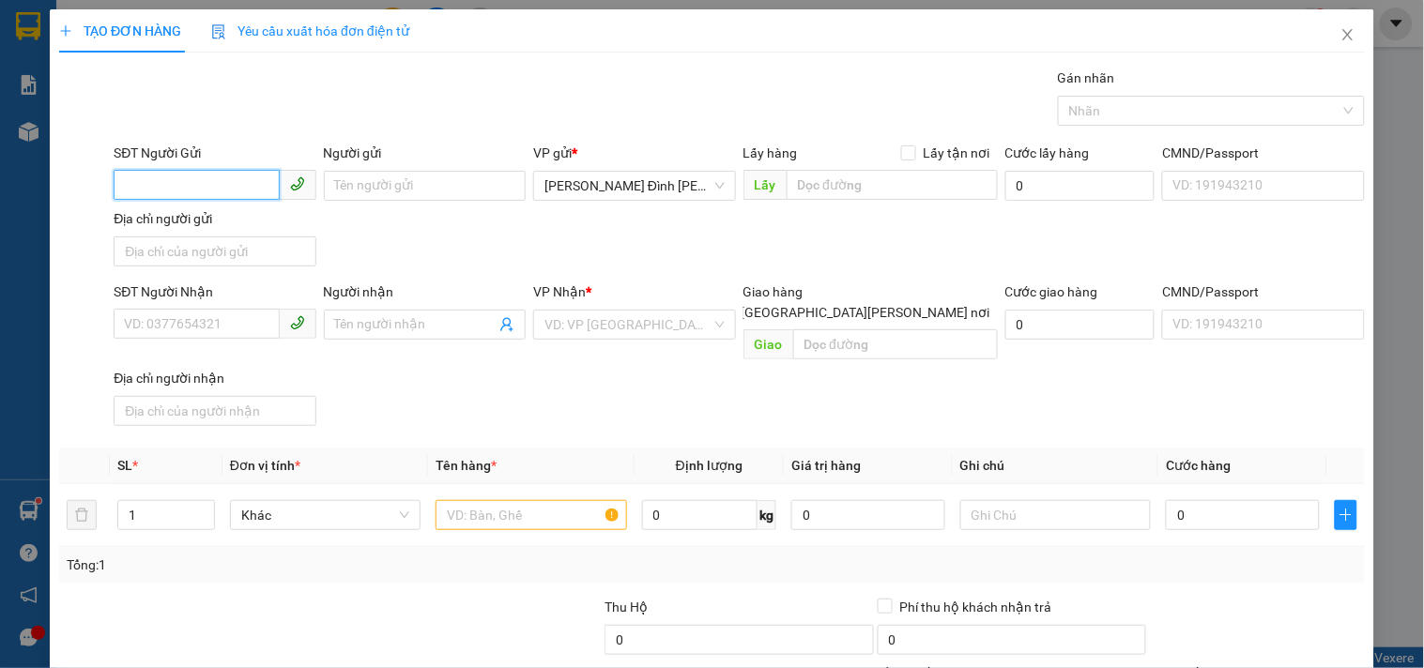
drag, startPoint x: 166, startPoint y: 191, endPoint x: 148, endPoint y: 162, distance: 33.3
click at [166, 188] on input "SĐT Người Gửi" at bounding box center [196, 185] width 165 height 30
type input "0334636952"
click at [354, 186] on input "Người gửi" at bounding box center [425, 186] width 202 height 30
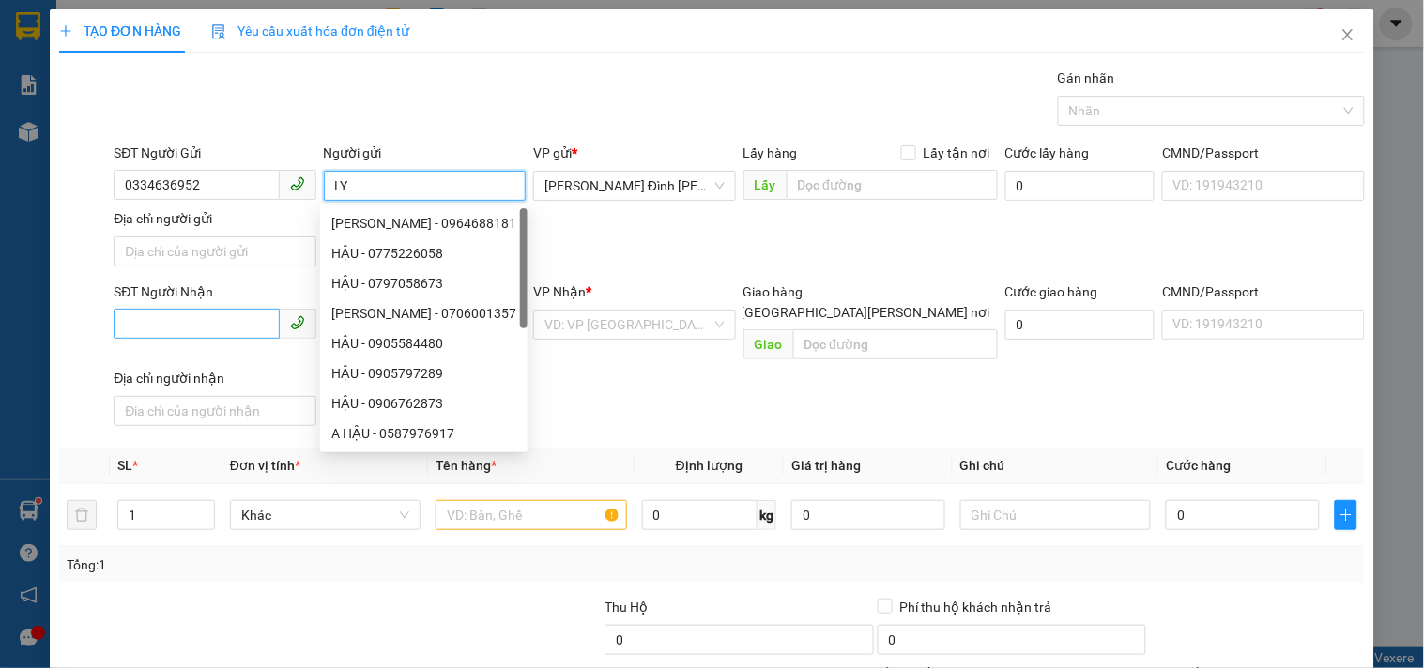
type input "LY"
click at [179, 322] on input "SĐT Người Nhận" at bounding box center [196, 324] width 165 height 30
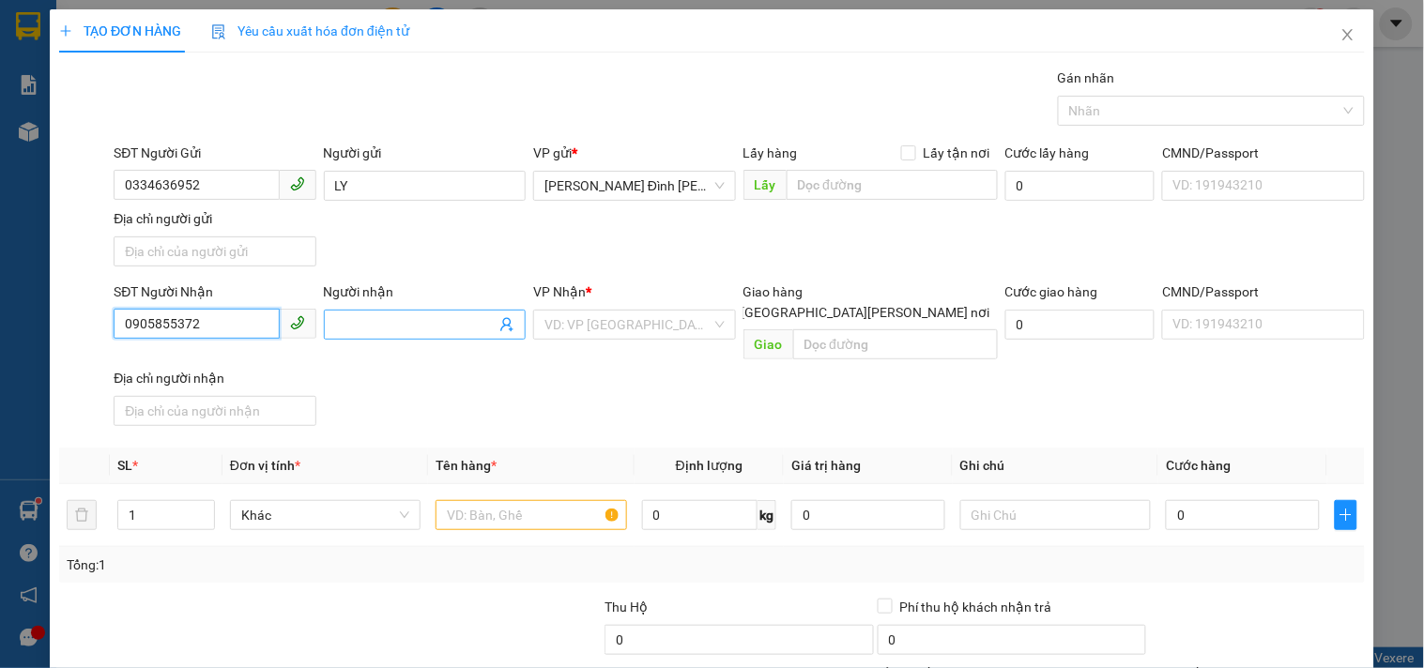
type input "0905855372"
click at [391, 324] on input "Người nhận" at bounding box center [415, 324] width 161 height 21
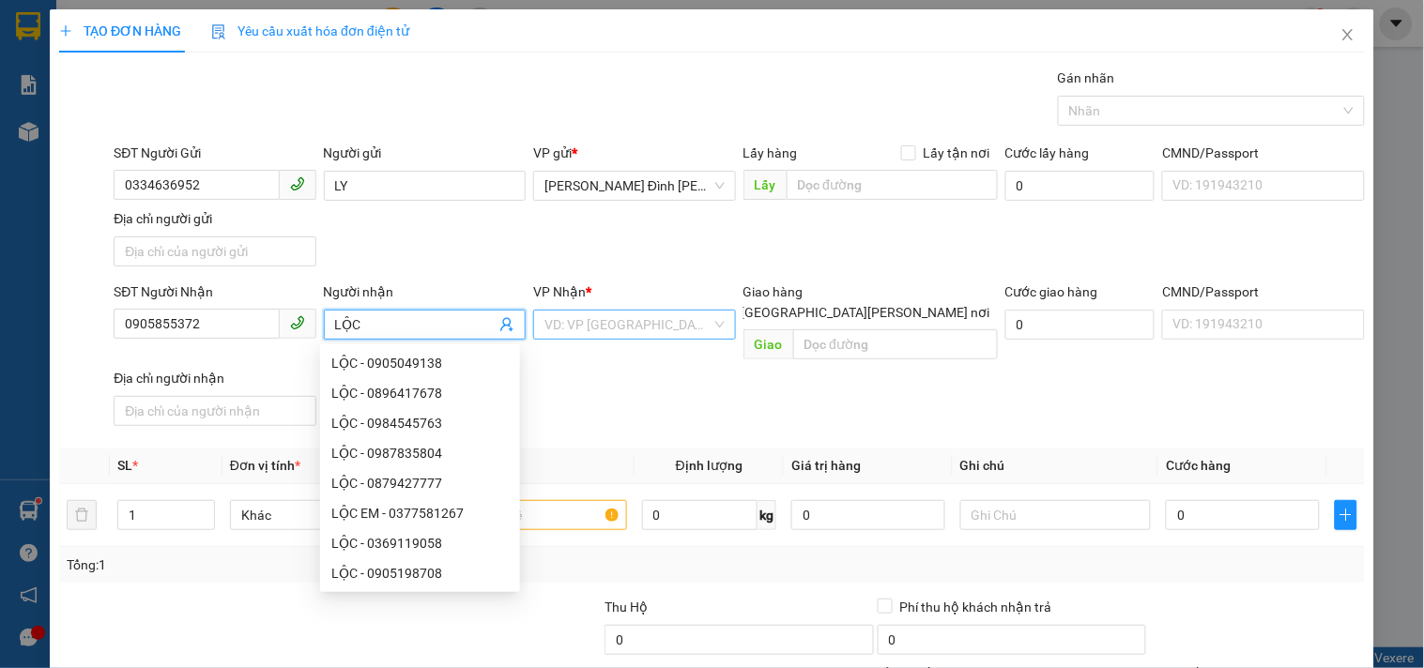
type input "LỘC"
click at [632, 325] on input "search" at bounding box center [627, 325] width 166 height 28
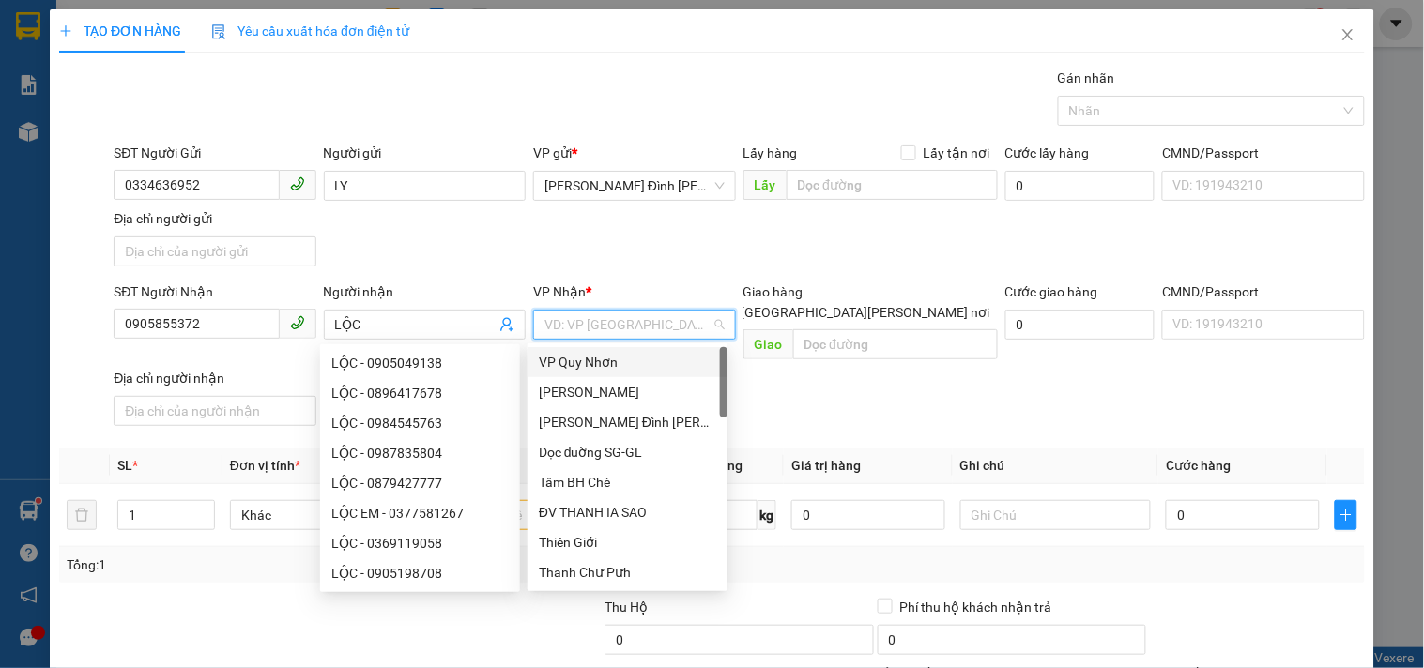
type input "D"
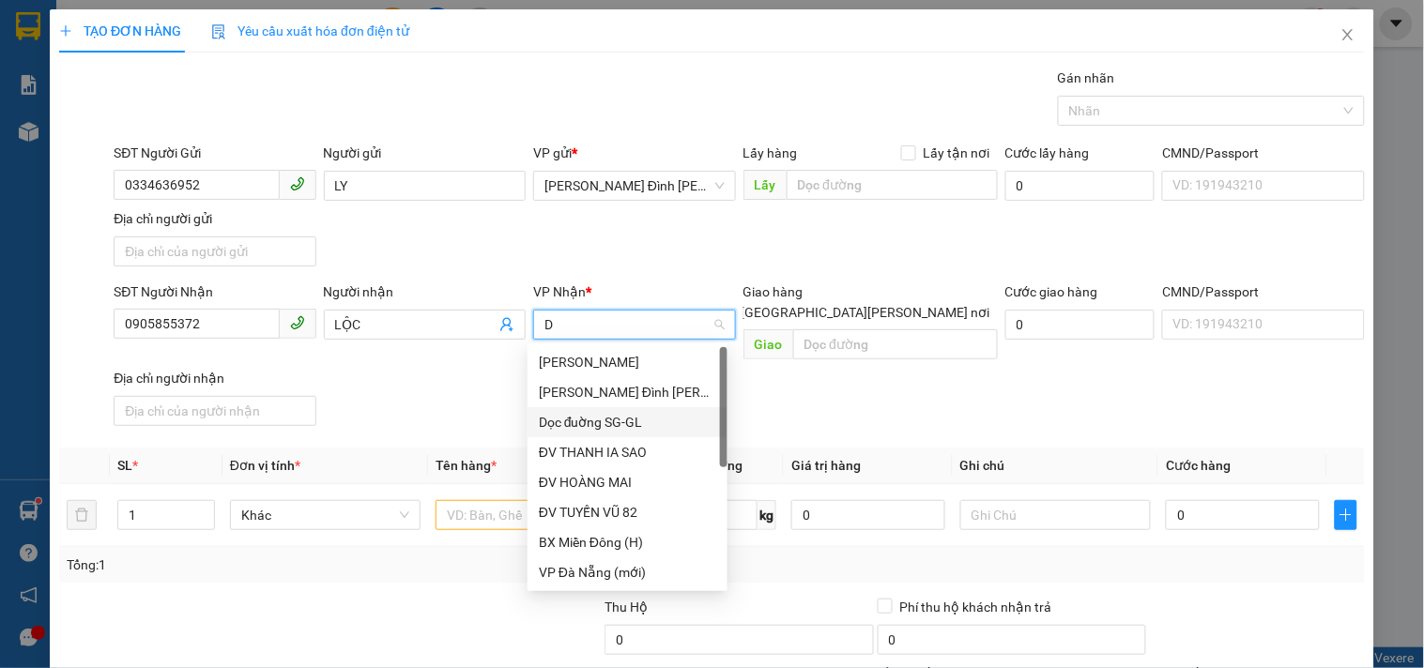
scroll to position [239, 0]
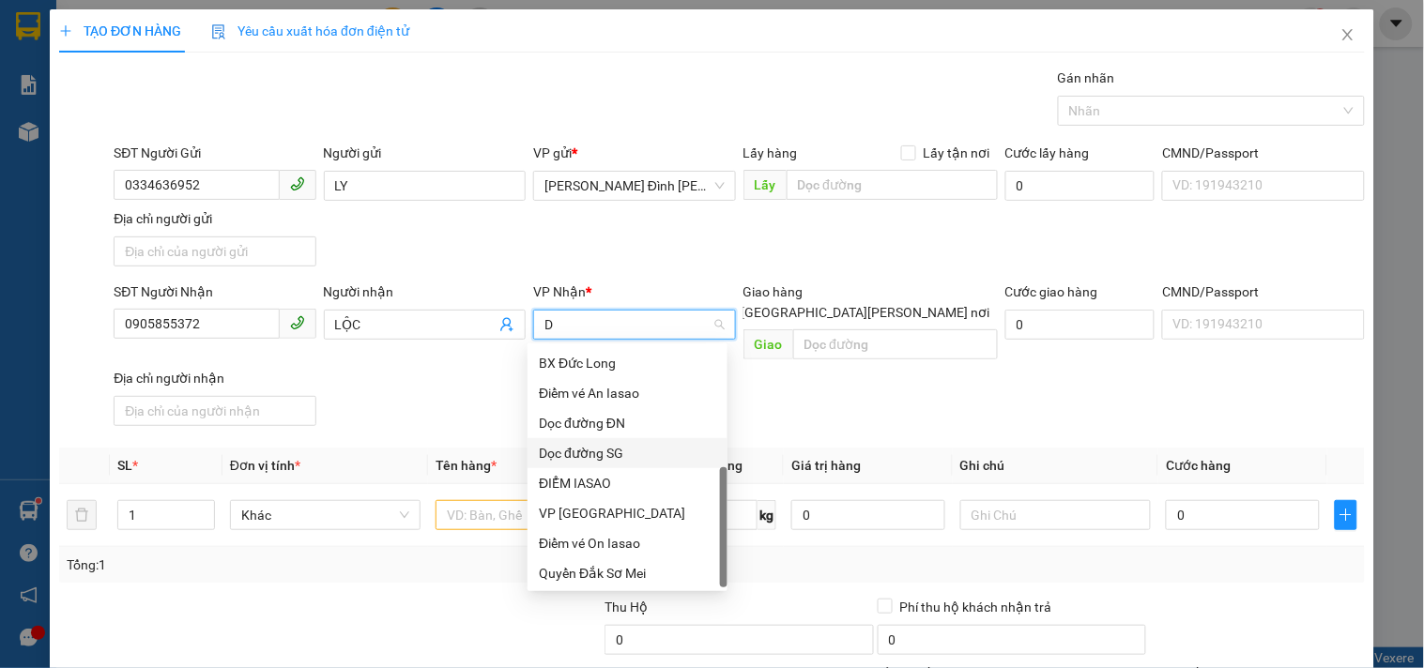
click at [588, 449] on div "Dọc đường SG" at bounding box center [627, 453] width 177 height 21
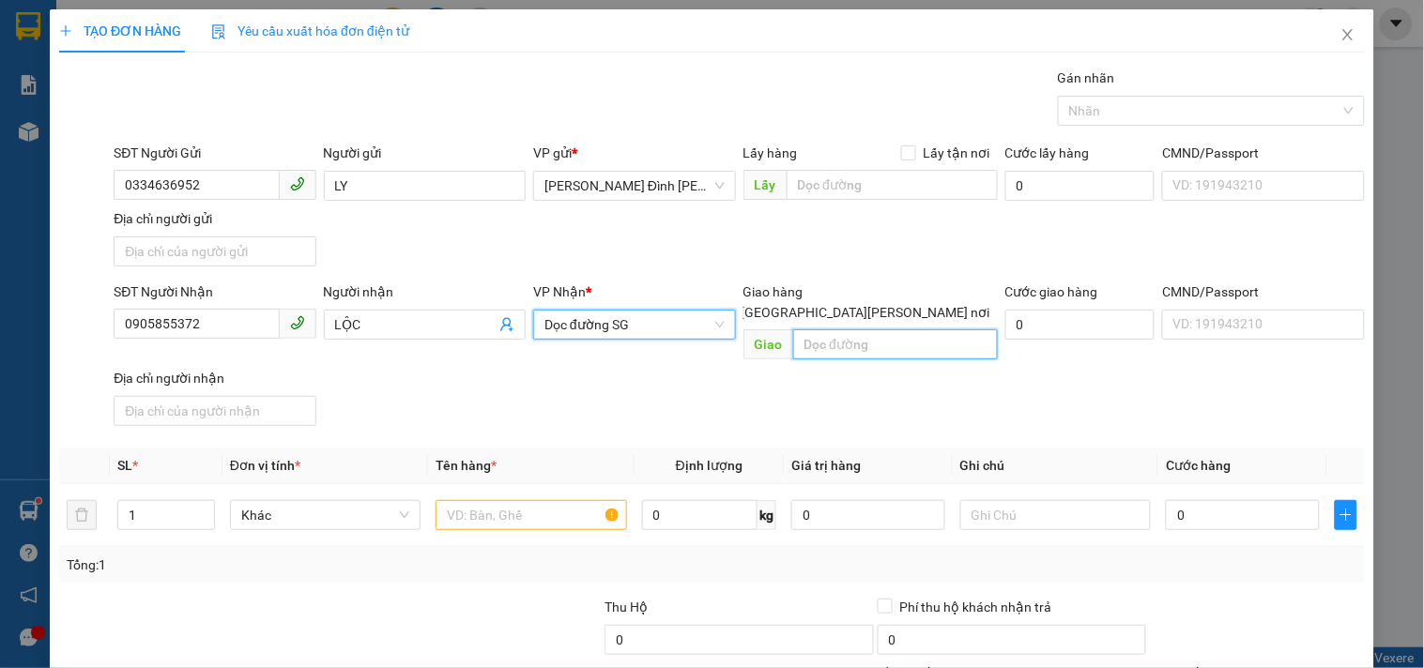
click at [805, 329] on input "text" at bounding box center [895, 344] width 205 height 30
type input "BV HOÀN MỸ BÌNH PHƯỚC"
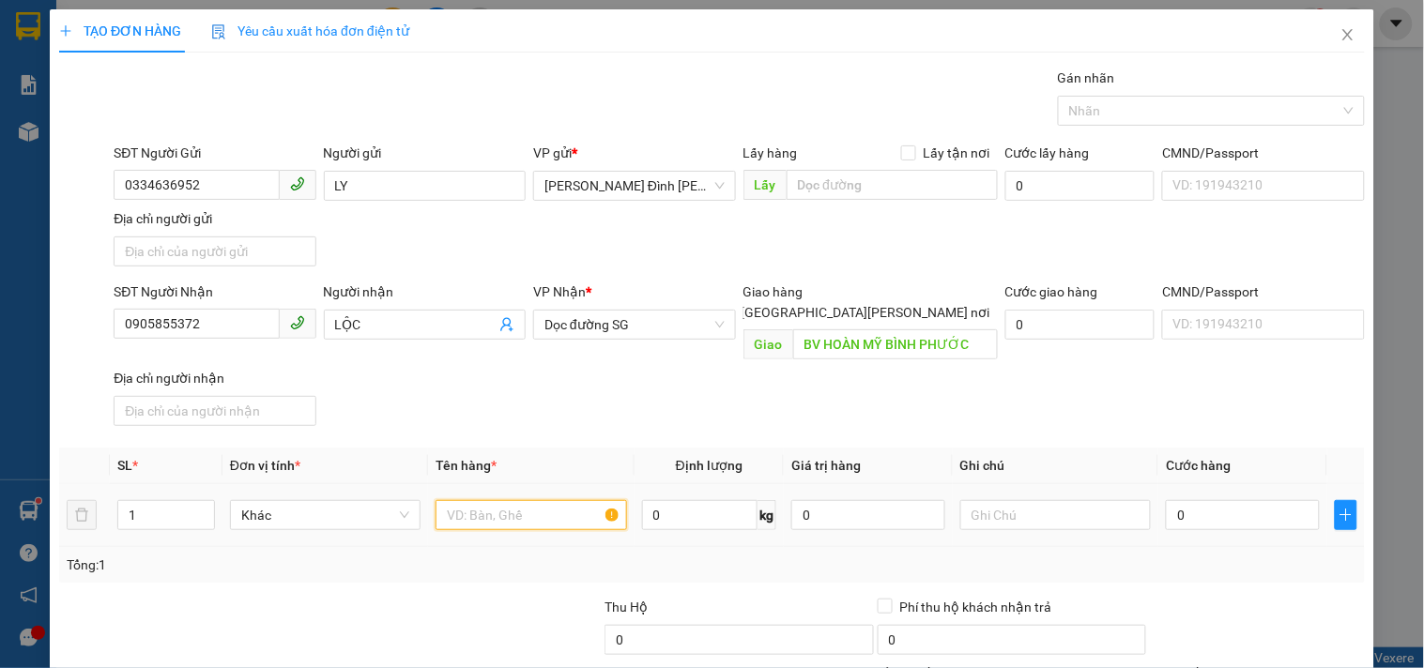
click at [486, 500] on input "text" at bounding box center [531, 515] width 191 height 30
type input "1 HỘP"
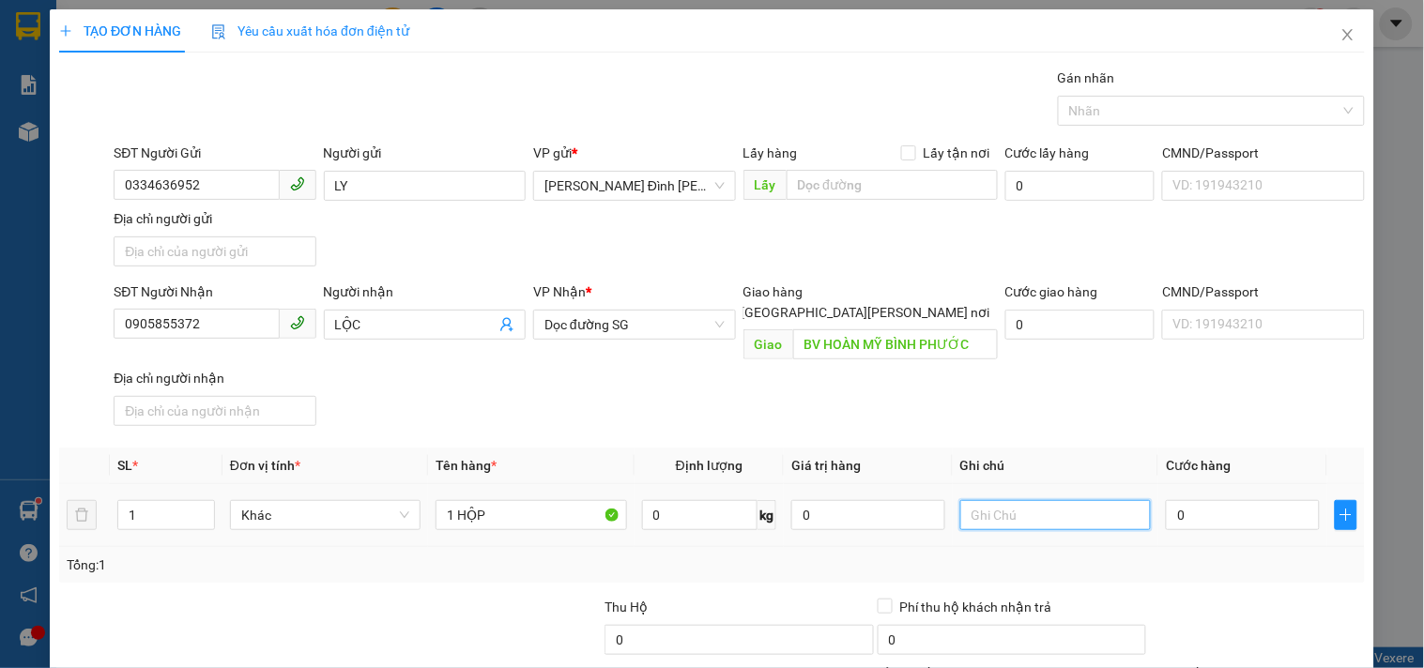
drag, startPoint x: 1053, startPoint y: 493, endPoint x: 1031, endPoint y: 485, distance: 23.7
click at [1044, 500] on input "text" at bounding box center [1055, 515] width 191 height 30
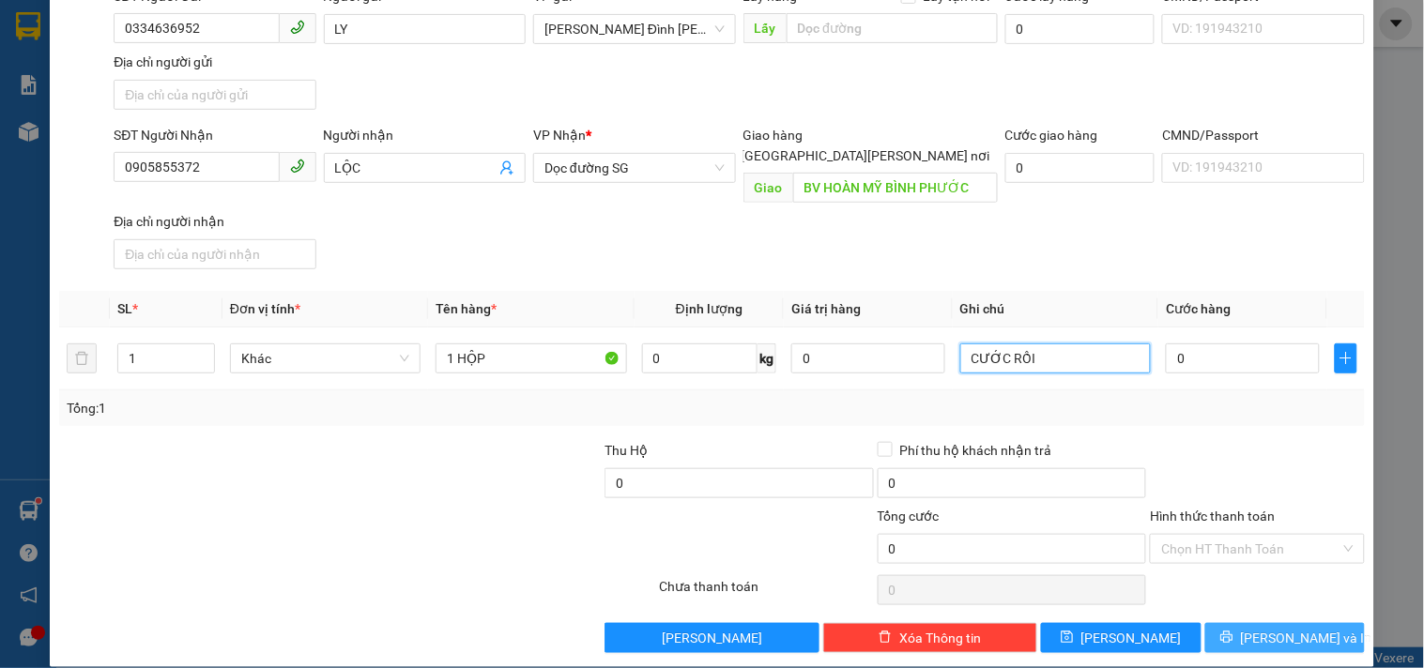
type input "CƯỚC RỒI"
click at [1222, 627] on button "Lưu và In" at bounding box center [1285, 638] width 160 height 30
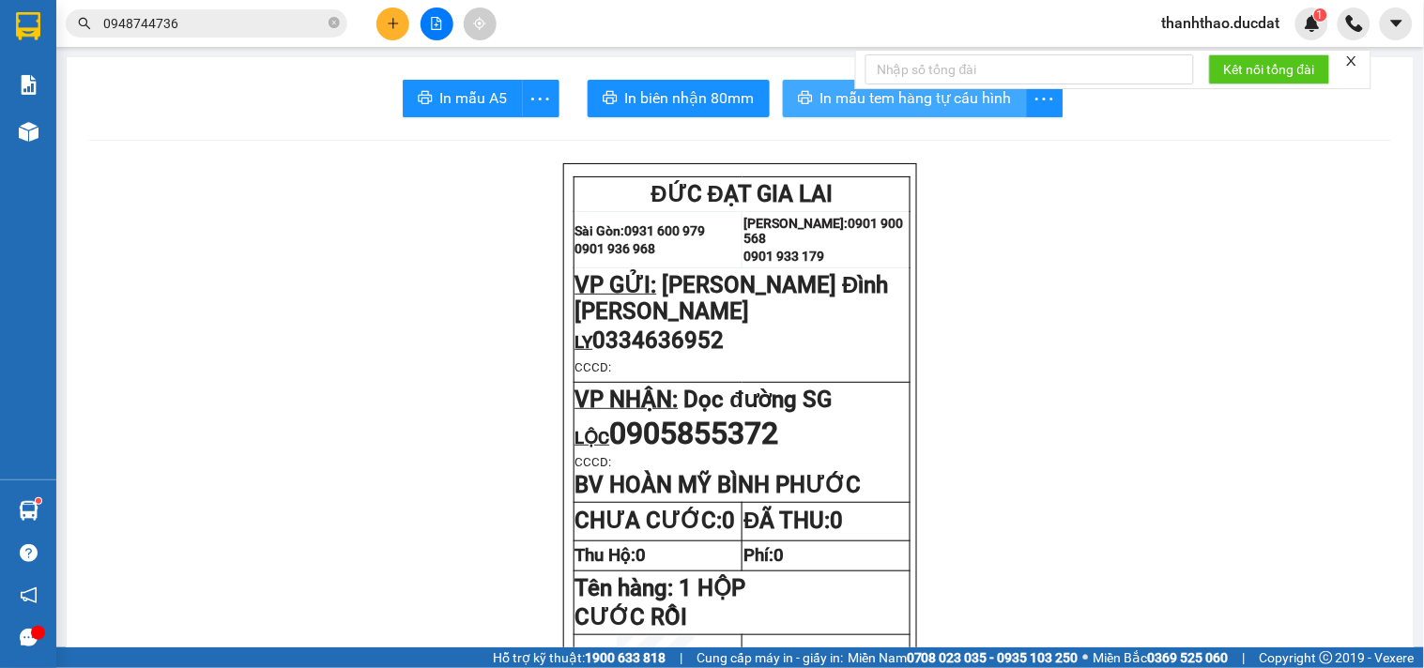
click at [847, 95] on span "In mẫu tem hàng tự cấu hình" at bounding box center [916, 97] width 192 height 23
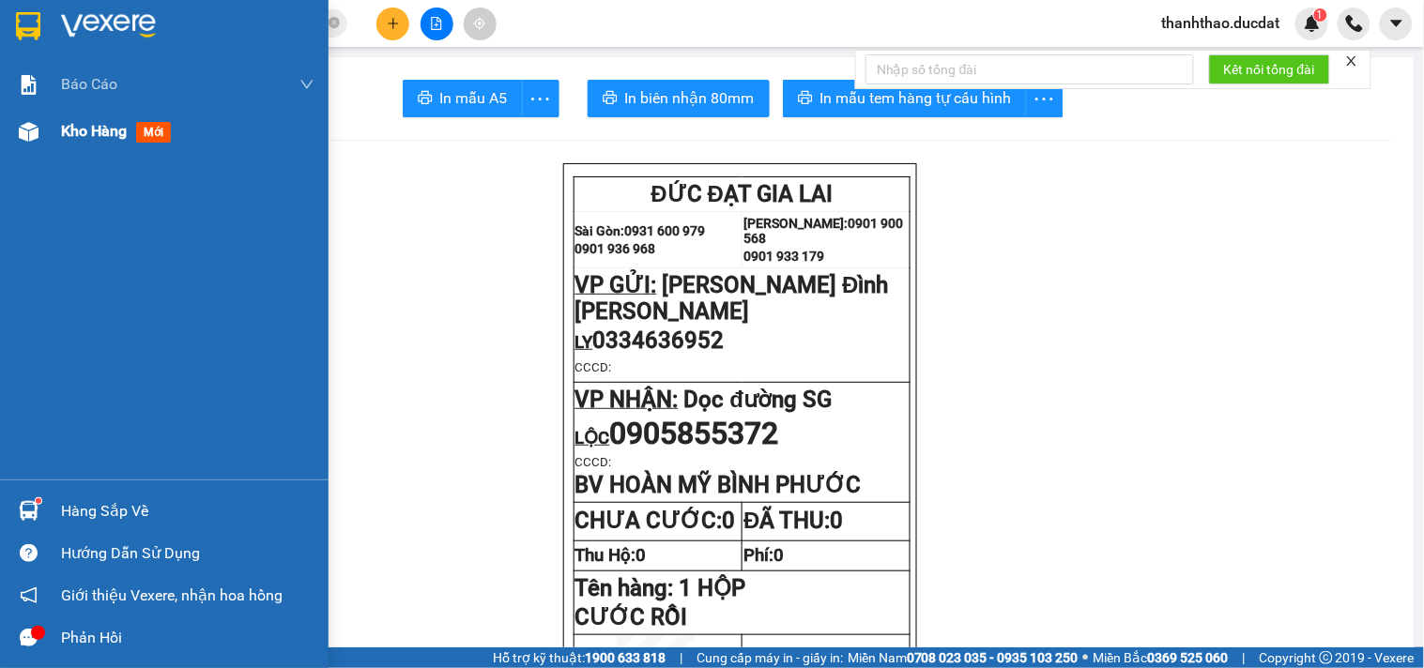
click at [88, 123] on span "Kho hàng" at bounding box center [94, 131] width 66 height 18
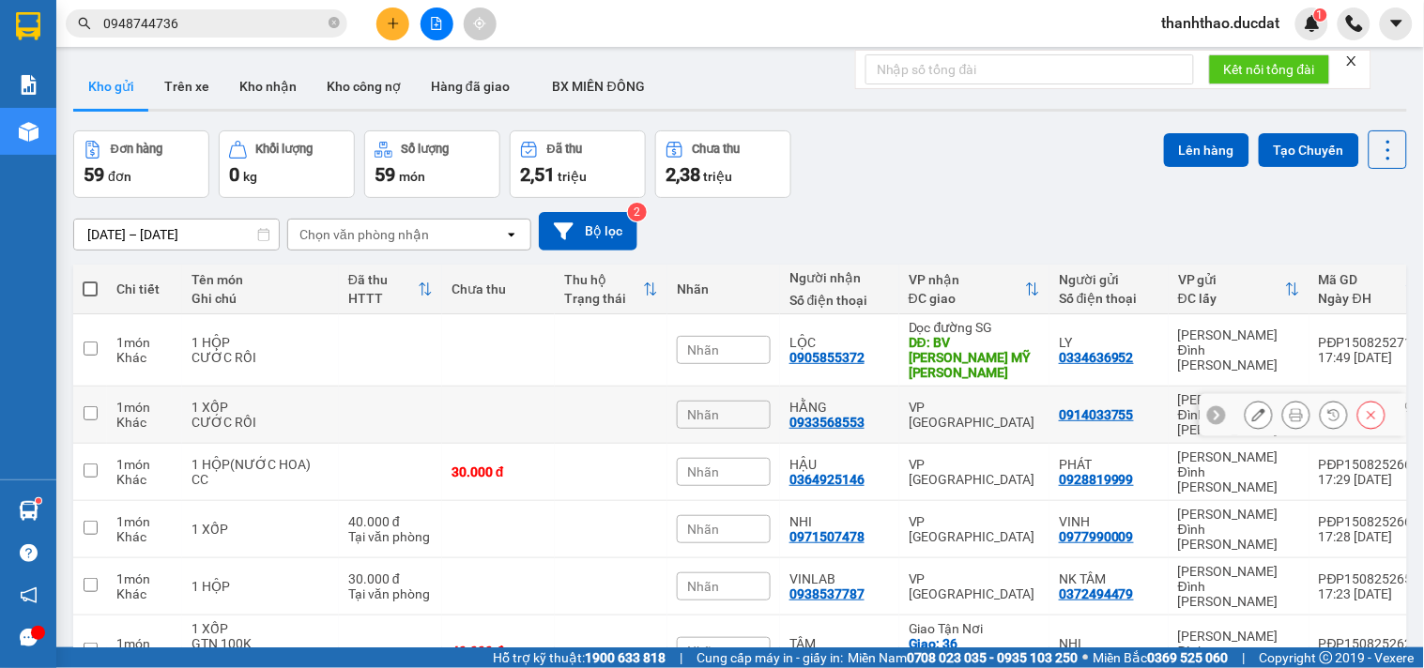
click at [1252, 408] on icon at bounding box center [1258, 414] width 13 height 13
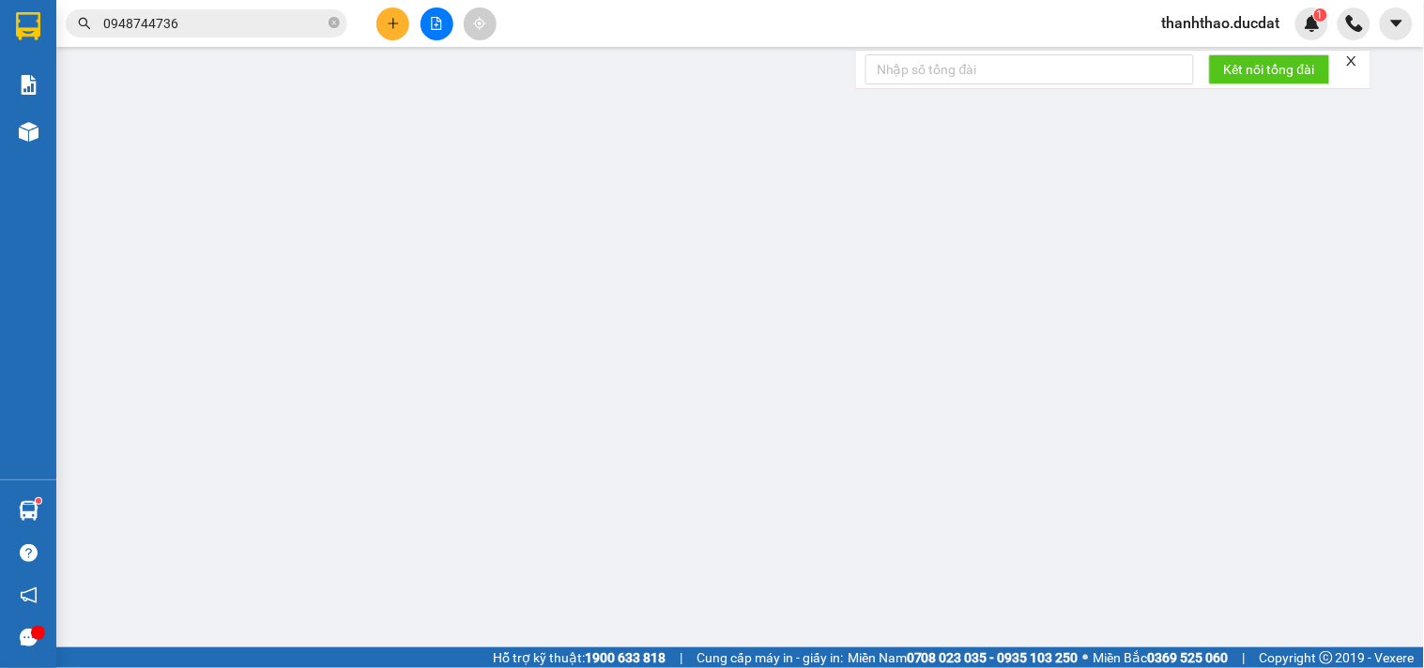
type input "0914033755"
type input "0933568553"
type input "HẰNG"
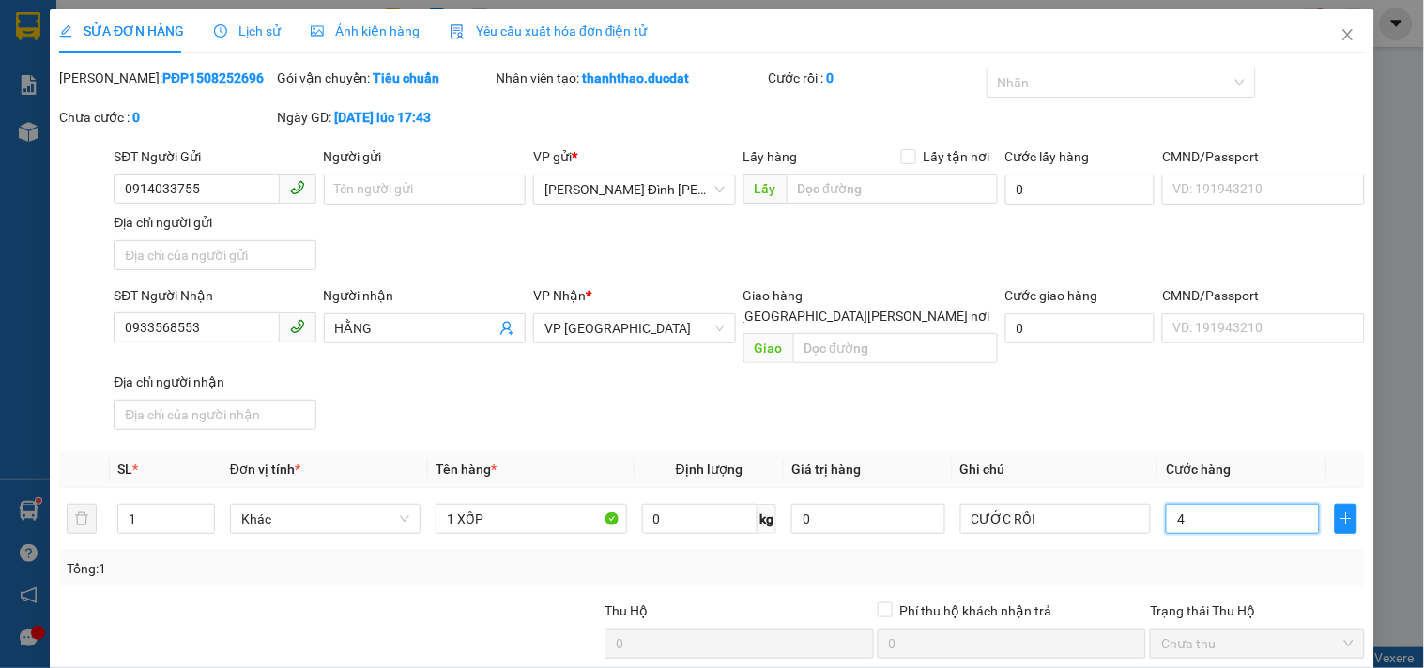
type input "40"
type input "40.000"
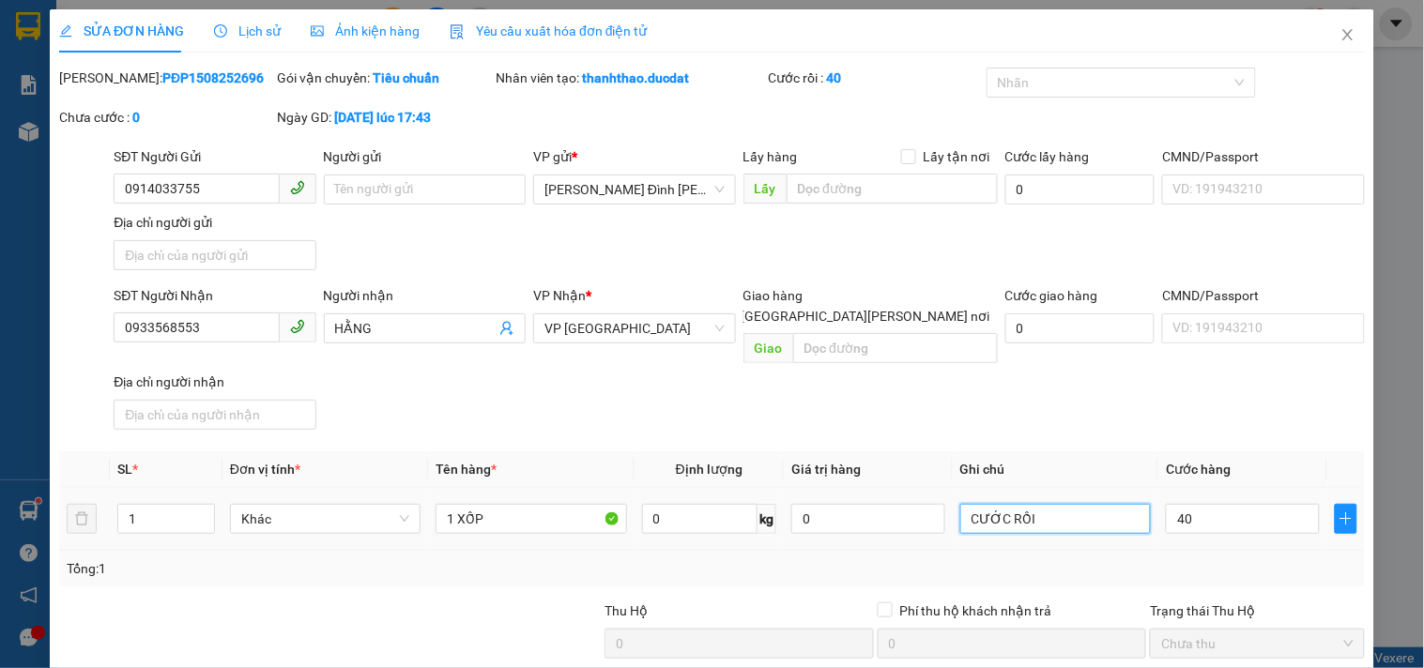
type input "40.000"
click at [1035, 504] on input "CƯỚC RỒI" at bounding box center [1055, 519] width 191 height 30
drag, startPoint x: 1035, startPoint y: 495, endPoint x: 804, endPoint y: 512, distance: 232.5
click at [808, 512] on tr "1 Khác 1 XỐP 0 kg 0 CƯỚC RỒI 40.000" at bounding box center [712, 519] width 1306 height 63
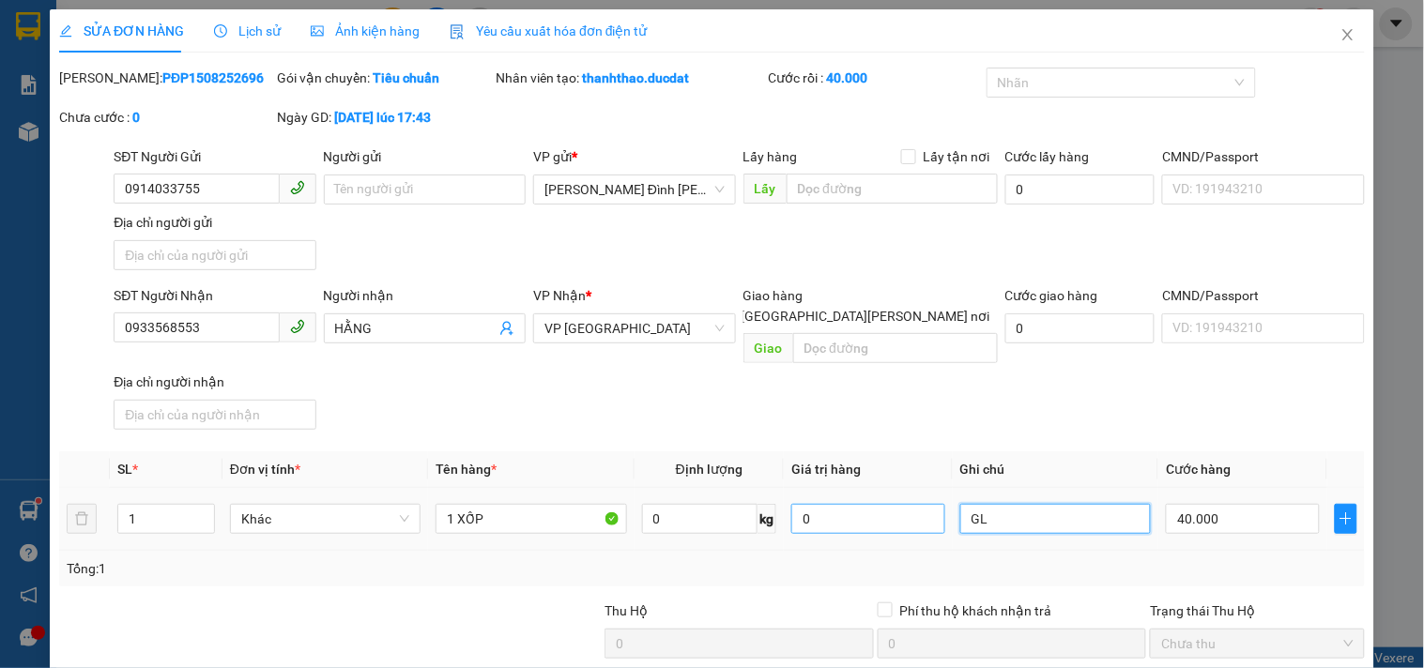
type input "GL"
click at [1342, 32] on icon "close" at bounding box center [1347, 34] width 10 height 11
click at [1335, 36] on div "thanhthao.ducdat 1" at bounding box center [1285, 24] width 277 height 33
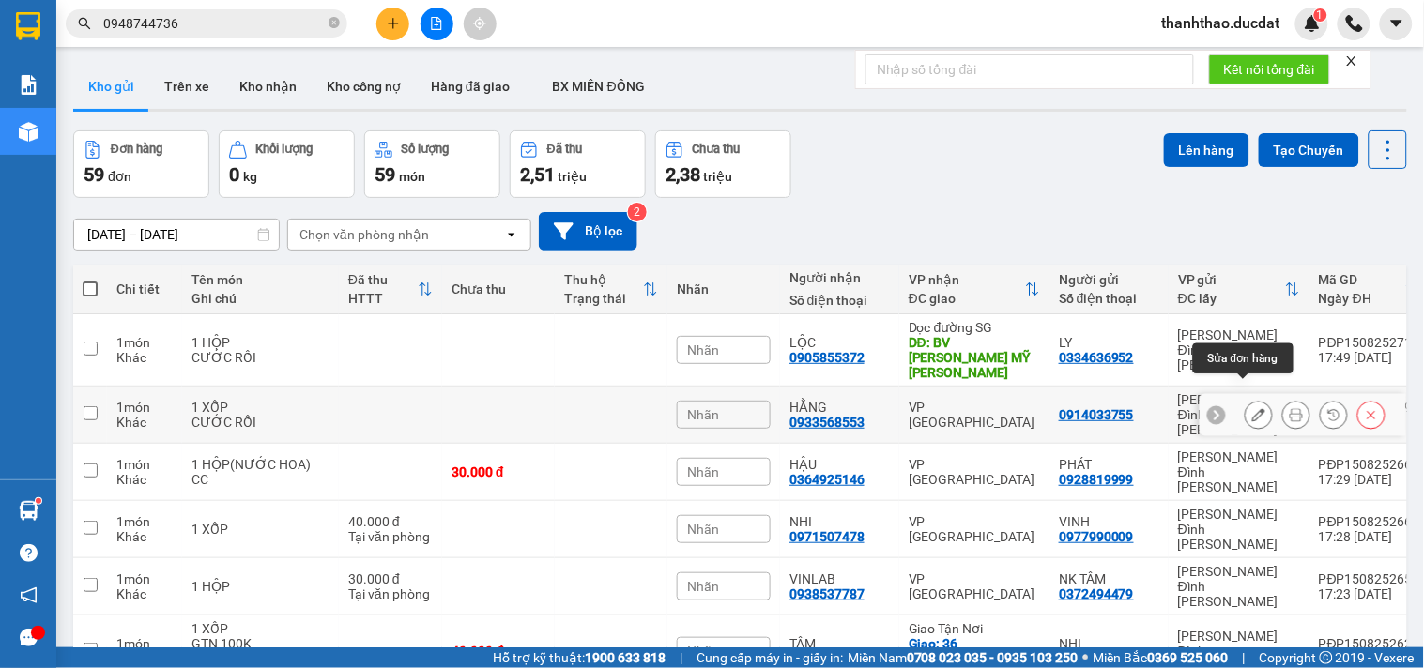
click at [1252, 408] on icon at bounding box center [1258, 414] width 13 height 13
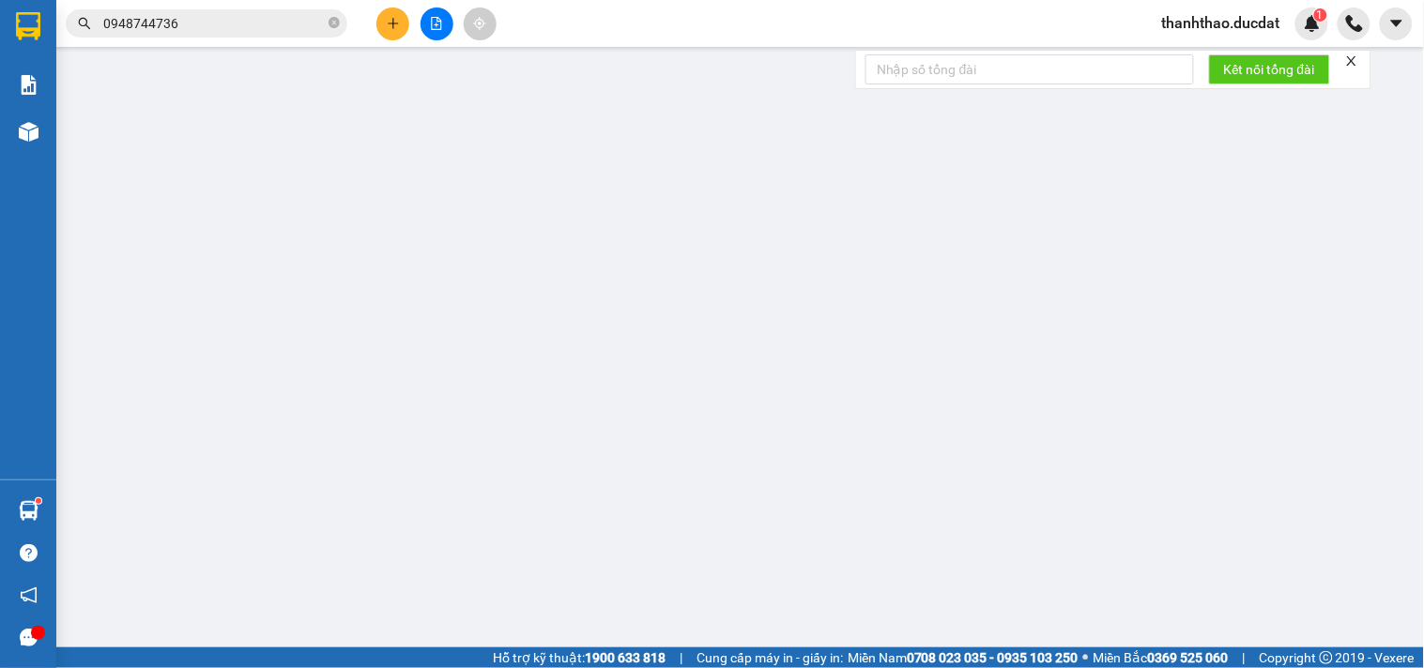
type input "0914033755"
type input "0933568553"
type input "HẰNG"
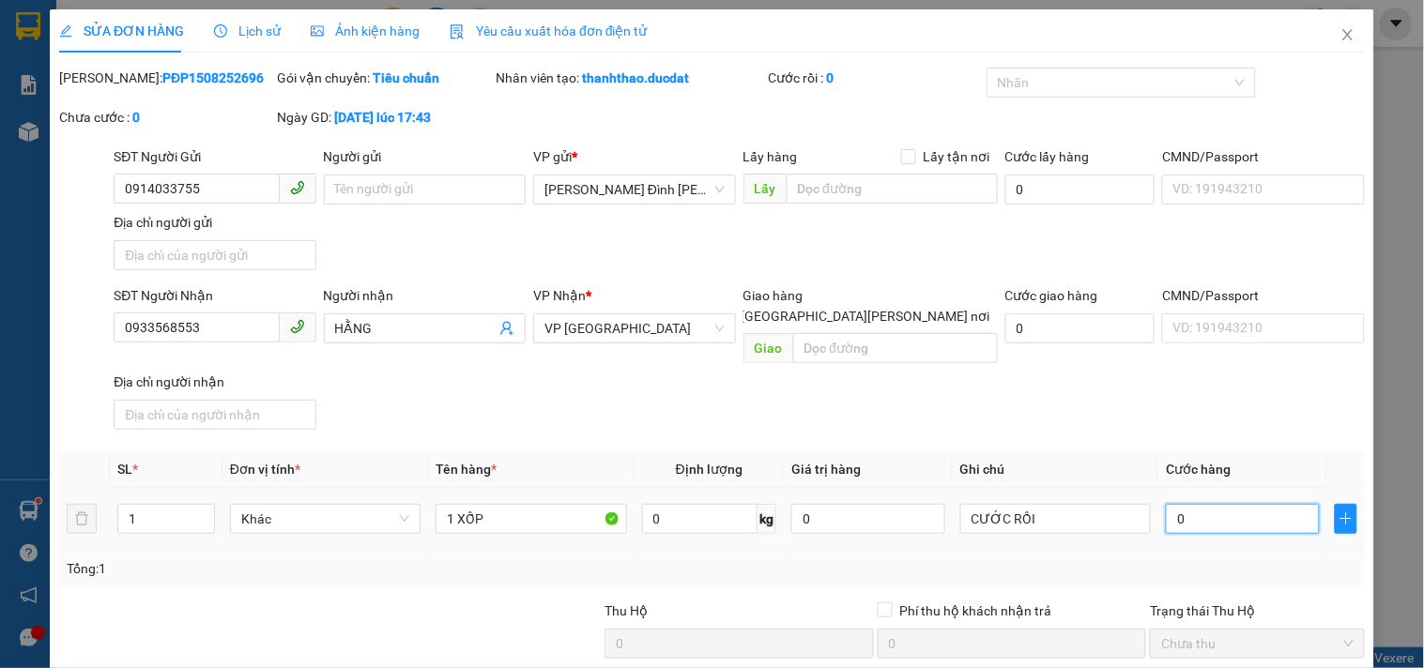
click at [1222, 508] on input "0" at bounding box center [1243, 519] width 154 height 30
type input "4"
type input "40"
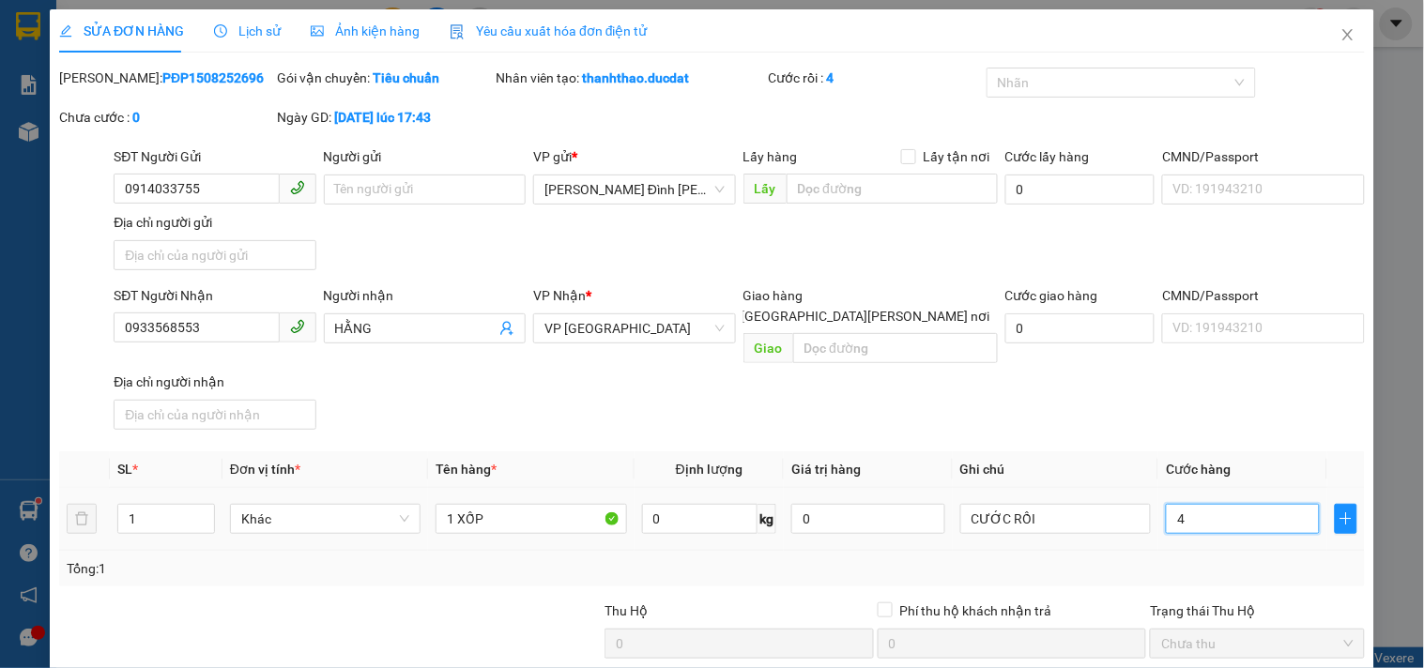
type input "40"
click at [679, 508] on tr "1 Khác 1 XỐP 0 kg 0 CƯỚC RỒI 40" at bounding box center [712, 519] width 1306 height 63
type input "40.000"
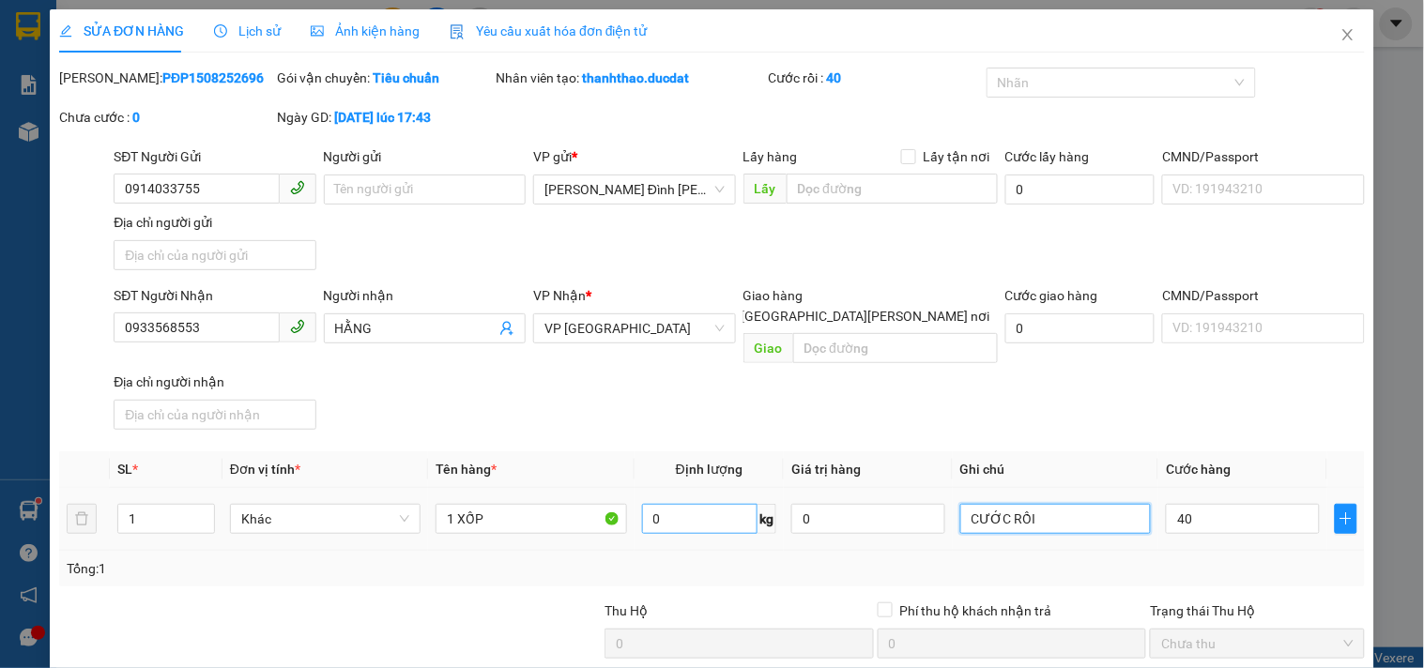
type input "40.000"
type input "GL NỢ"
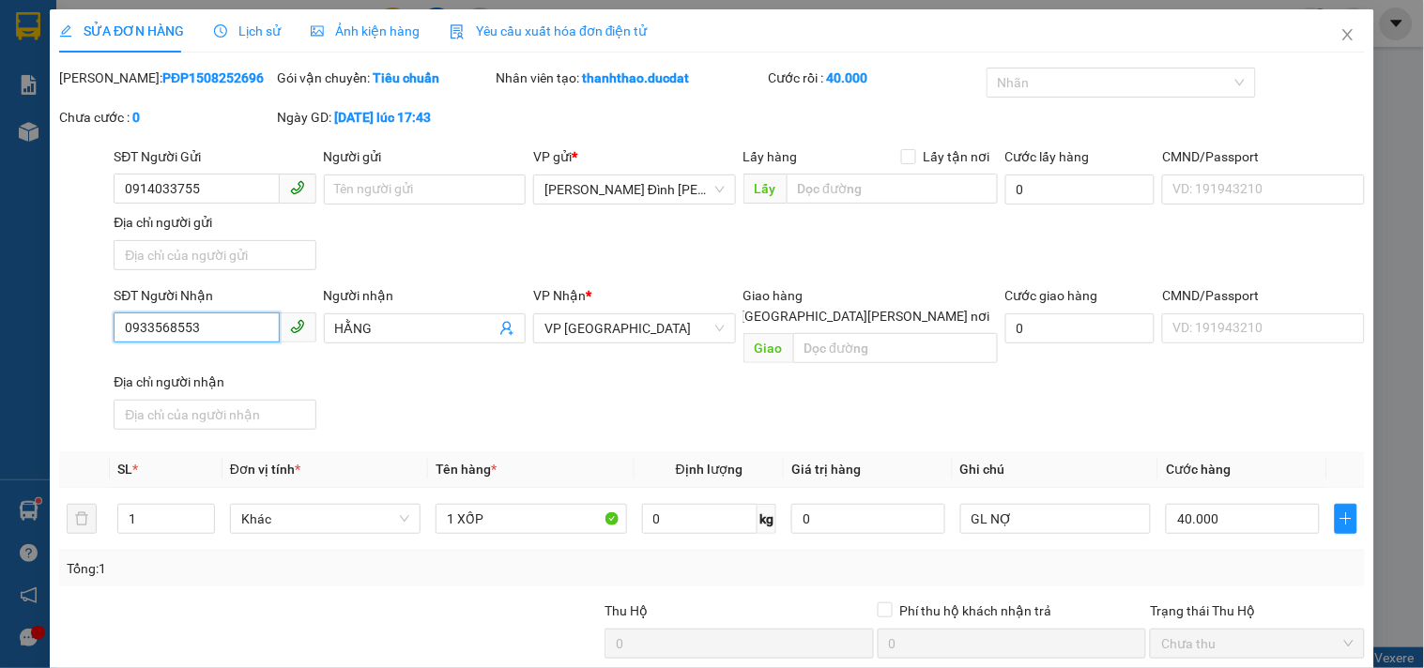
click at [209, 313] on input "0933568553" at bounding box center [196, 328] width 165 height 30
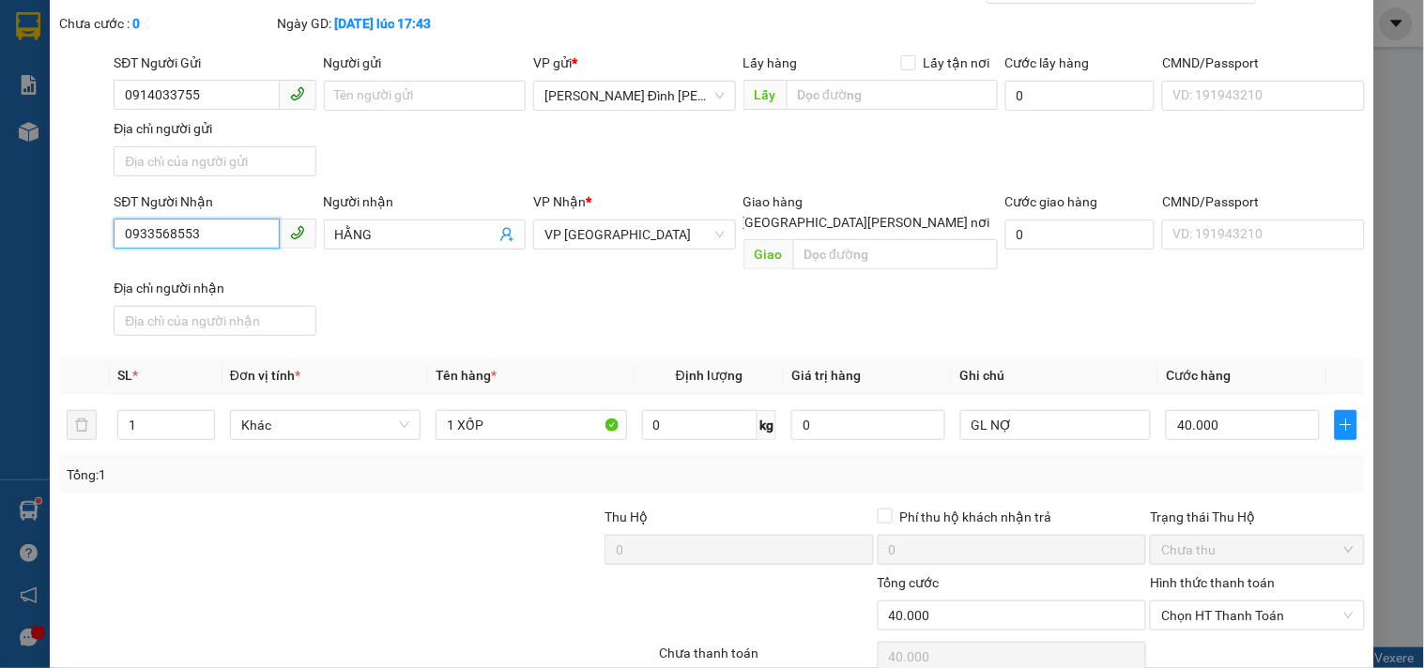
scroll to position [161, 0]
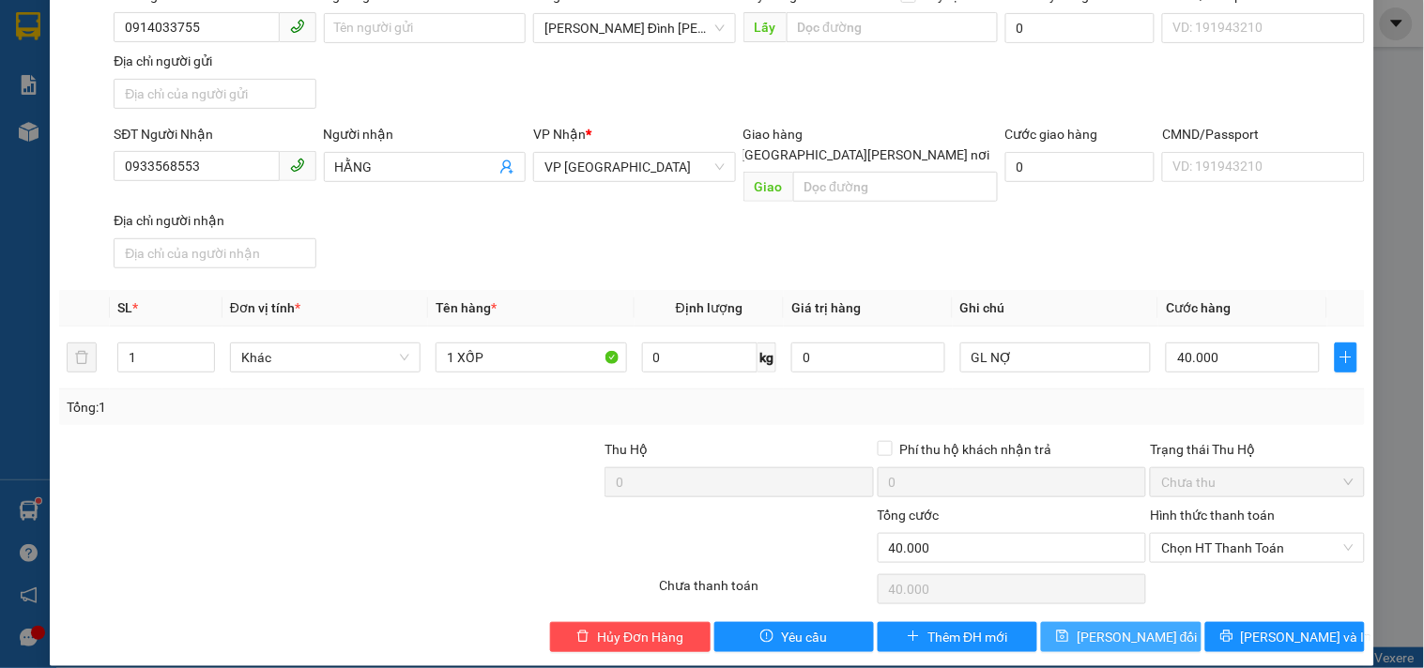
click at [1165, 622] on button "Lưu thay đổi" at bounding box center [1121, 637] width 160 height 30
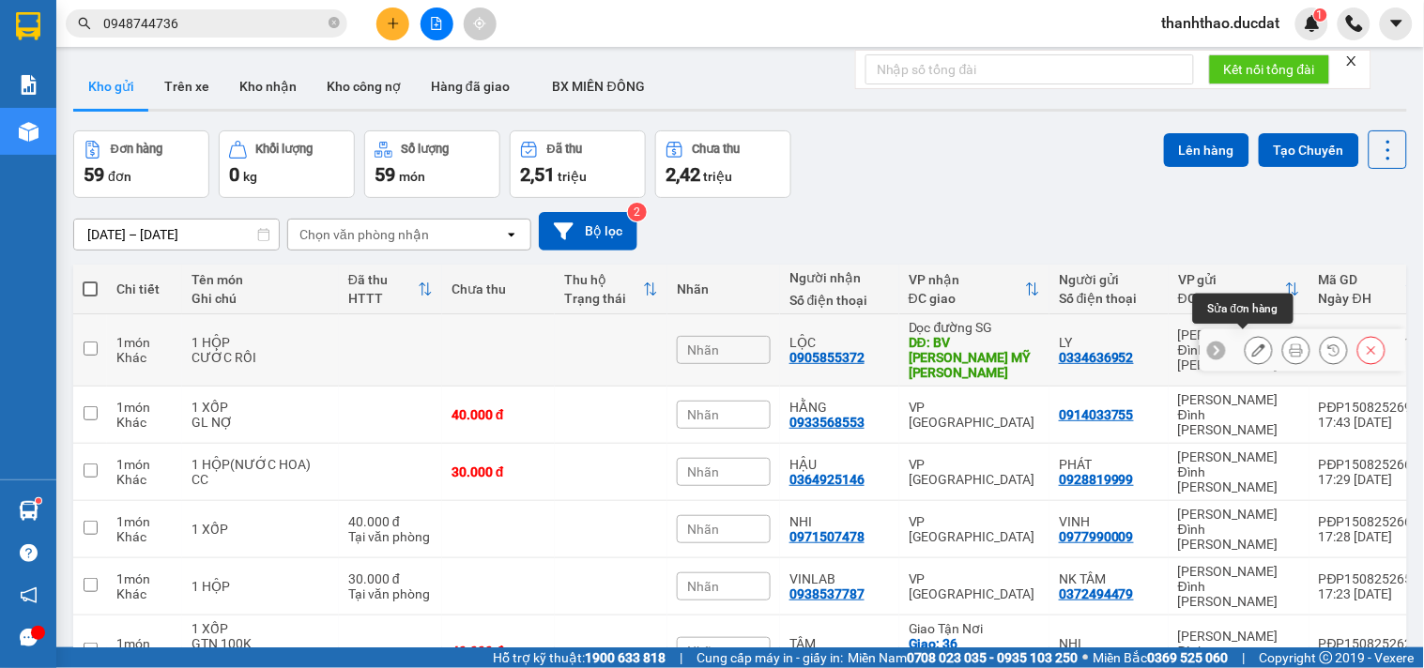
click at [1252, 349] on icon at bounding box center [1258, 350] width 13 height 13
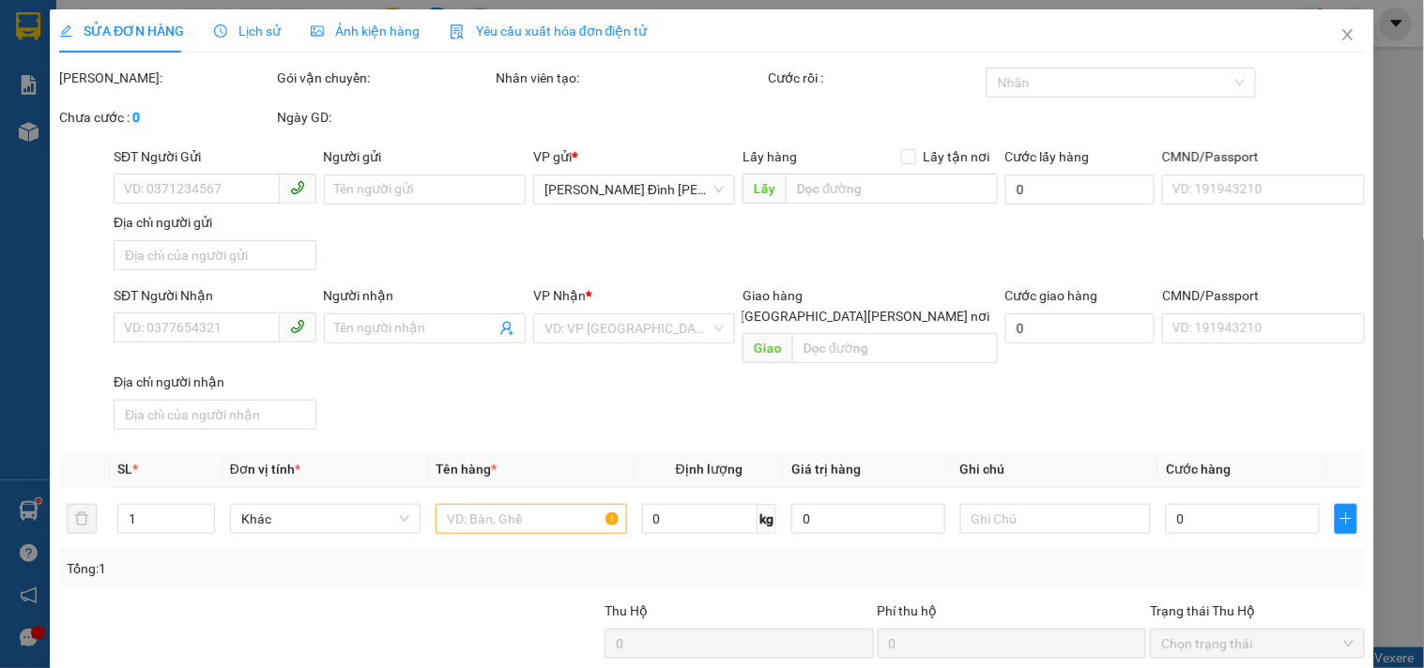
type input "0334636952"
type input "LY"
type input "0905855372"
type input "LỘC"
type input "BV HOÀN MỸ BÌNH PHƯỚC"
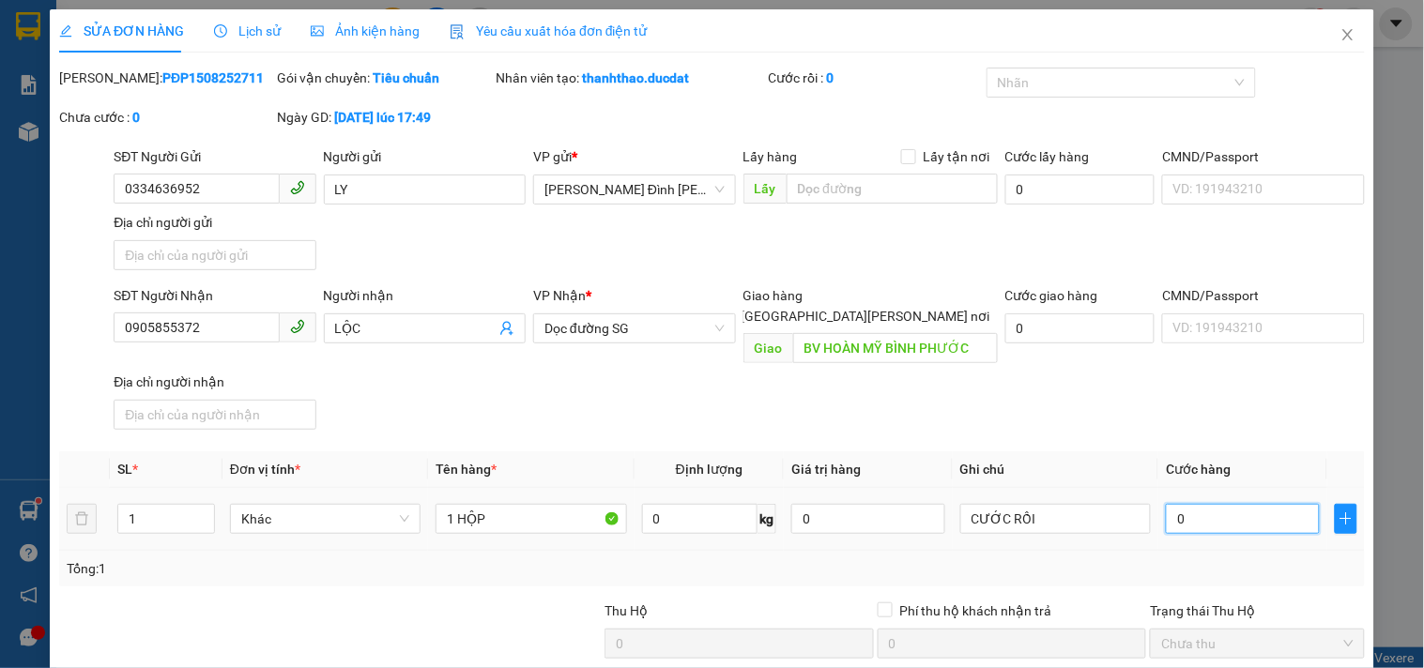
click at [1175, 504] on input "0" at bounding box center [1243, 519] width 154 height 30
type input "4"
type input "40"
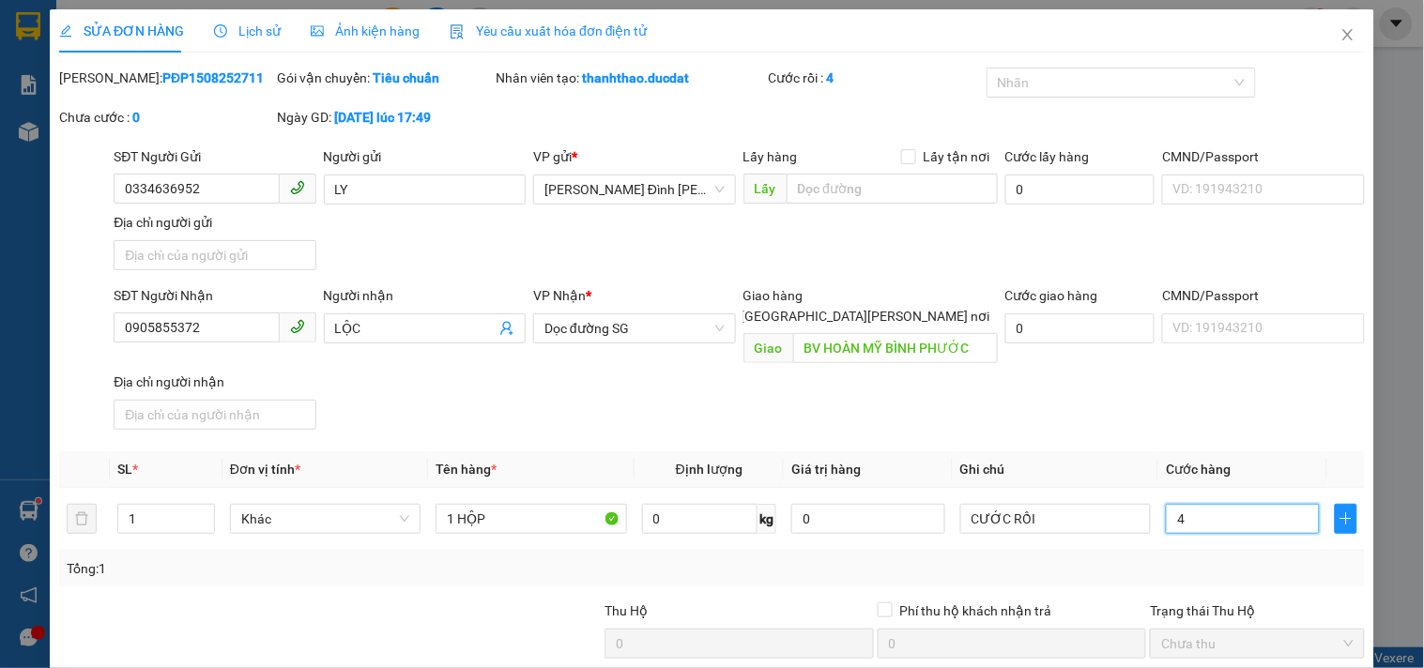
type input "40"
type input "40.000"
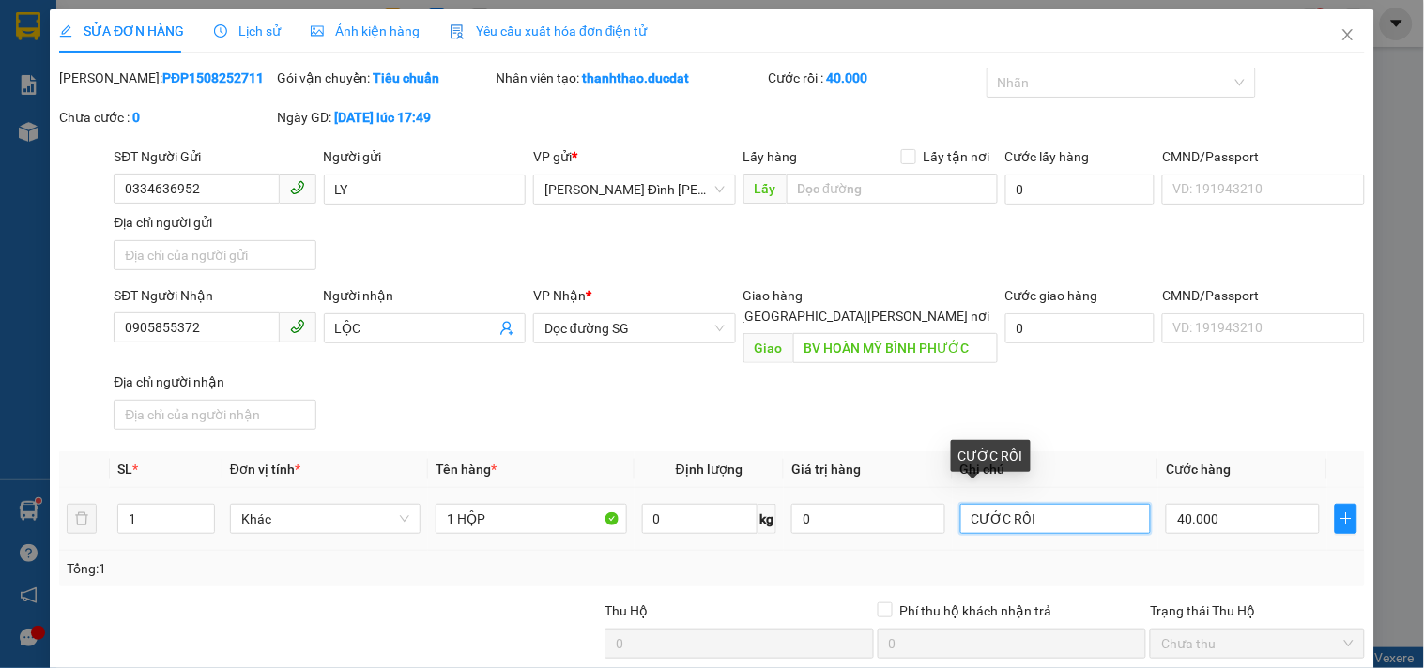
click at [1074, 504] on input "CƯỚC RỒI" at bounding box center [1055, 519] width 191 height 30
drag, startPoint x: 1074, startPoint y: 488, endPoint x: 799, endPoint y: 483, distance: 275.1
click at [799, 488] on tr "1 Khác 1 HỘP 0 kg 0 CƯỚC RỒI 40.000" at bounding box center [712, 519] width 1306 height 63
type input "GL NỢ"
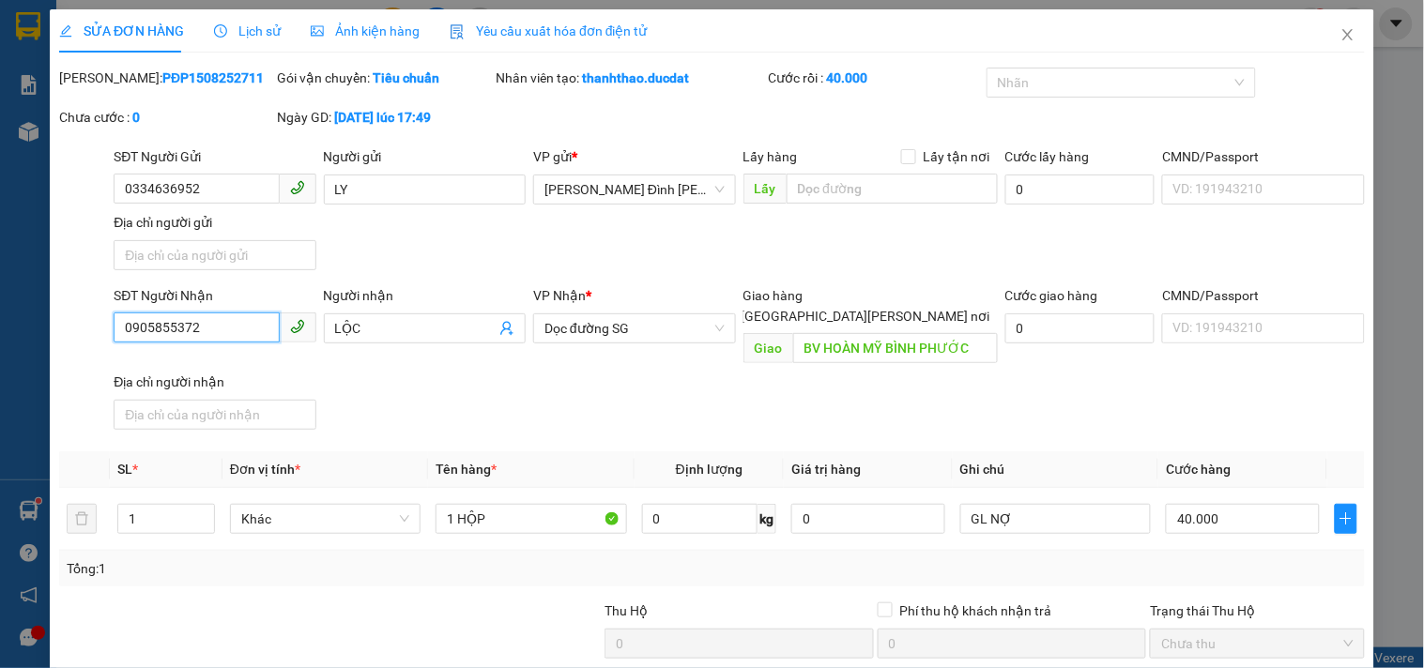
drag, startPoint x: 238, startPoint y: 329, endPoint x: 0, endPoint y: 340, distance: 237.8
click at [0, 340] on div "SỬA ĐƠN HÀNG Lịch sử Ảnh kiện hàng Yêu cầu xuất hóa đơn điện tử Total Paid Fee …" at bounding box center [712, 334] width 1424 height 668
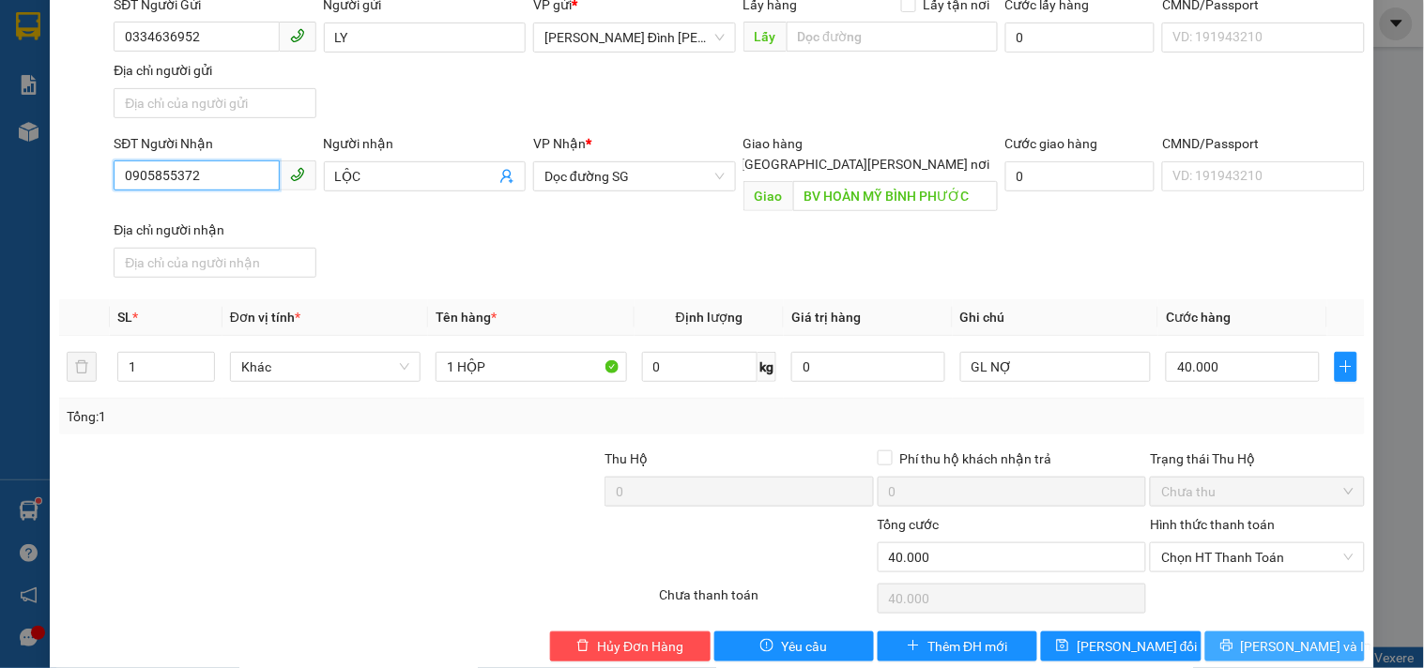
scroll to position [161, 0]
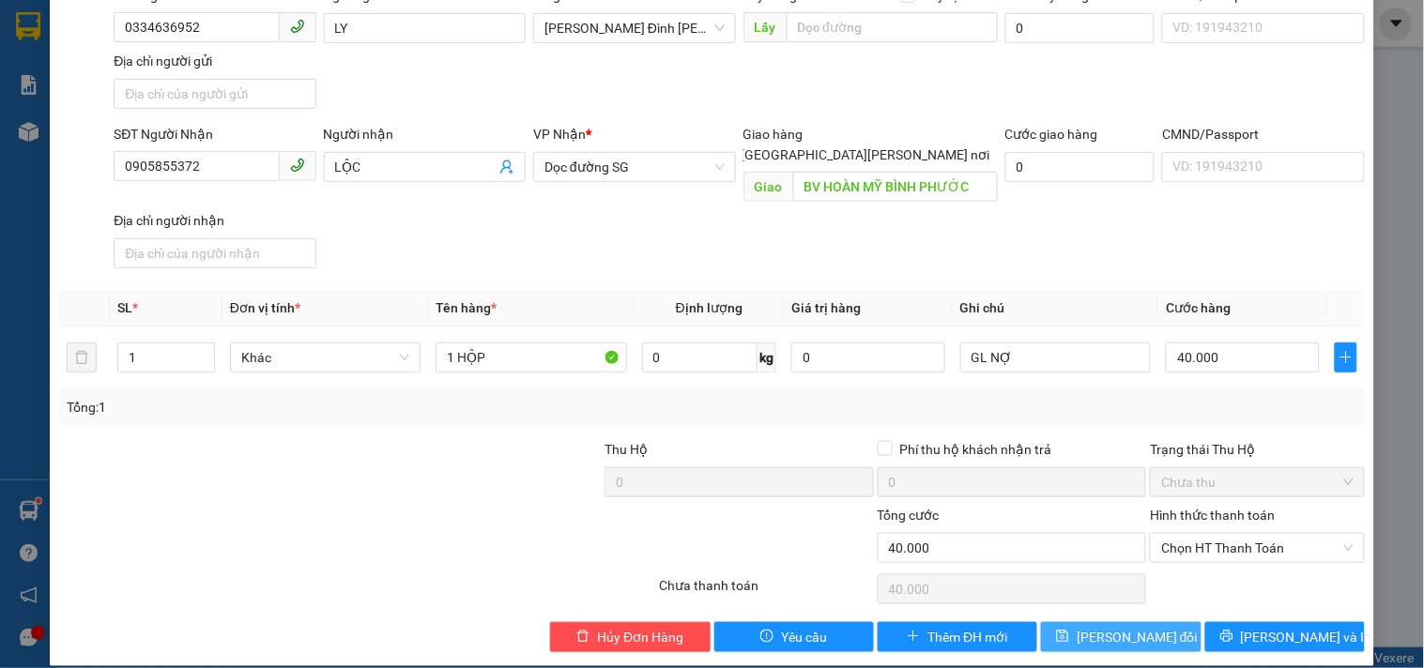
click at [1146, 627] on span "Lưu thay đổi" at bounding box center [1137, 637] width 121 height 21
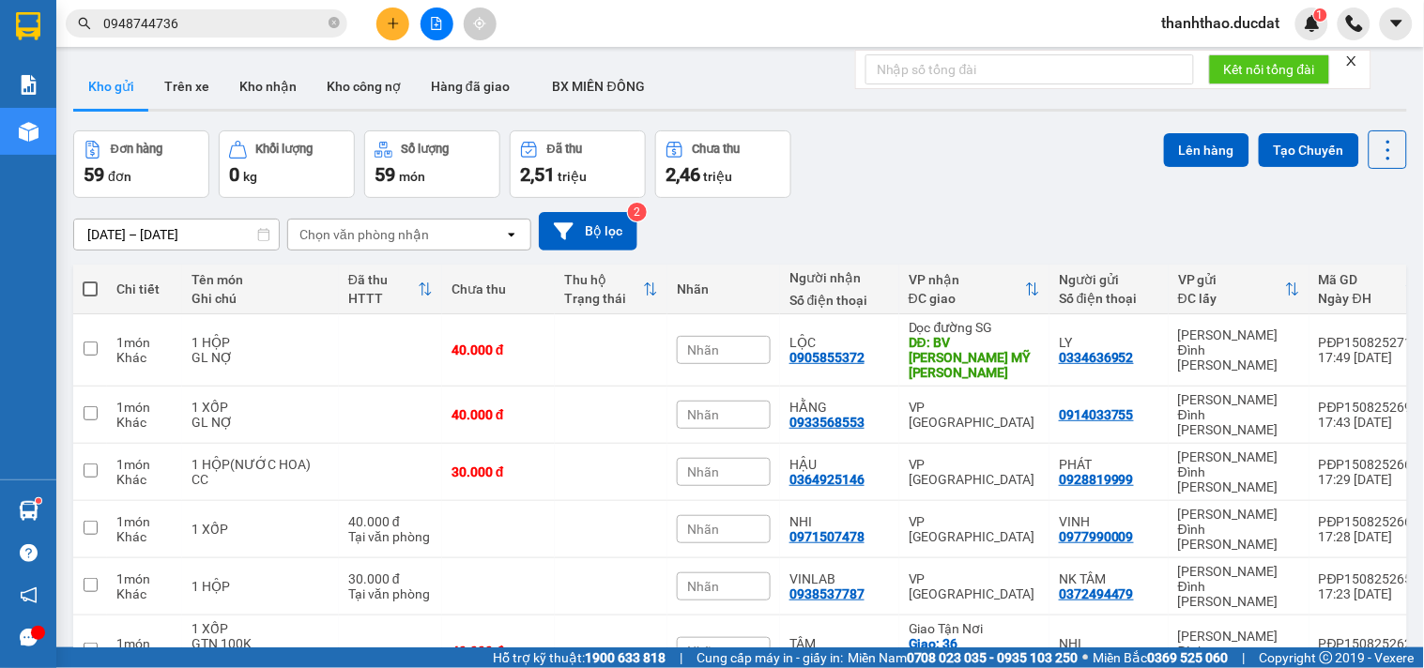
click at [390, 35] on button at bounding box center [392, 24] width 33 height 33
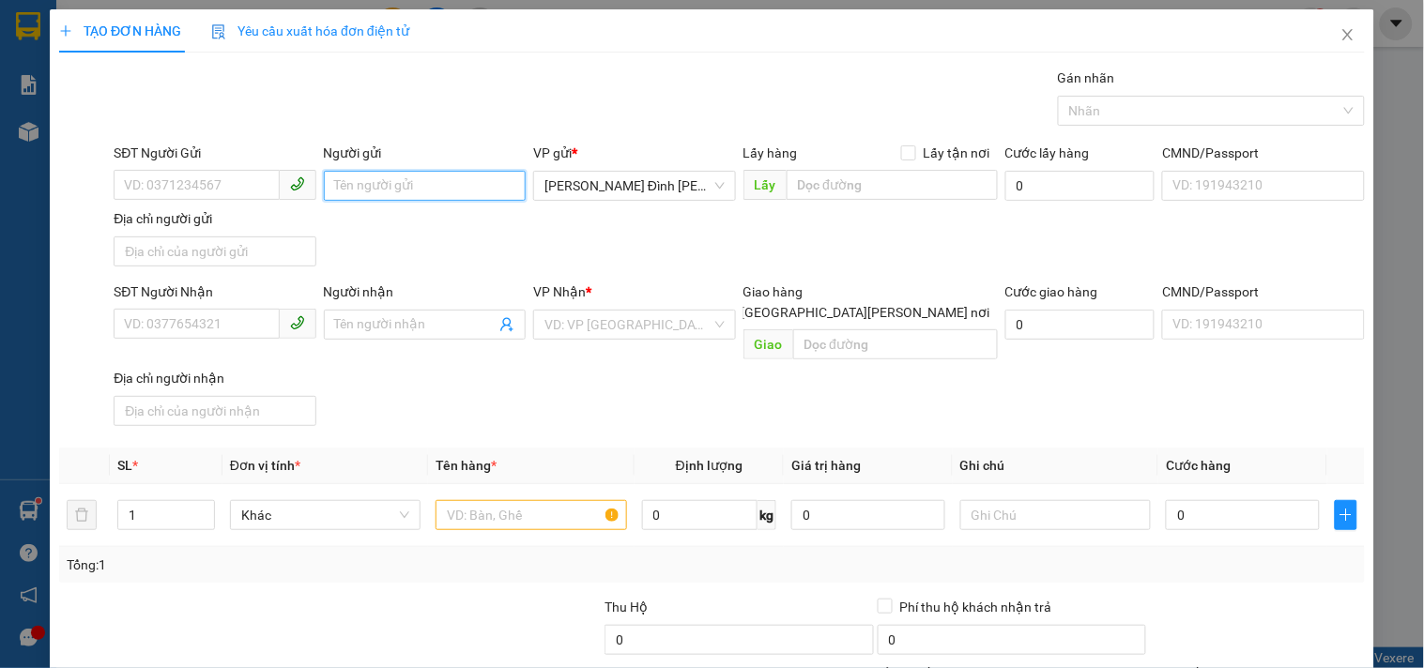
click at [369, 171] on input "Người gửi" at bounding box center [425, 186] width 202 height 30
type input "THÀNH VẢI"
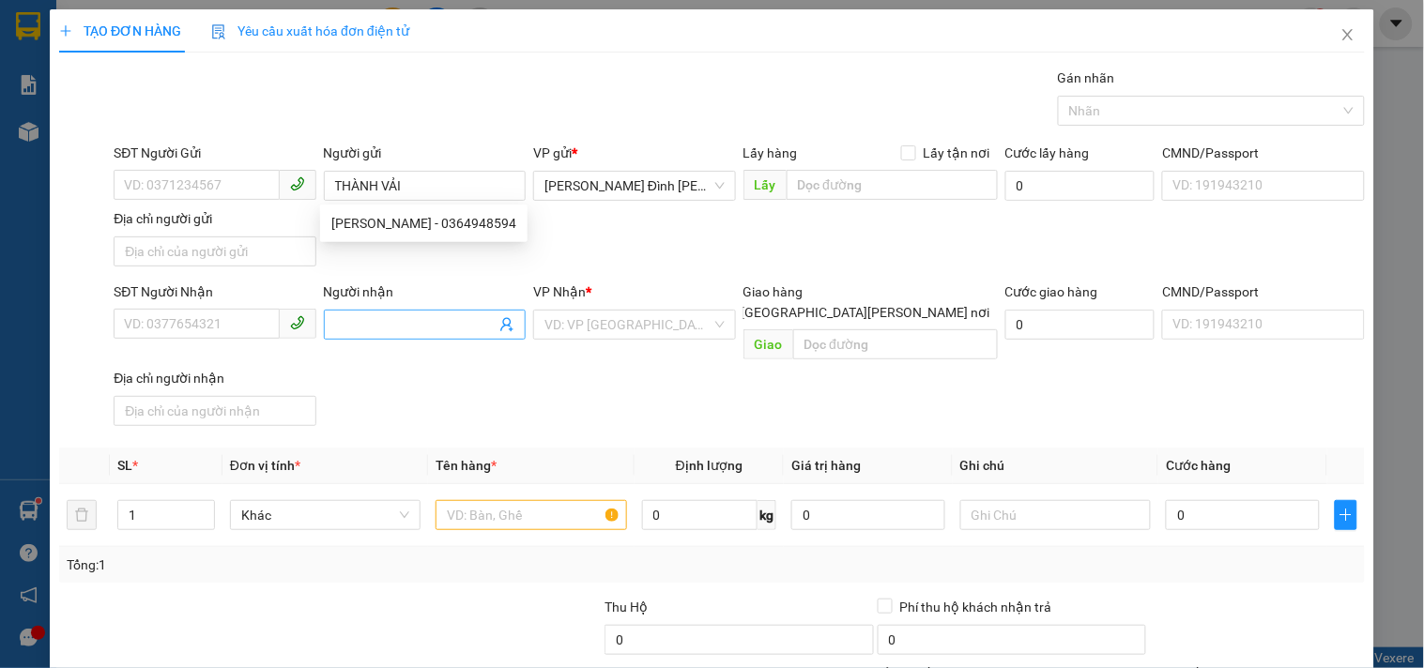
click at [358, 326] on input "Người nhận" at bounding box center [415, 324] width 161 height 21
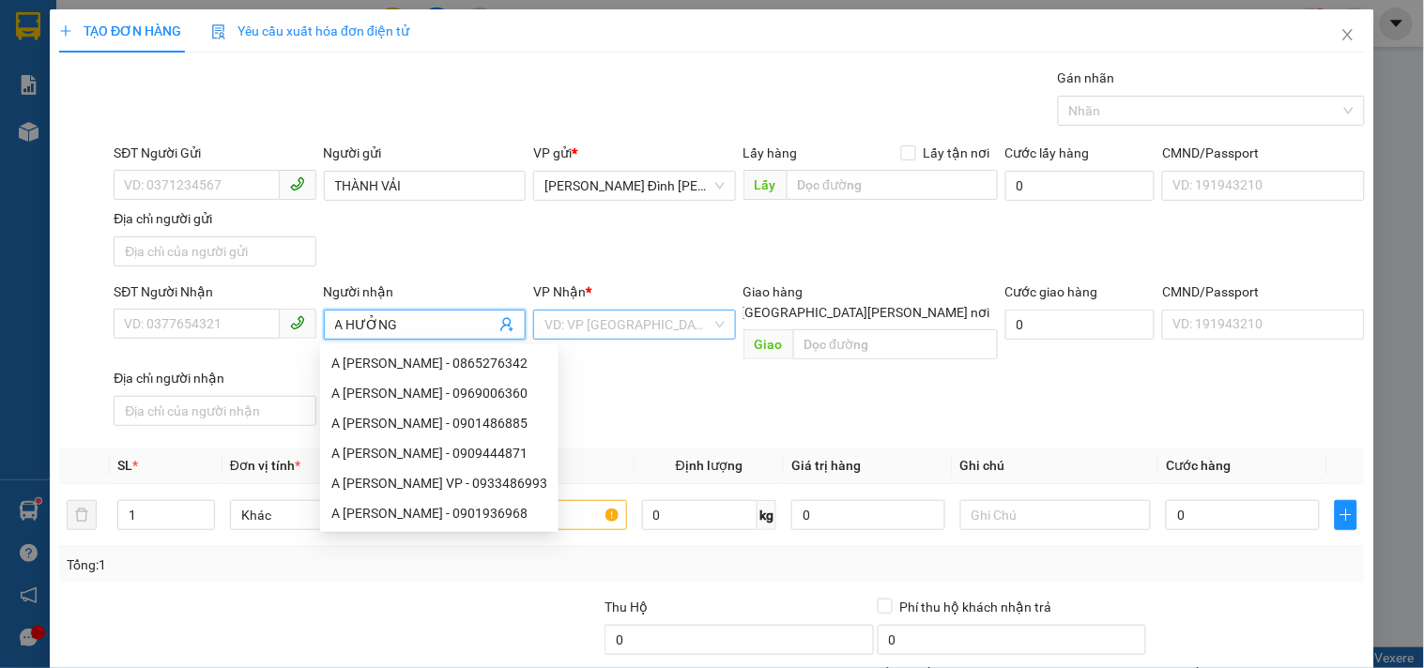
type input "A HƯỞNG"
drag, startPoint x: 623, startPoint y: 330, endPoint x: 569, endPoint y: 299, distance: 63.1
click at [622, 329] on input "search" at bounding box center [627, 325] width 166 height 28
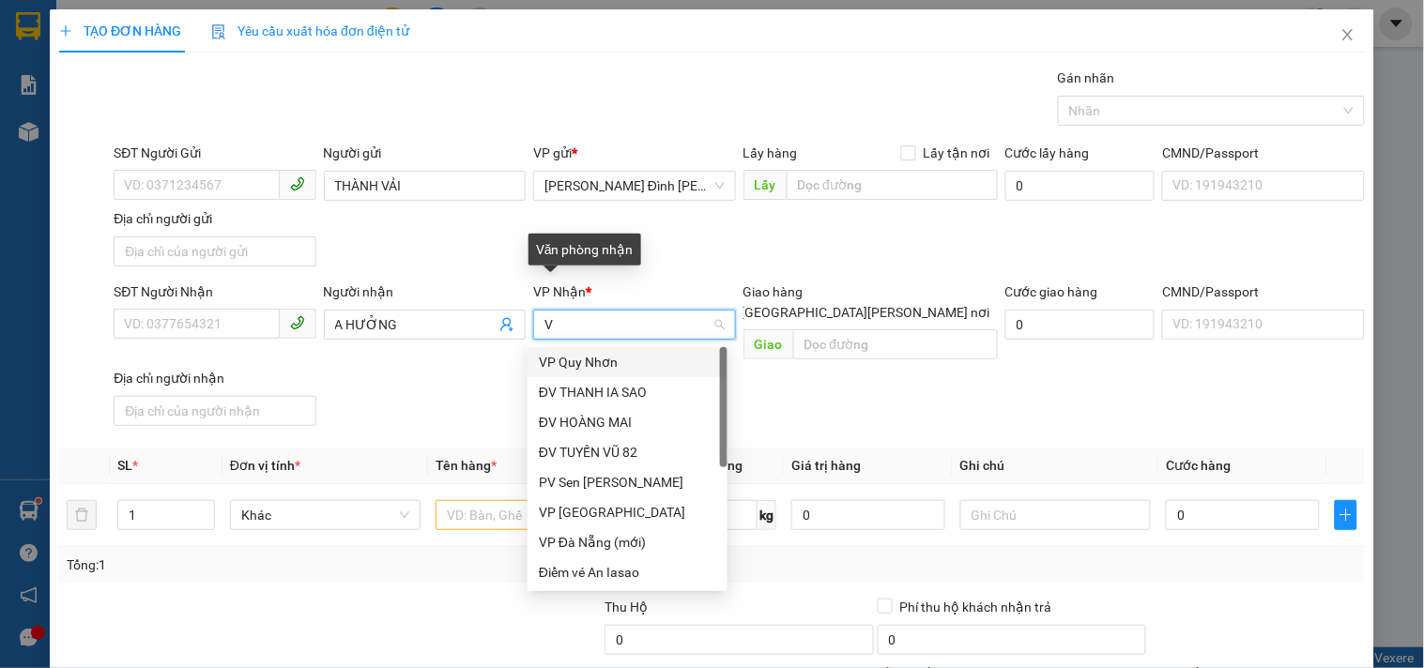
type input "VP"
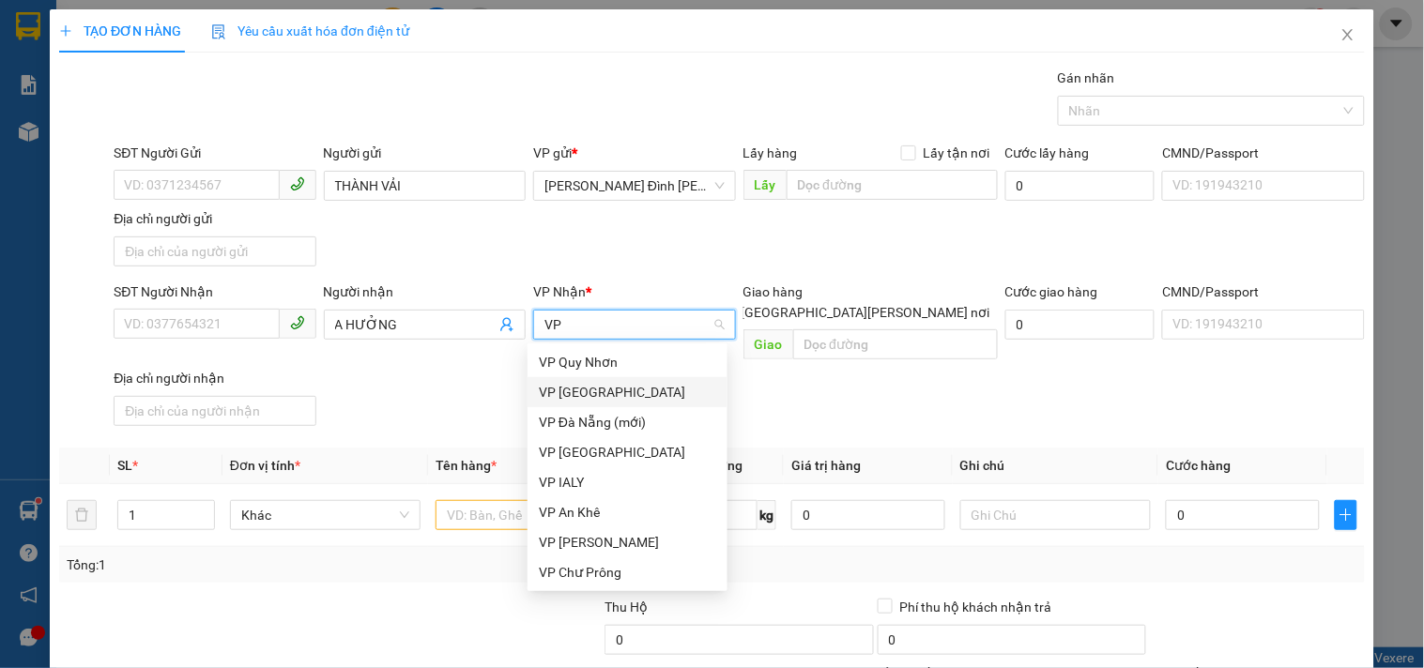
click at [576, 392] on div "VP Sài Gòn" at bounding box center [627, 392] width 177 height 21
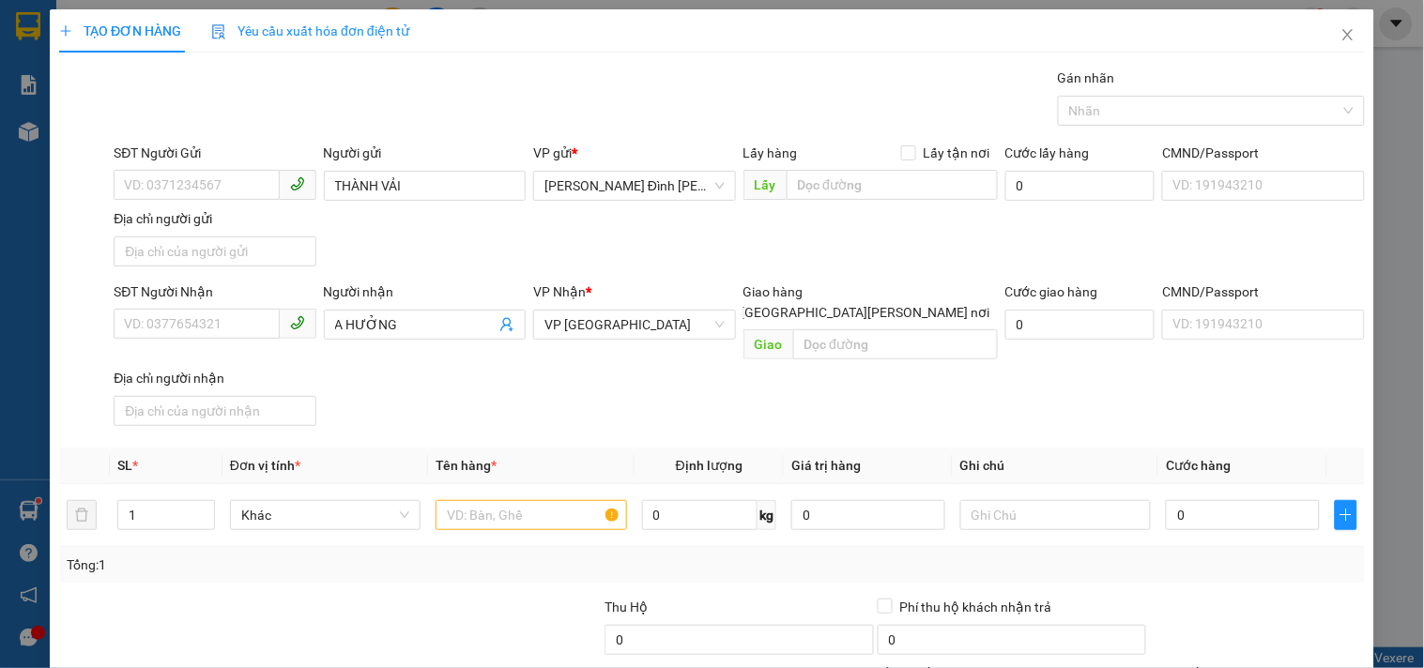
scroll to position [150, 0]
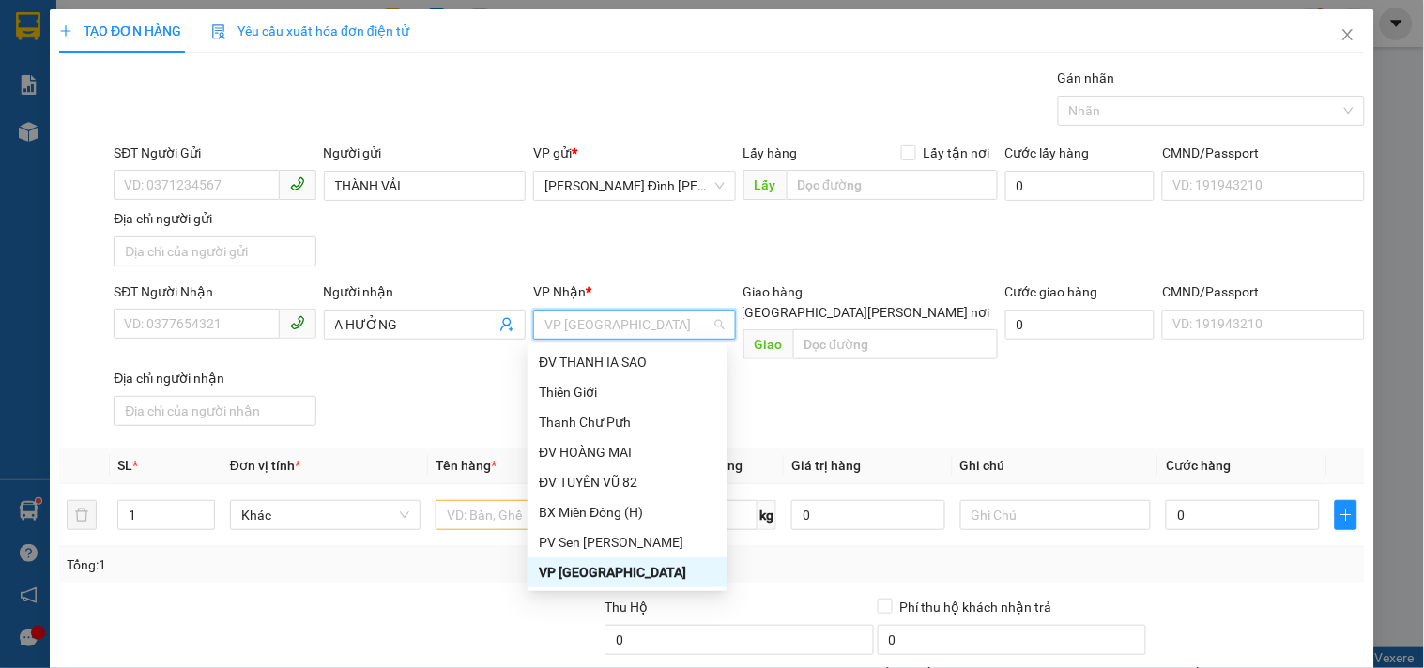
click at [582, 568] on div "VP Sài Gòn" at bounding box center [627, 572] width 177 height 21
click at [479, 500] on input "text" at bounding box center [531, 515] width 191 height 30
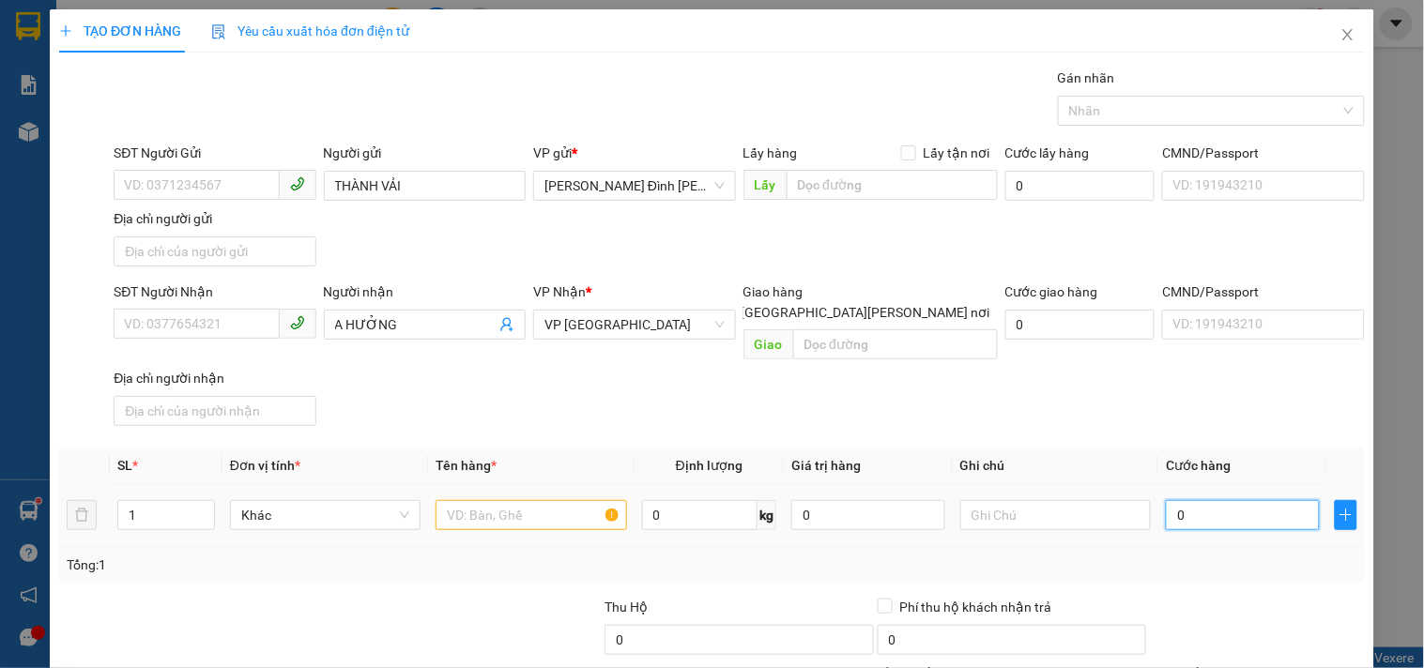
type input "3"
type input "36"
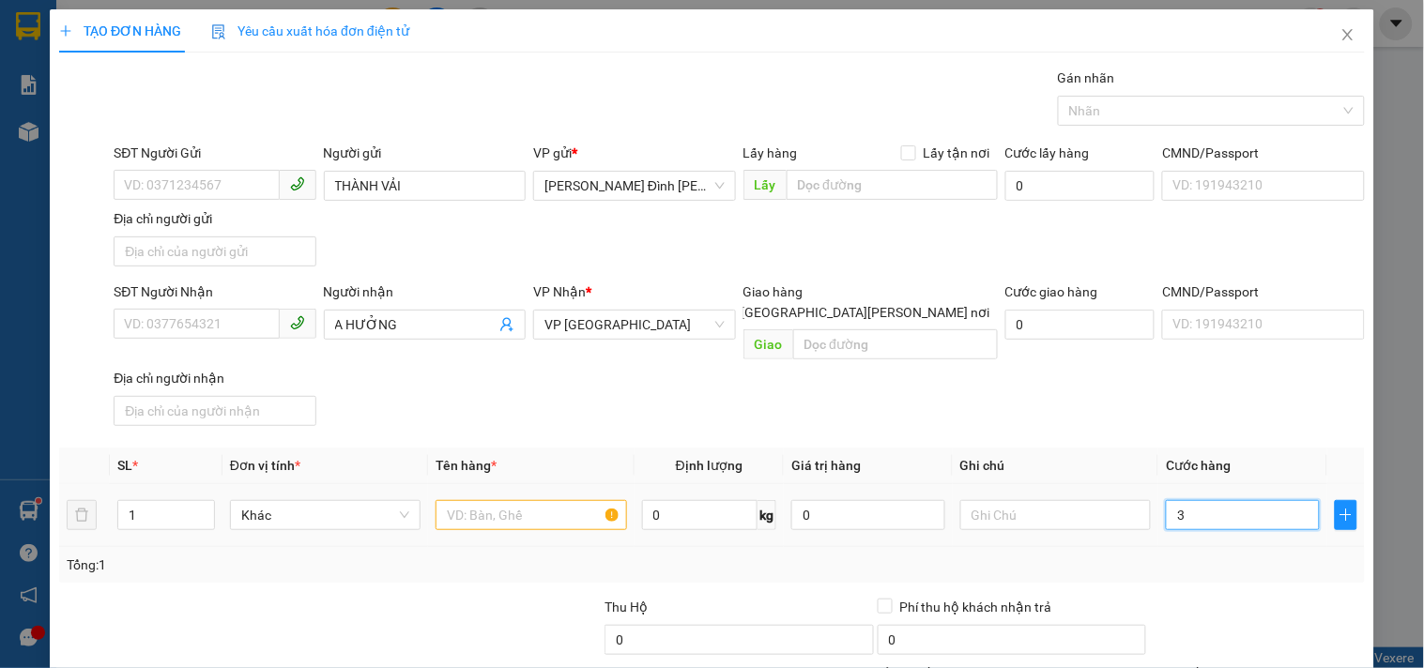
type input "36"
type input "360"
type input "360.000"
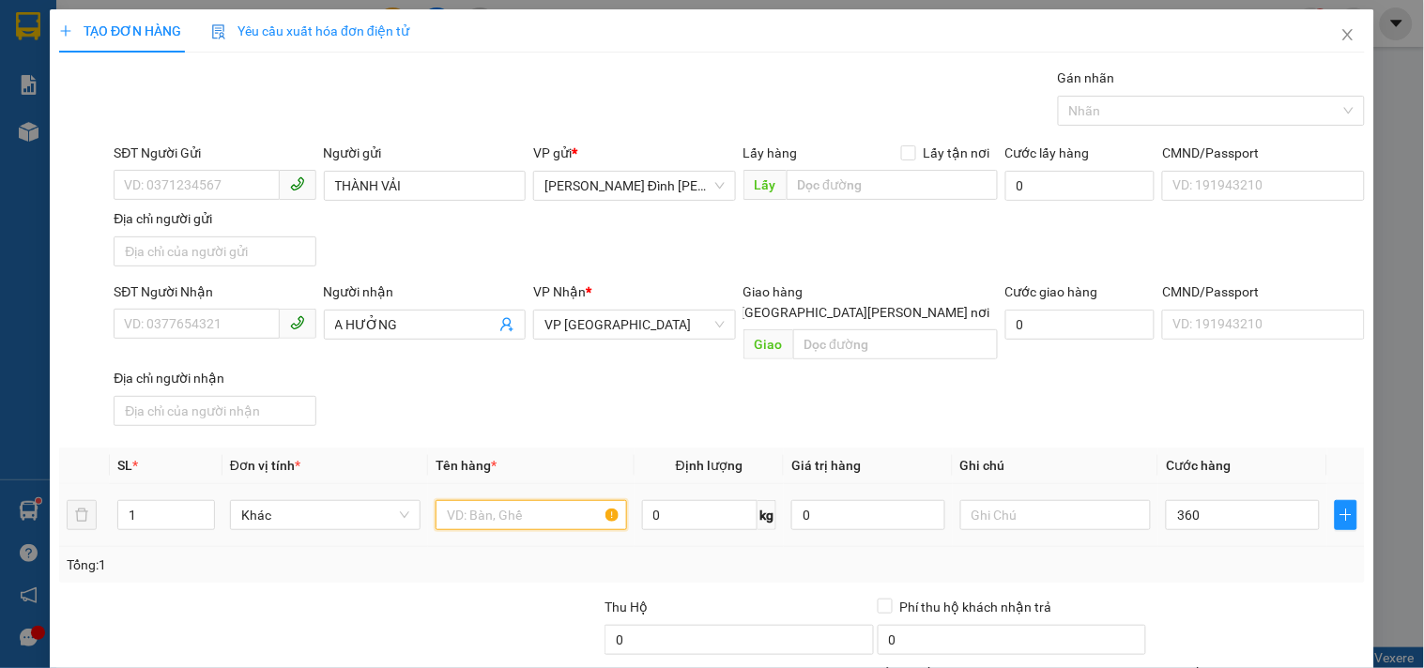
type input "360.000"
click at [529, 502] on input "text" at bounding box center [531, 515] width 191 height 30
type input "4 BAO-1 TÚM"
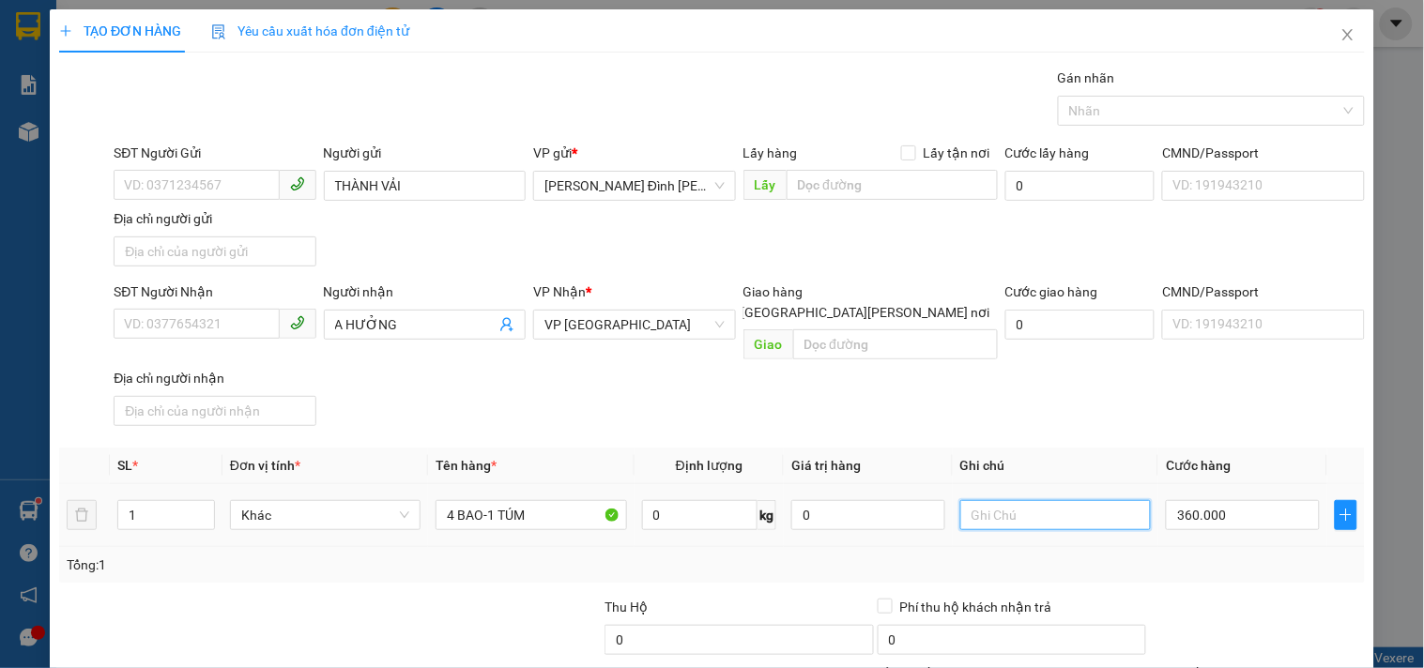
click at [1055, 500] on input "text" at bounding box center [1055, 515] width 191 height 30
type input "D"
type input "ĐẦU GL NỢ"
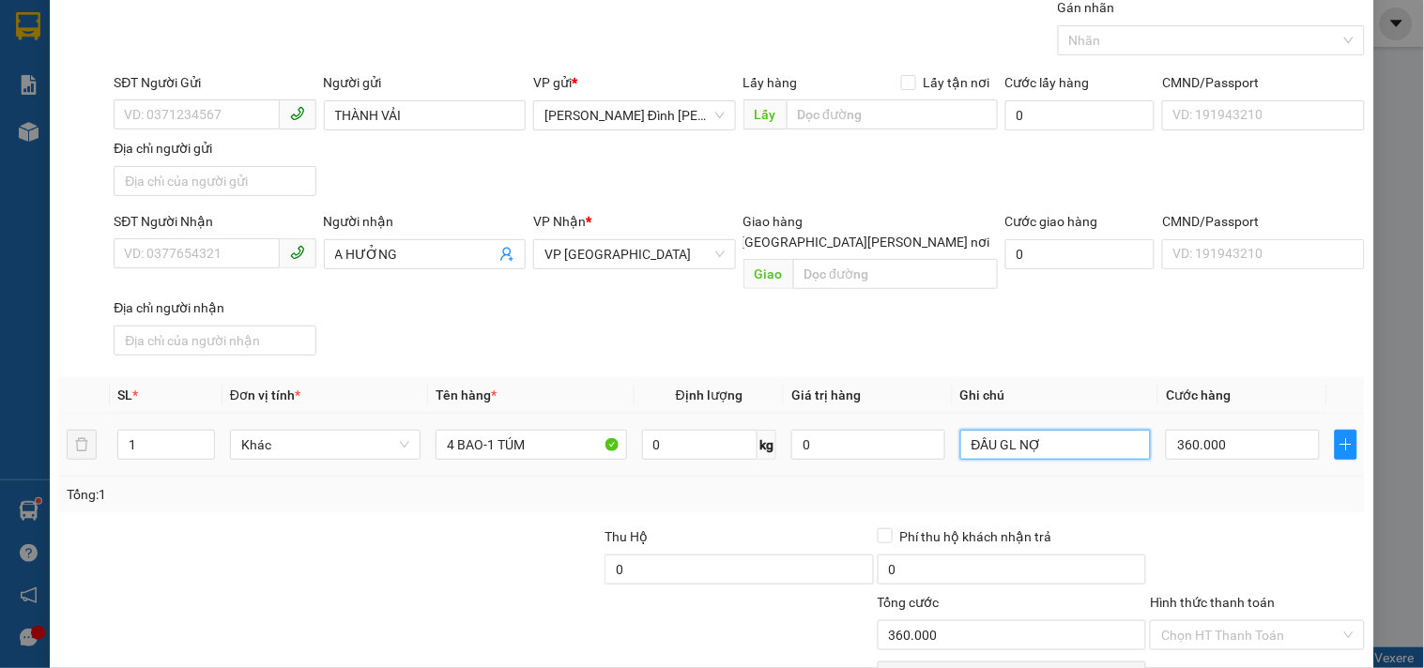
scroll to position [157, 0]
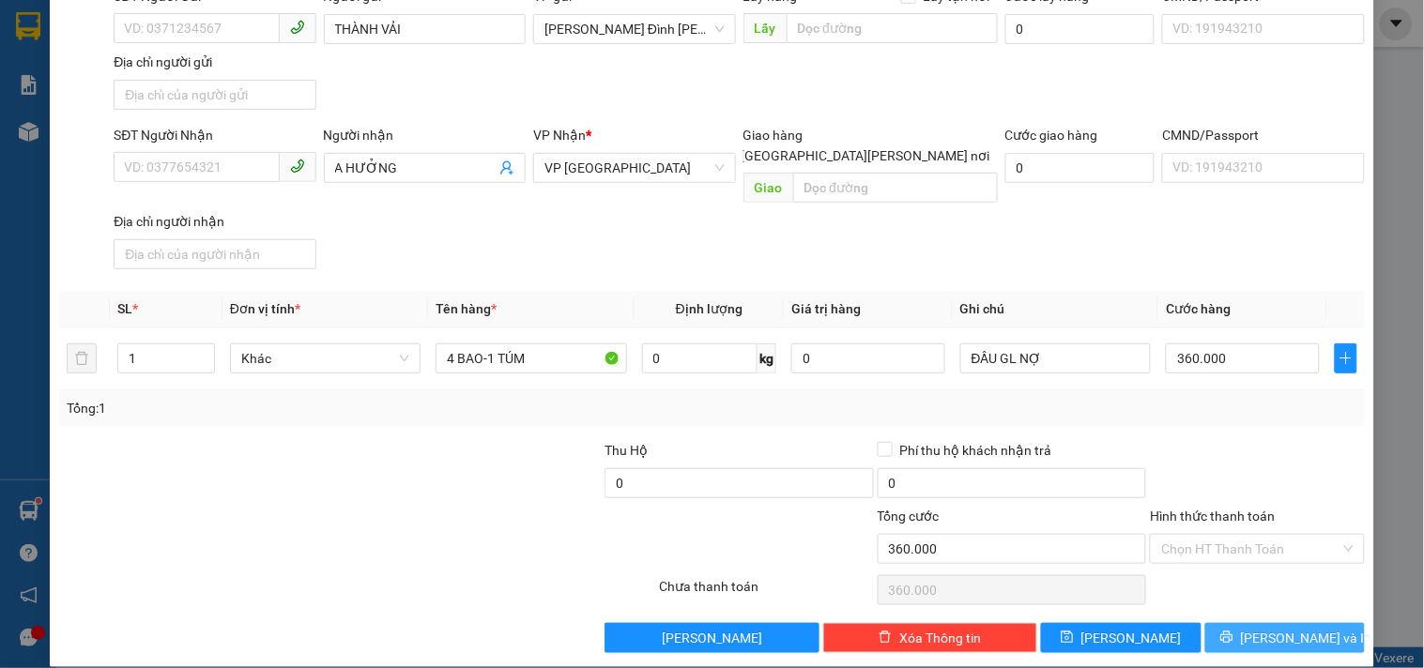
click at [1275, 628] on span "Lưu và In" at bounding box center [1306, 638] width 131 height 21
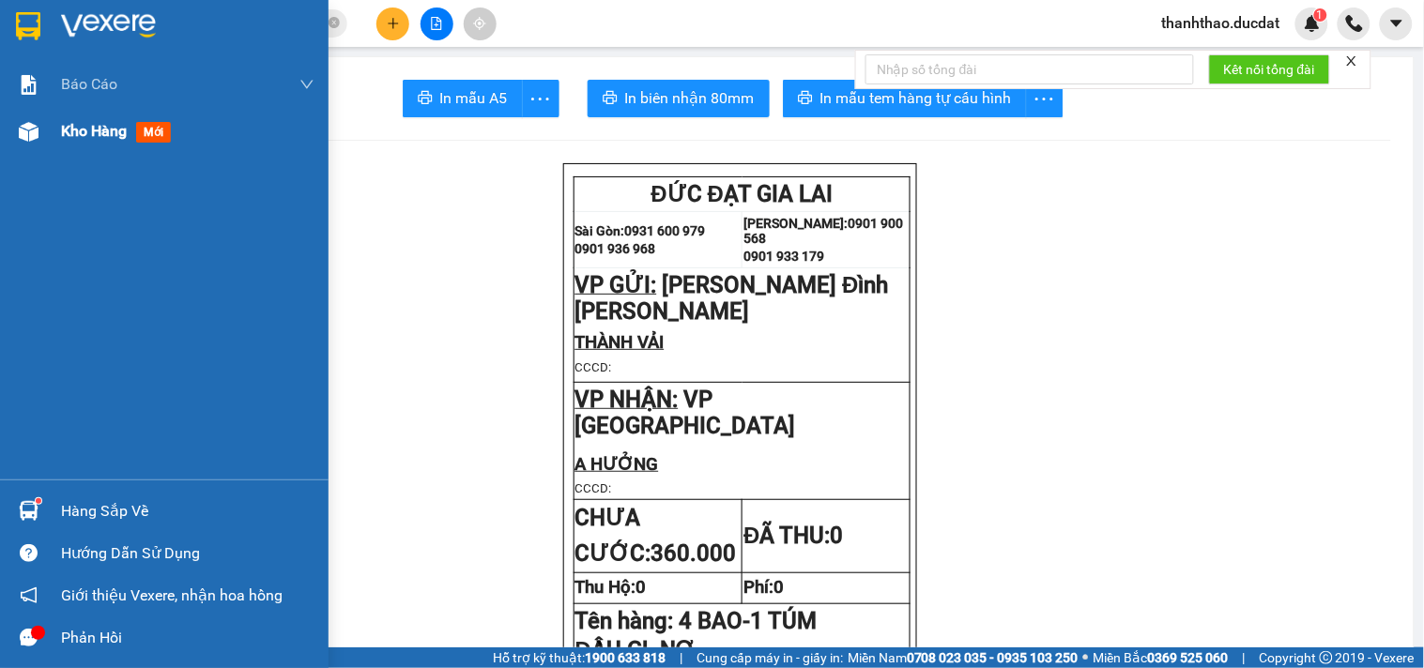
click at [99, 133] on span "Kho hàng" at bounding box center [94, 131] width 66 height 18
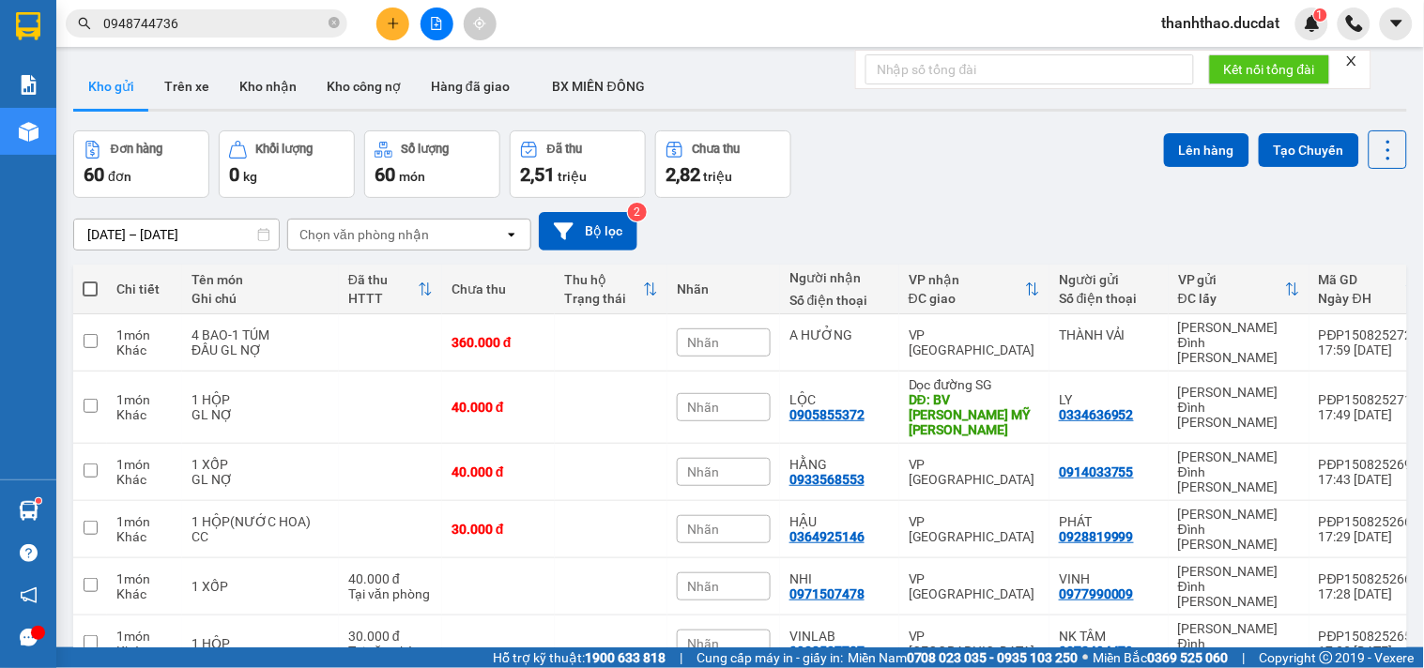
click at [396, 246] on div "Chọn văn phòng nhận" at bounding box center [396, 235] width 216 height 30
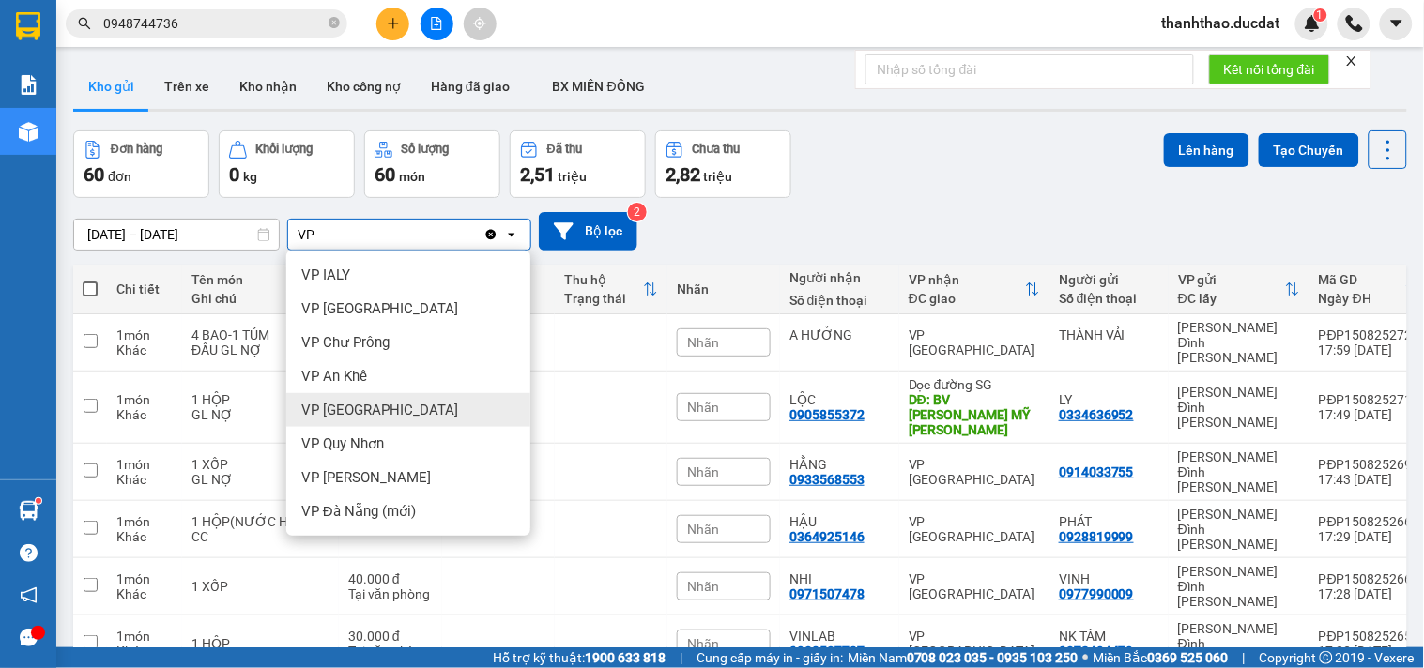
type input "VP"
click at [366, 407] on span "VP Đà Nẵng" at bounding box center [379, 410] width 157 height 19
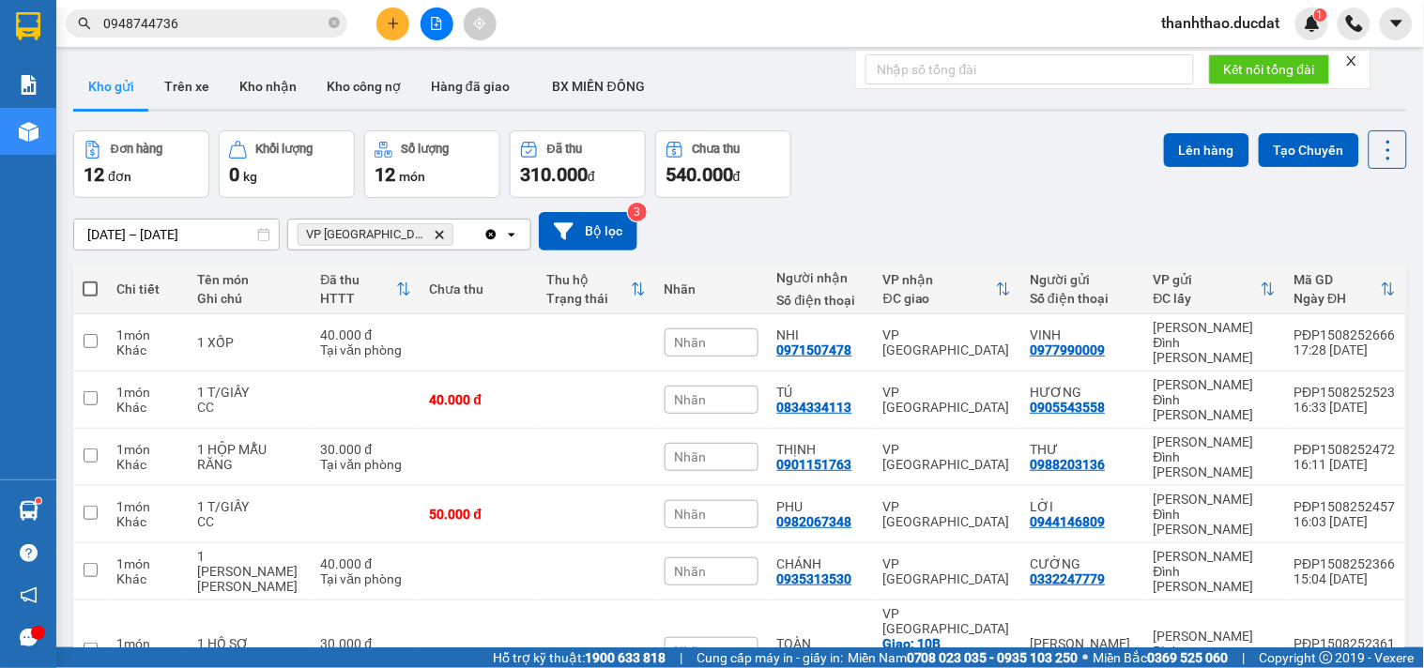
click at [409, 237] on div "VP Đà Nẵng Delete" at bounding box center [385, 235] width 195 height 30
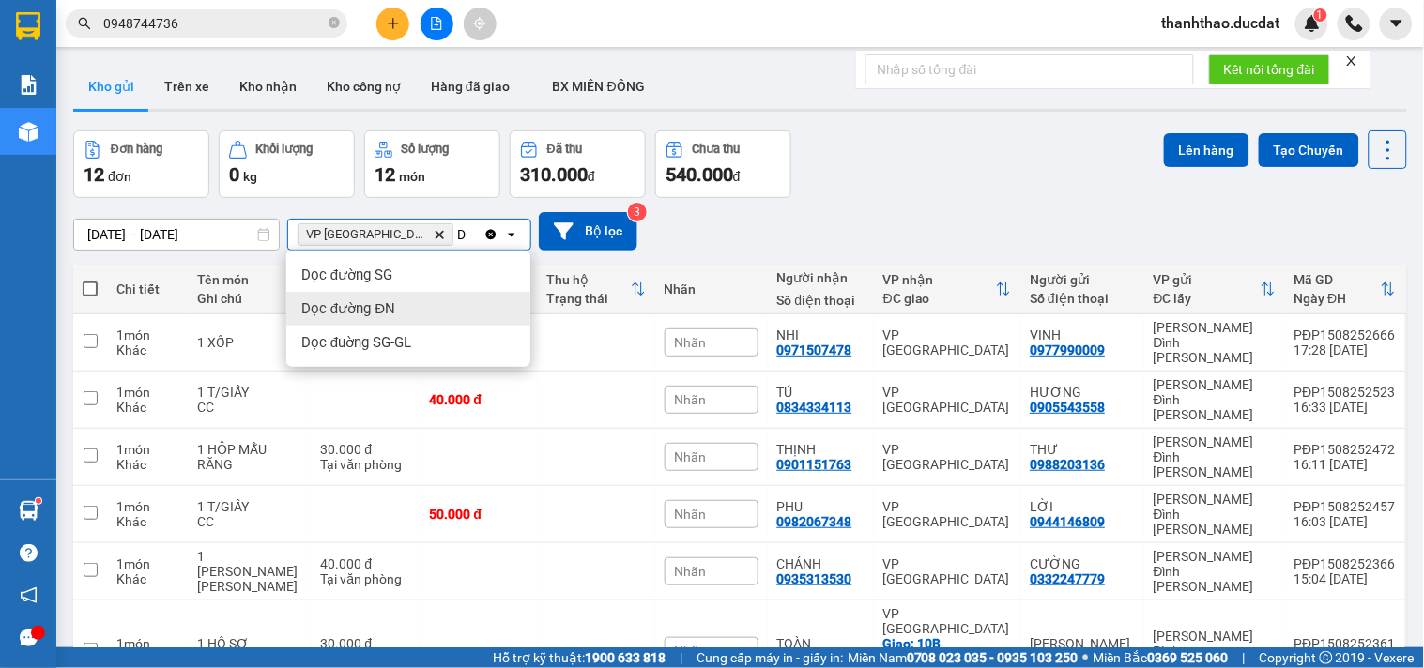
type input "D"
click at [374, 296] on div "Dọc đường ĐN" at bounding box center [408, 309] width 244 height 34
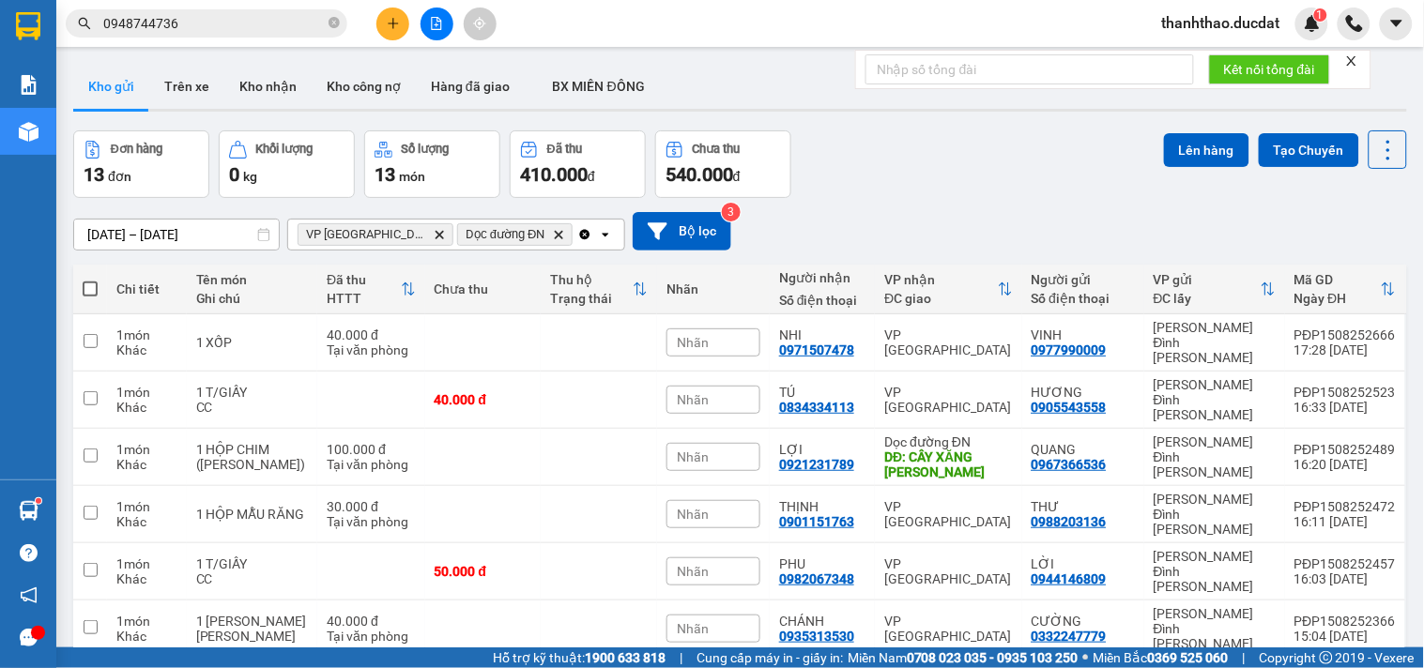
click at [87, 295] on span at bounding box center [90, 289] width 15 height 15
click at [90, 280] on input "checkbox" at bounding box center [90, 280] width 0 height 0
checkbox input "true"
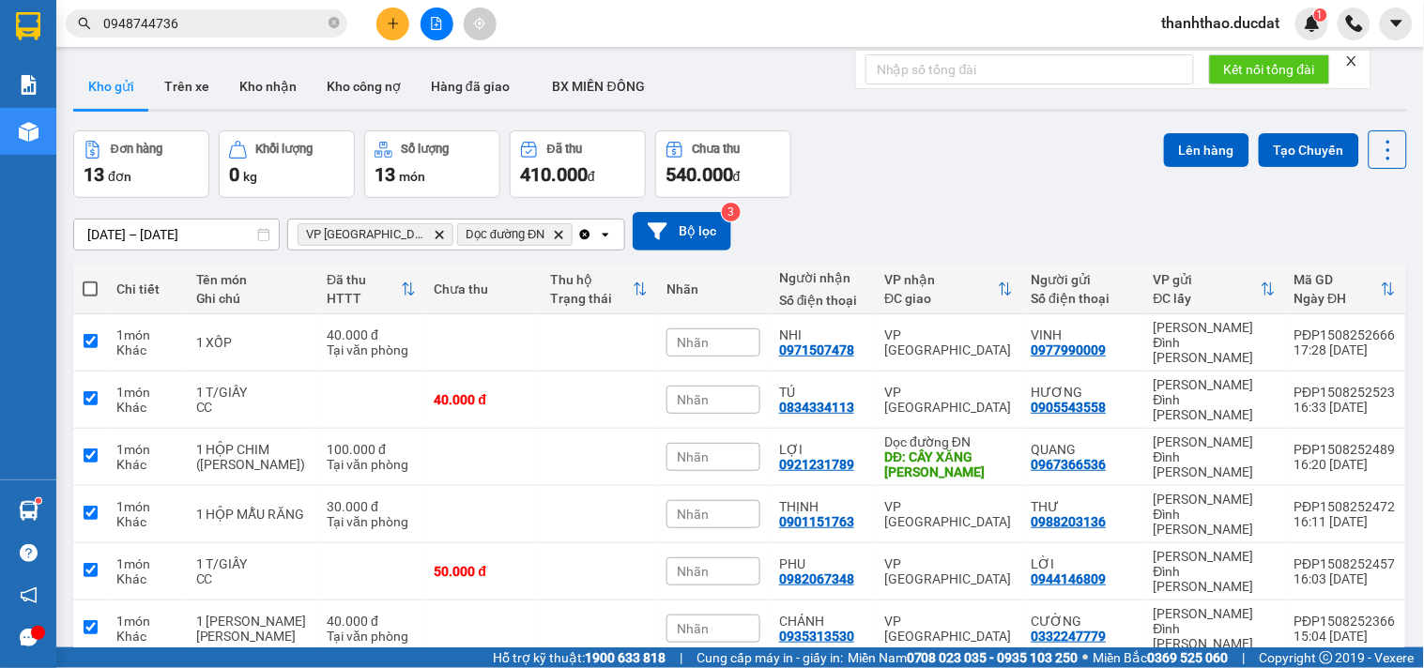
checkbox input "true"
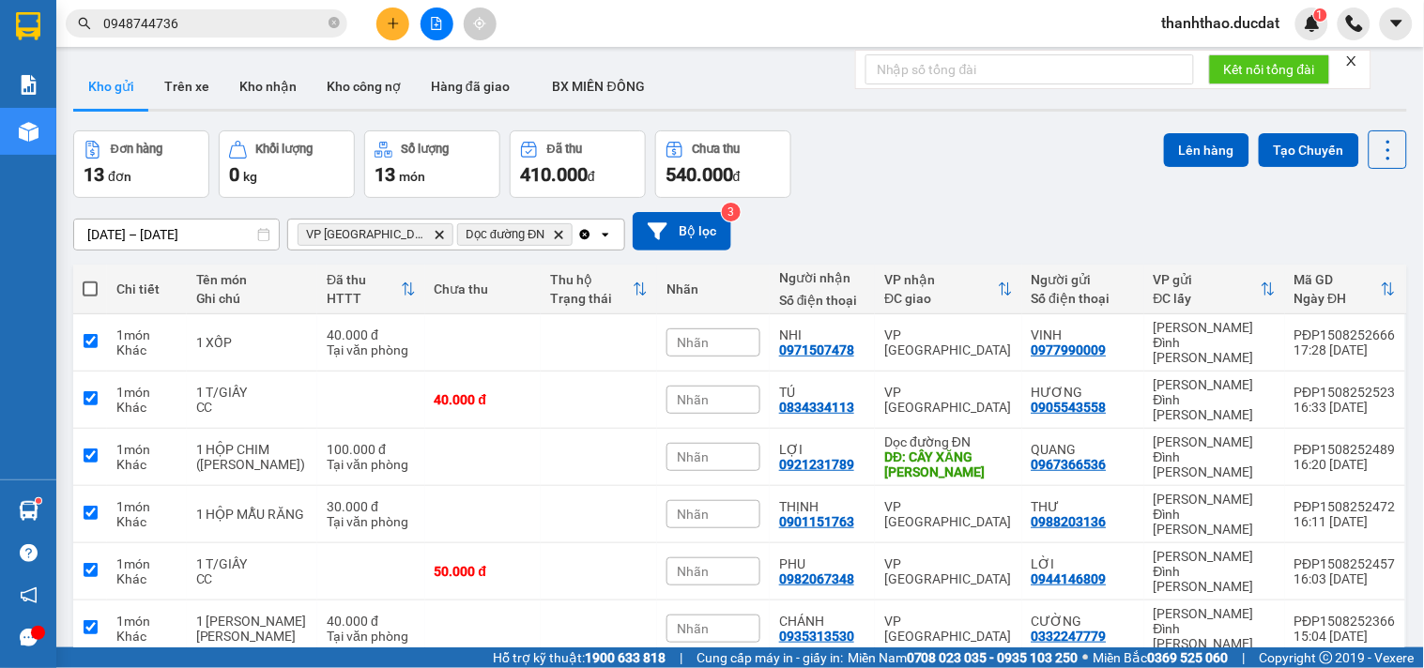
checkbox input "true"
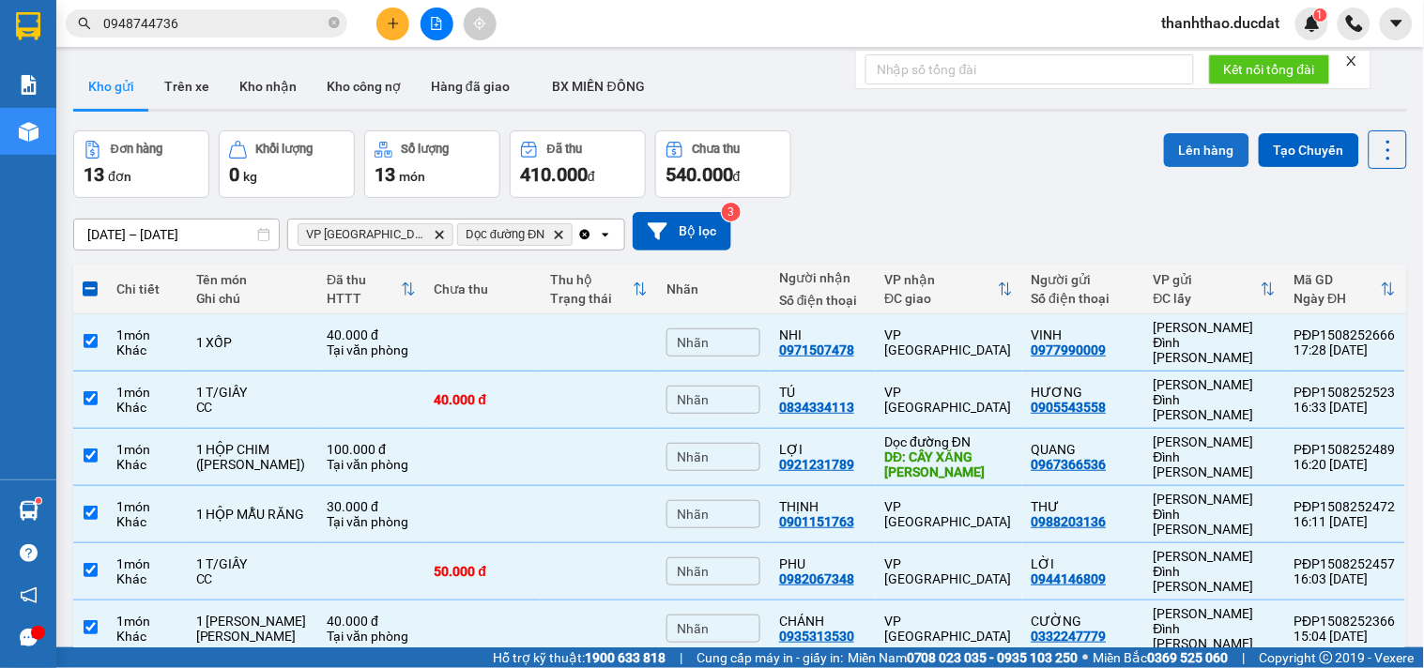
click at [1177, 146] on button "Lên hàng" at bounding box center [1206, 150] width 85 height 34
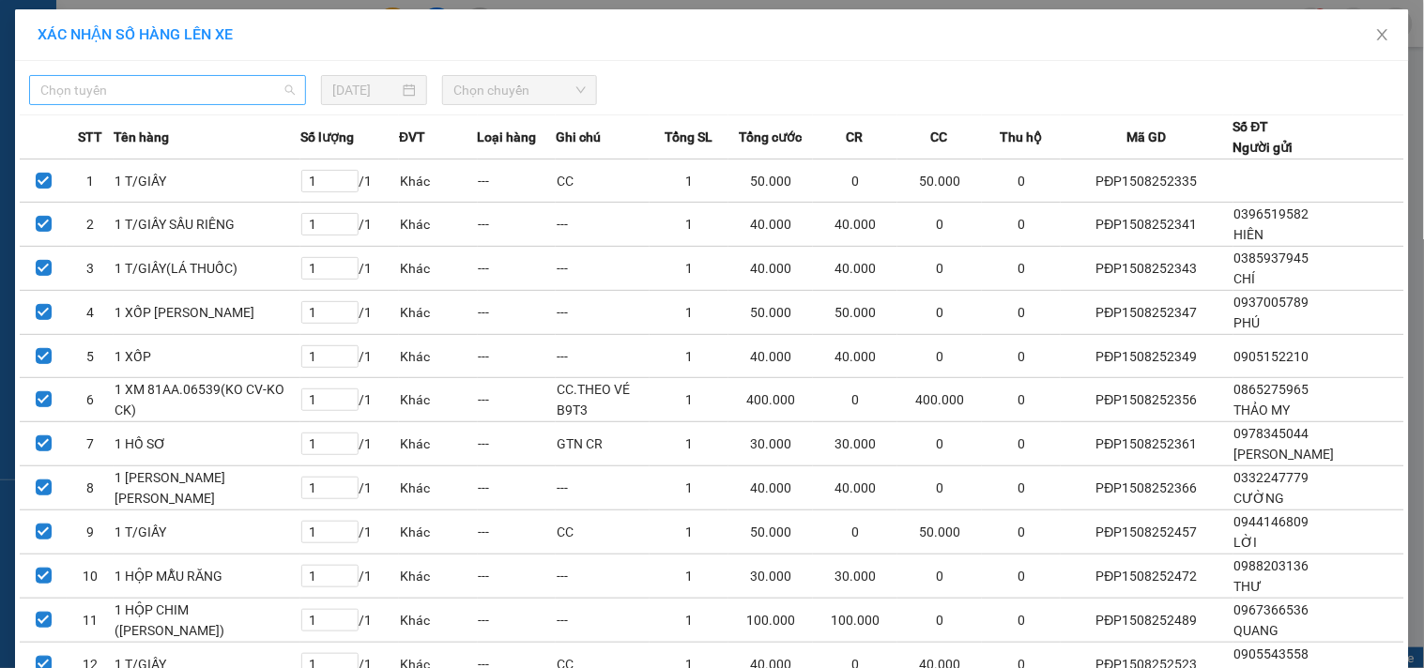
click at [236, 82] on span "Chọn tuyến" at bounding box center [167, 90] width 254 height 28
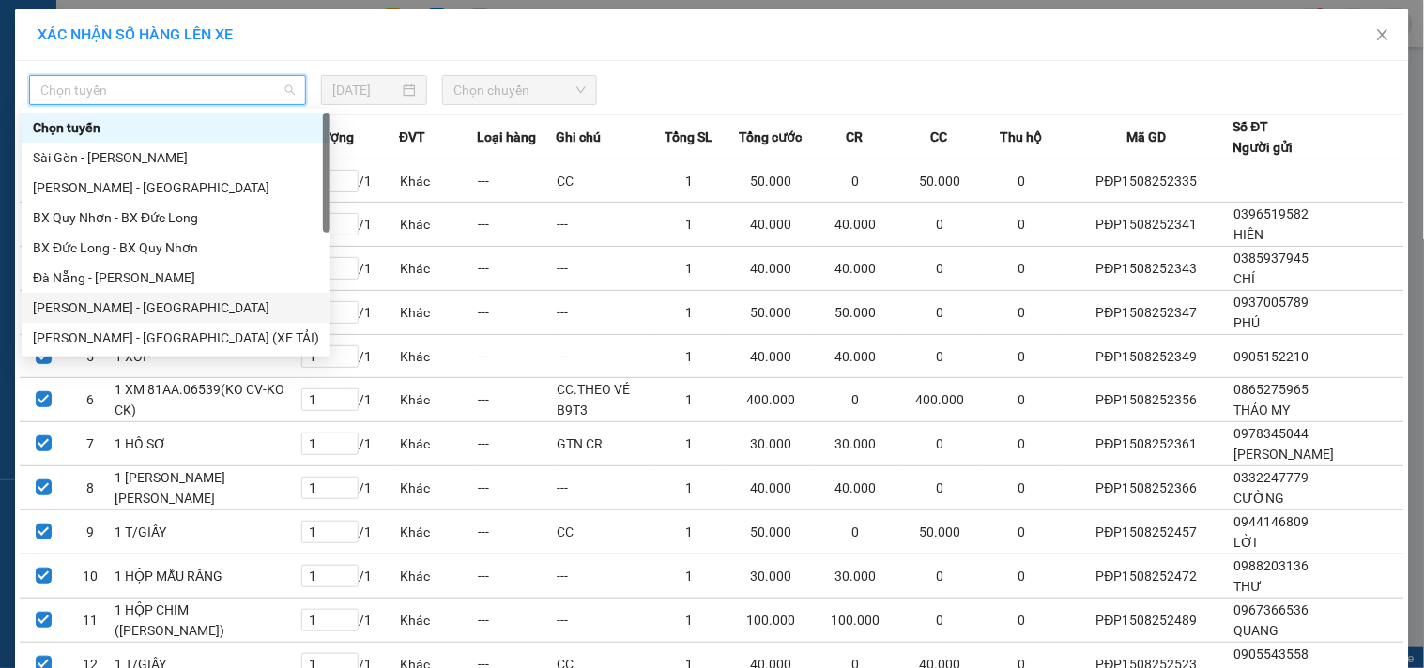
click at [79, 308] on div "Gia Lai - Đà Nẵng" at bounding box center [176, 308] width 286 height 21
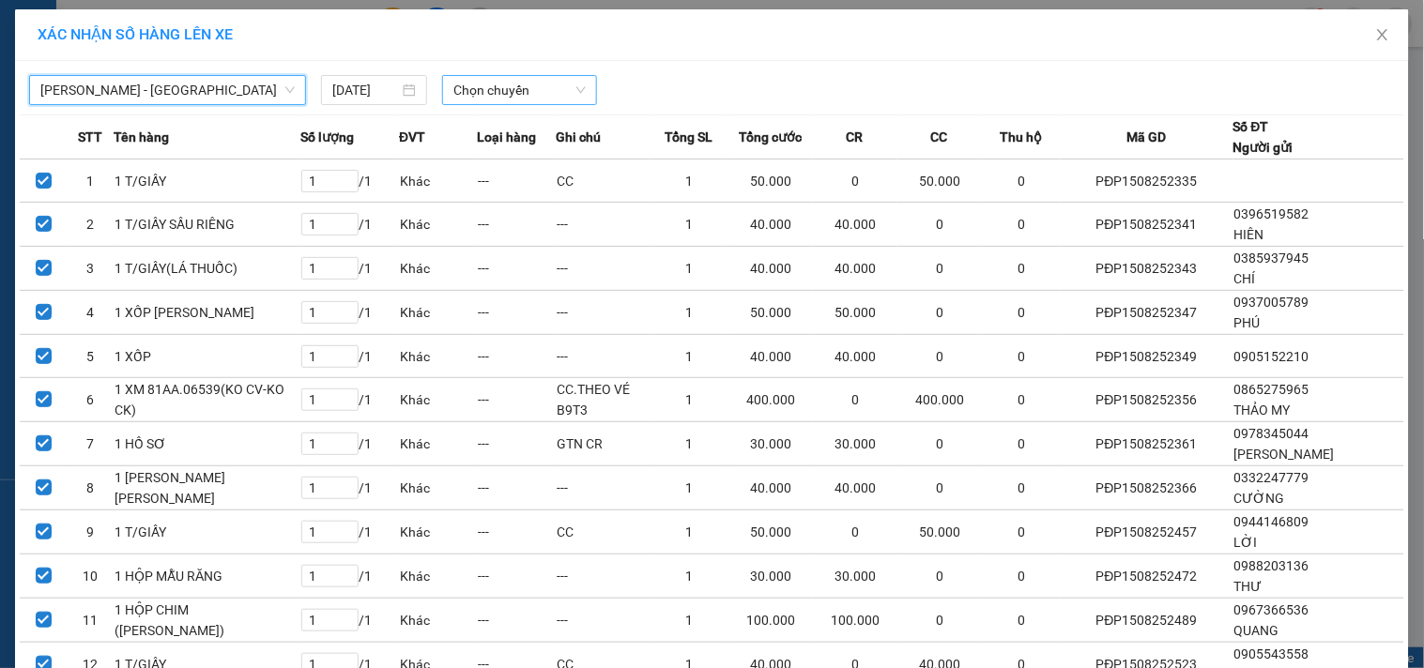
click at [473, 92] on span "Chọn chuyến" at bounding box center [519, 90] width 132 height 28
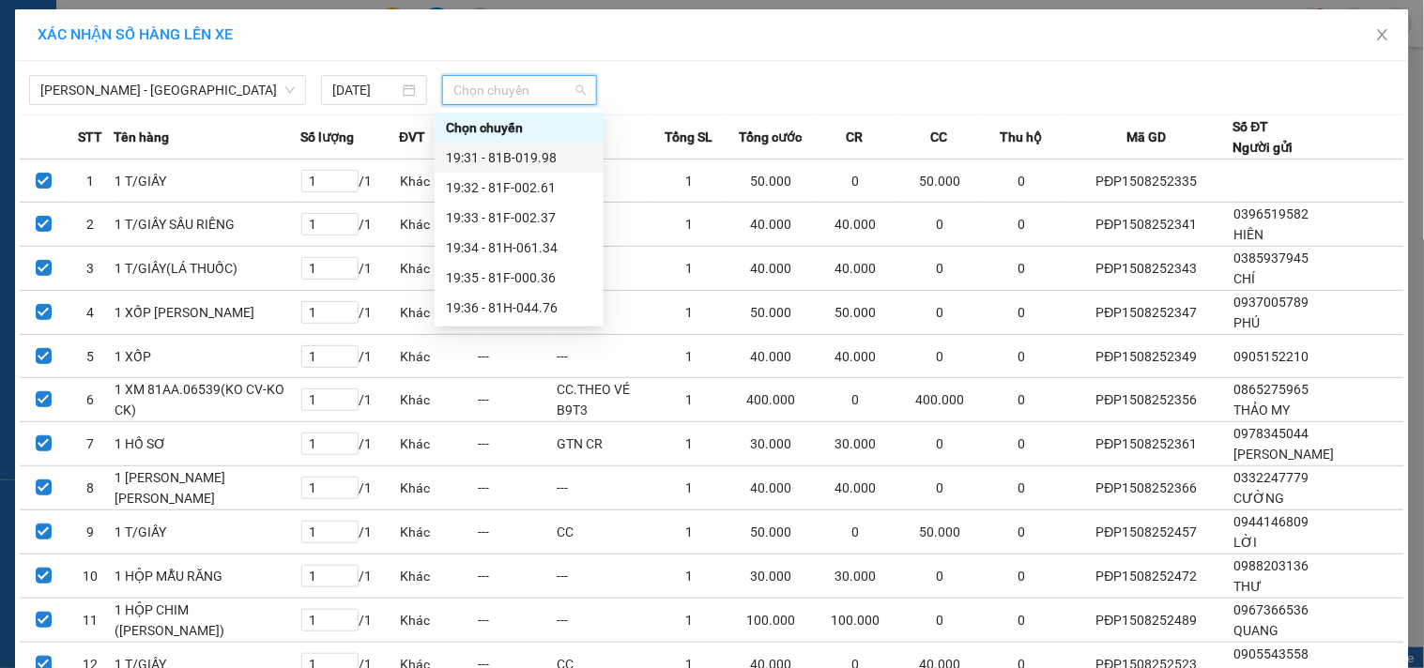
click at [512, 157] on div "19:31 - 81B-019.98" at bounding box center [519, 157] width 146 height 21
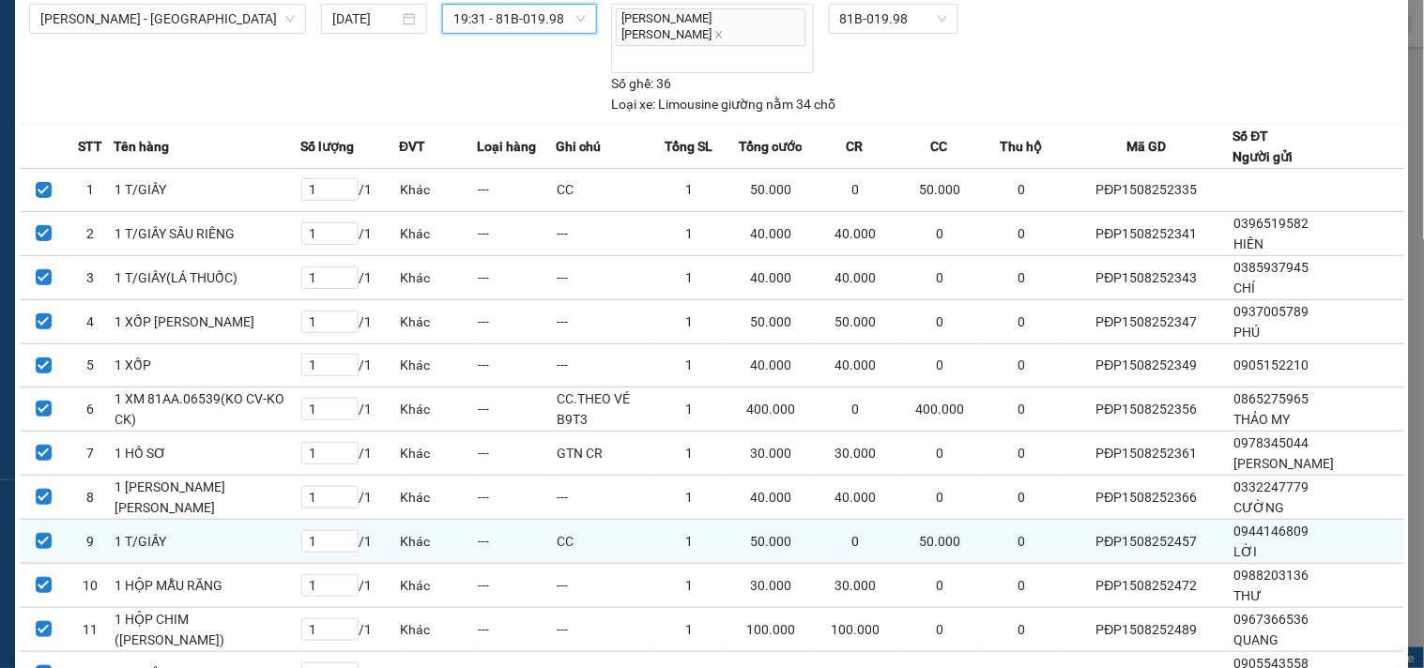
scroll to position [233, 0]
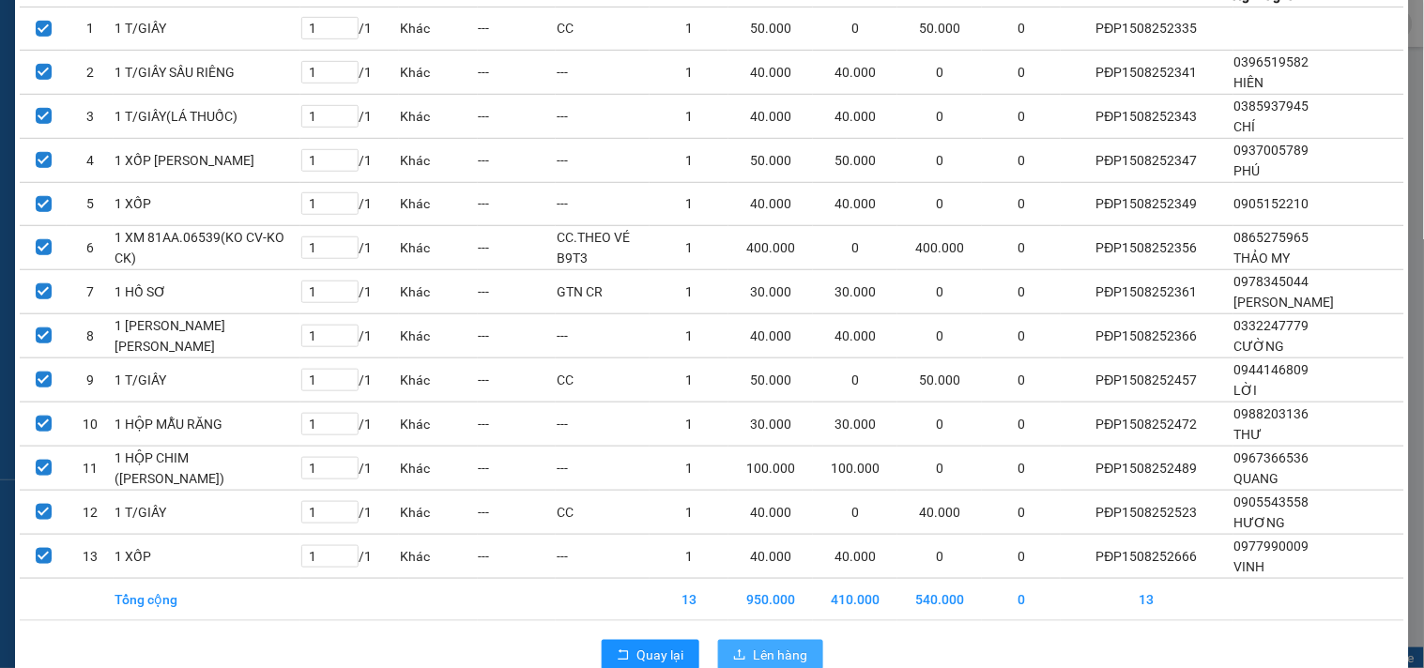
click at [796, 640] on button "Lên hàng" at bounding box center [770, 655] width 105 height 30
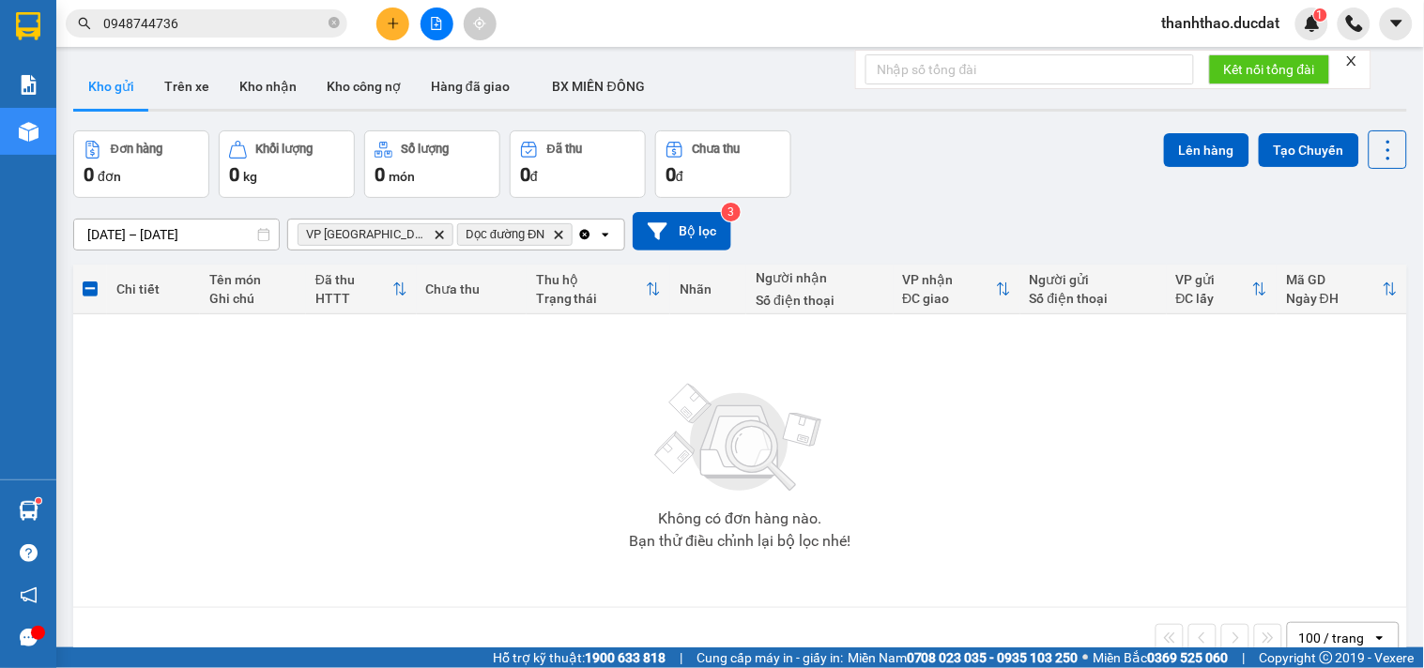
click at [577, 235] on icon "Clear all" at bounding box center [584, 234] width 15 height 15
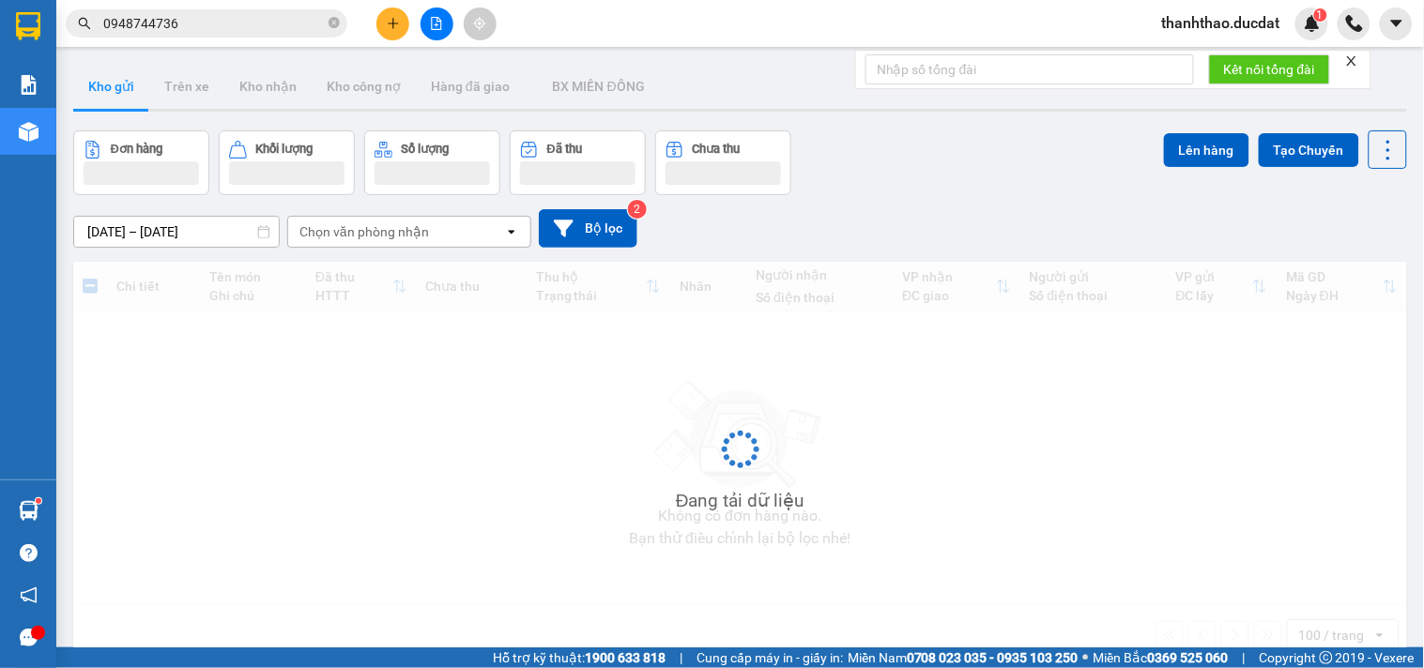
click at [483, 228] on div "Chọn văn phòng nhận" at bounding box center [396, 232] width 216 height 30
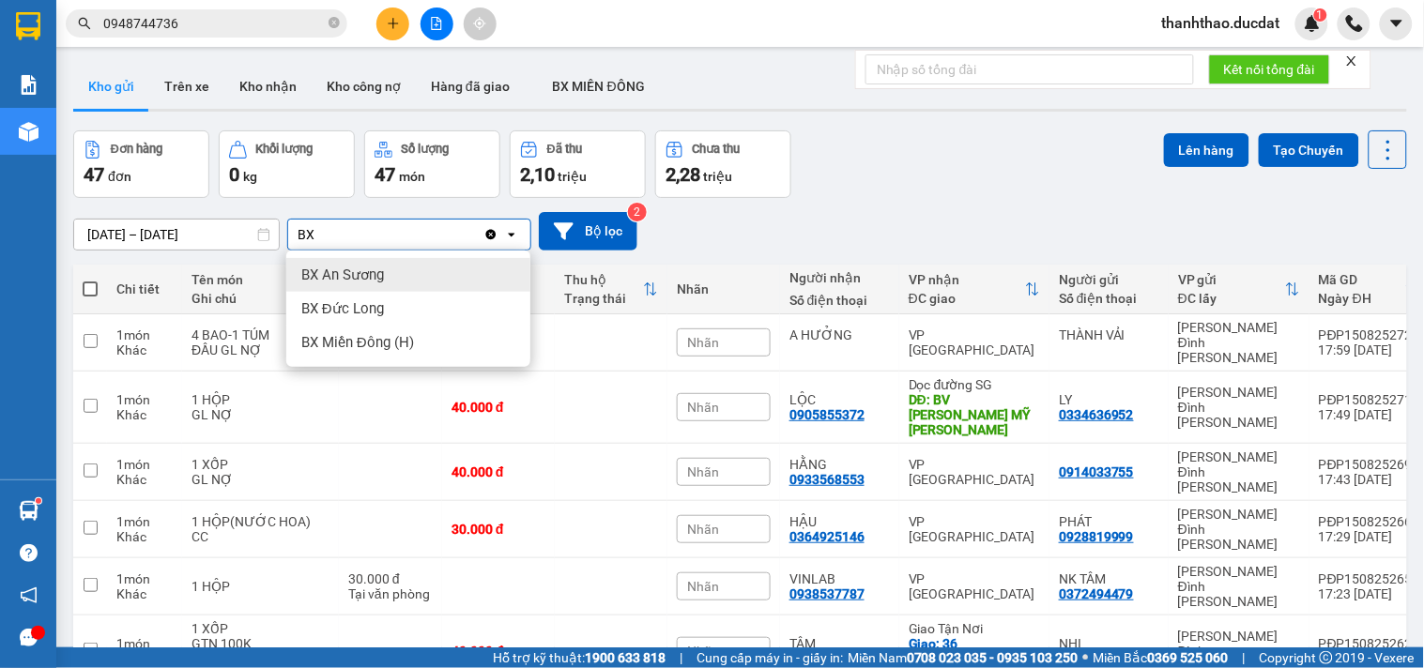
type input "BX"
click at [406, 274] on div "BX An Sương" at bounding box center [408, 275] width 244 height 34
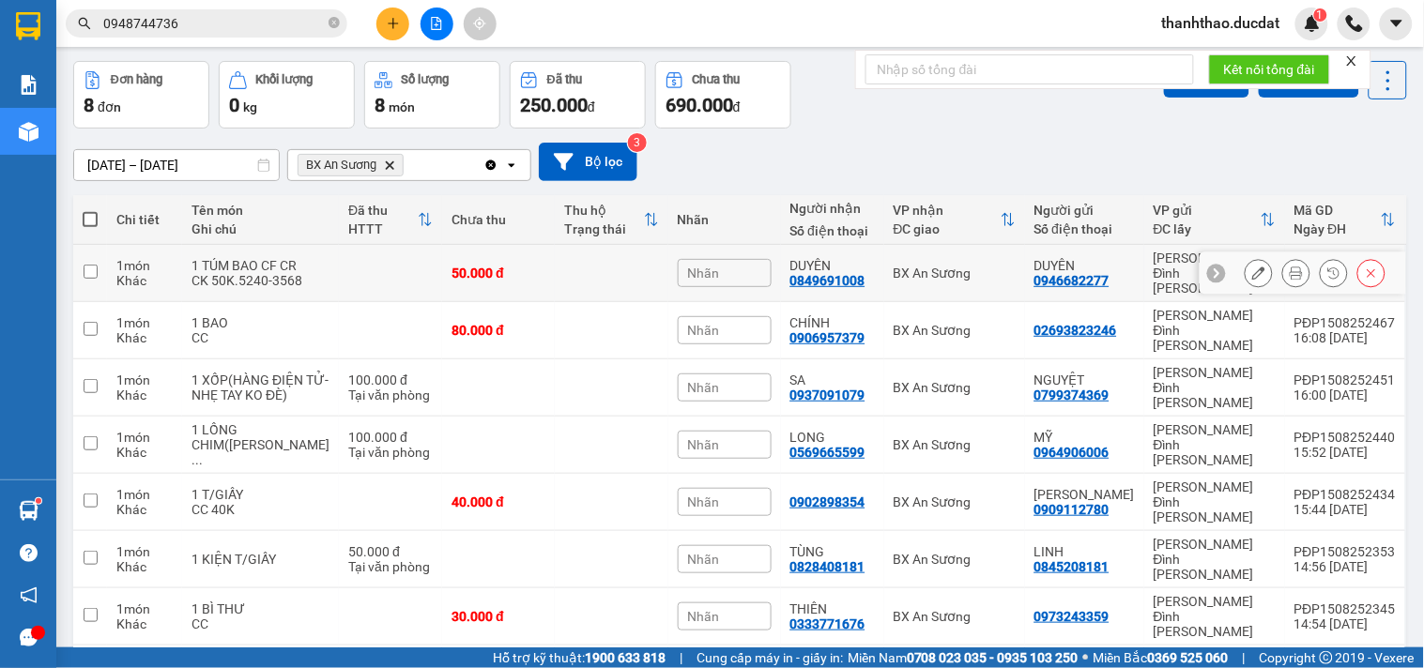
scroll to position [143, 0]
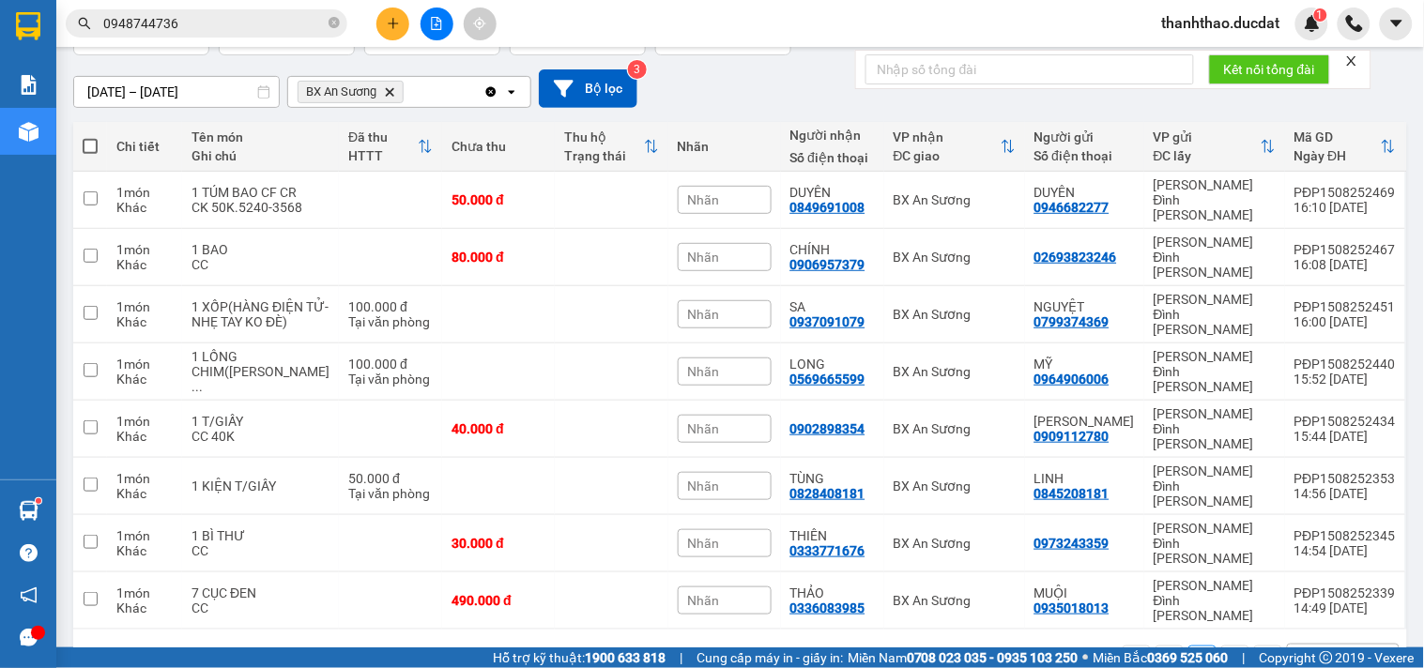
click at [87, 143] on span at bounding box center [90, 146] width 15 height 15
click at [90, 137] on input "checkbox" at bounding box center [90, 137] width 0 height 0
checkbox input "true"
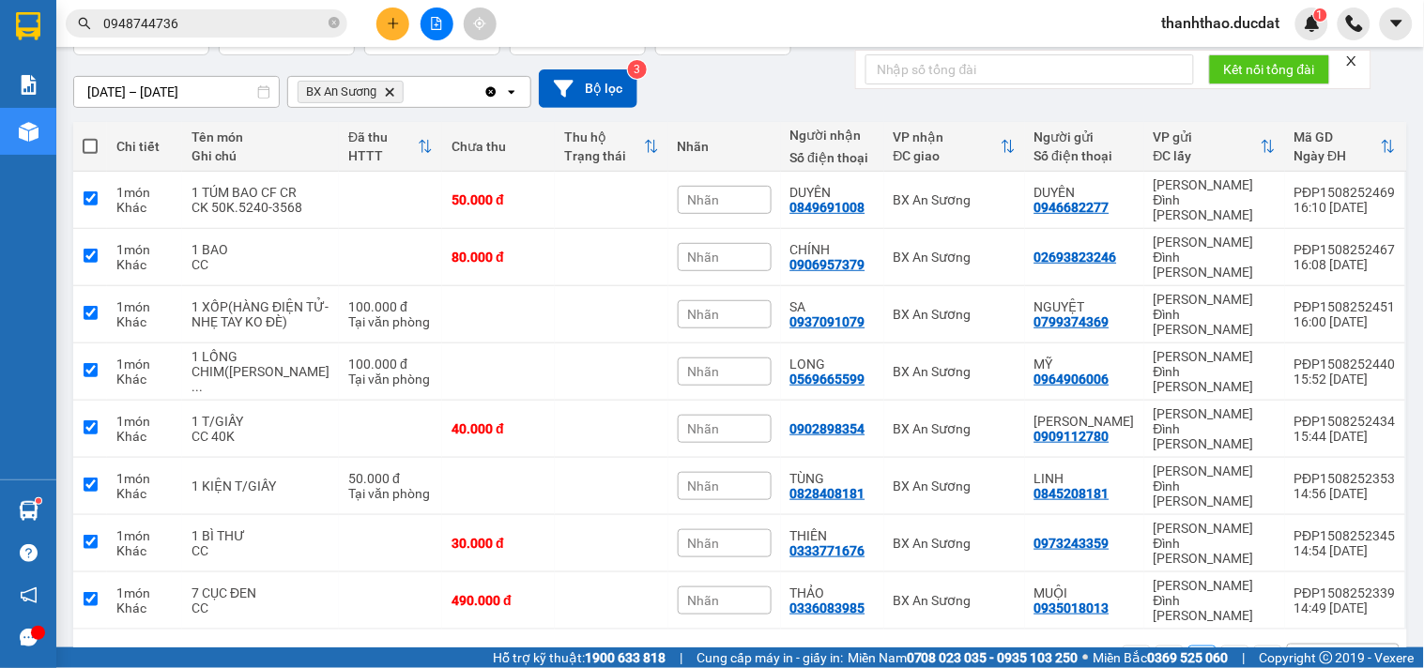
checkbox input "true"
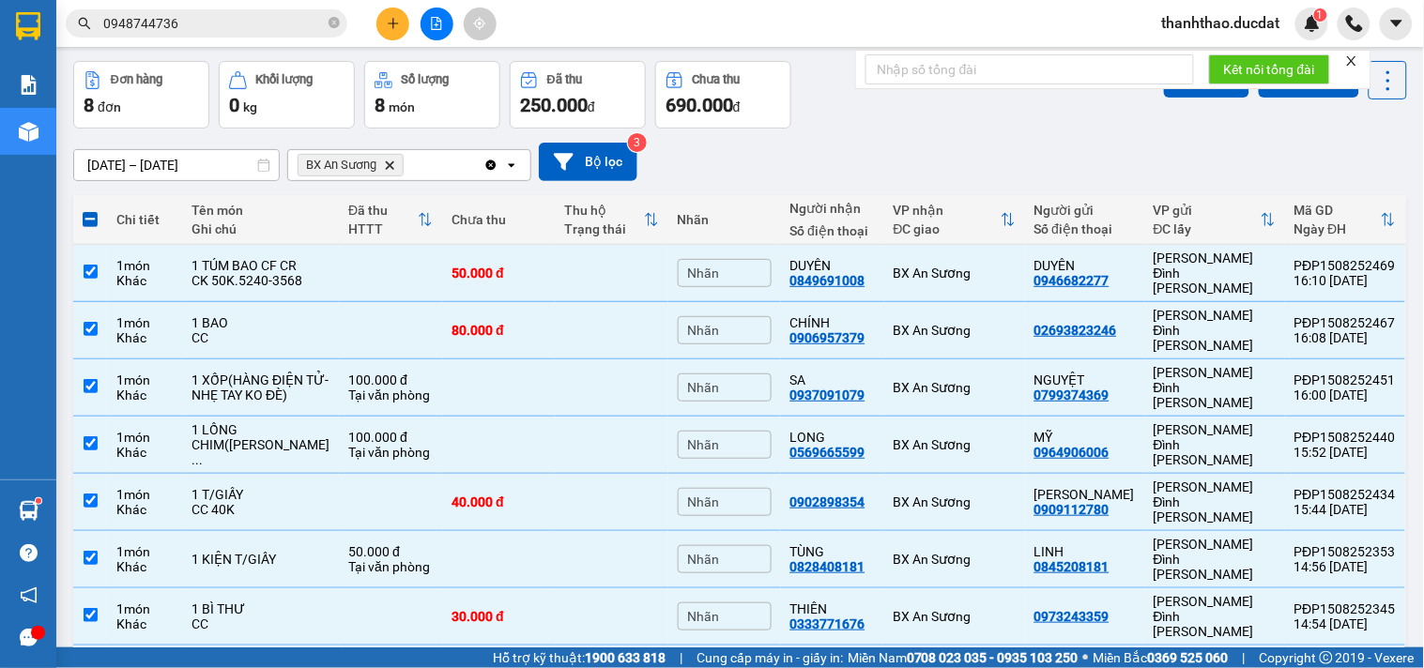
scroll to position [0, 0]
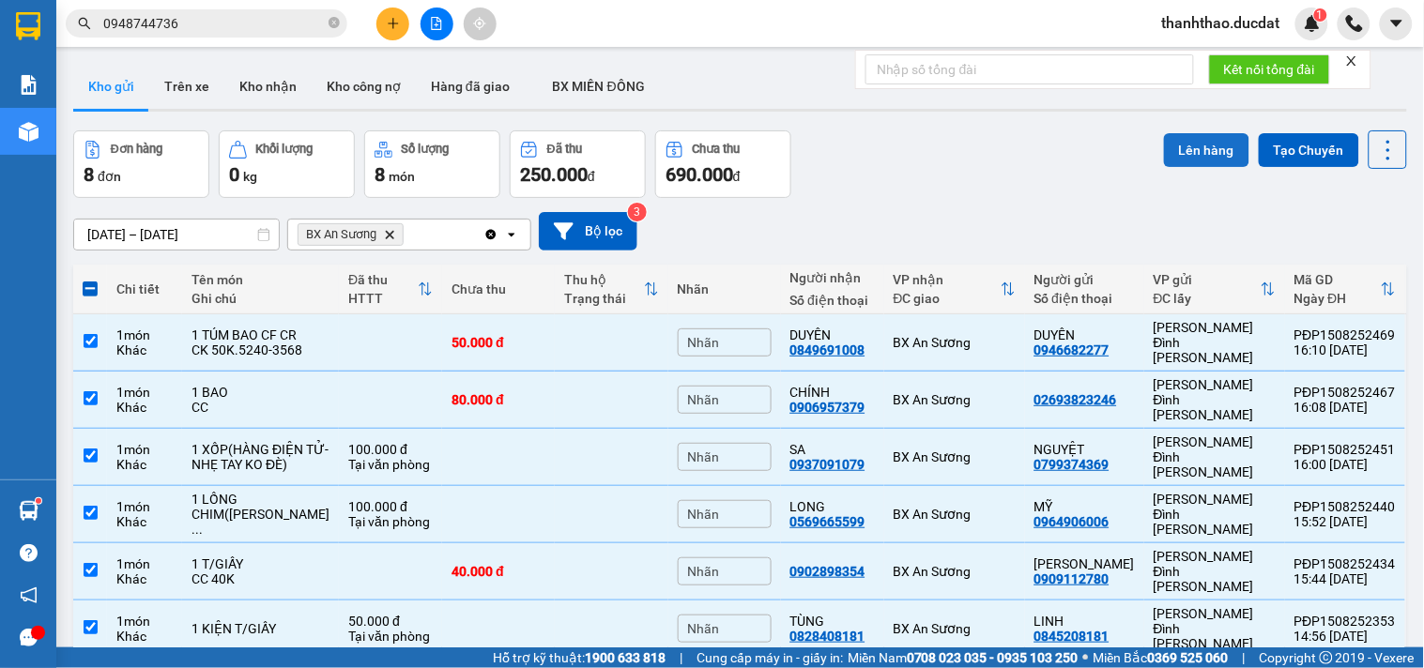
click at [1169, 151] on button "Lên hàng" at bounding box center [1206, 150] width 85 height 34
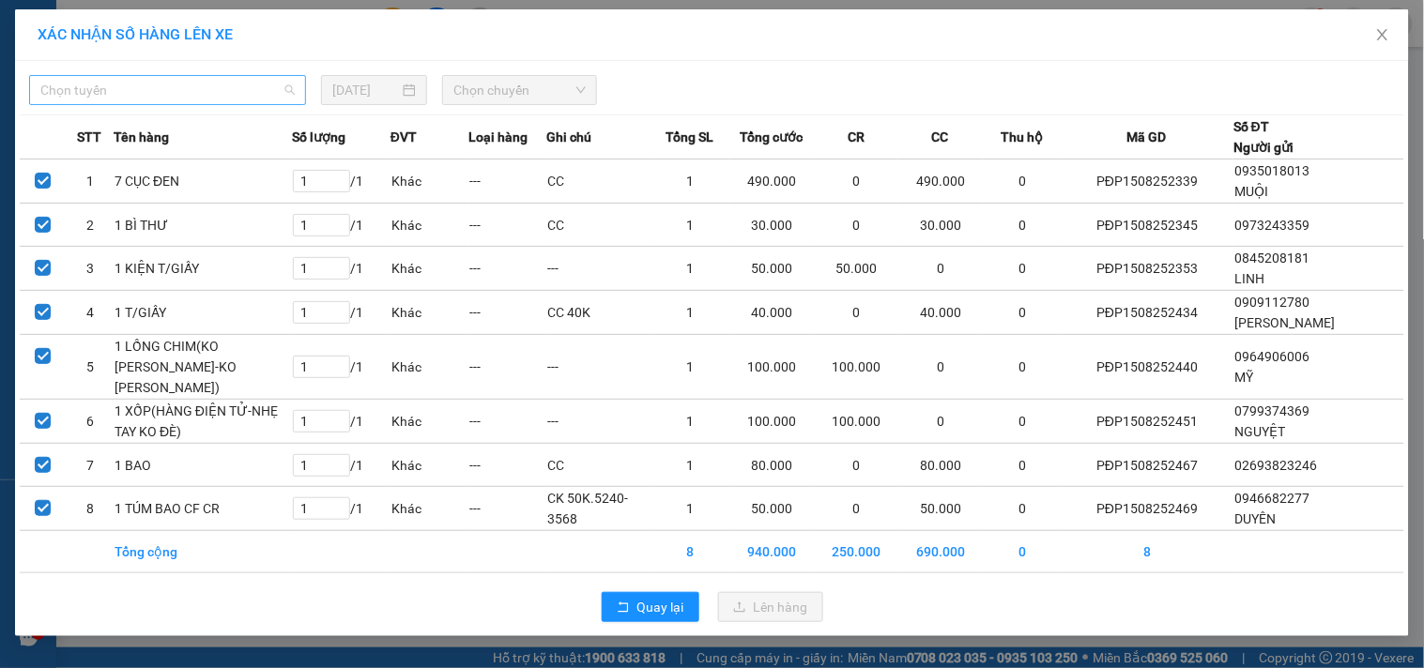
click at [184, 91] on span "Chọn tuyến" at bounding box center [167, 90] width 254 height 28
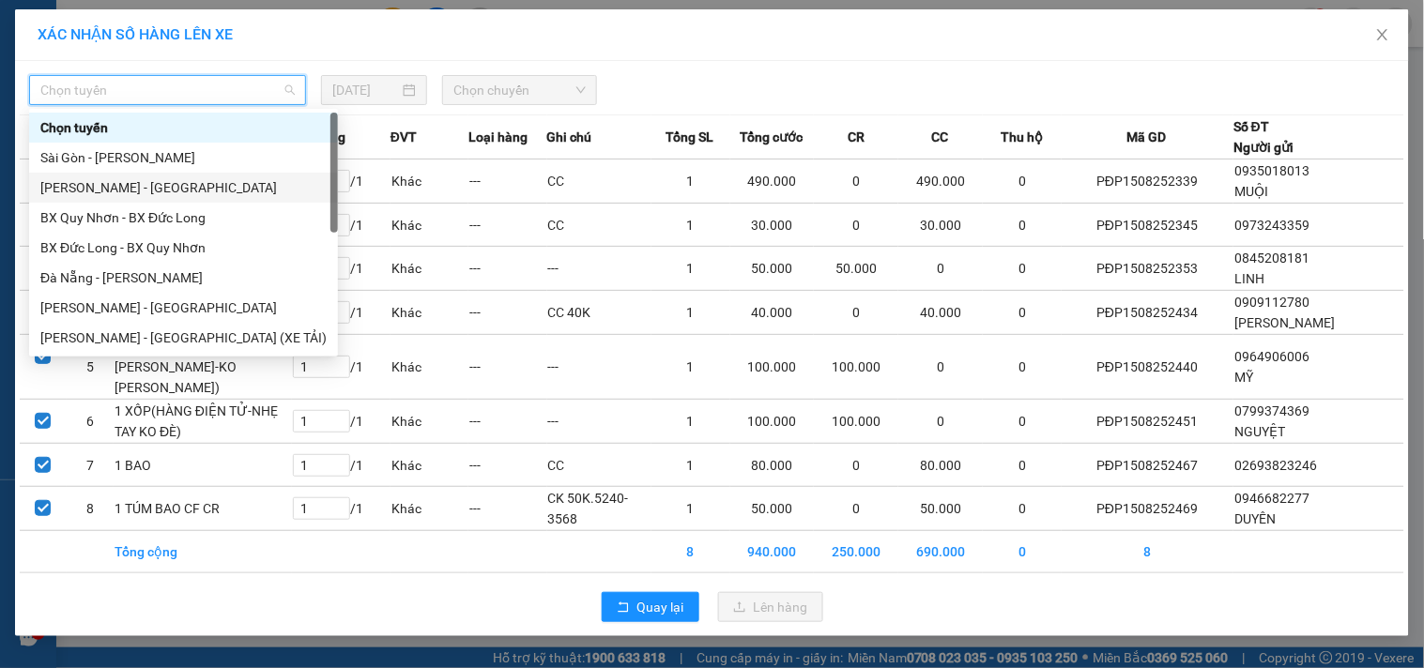
click at [103, 186] on div "Gia Lai - Sài Gòn" at bounding box center [183, 187] width 286 height 21
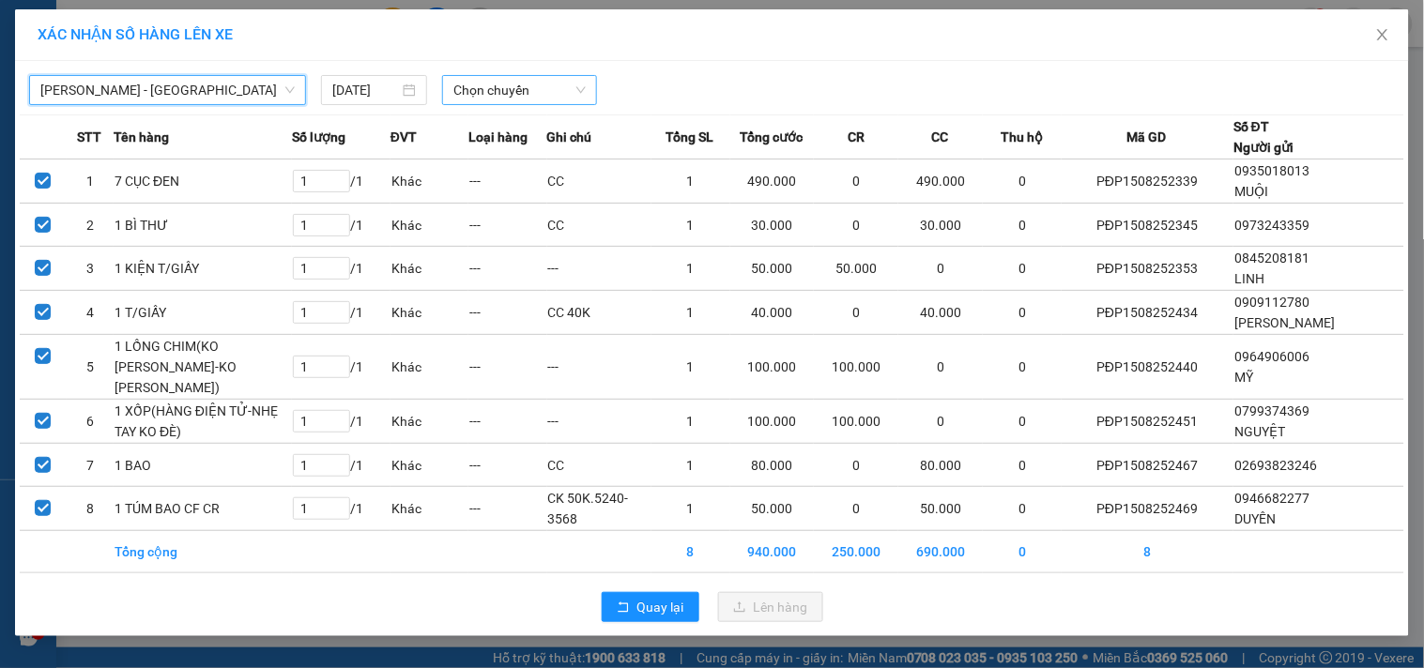
click at [510, 97] on span "Chọn chuyến" at bounding box center [519, 90] width 132 height 28
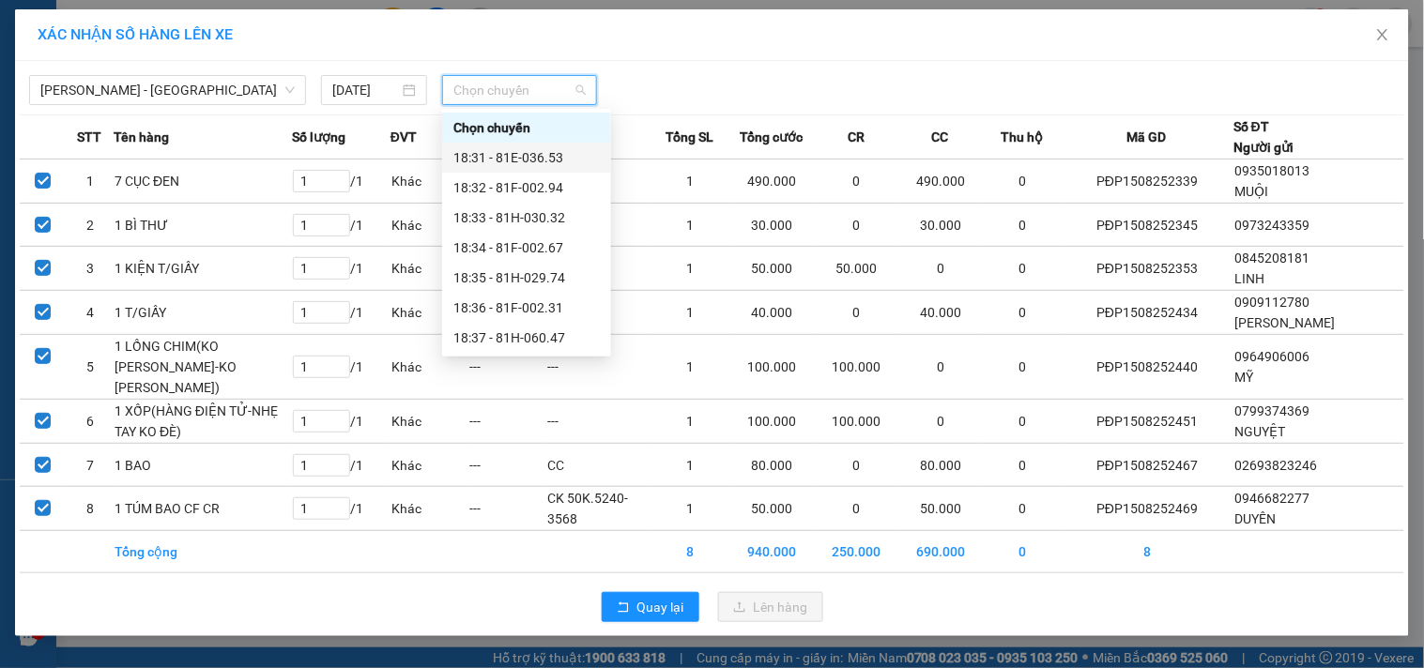
click at [524, 154] on div "18:31 - 81E-036.53" at bounding box center [526, 157] width 146 height 21
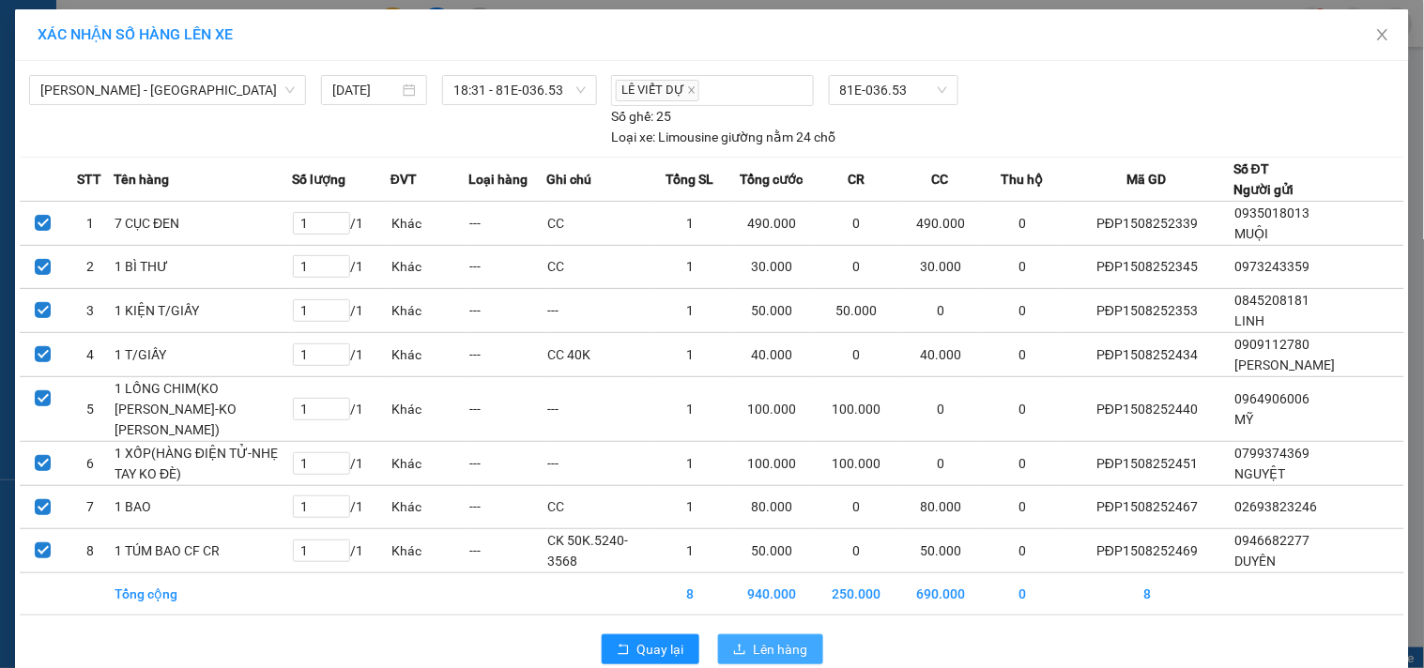
click at [754, 640] on span "Lên hàng" at bounding box center [781, 649] width 54 height 21
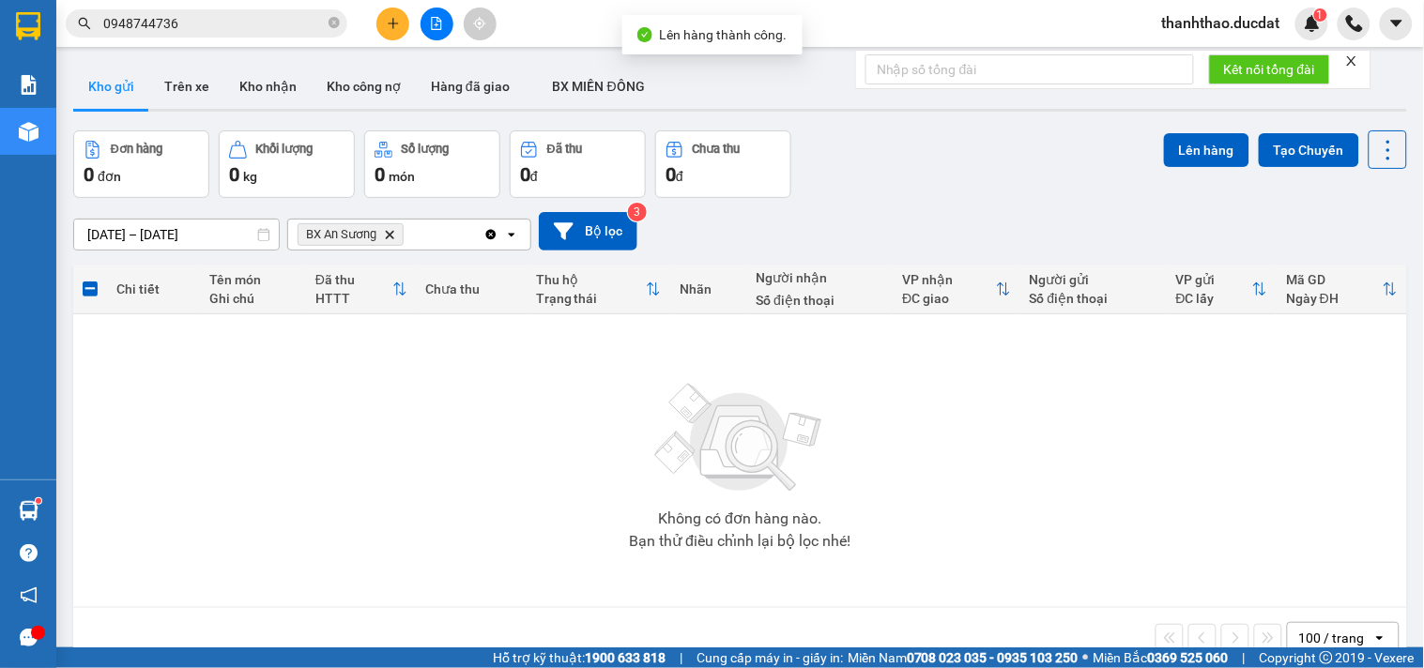
click at [483, 233] on icon "Clear all" at bounding box center [490, 234] width 15 height 15
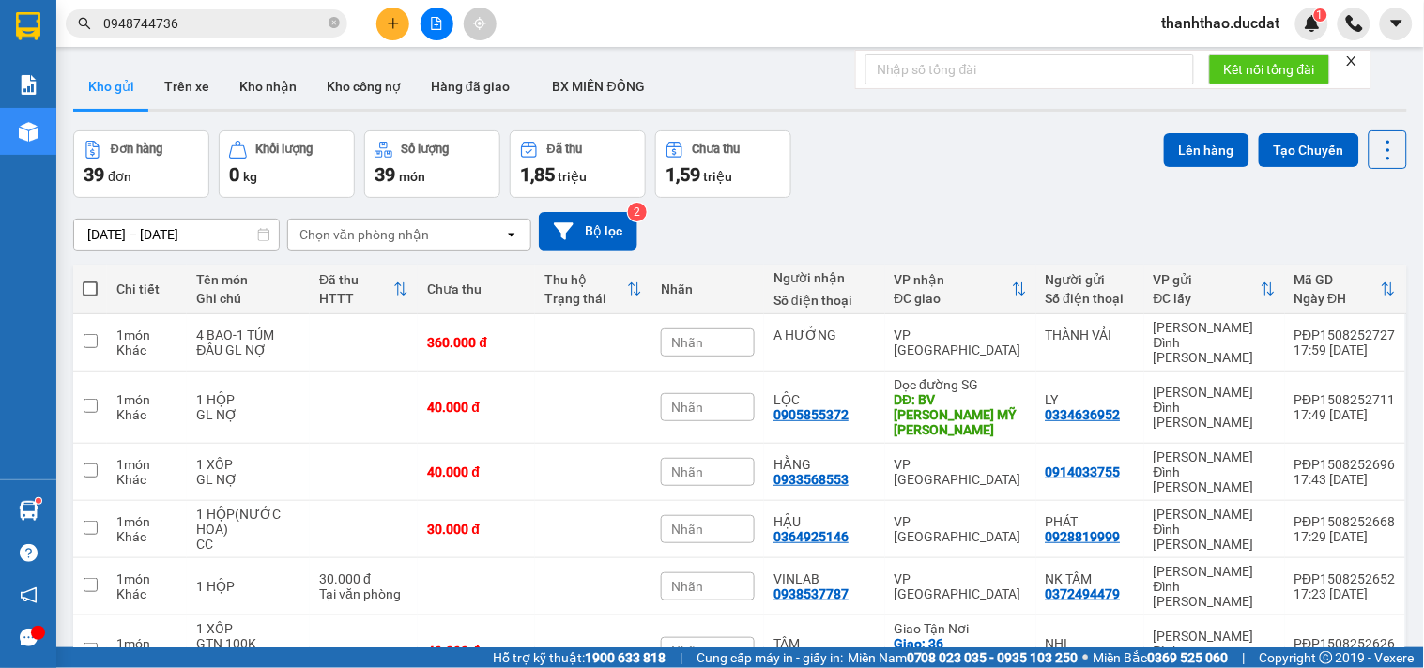
click at [89, 289] on span at bounding box center [90, 289] width 15 height 15
click at [90, 280] on input "checkbox" at bounding box center [90, 280] width 0 height 0
checkbox input "true"
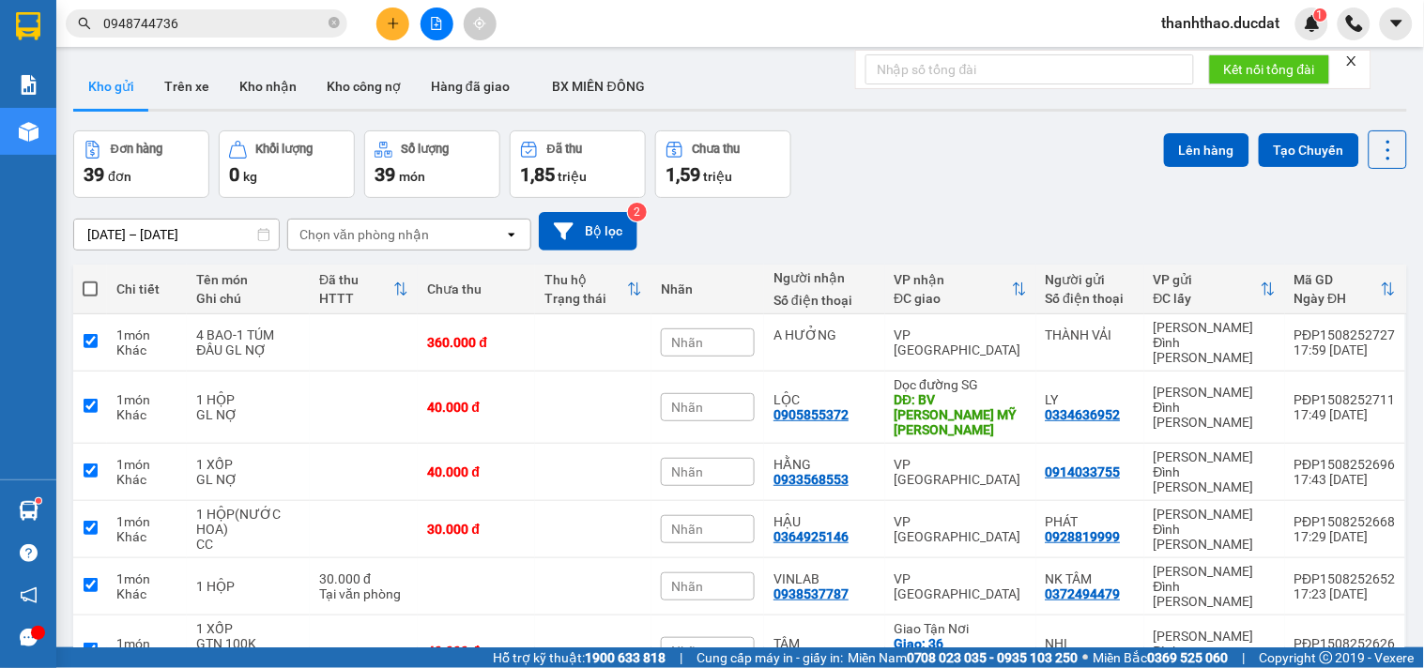
checkbox input "true"
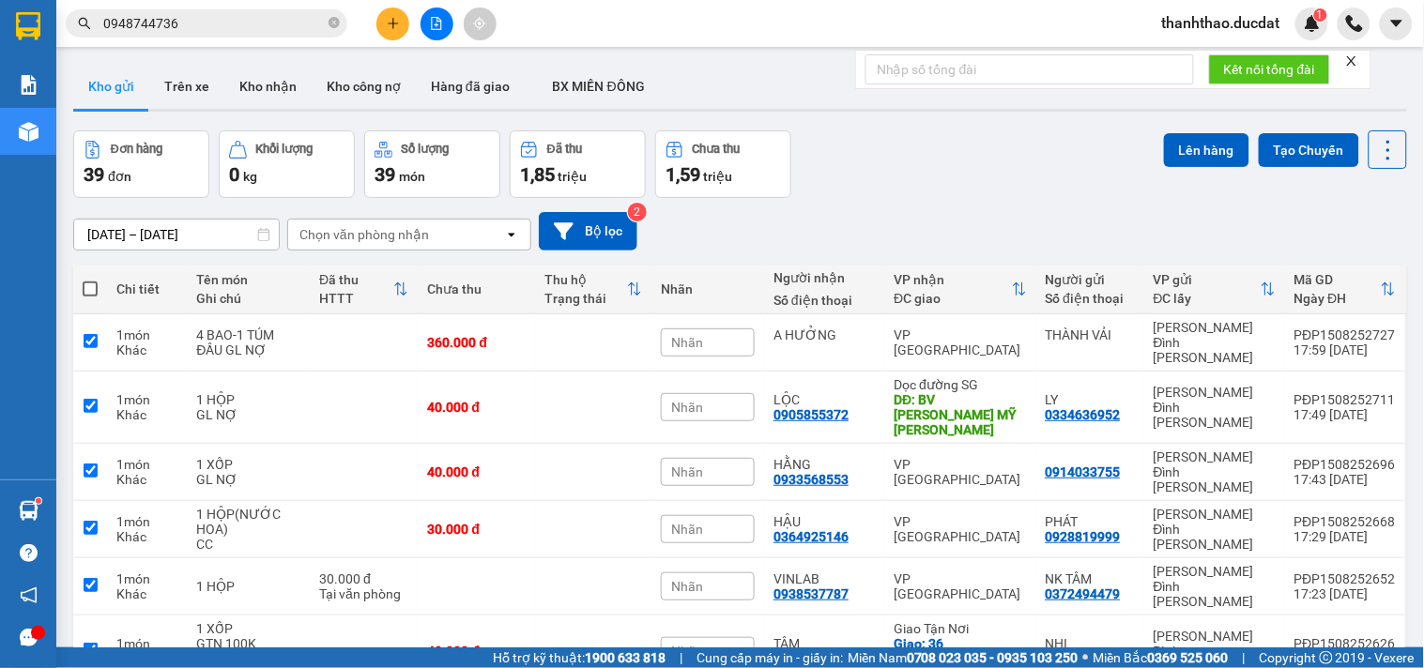
checkbox input "true"
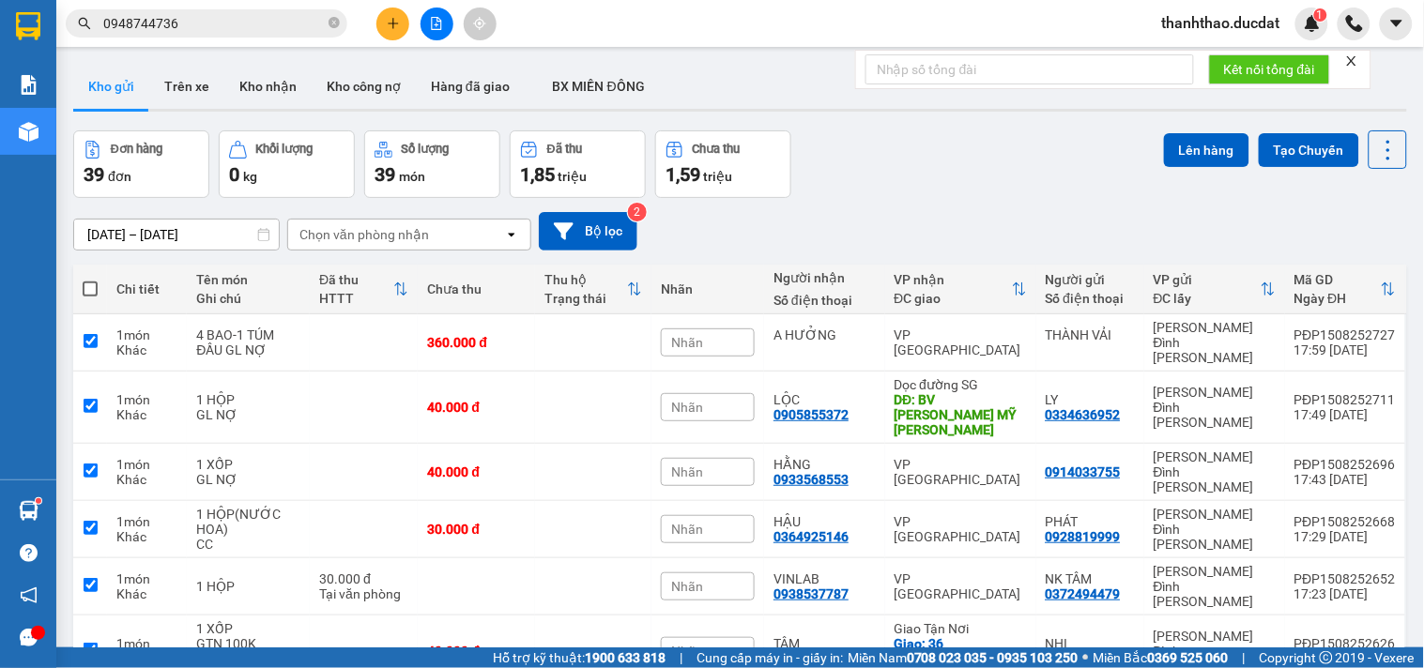
checkbox input "true"
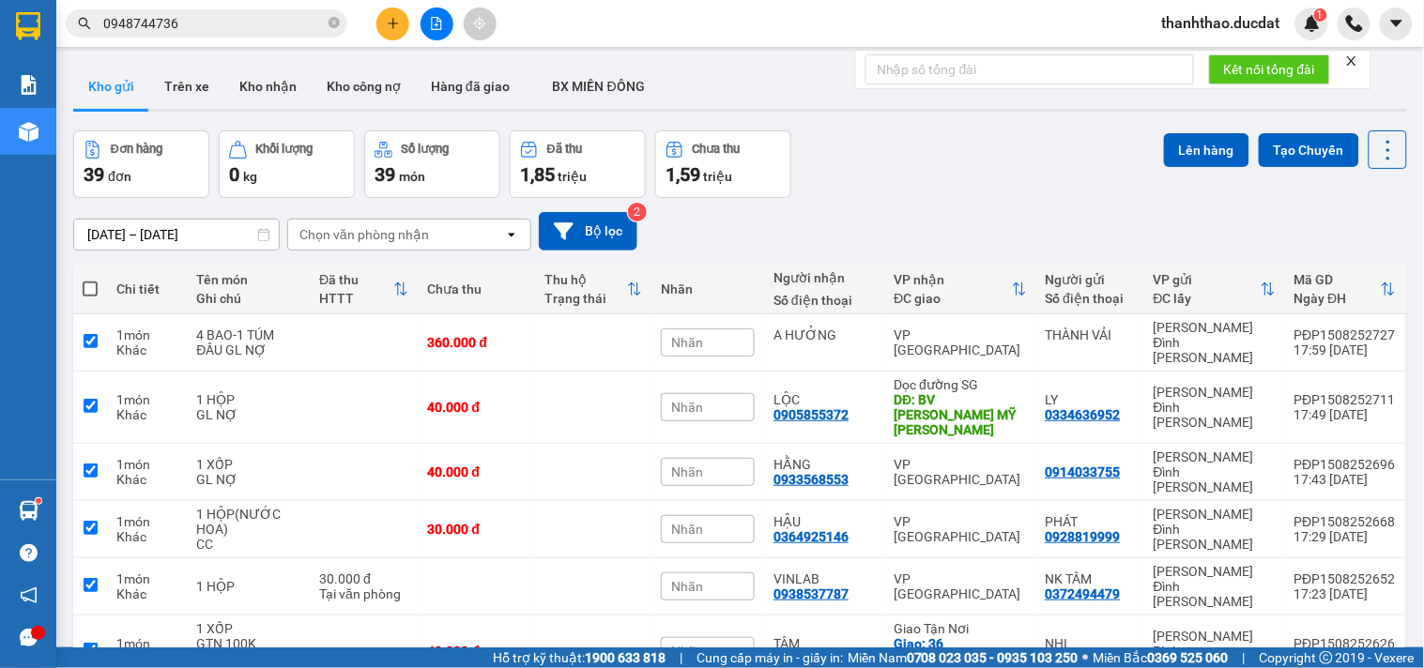
checkbox input "true"
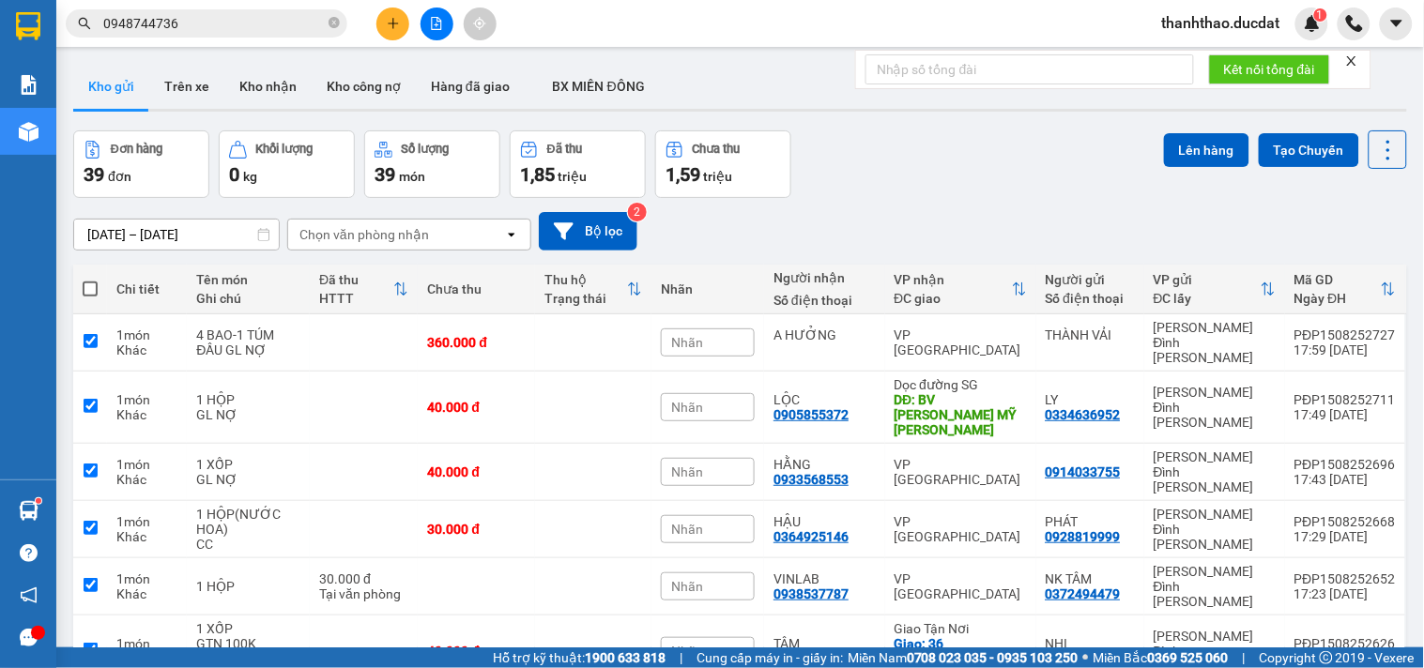
checkbox input "true"
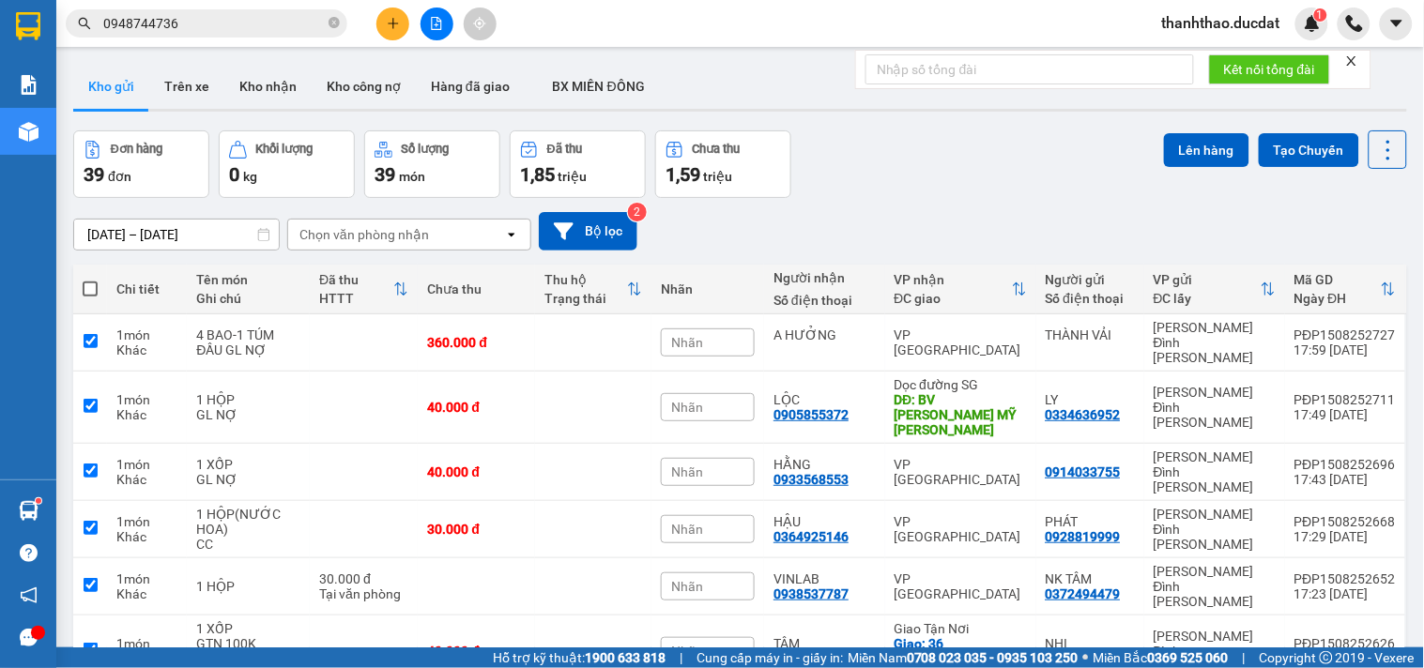
checkbox input "true"
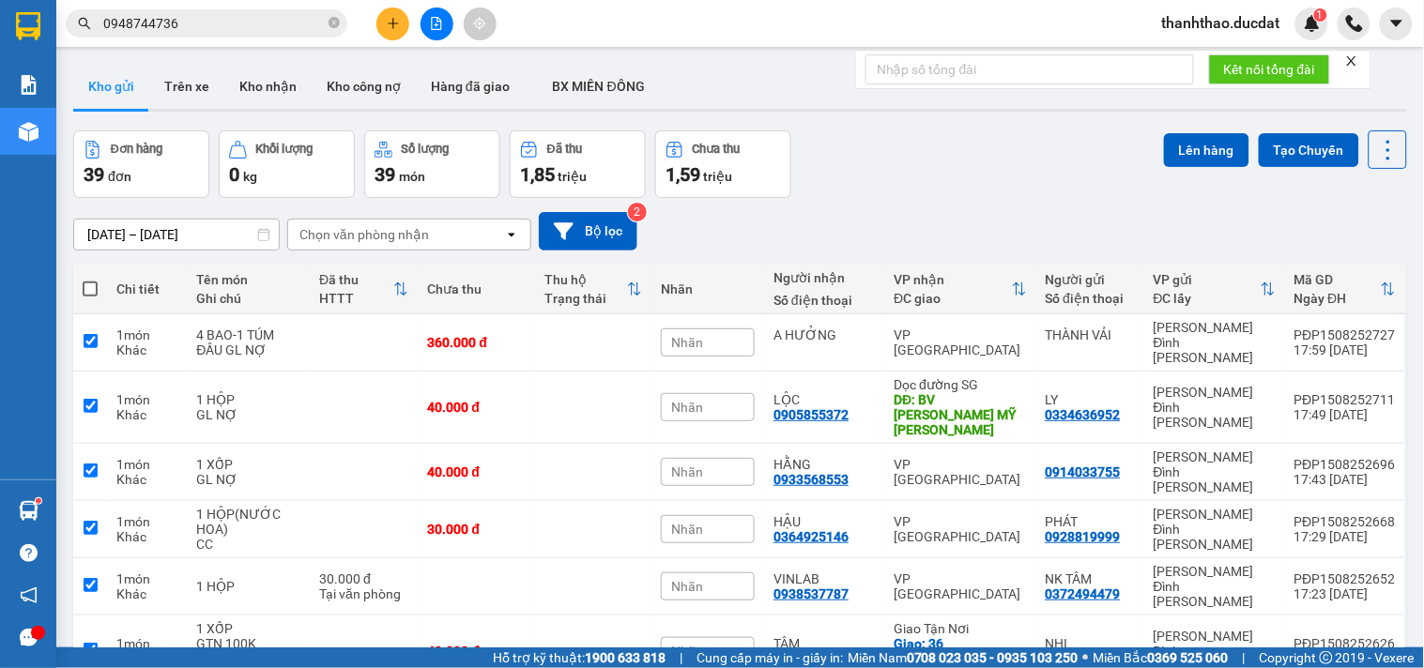
checkbox input "true"
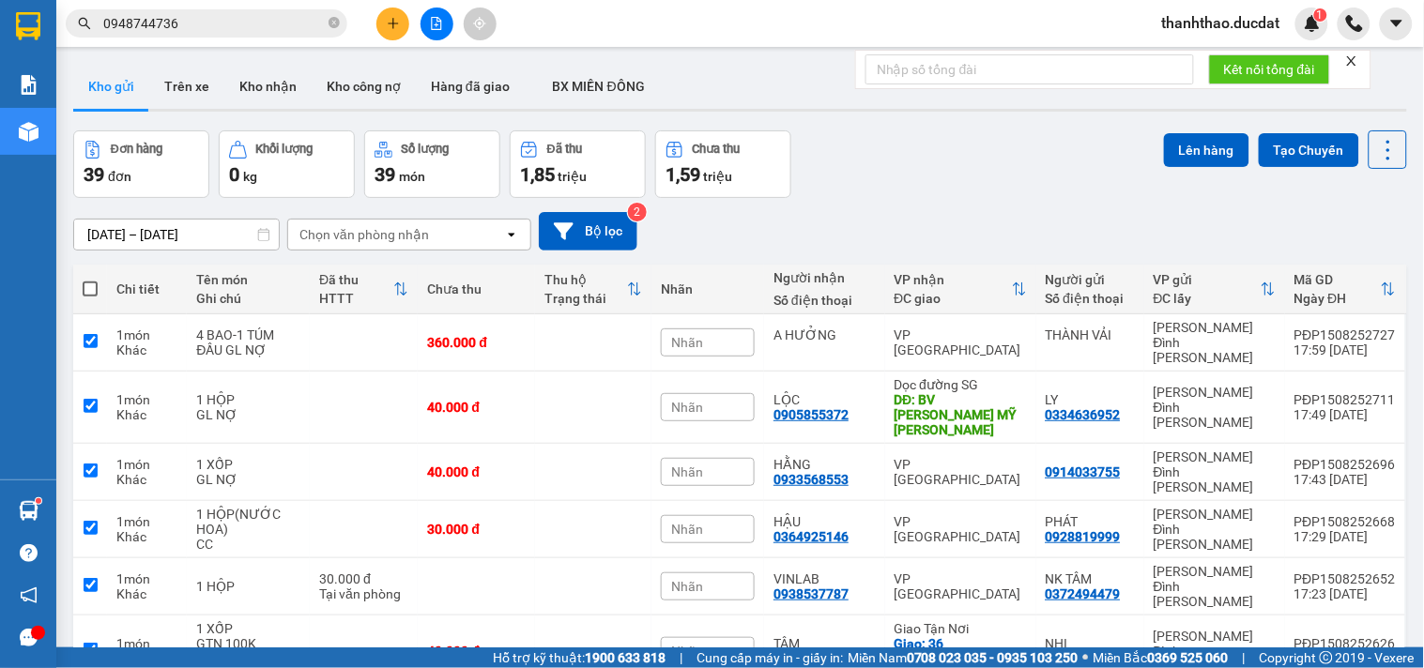
checkbox input "true"
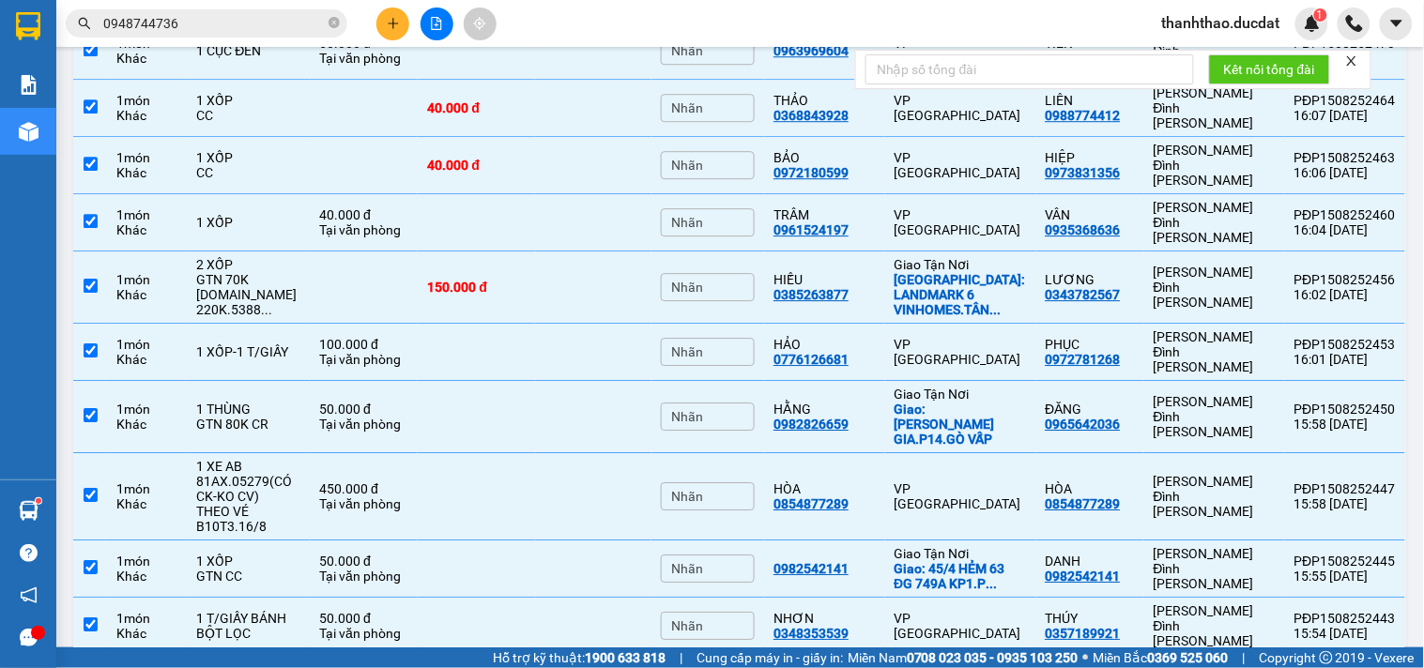
scroll to position [1711, 0]
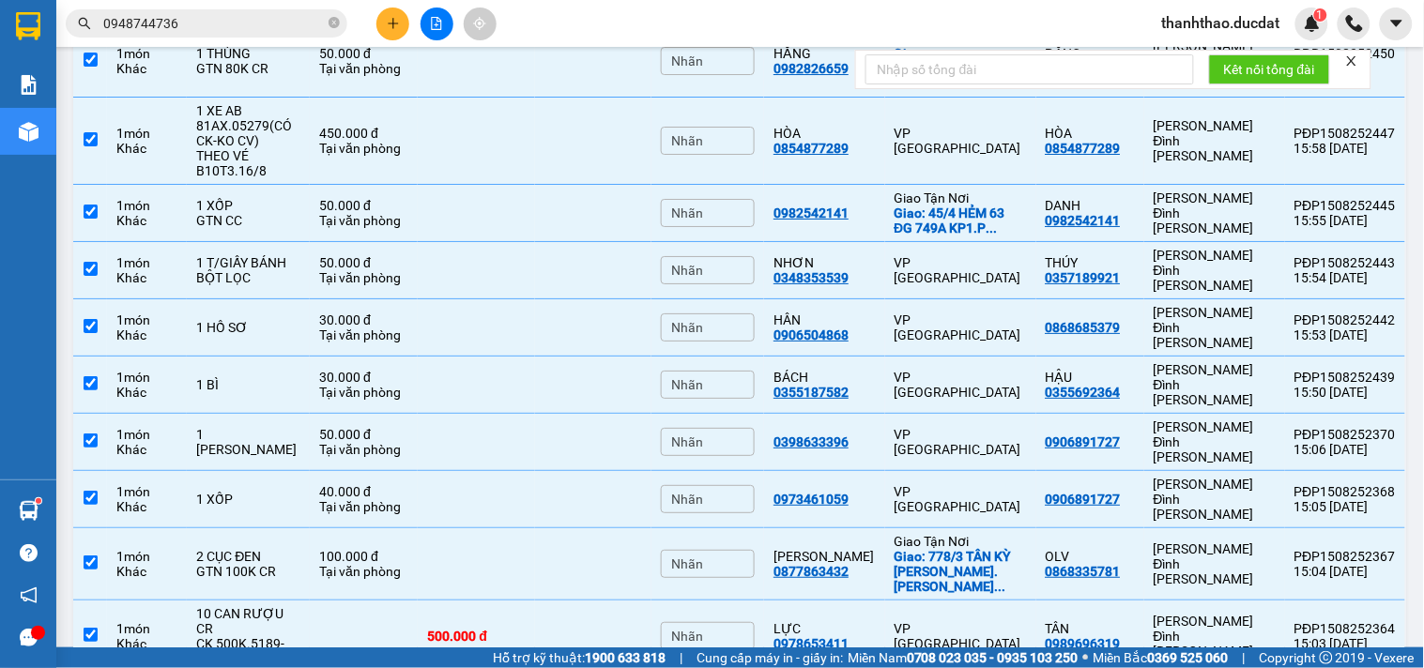
checkbox input "false"
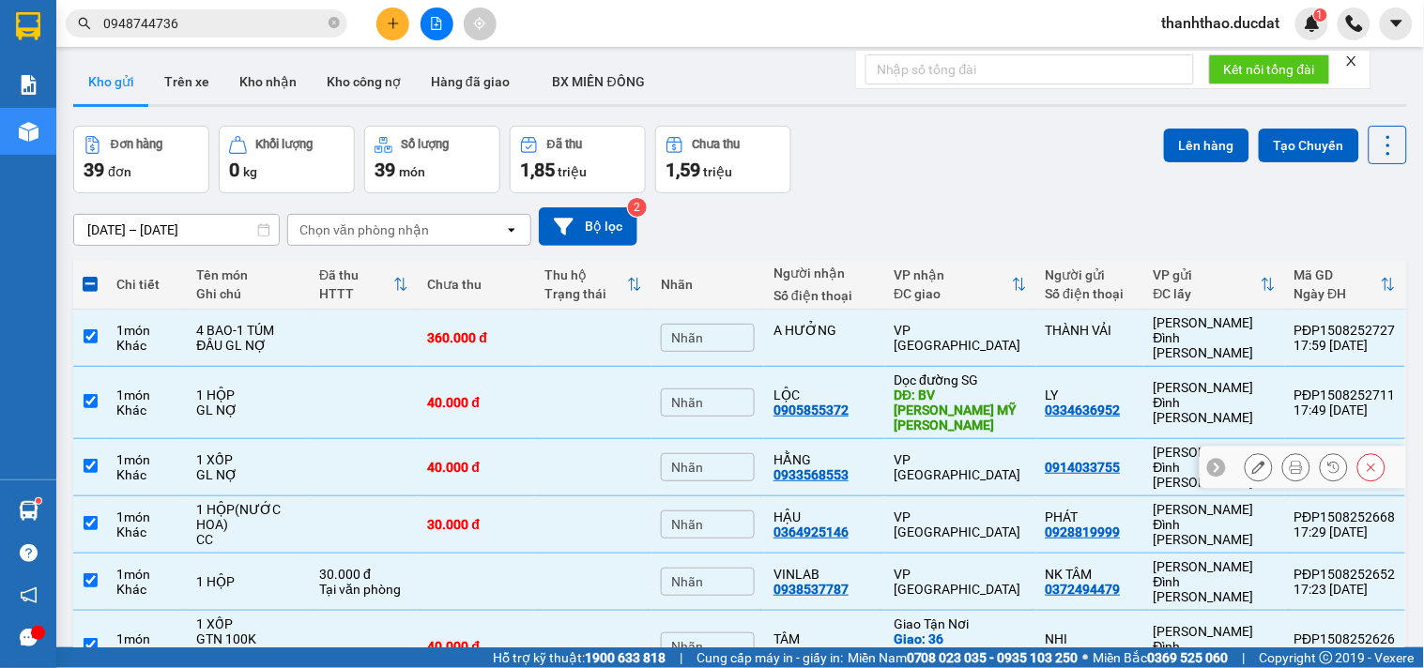
scroll to position [0, 0]
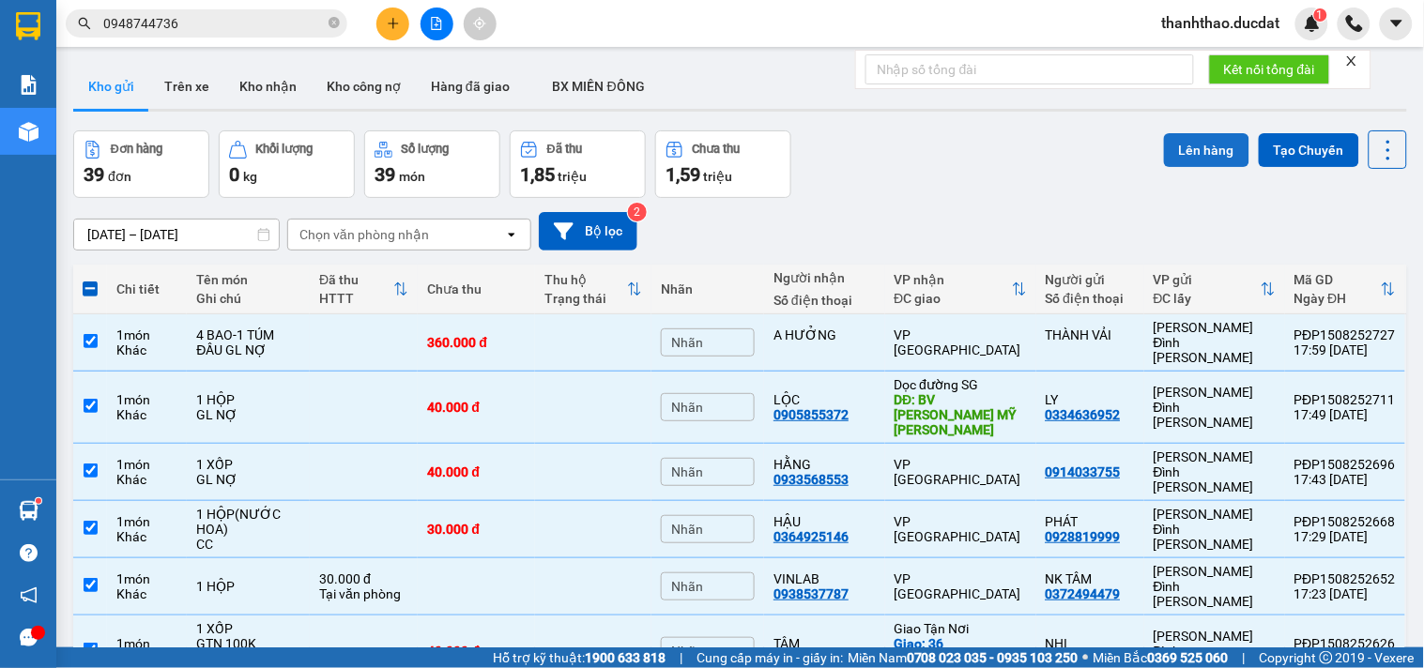
click at [1198, 150] on button "Lên hàng" at bounding box center [1206, 150] width 85 height 34
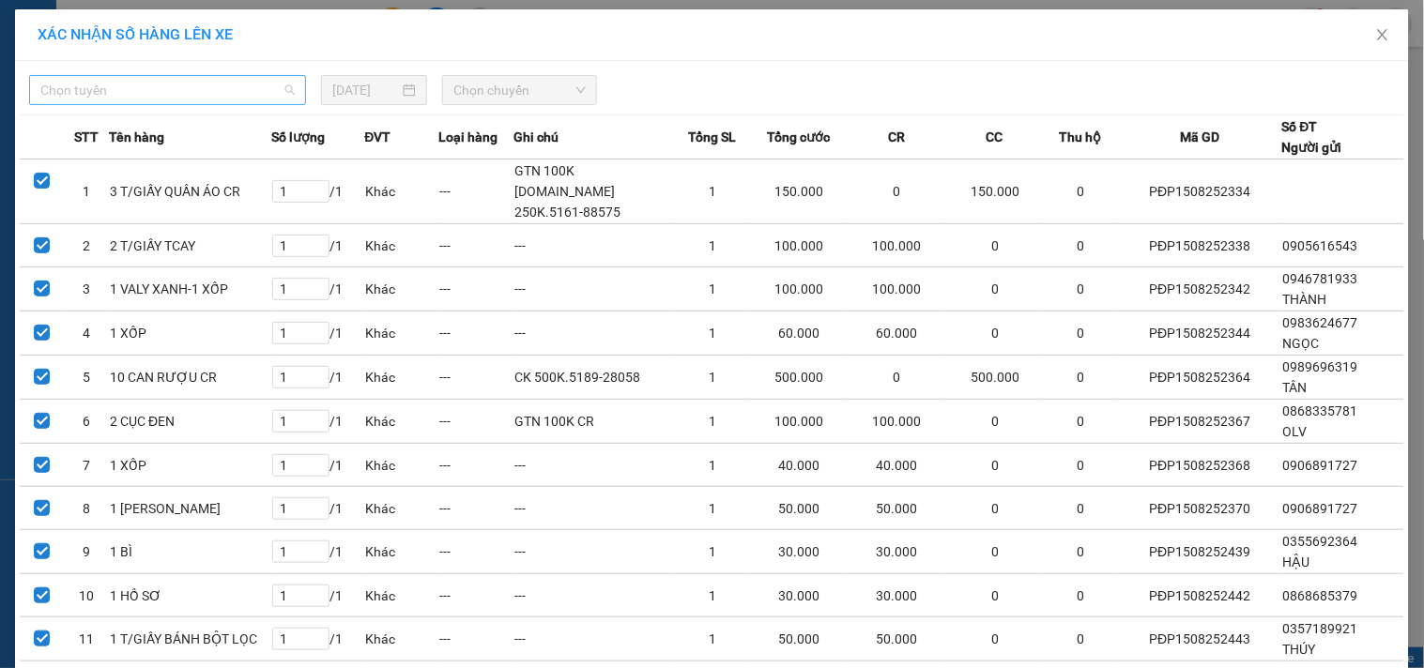
click at [116, 90] on span "Chọn tuyến" at bounding box center [167, 90] width 254 height 28
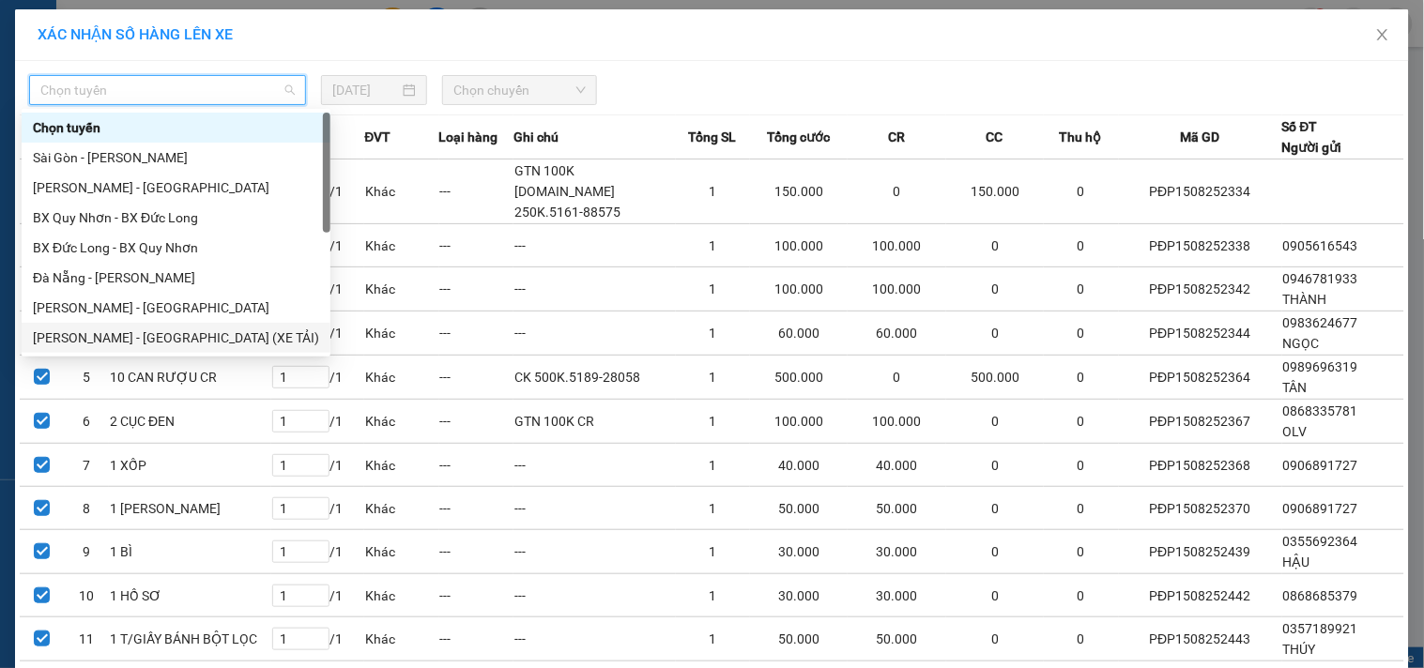
click at [80, 335] on div "Gia Lai - Sài Gòn (XE TẢI)" at bounding box center [176, 338] width 286 height 21
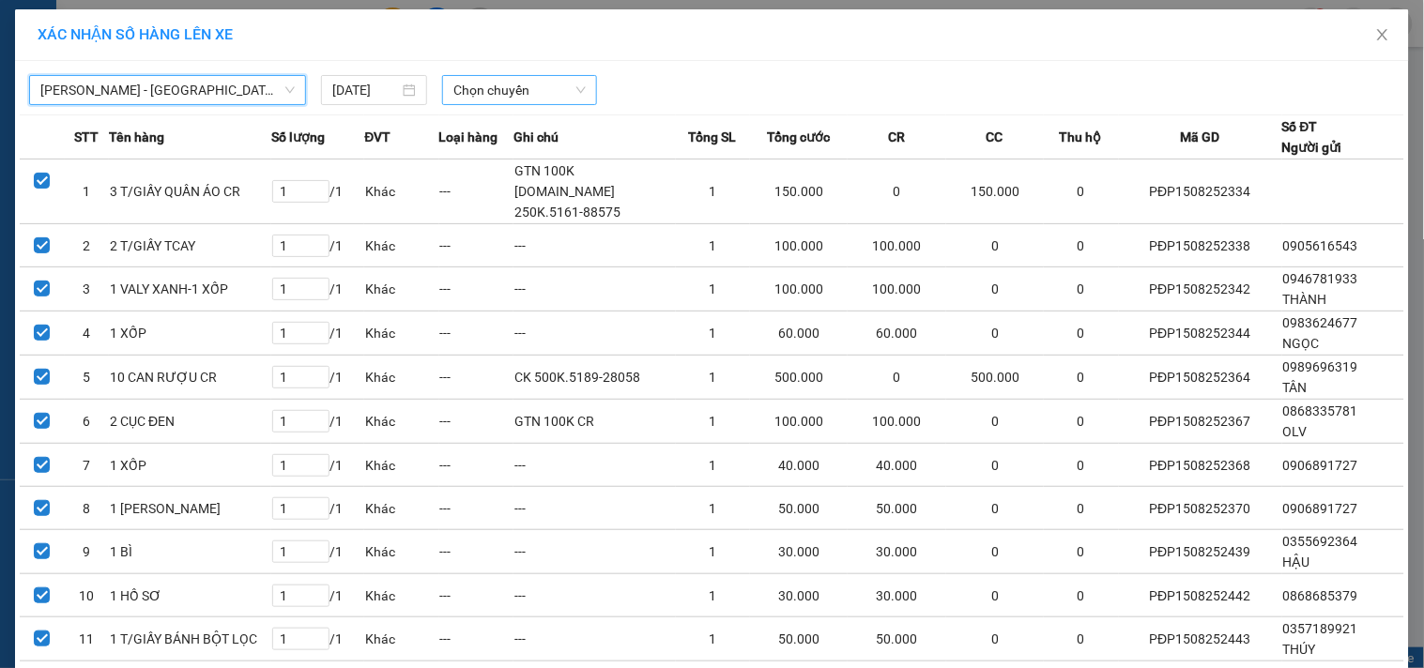
click at [462, 89] on span "Chọn chuyến" at bounding box center [519, 90] width 132 height 28
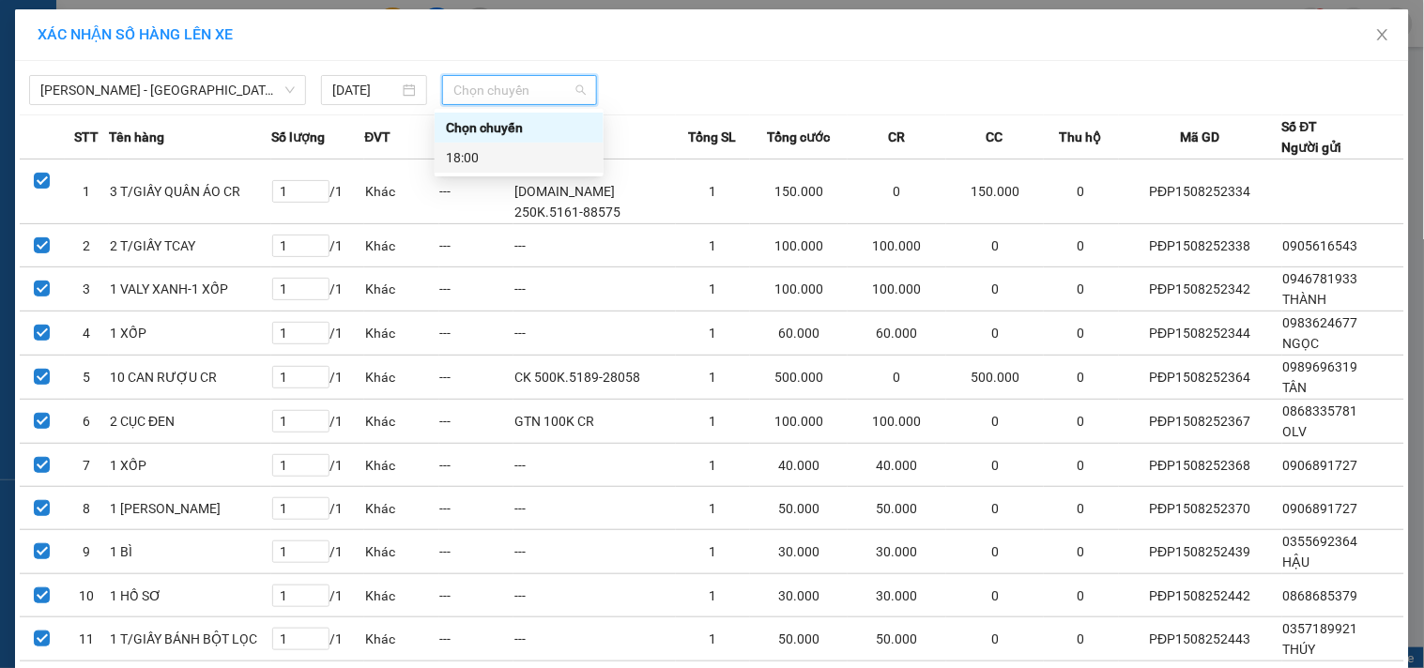
click at [510, 158] on div "18:00" at bounding box center [519, 157] width 146 height 21
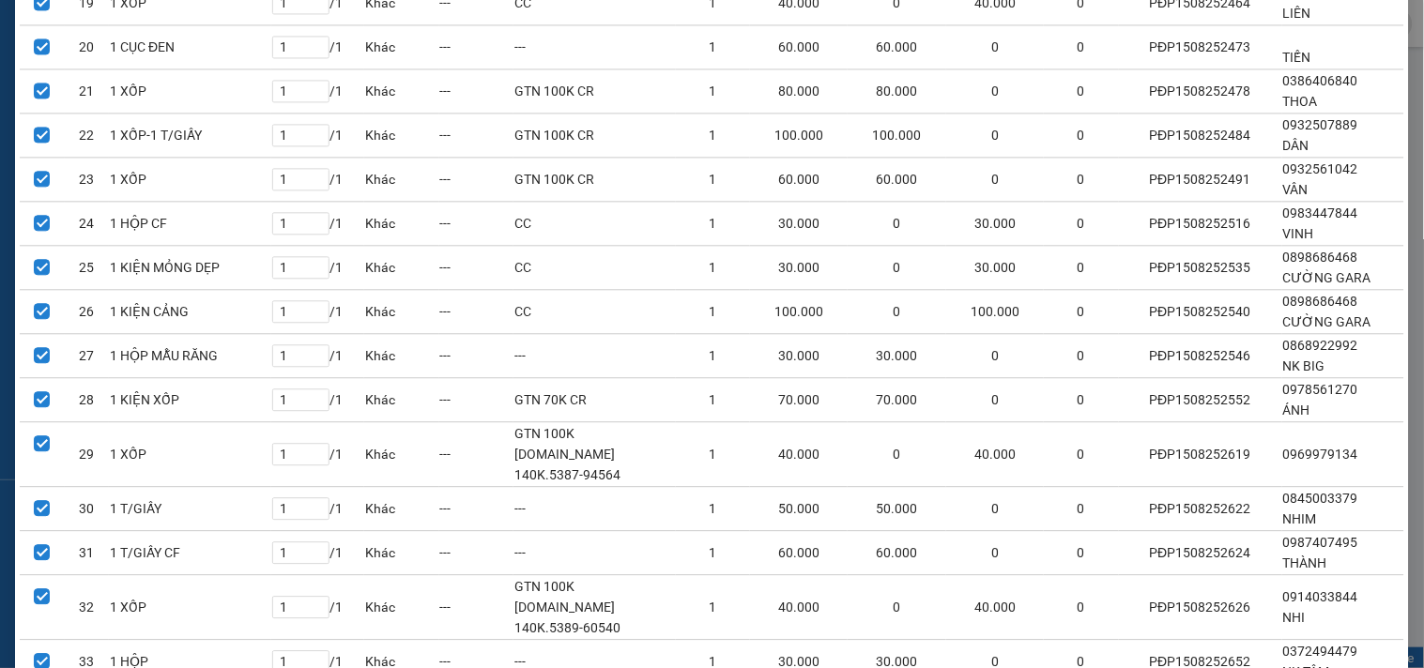
scroll to position [1251, 0]
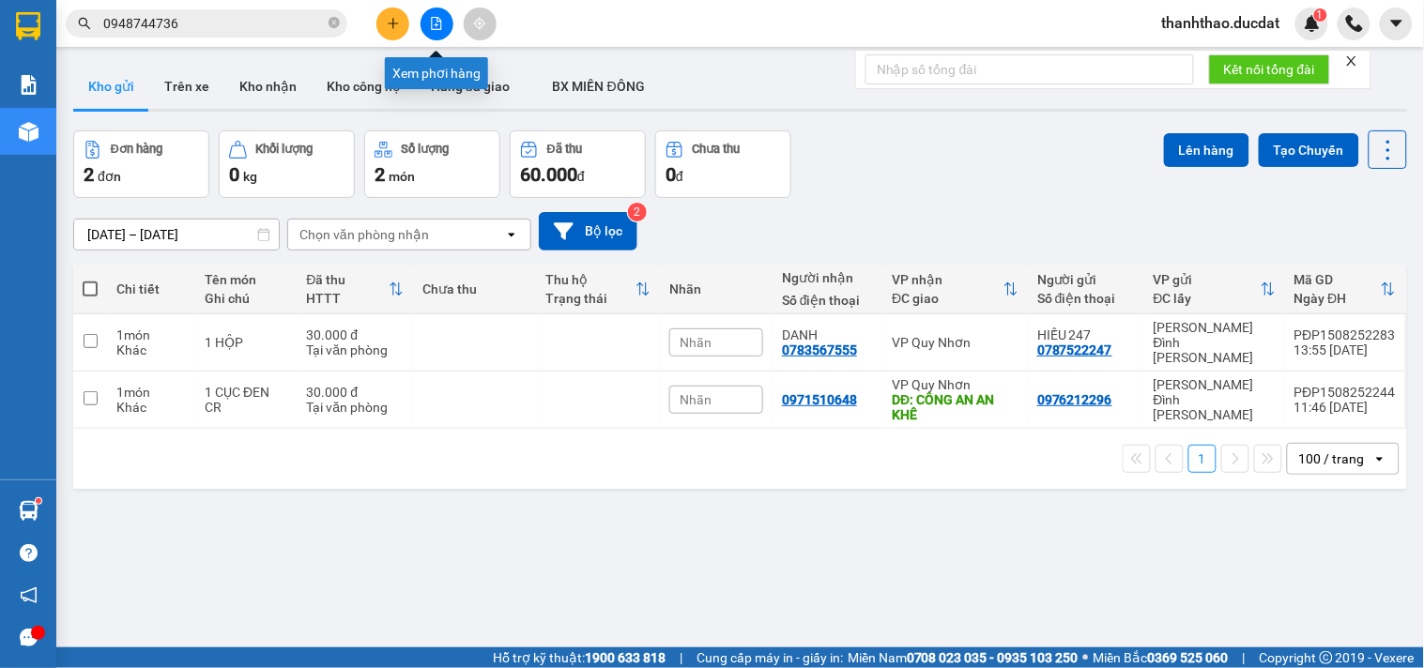
click at [430, 29] on icon "file-add" at bounding box center [436, 23] width 13 height 13
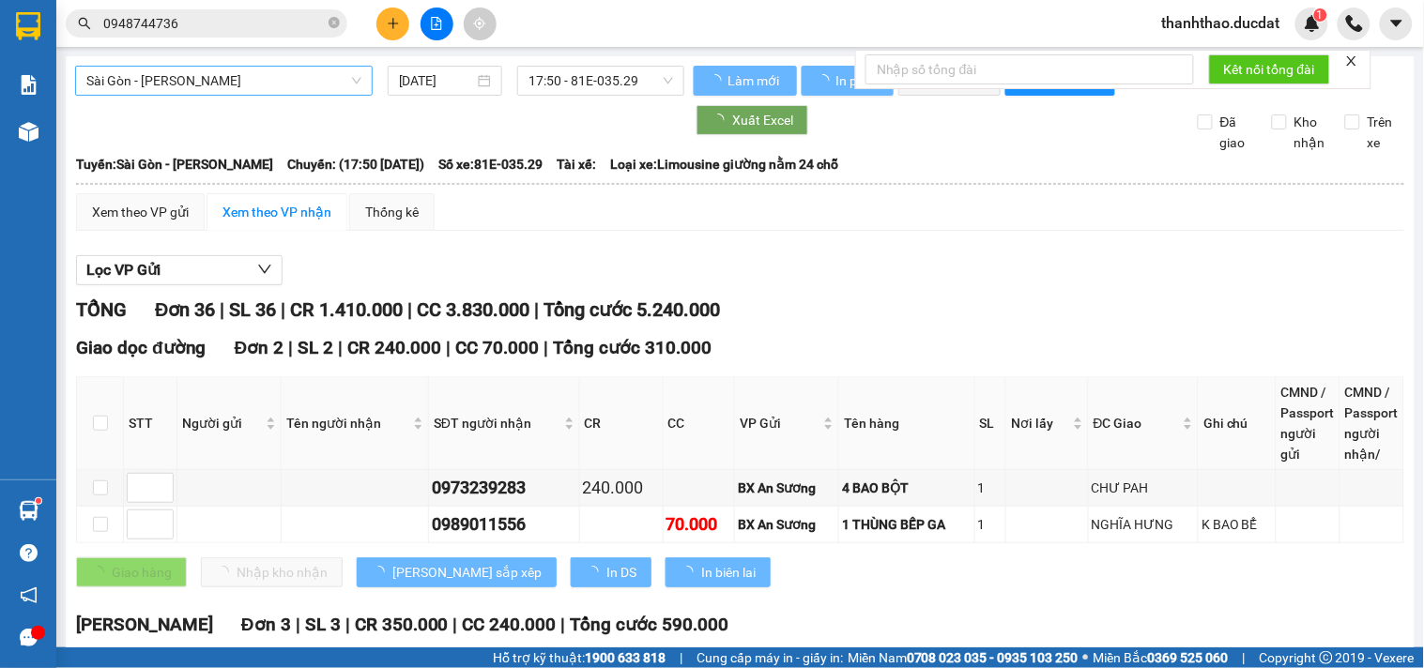
click at [277, 80] on span "Sài Gòn - Gia Lai" at bounding box center [223, 81] width 275 height 28
click at [207, 85] on span "Sài Gòn - Gia Lai" at bounding box center [223, 81] width 275 height 28
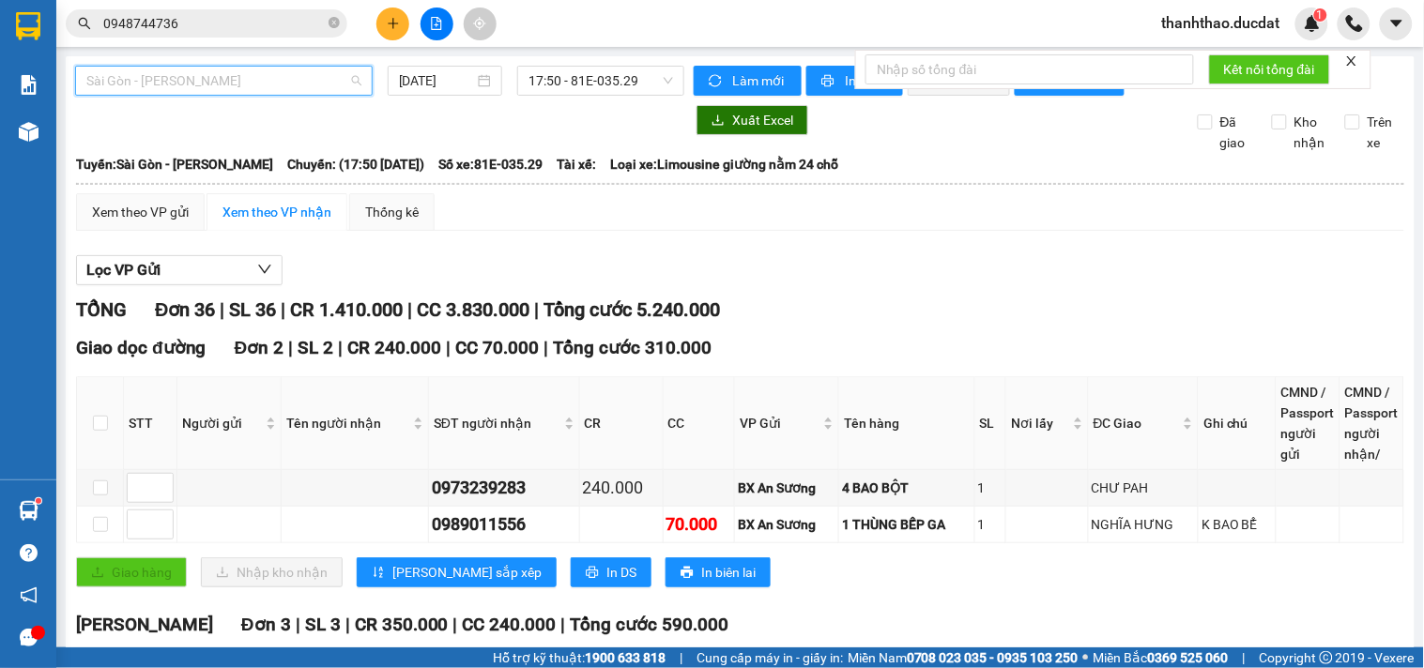
click at [204, 79] on span "Sài Gòn - Gia Lai" at bounding box center [223, 81] width 275 height 28
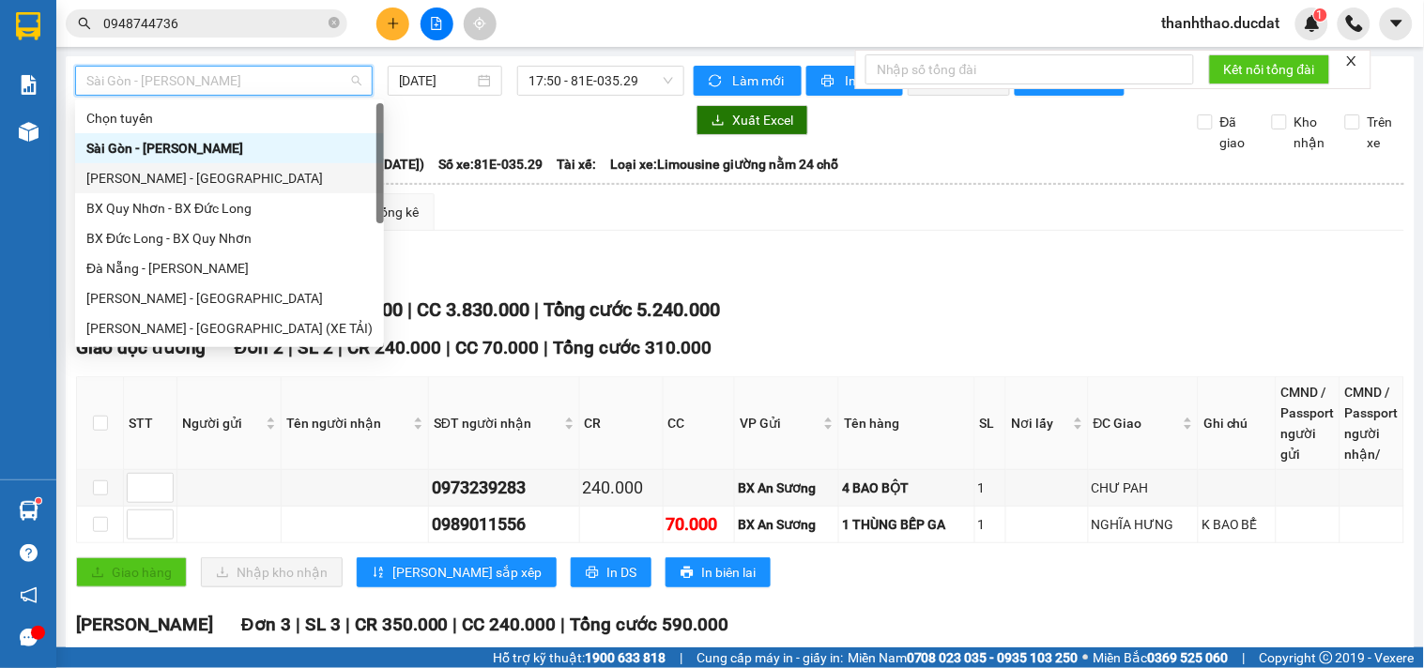
click at [204, 179] on div "Gia Lai - Sài Gòn" at bounding box center [229, 178] width 286 height 21
type input "[DATE]"
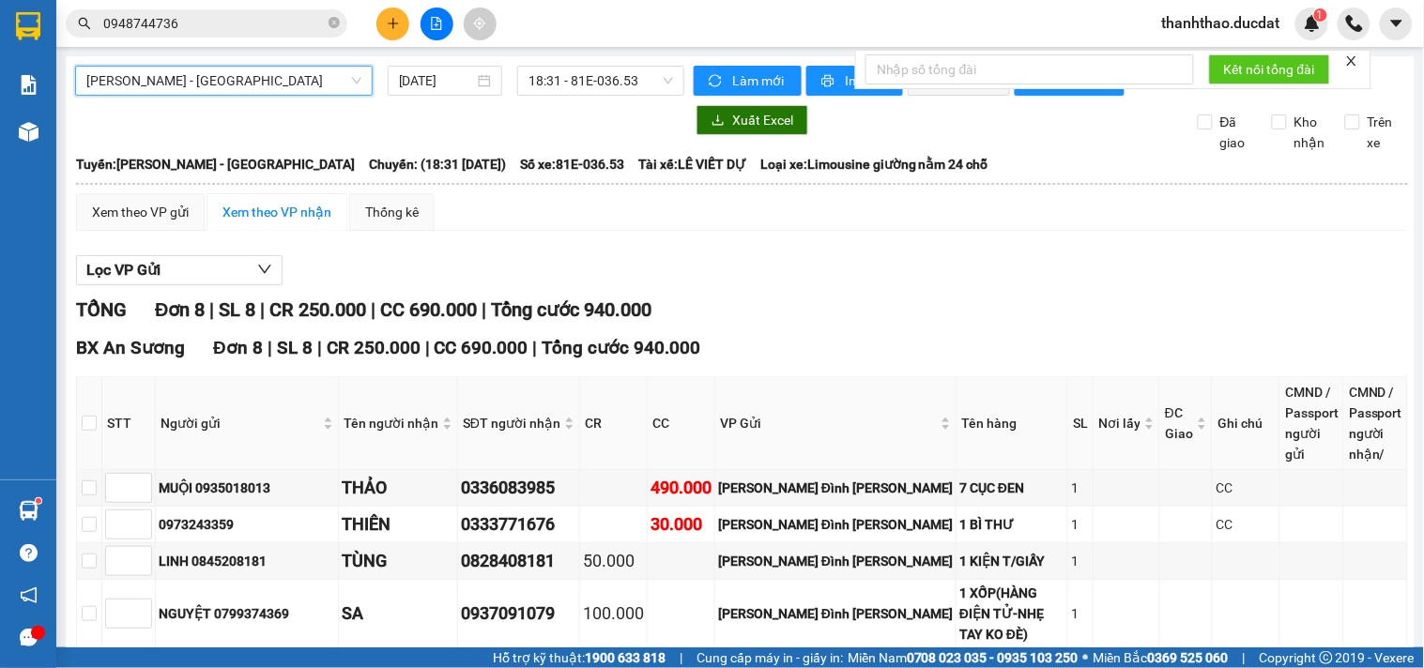
click at [260, 96] on div "Gia Lai - Sài Gòn Gia Lai - Sài Gòn 15/08/2025 18:31 - 81E-036.53" at bounding box center [379, 81] width 609 height 30
click at [260, 80] on span "Gia Lai - Sài Gòn" at bounding box center [223, 81] width 275 height 28
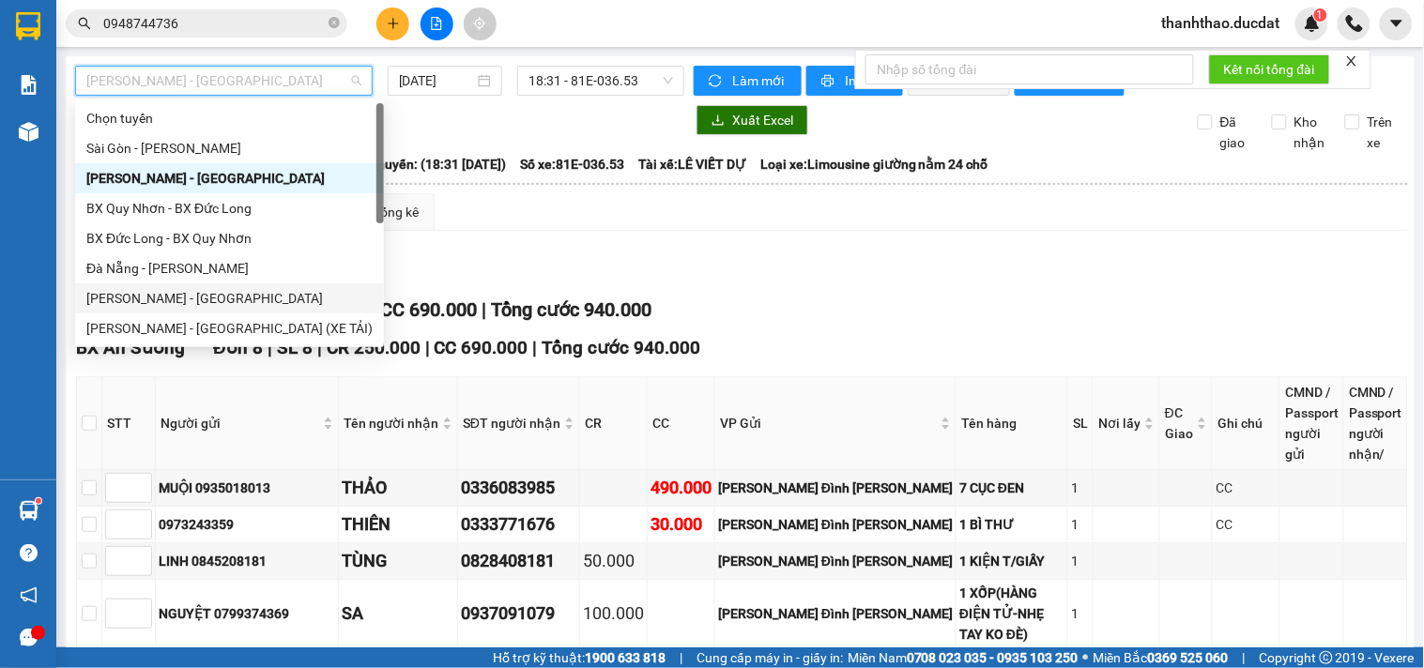
click at [161, 300] on div "Gia Lai - Đà Nẵng" at bounding box center [229, 298] width 286 height 21
type input "[DATE]"
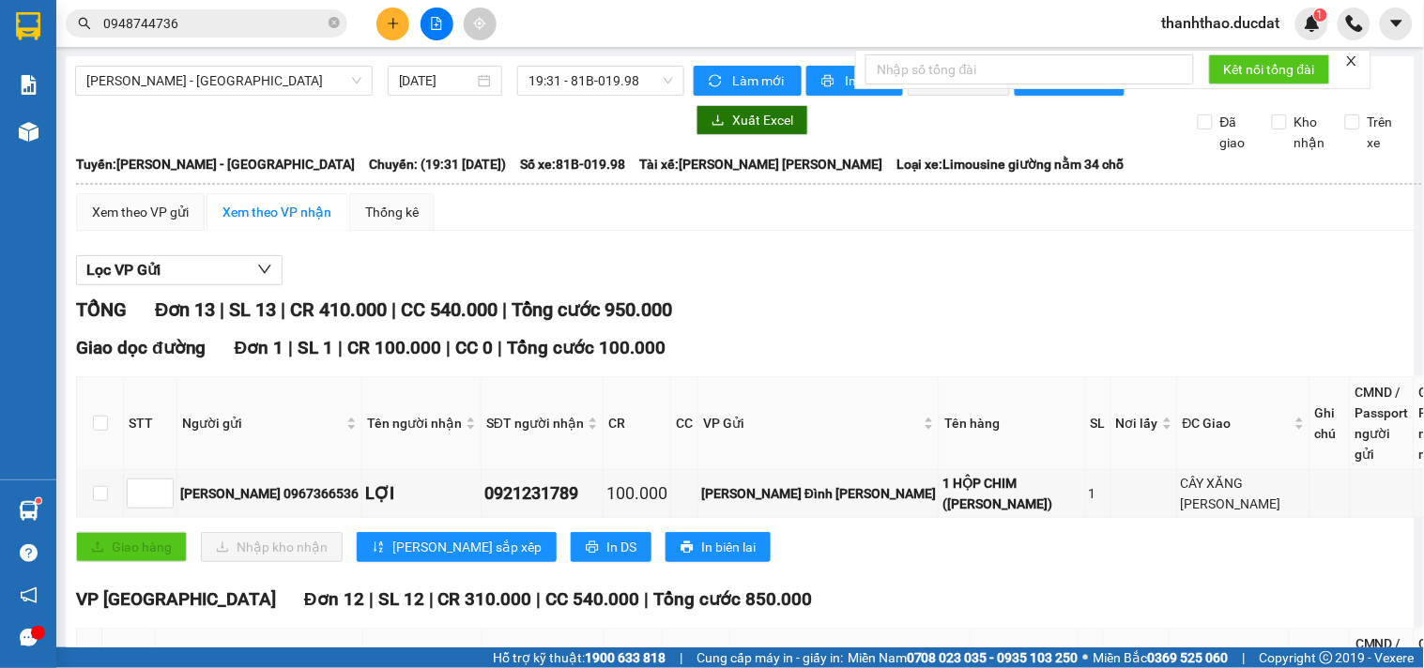
click at [209, 96] on div "Gia Lai - Đà Nẵng 15/08/2025 19:31 - 81B-019.98" at bounding box center [379, 81] width 609 height 30
click at [209, 89] on span "Gia Lai - Đà Nẵng" at bounding box center [223, 81] width 275 height 28
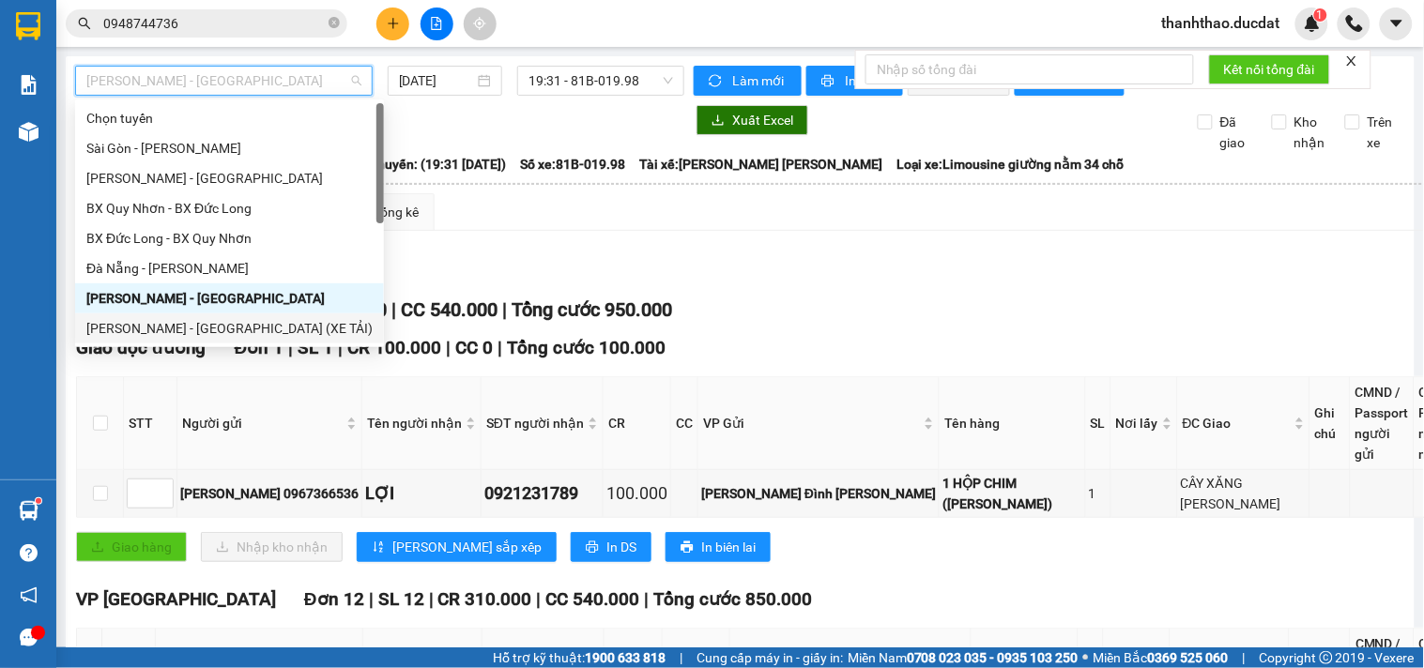
click at [183, 331] on div "Gia Lai - Sài Gòn (XE TẢI)" at bounding box center [229, 328] width 286 height 21
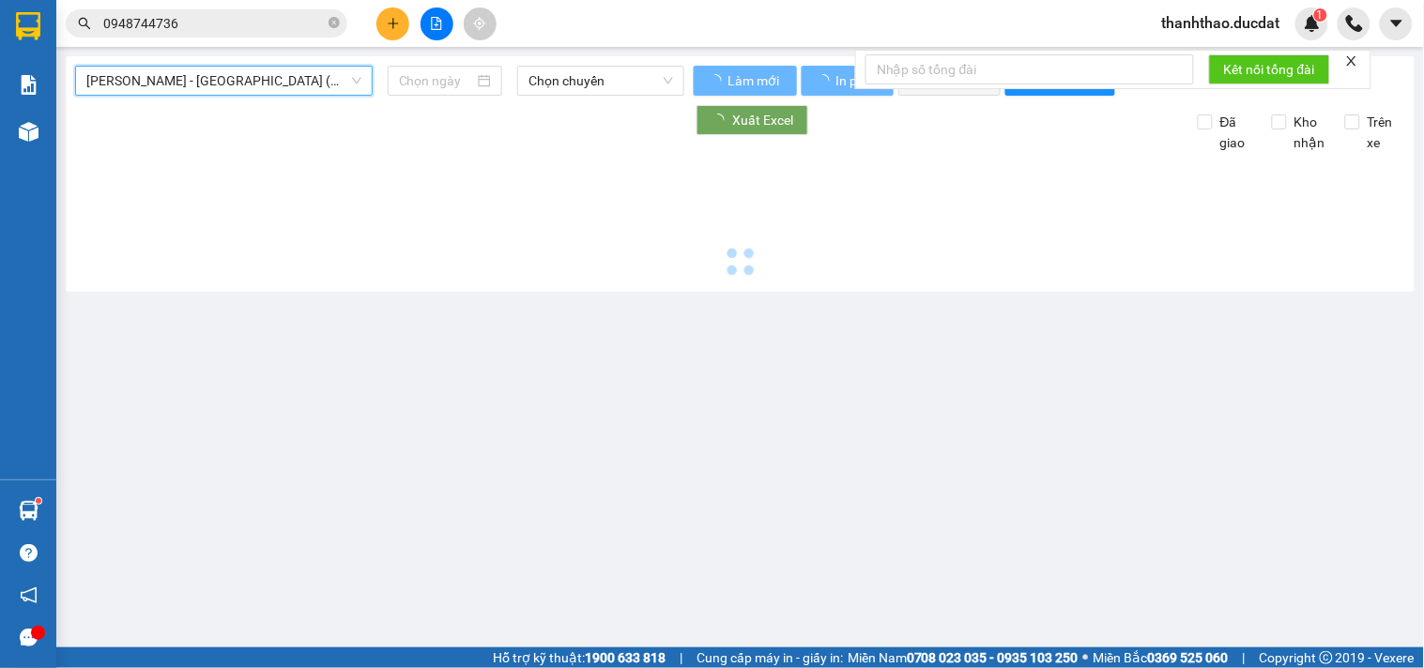
type input "[DATE]"
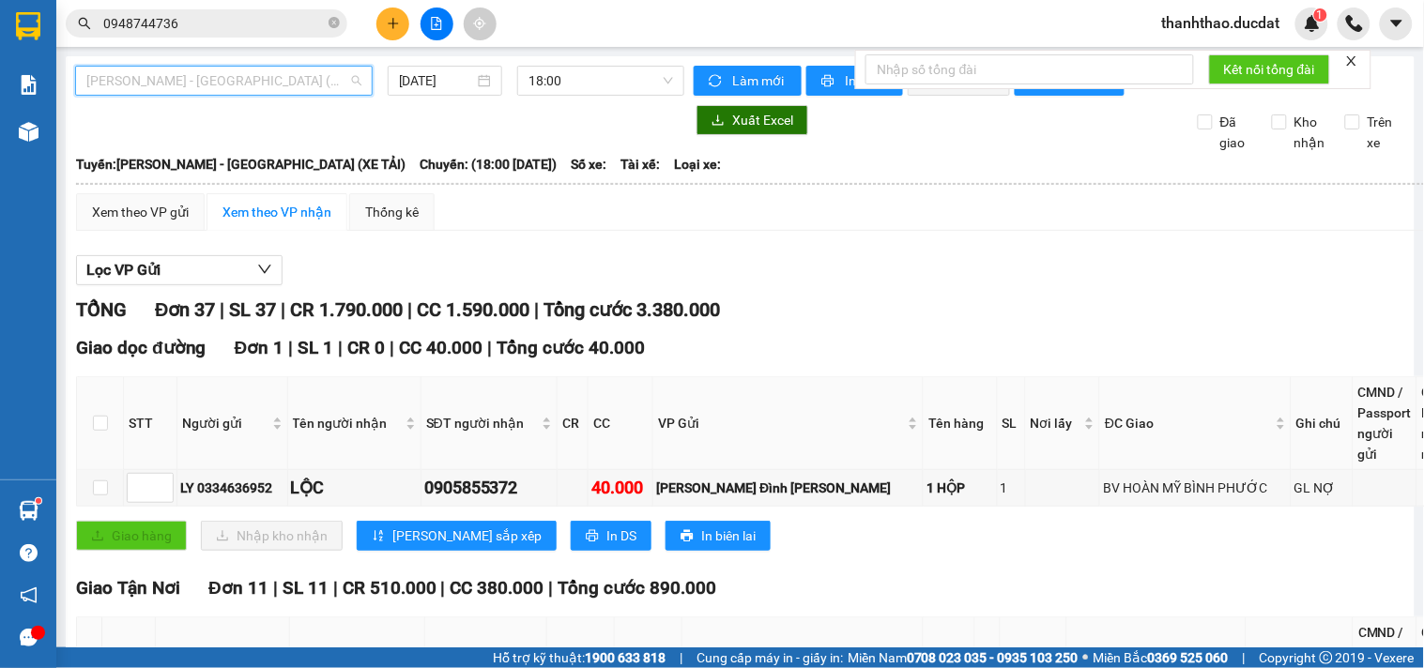
click at [192, 78] on span "Gia Lai - Sài Gòn (XE TẢI)" at bounding box center [223, 81] width 275 height 28
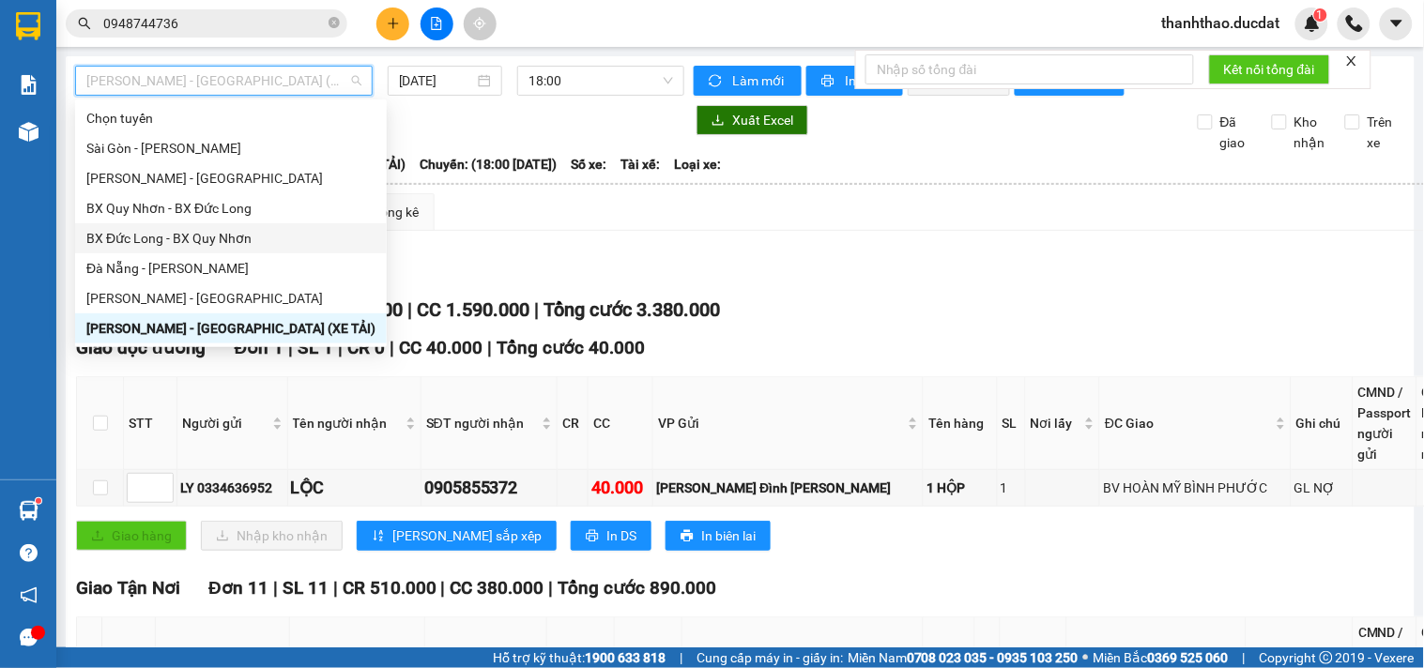
click at [154, 240] on div "BX Đức Long - BX Quy Nhơn" at bounding box center [230, 238] width 289 height 21
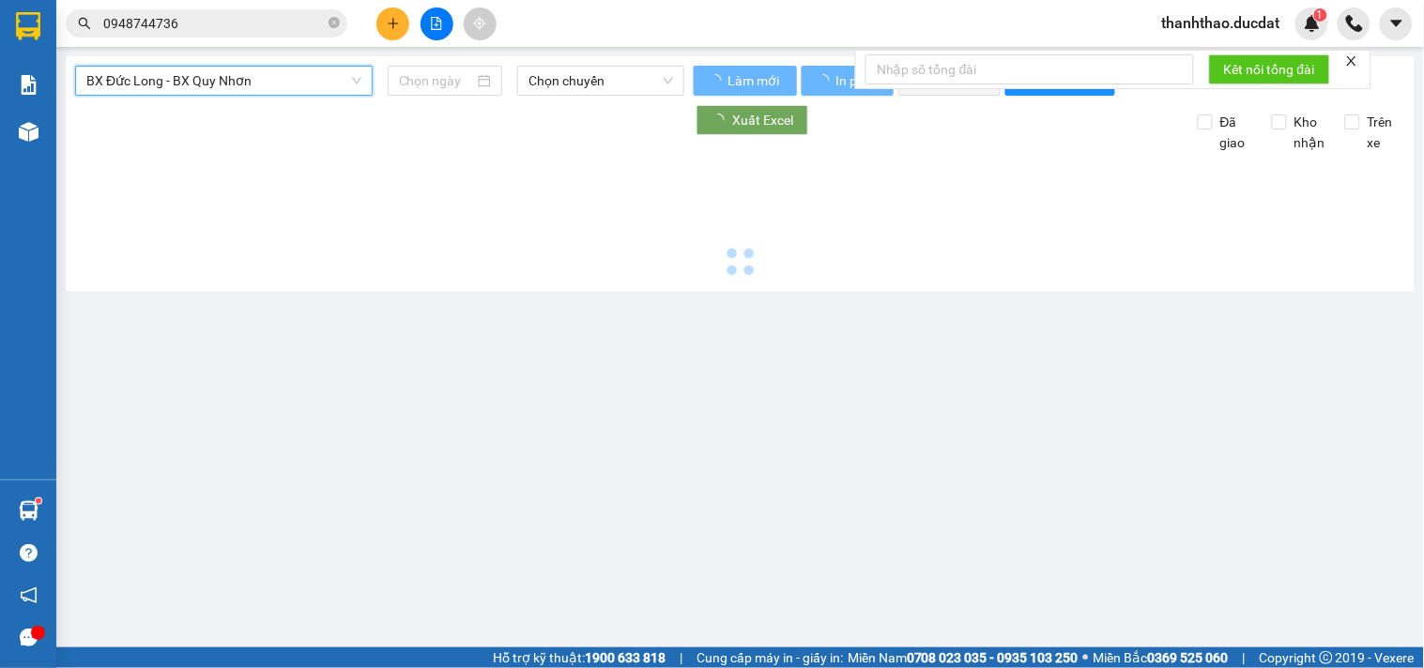
type input "[DATE]"
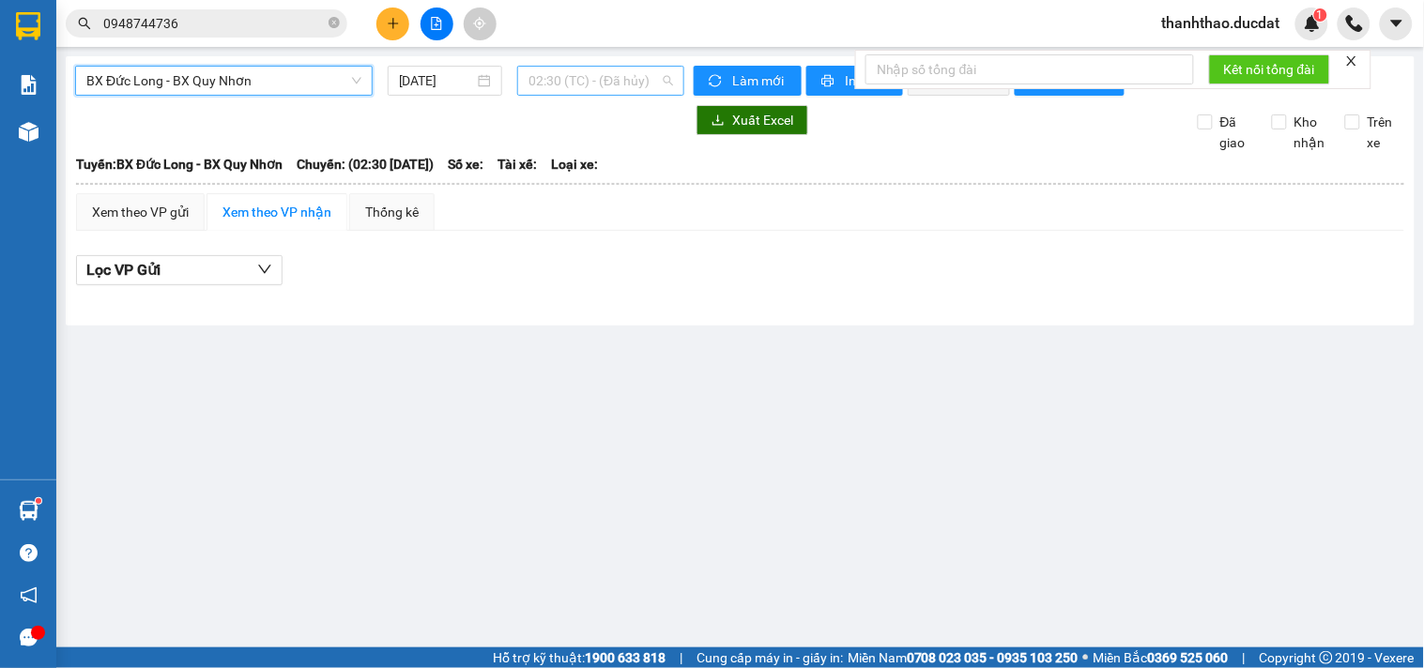
click at [557, 75] on span "02:30 (TC) - (Đã hủy)" at bounding box center [601, 81] width 145 height 28
